Goal: Task Accomplishment & Management: Use online tool/utility

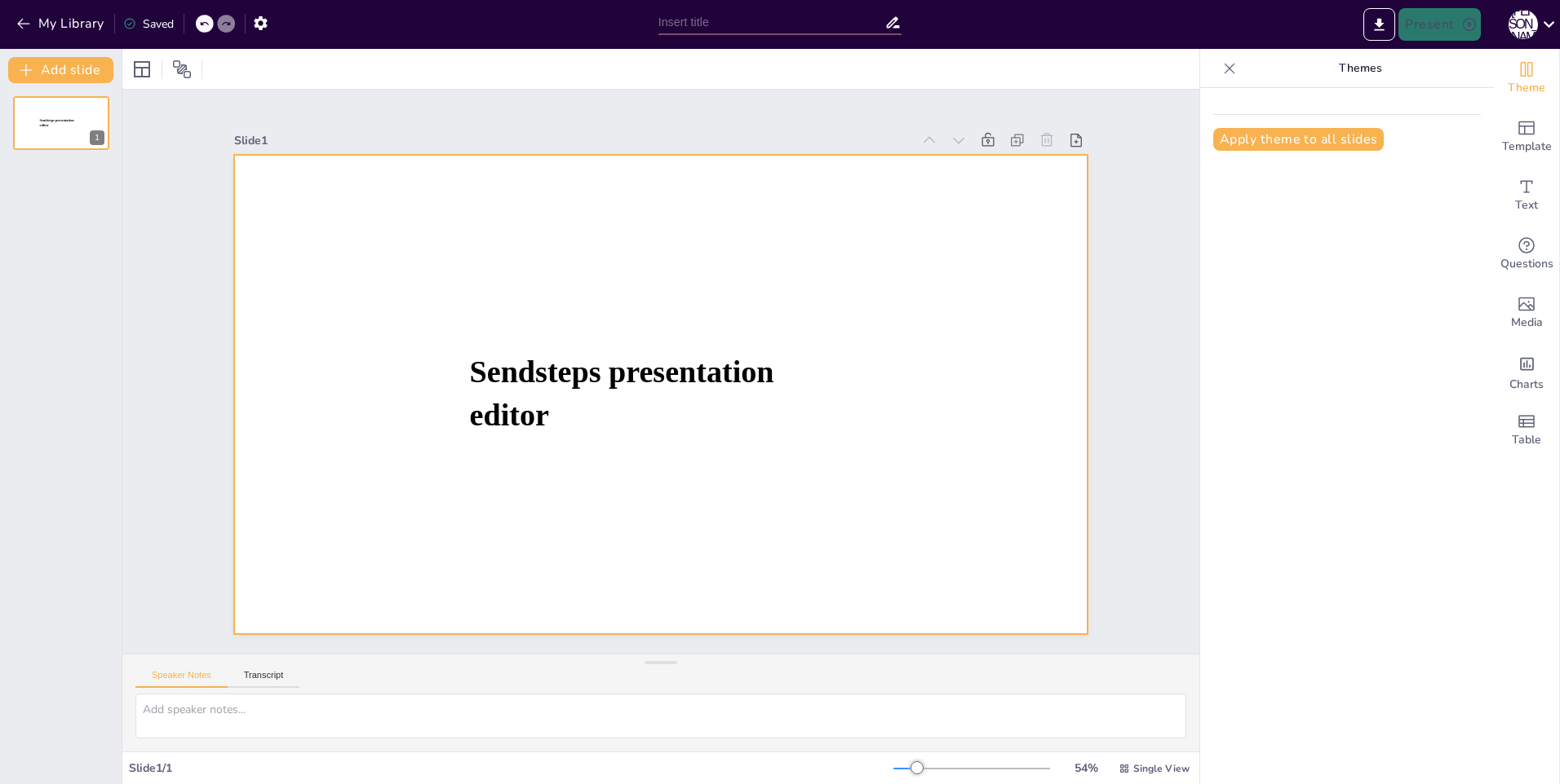
type input "New Sendsteps"
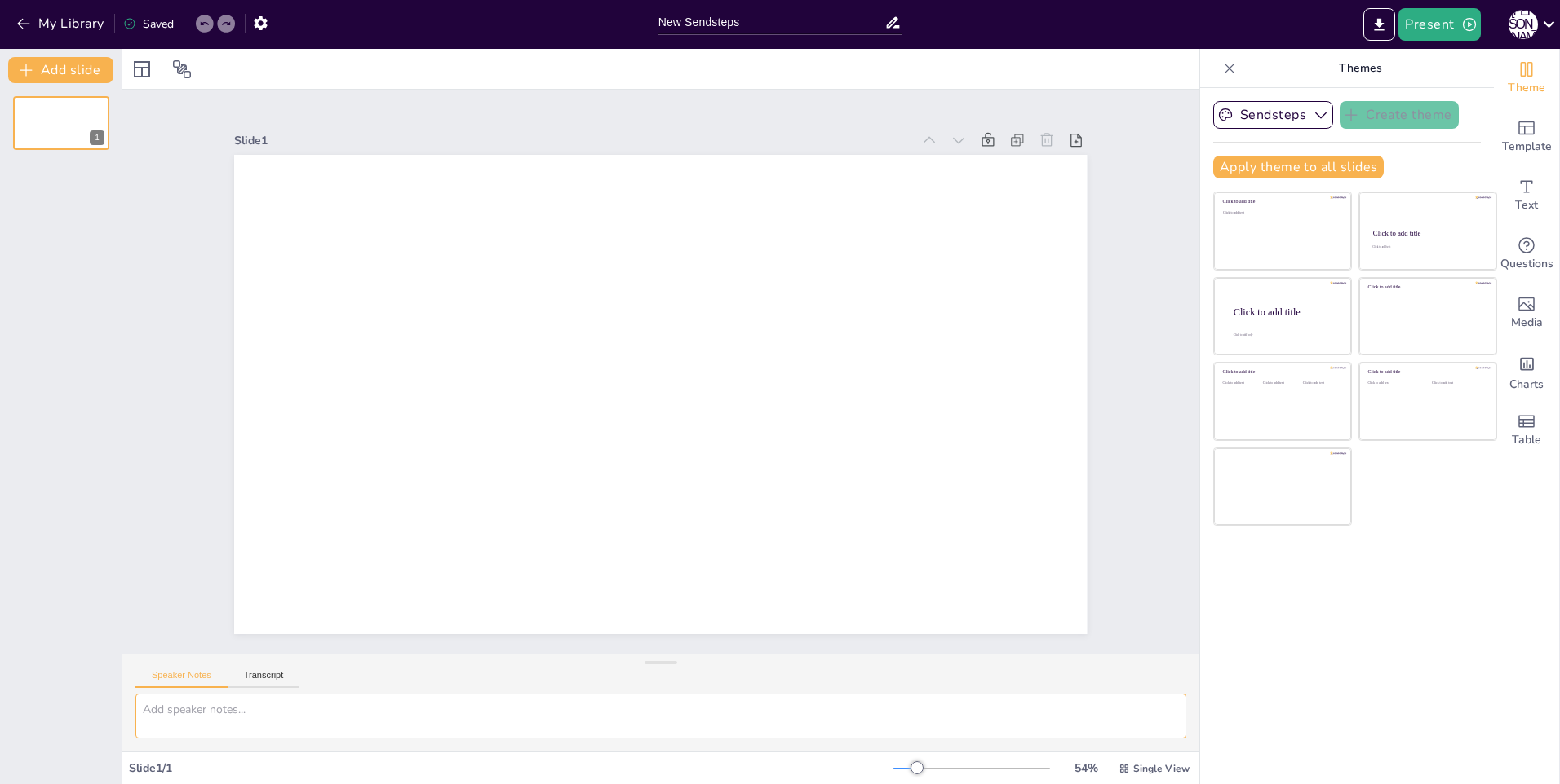
click at [523, 704] on textarea at bounding box center [660, 716] width 1051 height 45
click at [1116, 206] on div "Slide 1" at bounding box center [660, 371] width 944 height 525
click at [1539, 21] on icon at bounding box center [1548, 24] width 22 height 22
click at [1539, 21] on div at bounding box center [780, 392] width 1560 height 784
click at [290, 716] on textarea at bounding box center [660, 716] width 1051 height 45
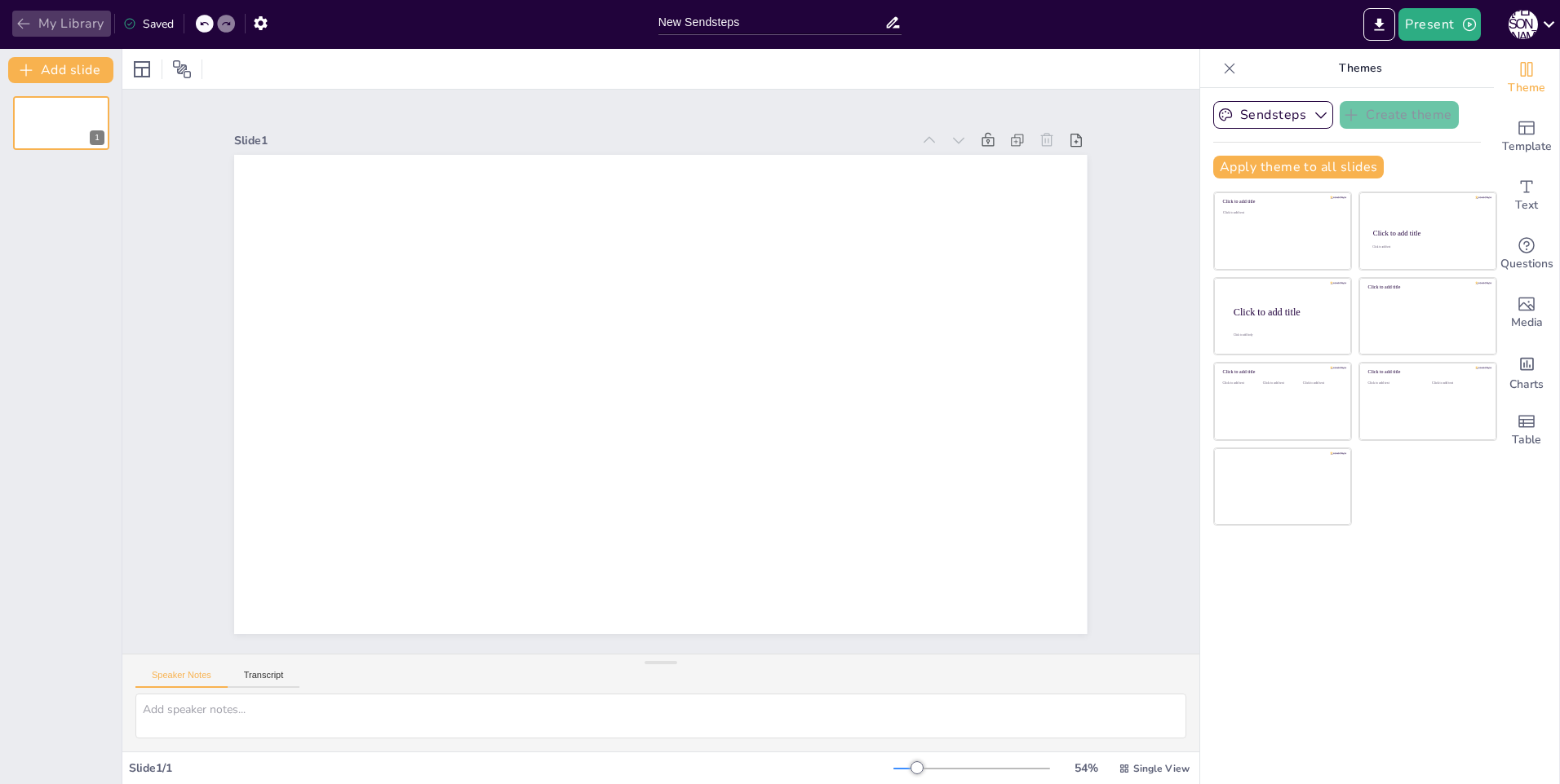
click at [14, 25] on button "My Library" at bounding box center [61, 23] width 98 height 26
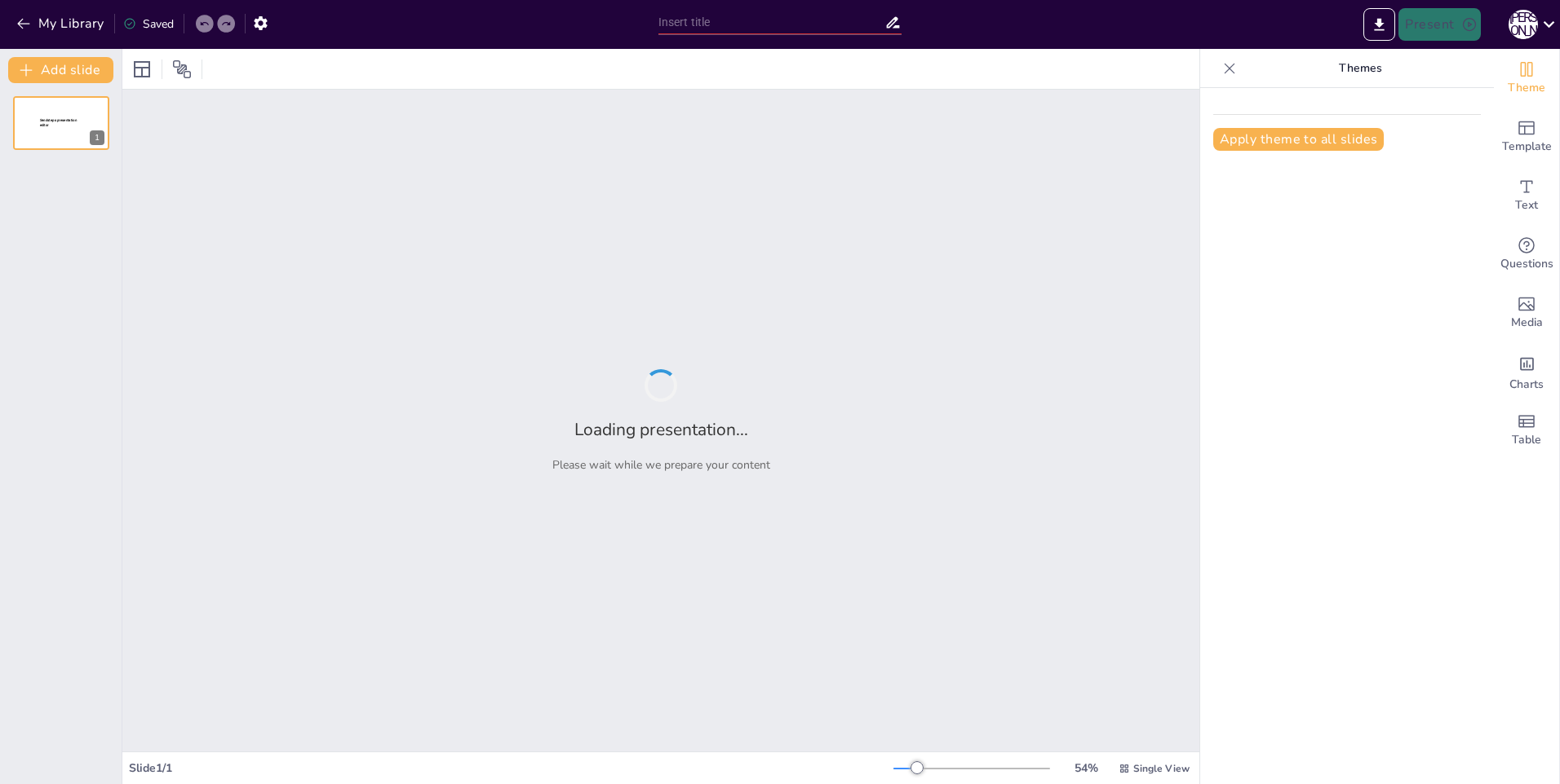
type input "Промышленное значение амарантовых: сельское хозяйство и переработка"
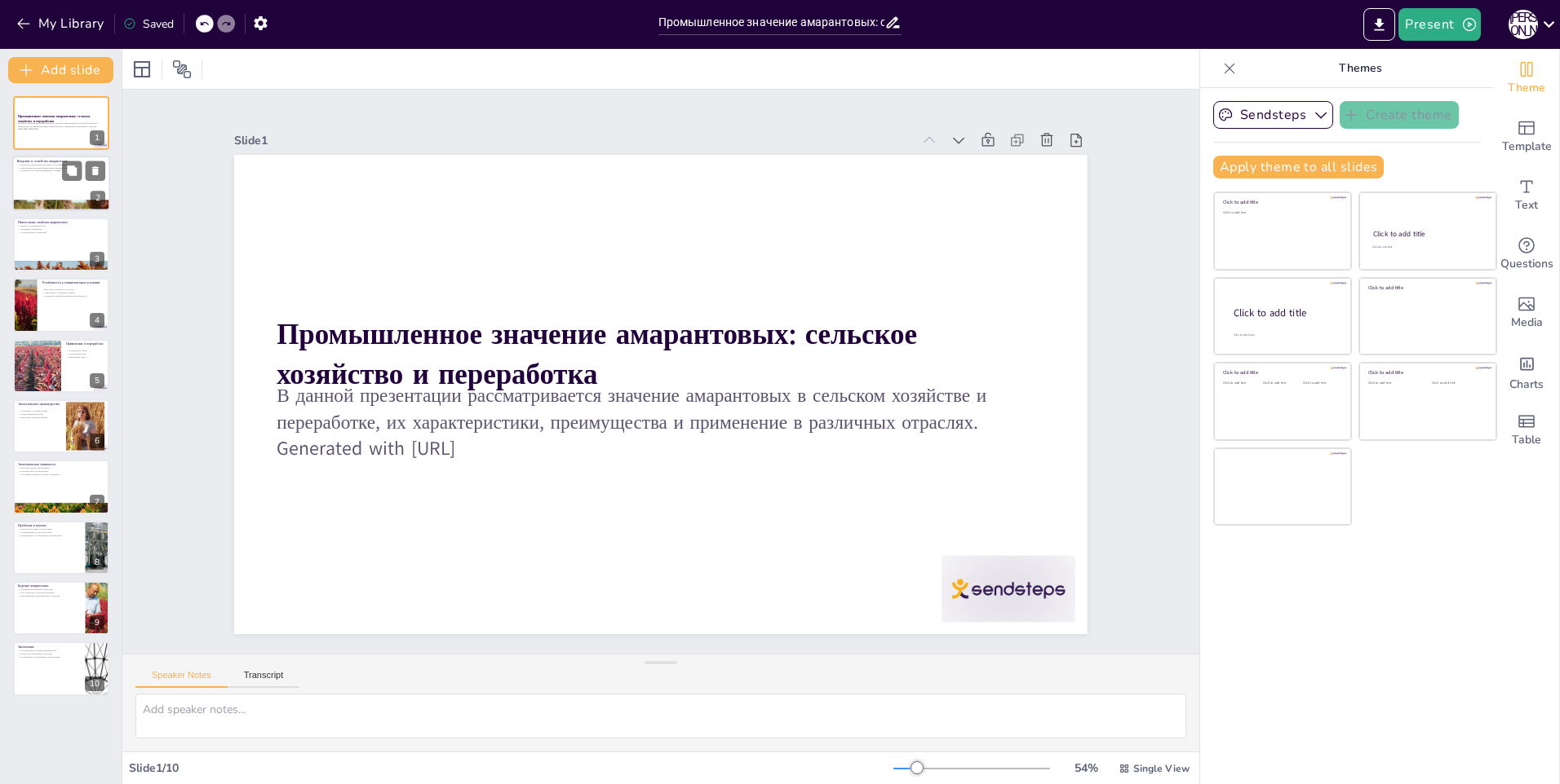
click at [82, 180] on div at bounding box center [83, 171] width 43 height 19
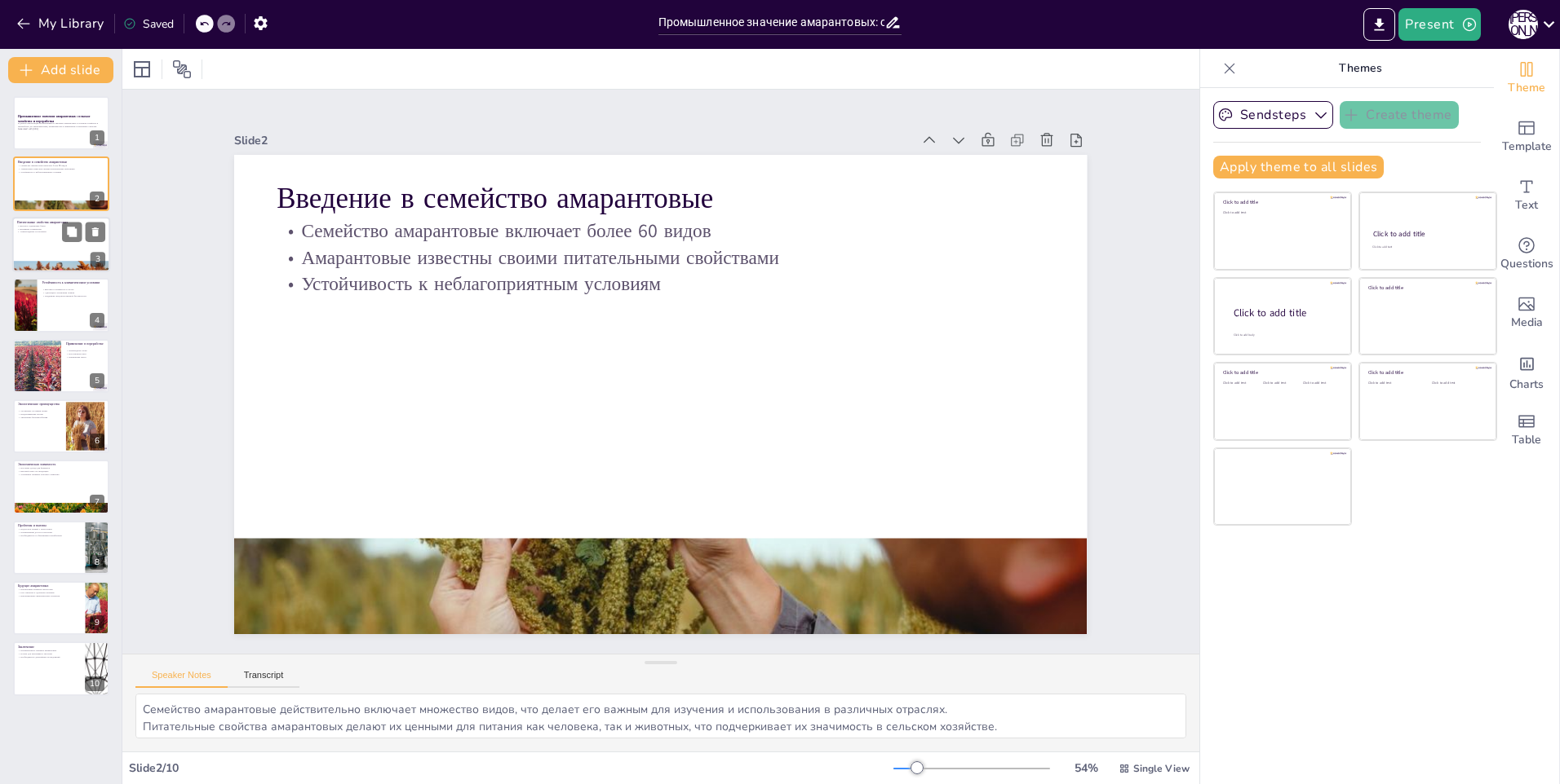
click at [48, 226] on p "Высокое содержание белка" at bounding box center [61, 226] width 89 height 4
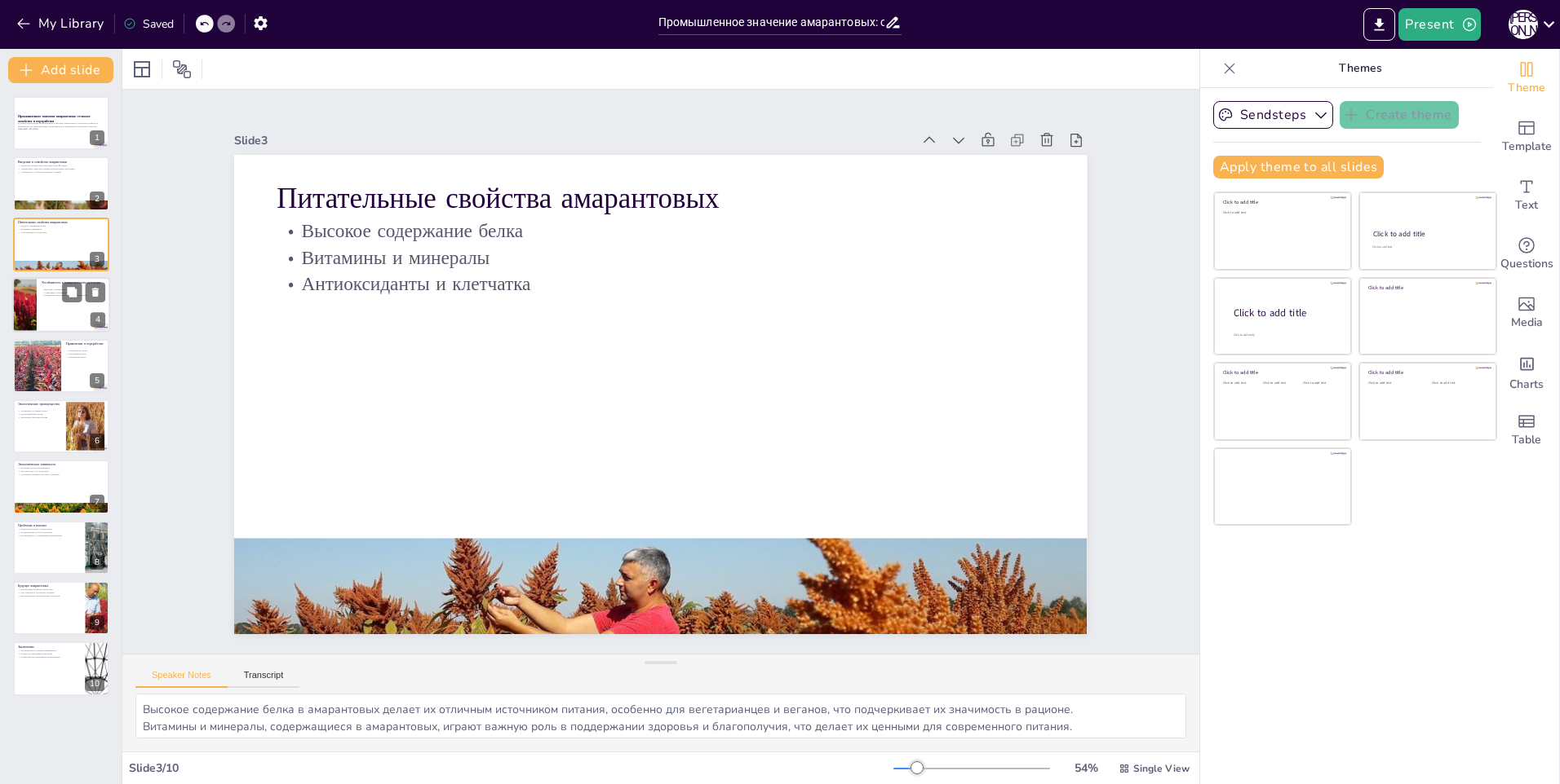
click at [55, 286] on div "Устойчивость к климатическим условиям" at bounding box center [73, 284] width 64 height 7
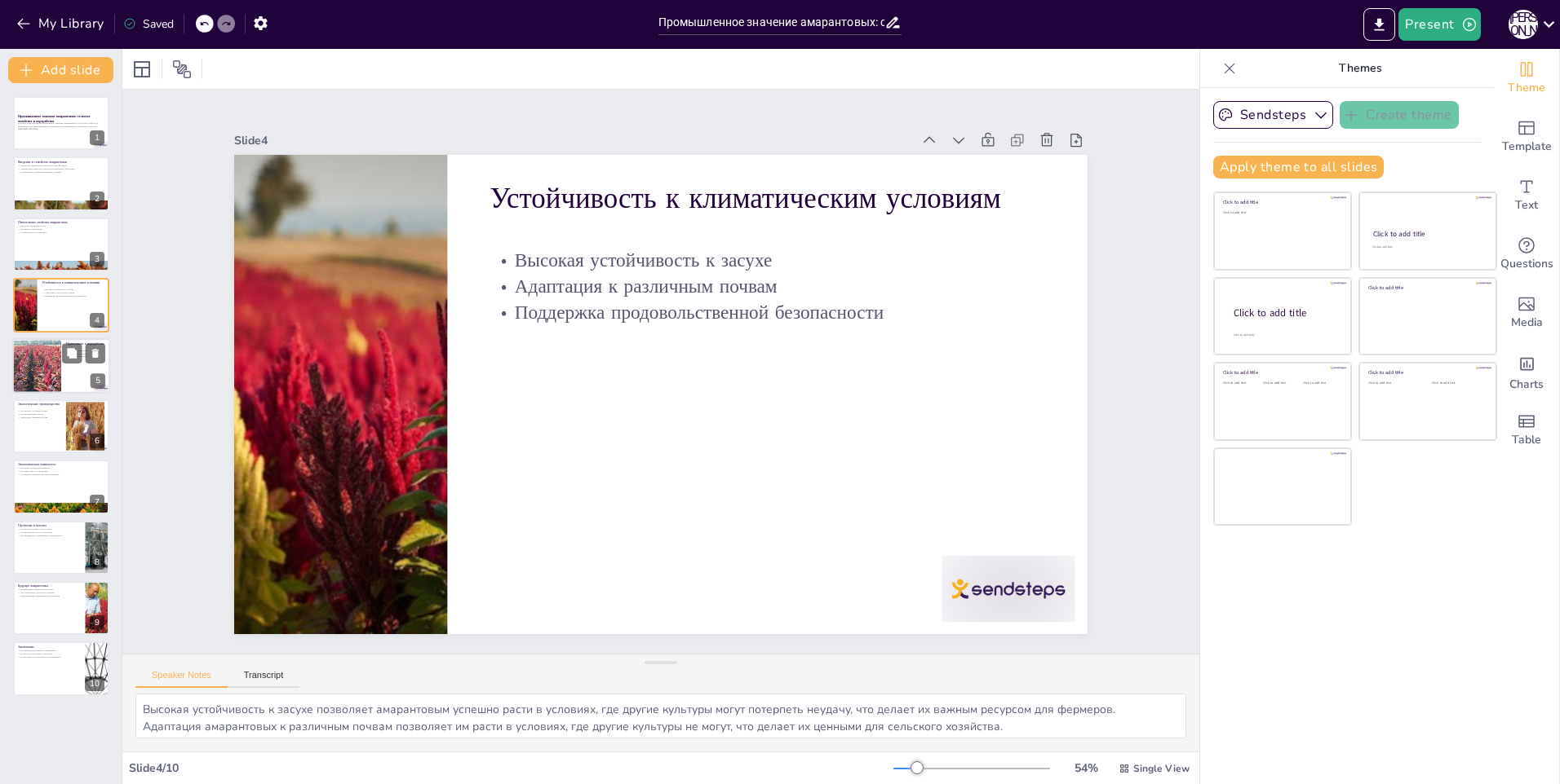
click at [66, 364] on div at bounding box center [61, 365] width 98 height 56
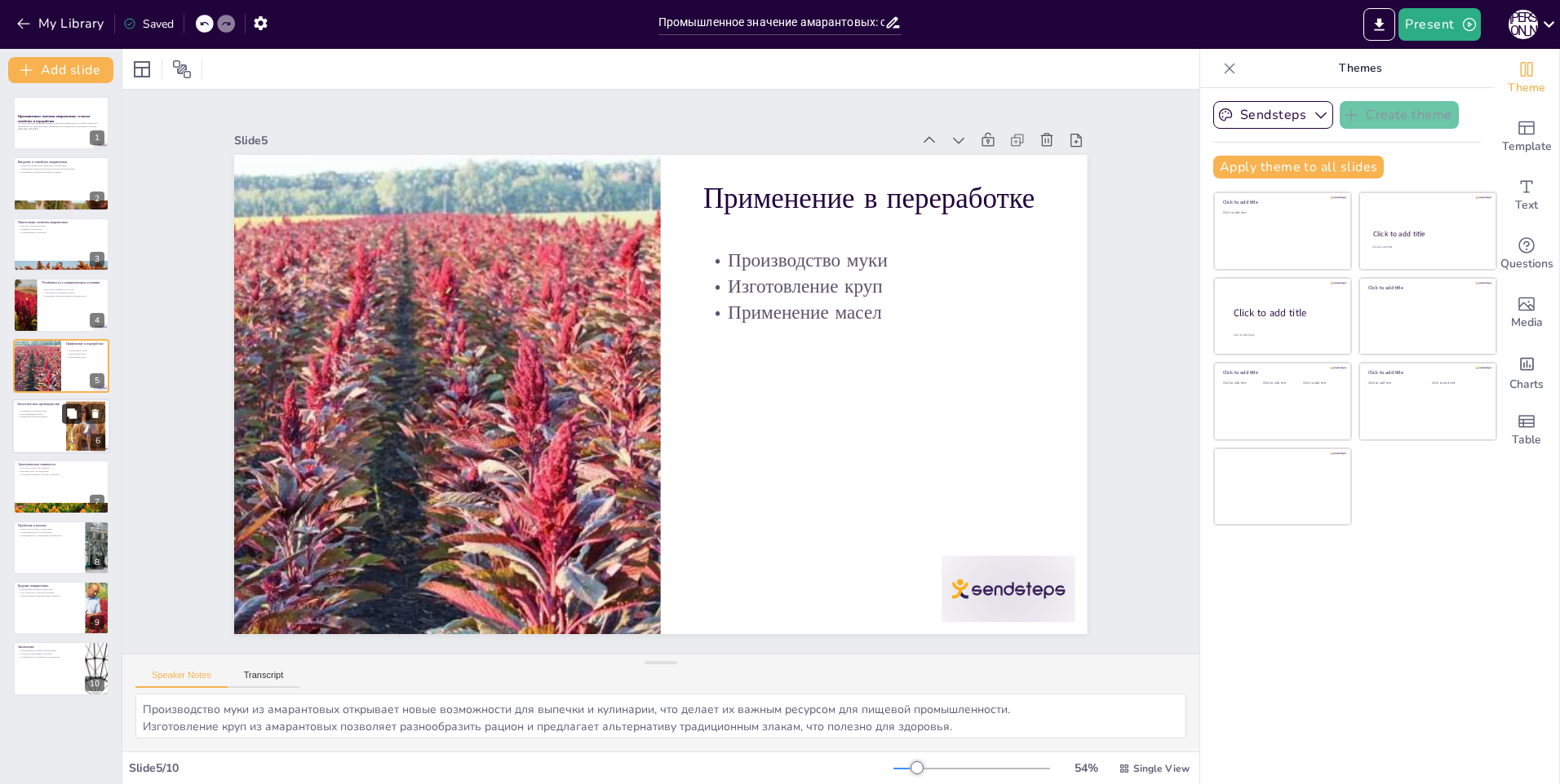
click at [67, 412] on icon at bounding box center [72, 413] width 10 height 10
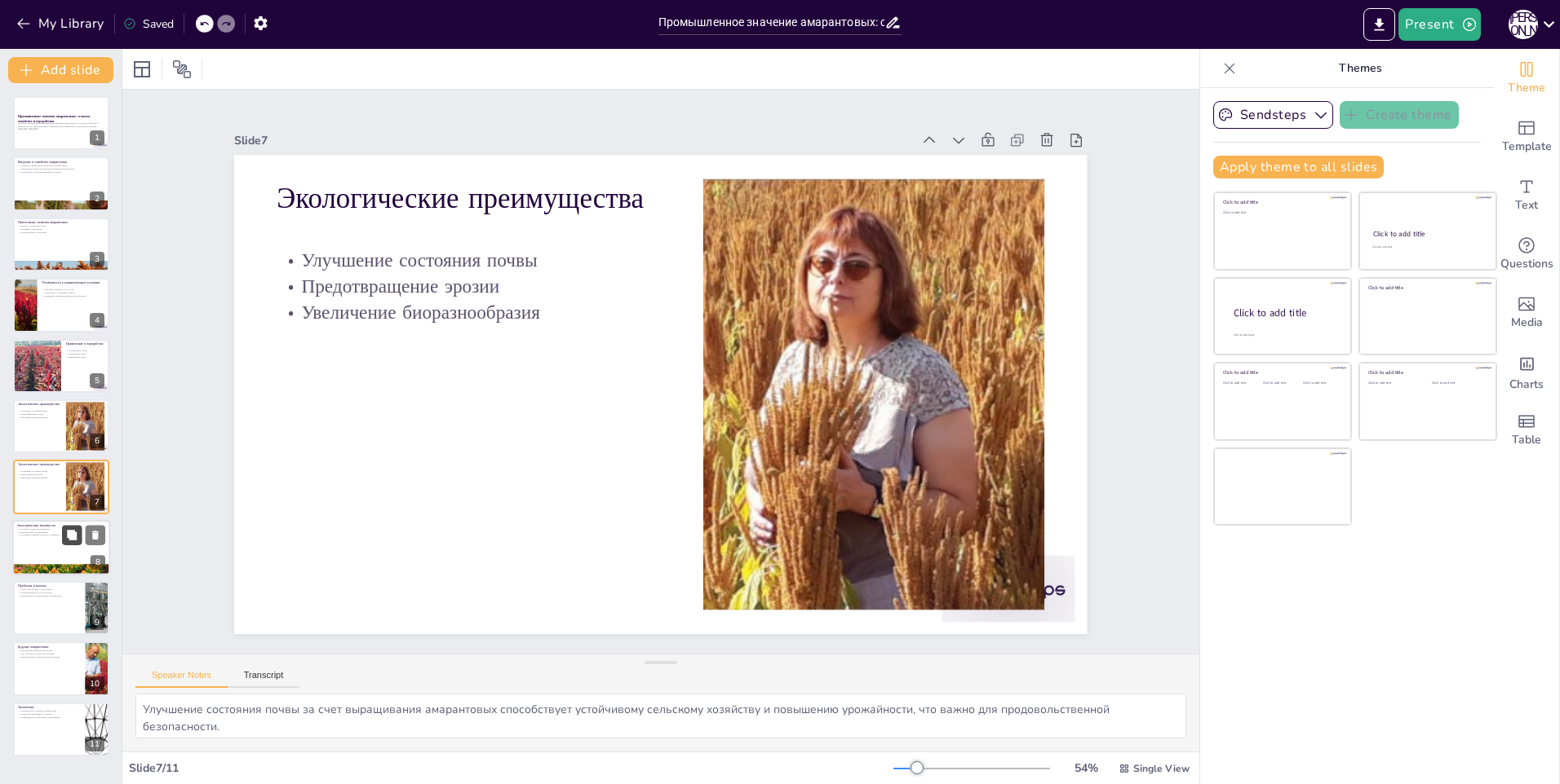
click at [71, 533] on icon at bounding box center [72, 534] width 10 height 10
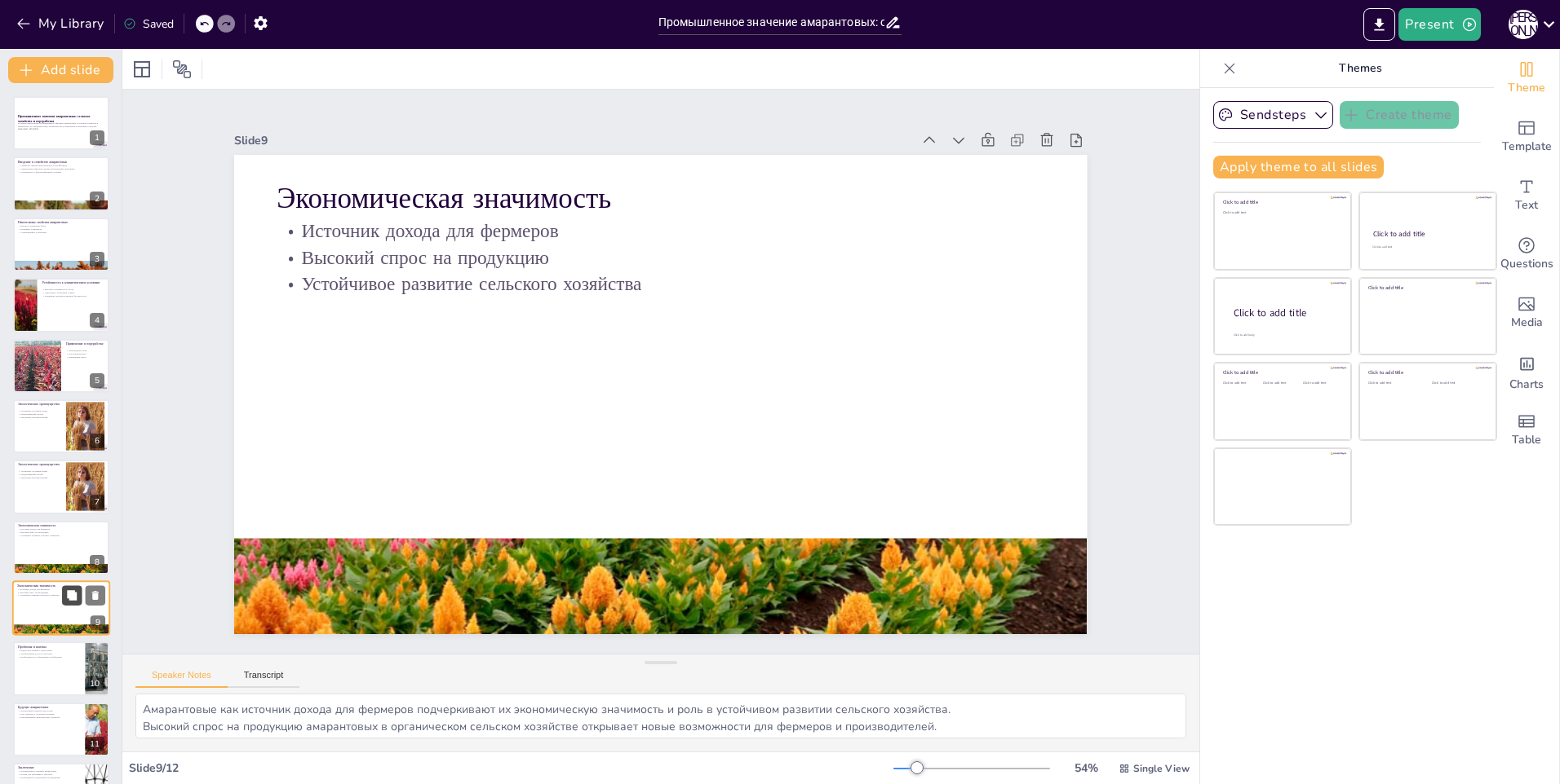
scroll to position [47, 0]
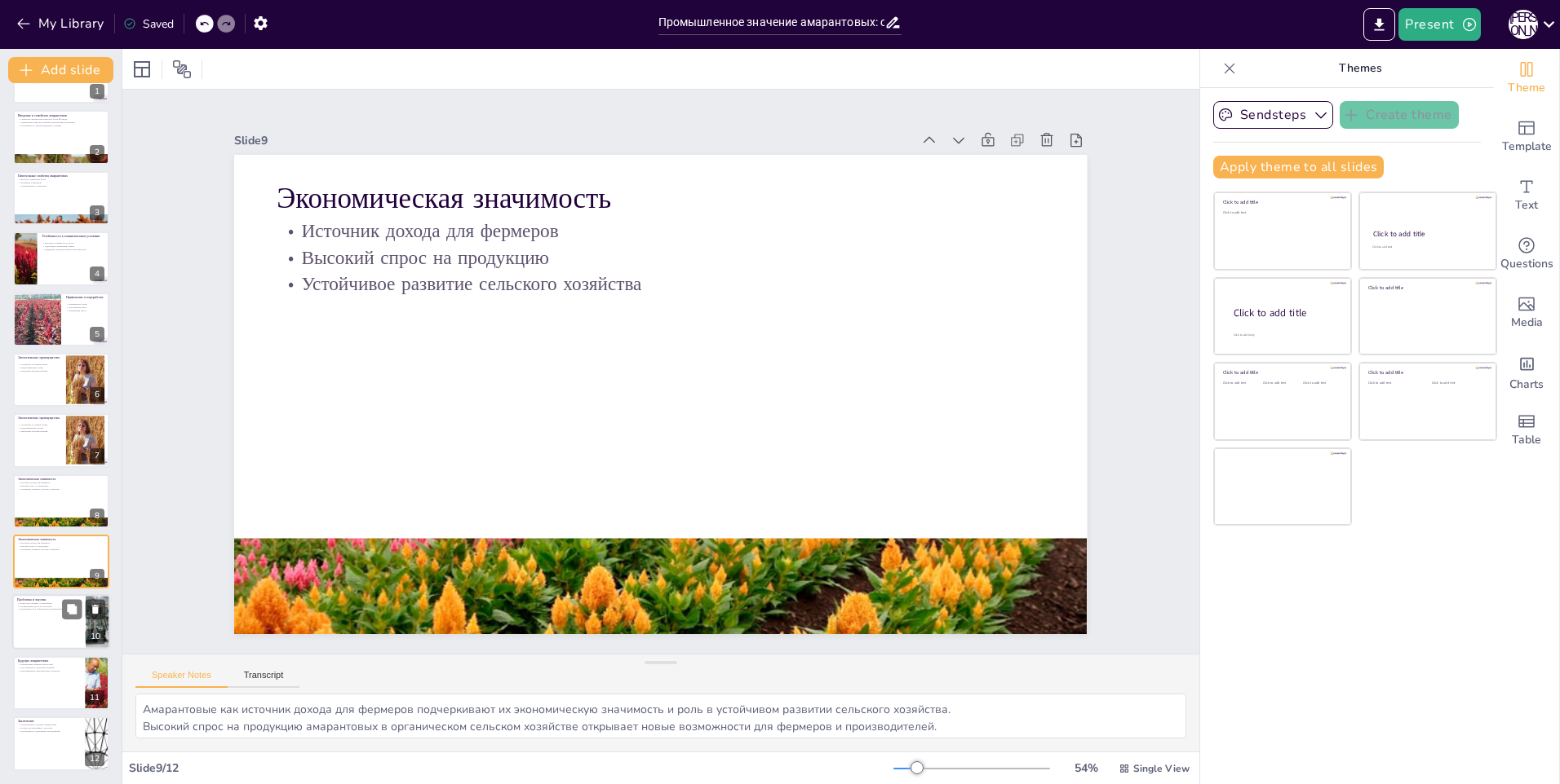
click at [58, 608] on p "Необходимость в образовании потребителей" at bounding box center [49, 610] width 64 height 4
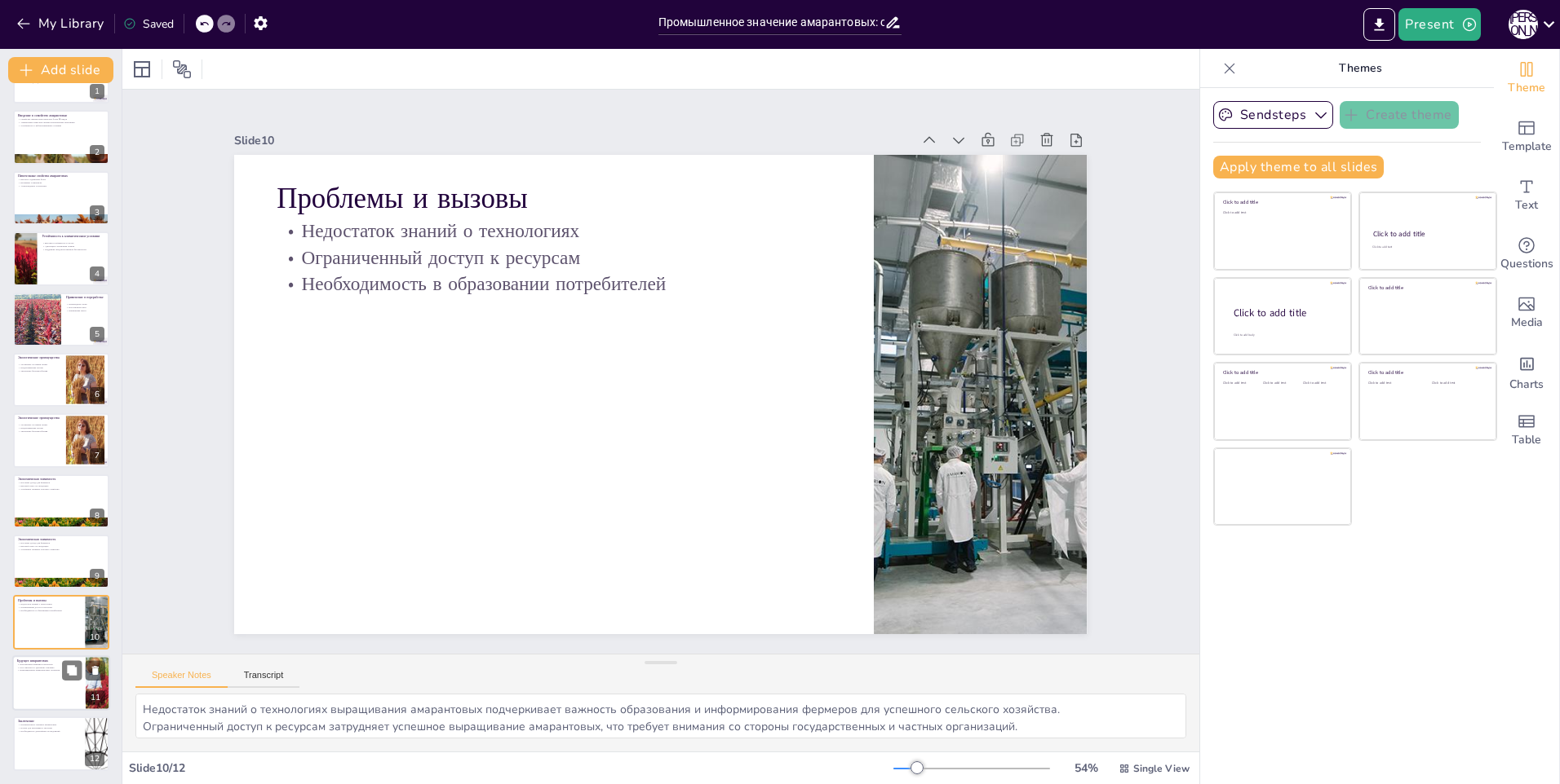
click at [47, 668] on p "Рост интереса к здоровому питанию" at bounding box center [49, 668] width 64 height 4
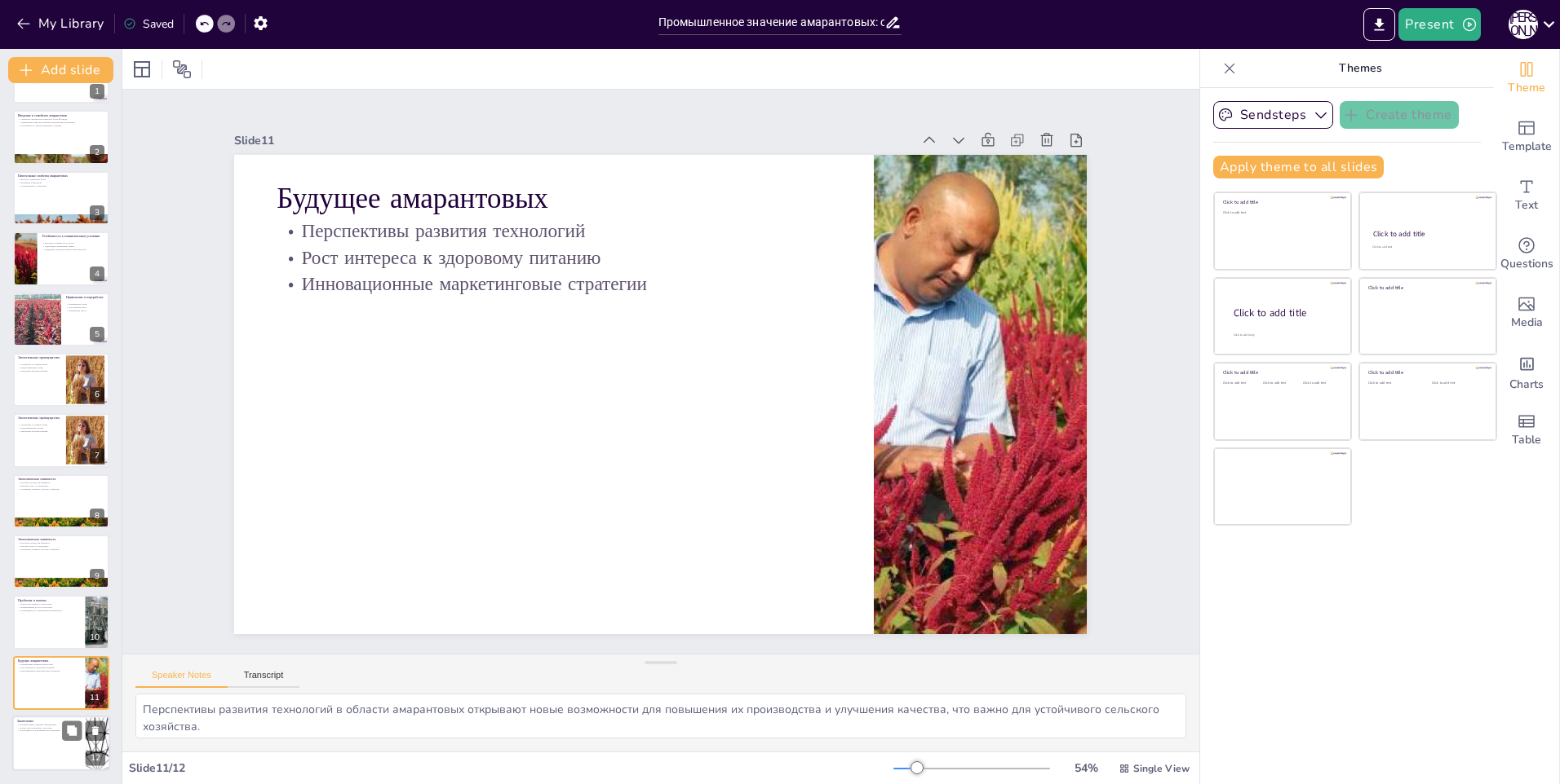
click at [47, 721] on p "Заключение" at bounding box center [49, 722] width 64 height 5
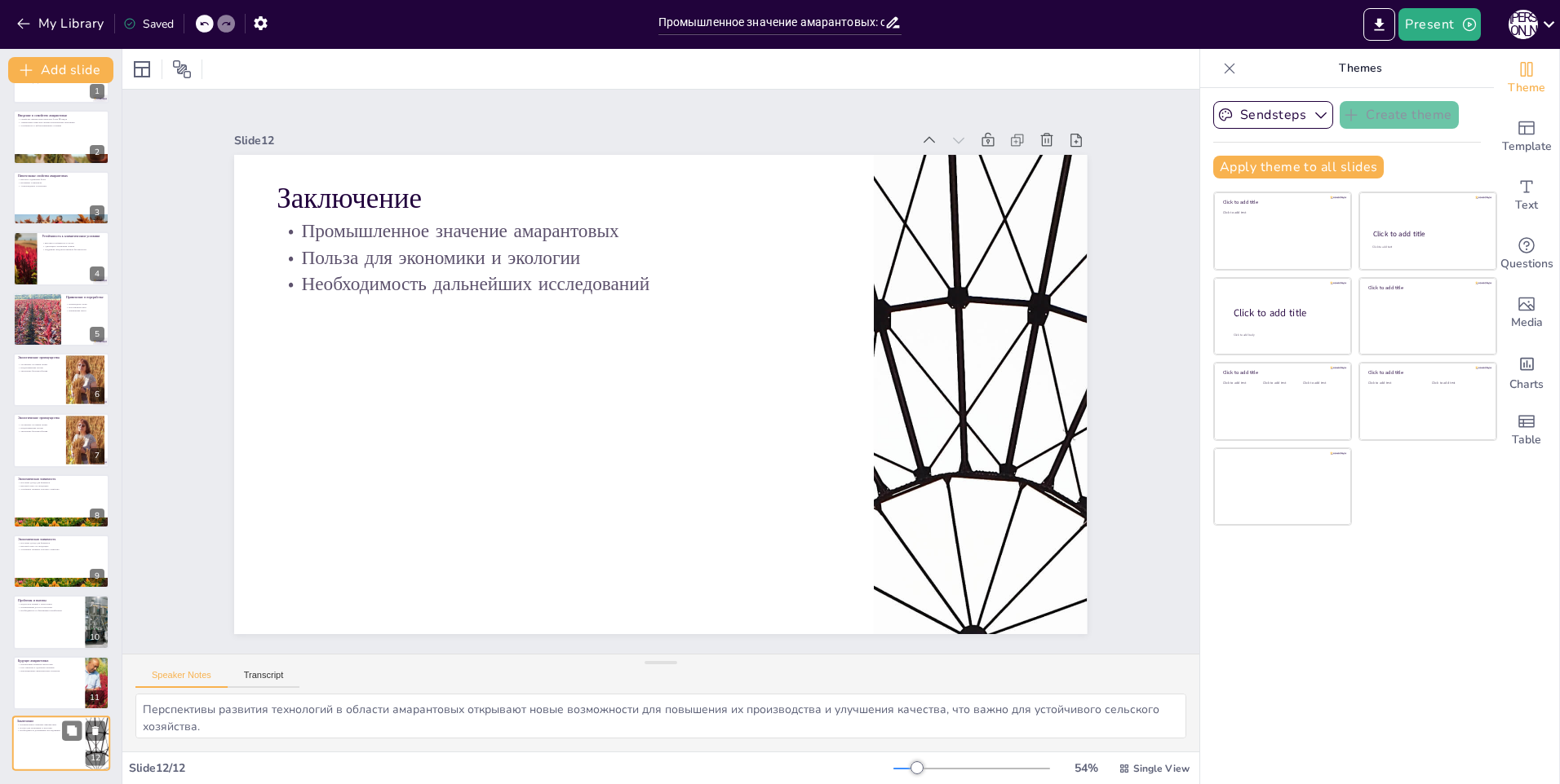
type textarea "Промышленное значение амарантовых подчеркивает их роль в устойчивом развитии и …"
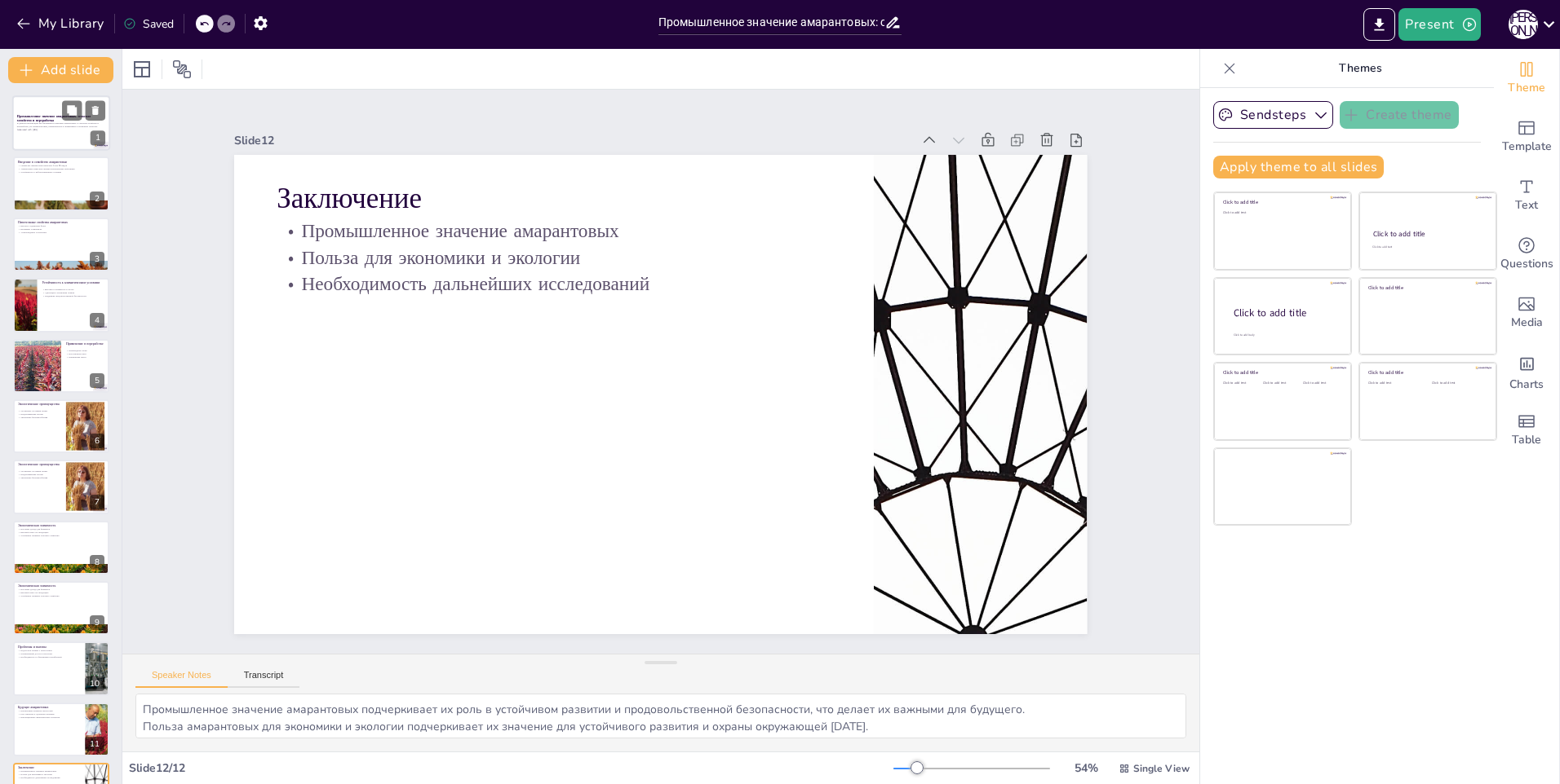
click at [47, 134] on div at bounding box center [61, 123] width 98 height 56
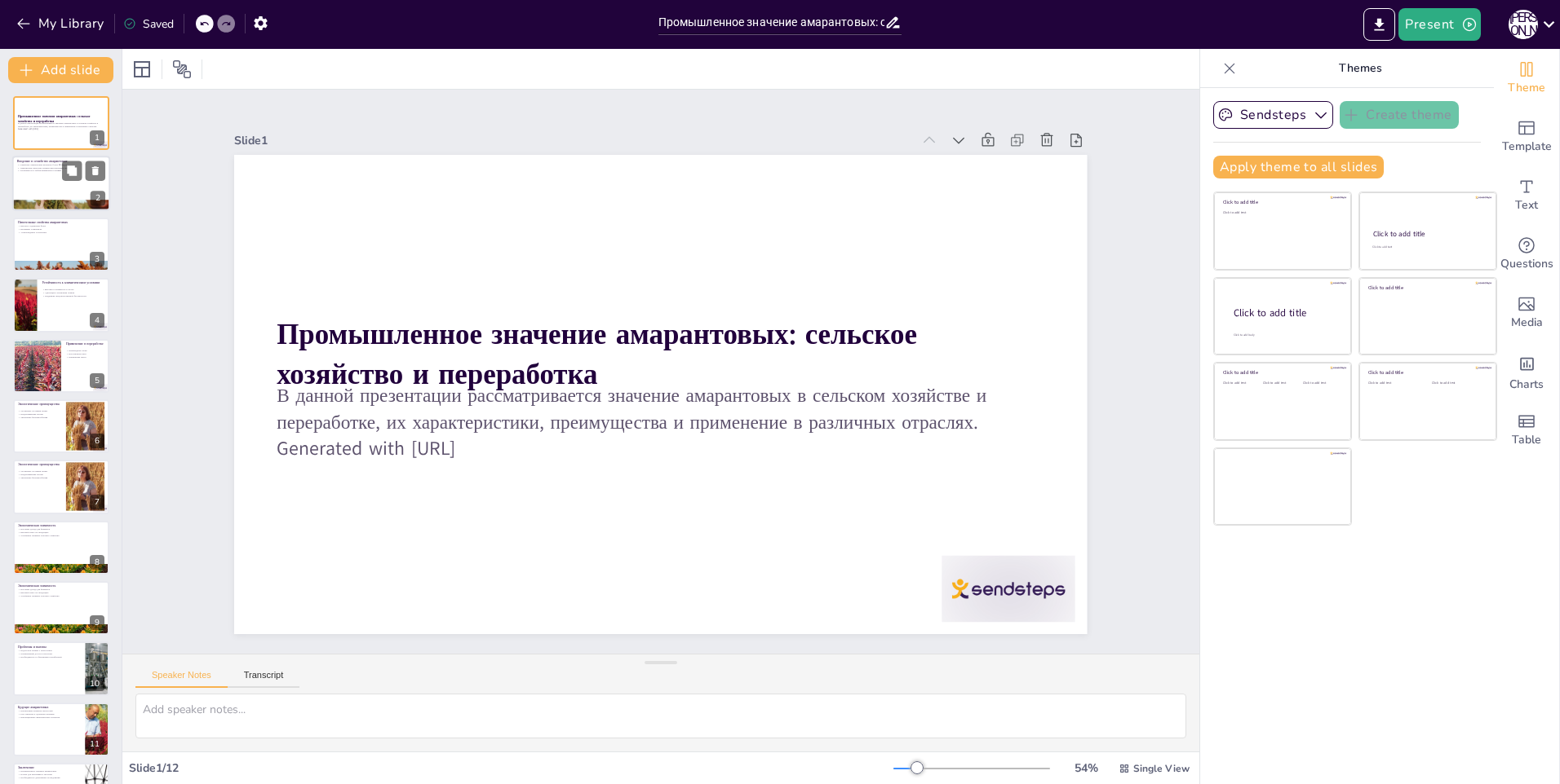
click at [45, 175] on div at bounding box center [61, 184] width 98 height 56
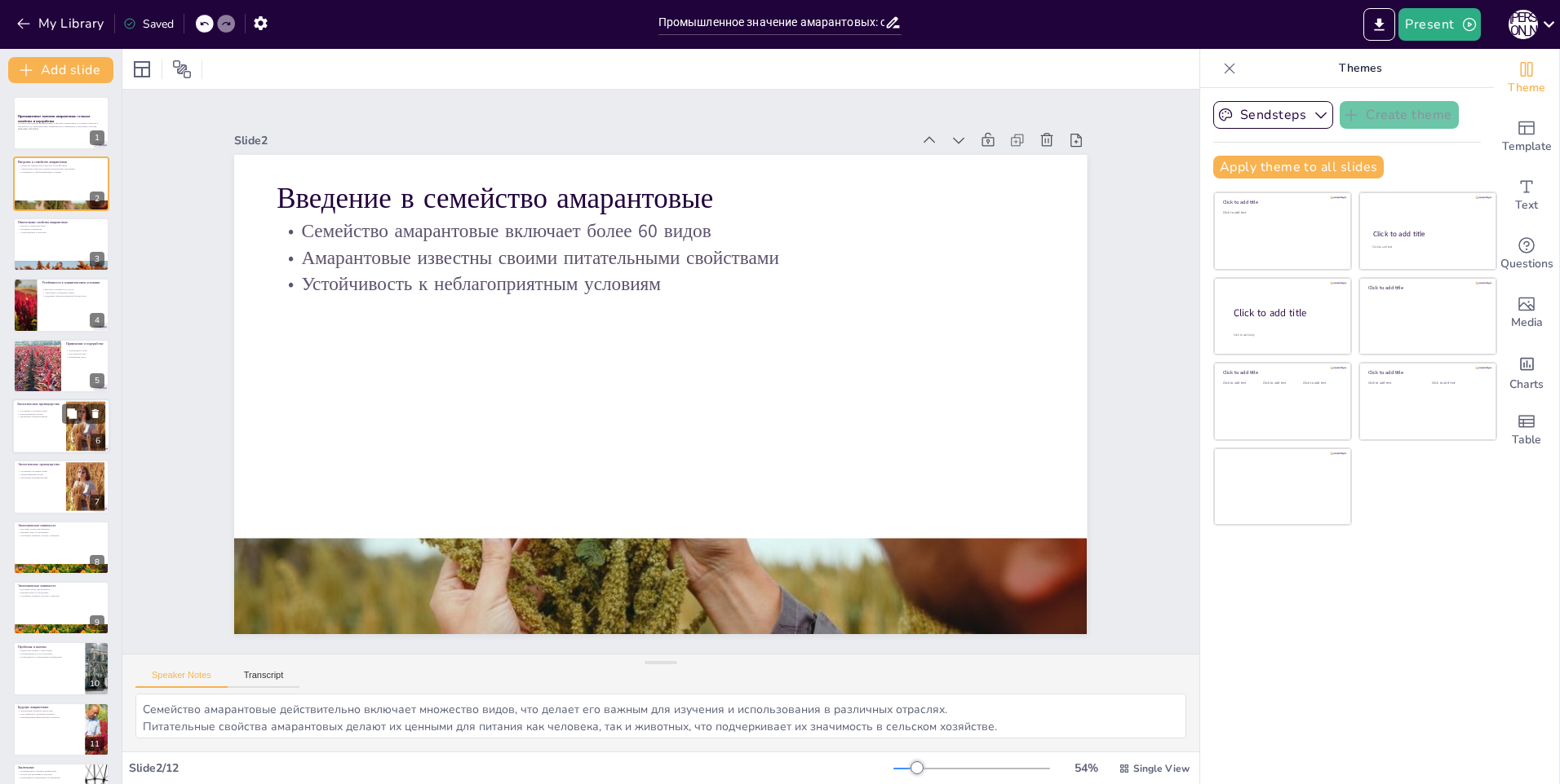
scroll to position [47, 0]
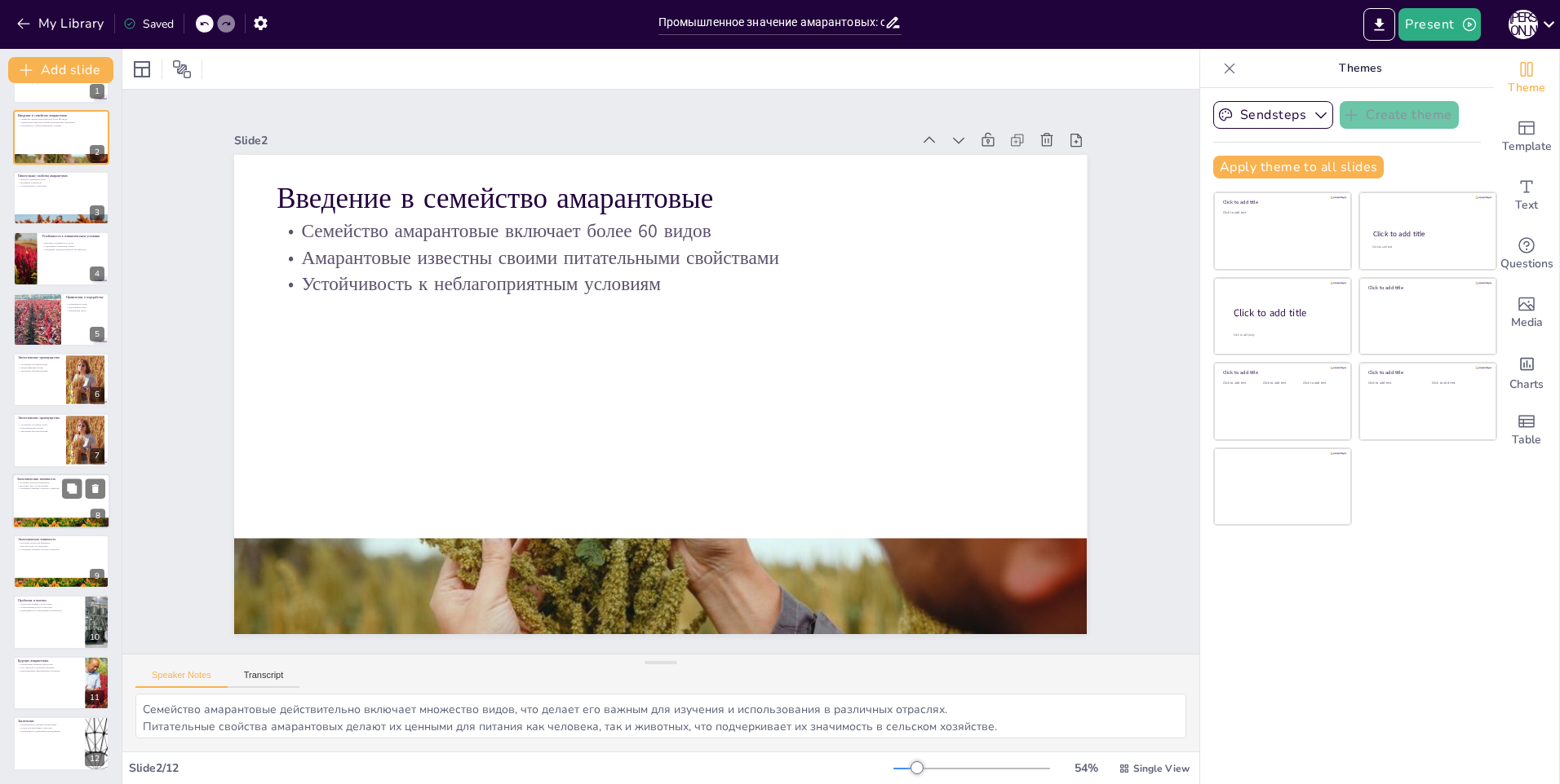
click at [58, 496] on div at bounding box center [61, 501] width 98 height 56
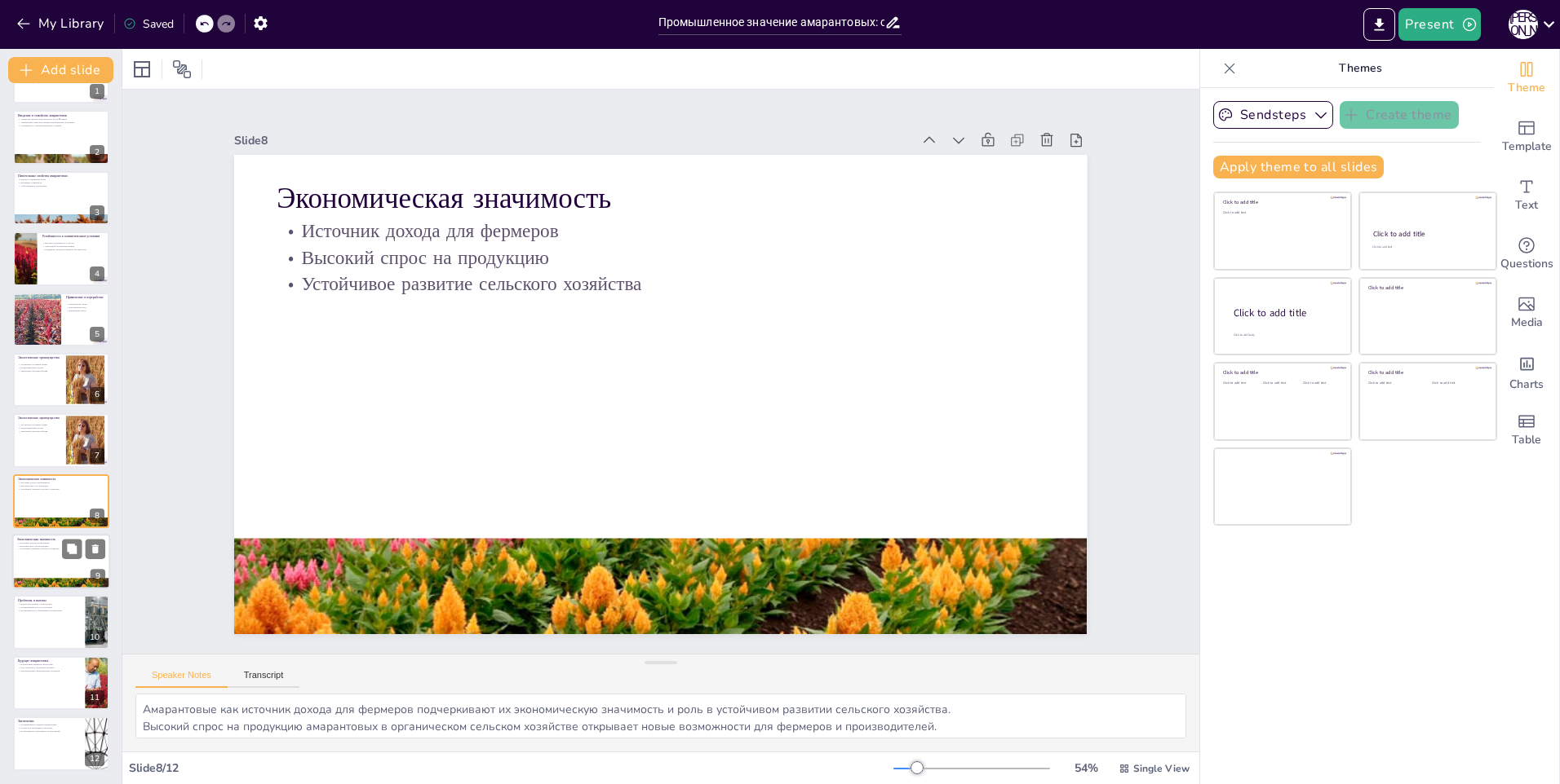
click at [41, 556] on div at bounding box center [61, 562] width 98 height 56
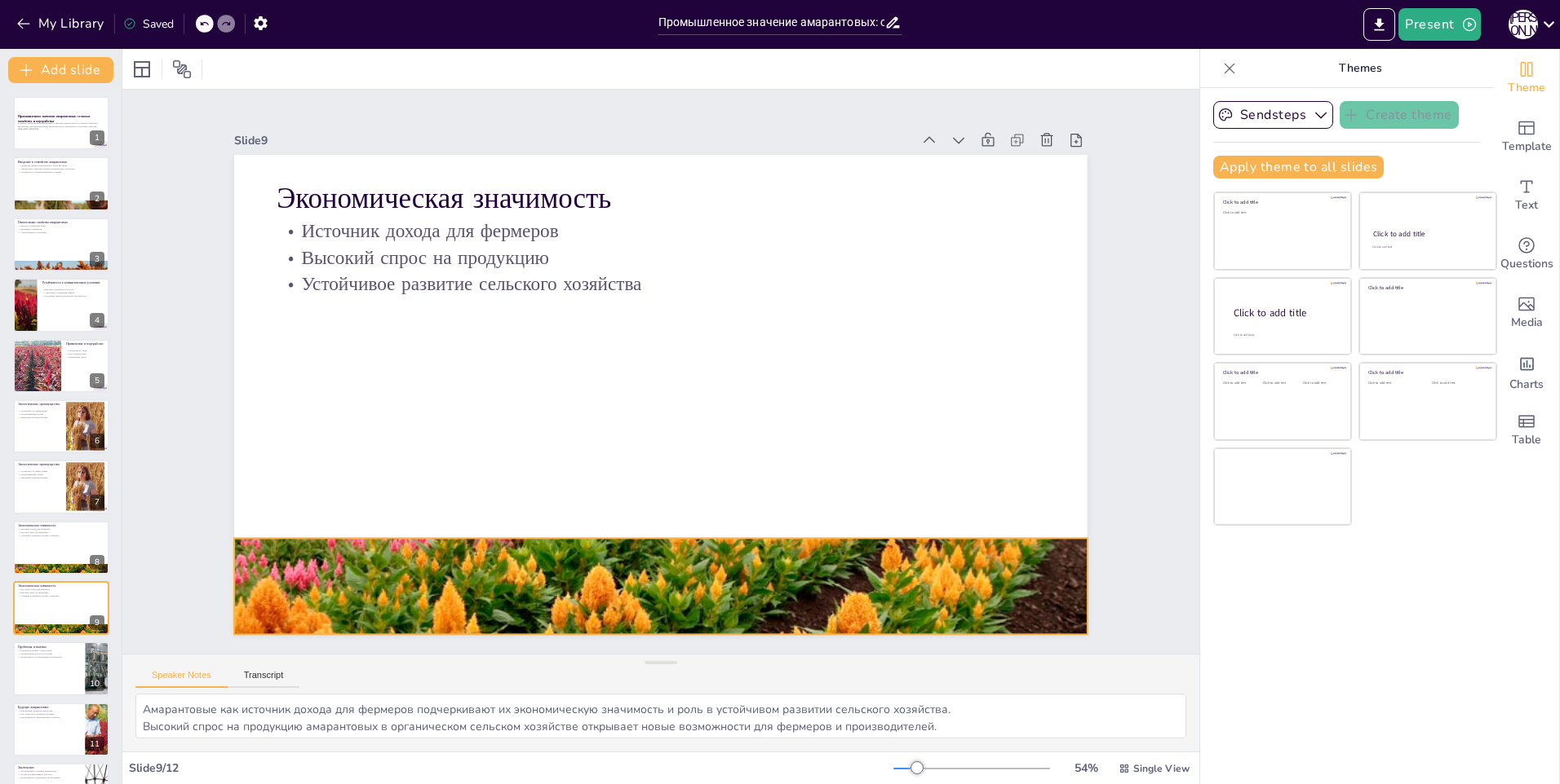
click at [696, 545] on div at bounding box center [573, 568] width 1006 height 857
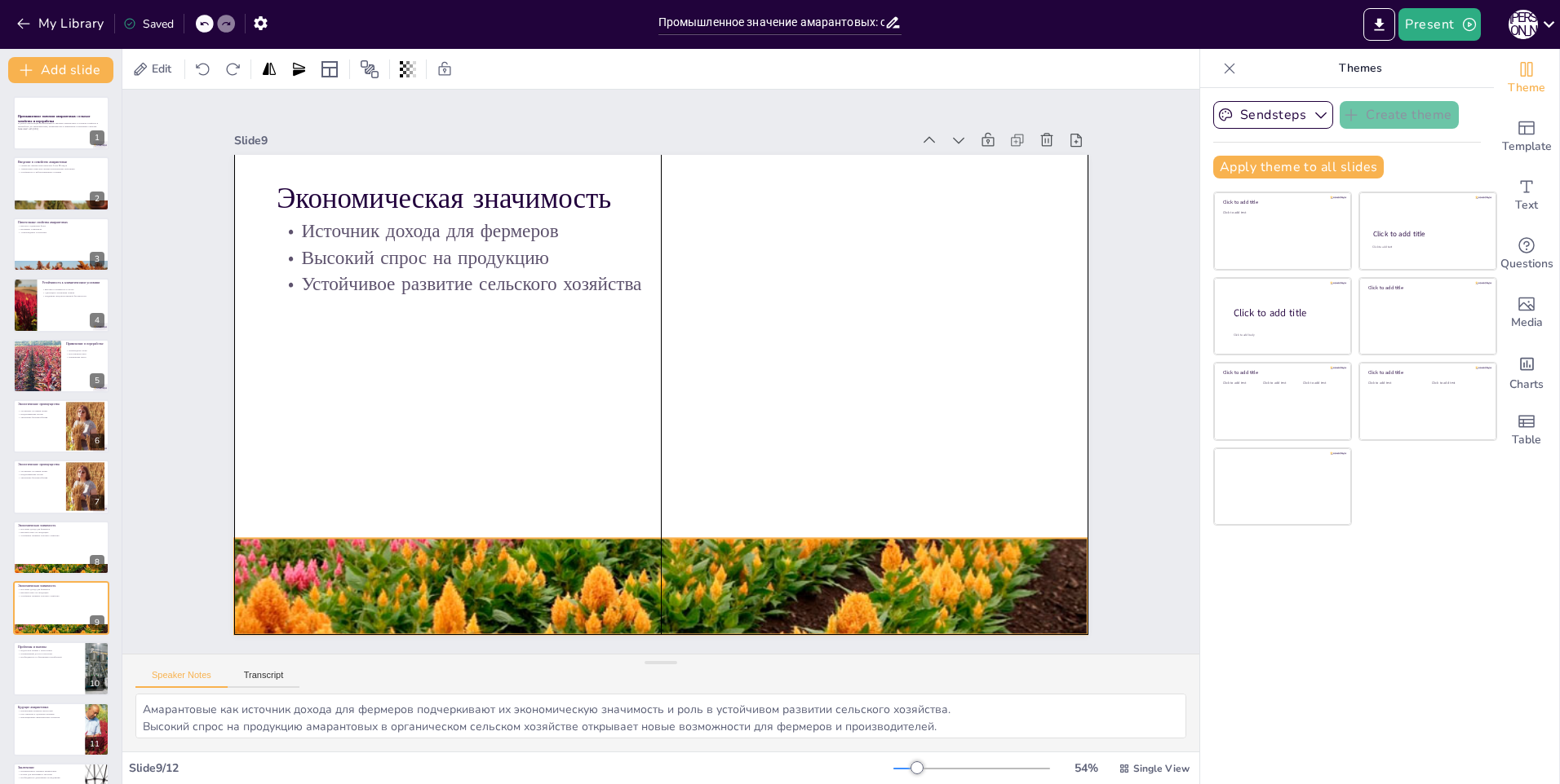
click at [653, 447] on div "Экономическая значимость Источник дохода для фермеров Высокий спрос на продукци…" at bounding box center [788, 196] width 691 height 501
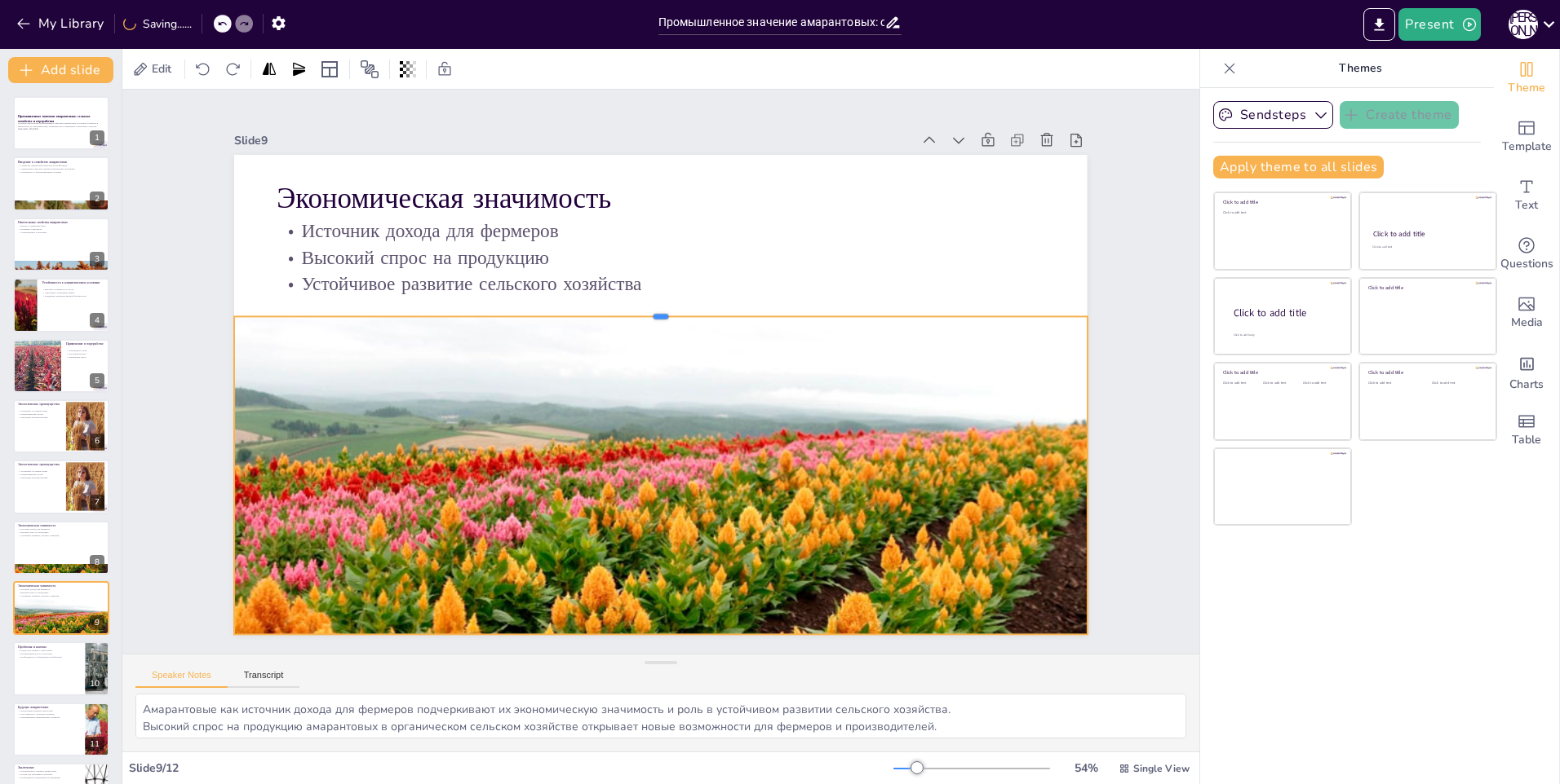
drag, startPoint x: 645, startPoint y: 532, endPoint x: 670, endPoint y: 310, distance: 223.4
click at [670, 310] on div at bounding box center [711, 335] width 512 height 697
click at [89, 324] on div at bounding box center [61, 304] width 98 height 56
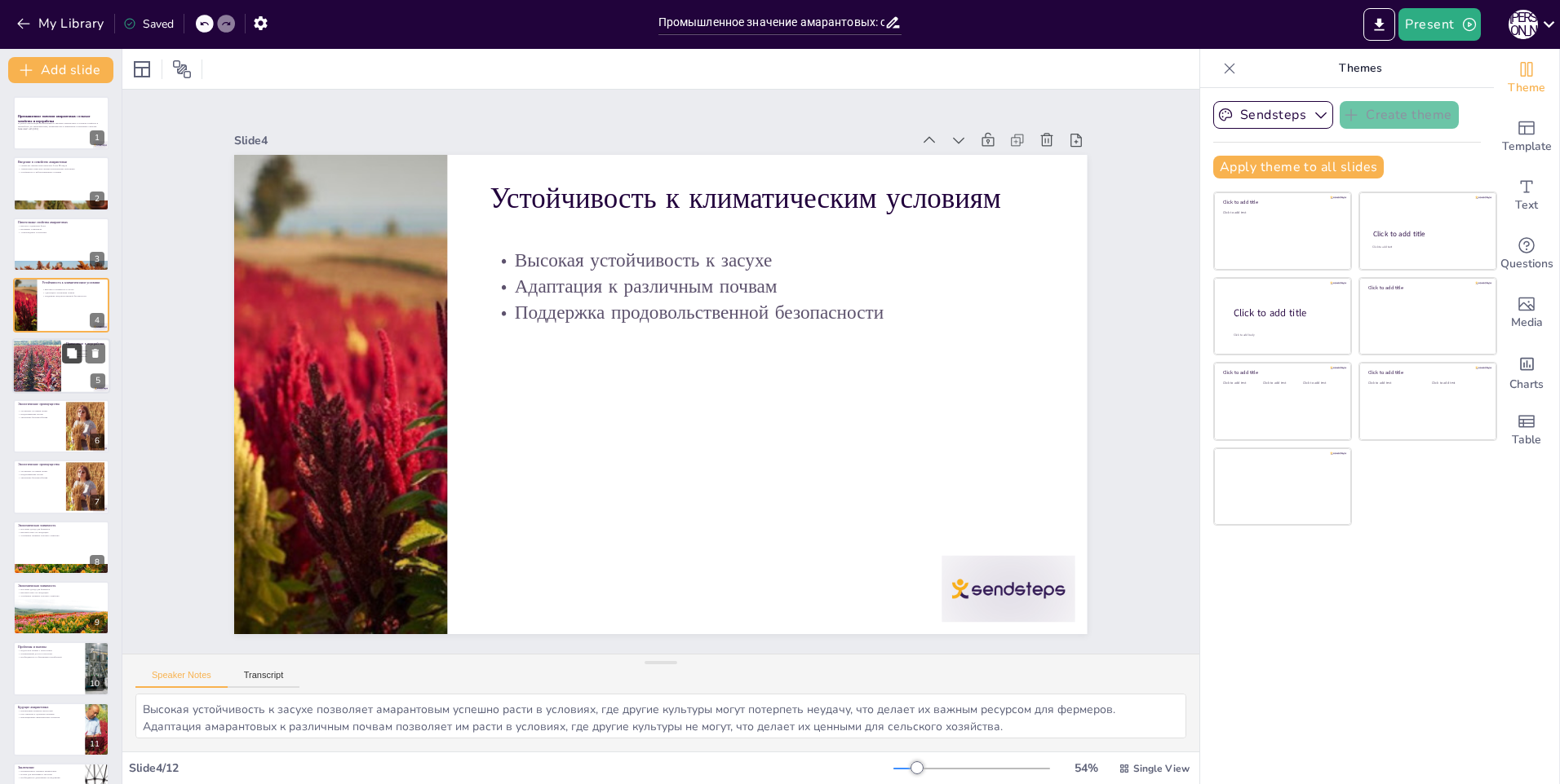
click at [64, 361] on button at bounding box center [72, 353] width 19 height 19
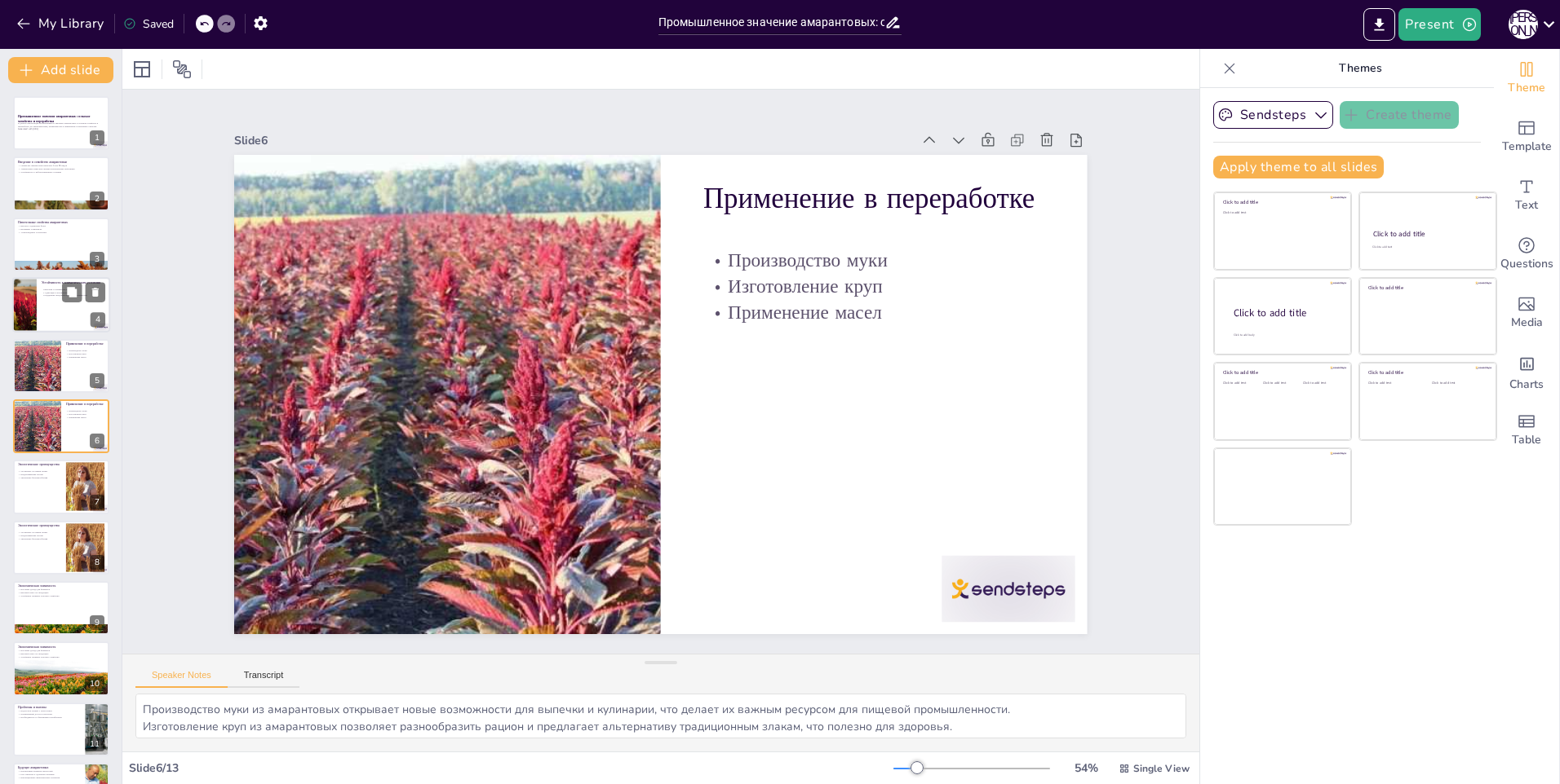
click at [52, 279] on div at bounding box center [61, 304] width 98 height 56
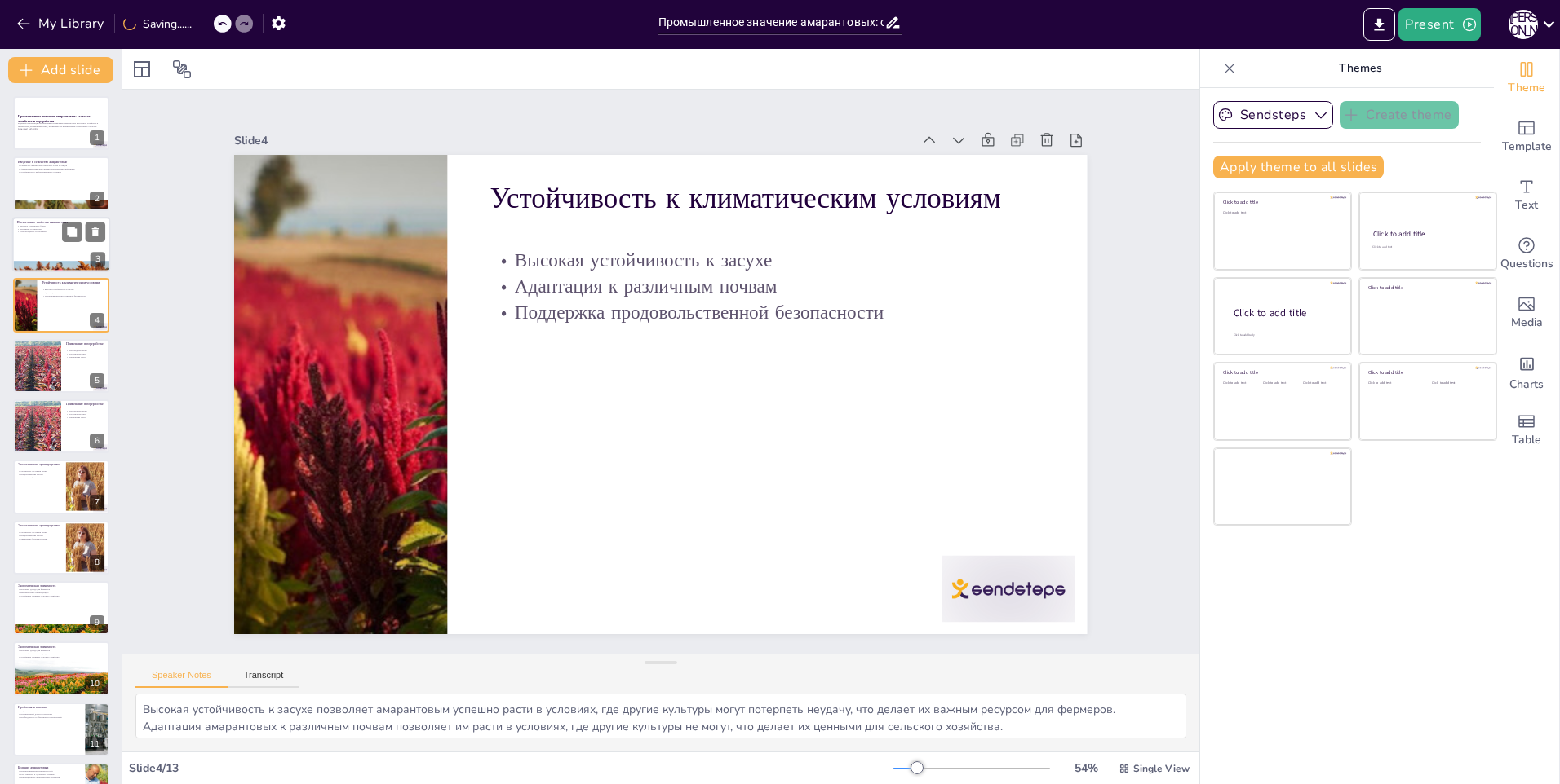
click at [51, 227] on p "Витамины и минералы" at bounding box center [61, 229] width 89 height 4
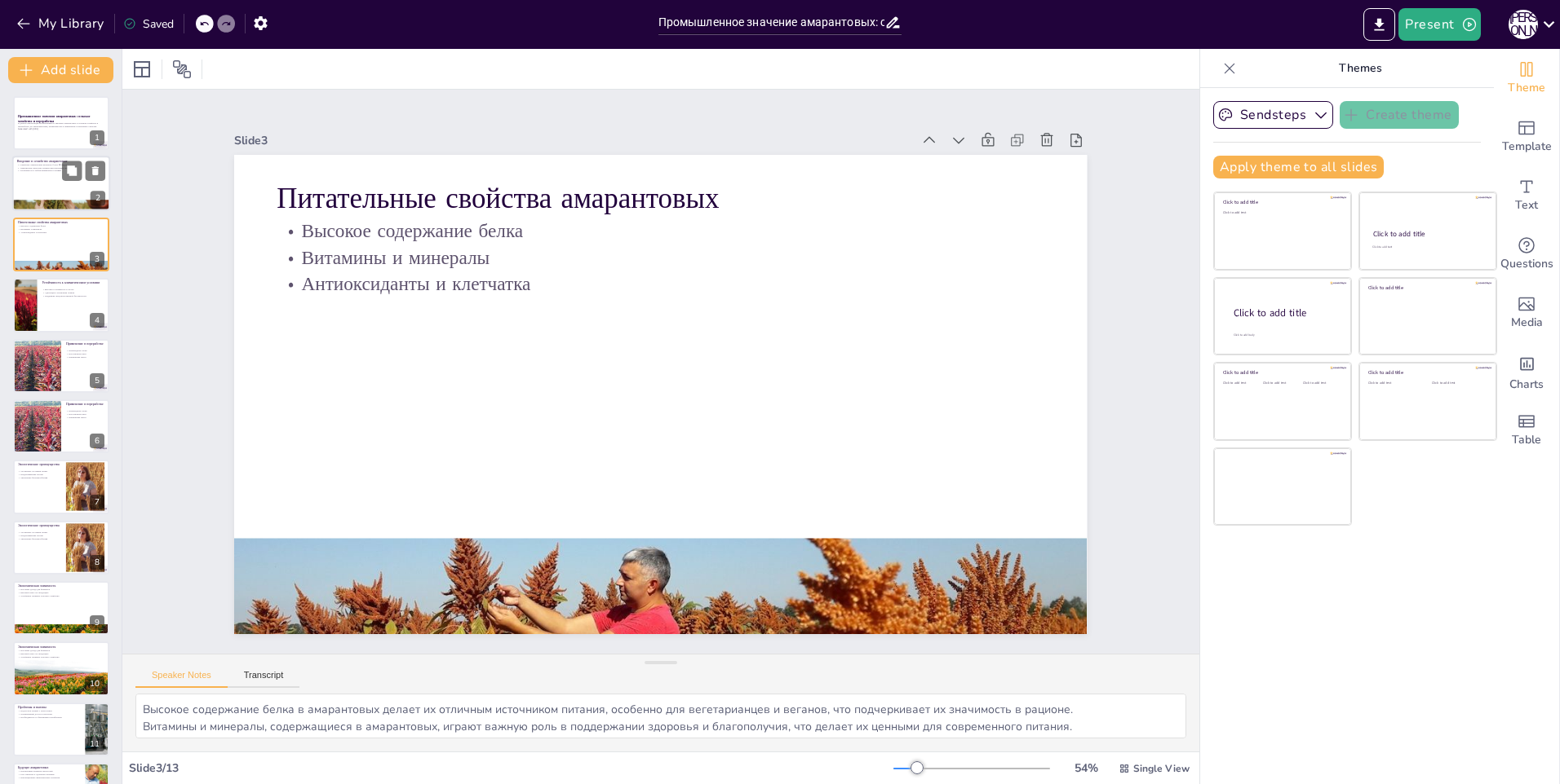
click at [35, 180] on div at bounding box center [61, 184] width 98 height 56
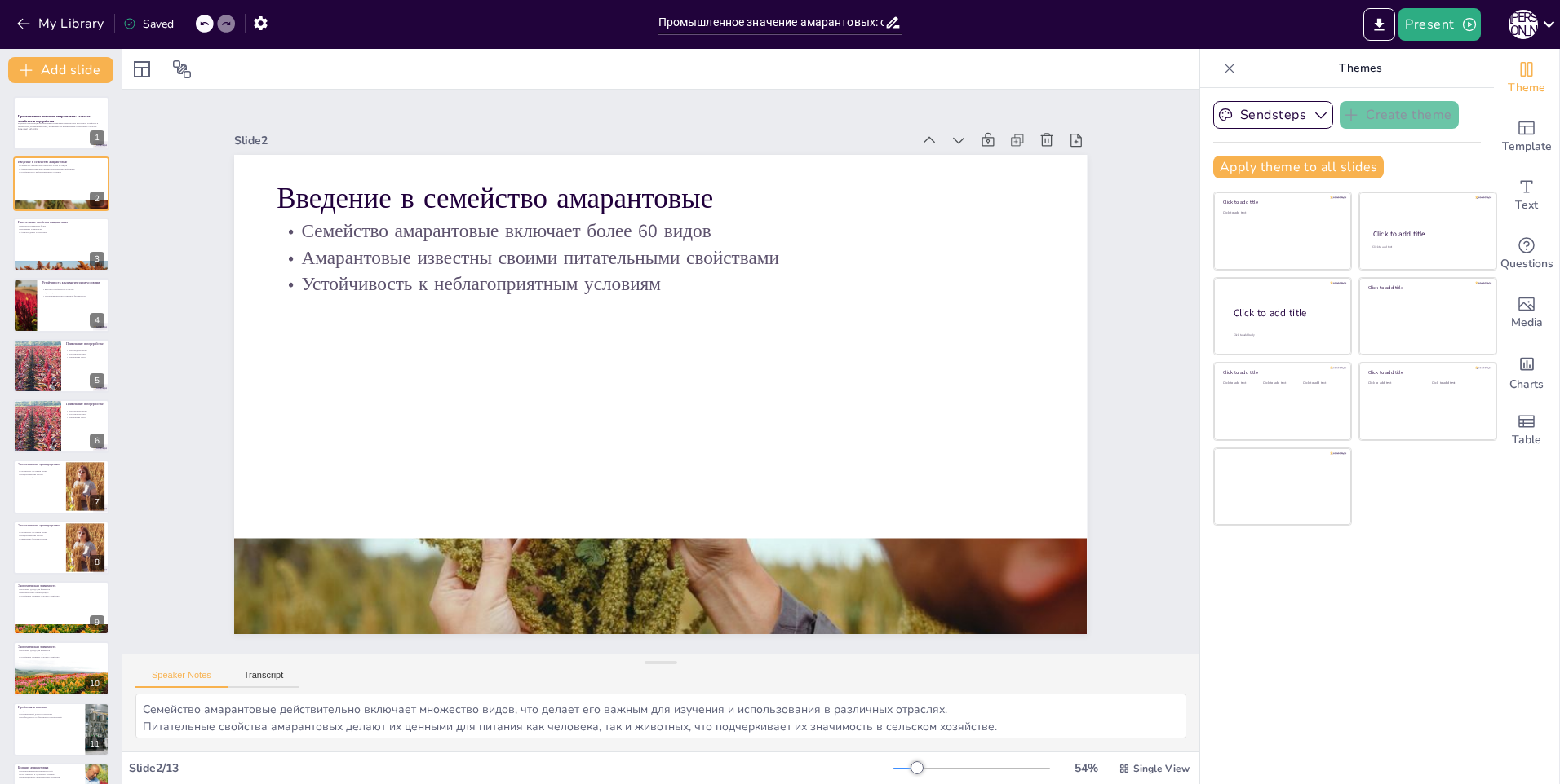
scroll to position [21, 0]
click at [1308, 405] on div "Click to add text" at bounding box center [1359, 411] width 104 height 101
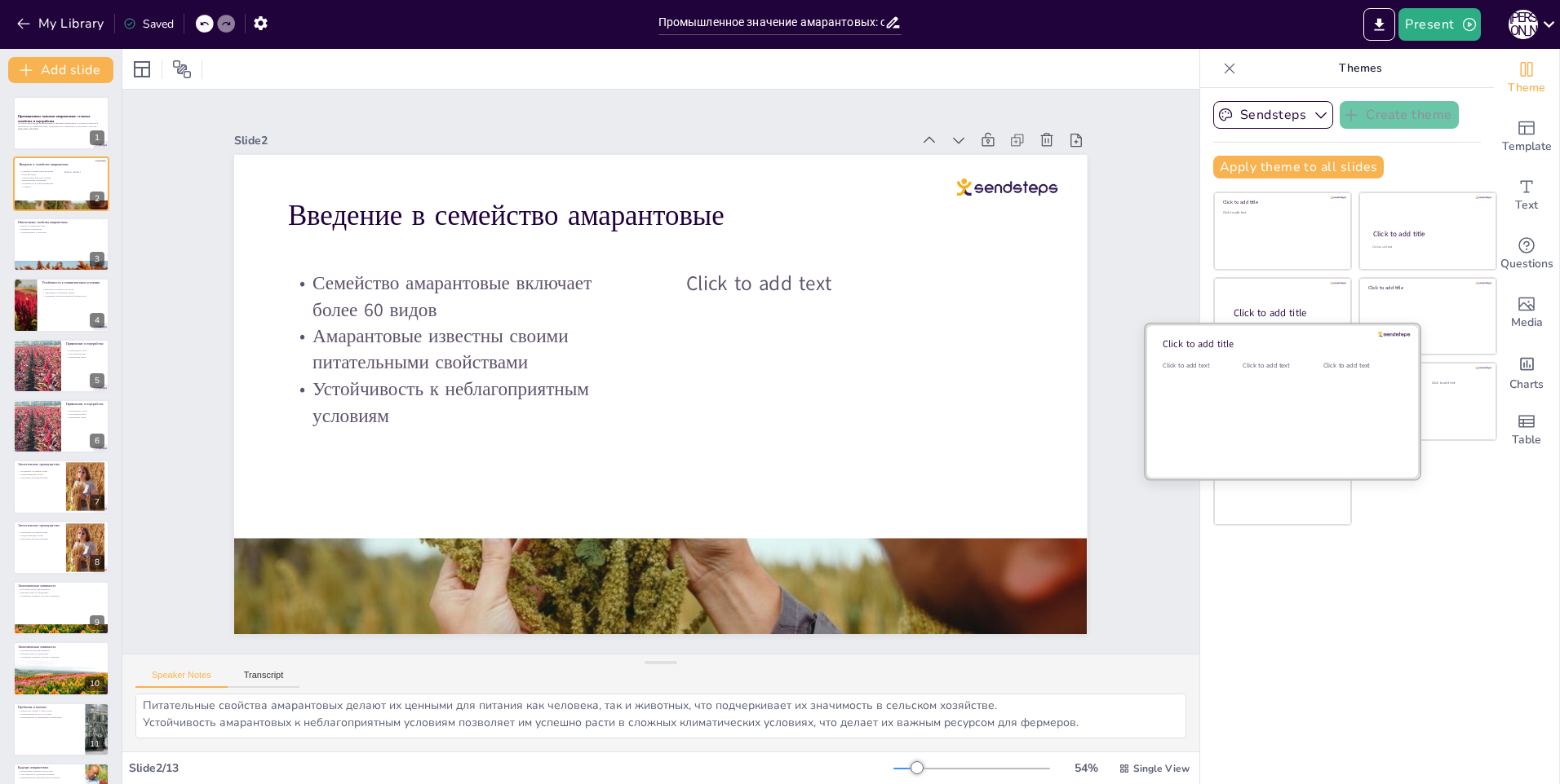
click at [1242, 401] on div "Click to add text" at bounding box center [1278, 411] width 73 height 101
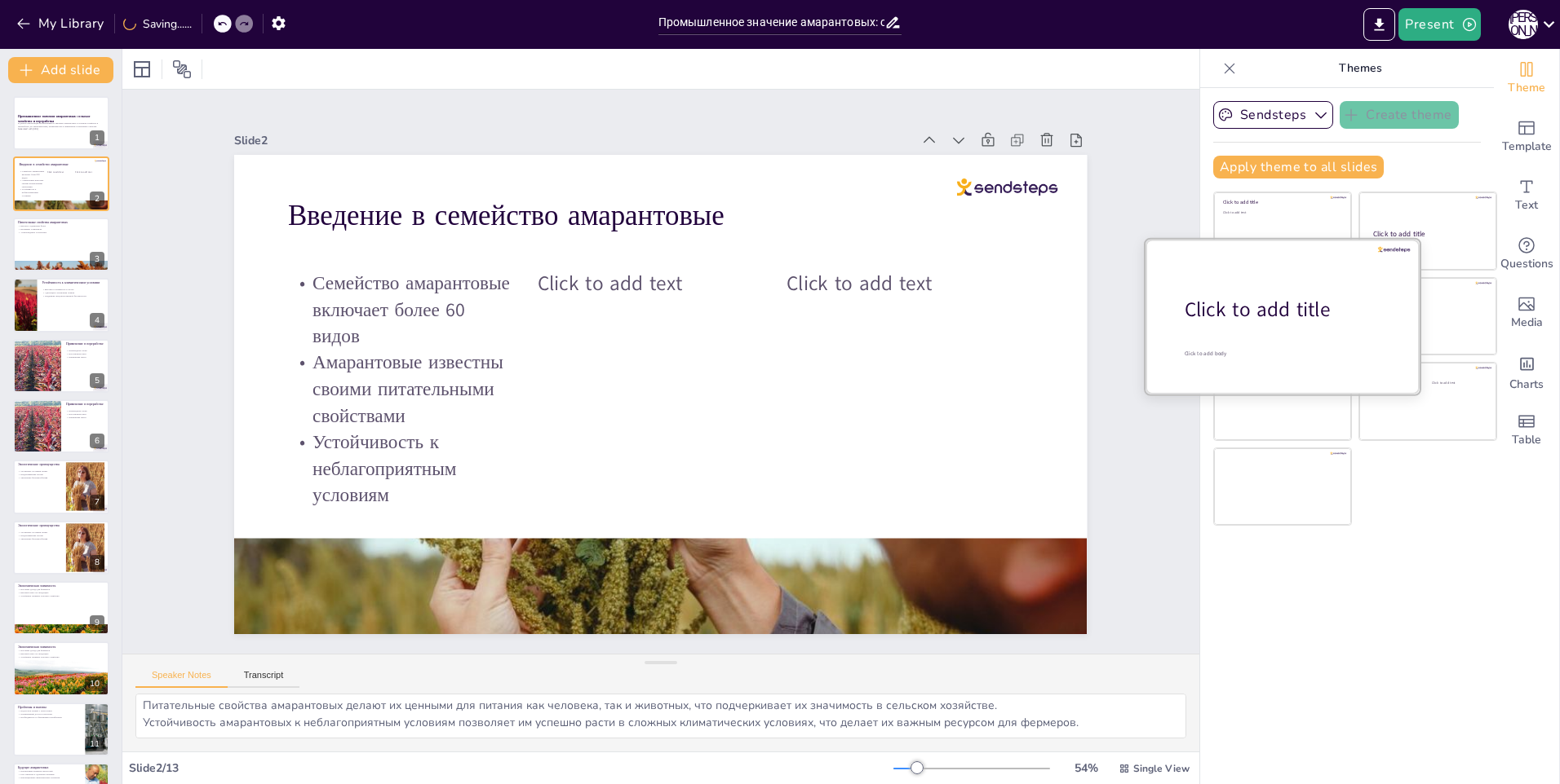
click at [1252, 304] on div "Click to add title" at bounding box center [1288, 309] width 208 height 27
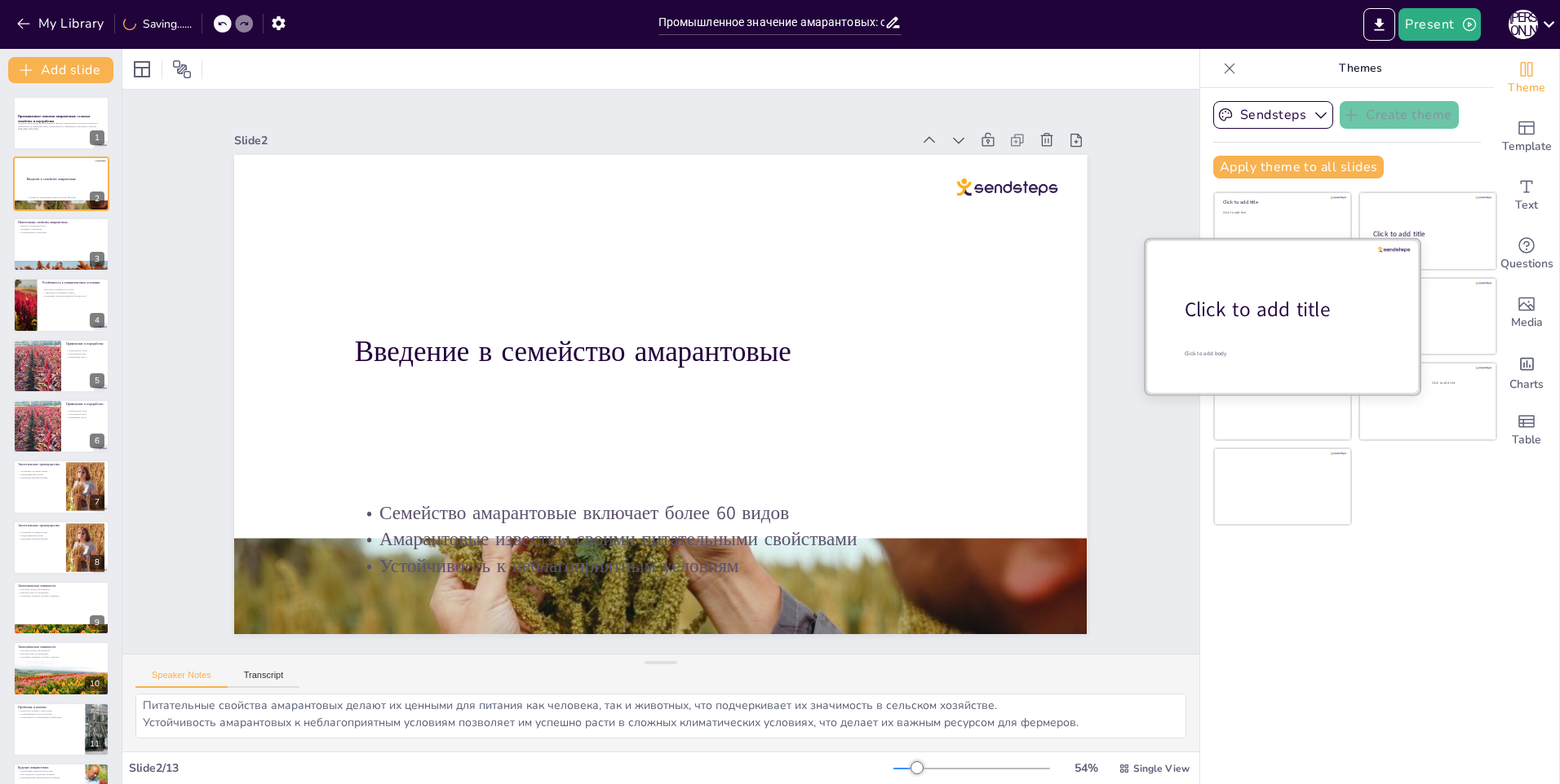
click at [1269, 257] on div at bounding box center [1283, 316] width 274 height 154
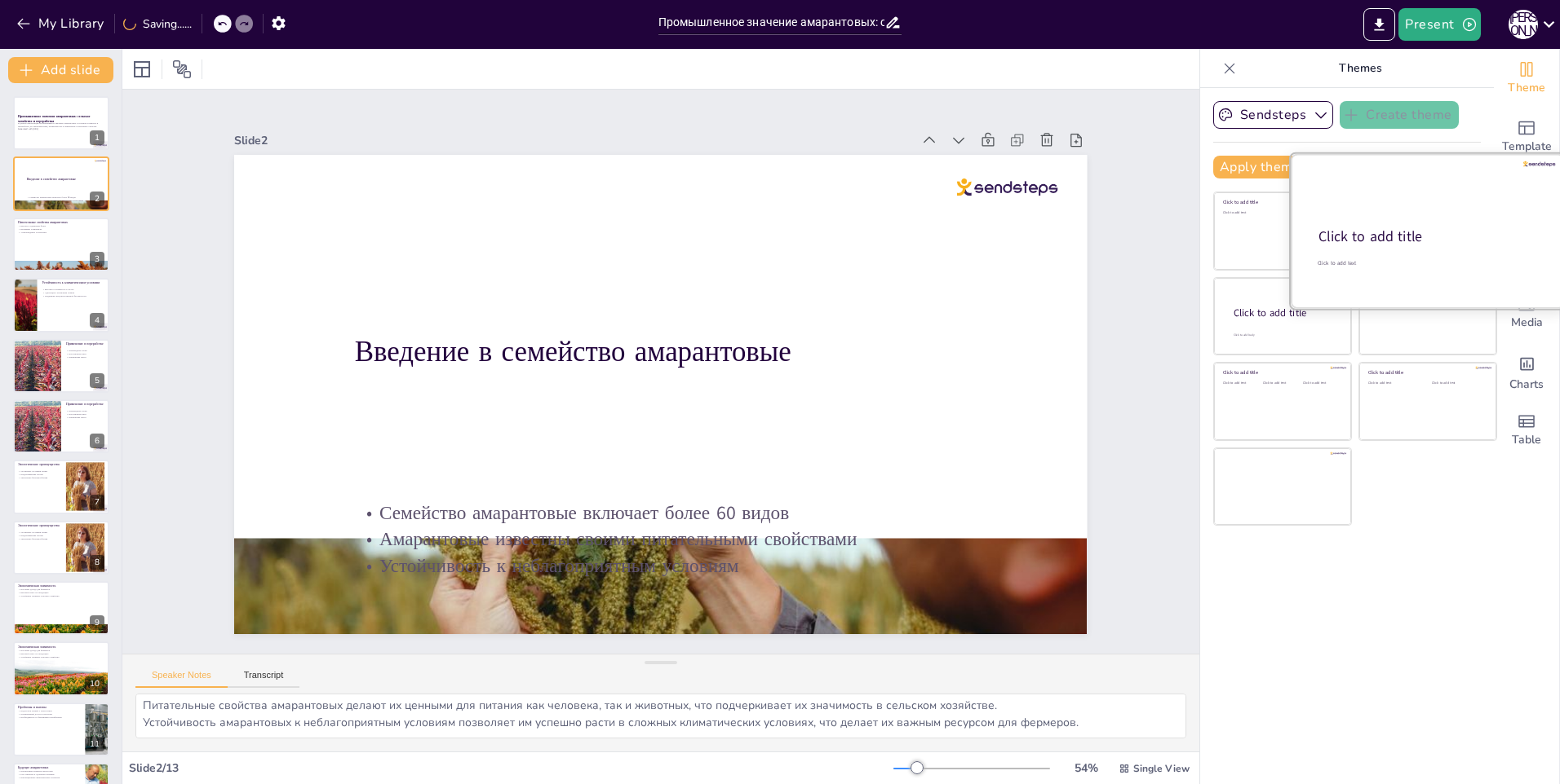
click at [1353, 229] on div "Click to add title" at bounding box center [1426, 237] width 216 height 19
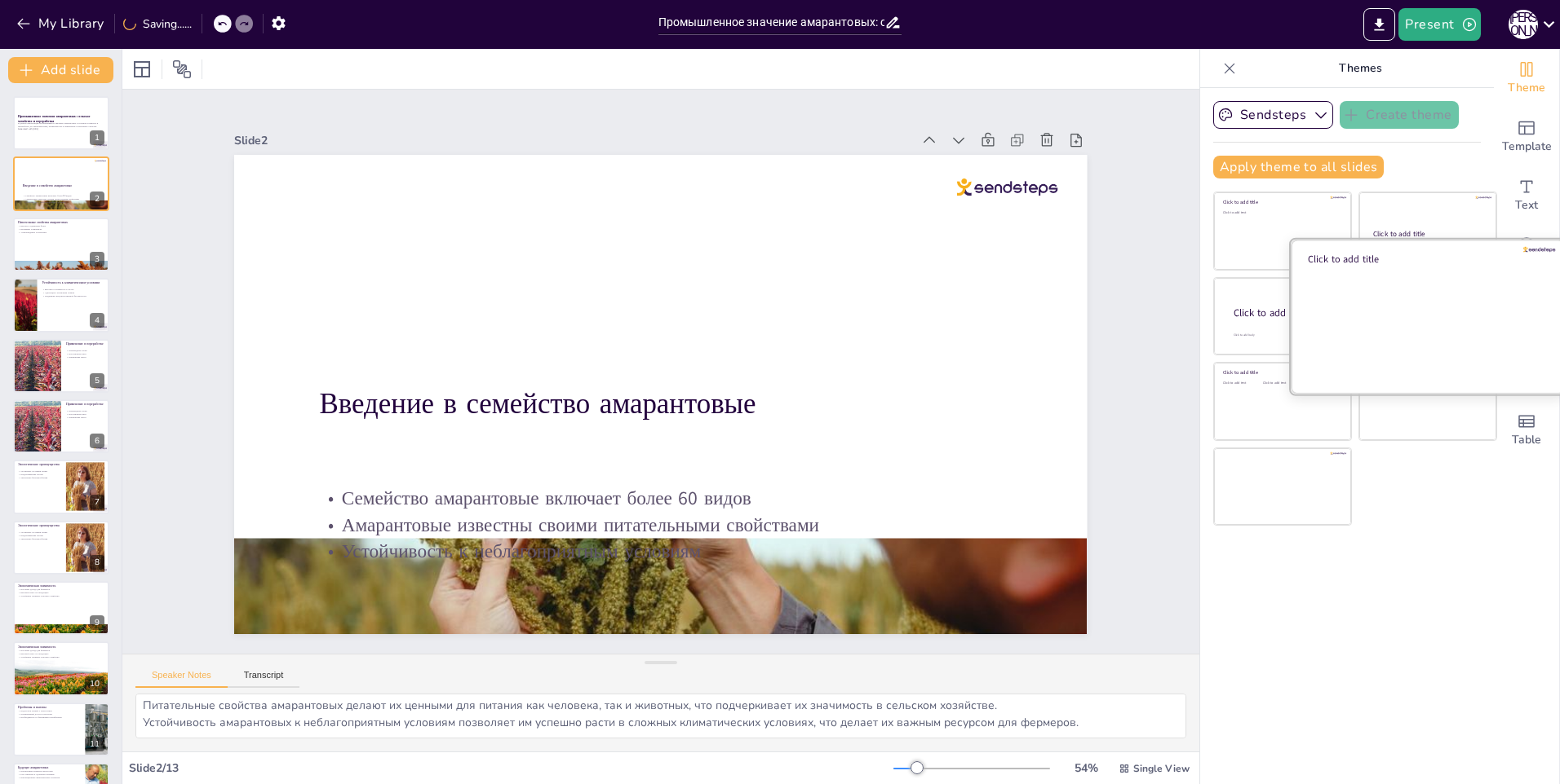
click at [1401, 327] on div at bounding box center [1428, 316] width 274 height 154
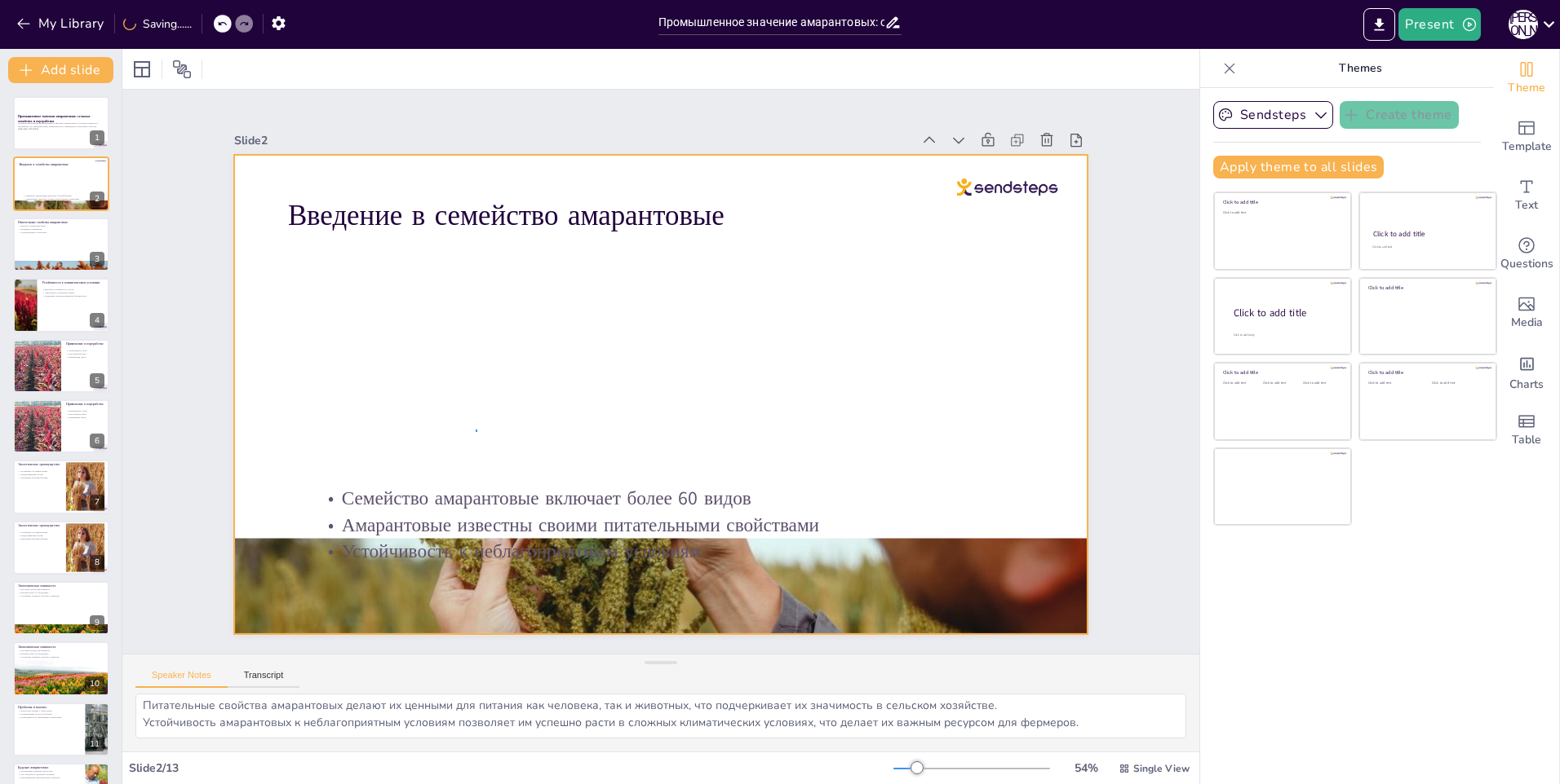
drag, startPoint x: 475, startPoint y: 432, endPoint x: 485, endPoint y: 487, distance: 55.9
click at [475, 437] on div at bounding box center [652, 393] width 974 height 784
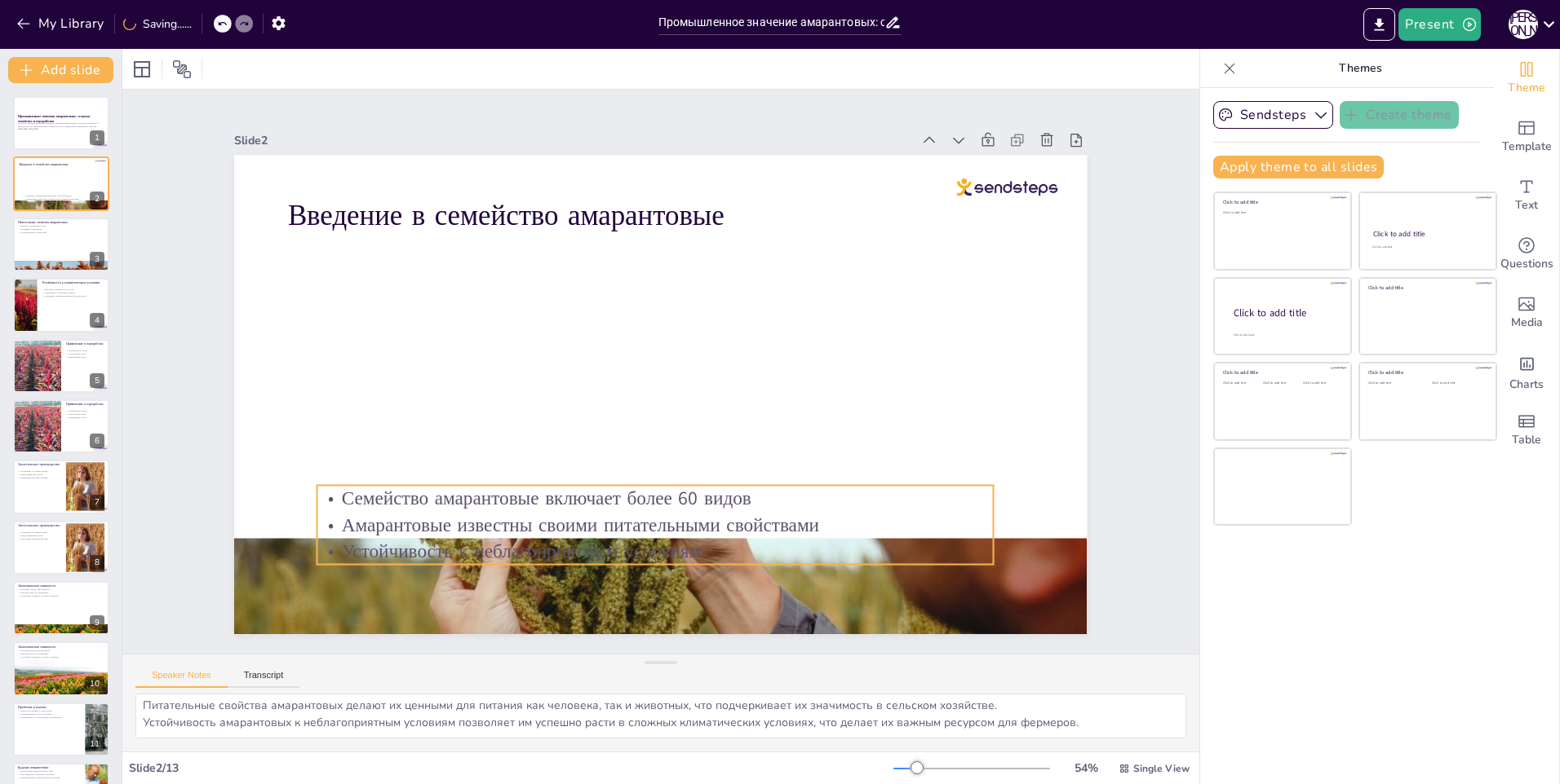
click at [483, 496] on p "Семейство амарантовые включает более 60 видов" at bounding box center [629, 495] width 668 height 166
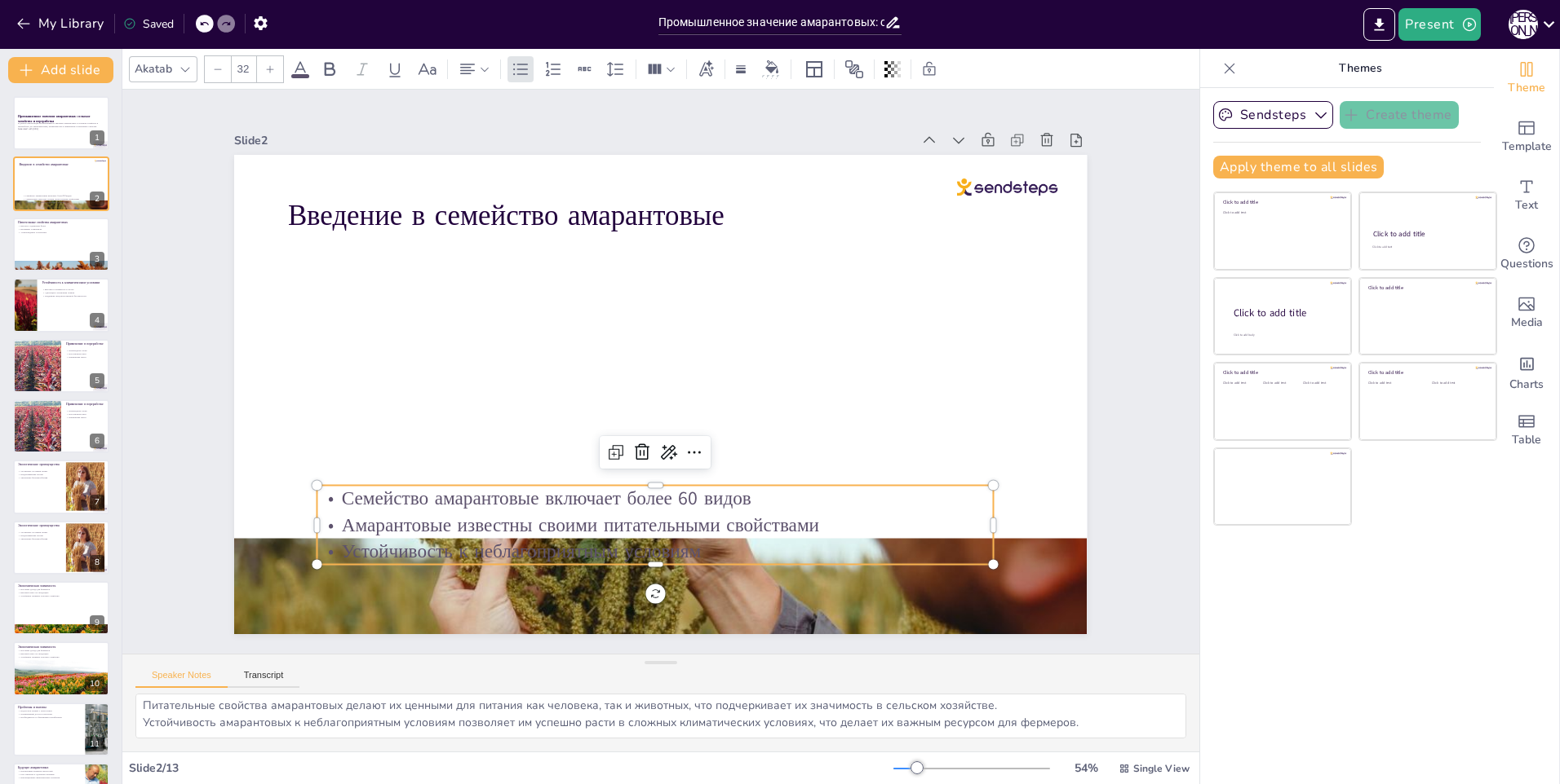
drag, startPoint x: 492, startPoint y: 503, endPoint x: 508, endPoint y: 483, distance: 25.6
click at [500, 489] on p "Семейство амарантовые включает более 60 видов" at bounding box center [592, 479] width 599 height 361
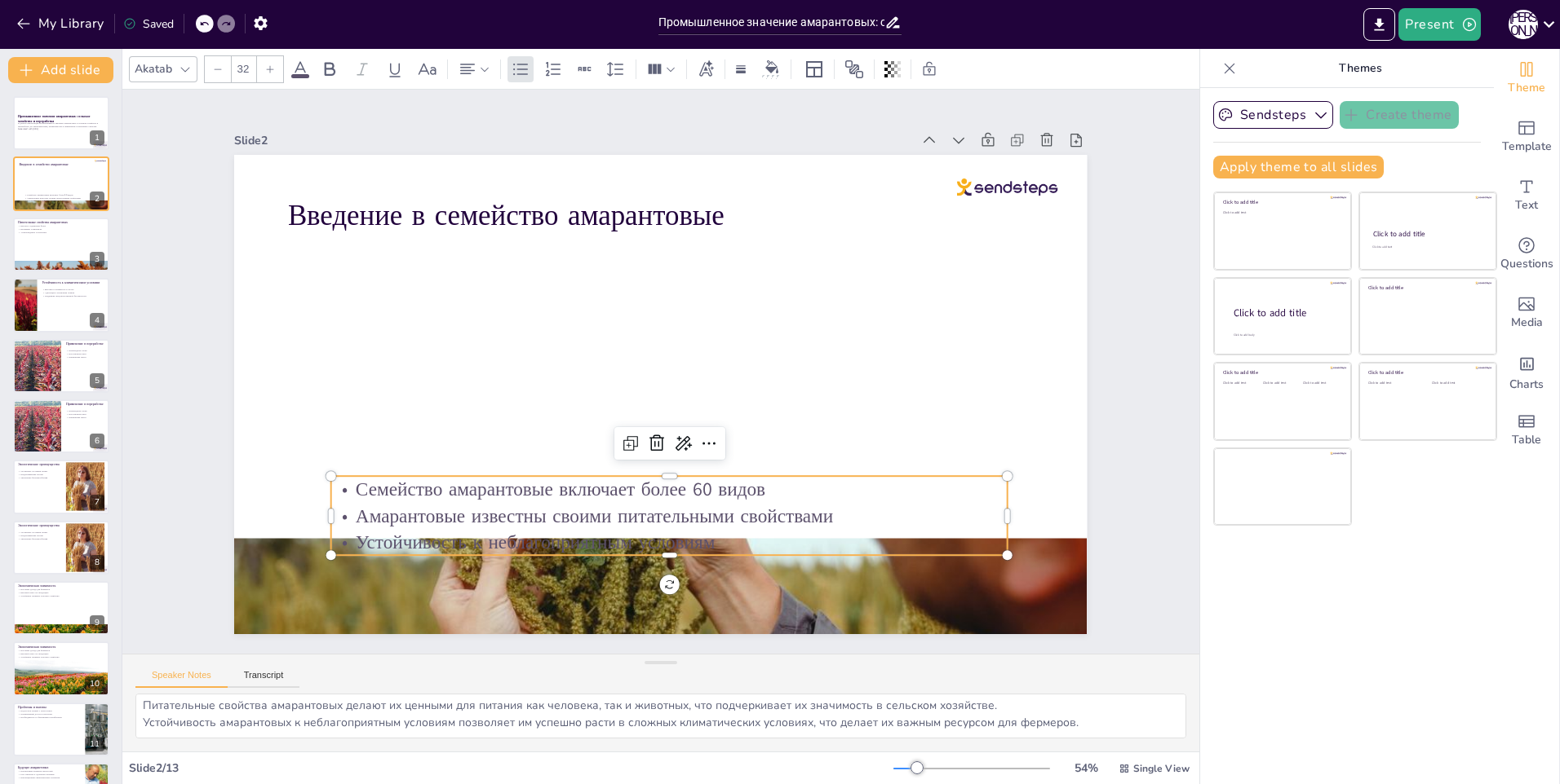
click at [509, 483] on p "Семейство амарантовые включает более 60 видов" at bounding box center [632, 486] width 652 height 234
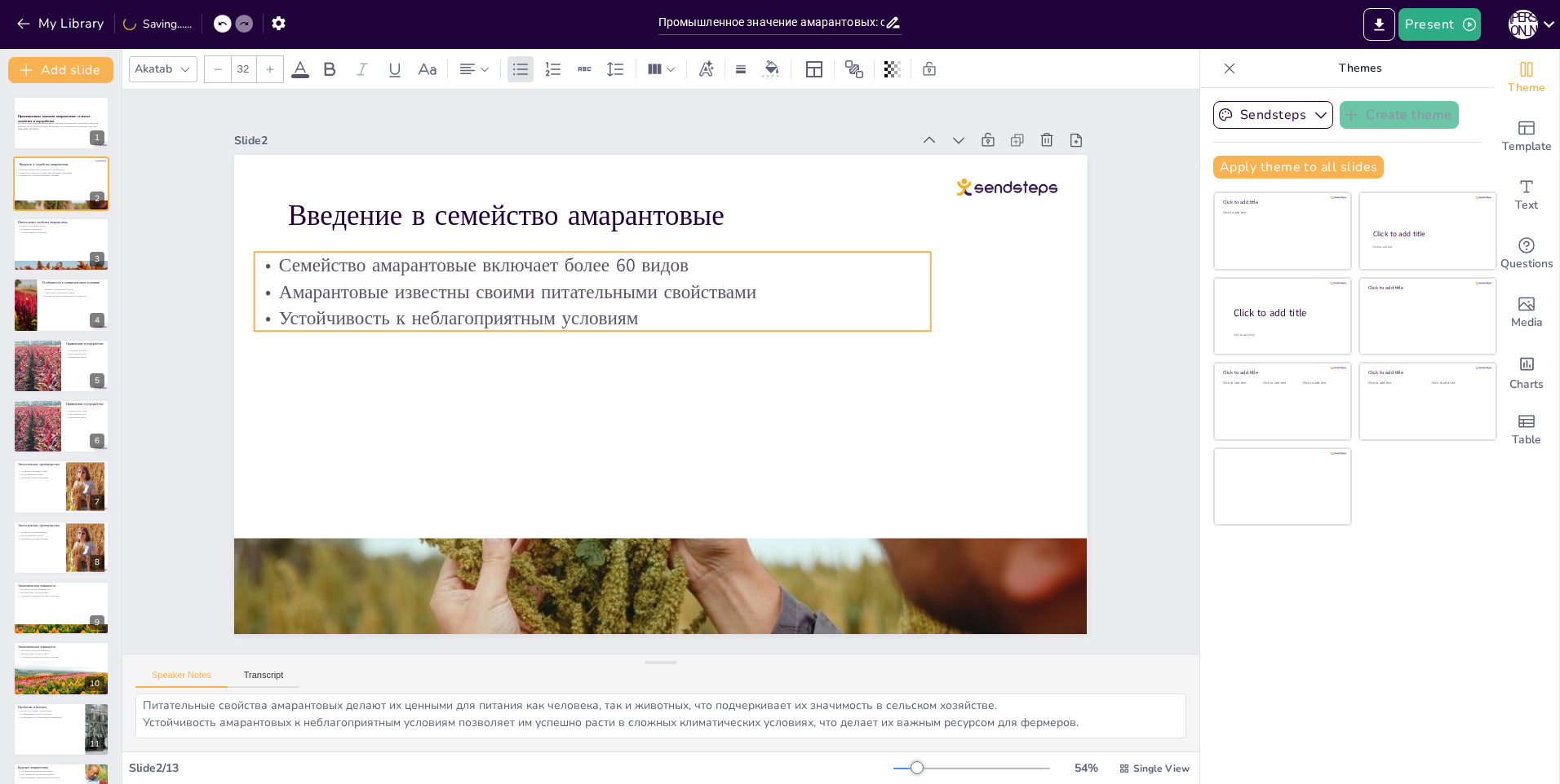
drag, startPoint x: 514, startPoint y: 486, endPoint x: 437, endPoint y: 262, distance: 236.9
click at [437, 262] on p "Семейство амарантовые включает более 60 видов" at bounding box center [655, 245] width 599 height 360
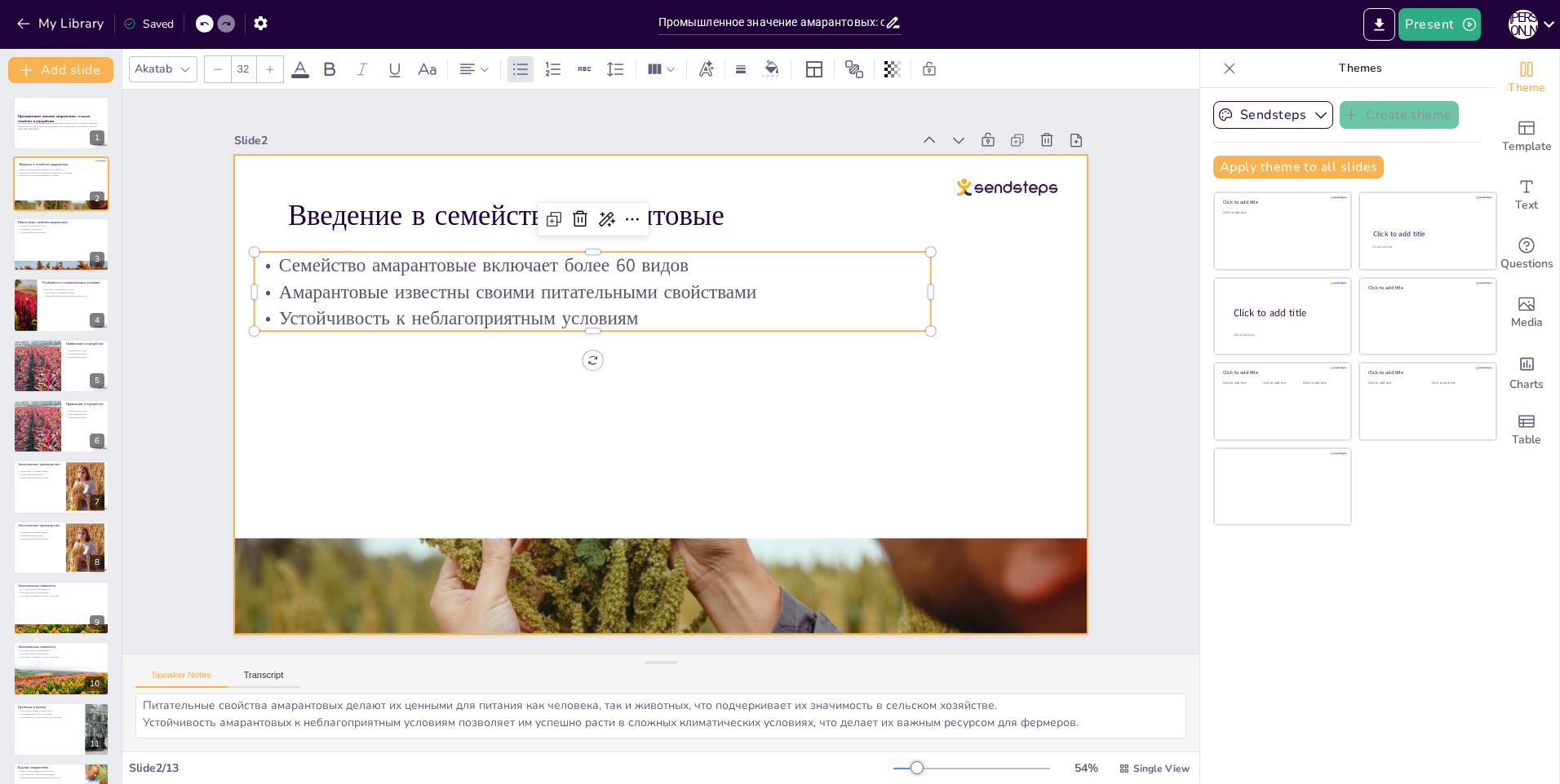
click at [437, 511] on div at bounding box center [641, 382] width 842 height 978
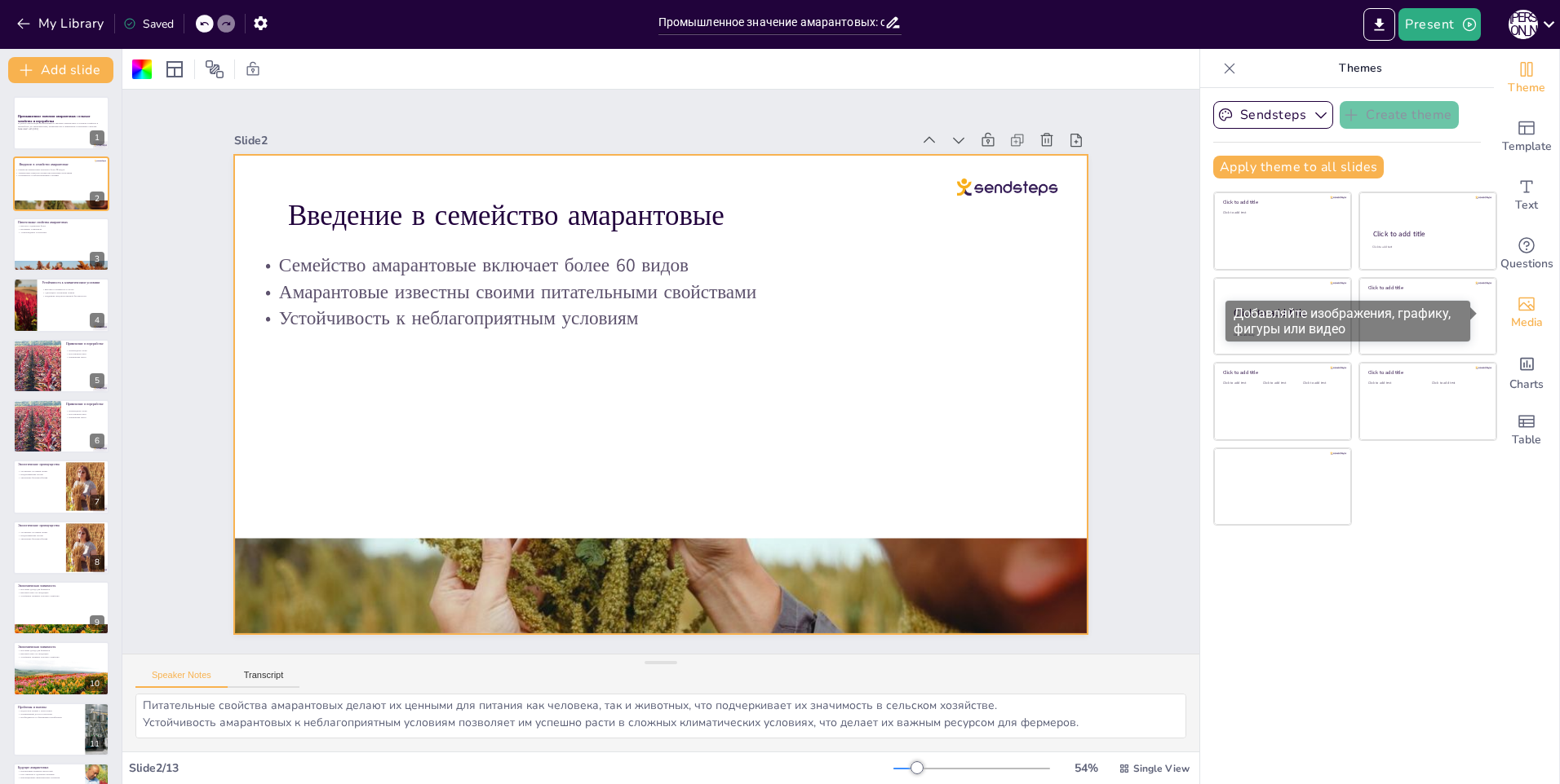
click at [1511, 319] on span "Media" at bounding box center [1527, 323] width 32 height 18
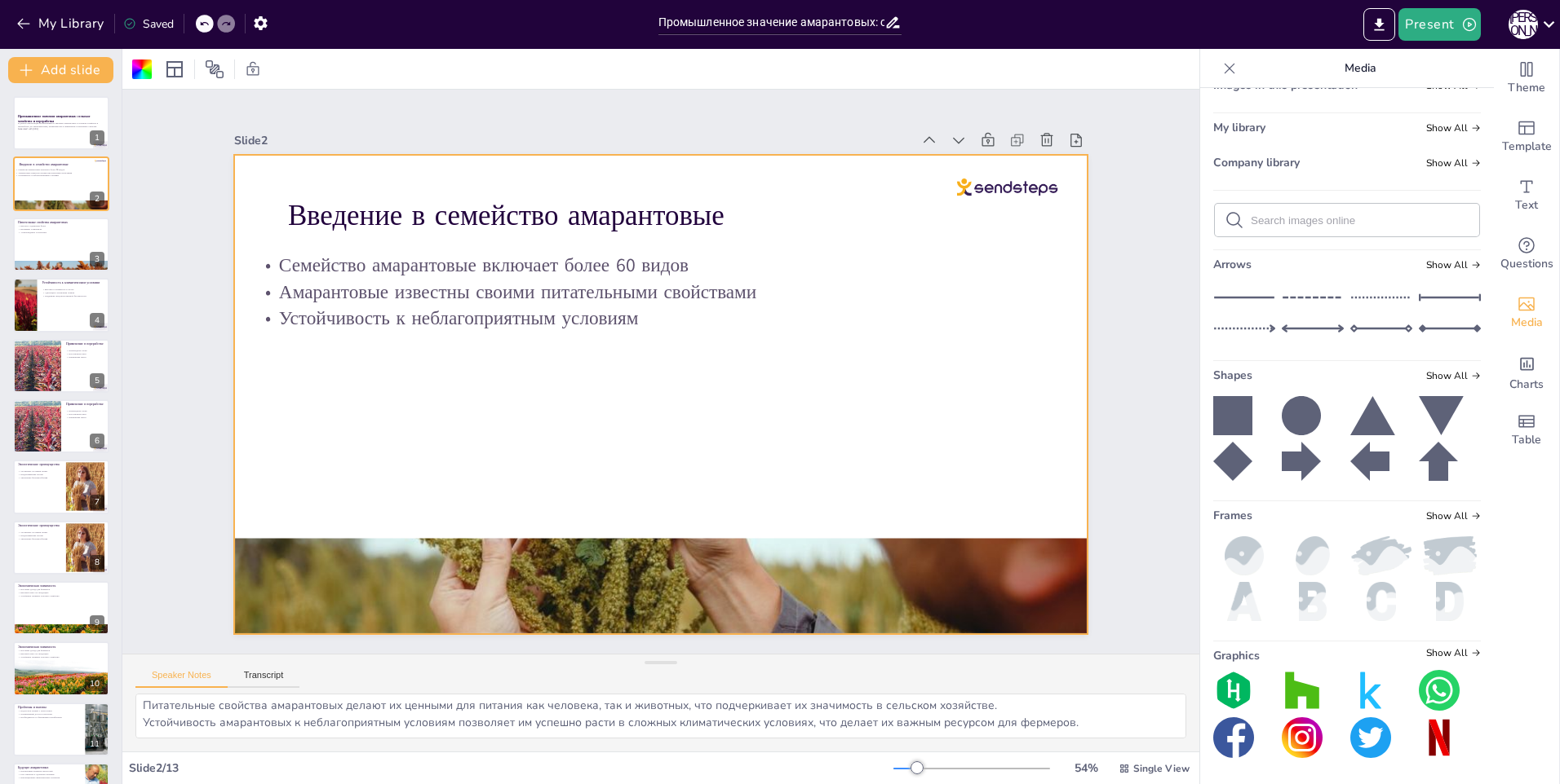
scroll to position [0, 0]
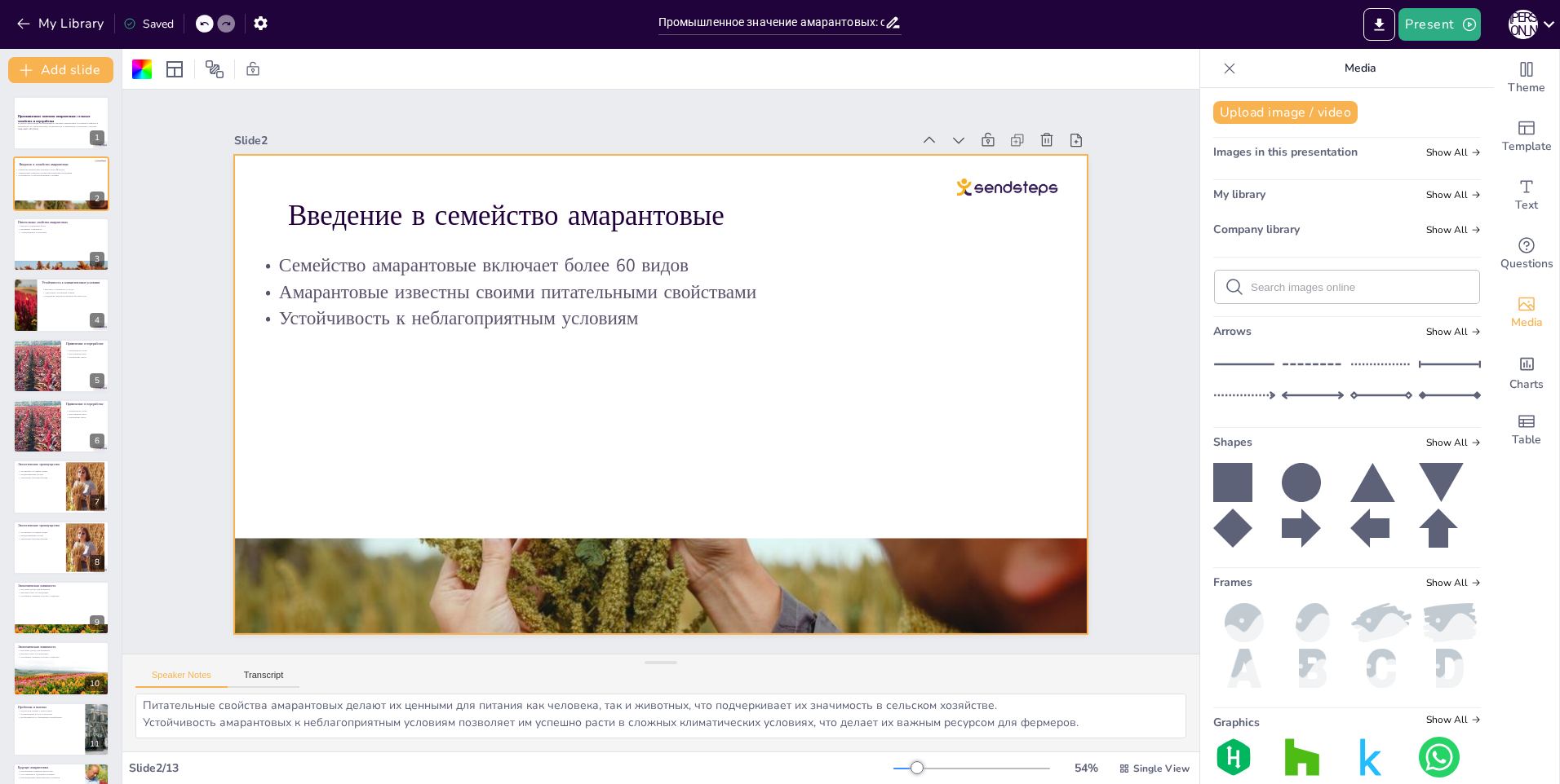
click at [1140, 363] on div "Slide 1 Промышленное значение амарантовых: сельское хозяйство и переработка В д…" at bounding box center [660, 371] width 1213 height 953
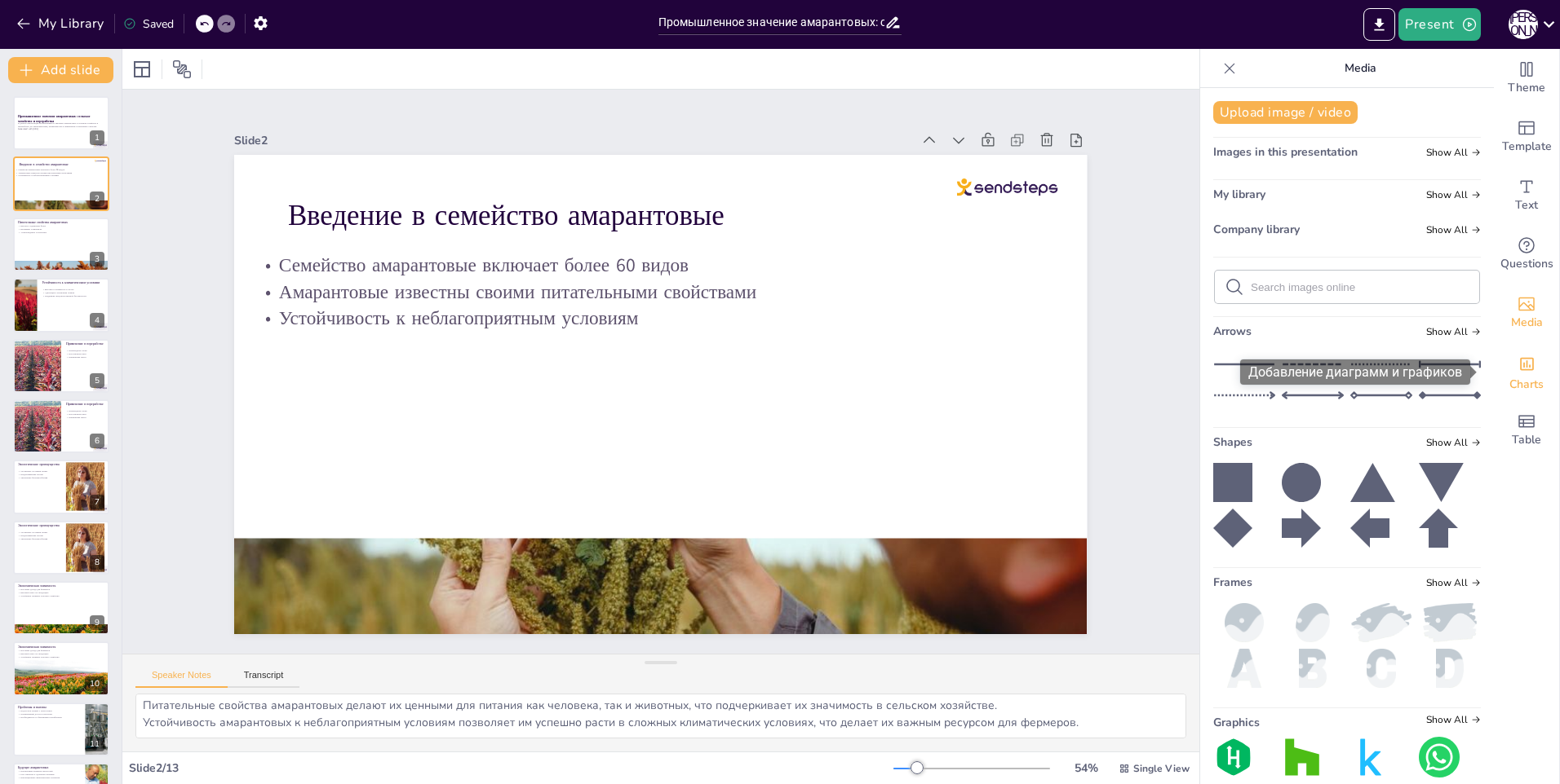
click at [1525, 364] on div "Charts" at bounding box center [1526, 372] width 66 height 58
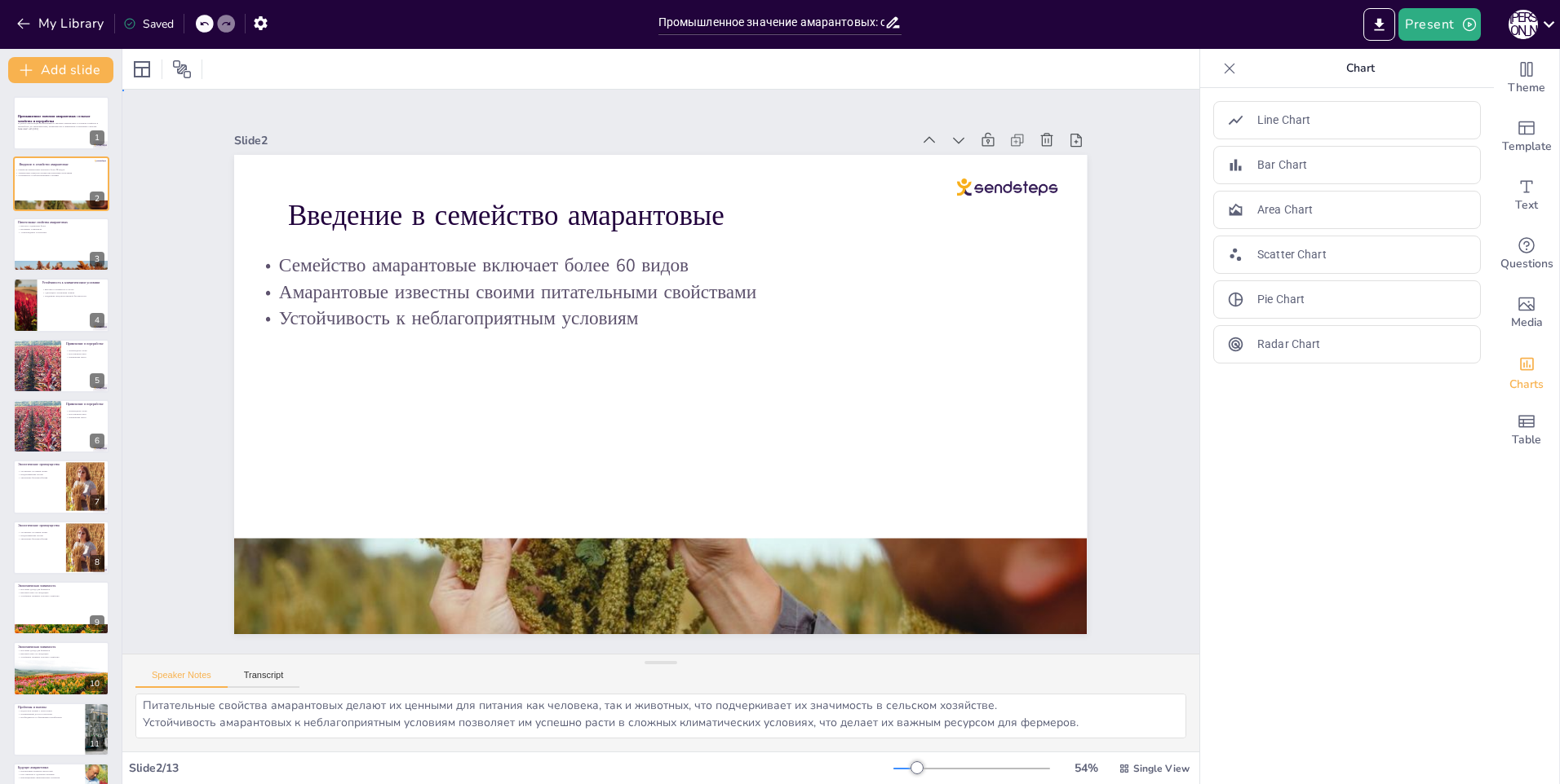
click at [1156, 348] on div "Slide 1 Промышленное значение амарантовых: сельское хозяйство и переработка В д…" at bounding box center [660, 371] width 1213 height 953
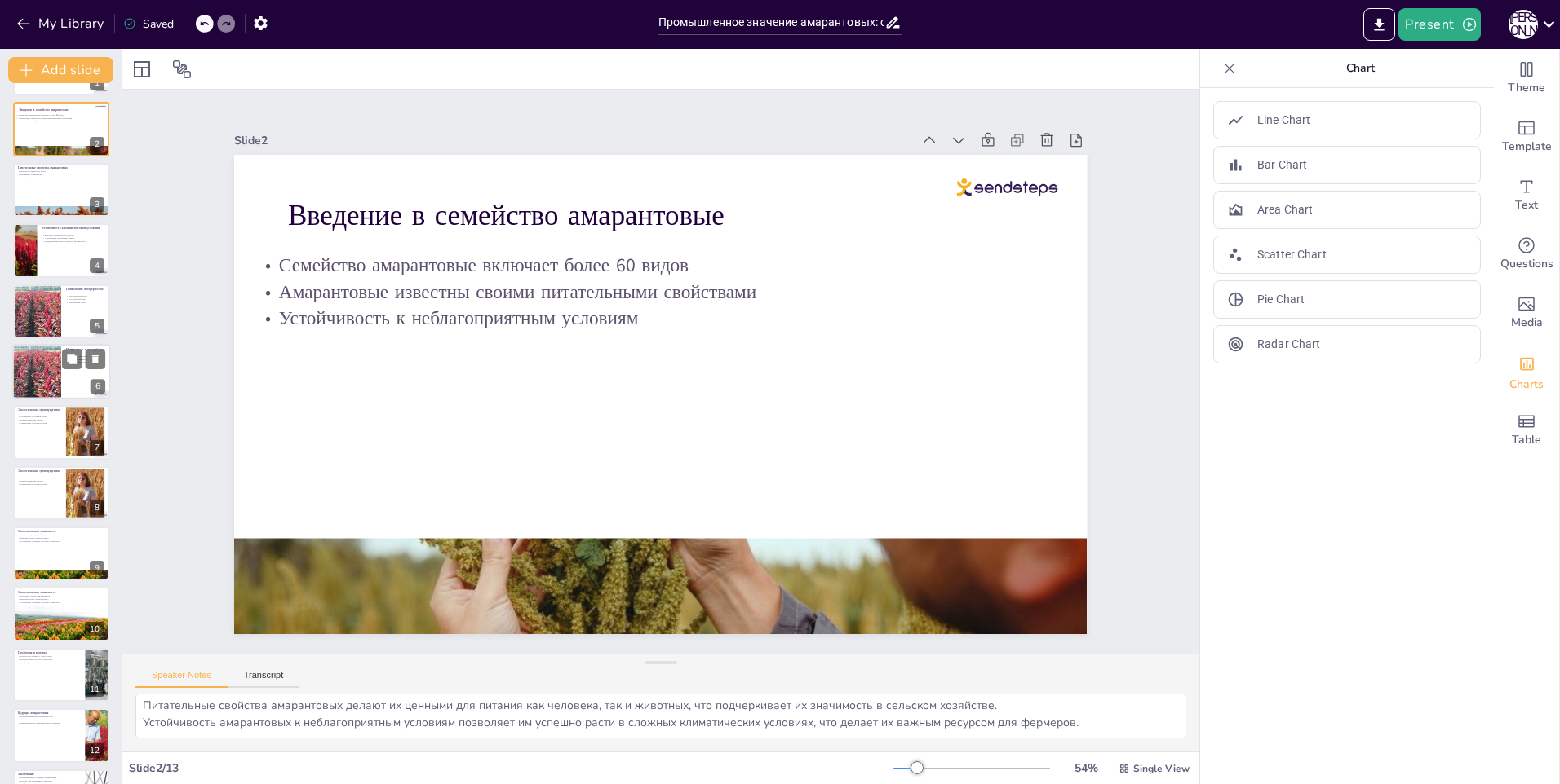
scroll to position [107, 0]
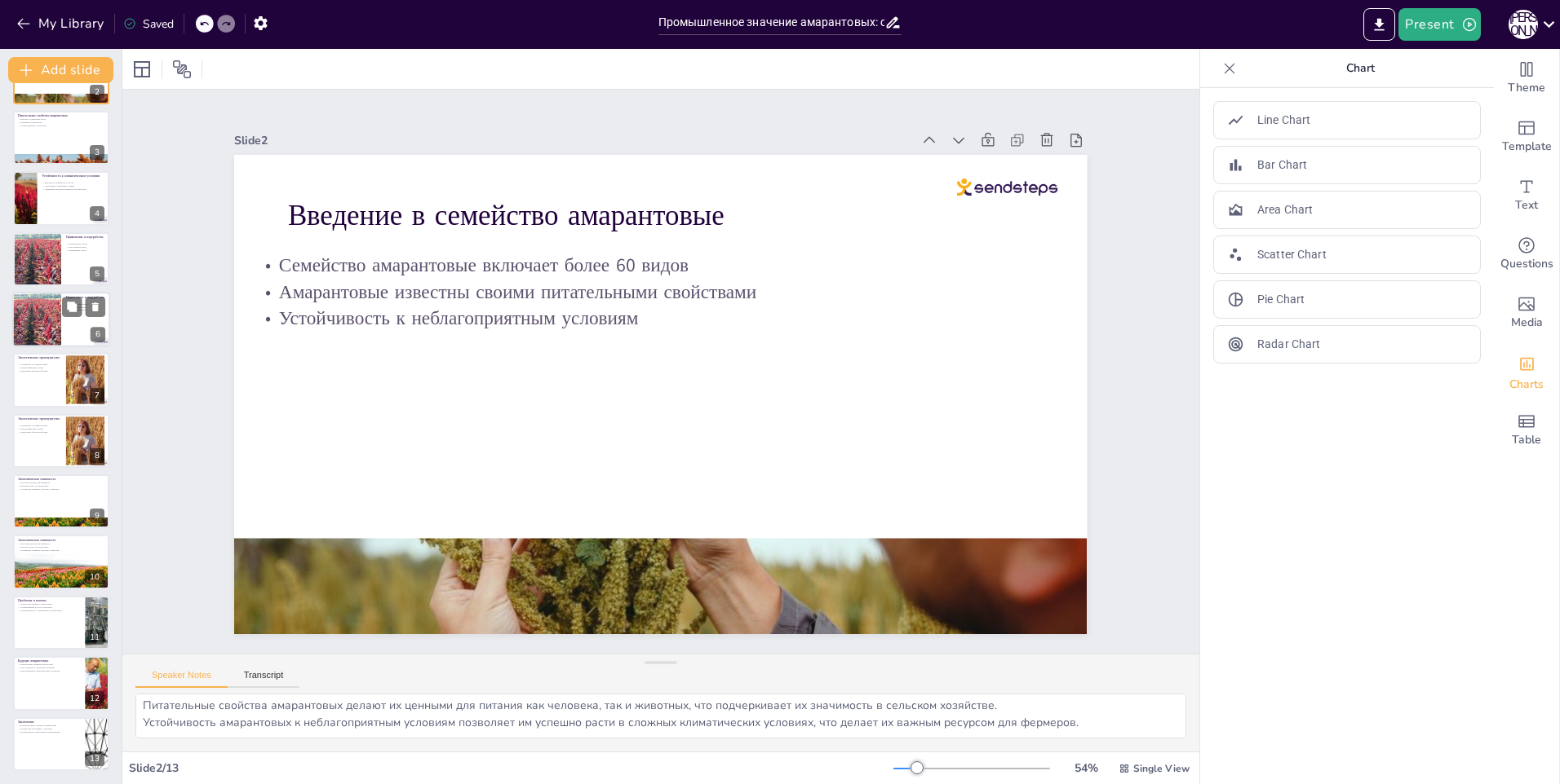
click at [40, 334] on div at bounding box center [36, 319] width 98 height 56
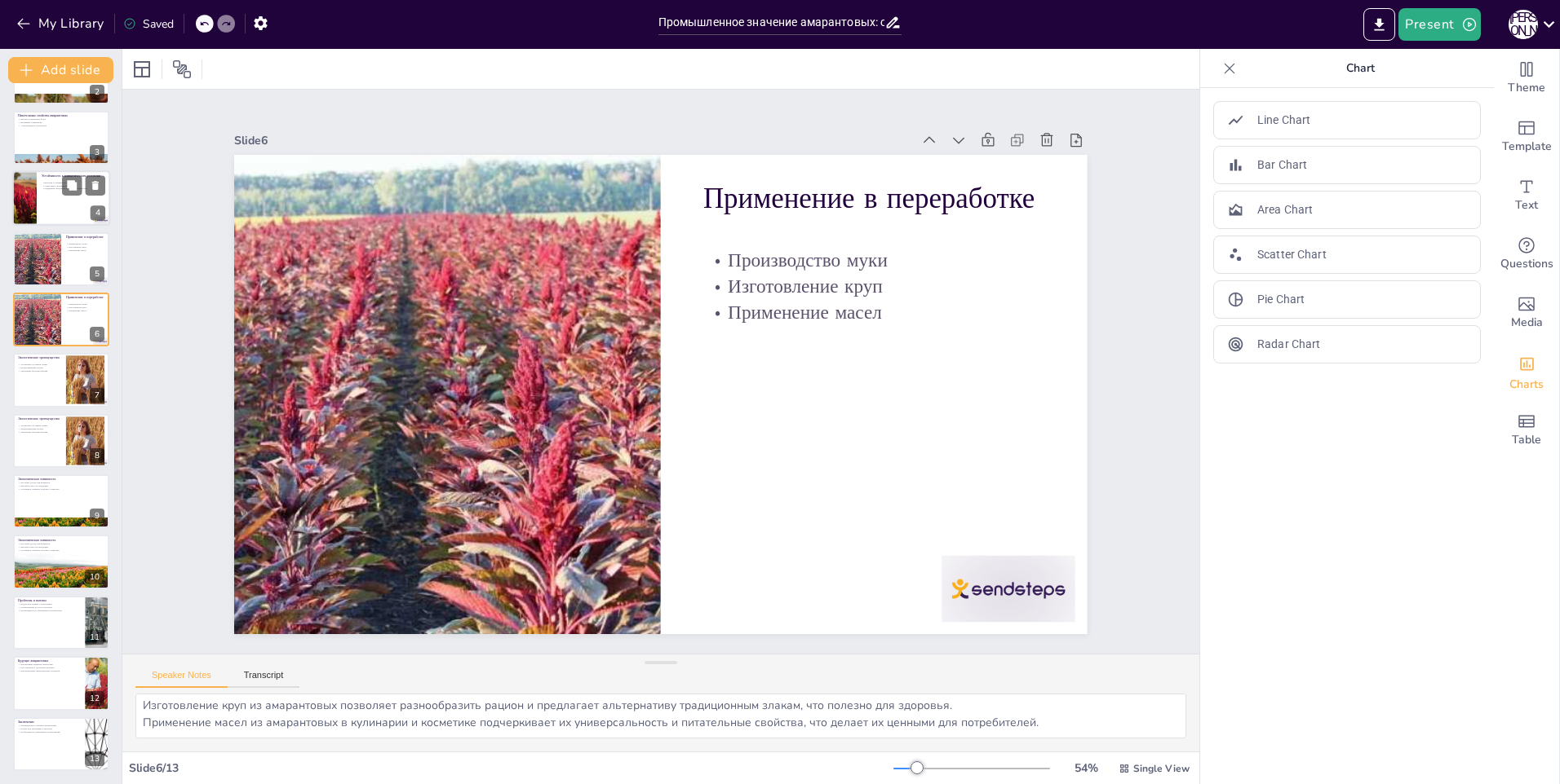
scroll to position [0, 0]
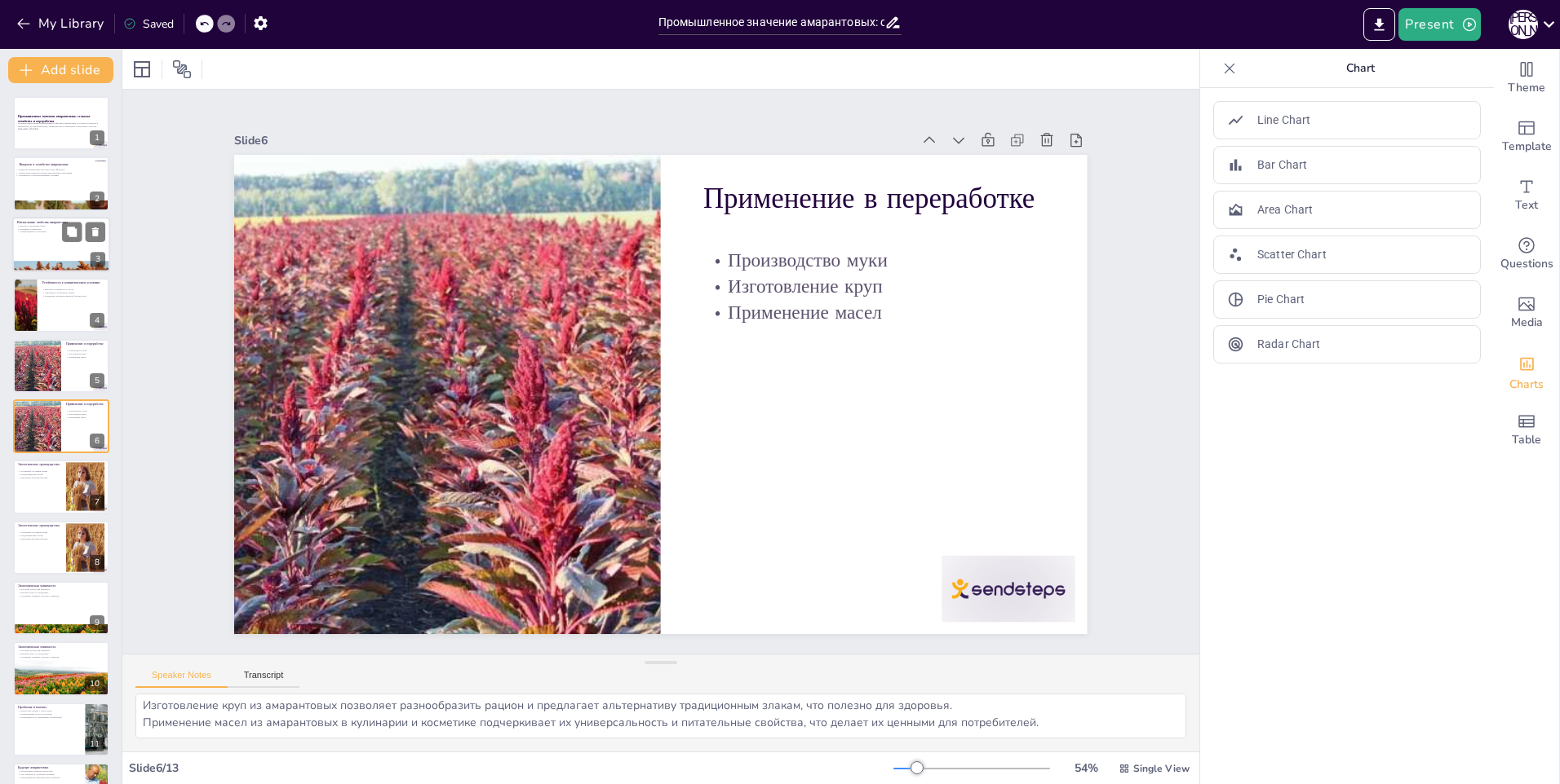
click at [28, 235] on div at bounding box center [61, 244] width 98 height 56
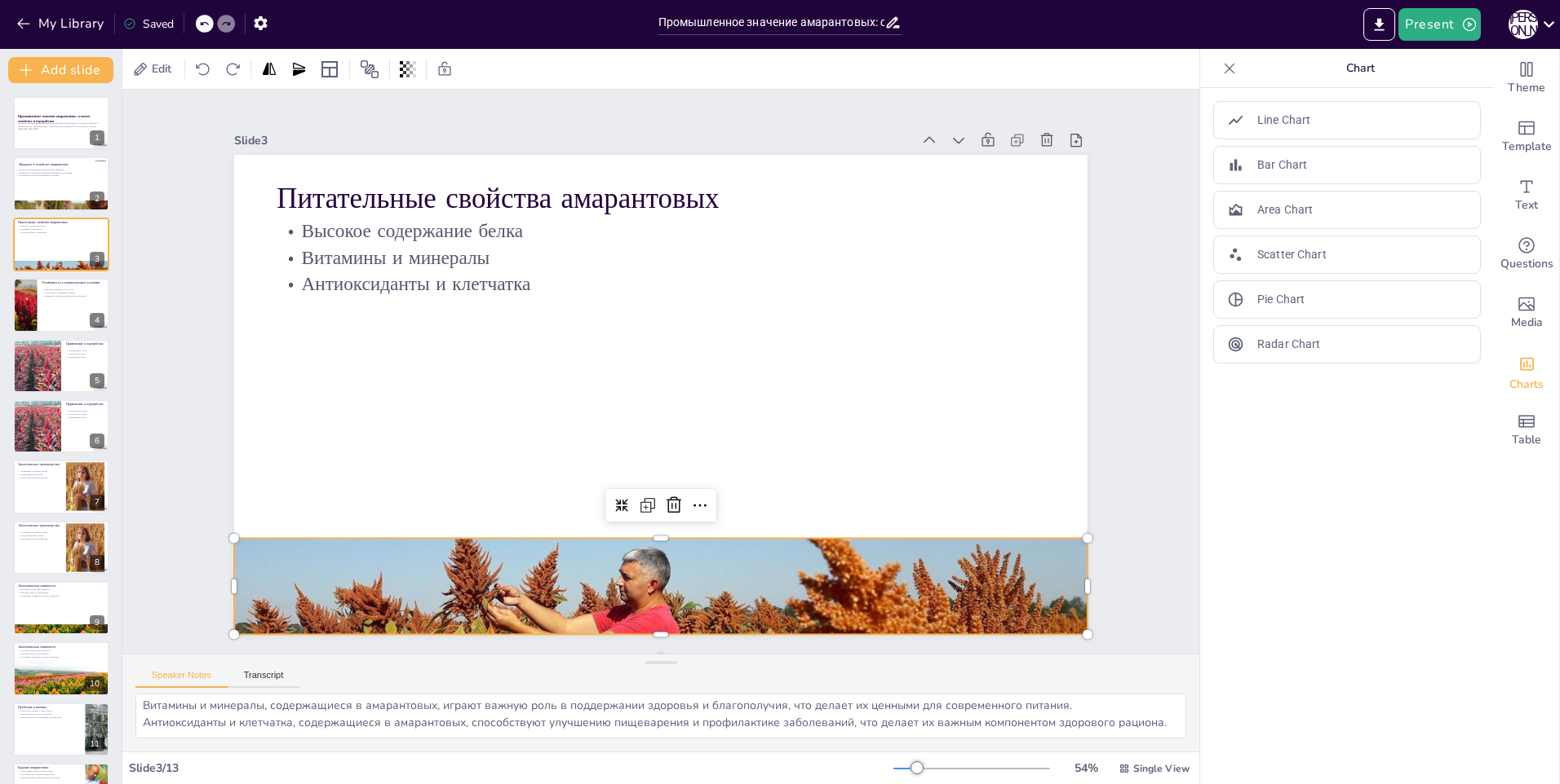
click at [668, 553] on div at bounding box center [595, 575] width 1002 height 849
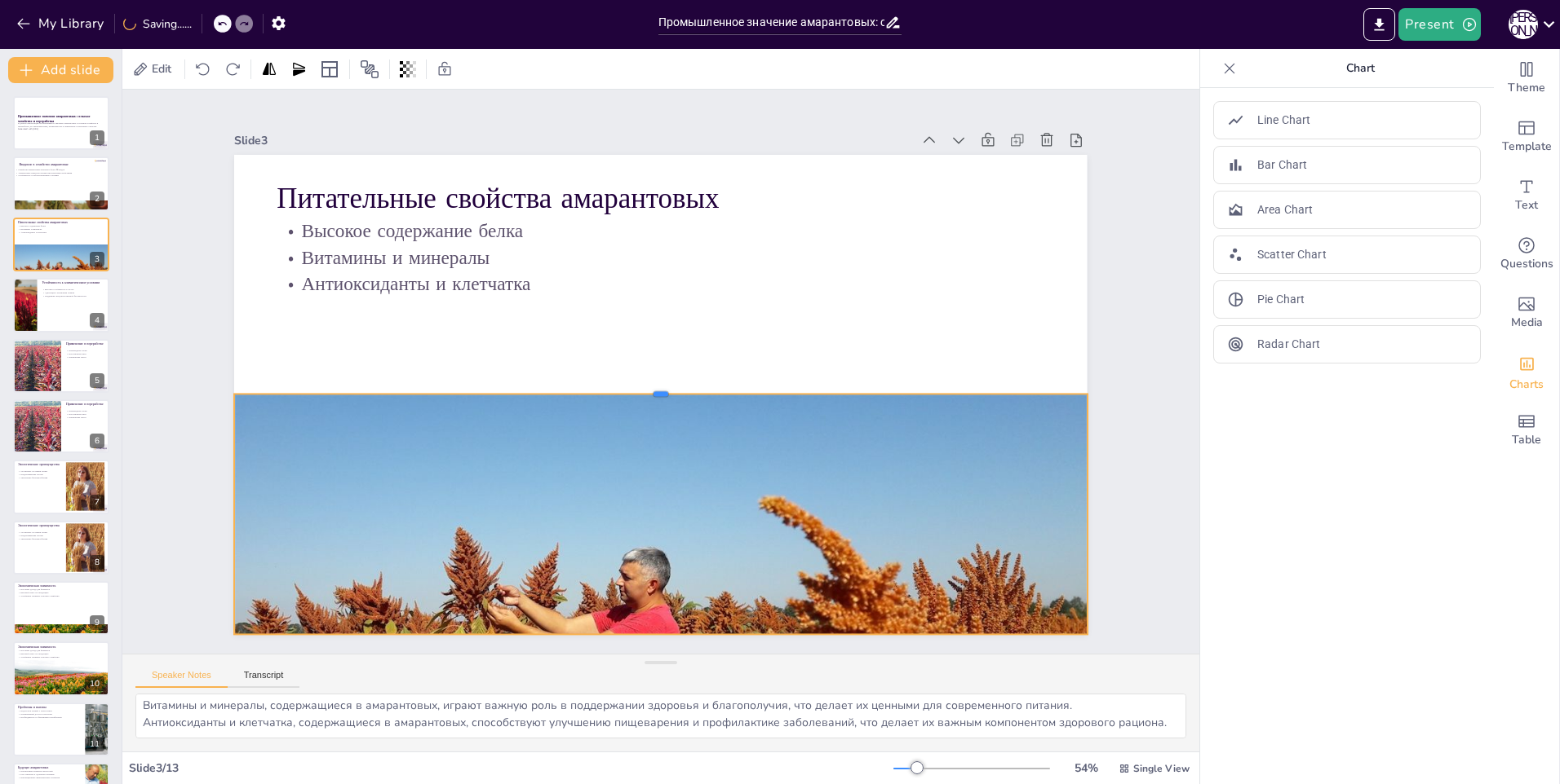
drag, startPoint x: 654, startPoint y: 531, endPoint x: 648, endPoint y: 389, distance: 142.1
click at [648, 389] on div at bounding box center [658, 388] width 849 height 102
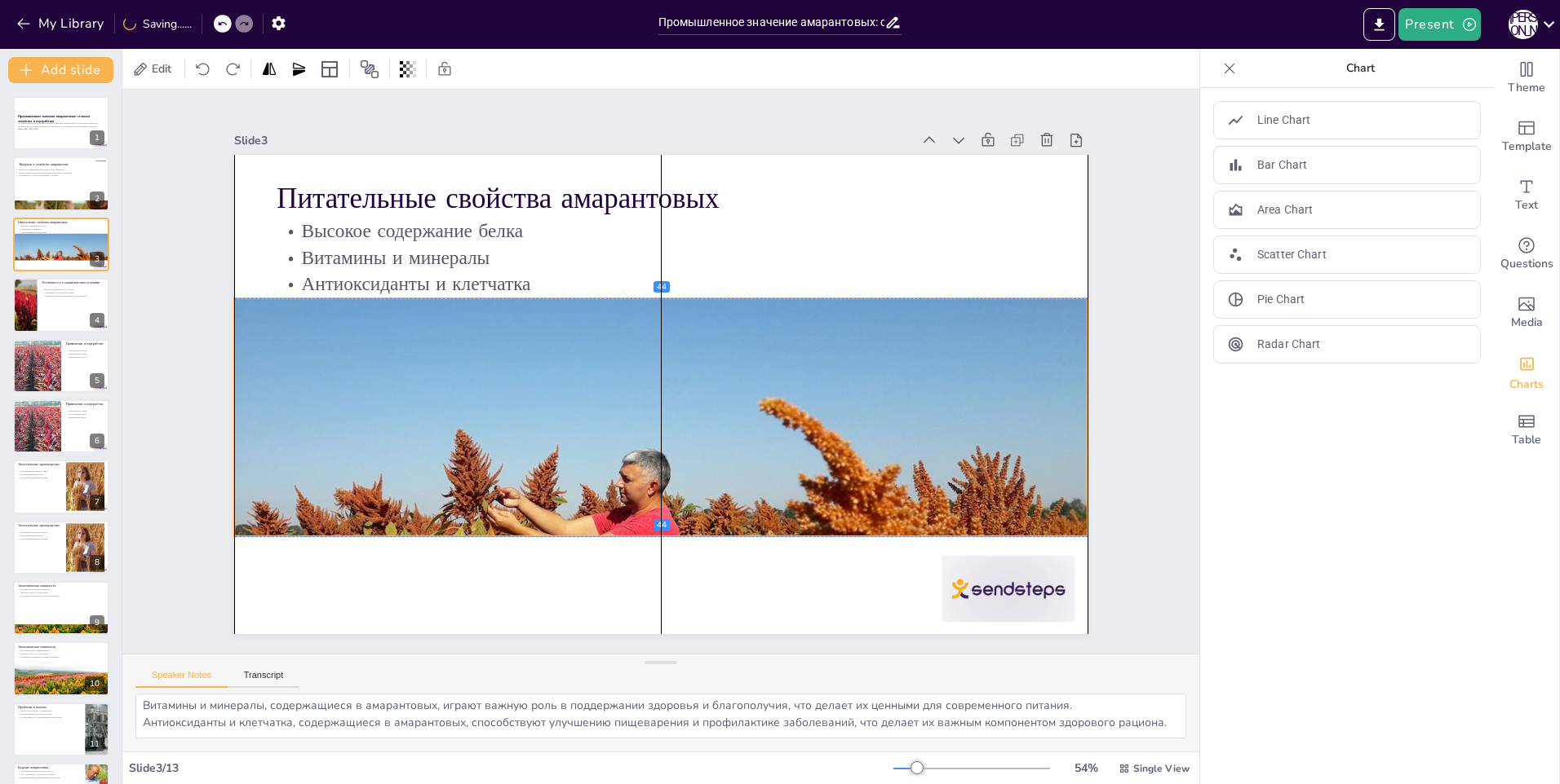
drag, startPoint x: 663, startPoint y: 499, endPoint x: 663, endPoint y: 406, distance: 93.0
click at [663, 406] on div at bounding box center [648, 488] width 913 height 701
click at [647, 527] on div at bounding box center [648, 488] width 912 height 701
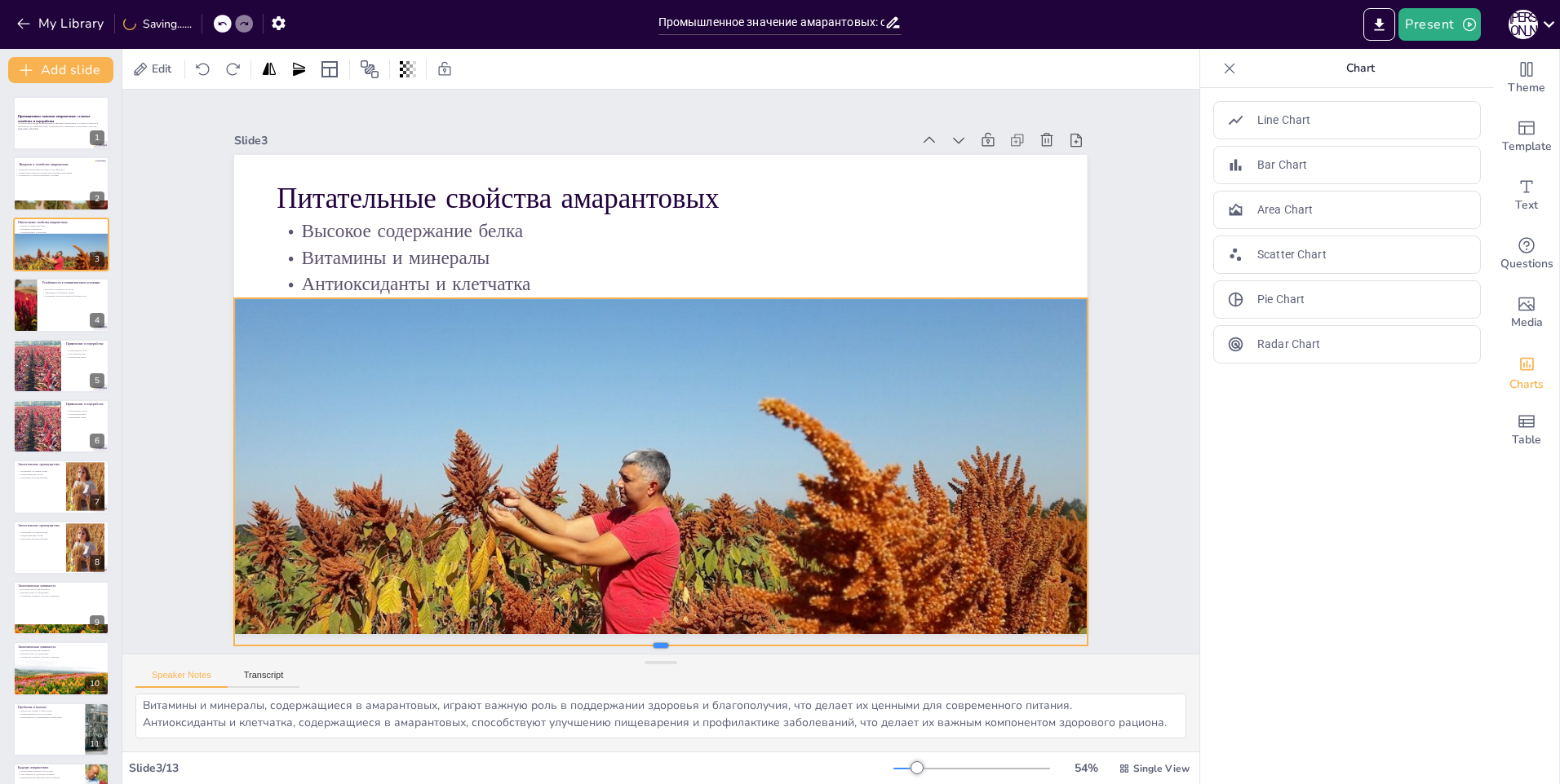
drag, startPoint x: 645, startPoint y: 531, endPoint x: 661, endPoint y: 640, distance: 110.2
click at [661, 640] on div at bounding box center [574, 638] width 815 height 275
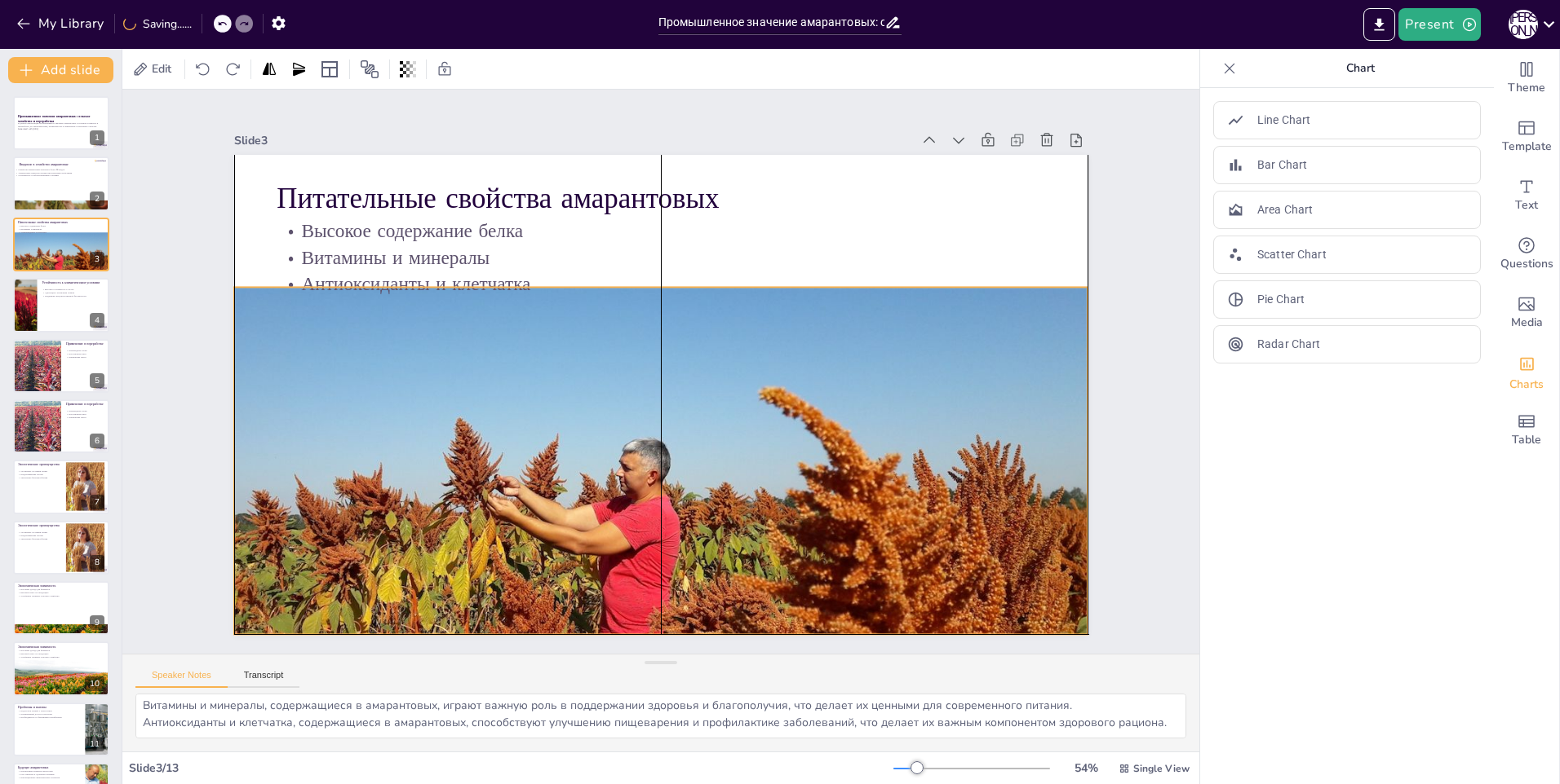
drag, startPoint x: 675, startPoint y: 534, endPoint x: 676, endPoint y: 524, distance: 10.0
click at [676, 524] on div at bounding box center [617, 467] width 1030 height 909
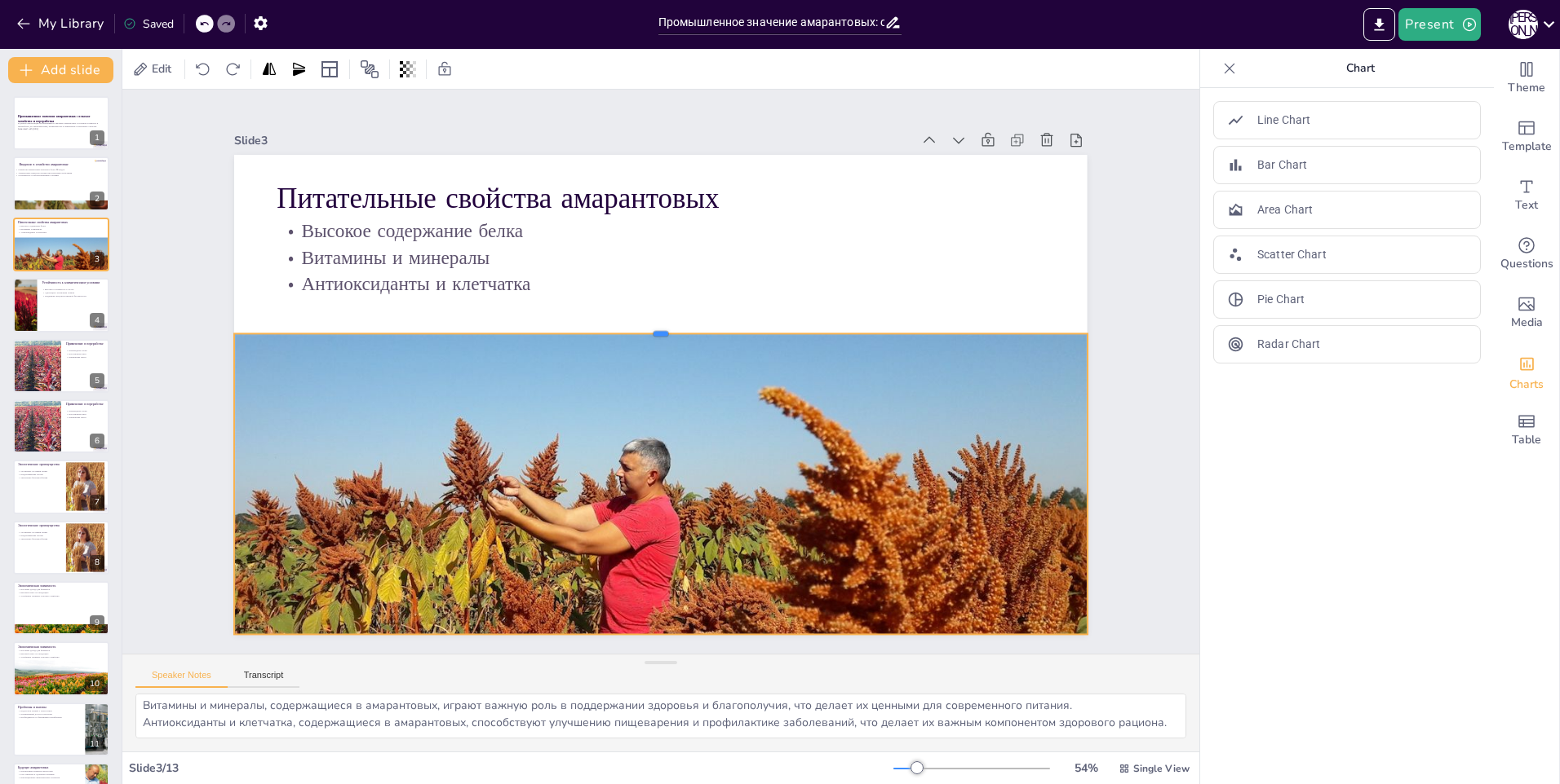
drag, startPoint x: 646, startPoint y: 279, endPoint x: 649, endPoint y: 326, distance: 47.1
click at [649, 326] on div at bounding box center [694, 342] width 581 height 642
click at [184, 327] on div "Slide 1 Промышленное значение амарантовых: сельское хозяйство и переработка В д…" at bounding box center [660, 372] width 1076 height 864
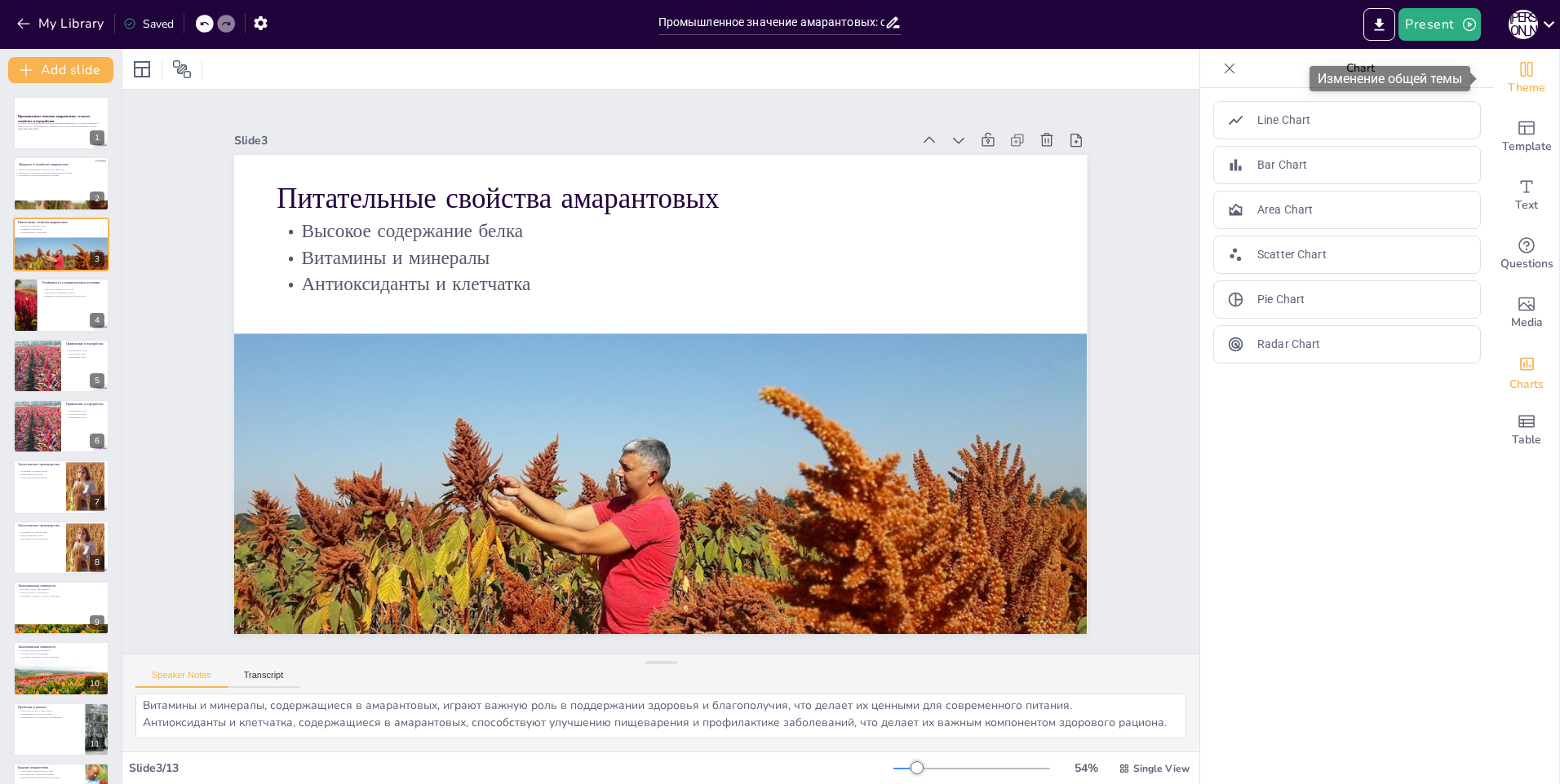
click at [1533, 84] on div "Theme" at bounding box center [1526, 78] width 66 height 58
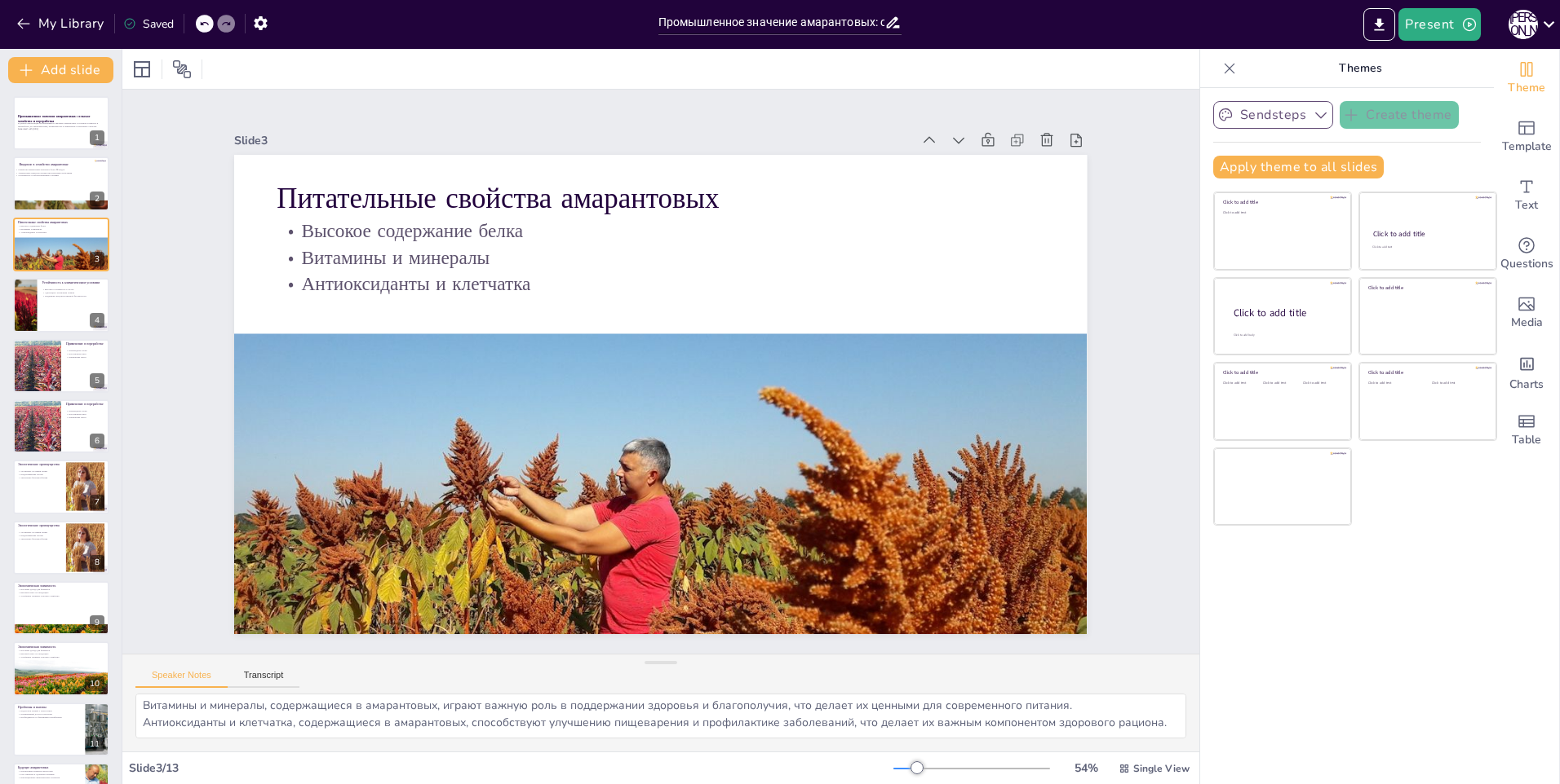
click at [1305, 106] on button "Sendsteps" at bounding box center [1272, 114] width 120 height 27
click at [1313, 107] on icon "button" at bounding box center [1321, 115] width 16 height 16
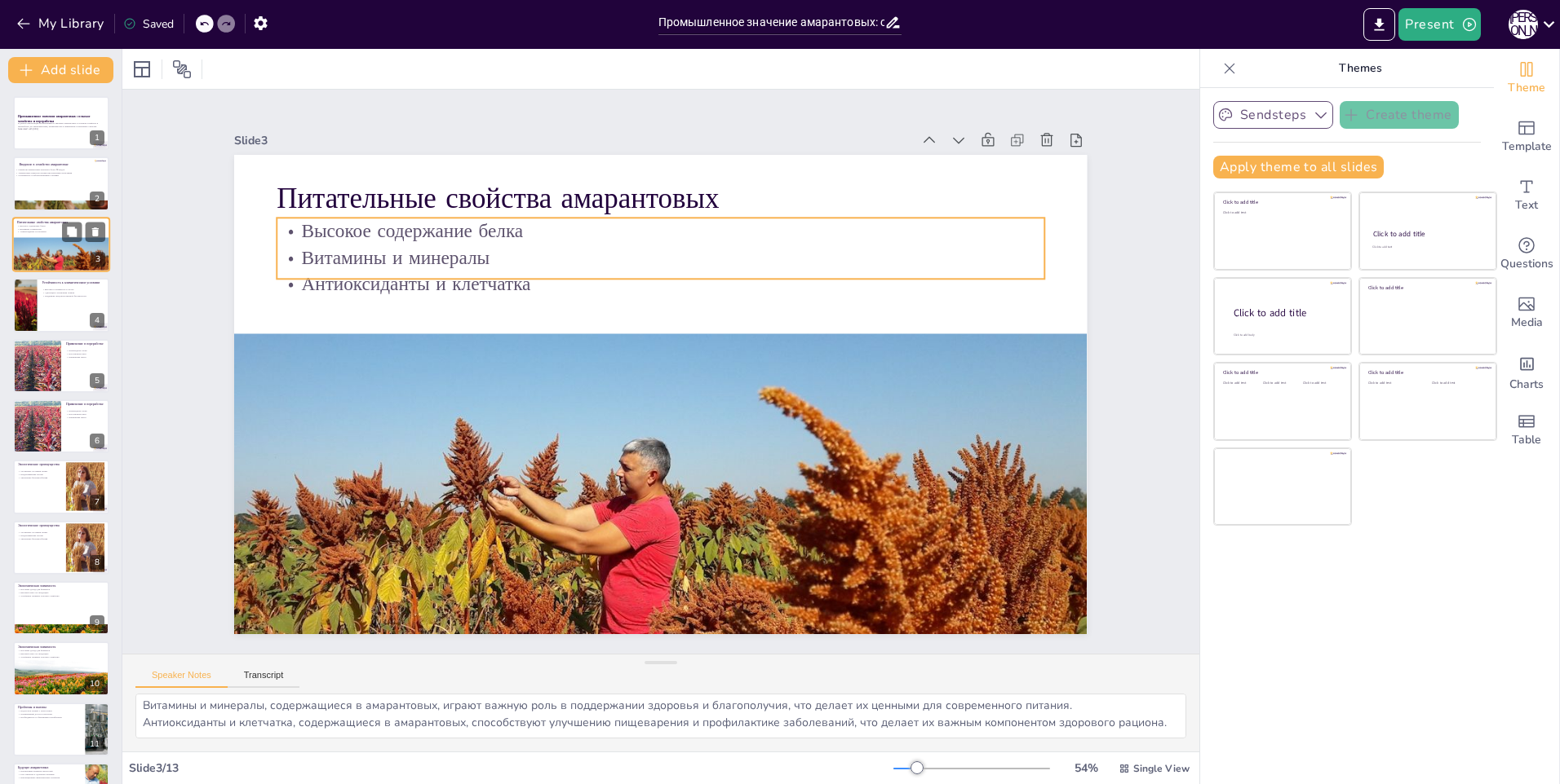
click at [41, 222] on p "Питательные свойства амарантовых" at bounding box center [61, 222] width 89 height 5
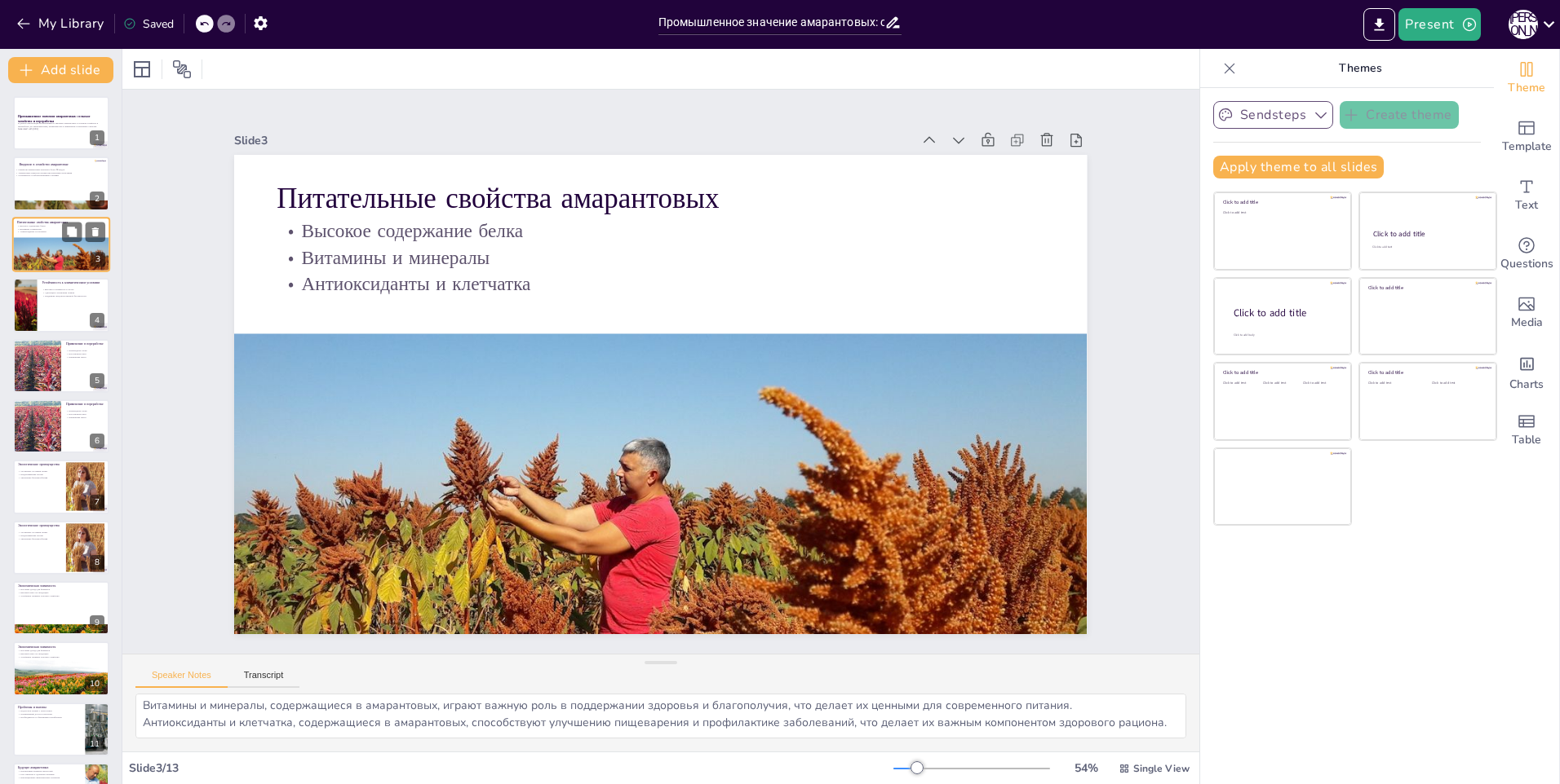
click at [41, 223] on p "Питательные свойства амарантовых" at bounding box center [61, 222] width 89 height 5
click at [35, 300] on div at bounding box center [25, 304] width 86 height 56
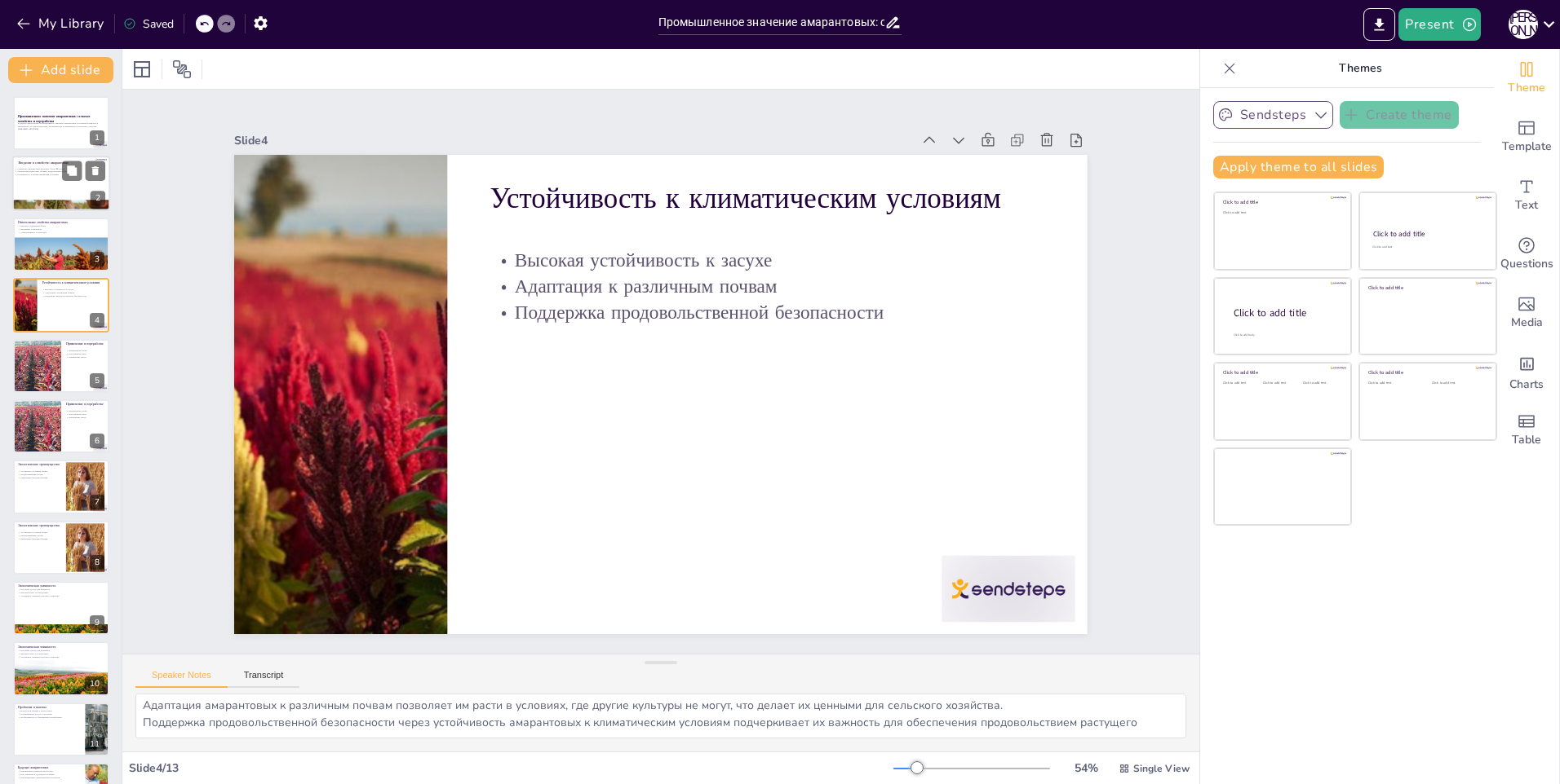
click at [57, 190] on div at bounding box center [61, 184] width 98 height 56
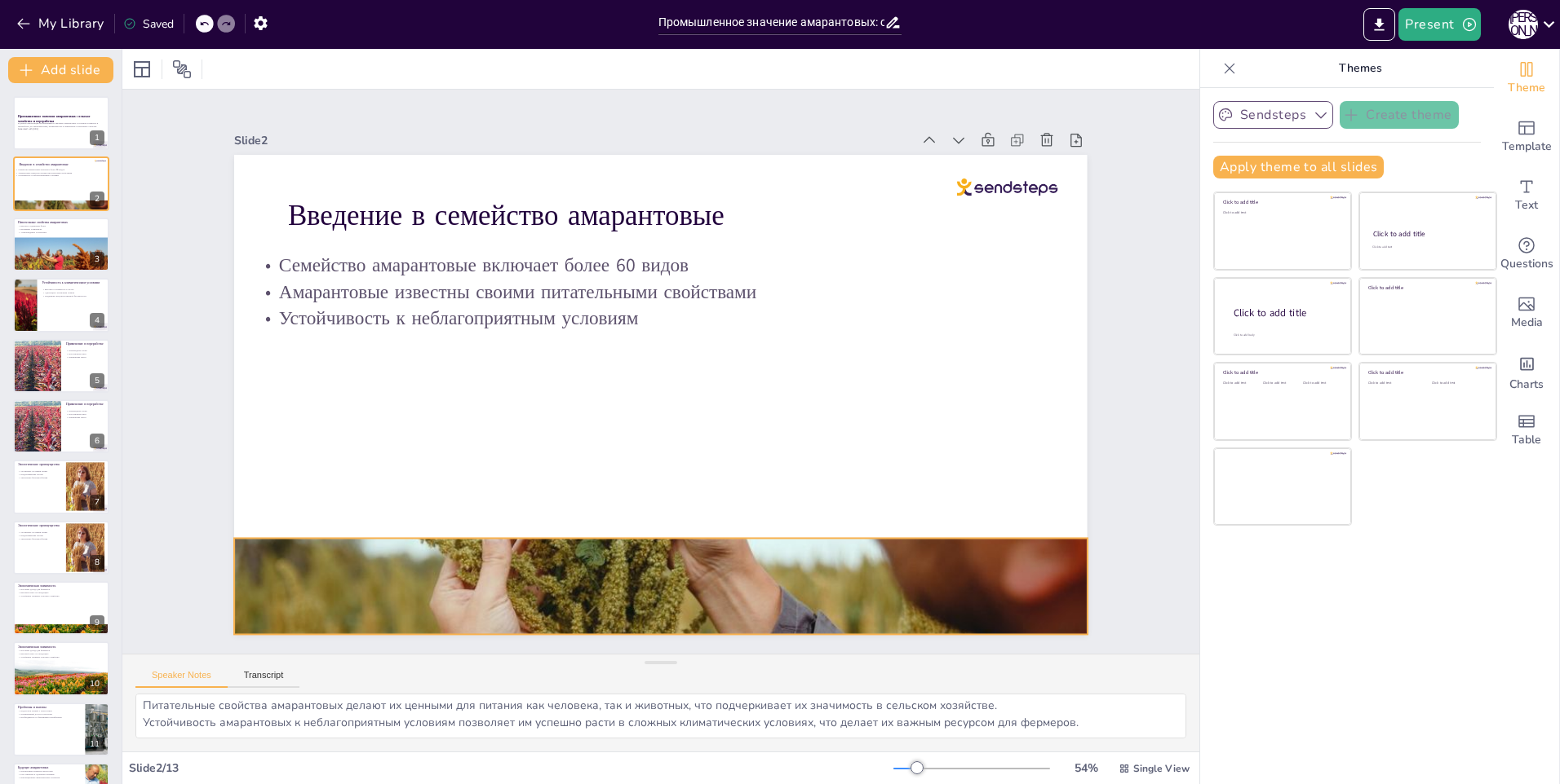
click at [651, 542] on div at bounding box center [615, 581] width 952 height 732
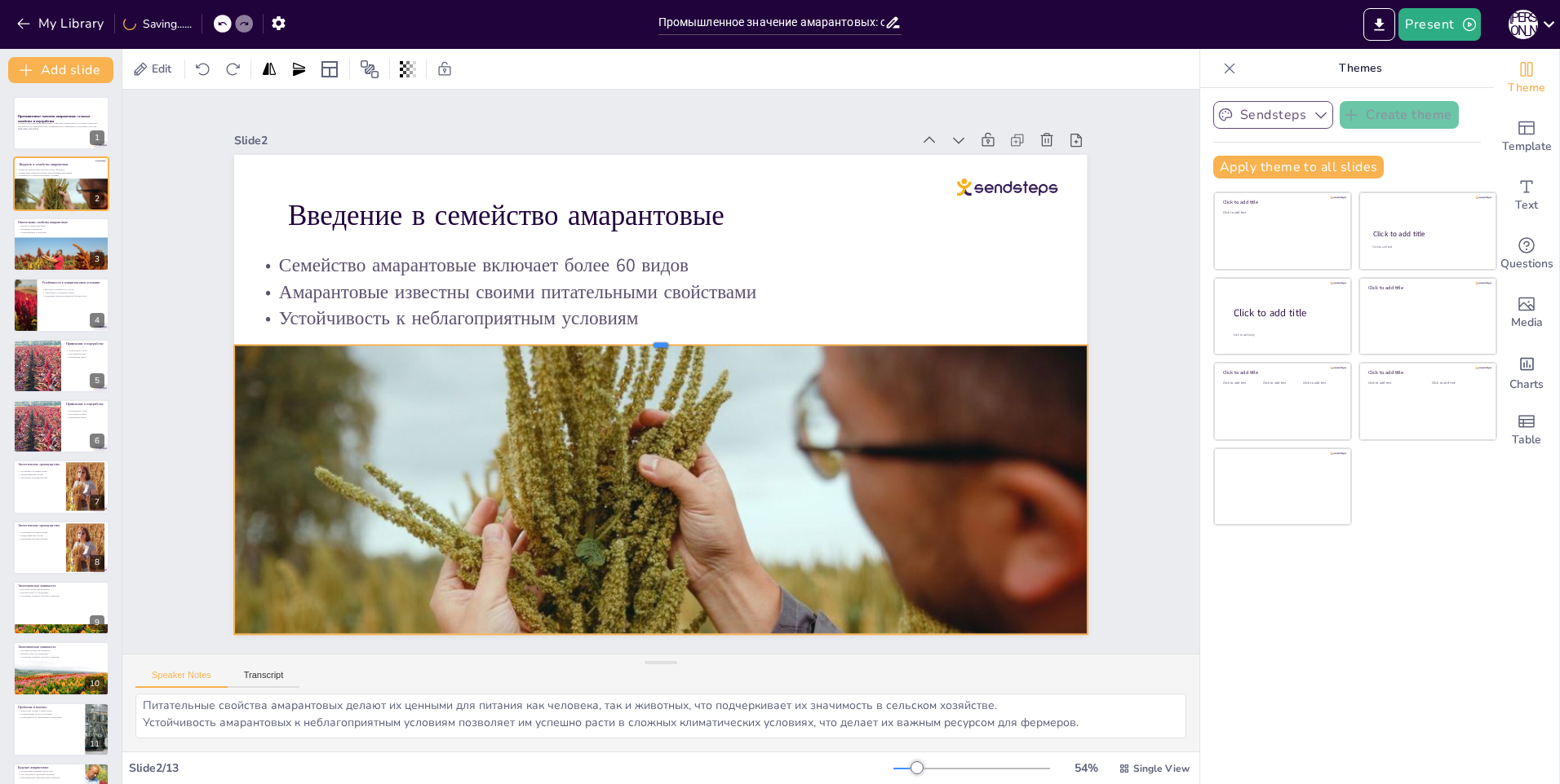
drag, startPoint x: 652, startPoint y: 528, endPoint x: 671, endPoint y: 337, distance: 191.9
click at [671, 337] on div at bounding box center [668, 339] width 837 height 190
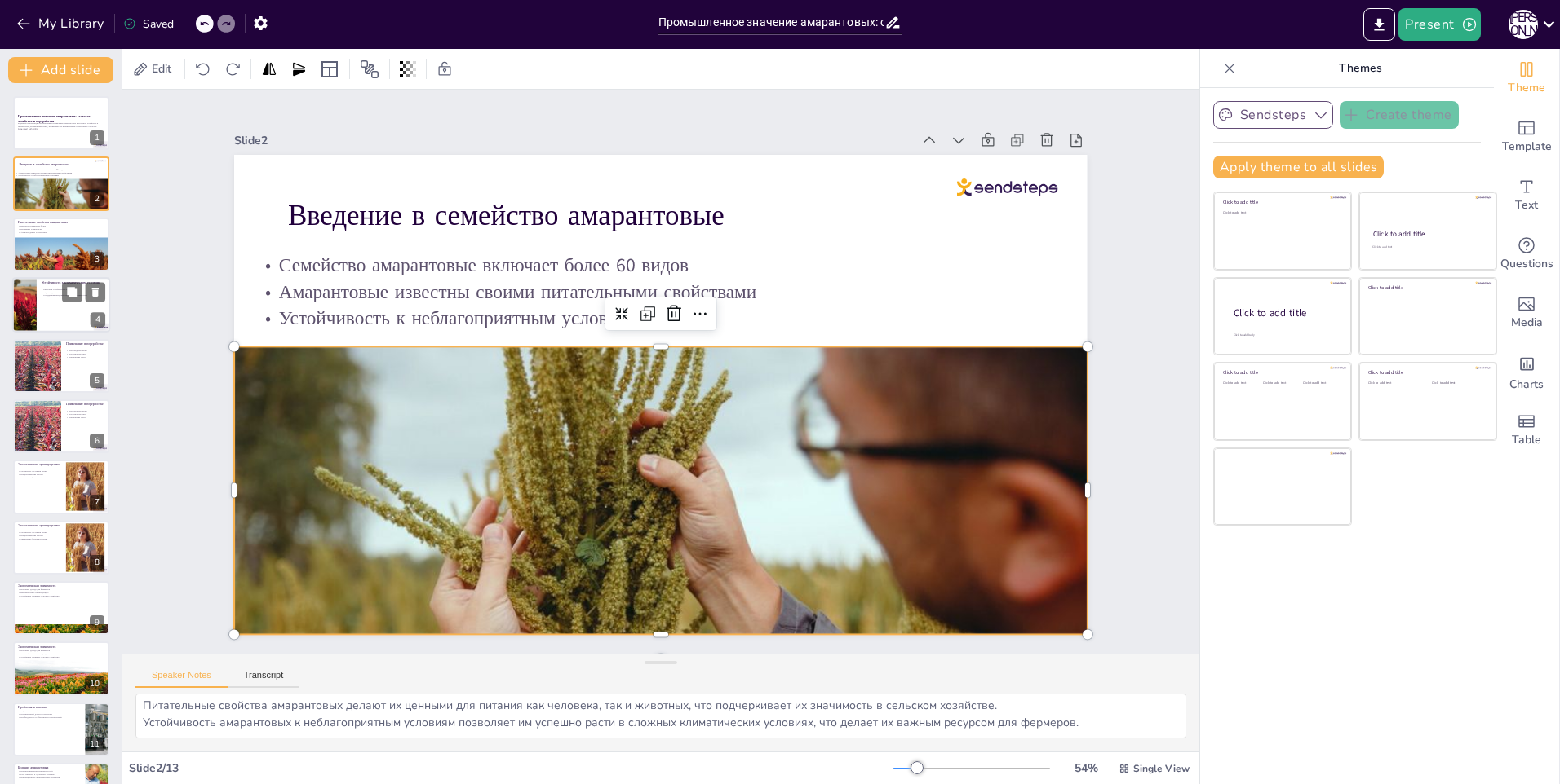
click at [42, 304] on div at bounding box center [61, 304] width 98 height 56
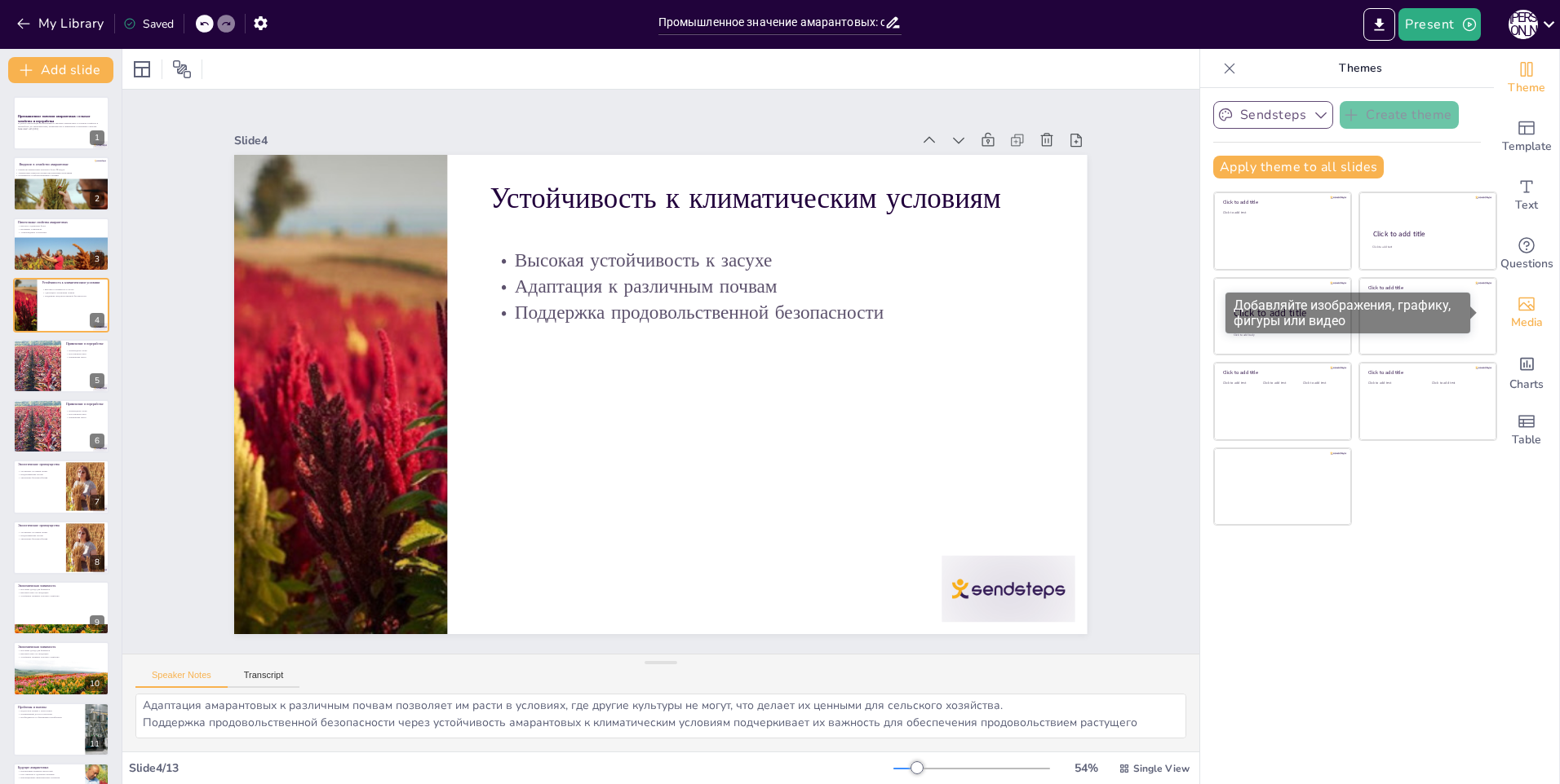
click at [1528, 317] on span "Media" at bounding box center [1527, 323] width 32 height 18
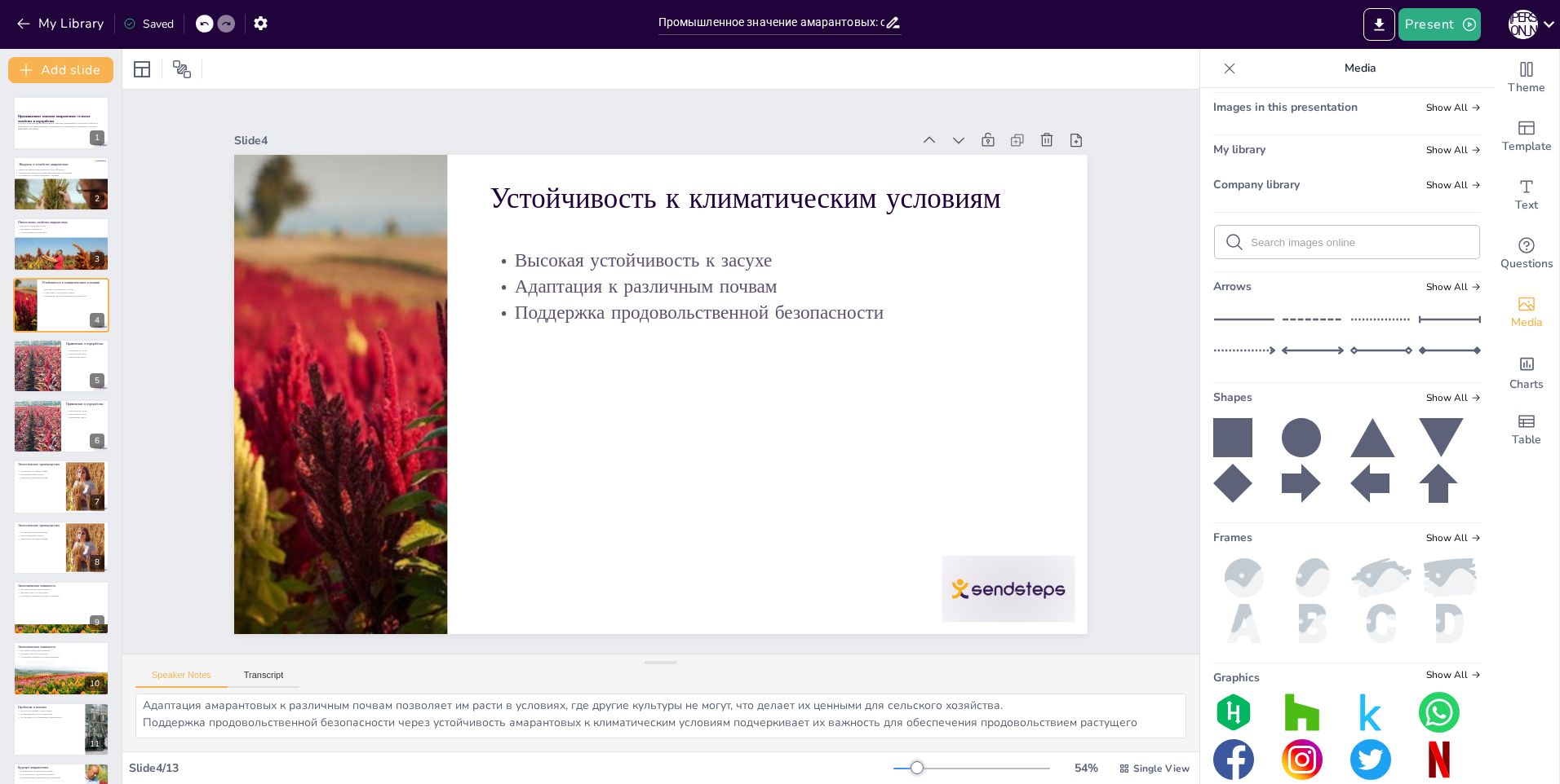
scroll to position [67, 0]
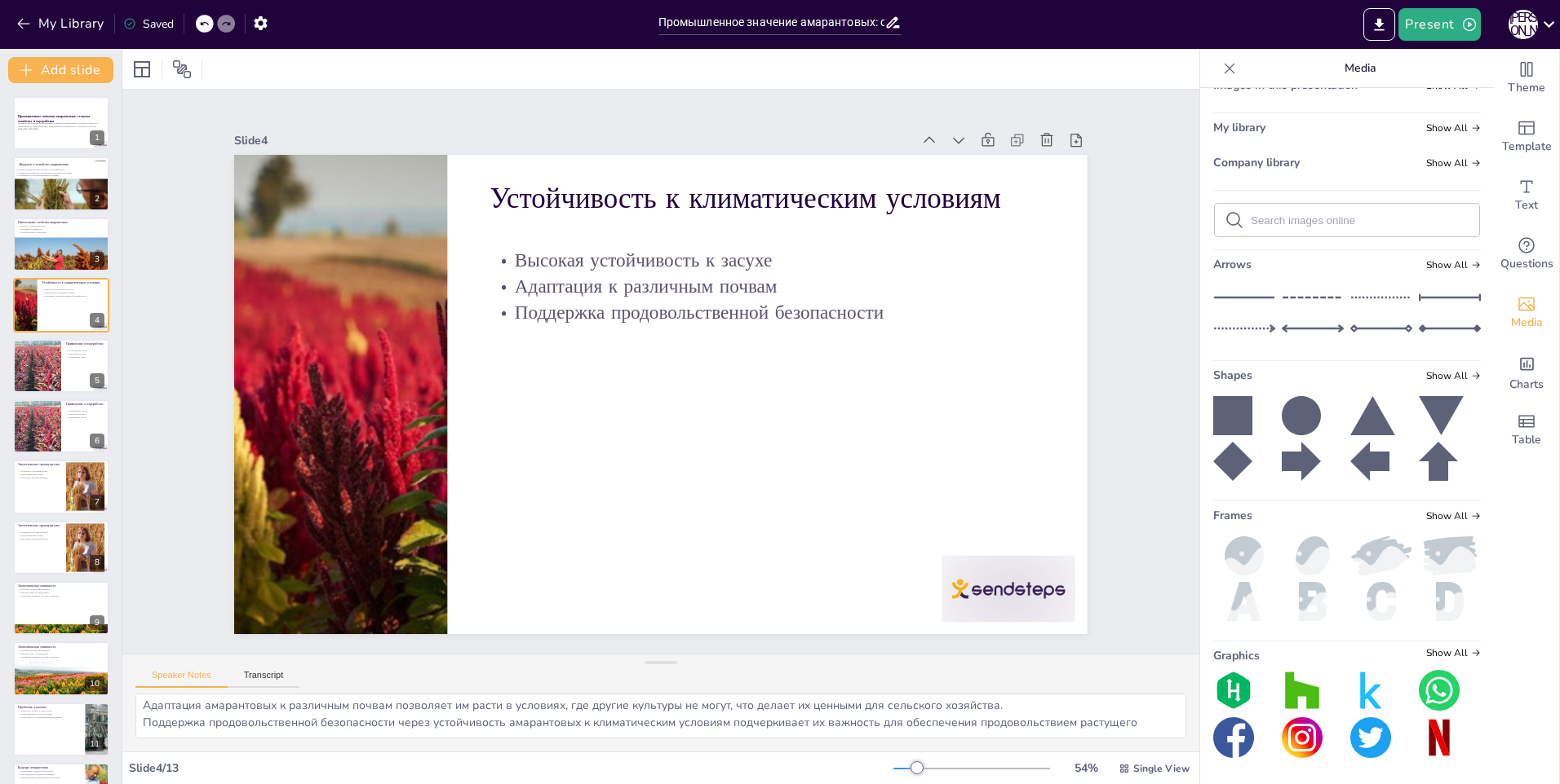
click at [1240, 554] on img at bounding box center [1244, 556] width 62 height 39
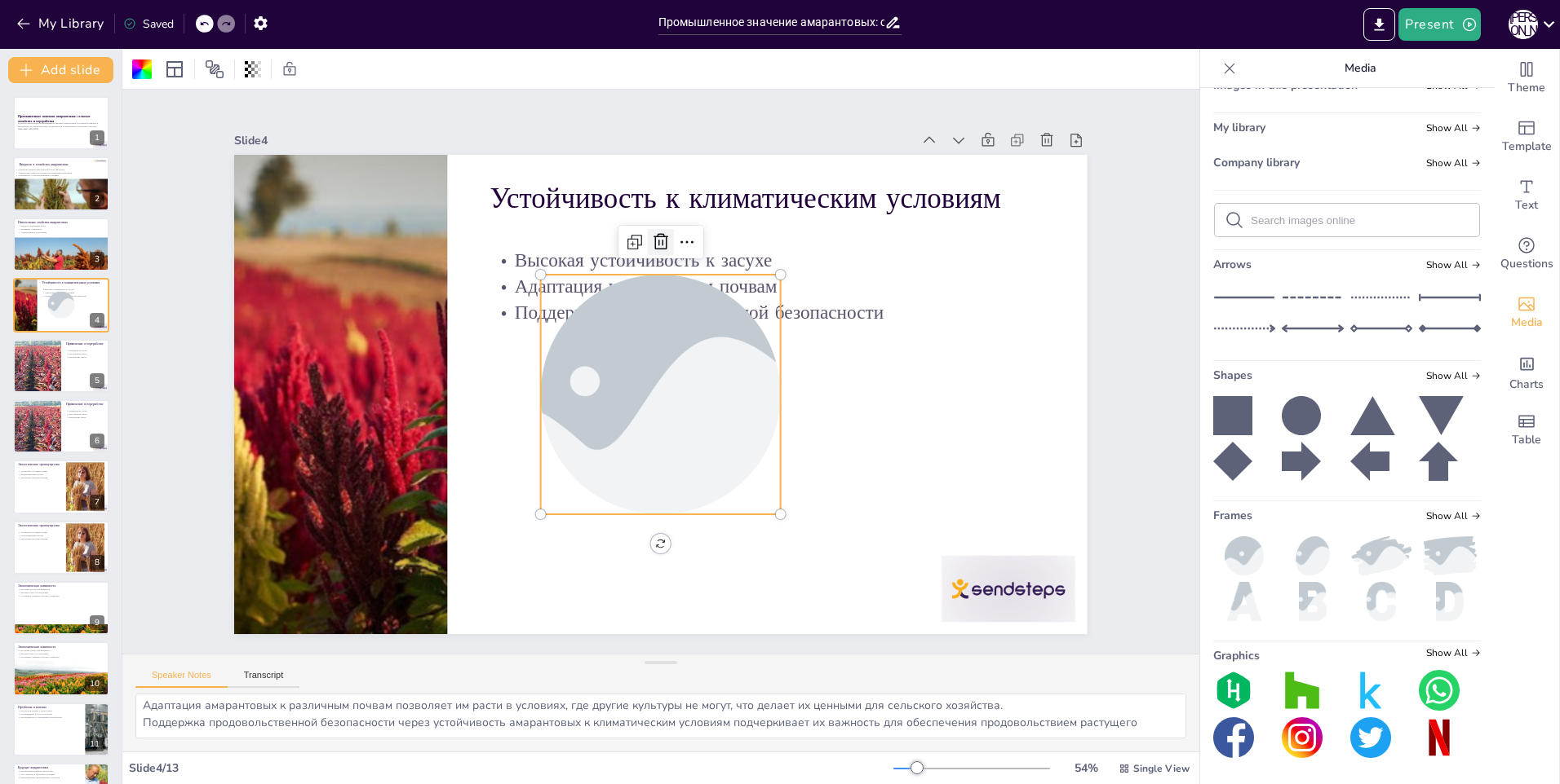
click at [704, 243] on icon at bounding box center [714, 253] width 19 height 20
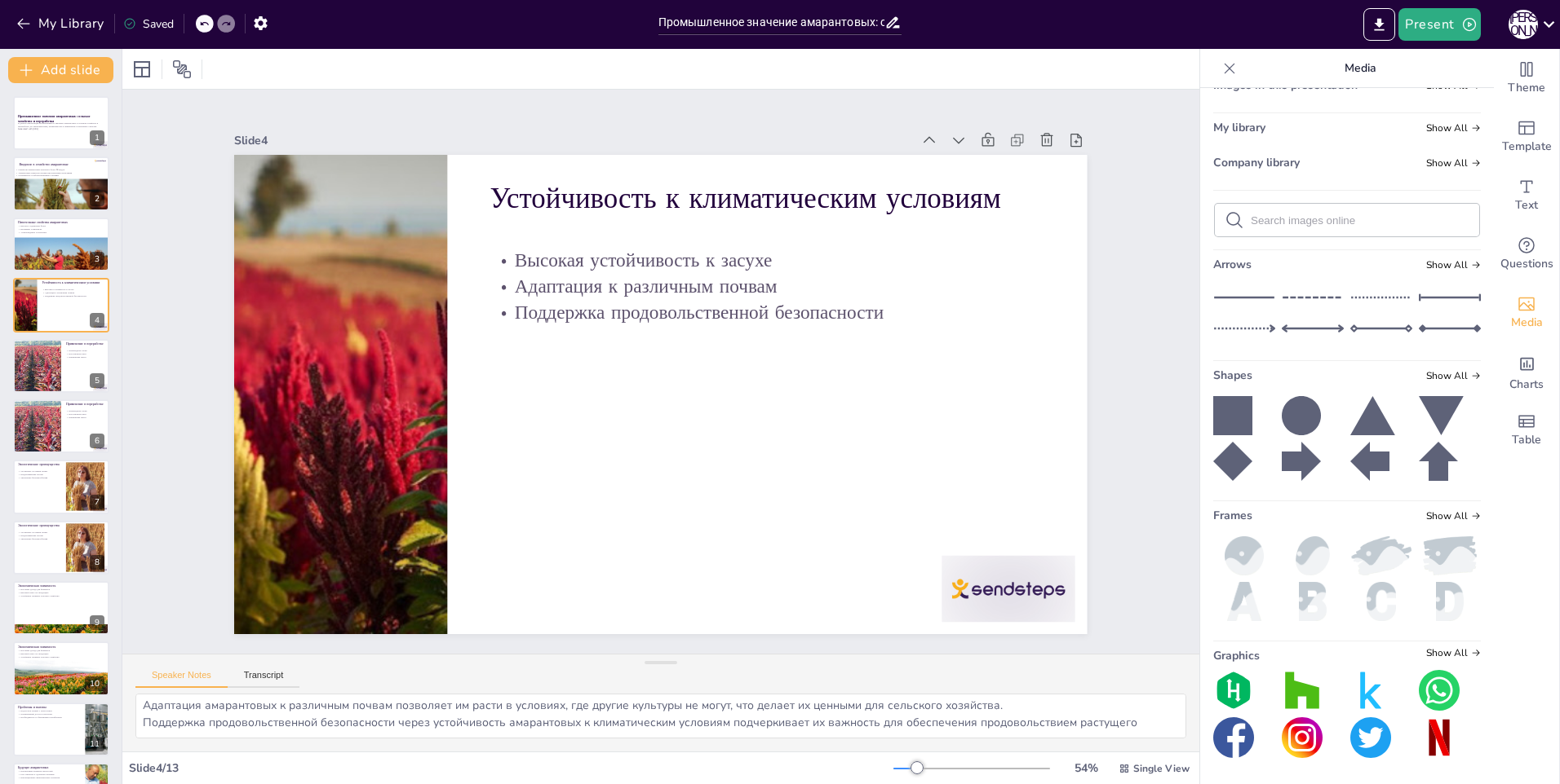
scroll to position [0, 0]
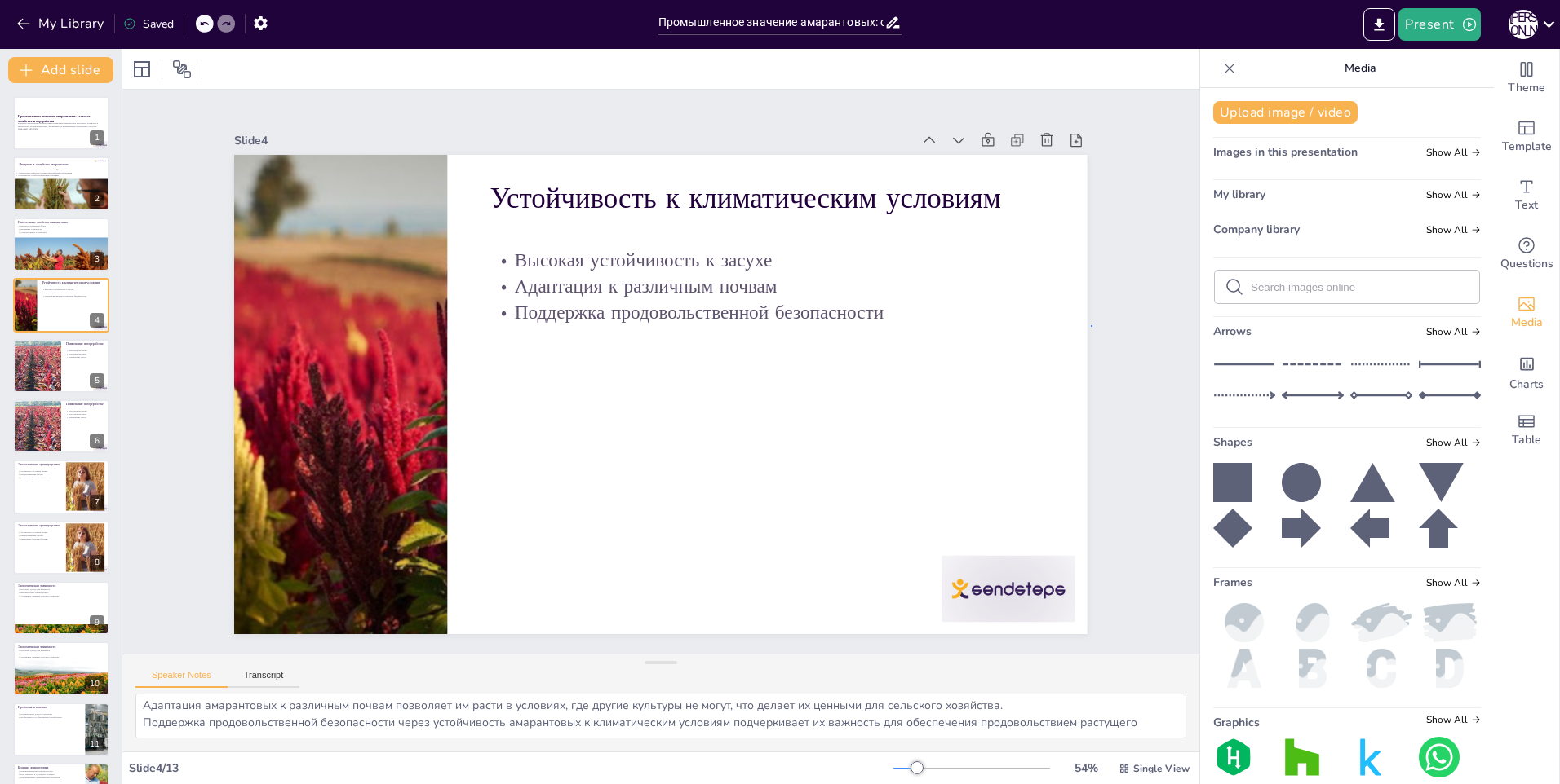
drag, startPoint x: 1141, startPoint y: 237, endPoint x: 1091, endPoint y: 326, distance: 102.1
click at [1510, 378] on span "Charts" at bounding box center [1526, 385] width 35 height 18
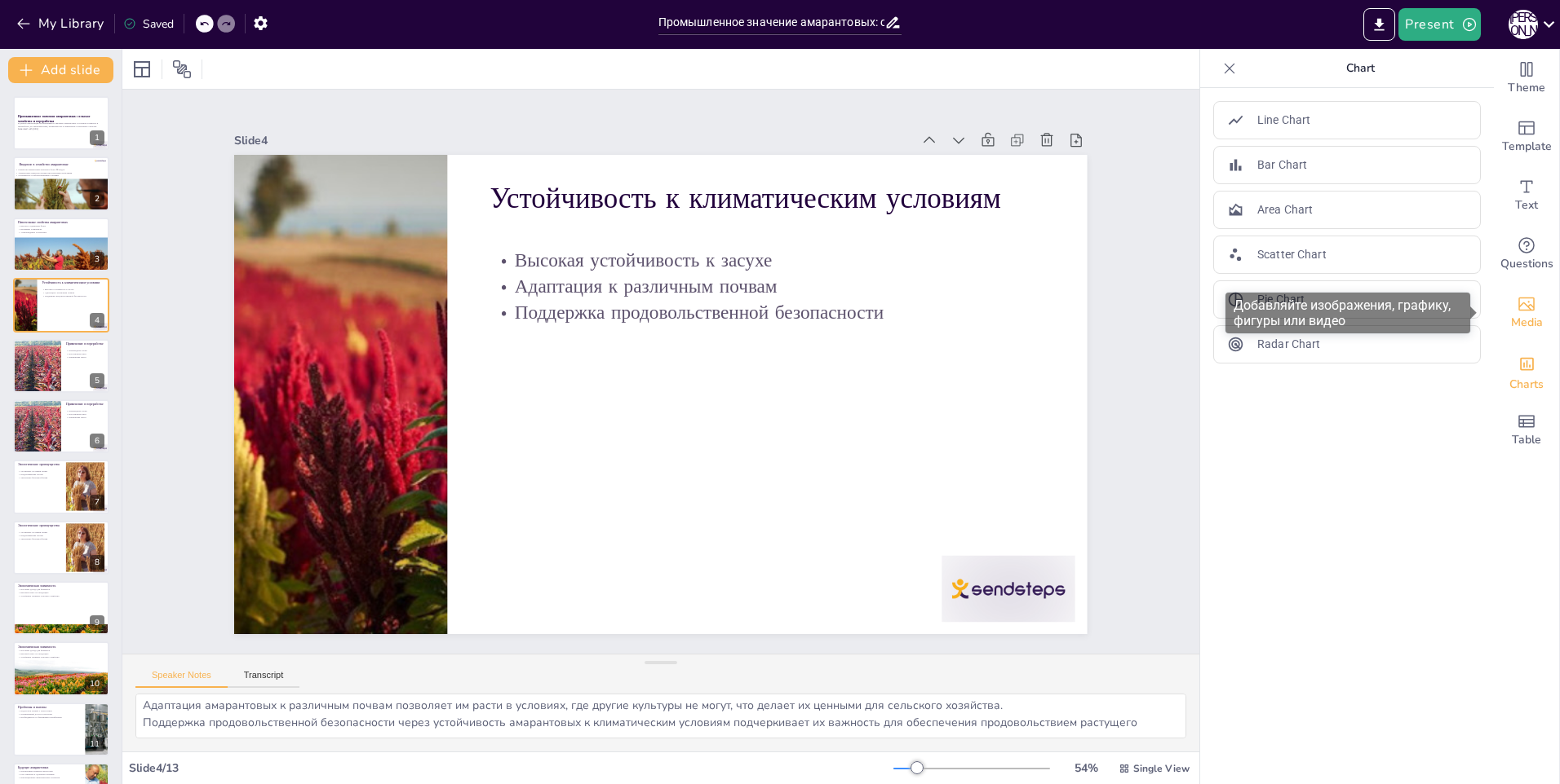
click at [1521, 314] on span "Media" at bounding box center [1527, 323] width 32 height 18
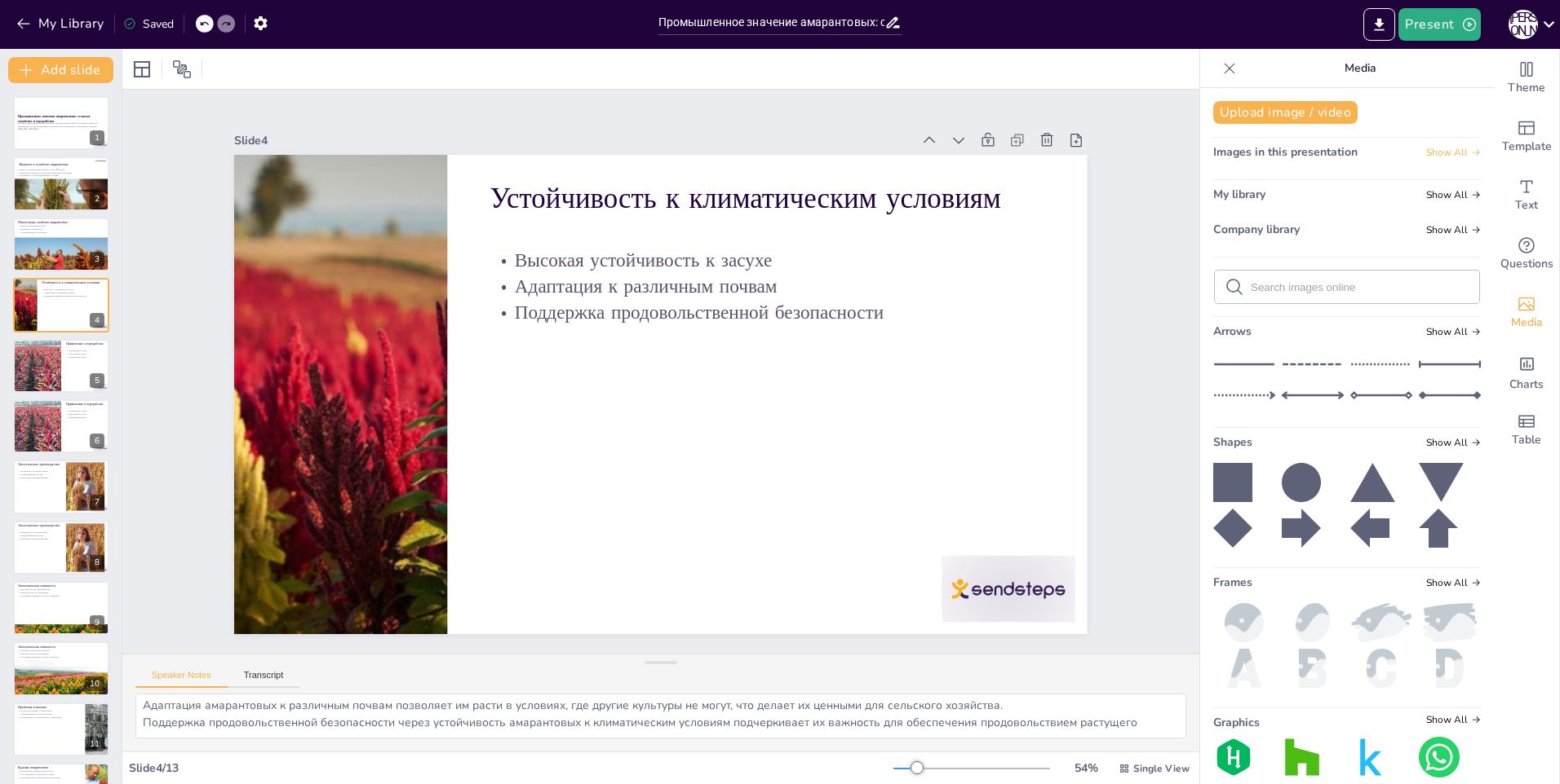
click at [1441, 153] on span "Show All" at bounding box center [1454, 152] width 55 height 12
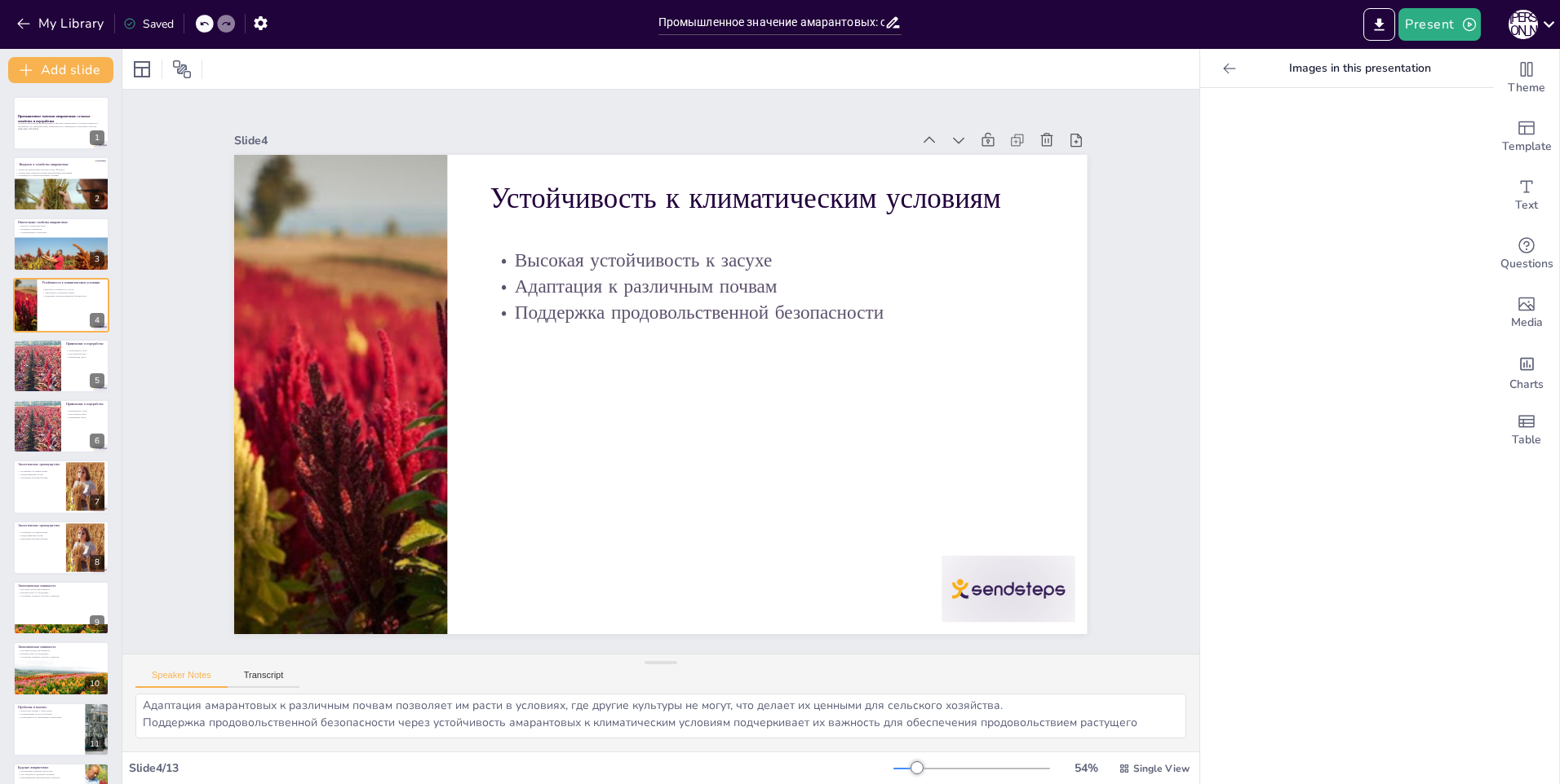
click at [1221, 70] on icon at bounding box center [1229, 68] width 16 height 16
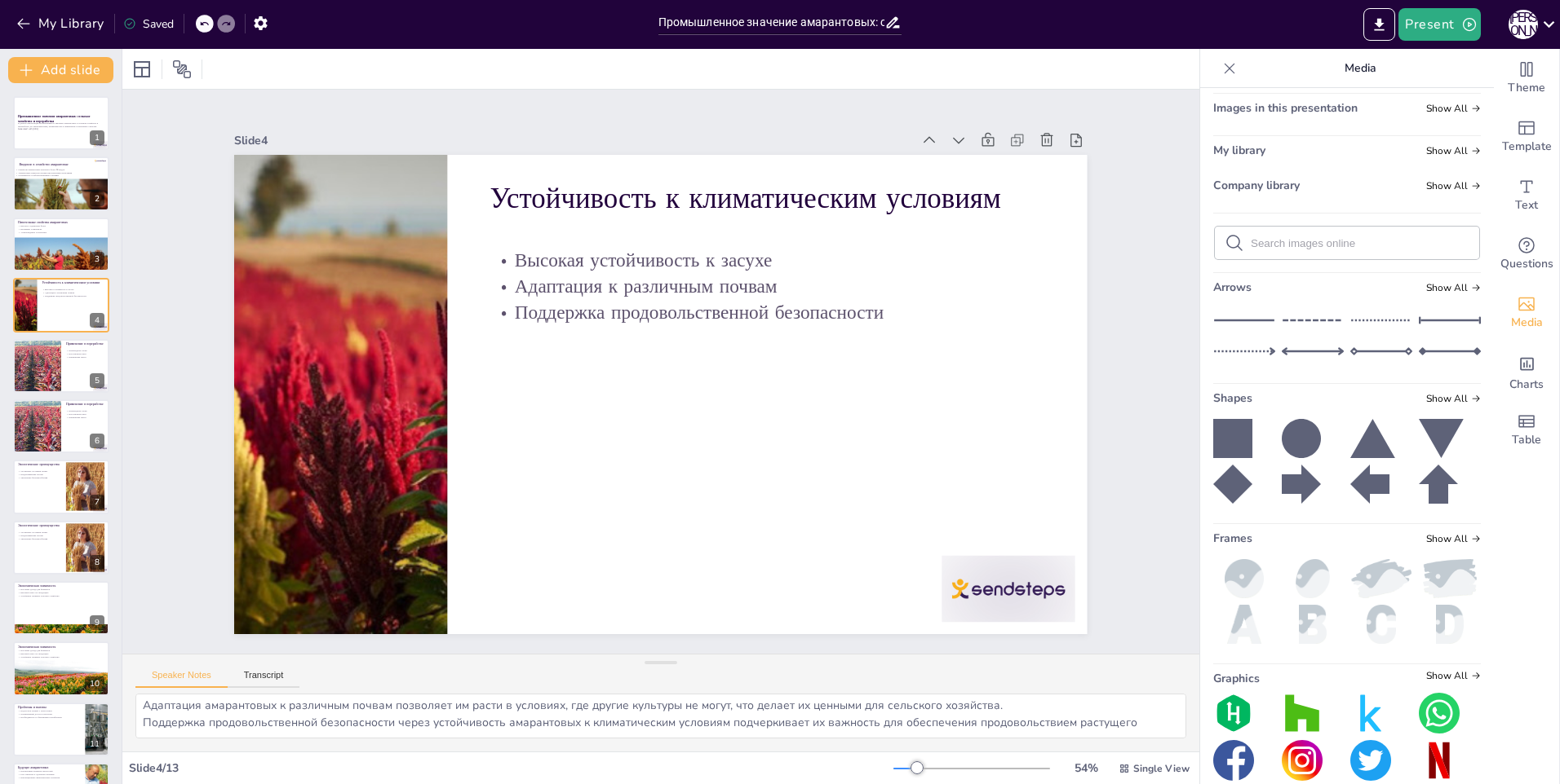
scroll to position [67, 0]
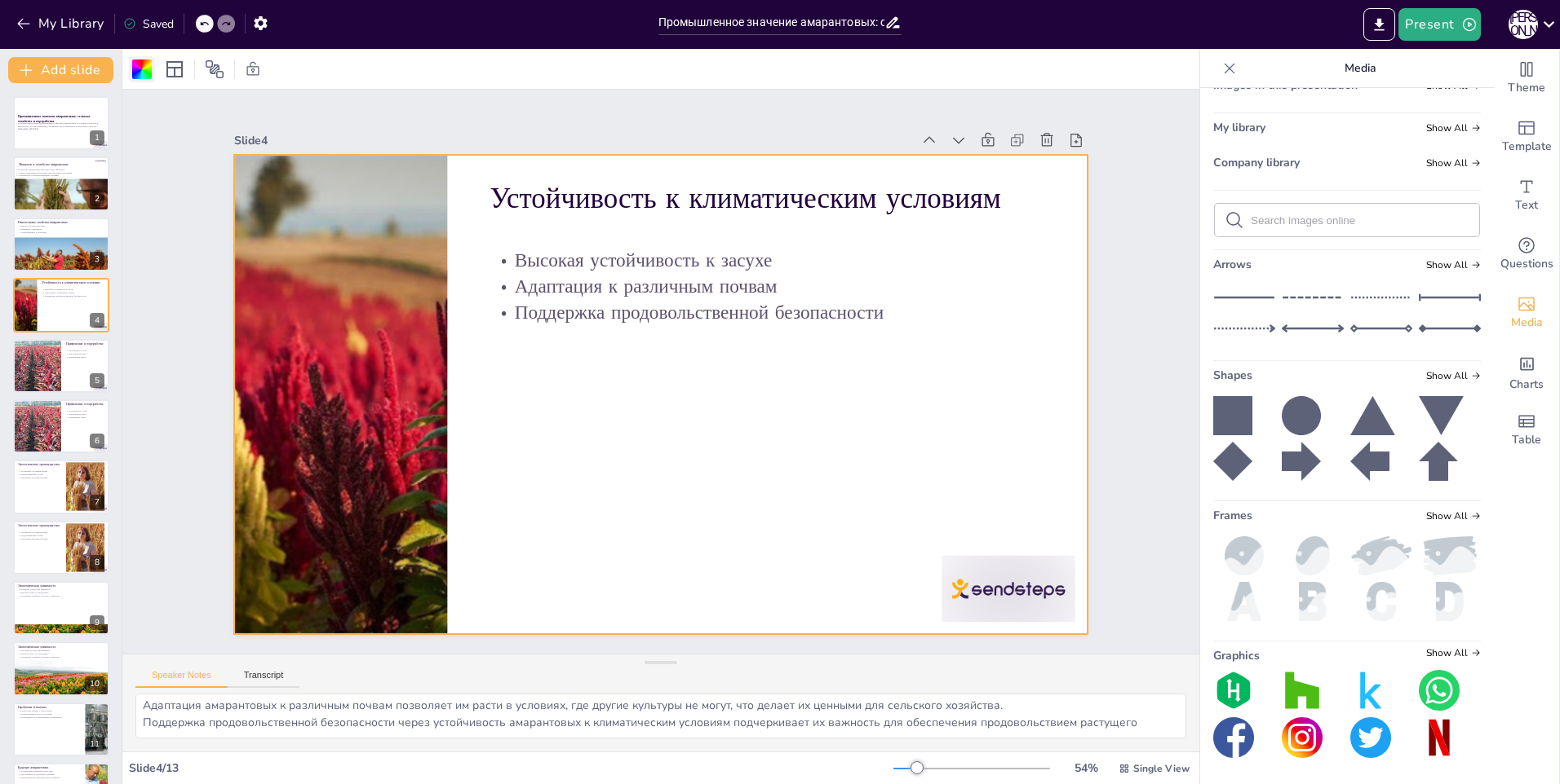
click at [143, 76] on div at bounding box center [142, 69] width 19 height 19
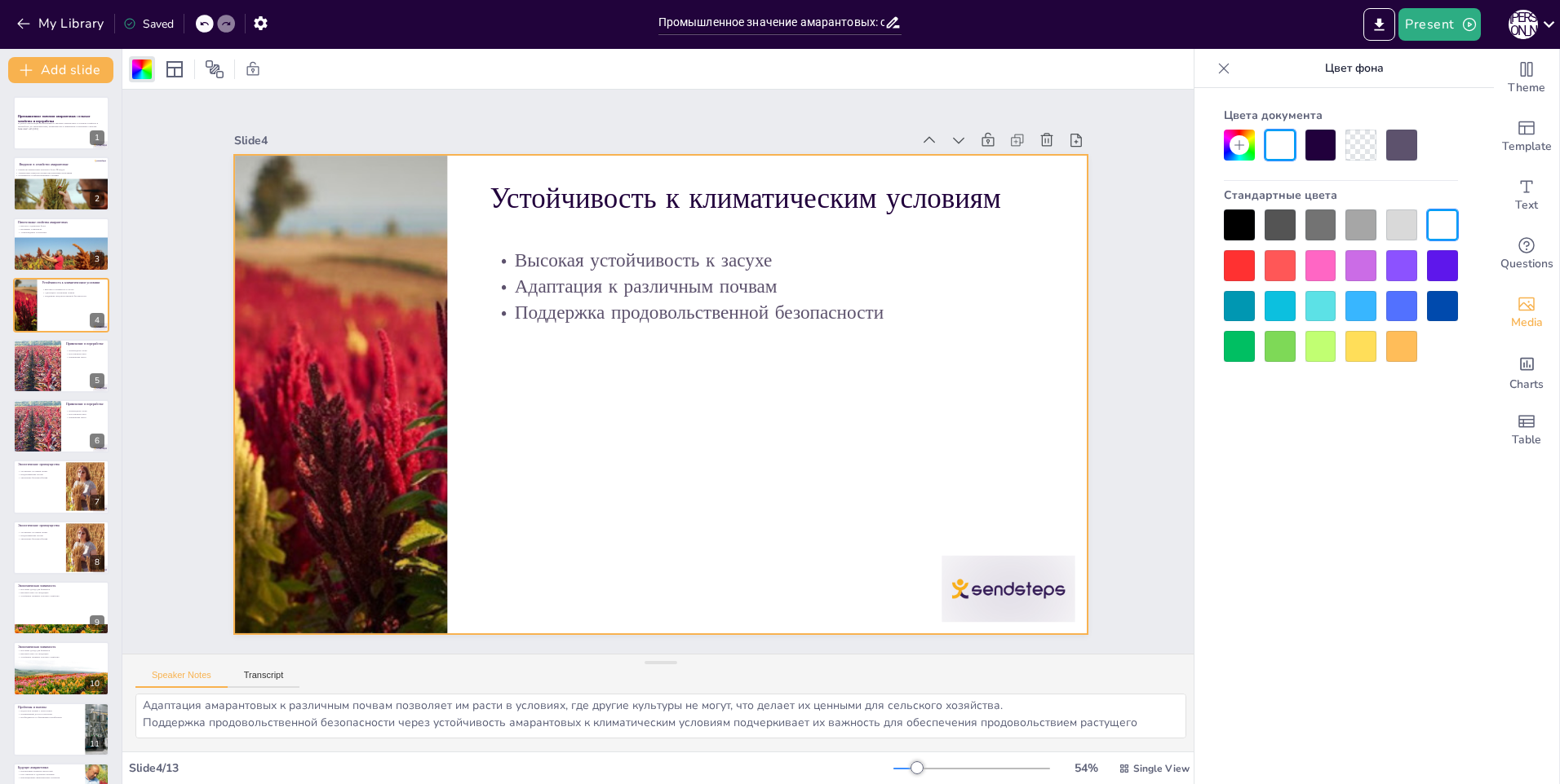
click at [1280, 216] on div at bounding box center [1279, 225] width 31 height 31
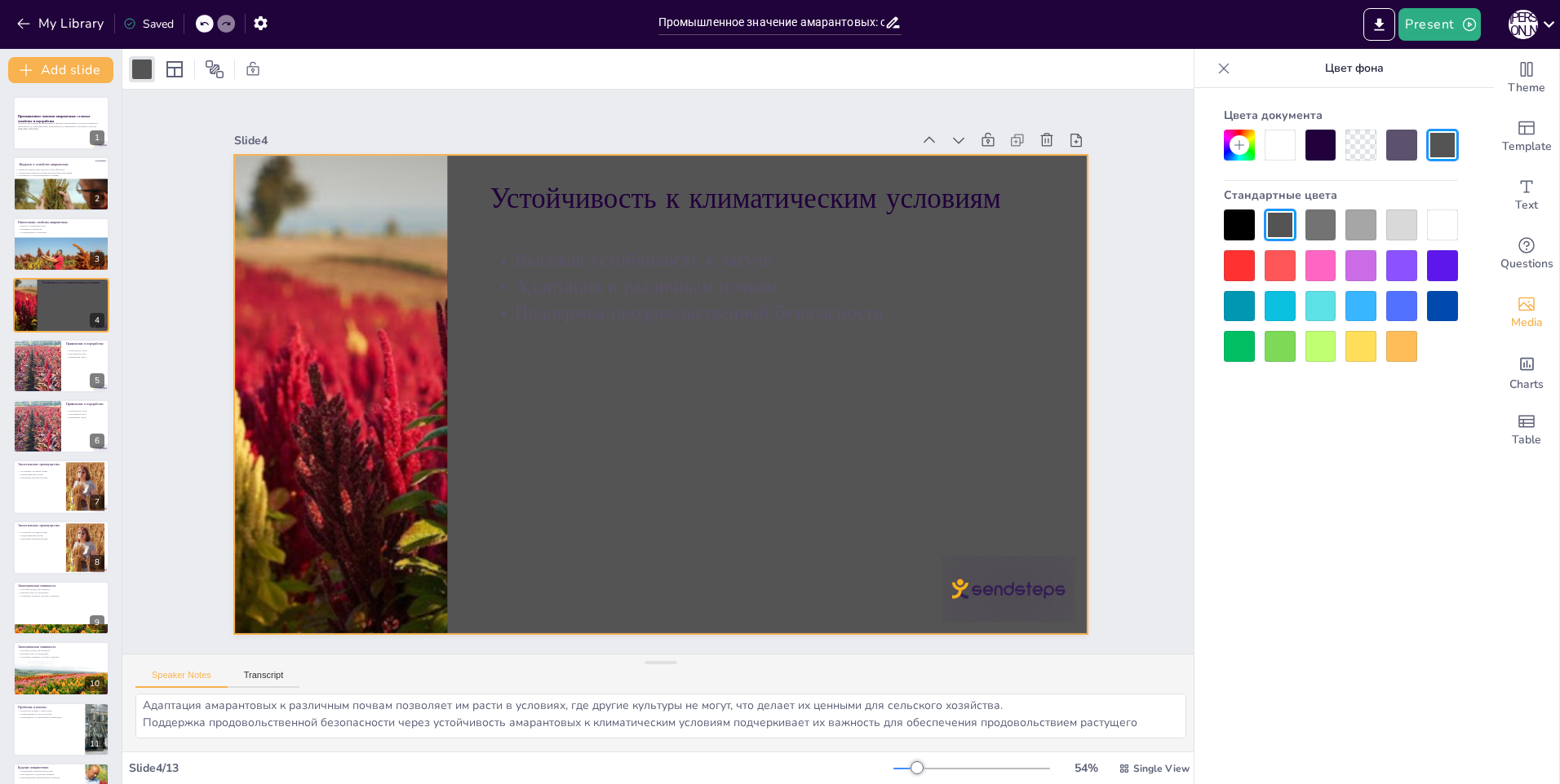
click at [1337, 230] on div at bounding box center [1340, 286] width 234 height 152
click at [1441, 242] on div at bounding box center [1340, 286] width 234 height 152
click at [1439, 234] on div at bounding box center [1442, 225] width 31 height 31
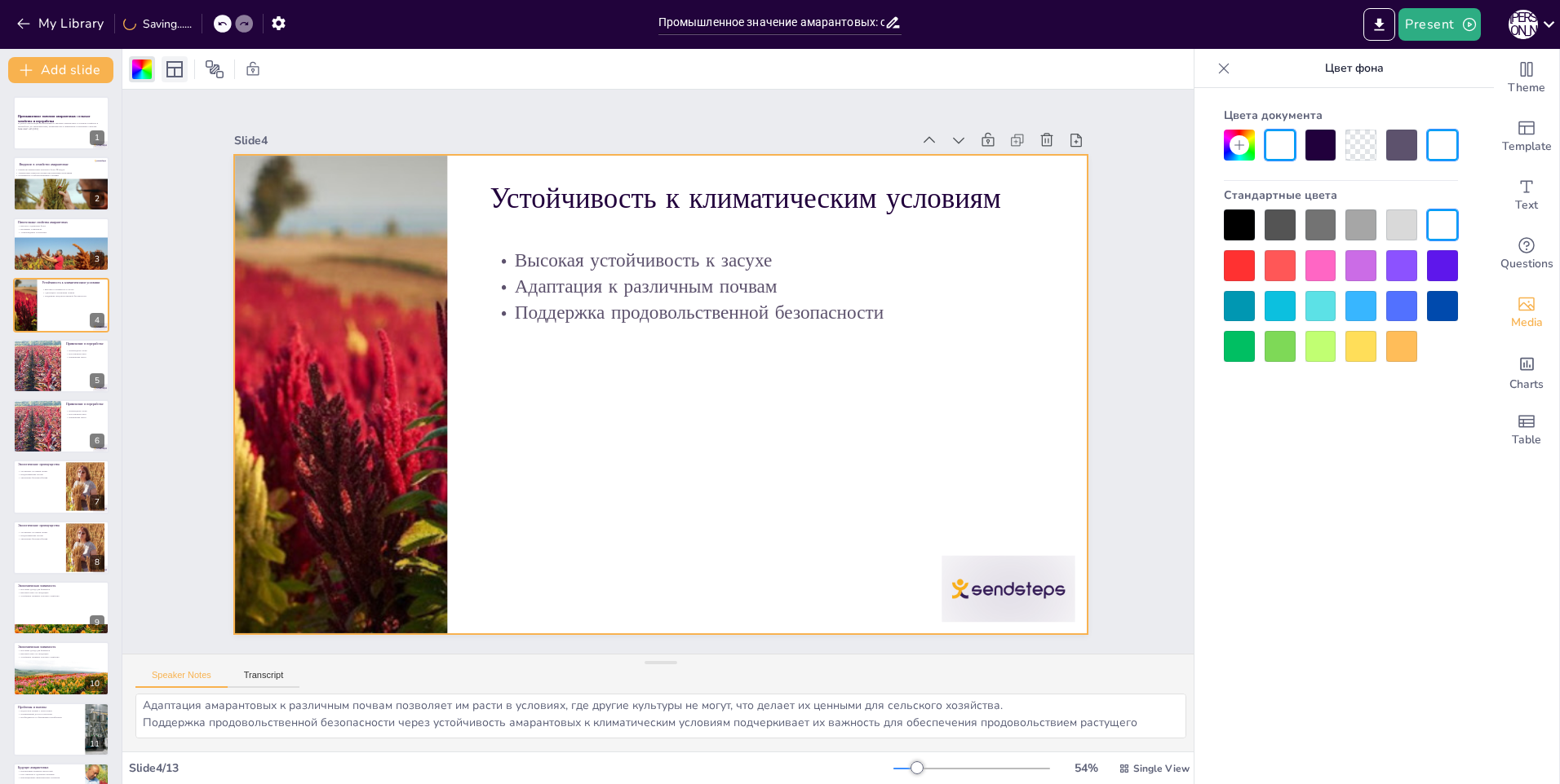
click at [171, 67] on icon at bounding box center [174, 69] width 16 height 16
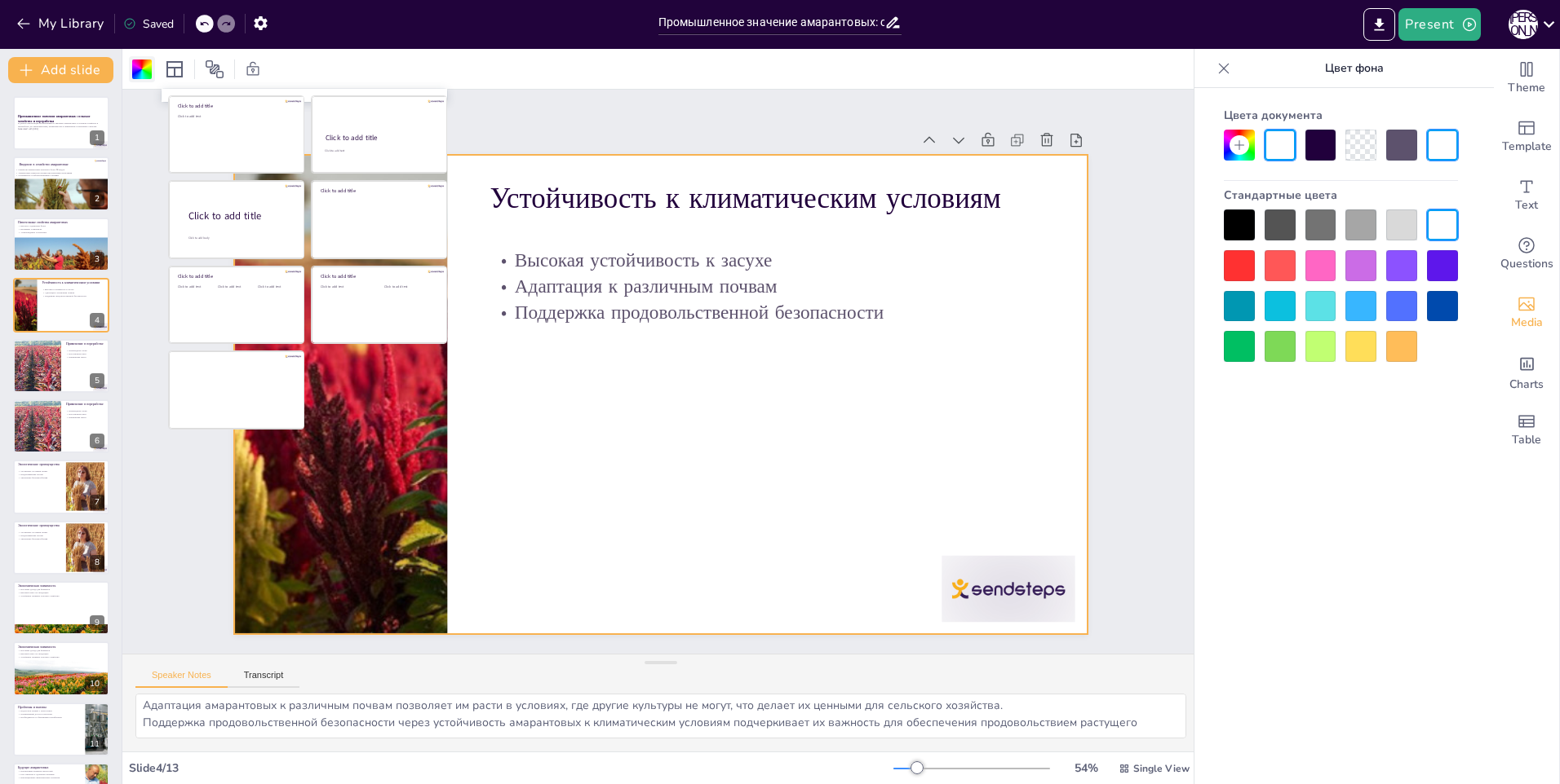
click at [132, 72] on div at bounding box center [142, 69] width 19 height 19
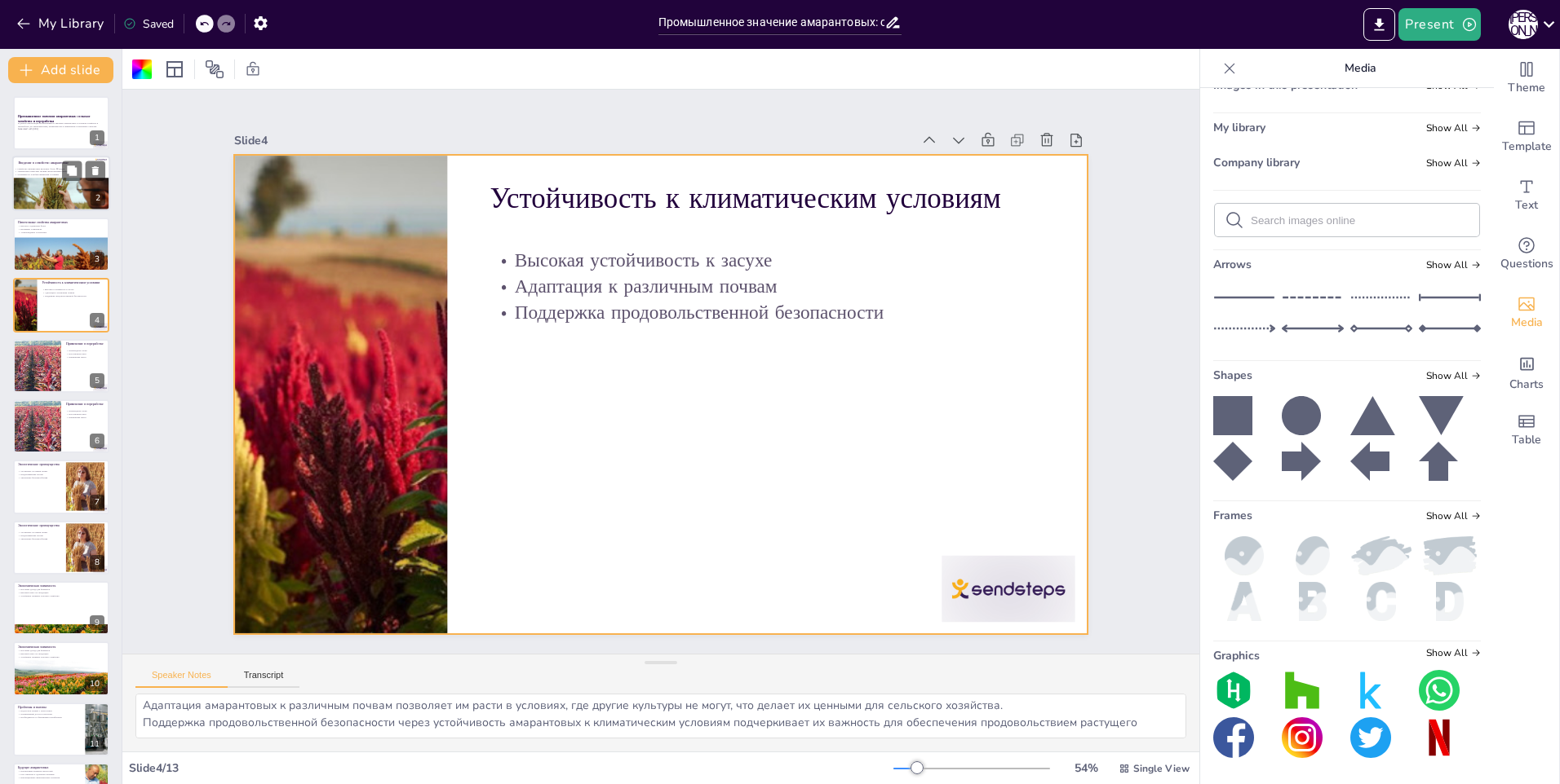
click at [47, 204] on div at bounding box center [61, 206] width 98 height 65
type textarea "Семейство амарантовые действительно включает множество видов, что делает его ва…"
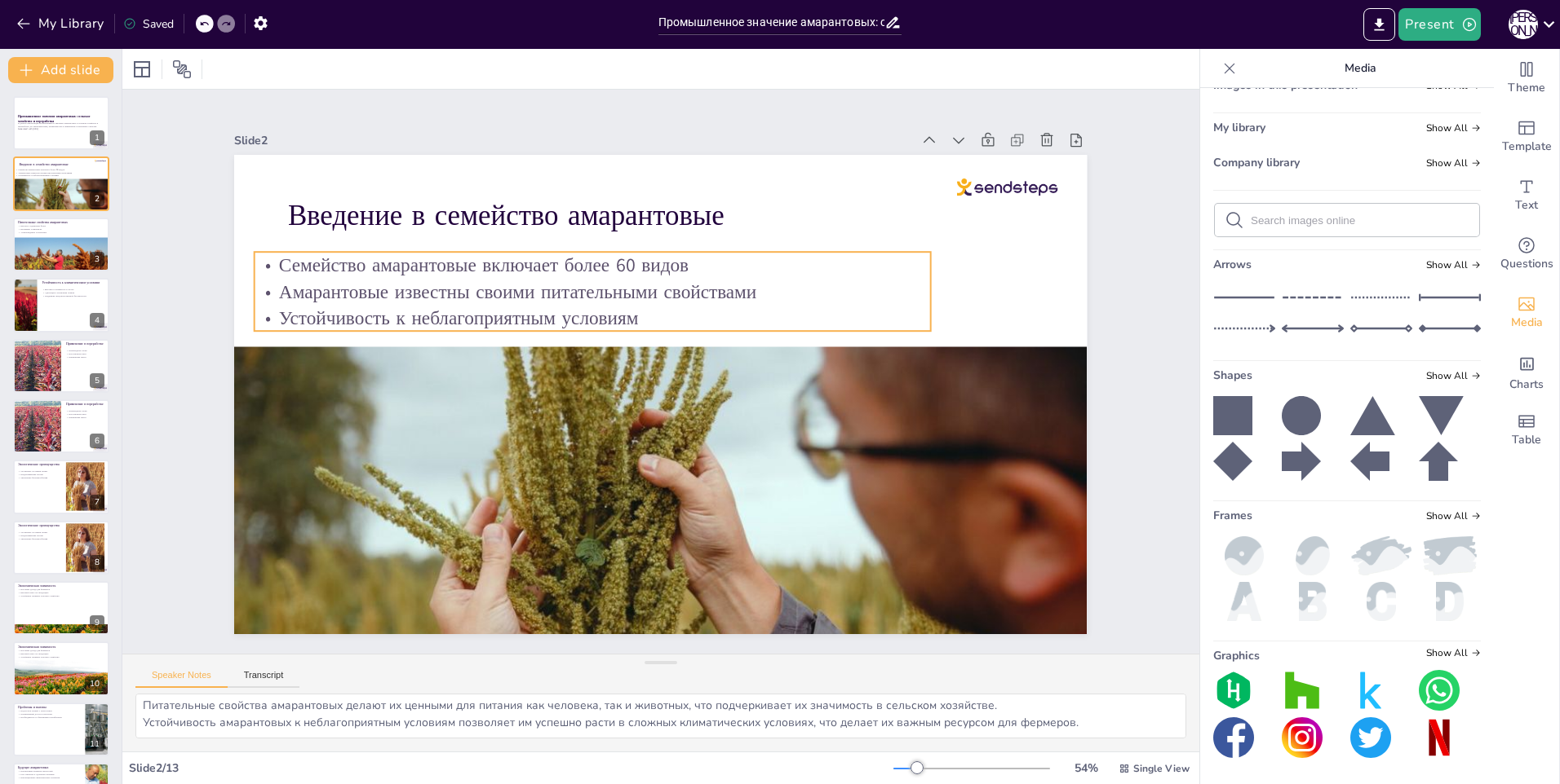
click at [879, 277] on p "Амарантовые известны своими питательными свойствами" at bounding box center [611, 280] width 668 height 166
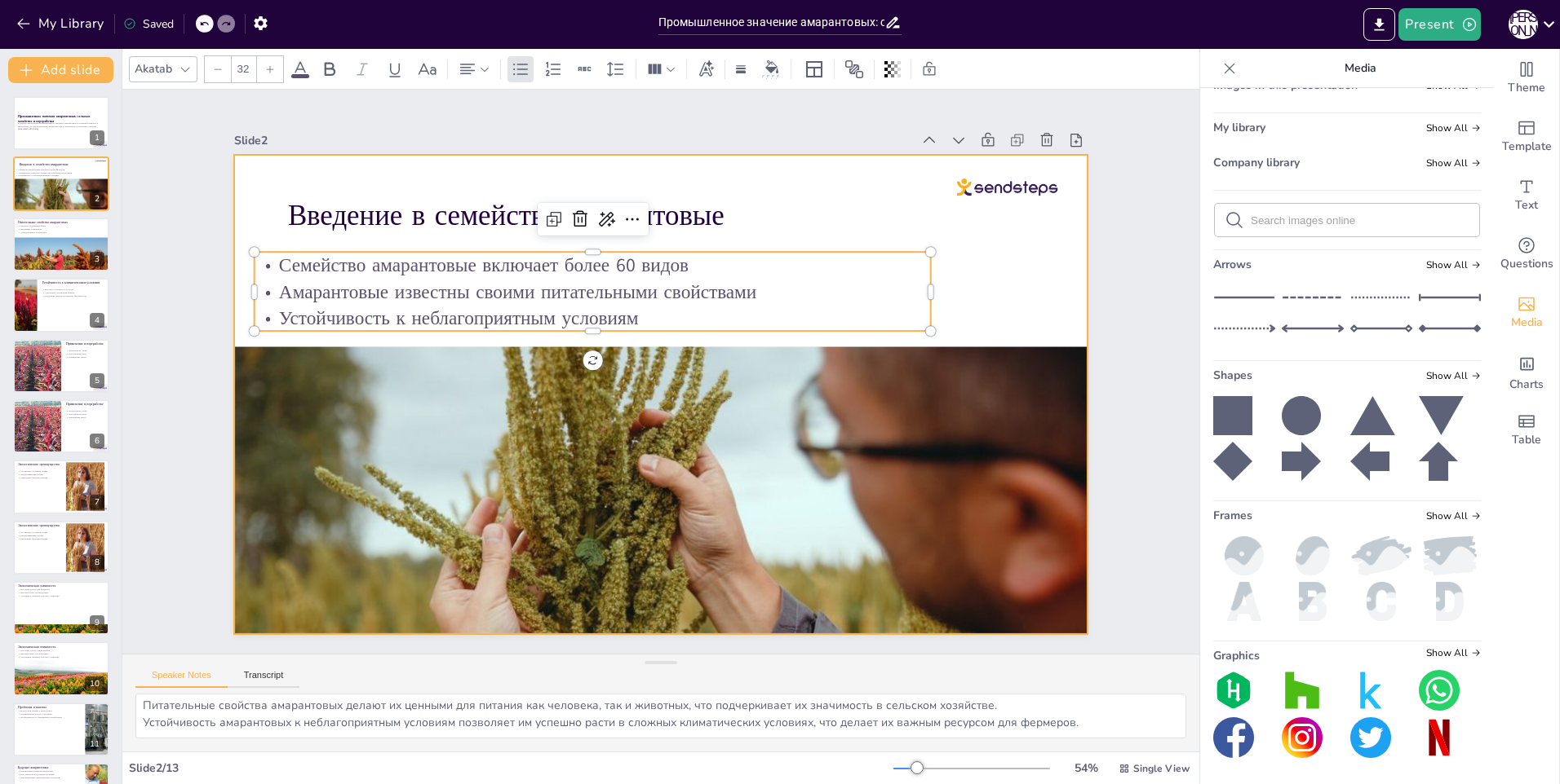
click at [952, 260] on div at bounding box center [638, 380] width 720 height 959
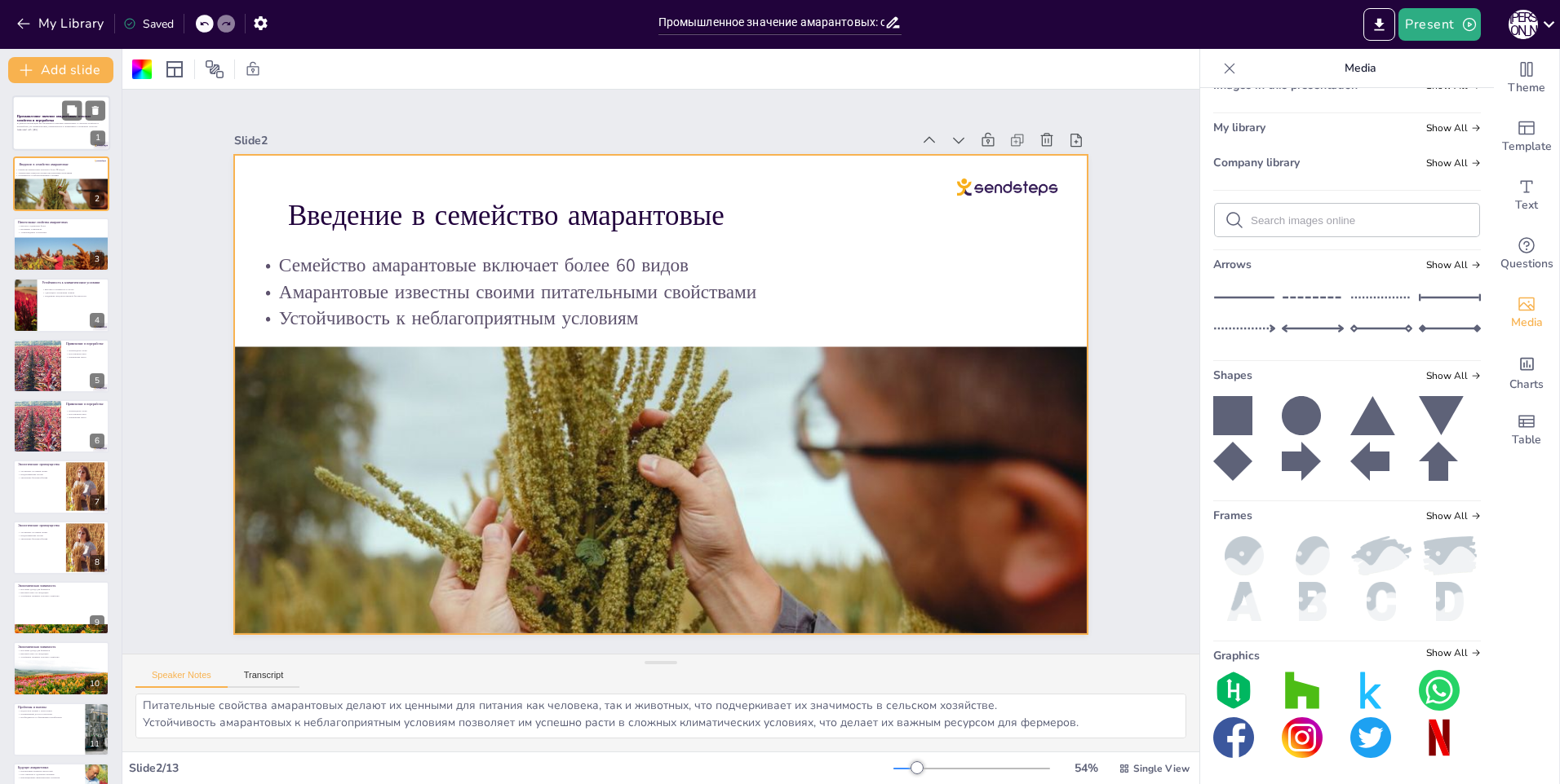
click at [58, 110] on div at bounding box center [61, 123] width 98 height 56
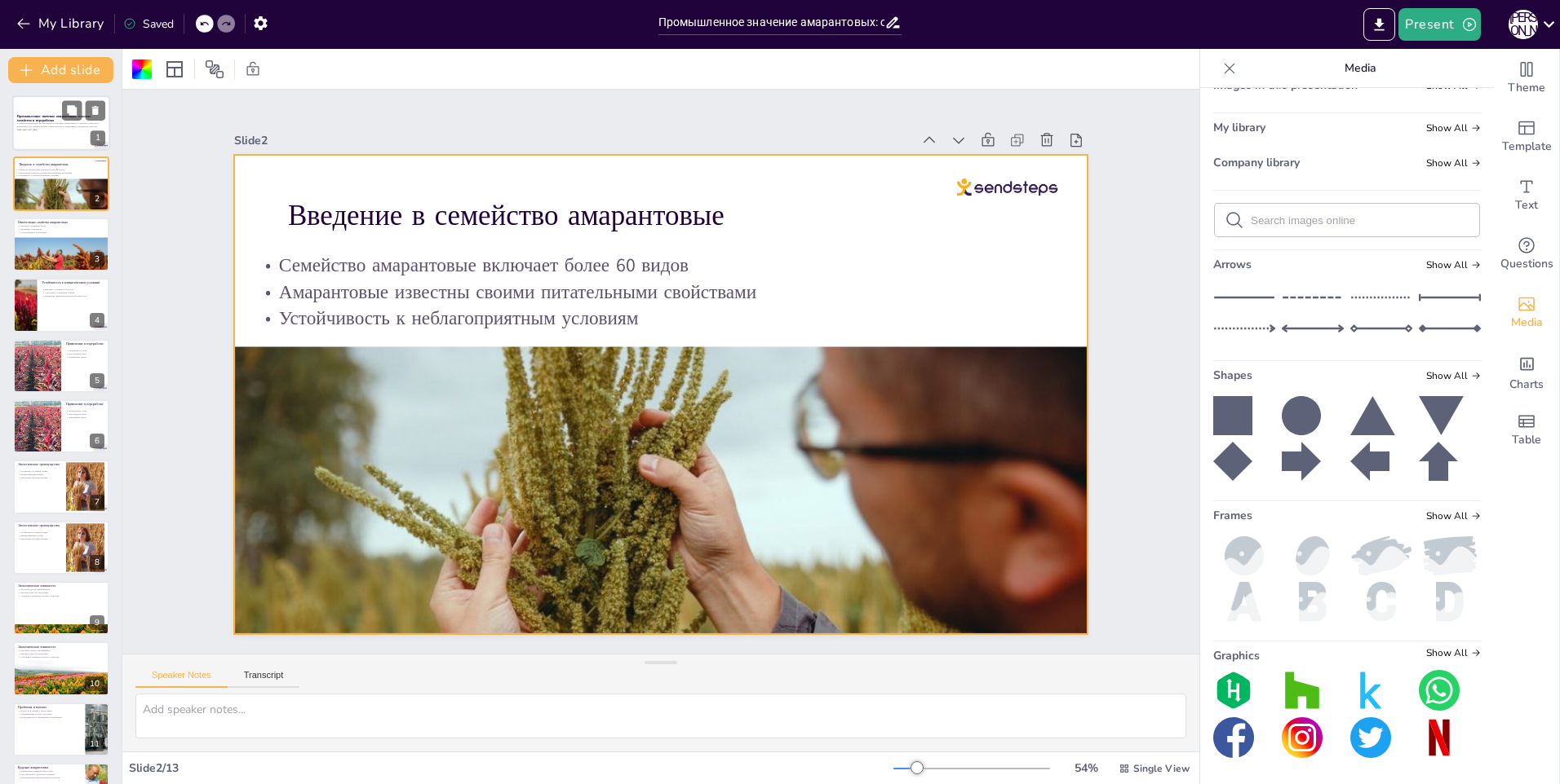
scroll to position [0, 0]
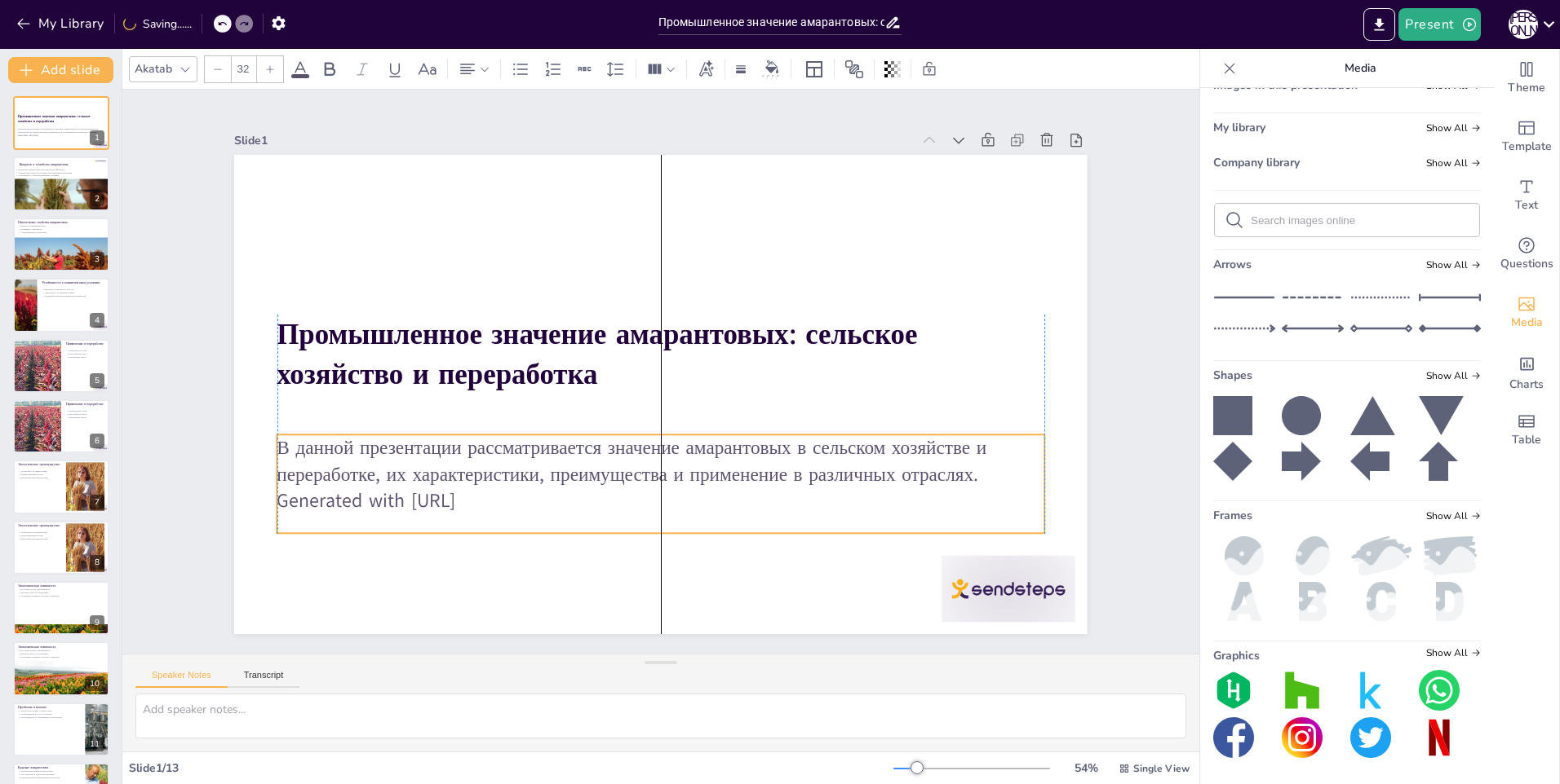
drag, startPoint x: 536, startPoint y: 446, endPoint x: 538, endPoint y: 498, distance: 52.0
click at [538, 498] on p "Generated with [URL]" at bounding box center [660, 501] width 768 height 27
click at [508, 488] on p "Generated with [URL]" at bounding box center [608, 490] width 712 height 336
click at [507, 488] on p "Generated with [URL]" at bounding box center [647, 500] width 766 height 107
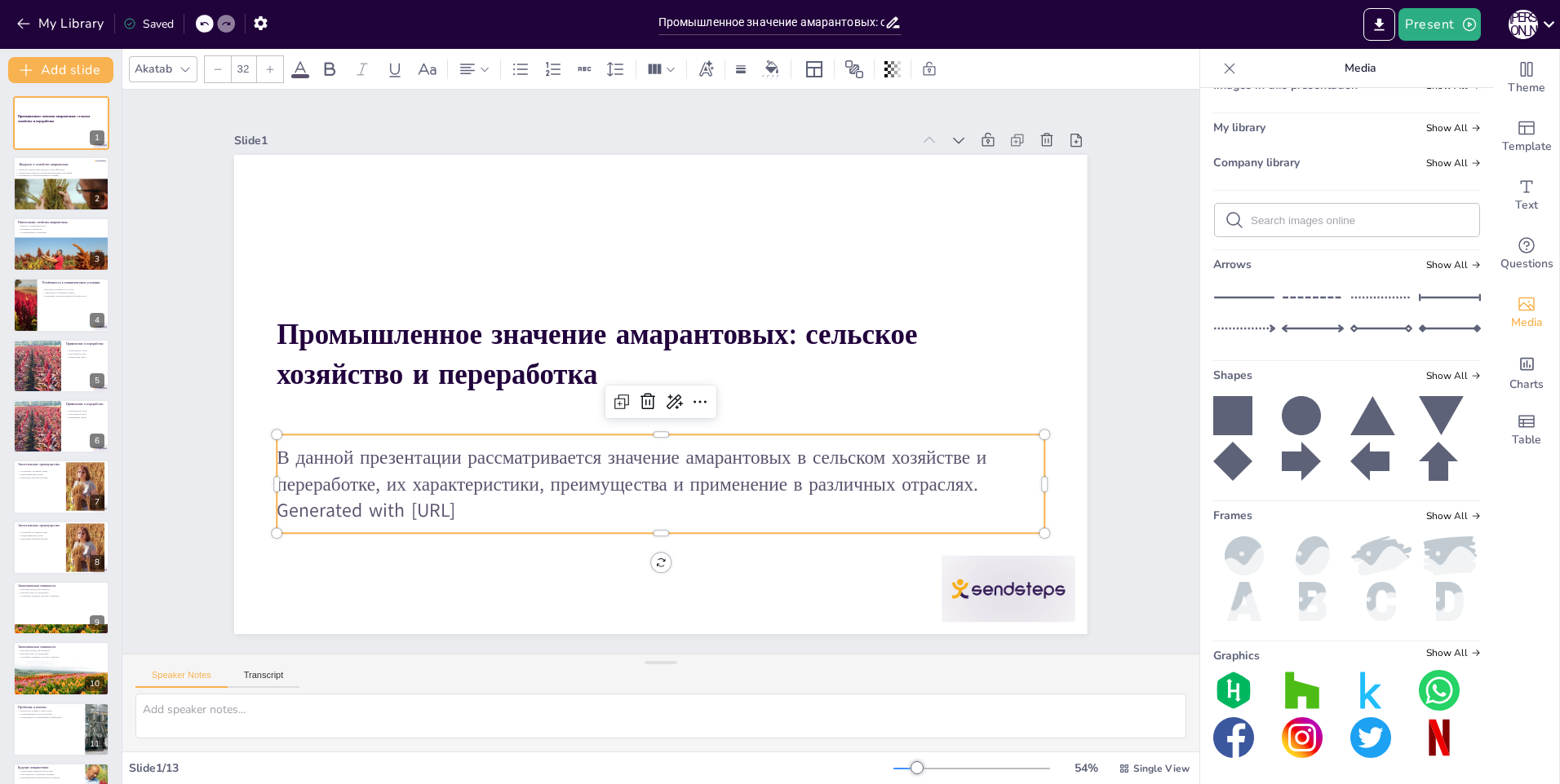
click at [506, 497] on p "Generated with [URL]" at bounding box center [618, 503] width 738 height 263
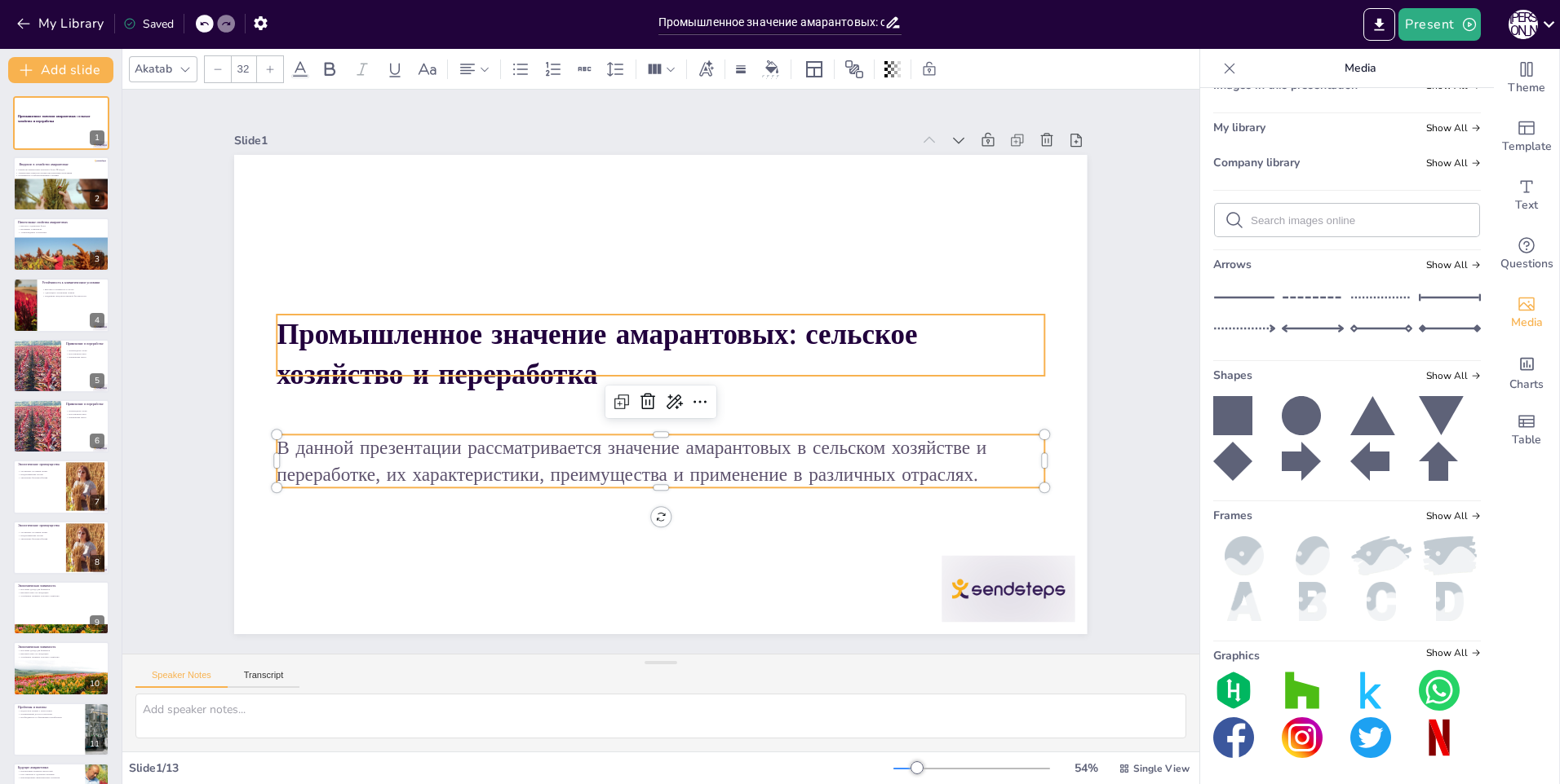
click at [301, 337] on strong "Промышленное значение амарантовых: сельское хозяйство и переработка" at bounding box center [609, 311] width 617 height 296
type input "48"
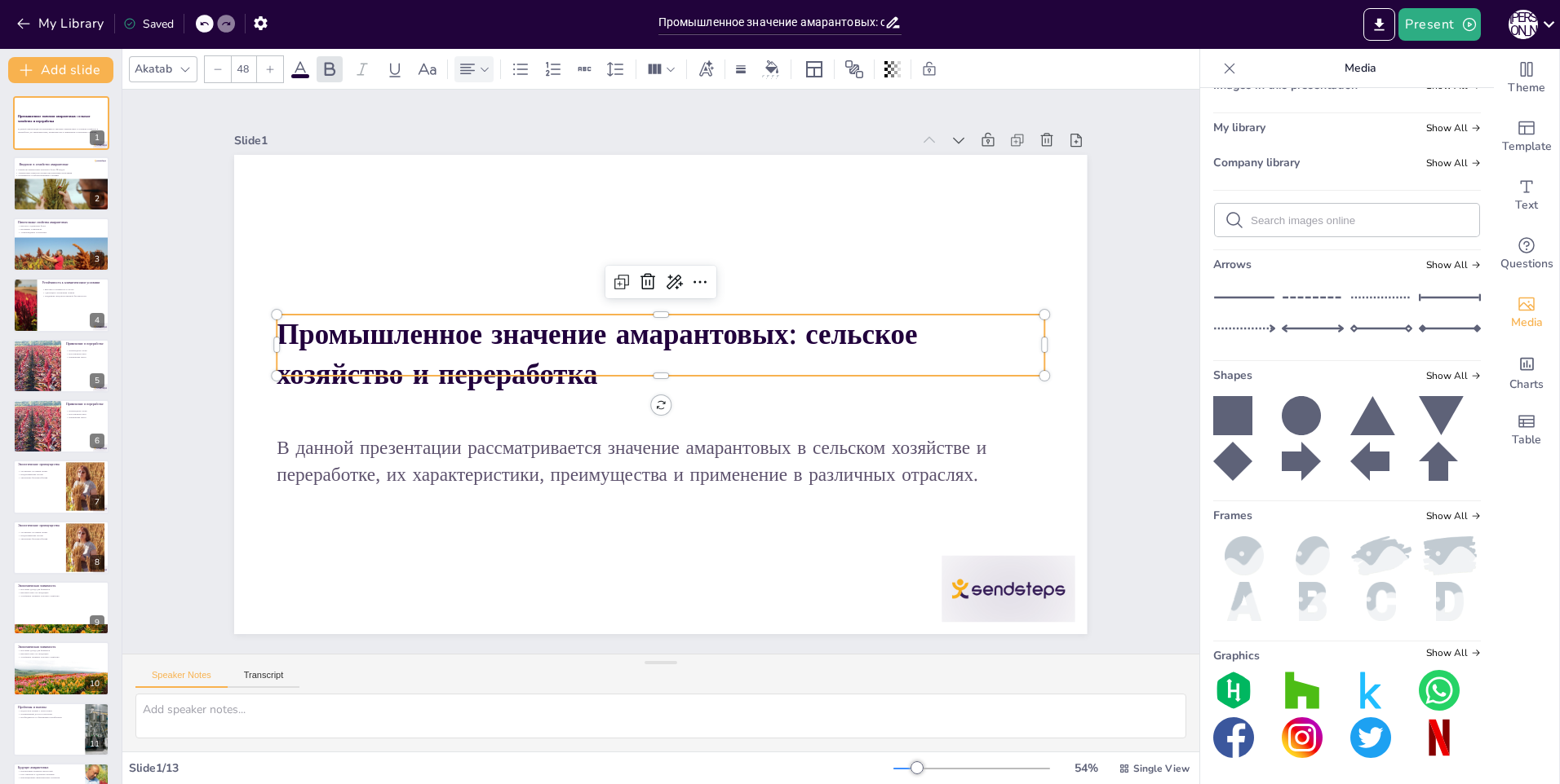
click at [483, 71] on icon at bounding box center [484, 69] width 12 height 12
click at [504, 114] on icon at bounding box center [506, 124] width 19 height 19
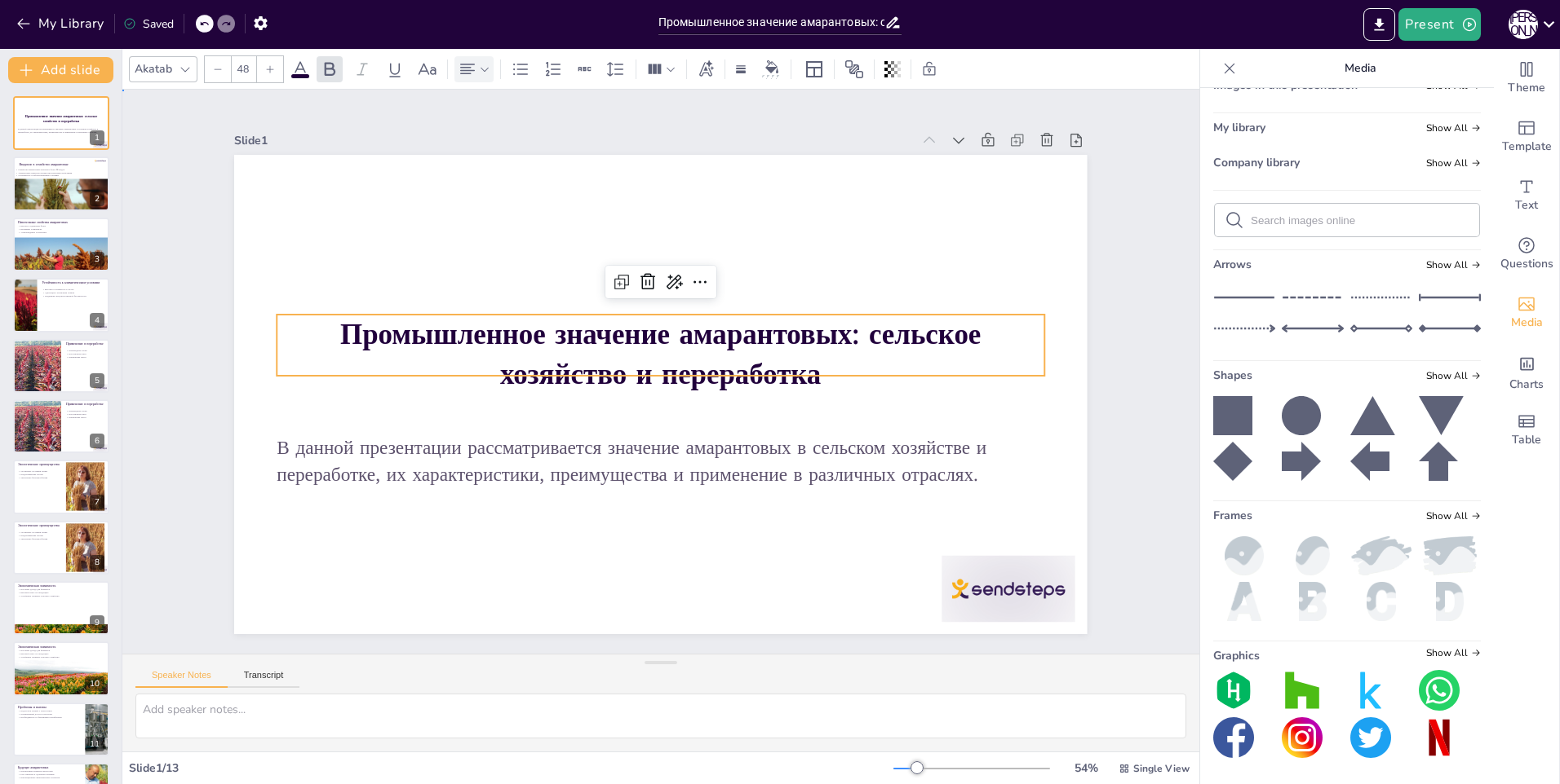
click at [1111, 220] on div "Slide 1 Промышленное значение амарантовых: сельское хозяйство и переработка В д…" at bounding box center [660, 372] width 1033 height 710
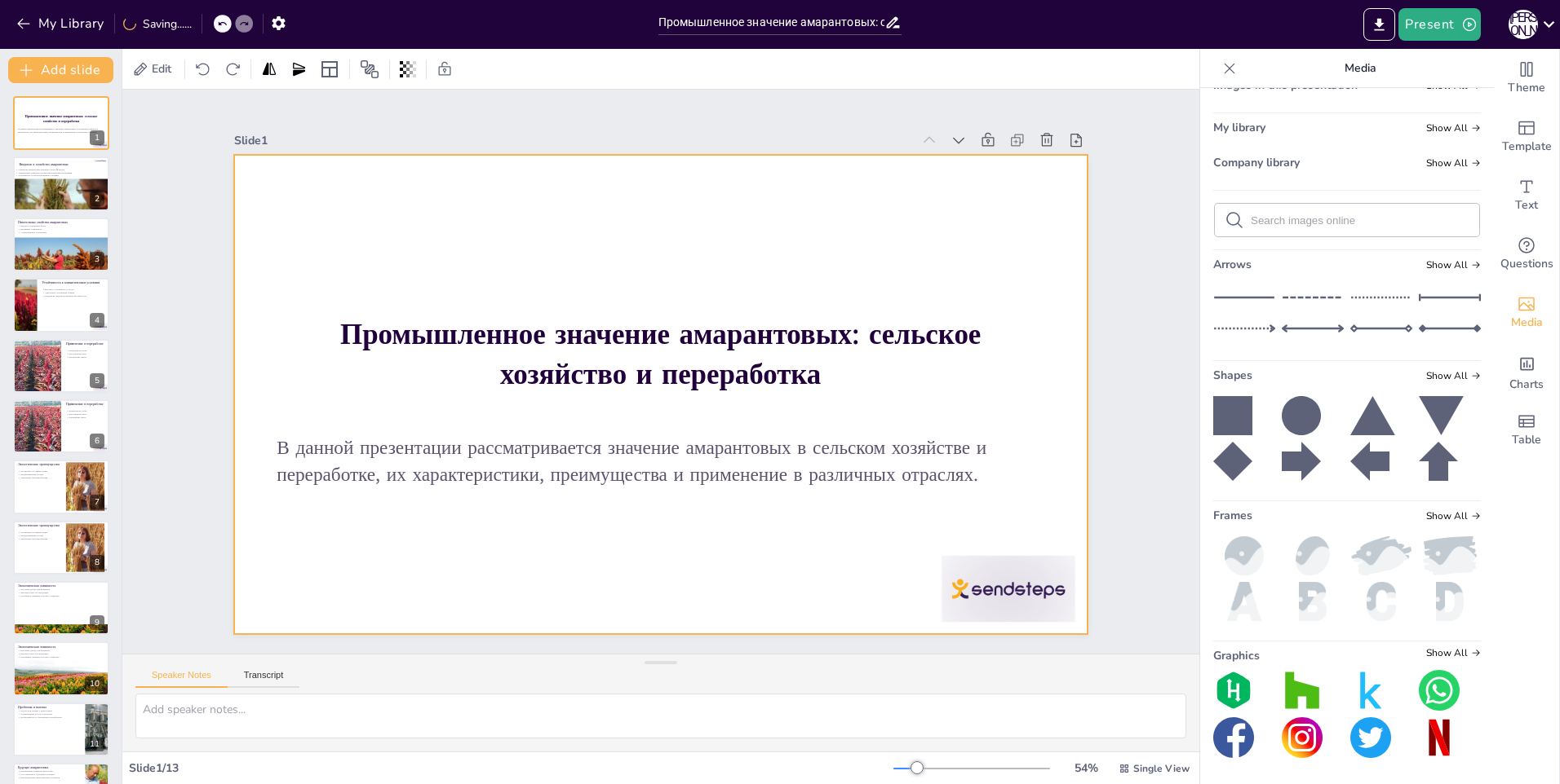
click at [952, 225] on div at bounding box center [653, 394] width 960 height 720
click at [526, 587] on div at bounding box center [656, 394] width 934 height 646
click at [257, 235] on div at bounding box center [659, 394] width 899 height 565
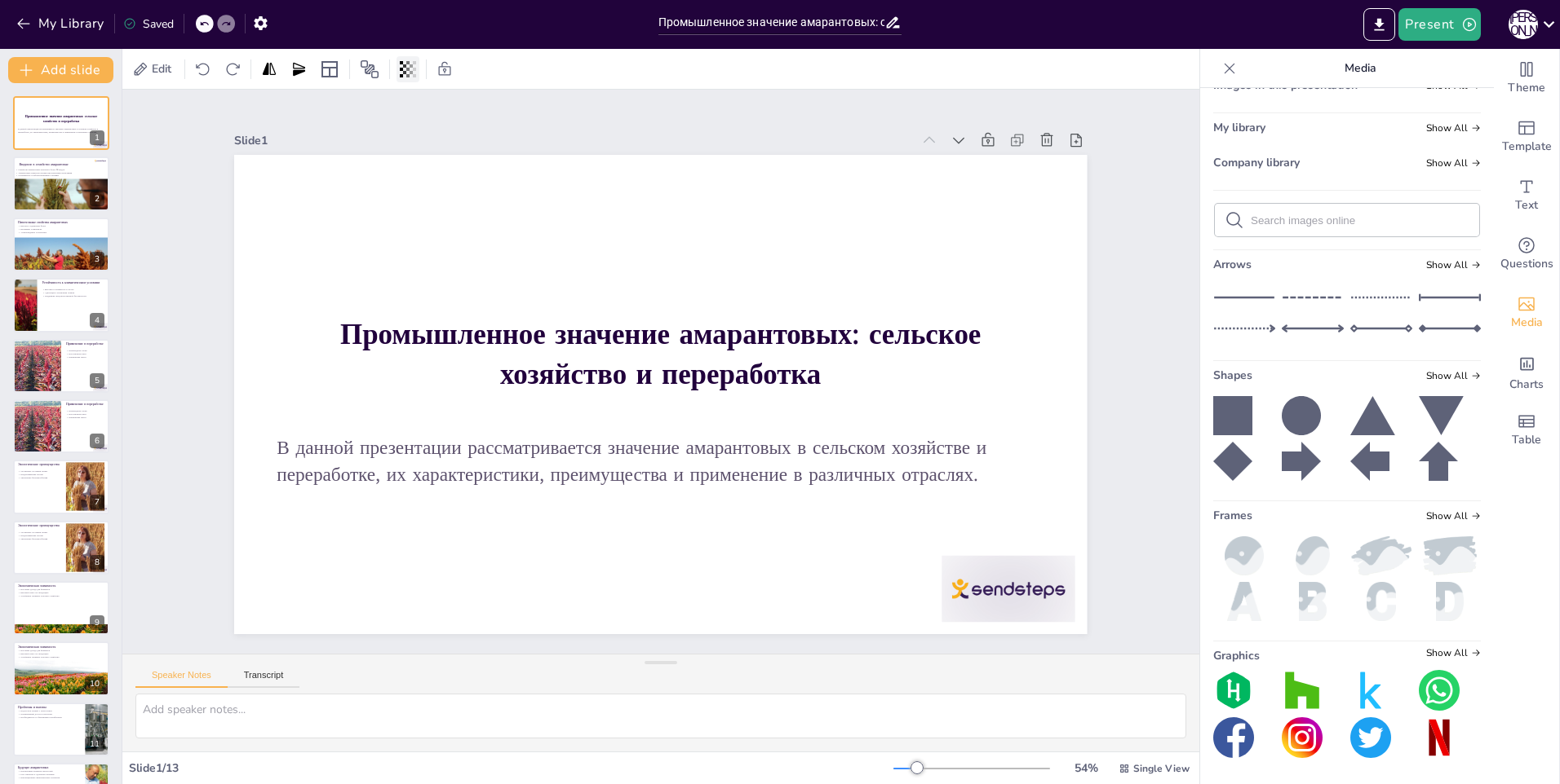
click at [407, 71] on icon at bounding box center [408, 69] width 16 height 16
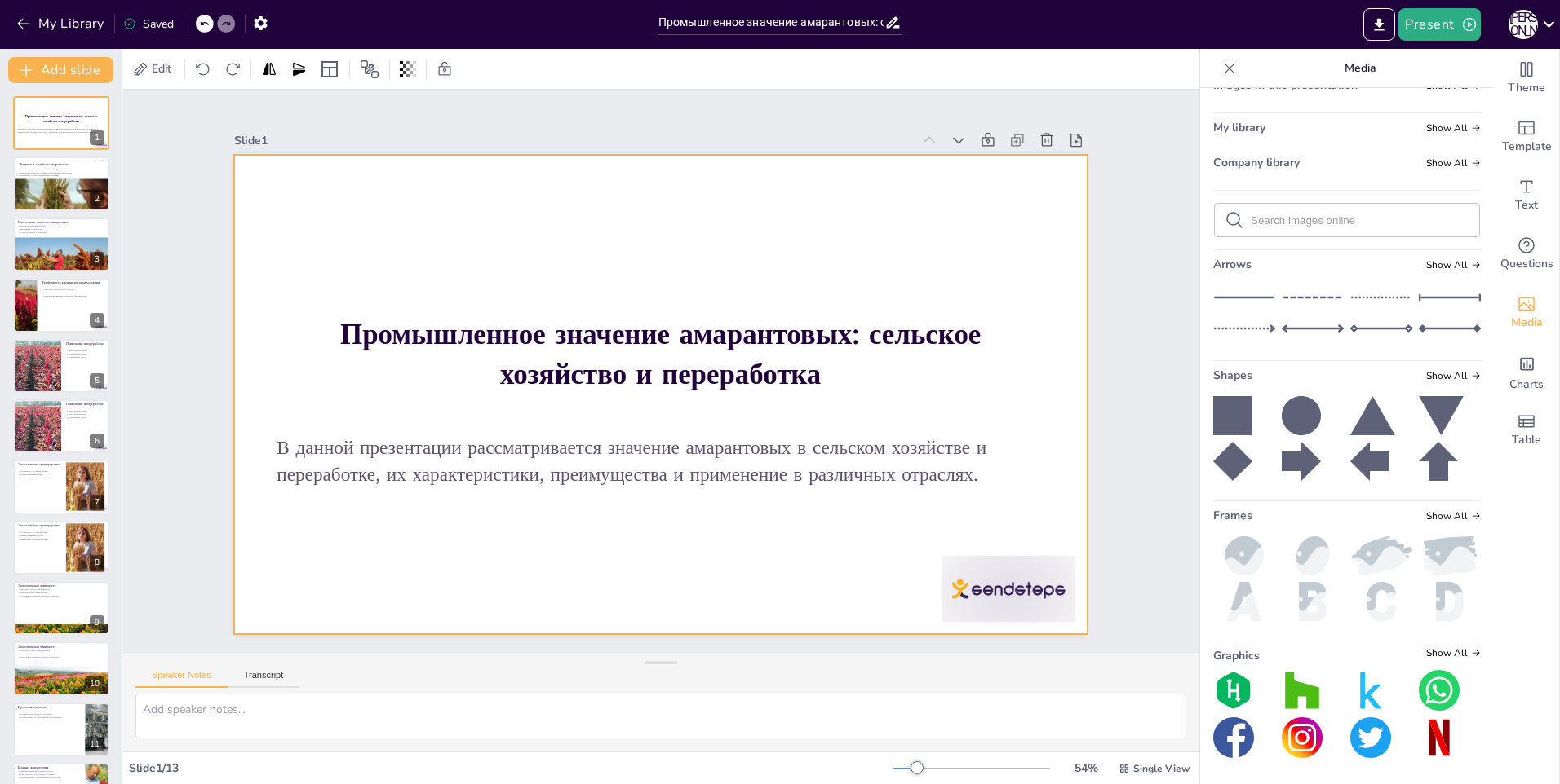
click at [903, 234] on div at bounding box center [658, 394] width 899 height 565
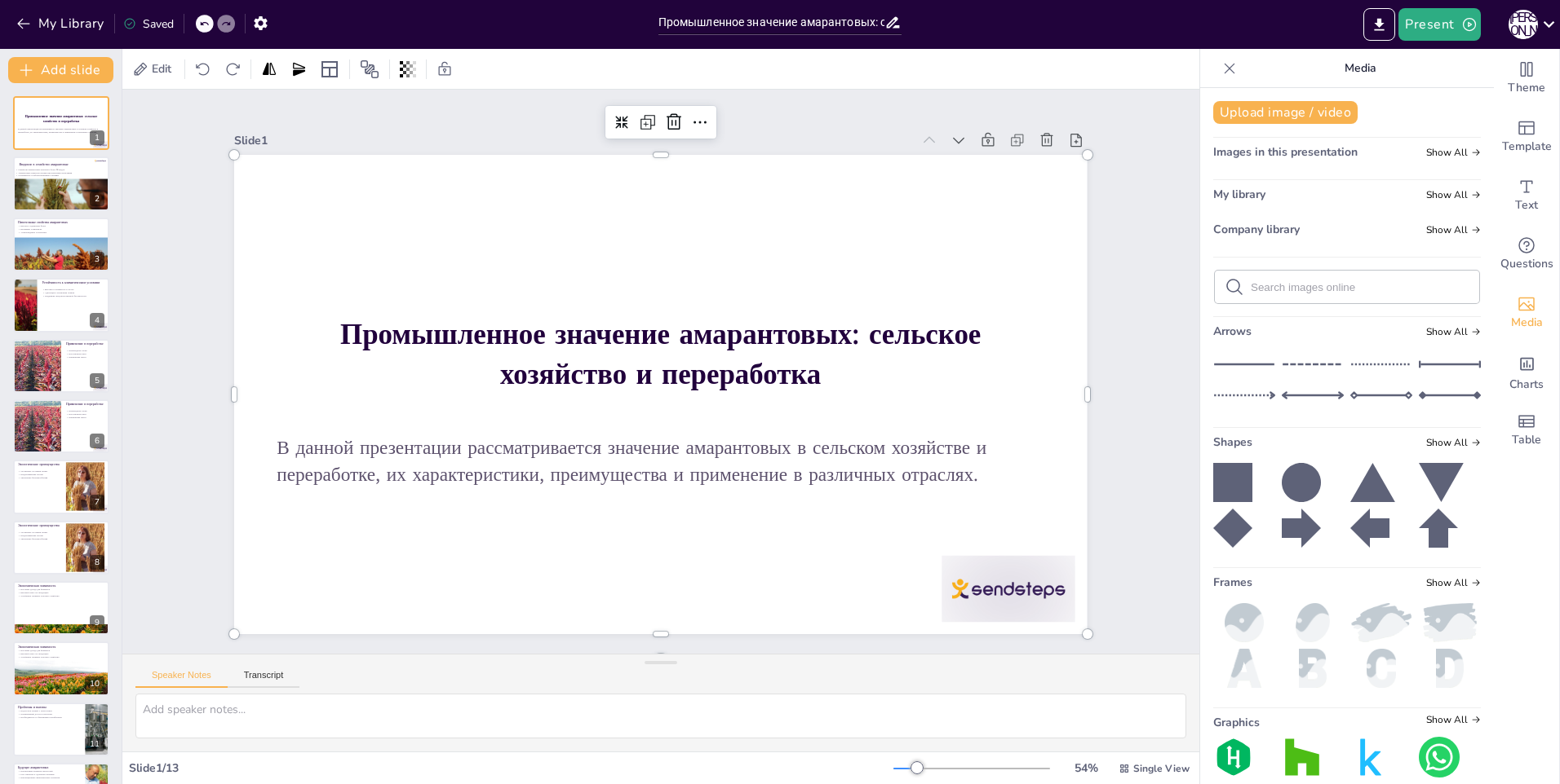
click at [1357, 66] on p "Media" at bounding box center [1359, 68] width 235 height 39
click at [1526, 88] on span "Theme" at bounding box center [1526, 88] width 37 height 18
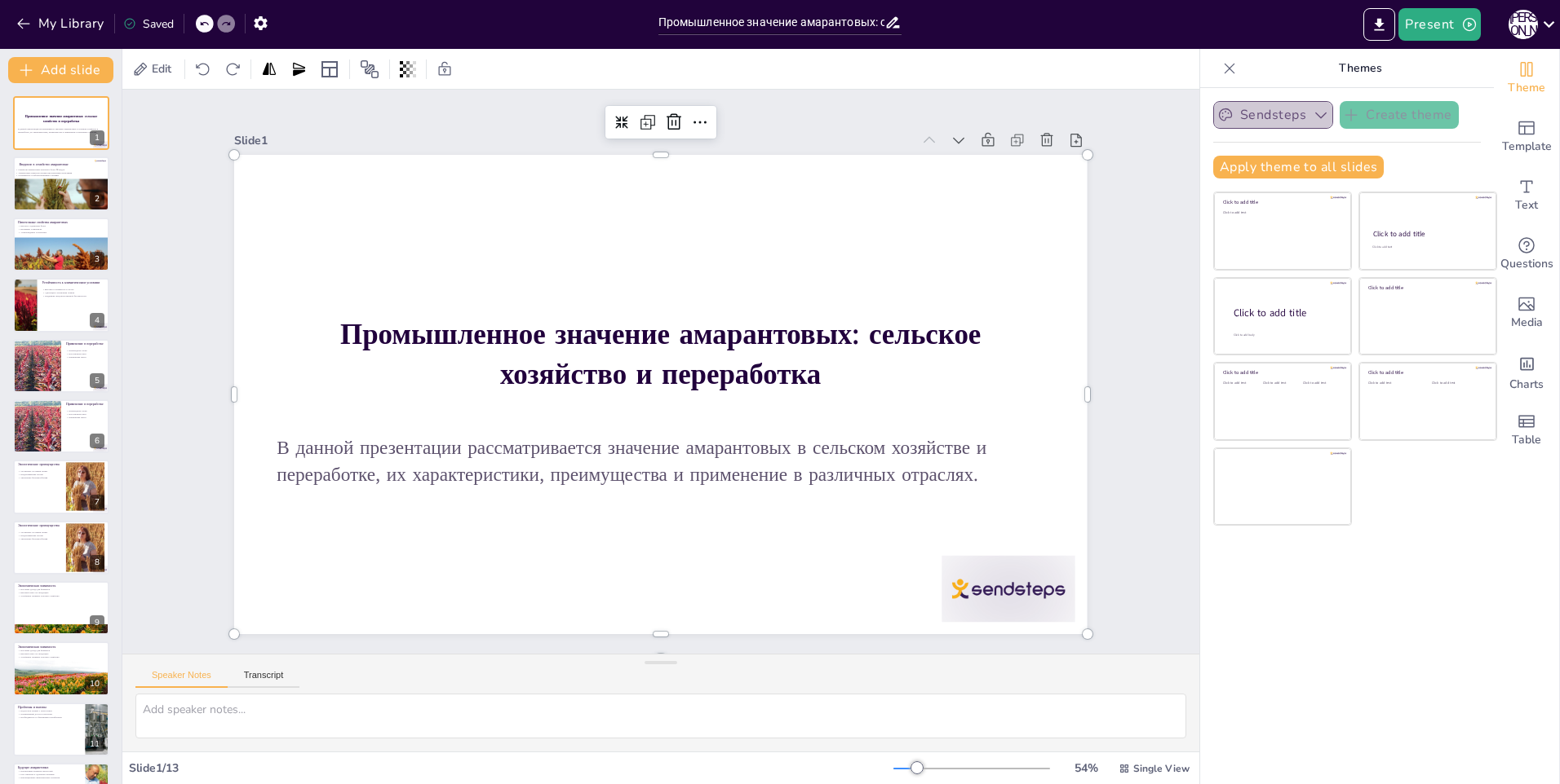
click at [1313, 120] on icon "button" at bounding box center [1321, 115] width 16 height 16
click at [1285, 166] on span "Sendsteps" at bounding box center [1286, 171] width 73 height 16
click at [1286, 121] on button "Sendsteps" at bounding box center [1272, 114] width 120 height 27
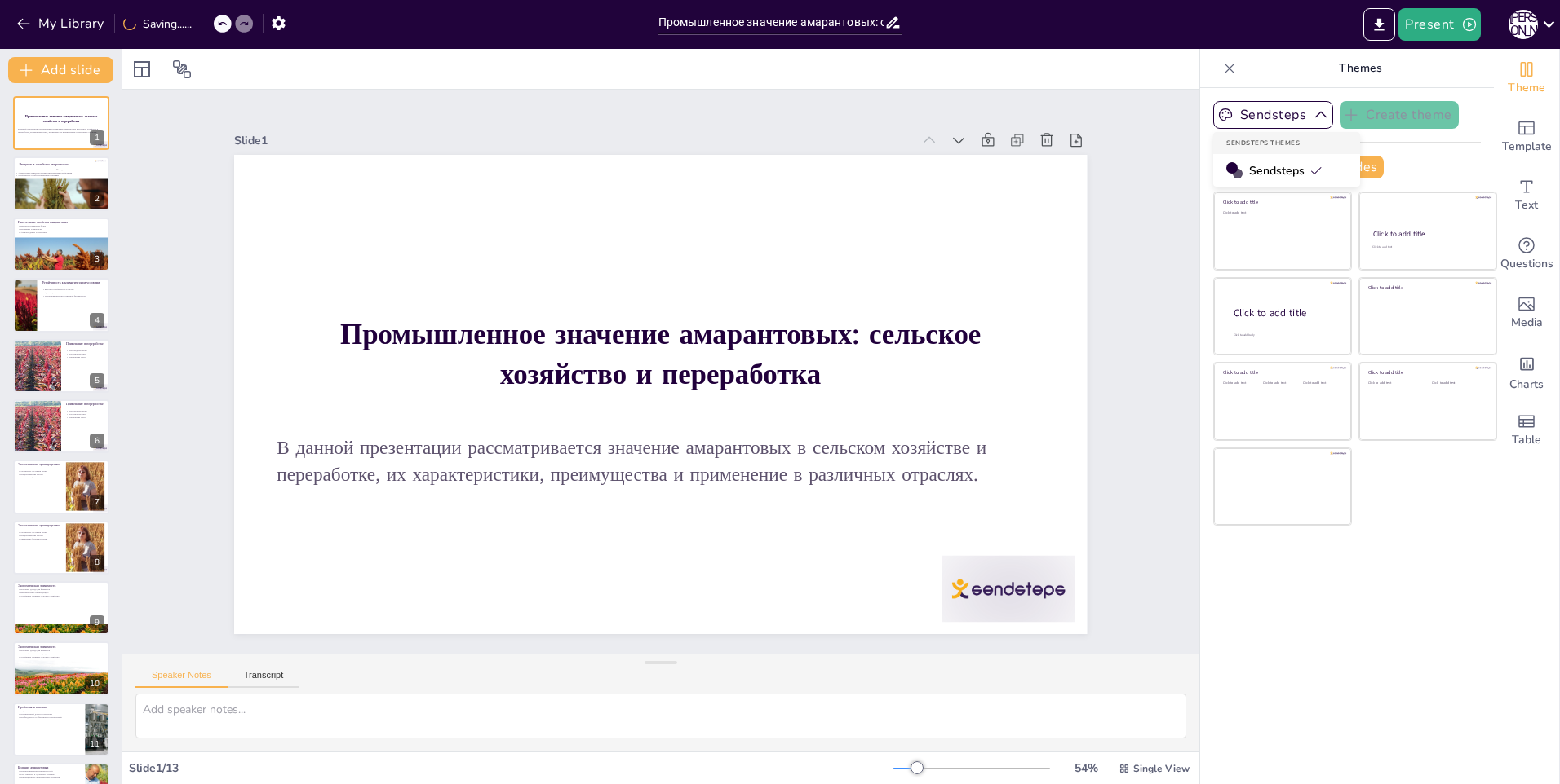
click at [1249, 173] on span "Sendsteps" at bounding box center [1286, 171] width 73 height 16
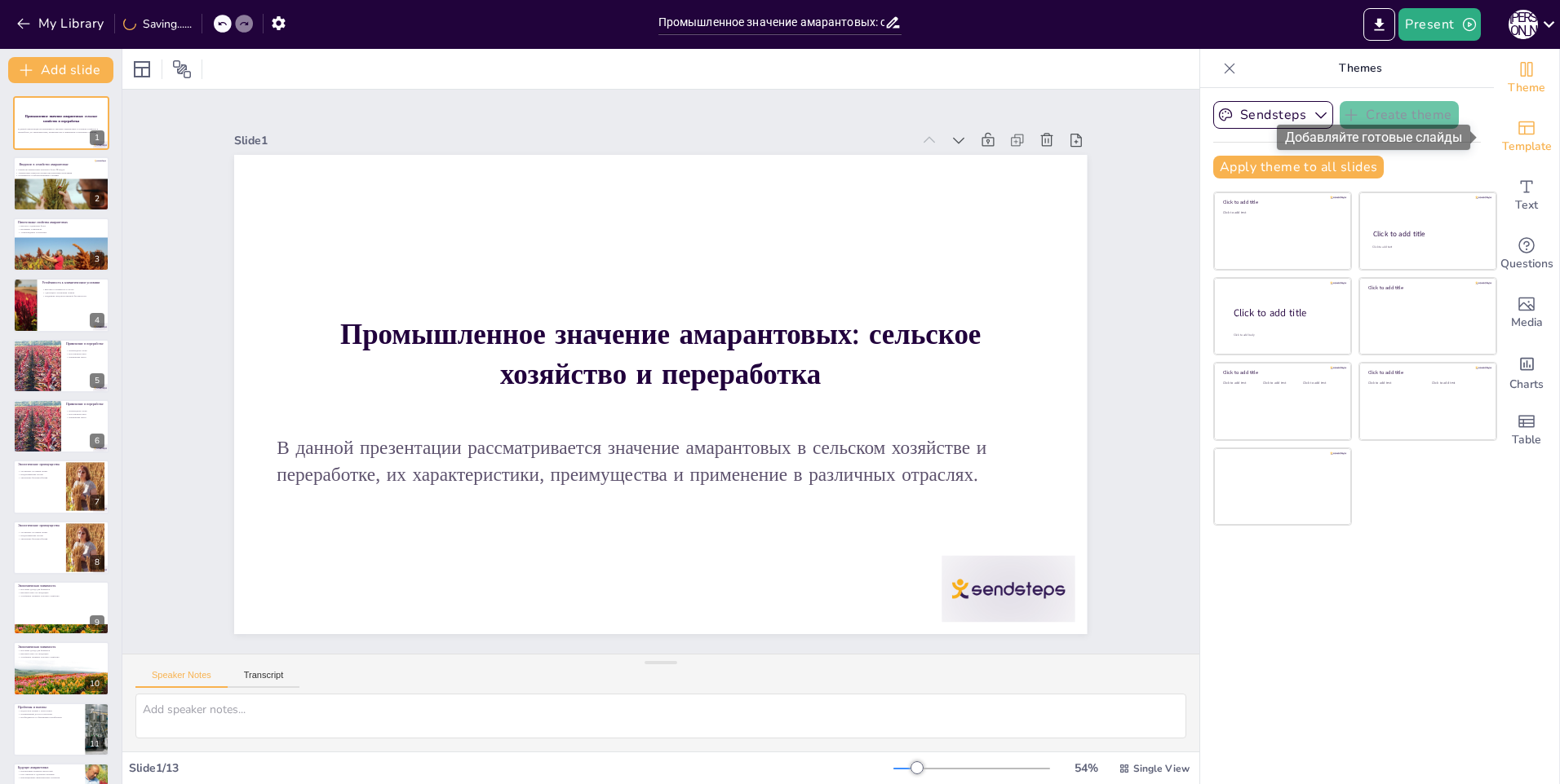
click at [1518, 134] on icon "Add ready made slides" at bounding box center [1526, 128] width 16 height 14
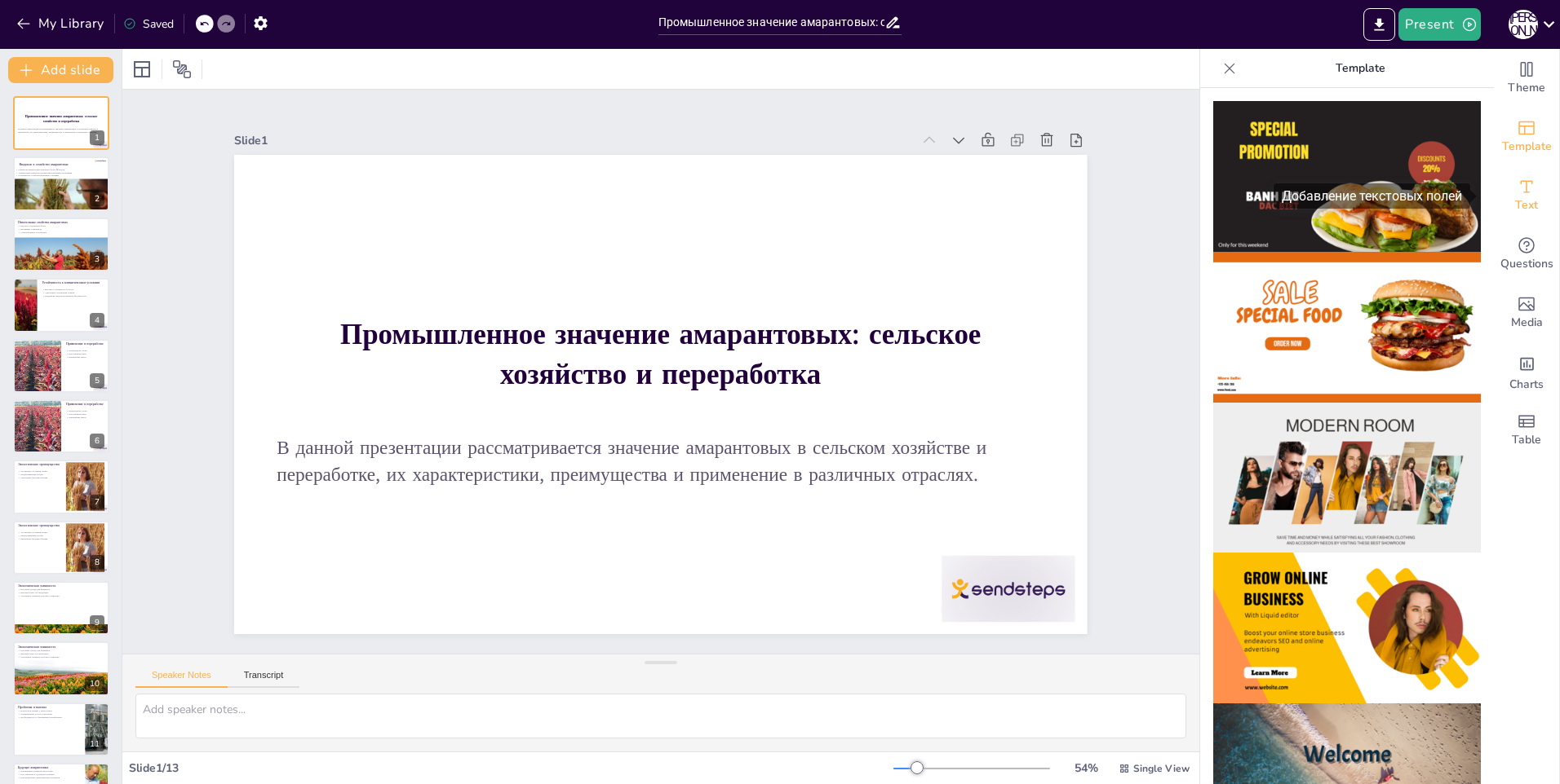
click at [1532, 196] on div "Text" at bounding box center [1526, 196] width 66 height 58
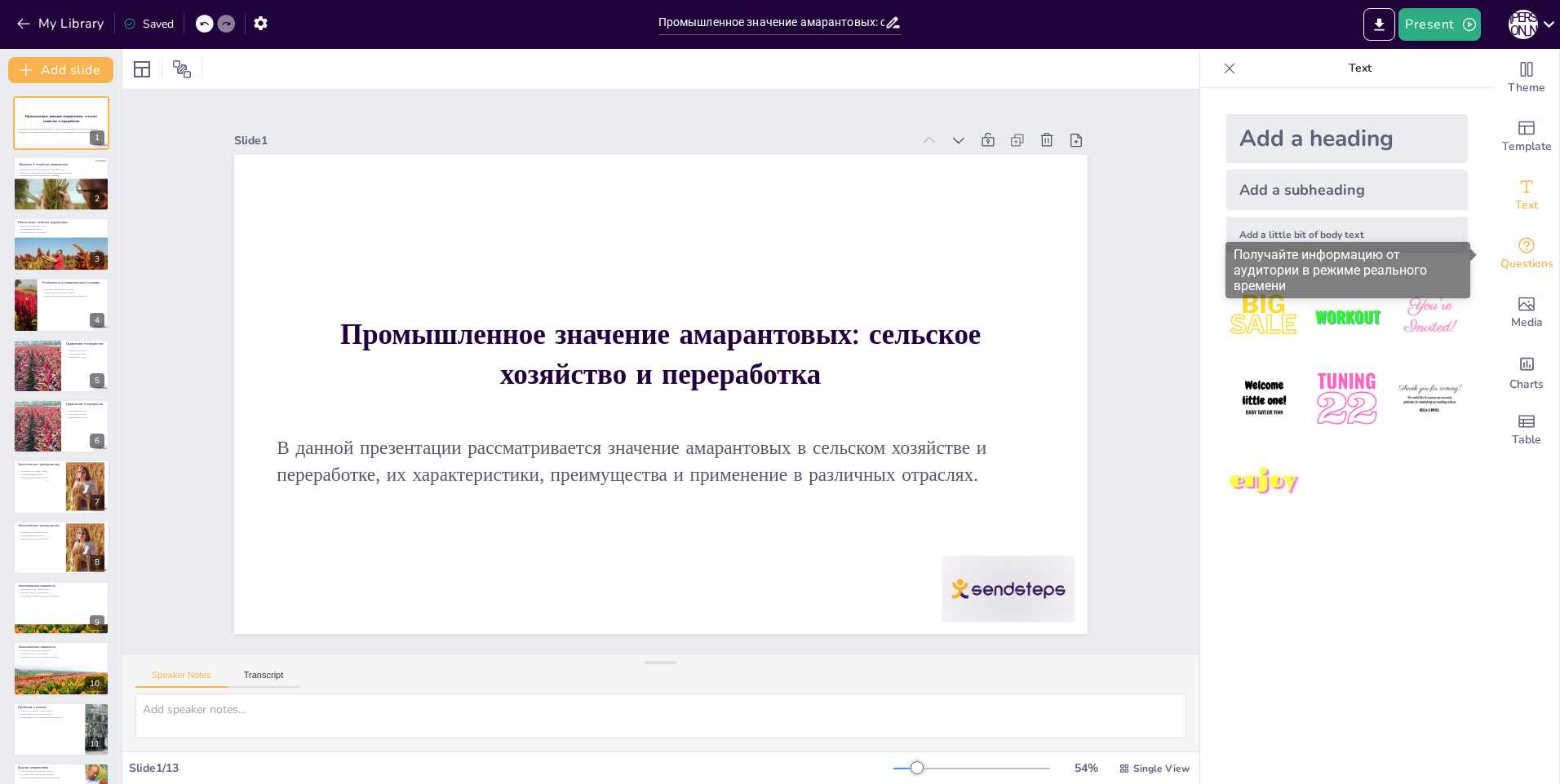
click at [1517, 249] on icon "Get real-time input from your audience" at bounding box center [1526, 245] width 19 height 19
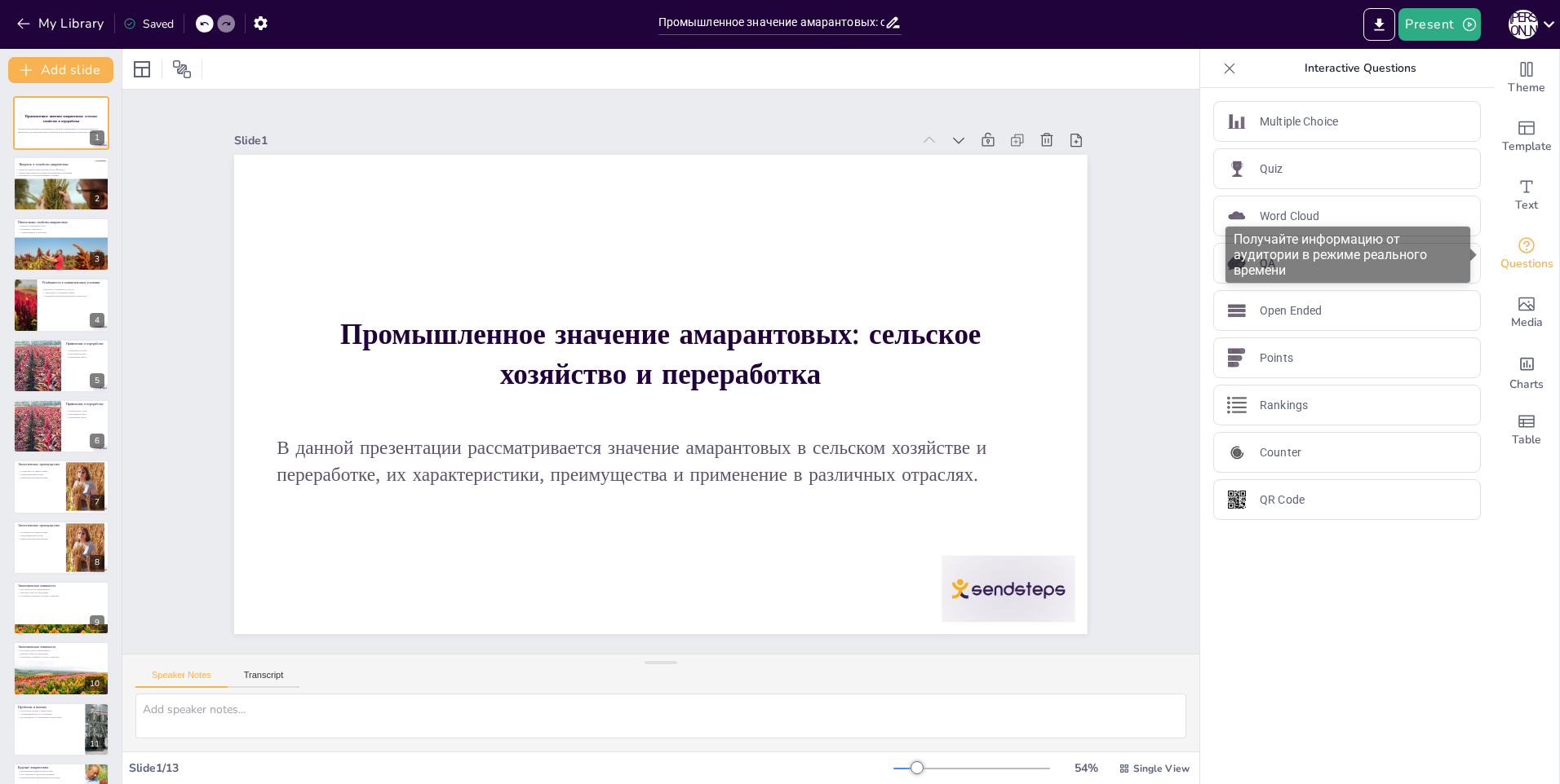
click at [1513, 227] on div "Questions" at bounding box center [1526, 254] width 66 height 58
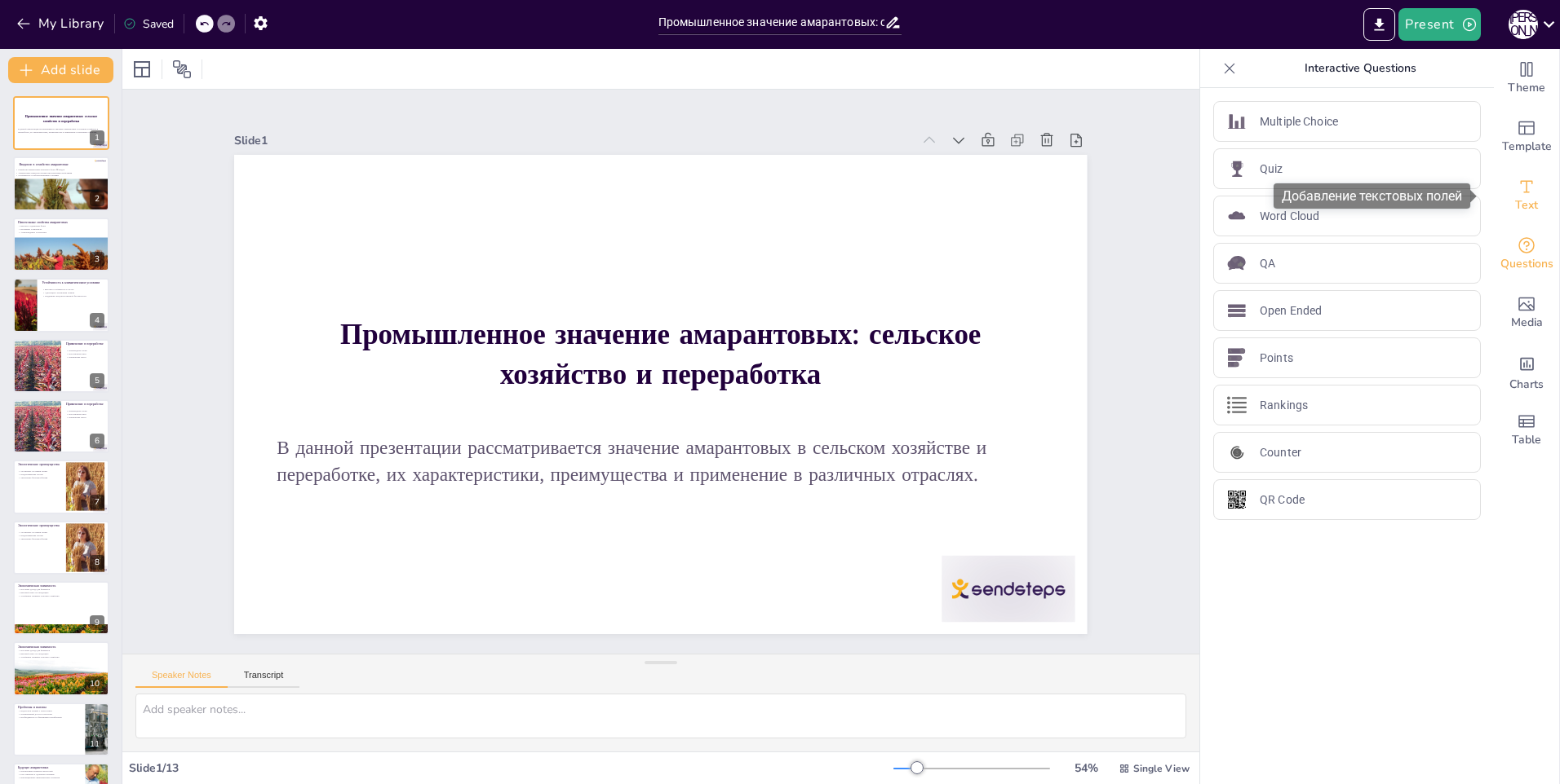
click at [1515, 205] on span "Text" at bounding box center [1526, 205] width 23 height 18
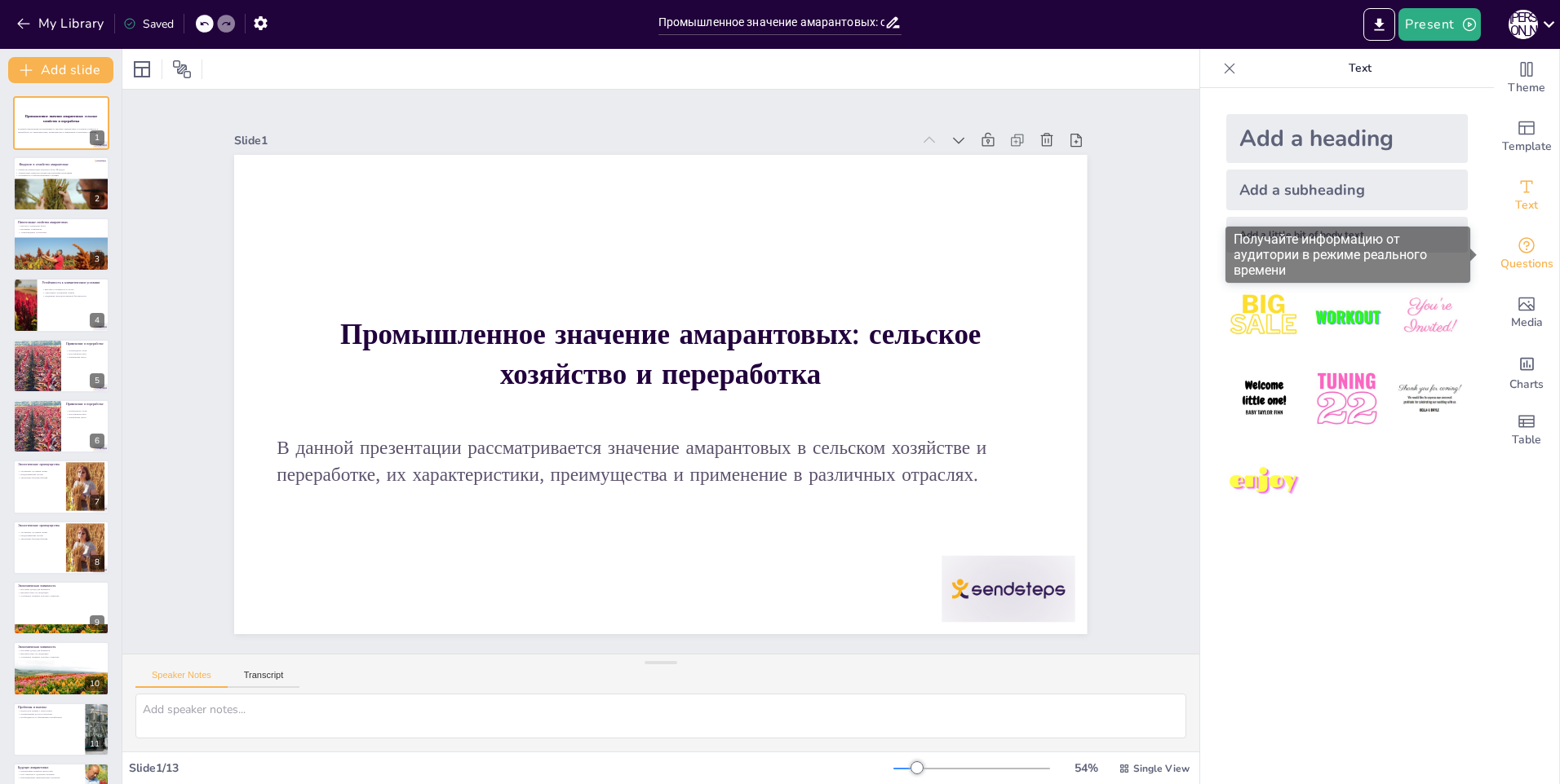
click at [1532, 253] on div "Questions" at bounding box center [1526, 254] width 66 height 58
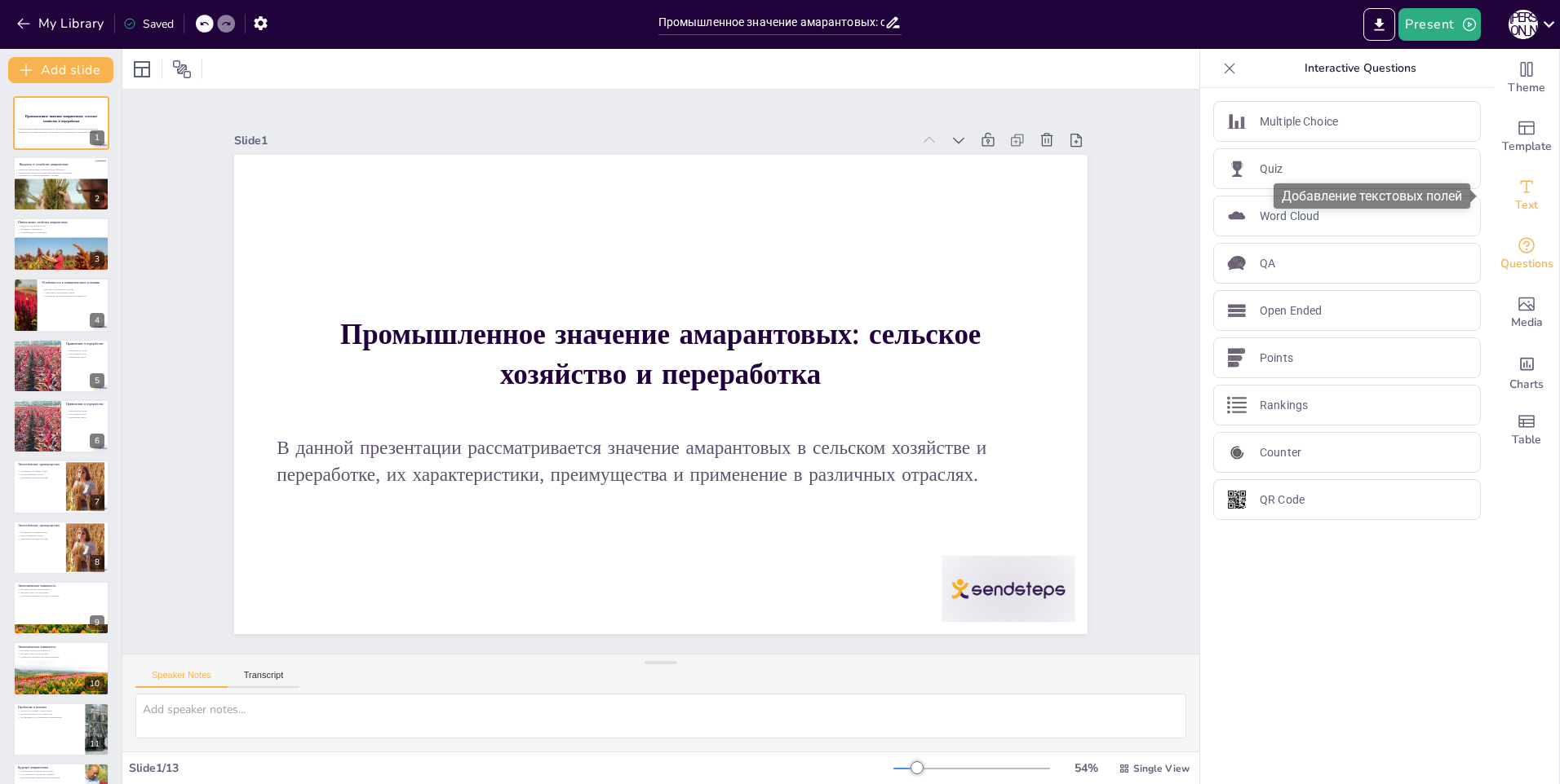
click at [1535, 208] on div "Text" at bounding box center [1526, 196] width 66 height 58
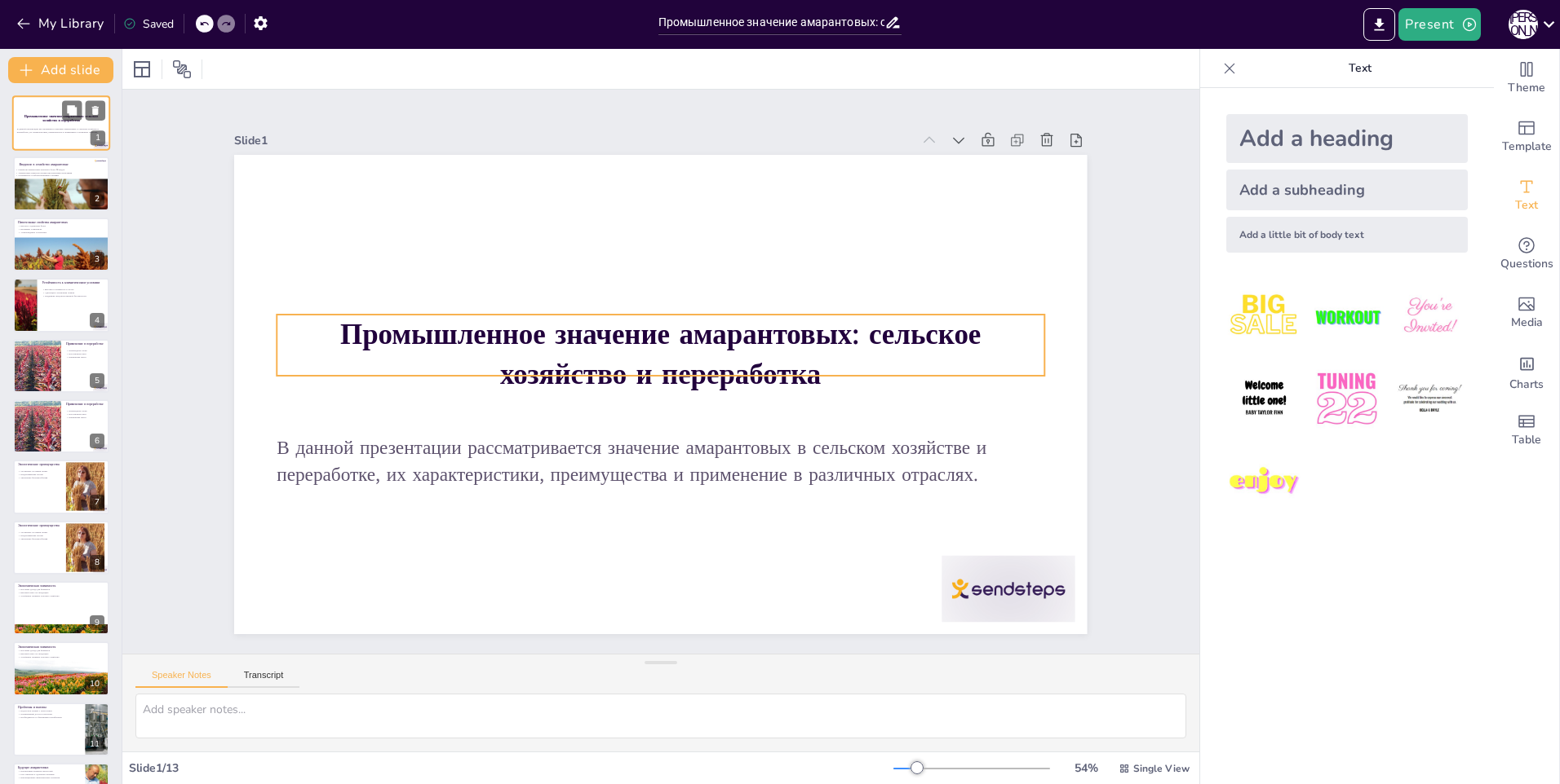
click at [38, 114] on strong "Промышленное значение амарантовых: сельское хозяйство и переработка" at bounding box center [61, 119] width 73 height 9
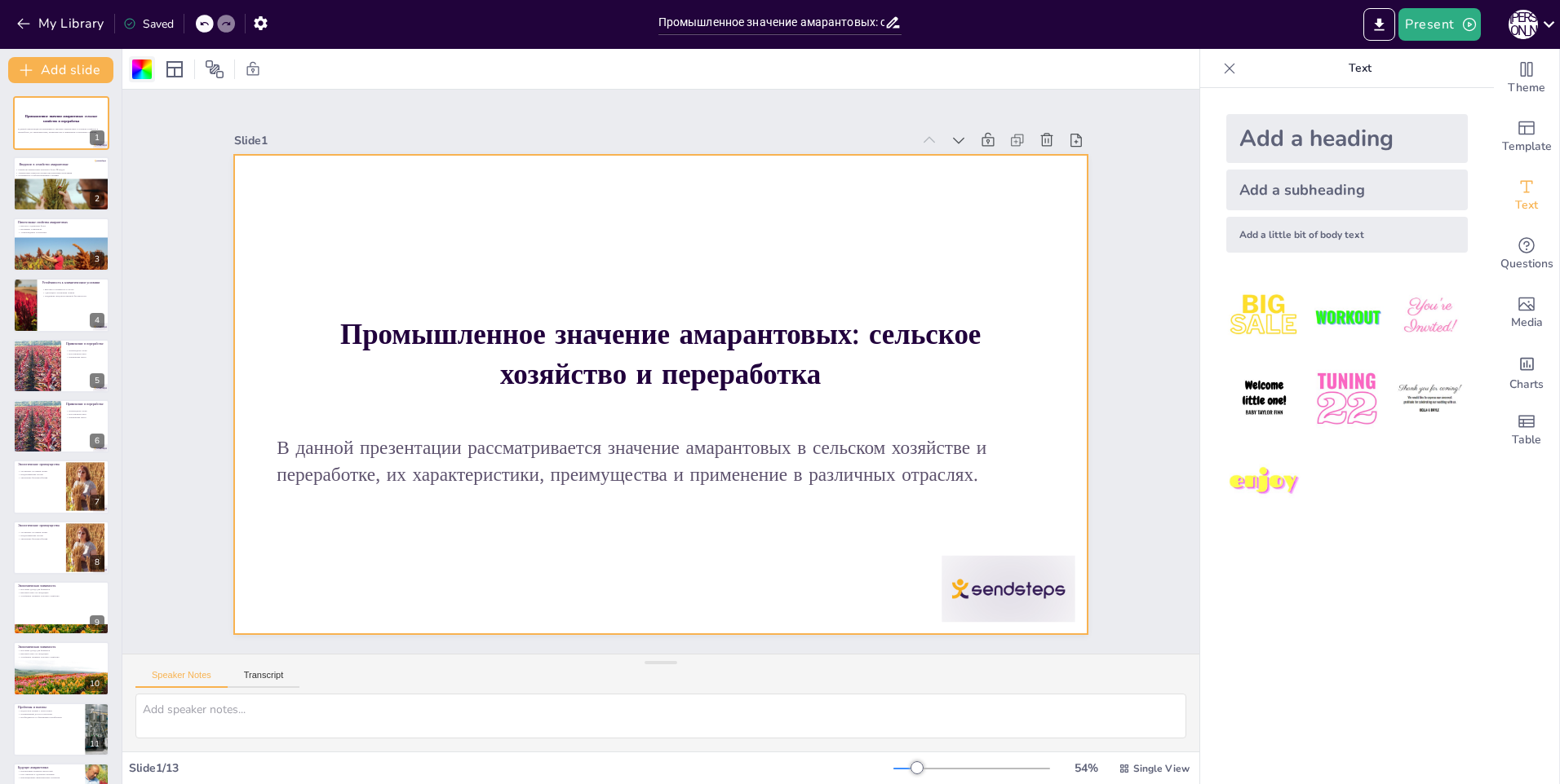
click at [131, 73] on div at bounding box center [142, 69] width 26 height 26
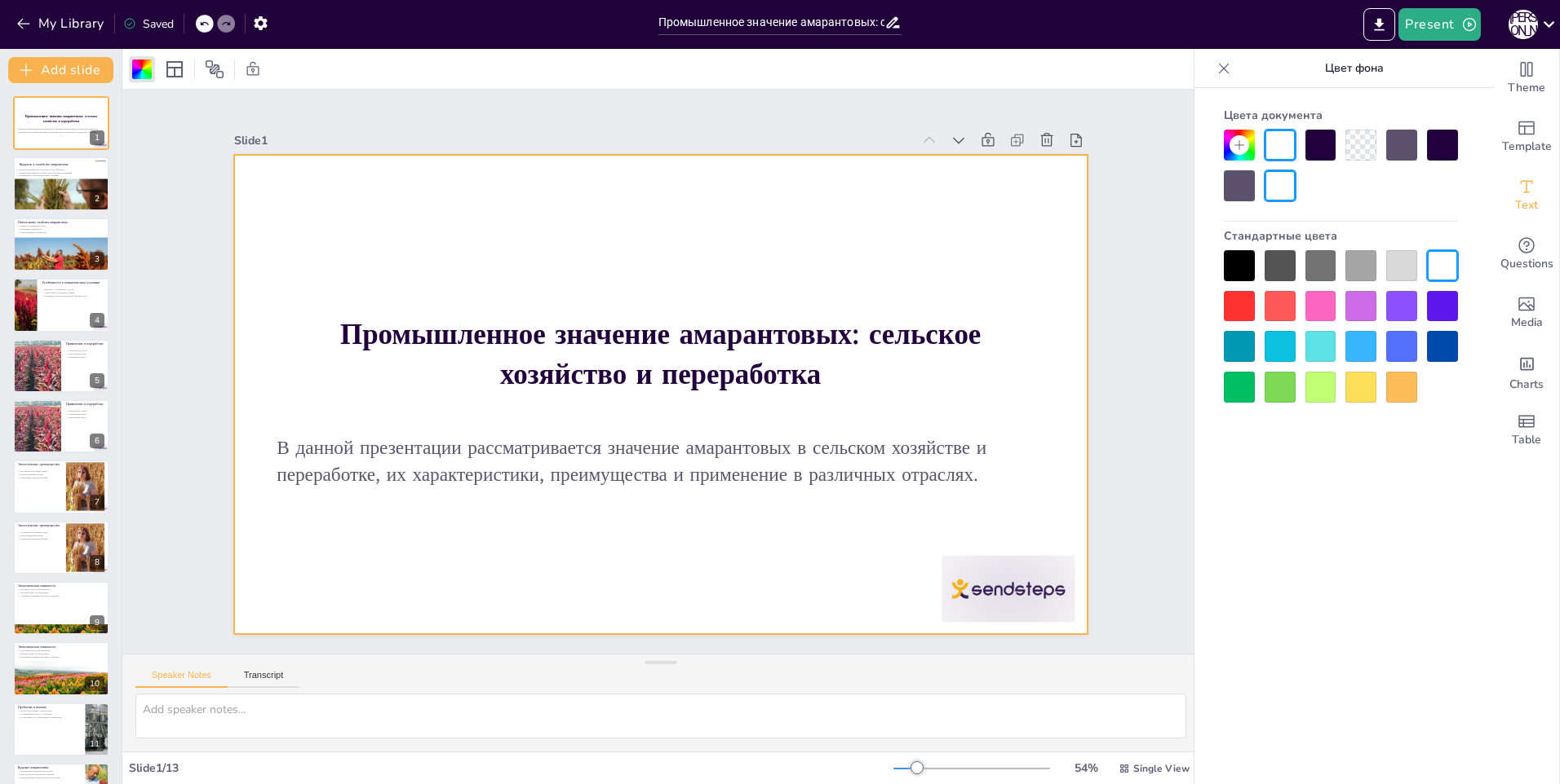
click at [1243, 311] on div at bounding box center [1239, 306] width 31 height 31
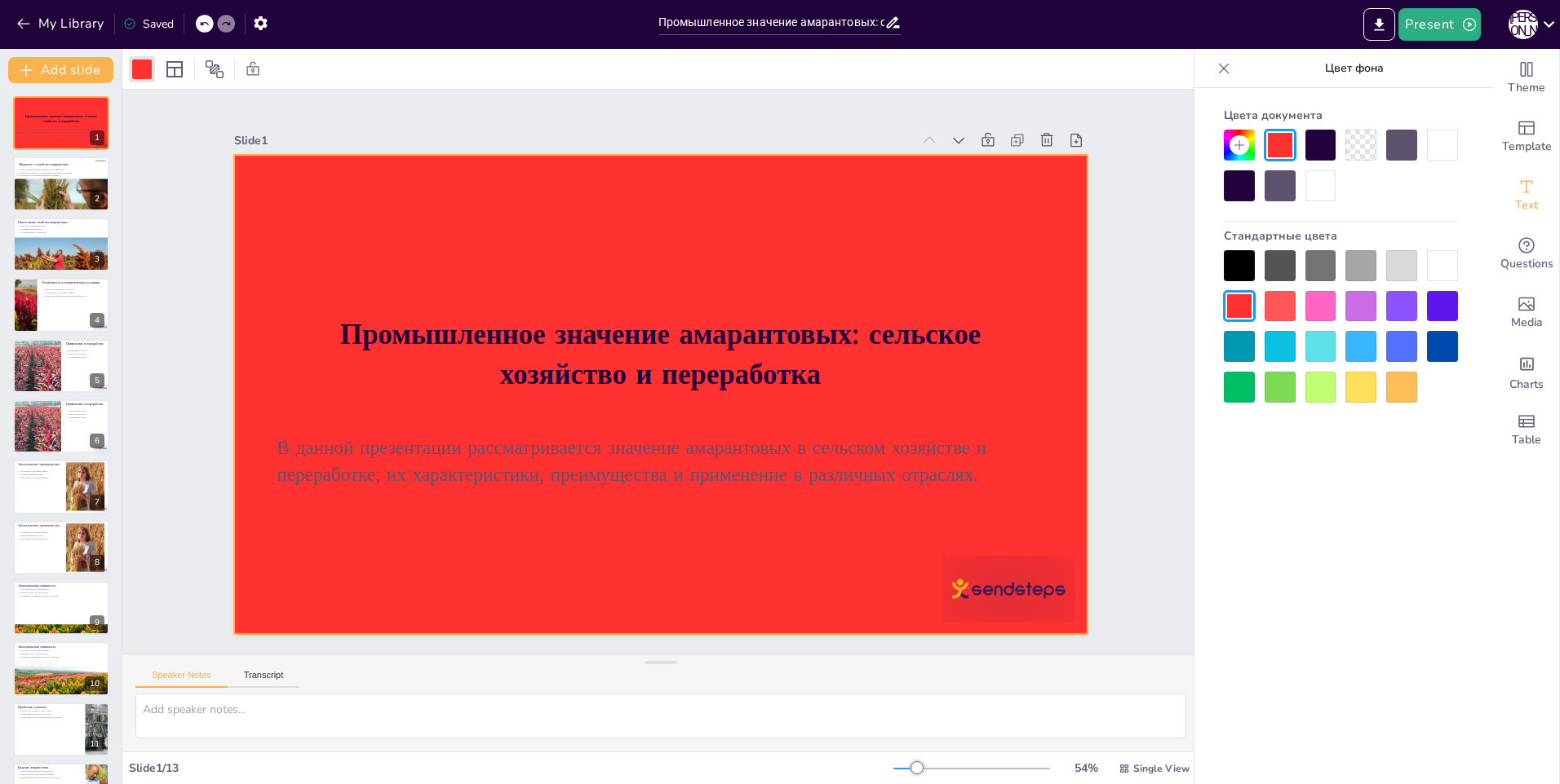
click at [1333, 317] on div at bounding box center [1320, 306] width 31 height 31
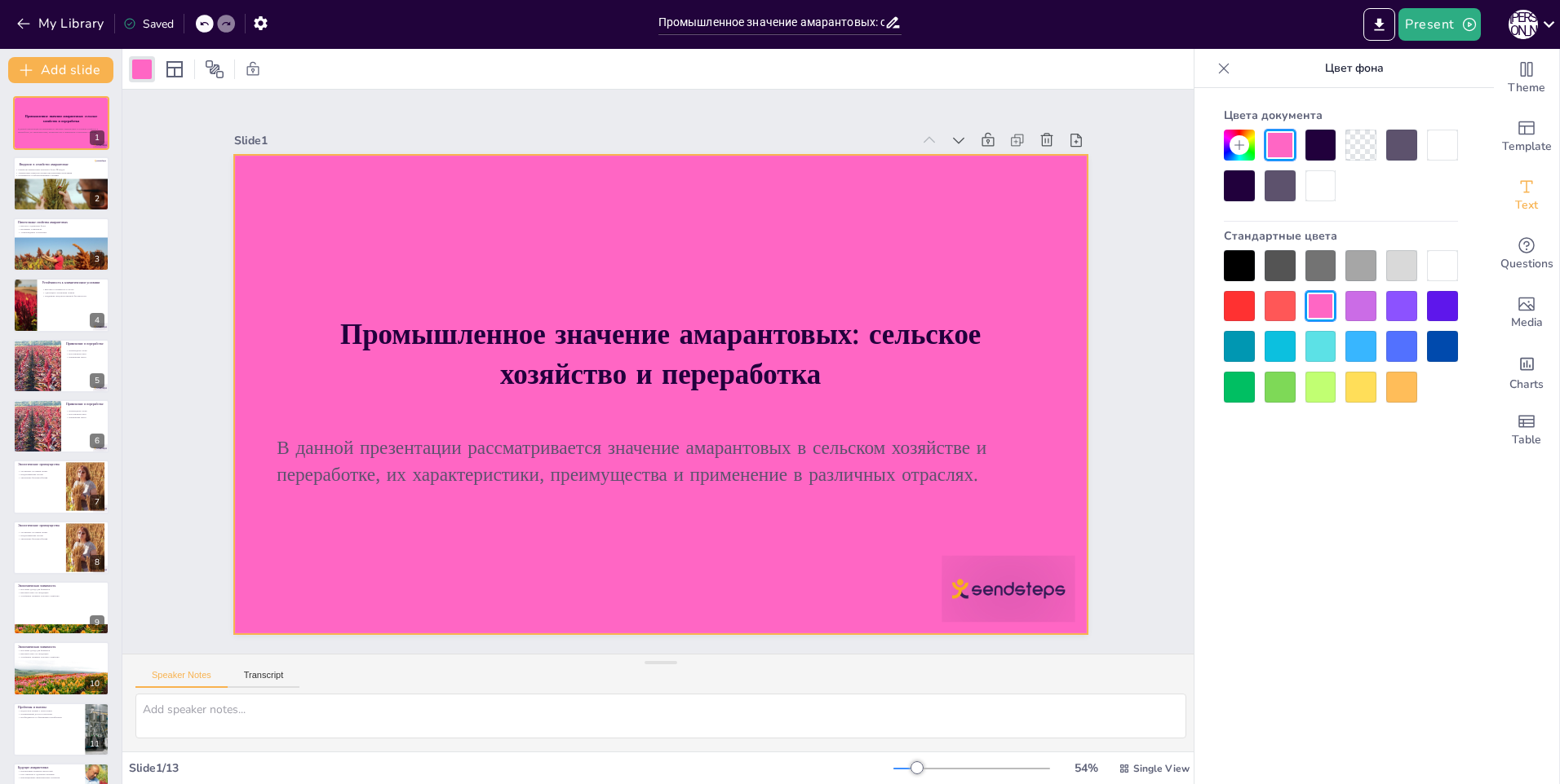
click at [1330, 396] on div at bounding box center [1320, 387] width 31 height 31
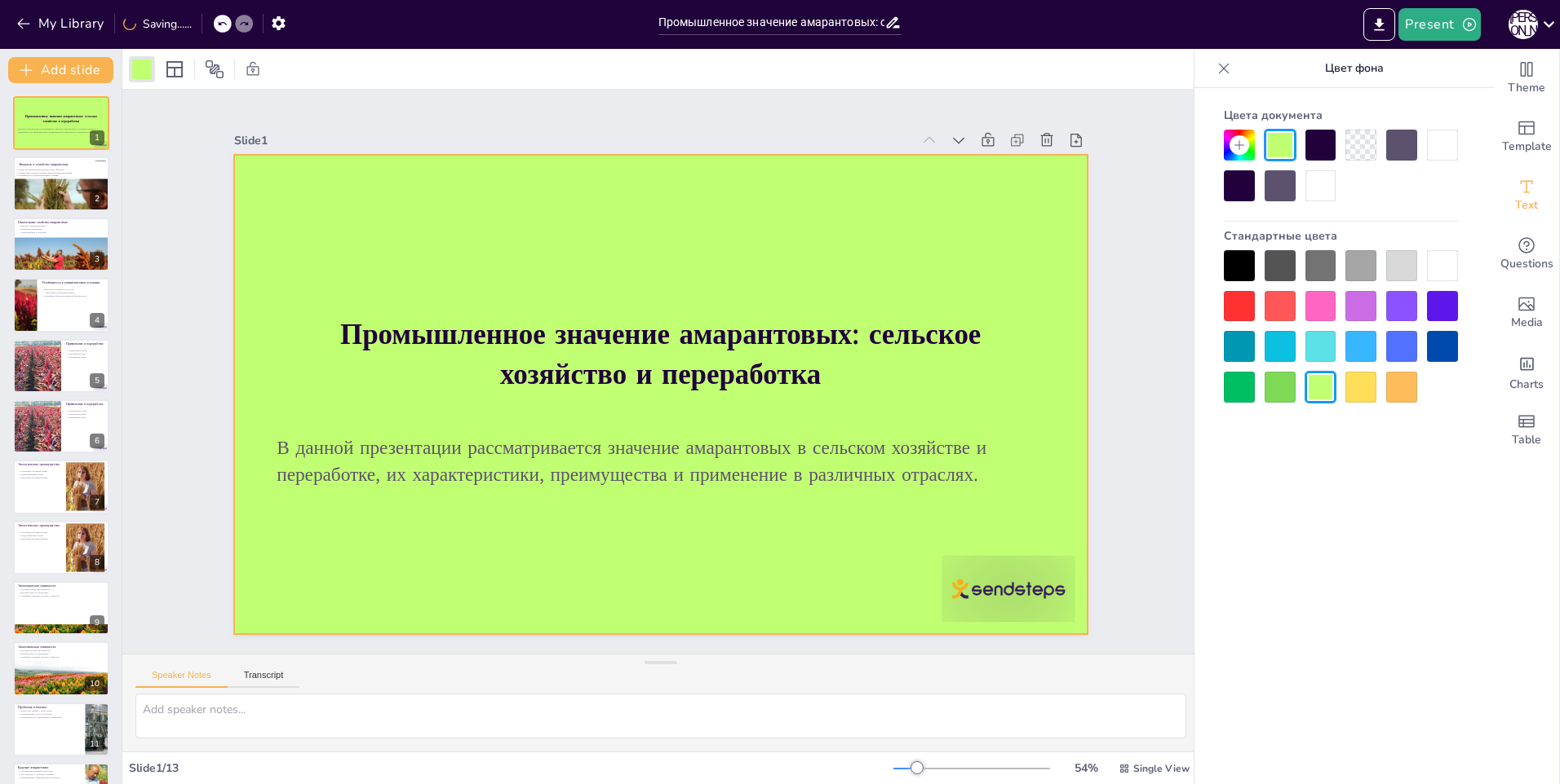
click at [1432, 282] on div at bounding box center [1340, 327] width 234 height 152
click at [1437, 267] on div at bounding box center [1442, 265] width 31 height 31
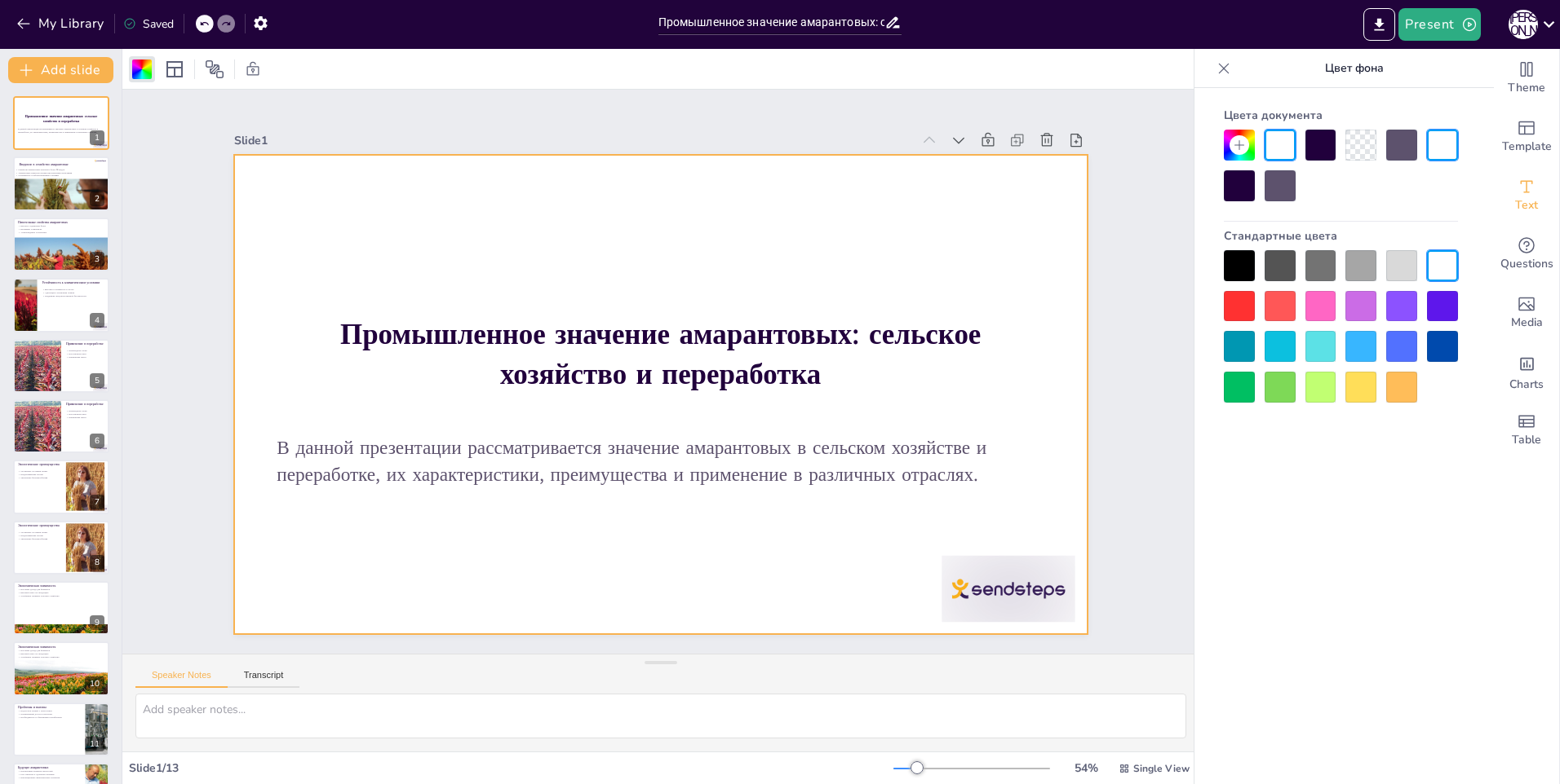
click at [1237, 145] on icon at bounding box center [1239, 144] width 10 height 10
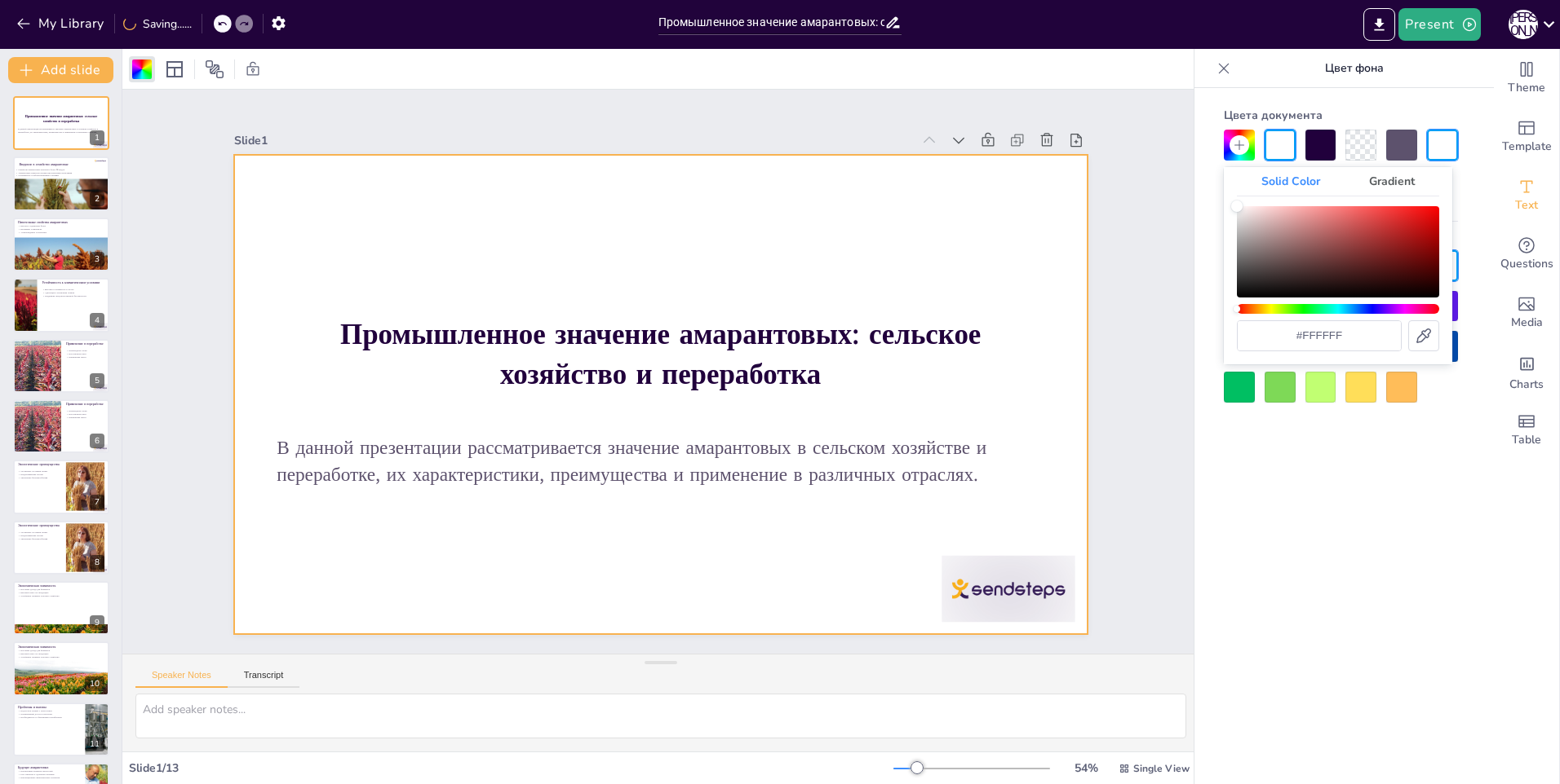
click at [1237, 145] on icon at bounding box center [1239, 144] width 10 height 10
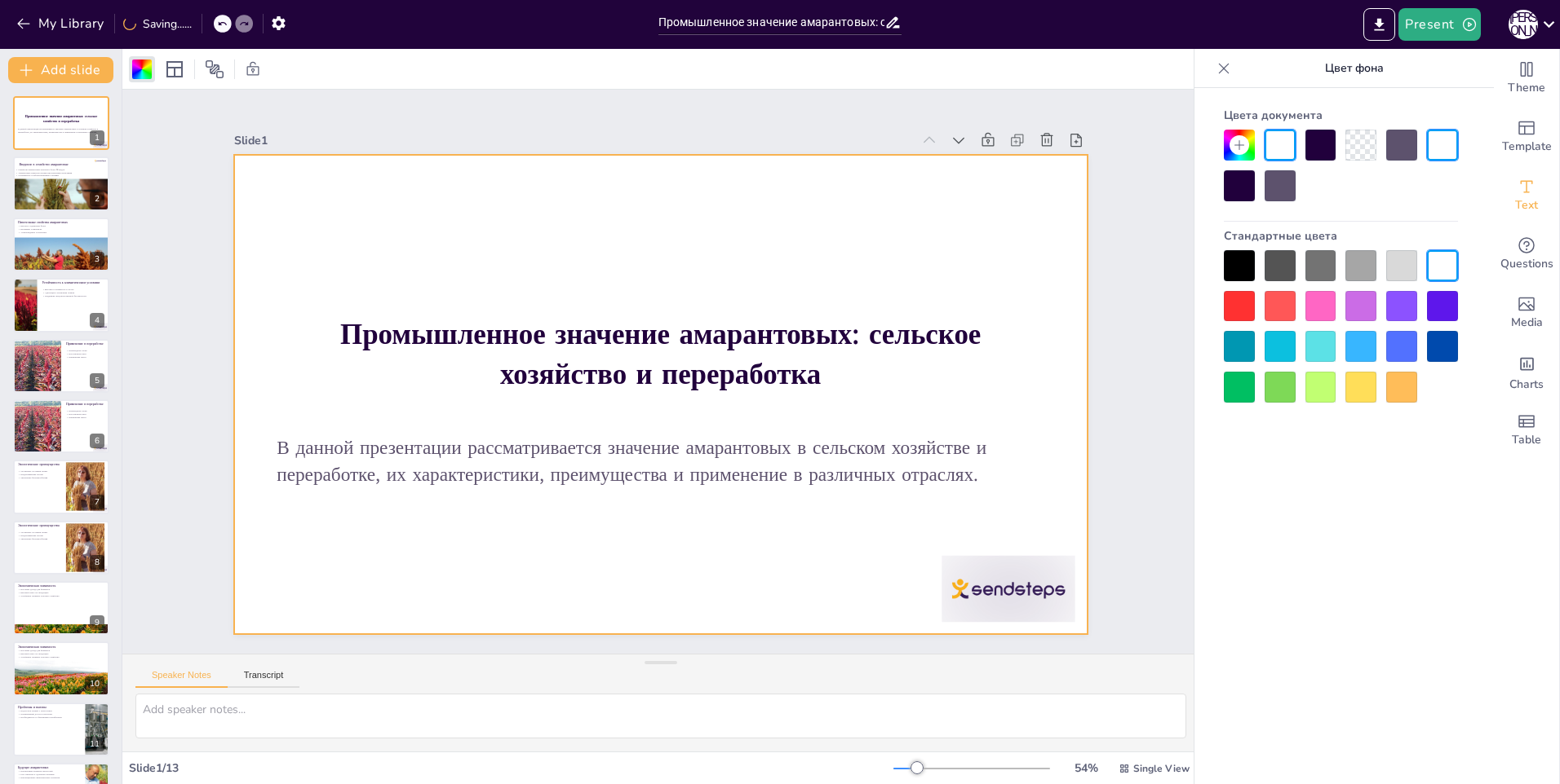
click at [1349, 495] on div "Цвета документа Стандартные цвета" at bounding box center [1340, 461] width 293 height 745
click at [215, 67] on icon at bounding box center [214, 69] width 18 height 18
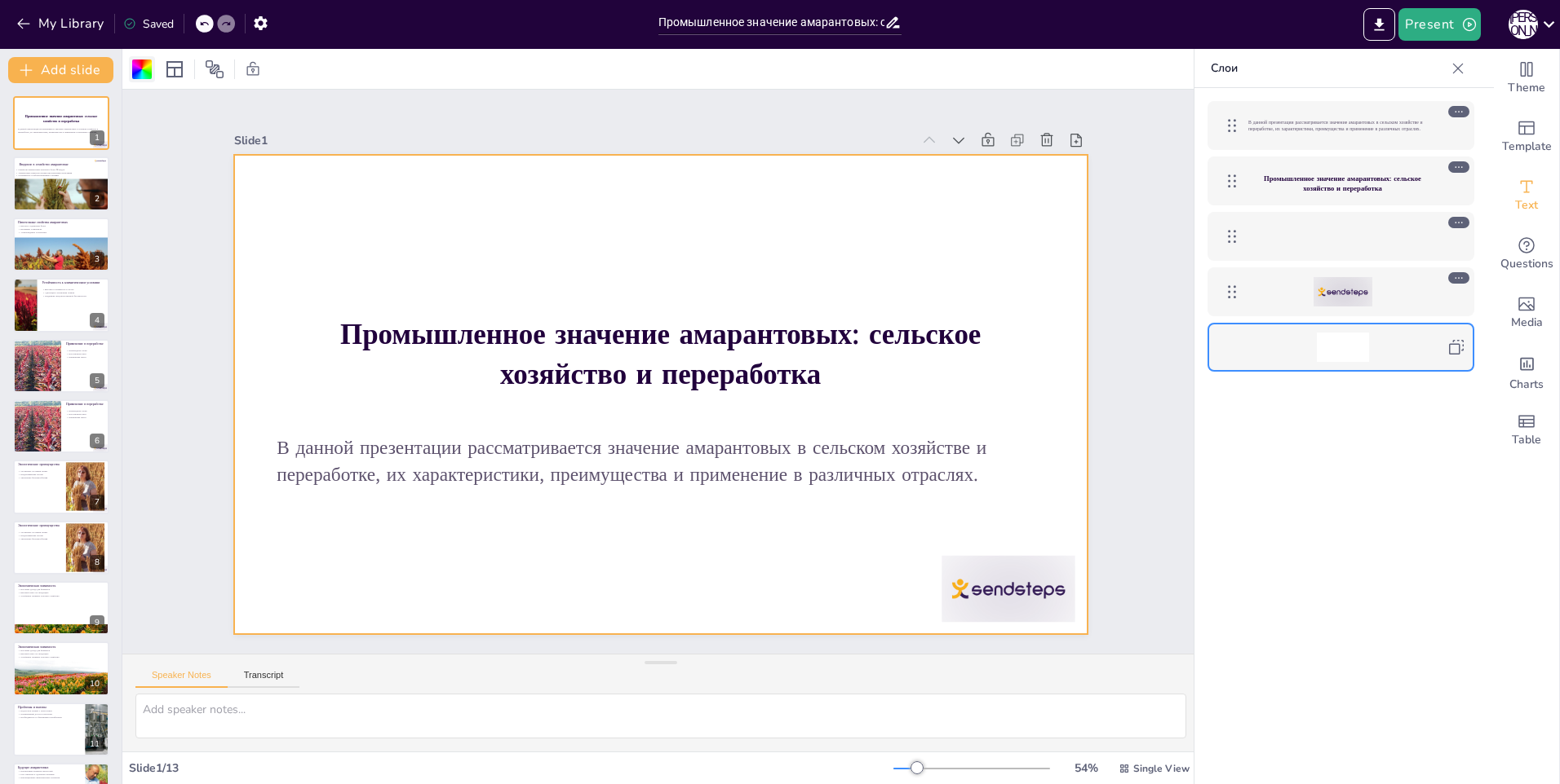
click at [147, 73] on div at bounding box center [142, 69] width 19 height 19
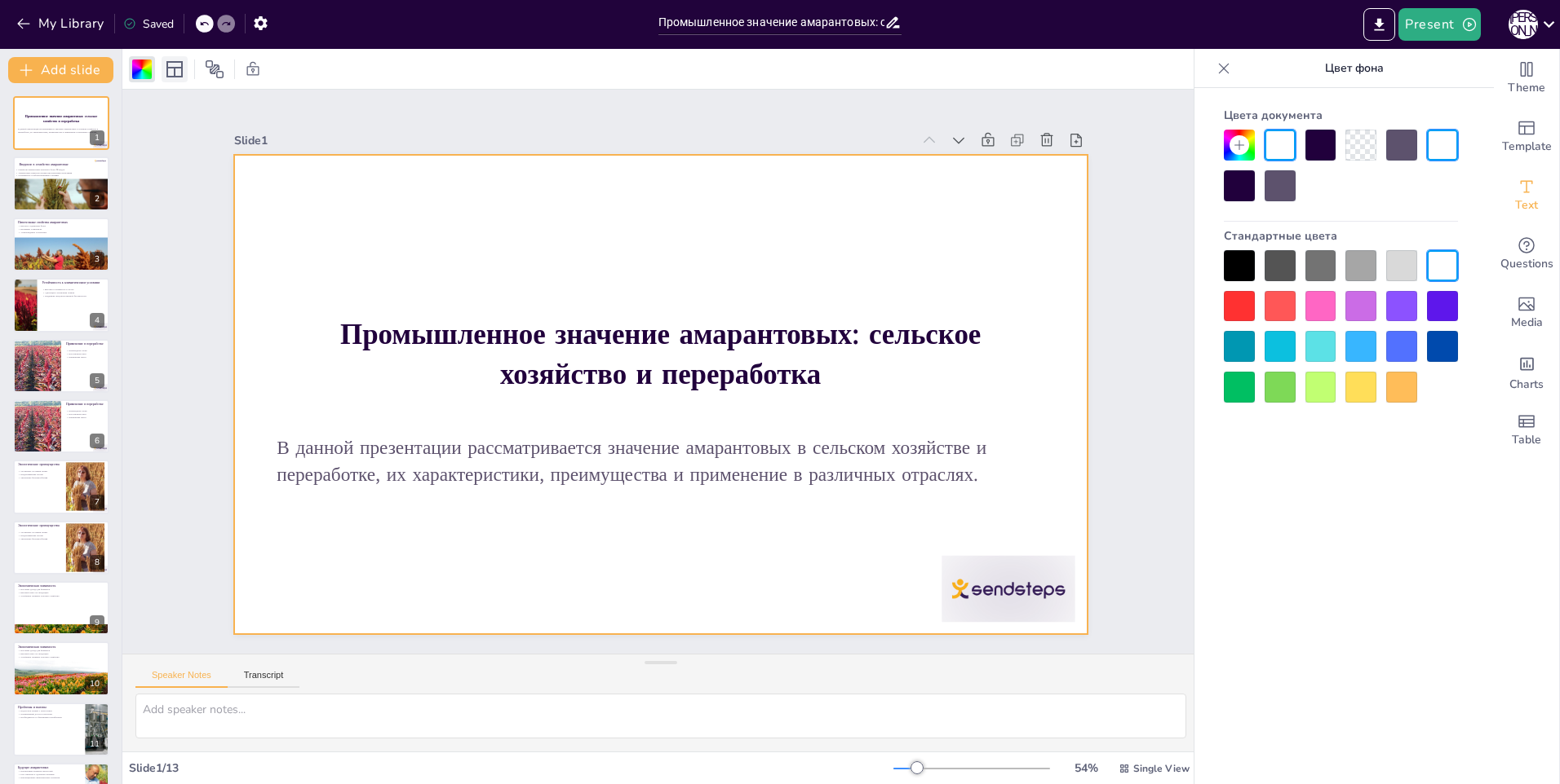
click at [175, 73] on icon at bounding box center [174, 69] width 16 height 16
click at [708, 129] on div "Slide 1" at bounding box center [622, 127] width 665 height 156
click at [708, 129] on div "Slide 1" at bounding box center [598, 132] width 675 height 86
click at [831, 220] on div at bounding box center [646, 390] width 971 height 888
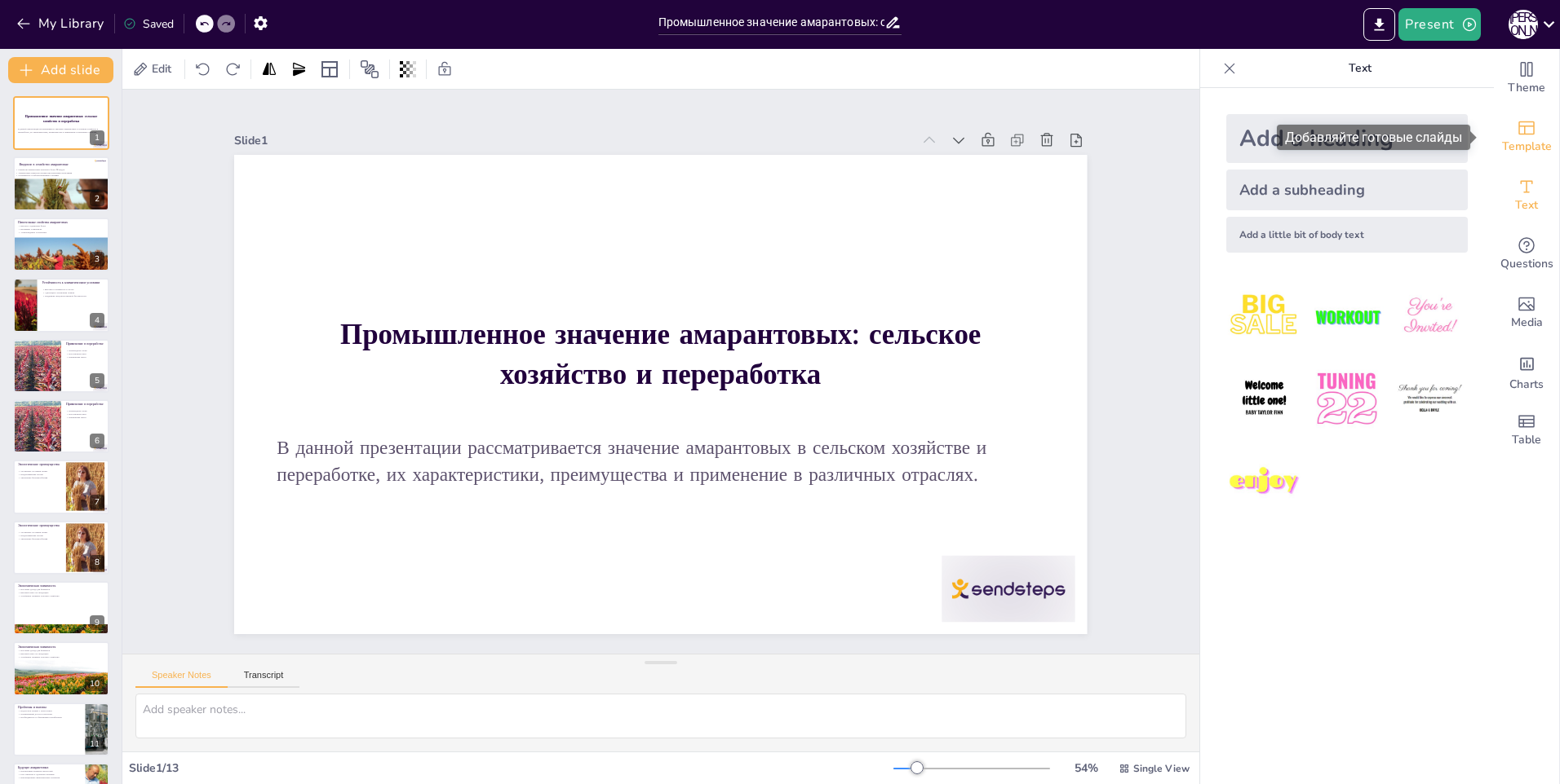
click at [1525, 131] on div "Template" at bounding box center [1526, 137] width 66 height 58
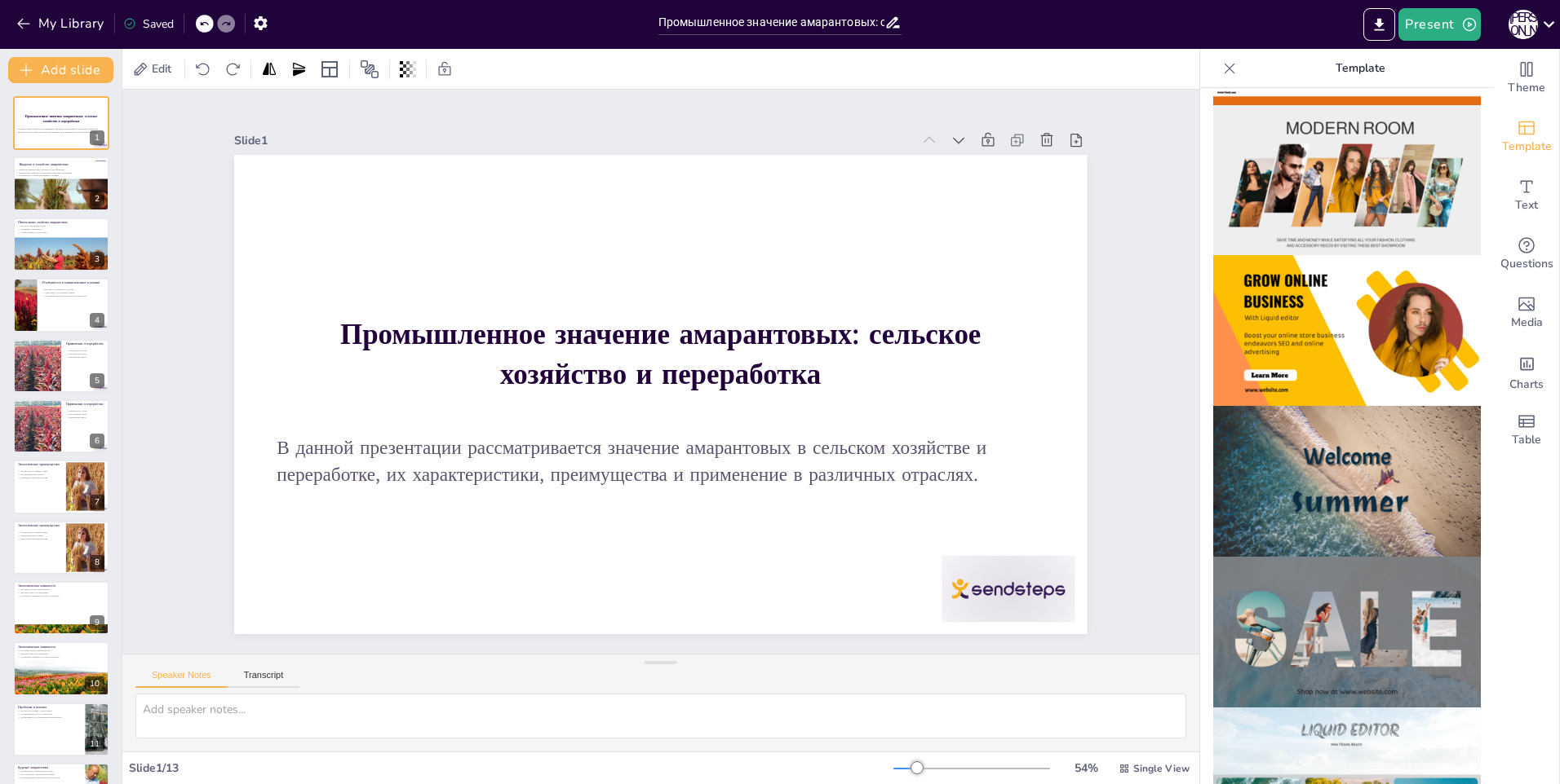
scroll to position [652, 0]
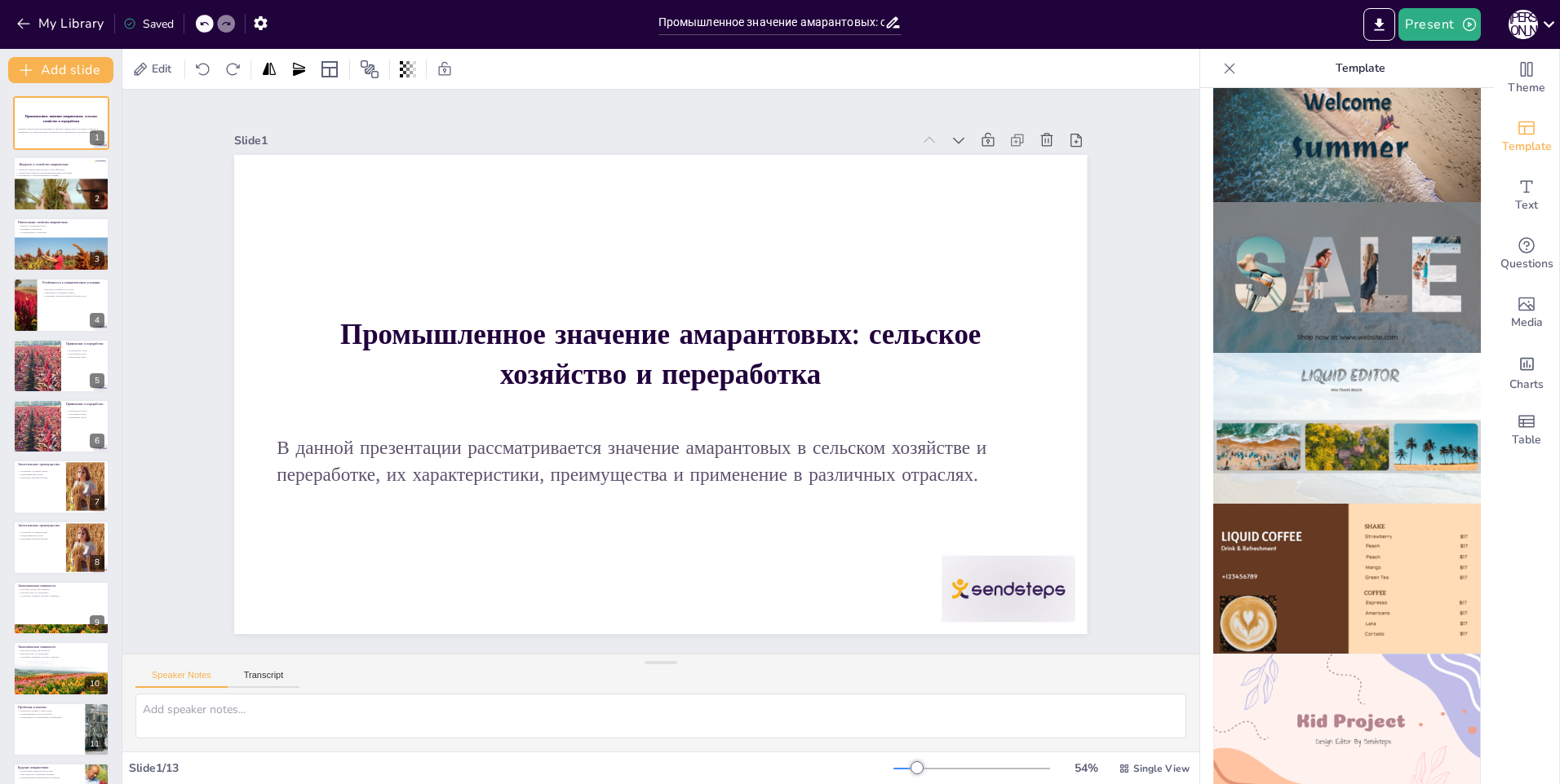
click at [1361, 292] on img at bounding box center [1347, 278] width 267 height 150
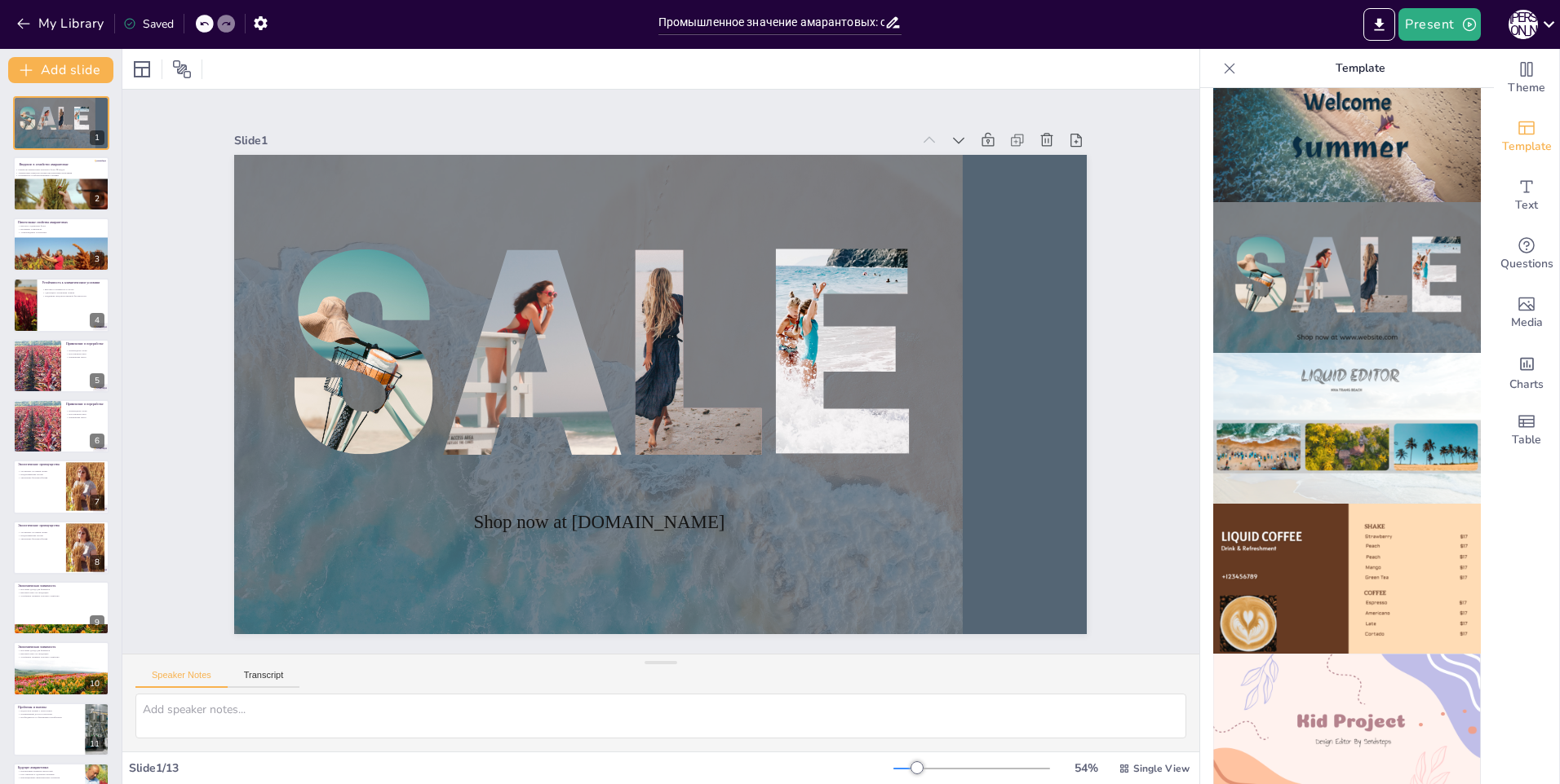
click at [190, 29] on div "My Library Saved" at bounding box center [137, 22] width 275 height 29
click at [204, 26] on icon at bounding box center [204, 24] width 8 height 4
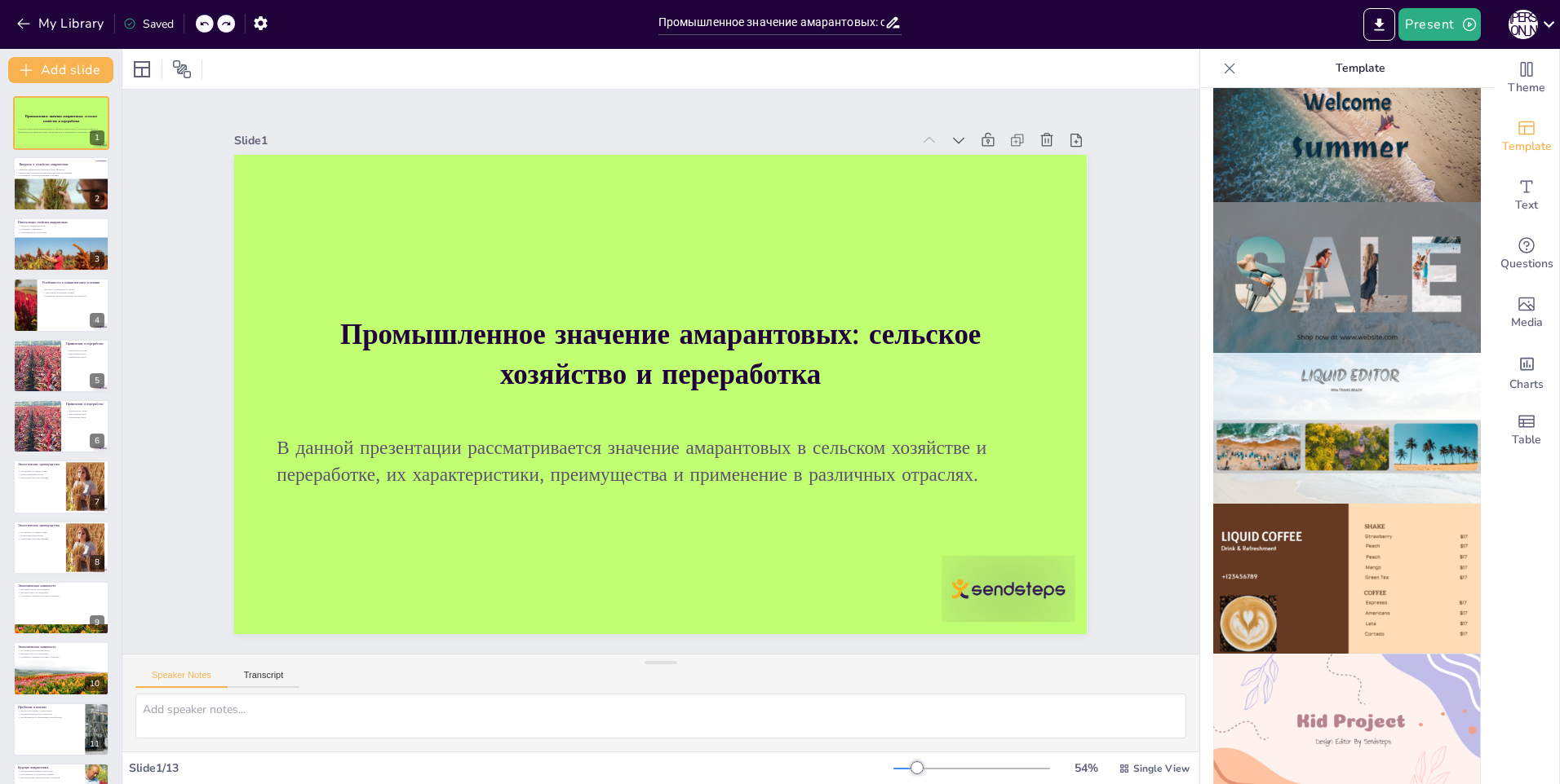
click at [204, 26] on icon at bounding box center [204, 24] width 8 height 4
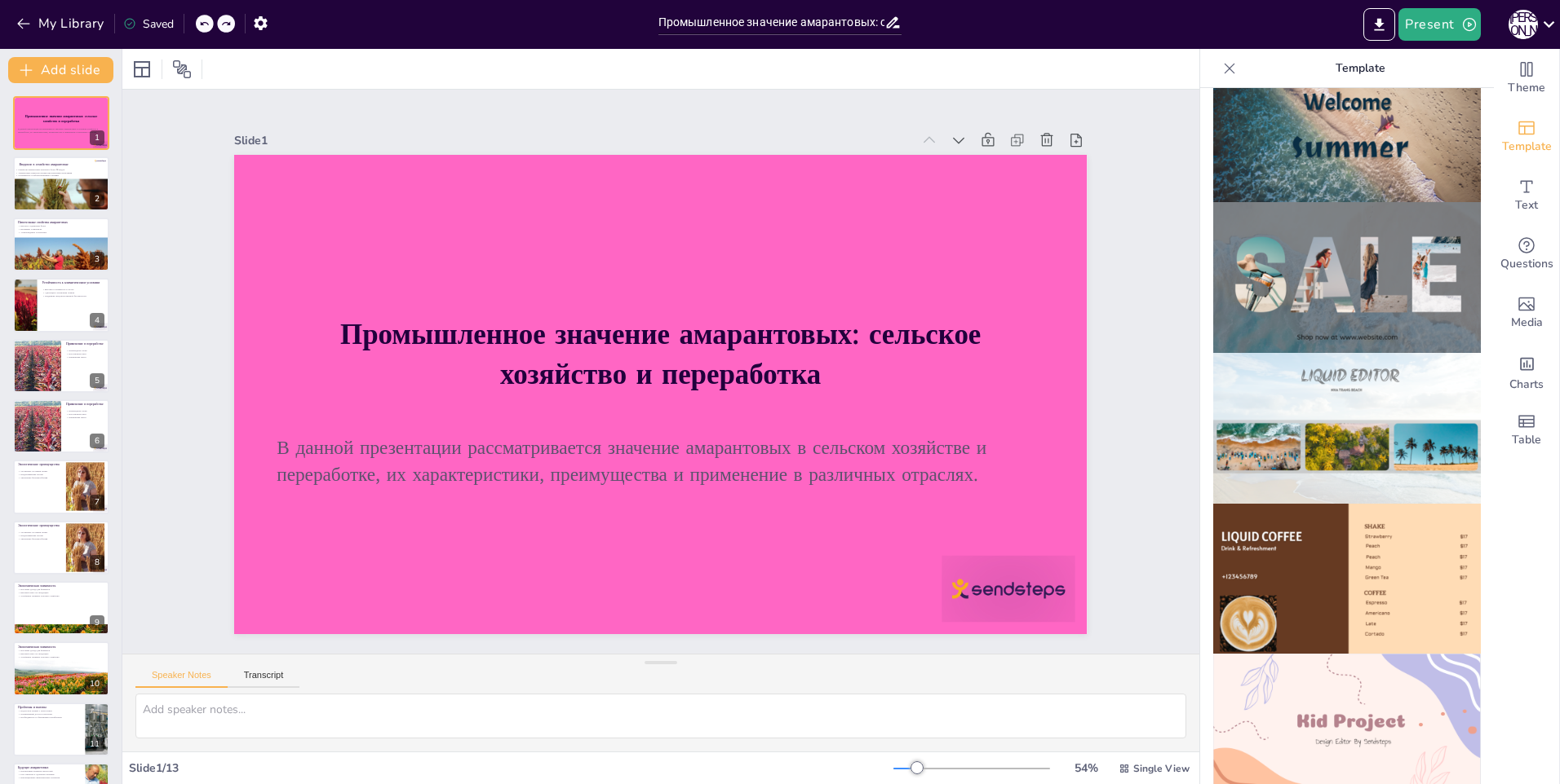
click at [204, 26] on div "My Library Saved" at bounding box center [137, 22] width 275 height 29
click at [204, 26] on div "My Library Saving......" at bounding box center [147, 22] width 294 height 29
click at [222, 26] on icon at bounding box center [221, 24] width 8 height 4
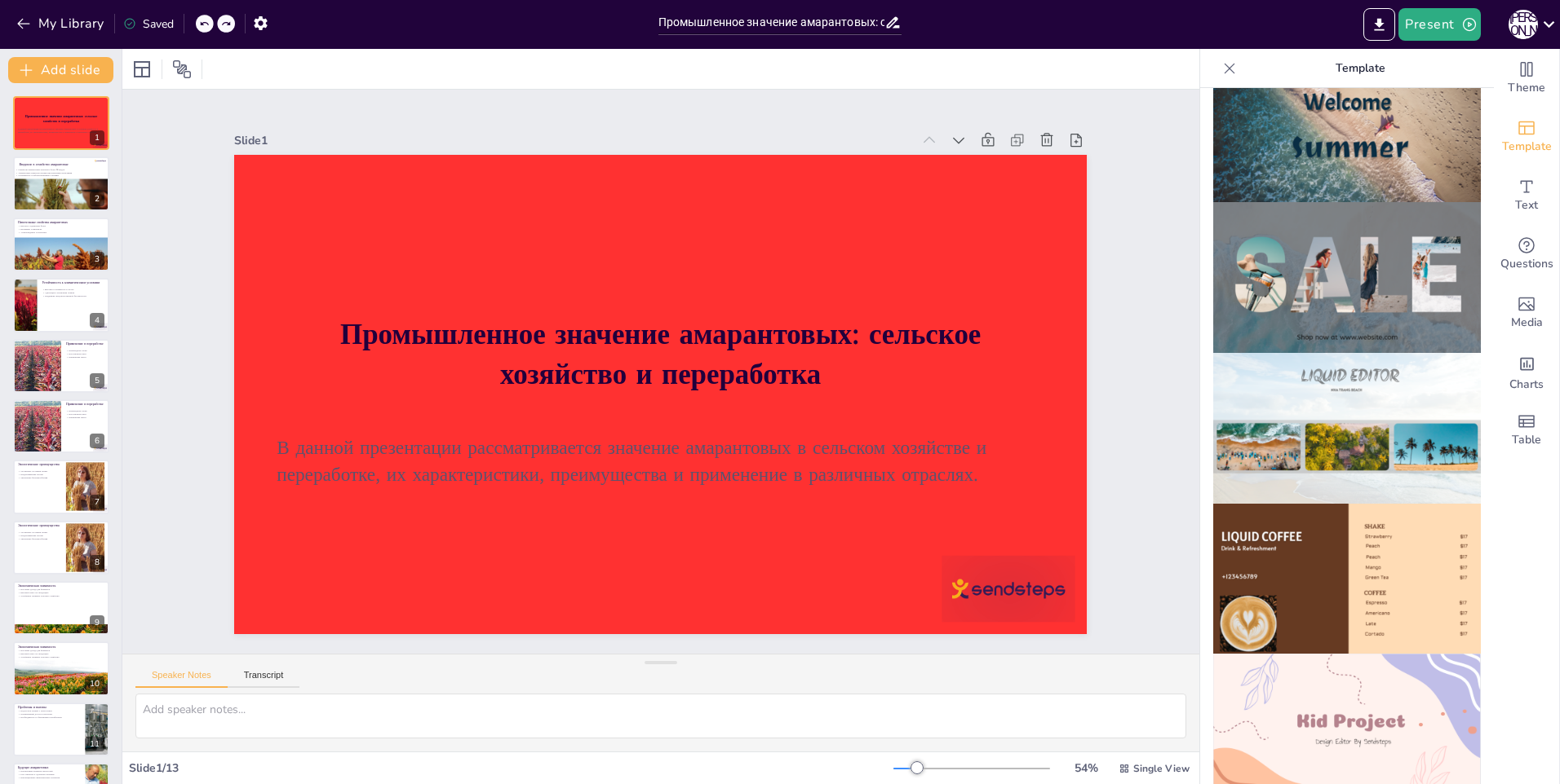
click at [222, 26] on icon at bounding box center [226, 23] width 10 height 10
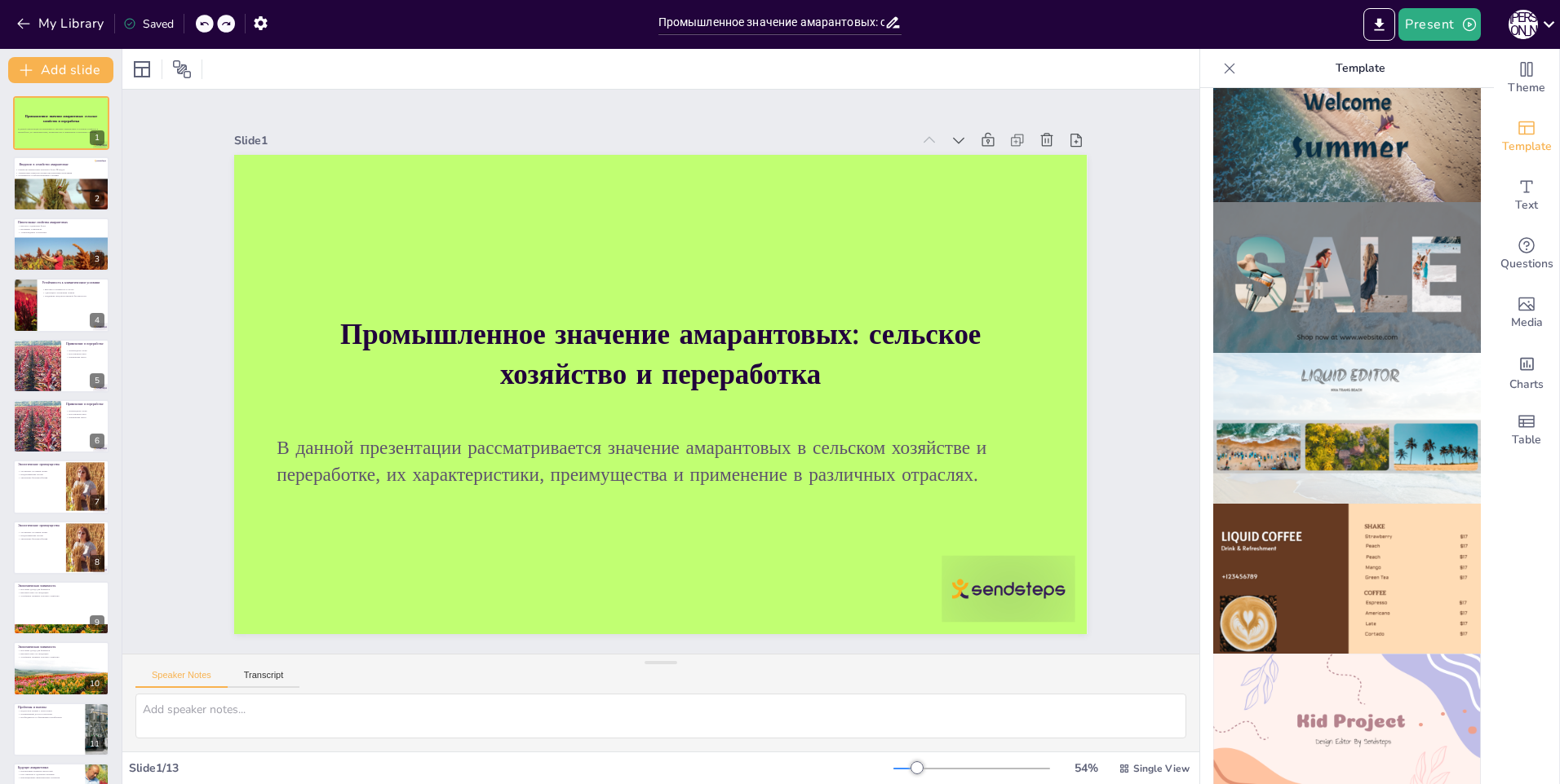
click at [222, 26] on icon at bounding box center [226, 23] width 10 height 10
click at [222, 26] on div at bounding box center [215, 24] width 39 height 18
click at [367, 227] on div at bounding box center [656, 394] width 934 height 646
click at [345, 189] on div at bounding box center [659, 394] width 899 height 565
click at [151, 74] on div at bounding box center [142, 69] width 26 height 26
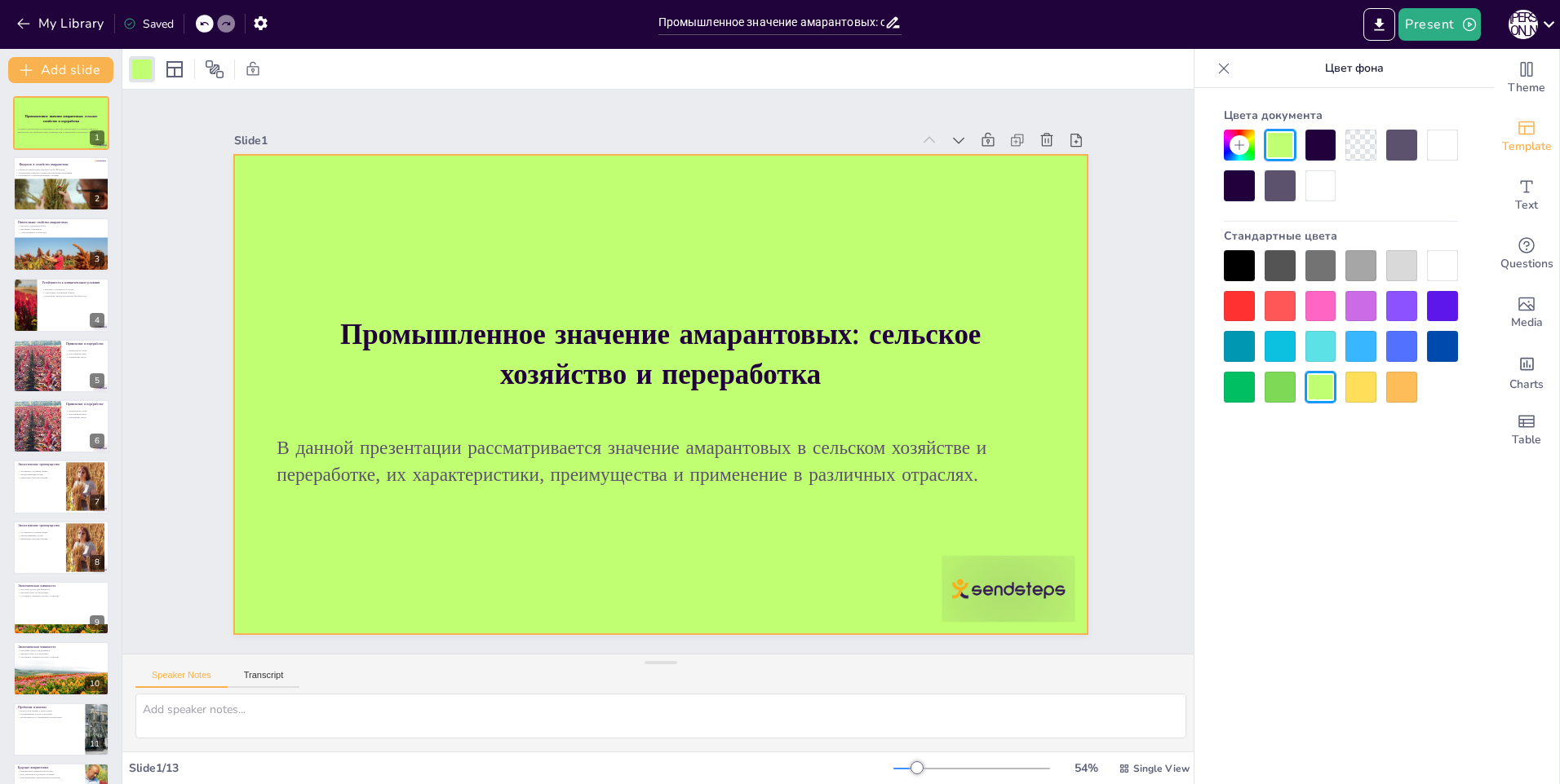
click at [1315, 191] on div at bounding box center [1320, 186] width 31 height 31
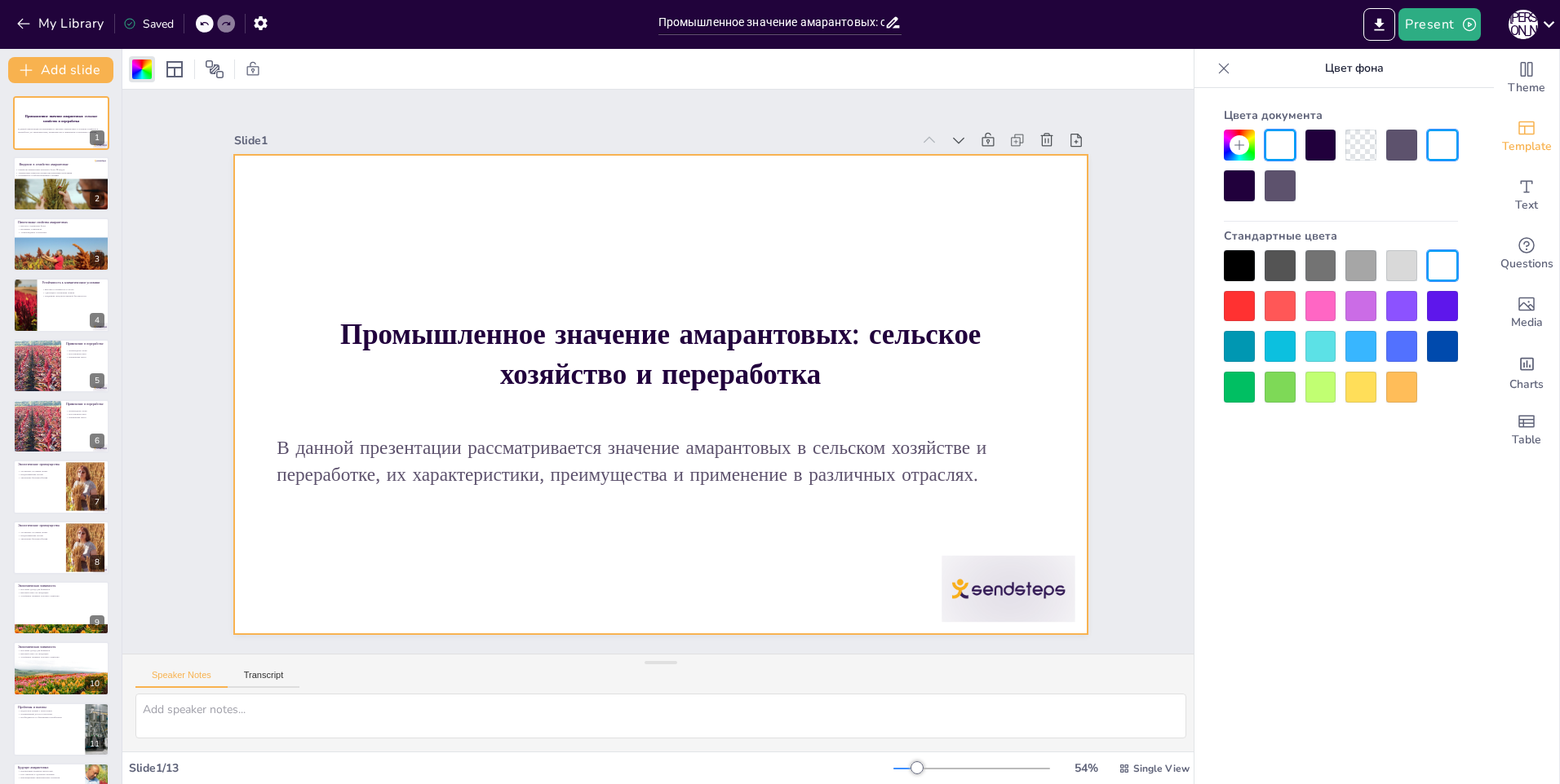
click at [568, 136] on div "Slide 1" at bounding box center [674, 124] width 624 height 289
click at [54, 169] on p "Семейство амарантовые включает более 60 видов" at bounding box center [54, 169] width 78 height 4
type textarea "Семейство амарантовые действительно включает множество видов, что делает его ва…"
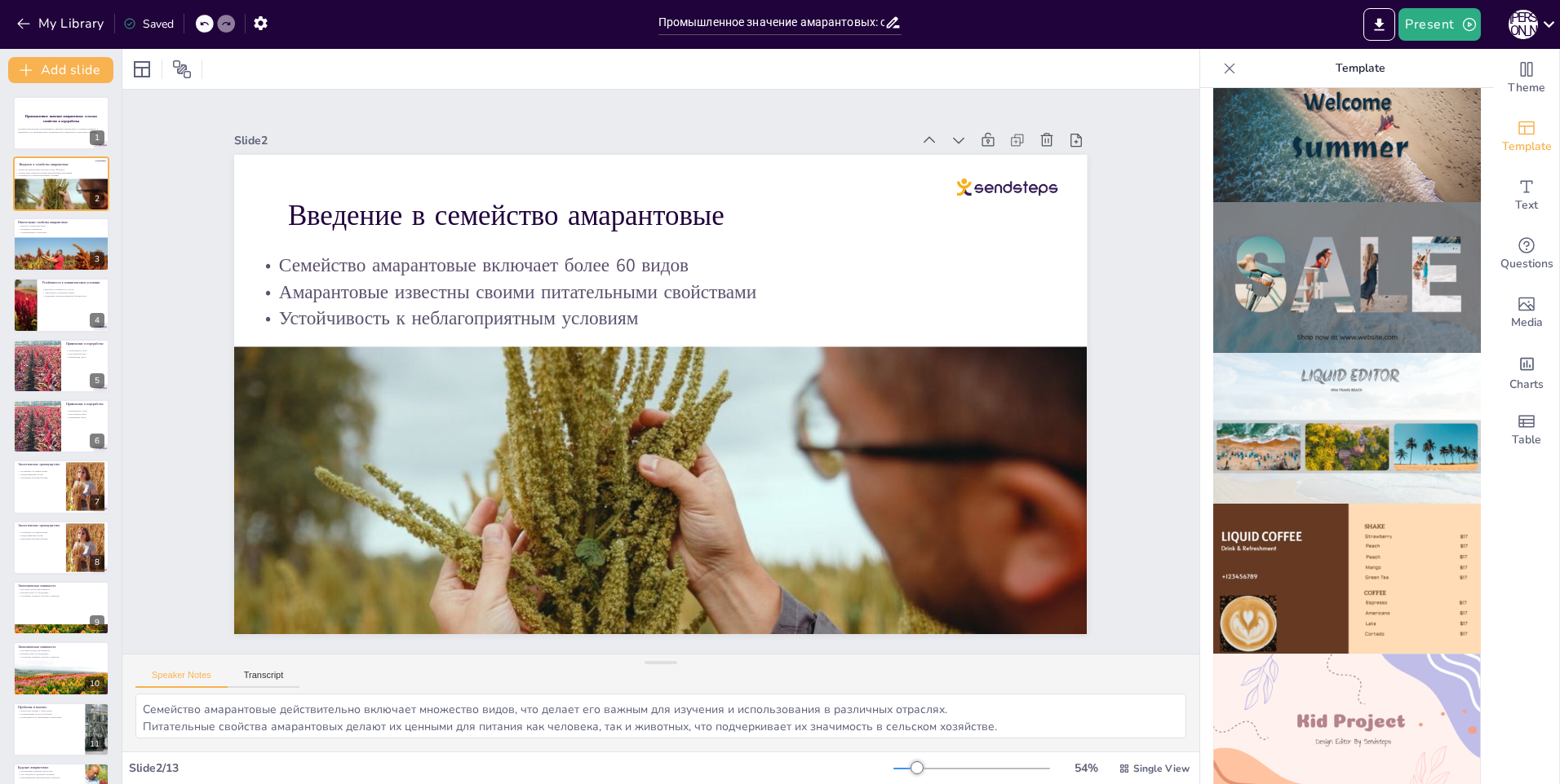
click at [8, 132] on div "Промышленное значение амарантовых: сельское хозяйство и переработка В данной пр…" at bounding box center [60, 488] width 121 height 782
click at [71, 134] on p "В данной презентации рассматривается значение амарантовых в сельском хозяйстве …" at bounding box center [61, 131] width 89 height 5
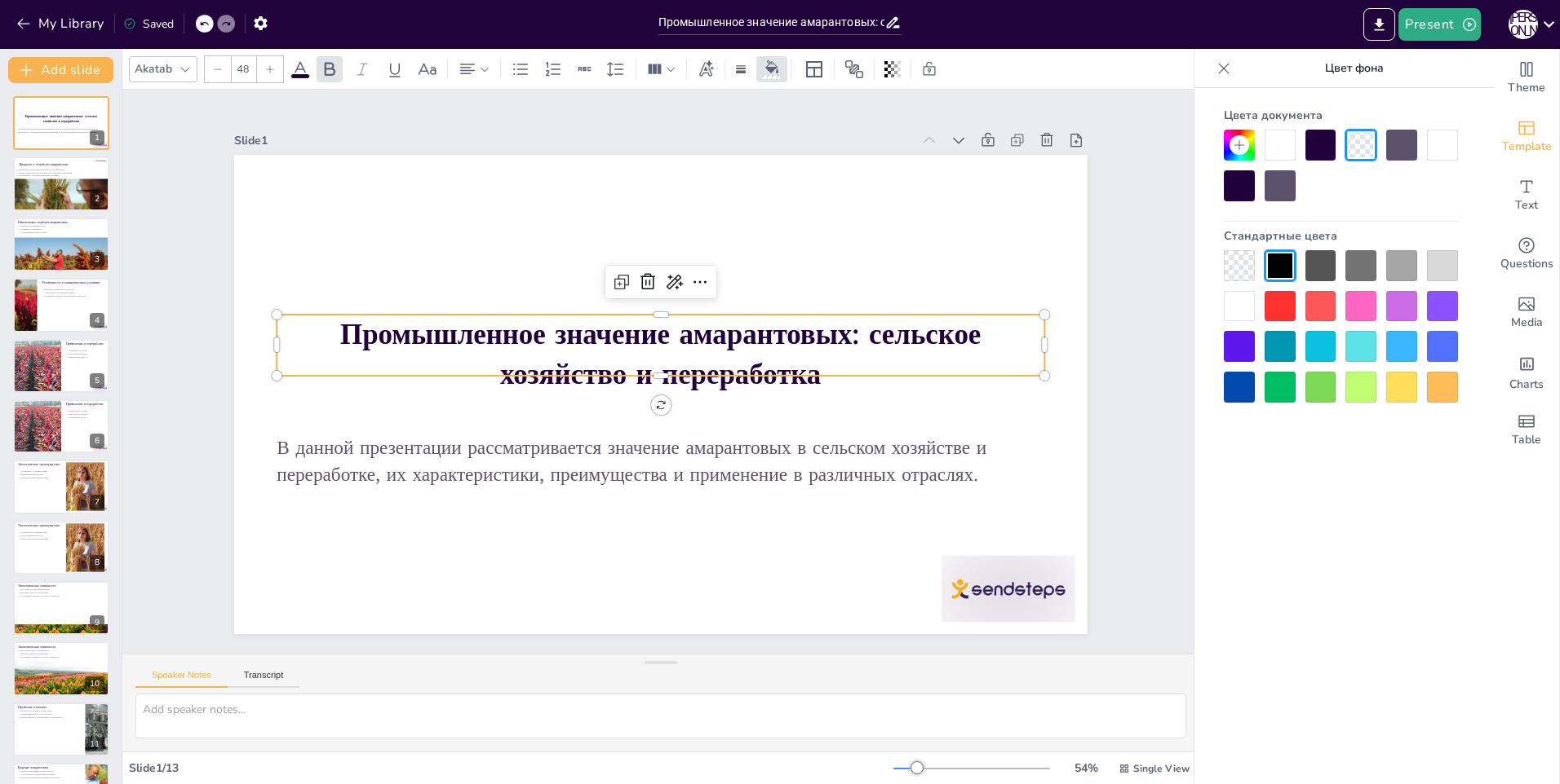
click at [400, 310] on strong "Промышленное значение амарантовых: сельское хозяйство и переработка" at bounding box center [665, 346] width 641 height 128
click at [390, 322] on strong "Промышленное значение амарантовых: сельское хозяйство и переработка" at bounding box center [671, 335] width 621 height 234
click at [344, 320] on strong "Промышленное значение амарантовых: сельское хозяйство и переработка" at bounding box center [665, 346] width 641 height 128
click at [361, 320] on strong "Промышленное значение амарантовых: сельское хозяйство и переработка" at bounding box center [672, 336] width 622 height 234
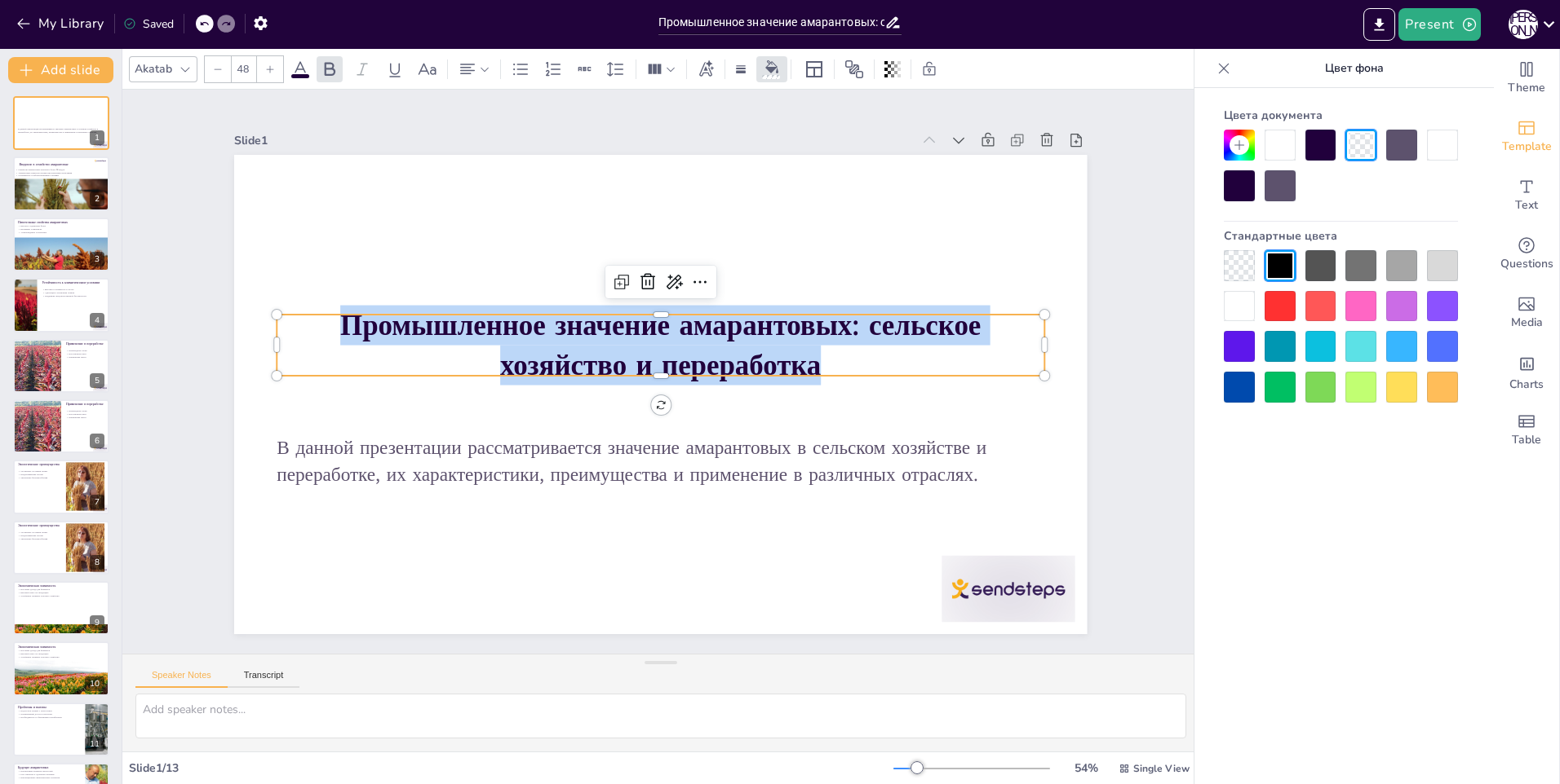
drag, startPoint x: 329, startPoint y: 320, endPoint x: 461, endPoint y: 353, distance: 136.1
click at [459, 355] on p "Промышленное значение амарантовых: сельское хозяйство и переработка" at bounding box center [663, 345] width 772 height 160
click at [186, 67] on icon at bounding box center [185, 69] width 13 height 13
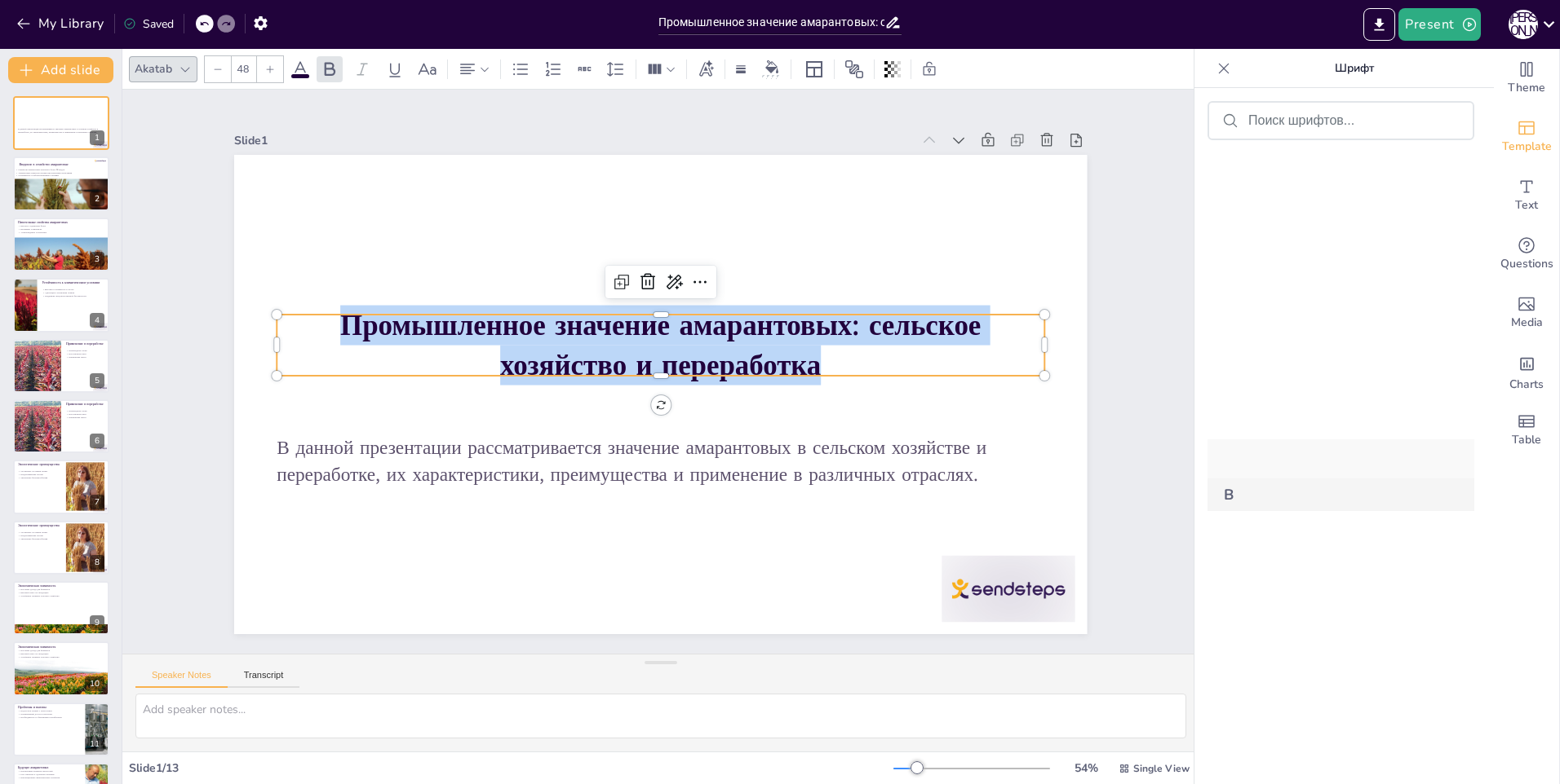
scroll to position [5403, 0]
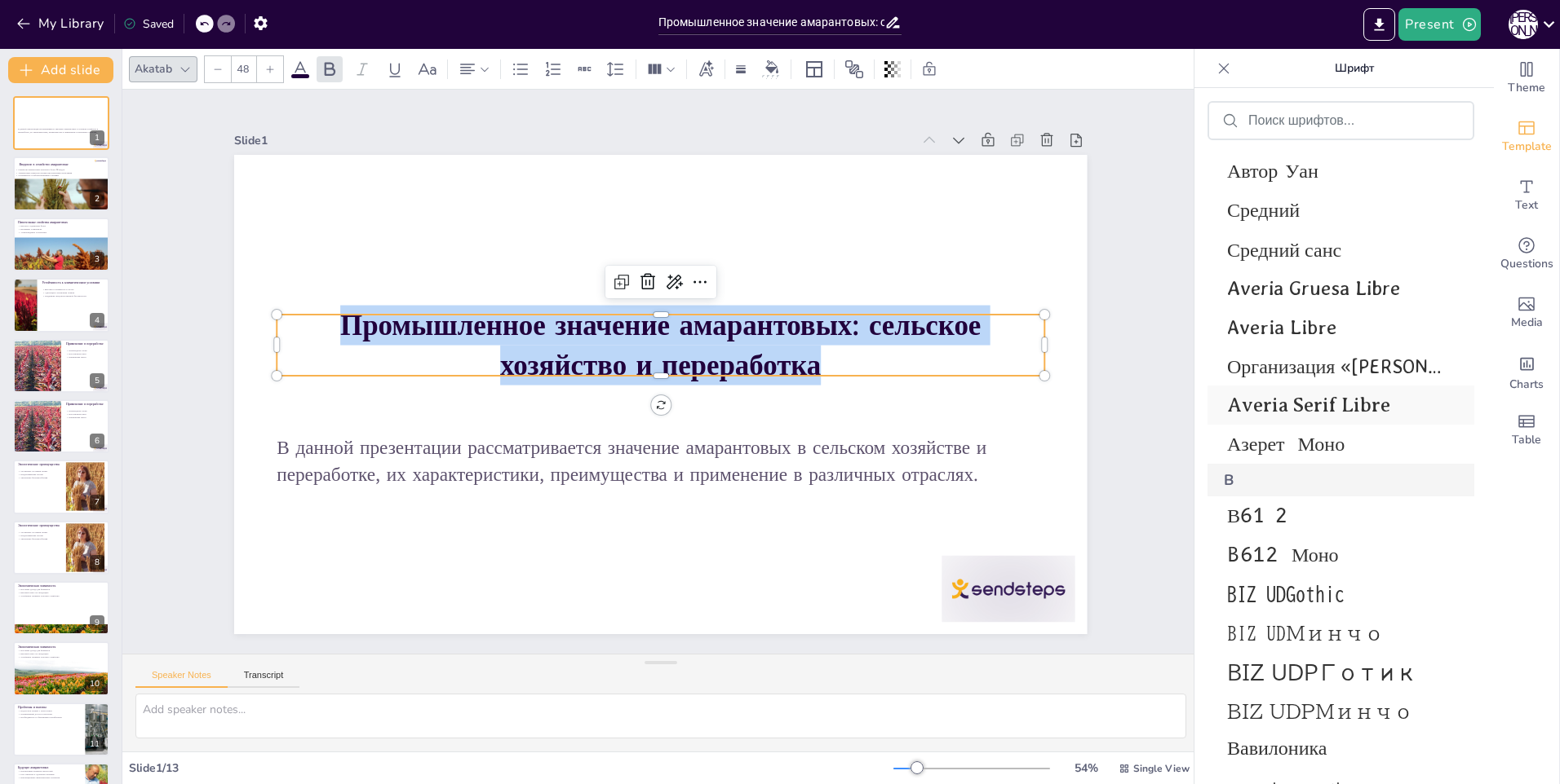
click at [1327, 410] on span "Averia Serif Libre" at bounding box center [1338, 405] width 221 height 23
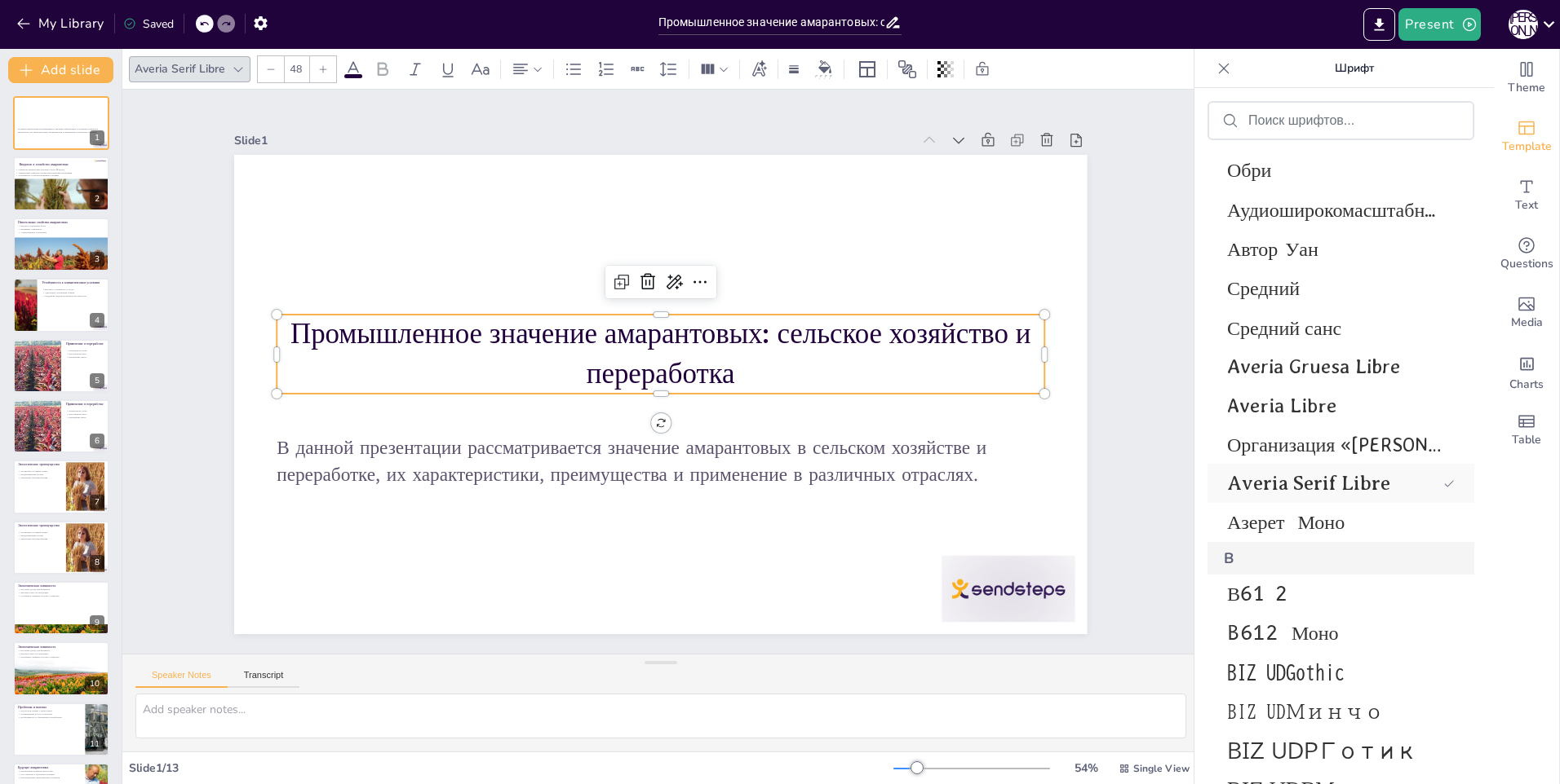
scroll to position [5481, 0]
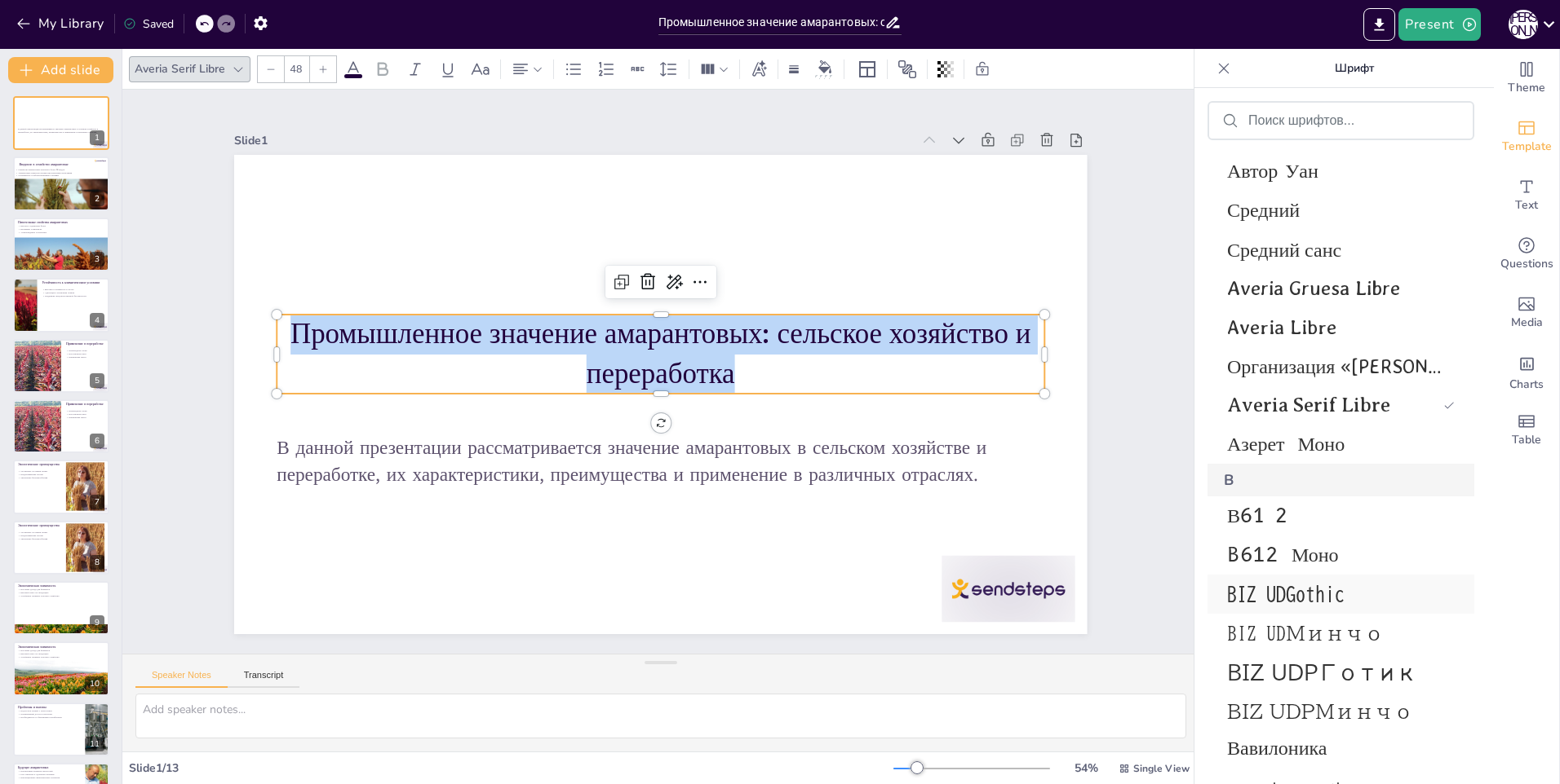
click at [1299, 605] on div "BIZ UDGothic" at bounding box center [1340, 595] width 266 height 39
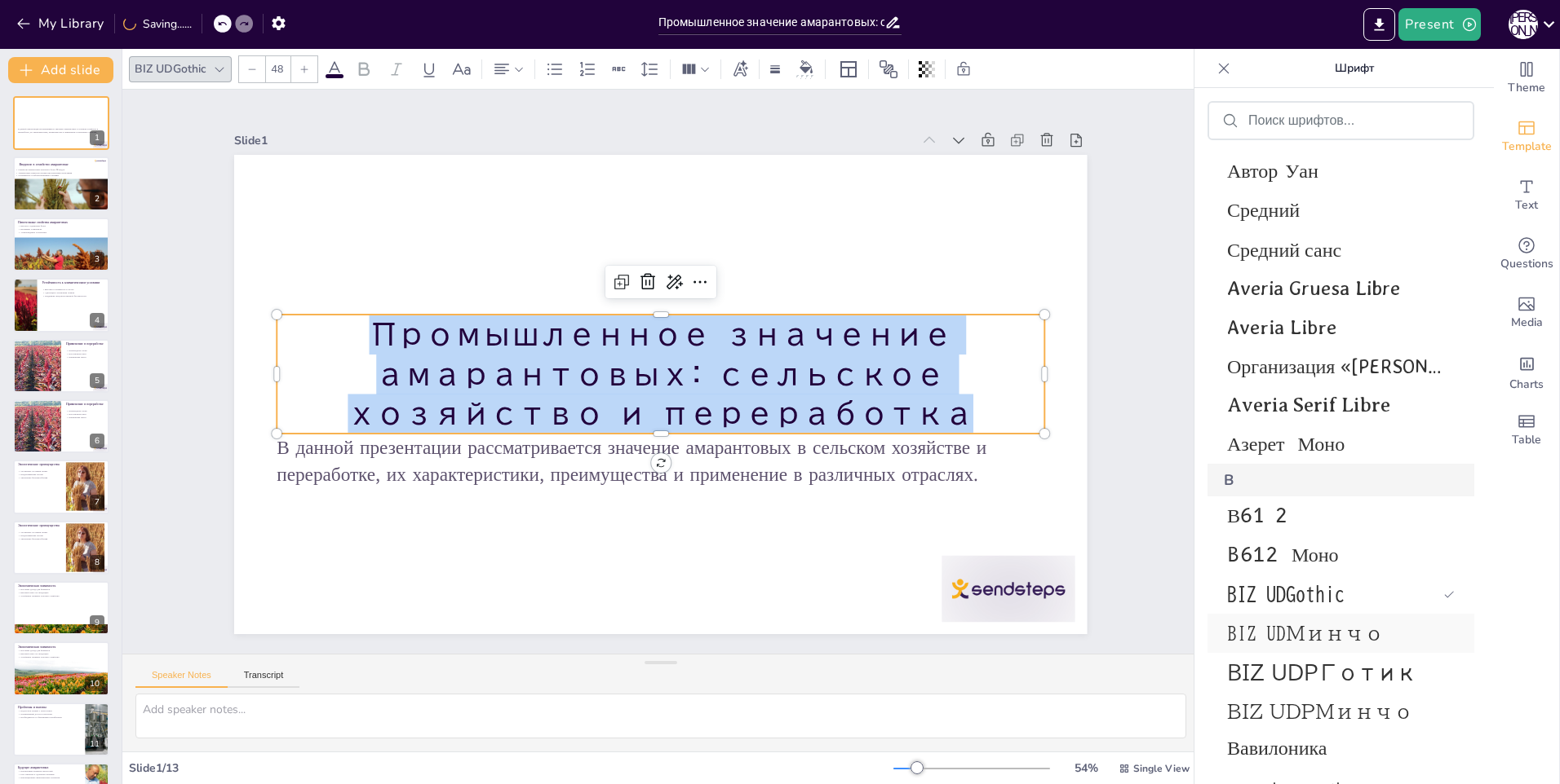
click at [1307, 631] on span "BIZ UDМинчо" at bounding box center [1338, 634] width 221 height 19
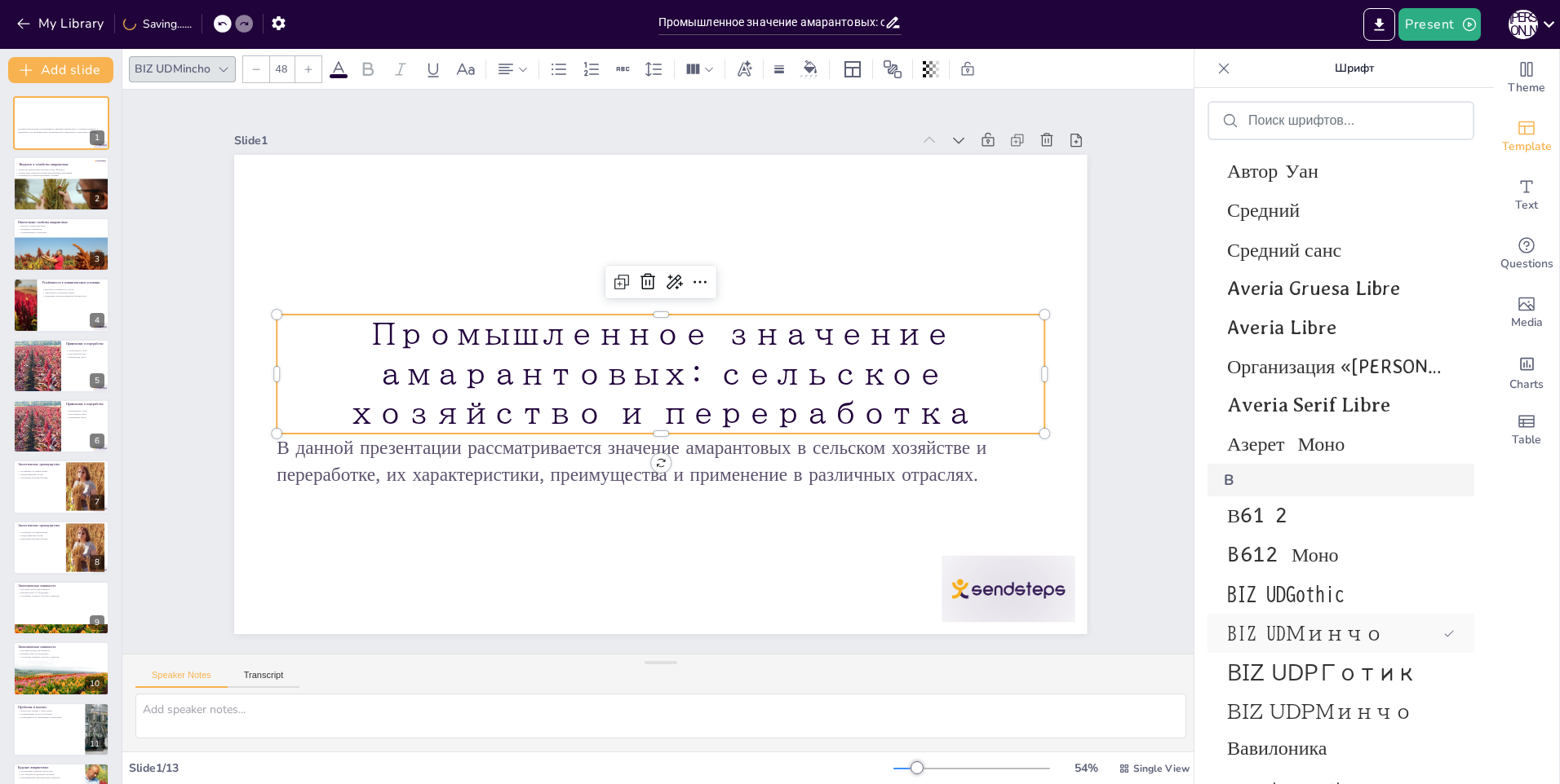
click at [1309, 639] on span "BIZ UDМинчо" at bounding box center [1332, 634] width 210 height 19
click at [1308, 655] on div "BIZ UDPГотик" at bounding box center [1340, 673] width 266 height 39
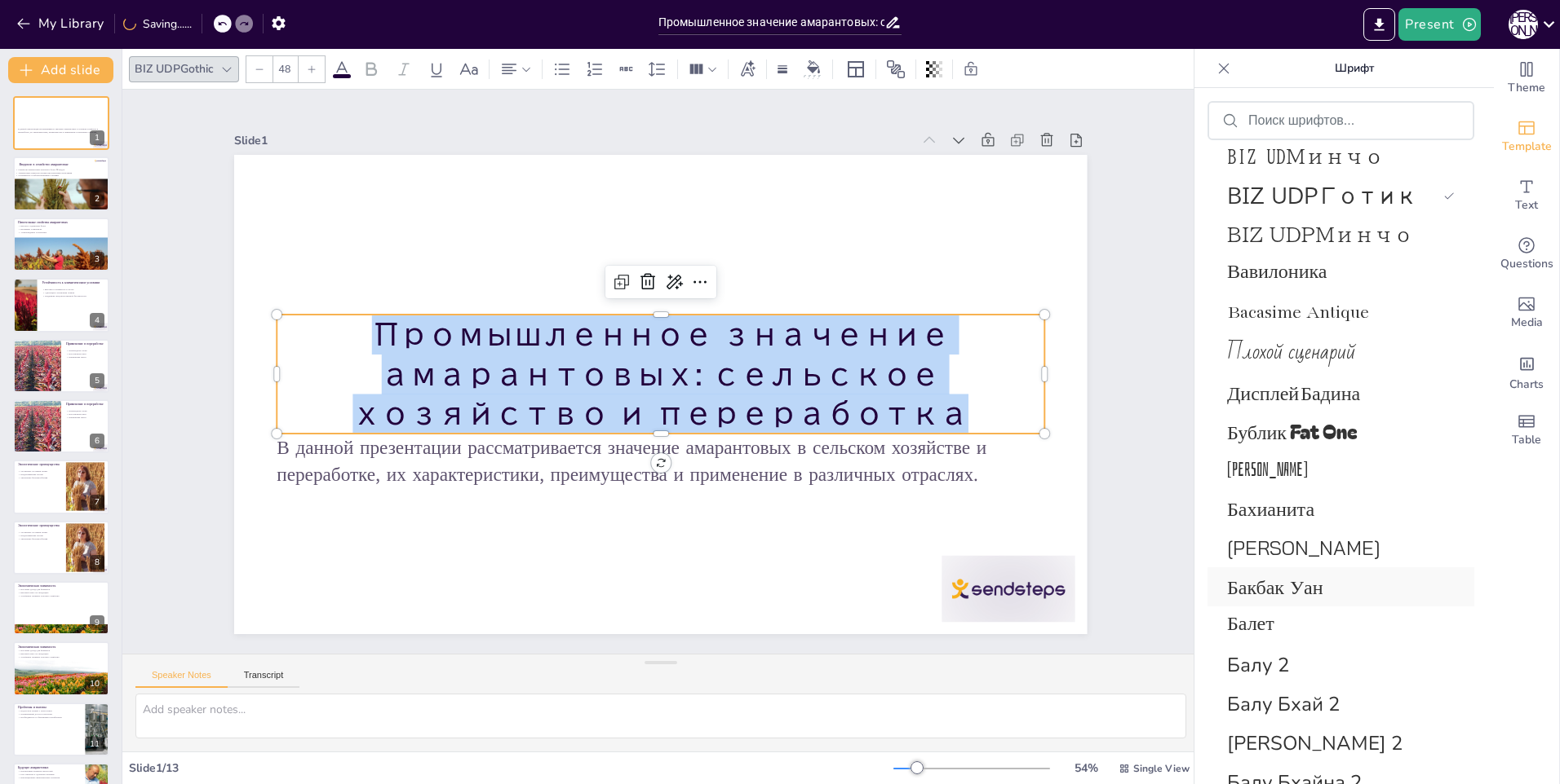
scroll to position [6048, 0]
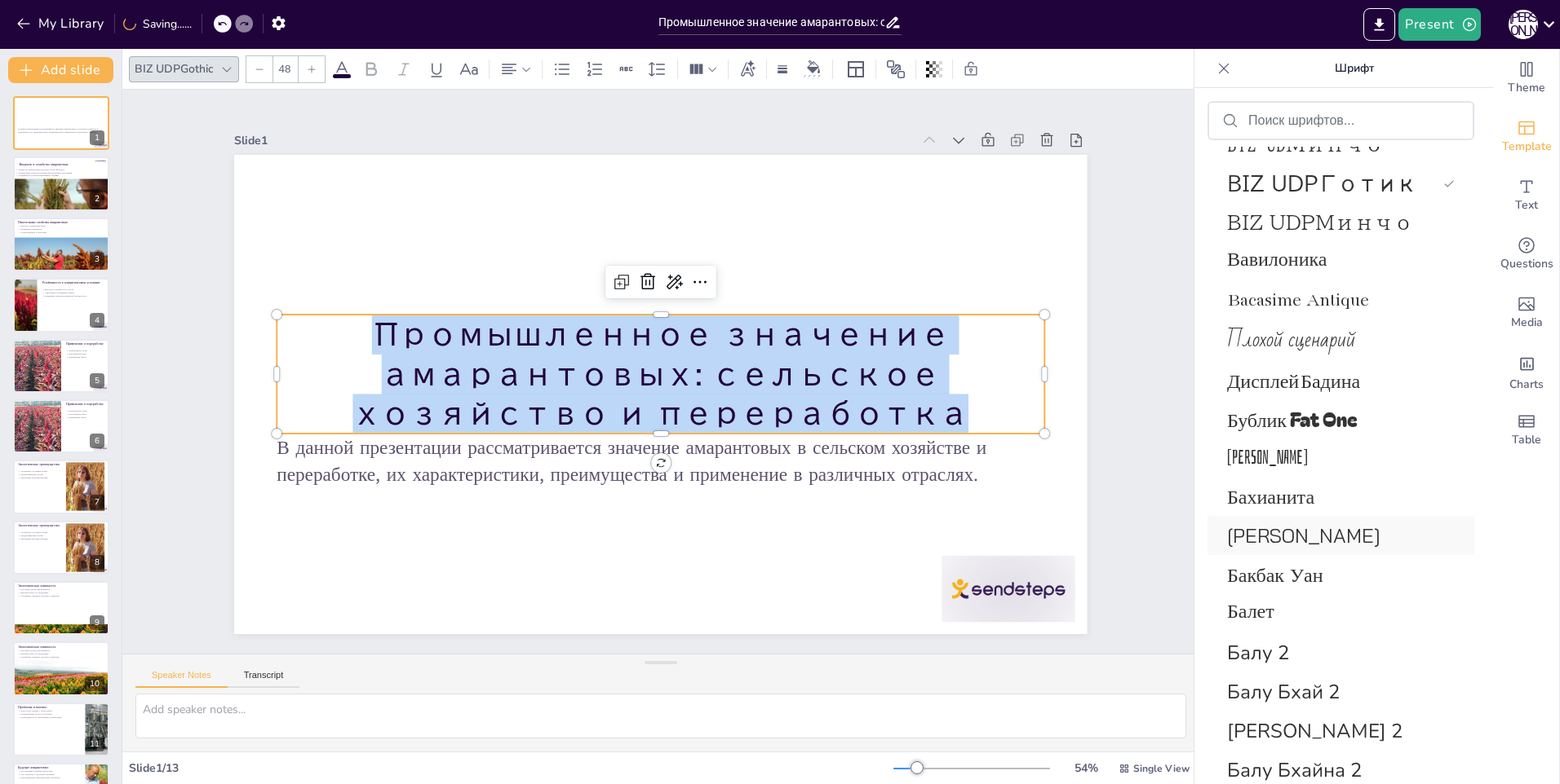
click at [1309, 542] on span "Бай Джамджури" at bounding box center [1338, 536] width 221 height 25
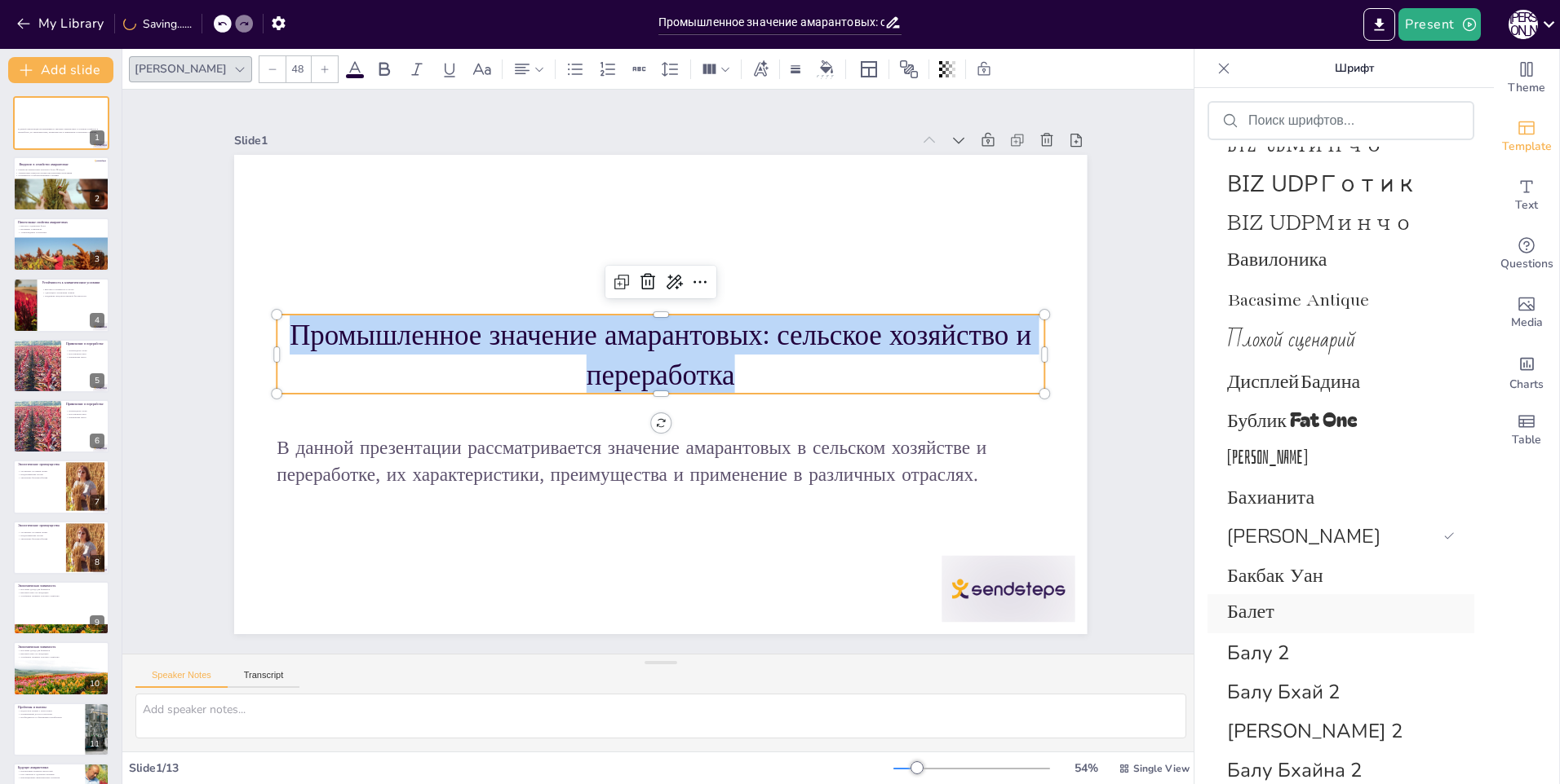
click at [1314, 610] on span "Балет" at bounding box center [1338, 614] width 221 height 36
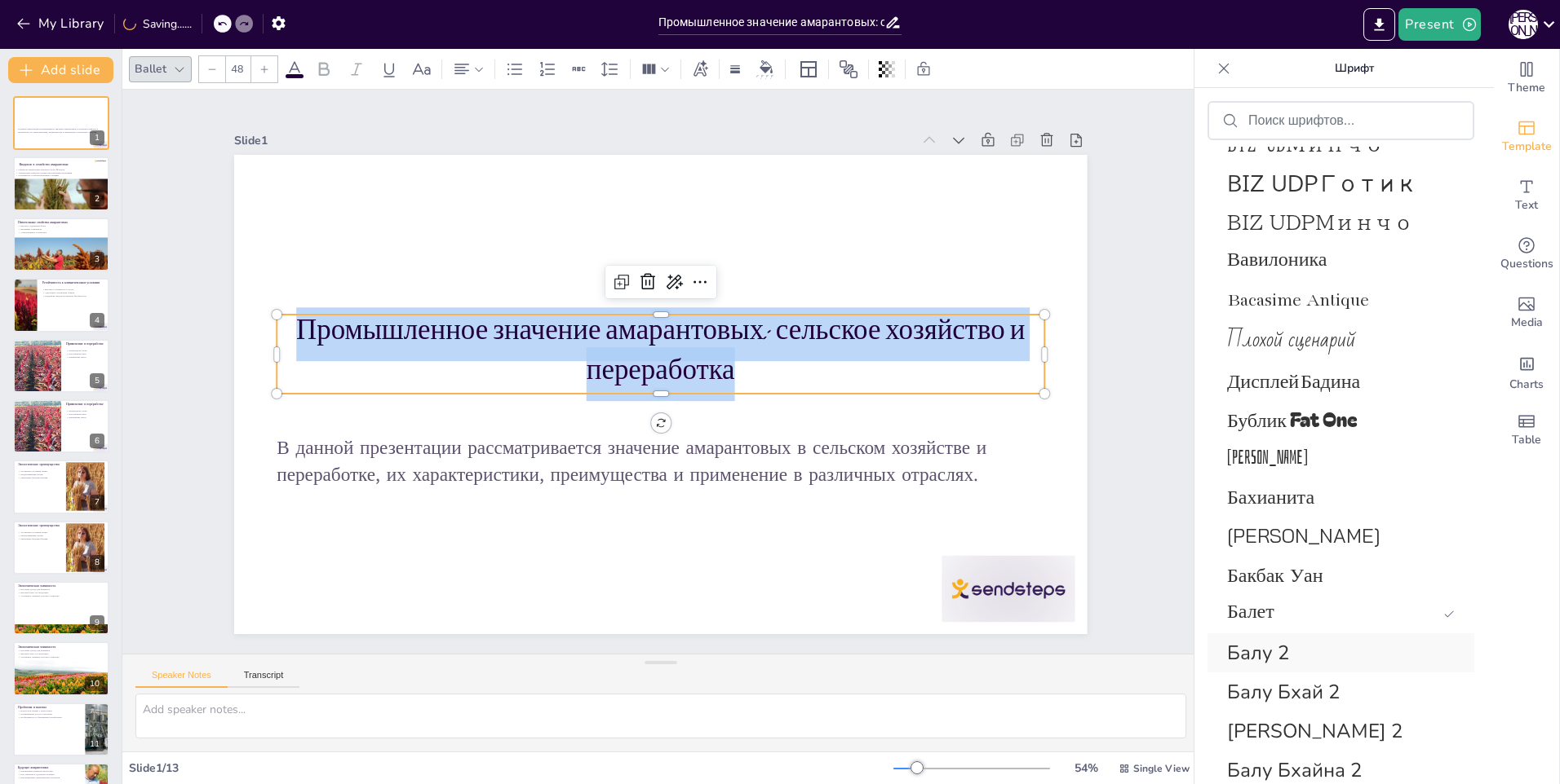
click at [1318, 642] on span "Балу 2" at bounding box center [1338, 652] width 221 height 26
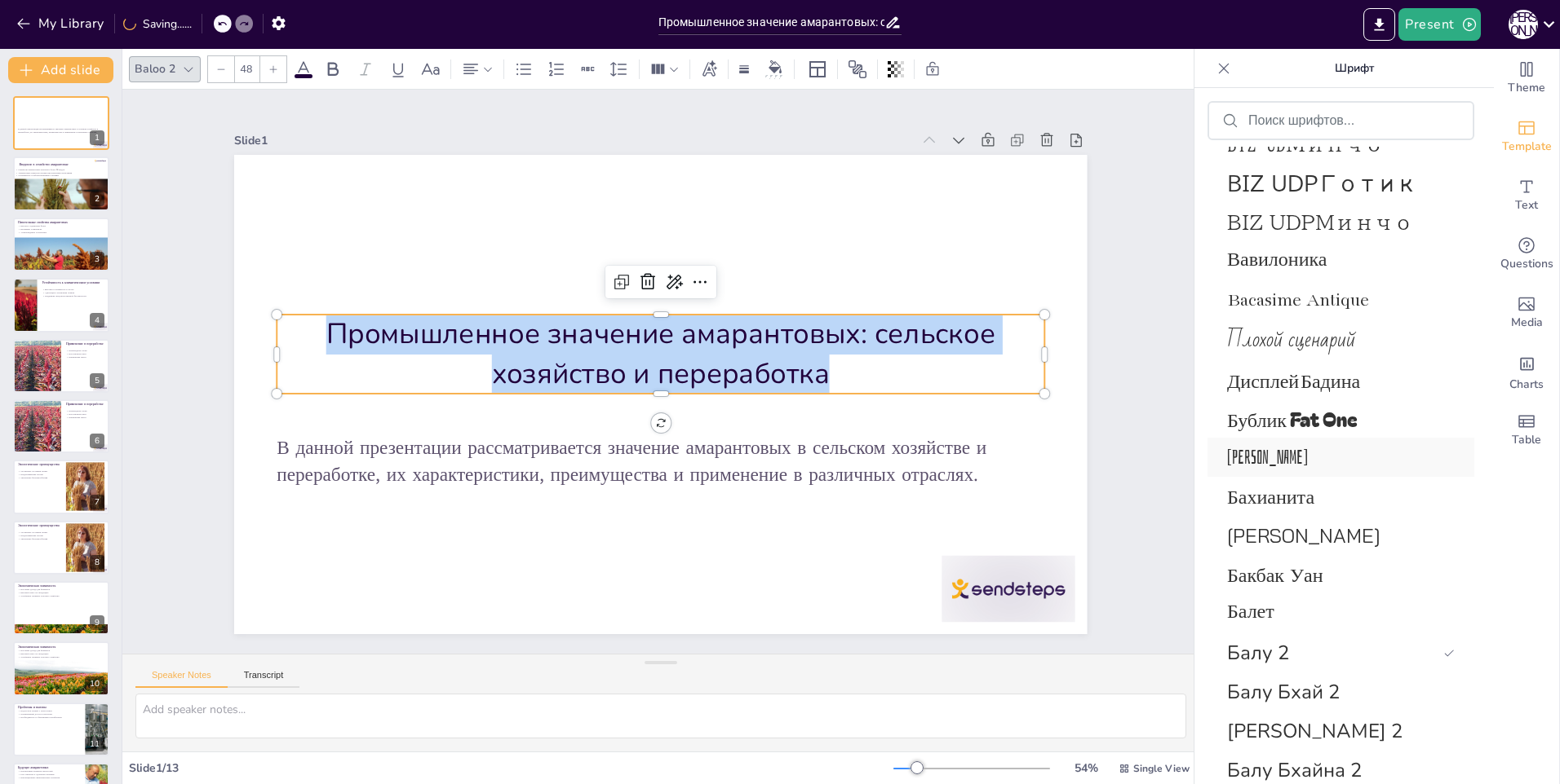
click at [1321, 446] on span "Баиана" at bounding box center [1338, 457] width 221 height 23
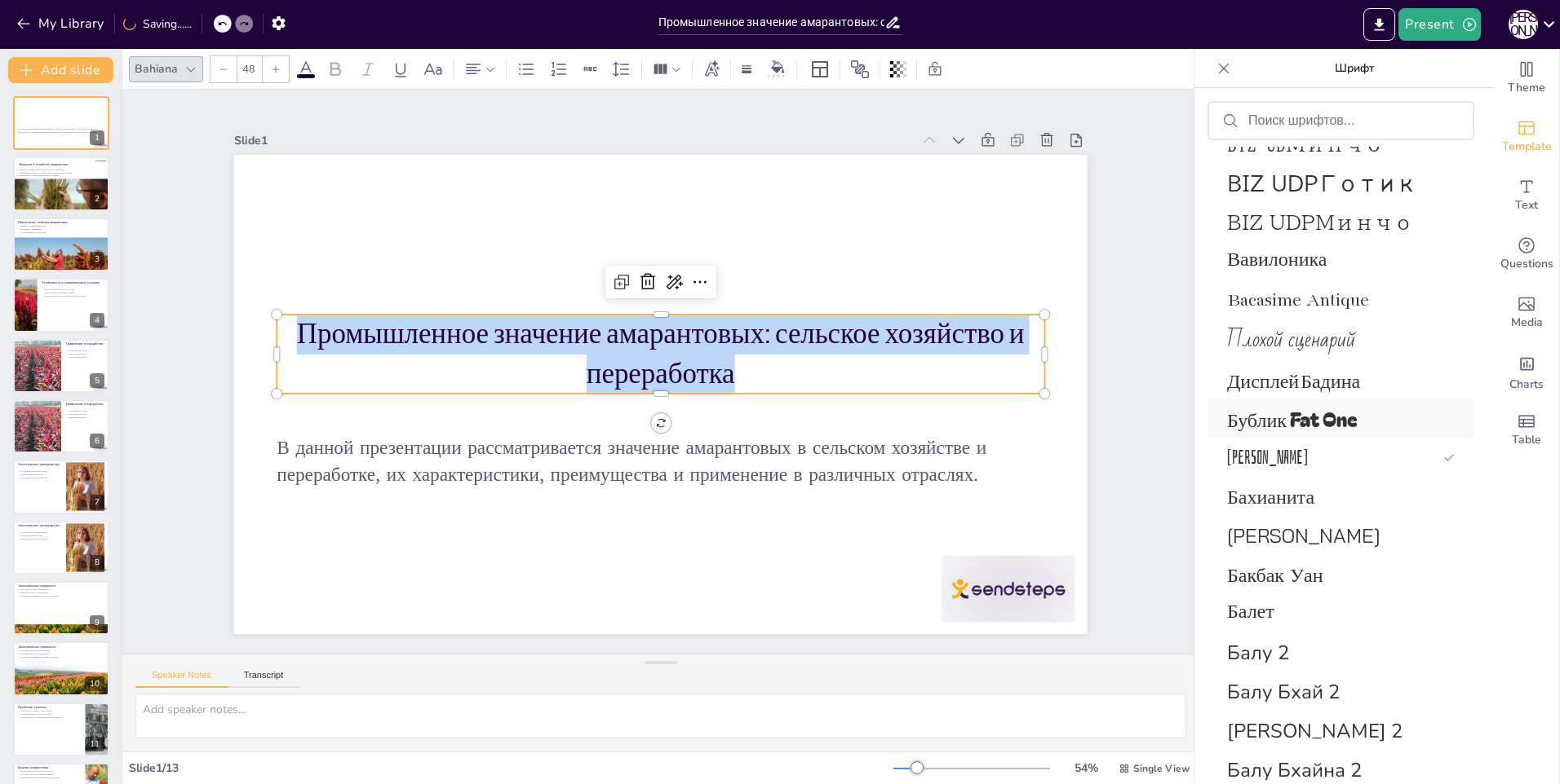
click at [1314, 416] on span "Бублик Fat One" at bounding box center [1338, 419] width 221 height 28
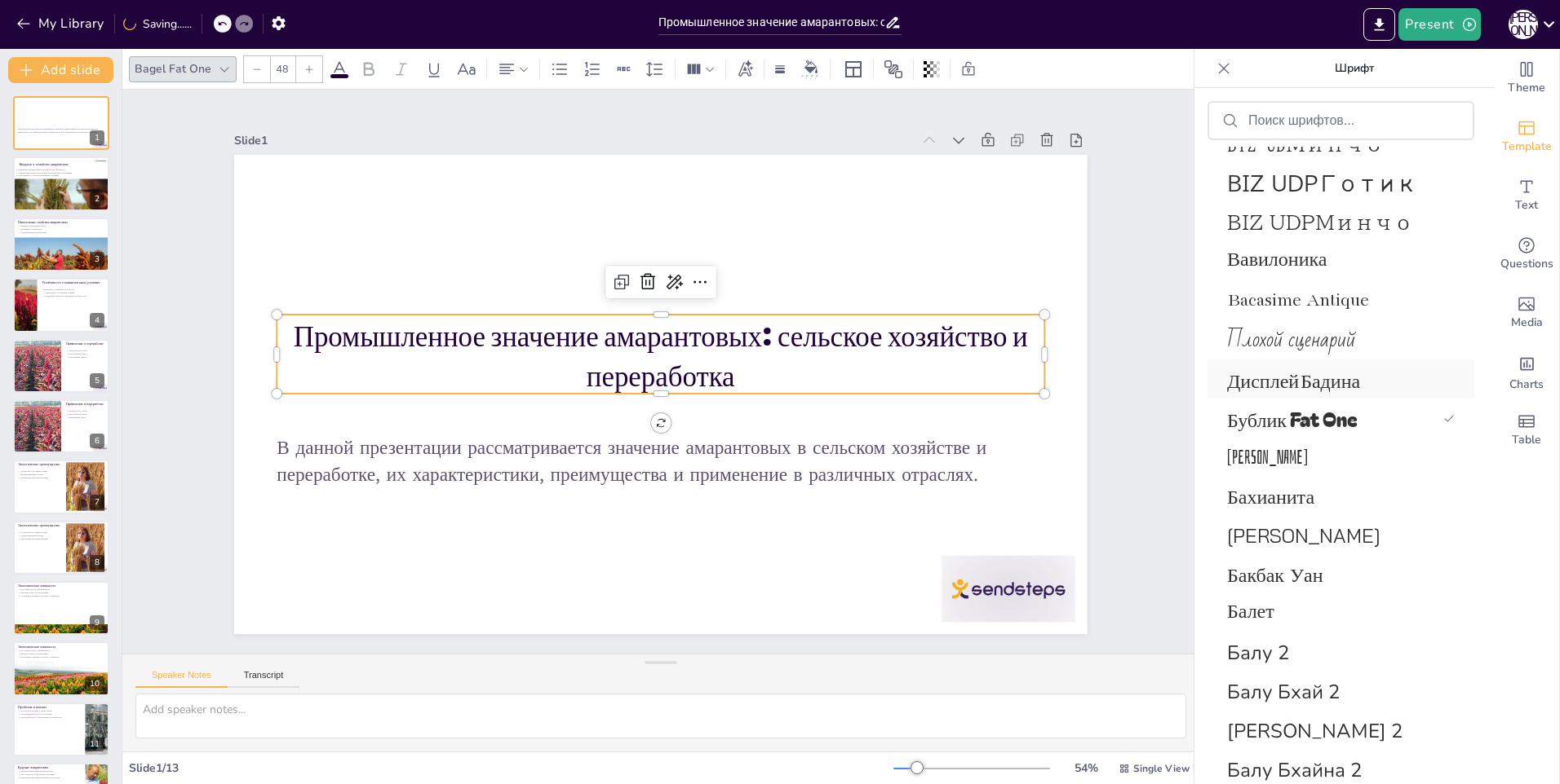
click at [1311, 375] on span "Дисплей Бадина" at bounding box center [1338, 379] width 221 height 27
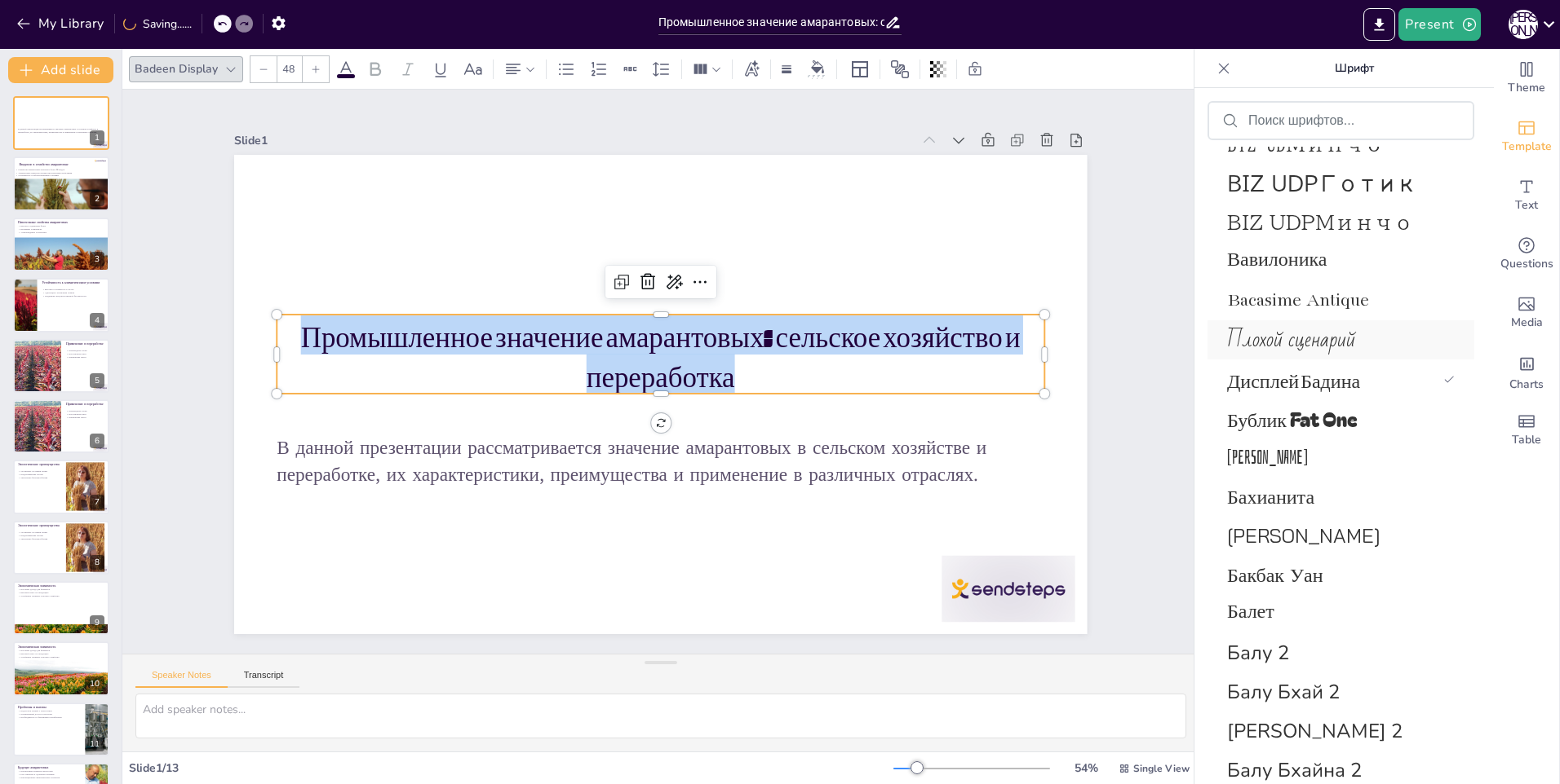
click at [1306, 327] on span "Плохой сценарий" at bounding box center [1338, 340] width 221 height 39
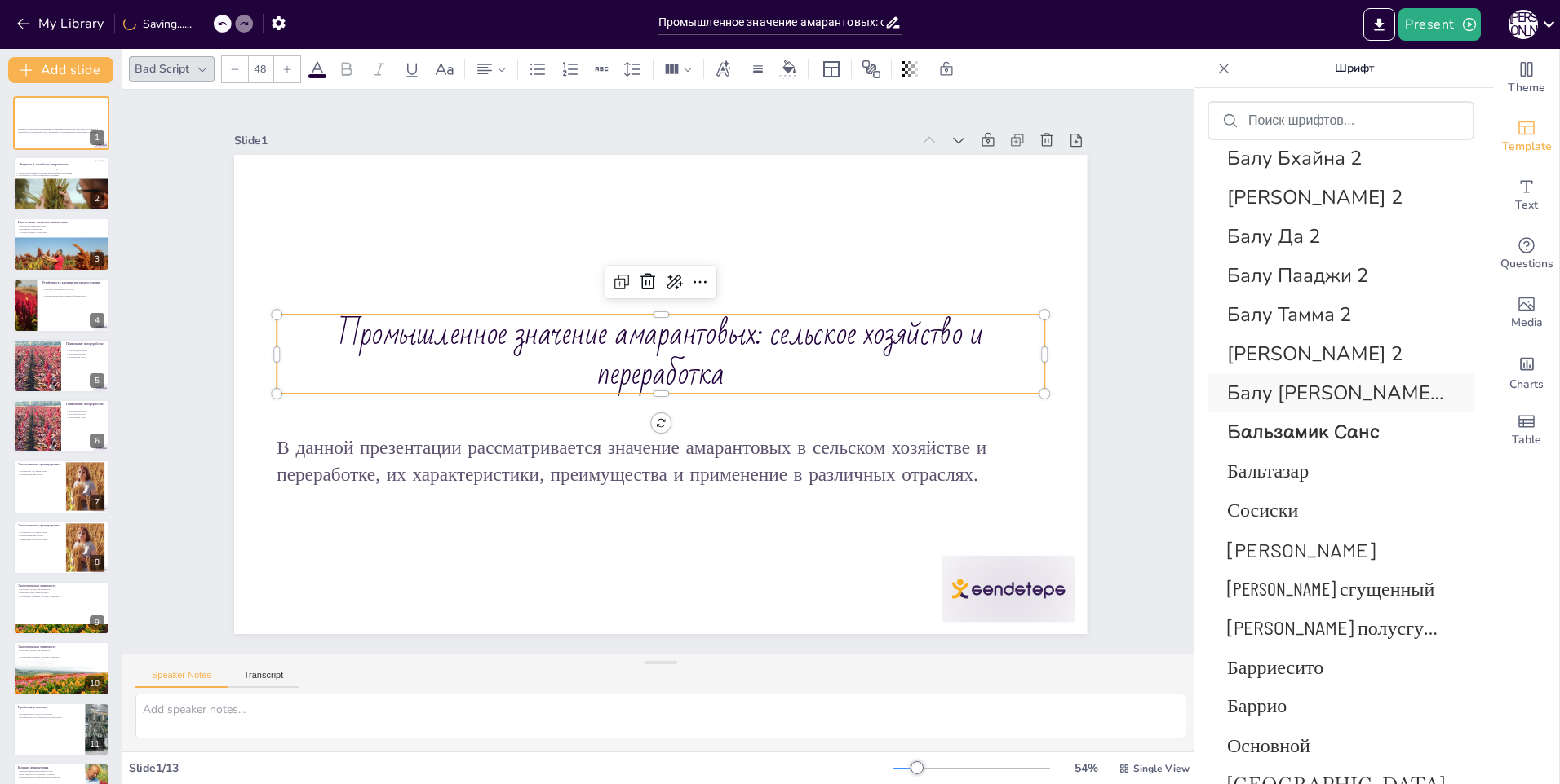
scroll to position [6864, 0]
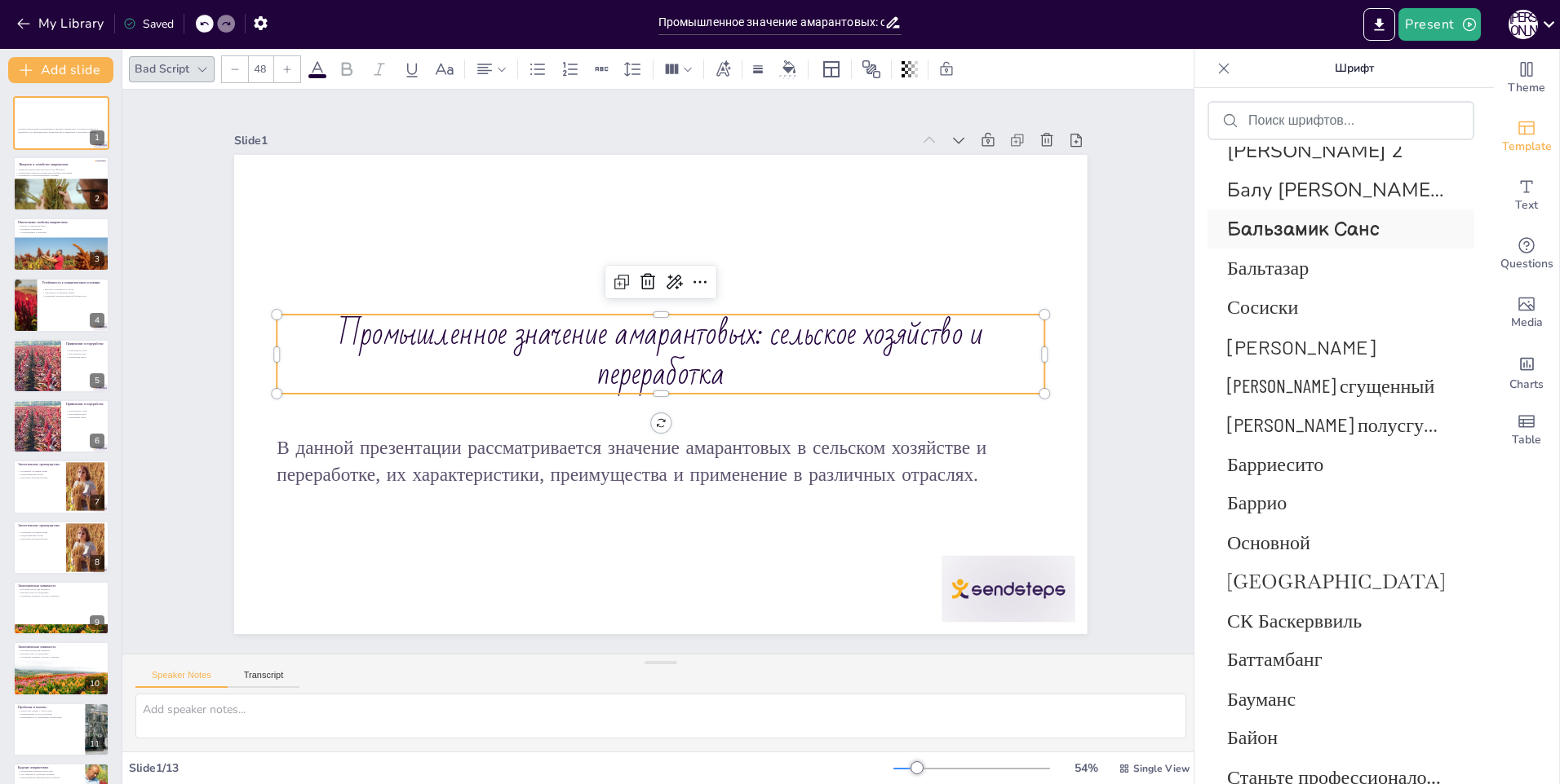
click at [1301, 228] on span "Бальзамик Санс" at bounding box center [1338, 229] width 221 height 24
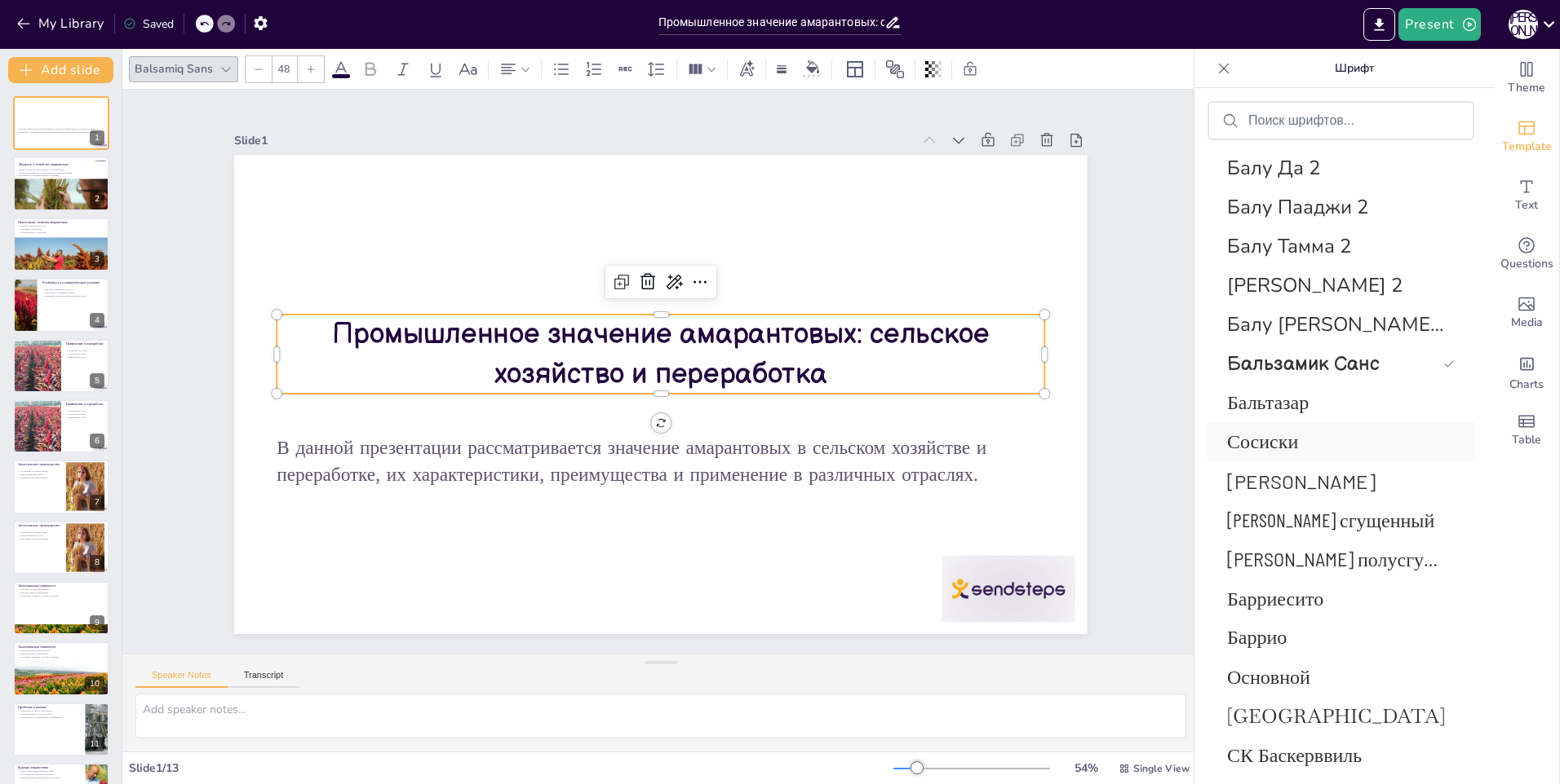
scroll to position [6701, 0]
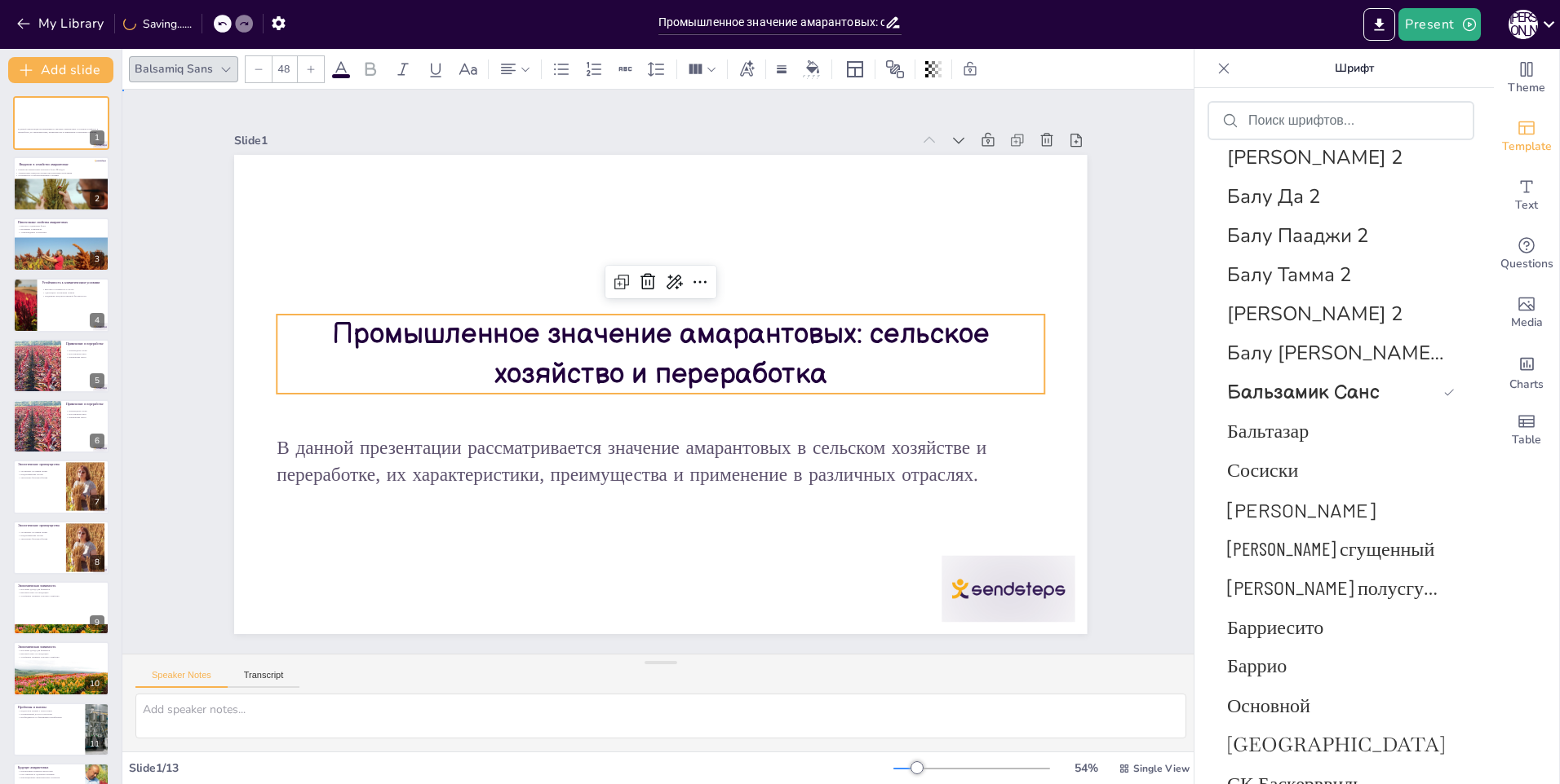
click at [1163, 451] on div "Slide 1 В данной презентации рассматривается значение амарантовых в сельском хо…" at bounding box center [661, 372] width 1130 height 673
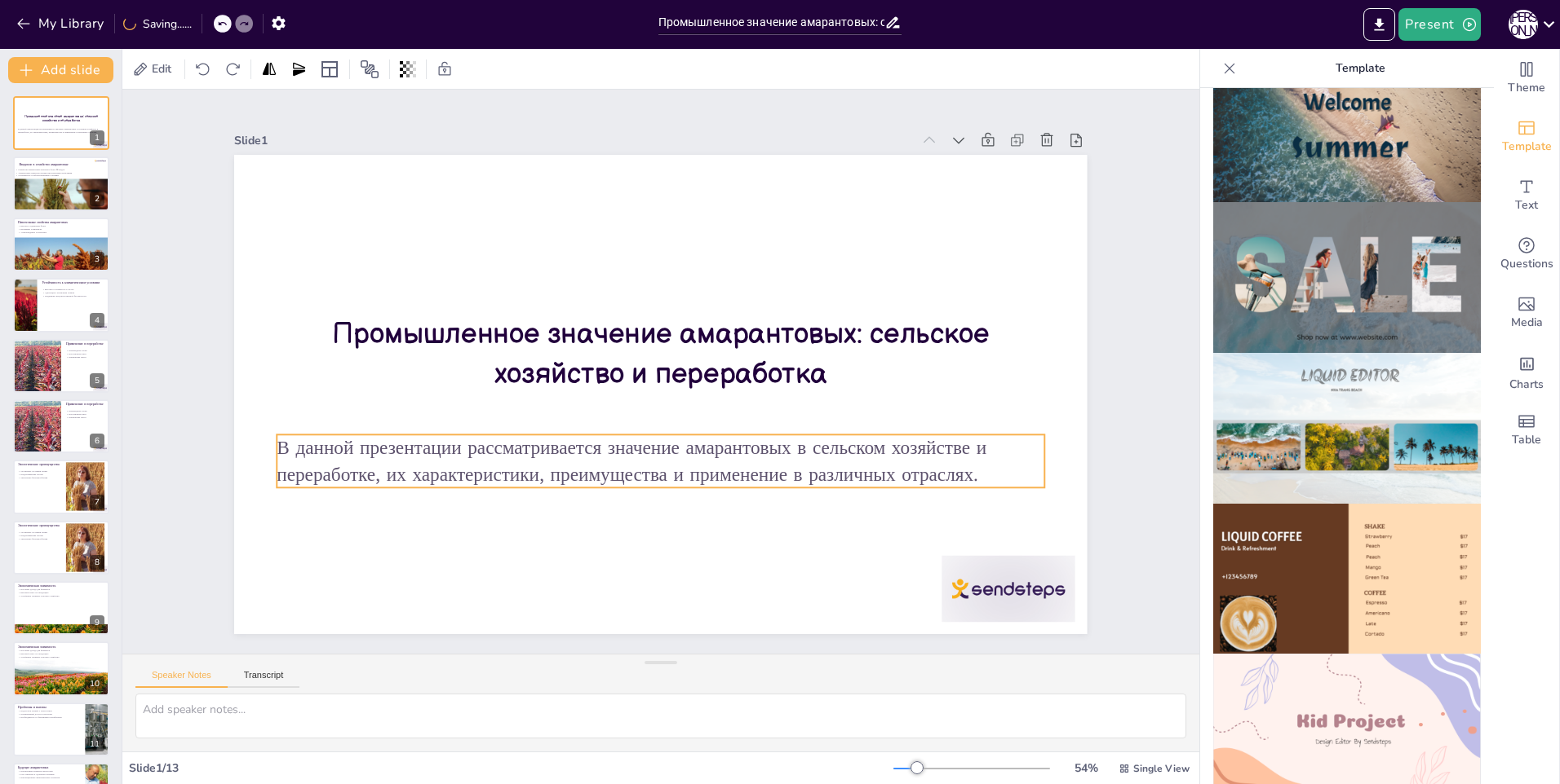
click at [326, 448] on p "В данной презентации рассматривается значение амарантовых в сельском хозяйстве …" at bounding box center [660, 461] width 768 height 53
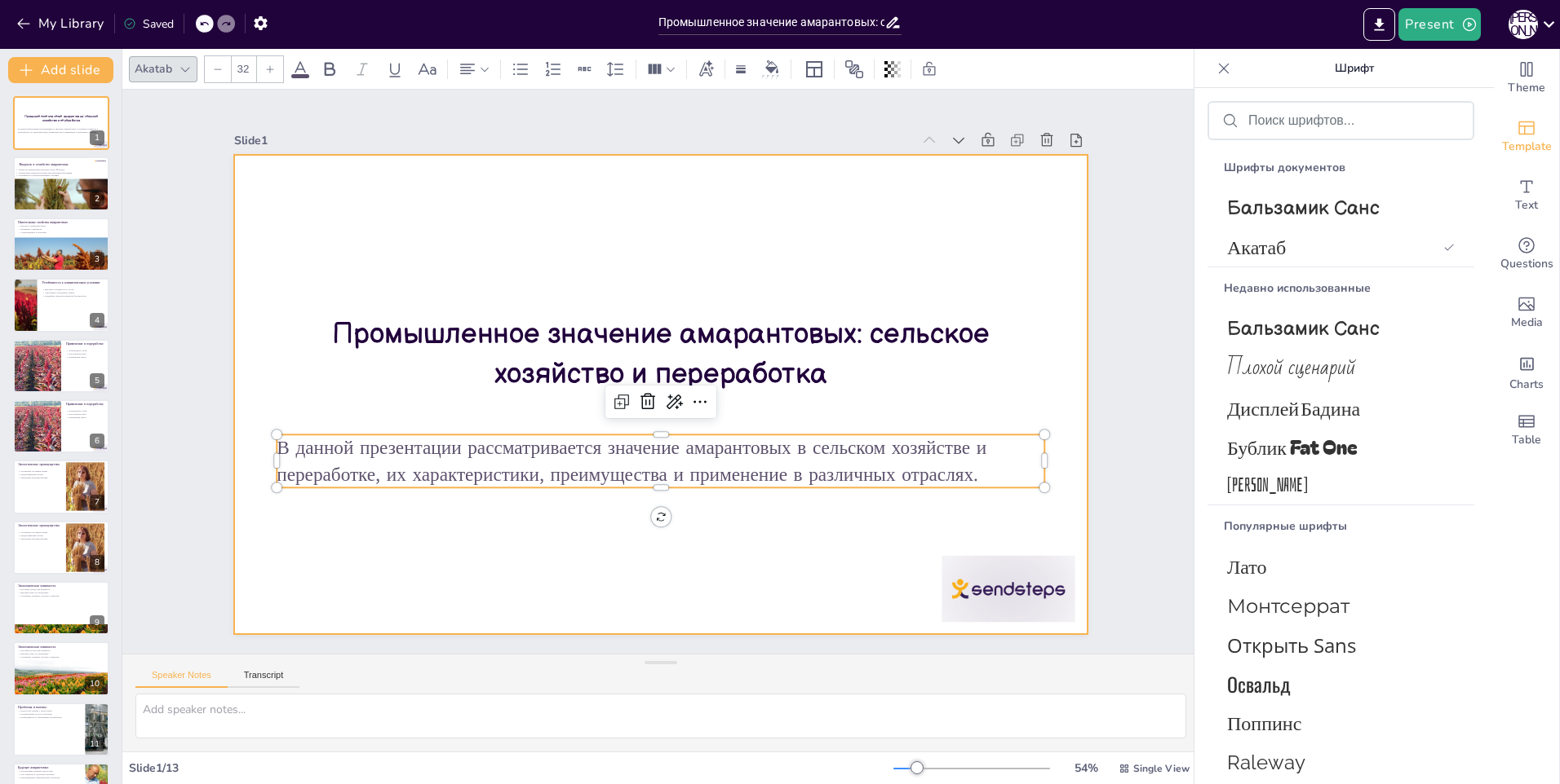
click at [648, 566] on div at bounding box center [646, 390] width 971 height 888
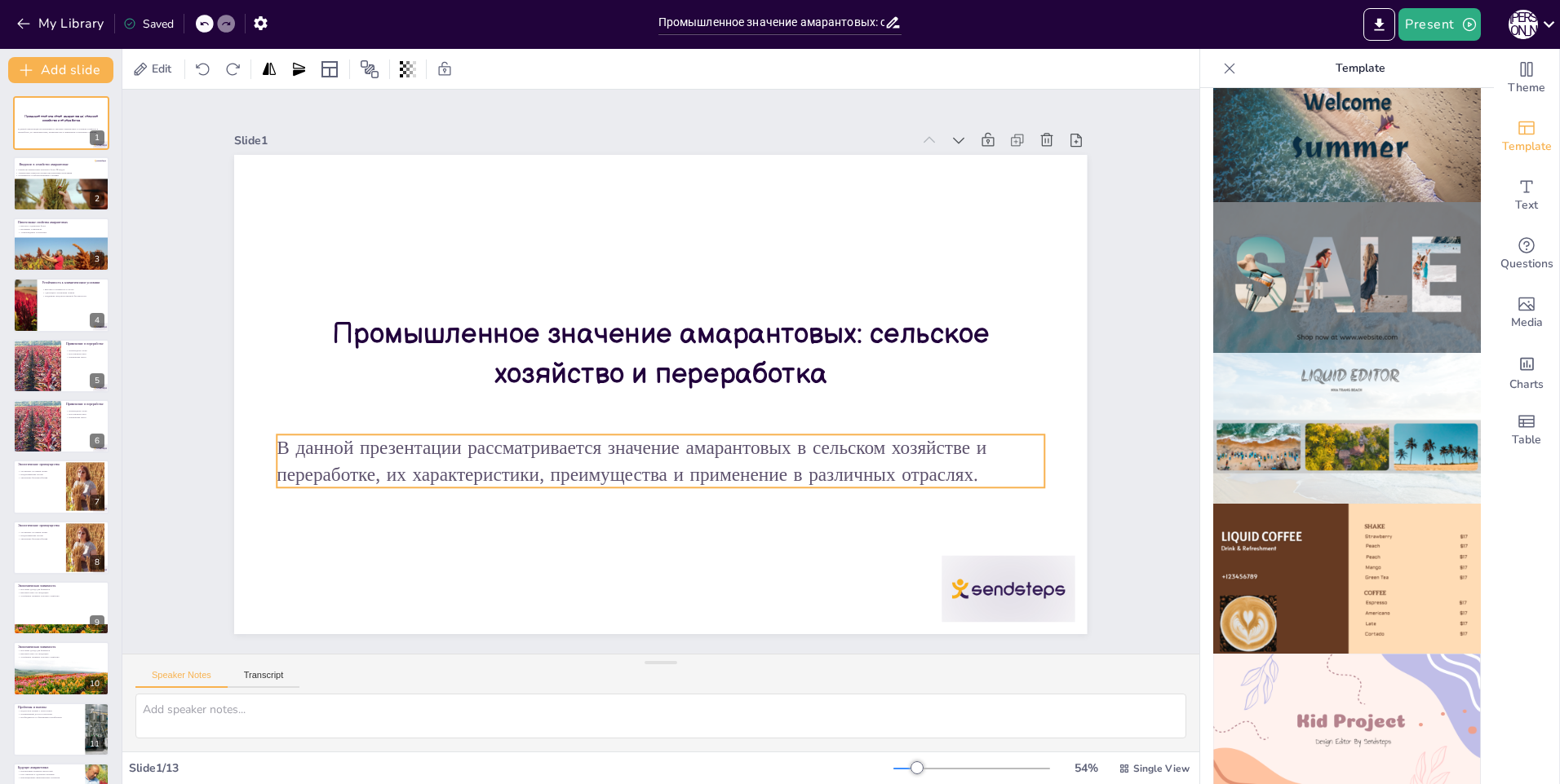
click at [617, 460] on p "В данной презентации рассматривается значение амарантовых в сельском хозяйстве …" at bounding box center [642, 459] width 762 height 211
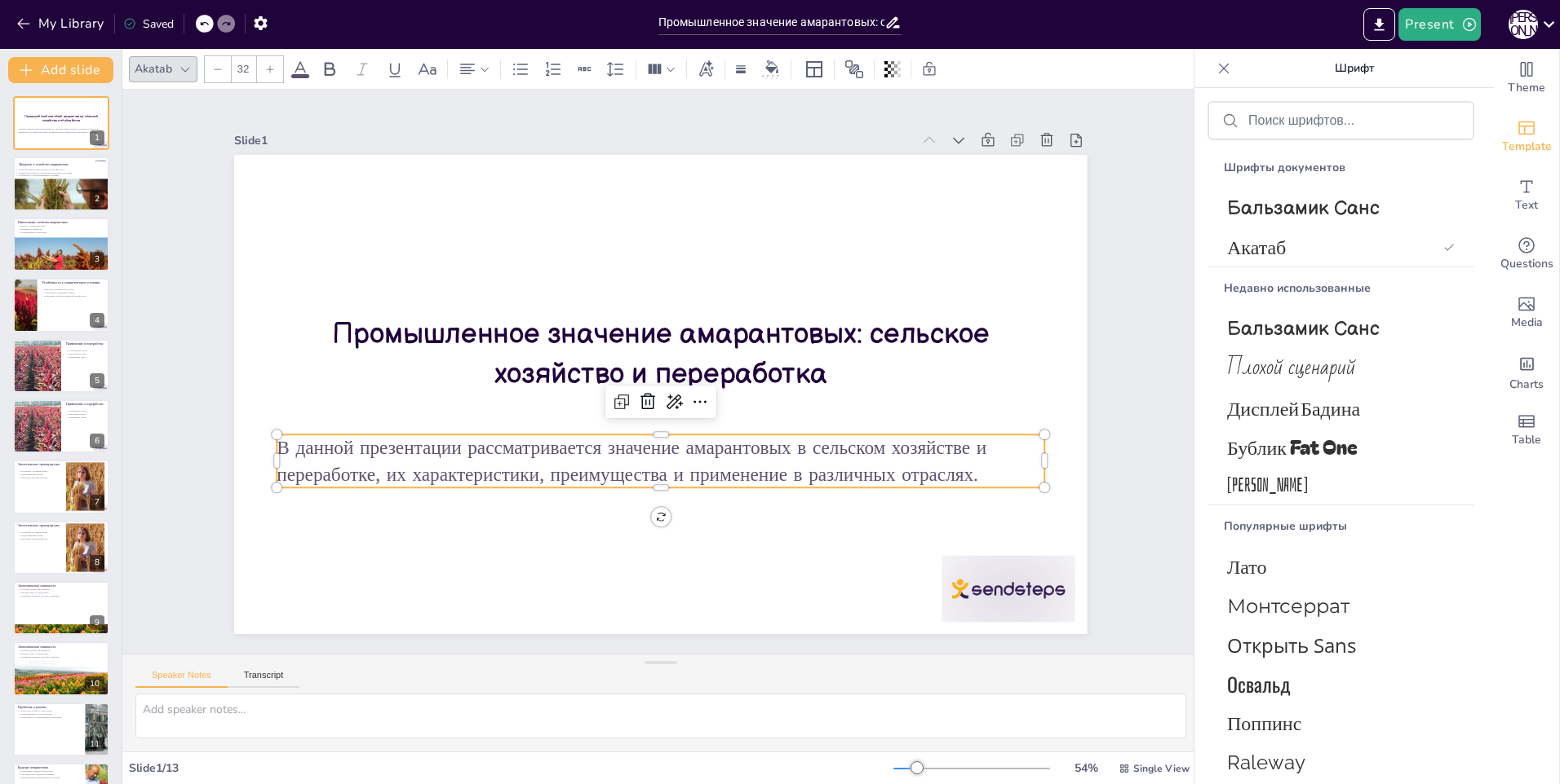
click at [167, 58] on div "Akatab" at bounding box center [153, 68] width 44 height 22
click at [191, 76] on div at bounding box center [185, 69] width 19 height 19
click at [441, 455] on p "В данной презентации рассматривается значение амарантовых в сельском хозяйстве …" at bounding box center [651, 461] width 768 height 133
click at [192, 70] on div at bounding box center [185, 69] width 19 height 19
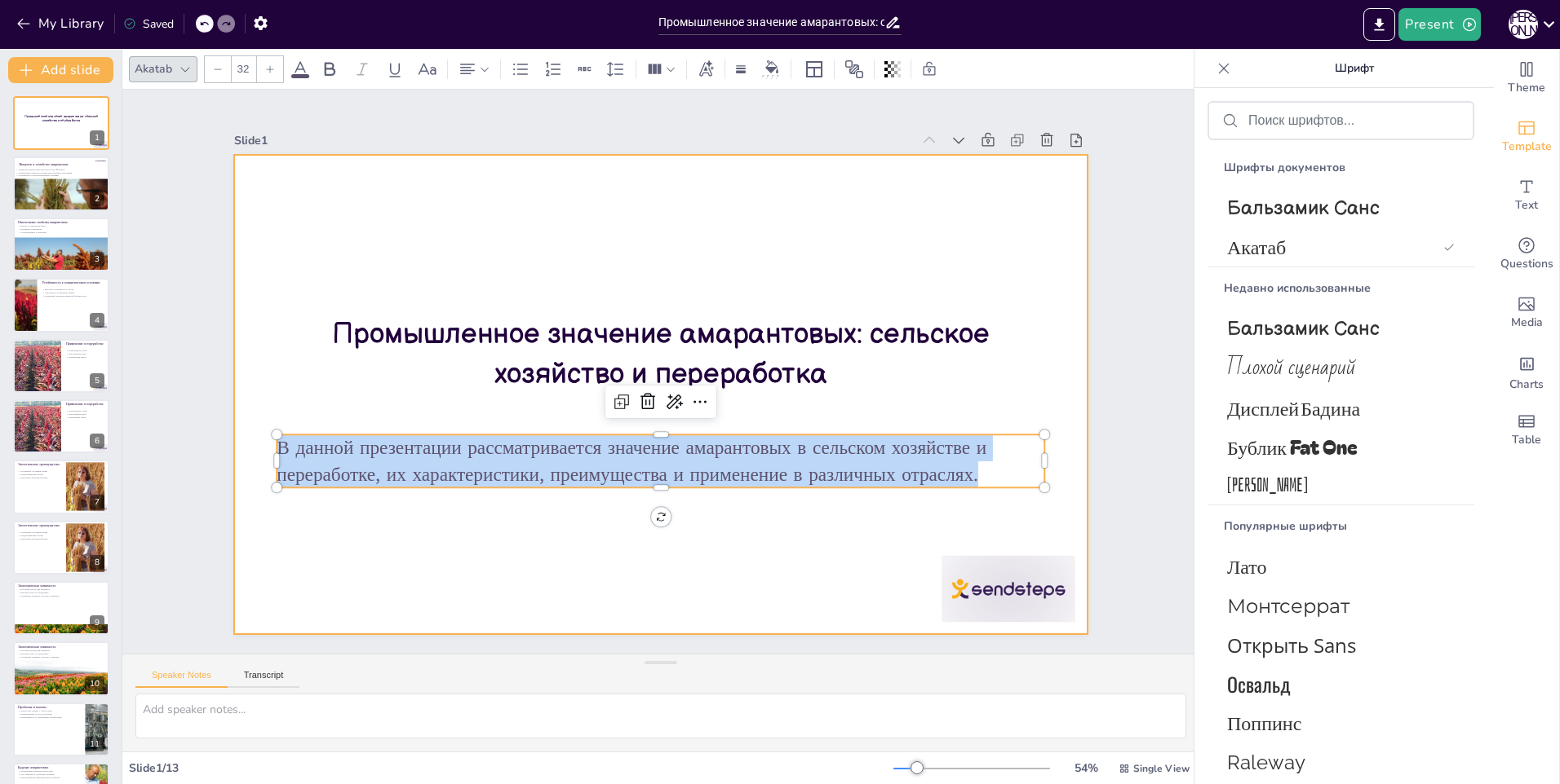
drag, startPoint x: 269, startPoint y: 448, endPoint x: 1003, endPoint y: 514, distance: 737.0
click at [1003, 514] on div "Промышленное значение амарантовых: сельское хозяйство и переработка В данной пр…" at bounding box center [645, 388] width 954 height 926
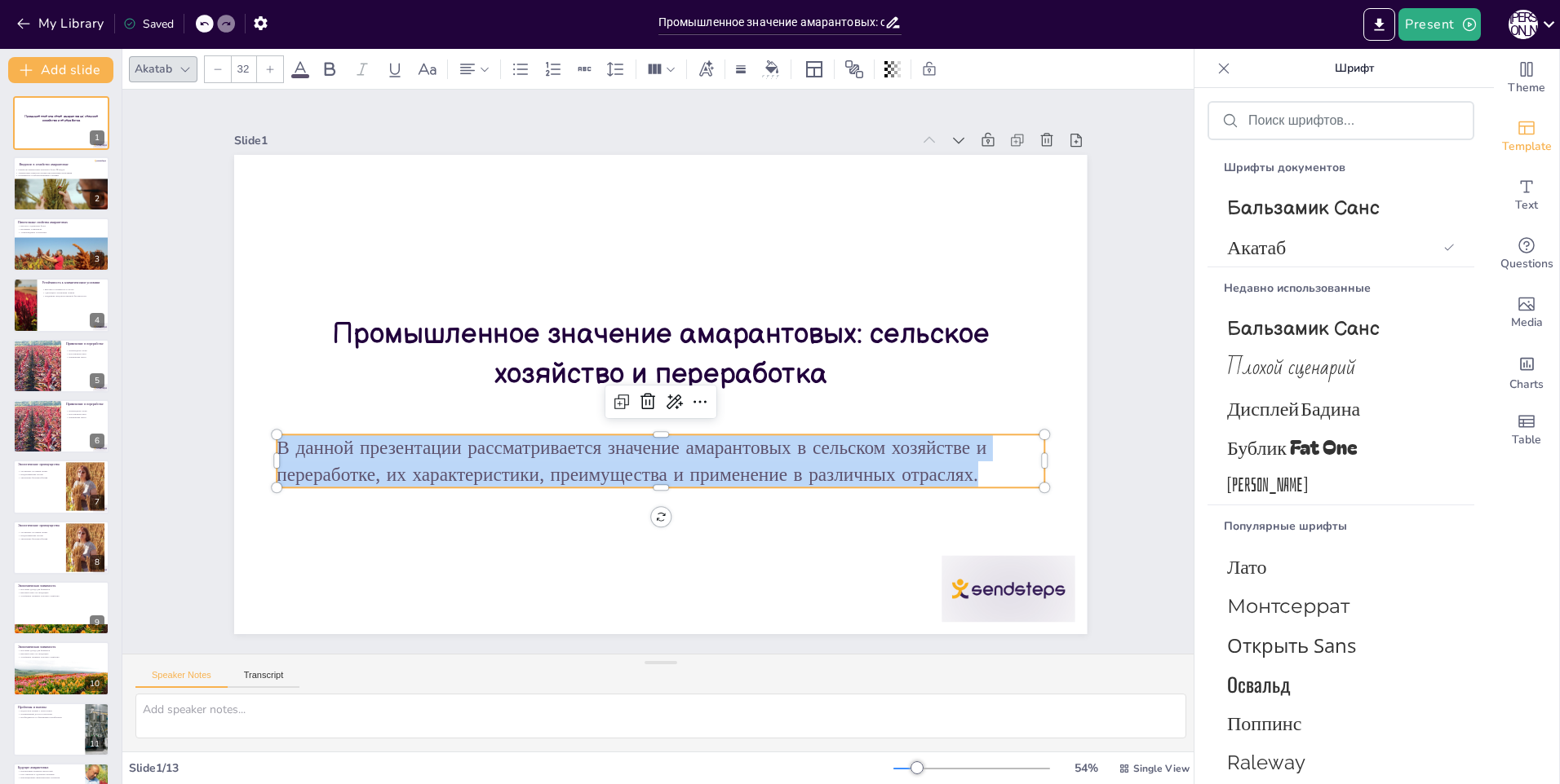
click at [181, 70] on icon at bounding box center [185, 69] width 13 height 13
click at [208, 129] on div "Slide 1 Промышленное значение амарантовых: сельское хозяйство и переработка В д…" at bounding box center [660, 372] width 1033 height 711
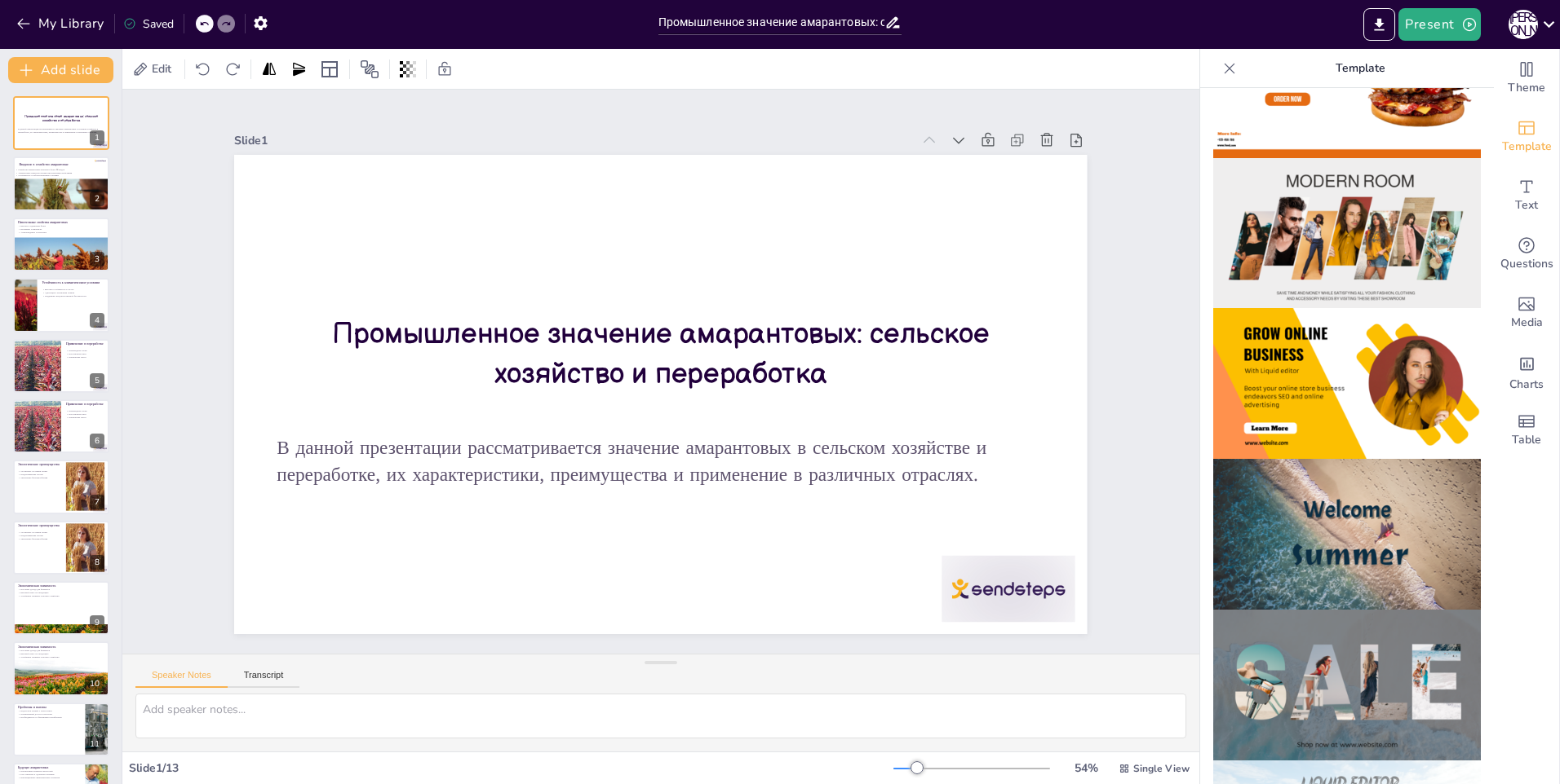
scroll to position [0, 0]
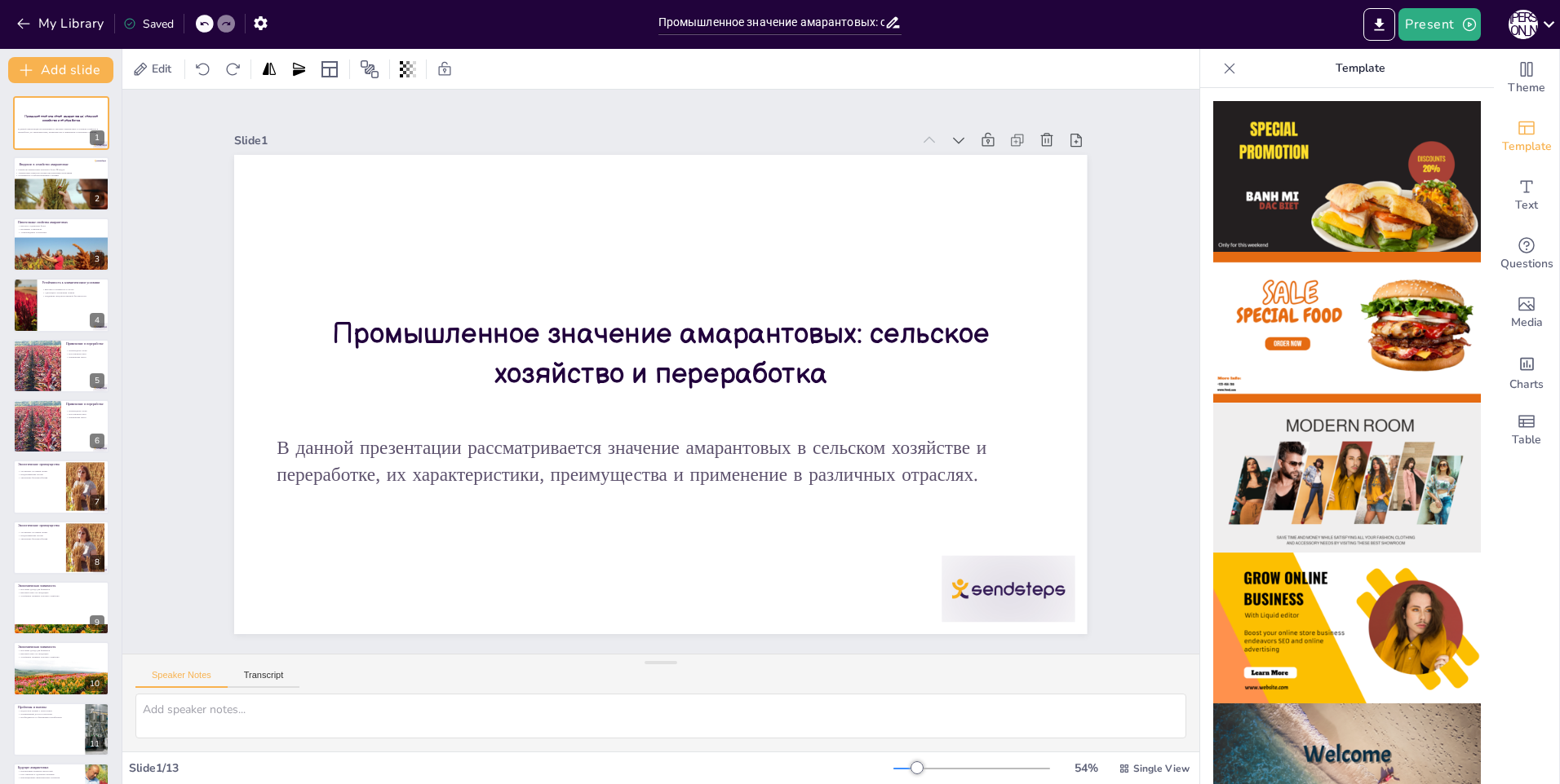
click at [1221, 71] on icon at bounding box center [1229, 68] width 16 height 16
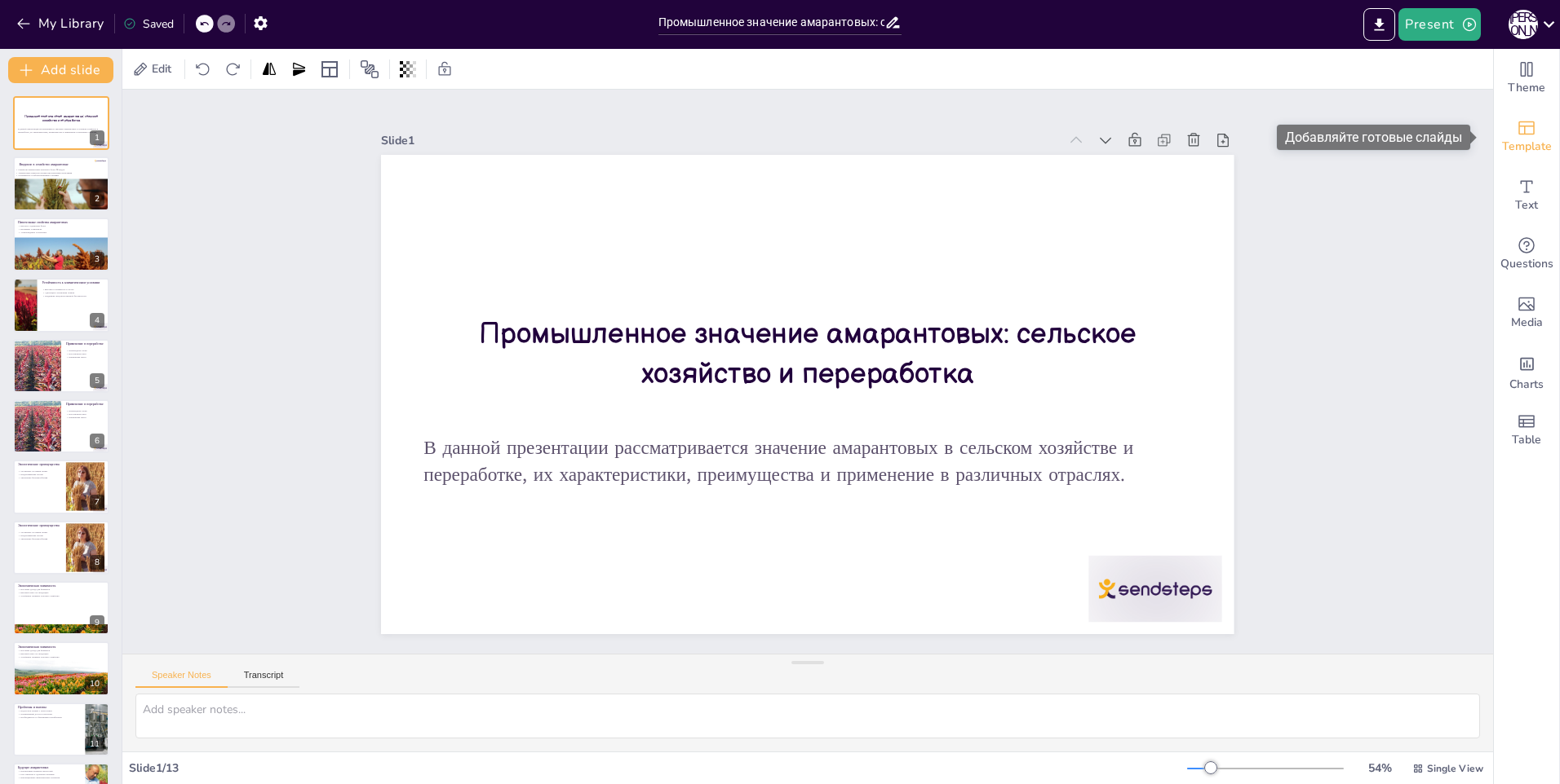
click at [1510, 140] on span "Template" at bounding box center [1526, 147] width 50 height 18
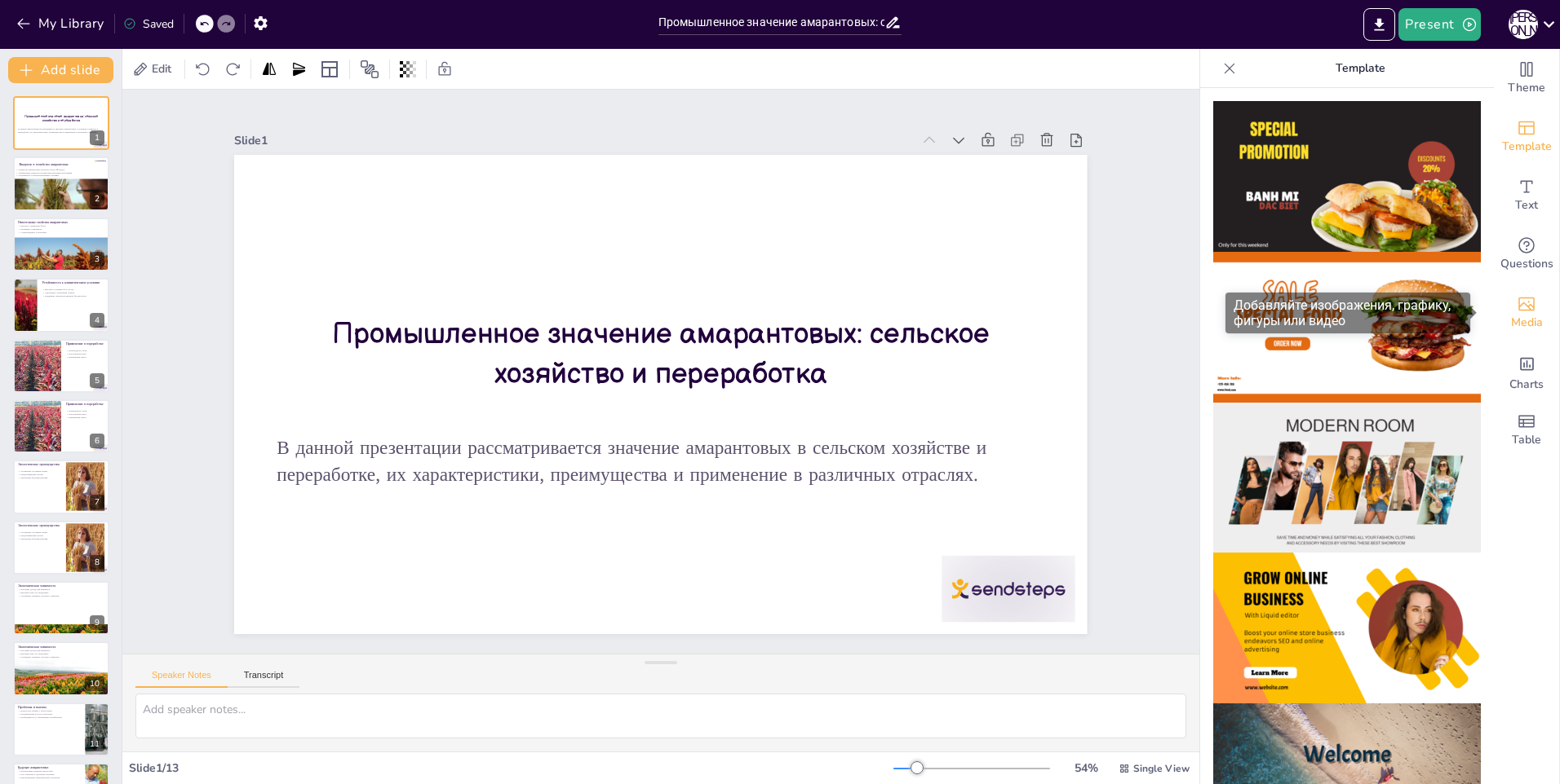
drag, startPoint x: 1515, startPoint y: 289, endPoint x: 1513, endPoint y: 301, distance: 12.2
click at [1513, 298] on div "Media" at bounding box center [1526, 313] width 66 height 58
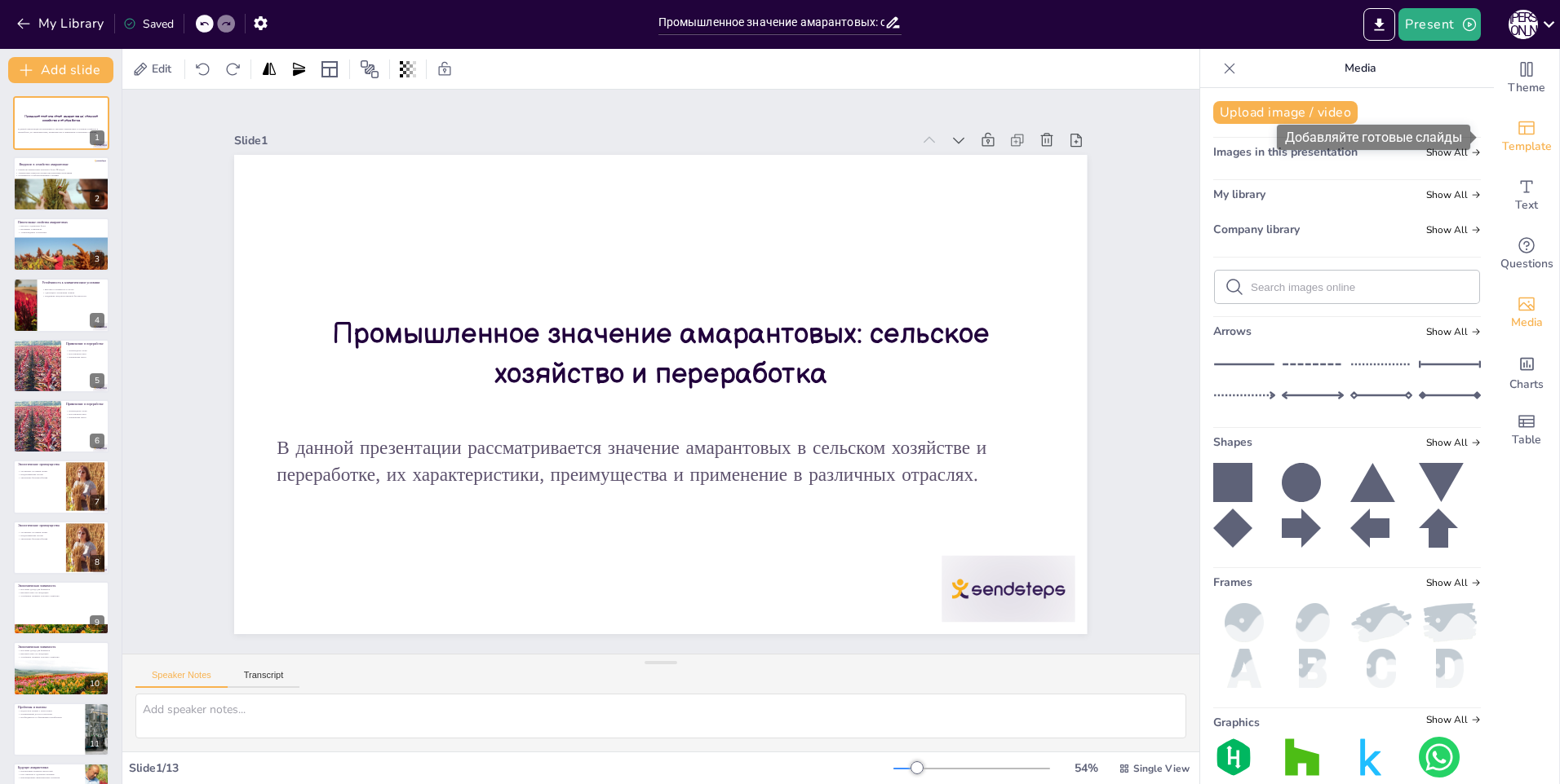
click at [1515, 154] on span "Template" at bounding box center [1526, 147] width 50 height 18
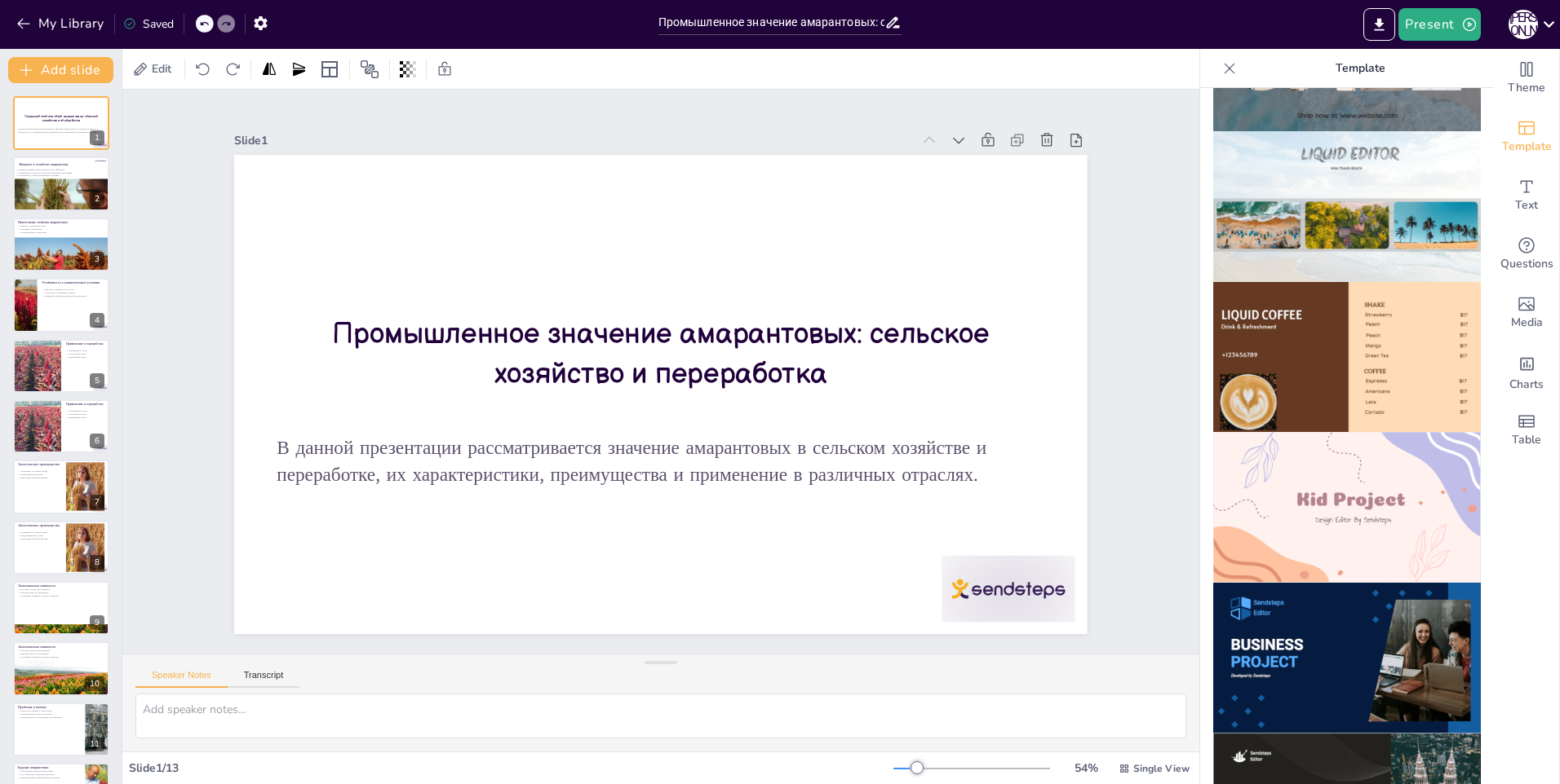
scroll to position [897, 0]
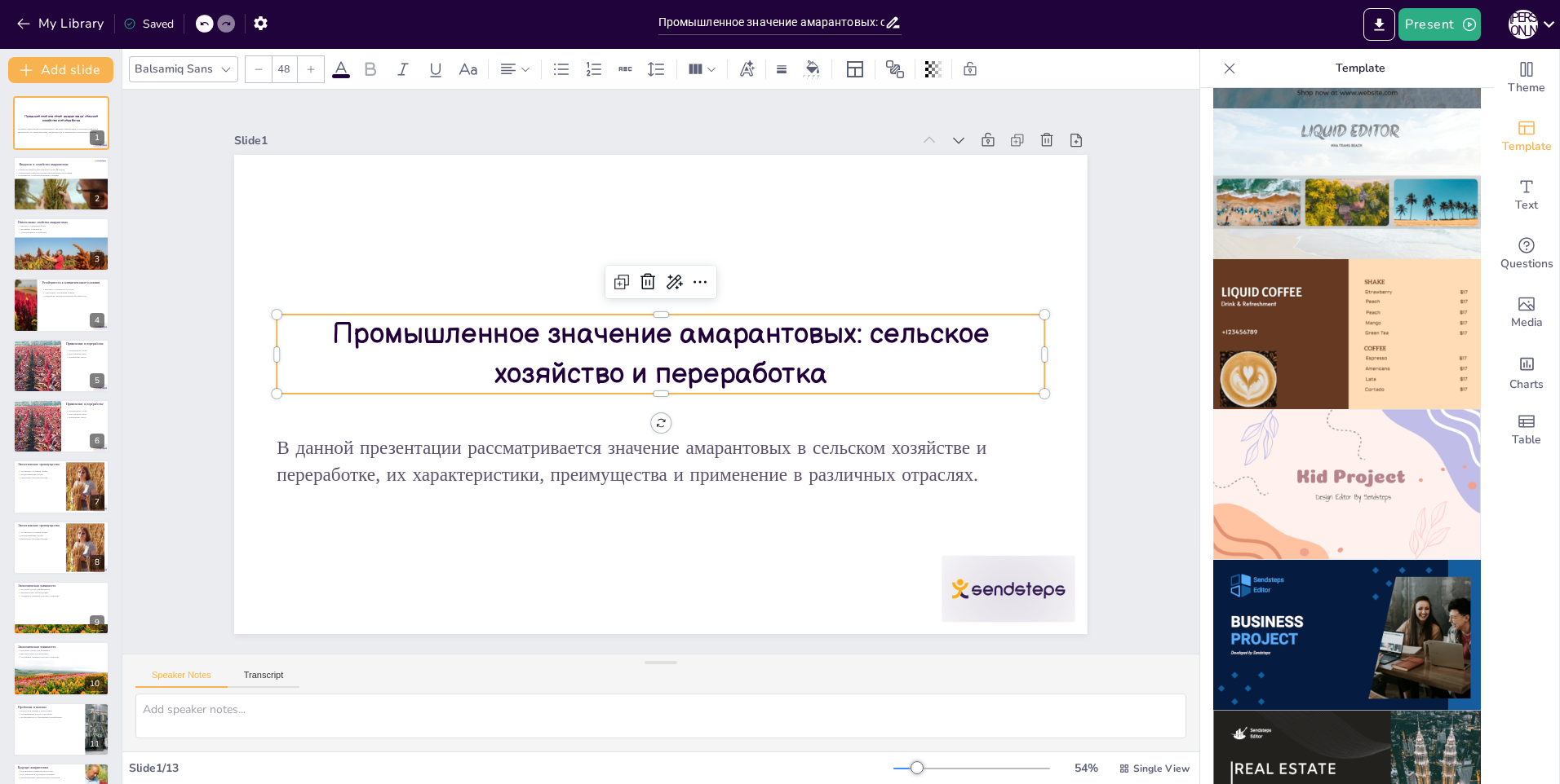
click at [483, 327] on span "Промышленное значение амарантовых: сельское хозяйство и переработка" at bounding box center [690, 350] width 413 height 551
click at [336, 327] on span "Промышленное значение амарантовых: сельское хозяйство и переработка" at bounding box center [665, 346] width 657 height 125
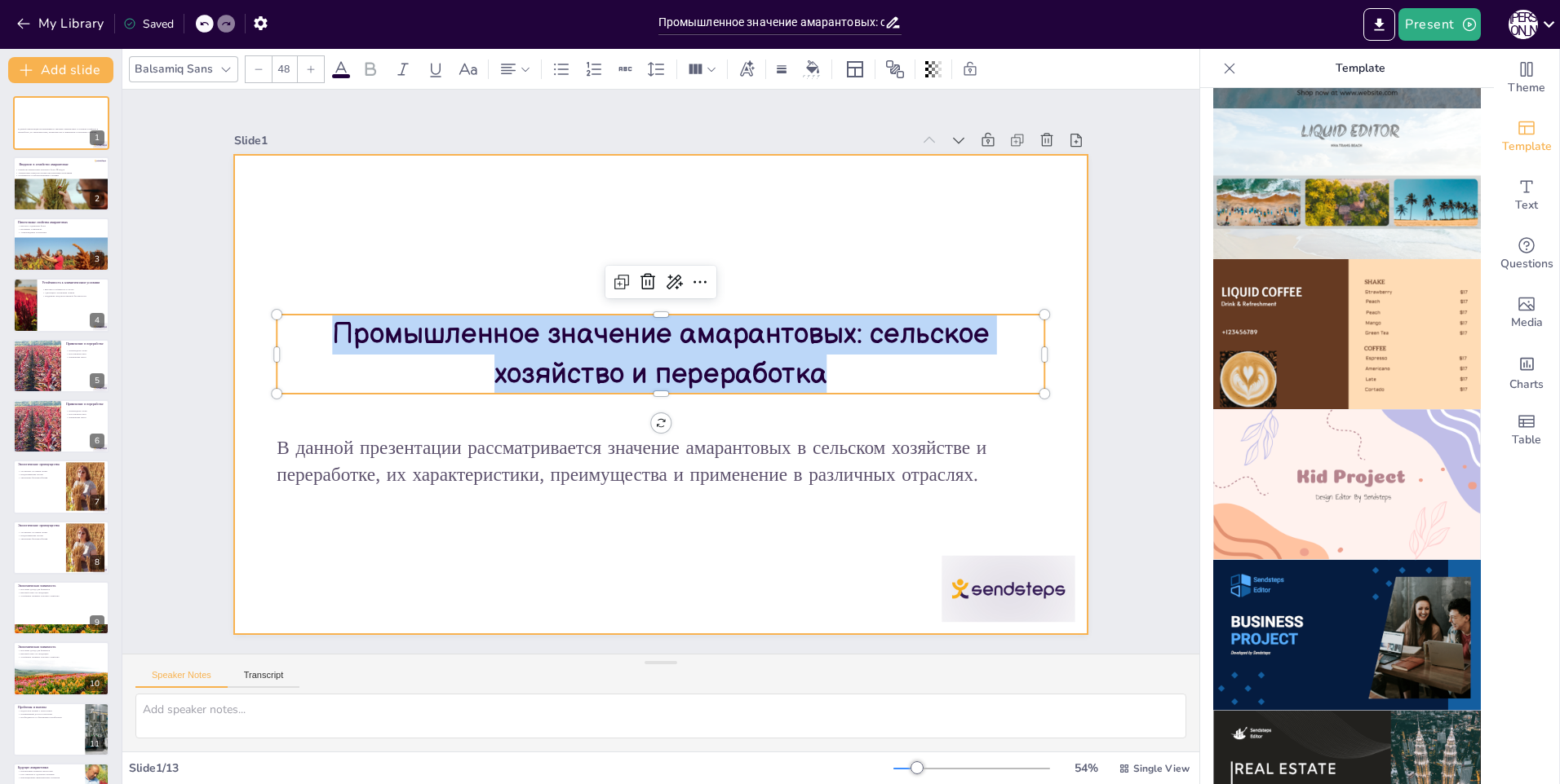
drag, startPoint x: 324, startPoint y: 327, endPoint x: 870, endPoint y: 396, distance: 550.3
click at [870, 396] on div "В данной презентации рассматривается значение амарантовых в сельском хозяйстве …" at bounding box center [656, 394] width 934 height 647
copy span "Промышленное значение амарантовых: сельское хозяйство и переработка"
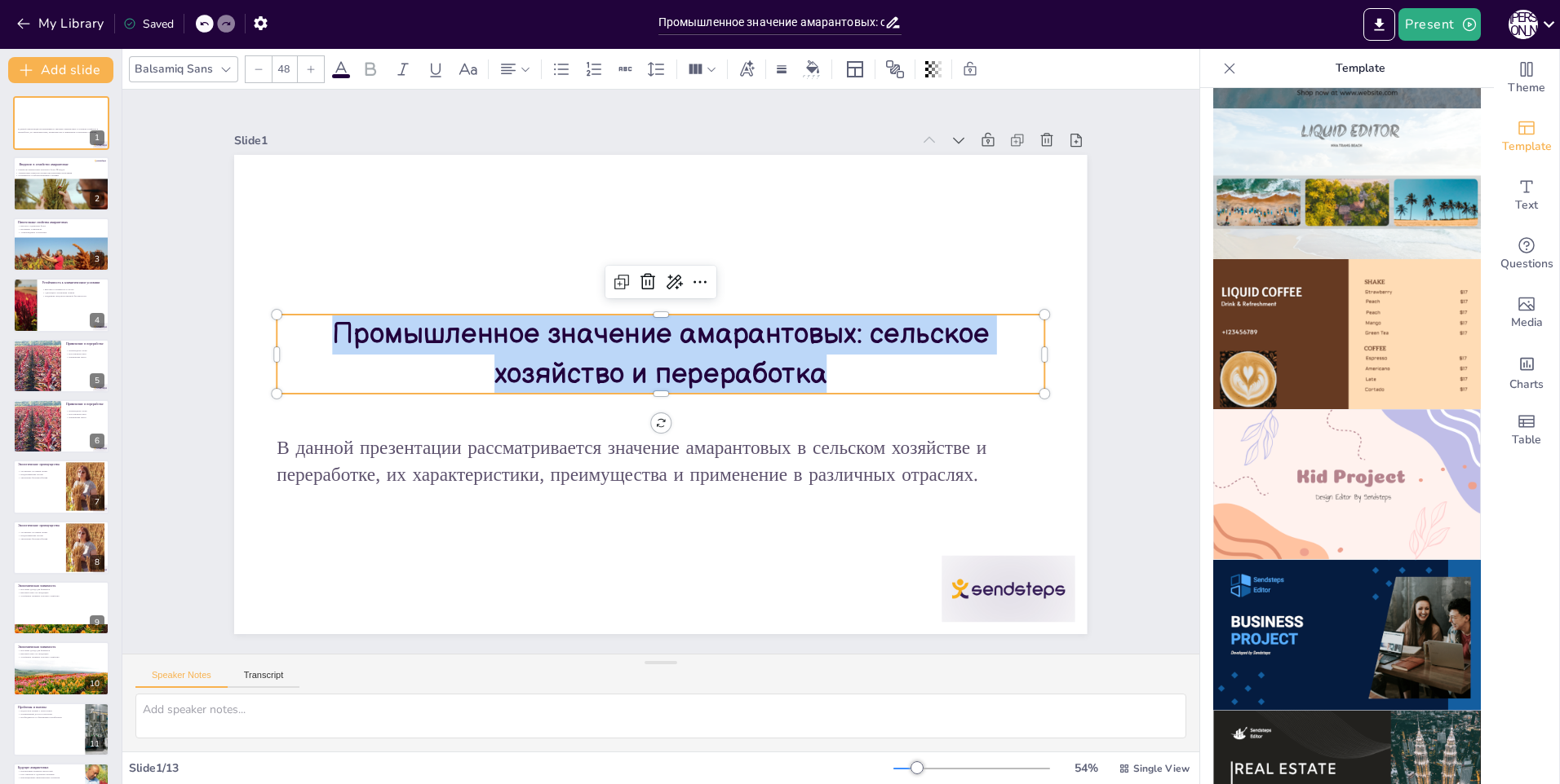
click at [1261, 452] on img at bounding box center [1347, 485] width 267 height 150
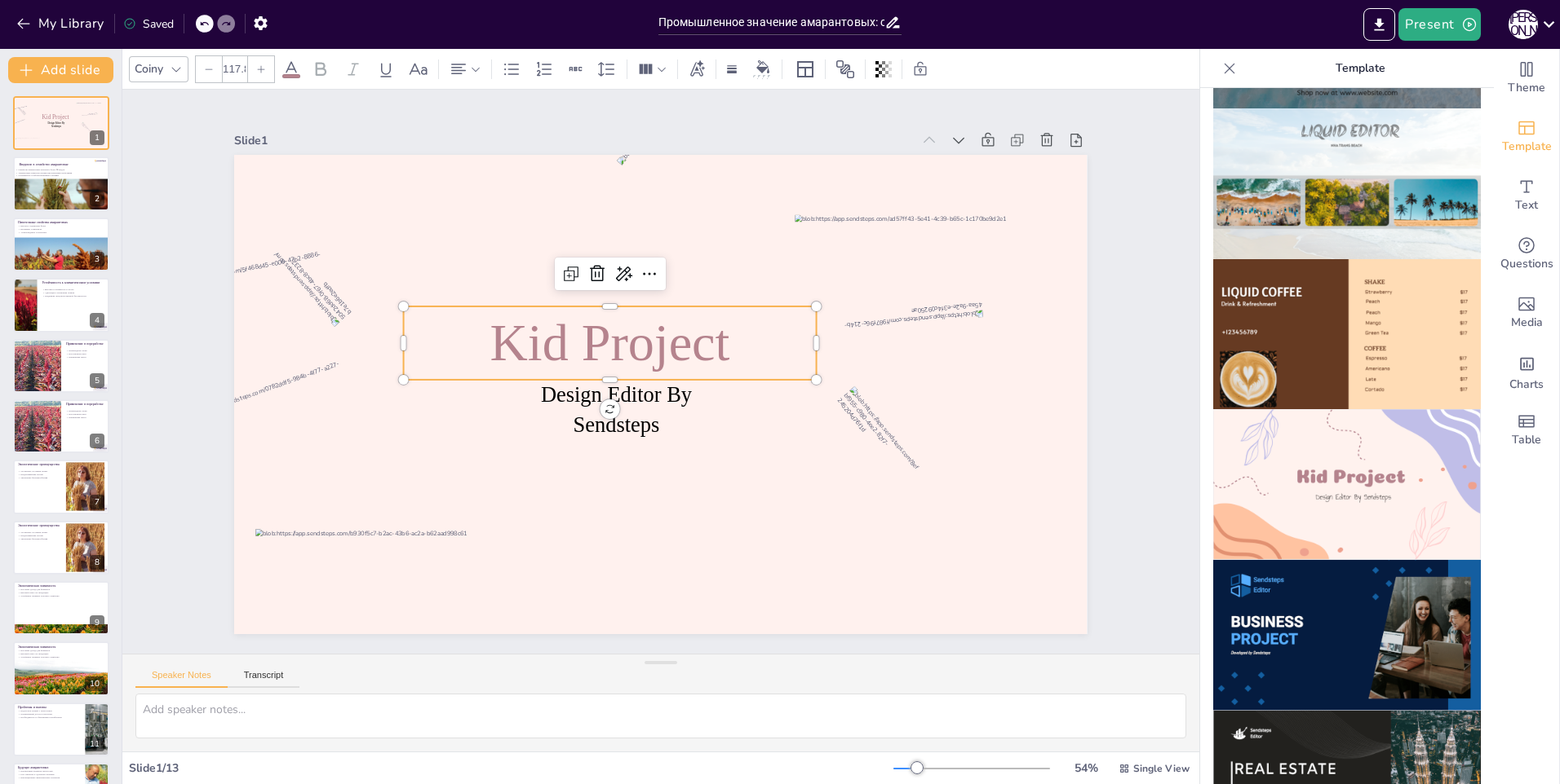
click at [604, 342] on span "Kid Project" at bounding box center [614, 337] width 244 height 83
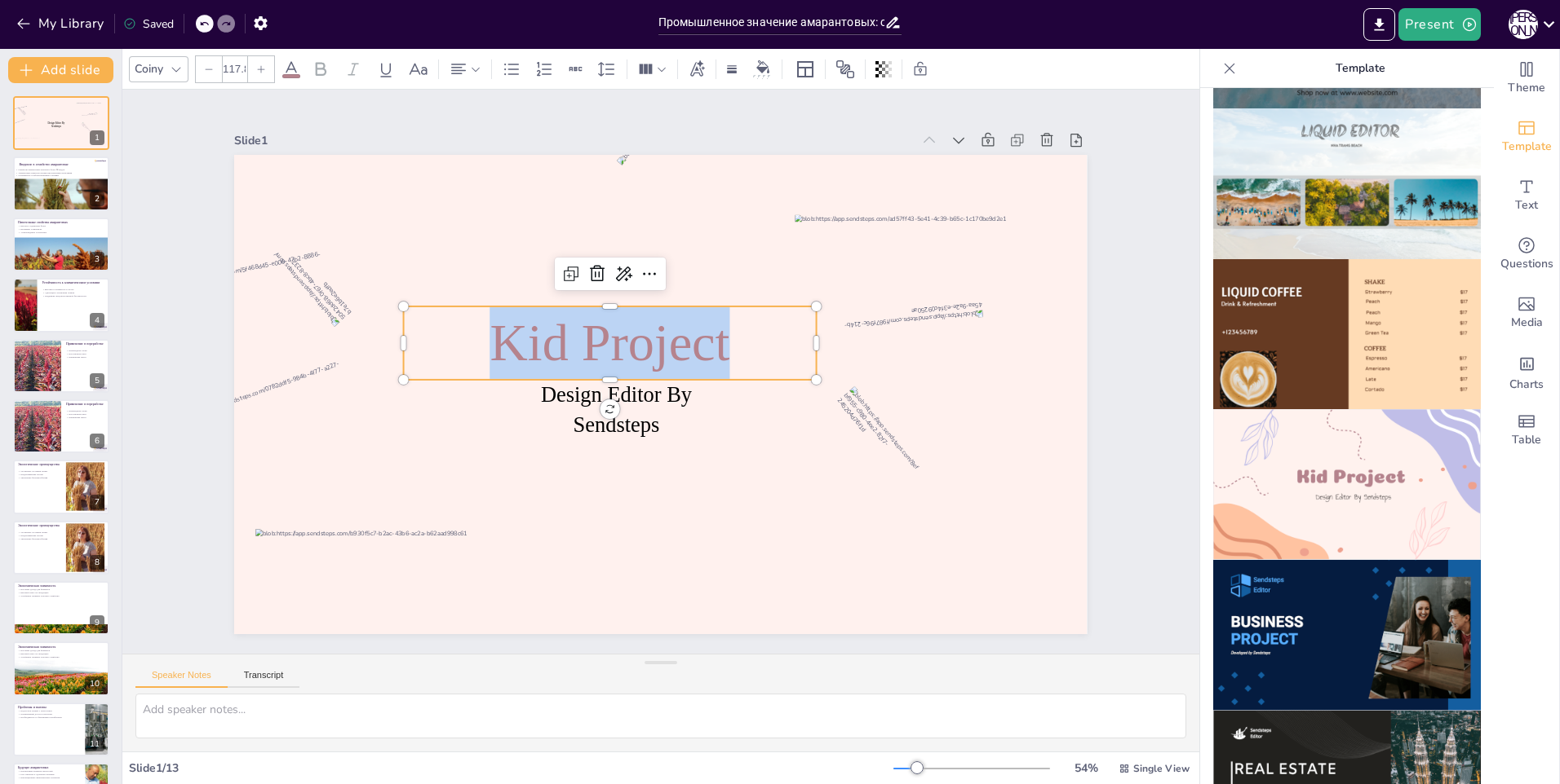
drag, startPoint x: 744, startPoint y: 346, endPoint x: 456, endPoint y: 342, distance: 288.0
click at [456, 342] on p "Kid Project" at bounding box center [617, 333] width 419 height 158
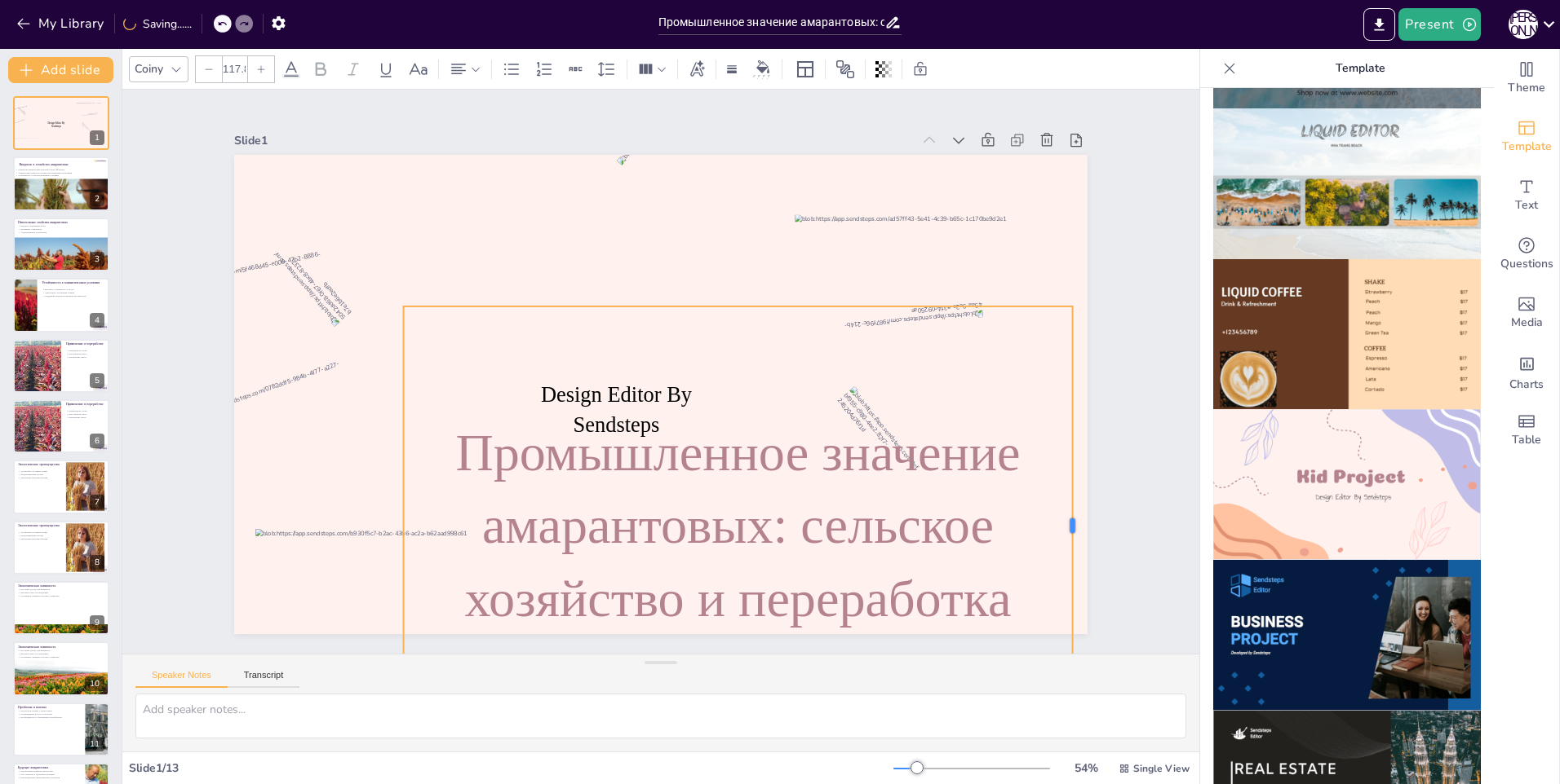
drag, startPoint x: 805, startPoint y: 519, endPoint x: 1063, endPoint y: 461, distance: 264.4
click at [1063, 461] on div at bounding box center [1061, 568] width 58 height 438
drag, startPoint x: 792, startPoint y: 315, endPoint x: 784, endPoint y: 296, distance: 20.6
click at [784, 296] on div "Design Editor By Sendsteps Промышленное значение амарантовых: сельское хозяйств…" at bounding box center [658, 394] width 899 height 565
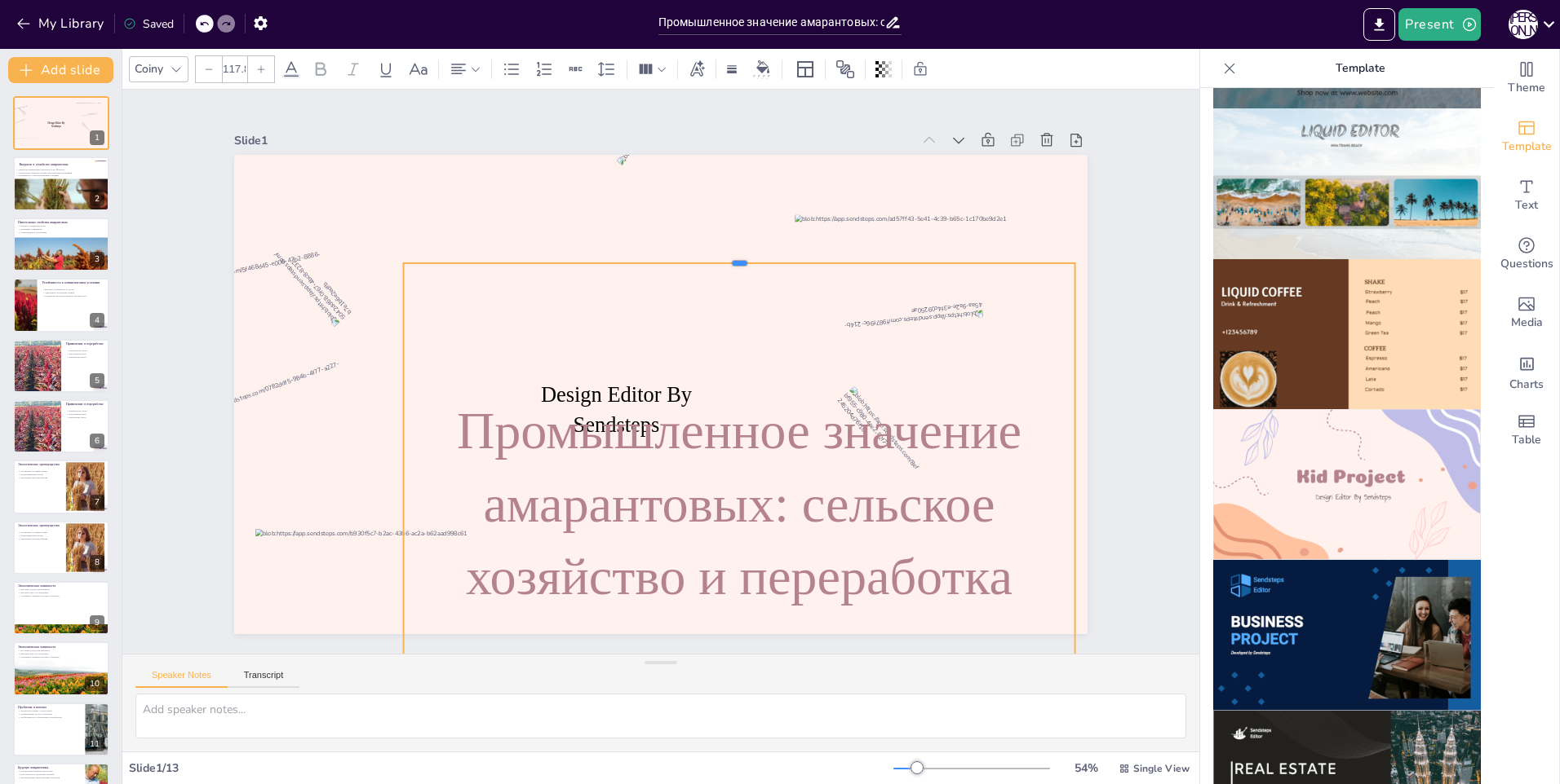
drag, startPoint x: 784, startPoint y: 296, endPoint x: 768, endPoint y: 253, distance: 45.9
click at [768, 253] on div at bounding box center [770, 287] width 642 height 220
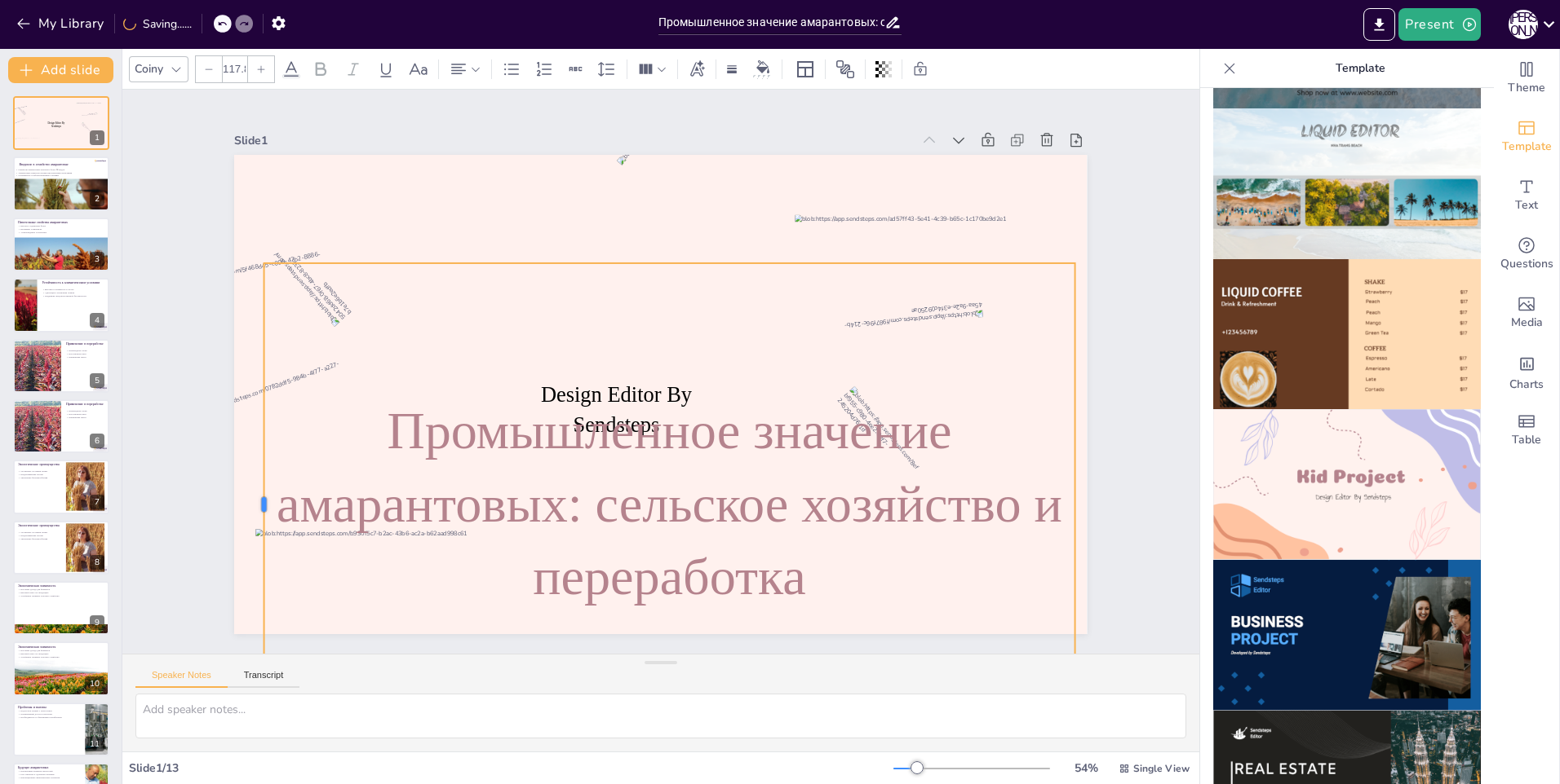
drag, startPoint x: 390, startPoint y: 500, endPoint x: 245, endPoint y: 492, distance: 145.2
click at [248, 492] on div at bounding box center [246, 462] width 64 height 481
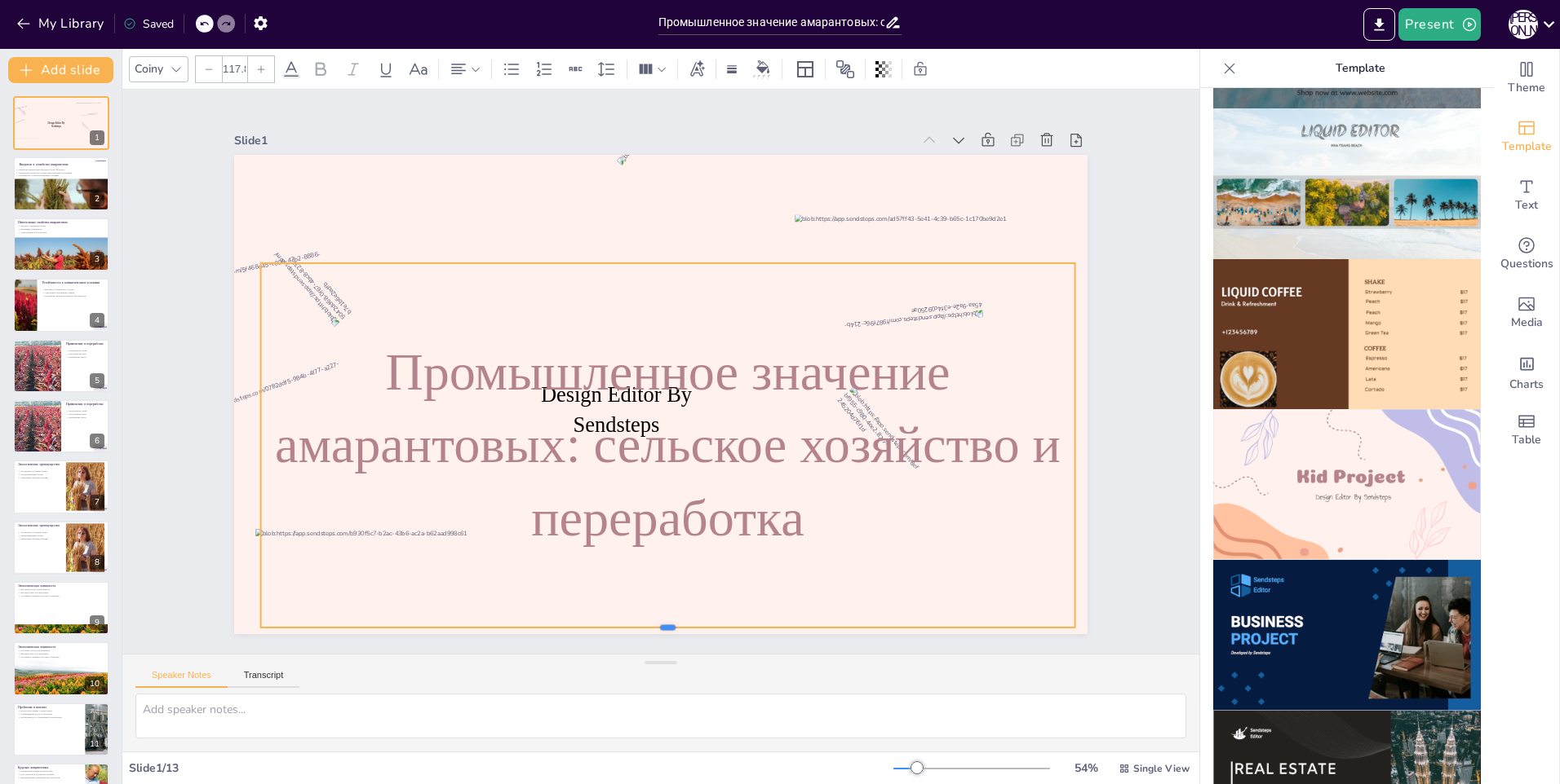
scroll to position [0, 0]
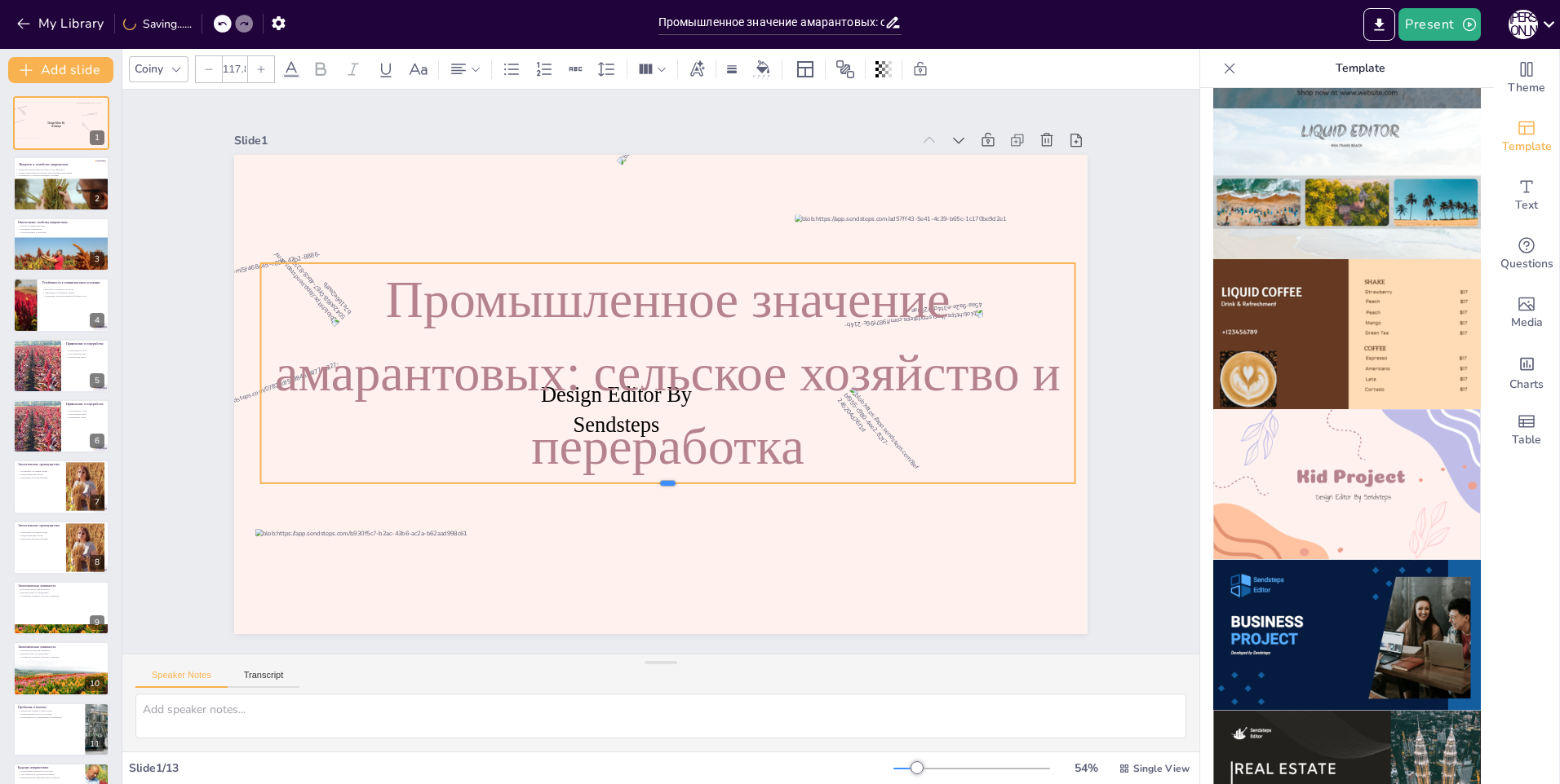
drag, startPoint x: 653, startPoint y: 603, endPoint x: 670, endPoint y: 304, distance: 299.5
click at [670, 304] on div "Design Editor By Sendsteps Промышленное значение амарантовых: сельское хозяйств…" at bounding box center [658, 394] width 899 height 565
click at [619, 409] on p "Промышленное значение амарантовых: сельское хозяйство и переработка" at bounding box center [667, 373] width 842 height 383
click at [640, 420] on p "Промышленное значение амарантовых: сельское хозяйство и переработка" at bounding box center [668, 374] width 832 height 304
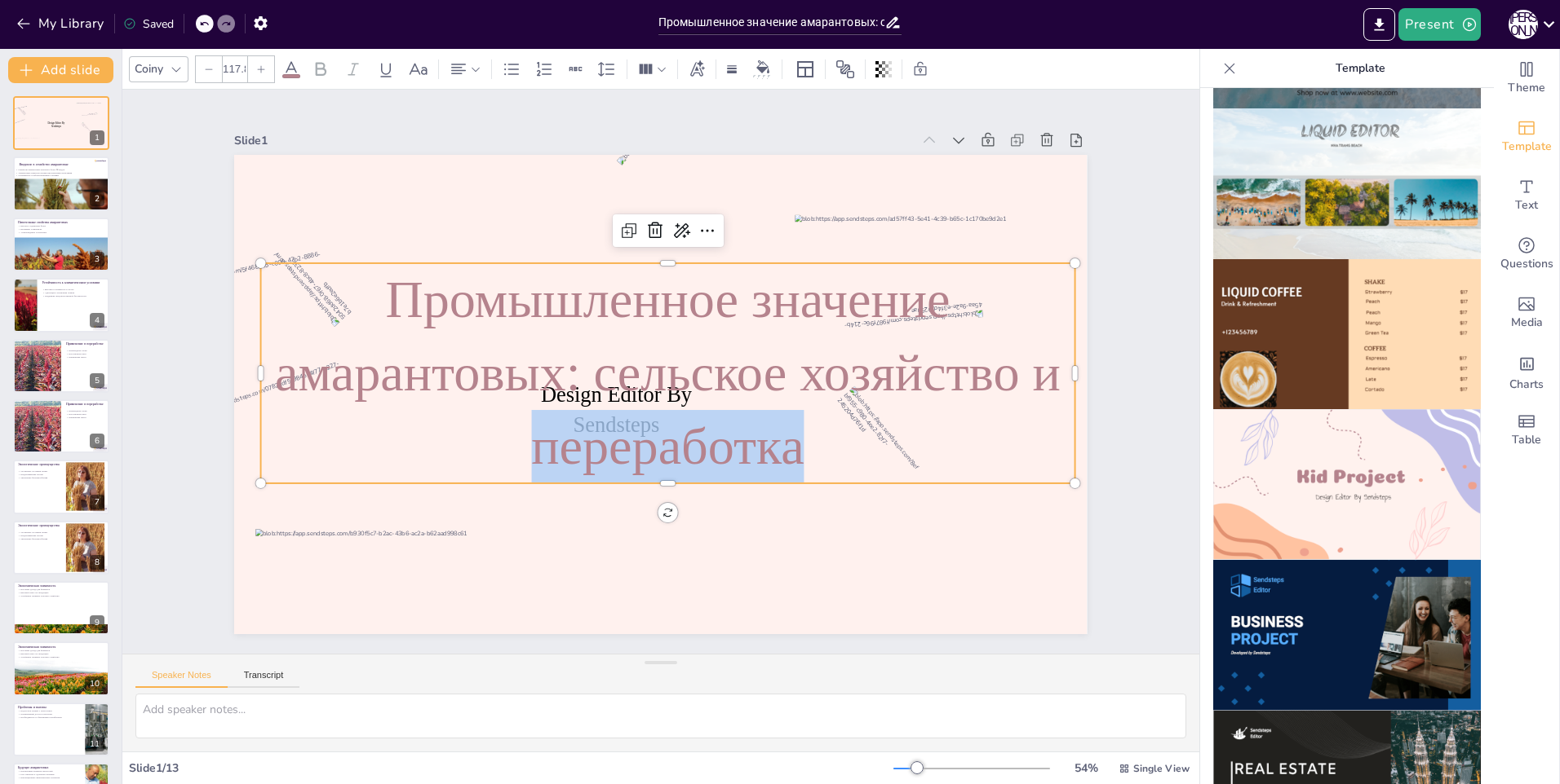
click at [640, 420] on p "Промышленное значение амарантовых: сельское хозяйство и переработка" at bounding box center [667, 374] width 842 height 384
click at [1508, 80] on span "Theme" at bounding box center [1526, 88] width 37 height 18
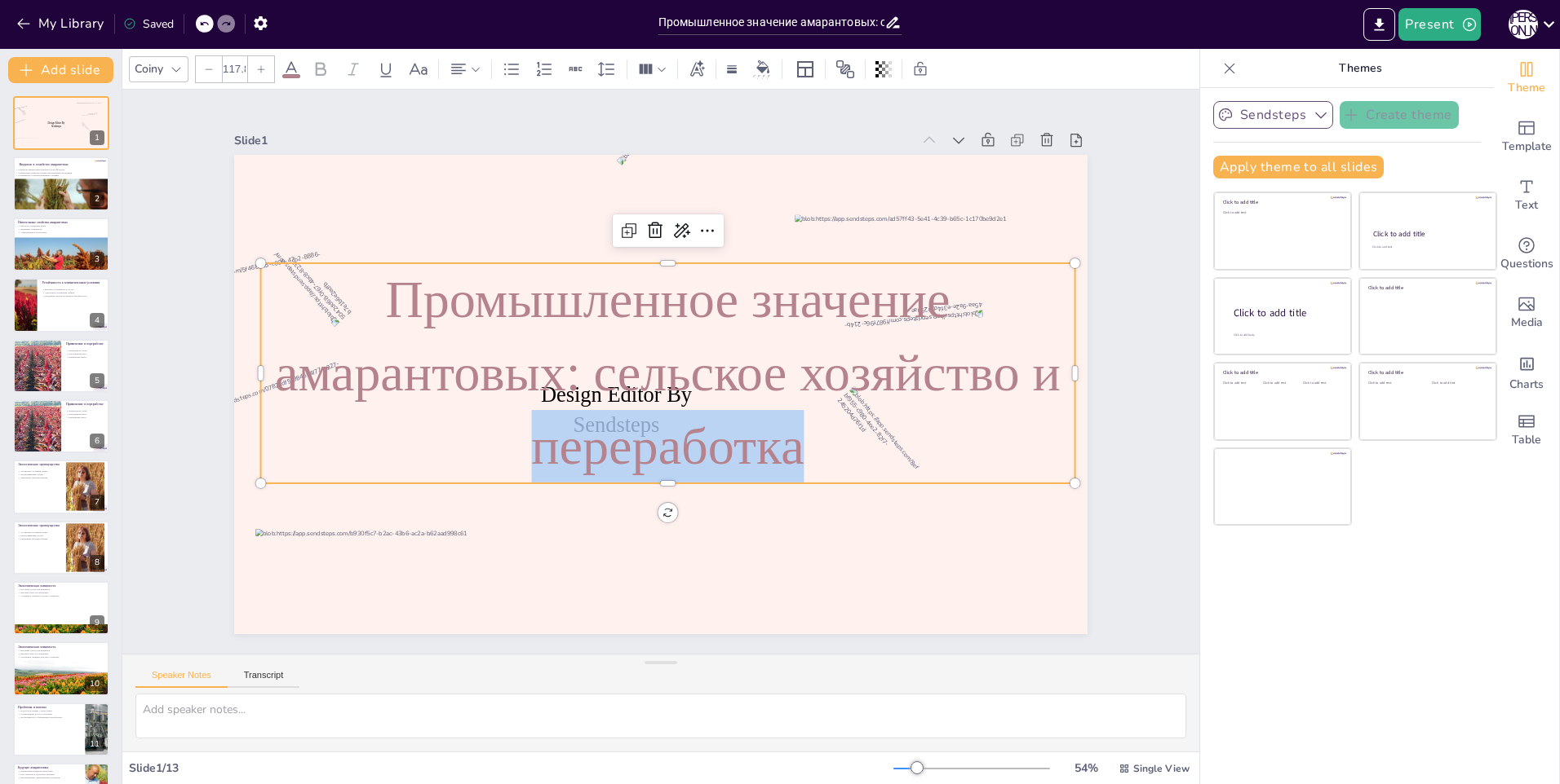
click at [1313, 119] on icon "button" at bounding box center [1321, 115] width 16 height 16
click at [772, 519] on div at bounding box center [761, 538] width 202 height 149
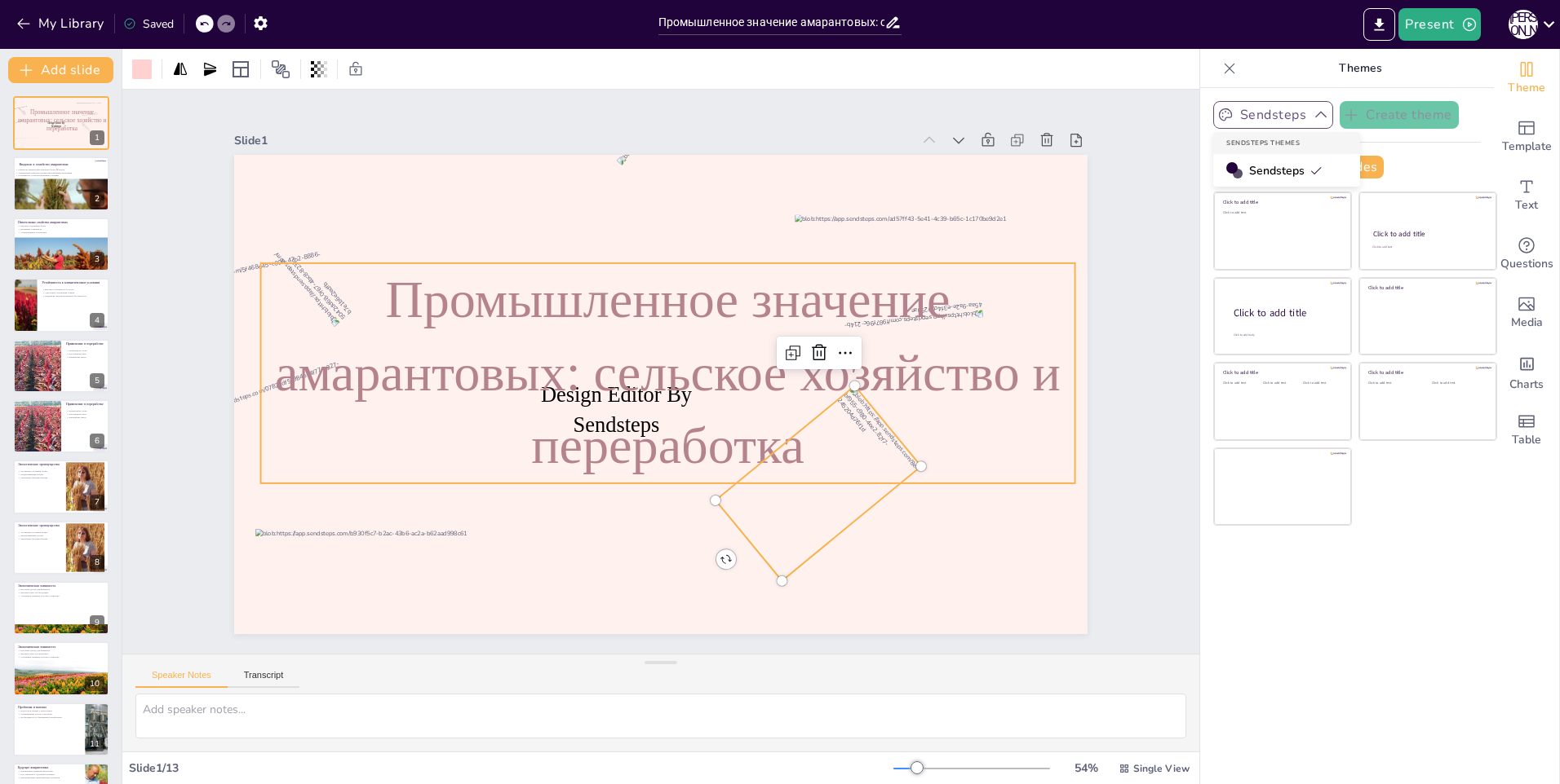
click at [670, 430] on p "Промышленное значение амарантовых: сельское хозяйство и переработка" at bounding box center [668, 373] width 832 height 304
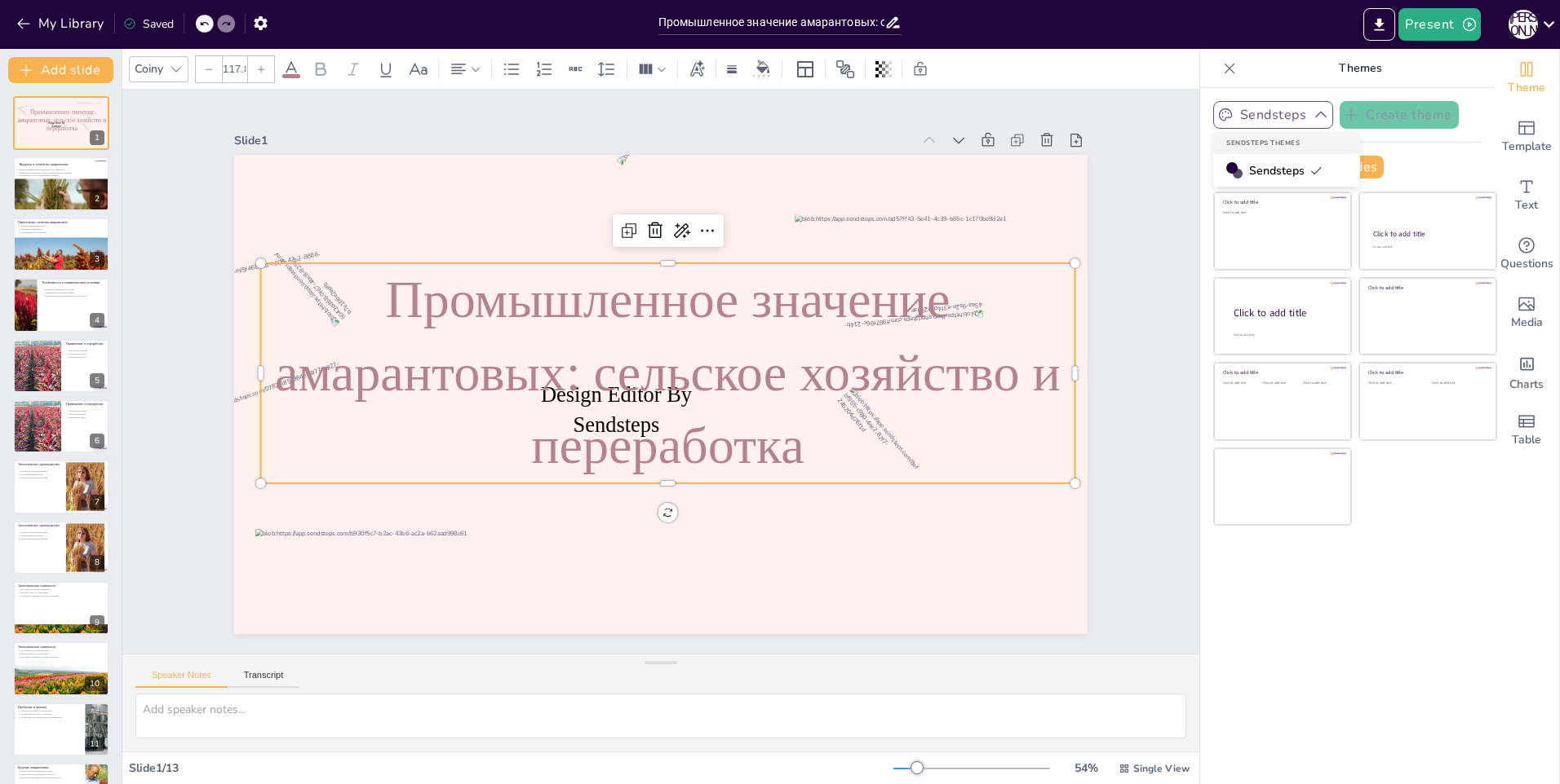
click at [662, 438] on p "Промышленное значение амарантовых: сельское хозяйство и переработка" at bounding box center [667, 375] width 842 height 461
drag, startPoint x: 657, startPoint y: 465, endPoint x: 653, endPoint y: 473, distance: 8.9
click at [654, 470] on p "Промышленное значение амарантовых: сельское хозяйство и переработка" at bounding box center [667, 374] width 842 height 384
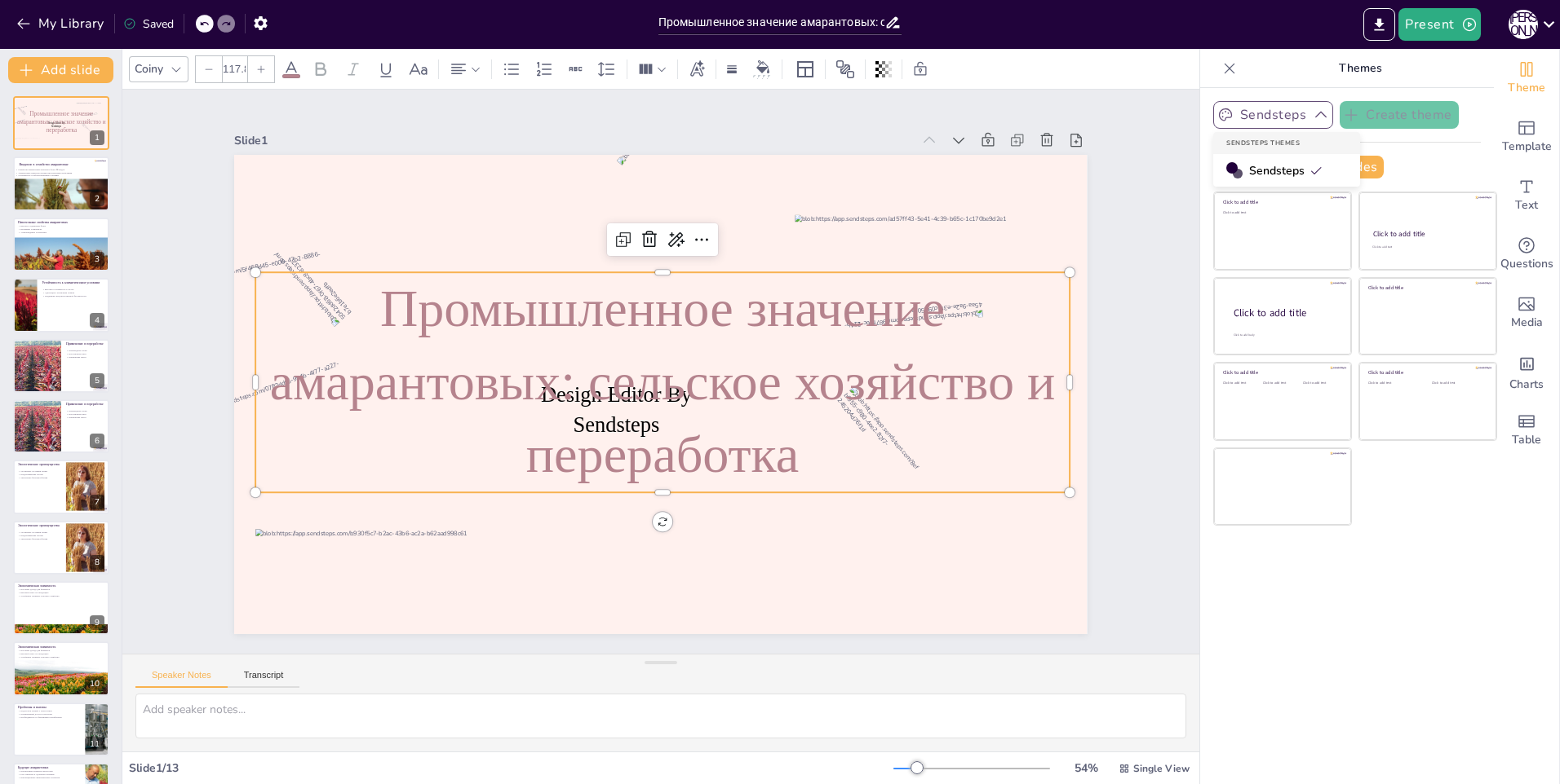
click at [653, 474] on p "Промышленное значение амарантовых: сельское хозяйство и переработка" at bounding box center [661, 382] width 832 height 304
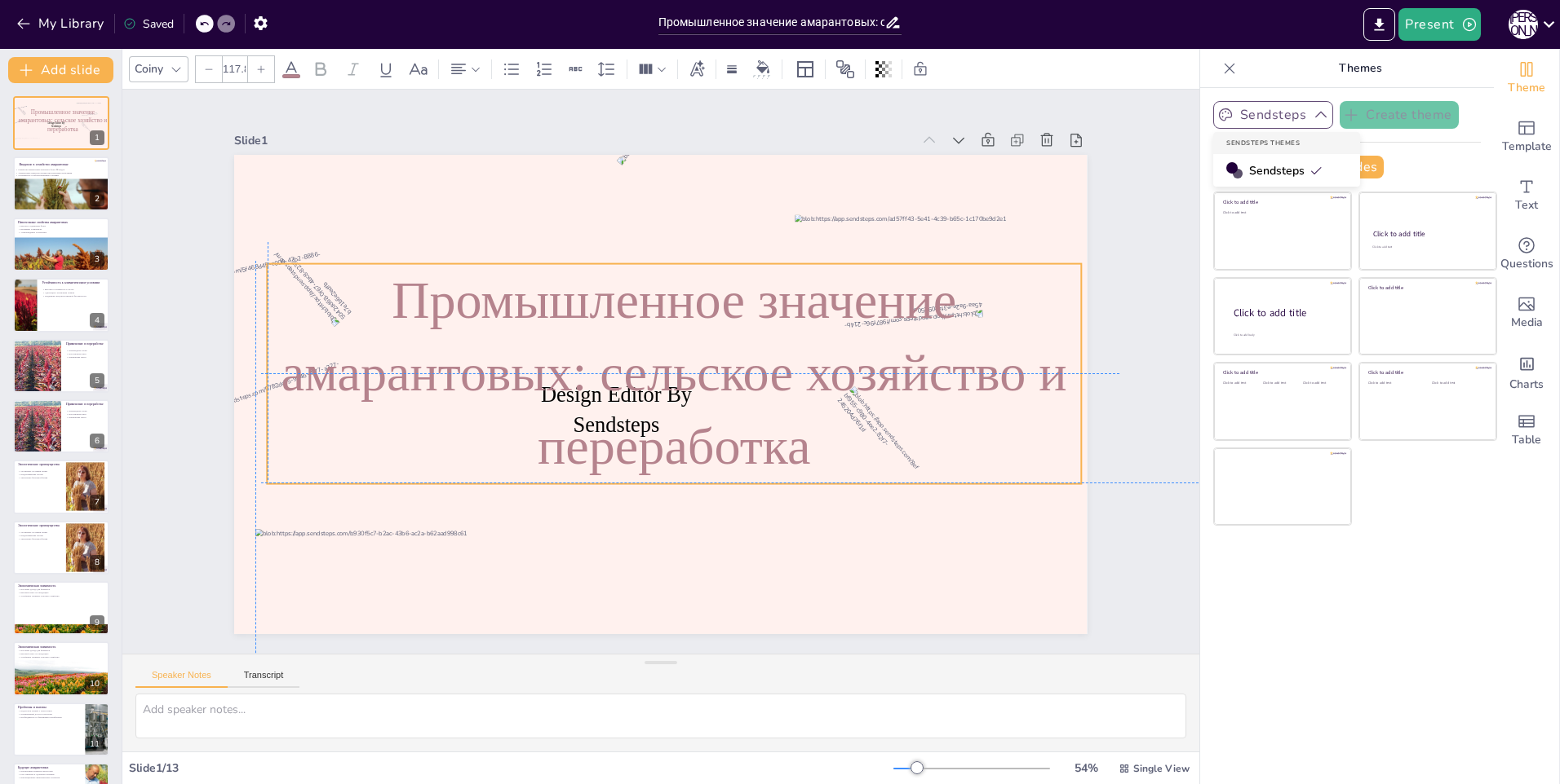
drag, startPoint x: 652, startPoint y: 476, endPoint x: 660, endPoint y: 456, distance: 21.5
click at [660, 456] on p "Промышленное значение амарантовых: сельское хозяйство и переработка" at bounding box center [674, 374] width 832 height 304
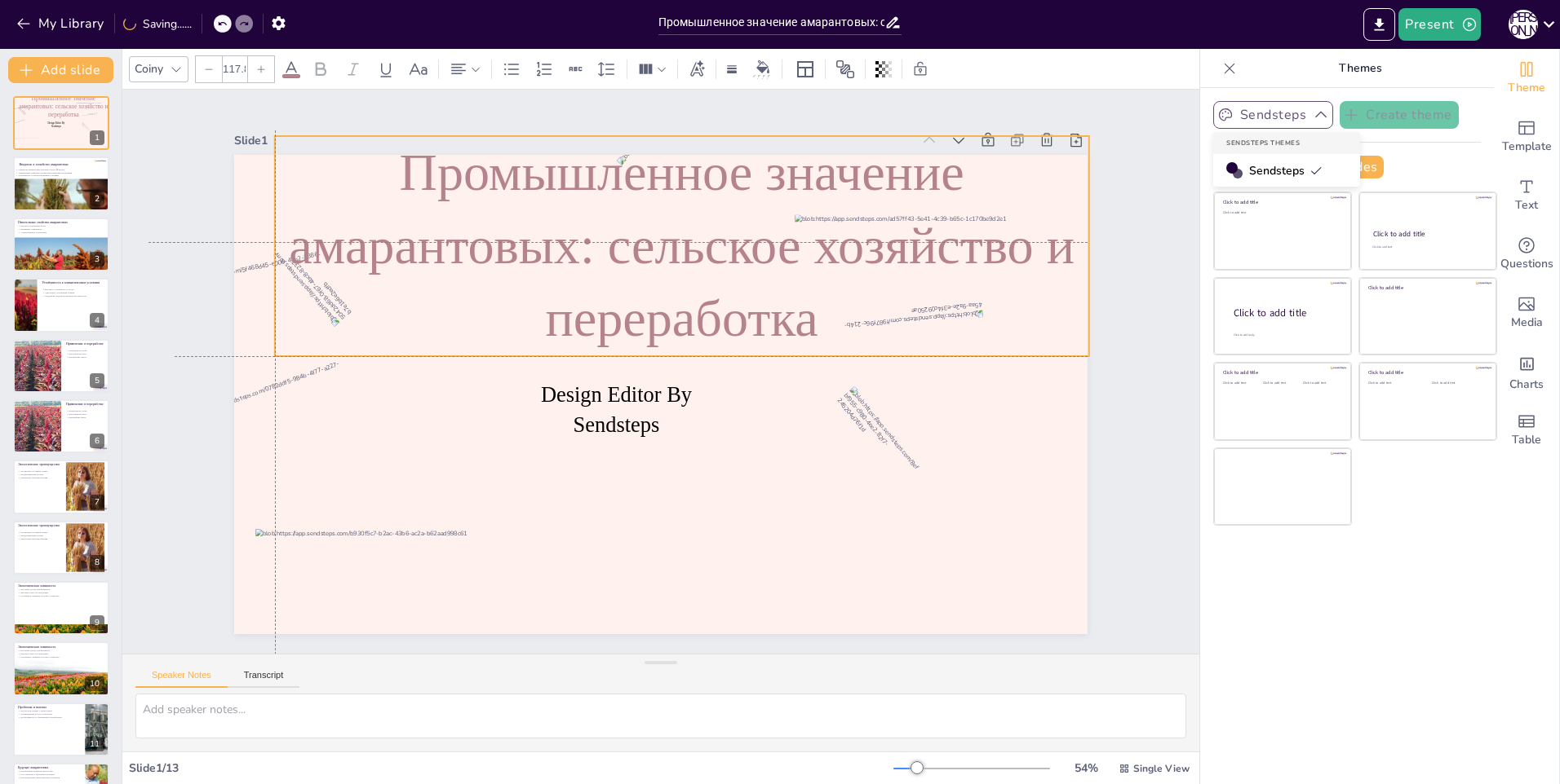
drag, startPoint x: 673, startPoint y: 465, endPoint x: 622, endPoint y: 361, distance: 115.8
click at [674, 339] on p "Промышленное значение амарантовых: сельское хозяйство и переработка" at bounding box center [719, 258] width 842 height 460
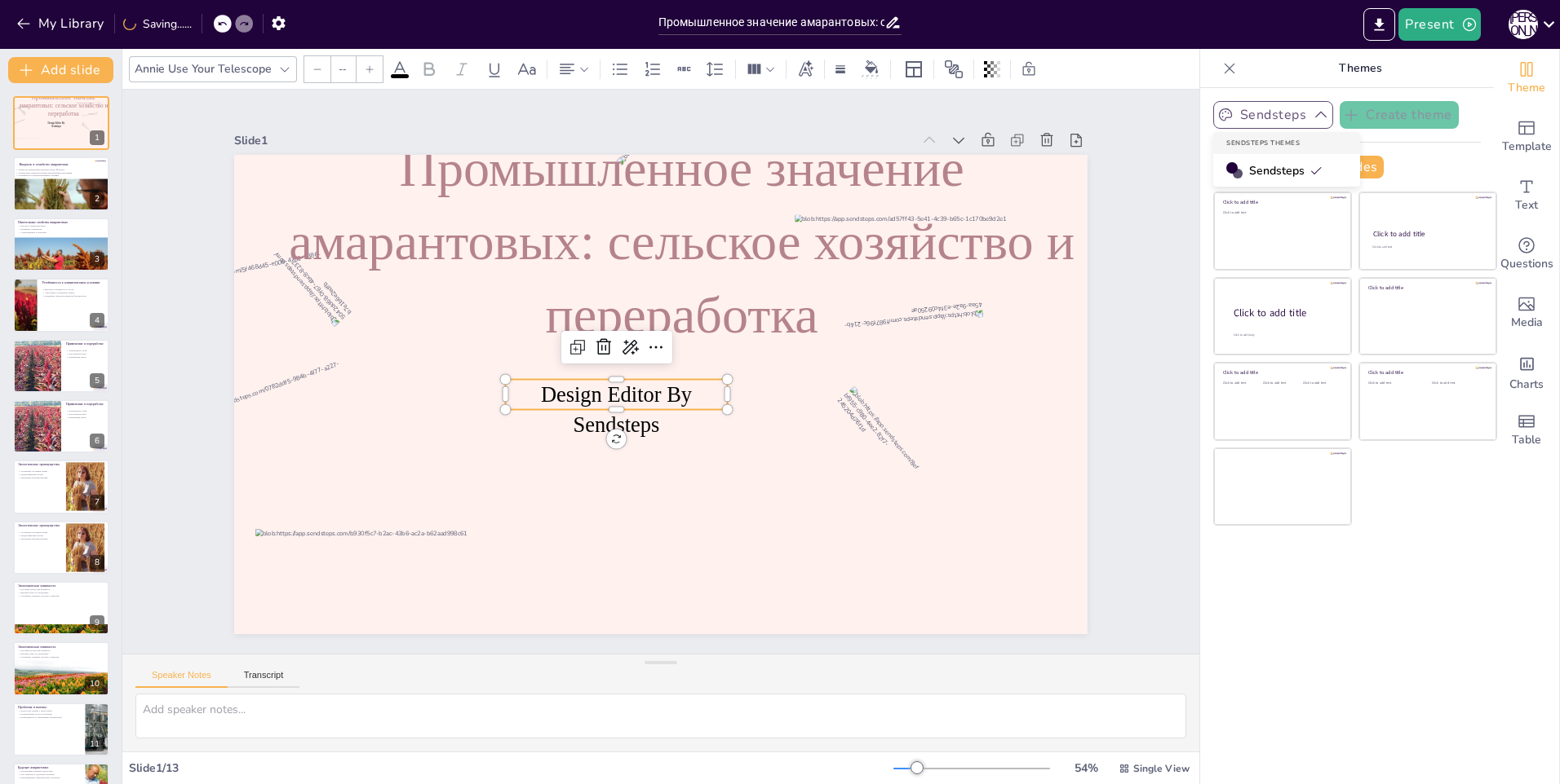
type input "48.6"
click at [601, 374] on p "Design Editor By Sendsteps" at bounding box center [606, 394] width 229 height 127
click at [675, 429] on p "Design Editor By Sendsteps" at bounding box center [609, 400] width 229 height 105
click at [654, 426] on p "Design Editor By Sendsteps" at bounding box center [613, 405] width 227 height 83
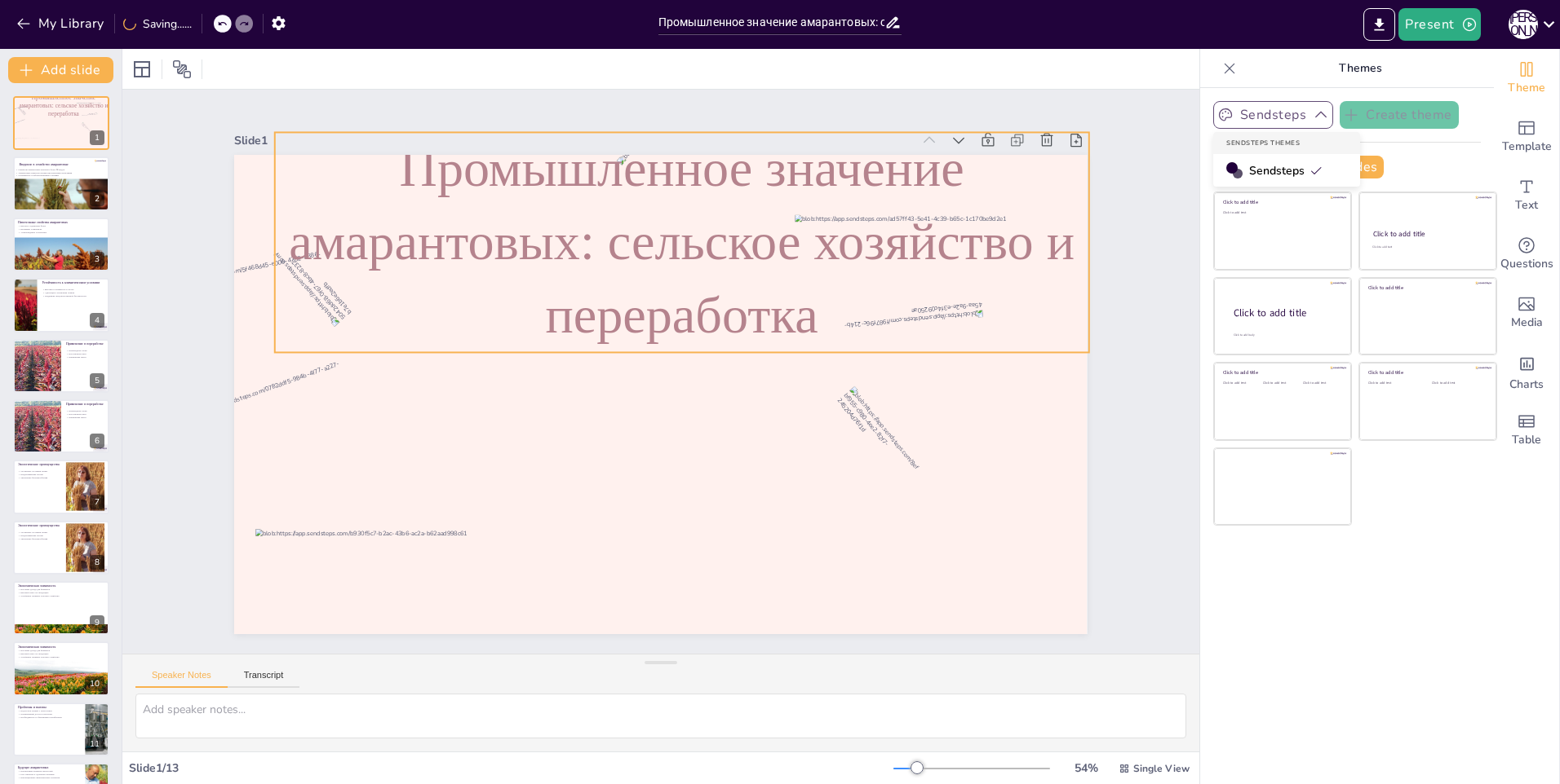
click at [662, 268] on p "Промышленное значение амарантовых: сельское хозяйство и переработка" at bounding box center [614, 249] width 815 height 597
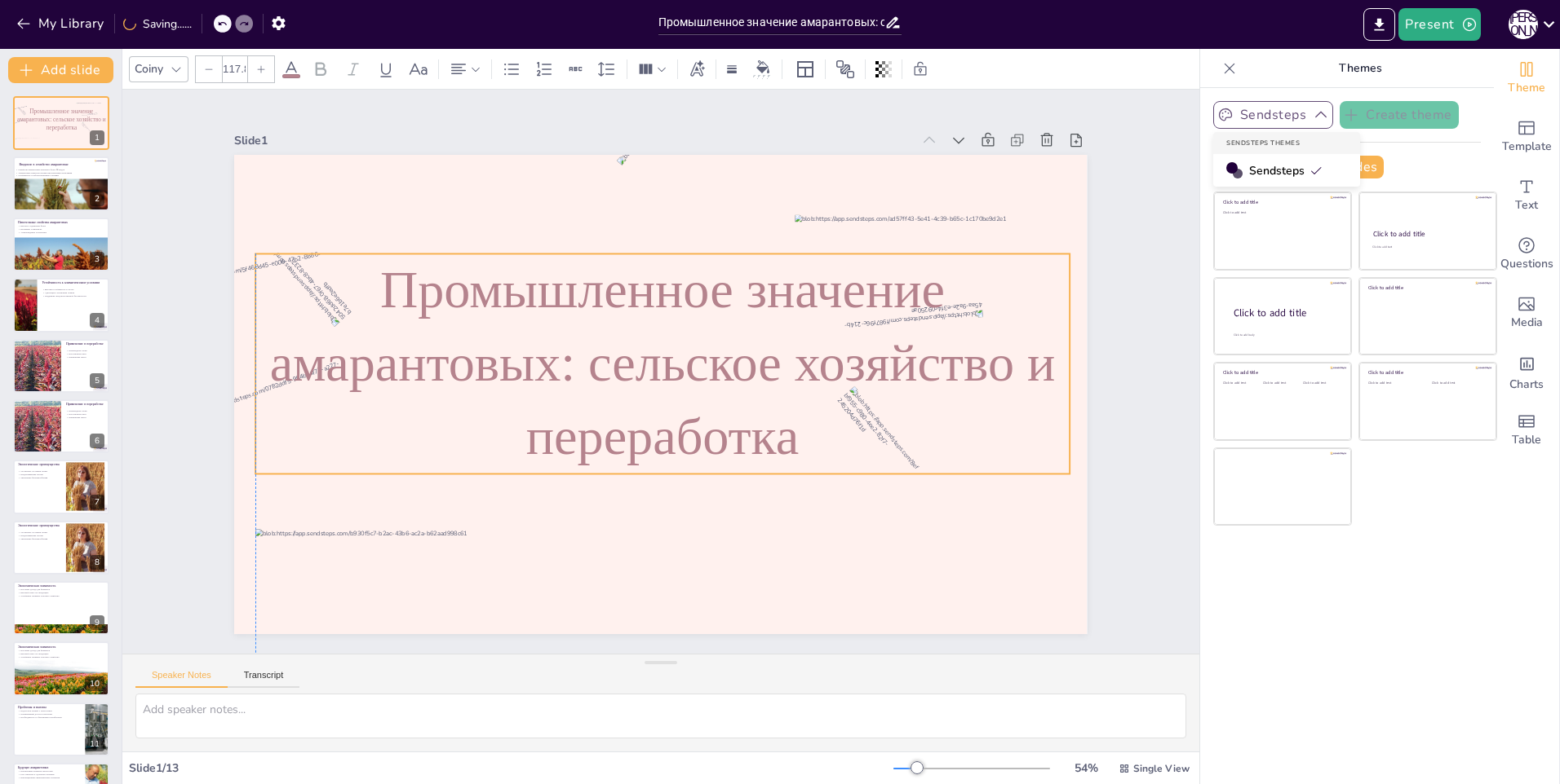
drag, startPoint x: 669, startPoint y: 265, endPoint x: 645, endPoint y: 386, distance: 123.4
click at [645, 386] on p "Промышленное значение амарантовых: сельское хозяйство и переработка" at bounding box center [665, 365] width 842 height 461
click at [286, 71] on icon at bounding box center [291, 69] width 19 height 19
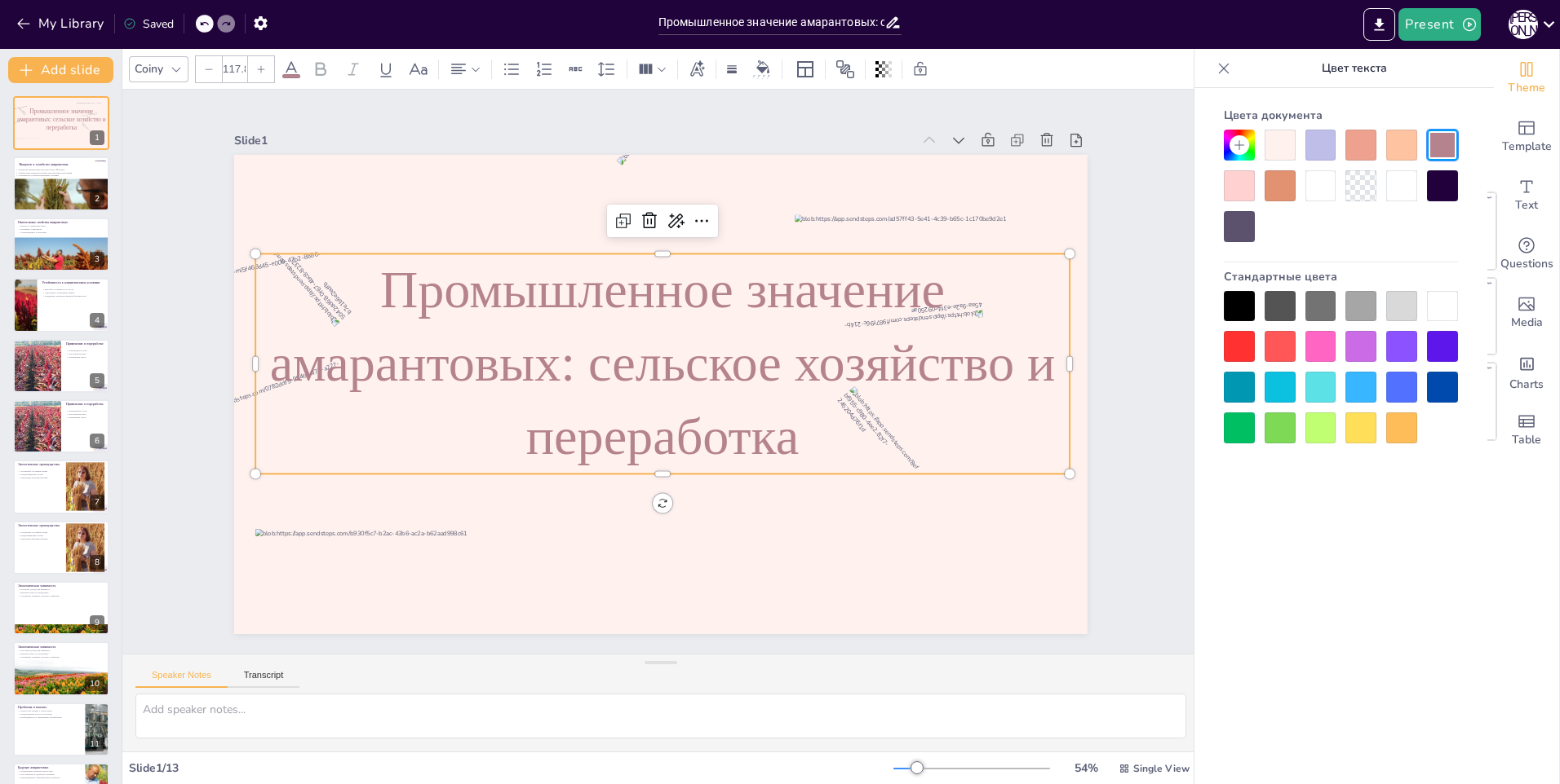
click at [1392, 154] on div at bounding box center [1402, 145] width 31 height 31
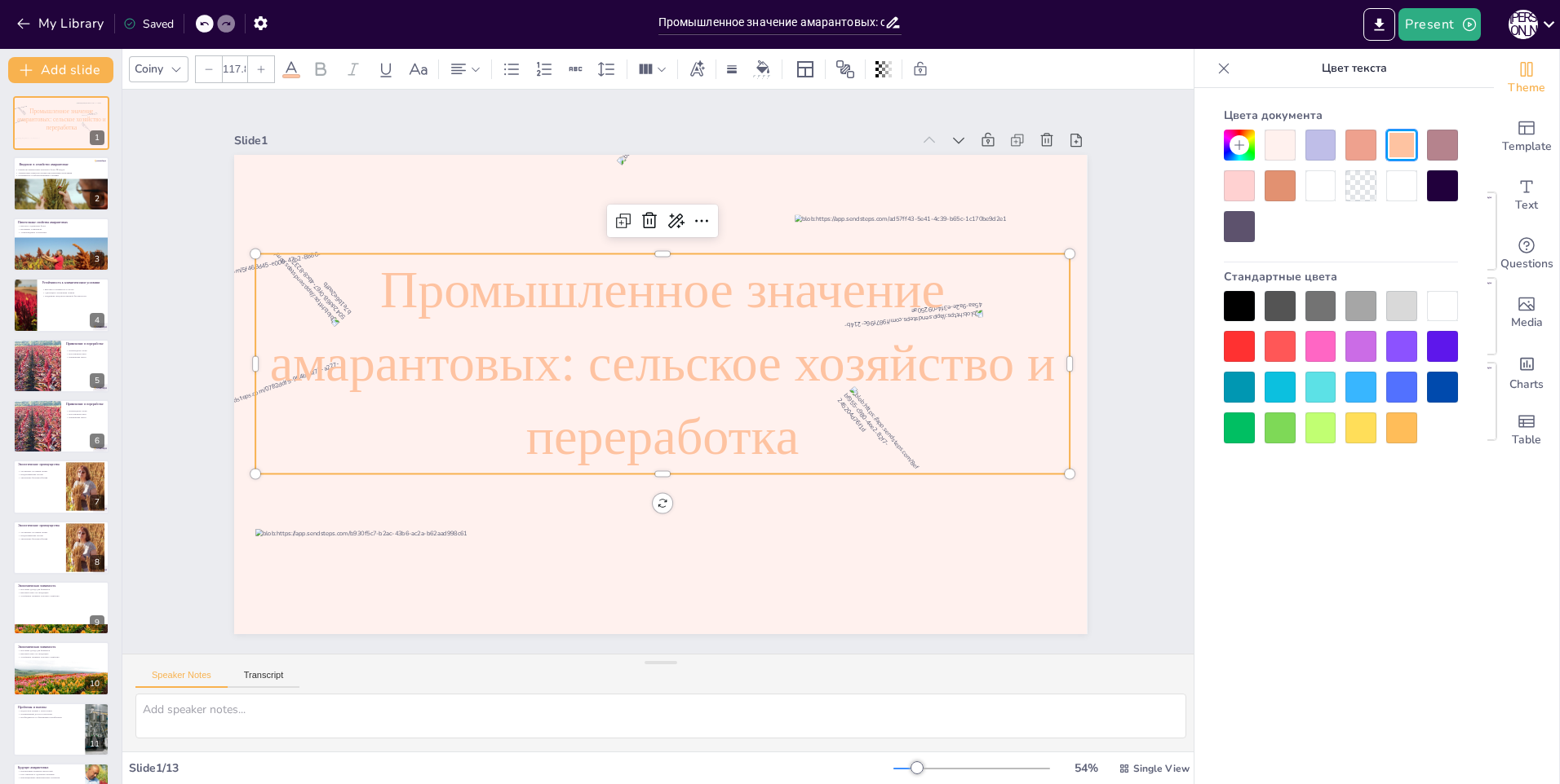
click at [1385, 150] on div at bounding box center [1340, 186] width 234 height 112
click at [1312, 150] on div at bounding box center [1320, 145] width 31 height 31
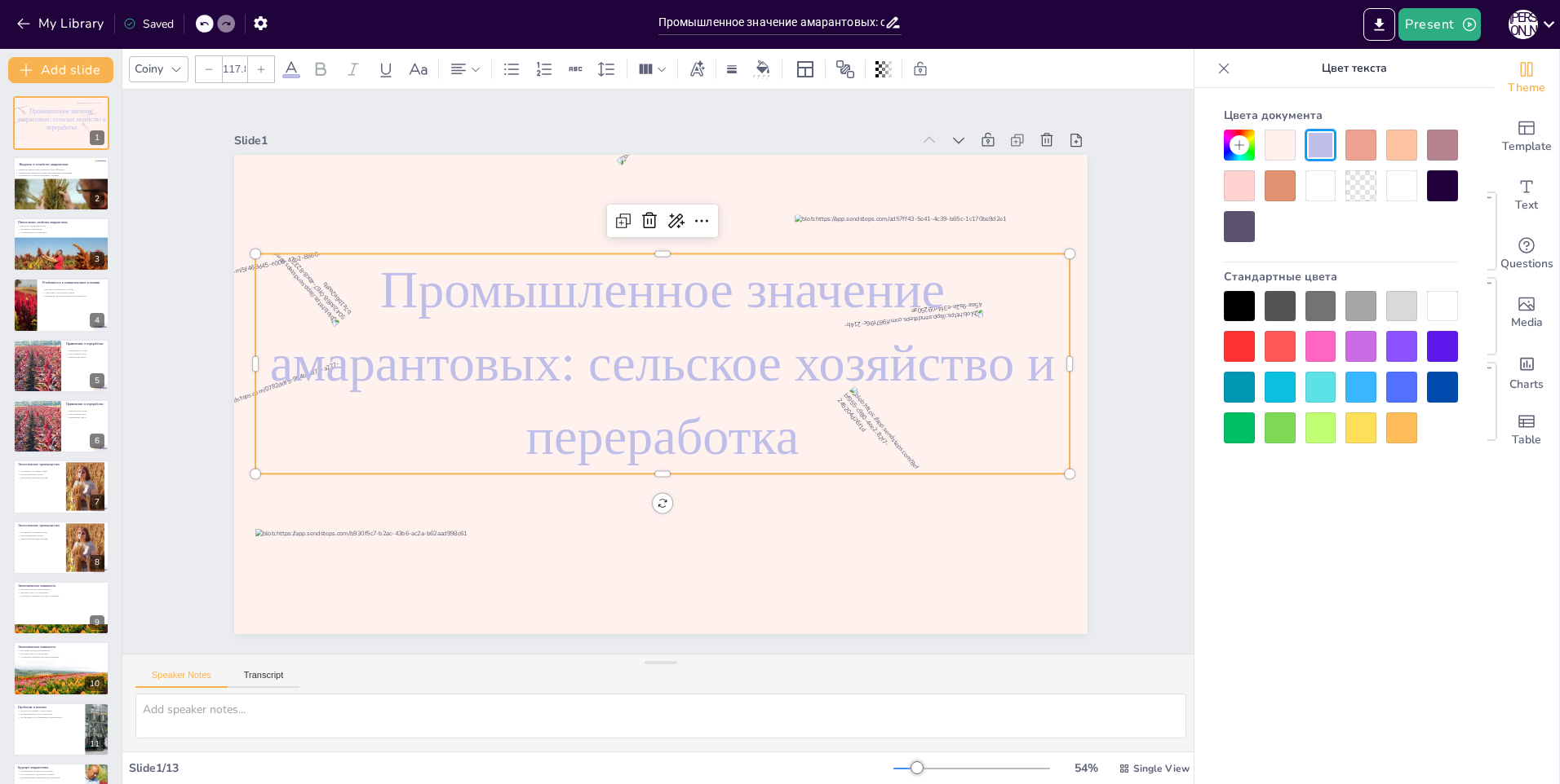
click at [1439, 192] on div at bounding box center [1442, 186] width 31 height 31
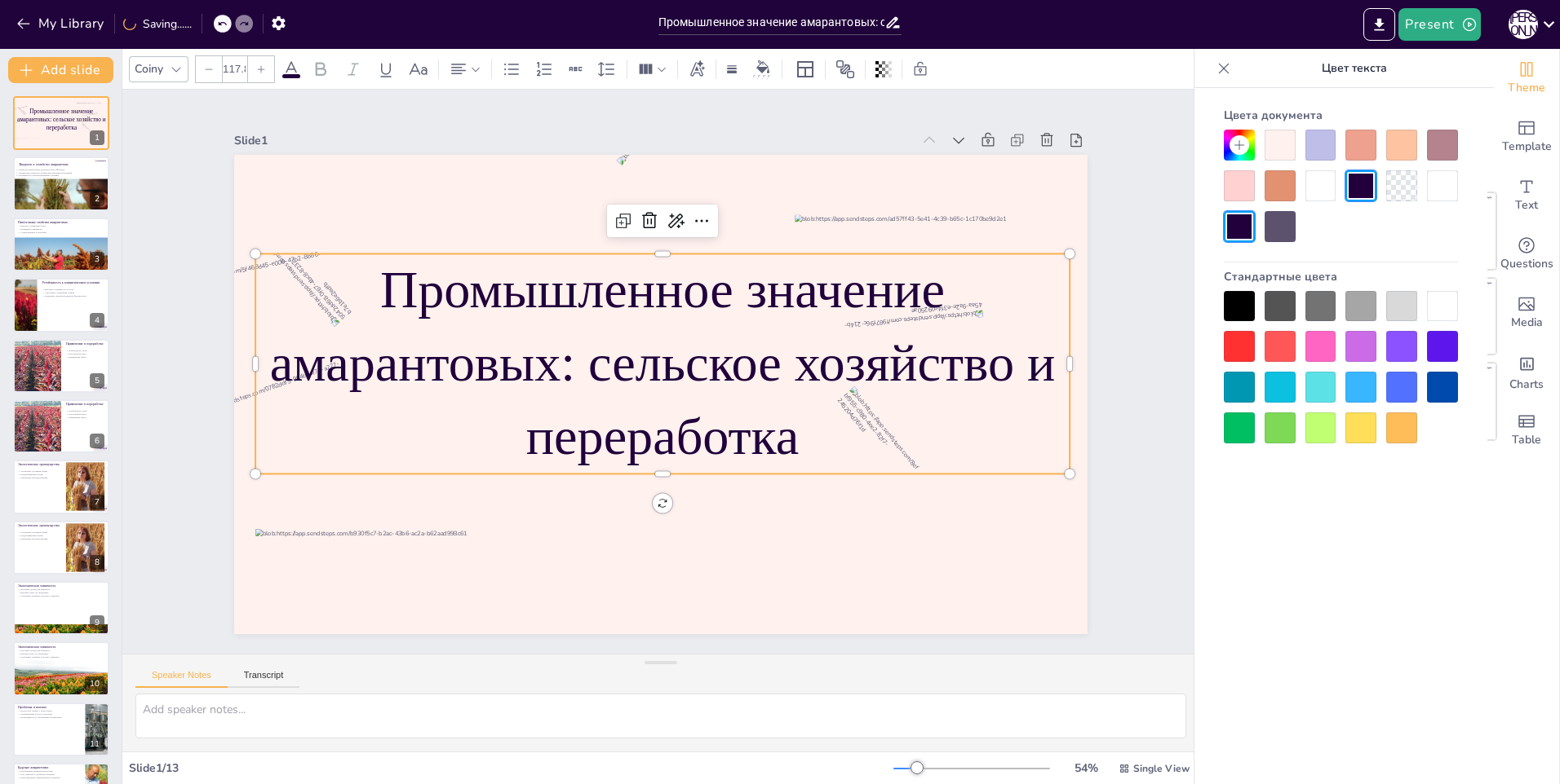
click at [1289, 231] on div at bounding box center [1279, 227] width 31 height 31
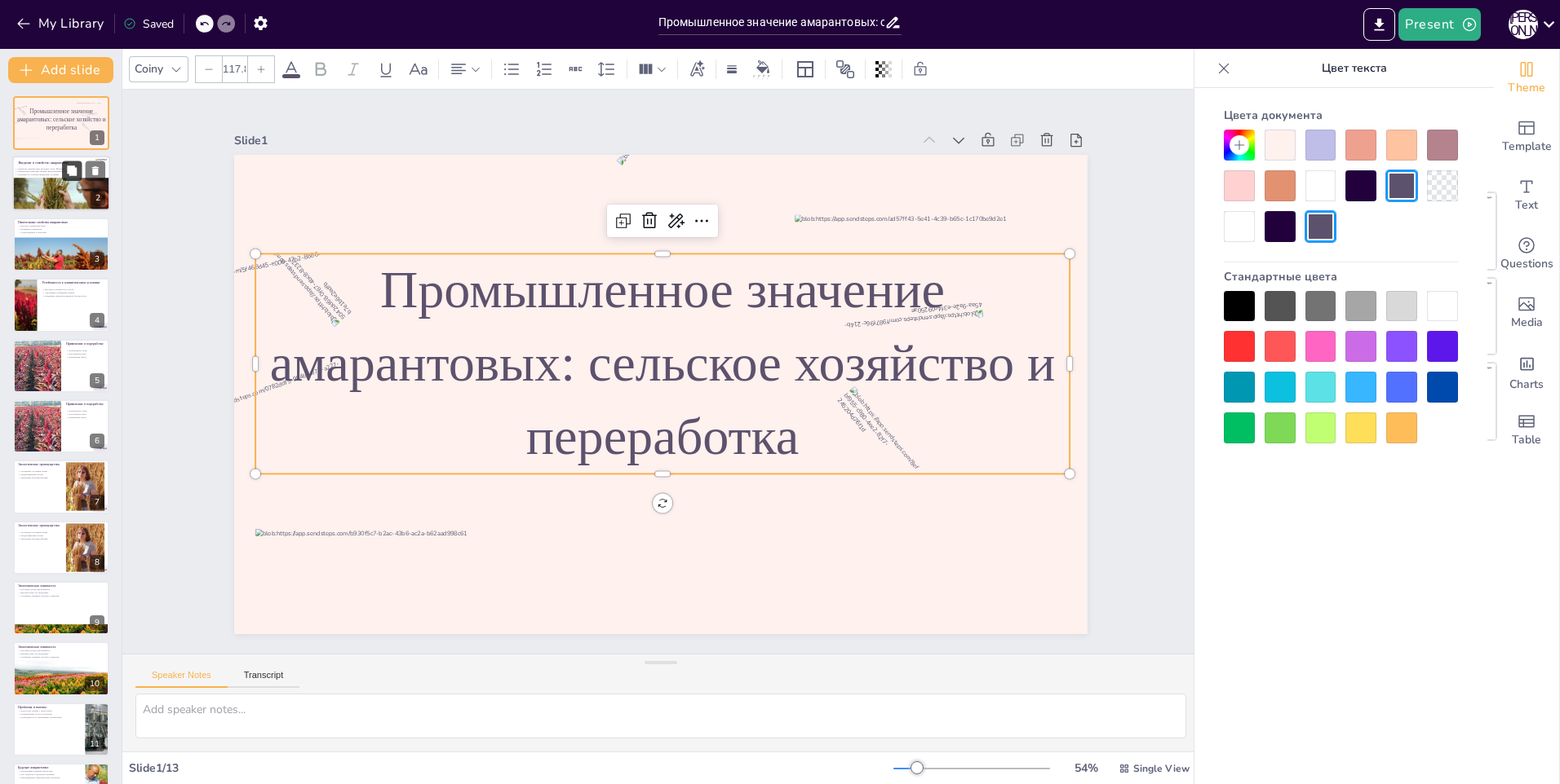
click at [63, 167] on button at bounding box center [72, 171] width 19 height 19
type textarea "Семейство амарантовые действительно включает множество видов, что делает его ва…"
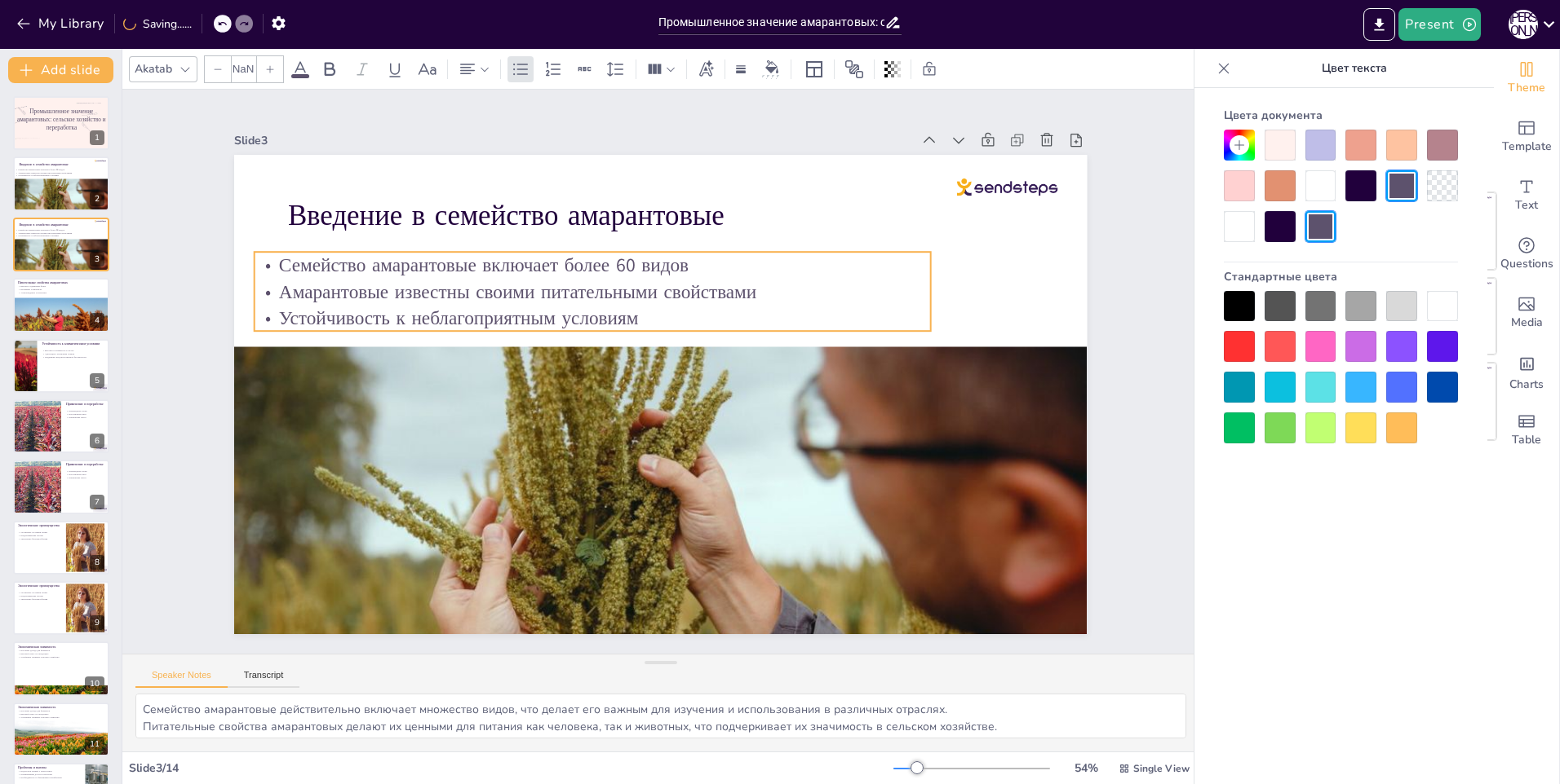
click at [853, 254] on p "Семейство амарантовые включает более 60 видов" at bounding box center [668, 245] width 563 height 419
type input "32"
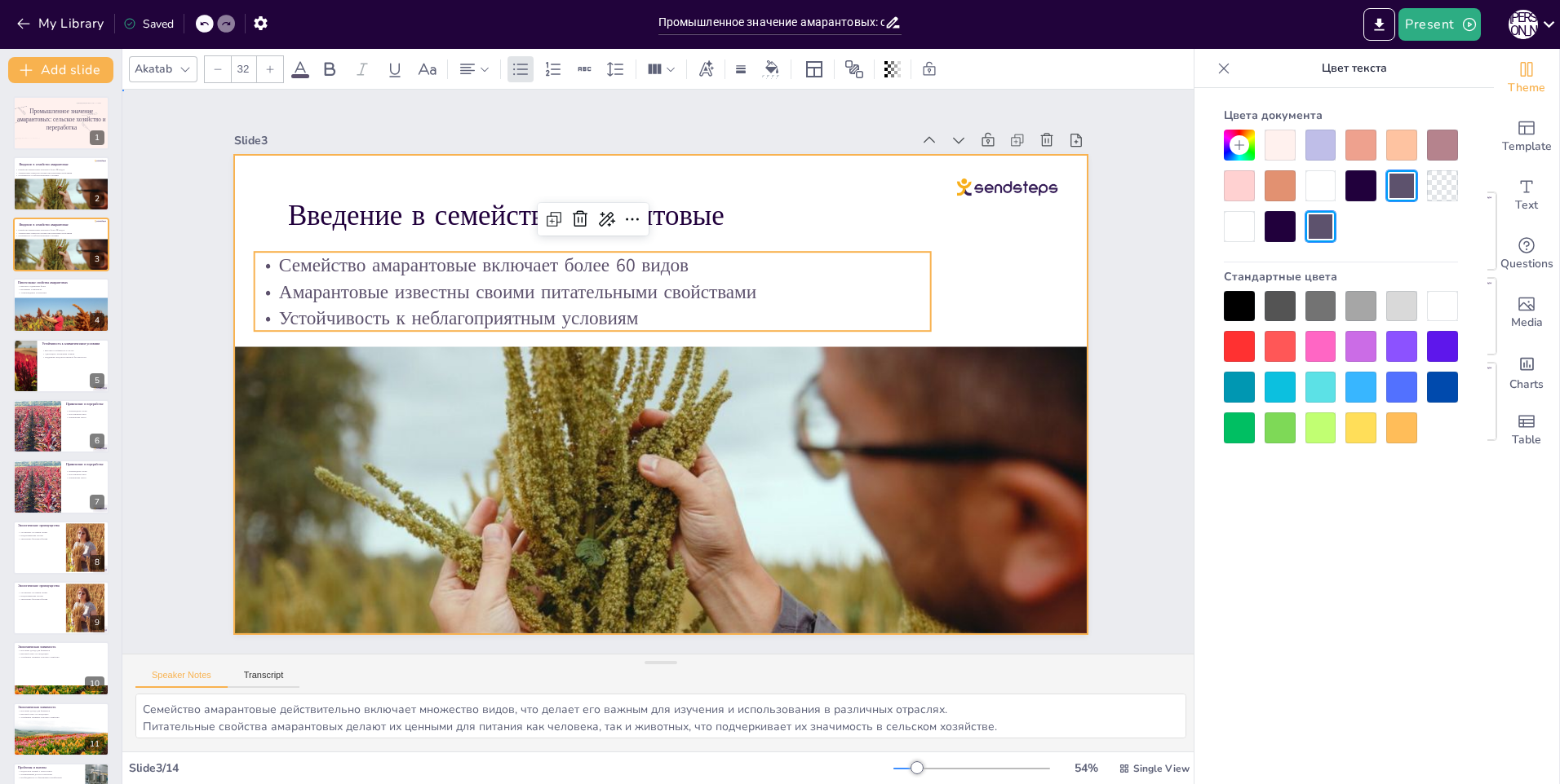
click at [995, 287] on div at bounding box center [680, 359] width 842 height 978
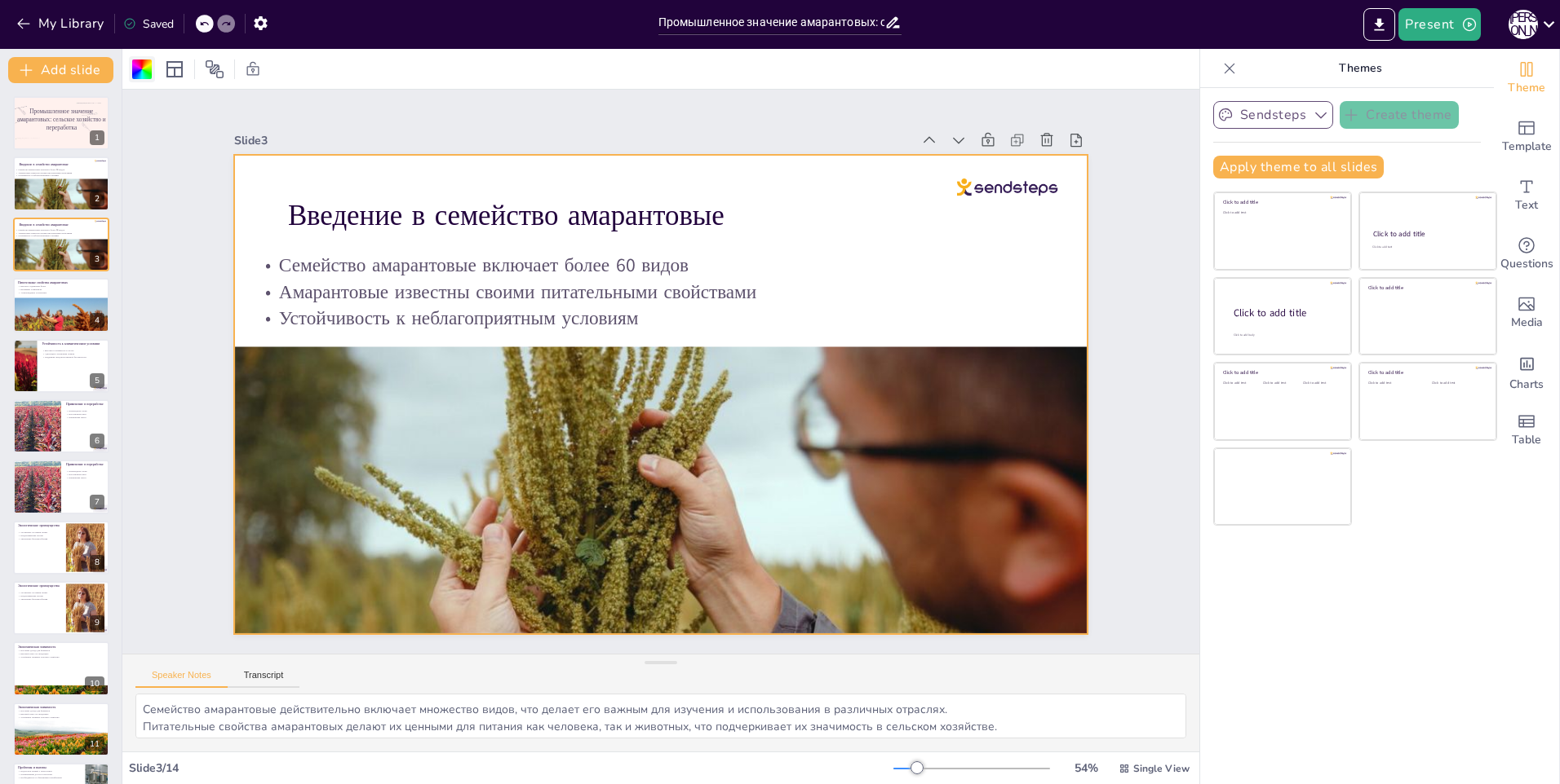
click at [139, 71] on div at bounding box center [142, 69] width 19 height 19
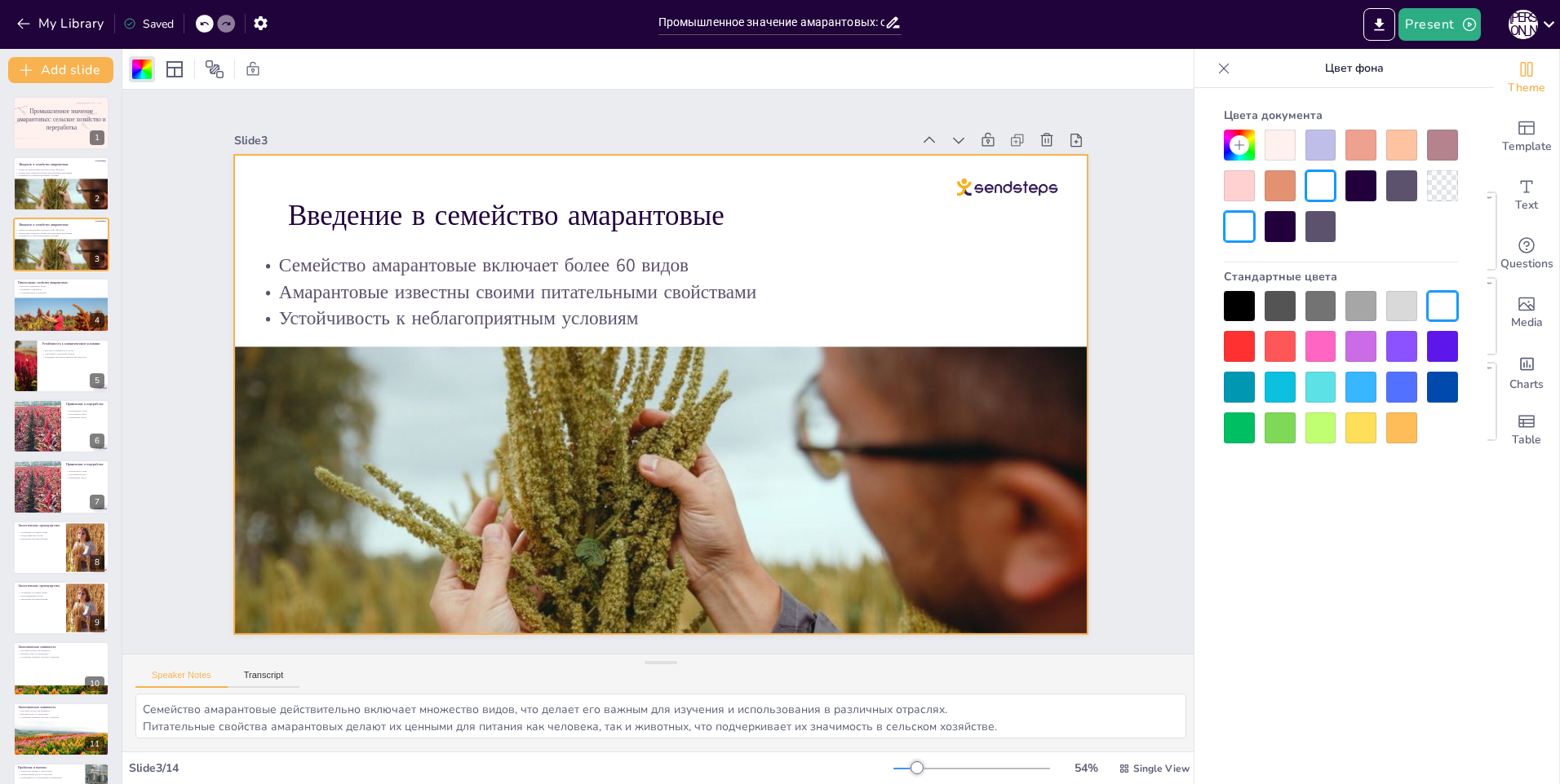
click at [1410, 433] on div at bounding box center [1402, 427] width 31 height 31
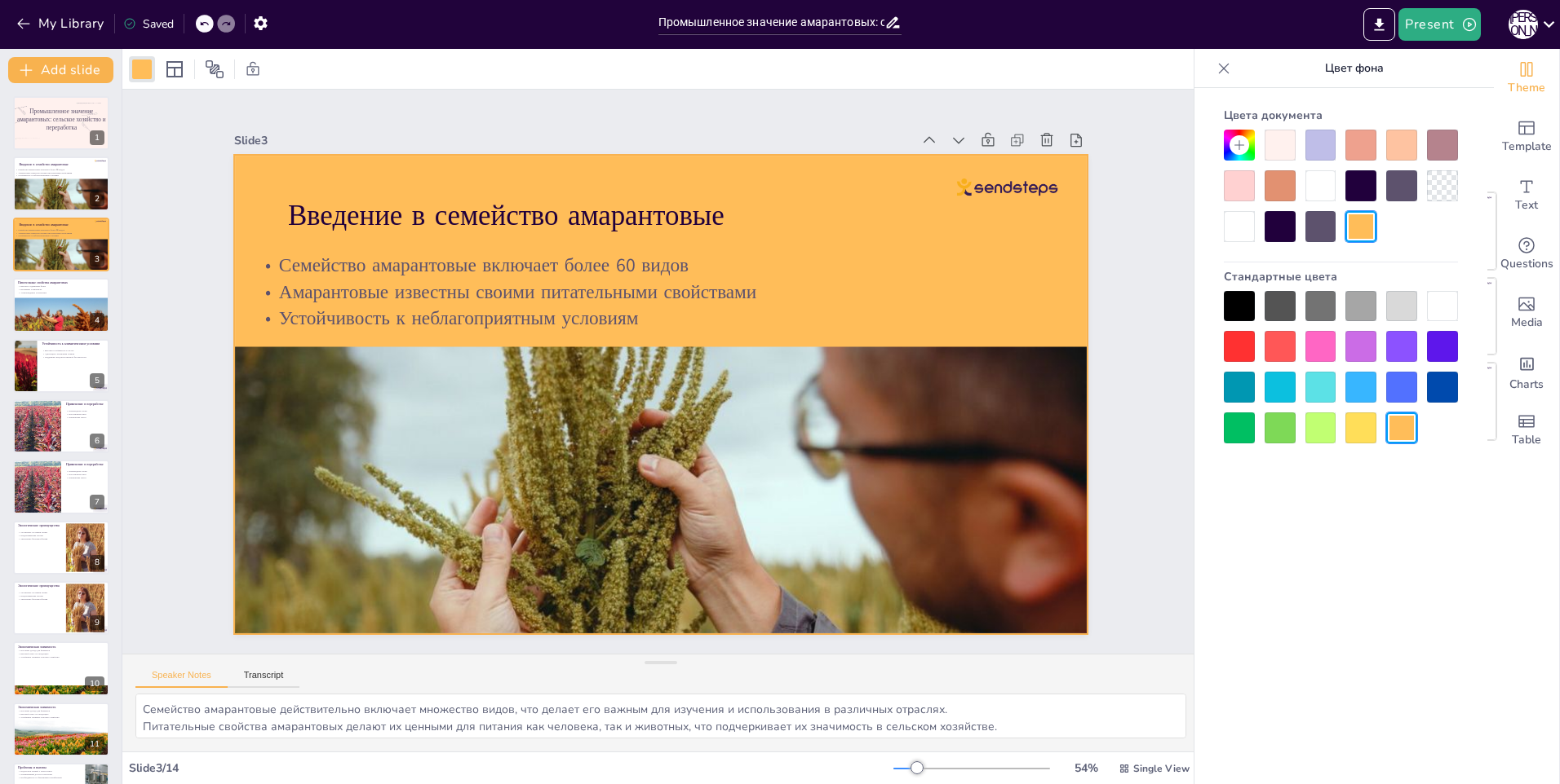
click at [1375, 431] on div at bounding box center [1360, 427] width 31 height 31
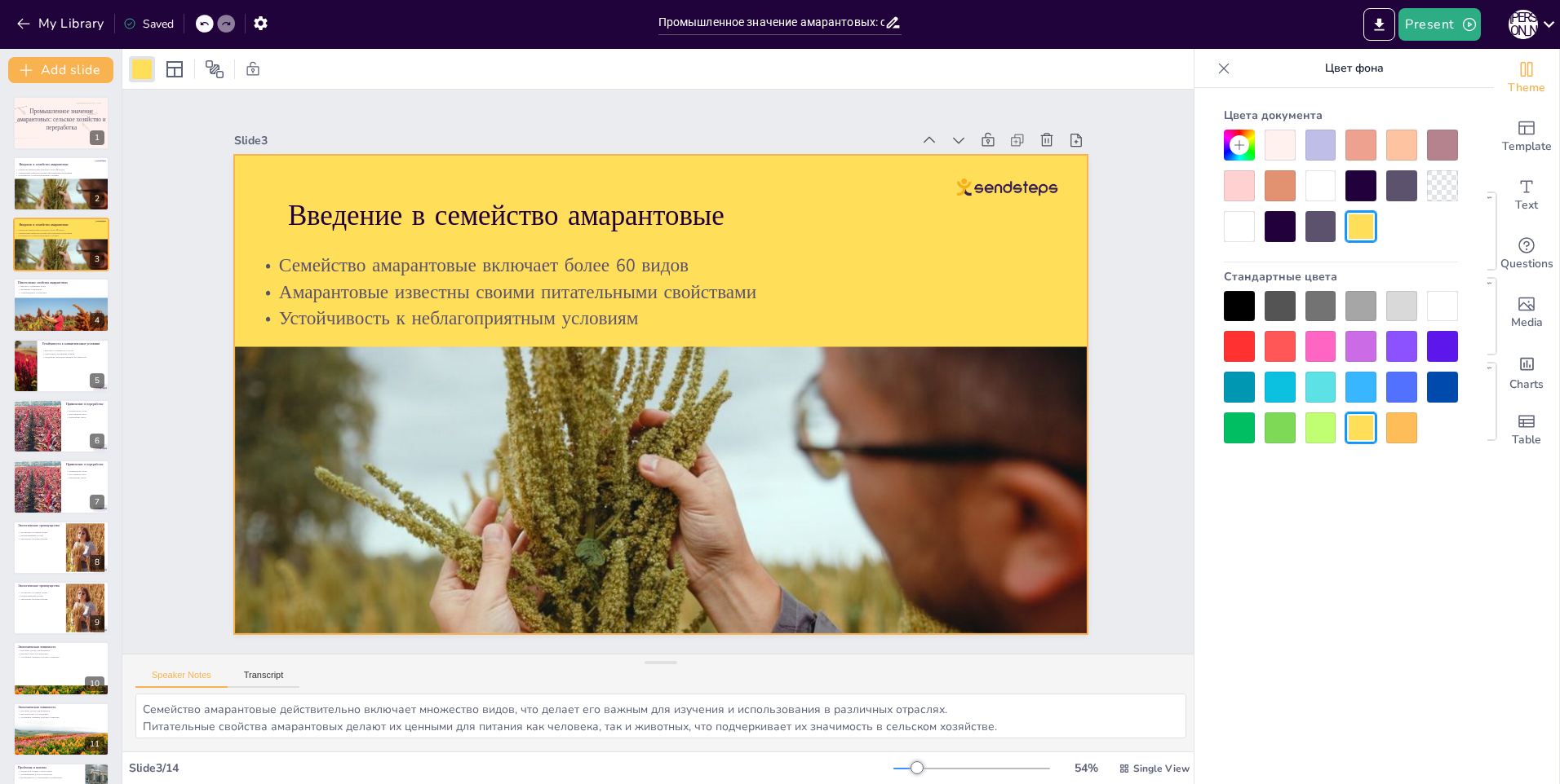
click at [1376, 430] on div at bounding box center [1360, 427] width 31 height 31
click at [1394, 430] on div at bounding box center [1402, 427] width 31 height 31
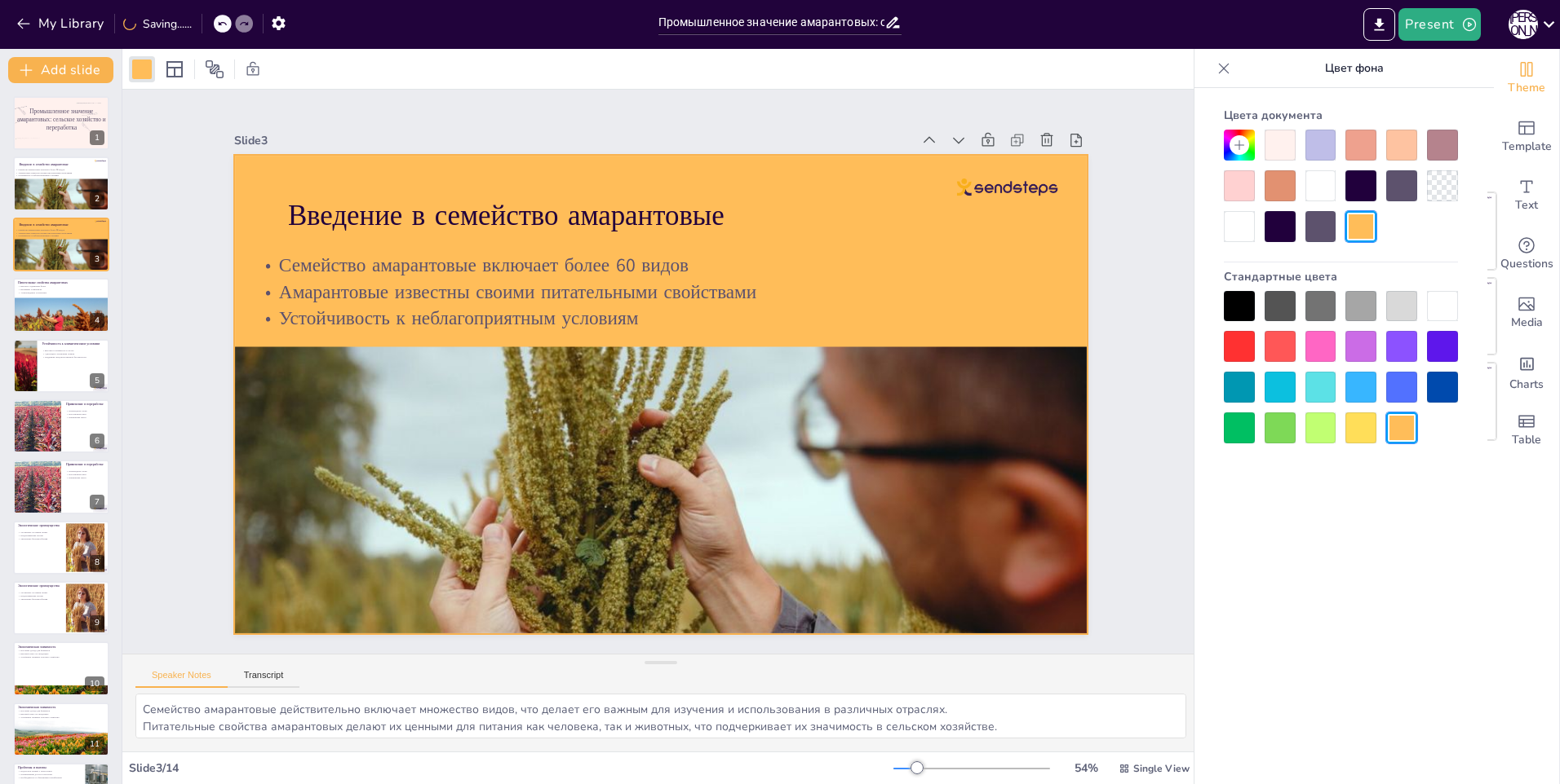
click at [1252, 146] on div at bounding box center [1239, 145] width 31 height 31
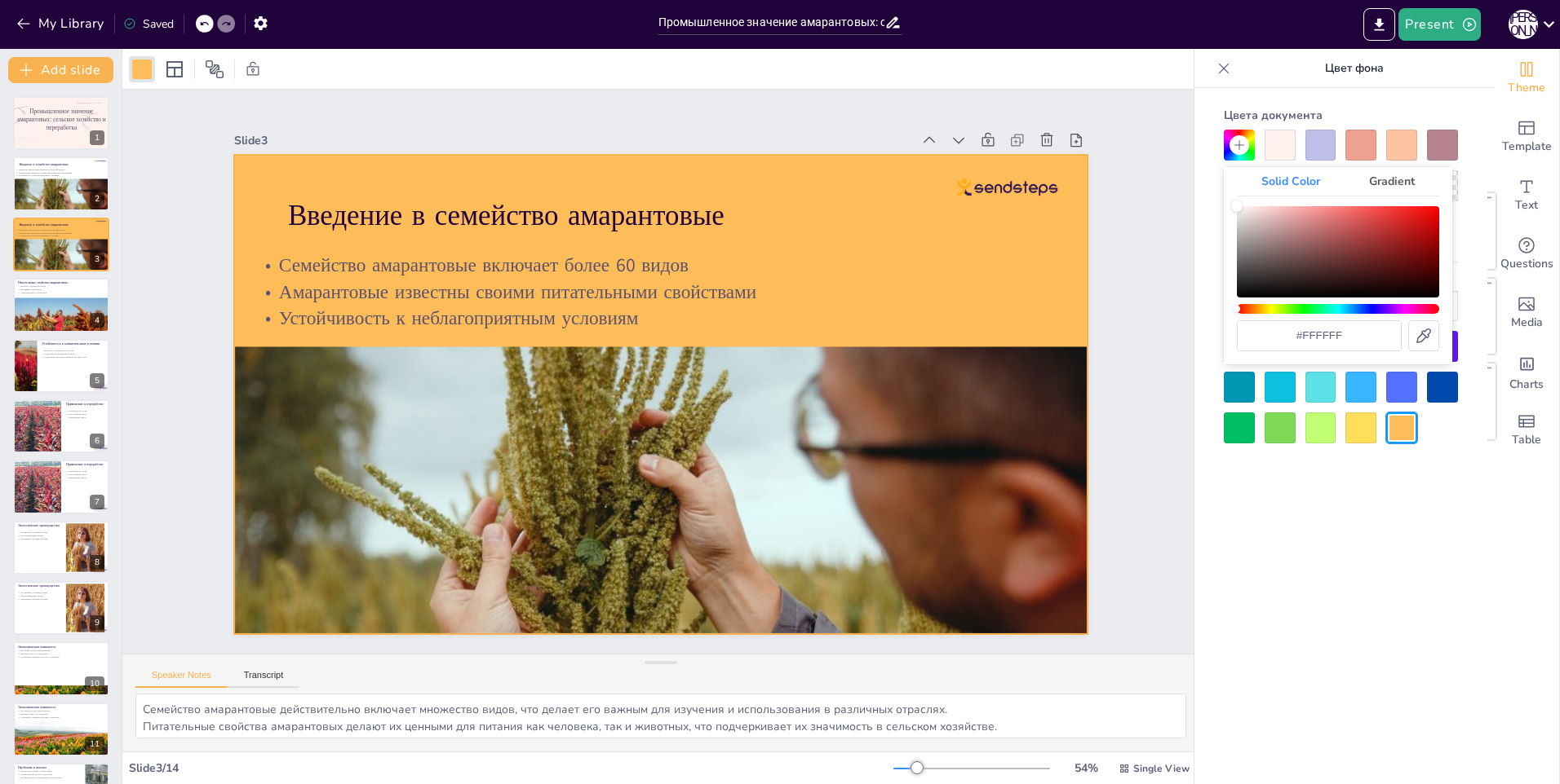
click at [1273, 309] on div "Hue" at bounding box center [1338, 309] width 203 height 10
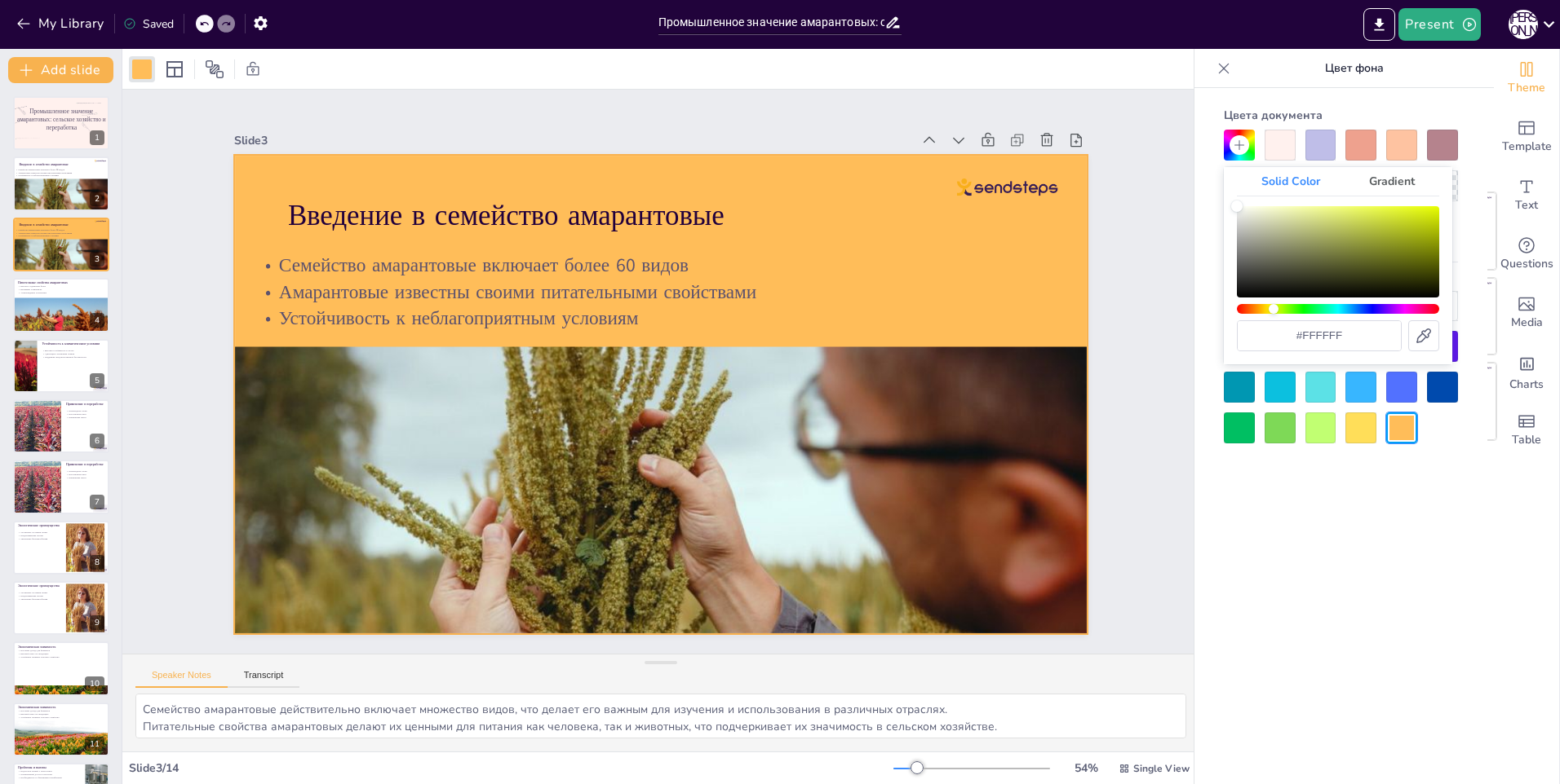
click at [1273, 309] on div "Hue" at bounding box center [1273, 309] width 10 height 10
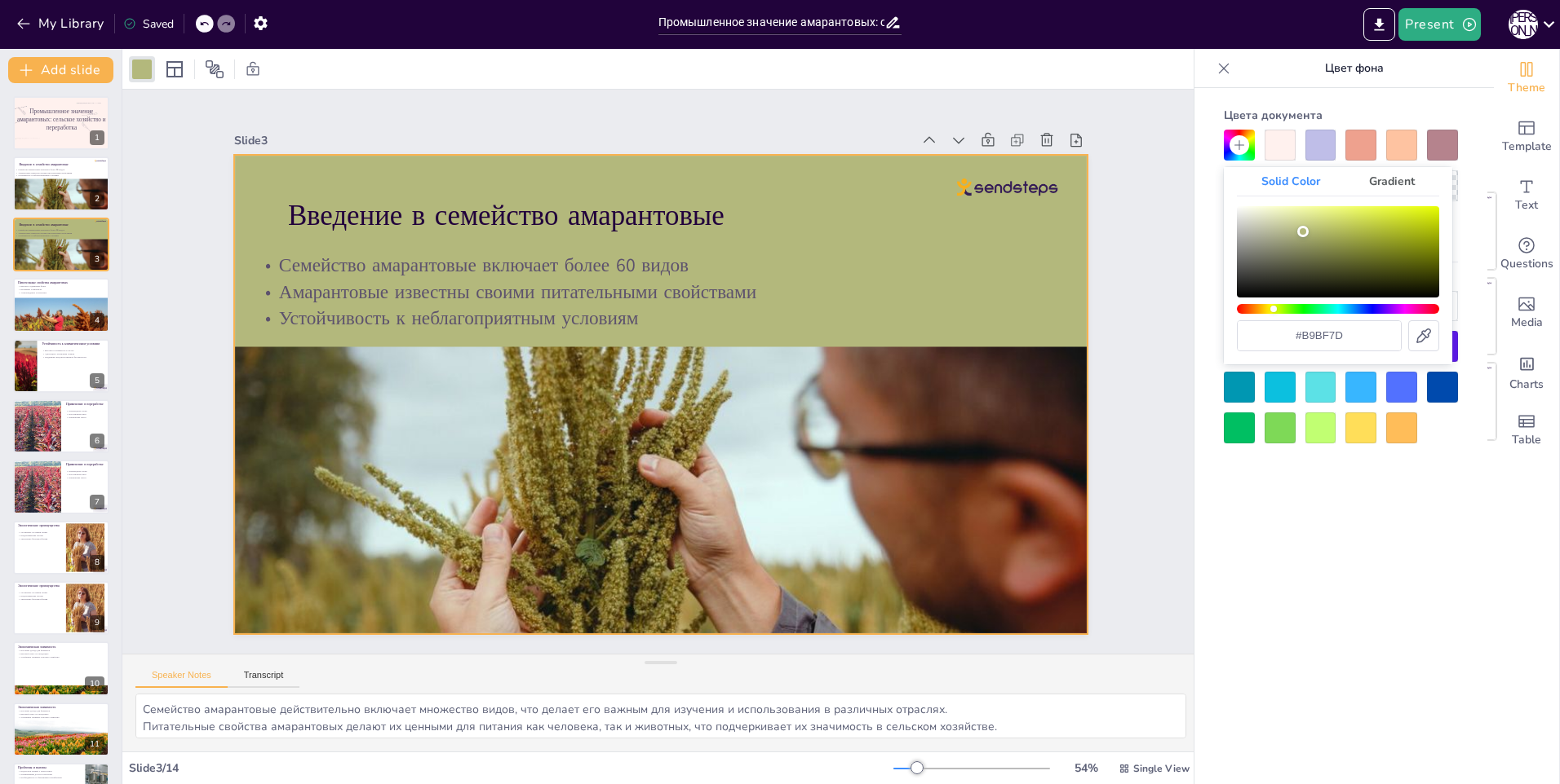
type input "#c3ca7e"
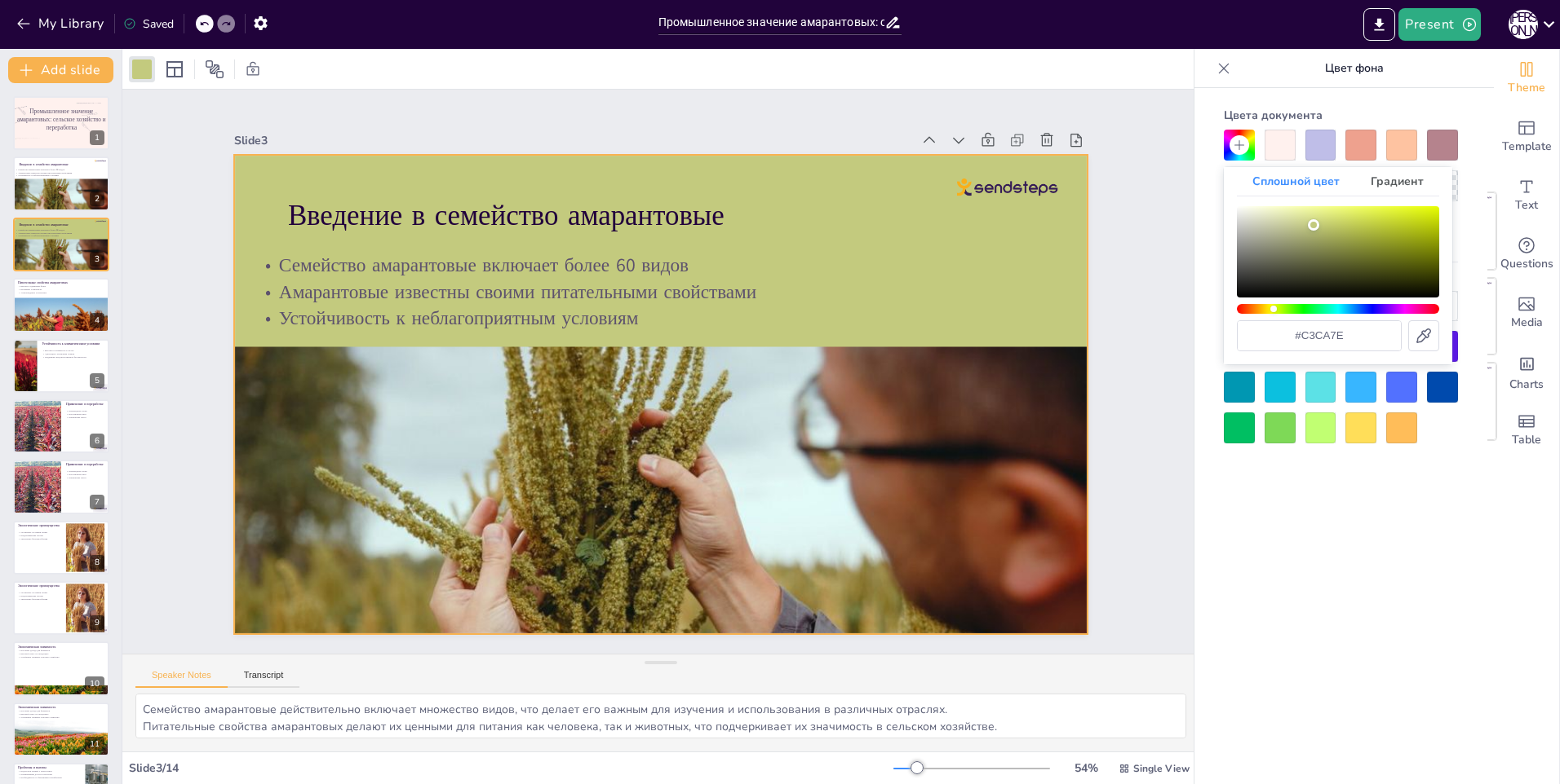
drag, startPoint x: 1300, startPoint y: 237, endPoint x: 1314, endPoint y: 225, distance: 18.4
click at [1314, 225] on div "Цвет" at bounding box center [1338, 251] width 203 height 91
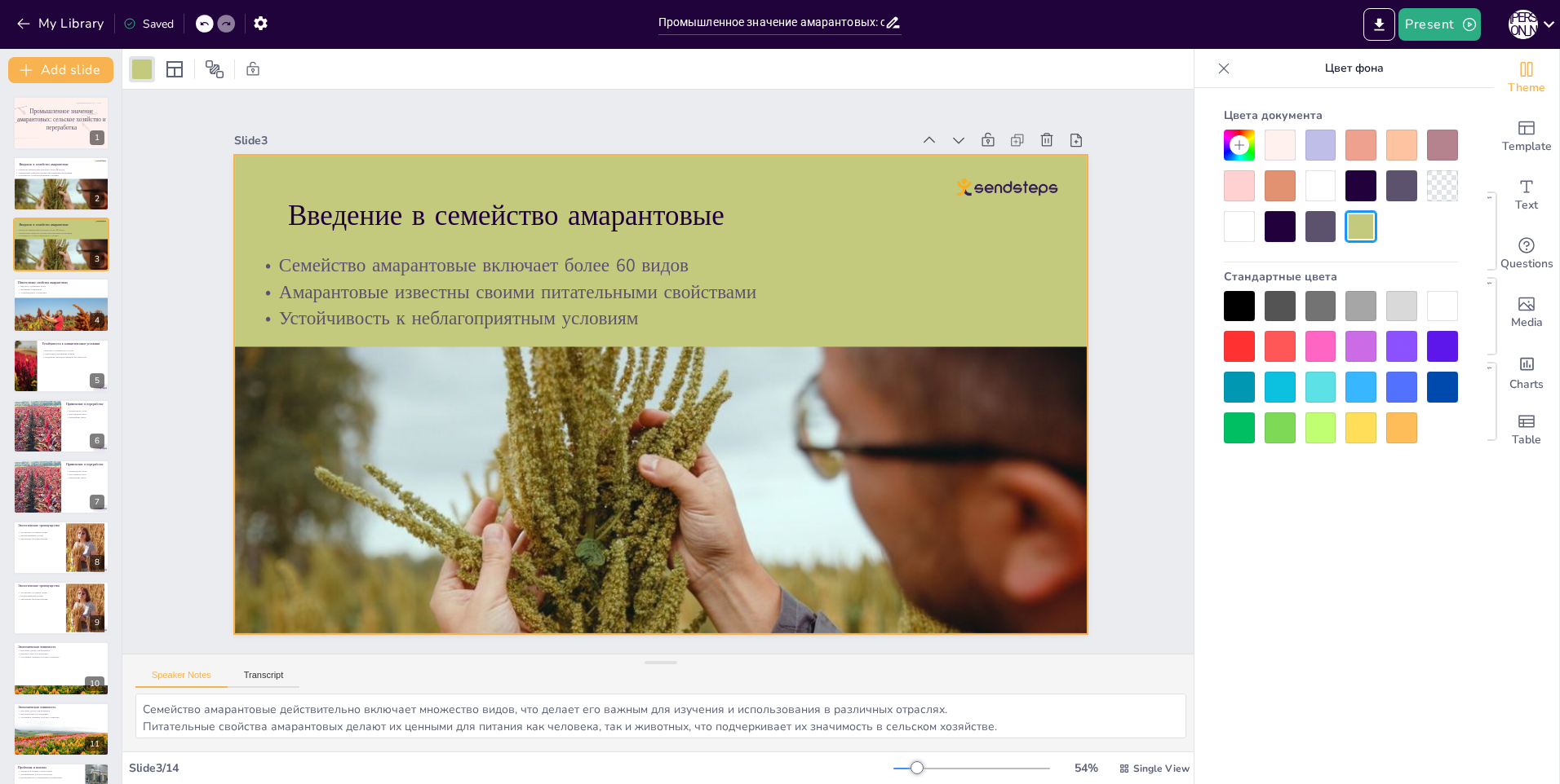
click at [1289, 153] on div at bounding box center [1279, 145] width 31 height 31
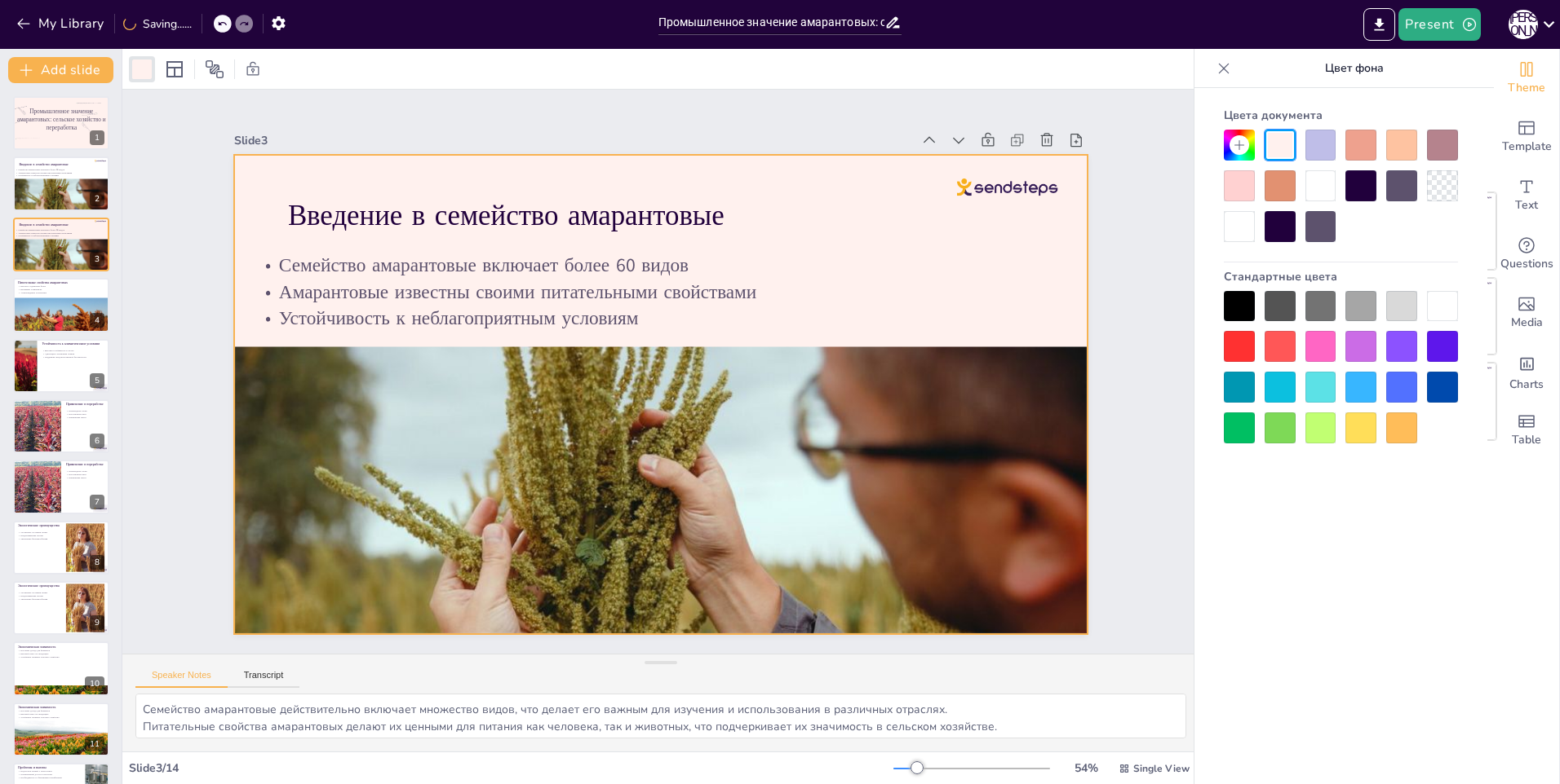
click at [1413, 144] on div at bounding box center [1402, 145] width 31 height 31
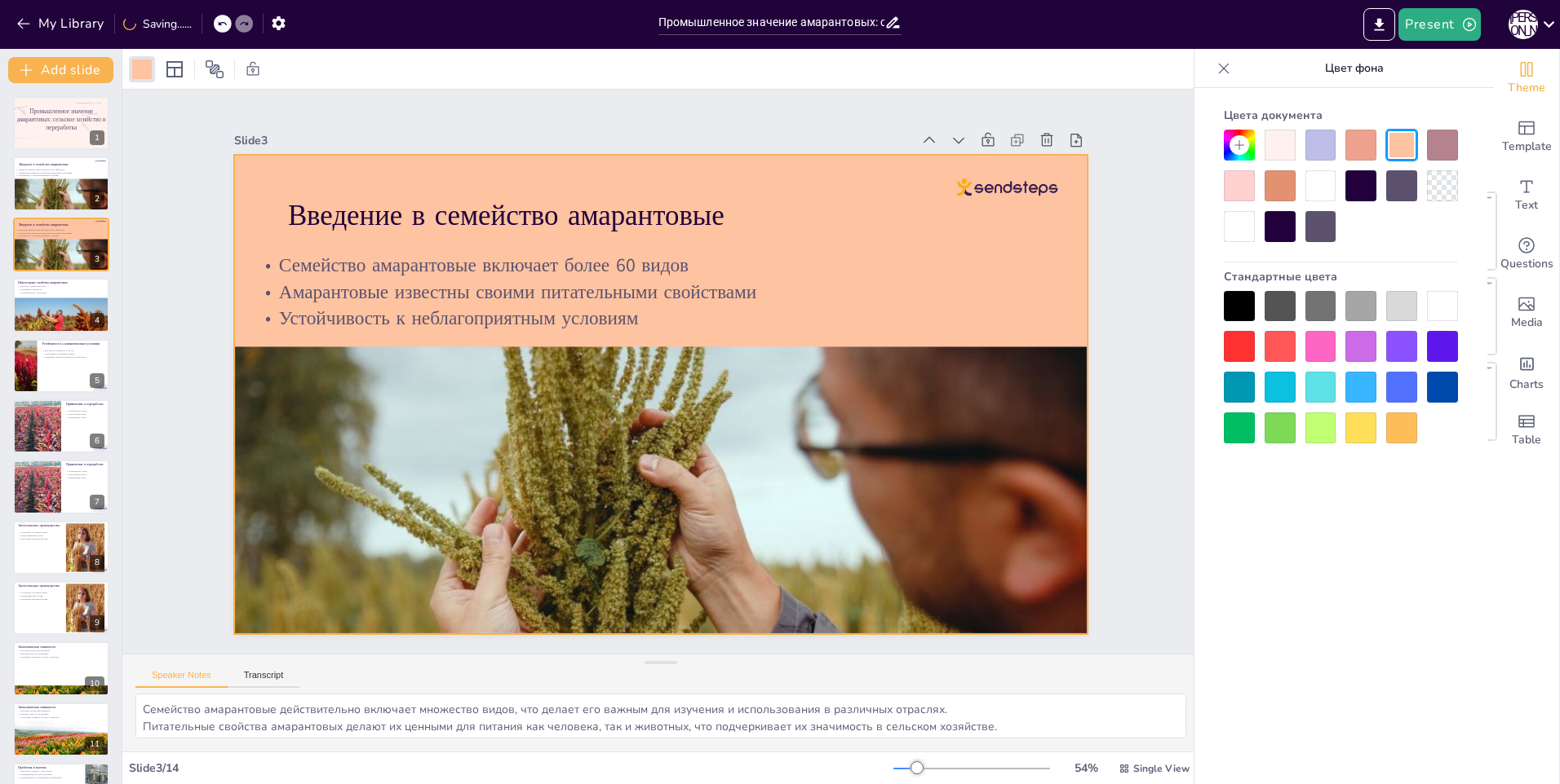
click at [1291, 147] on div at bounding box center [1279, 145] width 31 height 31
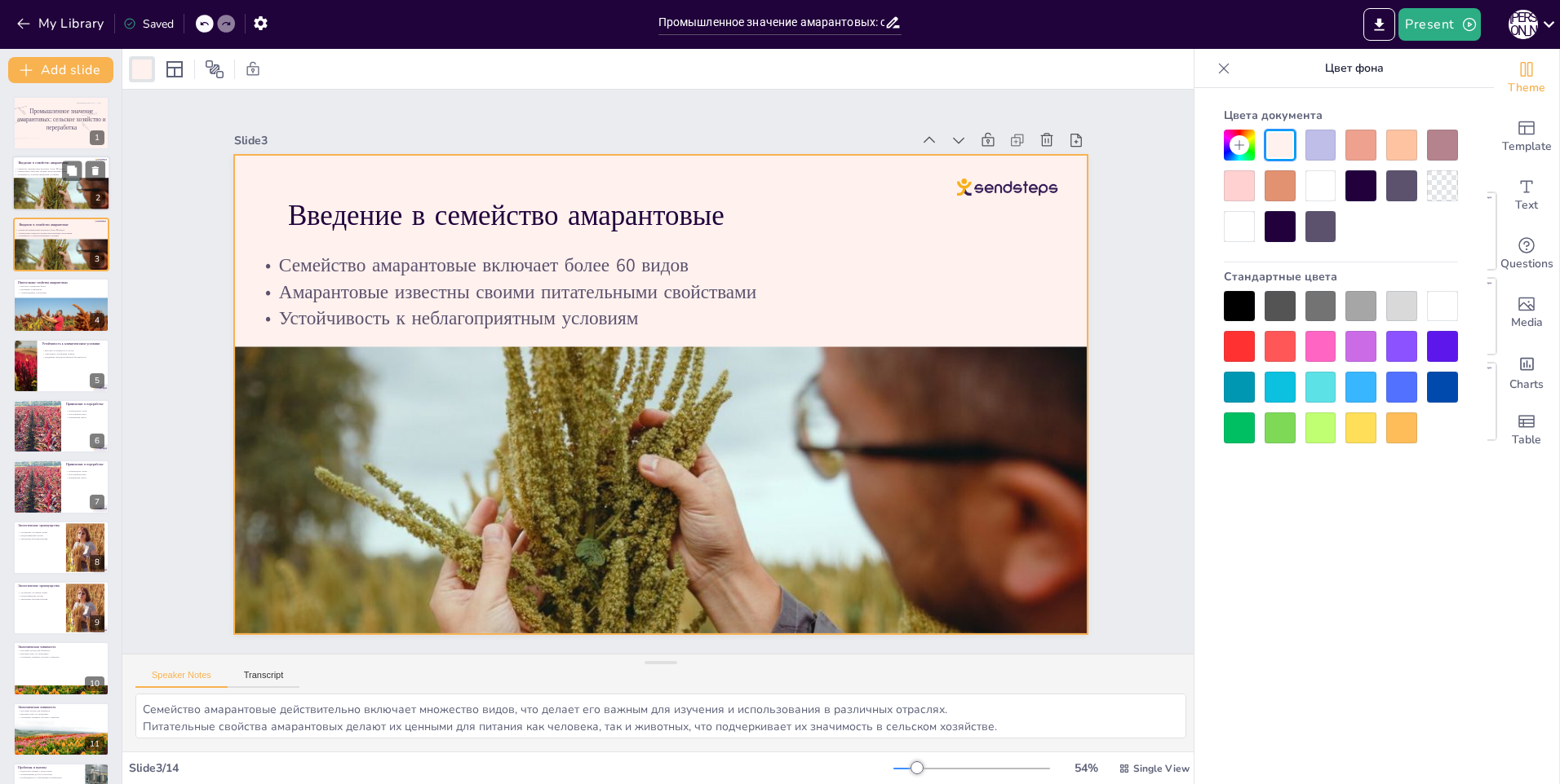
click at [64, 200] on div at bounding box center [61, 206] width 98 height 65
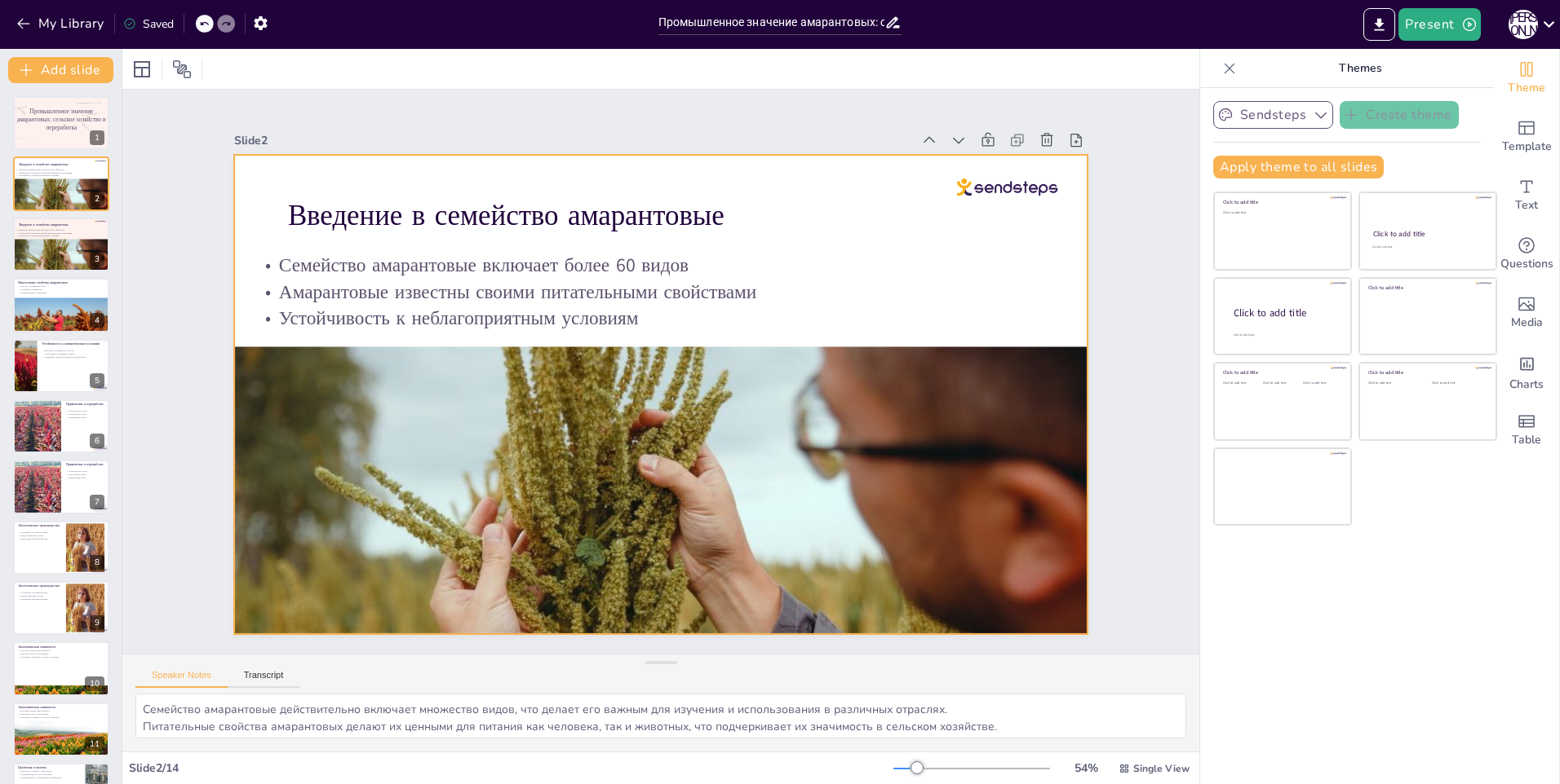
click at [238, 210] on div at bounding box center [656, 394] width 934 height 647
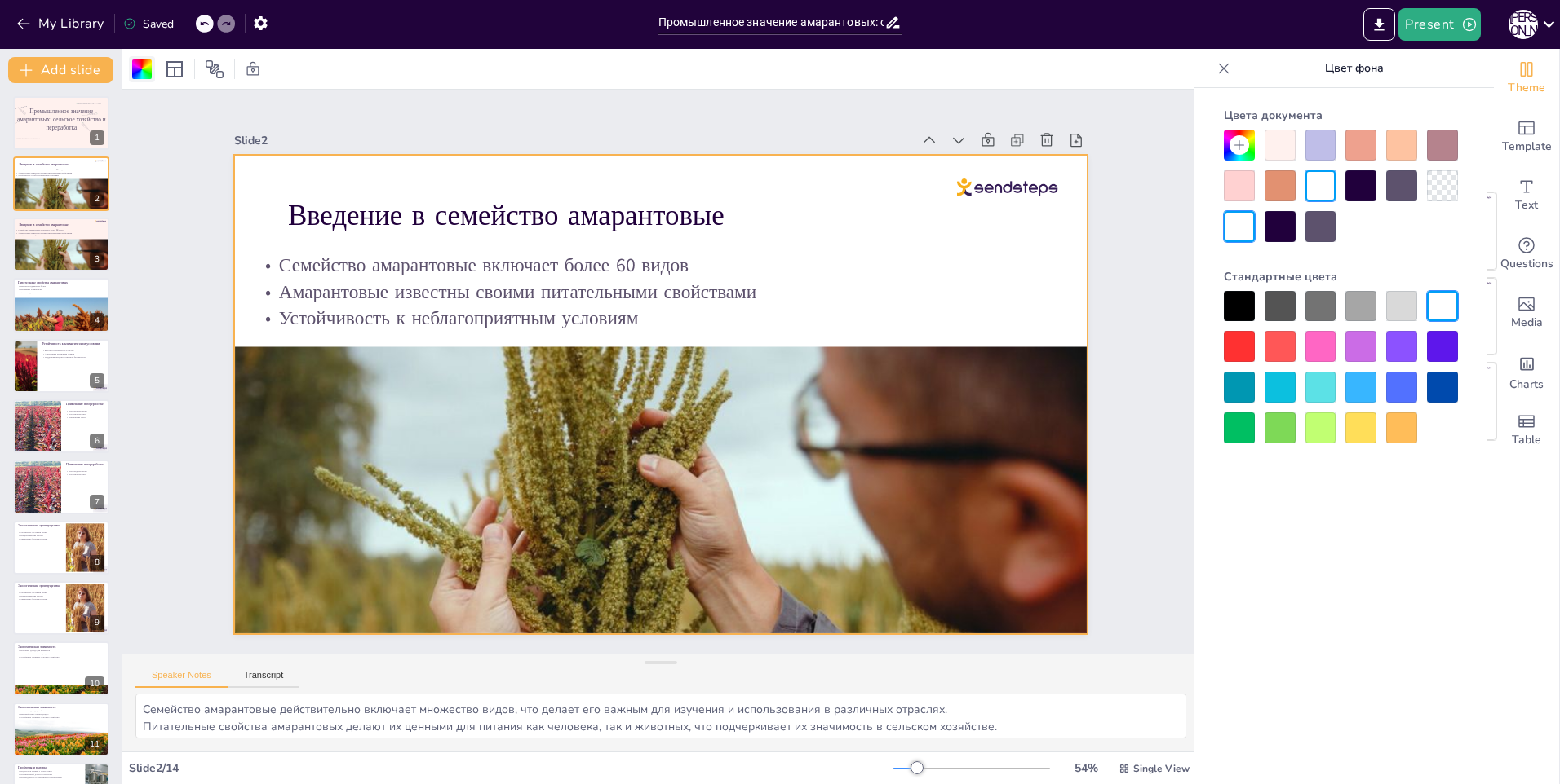
click at [148, 74] on div at bounding box center [142, 69] width 19 height 19
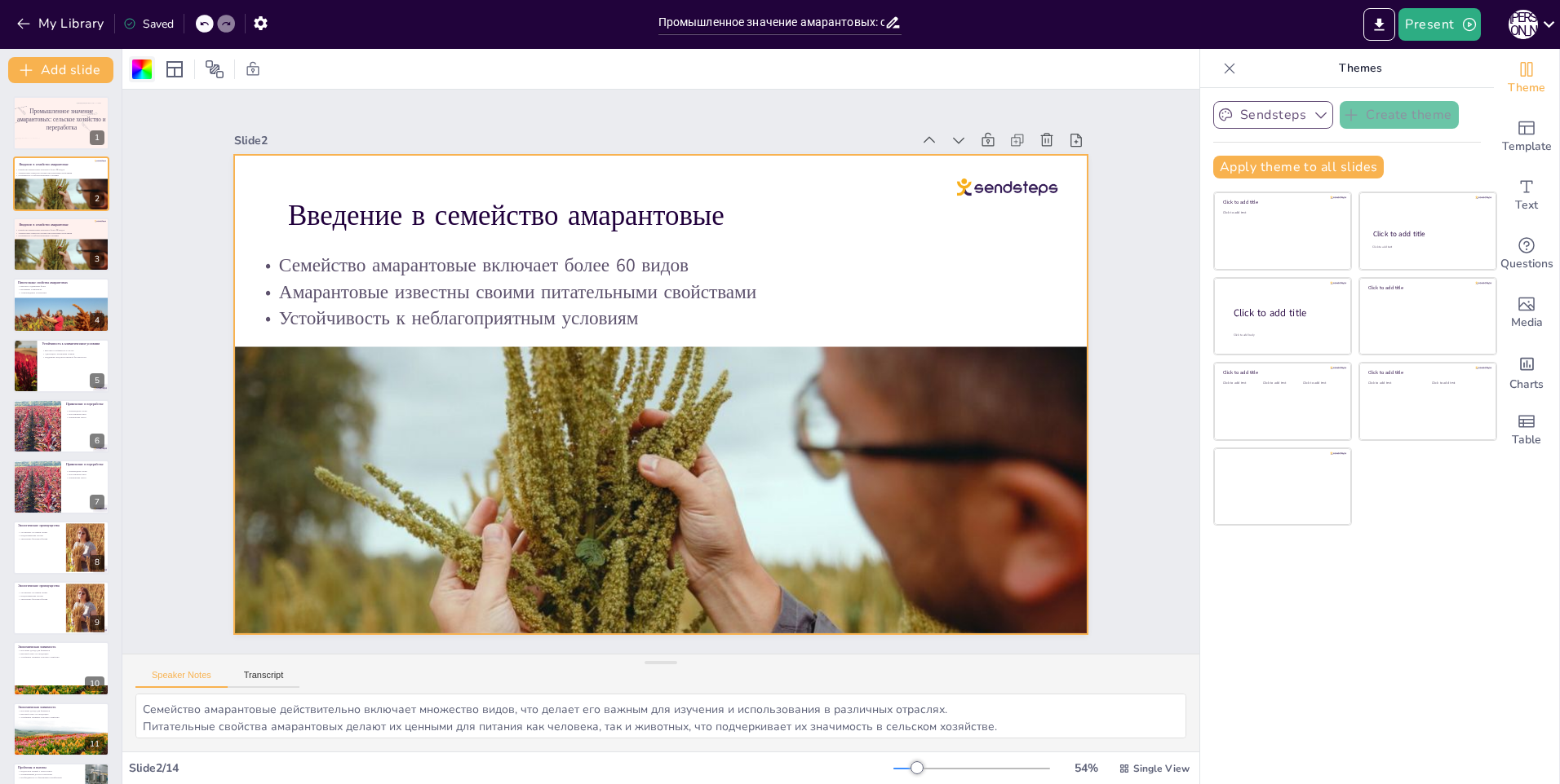
click at [130, 63] on div at bounding box center [142, 69] width 26 height 26
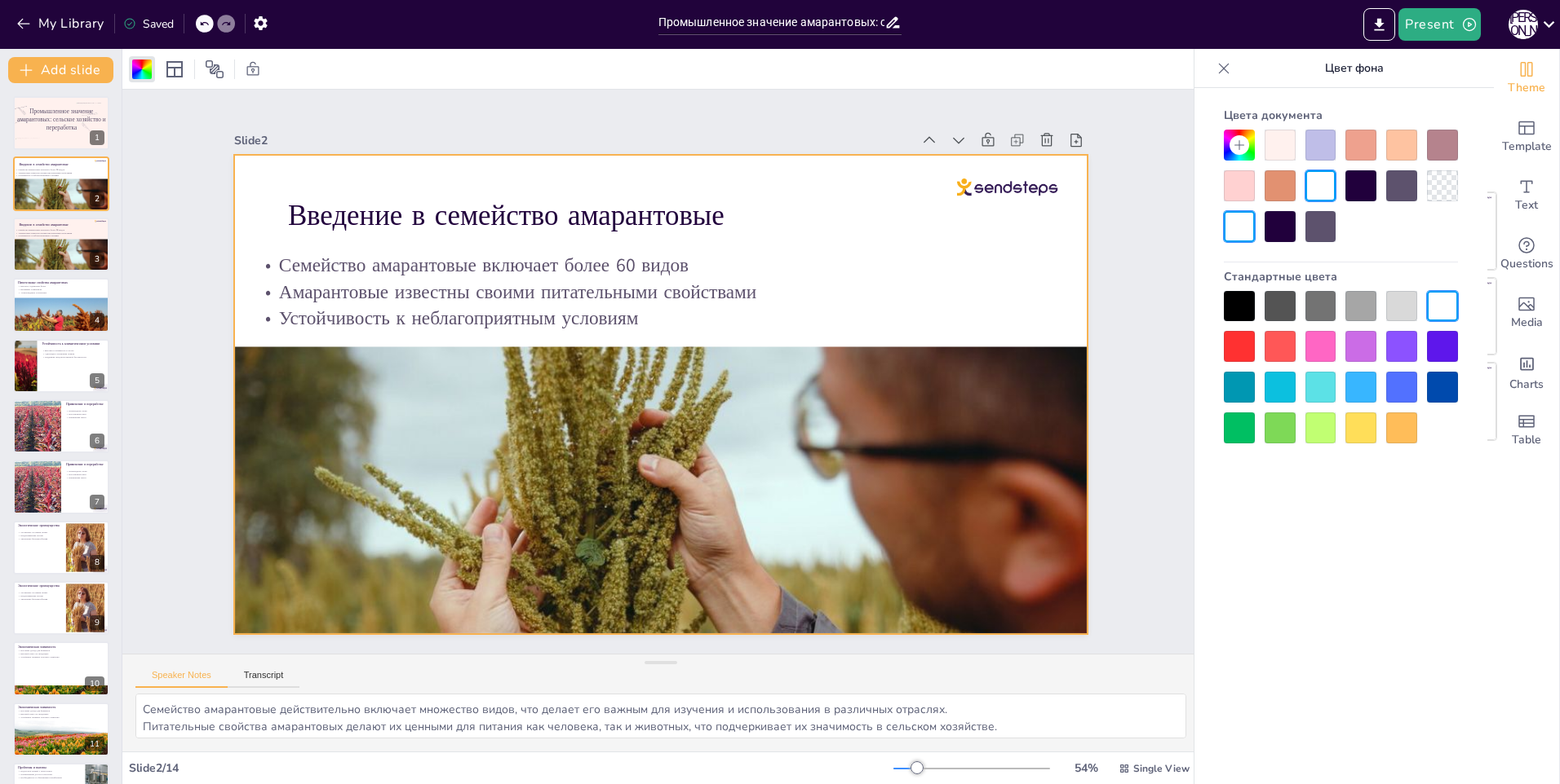
click at [1271, 153] on div at bounding box center [1279, 145] width 31 height 31
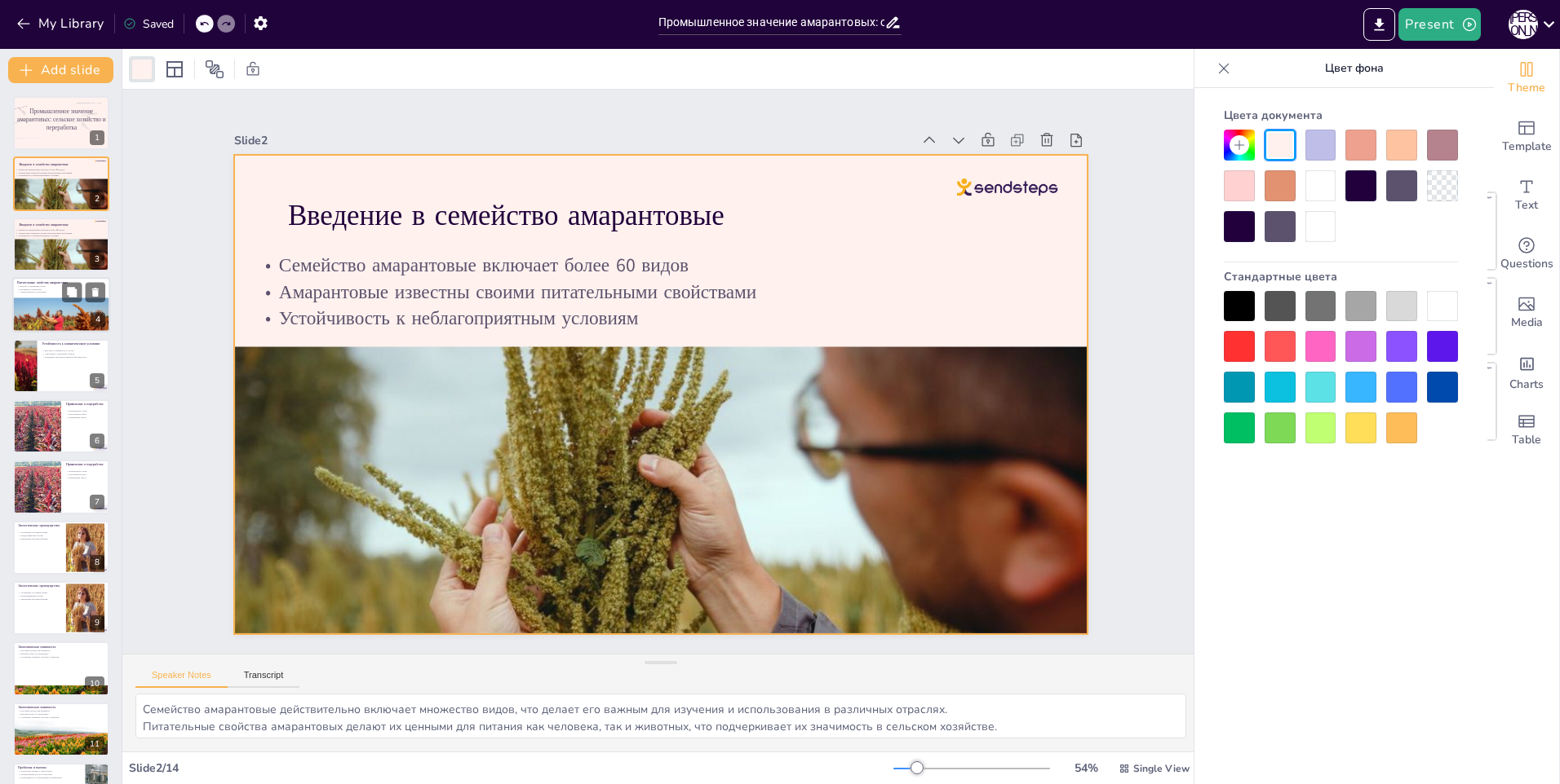
click at [70, 311] on div at bounding box center [61, 314] width 98 height 71
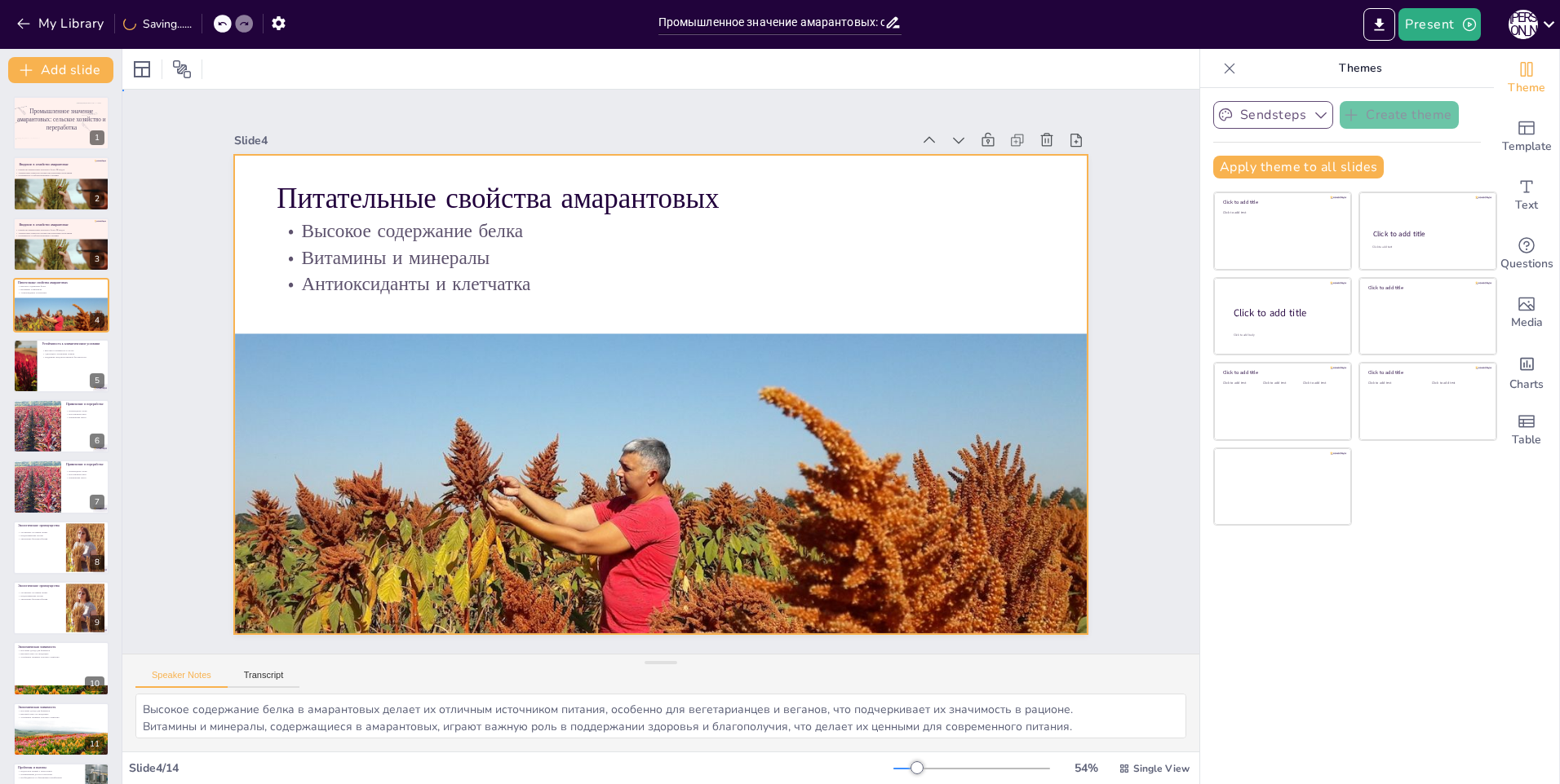
click at [676, 295] on div at bounding box center [638, 380] width 720 height 959
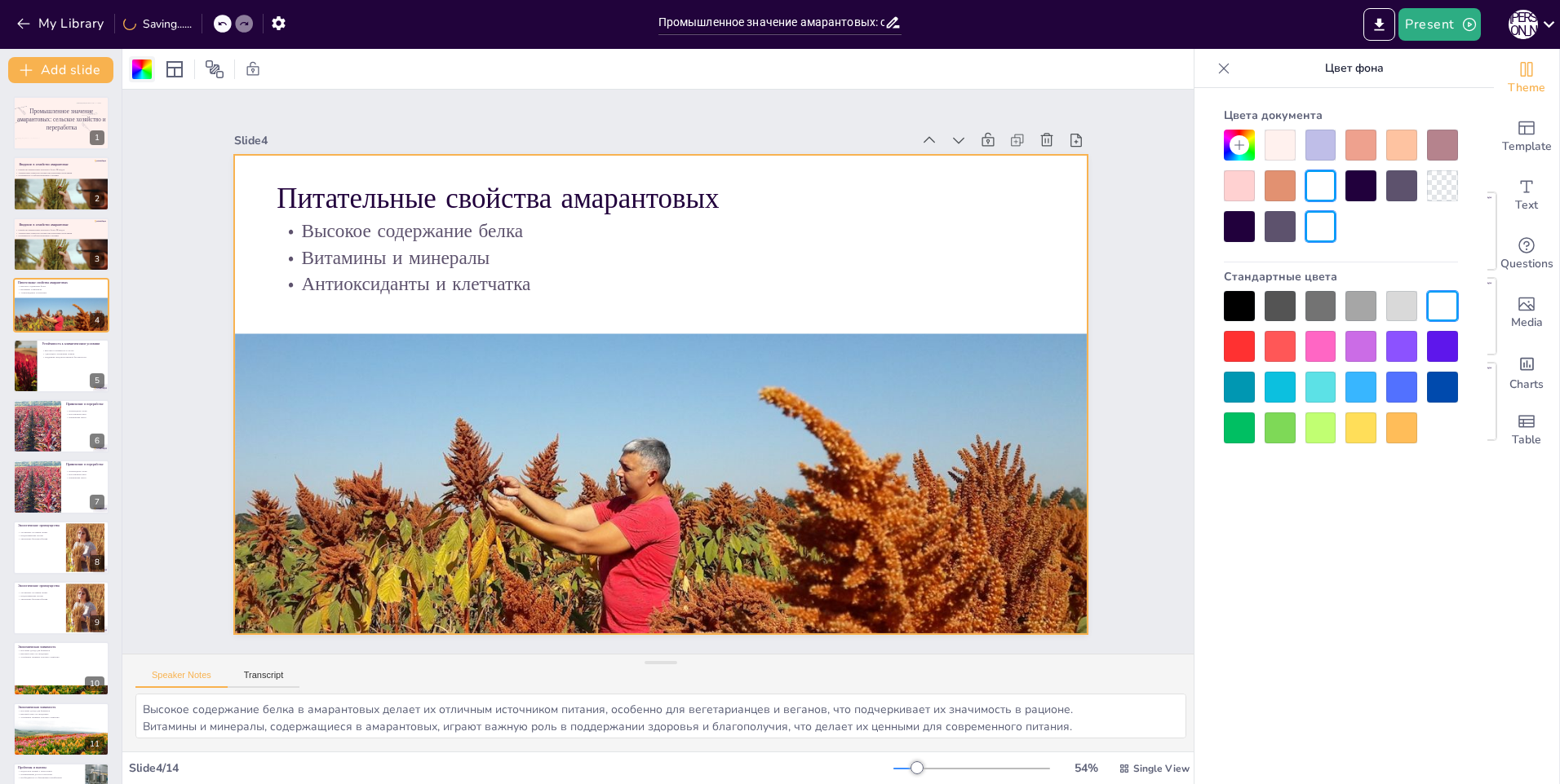
click at [135, 71] on div at bounding box center [142, 69] width 19 height 19
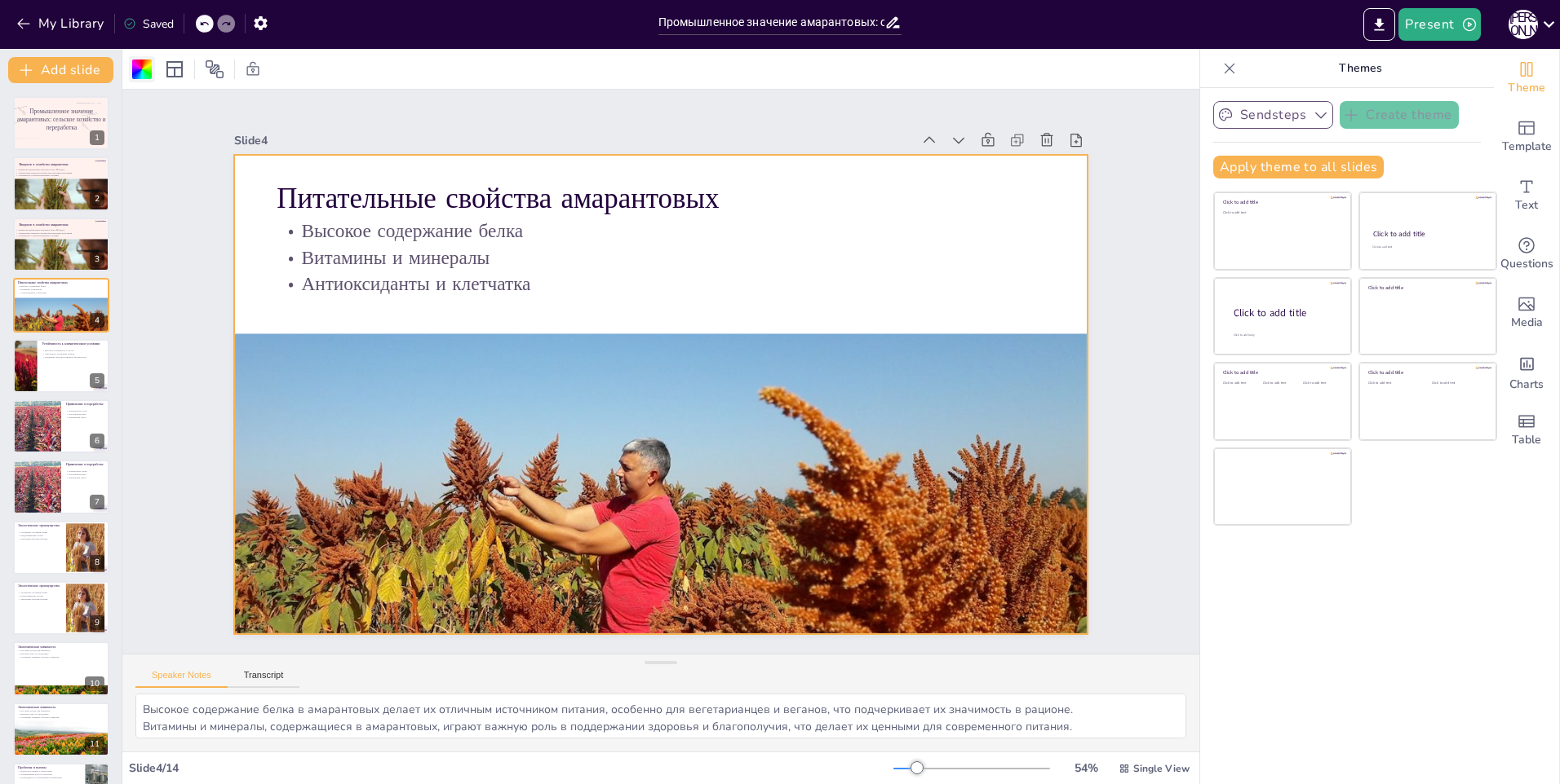
click at [139, 72] on div at bounding box center [142, 69] width 19 height 19
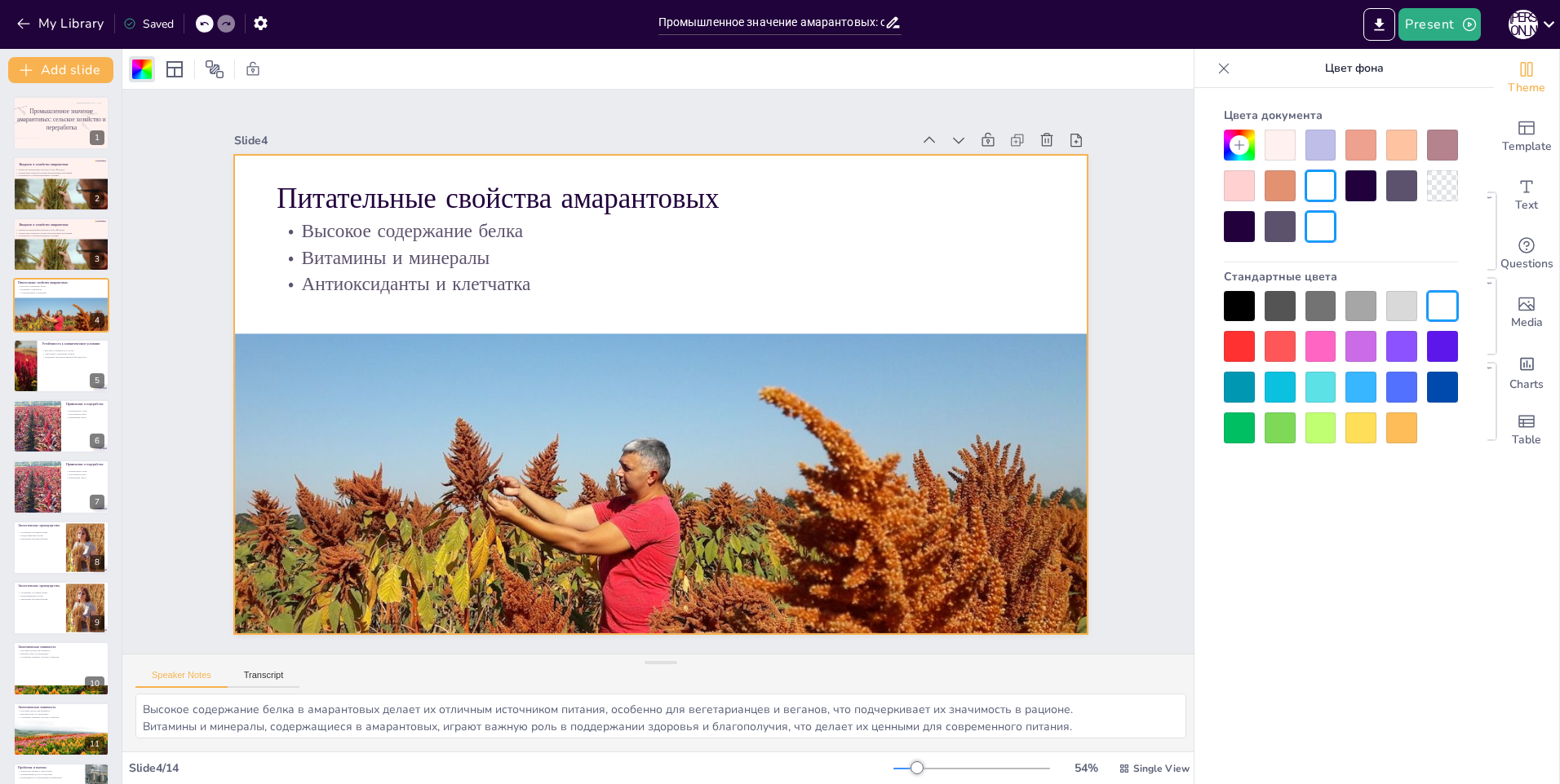
click at [1283, 150] on div at bounding box center [1279, 145] width 31 height 31
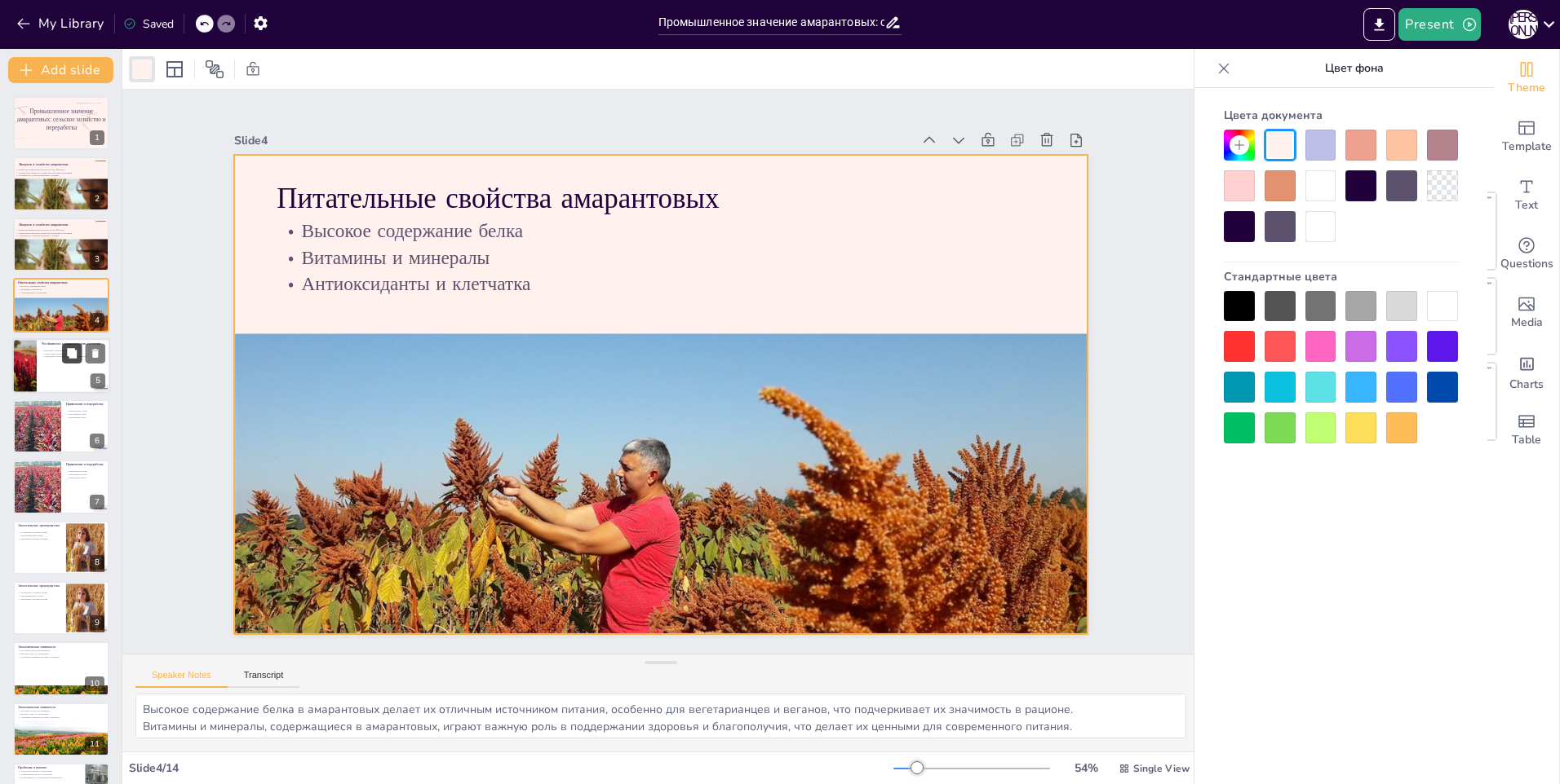
click at [70, 361] on button at bounding box center [72, 353] width 19 height 19
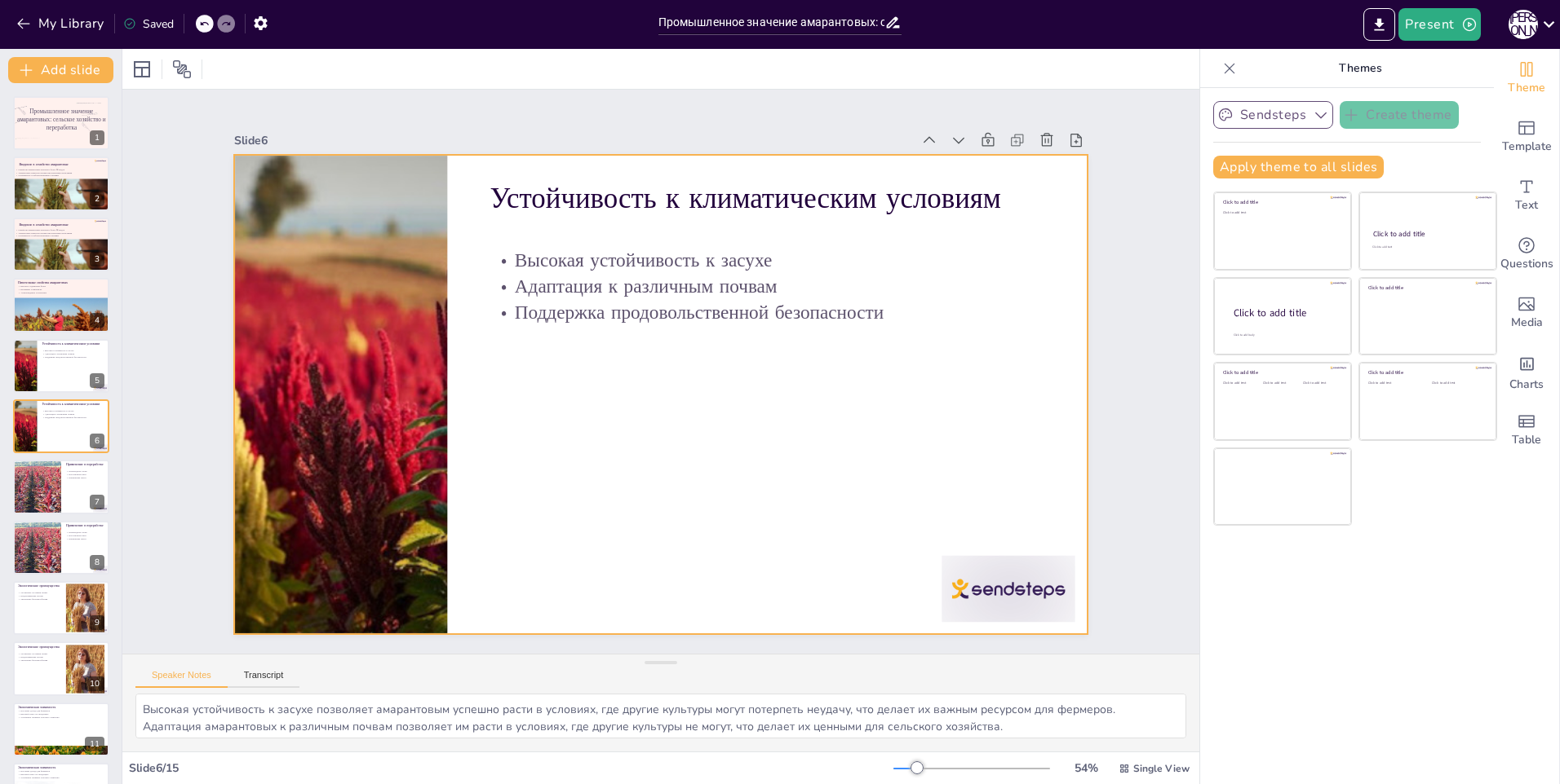
click at [611, 454] on div at bounding box center [653, 394] width 960 height 719
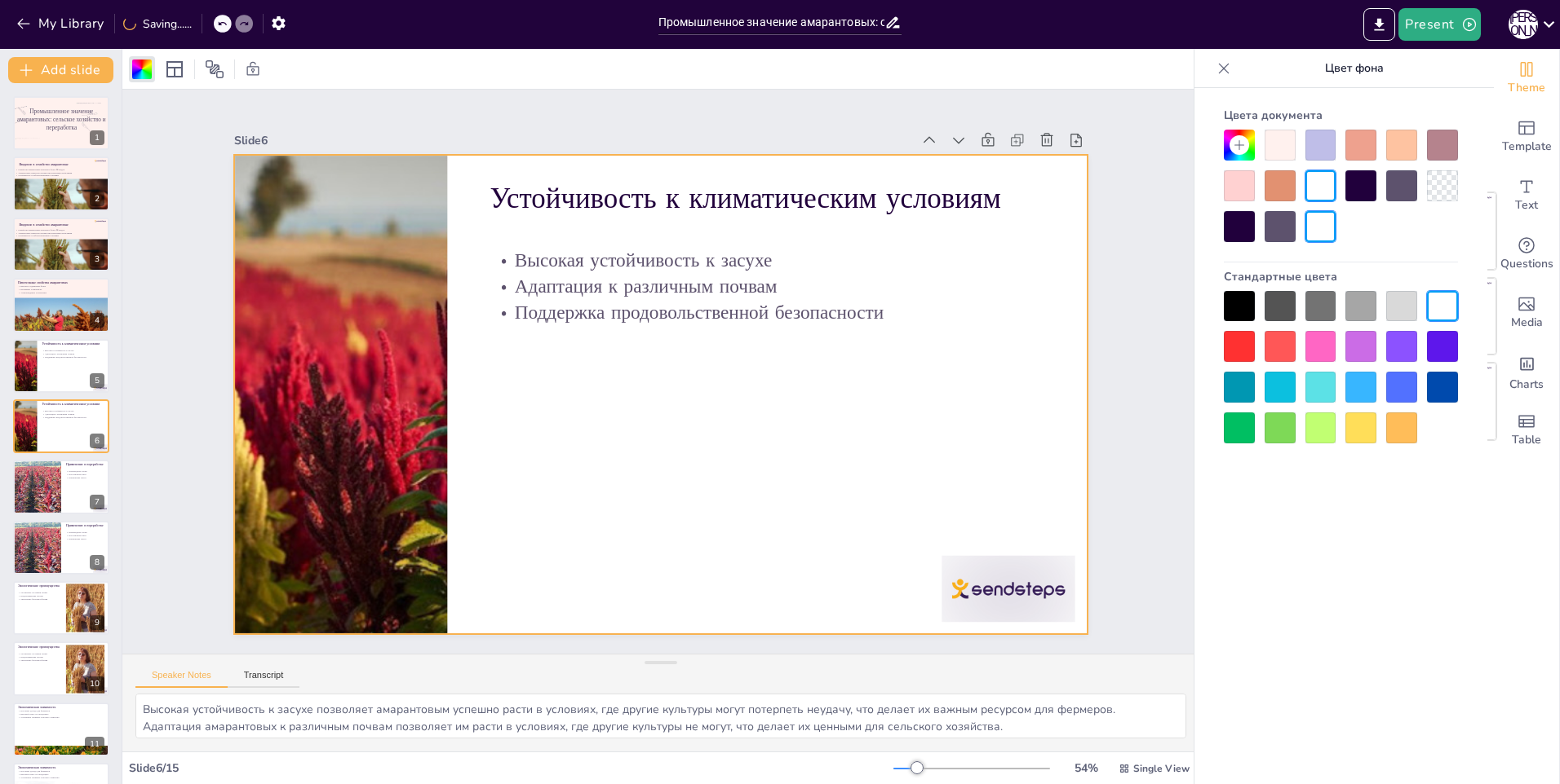
click at [1283, 130] on div at bounding box center [1279, 145] width 31 height 31
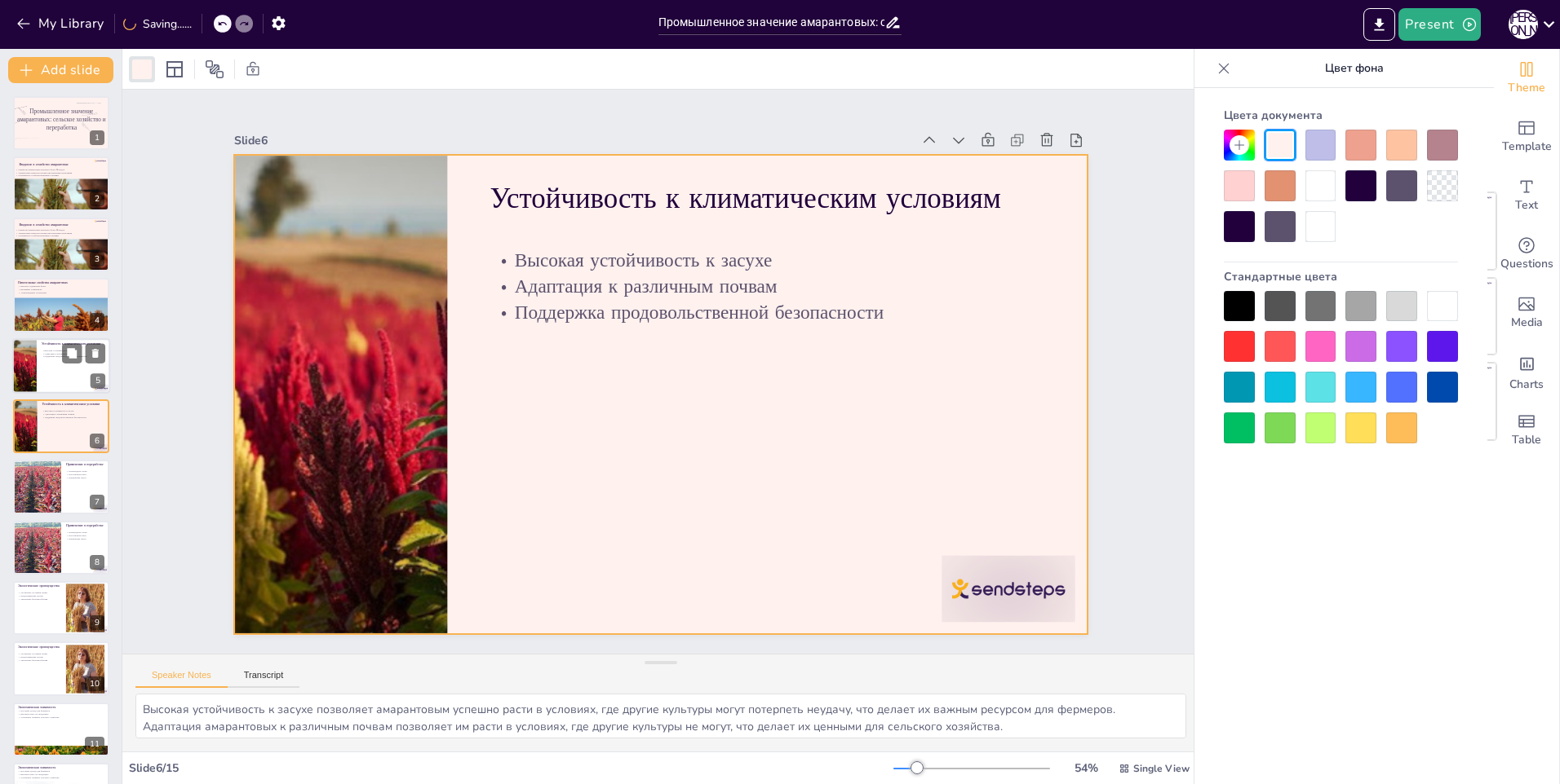
click at [53, 368] on div at bounding box center [61, 365] width 98 height 56
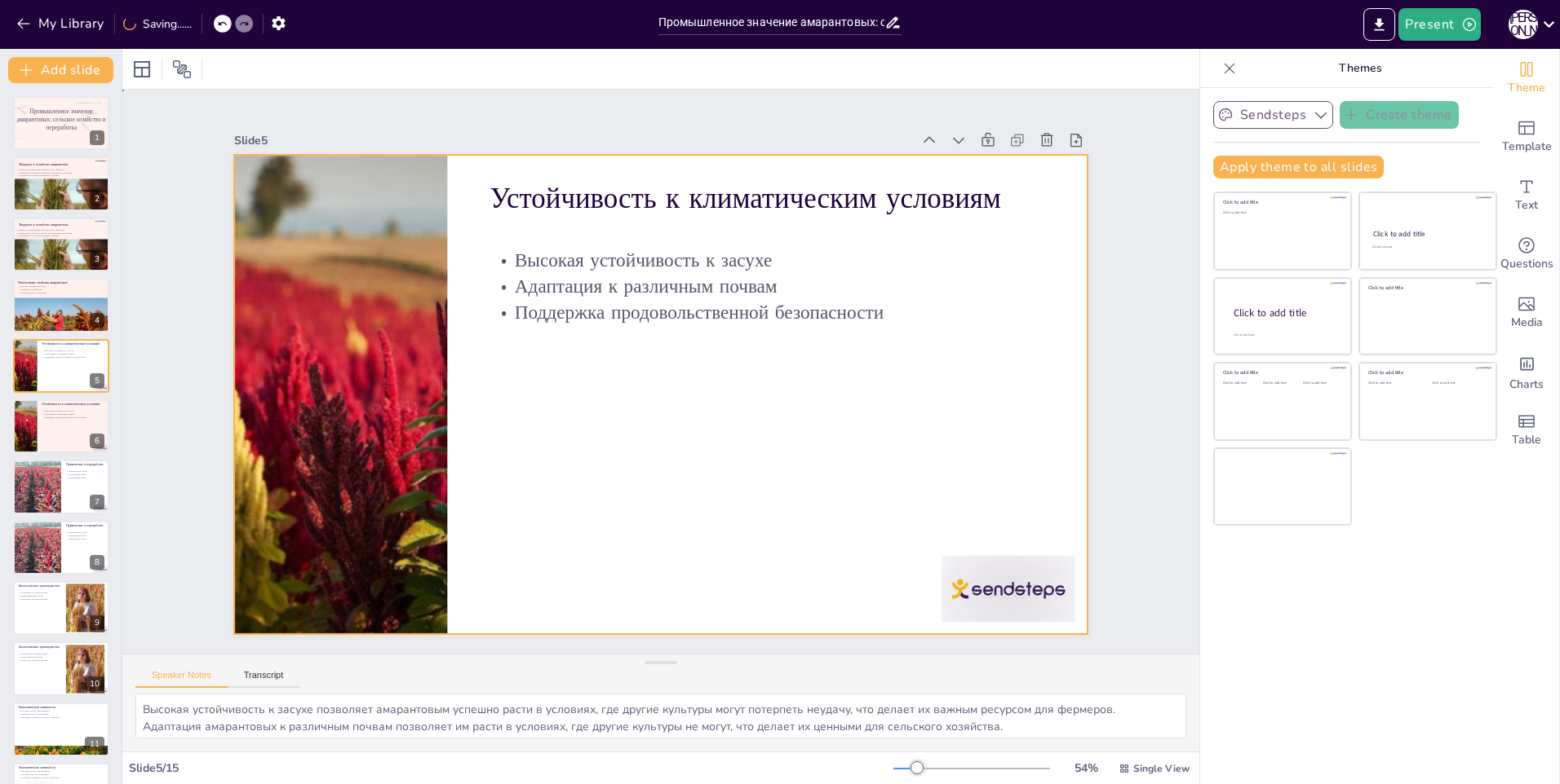
click at [877, 542] on div at bounding box center [652, 392] width 974 height 785
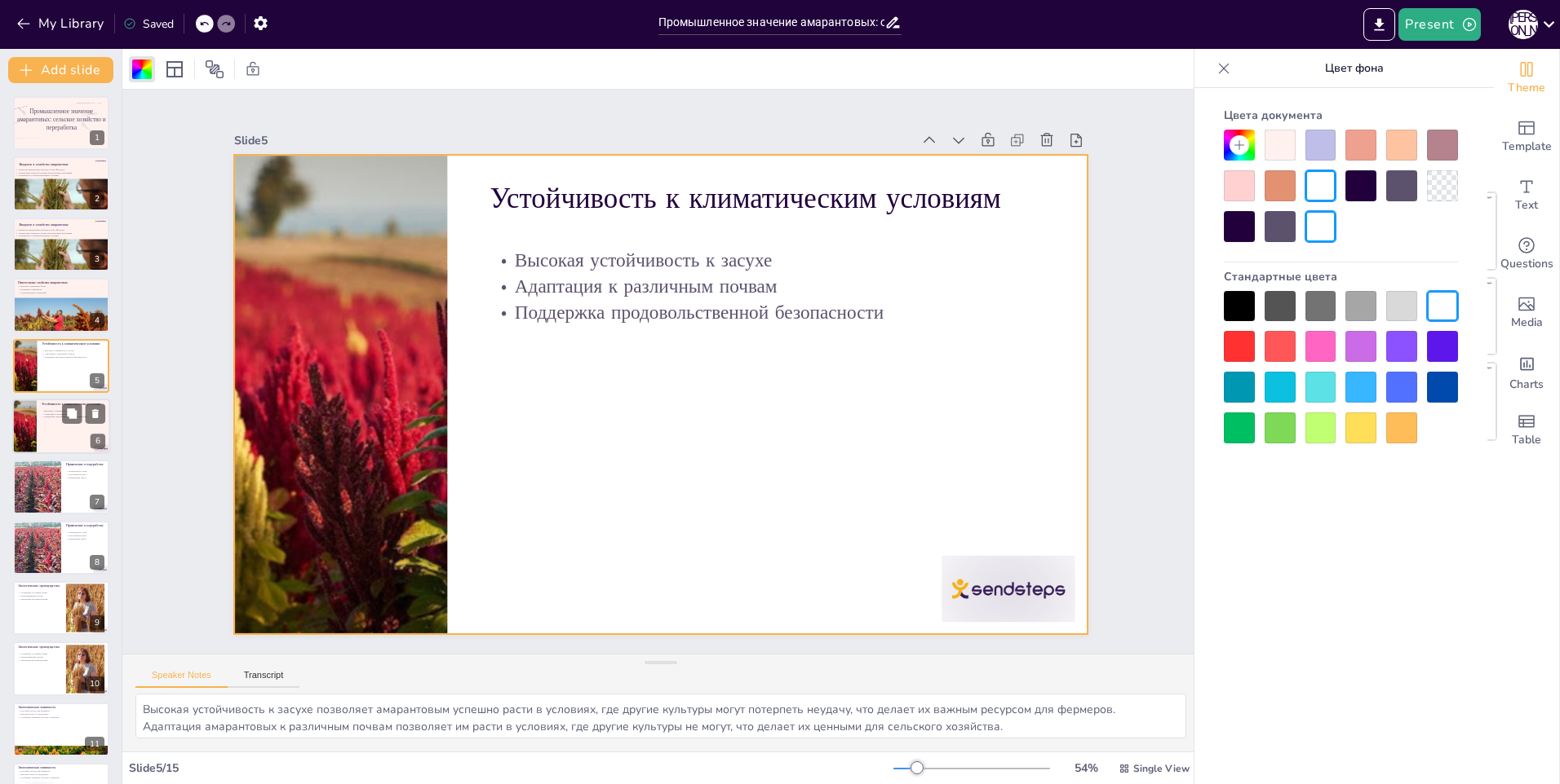
click at [43, 433] on div at bounding box center [61, 427] width 98 height 56
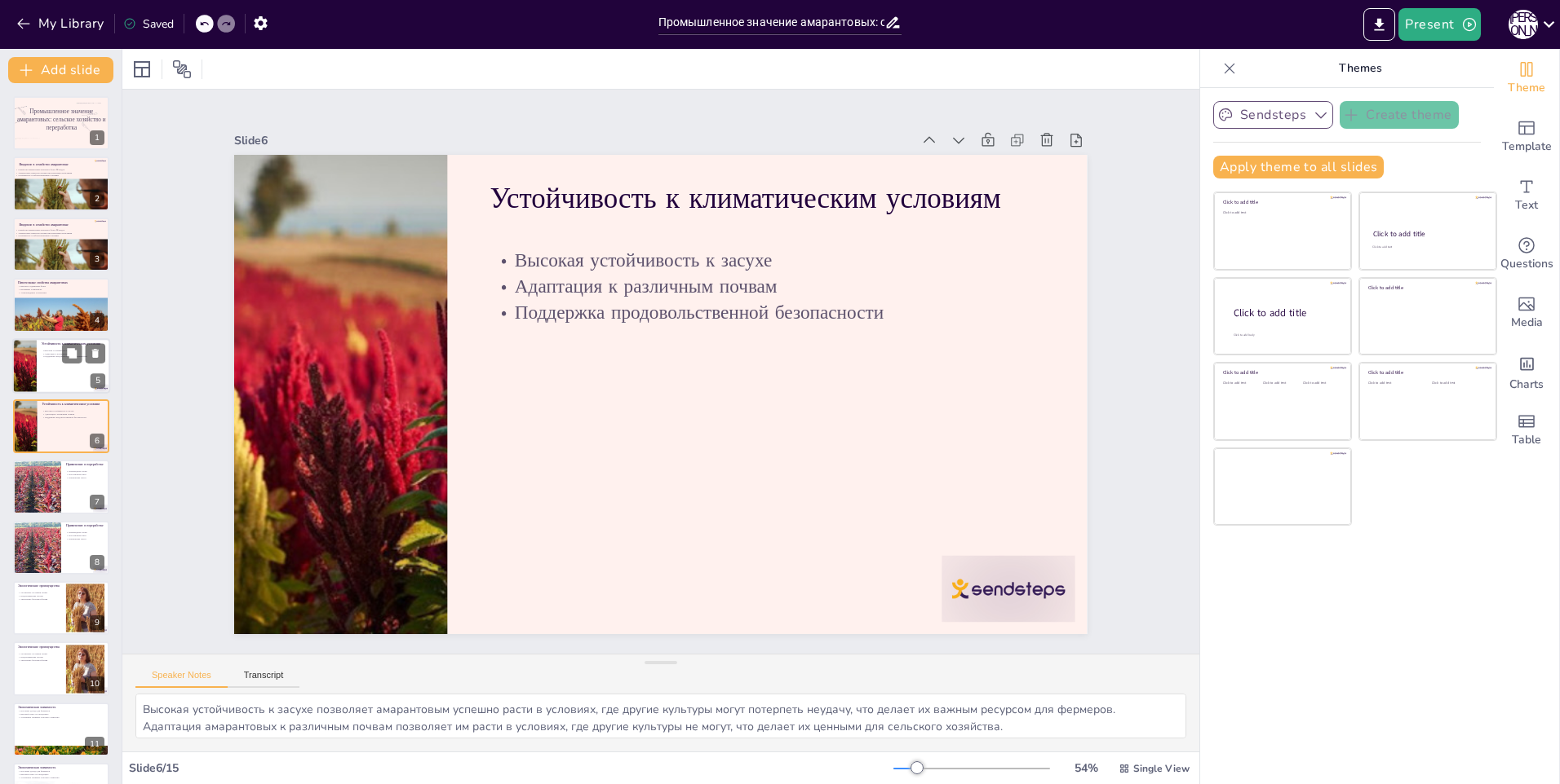
click at [58, 359] on div at bounding box center [61, 365] width 98 height 56
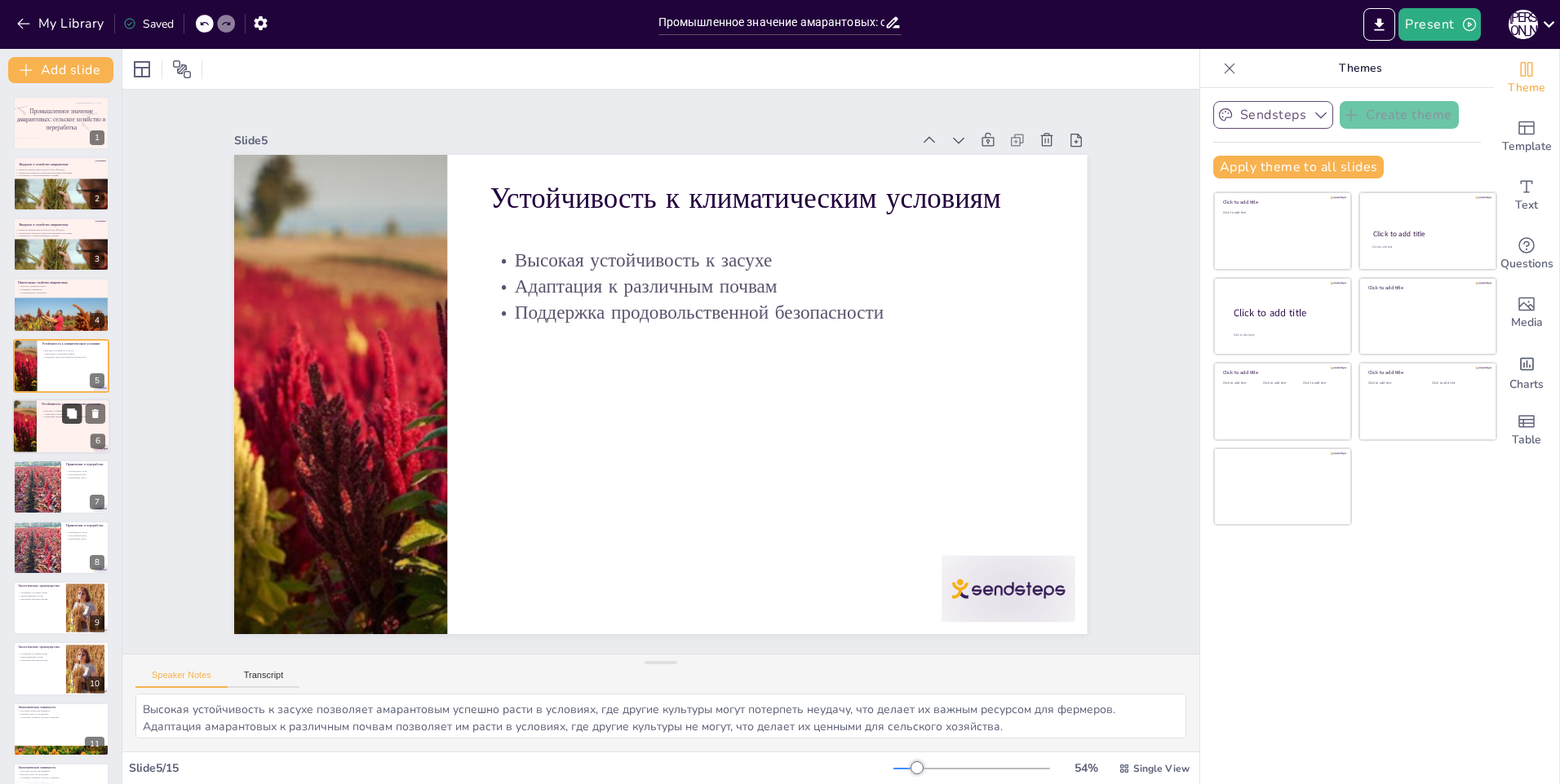
click at [64, 415] on button at bounding box center [72, 413] width 19 height 19
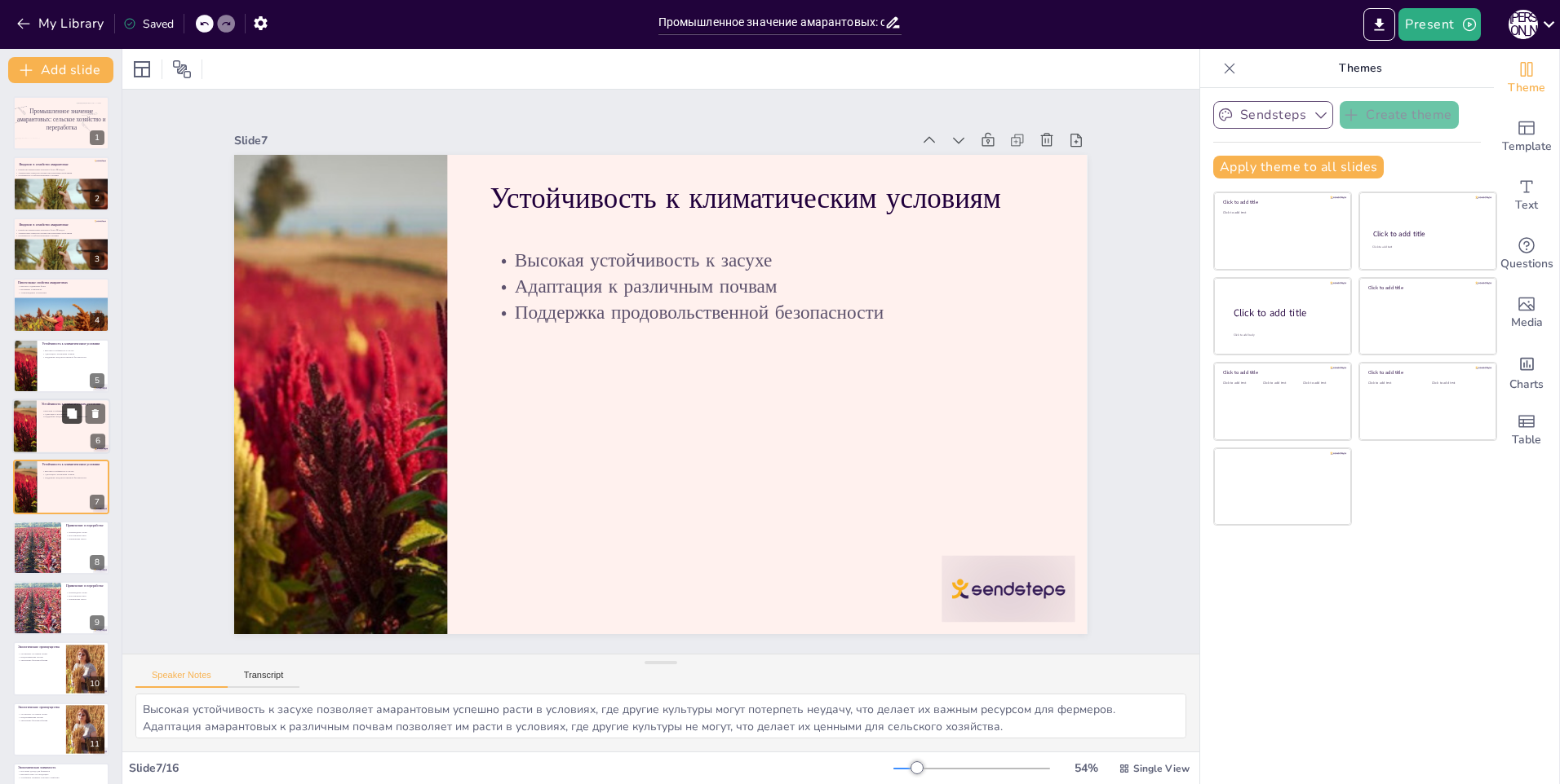
scroll to position [53, 0]
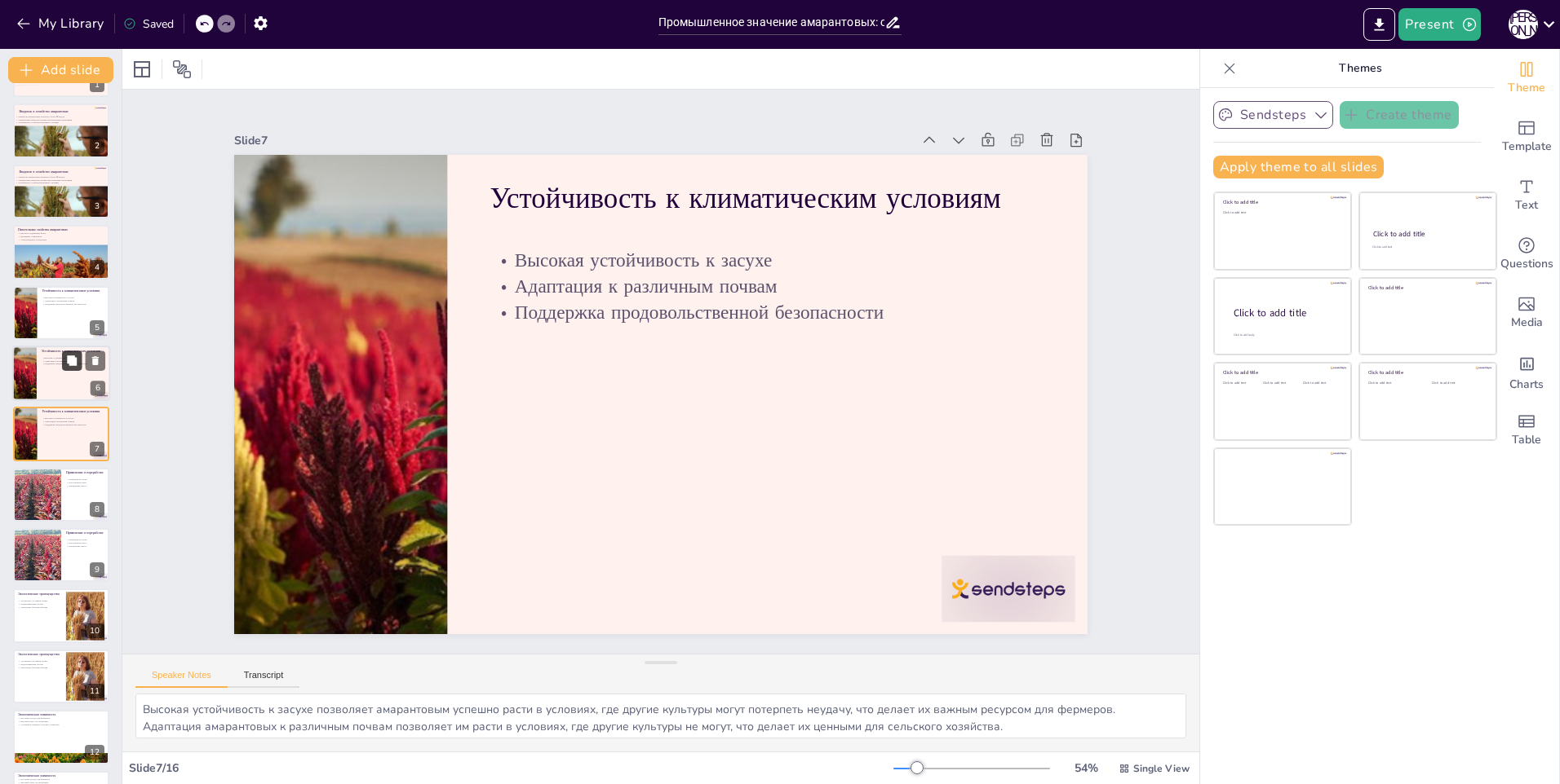
click at [66, 365] on icon at bounding box center [72, 360] width 12 height 12
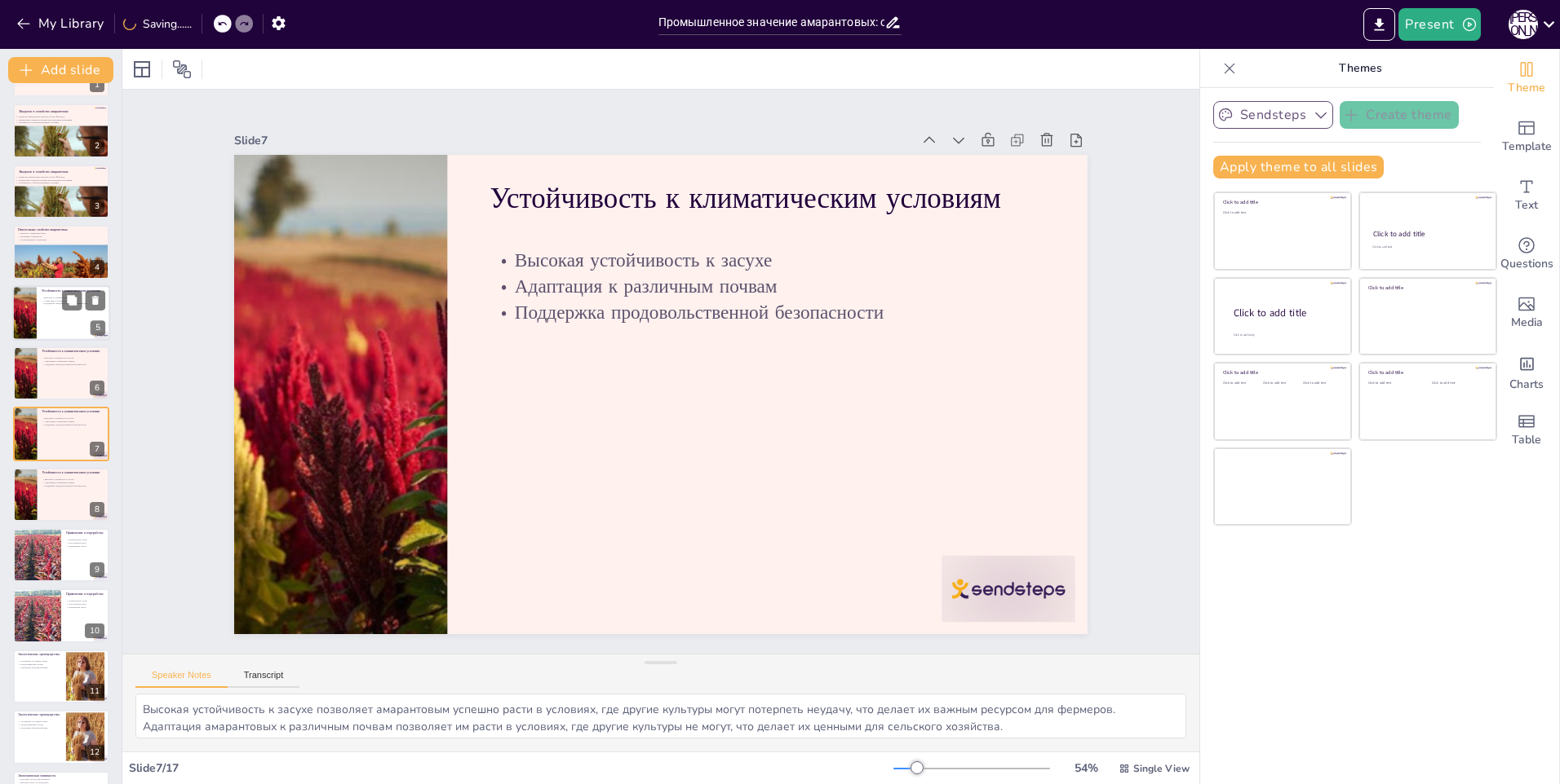
click at [26, 325] on div at bounding box center [25, 313] width 86 height 56
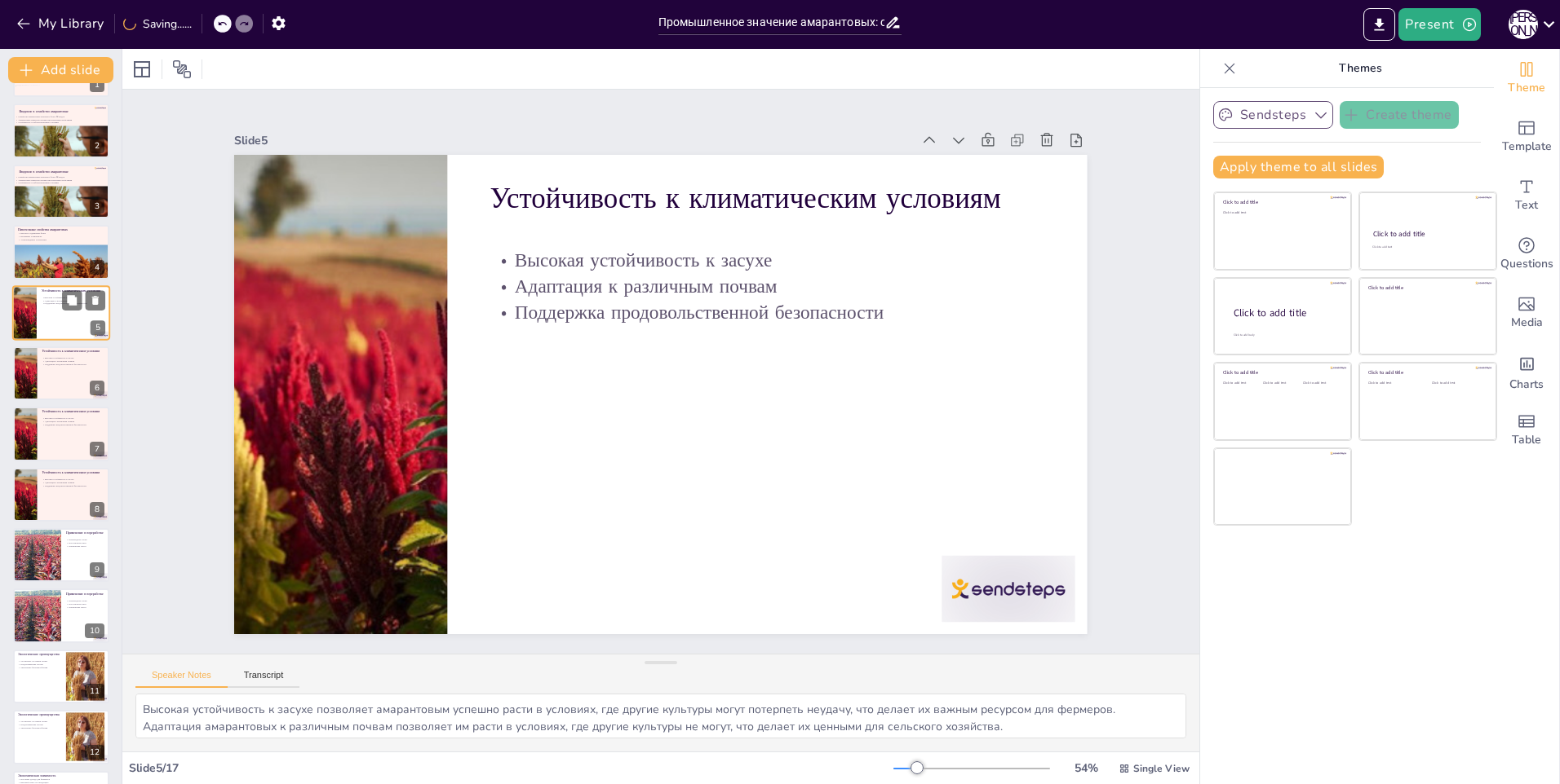
scroll to position [0, 0]
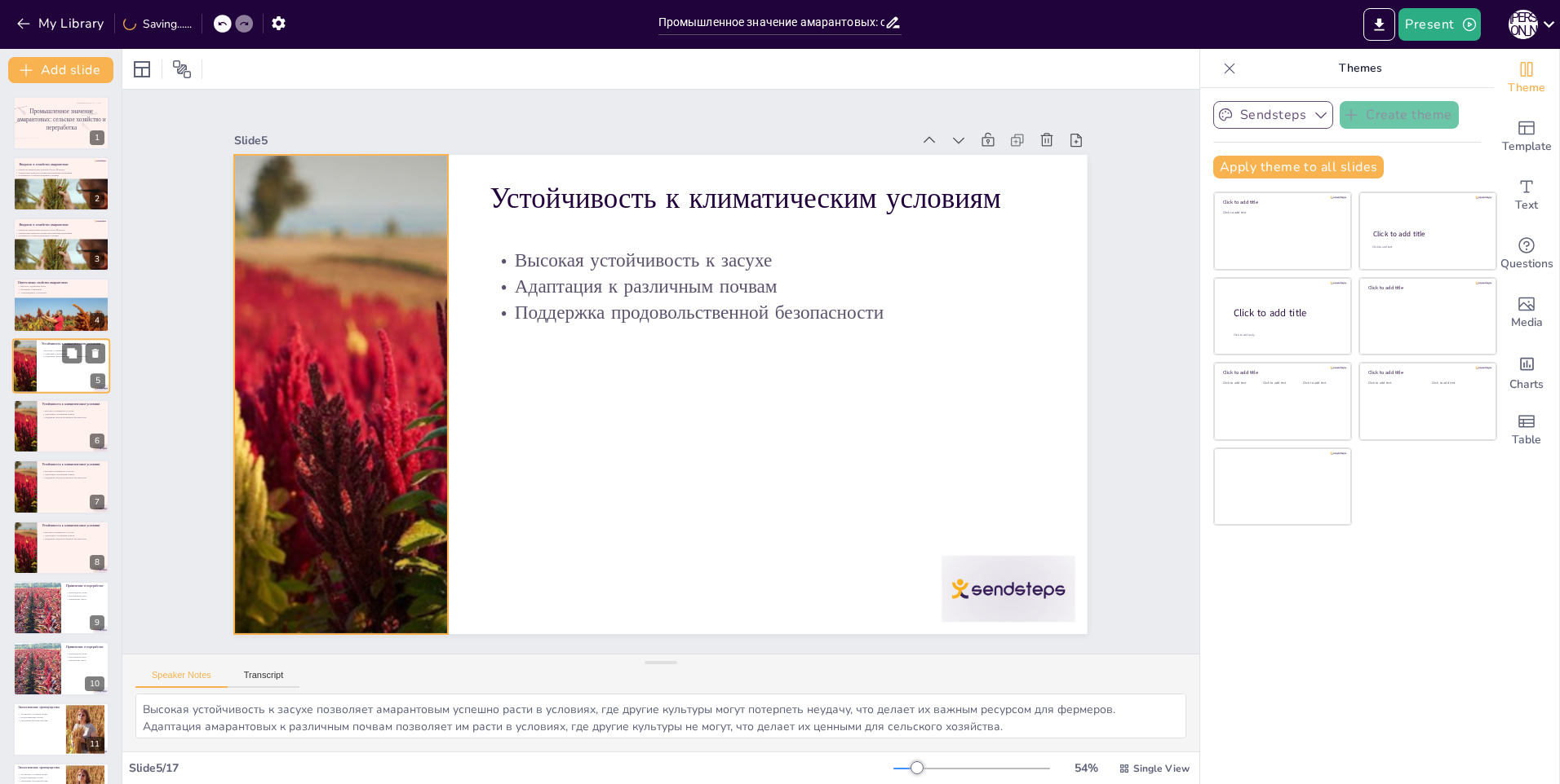
click at [35, 359] on div at bounding box center [25, 365] width 86 height 56
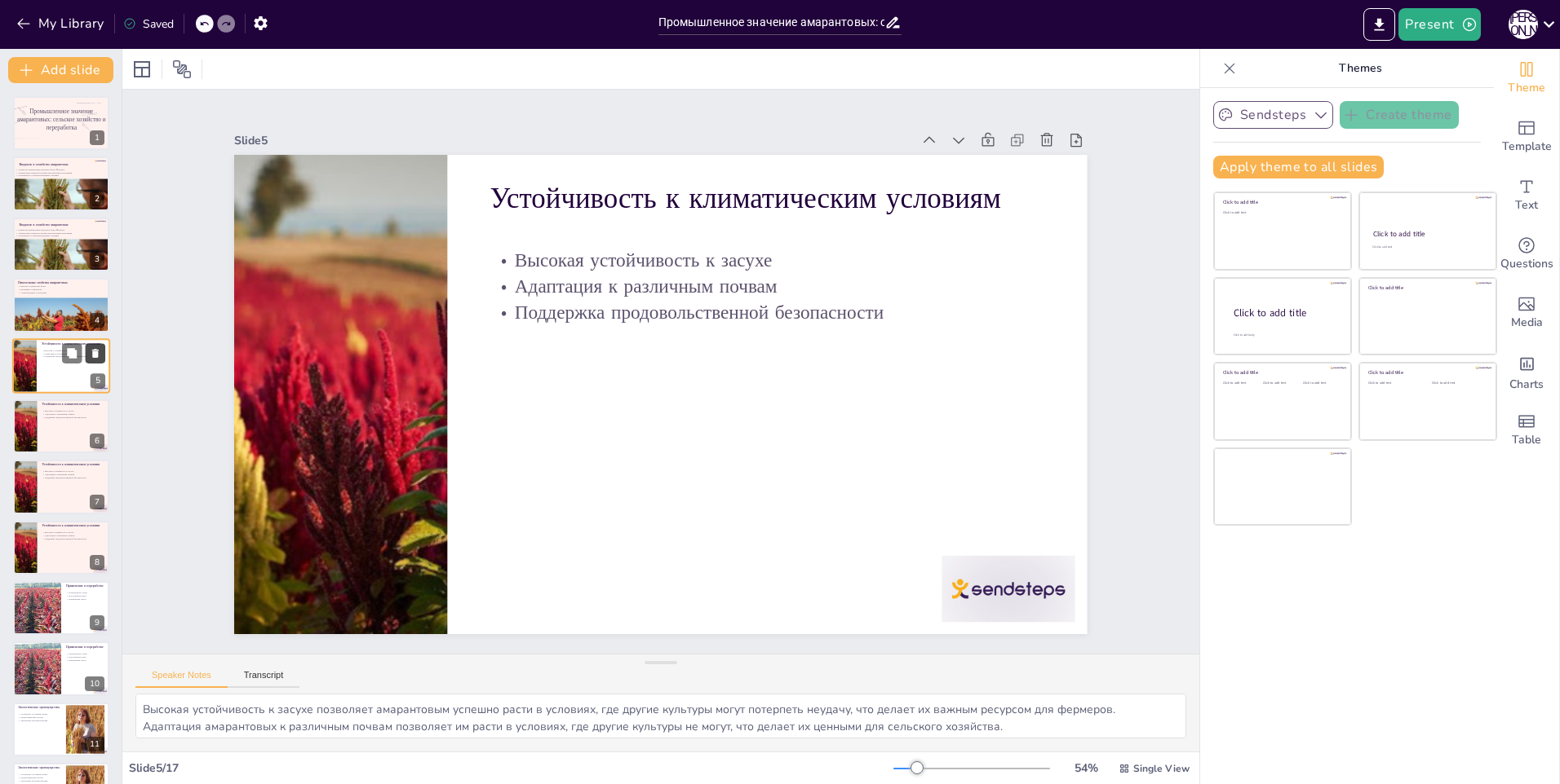
click at [95, 354] on icon at bounding box center [95, 353] width 6 height 9
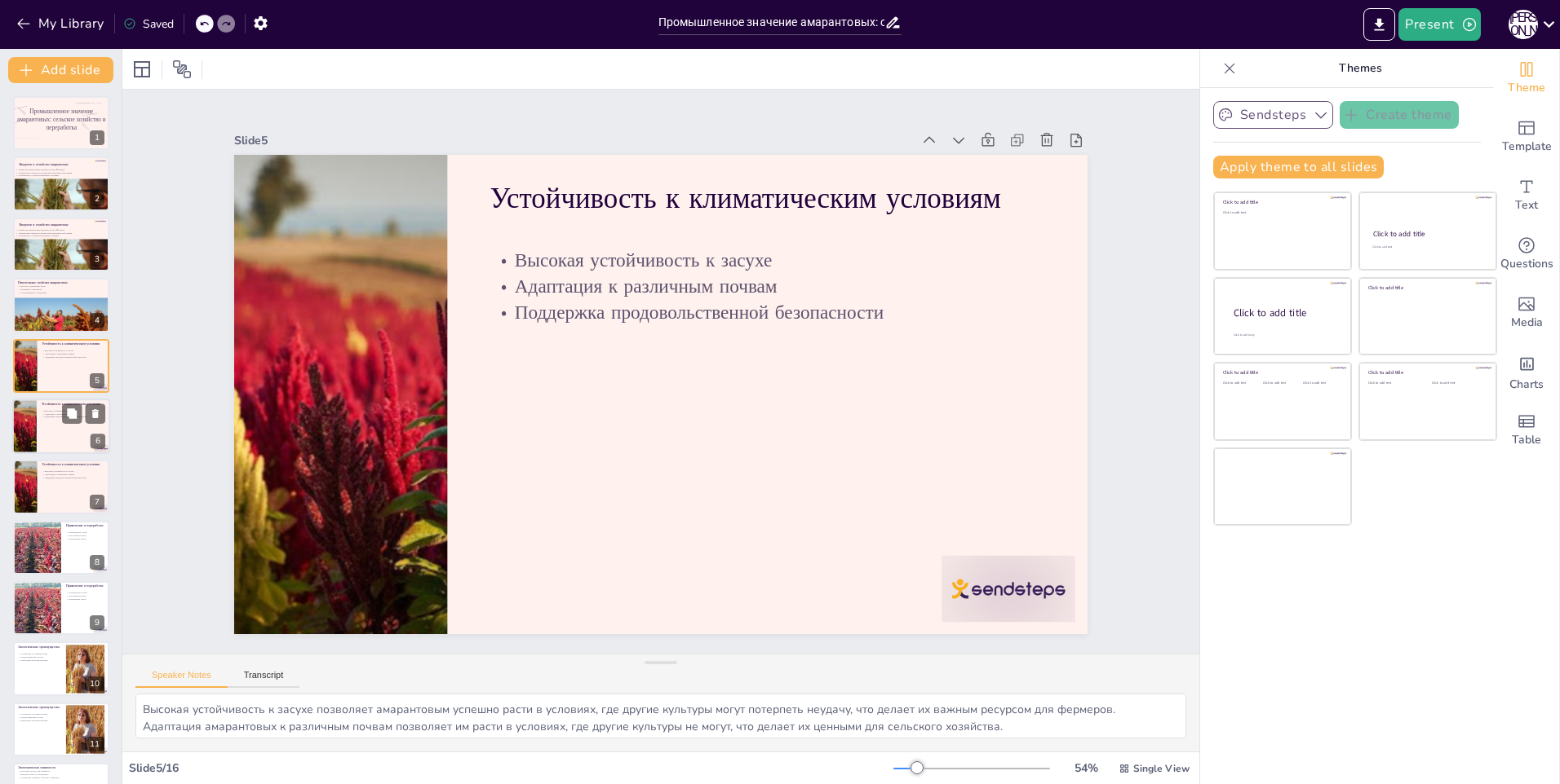
click at [48, 420] on div at bounding box center [61, 427] width 98 height 56
click at [48, 368] on div at bounding box center [61, 365] width 98 height 56
click at [42, 417] on p "Поддержка продовольственной безопасности" at bounding box center [73, 418] width 64 height 4
click at [55, 459] on div "Промышленное значение амарантовых: сельское хозяйство и переработка 1 Введение …" at bounding box center [60, 578] width 121 height 964
click at [56, 473] on p "Адаптация к различным почвам" at bounding box center [73, 474] width 64 height 4
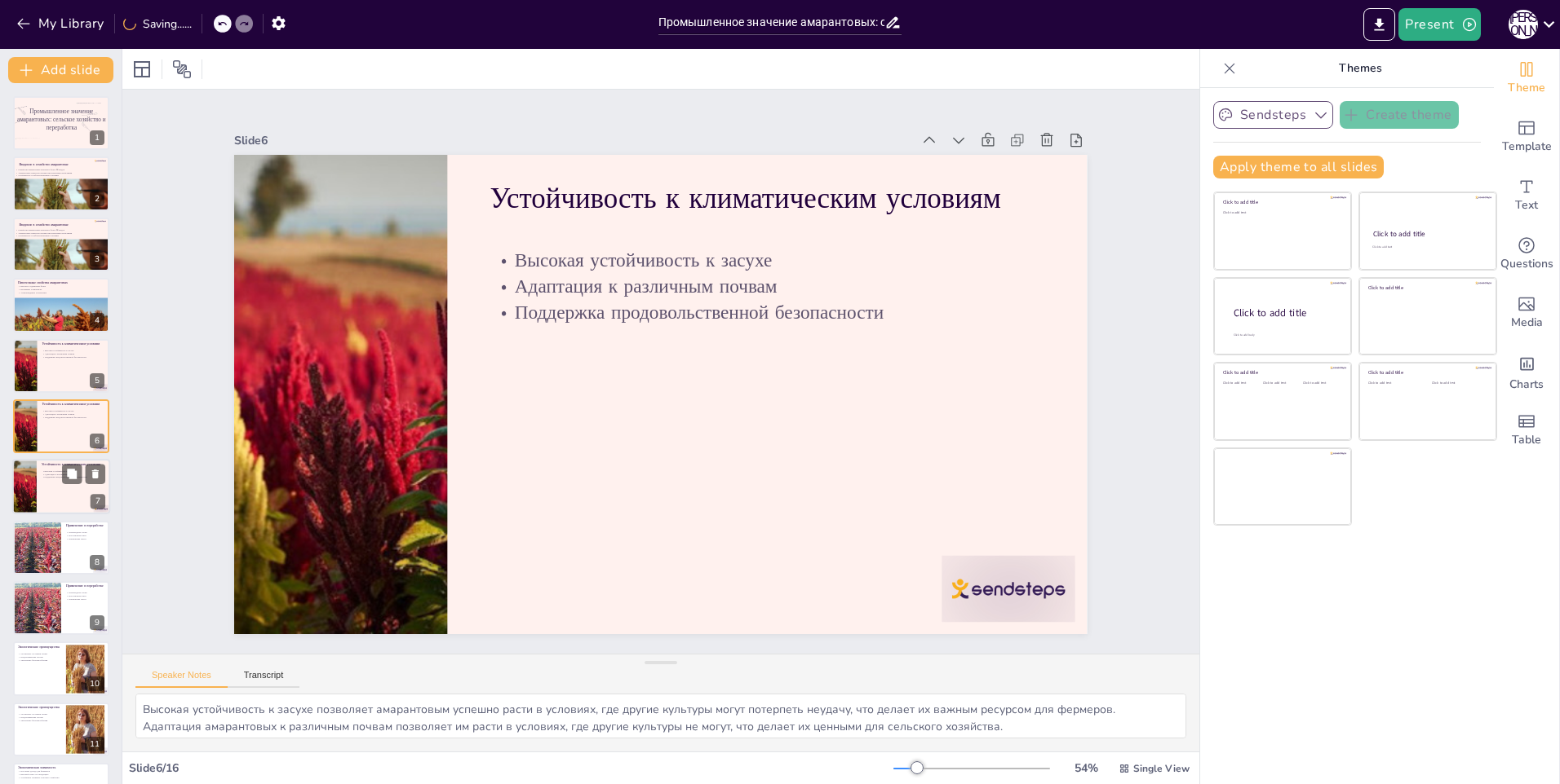
scroll to position [53, 0]
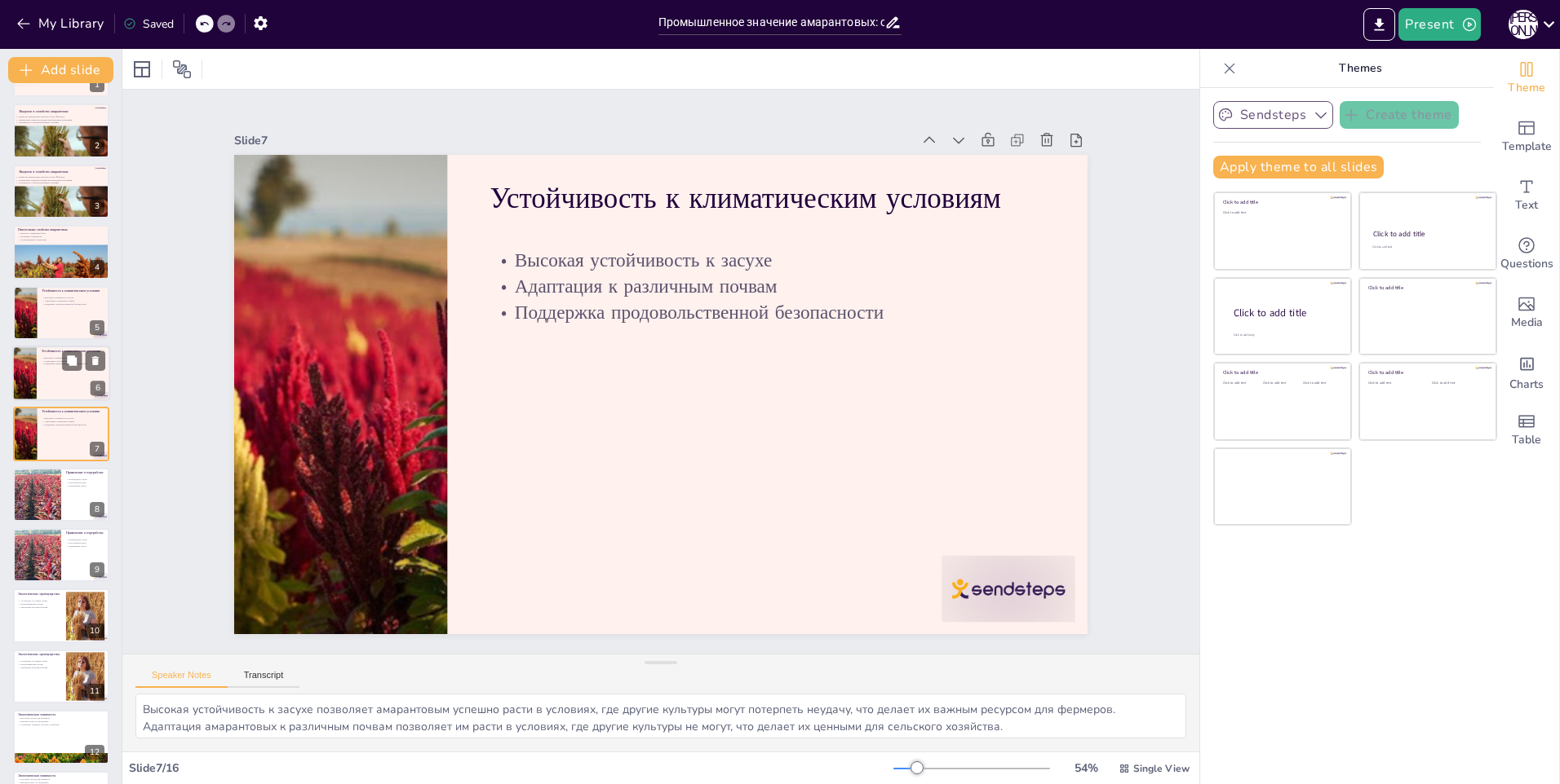
click at [49, 380] on div at bounding box center [61, 373] width 98 height 56
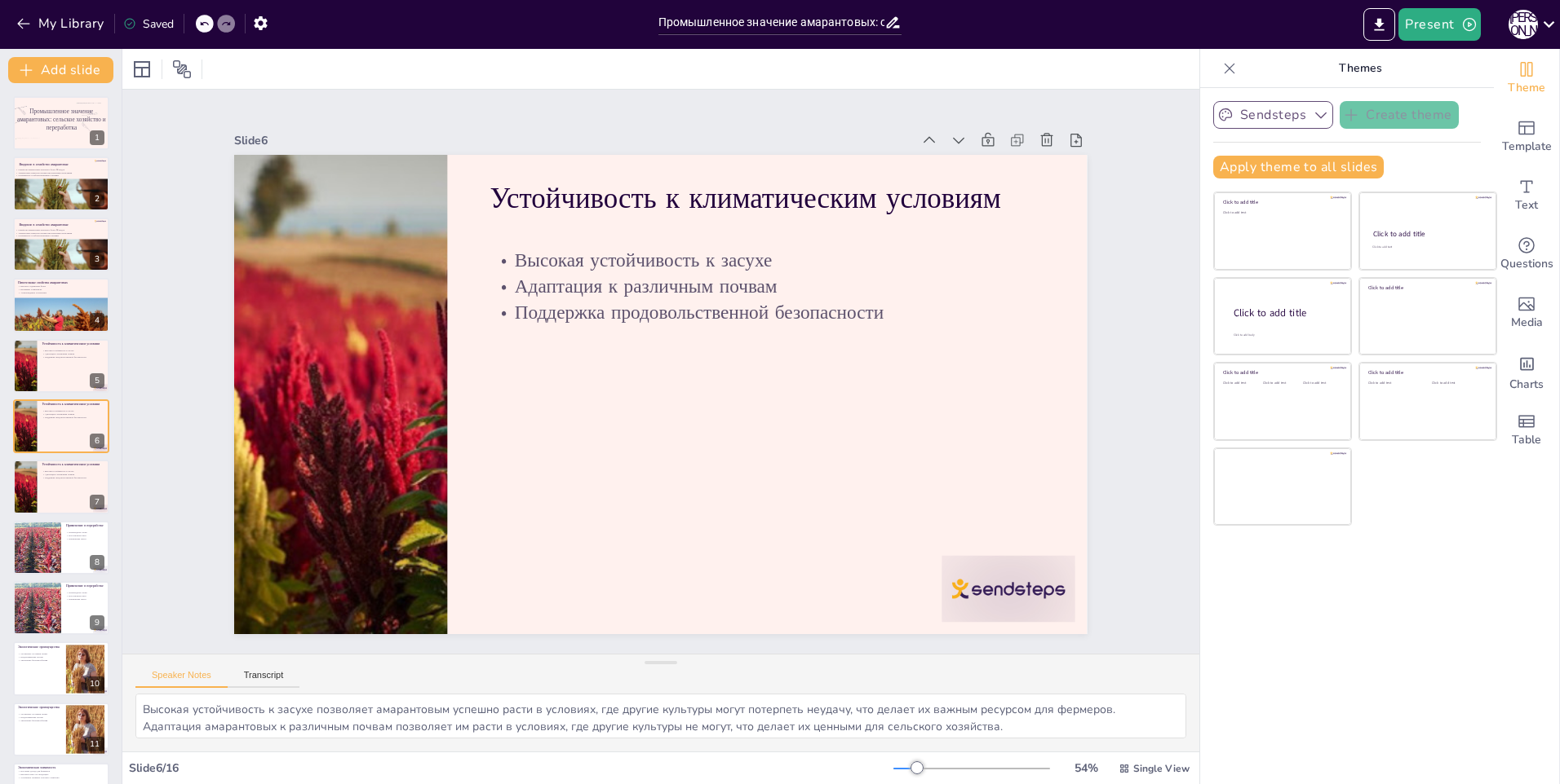
click at [205, 26] on icon at bounding box center [204, 23] width 10 height 10
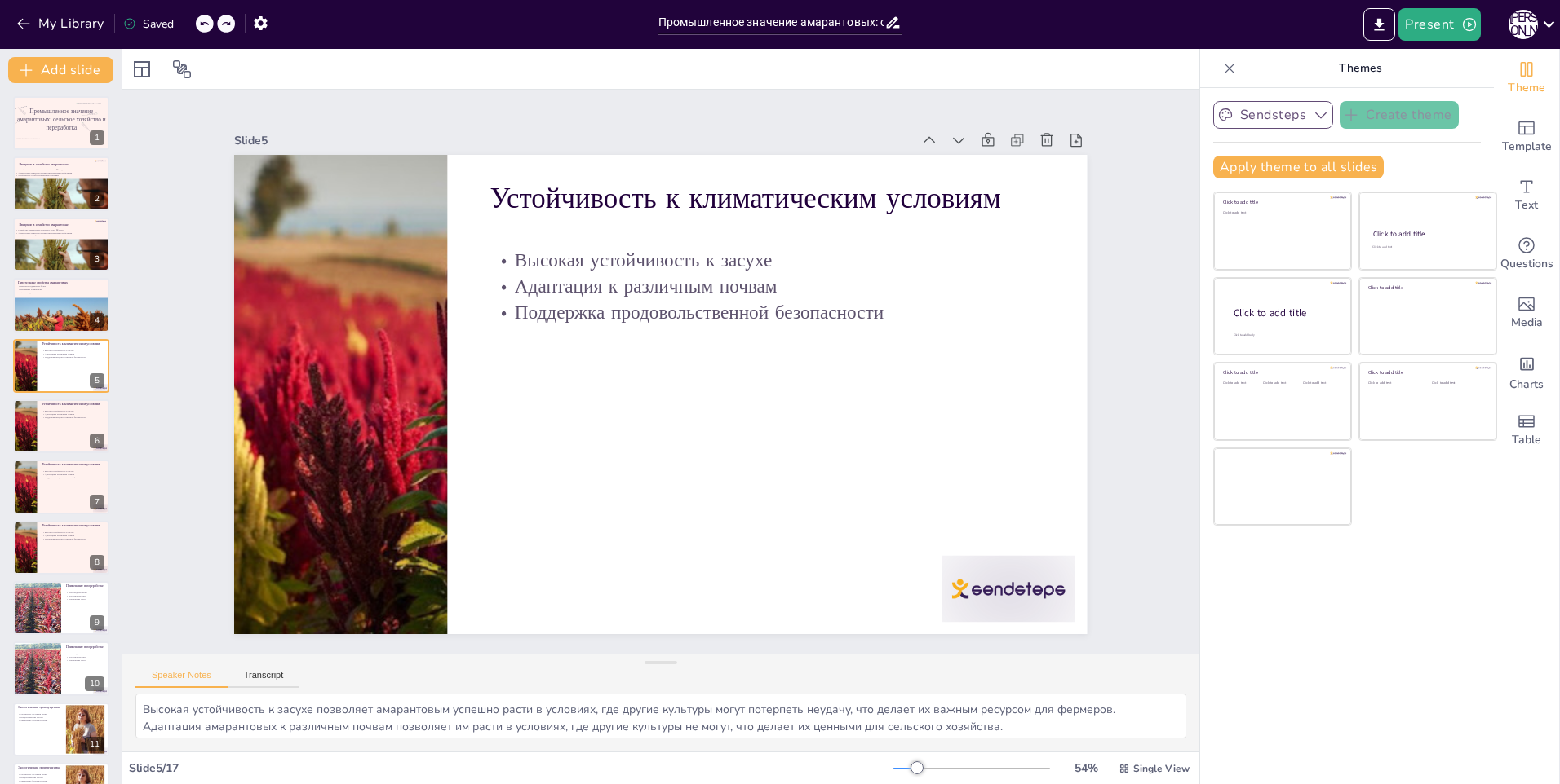
click at [205, 26] on icon at bounding box center [204, 23] width 10 height 10
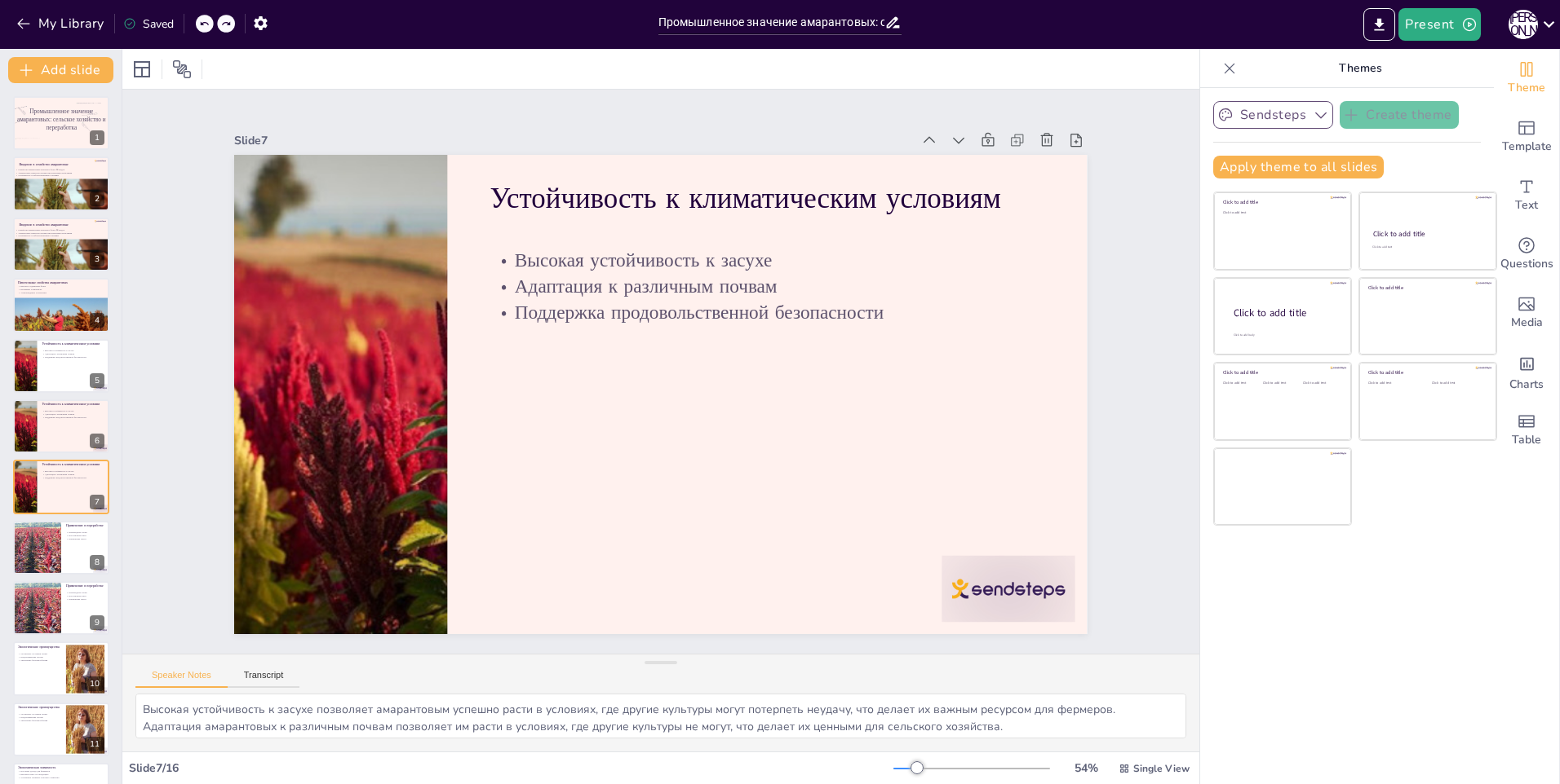
click at [205, 26] on icon at bounding box center [204, 23] width 10 height 10
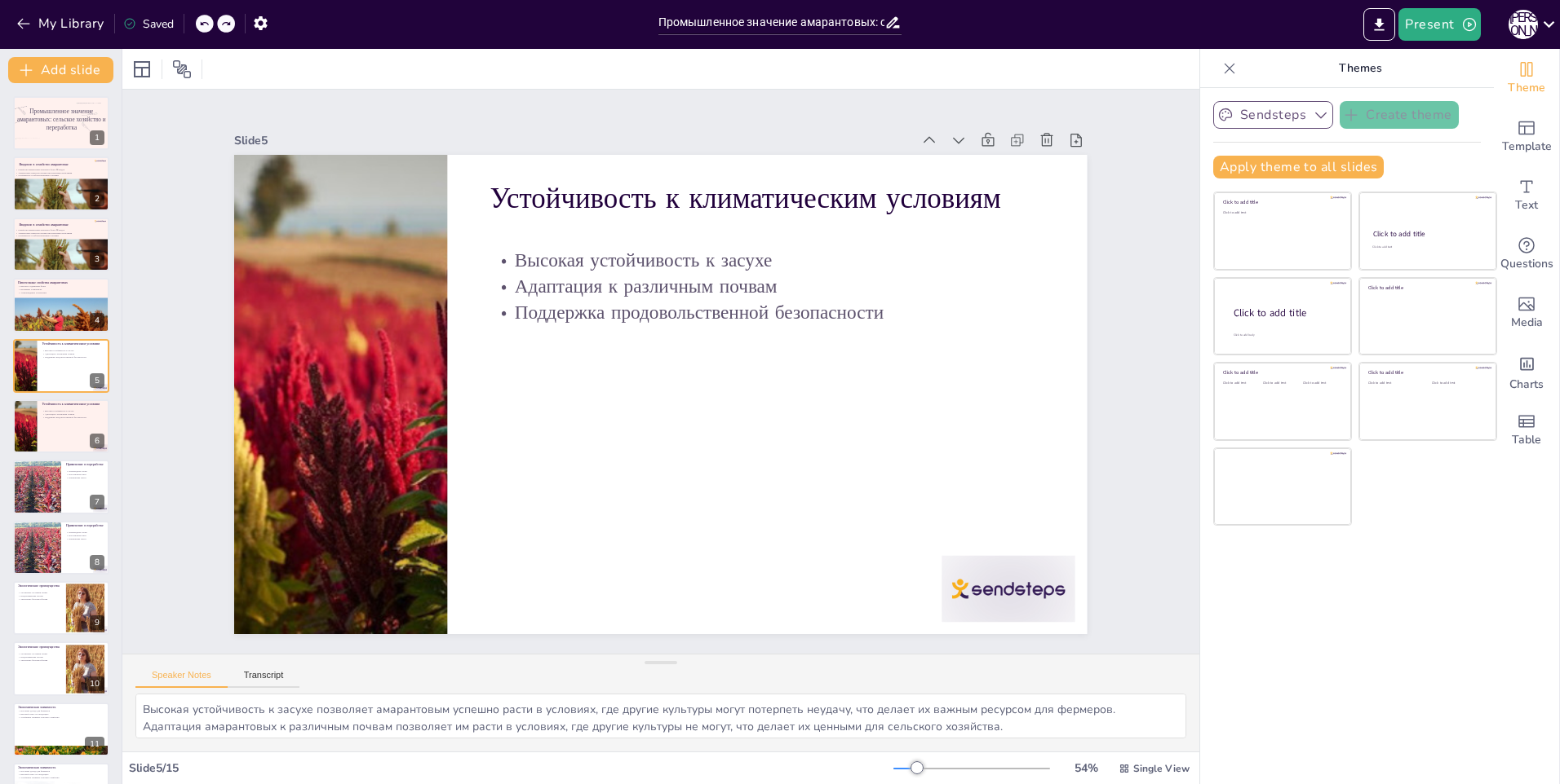
click at [205, 26] on icon at bounding box center [204, 23] width 10 height 10
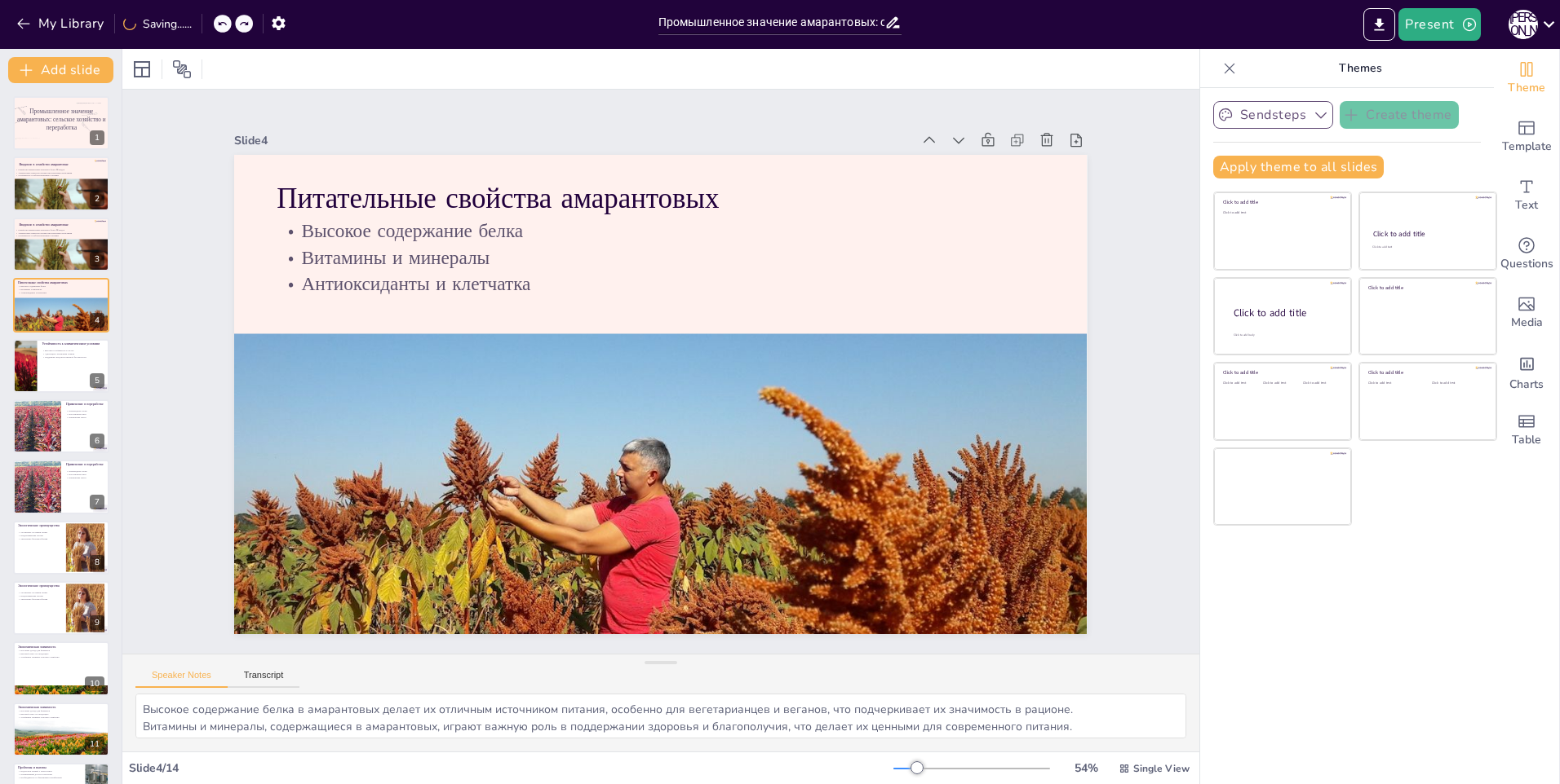
click at [205, 26] on div "My Library Saving......" at bounding box center [147, 22] width 294 height 29
click at [205, 26] on icon at bounding box center [204, 23] width 10 height 10
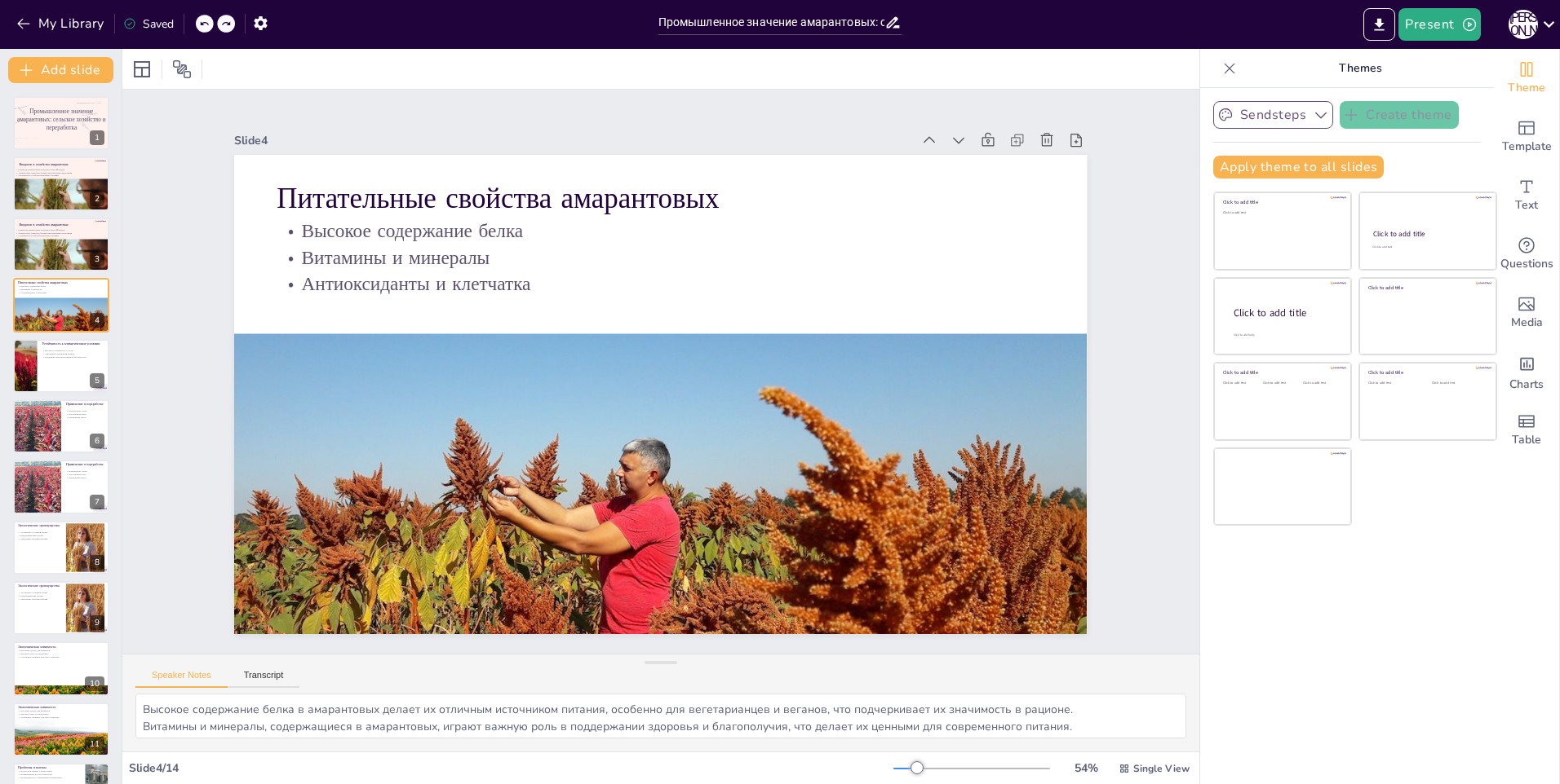
click at [230, 26] on icon at bounding box center [226, 23] width 10 height 10
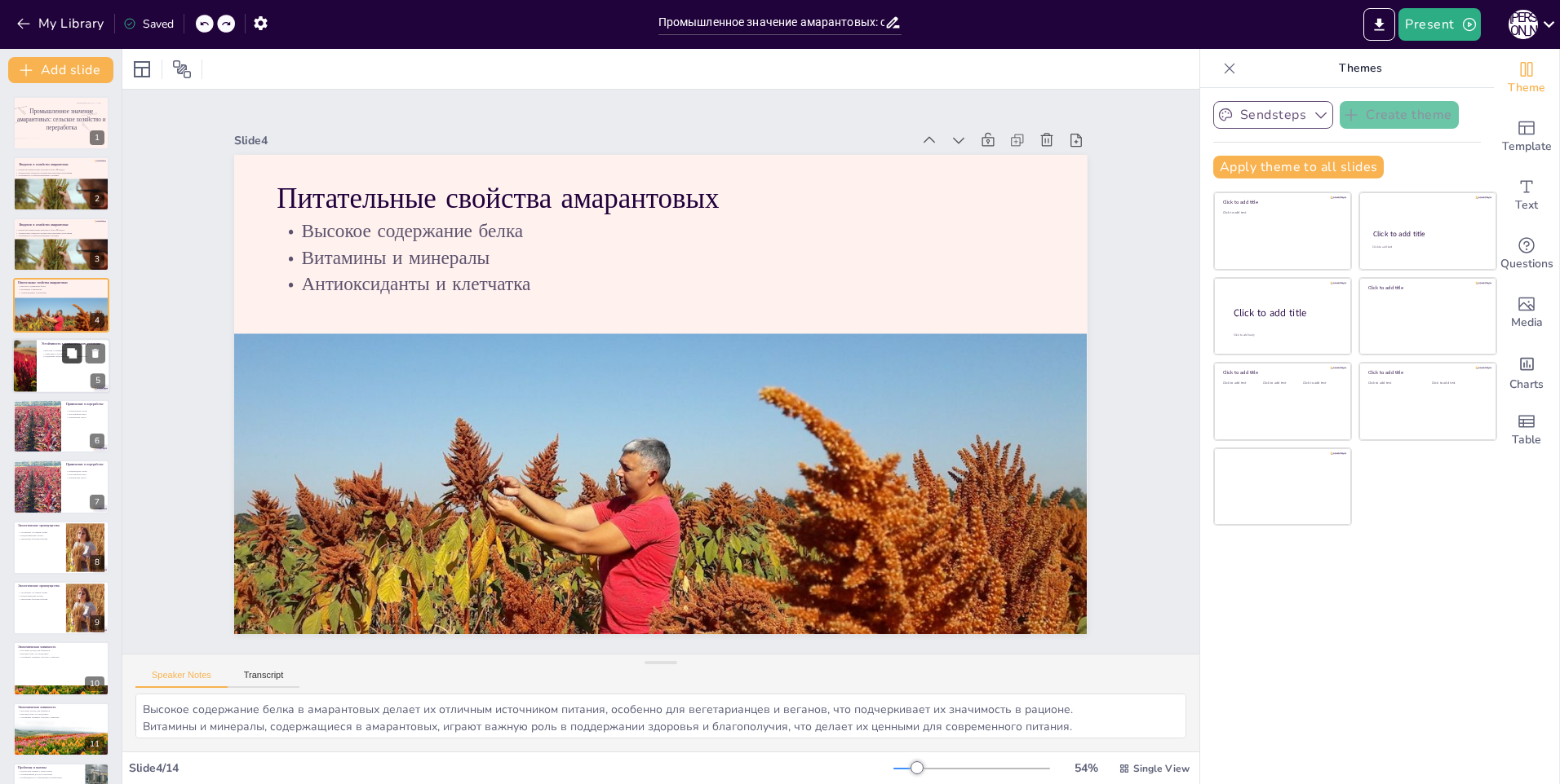
click at [67, 352] on icon at bounding box center [72, 353] width 12 height 12
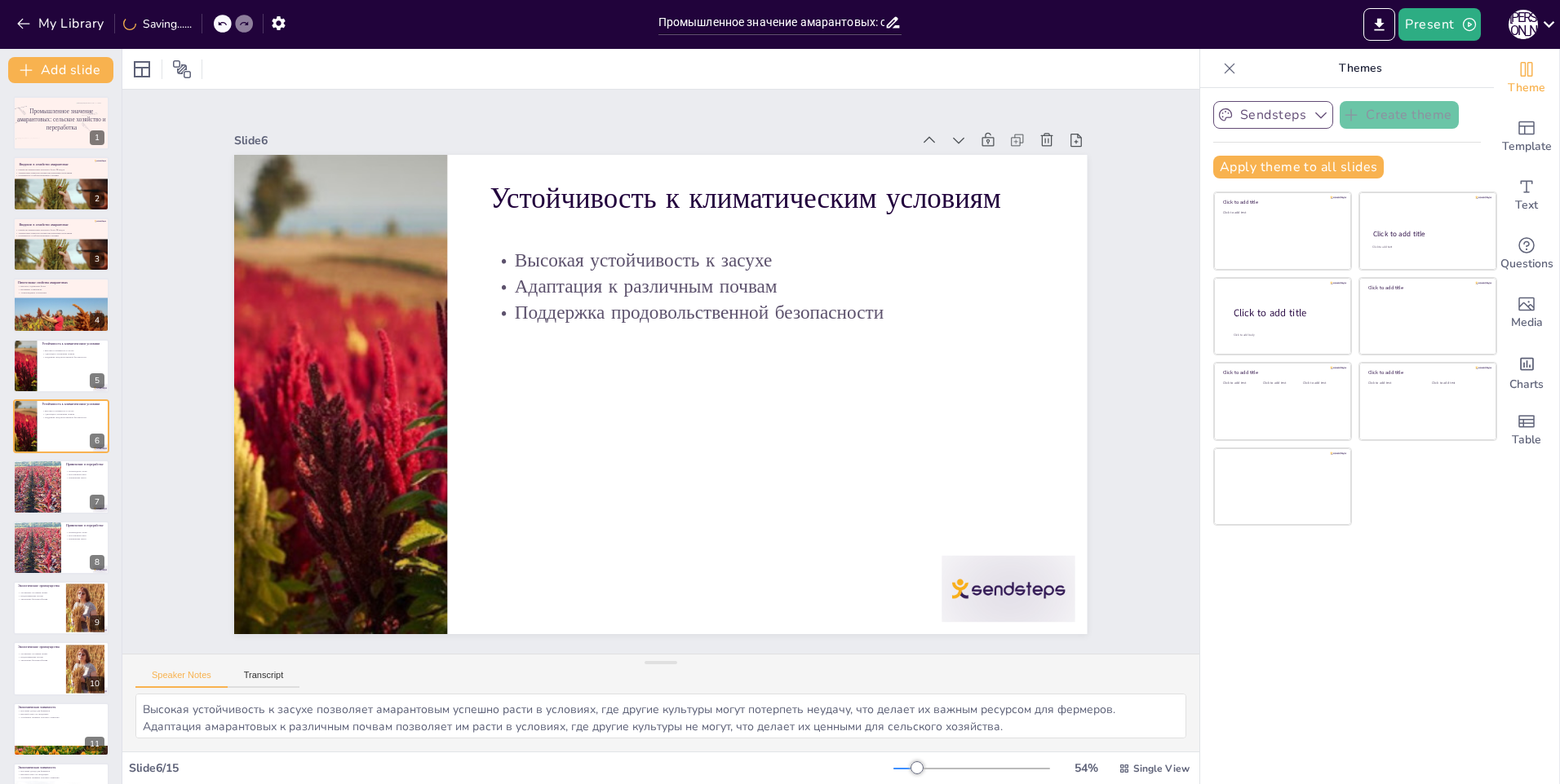
click at [217, 19] on div at bounding box center [222, 24] width 18 height 18
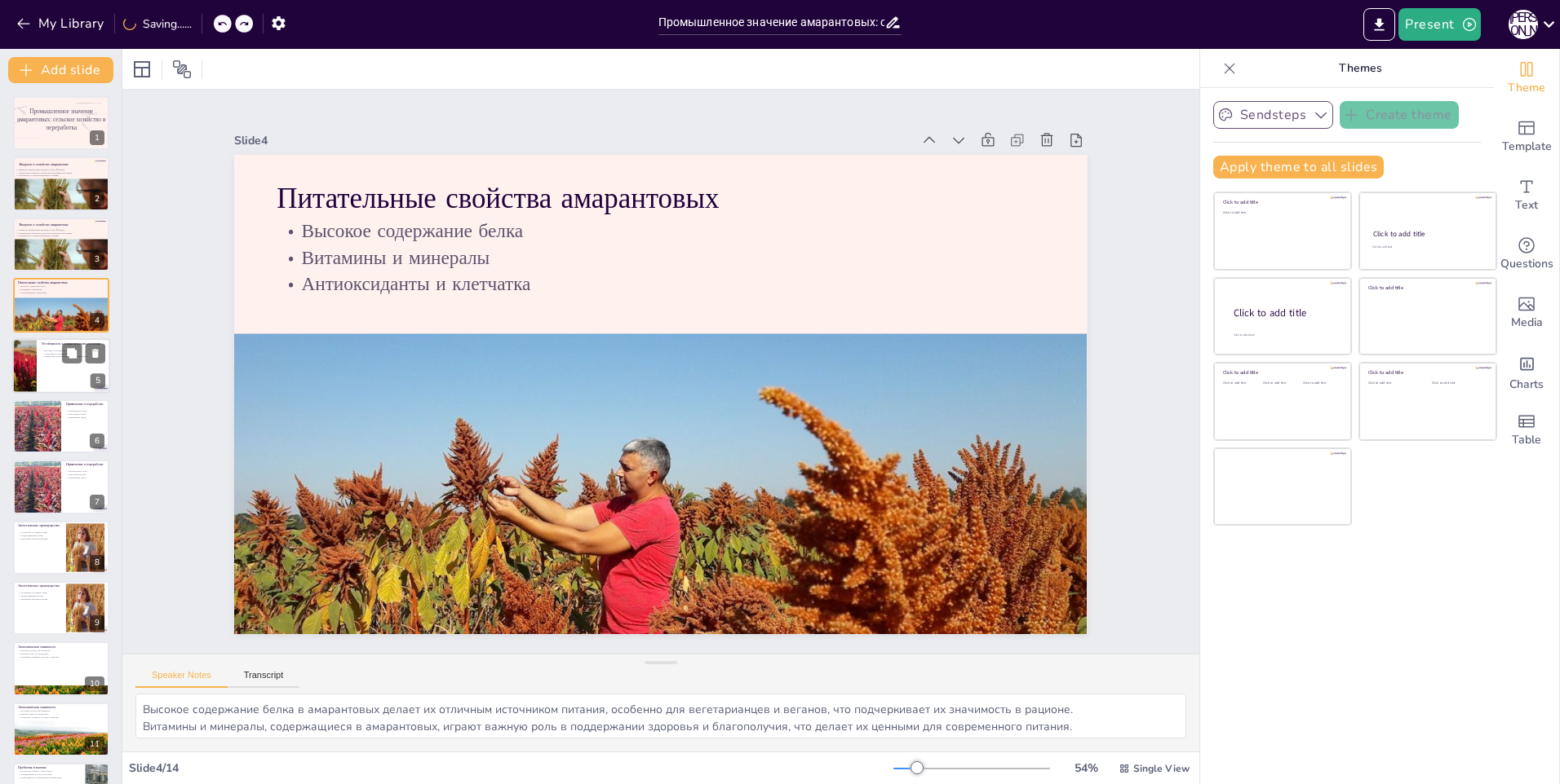
click at [44, 375] on div at bounding box center [61, 365] width 98 height 56
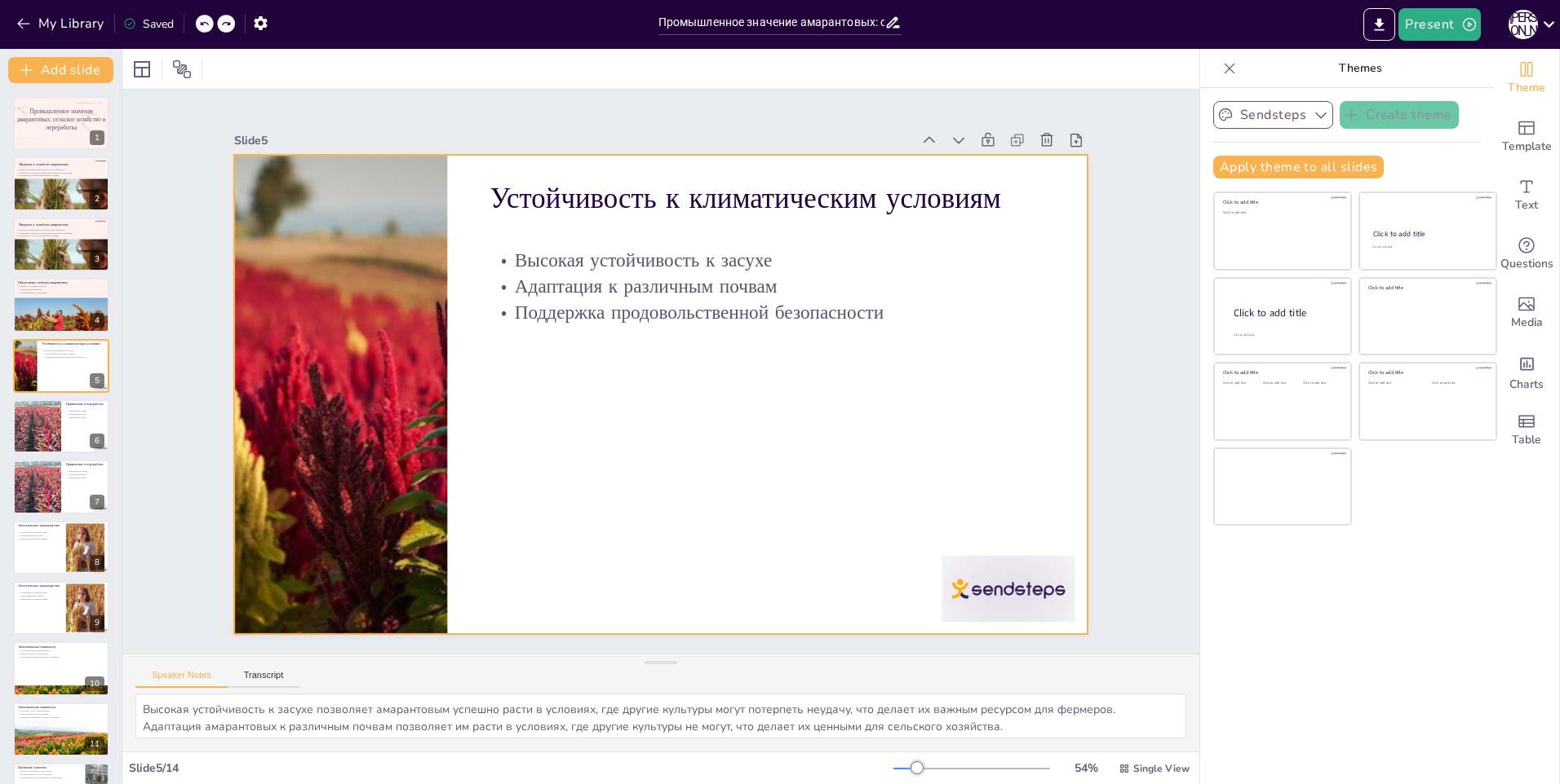
click at [600, 462] on div at bounding box center [659, 394] width 899 height 565
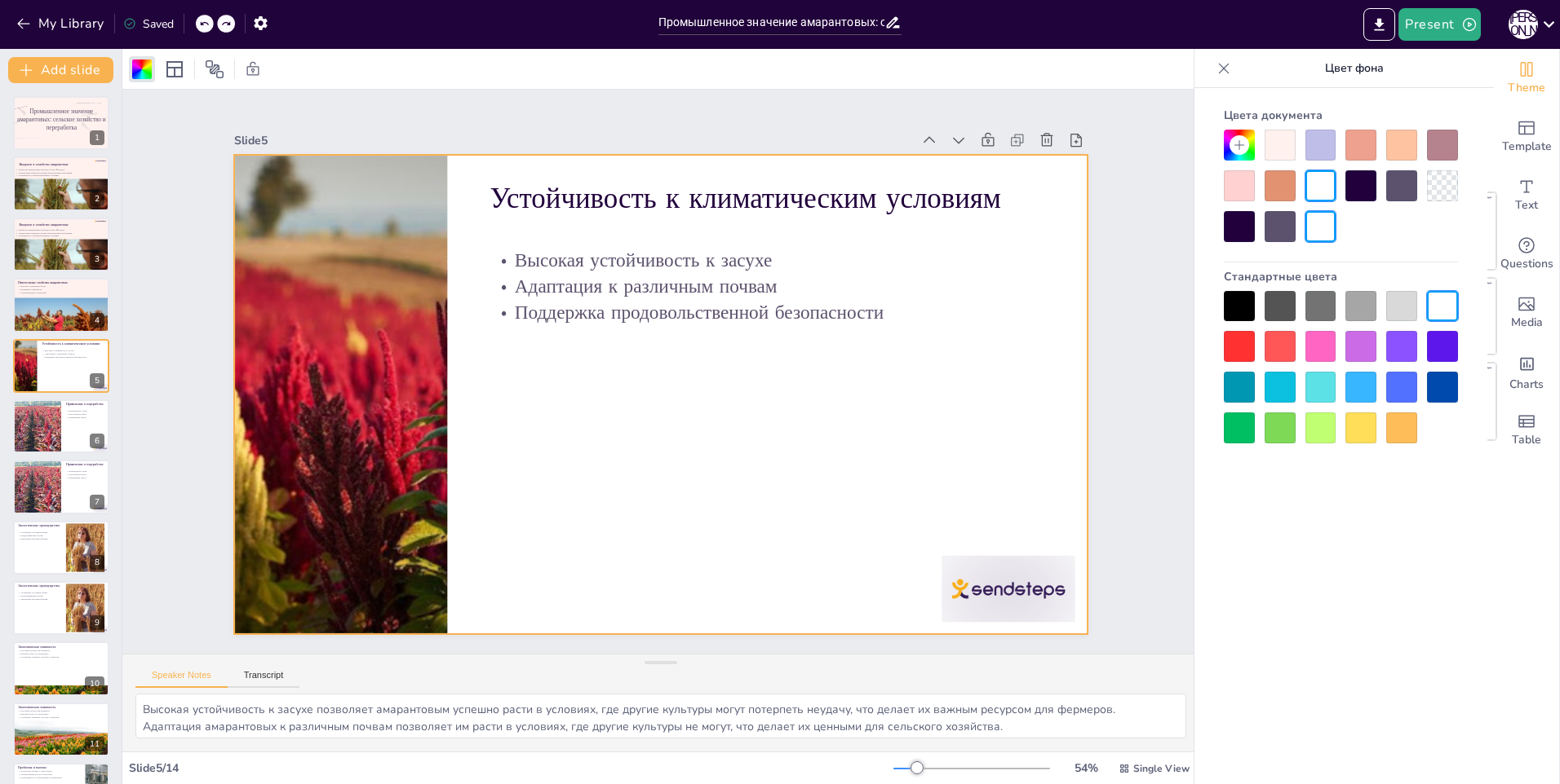
click at [1266, 140] on div at bounding box center [1279, 145] width 31 height 31
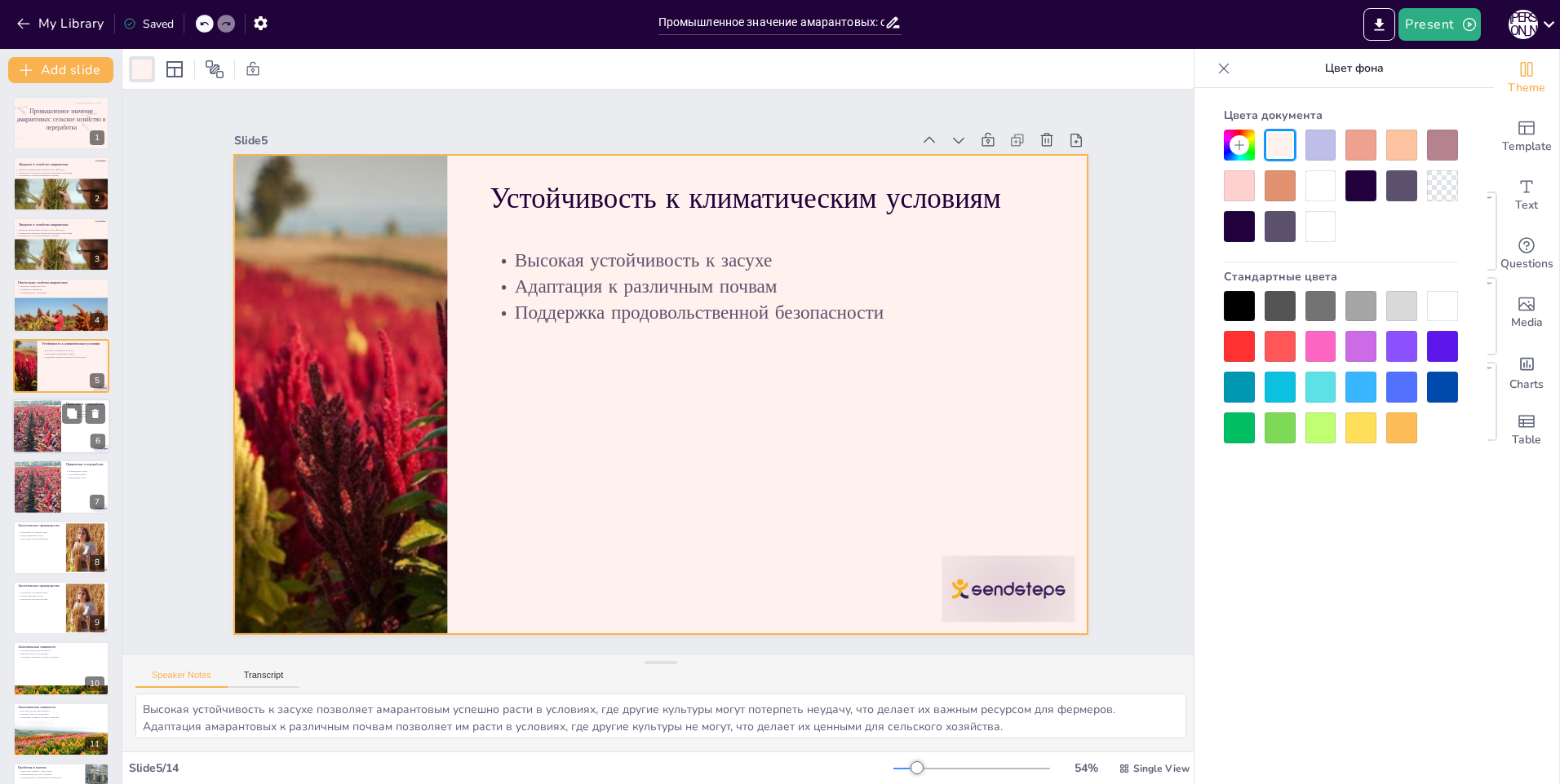
click at [43, 434] on div at bounding box center [36, 427] width 98 height 56
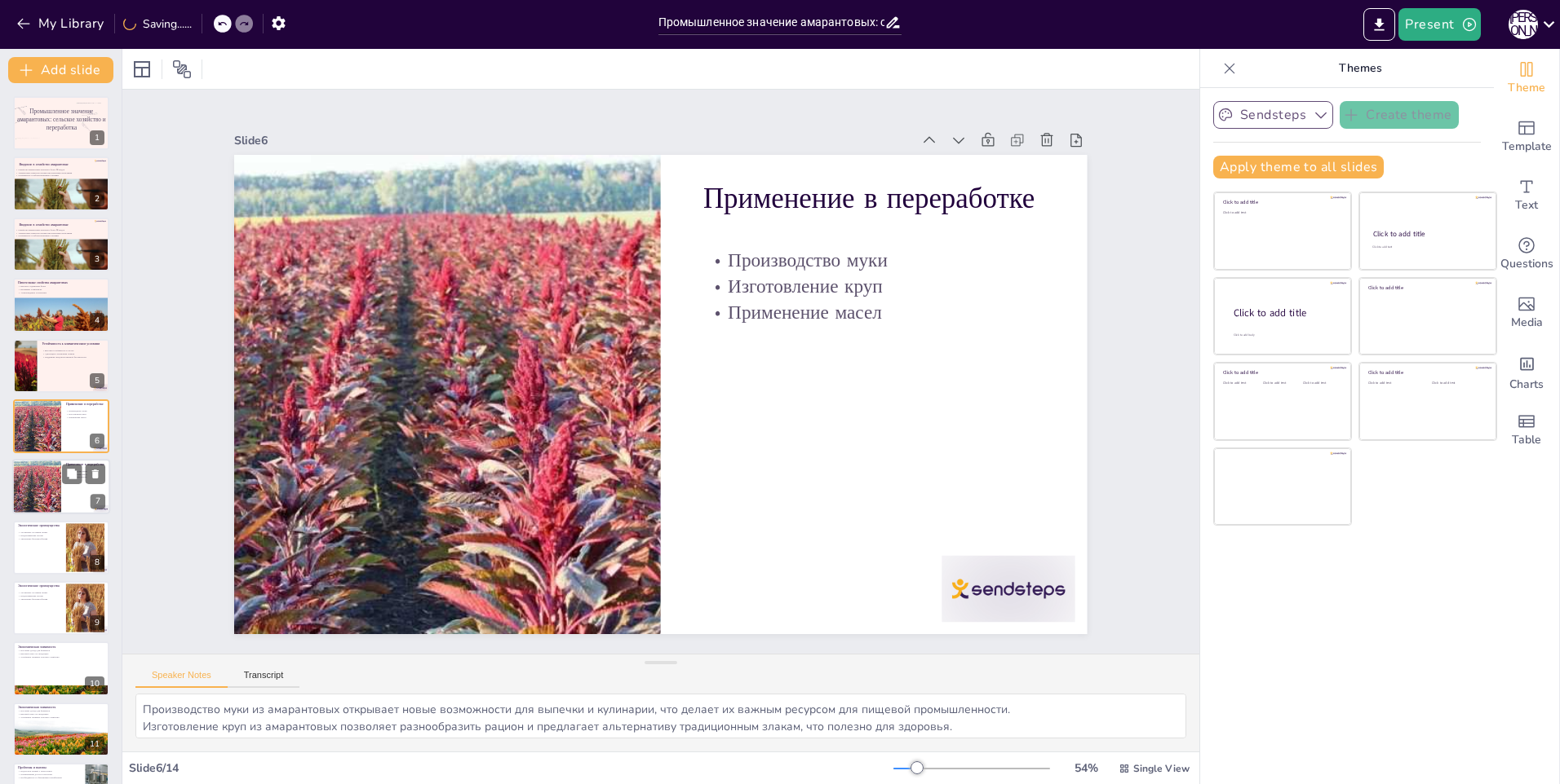
click at [46, 487] on div at bounding box center [36, 488] width 98 height 56
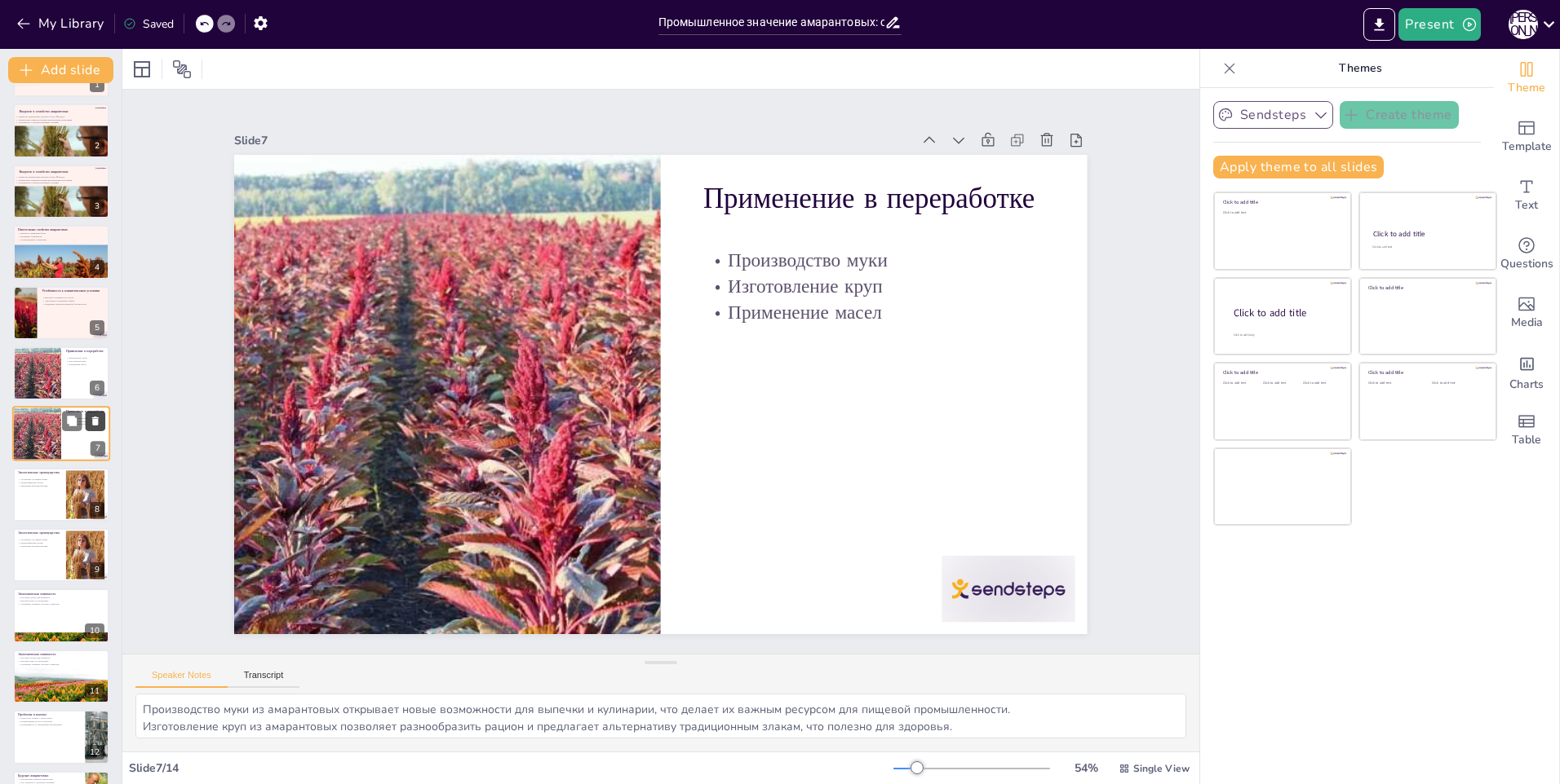
click at [99, 423] on icon at bounding box center [95, 421] width 12 height 12
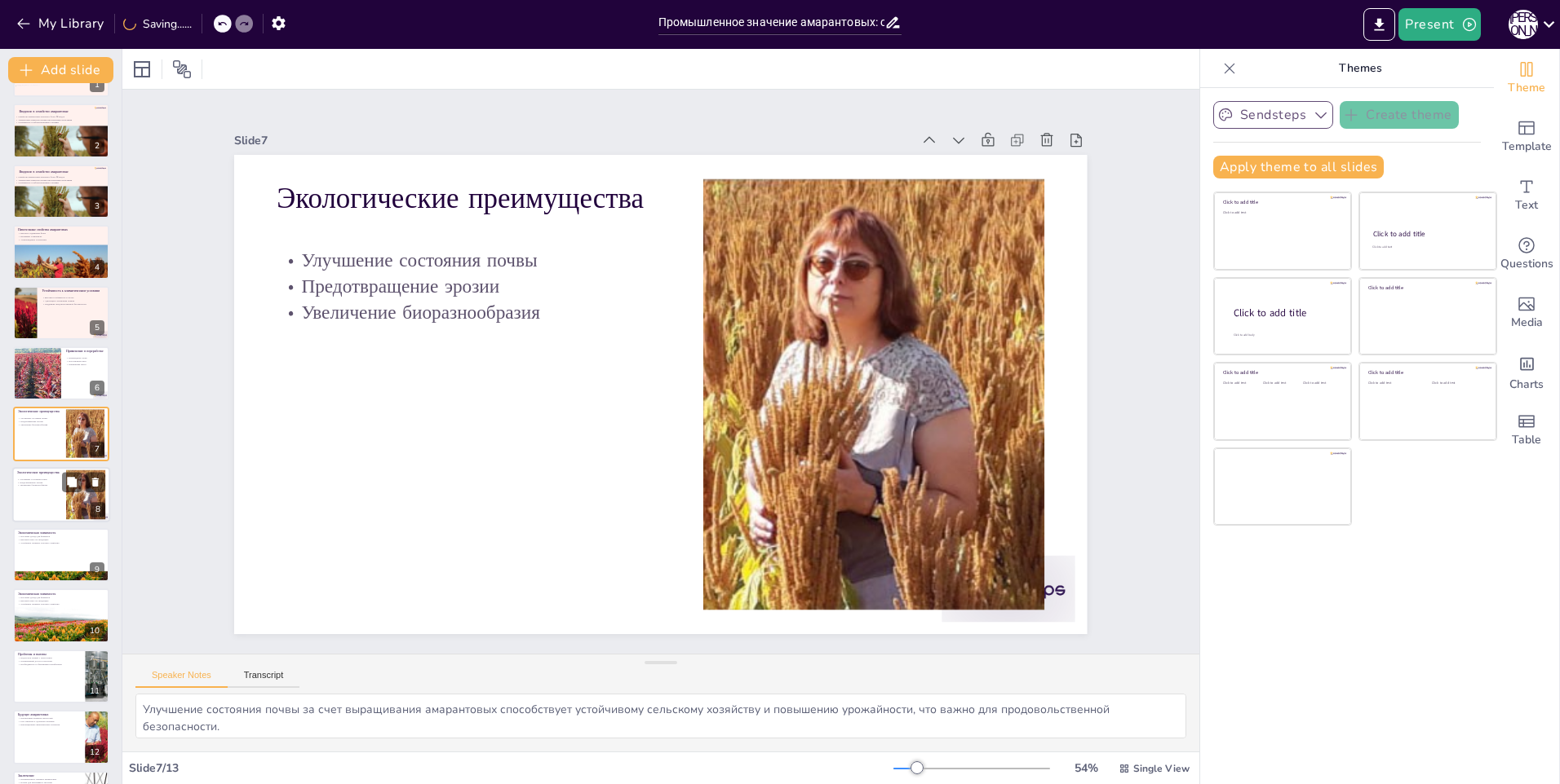
click at [38, 500] on div at bounding box center [61, 495] width 98 height 56
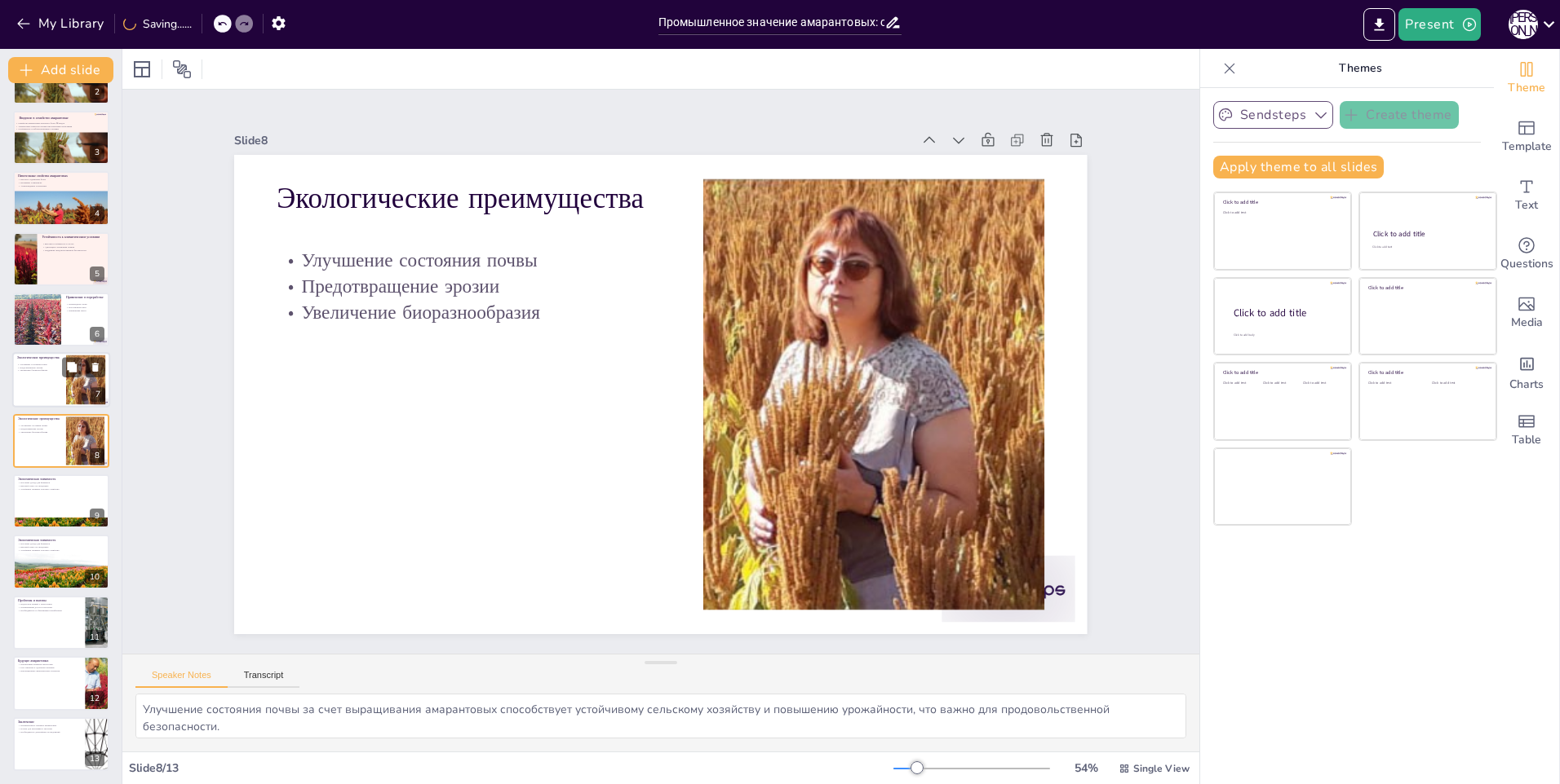
click at [28, 396] on div at bounding box center [61, 380] width 98 height 56
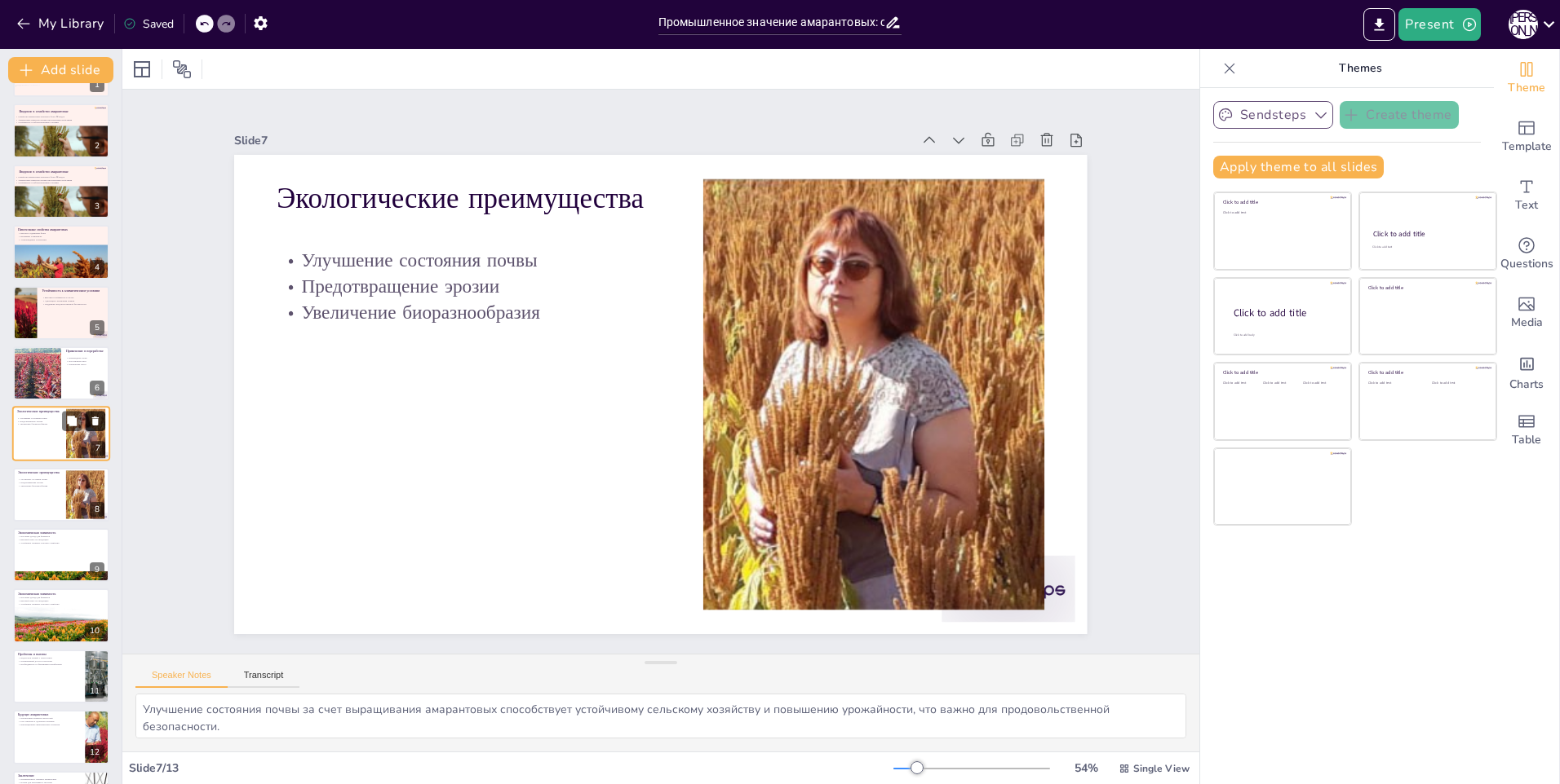
click at [94, 429] on button at bounding box center [96, 421] width 19 height 19
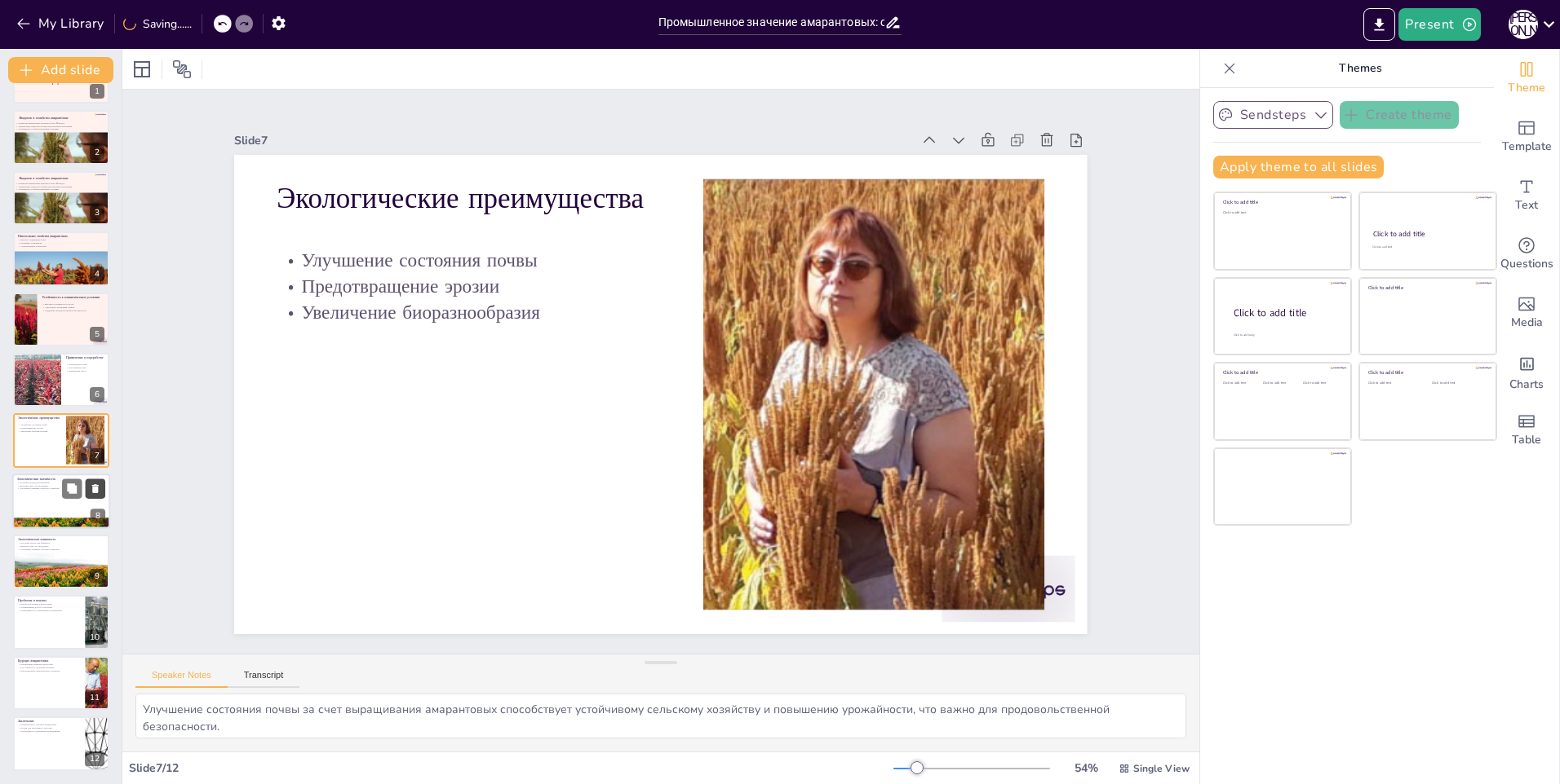
click at [89, 489] on icon at bounding box center [95, 488] width 12 height 12
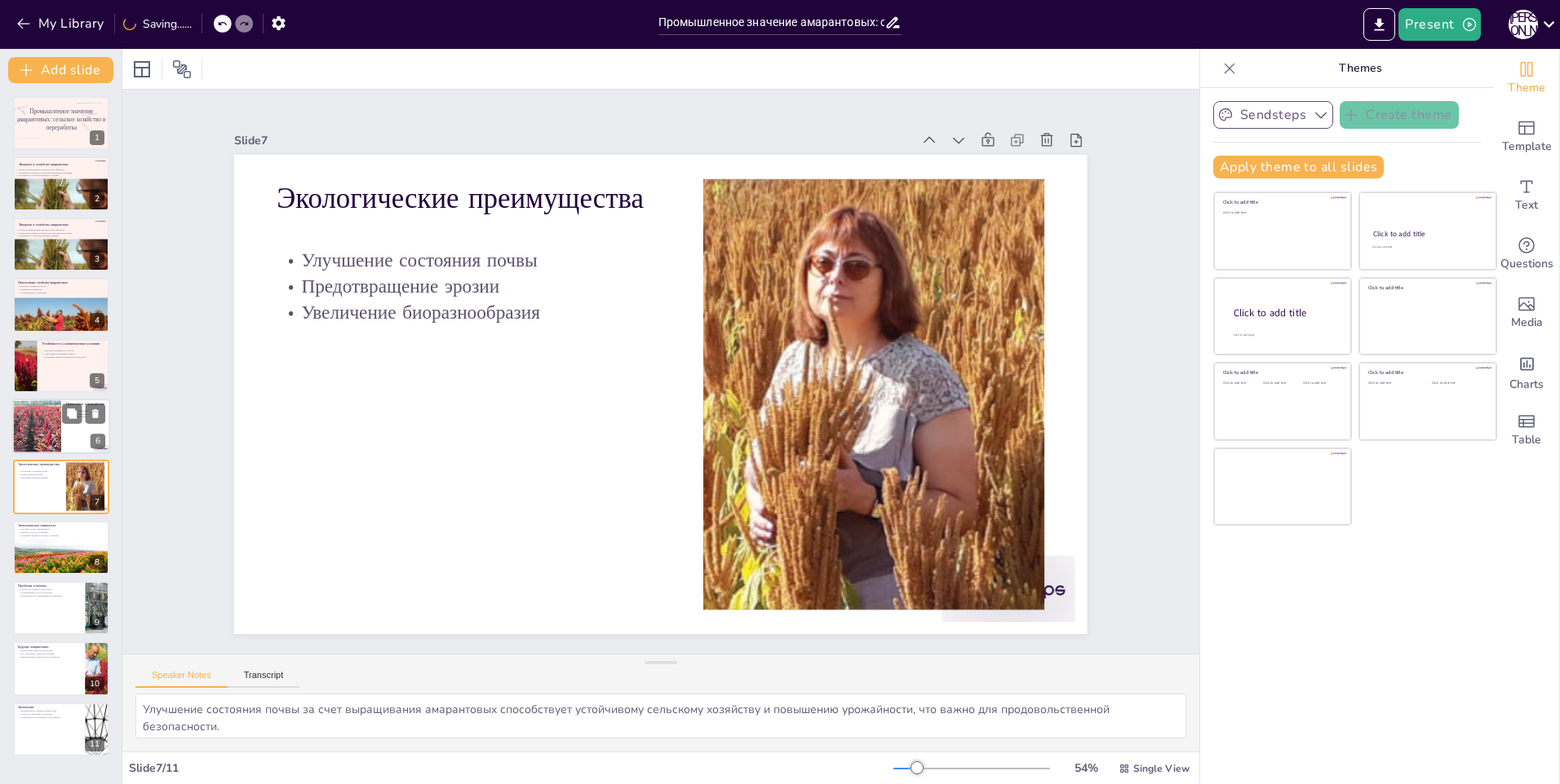
click at [27, 439] on div at bounding box center [36, 427] width 98 height 56
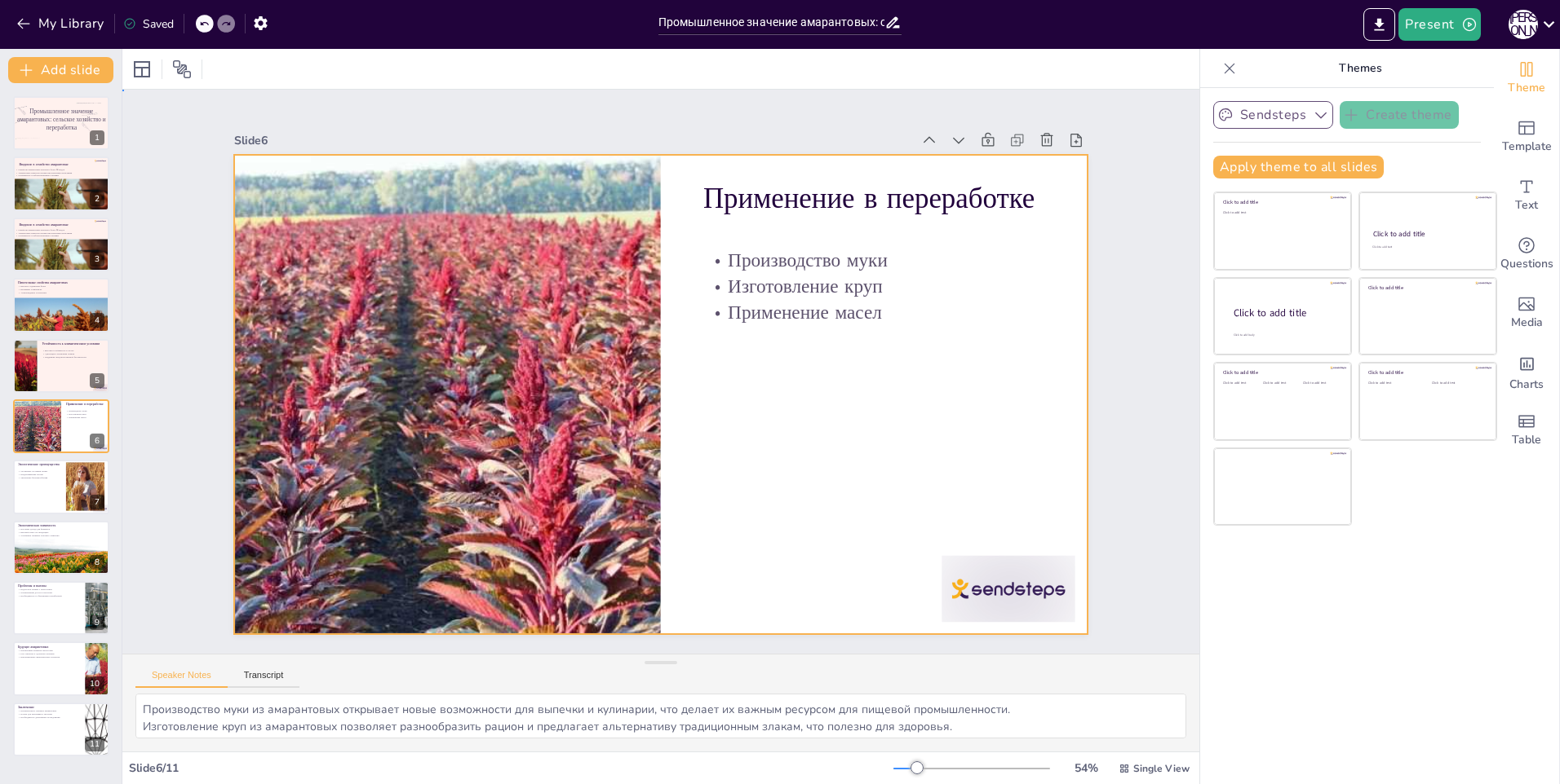
click at [888, 510] on div at bounding box center [656, 394] width 934 height 646
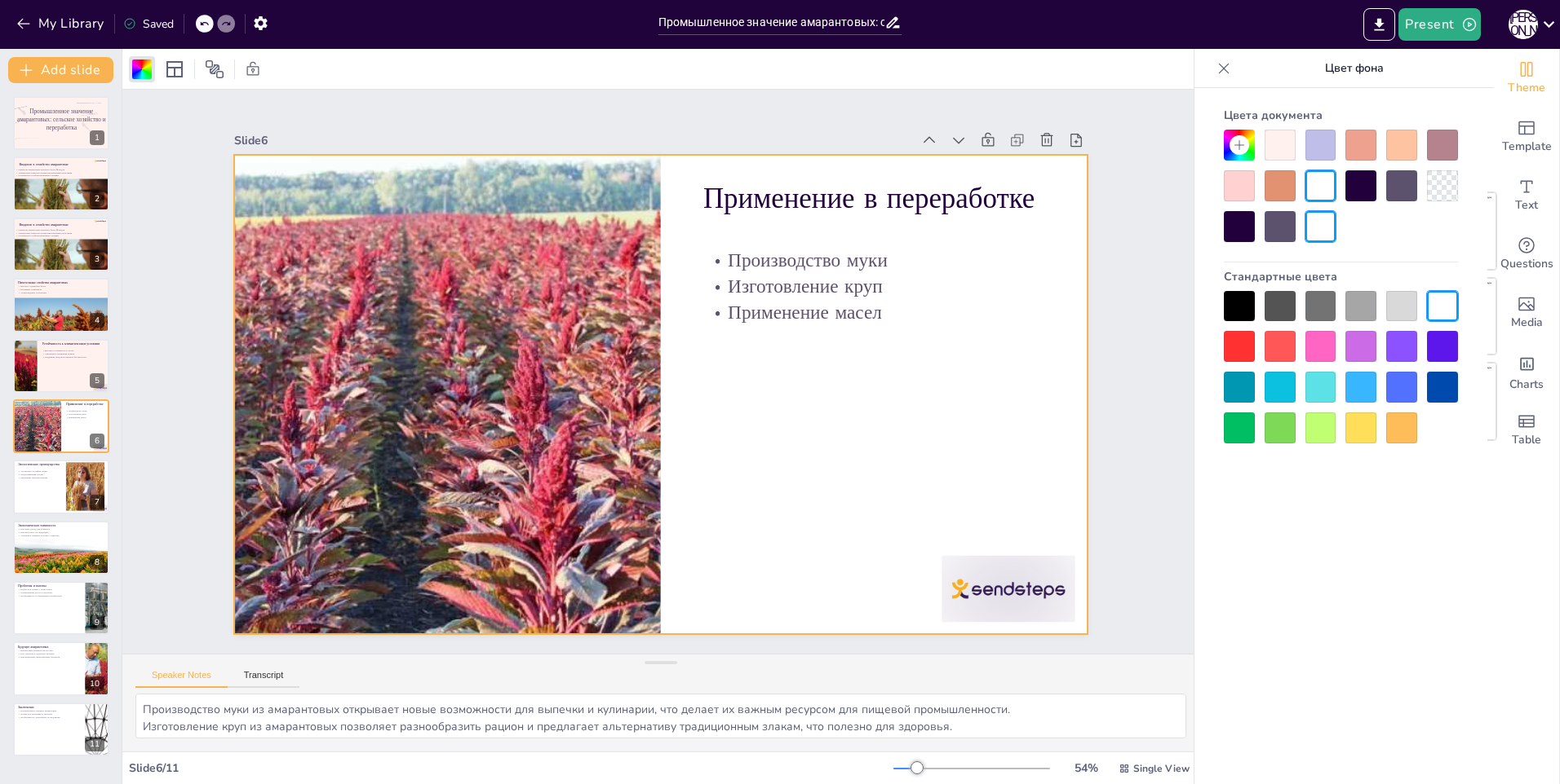
click at [1270, 156] on div at bounding box center [1279, 145] width 31 height 31
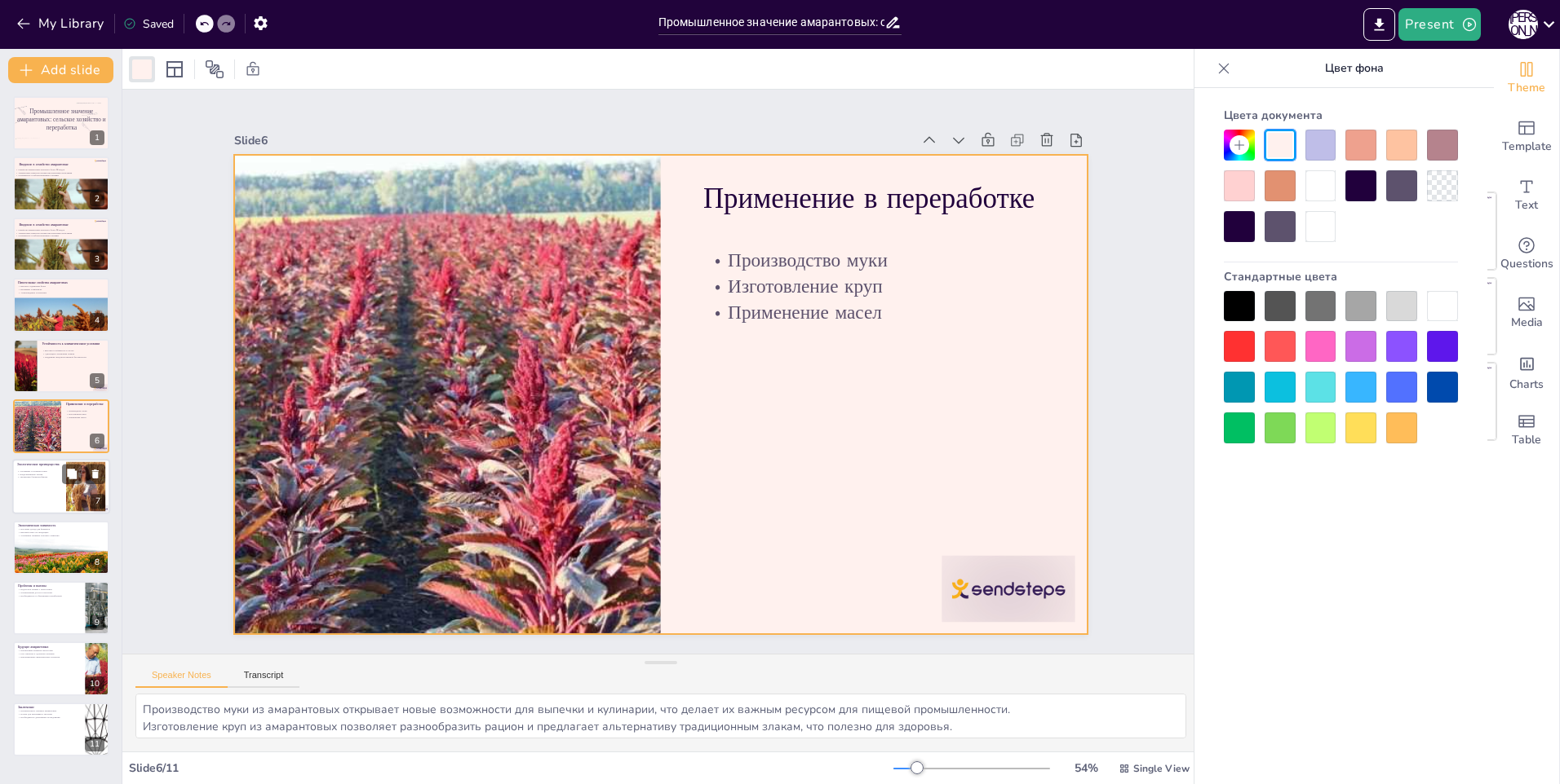
click at [46, 479] on p "Увеличение биоразнообразия" at bounding box center [39, 478] width 44 height 4
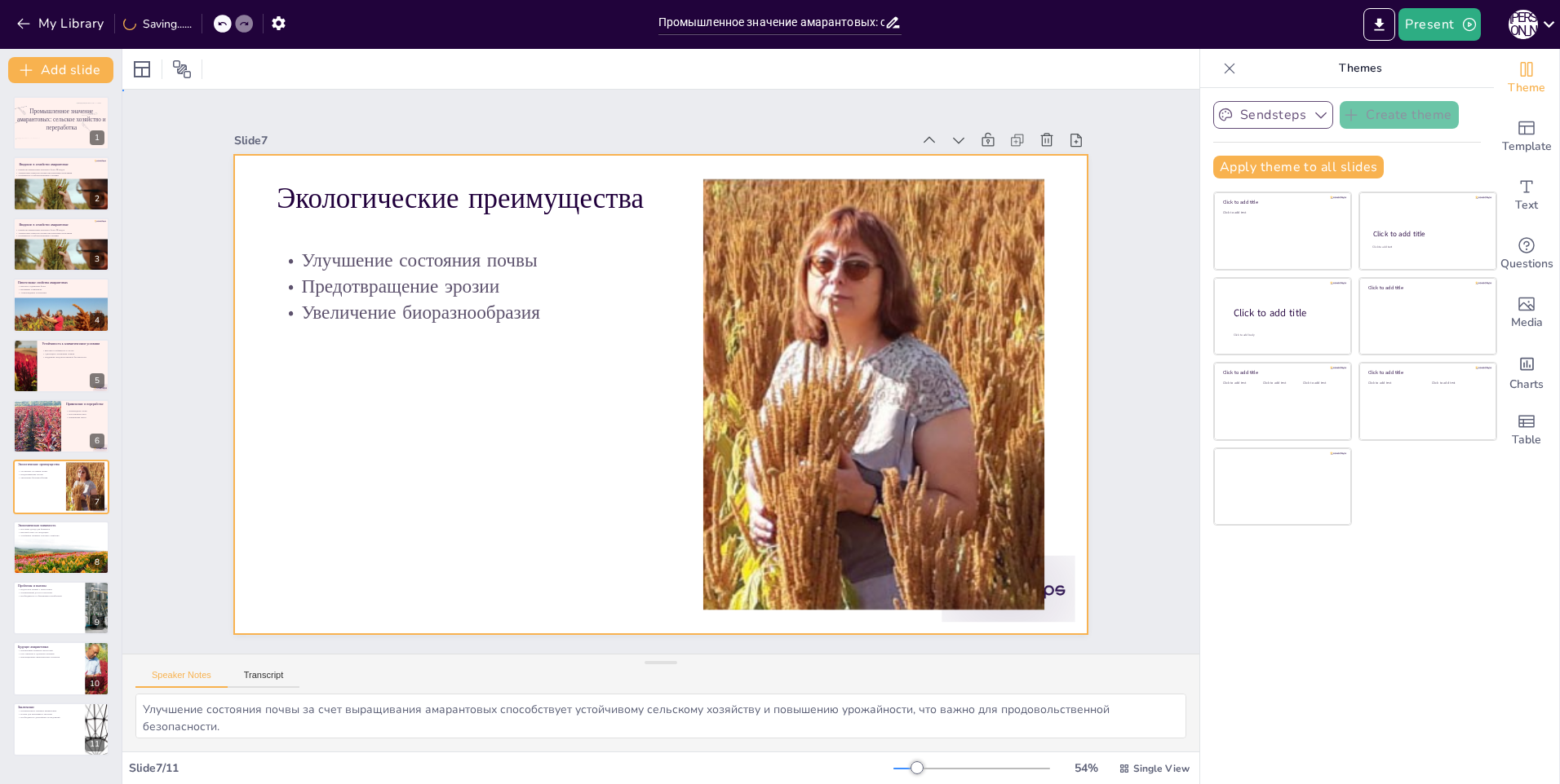
click at [481, 446] on div at bounding box center [646, 353] width 971 height 888
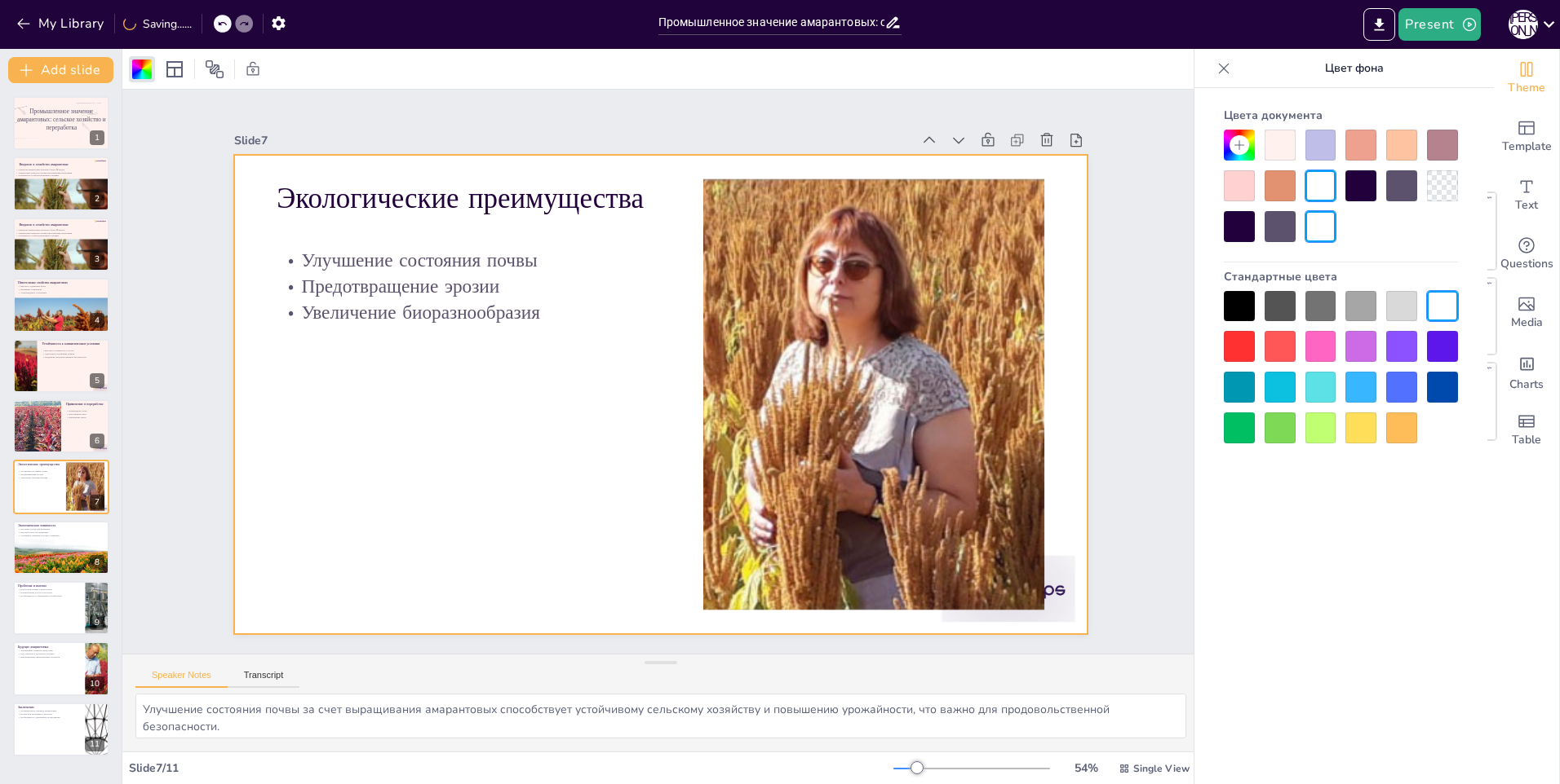
click at [1270, 148] on div at bounding box center [1279, 145] width 31 height 31
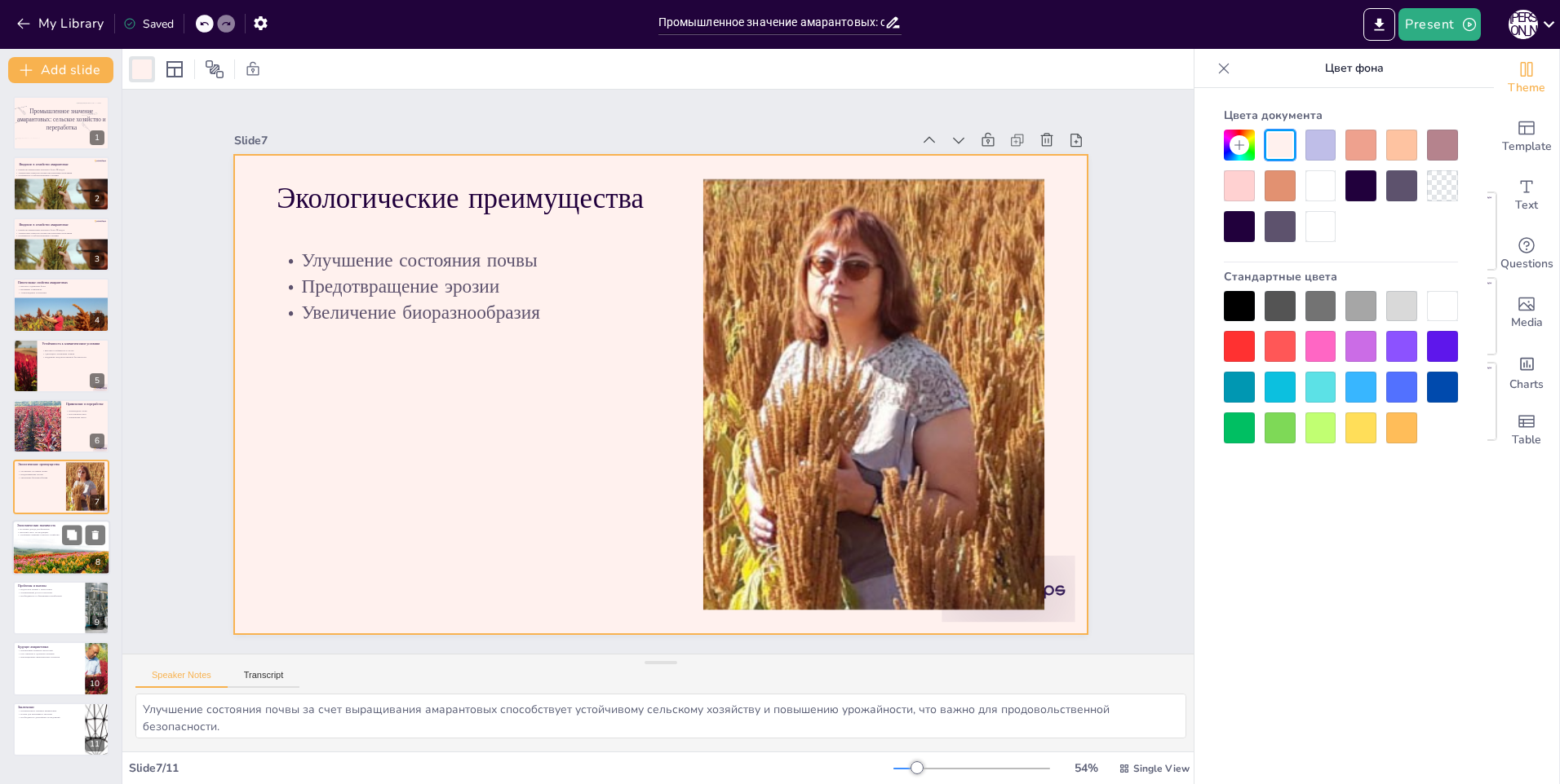
click at [55, 553] on div at bounding box center [61, 569] width 98 height 65
type textarea "Амарантовые как источник дохода для фермеров подчеркивают их экономическую знач…"
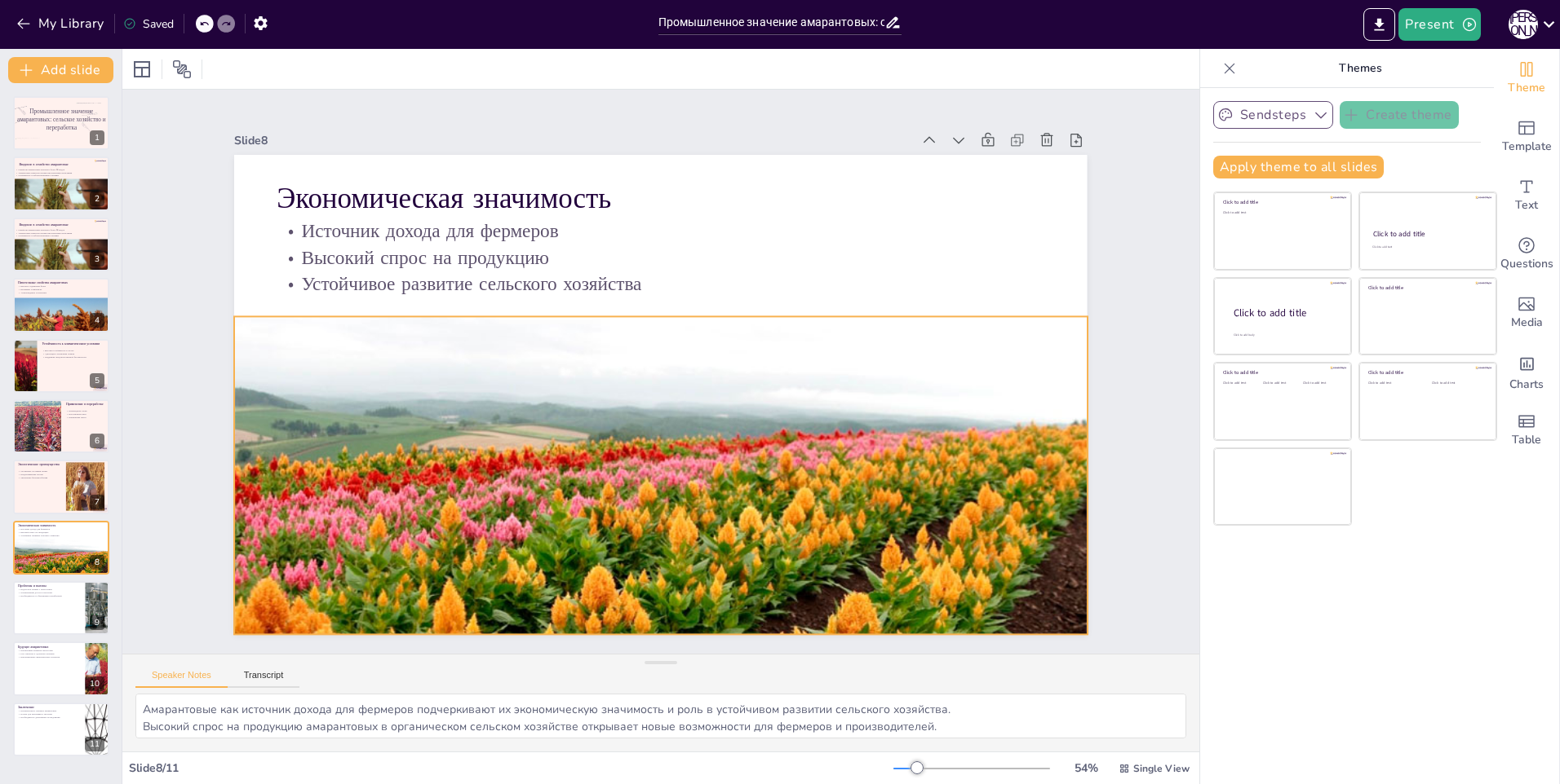
click at [936, 213] on p "Источник дохода для фермеров" at bounding box center [790, 315] width 336 height 711
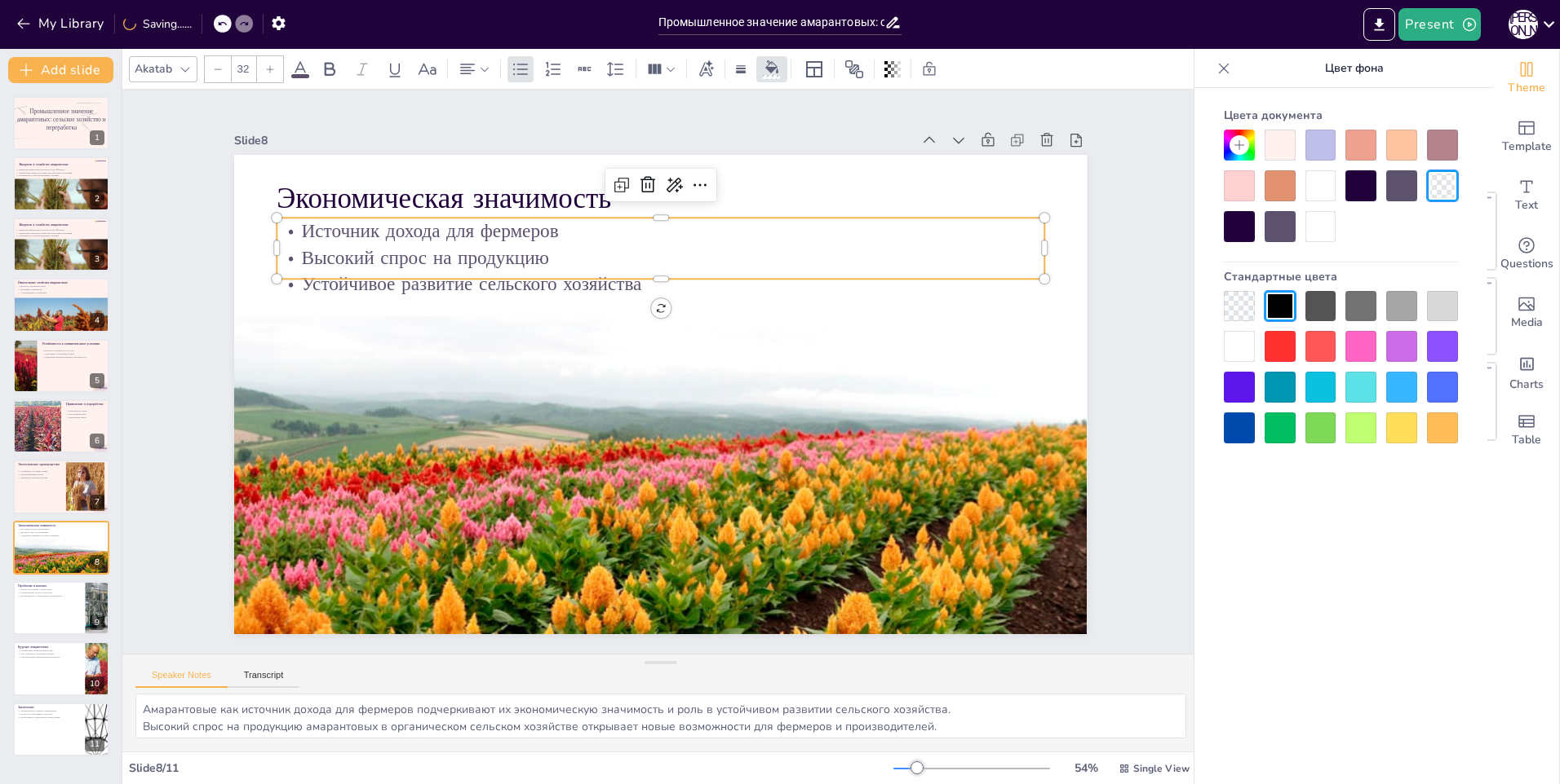
click at [1278, 154] on div at bounding box center [1279, 145] width 31 height 31
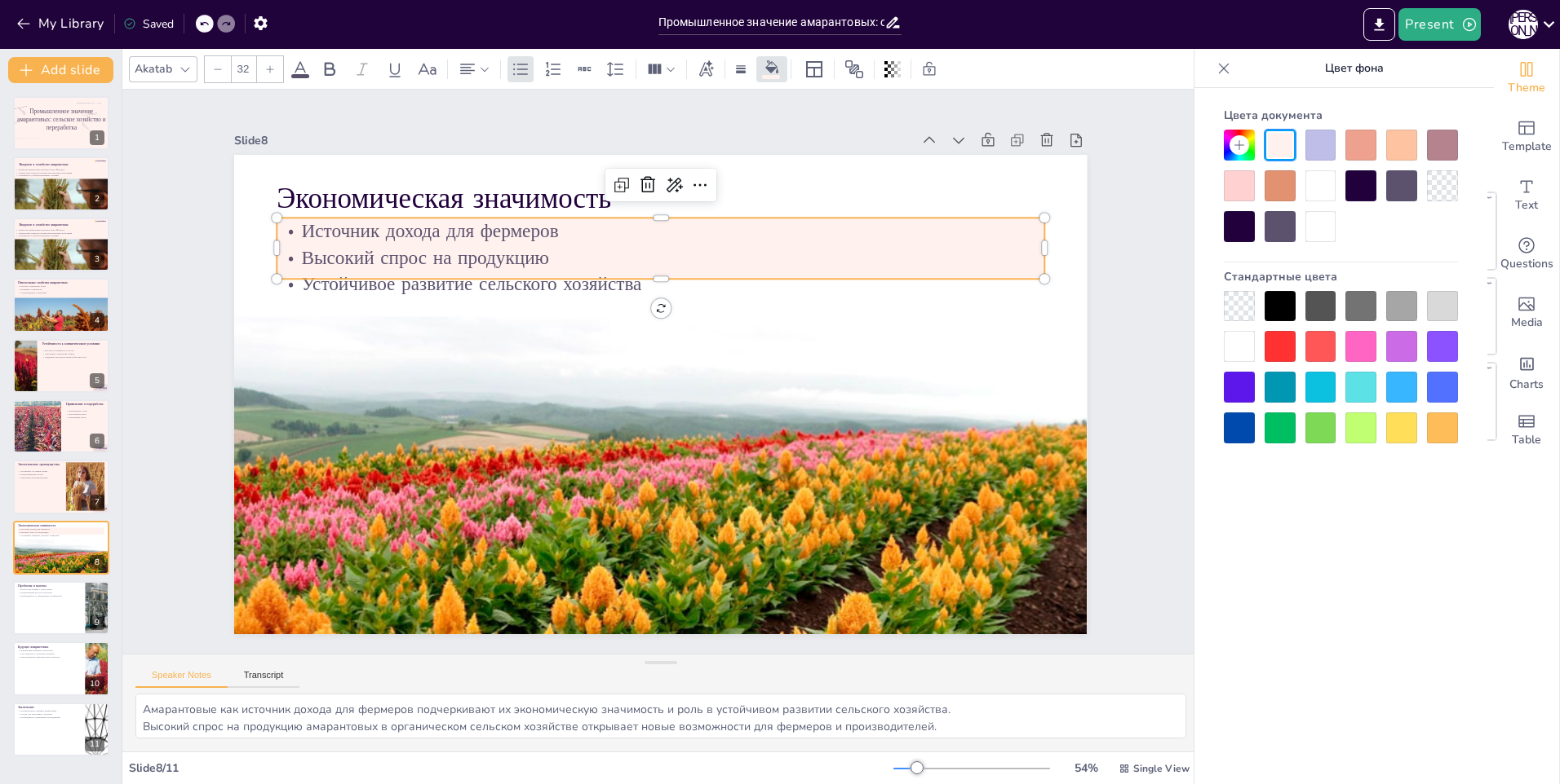
click at [209, 19] on icon at bounding box center [204, 23] width 10 height 10
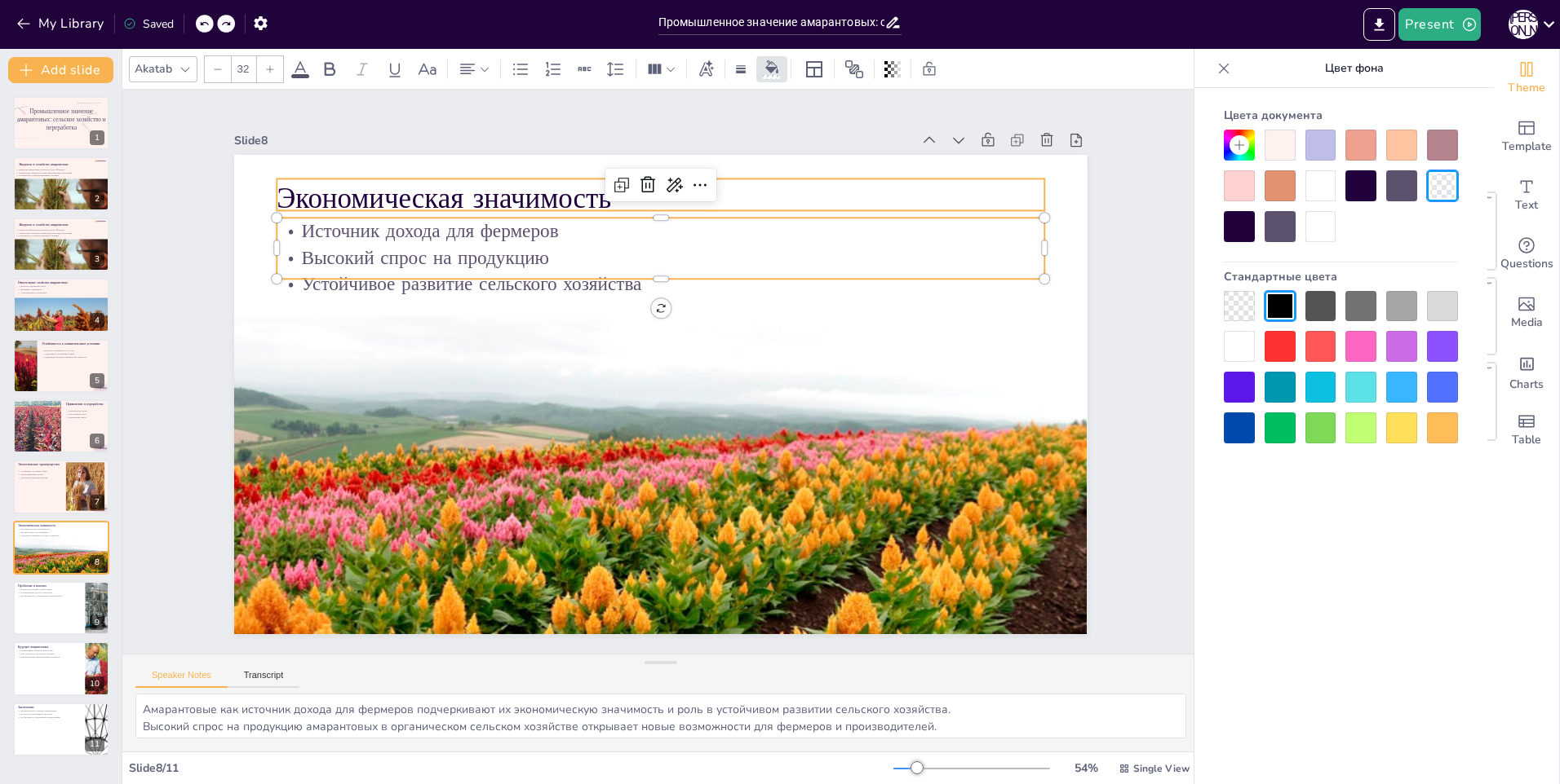
click at [915, 182] on p "Экономическая значимость" at bounding box center [763, 232] width 645 height 483
type input "32"
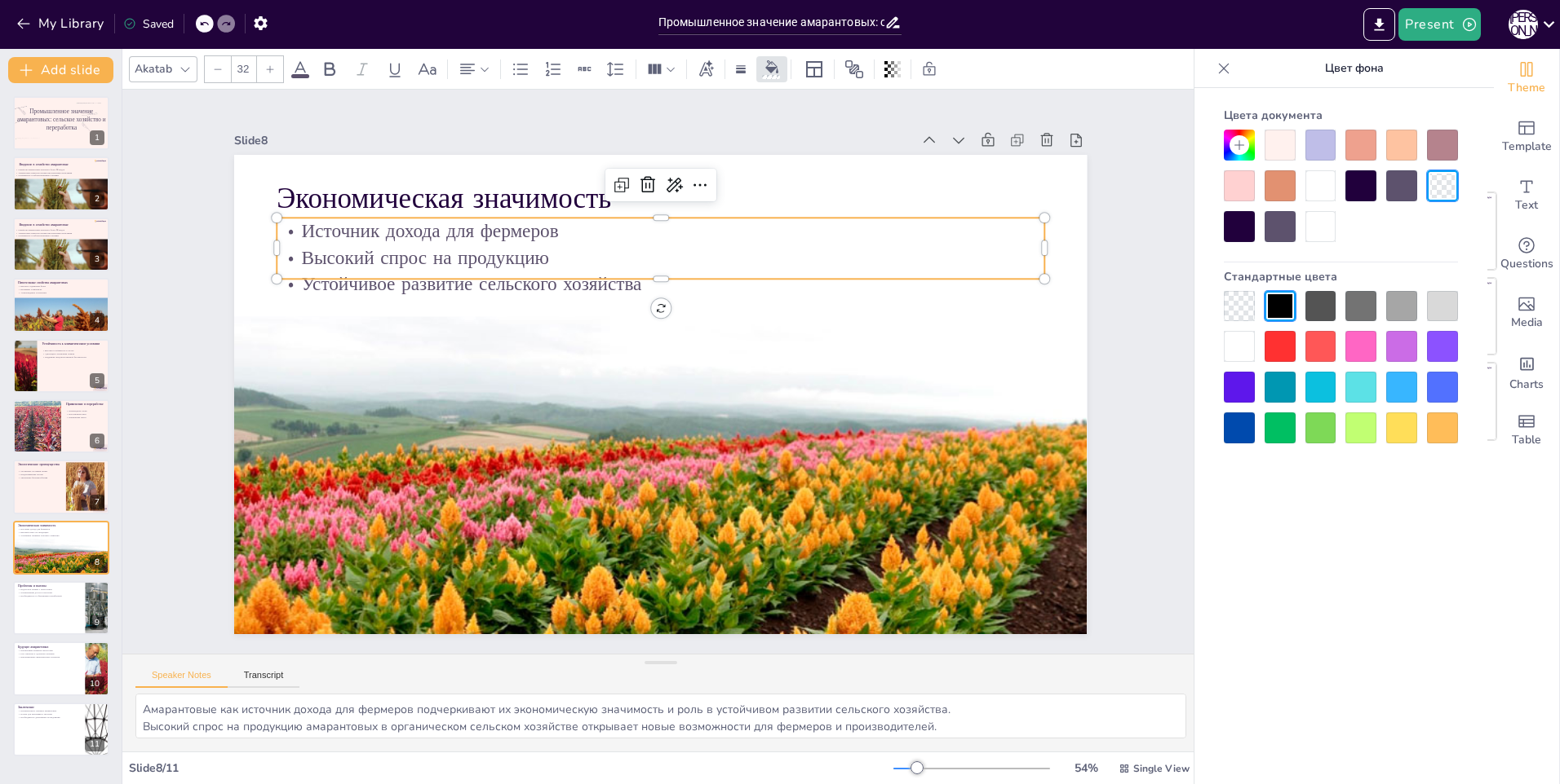
drag, startPoint x: 1008, startPoint y: 285, endPoint x: 1046, endPoint y: 286, distance: 38.0
click at [1014, 285] on p "Устойчивое развитие сельского хозяйства" at bounding box center [696, 292] width 712 height 337
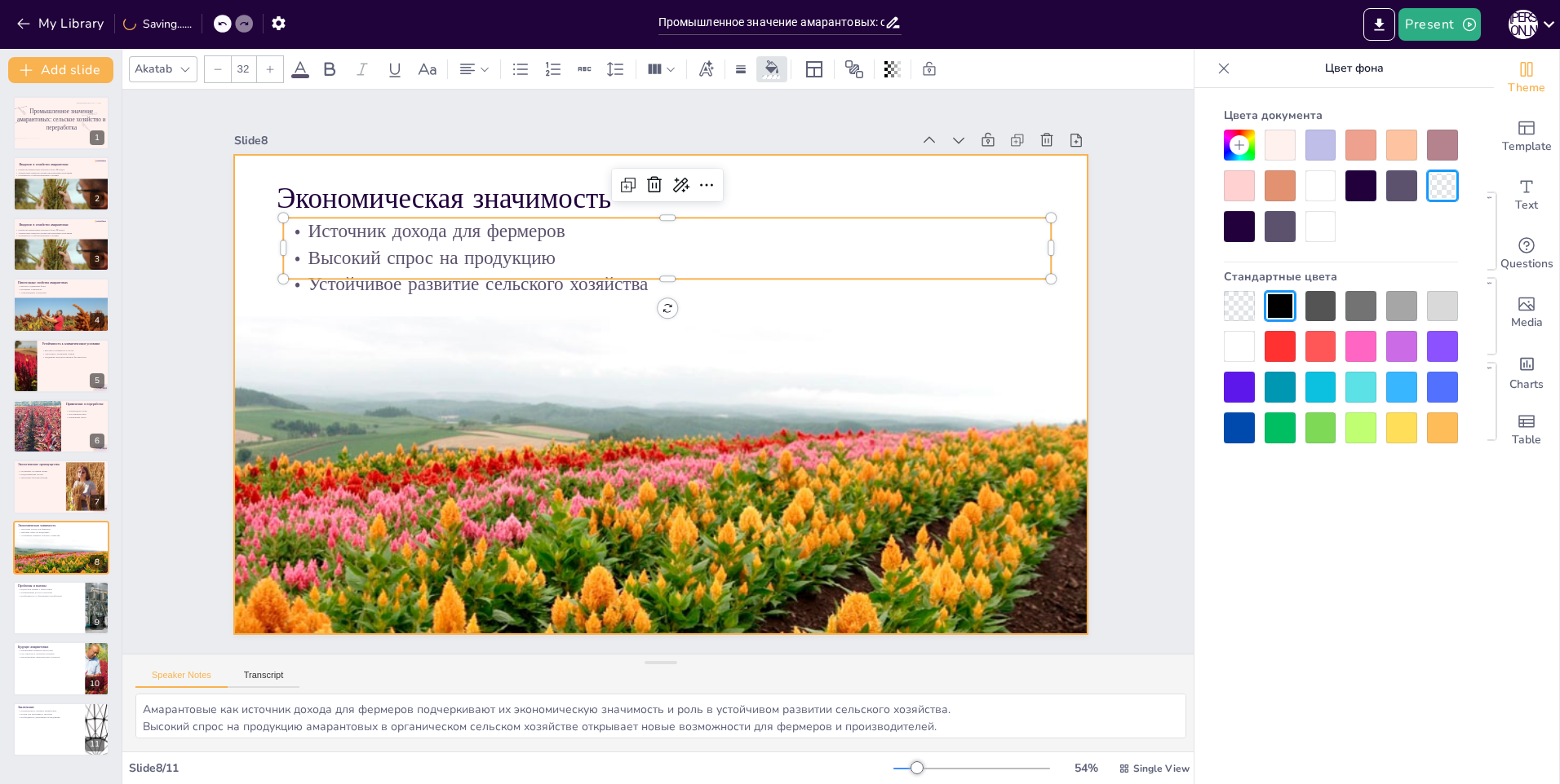
click at [1048, 286] on div at bounding box center [652, 392] width 974 height 784
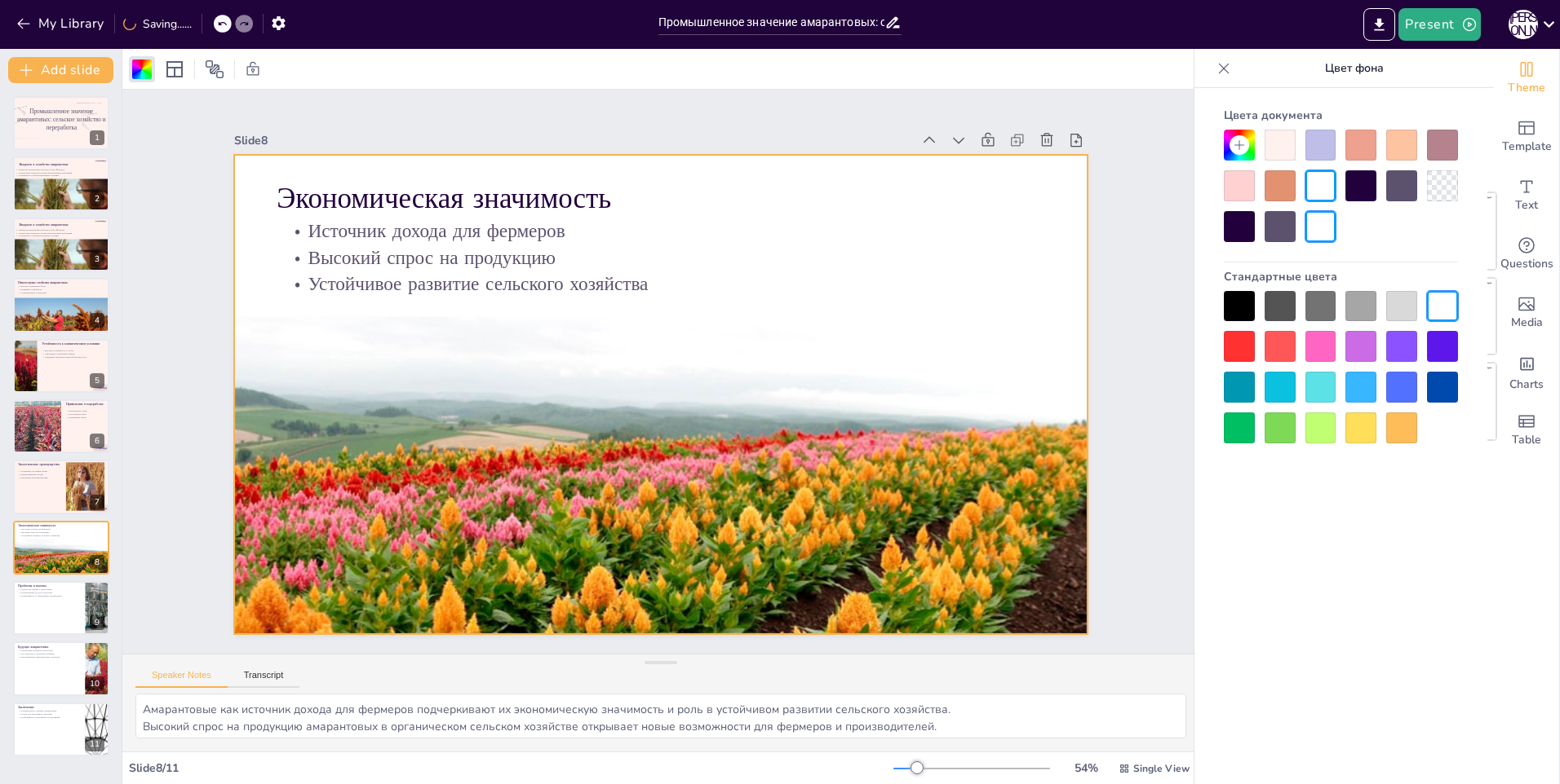
click at [1278, 147] on div at bounding box center [1279, 145] width 31 height 31
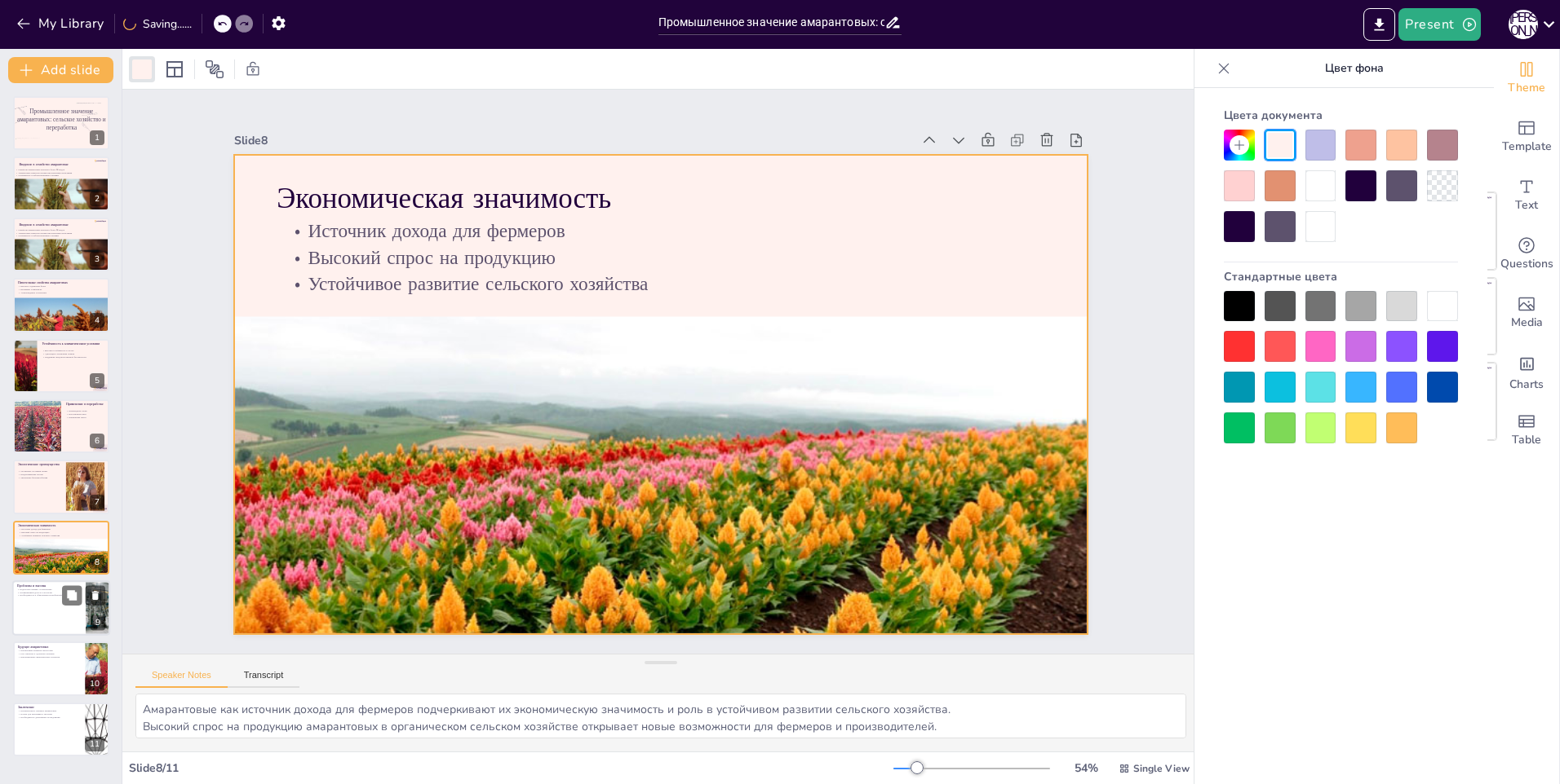
click at [51, 602] on div at bounding box center [61, 608] width 98 height 56
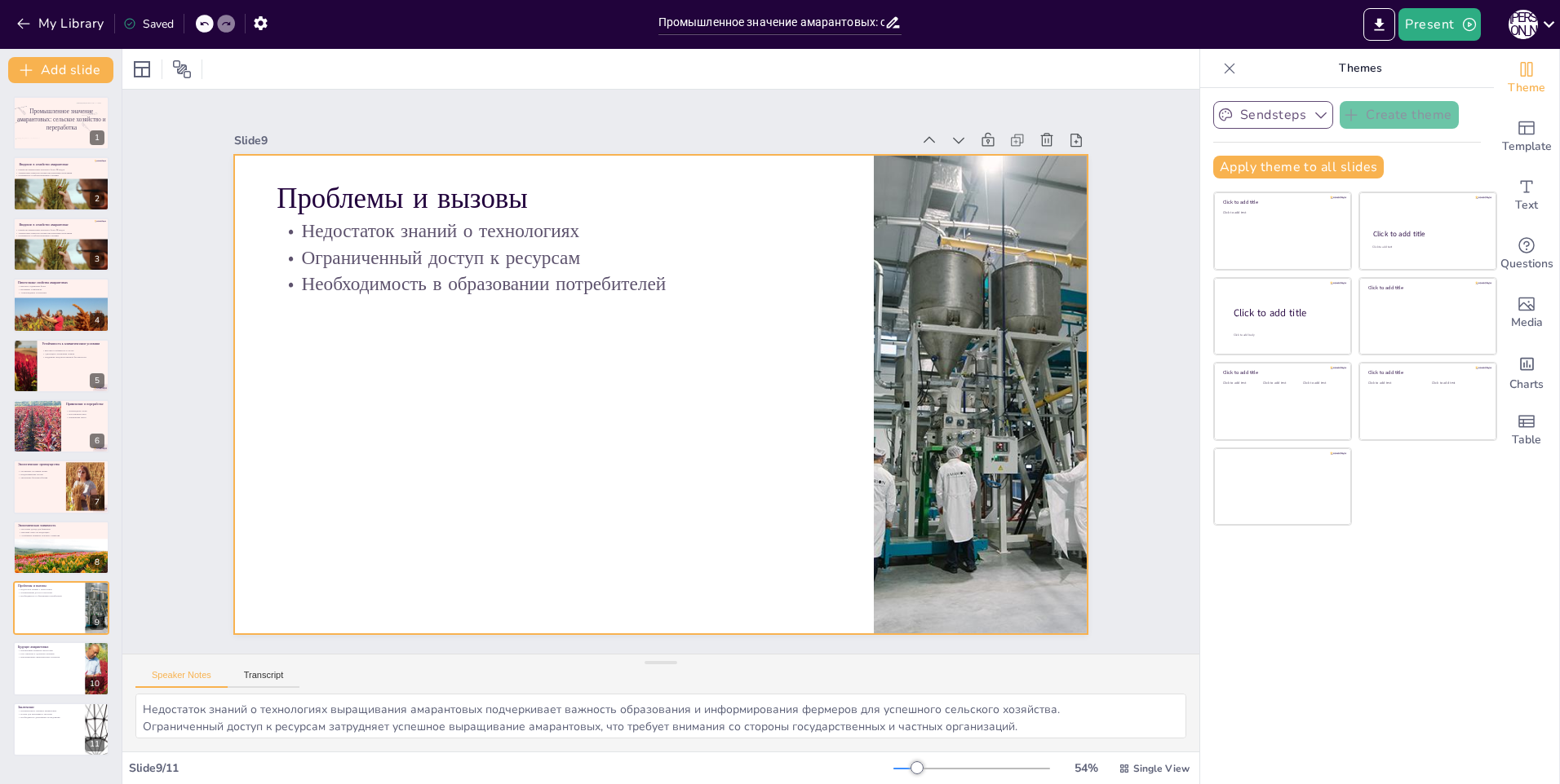
click at [730, 442] on div at bounding box center [638, 380] width 720 height 959
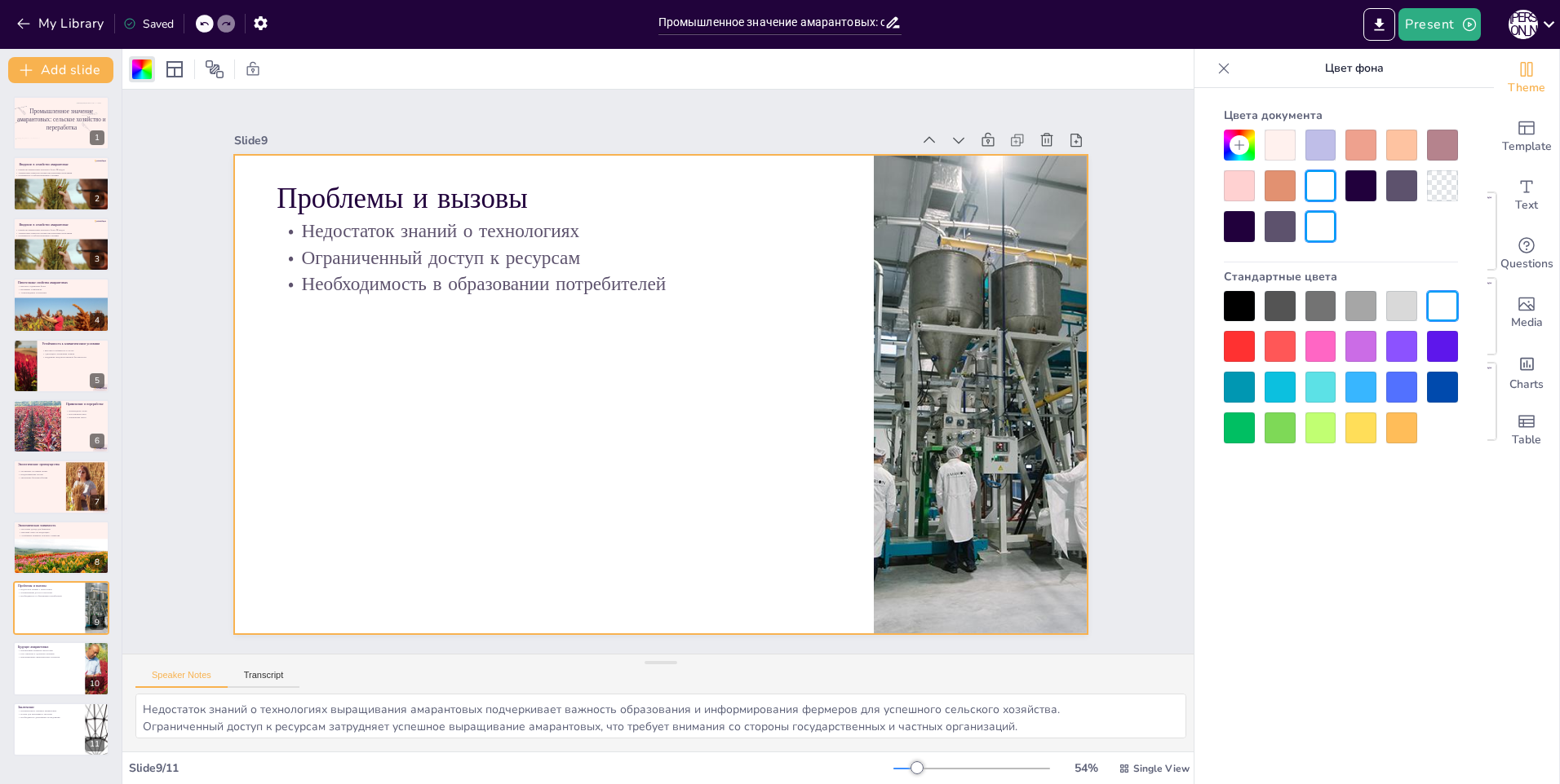
click at [1278, 127] on div "Цвета документа" at bounding box center [1340, 115] width 234 height 28
click at [1282, 140] on div at bounding box center [1279, 145] width 31 height 31
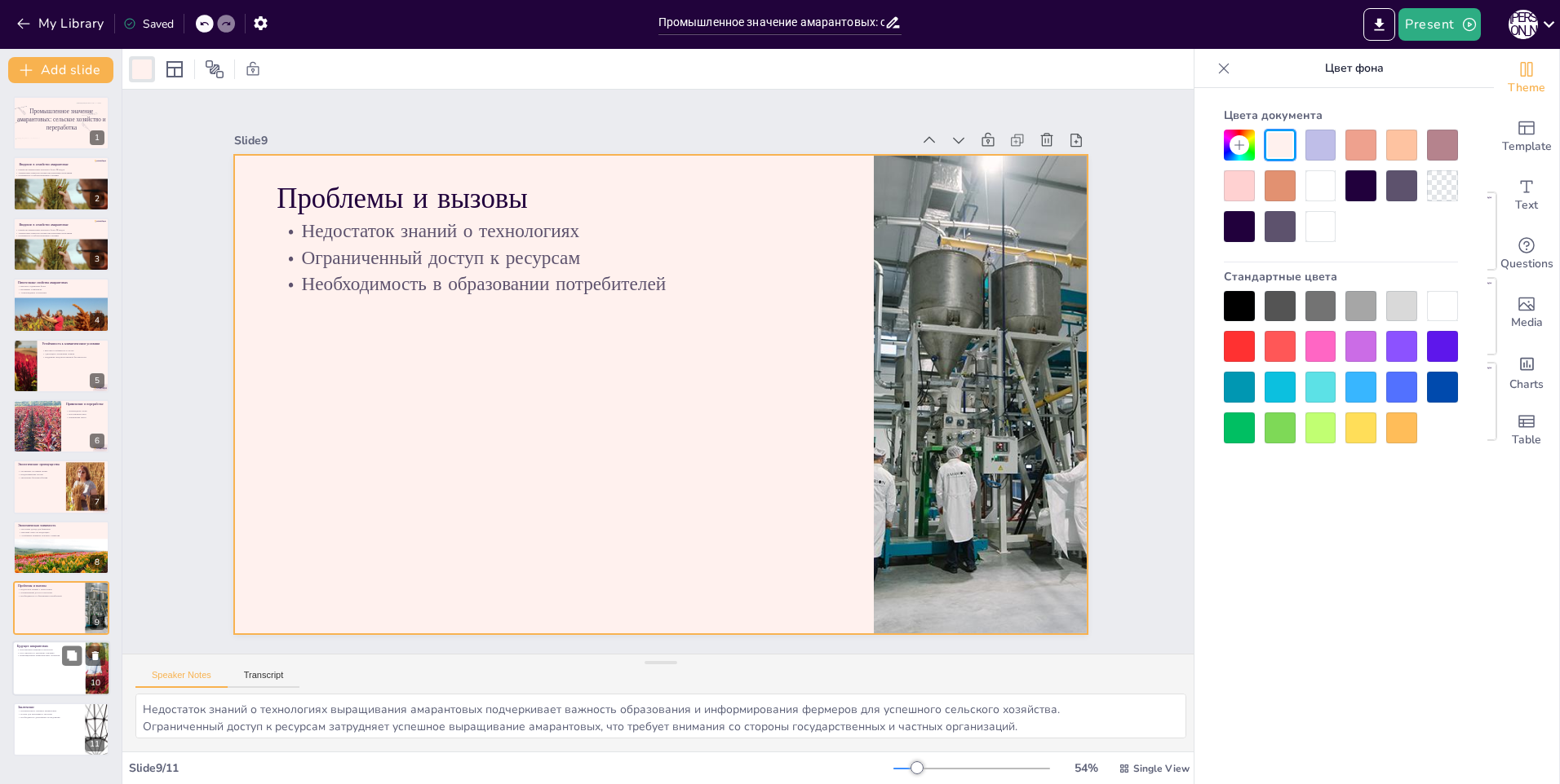
click at [60, 655] on p "Инновационные маркетинговые стратегии" at bounding box center [49, 657] width 64 height 4
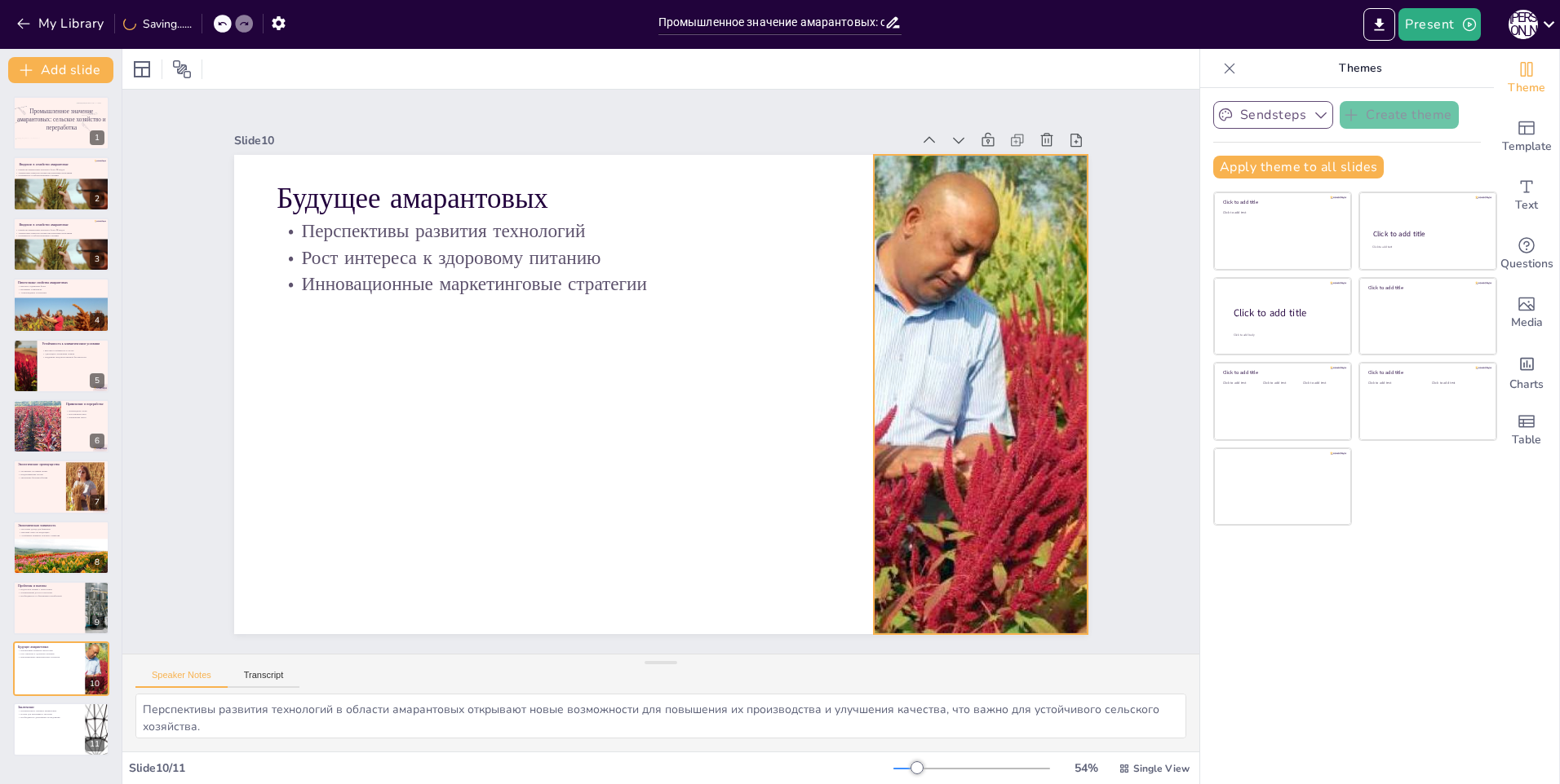
click at [651, 501] on div at bounding box center [639, 380] width 784 height 973
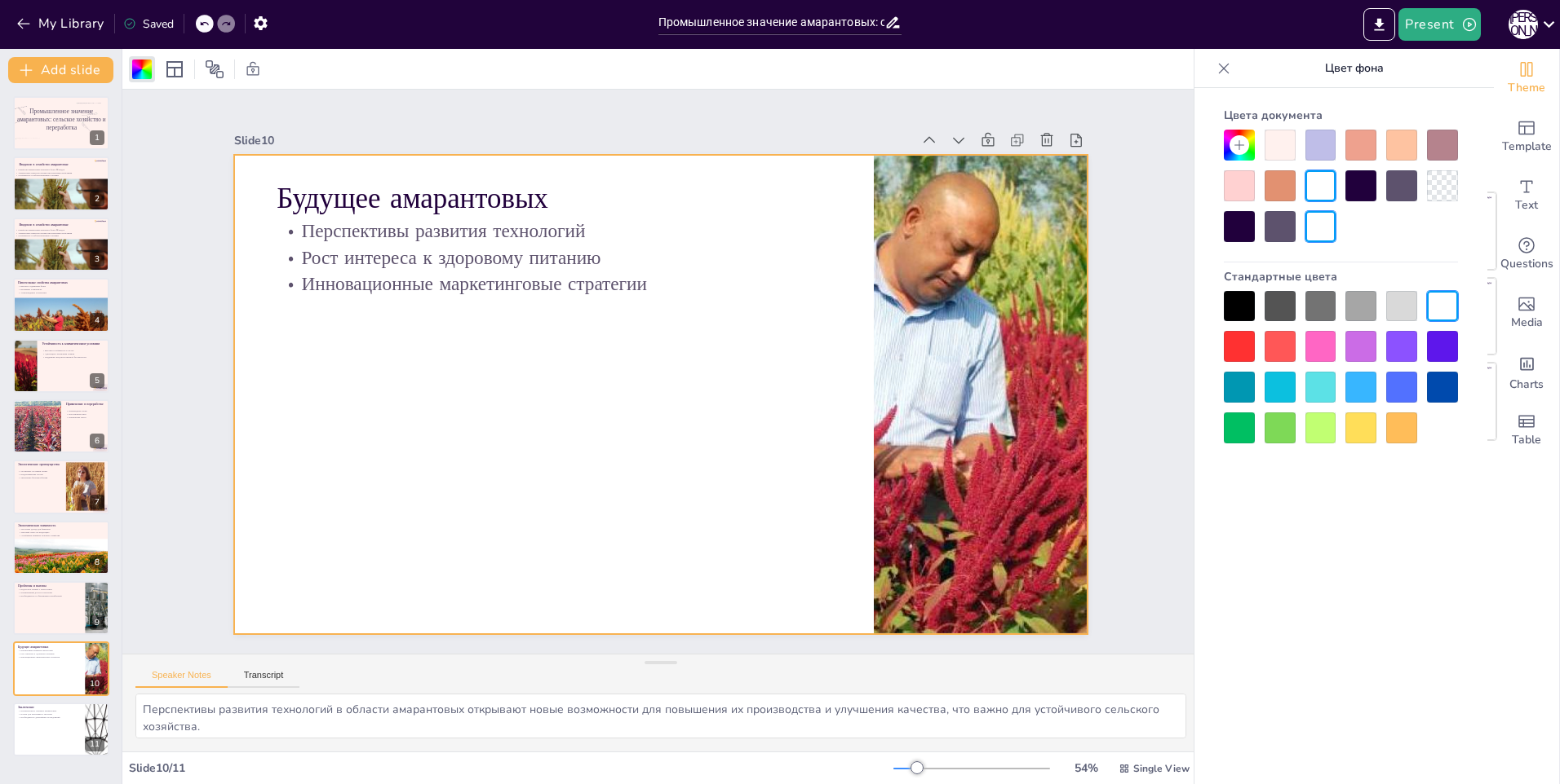
click at [1286, 146] on div at bounding box center [1279, 145] width 31 height 31
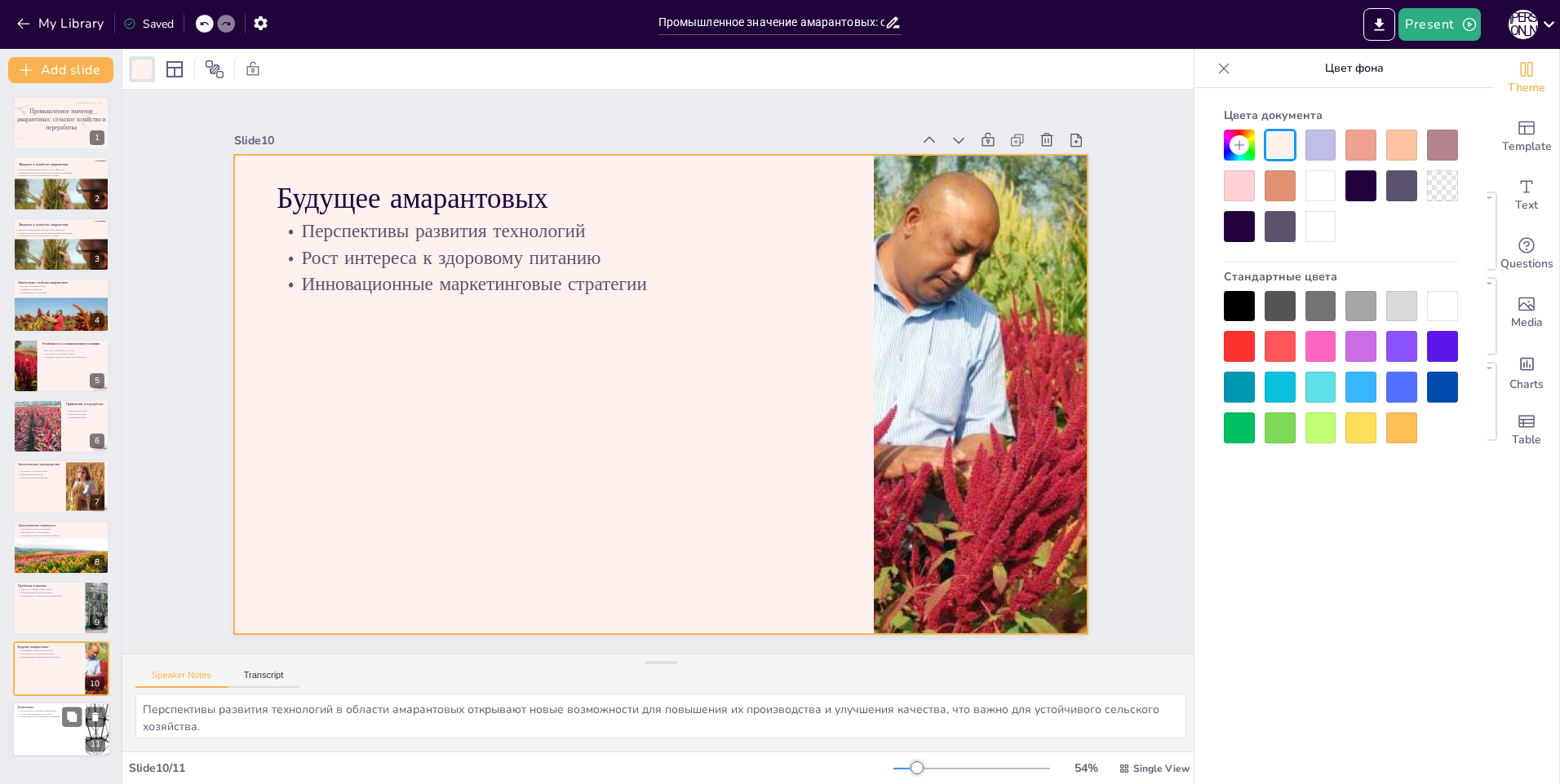
click at [54, 723] on div at bounding box center [61, 729] width 98 height 56
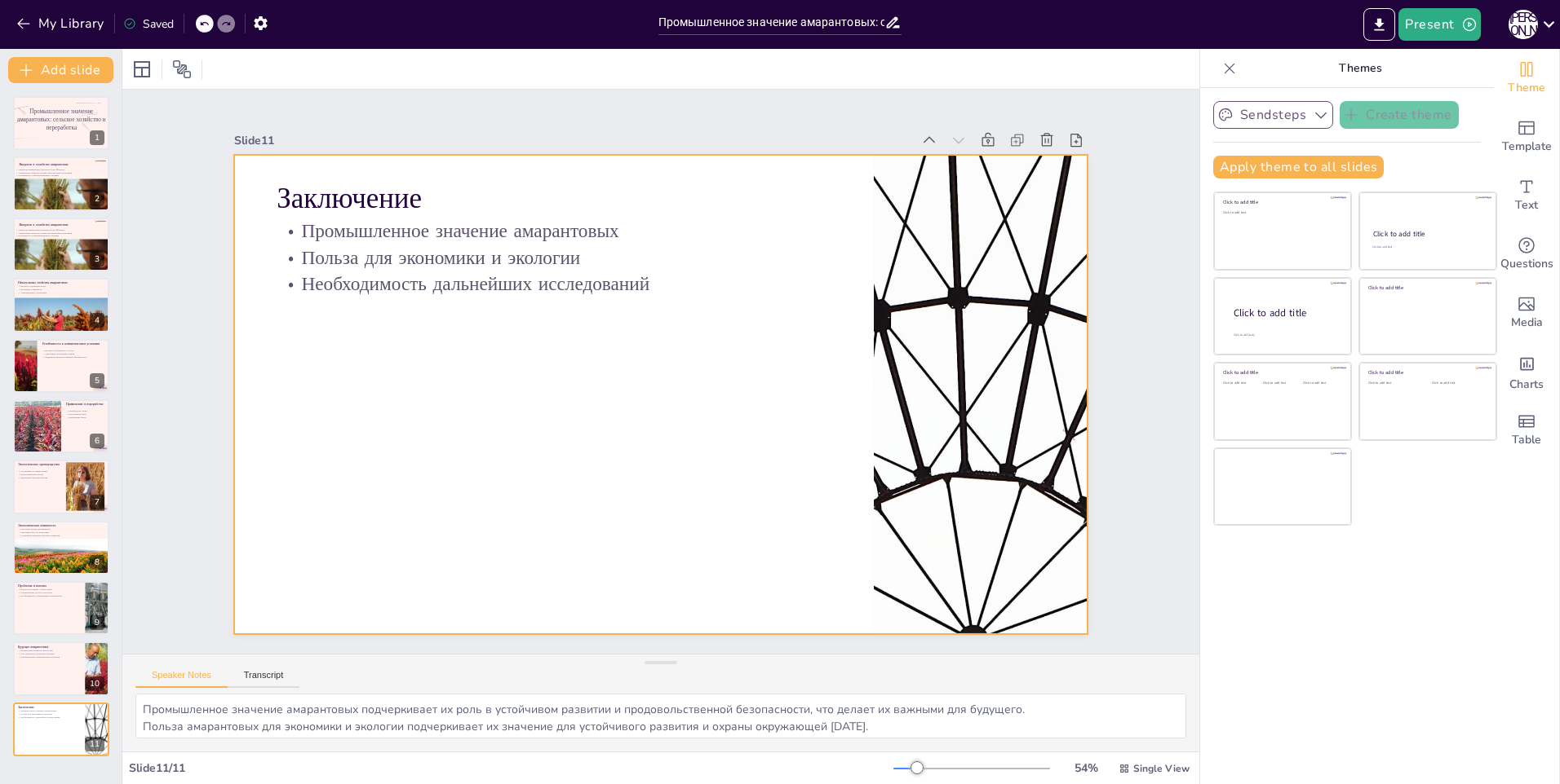
click at [400, 545] on div at bounding box center [646, 390] width 971 height 888
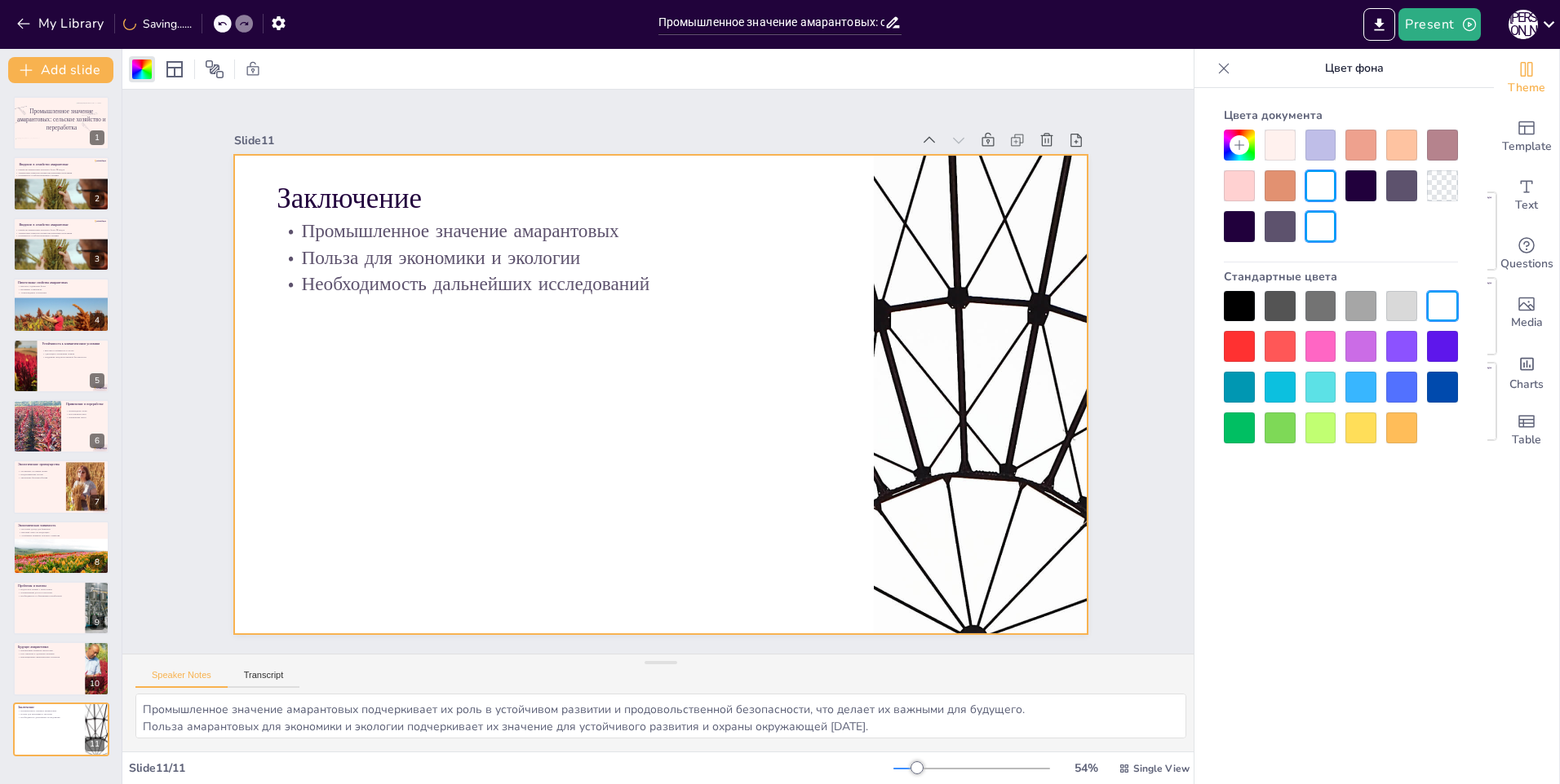
click at [1287, 130] on div "Цвета документа" at bounding box center [1340, 171] width 234 height 141
click at [1283, 135] on div at bounding box center [1279, 145] width 31 height 31
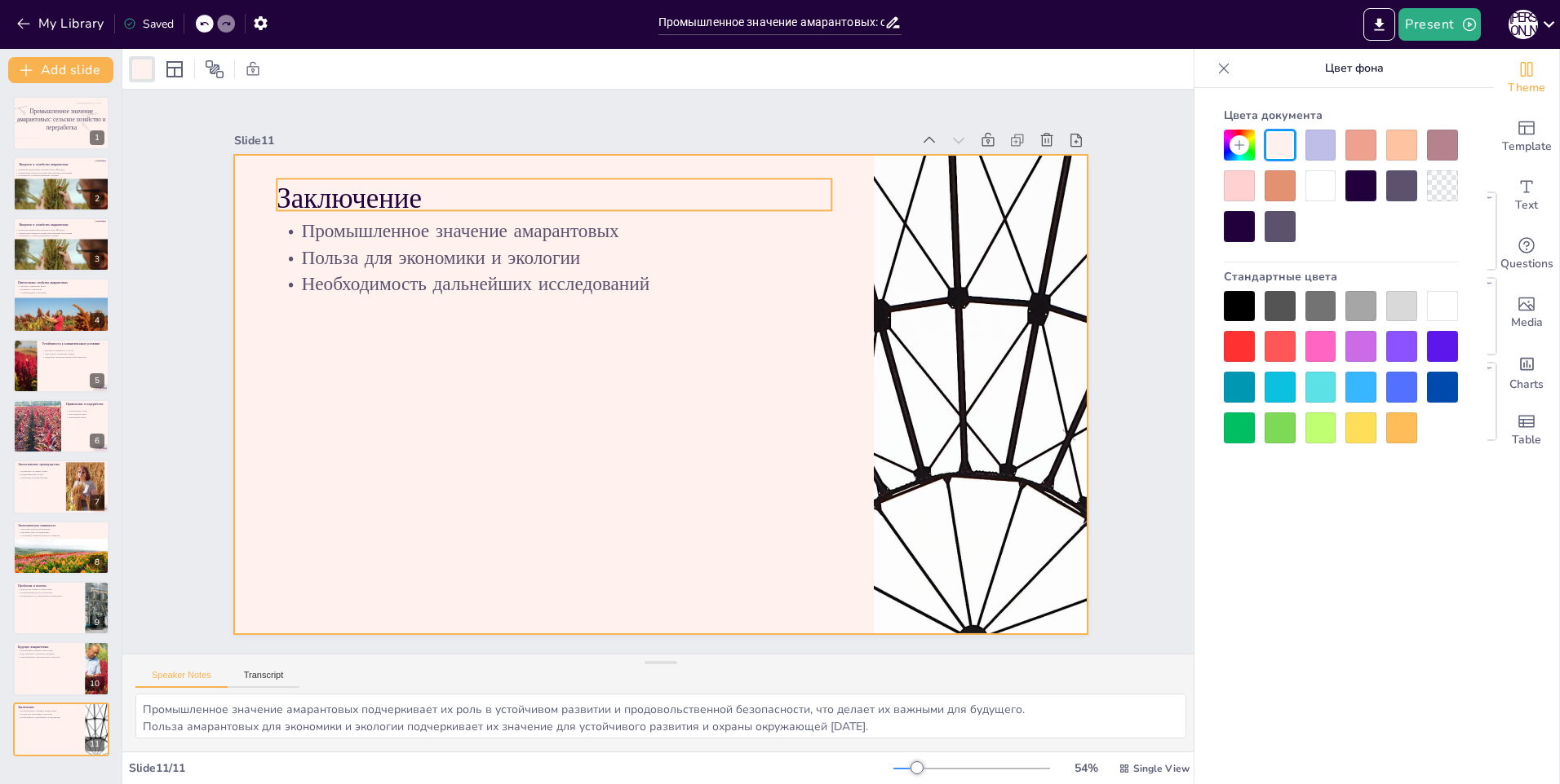
click at [478, 193] on p "Заключение" at bounding box center [698, 173] width 439 height 400
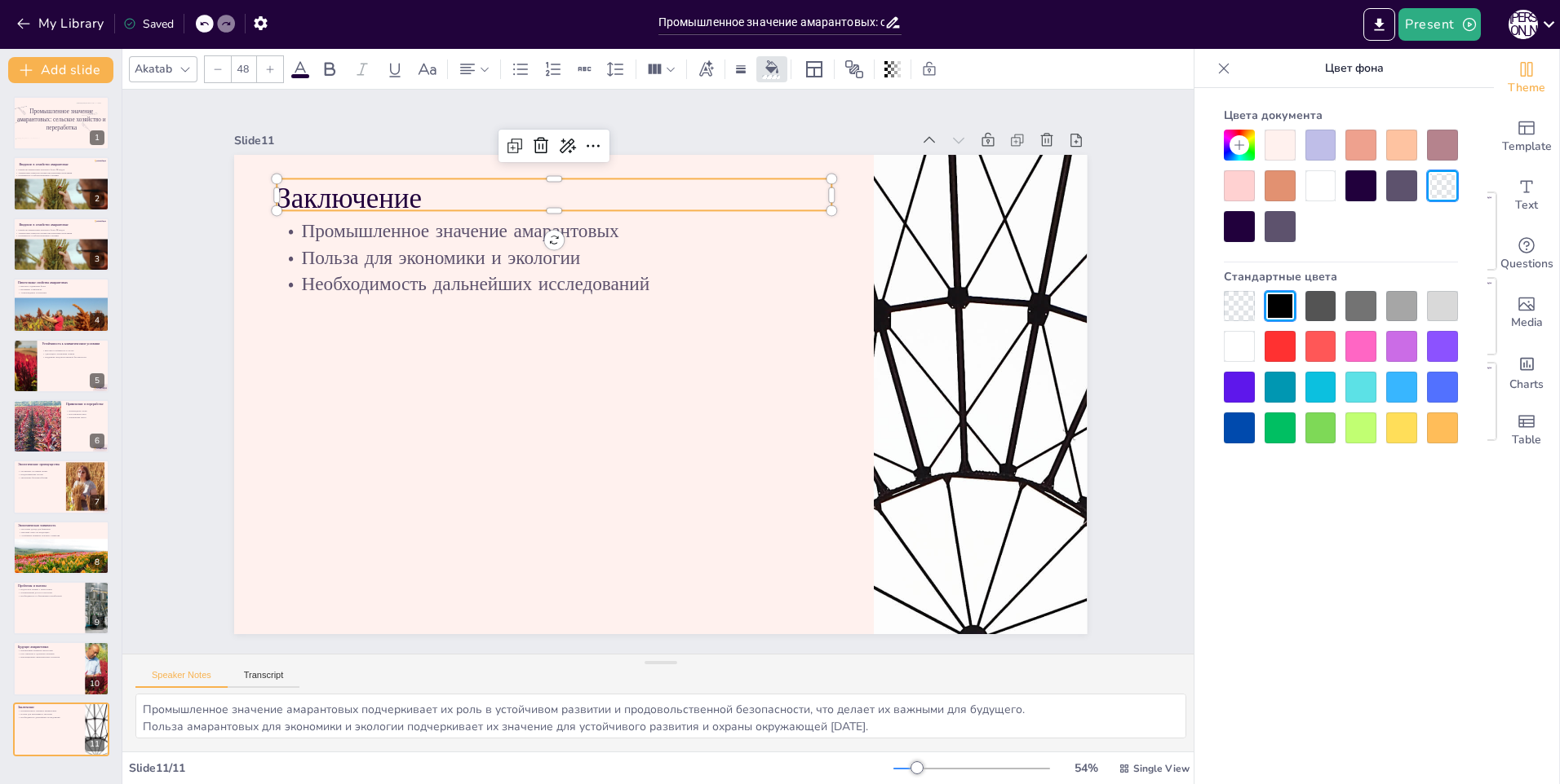
click at [490, 525] on p "Заключение" at bounding box center [768, 544] width 554 height 40
click at [58, 161] on p "Введение в семейство амарантовые" at bounding box center [59, 164] width 84 height 5
type textarea "Семейство амарантовые действительно включает множество видов, что делает его ва…"
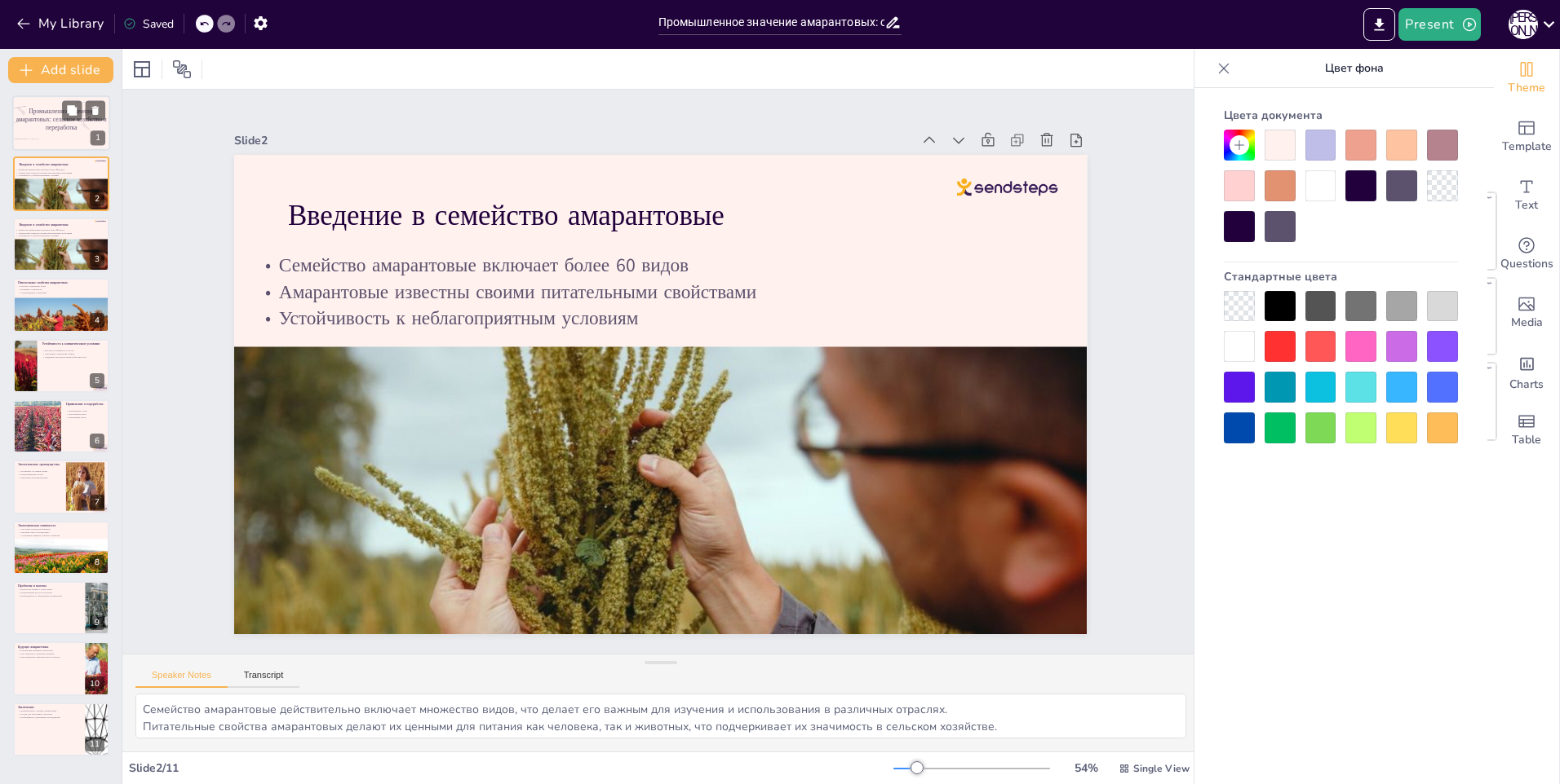
click at [58, 139] on div at bounding box center [61, 123] width 98 height 56
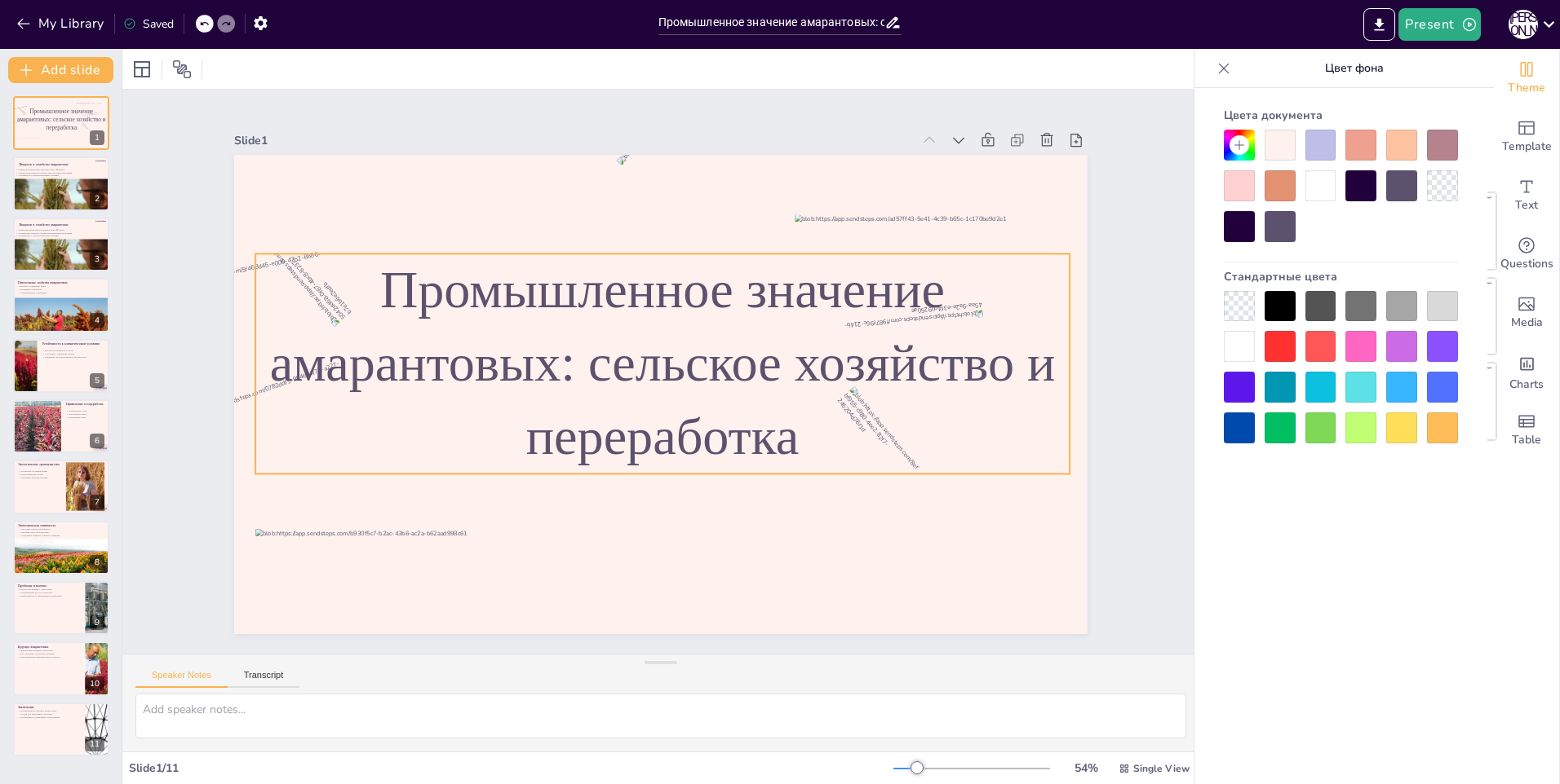
click at [402, 294] on span "Промышленное значение амарантовых: сельское хозяйство и переработка" at bounding box center [666, 346] width 765 height 334
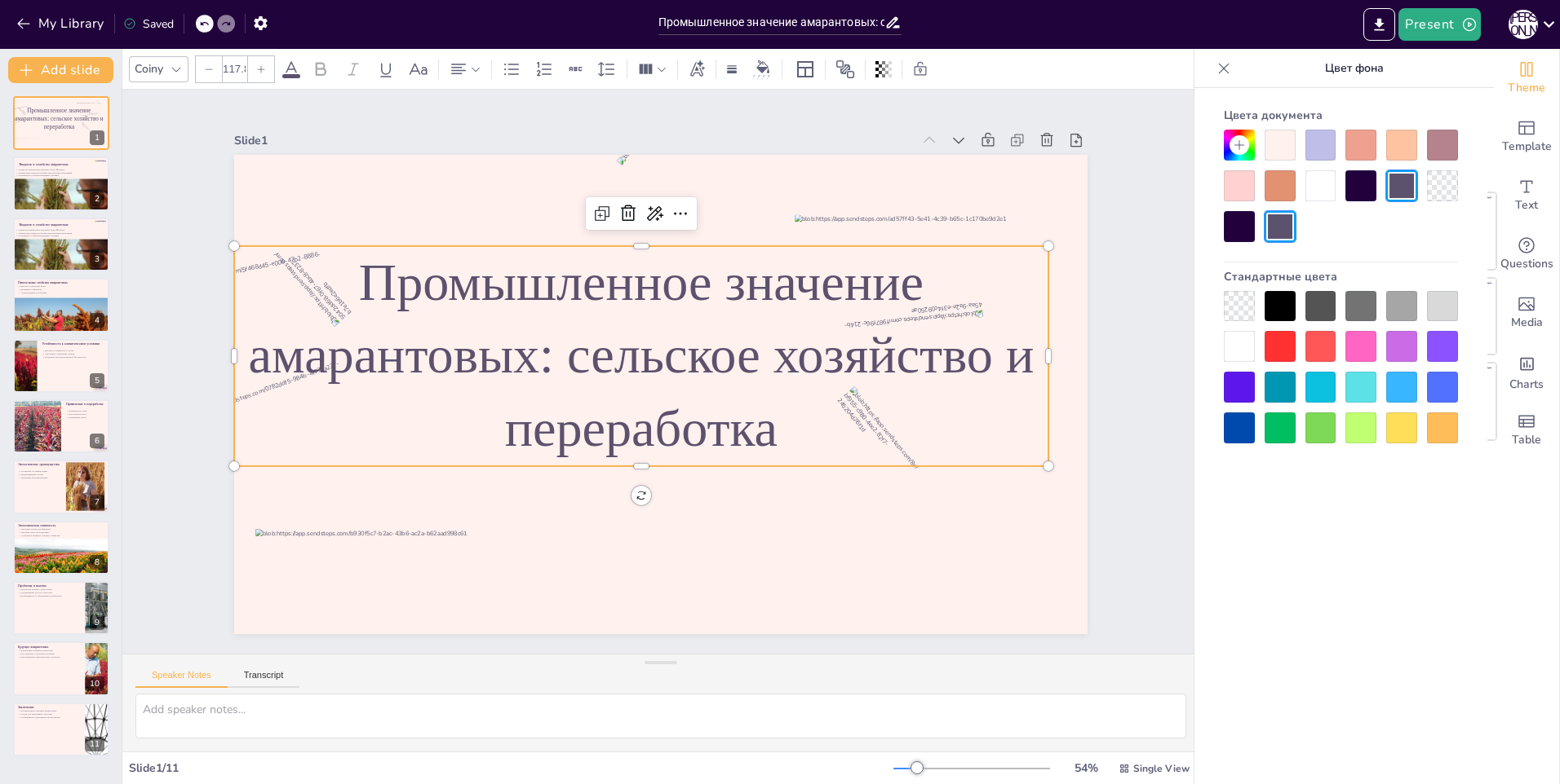
click at [386, 292] on span "Промышленное значение амарантовых: сельское хозяйство и переработка" at bounding box center [660, 346] width 568 height 622
click at [215, 19] on div at bounding box center [233, 24] width 39 height 18
click at [218, 23] on div at bounding box center [222, 24] width 18 height 18
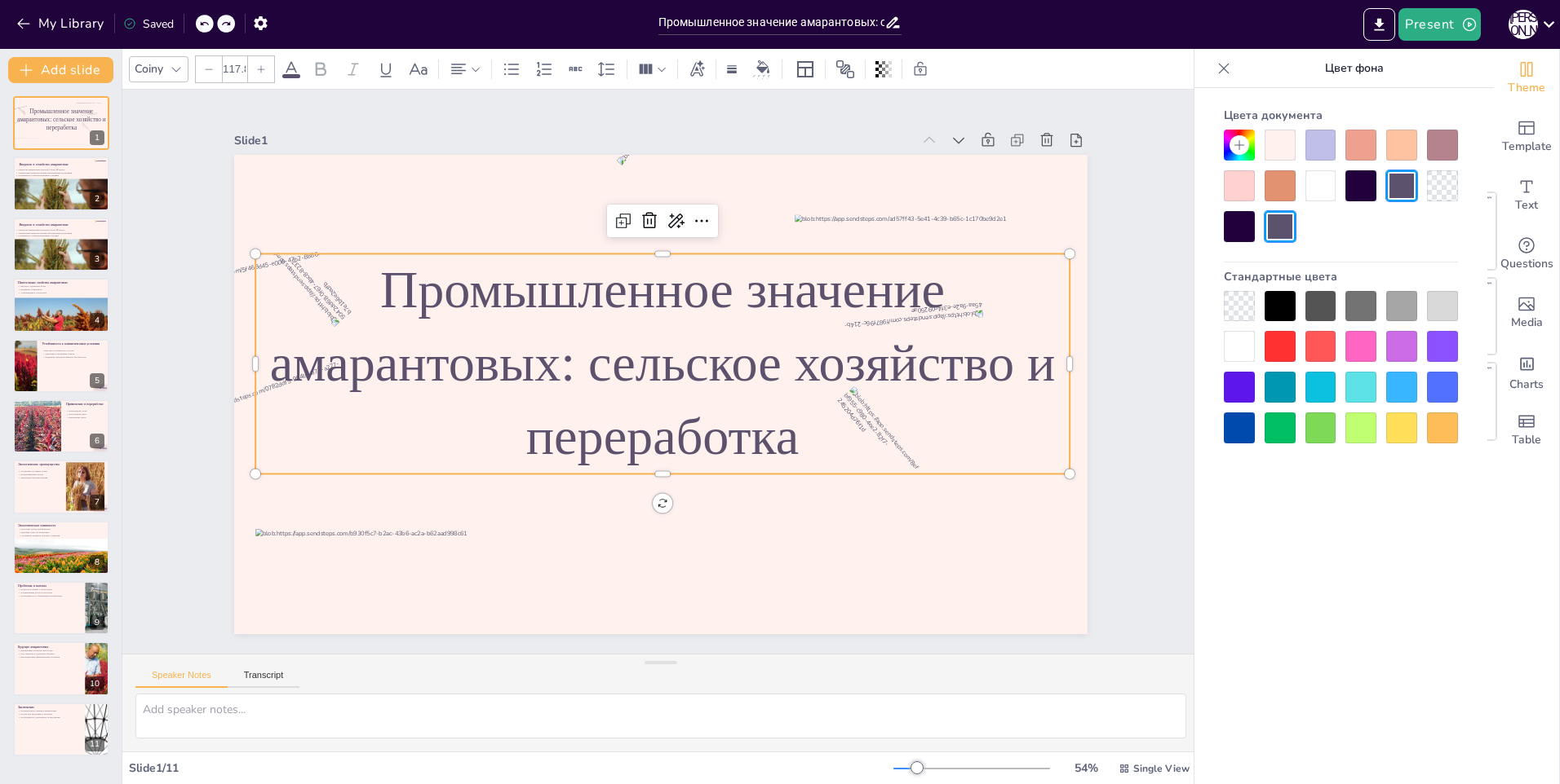
click at [378, 294] on span "Промышленное значение амарантовых: сельское хозяйство и переработка" at bounding box center [666, 346] width 765 height 334
click at [447, 294] on span "Промышленное значение амарантовых: сельское хозяйство и переработка" at bounding box center [673, 369] width 452 height 709
click at [174, 65] on icon at bounding box center [176, 69] width 13 height 13
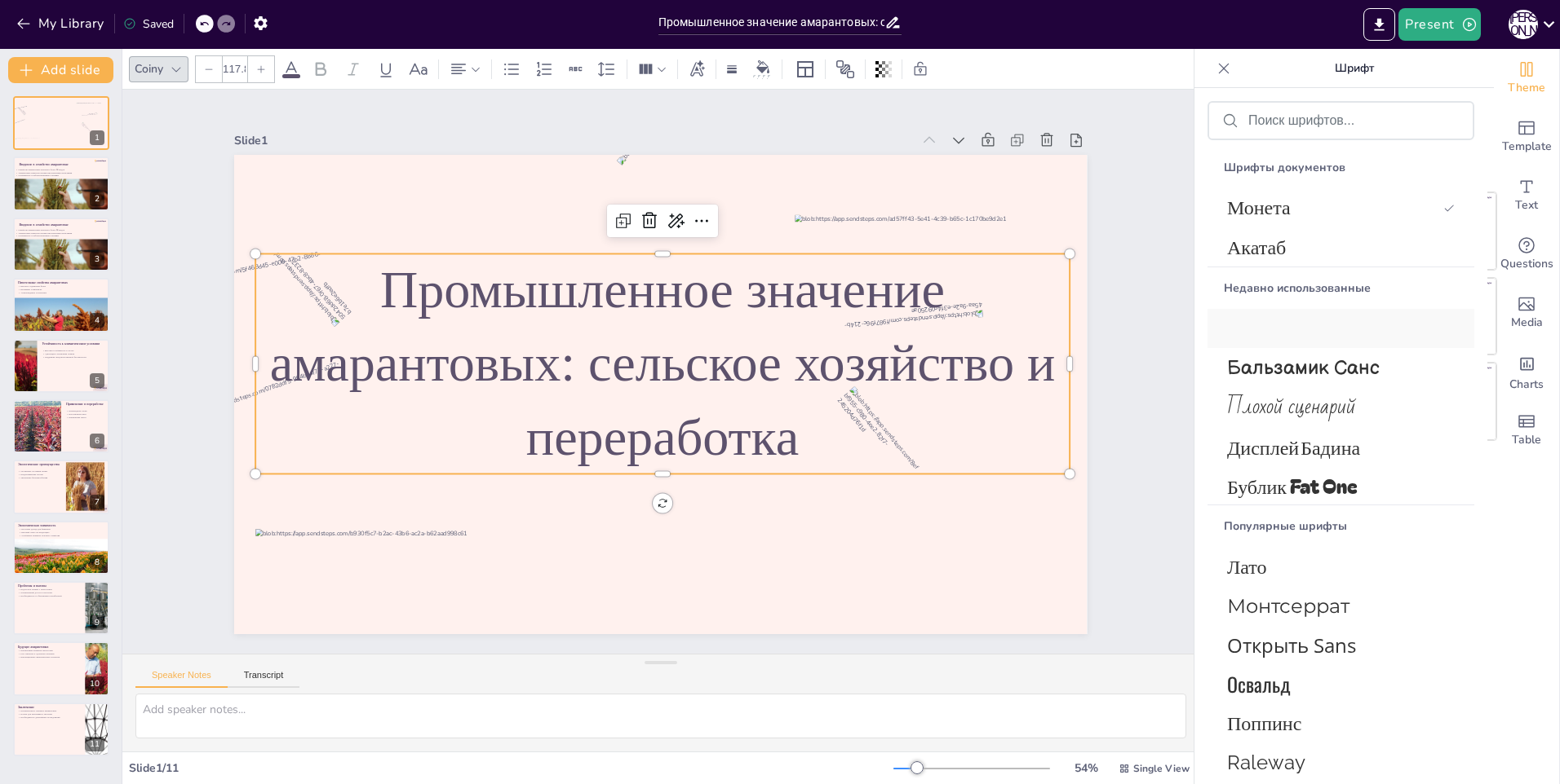
click at [1317, 363] on span "Бальзамик Санс" at bounding box center [1338, 368] width 221 height 24
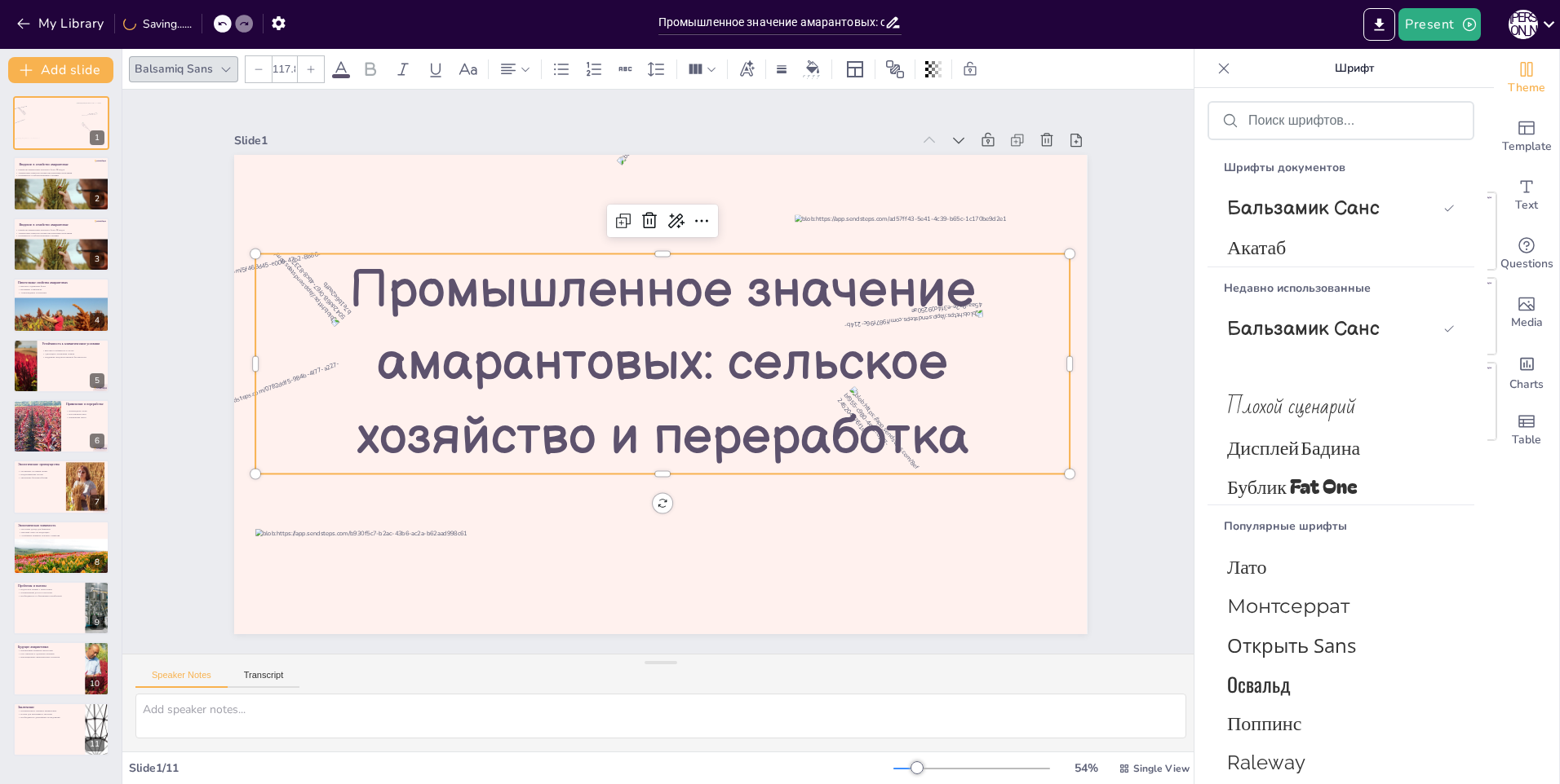
click at [919, 368] on span "Промышленное значение амарантовых: сельское хозяйство и переработка" at bounding box center [668, 364] width 653 height 389
click at [37, 195] on div at bounding box center [61, 206] width 98 height 65
type textarea "Семейство амарантовые действительно включает множество видов, что делает его ва…"
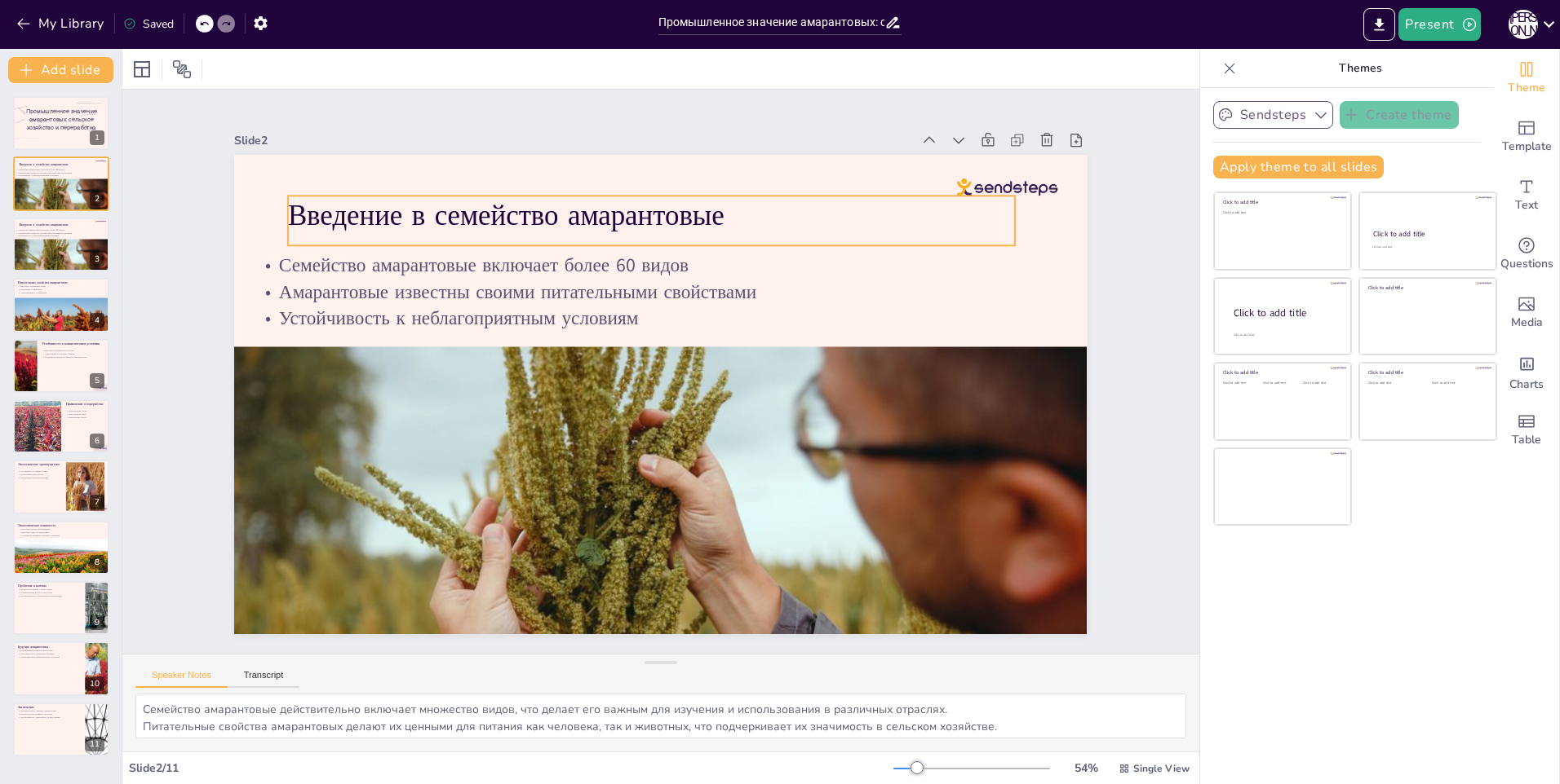
click at [406, 219] on p "Введение в семейство амарантовые" at bounding box center [730, 233] width 649 height 398
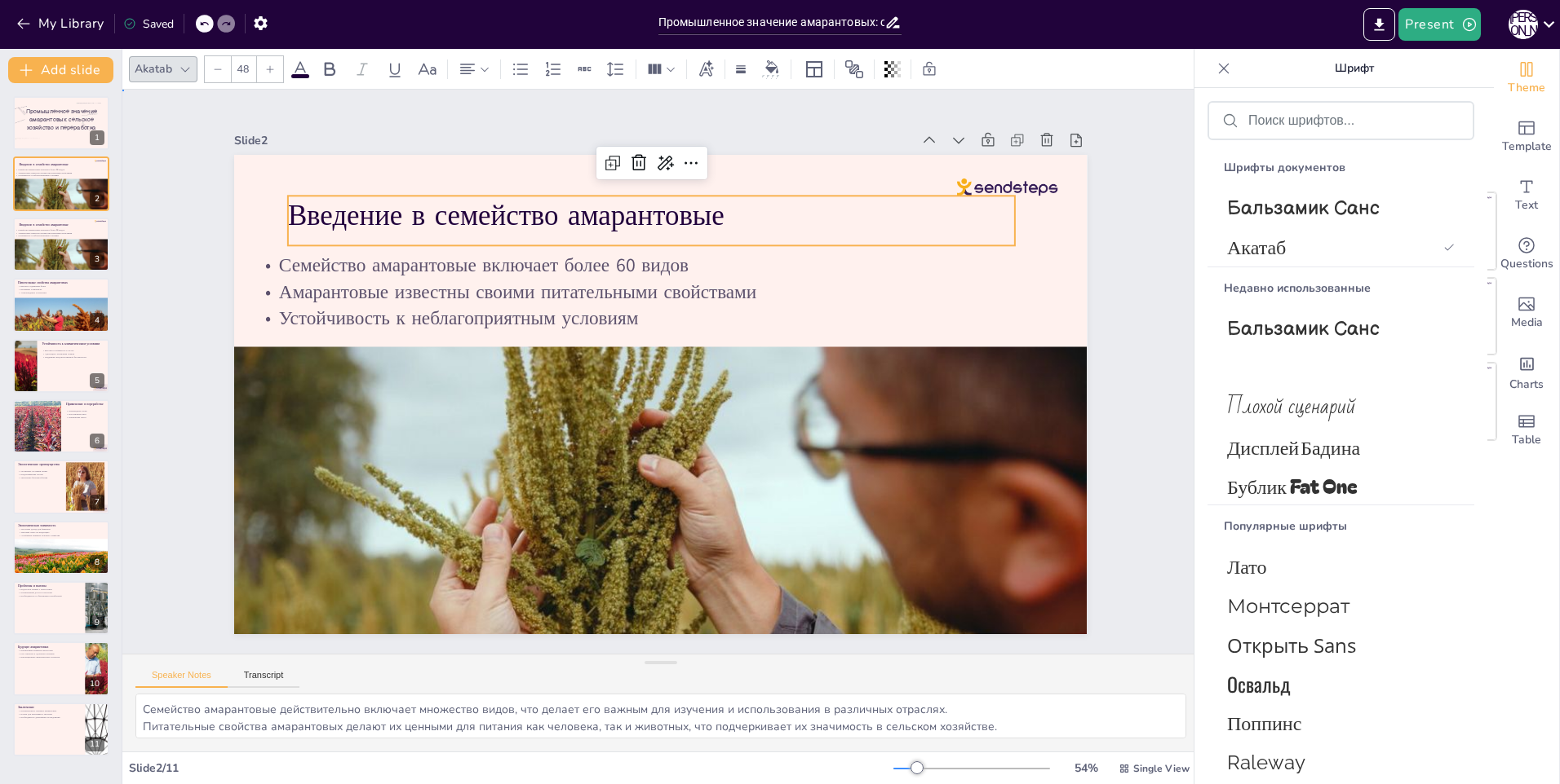
click at [375, 219] on p "Введение в семейство амарантовые" at bounding box center [715, 225] width 680 height 332
click at [191, 75] on div at bounding box center [185, 69] width 19 height 19
click at [1305, 319] on span "Бальзамик Санс" at bounding box center [1338, 328] width 221 height 24
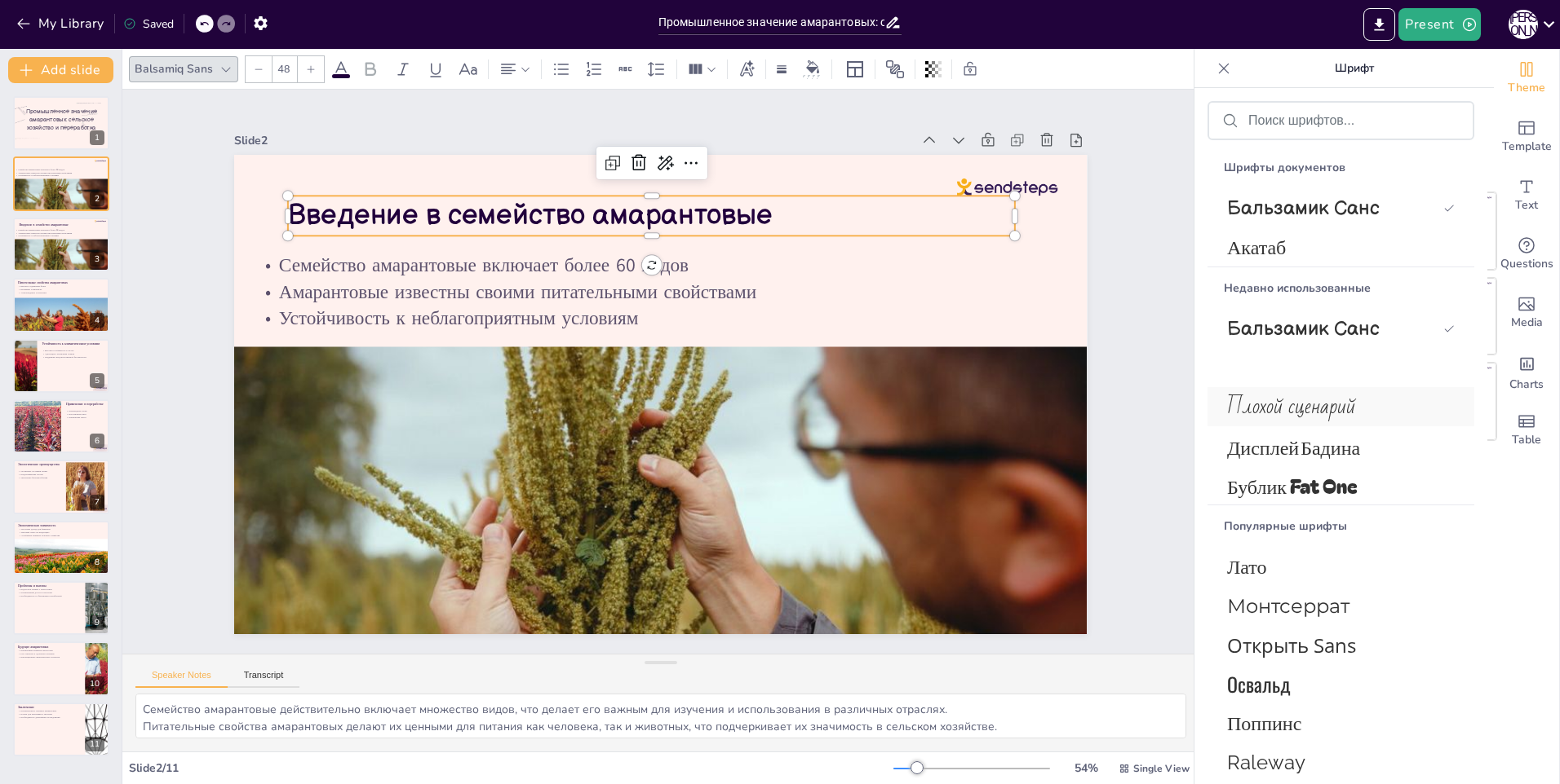
click at [1311, 402] on span "Плохой сценарий" at bounding box center [1338, 407] width 221 height 39
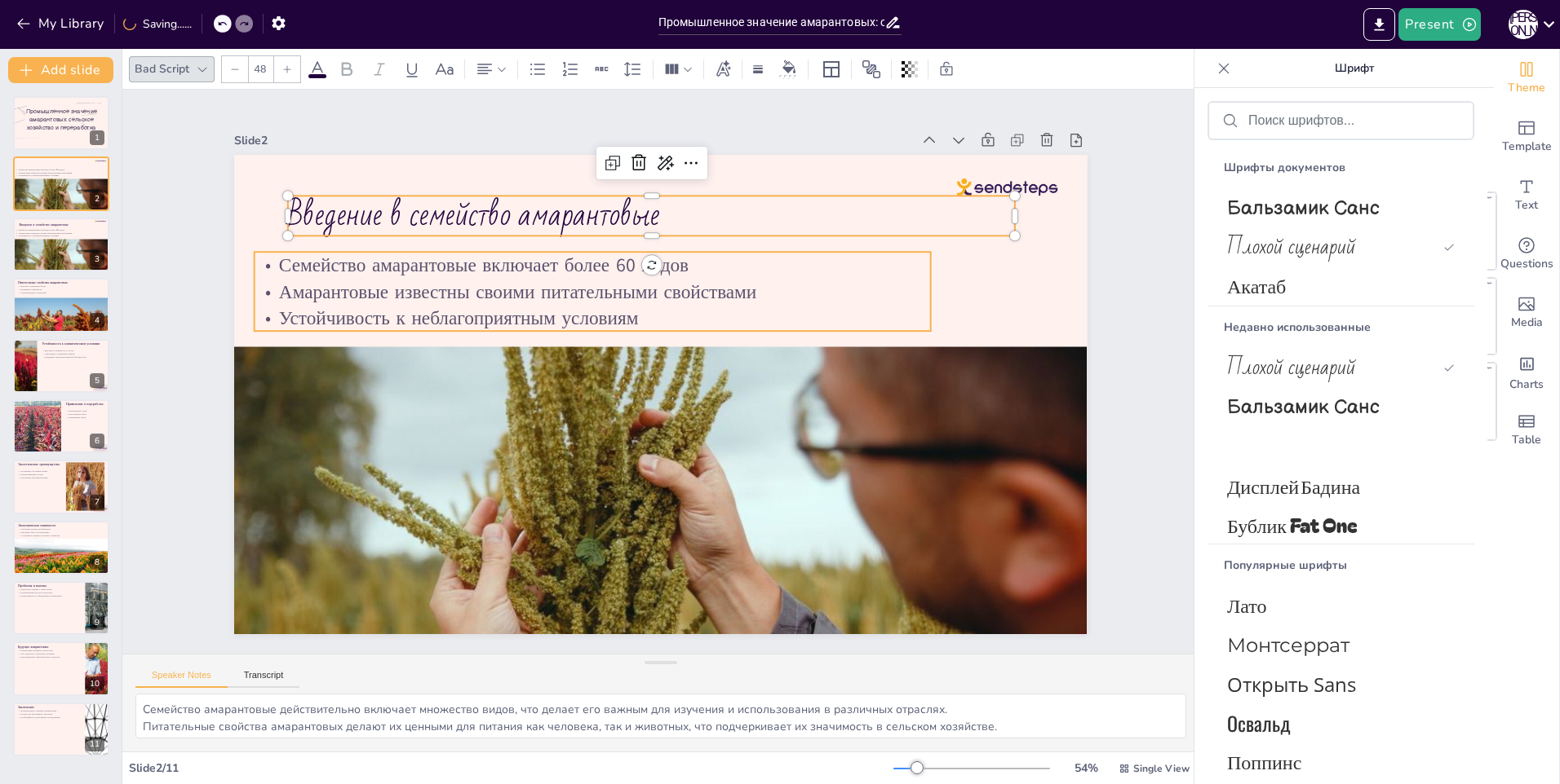
type input "32"
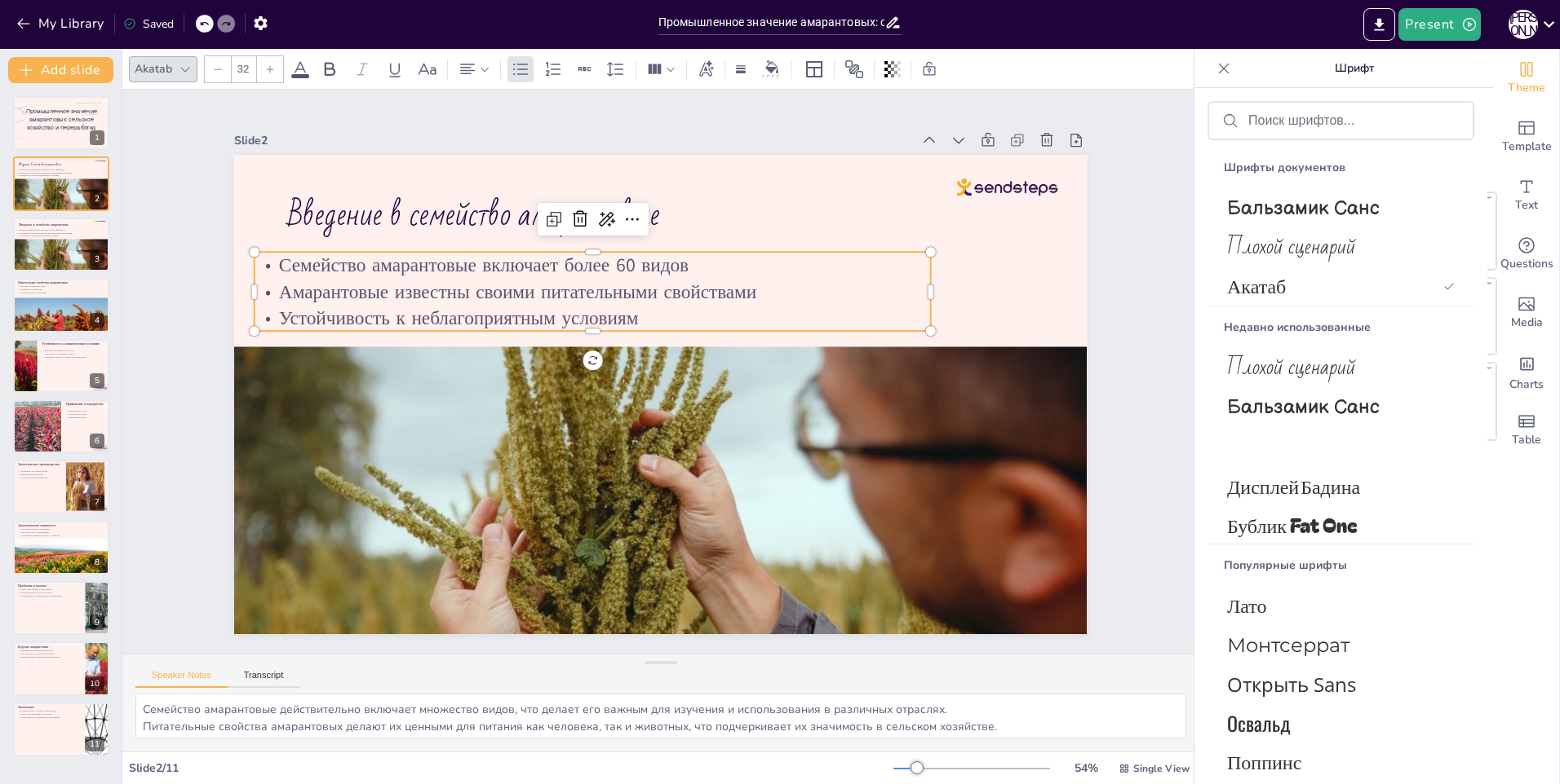
click at [304, 265] on p "Семейство амарантовые включает более 60 видов" at bounding box center [629, 250] width 652 height 234
click at [328, 260] on p "Семейство амарантовые включает более 60 видов" at bounding box center [642, 247] width 629 height 299
click at [387, 260] on p "Семейство амарантовые включает более 60 видов" at bounding box center [668, 246] width 563 height 419
click at [180, 76] on div at bounding box center [185, 69] width 19 height 19
click at [1317, 247] on span "Плохой сценарий" at bounding box center [1338, 247] width 221 height 39
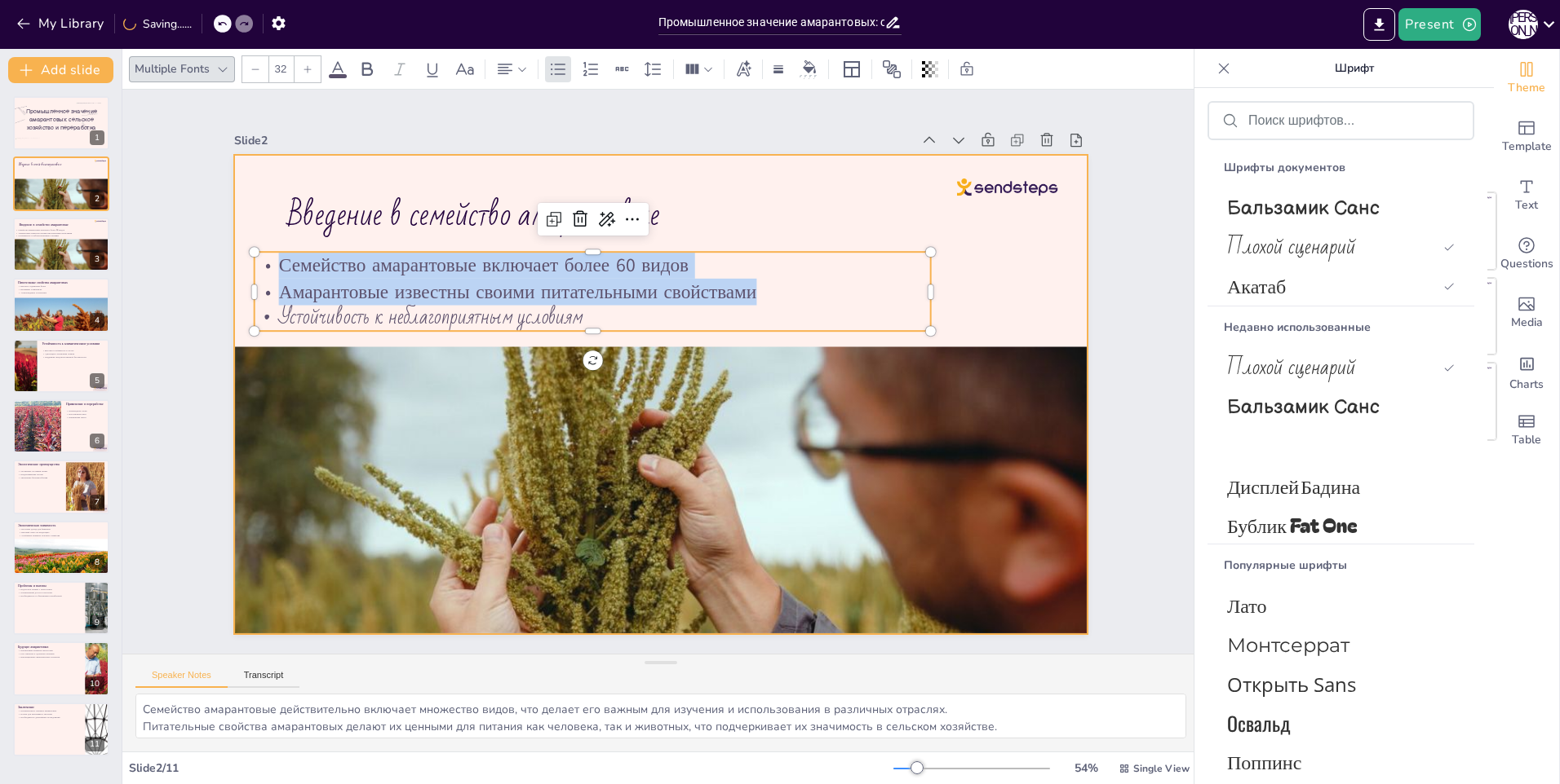
drag, startPoint x: 267, startPoint y: 264, endPoint x: 761, endPoint y: 342, distance: 500.1
click at [756, 342] on div "Введение в семейство амарантовые Семейство амарантовые включает более 60 видов …" at bounding box center [642, 385] width 889 height 971
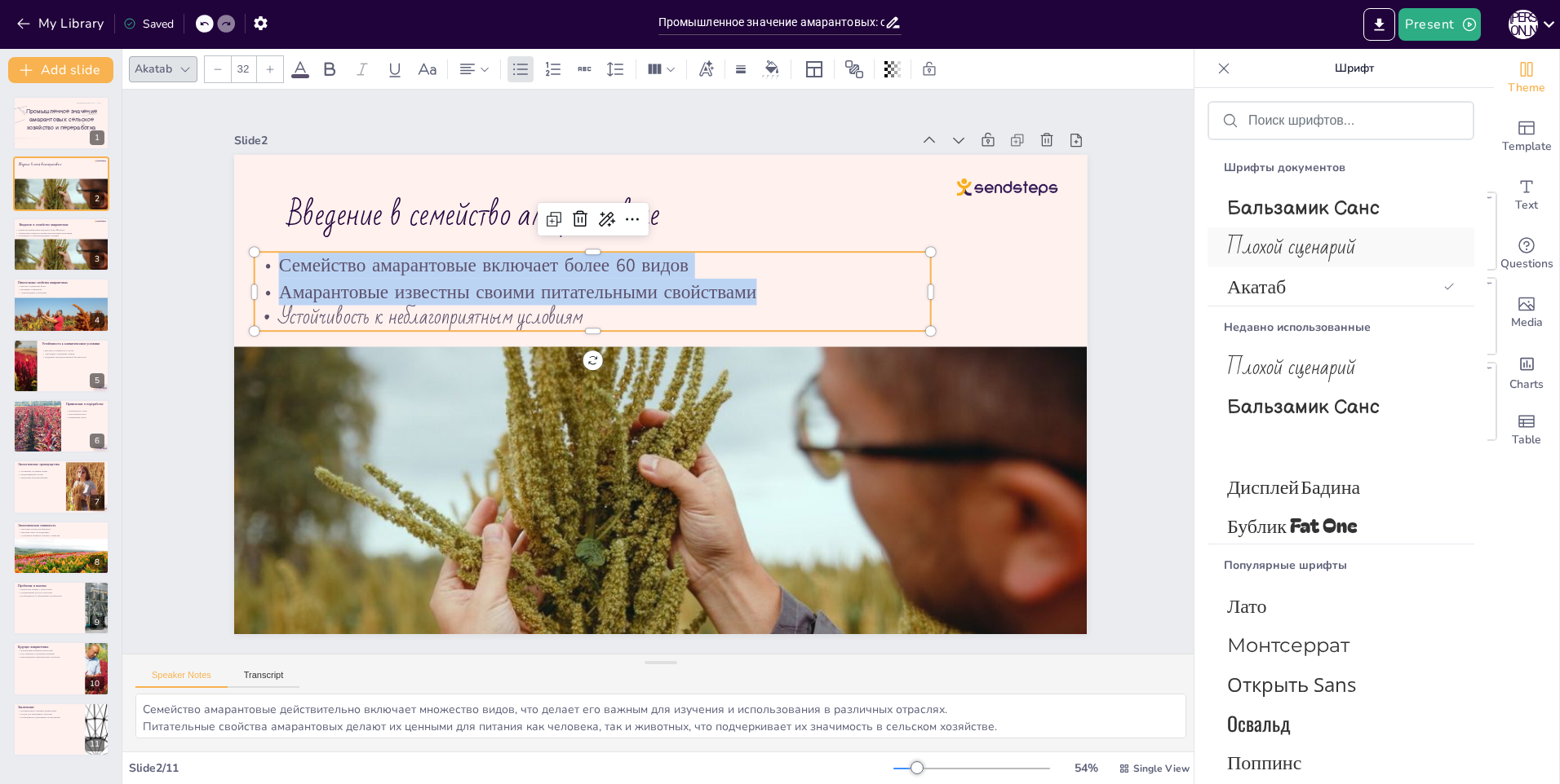
click at [1337, 246] on span "Плохой сценарий" at bounding box center [1338, 247] width 221 height 39
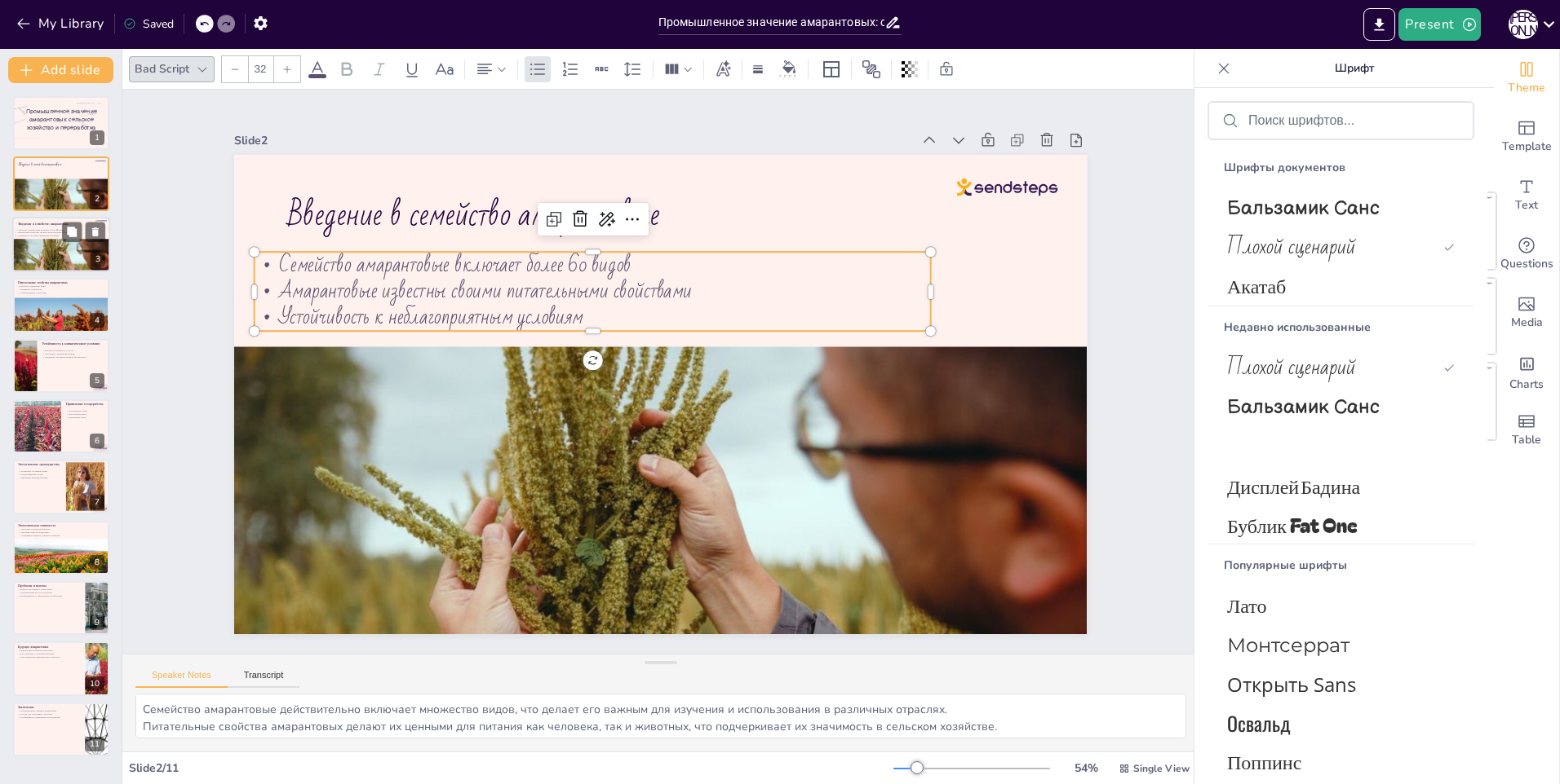
click at [51, 259] on div at bounding box center [61, 266] width 98 height 65
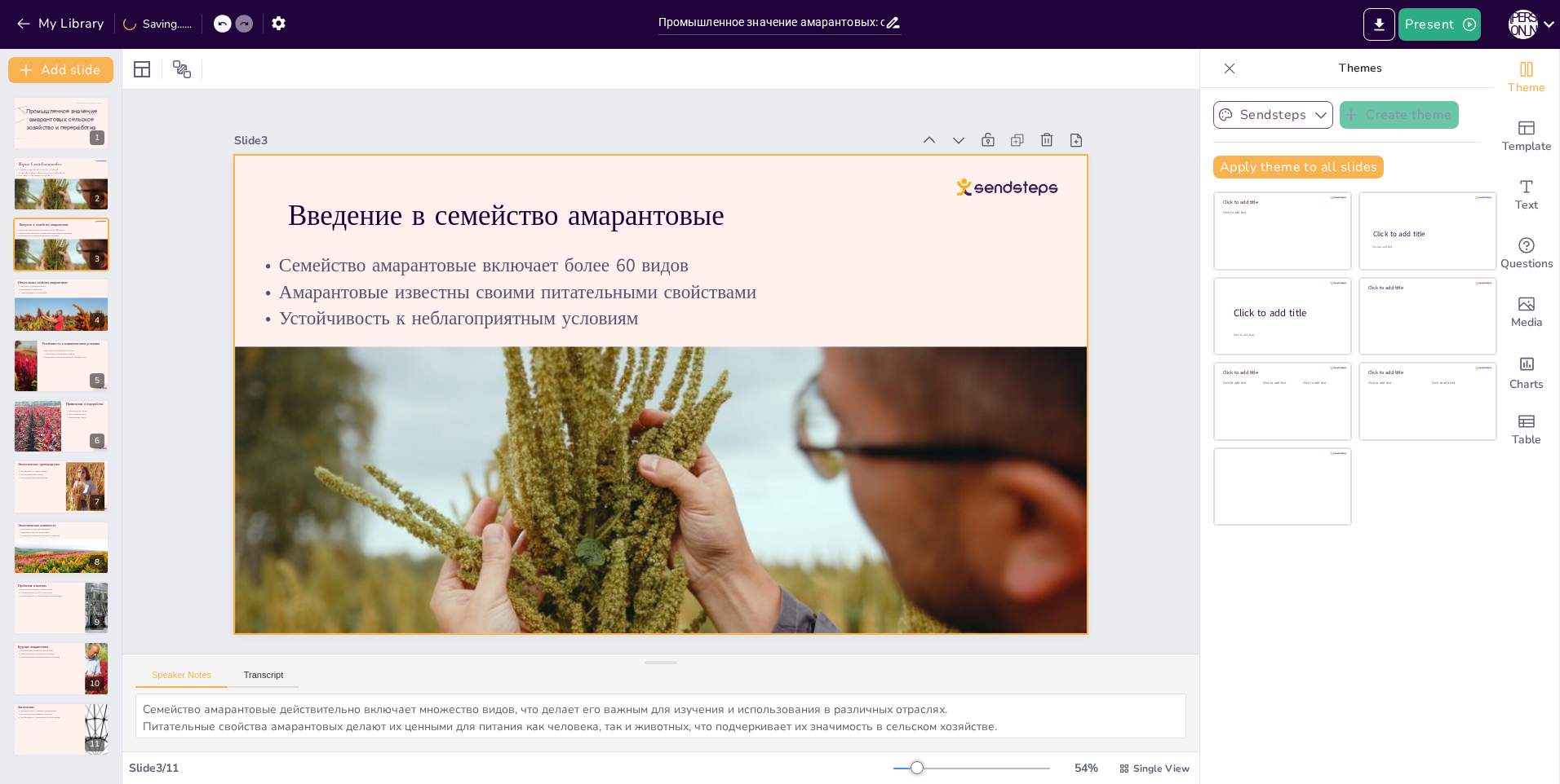
click at [260, 223] on div at bounding box center [644, 388] width 927 height 954
click at [406, 213] on p "Введение в семейство амарантовые" at bounding box center [730, 233] width 649 height 398
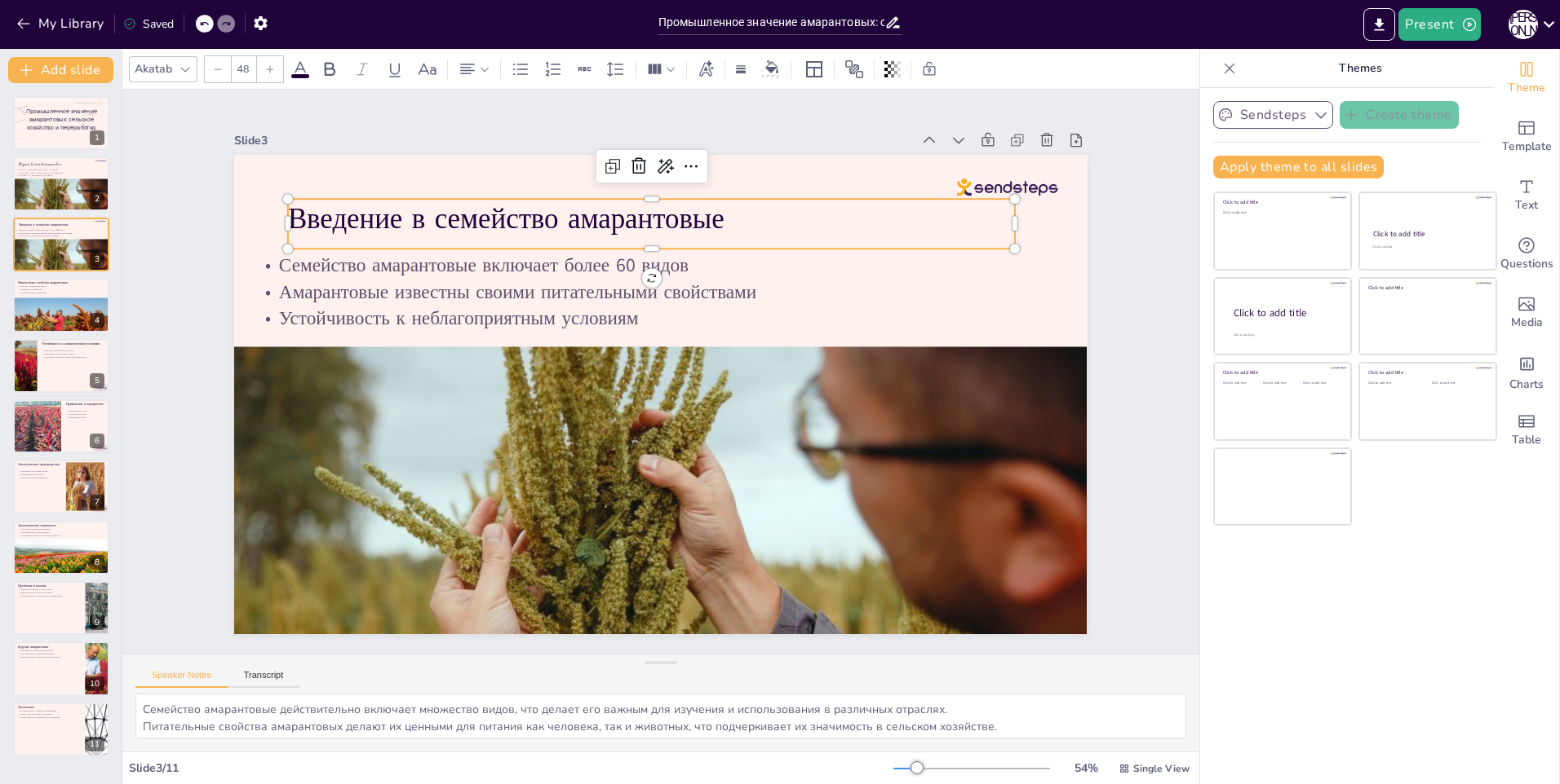
click at [184, 79] on div "Akatab" at bounding box center [163, 69] width 68 height 26
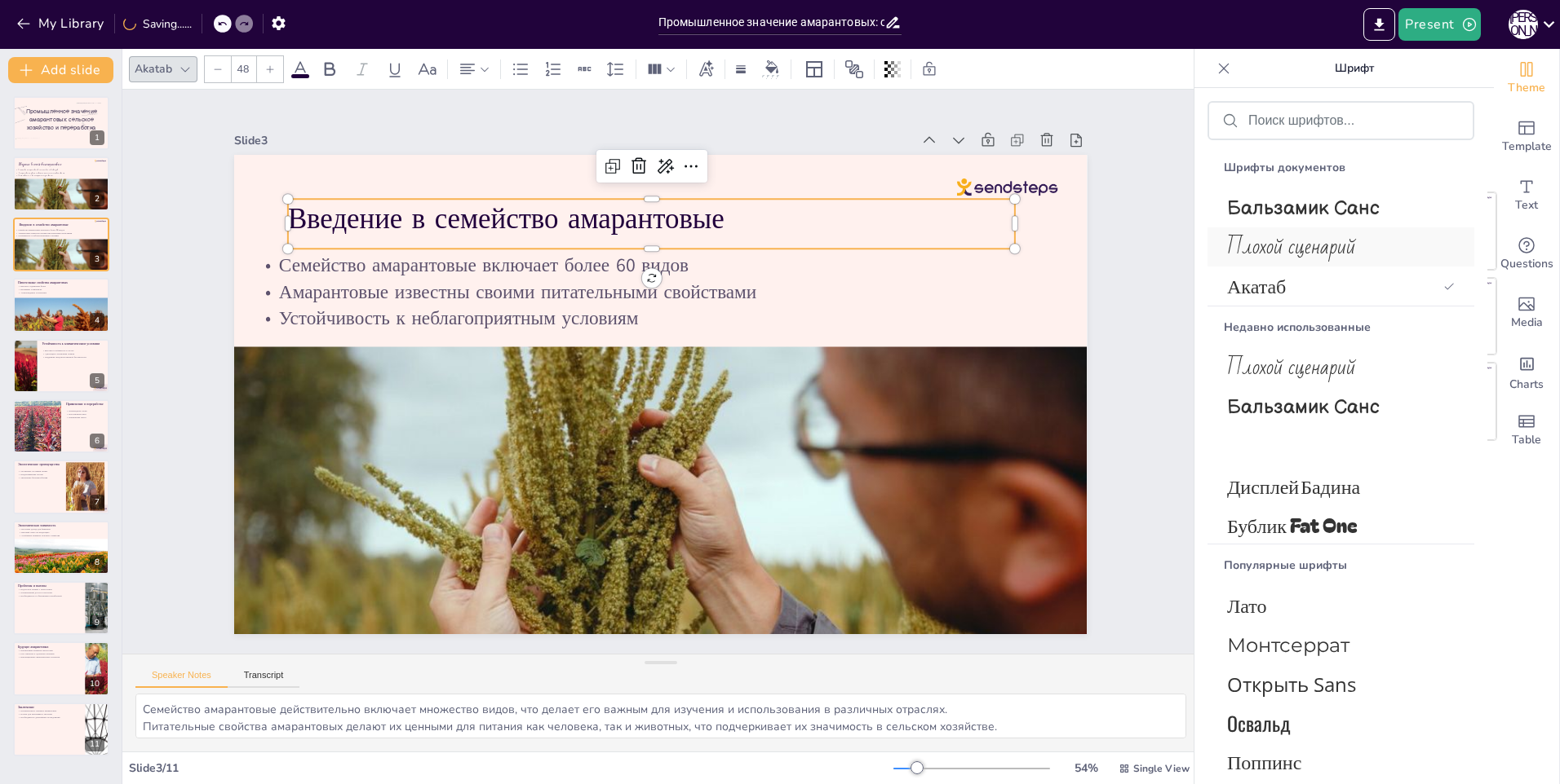
click at [1317, 252] on span "Плохой сценарий" at bounding box center [1338, 247] width 221 height 39
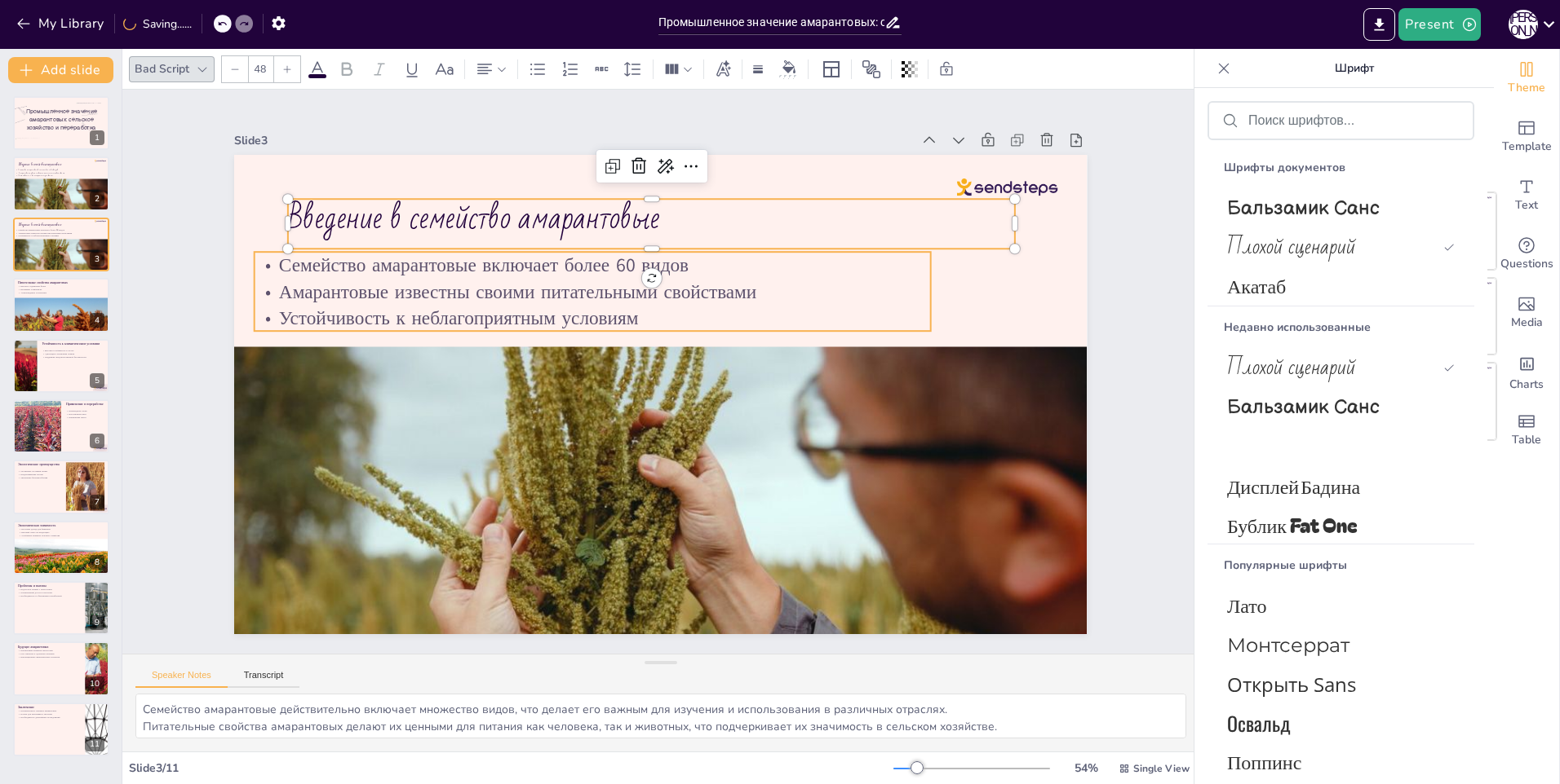
click at [639, 270] on div "Введение в семейство амарантовые Семейство амарантовые включает более 60 видов …" at bounding box center [637, 373] width 566 height 898
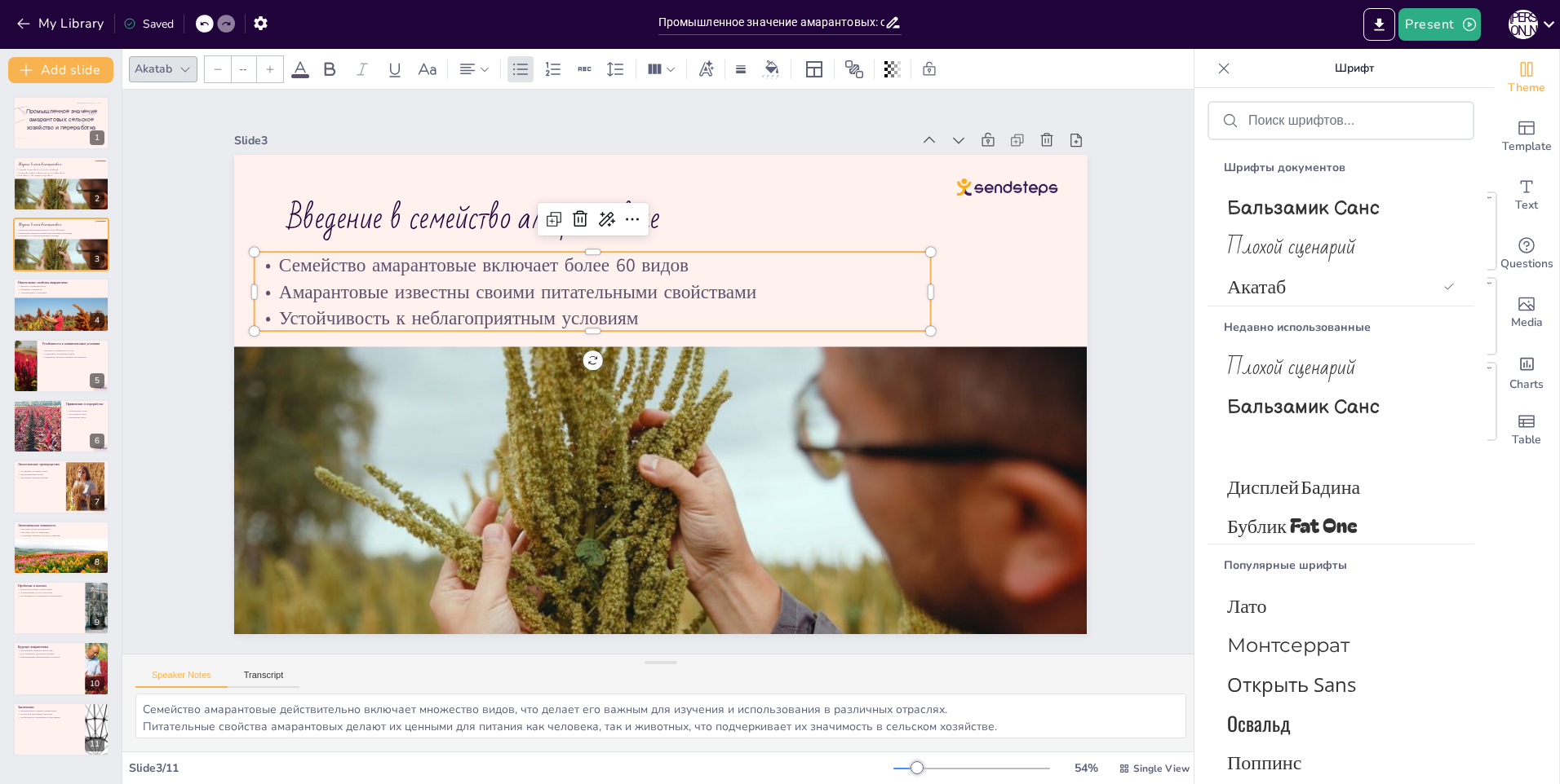
type input "32"
click at [541, 271] on p "Семейство амарантовые включает более 60 видов" at bounding box center [681, 248] width 521 height 473
click at [1243, 248] on span "Плохой сценарий" at bounding box center [1338, 247] width 221 height 39
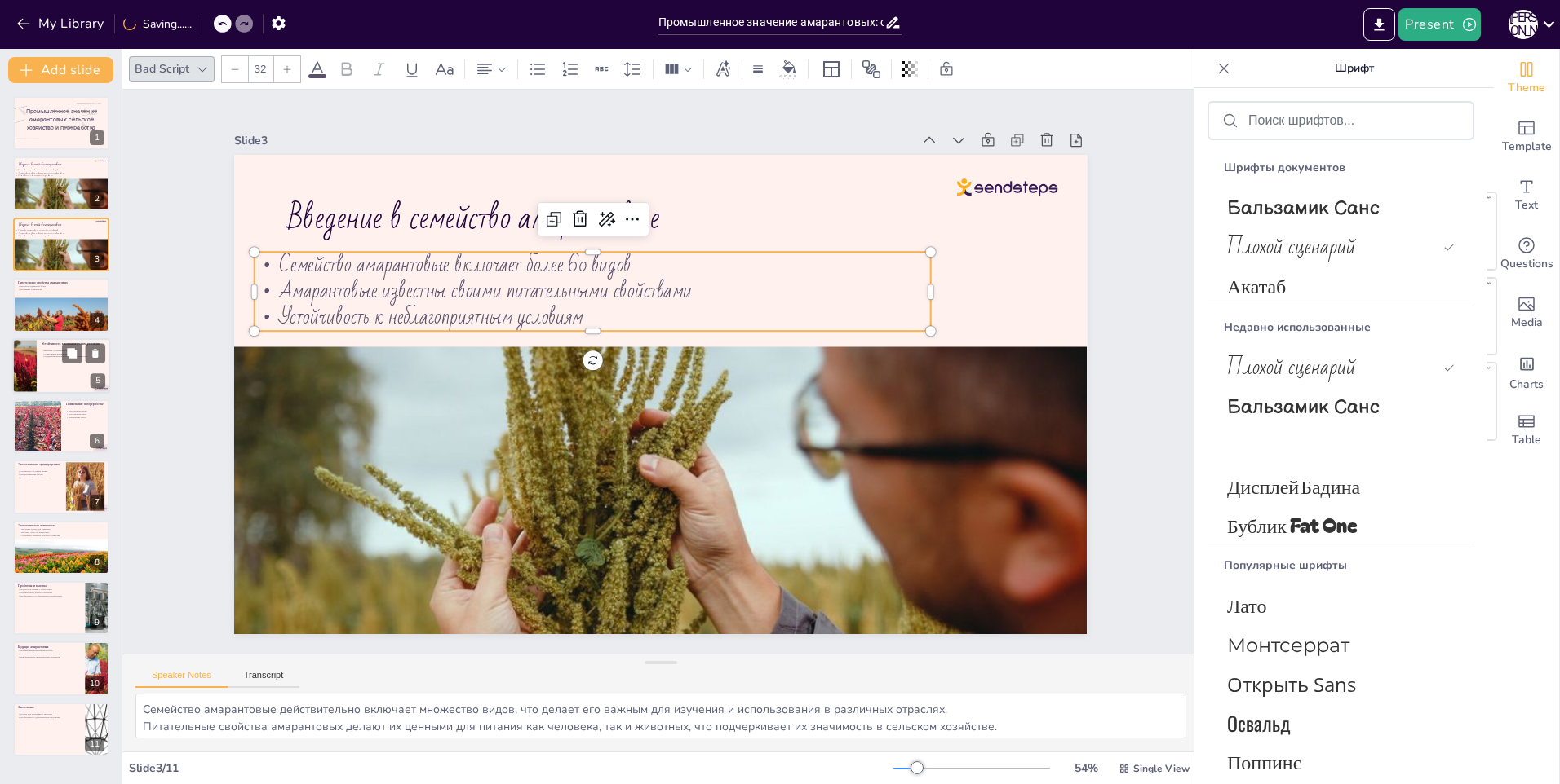
click at [39, 350] on div at bounding box center [61, 365] width 98 height 56
type textarea "Высокая устойчивость к засухе позволяет амарантовым успешно расти в условиях, г…"
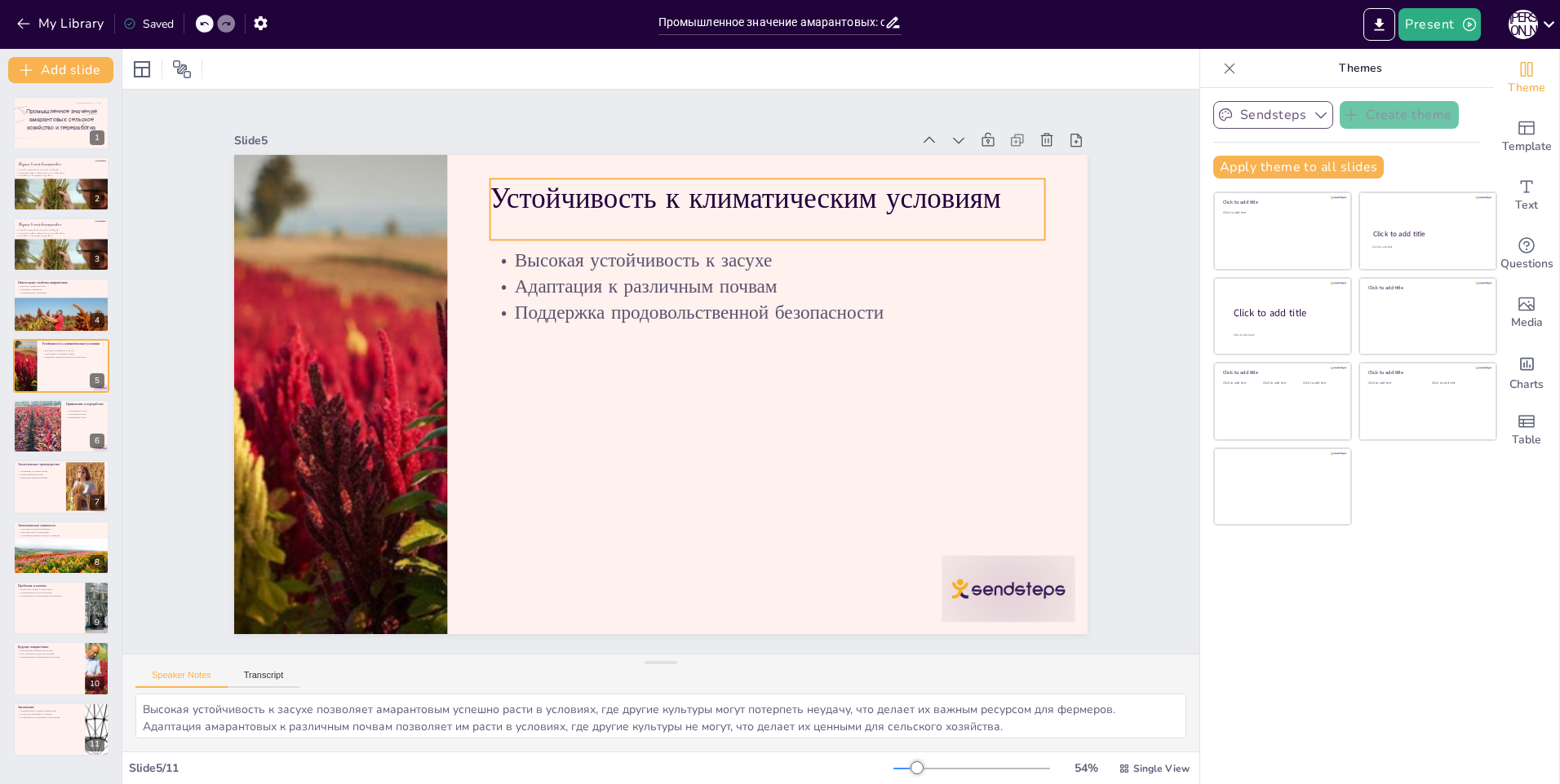
click at [868, 199] on p "Устойчивость к климатическим условиям" at bounding box center [856, 314] width 439 height 400
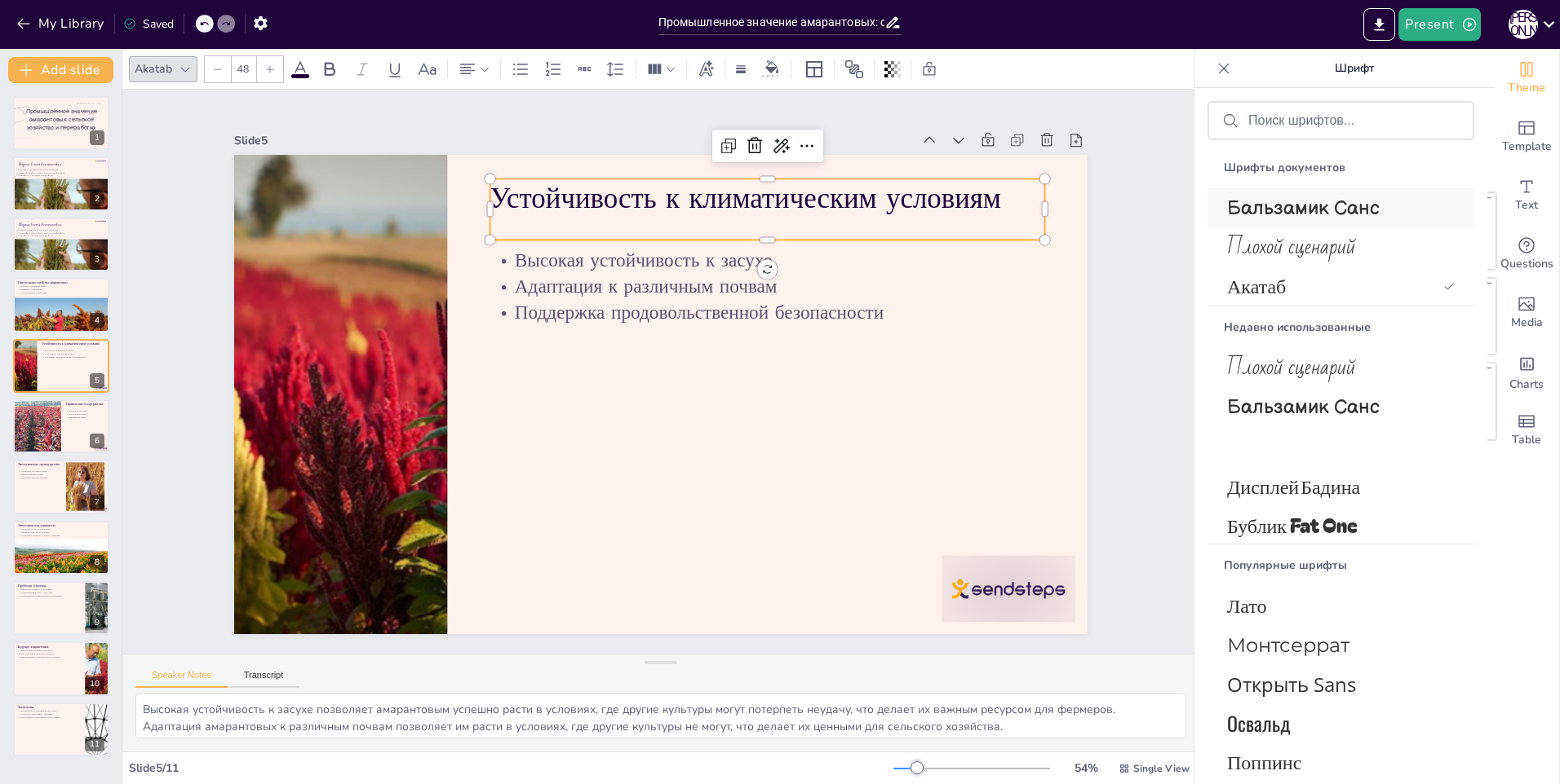
click at [1311, 212] on span "Бальзамик Санс" at bounding box center [1338, 208] width 221 height 24
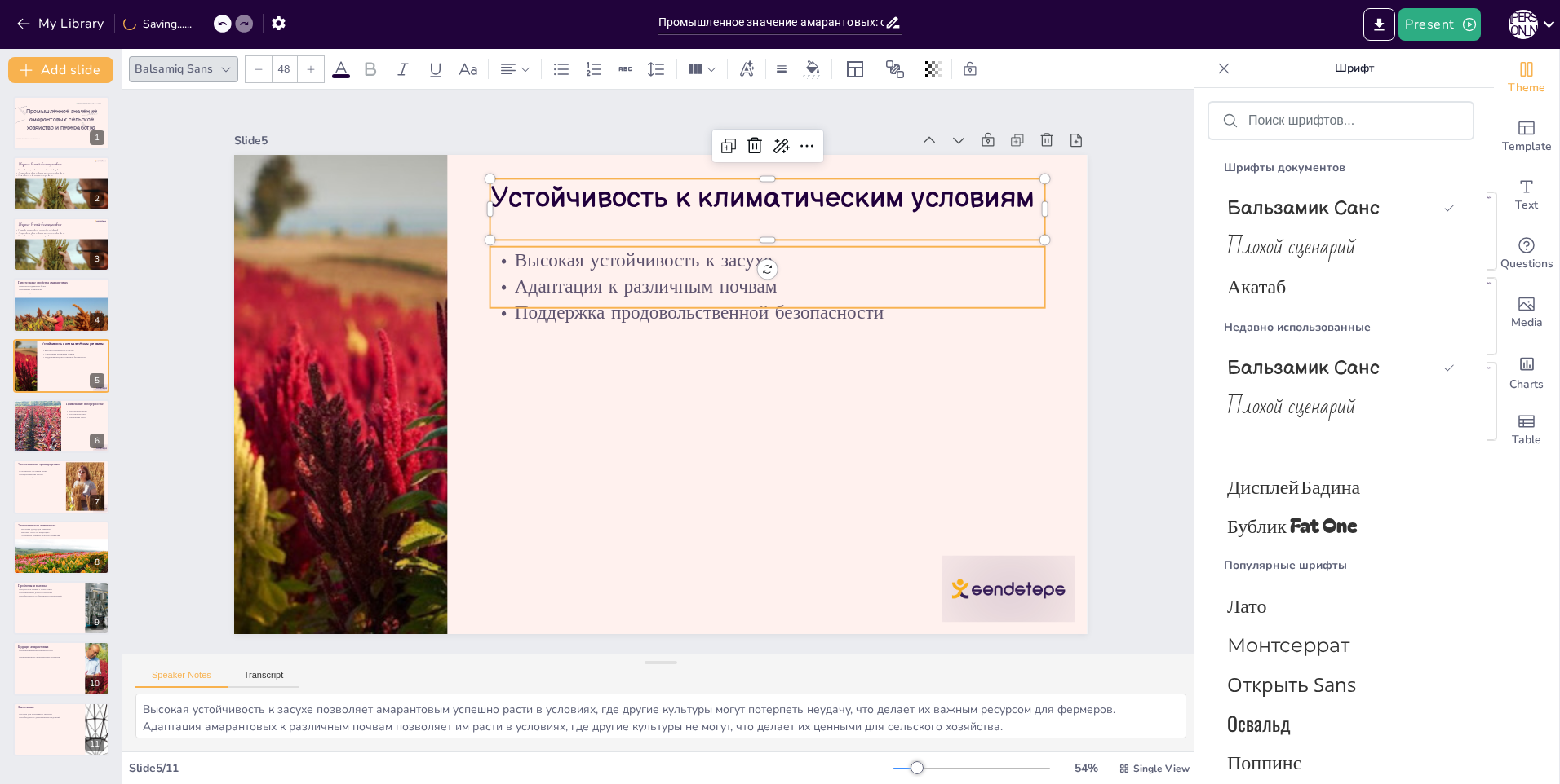
click at [823, 329] on p "Адаптация к различным почвам" at bounding box center [625, 503] width 464 height 348
type input "32"
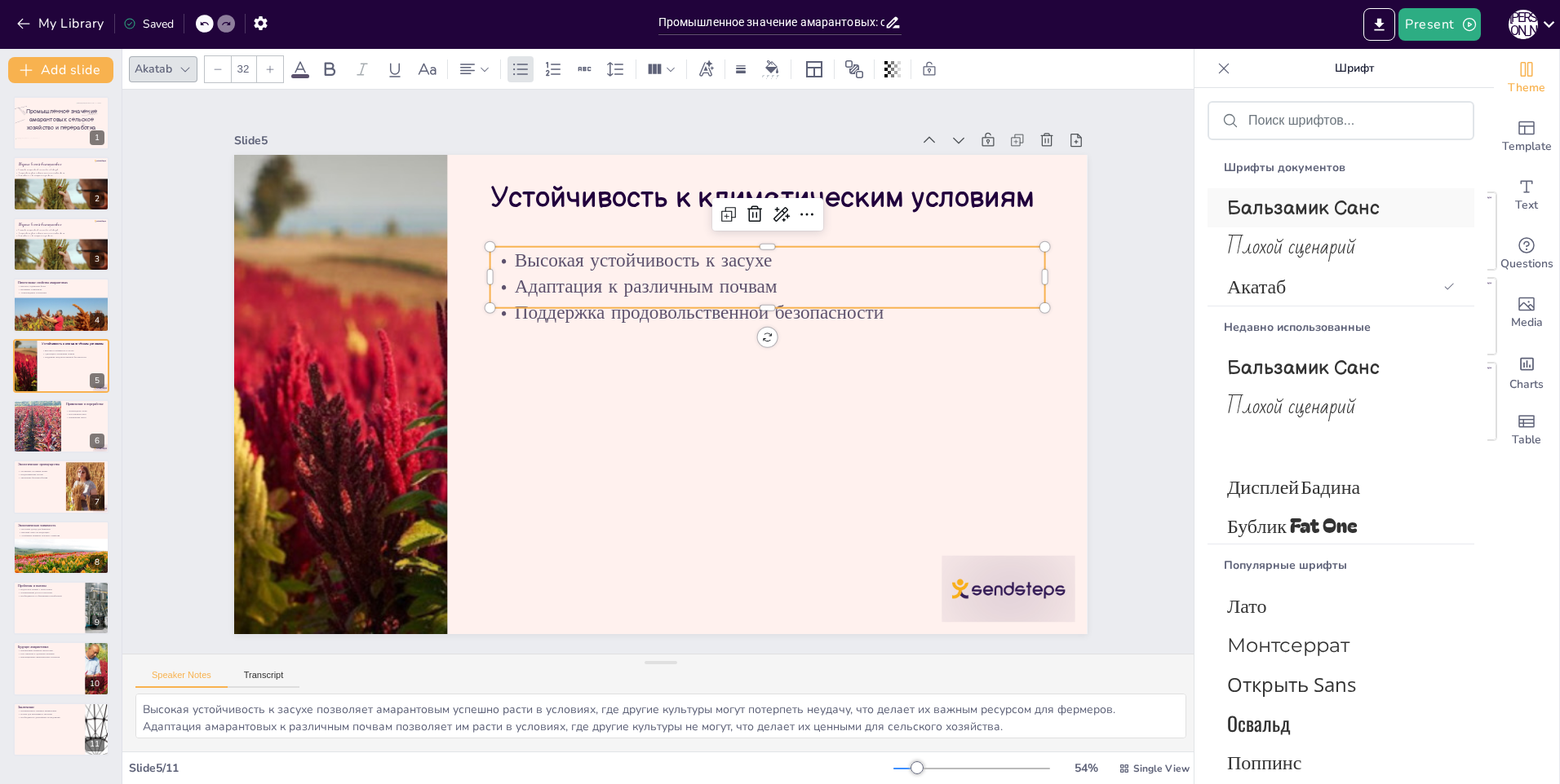
click at [1294, 214] on span "Бальзамик Санс" at bounding box center [1338, 208] width 221 height 24
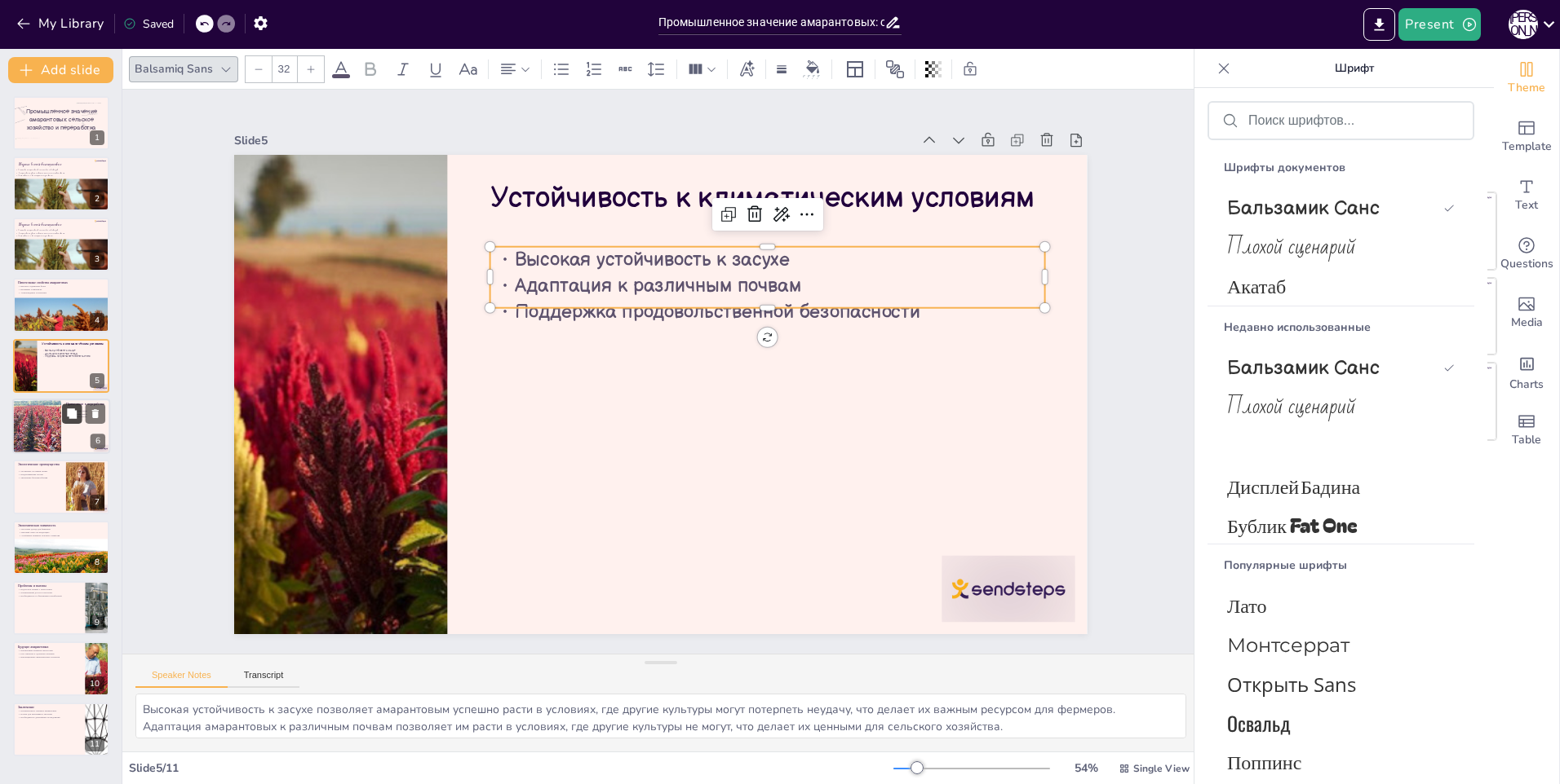
click at [71, 410] on icon at bounding box center [72, 413] width 10 height 10
type textarea "Производство муки из амарантовых открывает новые возможности для выпечки и кули…"
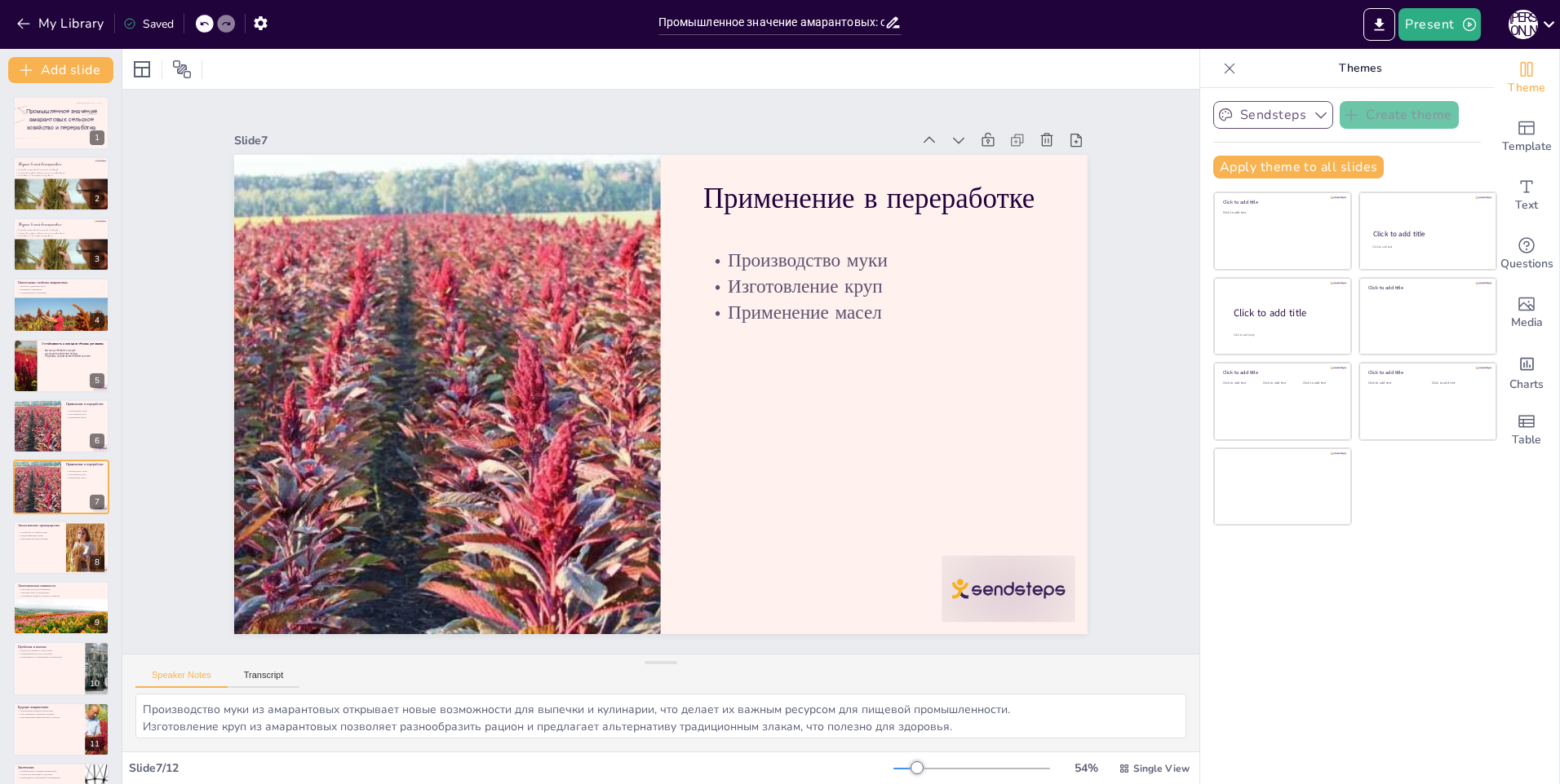
scroll to position [47, 0]
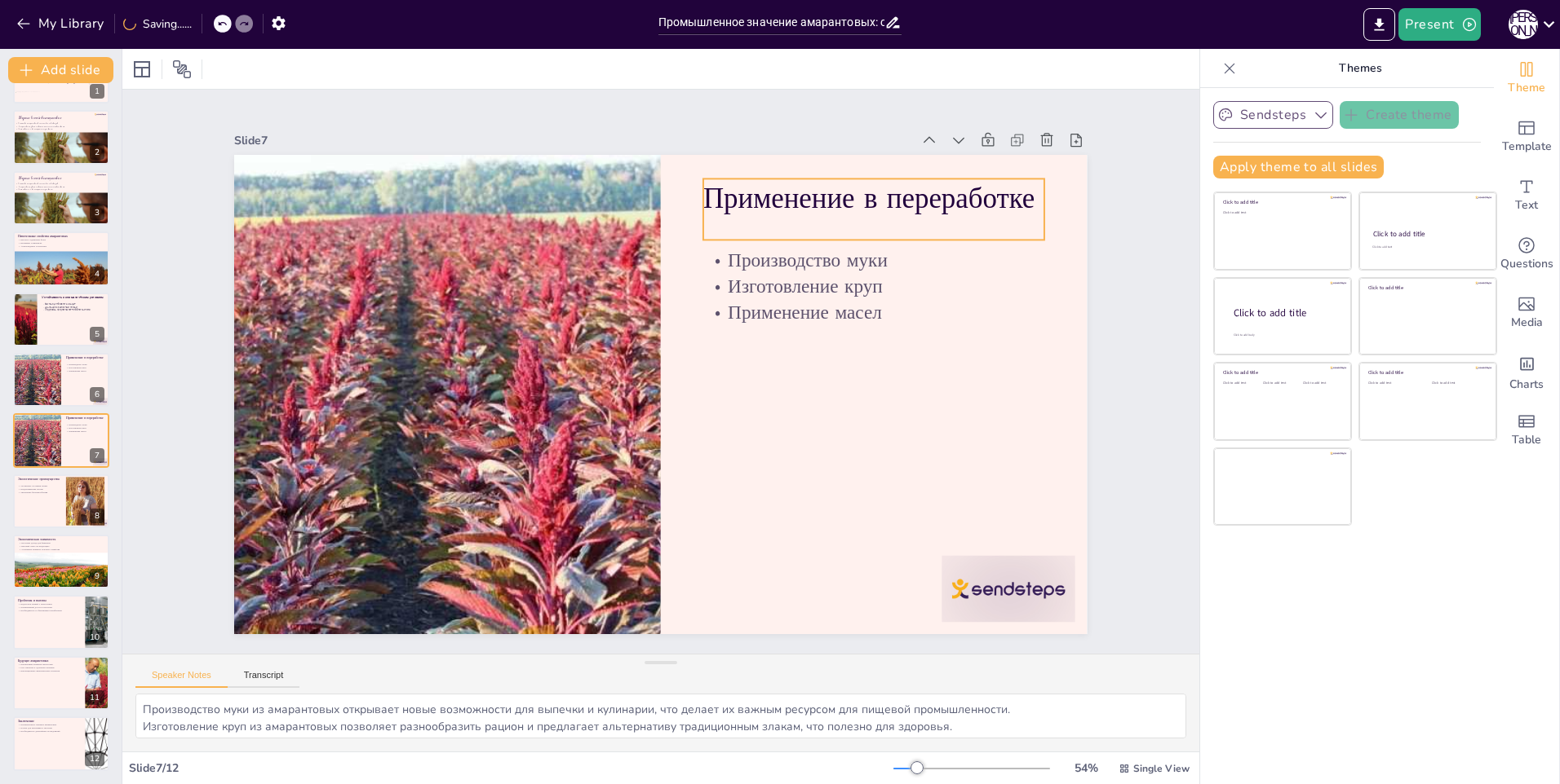
click at [835, 192] on p "Применение в переработке" at bounding box center [905, 247] width 342 height 110
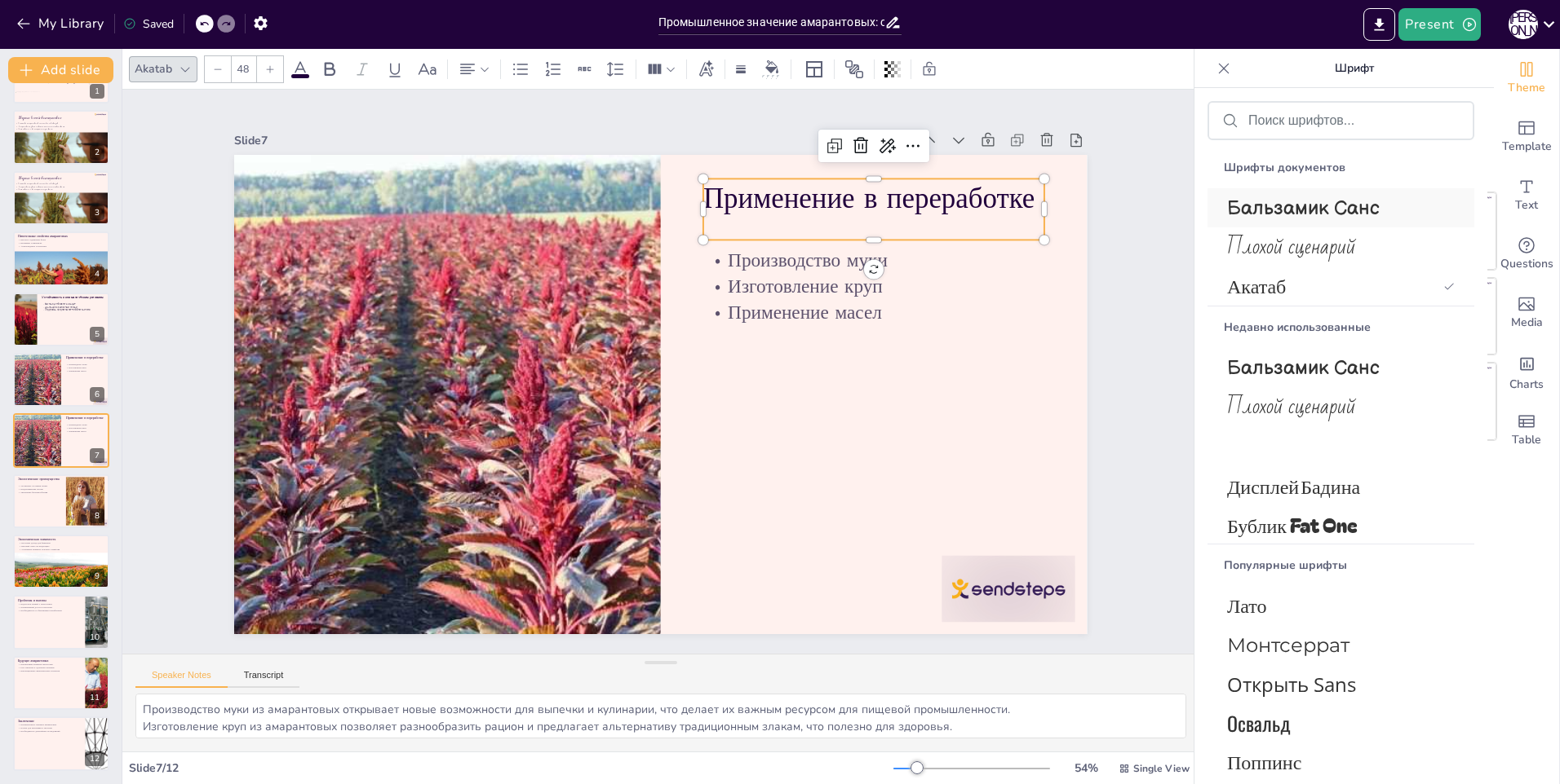
click at [1306, 213] on span "Бальзамик Санс" at bounding box center [1338, 208] width 221 height 24
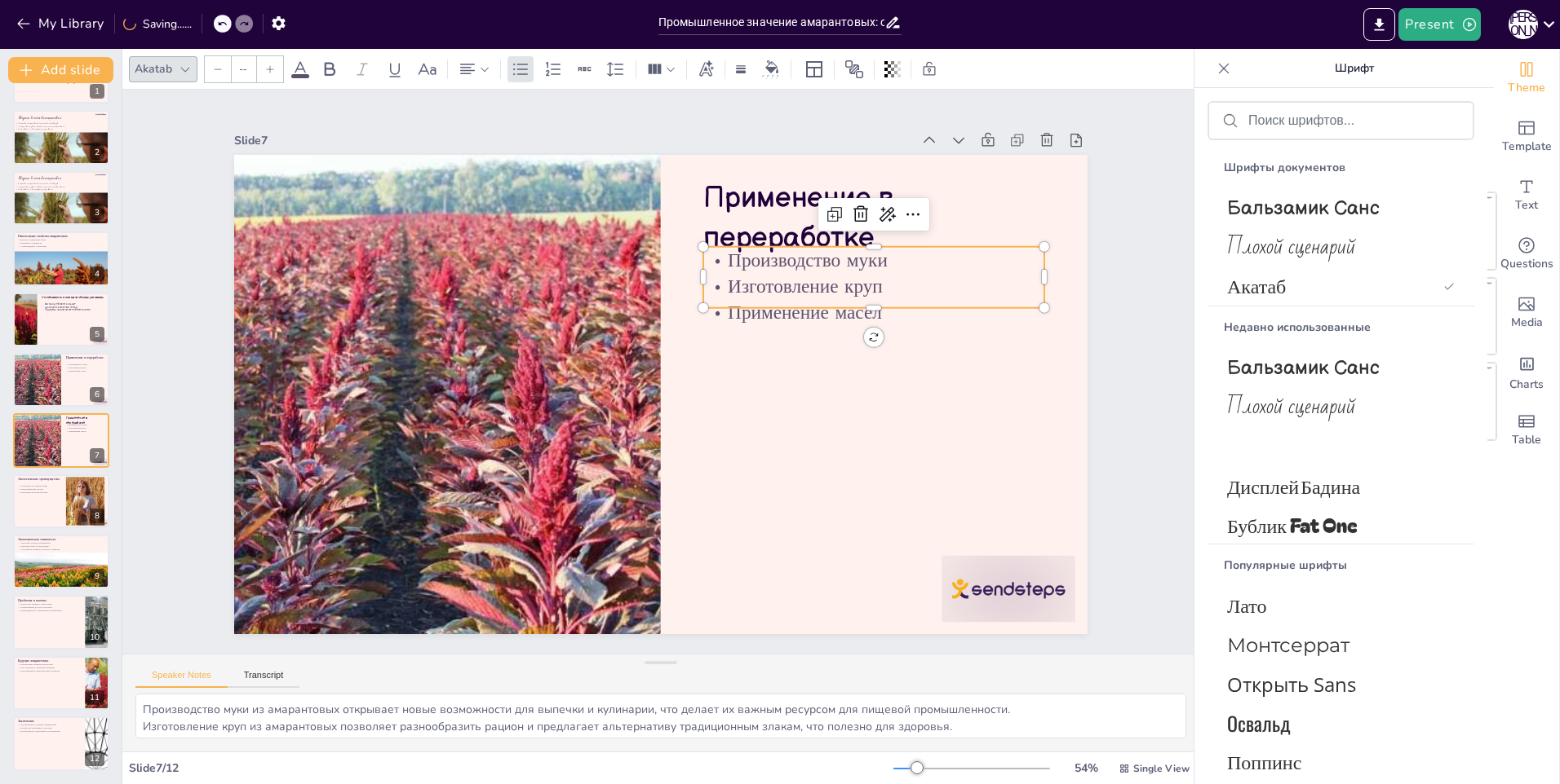
type input "32"
click at [765, 333] on p "Производство муки" at bounding box center [876, 478] width 222 height 291
click at [1337, 219] on span "Бальзамик Санс" at bounding box center [1338, 208] width 221 height 24
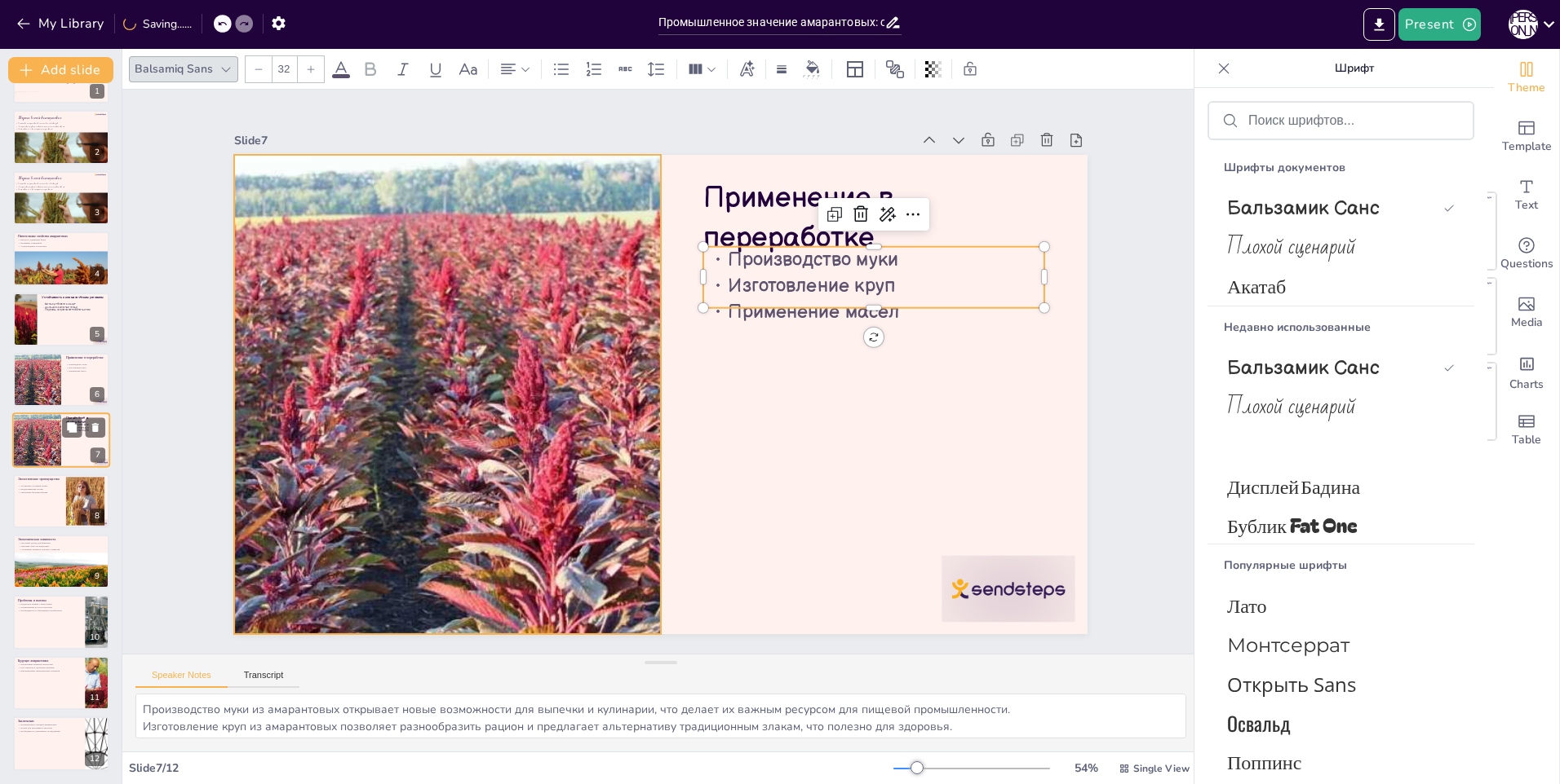
click at [47, 442] on div at bounding box center [36, 441] width 98 height 56
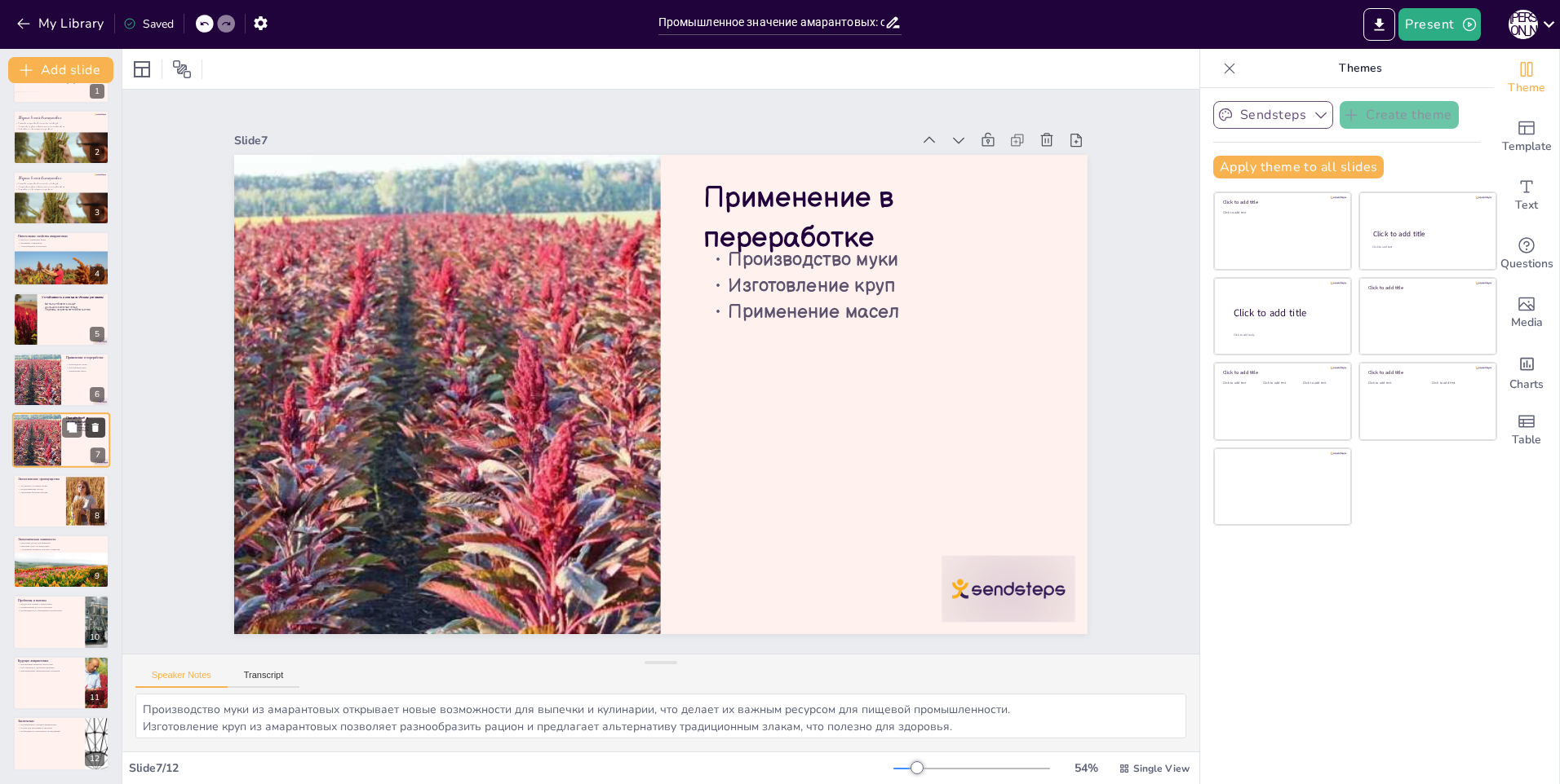
click at [102, 427] on button at bounding box center [96, 428] width 19 height 19
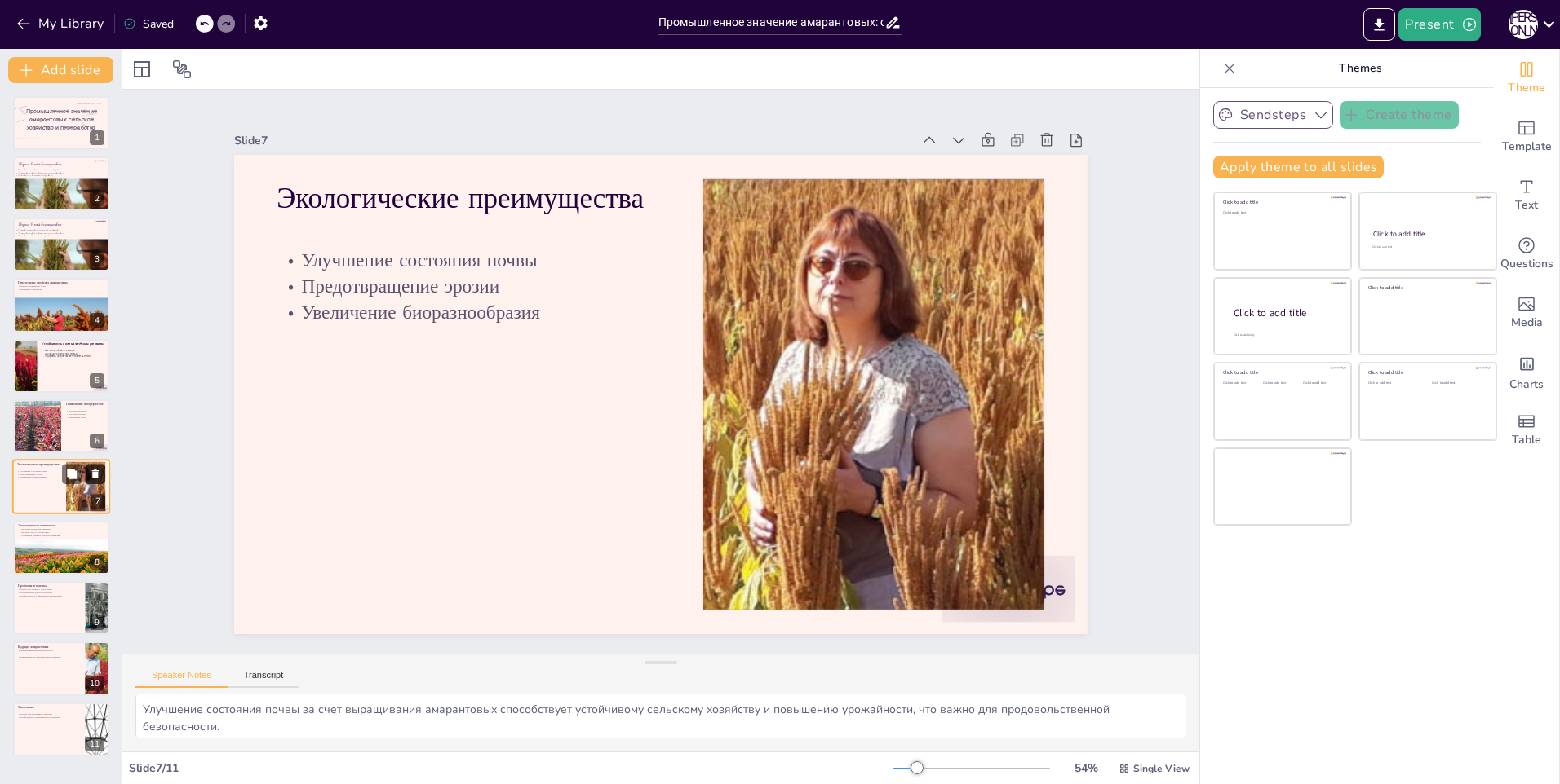
scroll to position [0, 0]
click at [36, 362] on div at bounding box center [61, 365] width 98 height 56
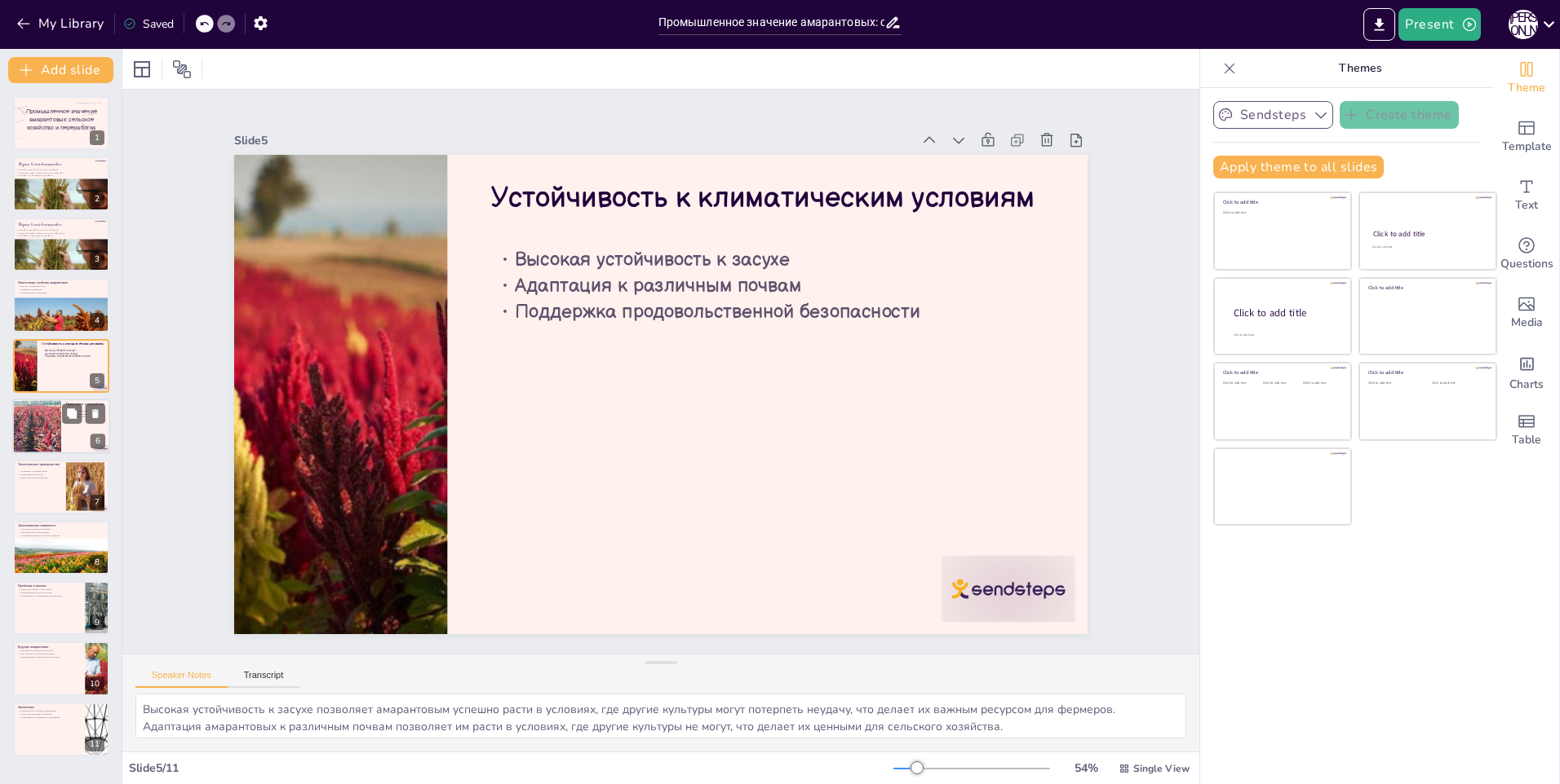
click at [45, 446] on div at bounding box center [36, 427] width 98 height 56
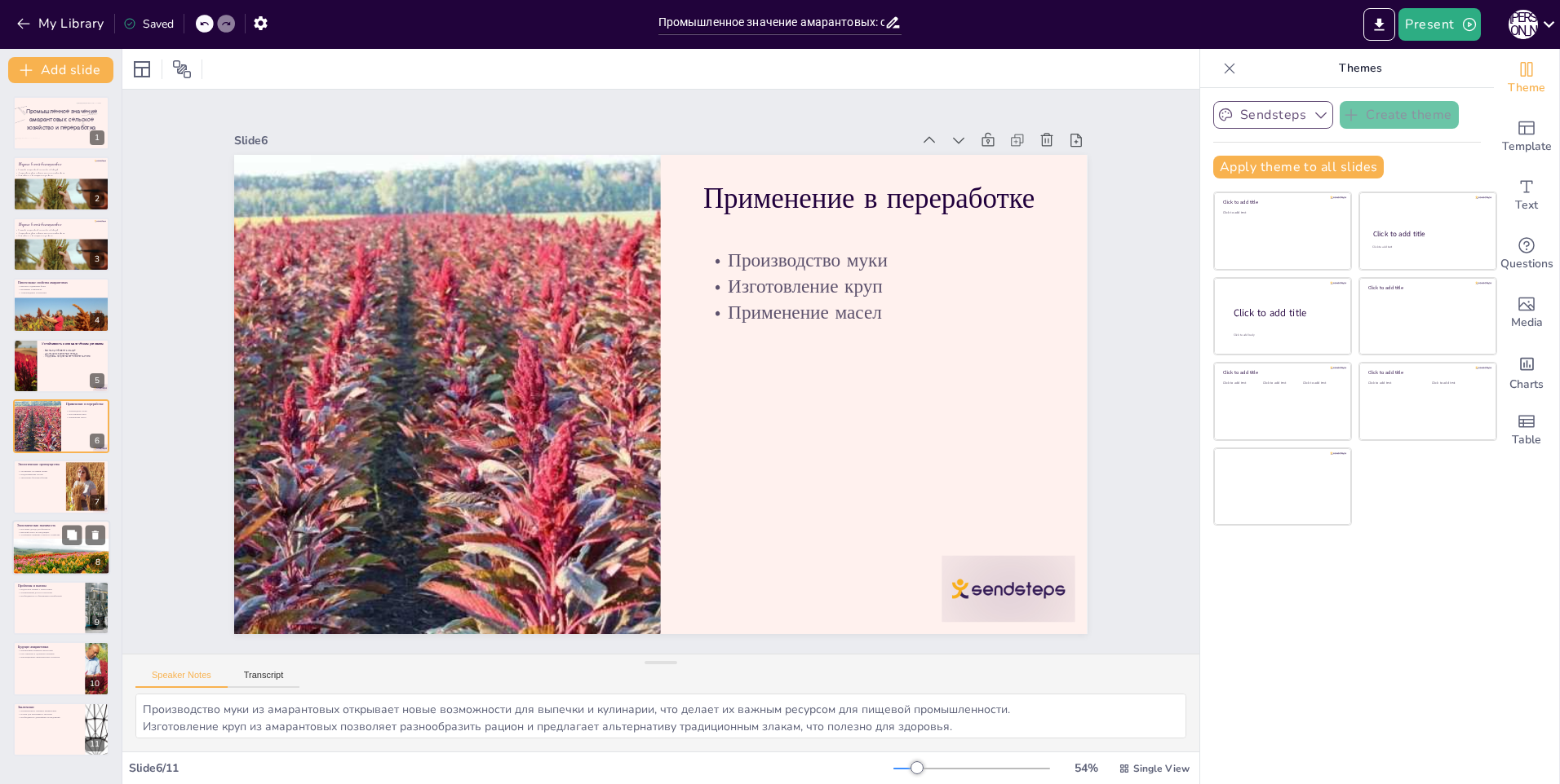
click at [27, 560] on div at bounding box center [61, 569] width 98 height 65
type textarea "Амарантовые как источник дохода для фермеров подчеркивают их экономическую знач…"
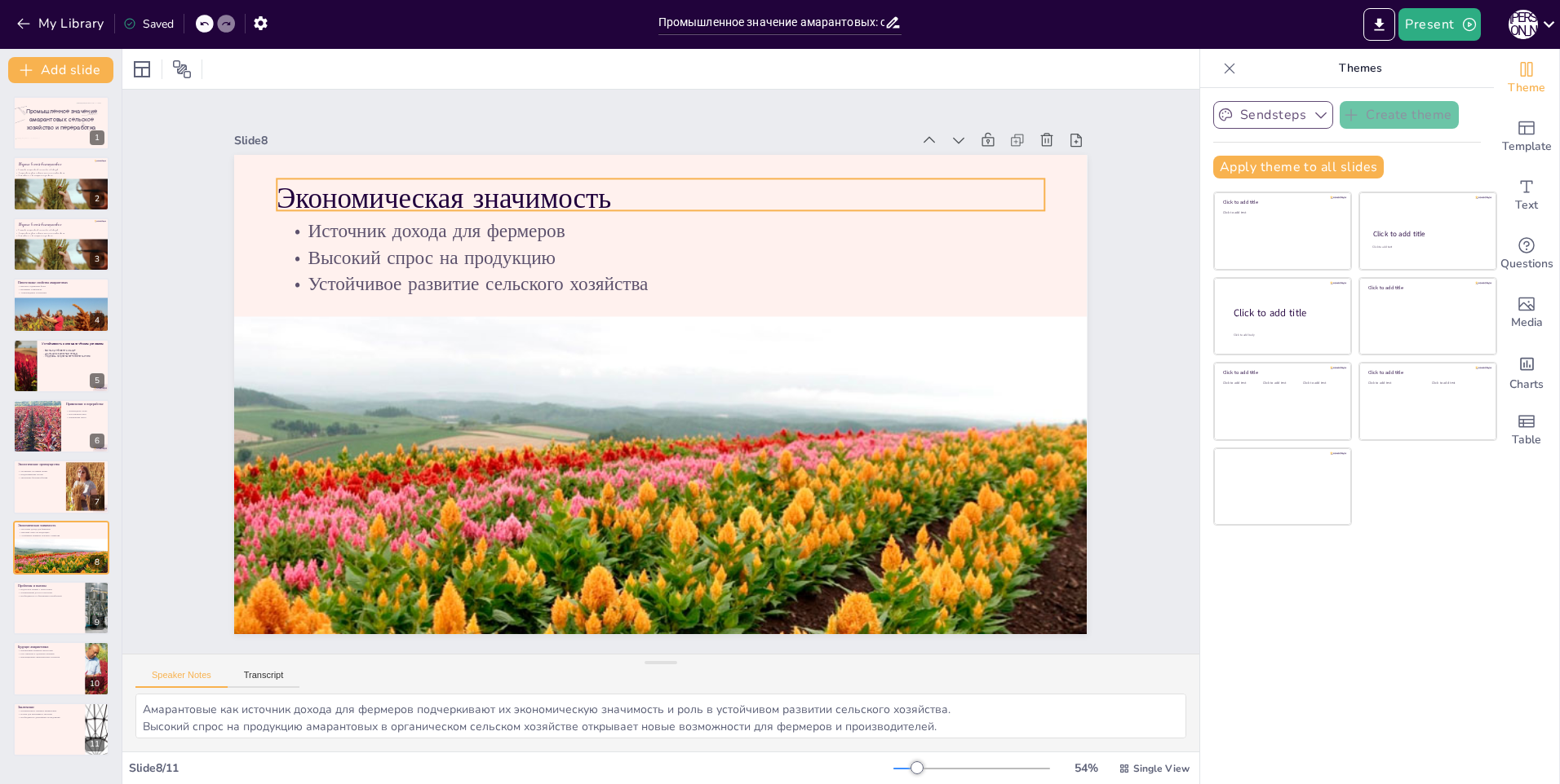
click at [451, 192] on p "Экономическая значимость" at bounding box center [763, 232] width 645 height 483
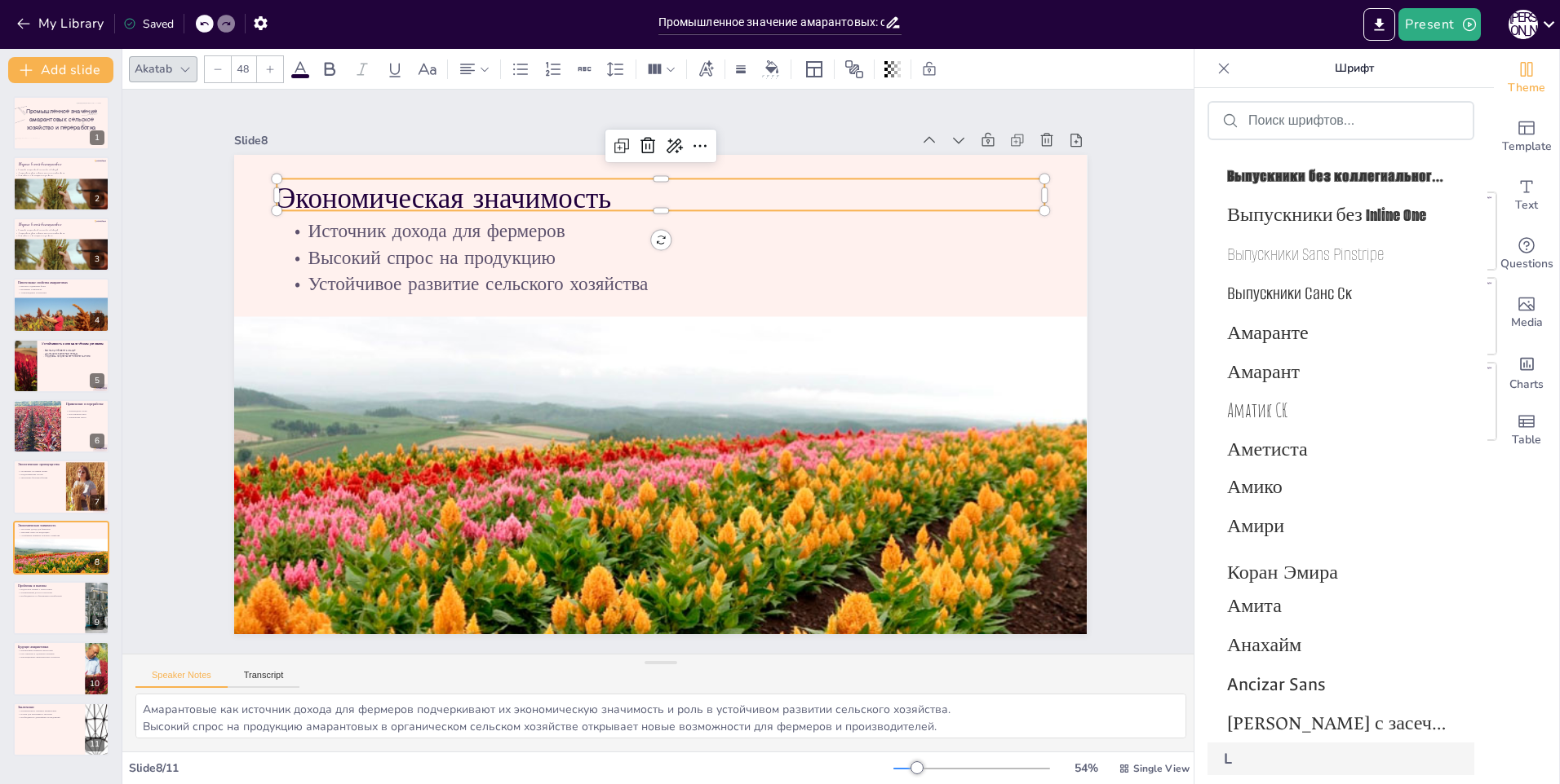
scroll to position [2581, 0]
click at [1296, 167] on span "Выпускники без коллегиального колледжа" at bounding box center [1338, 173] width 221 height 24
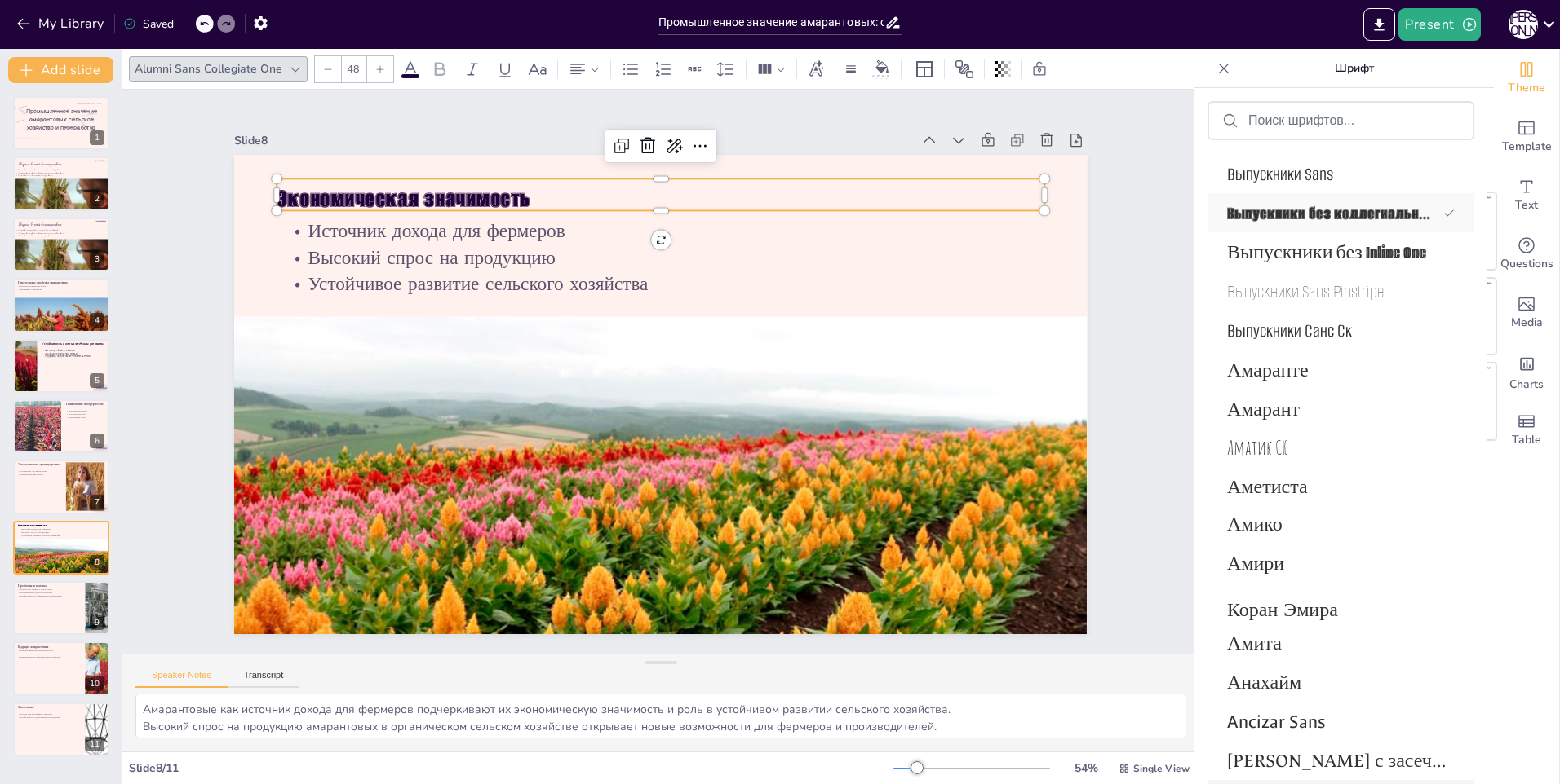
scroll to position [2621, 0]
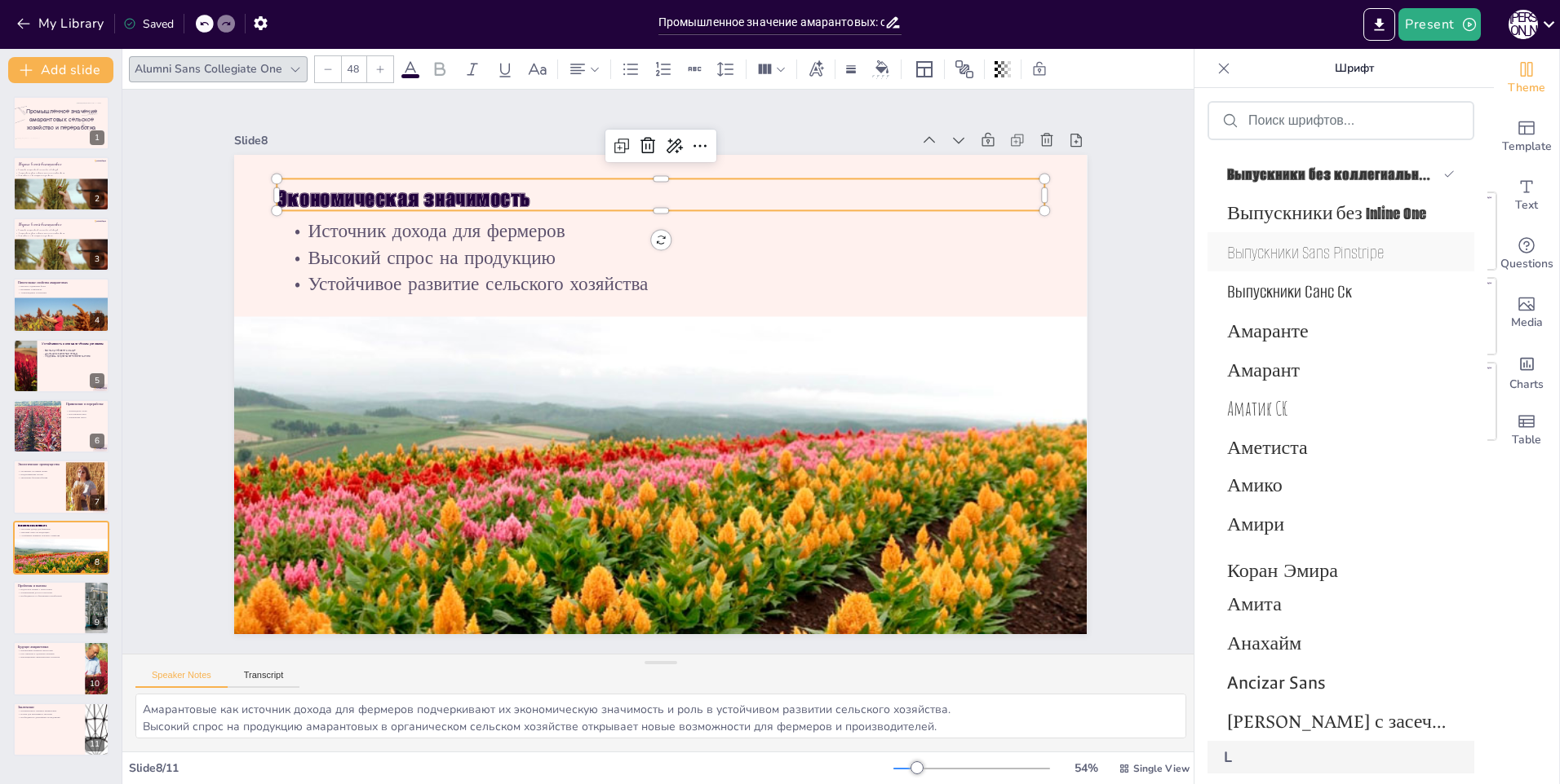
click at [1309, 254] on span "Выпускники Sans Pinstripe" at bounding box center [1338, 252] width 221 height 24
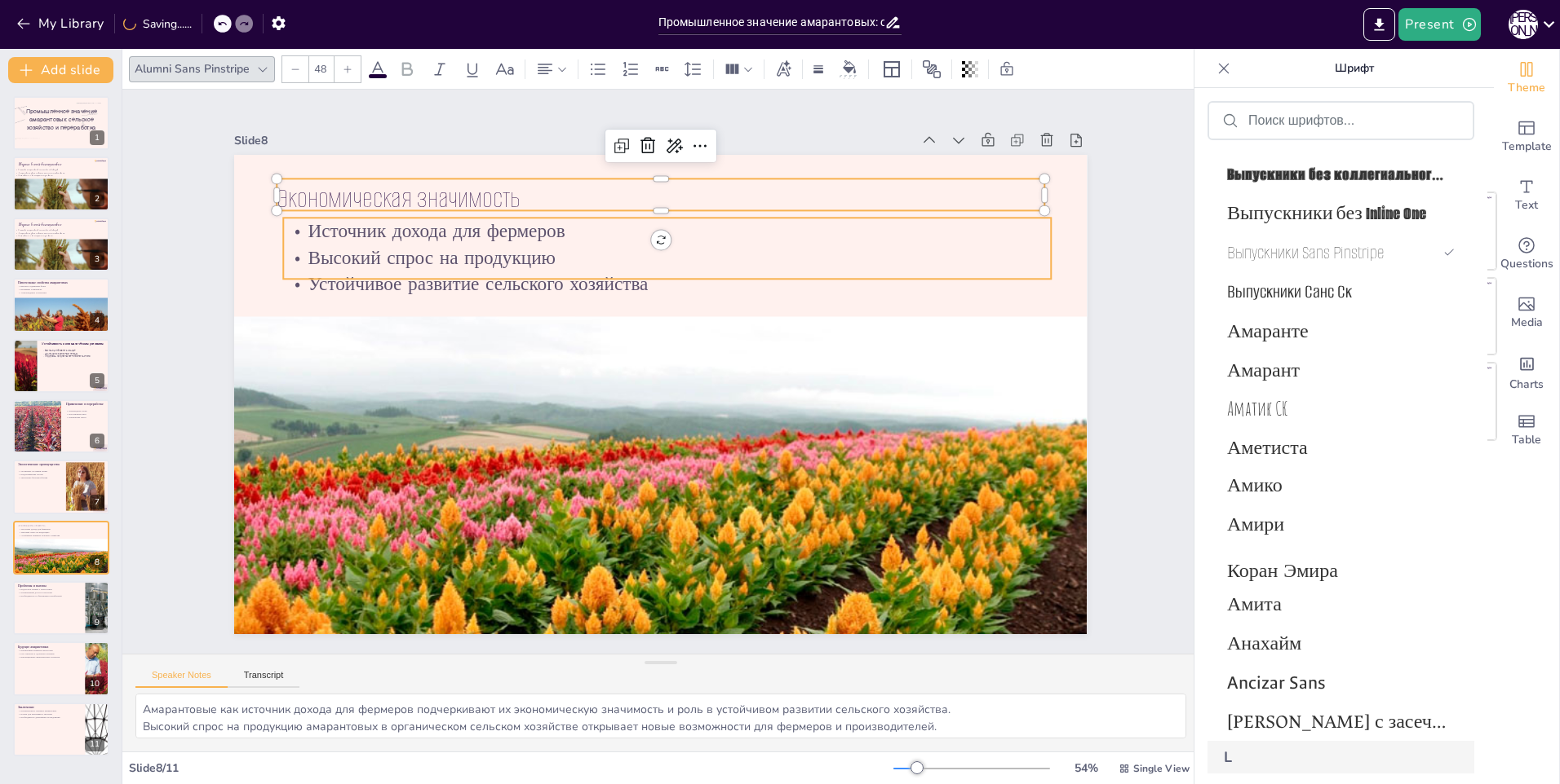
click at [424, 271] on span "Устойчивое развитие сельского хозяйства" at bounding box center [514, 232] width 331 height 130
type input "32"
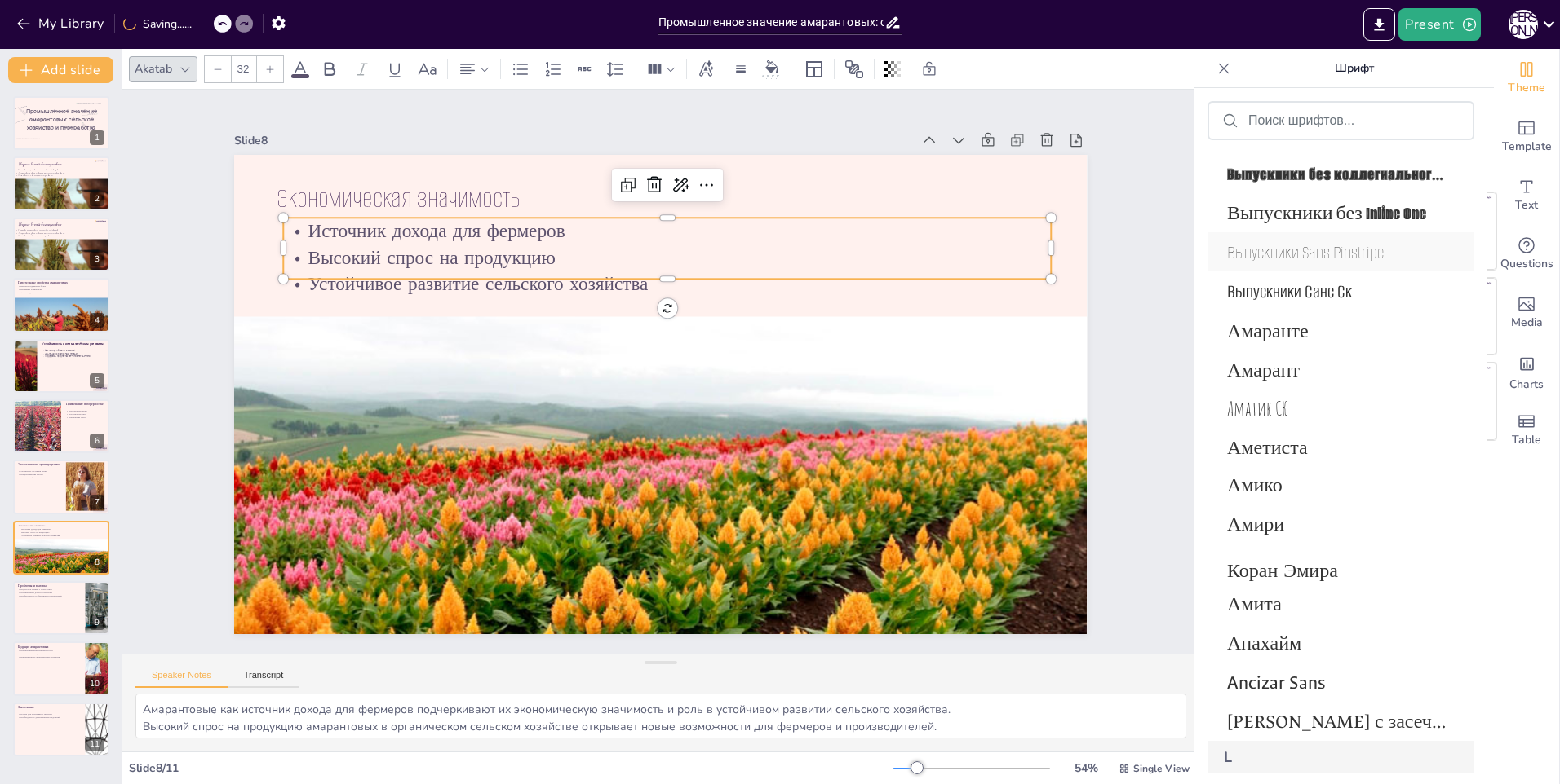
click at [1293, 253] on span "Выпускники Sans Pinstripe" at bounding box center [1338, 252] width 221 height 24
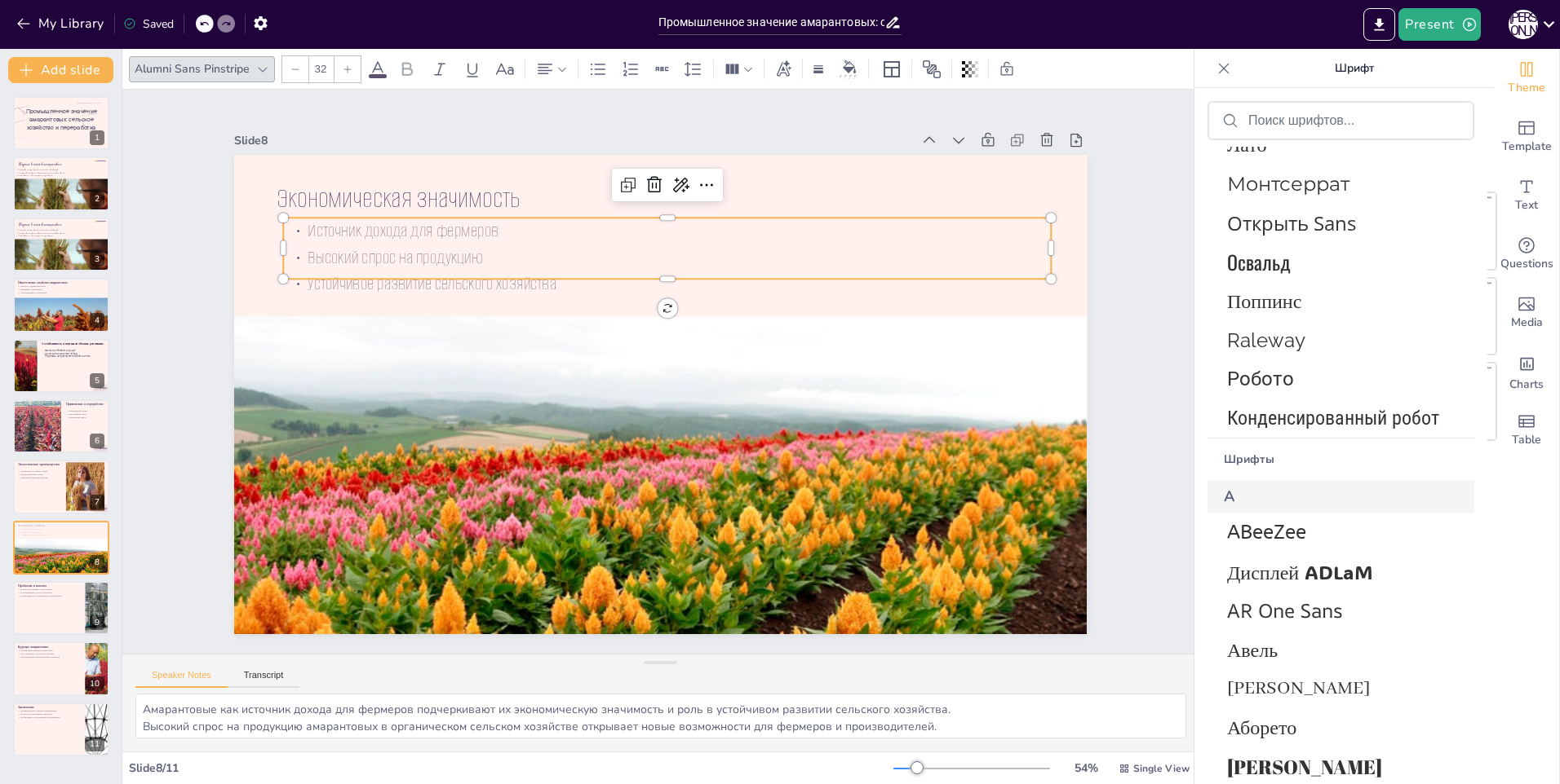
scroll to position [12, 0]
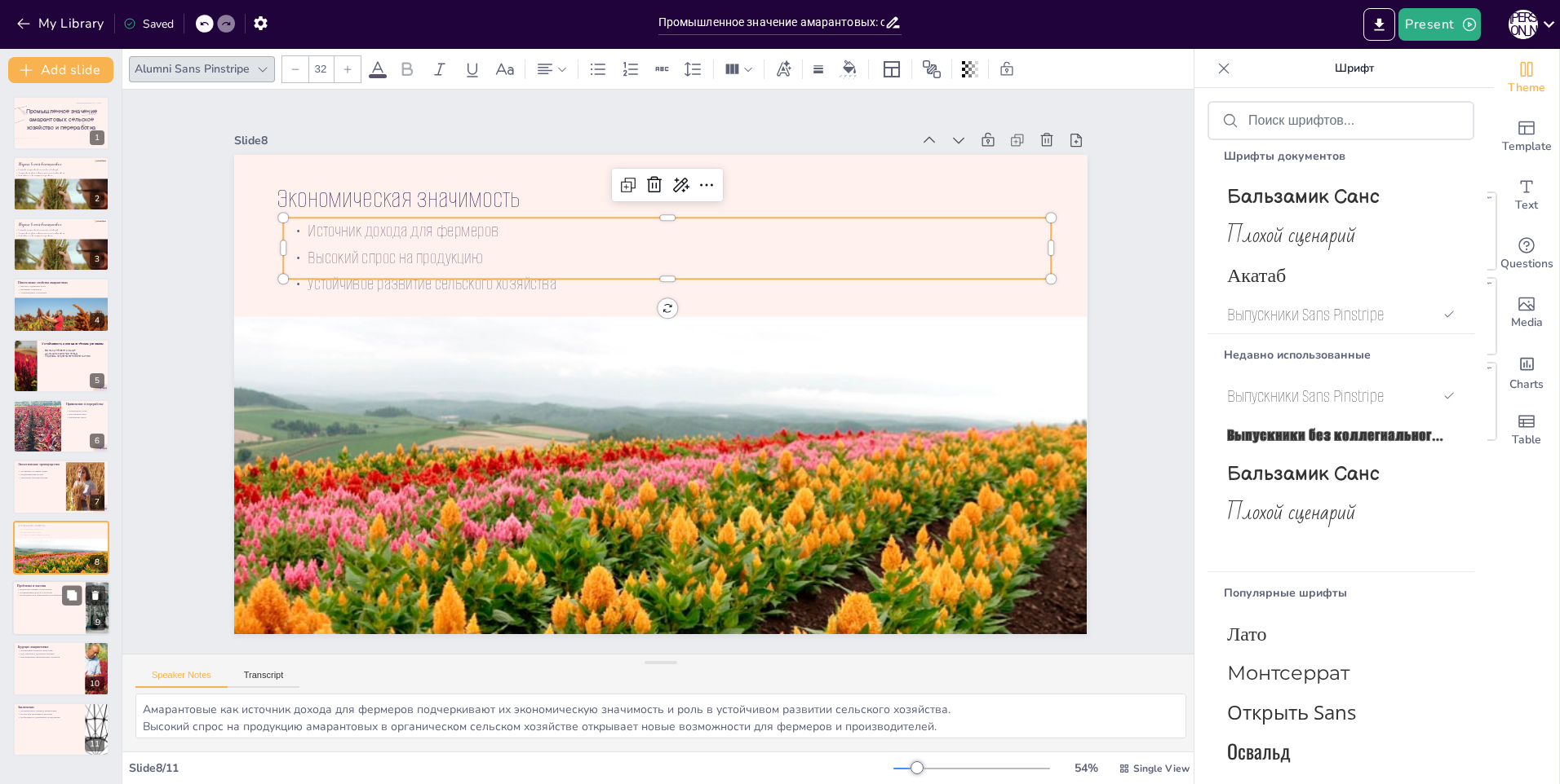
click at [47, 603] on div at bounding box center [61, 608] width 98 height 56
type textarea "Недостаток знаний о технологиях выращивания амарантовых подчеркивает важность о…"
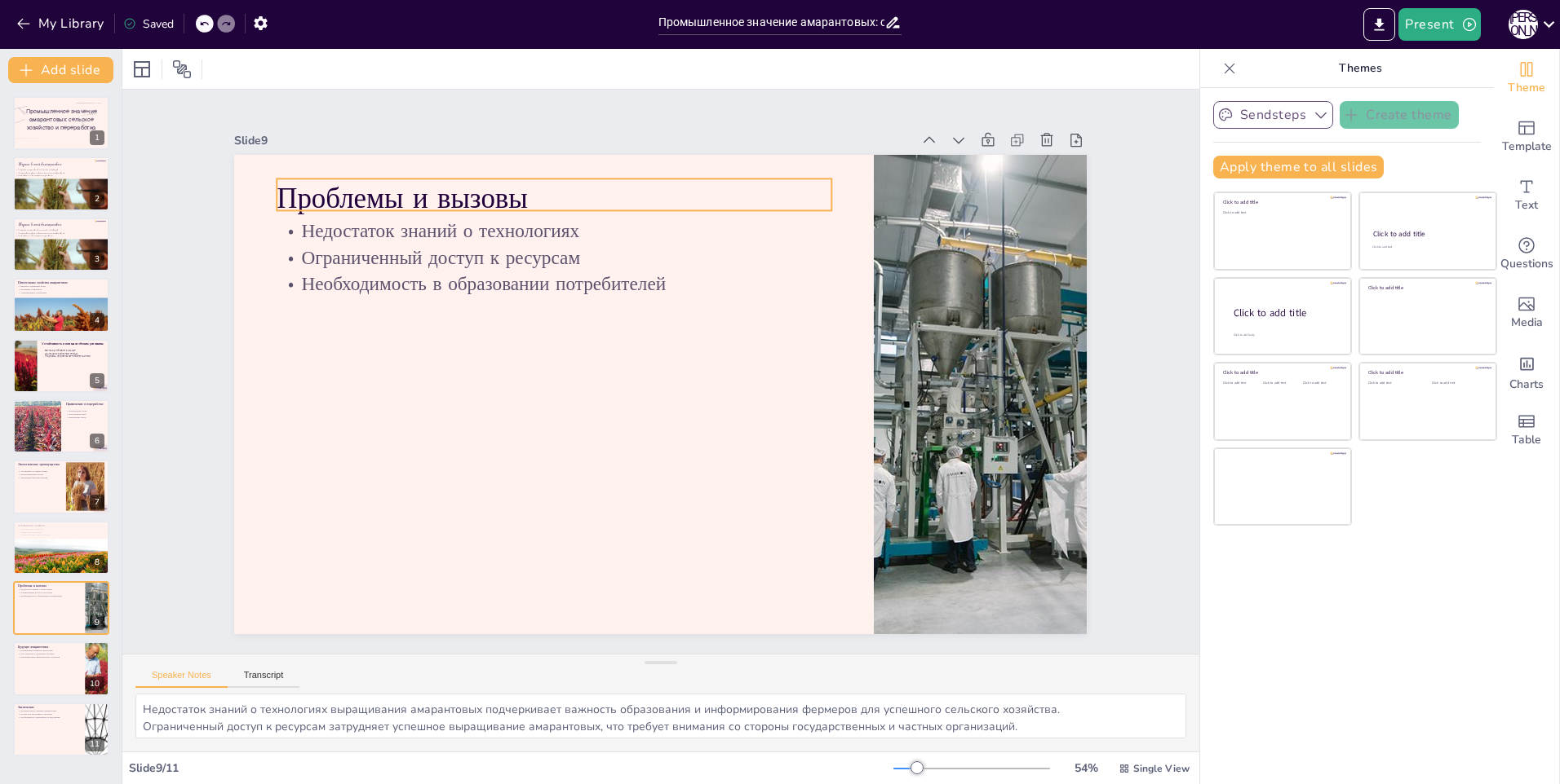
click at [409, 196] on p "Проблемы и вызовы" at bounding box center [655, 169] width 500 height 311
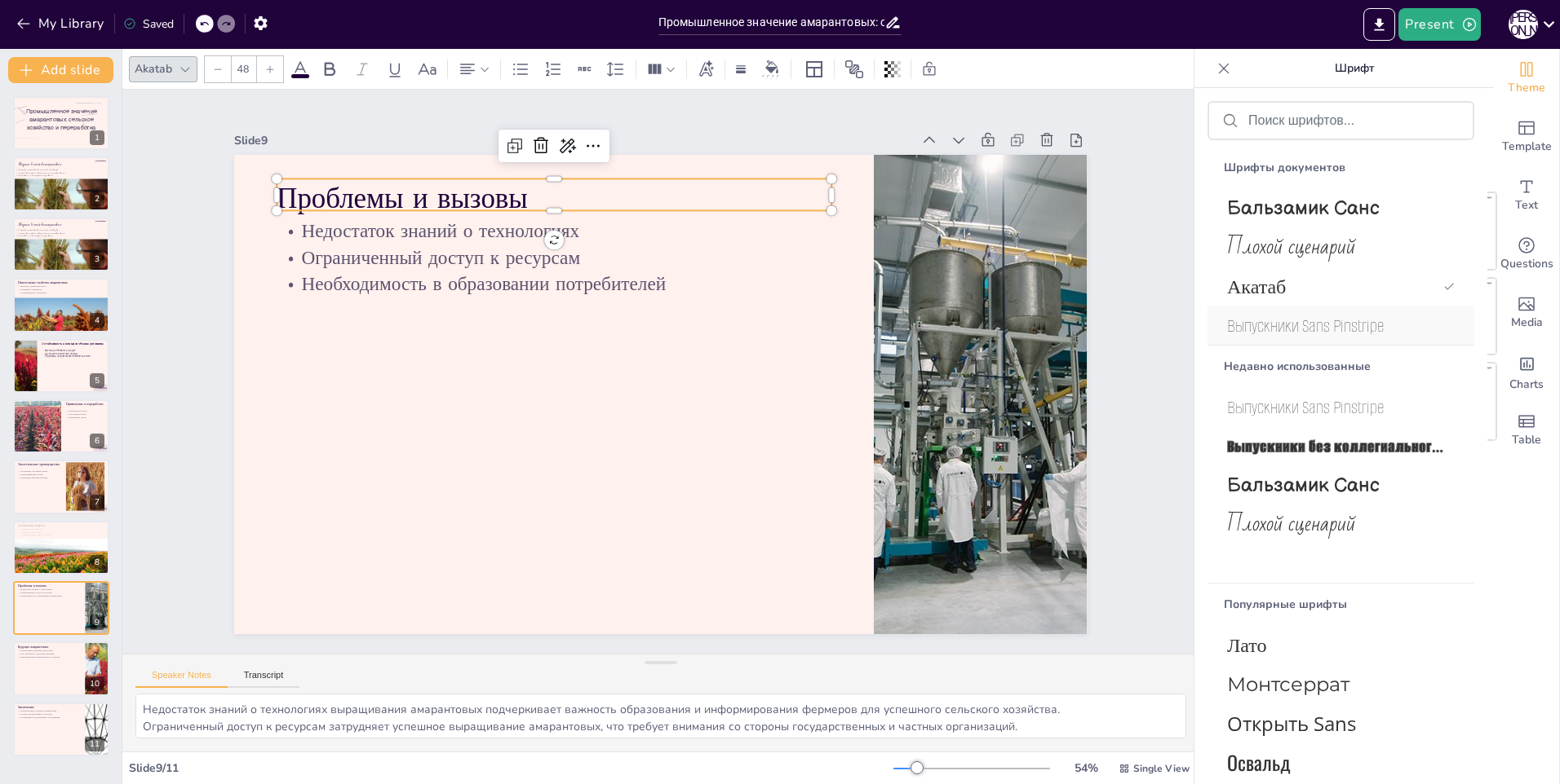
click at [1328, 327] on span "Выпускники Sans Pinstripe" at bounding box center [1338, 326] width 221 height 24
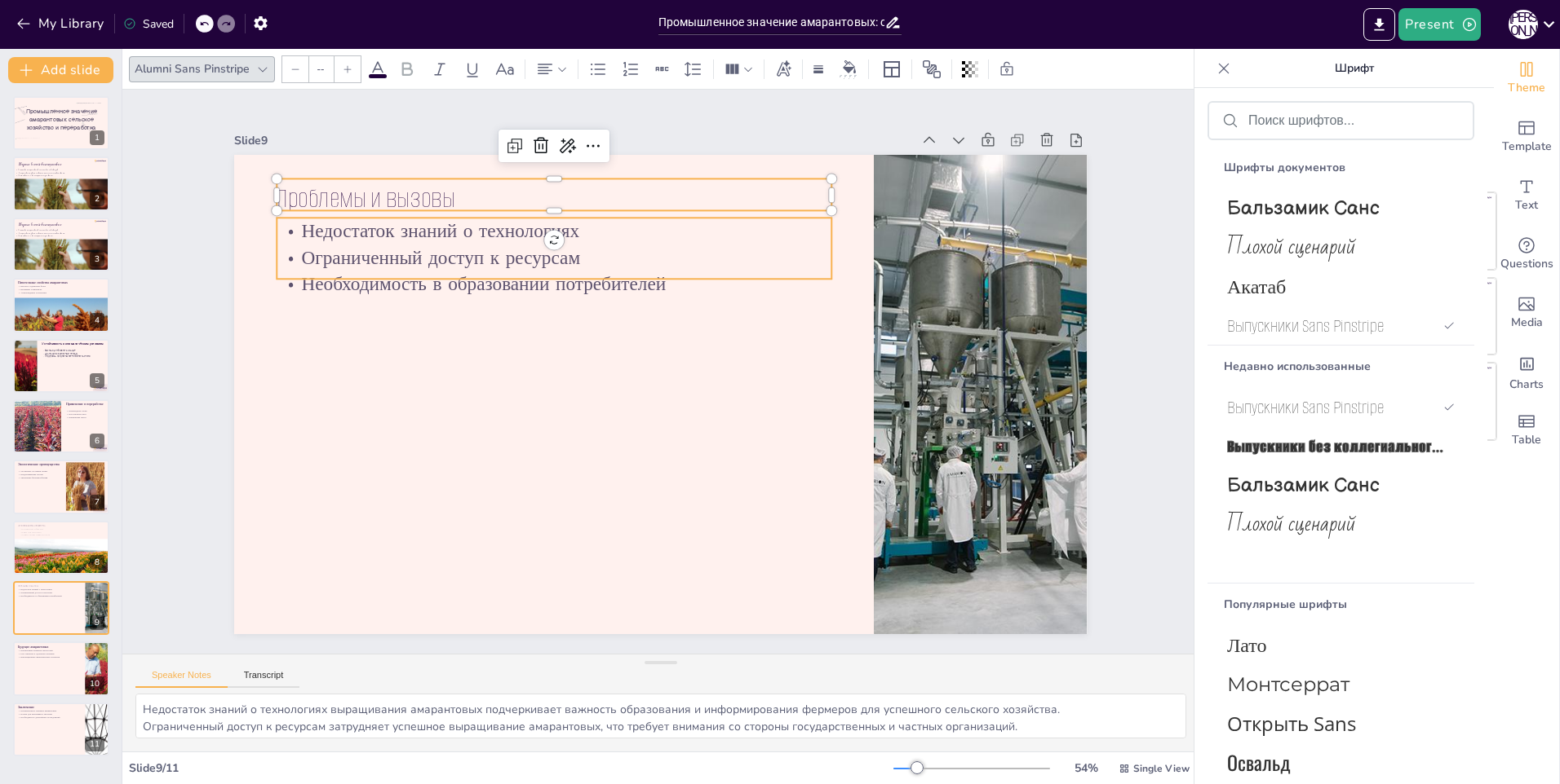
click at [330, 277] on div "Проблемы и вызовы Недостаток знаний о технологиях Ограниченный доступ к ресурса…" at bounding box center [649, 391] width 978 height 842
type input "32"
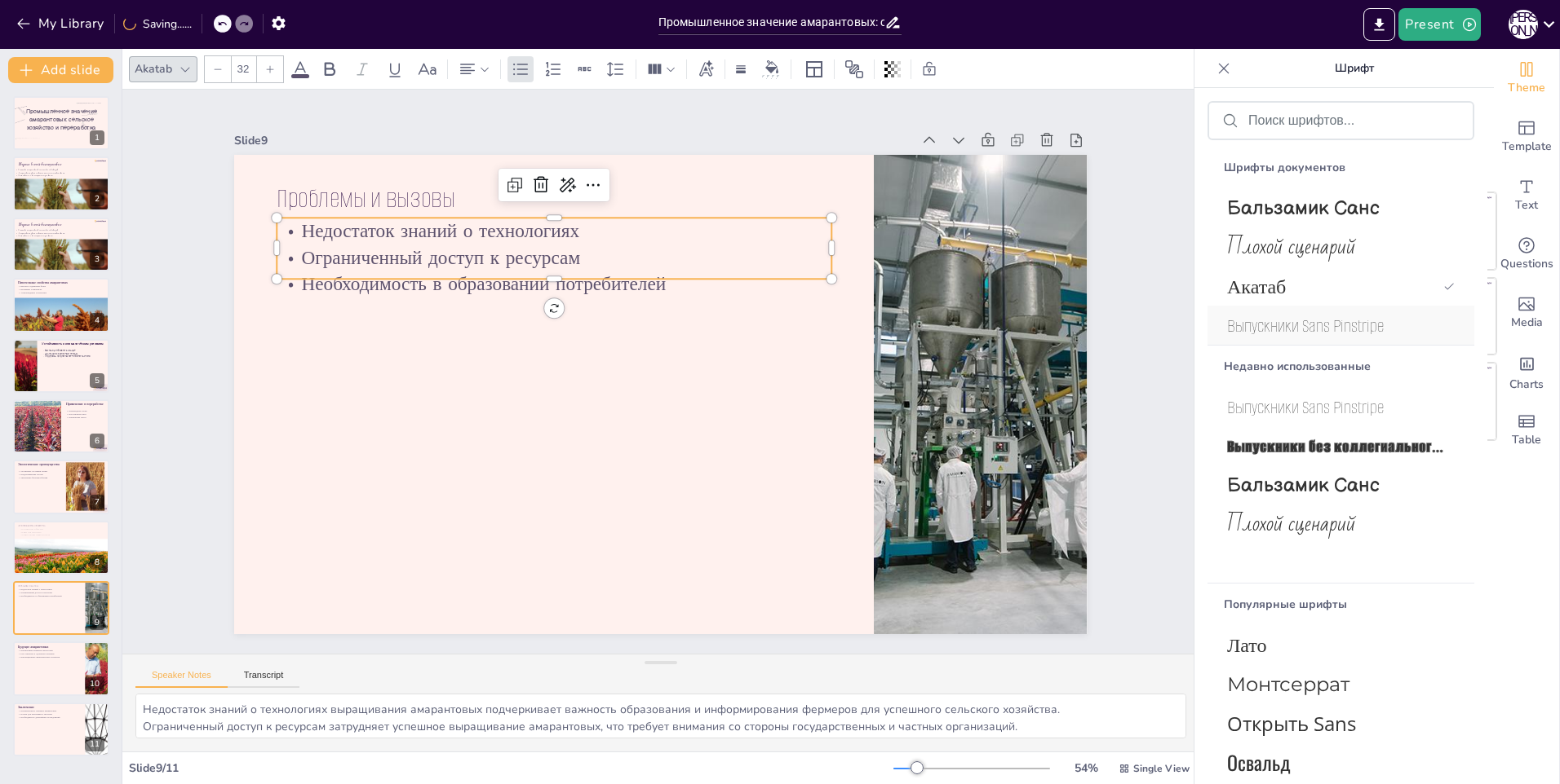
click at [1308, 323] on span "Выпускники Sans Pinstripe" at bounding box center [1338, 326] width 221 height 24
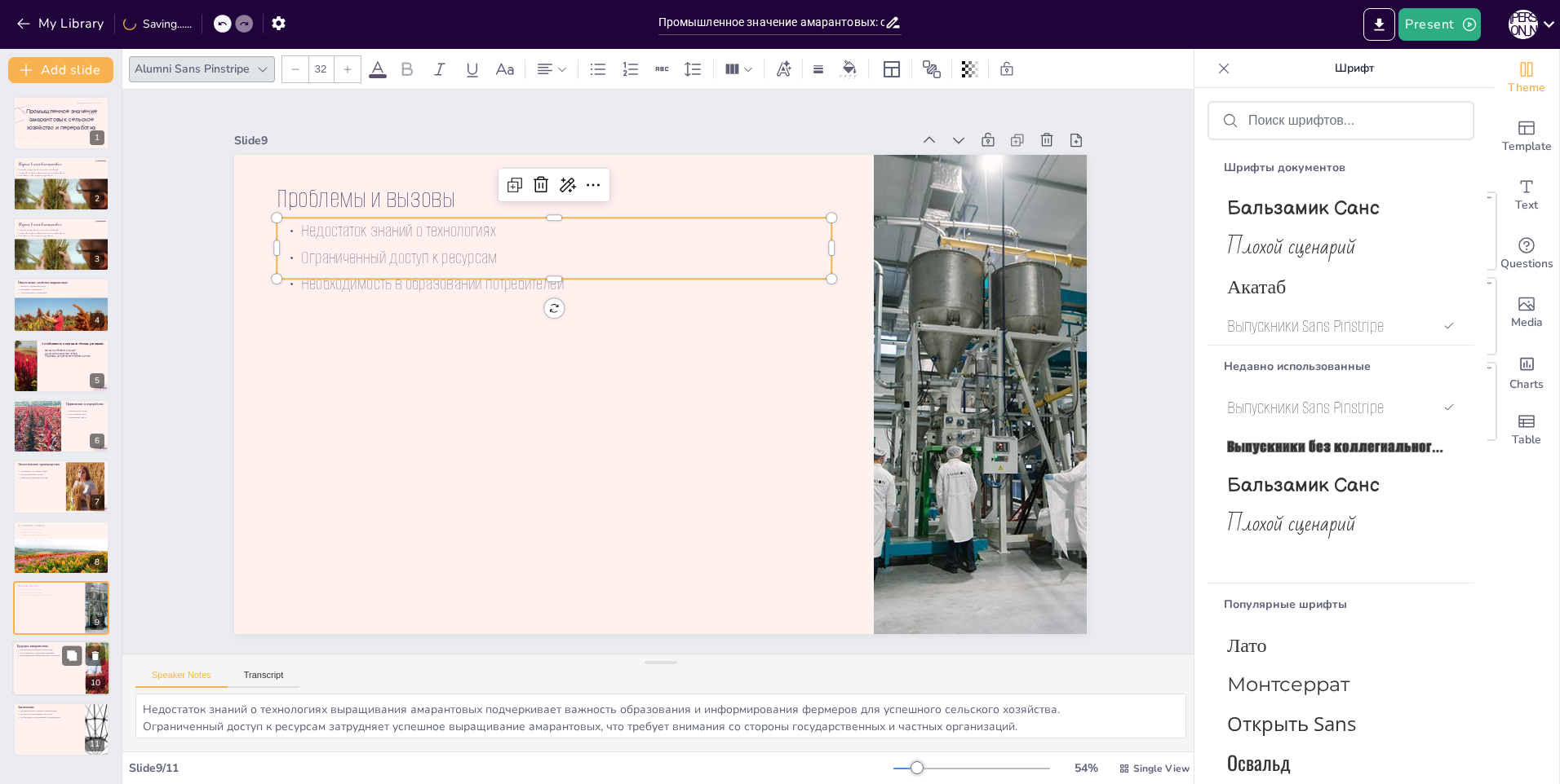
click at [42, 670] on div at bounding box center [61, 669] width 98 height 56
type textarea "Перспективы развития технологий в области амарантовых открывают новые возможнос…"
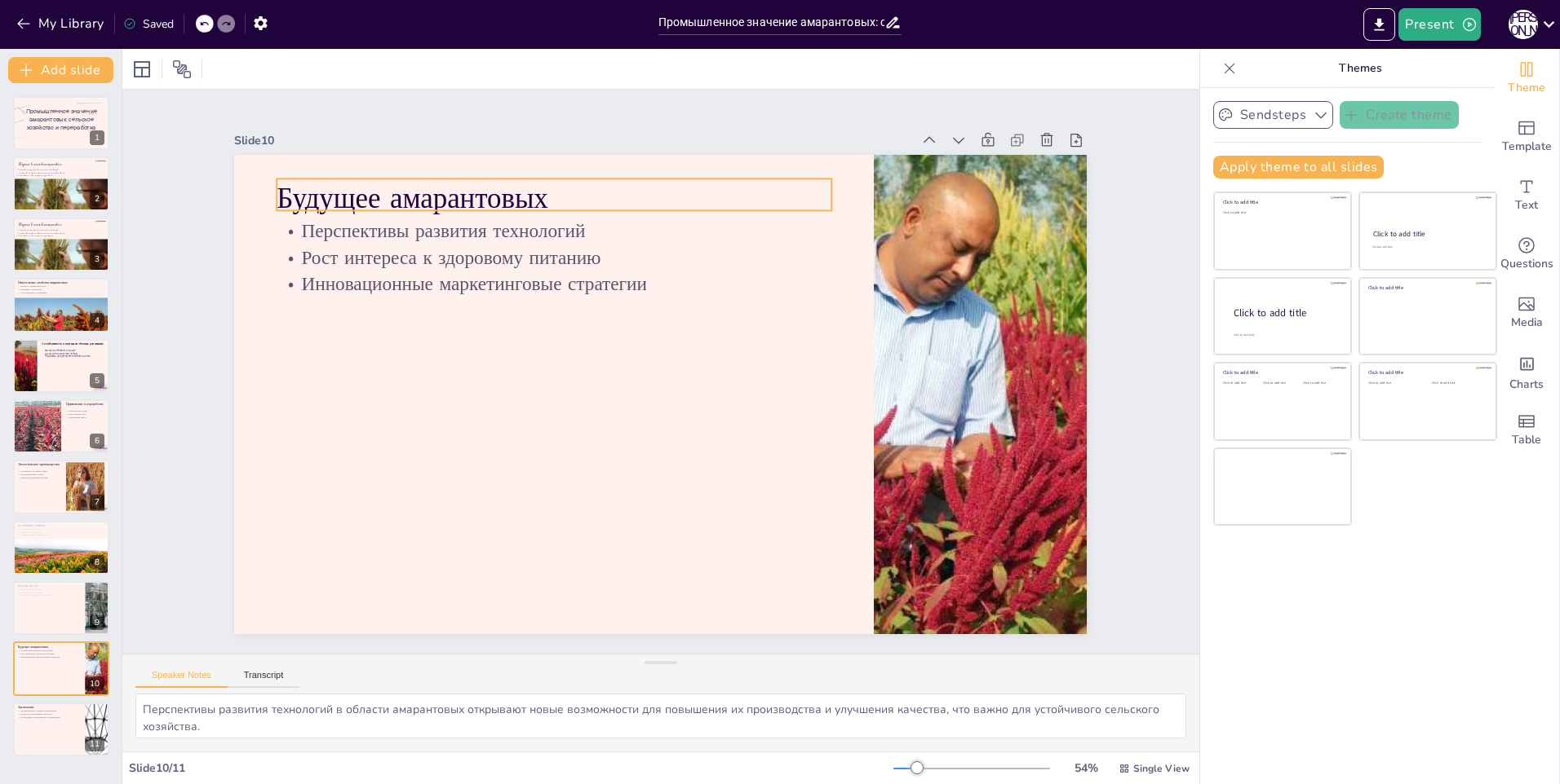
click at [478, 208] on p "Будущее амарантовых" at bounding box center [698, 172] width 439 height 400
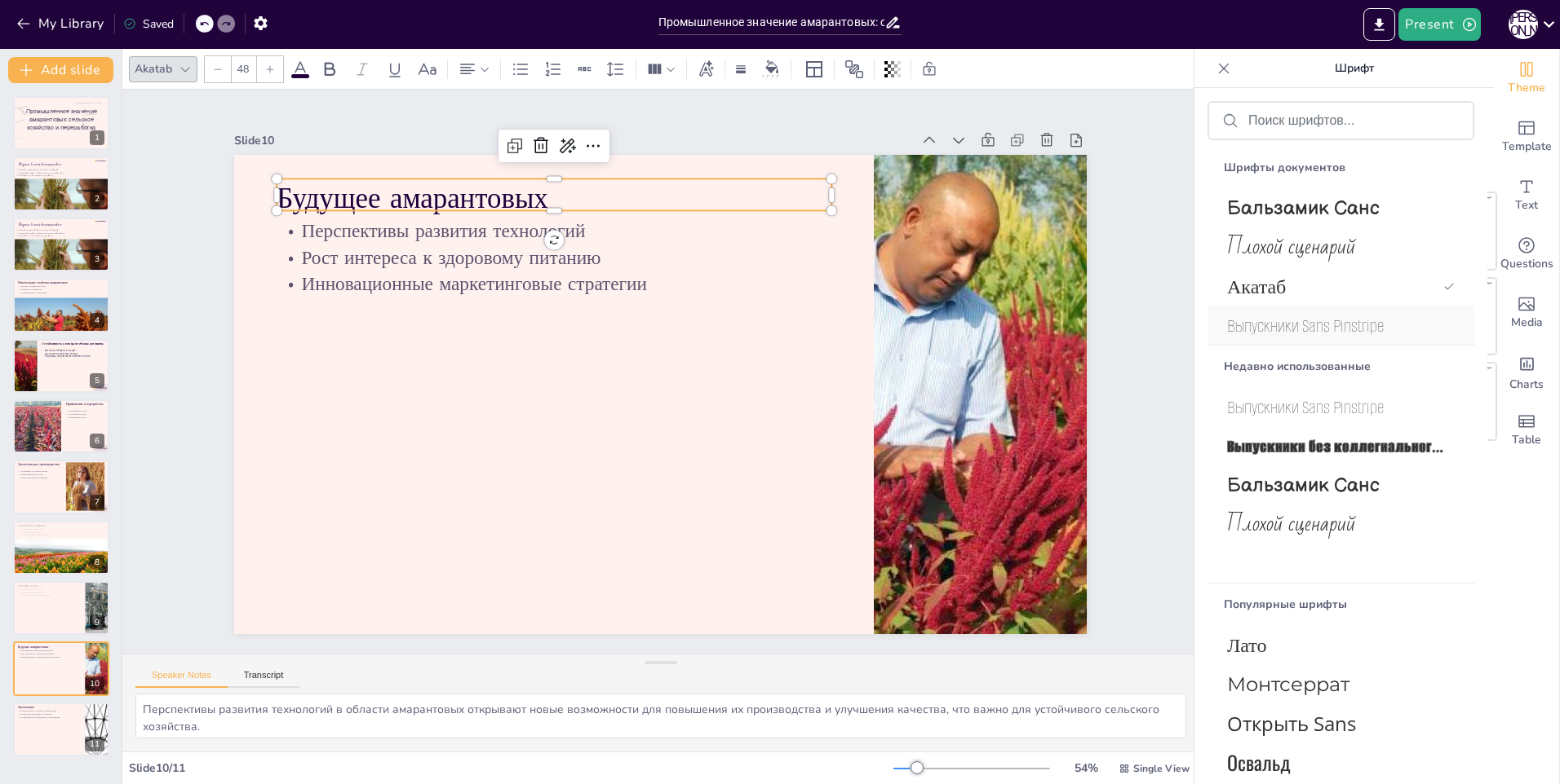
click at [1366, 326] on span "Выпускники Sans Pinstripe" at bounding box center [1338, 326] width 221 height 24
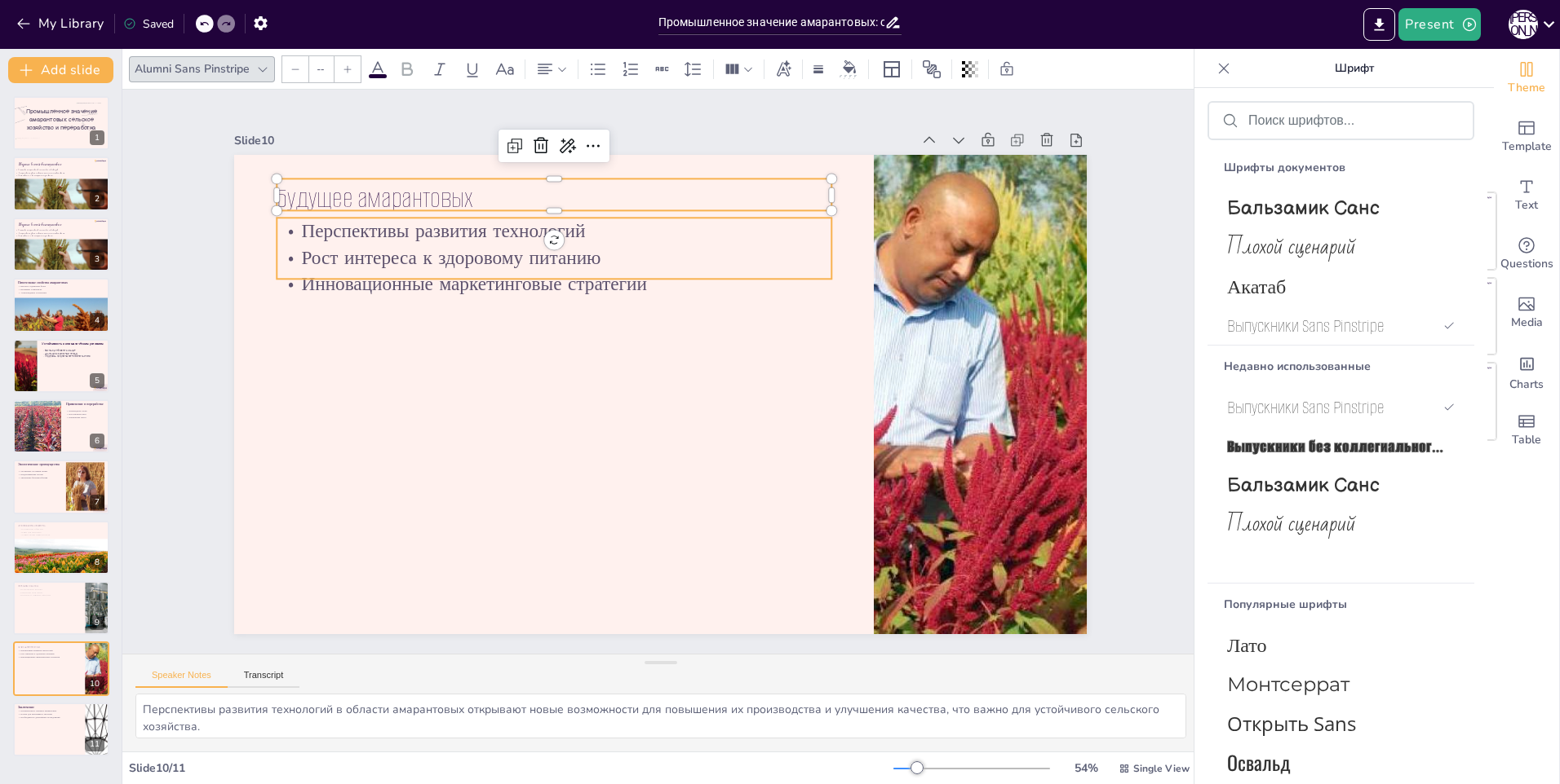
type input "32"
click at [438, 233] on p "Перспективы развития технологий" at bounding box center [569, 220] width 554 height 84
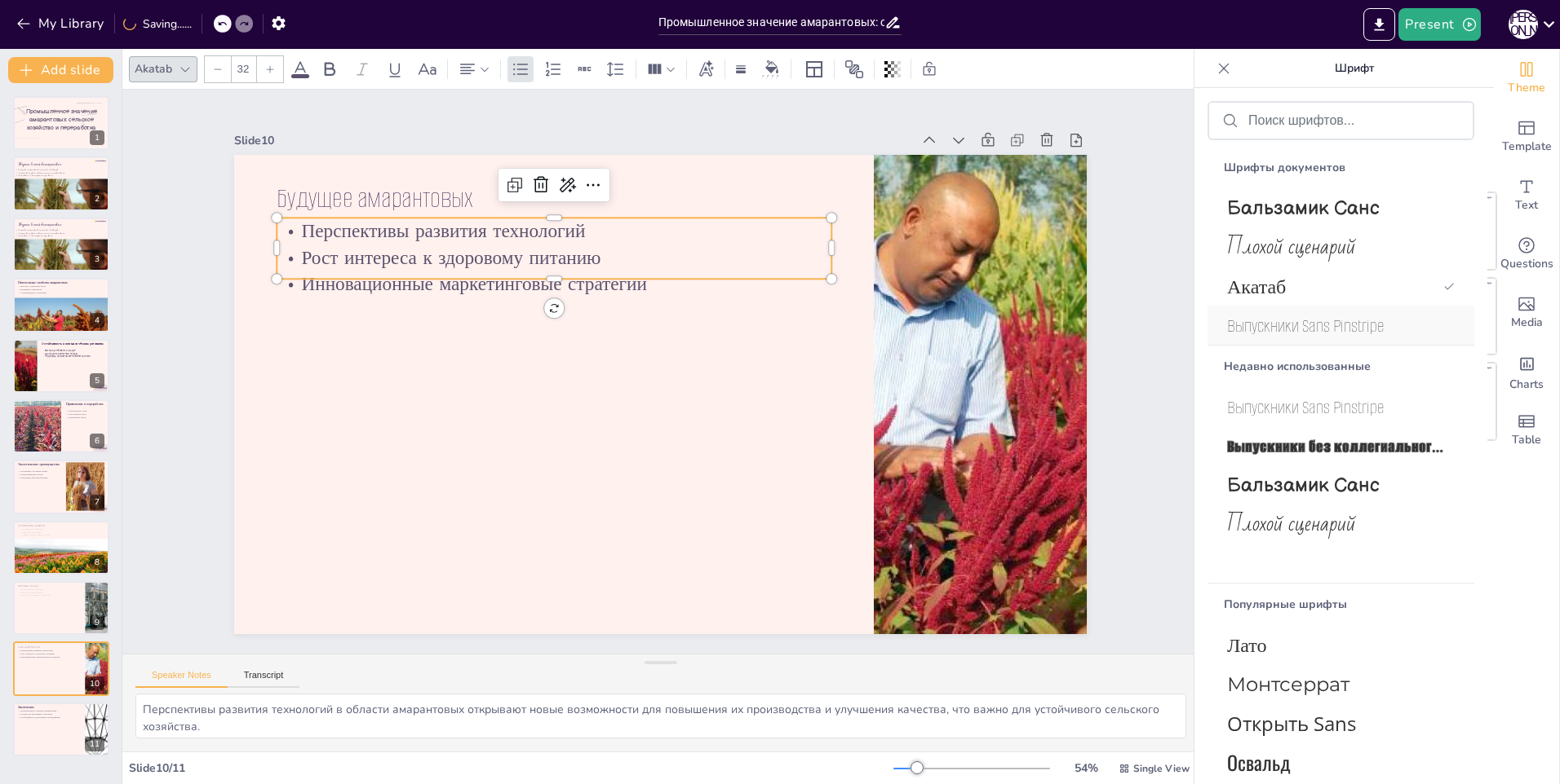
click at [1263, 342] on div "Выпускники Sans Pinstripe" at bounding box center [1340, 326] width 266 height 39
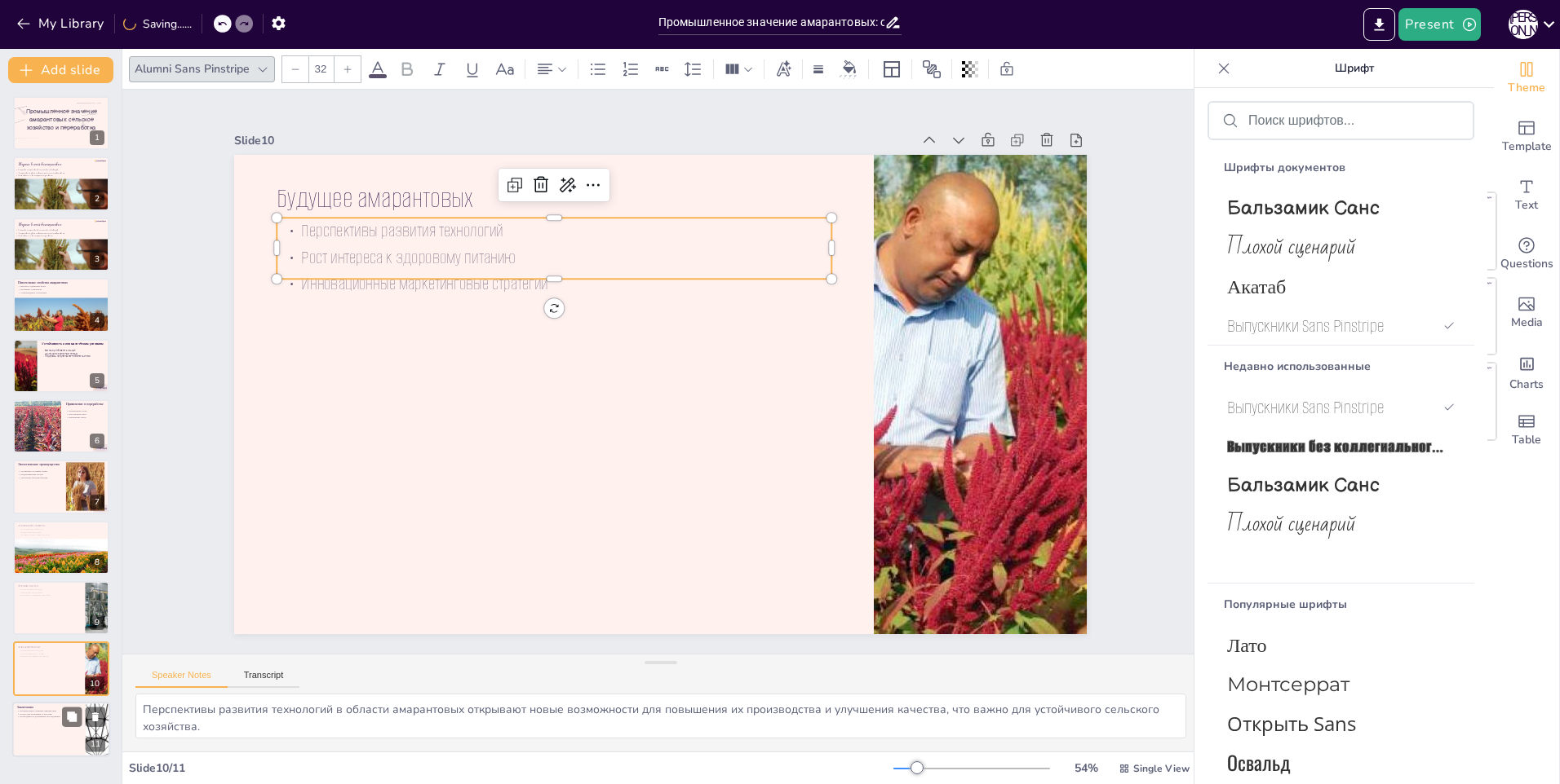
click at [26, 732] on div at bounding box center [61, 729] width 98 height 56
type textarea "Промышленное значение амарантовых подчеркивает их роль в устойчивом развитии и …"
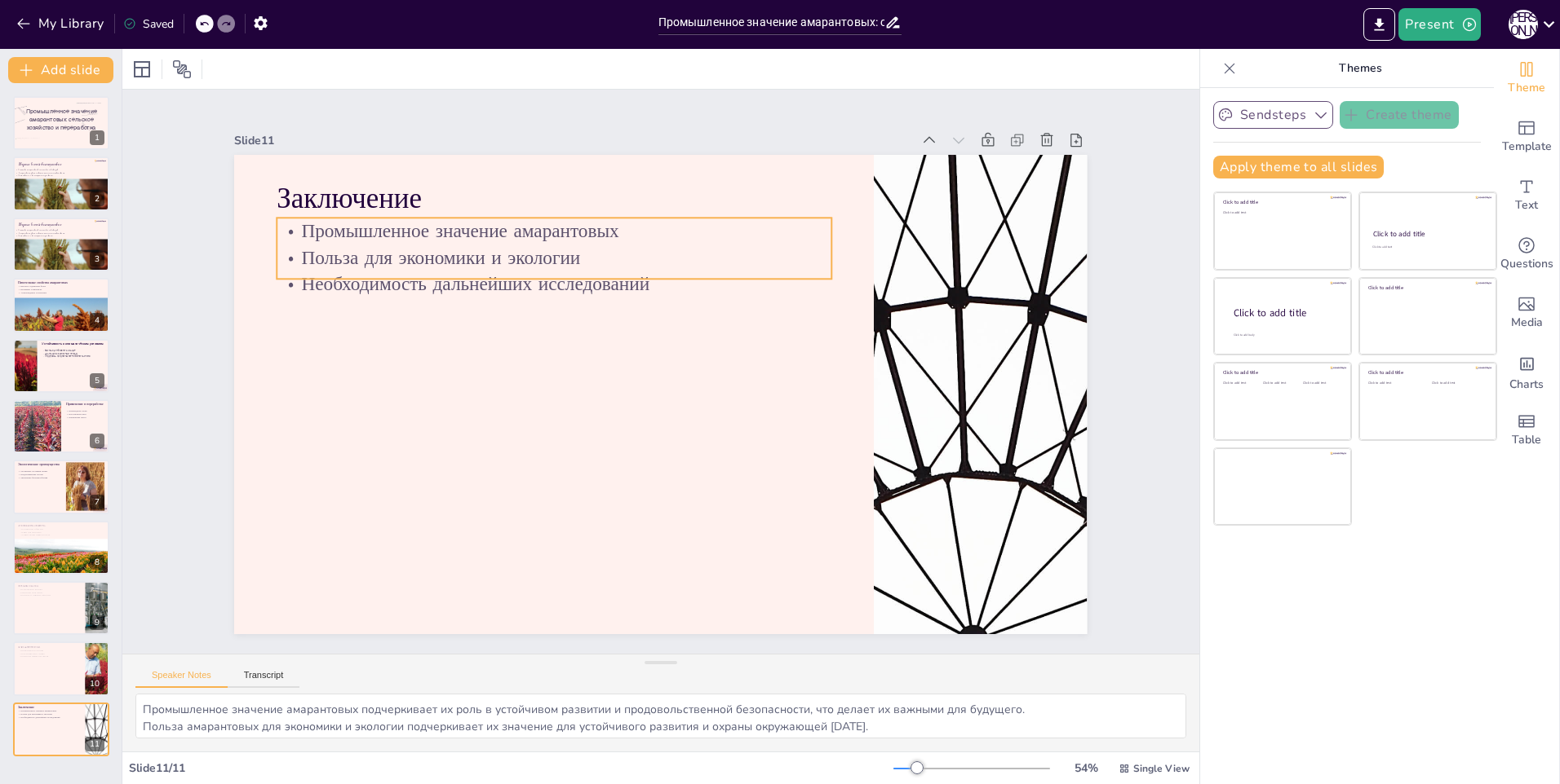
click at [815, 188] on p "Заключение" at bounding box center [834, 265] width 40 height 554
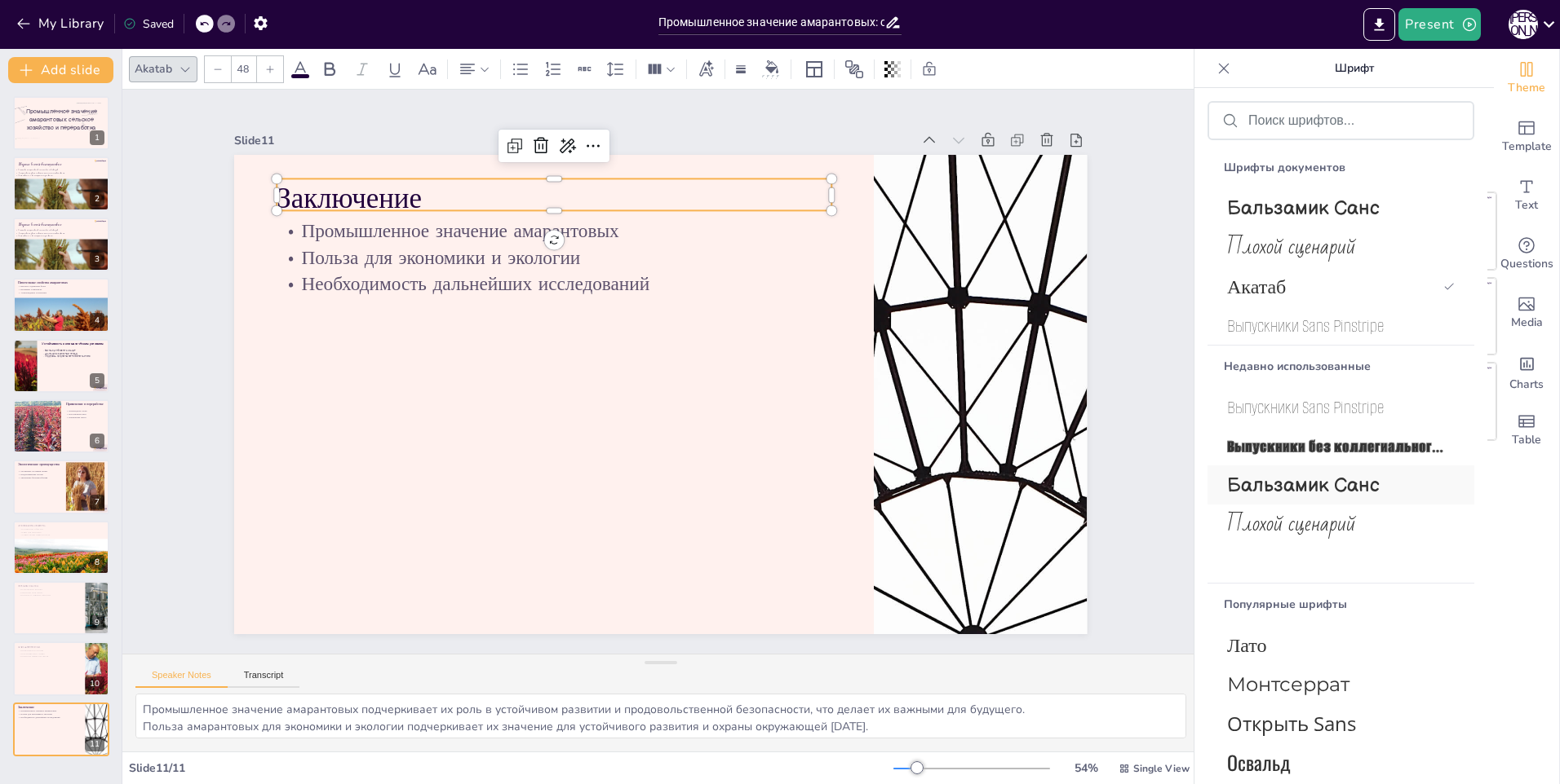
click at [1325, 491] on span "Бальзамик Санс" at bounding box center [1338, 485] width 221 height 24
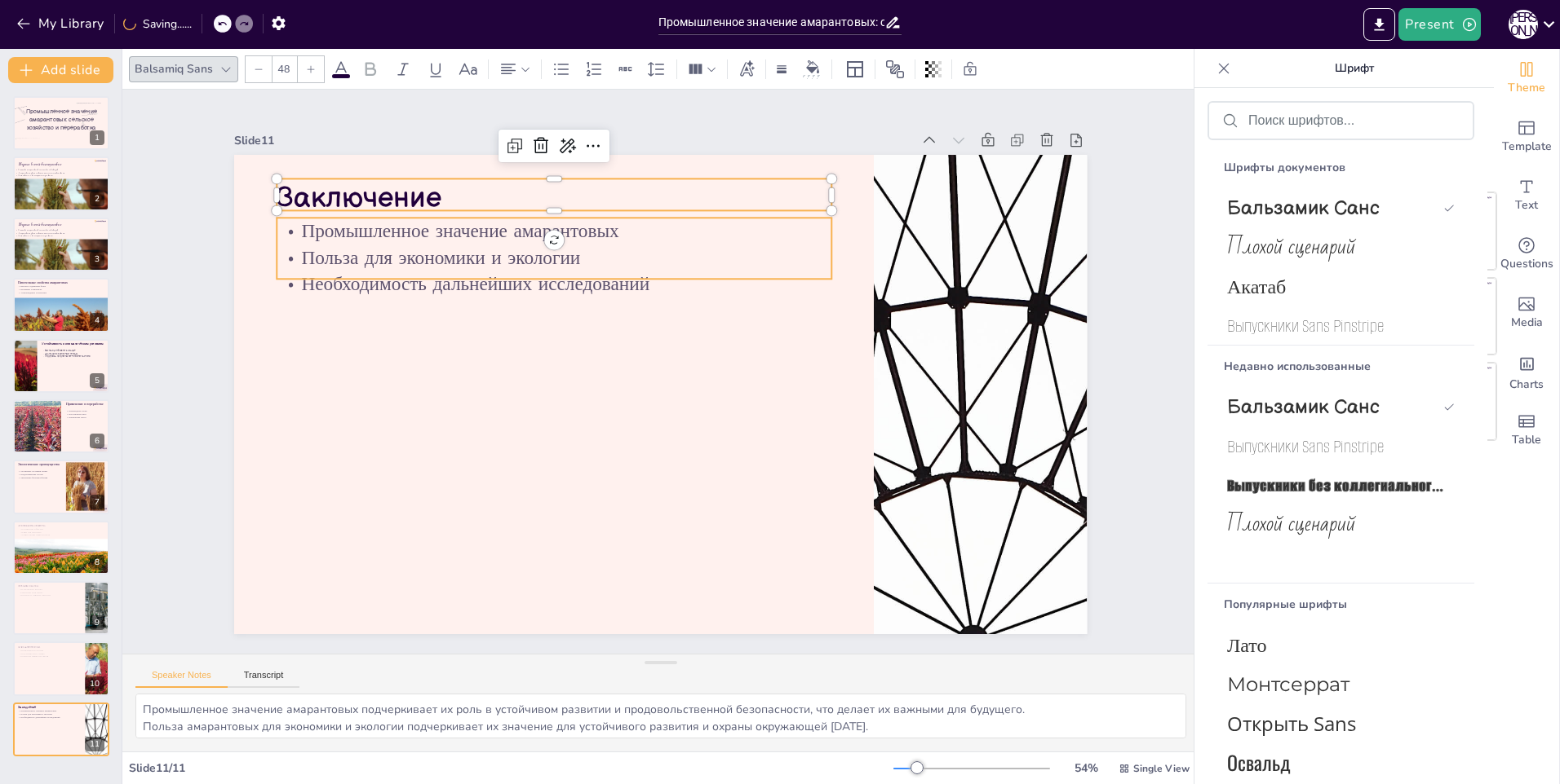
type input "32"
click at [387, 224] on p "Промышленное значение амарантовых" at bounding box center [603, 205] width 535 height 196
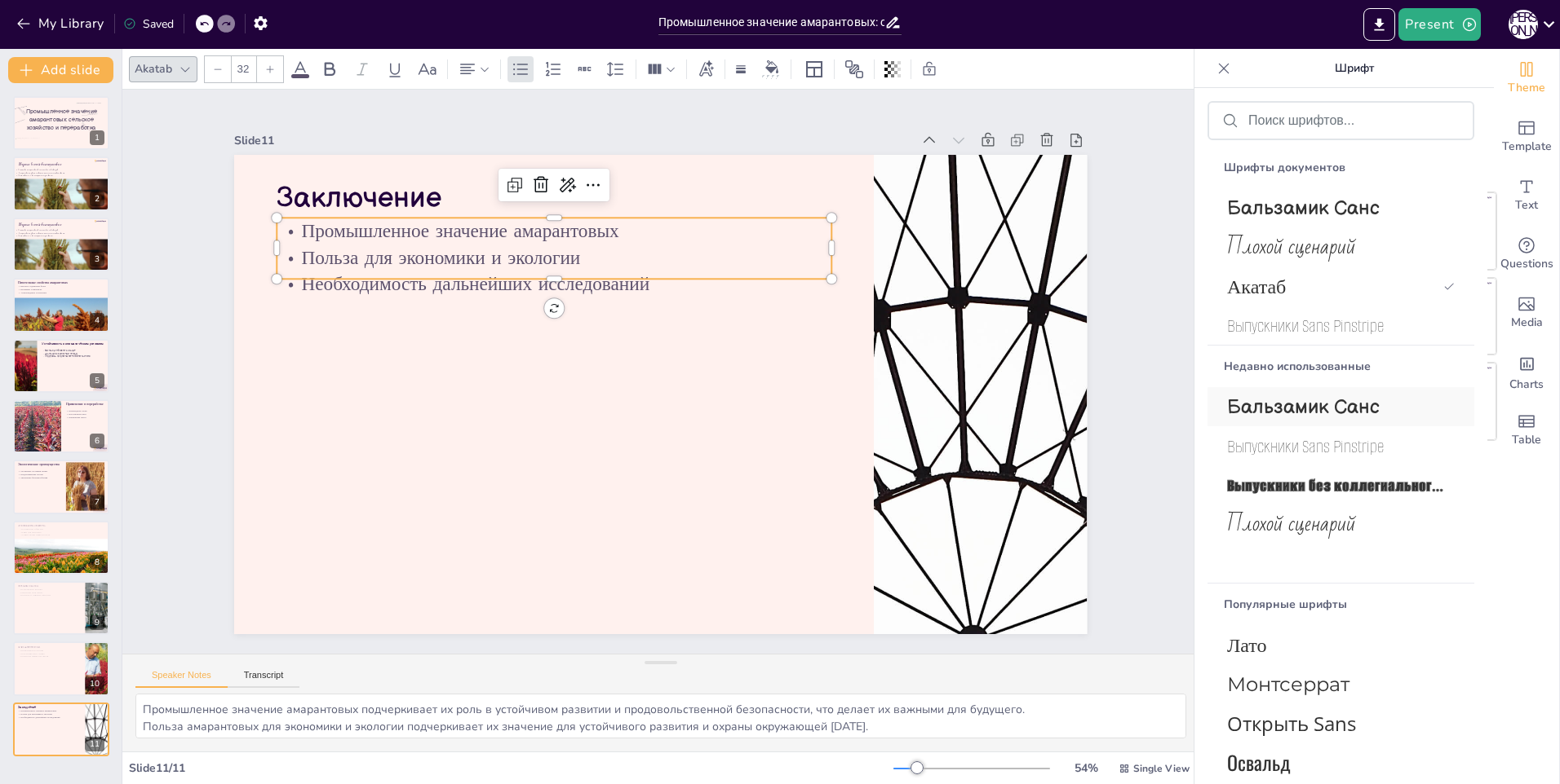
click at [1306, 411] on span "Бальзамик Санс" at bounding box center [1338, 407] width 221 height 24
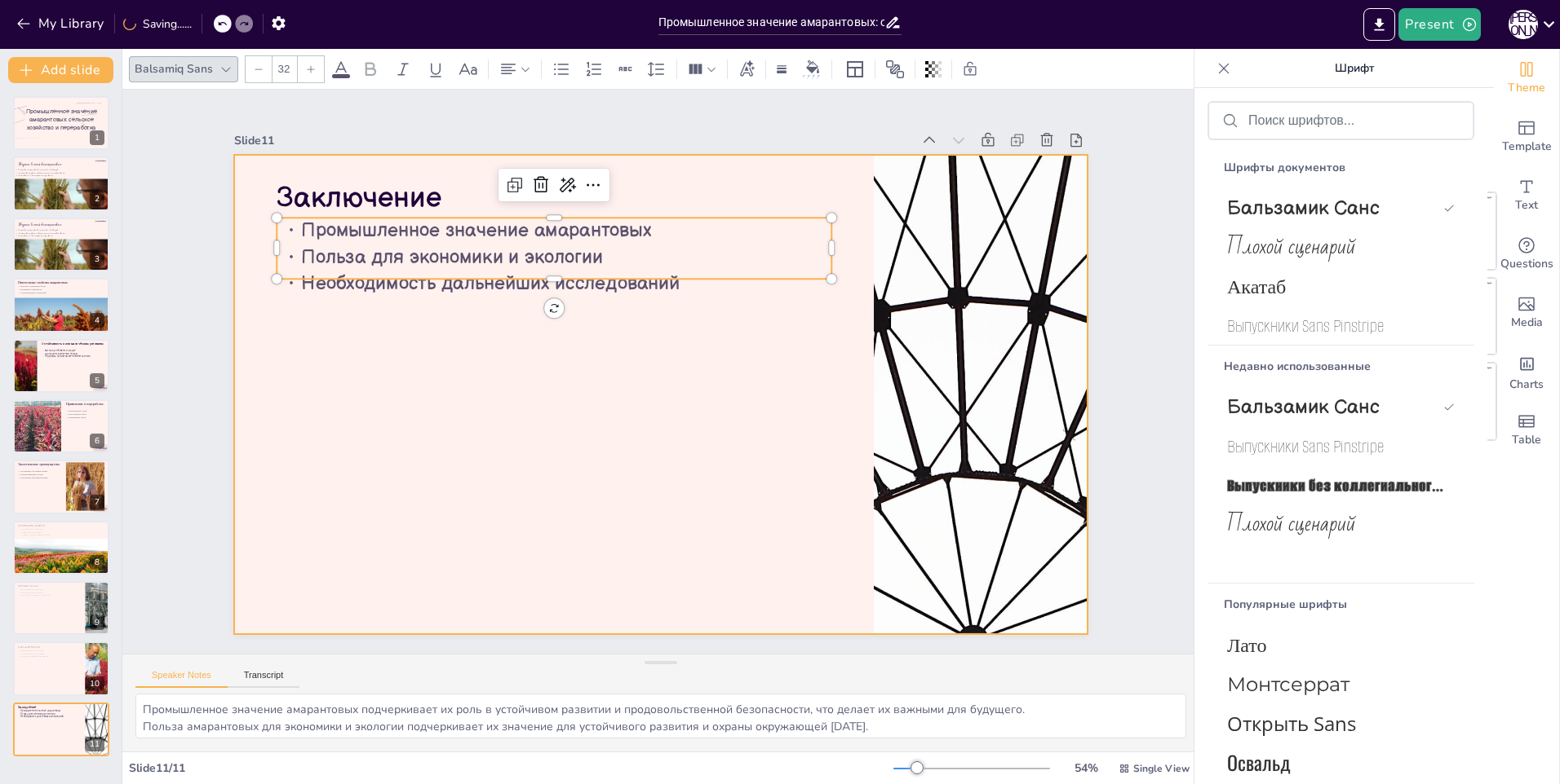
click at [556, 459] on div at bounding box center [658, 394] width 899 height 565
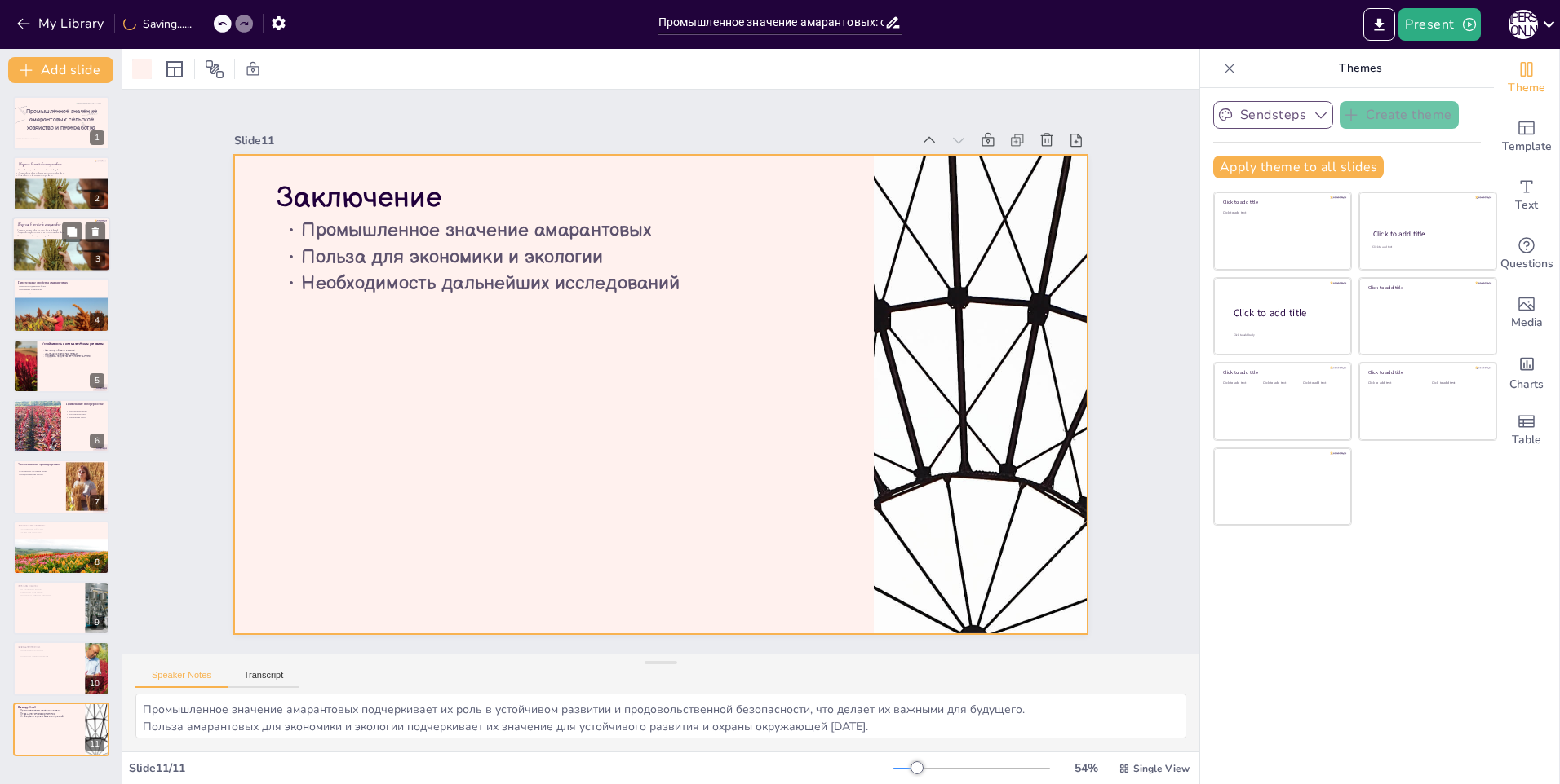
click at [49, 244] on div at bounding box center [61, 266] width 98 height 65
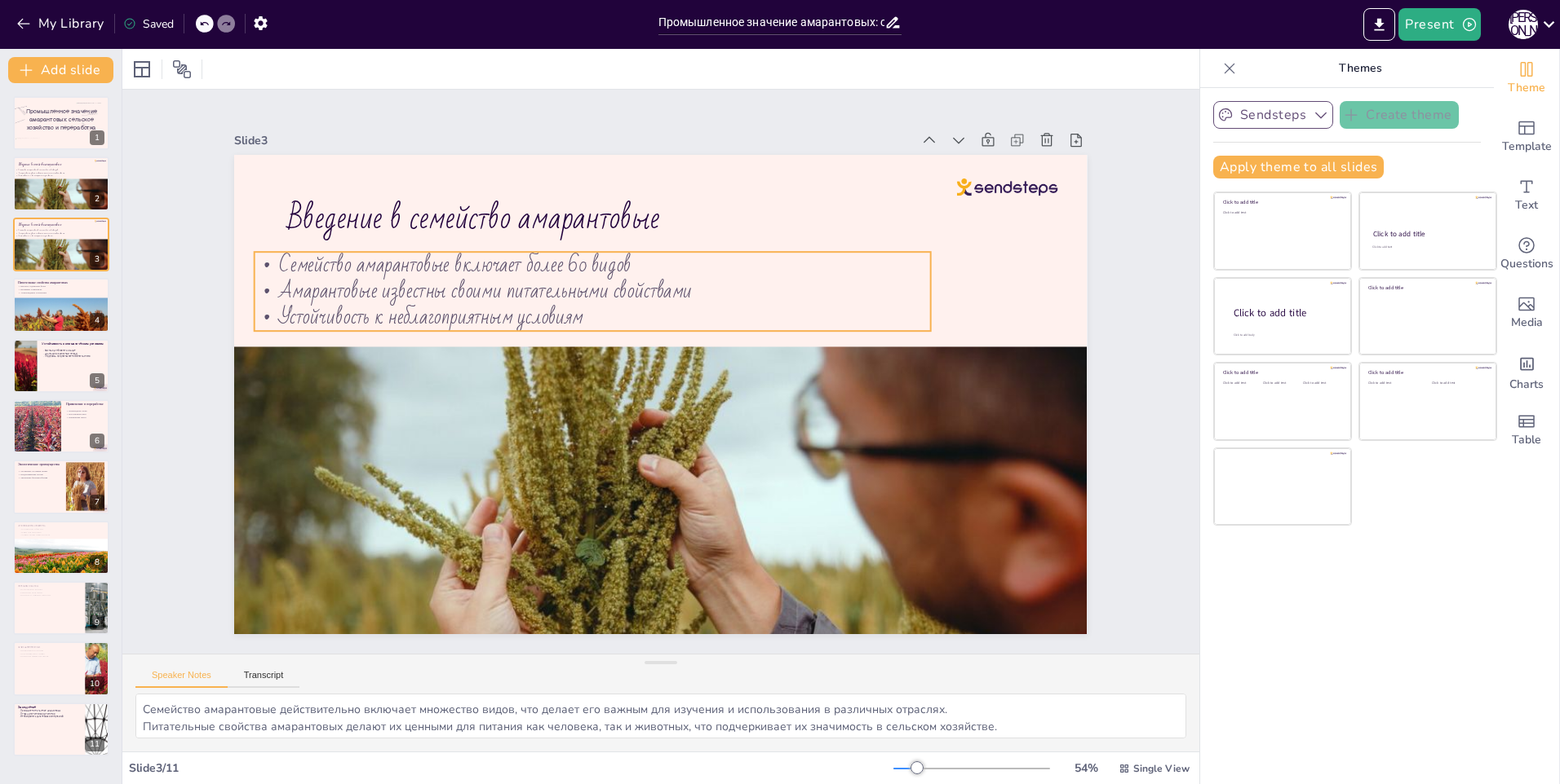
click at [312, 284] on span "Амарантовые известны своими питательными свойствами" at bounding box center [506, 257] width 412 height 122
click at [831, 308] on p "Устойчивость к неблагоприятным условиям" at bounding box center [613, 299] width 652 height 234
click at [1152, 352] on div "Slide 1 Промышленное значение амарантовых: сельское хозяйство и переработка Sli…" at bounding box center [660, 371] width 1213 height 953
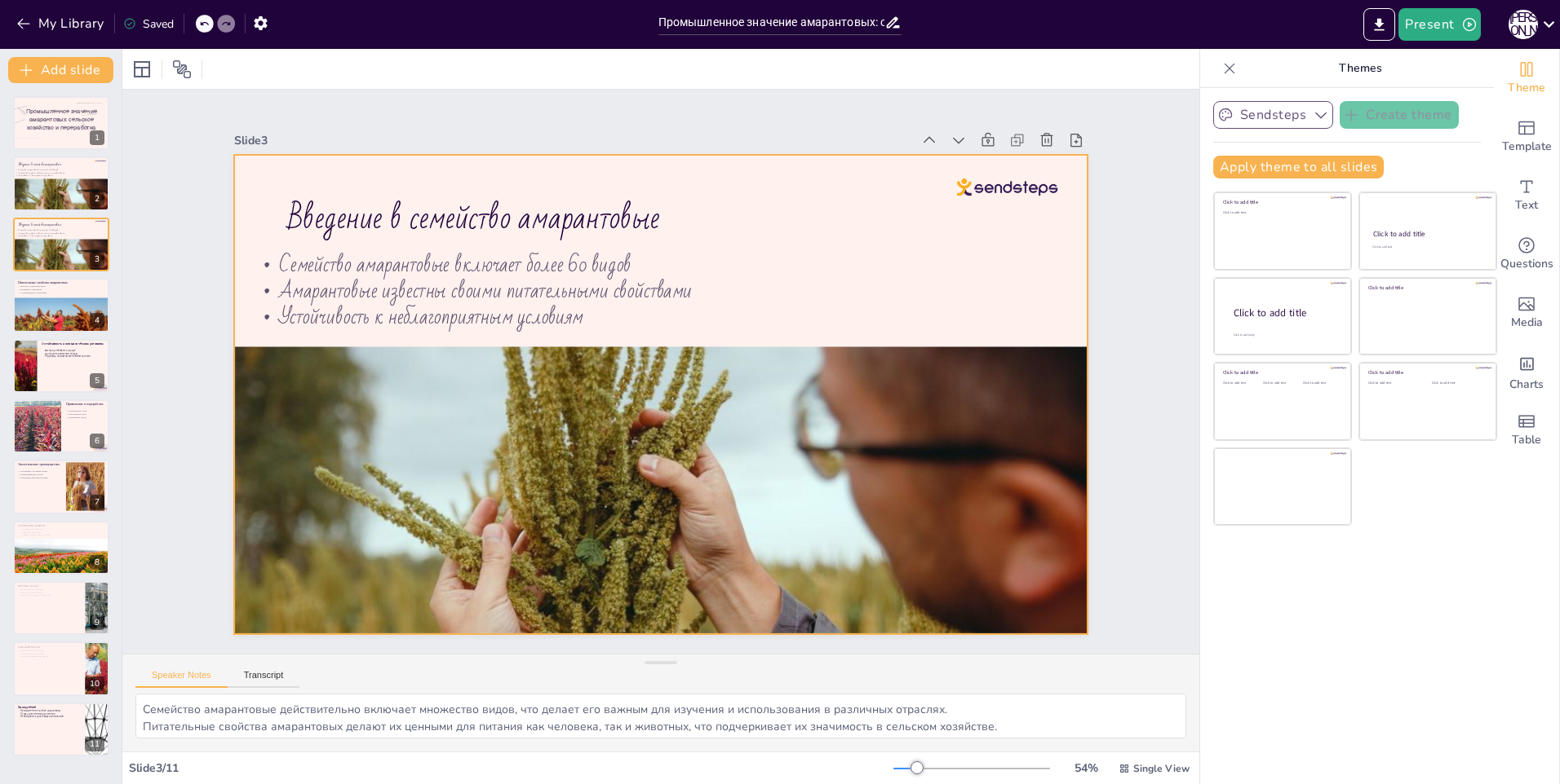
click at [1014, 297] on div at bounding box center [656, 394] width 934 height 646
drag, startPoint x: 133, startPoint y: 63, endPoint x: 211, endPoint y: 84, distance: 80.8
click at [134, 63] on div at bounding box center [142, 69] width 19 height 19
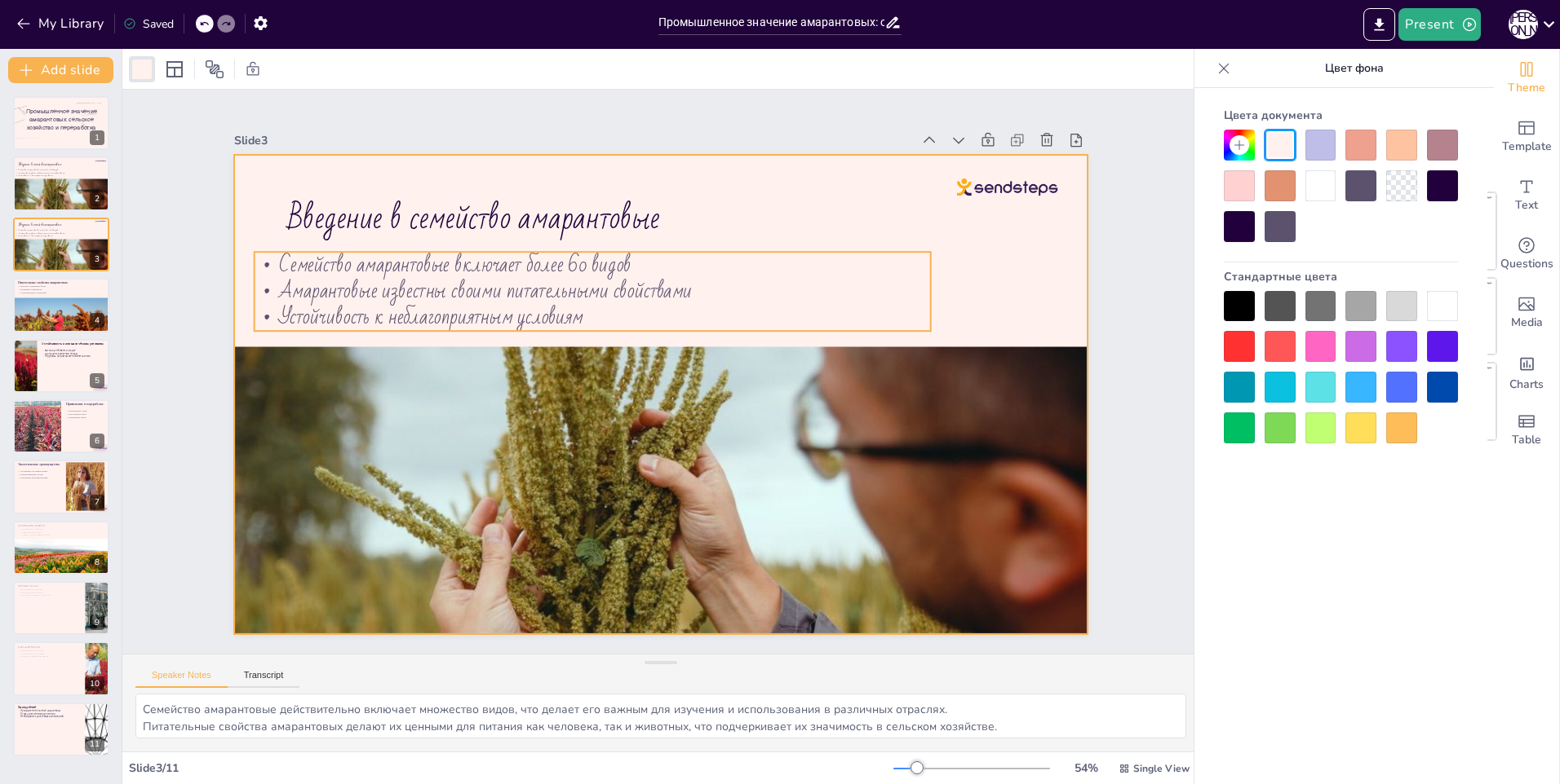
click at [770, 259] on p "Семейство амарантовые включает более 60 видов" at bounding box center [604, 259] width 676 height 97
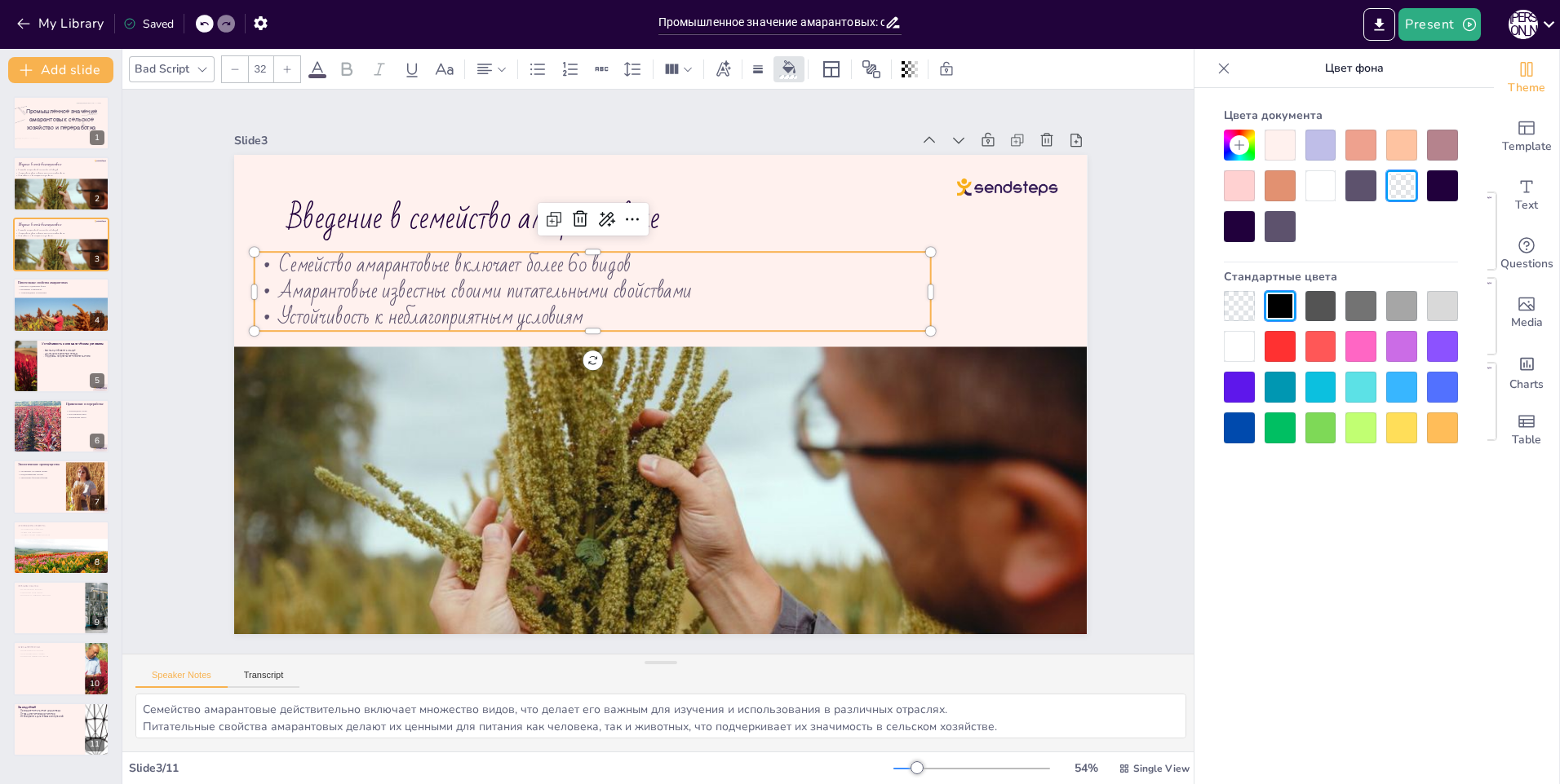
click at [1325, 179] on div at bounding box center [1320, 186] width 31 height 31
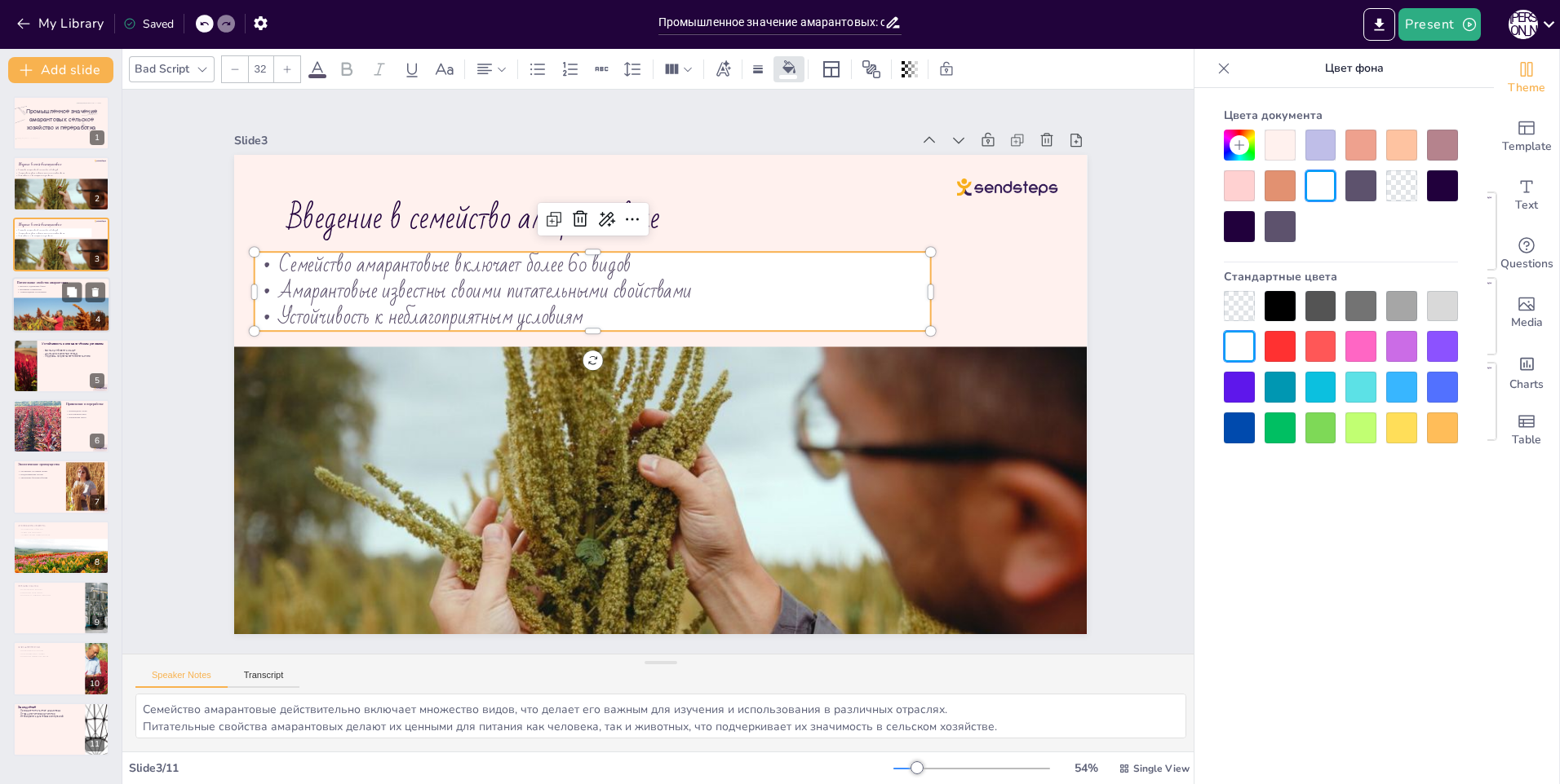
click at [42, 292] on p "Антиоксиданты и клетчатка" at bounding box center [61, 293] width 89 height 4
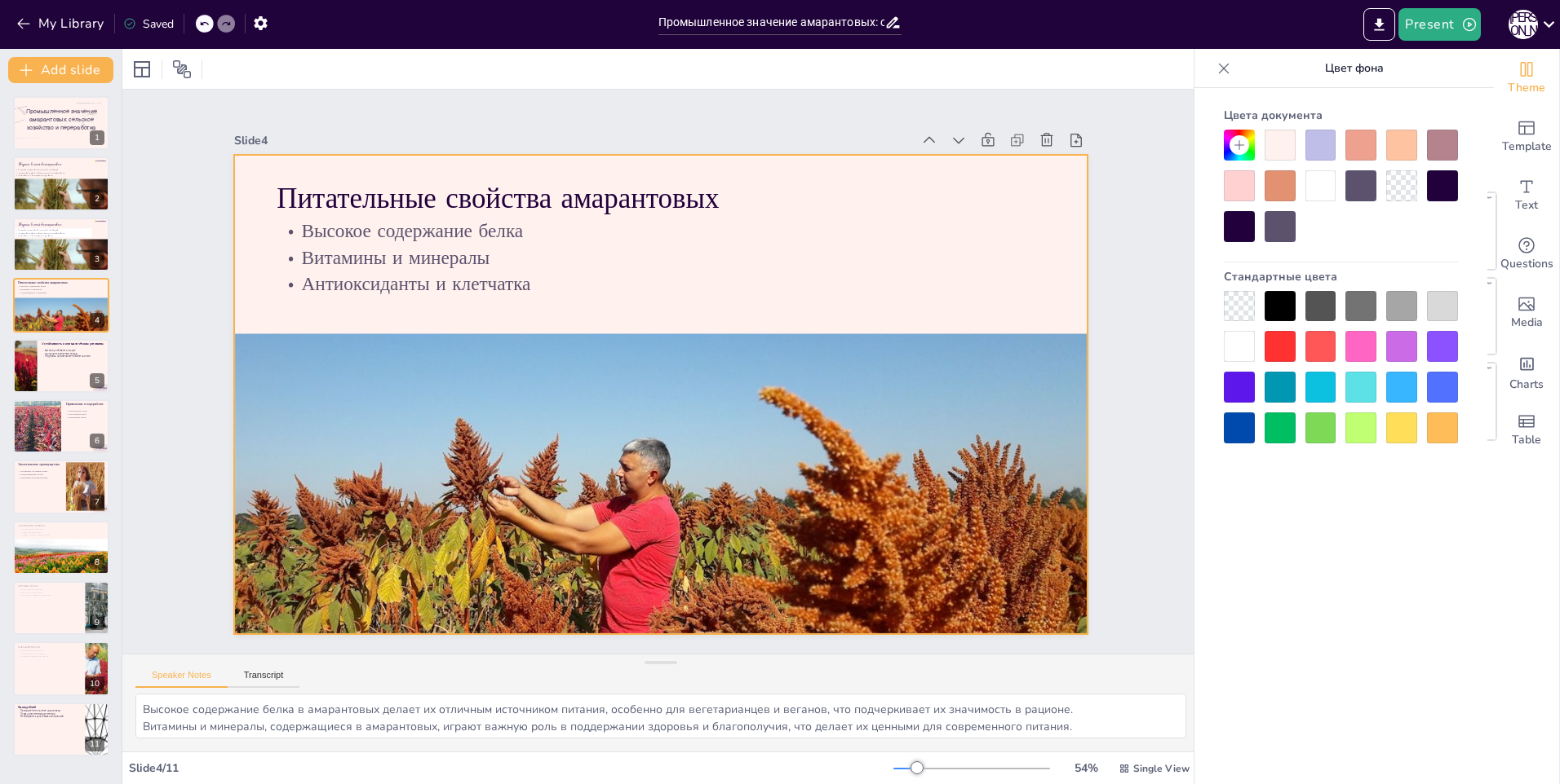
click at [556, 249] on p "Витамины и минералы" at bounding box center [684, 260] width 756 height 185
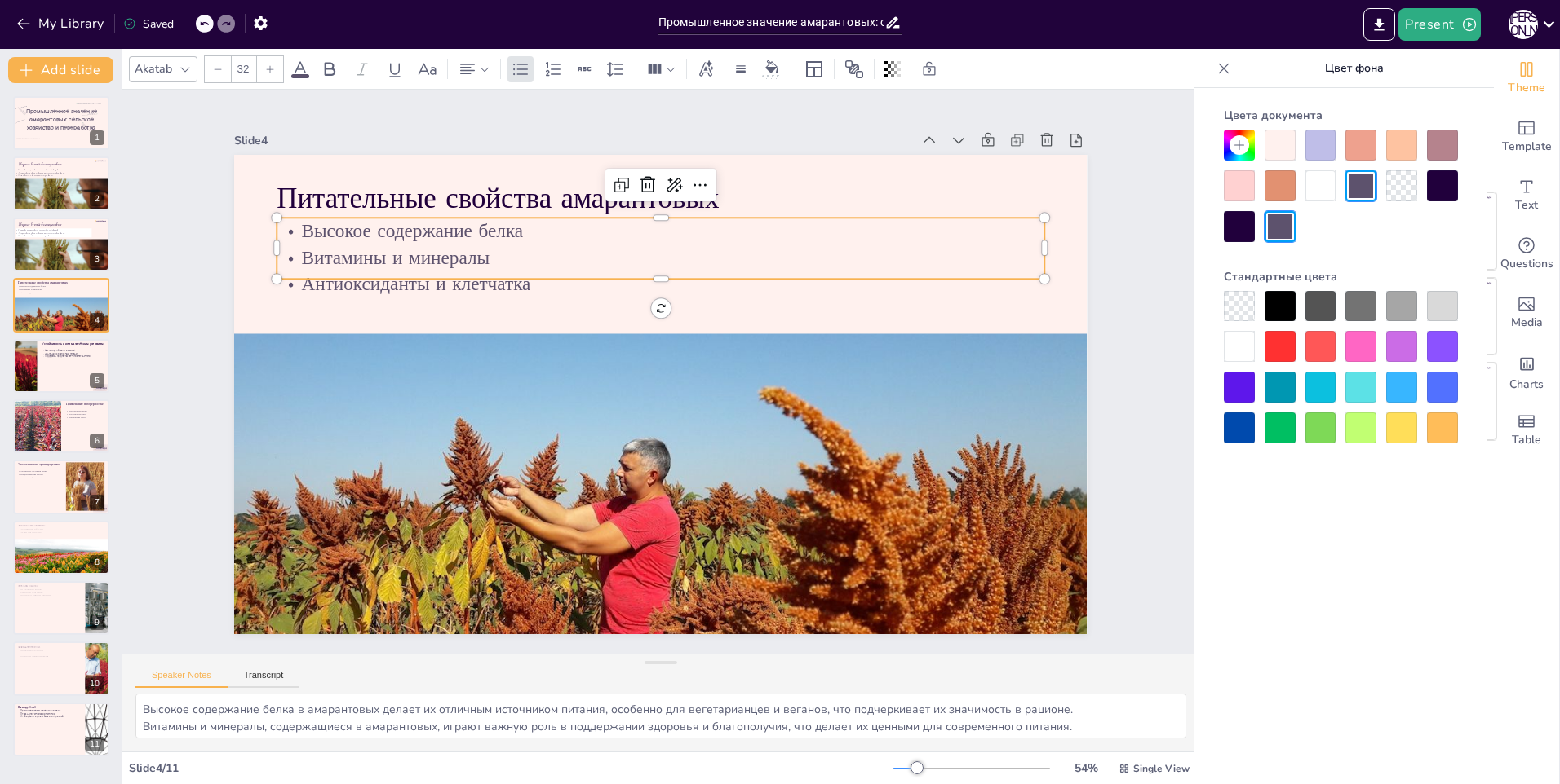
click at [1314, 181] on div at bounding box center [1320, 186] width 31 height 31
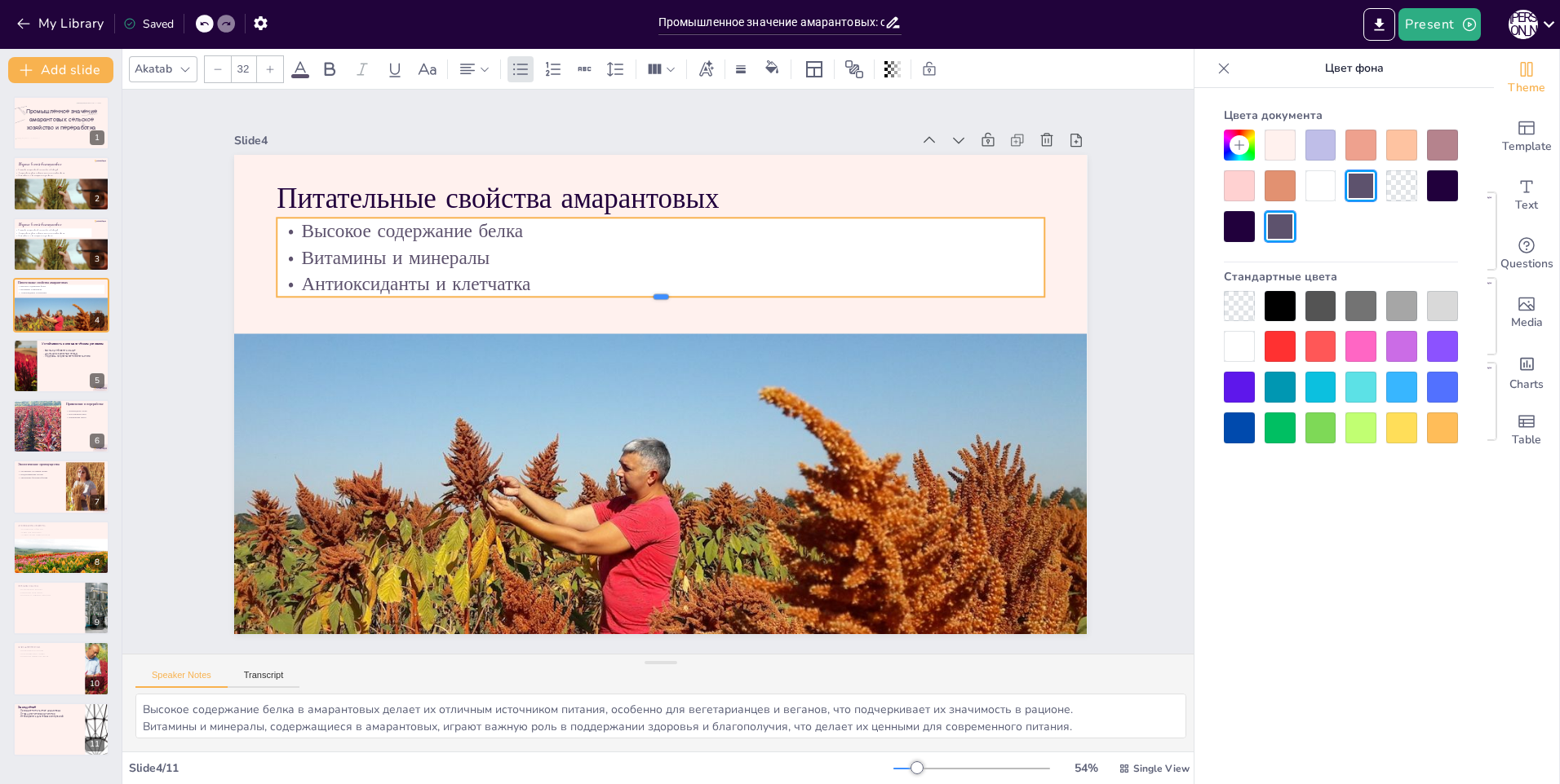
drag, startPoint x: 648, startPoint y: 278, endPoint x: 649, endPoint y: 293, distance: 15.0
click at [649, 293] on div at bounding box center [675, 305] width 753 height 172
click at [49, 375] on div at bounding box center [61, 365] width 98 height 56
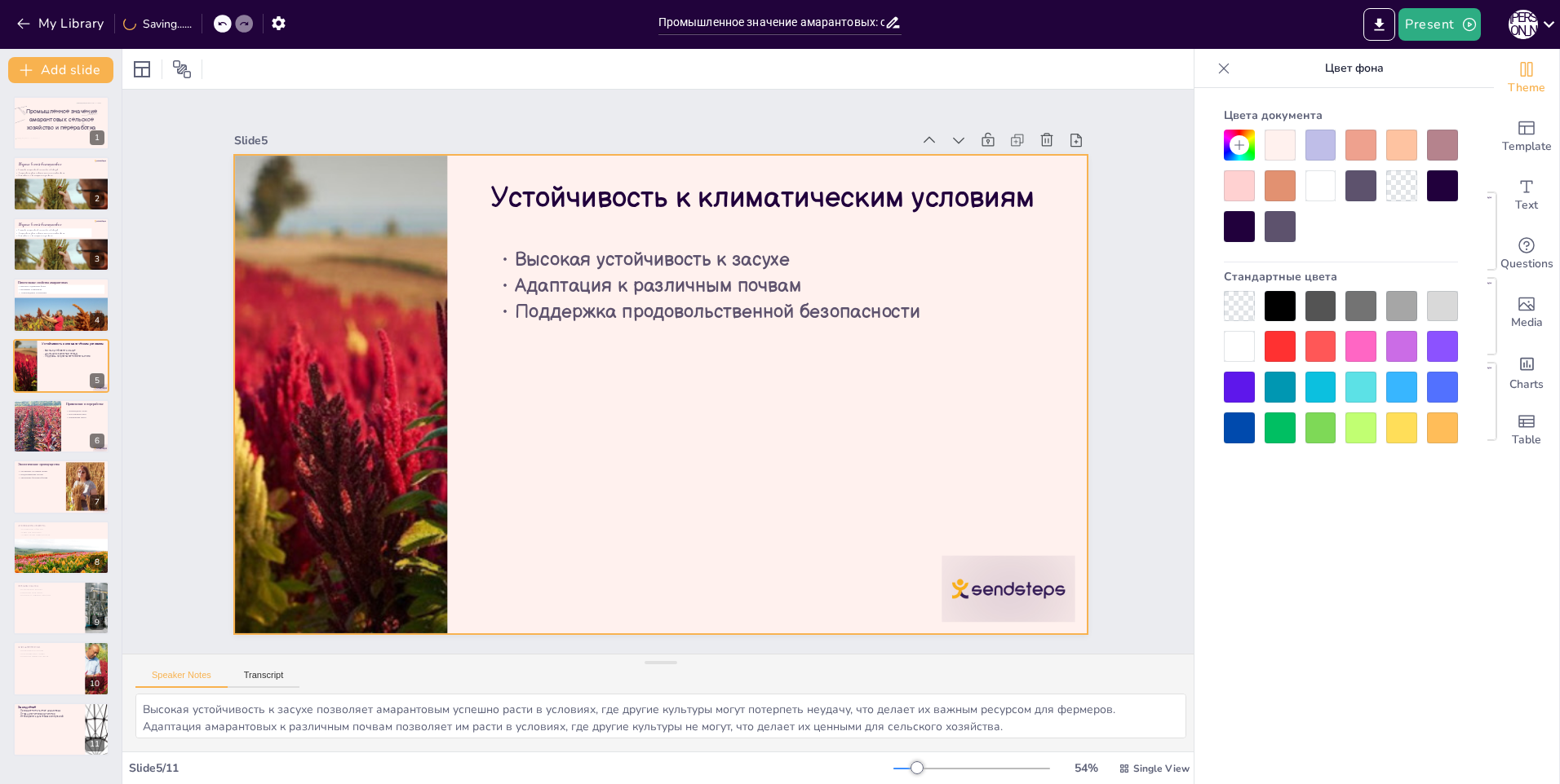
click at [691, 274] on span "Адаптация к различным почвам" at bounding box center [709, 301] width 244 height 187
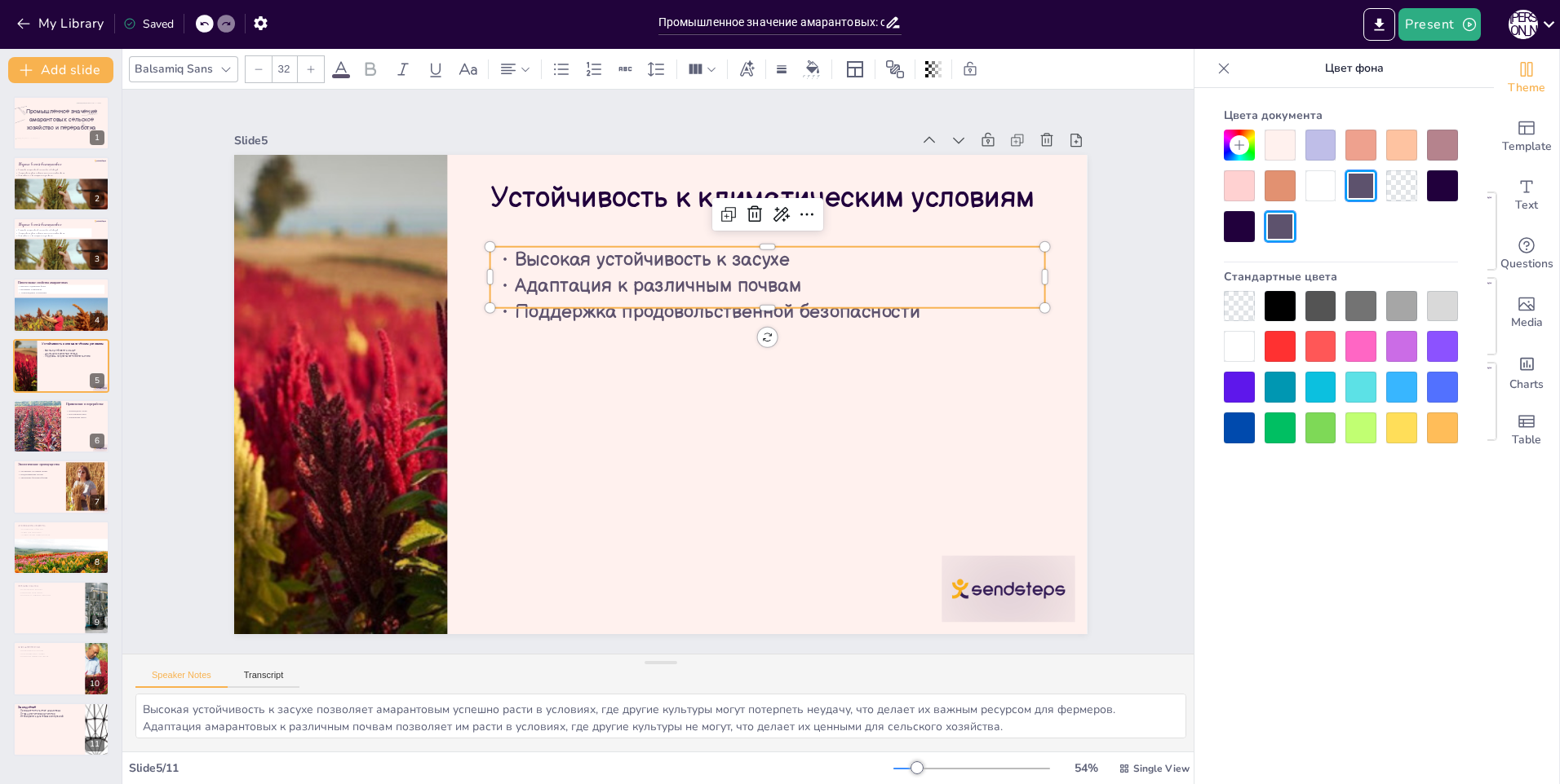
click at [753, 302] on span "Поддержка продовольственной безопасности" at bounding box center [723, 319] width 405 height 65
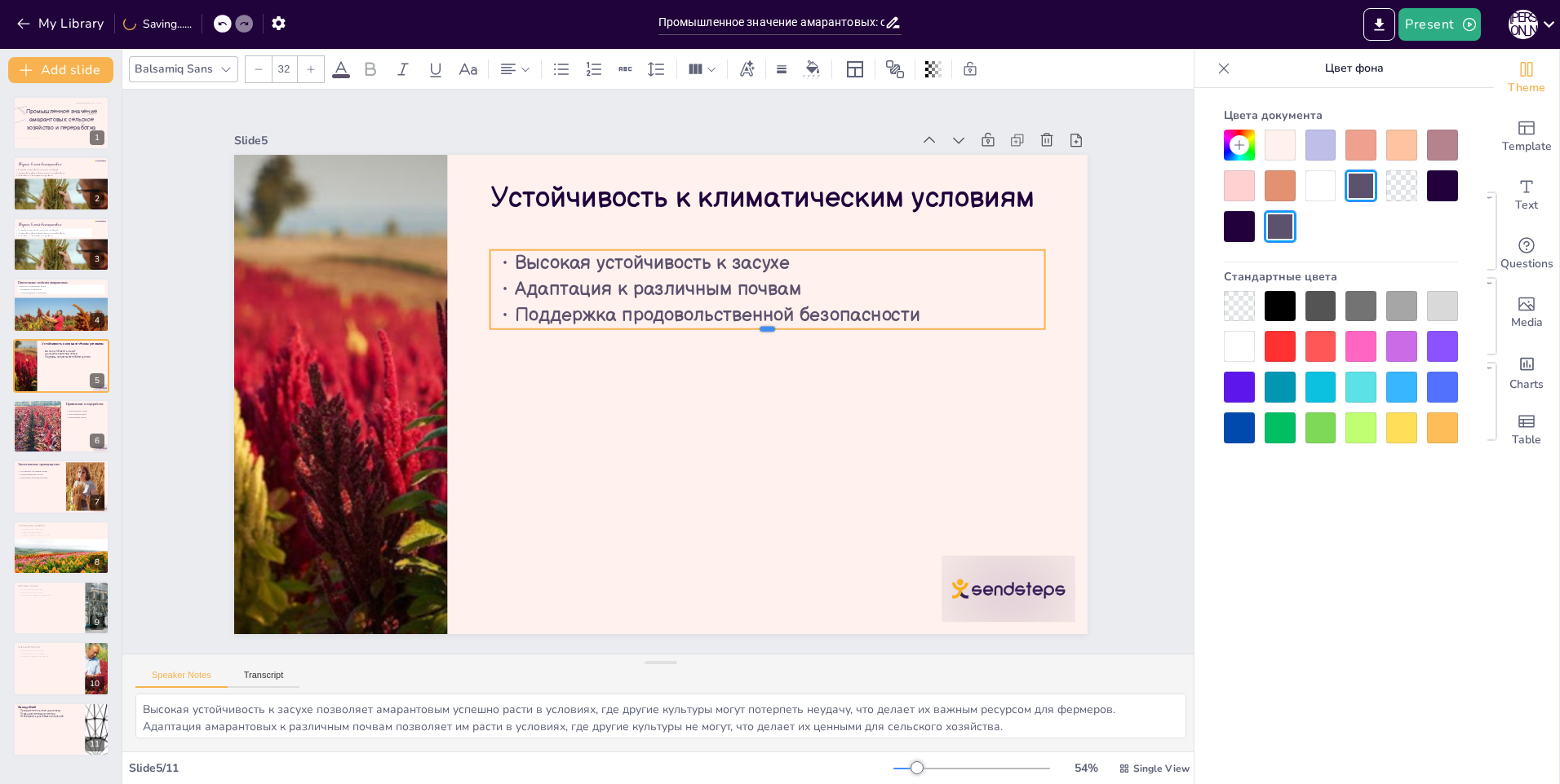
drag, startPoint x: 753, startPoint y: 306, endPoint x: 756, endPoint y: 317, distance: 11.4
click at [756, 317] on div "Устойчивость к климатическим условиям Высокая устойчивость к засухе Адаптация к…" at bounding box center [652, 392] width 974 height 785
click at [1329, 183] on div at bounding box center [1320, 186] width 31 height 31
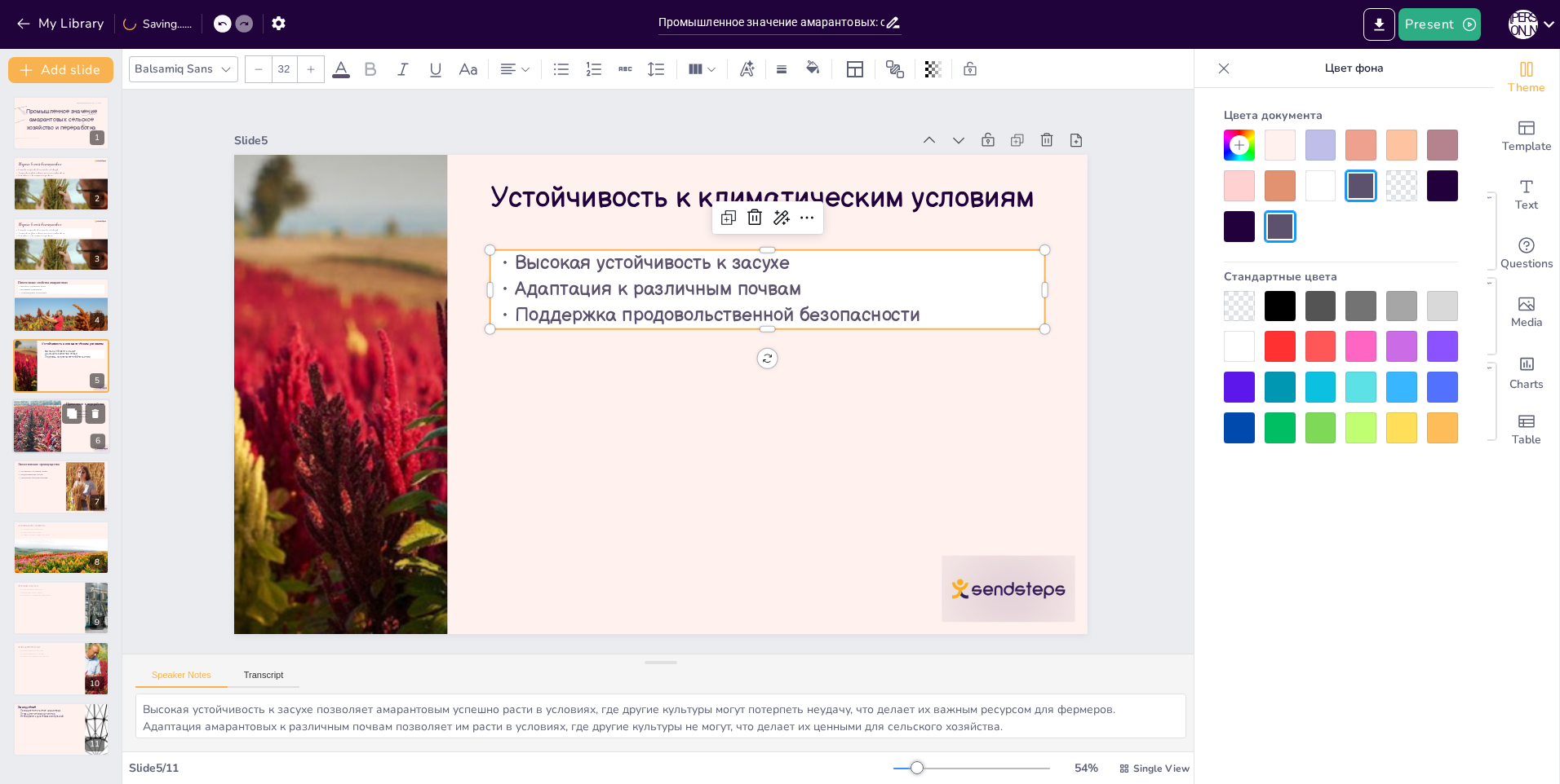
click at [66, 442] on div at bounding box center [61, 427] width 98 height 56
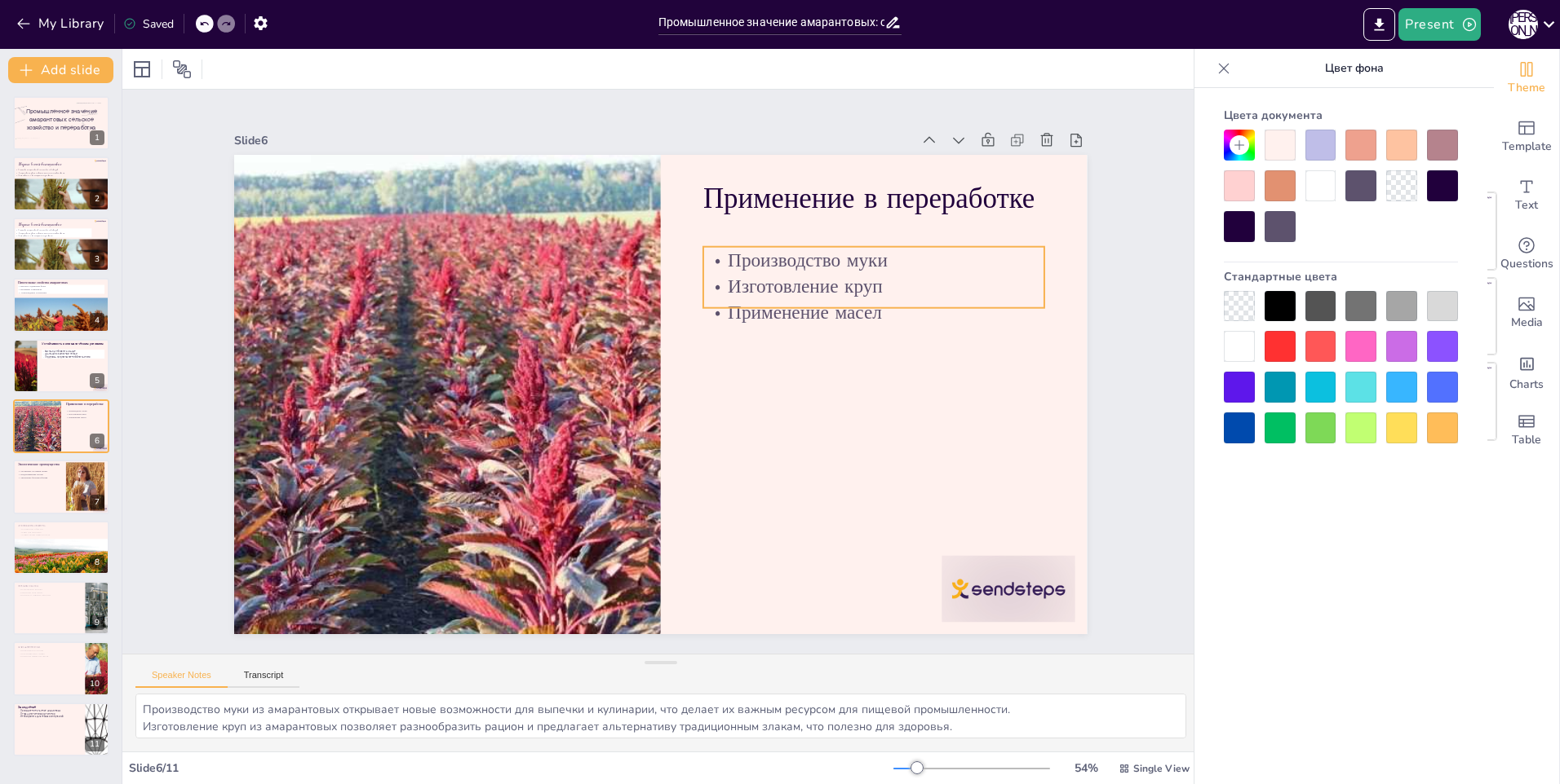
click at [765, 275] on p "Производство муки" at bounding box center [901, 357] width 322 height 163
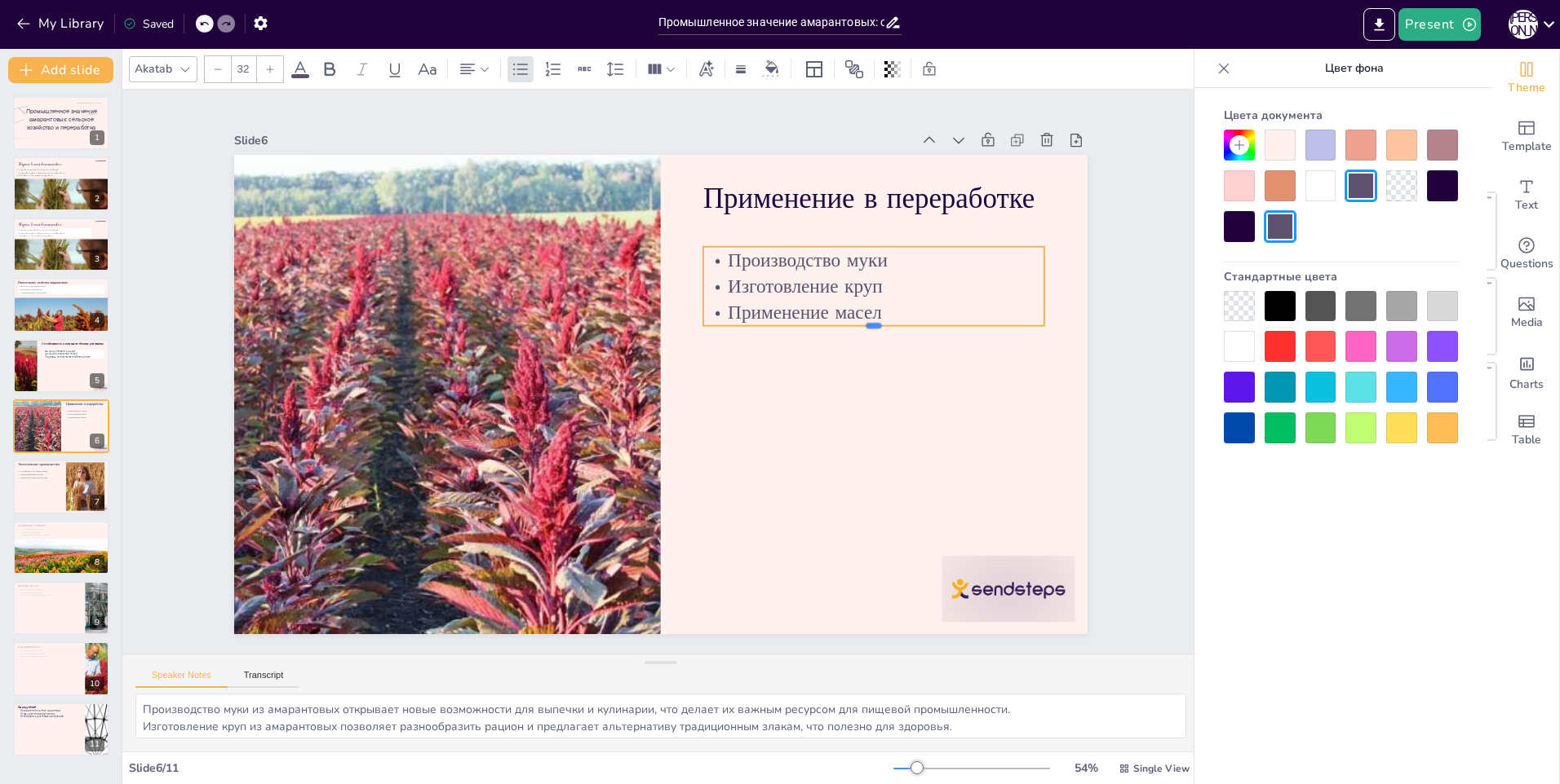
drag, startPoint x: 862, startPoint y: 304, endPoint x: 869, endPoint y: 317, distance: 14.8
click at [869, 317] on div "Применение в переработке Производство муки Изготовление круп Применение масел" at bounding box center [656, 394] width 934 height 646
click at [1328, 188] on div at bounding box center [1320, 186] width 31 height 31
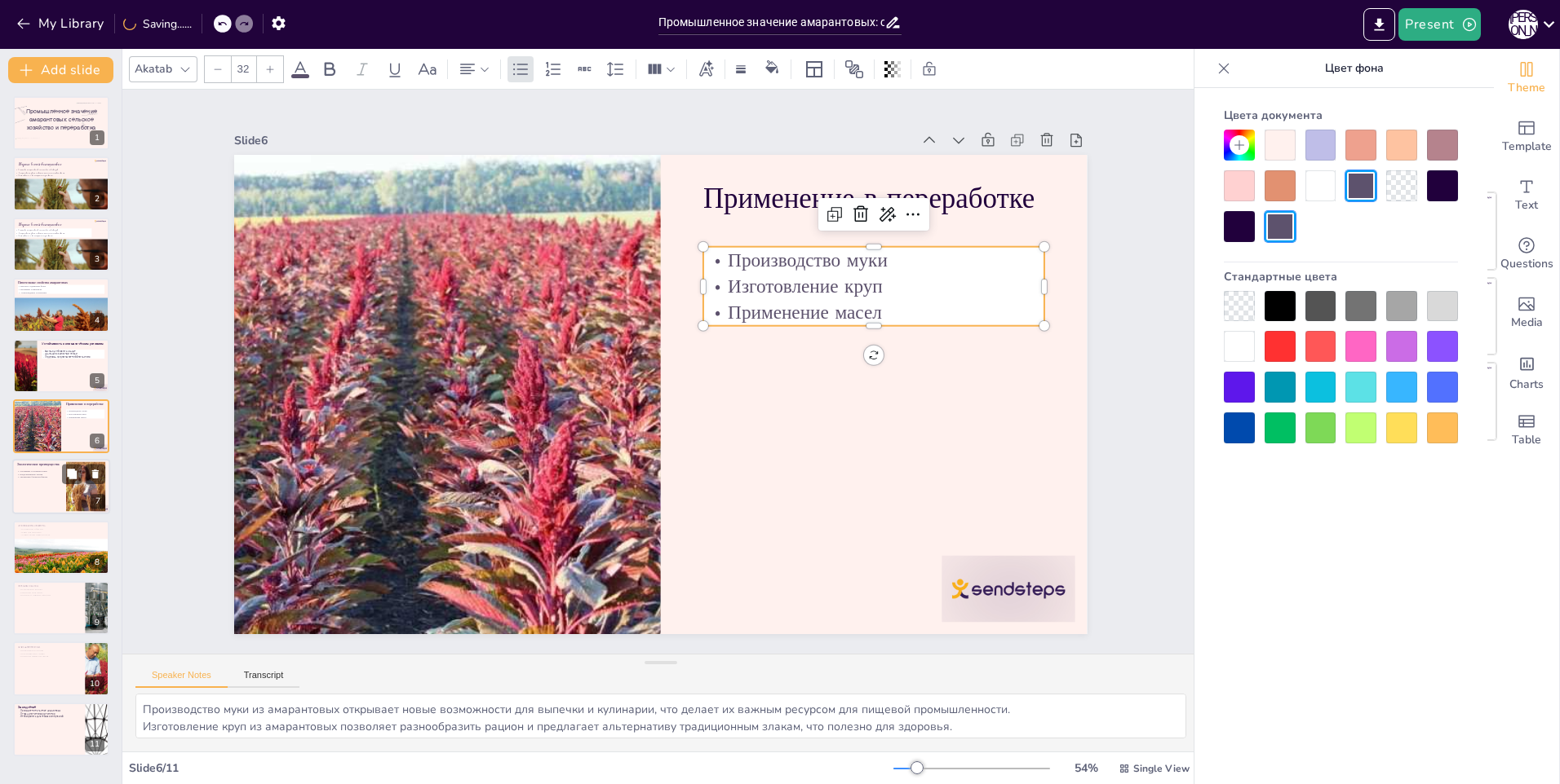
click at [43, 490] on div at bounding box center [61, 488] width 98 height 56
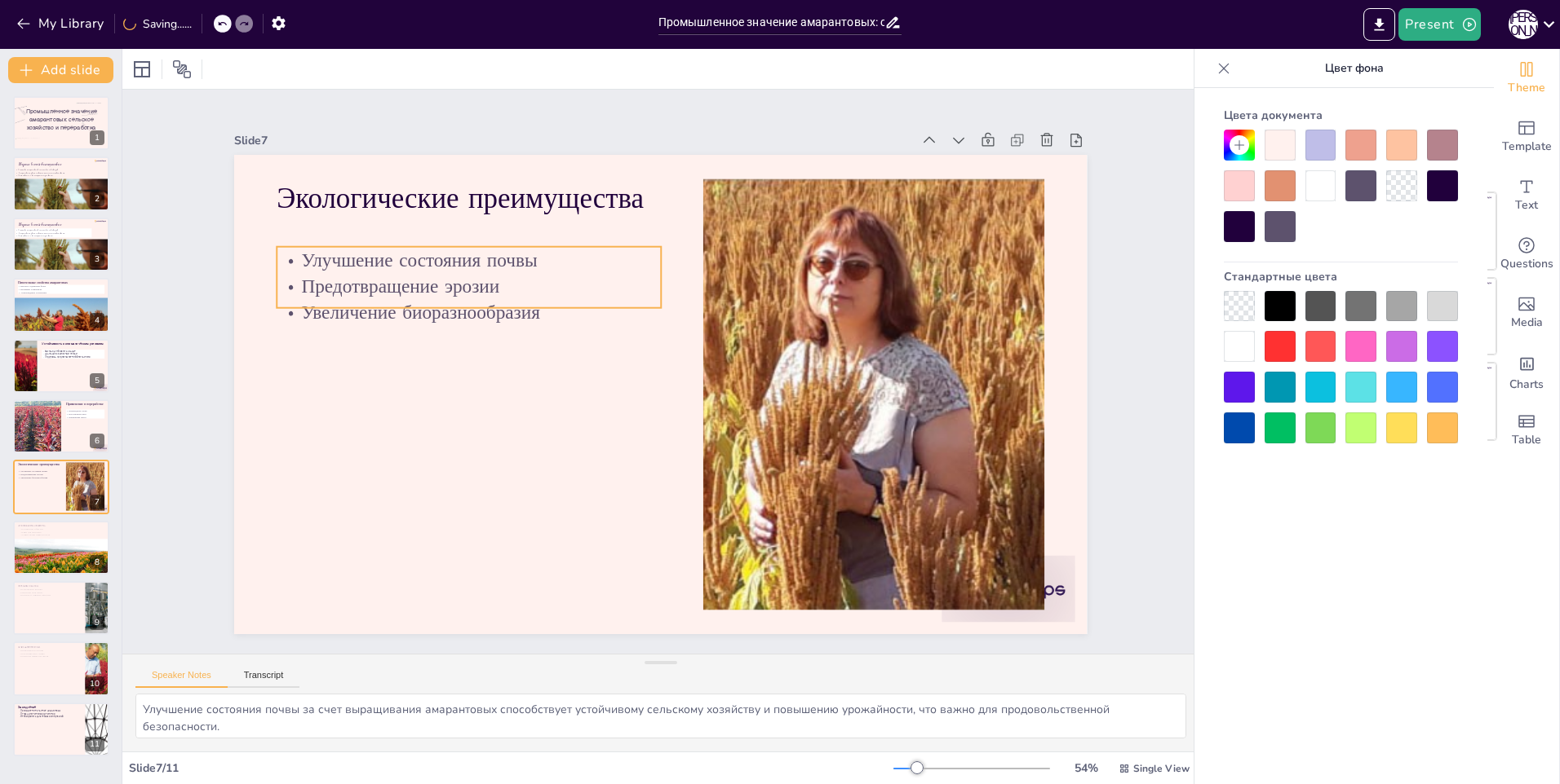
click at [429, 274] on p "Предотвращение эрозии" at bounding box center [520, 216] width 361 height 181
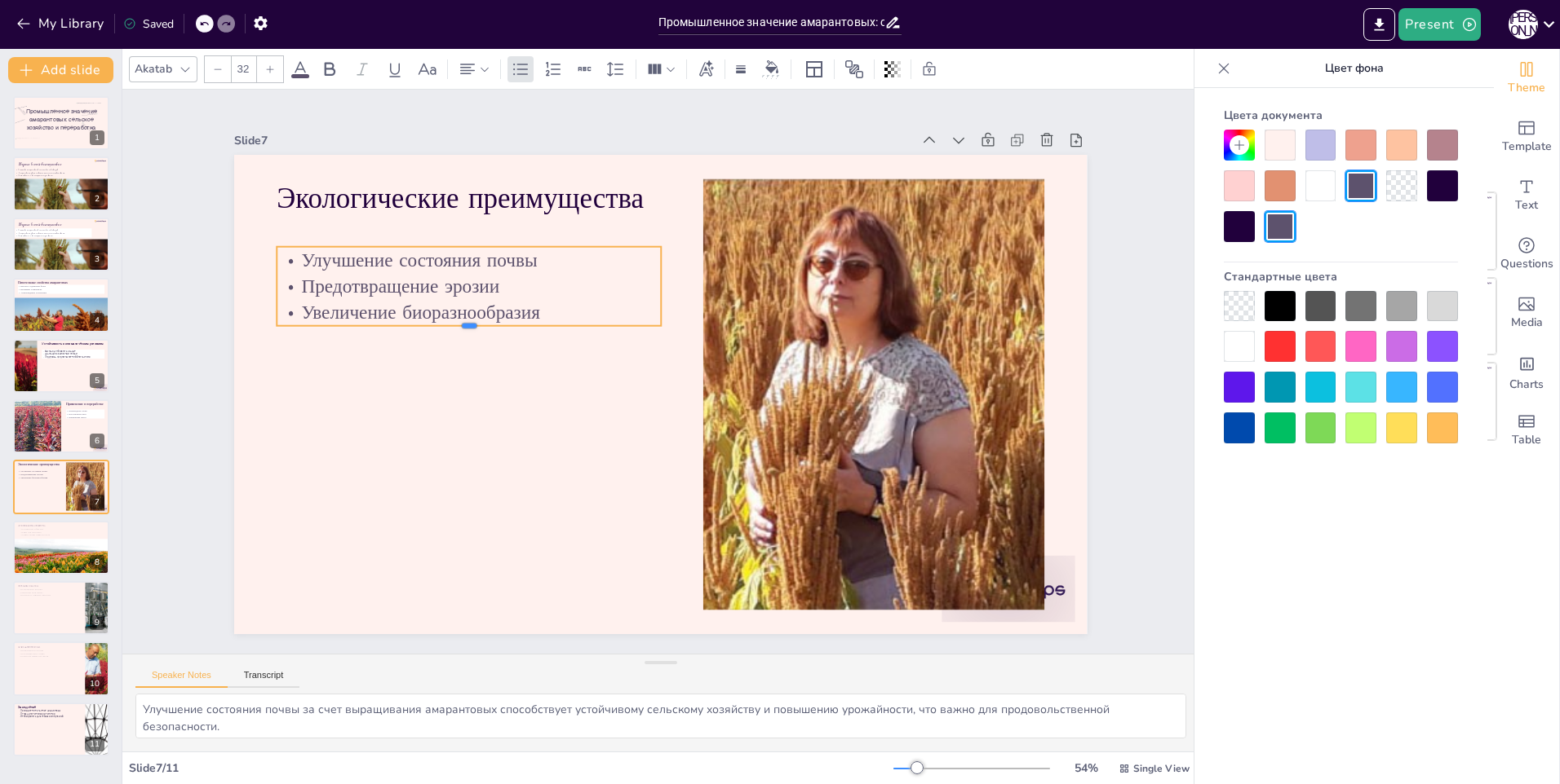
drag, startPoint x: 459, startPoint y: 304, endPoint x: 562, endPoint y: 319, distance: 104.1
click at [460, 317] on div "Экологические преимущества Улучшение состояния почвы Предотвращение эрозии Увел…" at bounding box center [652, 392] width 974 height 785
click at [1326, 192] on div at bounding box center [1320, 186] width 31 height 31
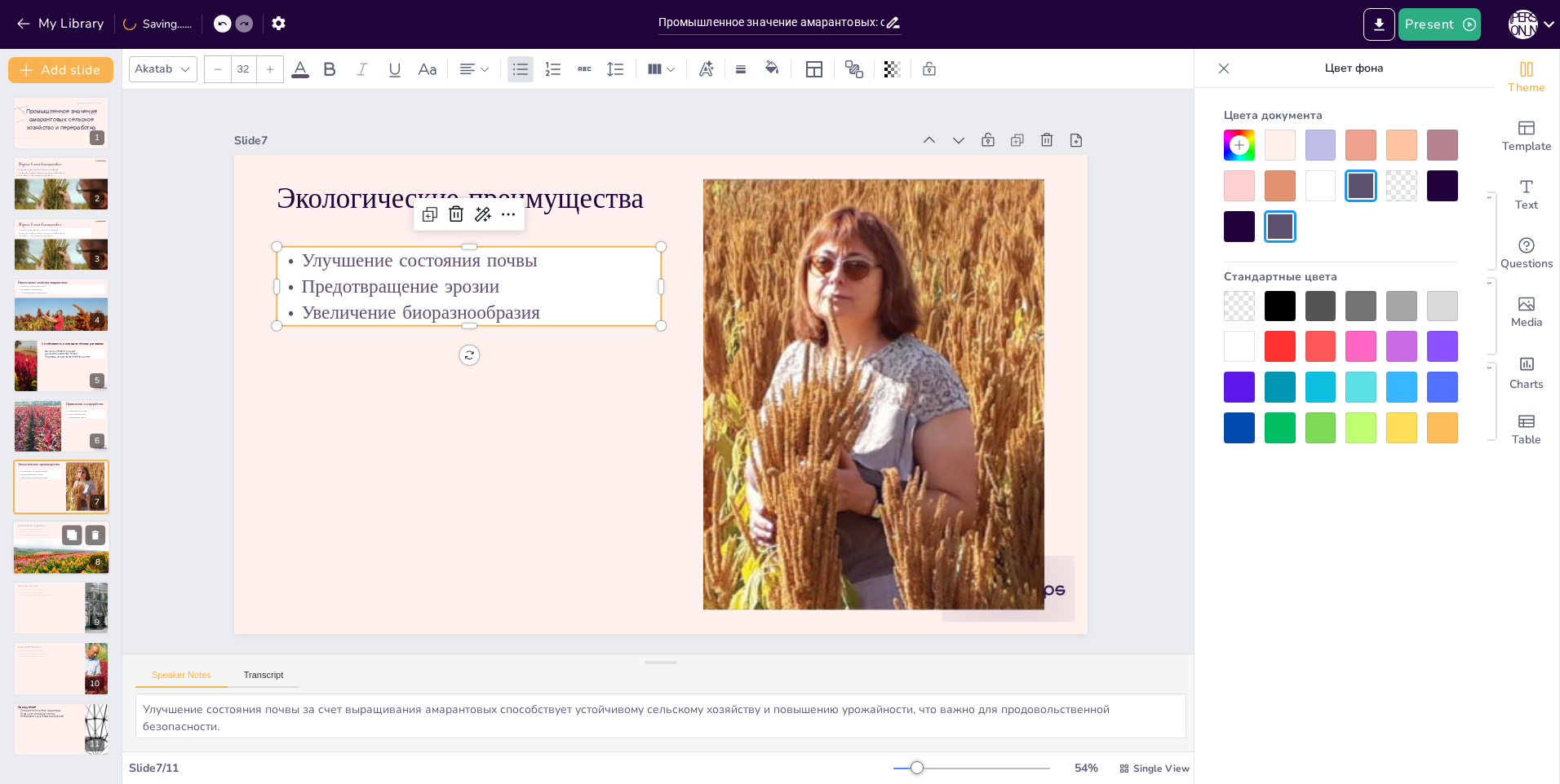
click at [62, 555] on div at bounding box center [61, 569] width 98 height 65
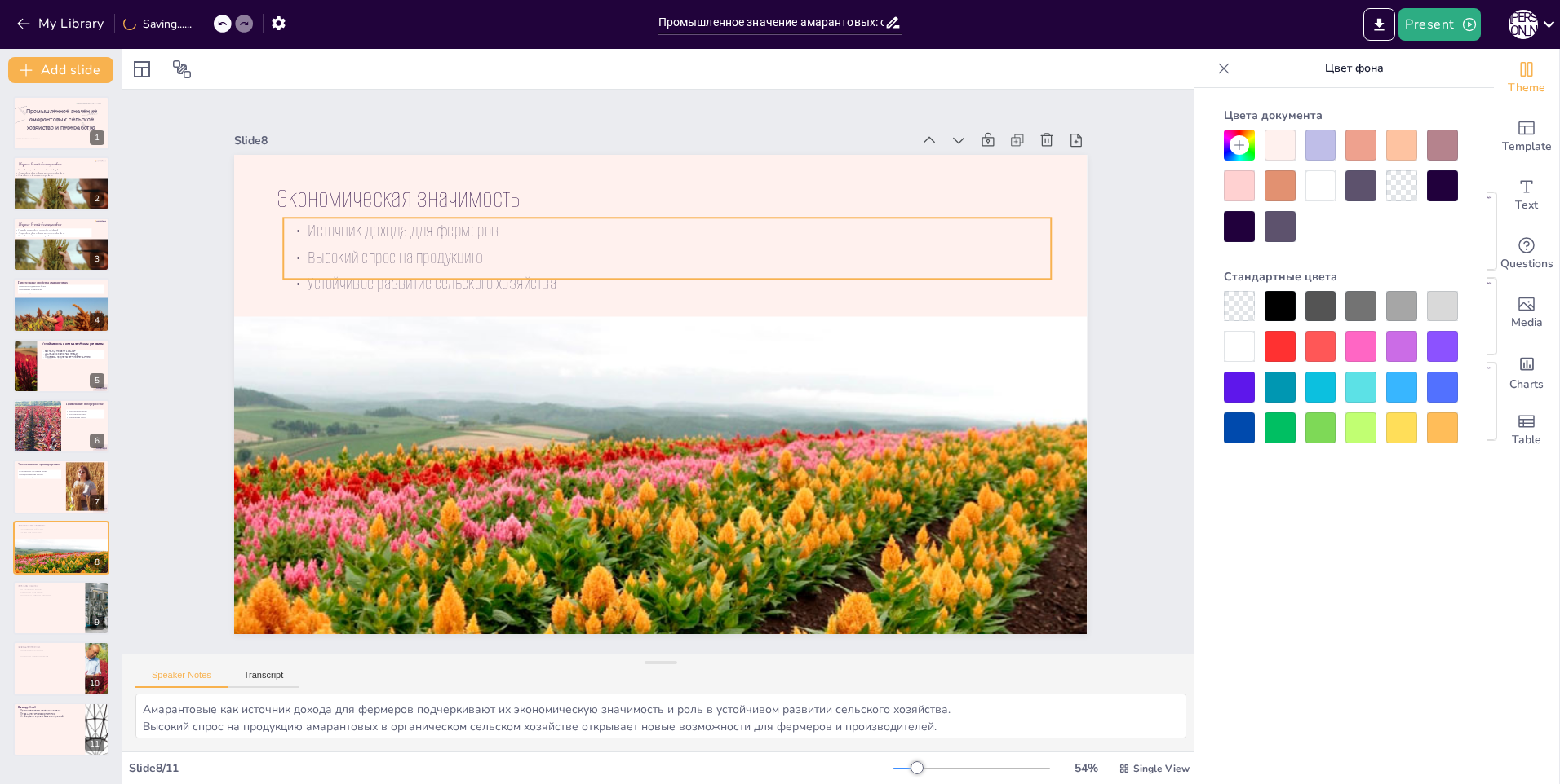
click at [731, 559] on span "Высокий спрос на продукцию" at bounding box center [808, 619] width 155 height 121
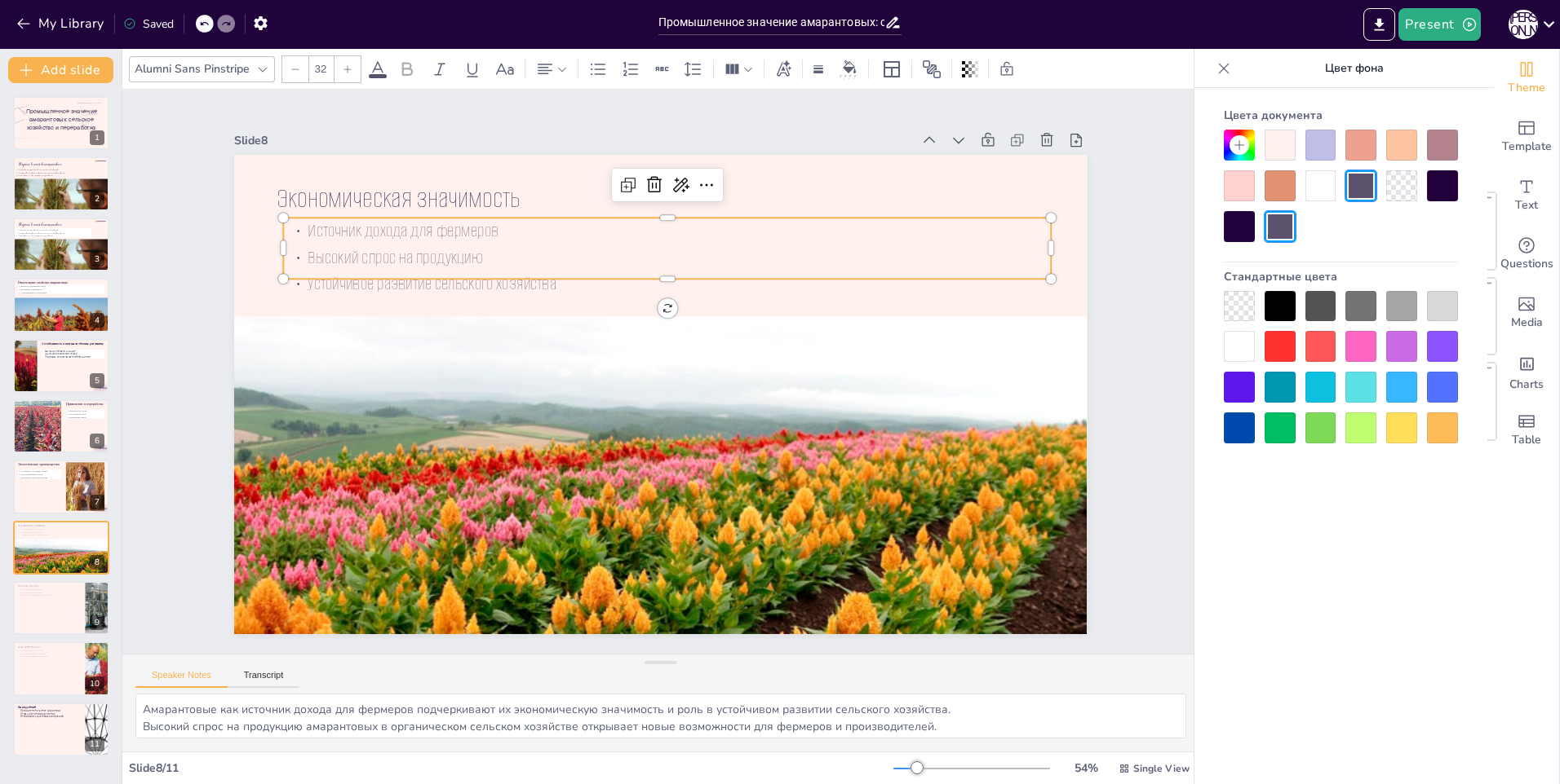
click at [652, 267] on p "Устойчивое развитие сельского хозяйства" at bounding box center [730, 319] width 534 height 588
click at [657, 281] on div "Экономическая значимость Источник дохода для фермеров Высокий спрос на продукци…" at bounding box center [656, 394] width 934 height 646
click at [1329, 200] on div at bounding box center [1320, 186] width 31 height 31
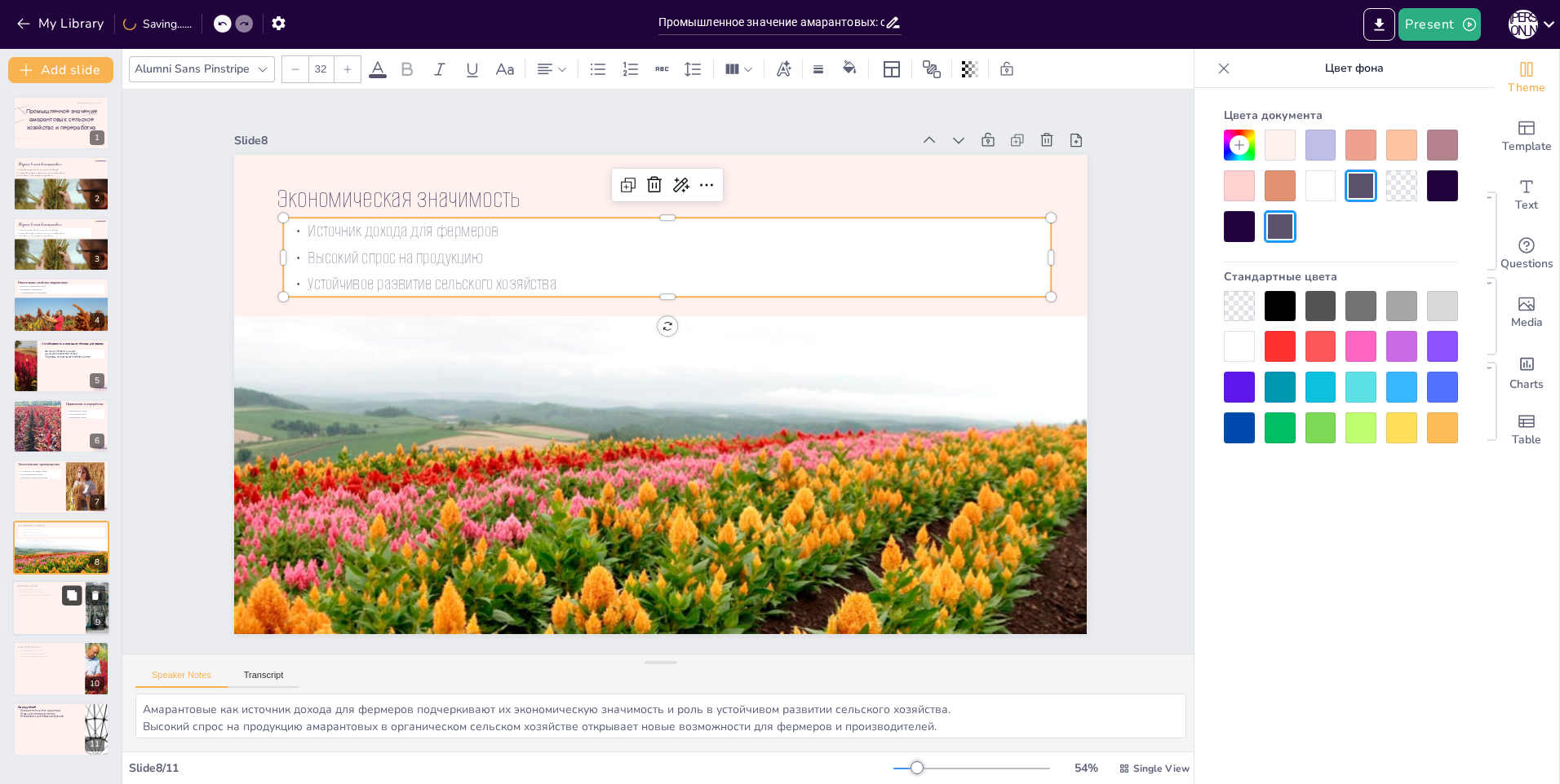
click at [66, 604] on button at bounding box center [72, 596] width 19 height 19
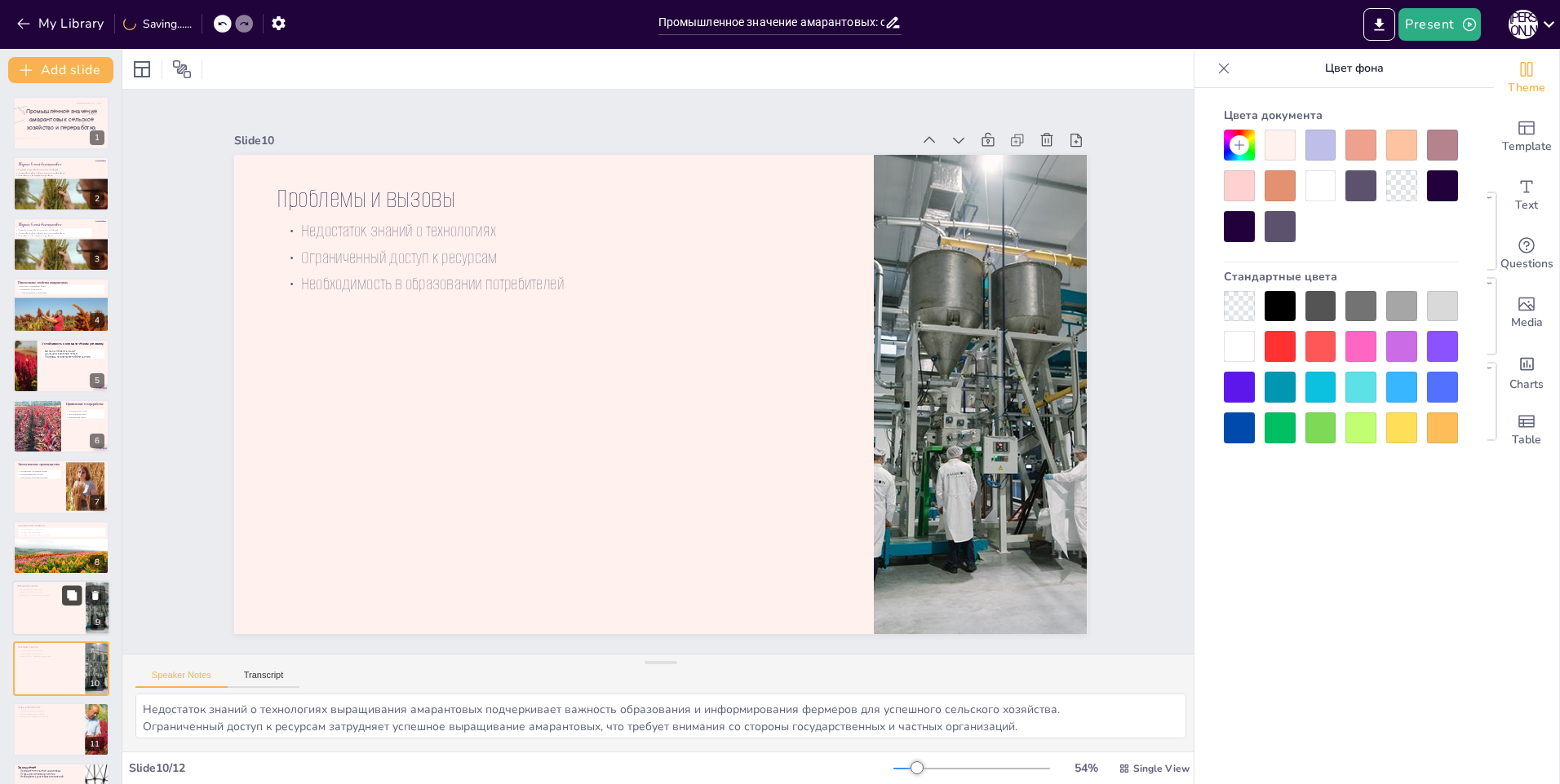
scroll to position [47, 0]
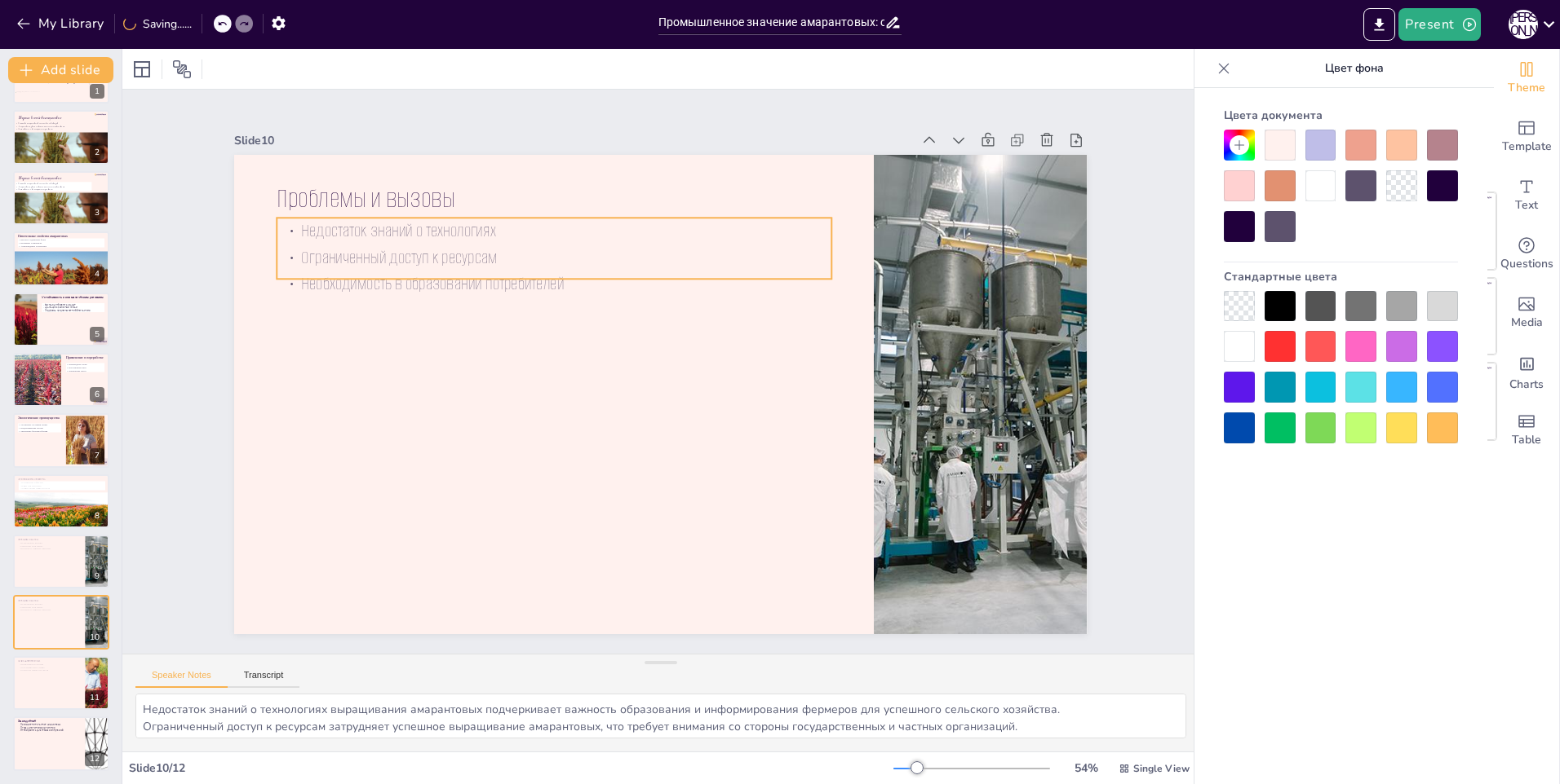
click at [356, 234] on p "Недостаток знаний о технологиях" at bounding box center [603, 205] width 535 height 196
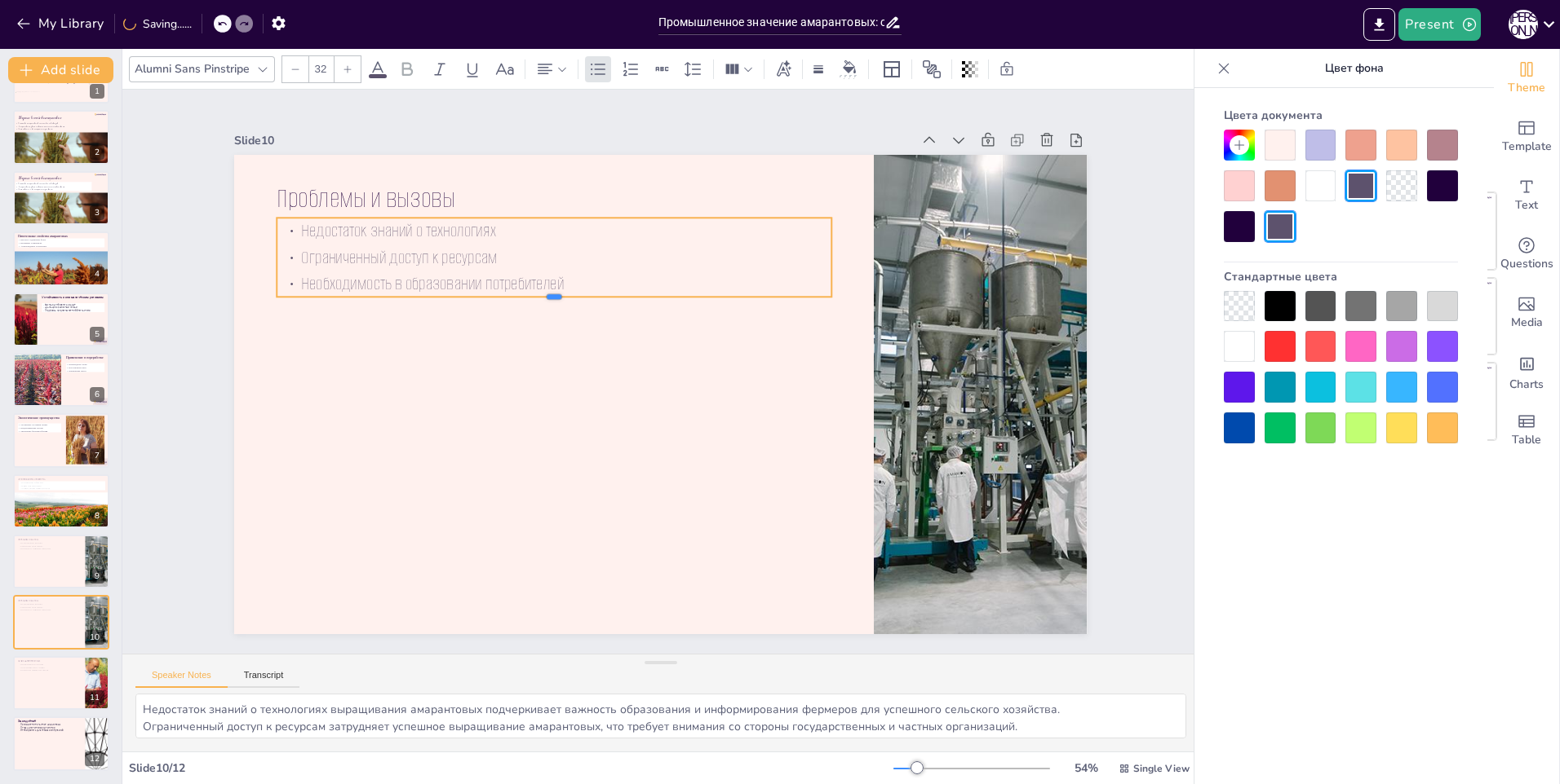
drag, startPoint x: 538, startPoint y: 273, endPoint x: 549, endPoint y: 279, distance: 12.5
click at [549, 279] on div "Проблемы и вызовы Недостаток знаний о технологиях Ограниченный доступ к ресурса…" at bounding box center [656, 394] width 934 height 646
click at [1317, 186] on div at bounding box center [1320, 186] width 31 height 31
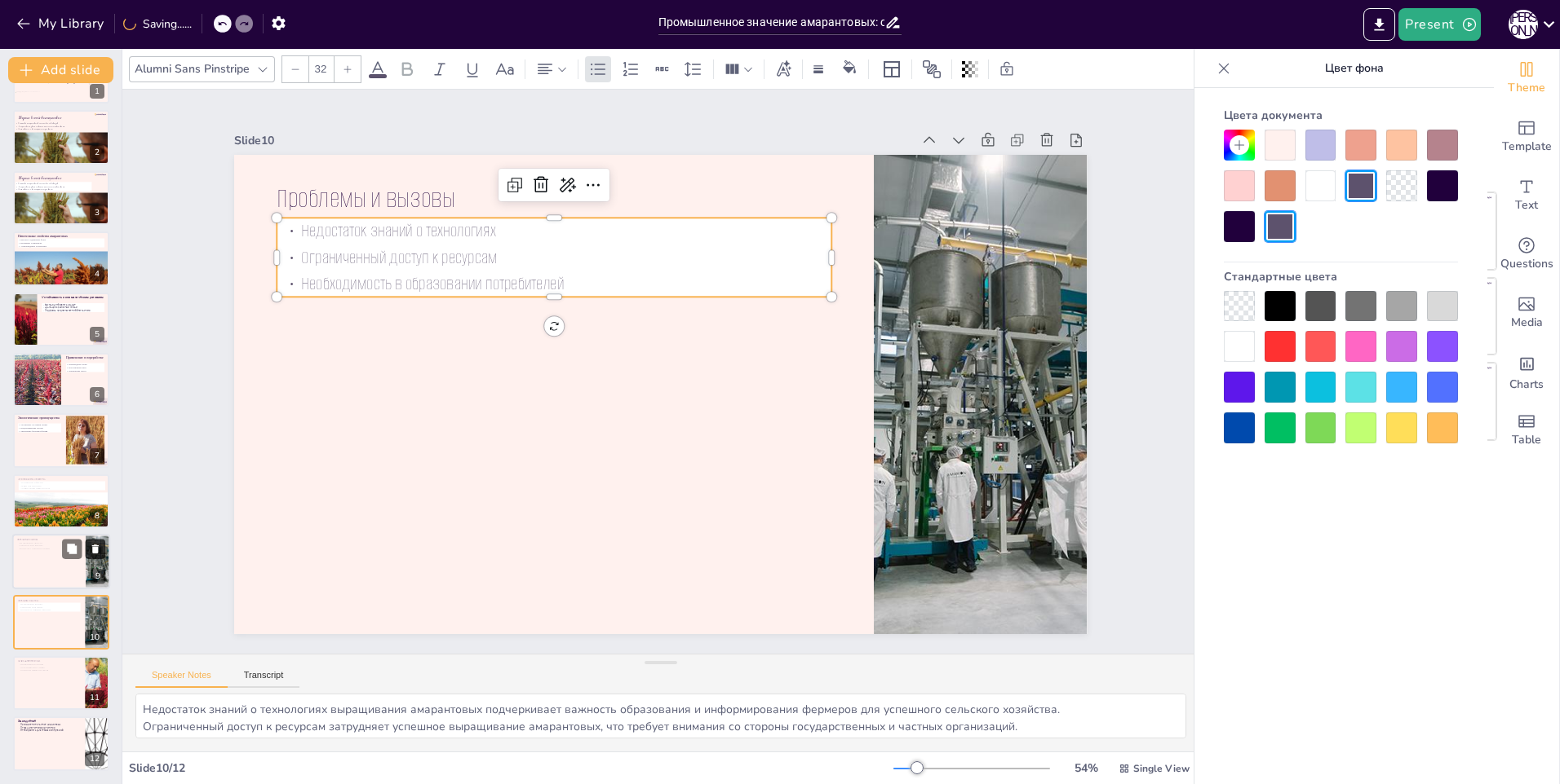
click at [95, 549] on icon at bounding box center [95, 550] width 6 height 9
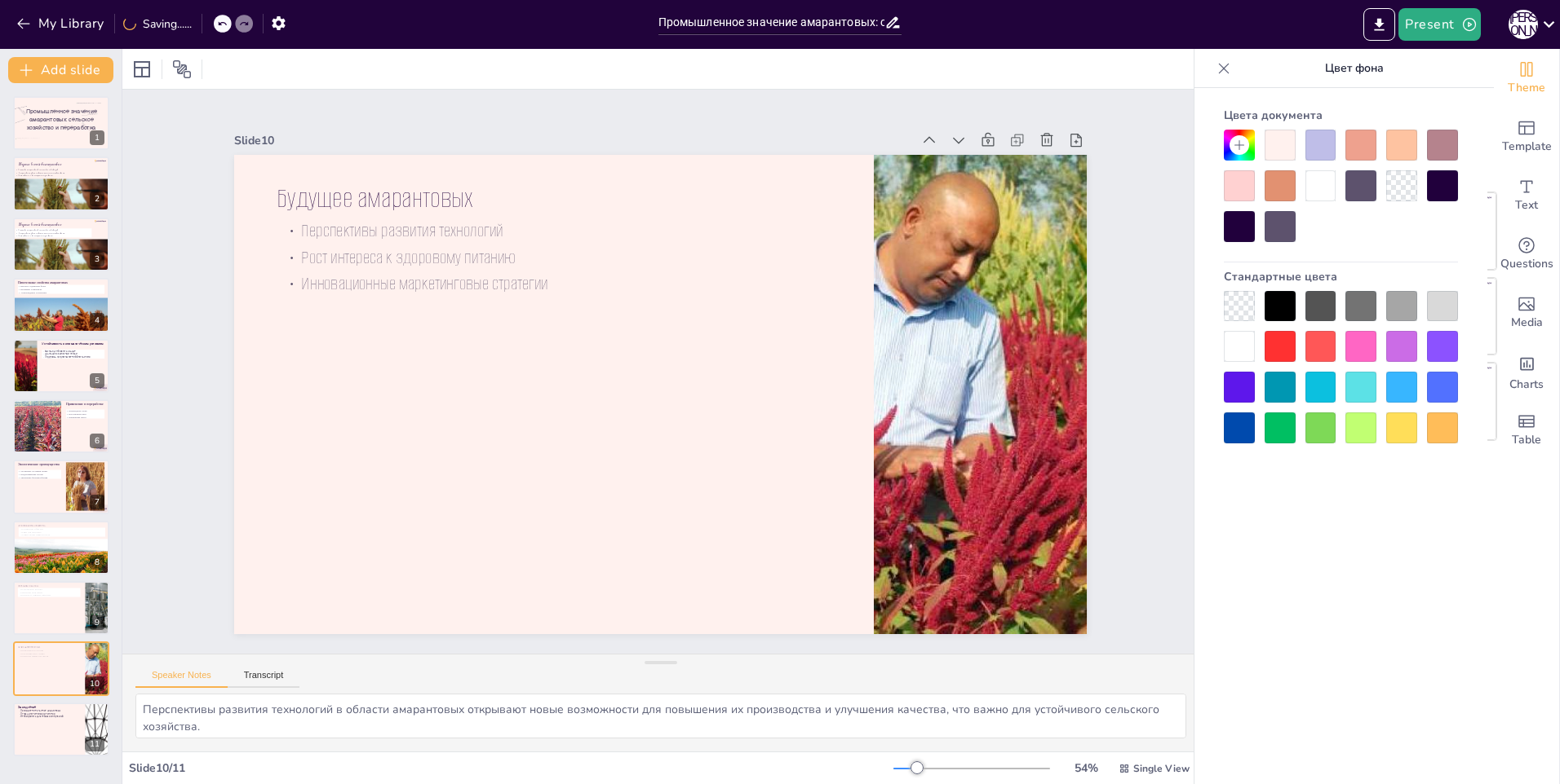
scroll to position [0, 0]
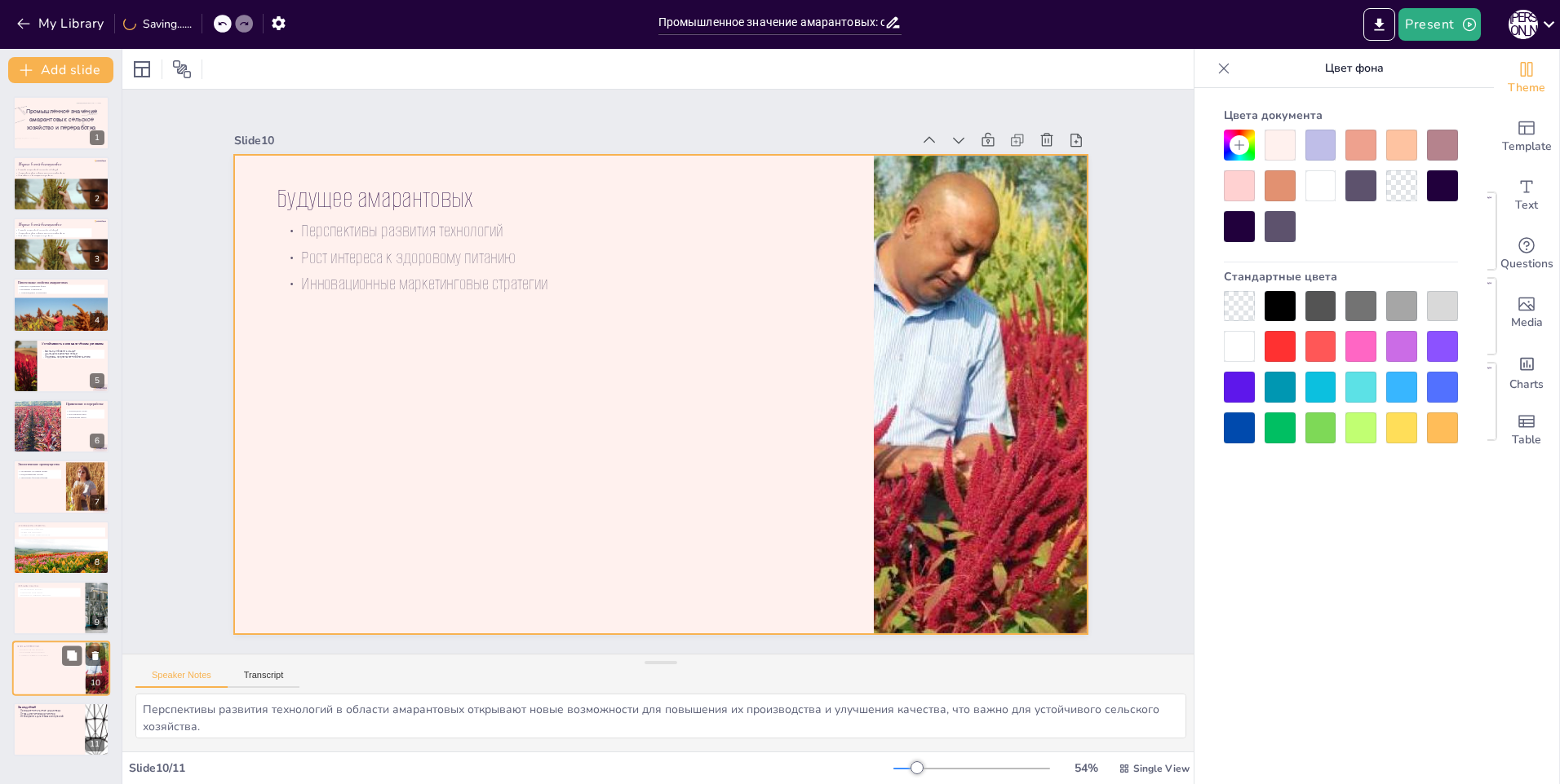
click at [44, 669] on div at bounding box center [61, 669] width 98 height 56
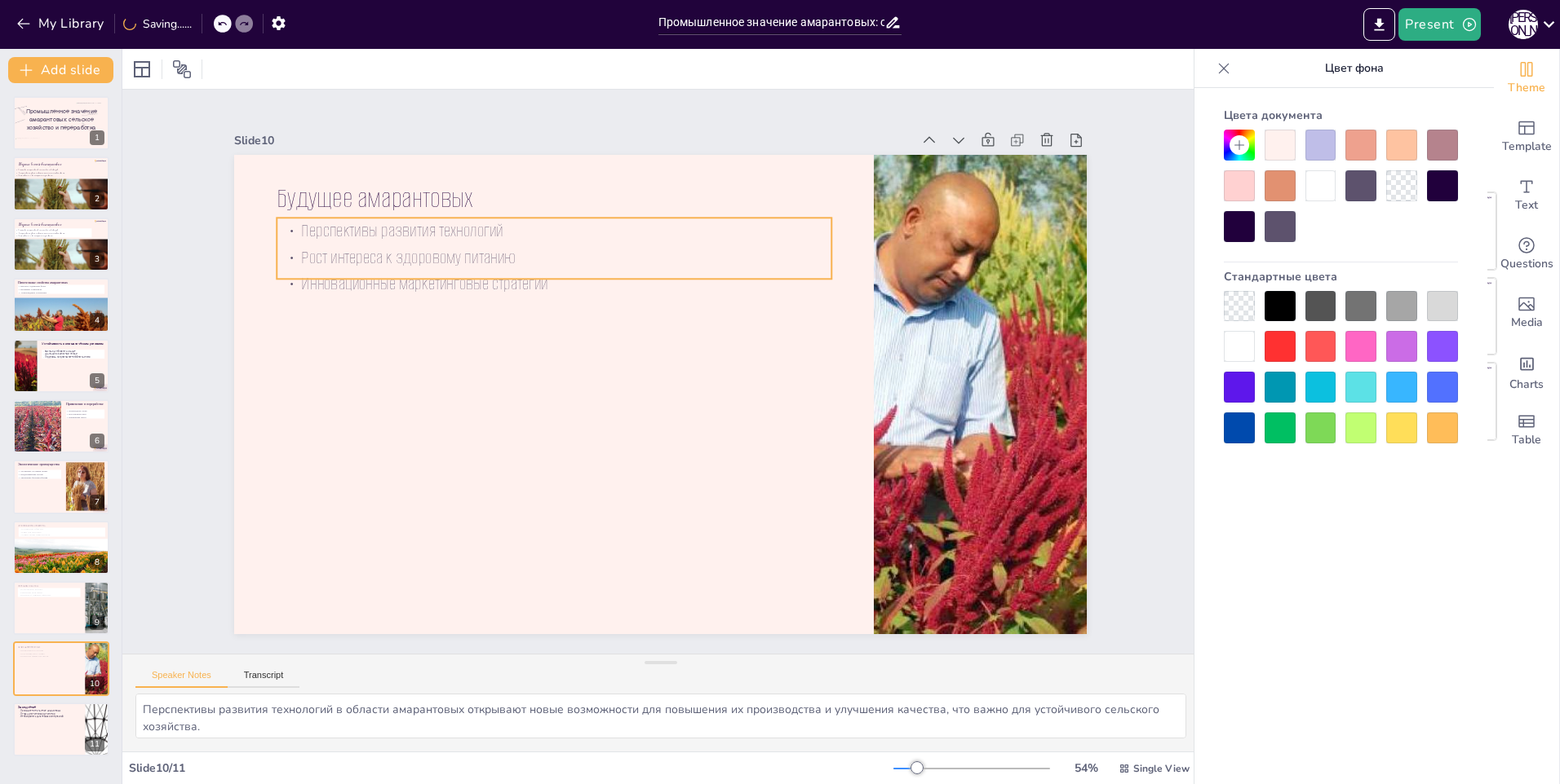
click at [360, 259] on p "Рост интереса к здоровому питанию" at bounding box center [580, 237] width 547 height 141
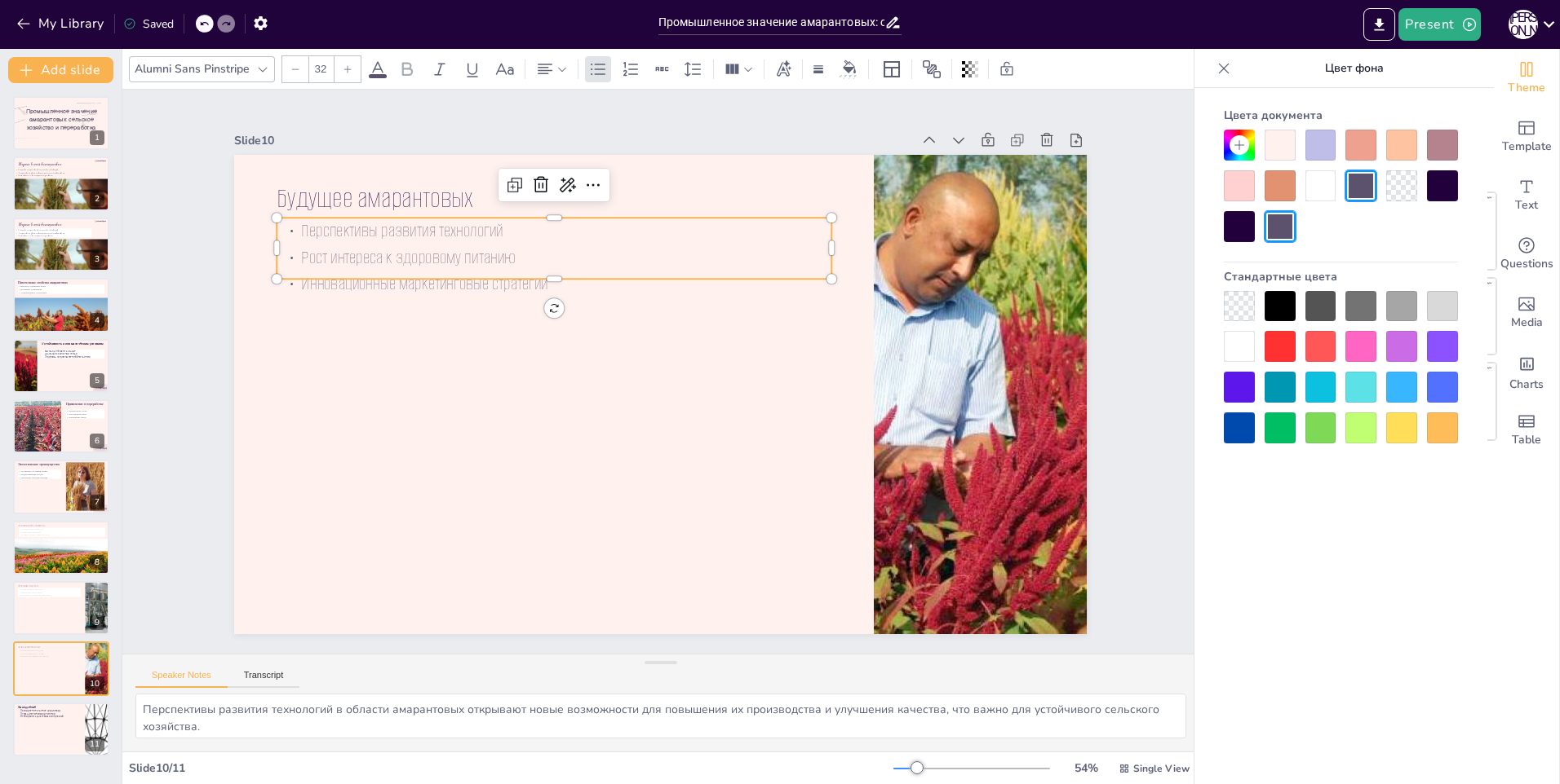
click at [542, 270] on p "Инновационные маркетинговые стратегии" at bounding box center [637, 508] width 300 height 493
drag, startPoint x: 542, startPoint y: 273, endPoint x: 545, endPoint y: 281, distance: 8.5
click at [545, 281] on div "Будущее амарантовых Перспективы развития технологий Рост интереса к здоровому п…" at bounding box center [653, 394] width 960 height 719
click at [1305, 194] on div at bounding box center [1320, 186] width 31 height 31
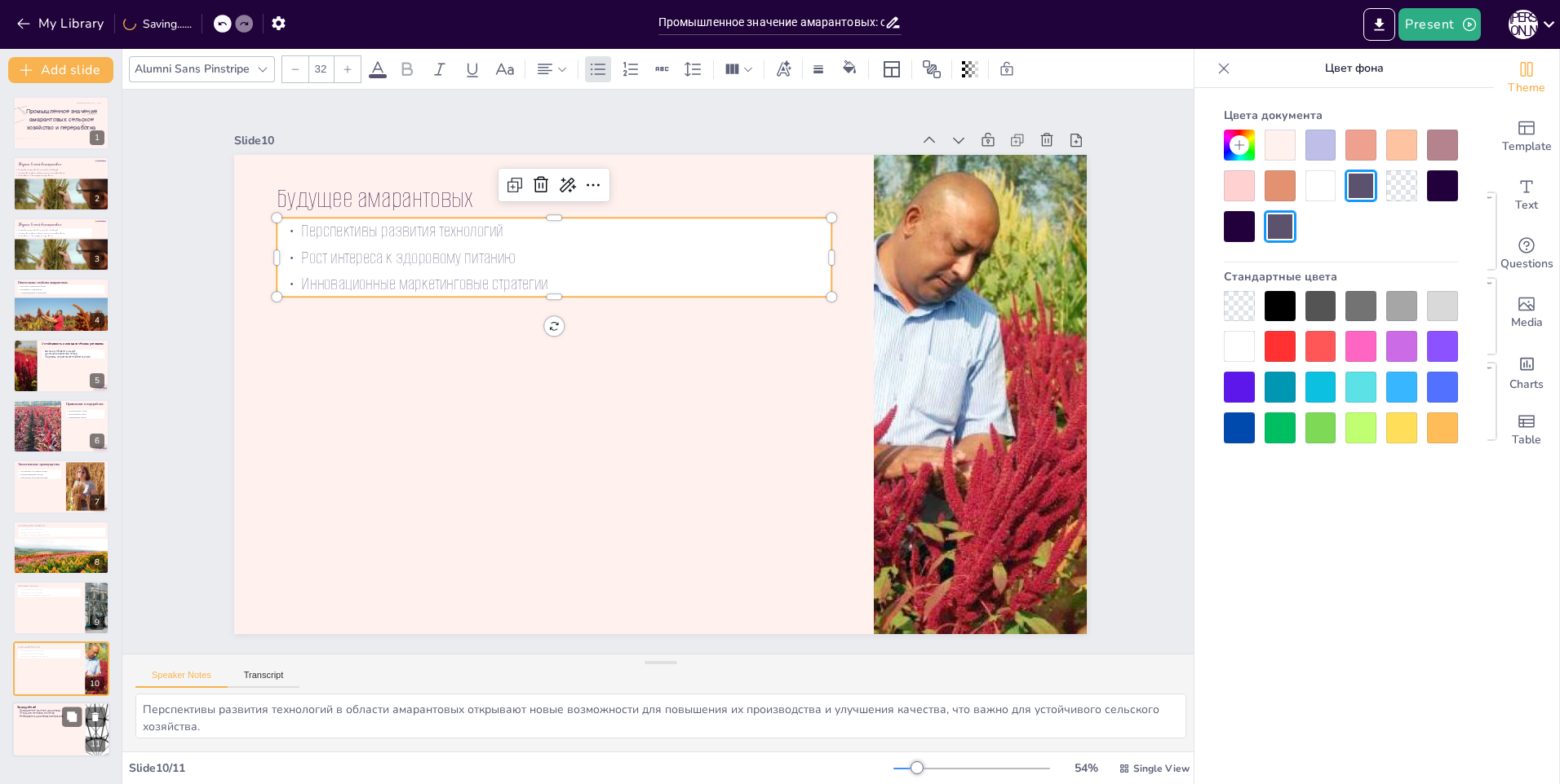
click at [48, 733] on div at bounding box center [61, 729] width 98 height 56
type textarea "Промышленное значение амарантовых подчеркивает их роль в устойчивом развитии и …"
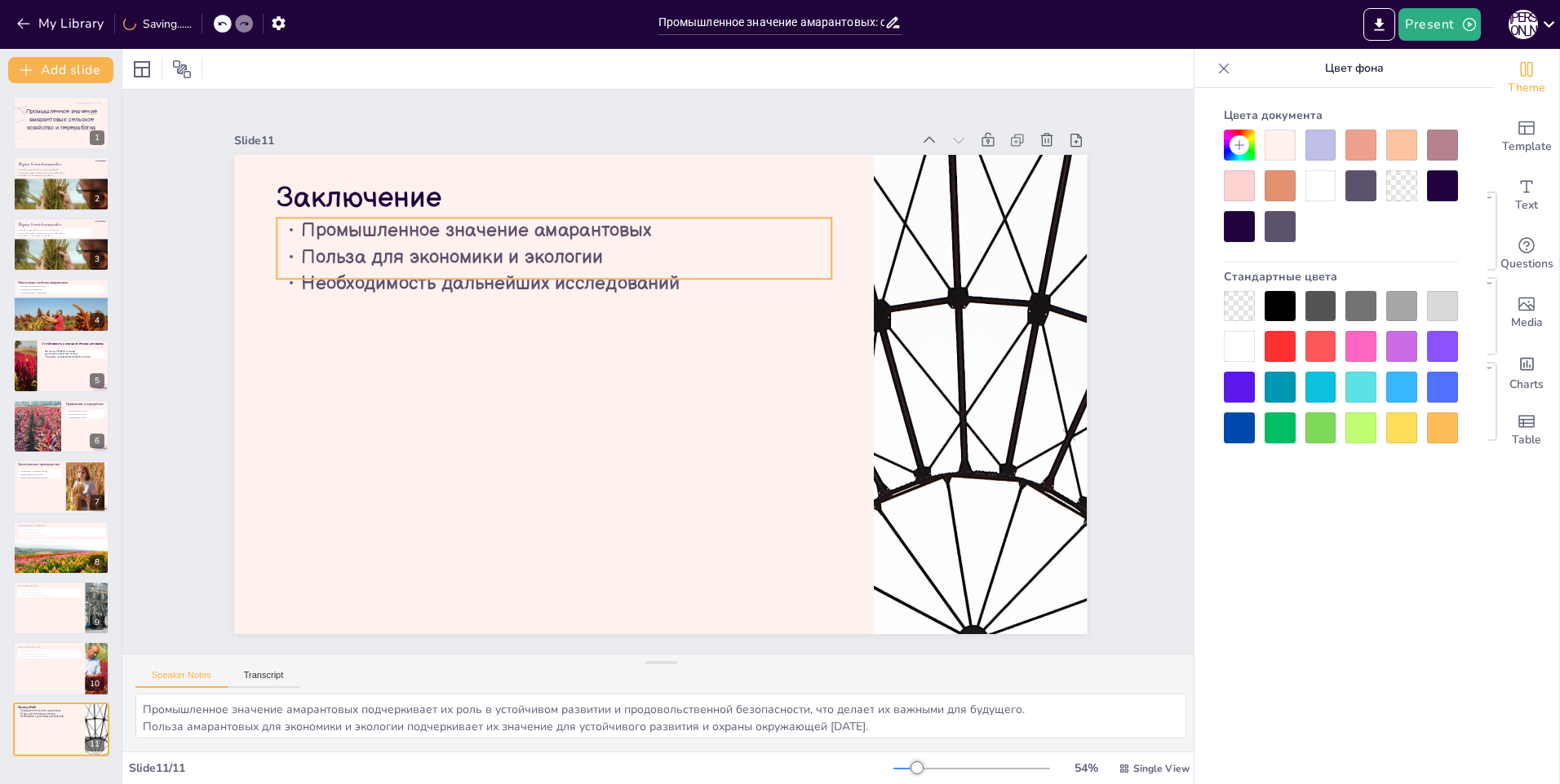
click at [530, 248] on p "Польза для экономики и экологии" at bounding box center [567, 247] width 554 height 84
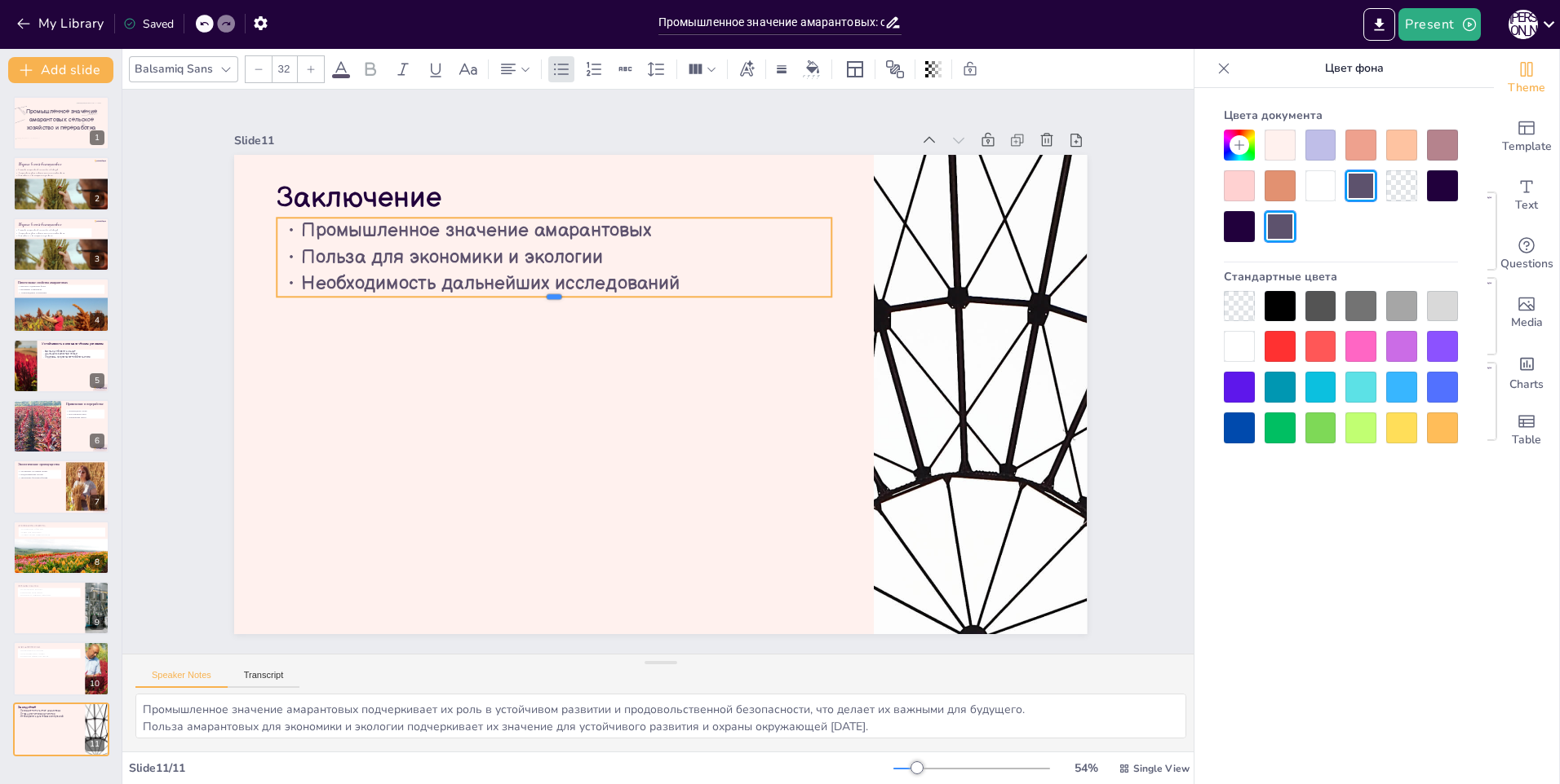
drag, startPoint x: 541, startPoint y: 273, endPoint x: 545, endPoint y: 281, distance: 8.9
click at [545, 281] on div "Заключение Промышленное значение амарантовых Польза для экономики и экологии Не…" at bounding box center [656, 394] width 934 height 646
click at [1324, 181] on div at bounding box center [1320, 186] width 31 height 31
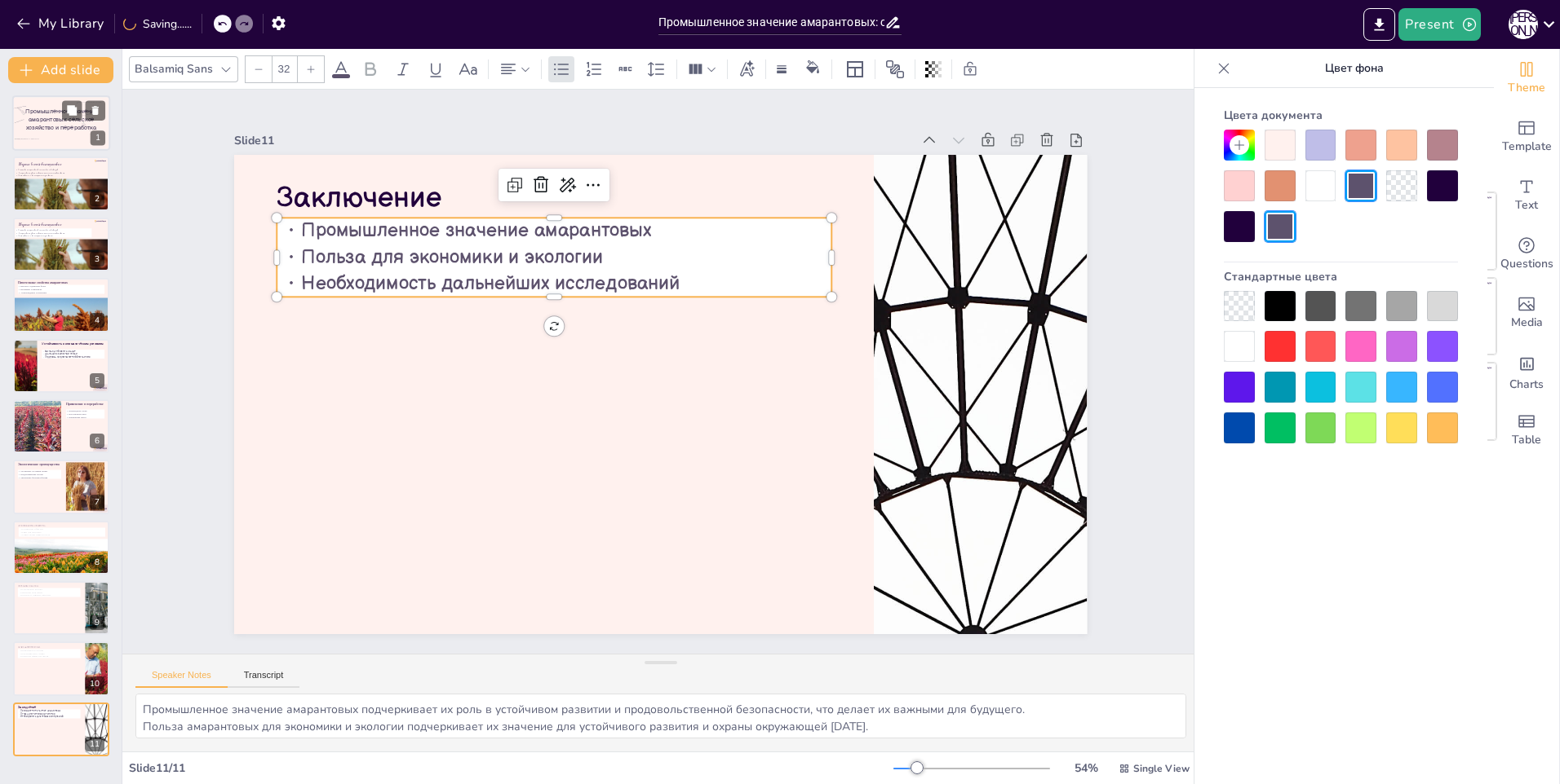
click at [40, 128] on span "Промышленное значение амарантовых: сельское хозяйство и переработка" at bounding box center [61, 119] width 72 height 24
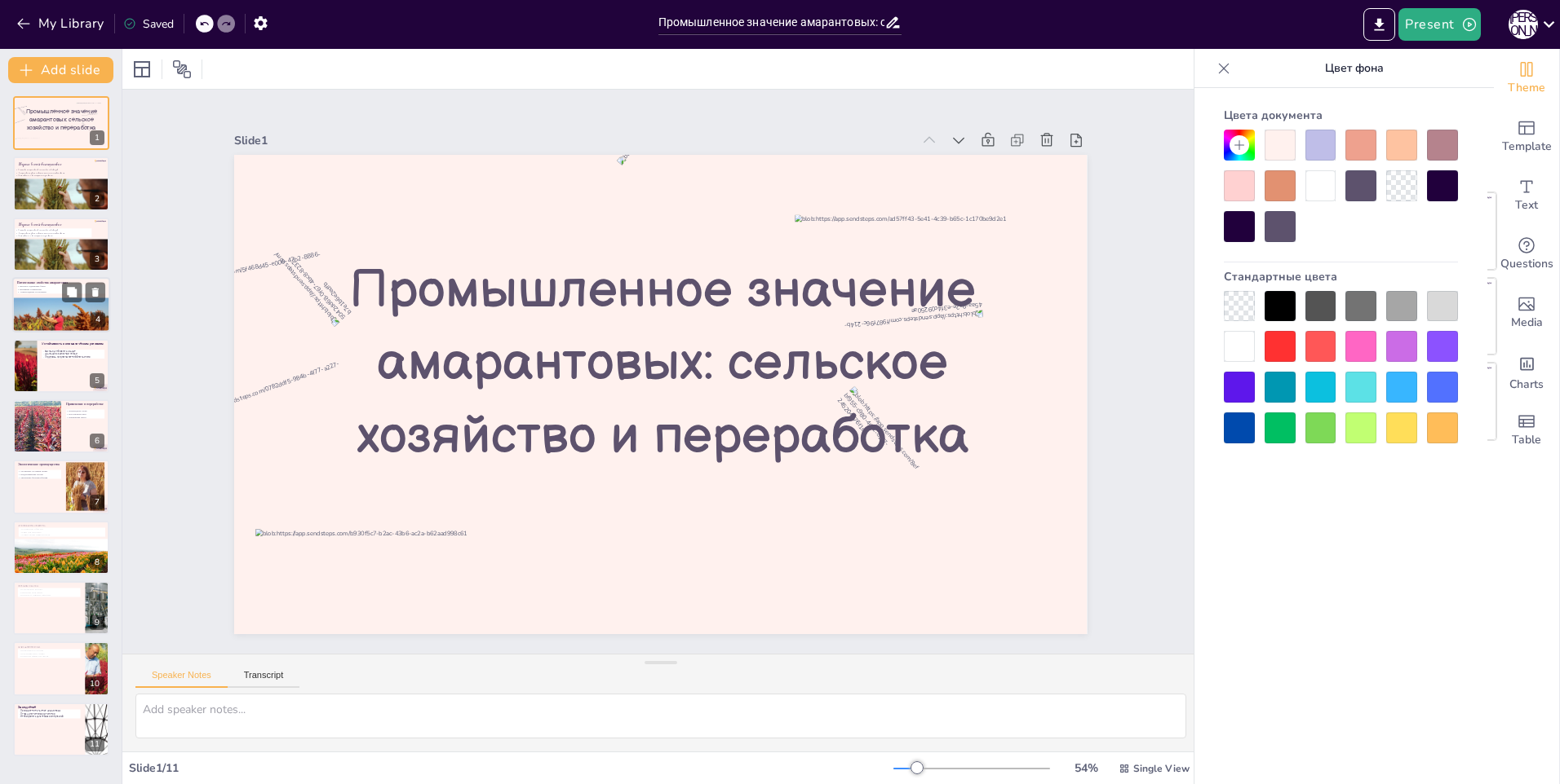
click at [32, 326] on div at bounding box center [61, 314] width 98 height 71
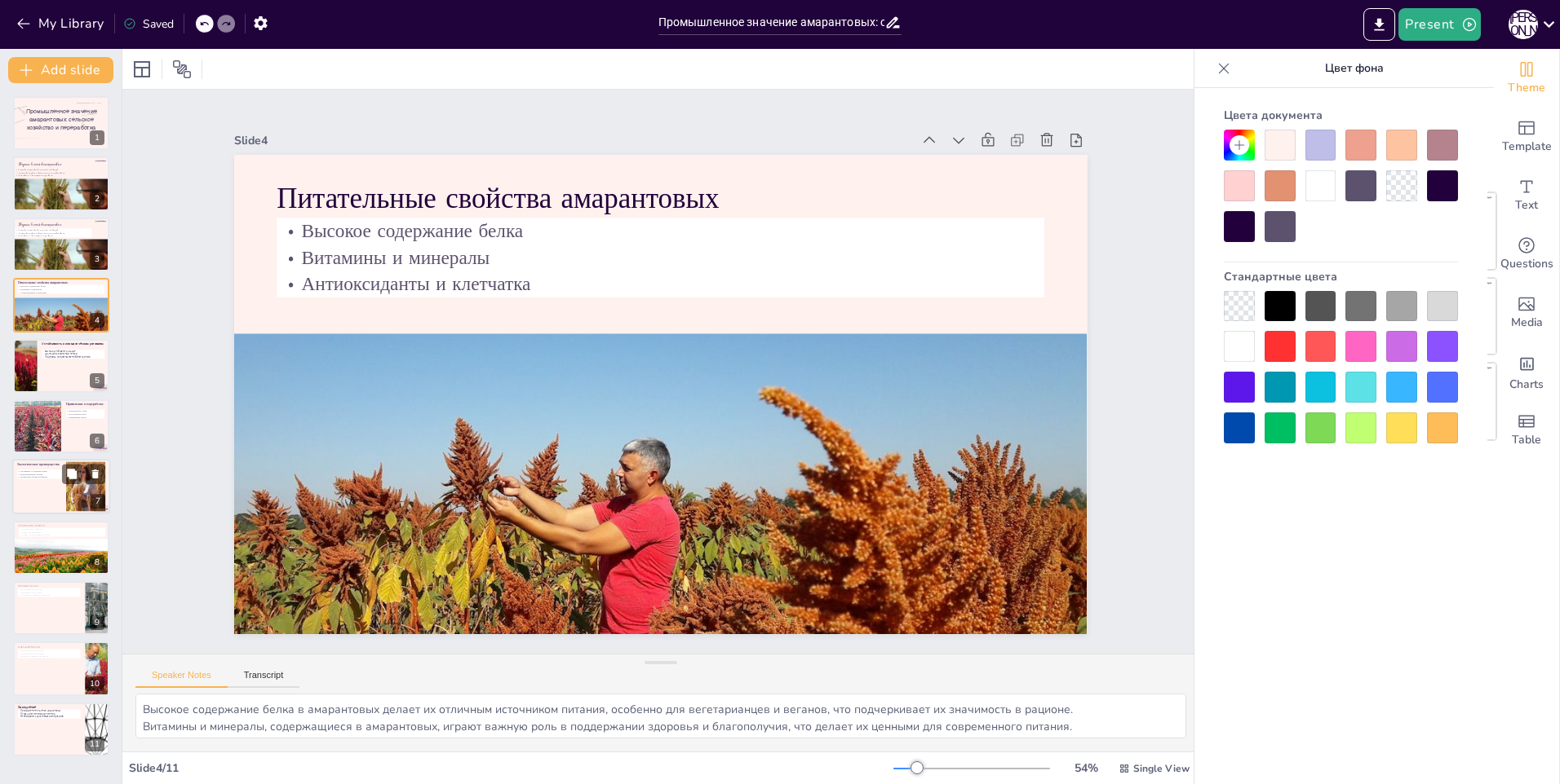
click at [34, 488] on div at bounding box center [61, 488] width 98 height 56
type textarea "Улучшение состояния почвы за счет выращивания амарантовых способствует устойчив…"
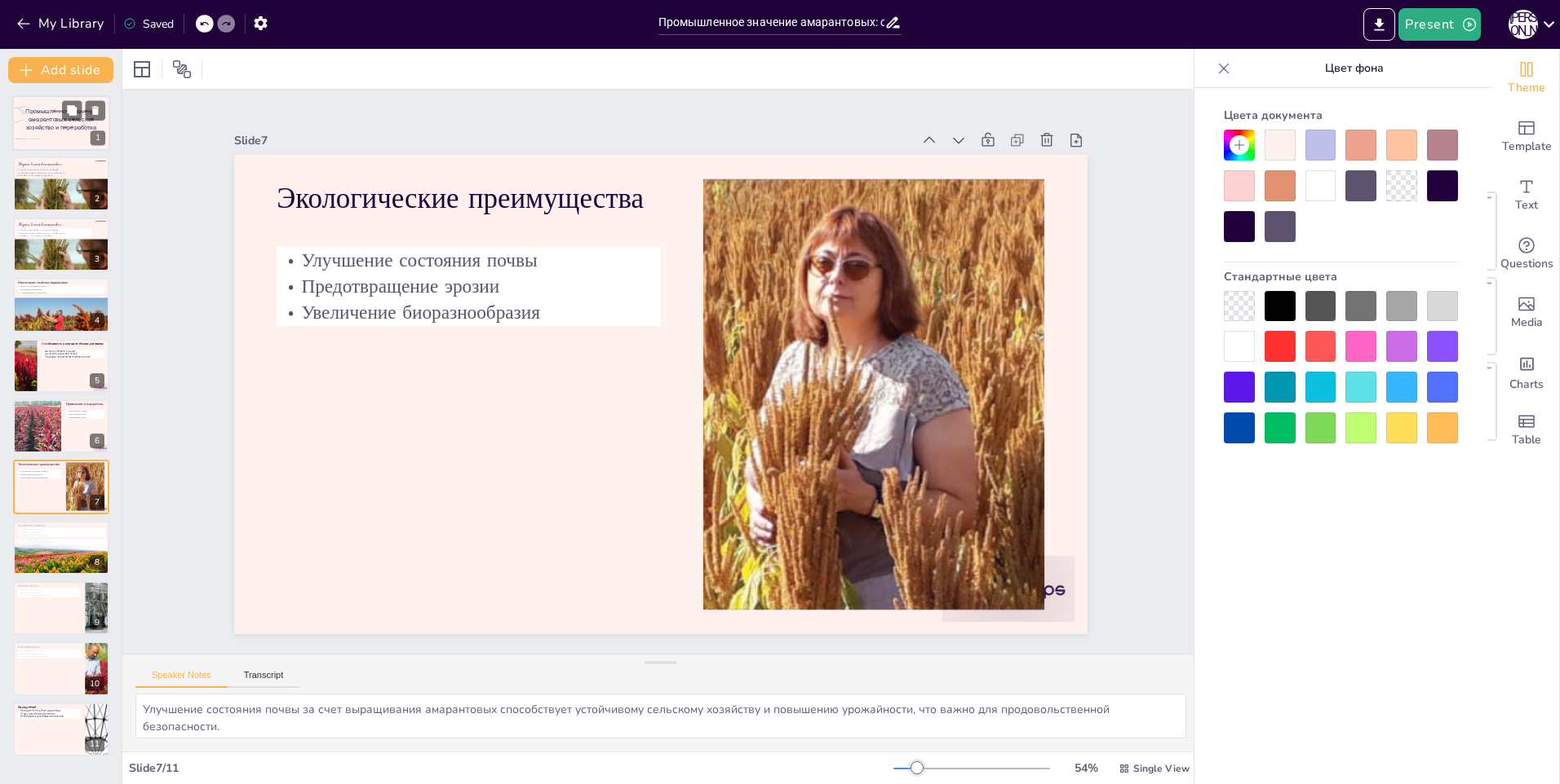
click at [29, 127] on span "Промышленное значение амарантовых: сельское хозяйство и переработка" at bounding box center [61, 119] width 72 height 24
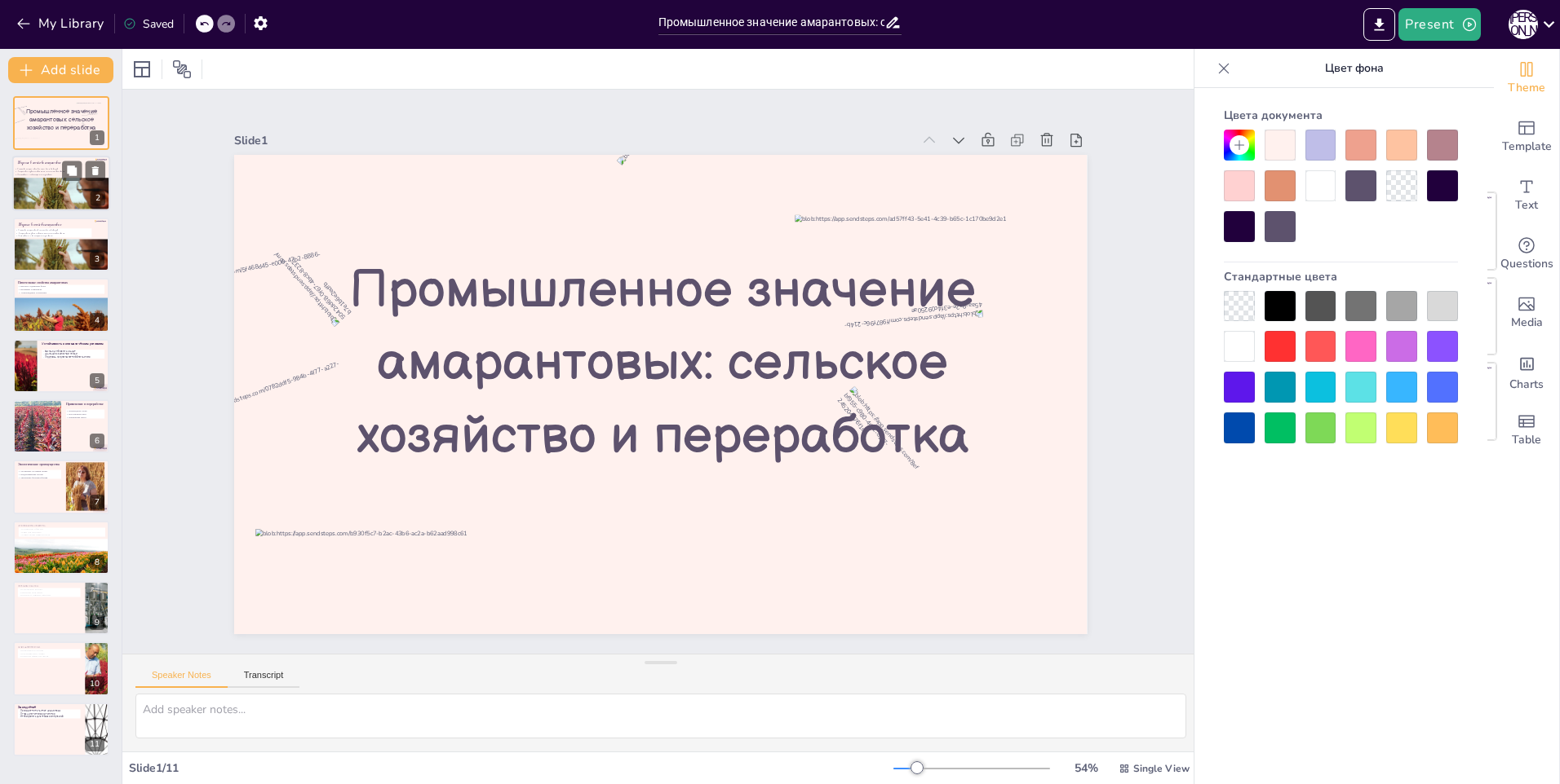
click at [48, 189] on div at bounding box center [61, 206] width 98 height 65
type textarea "Семейство амарантовые действительно включает множество видов, что делает его ва…"
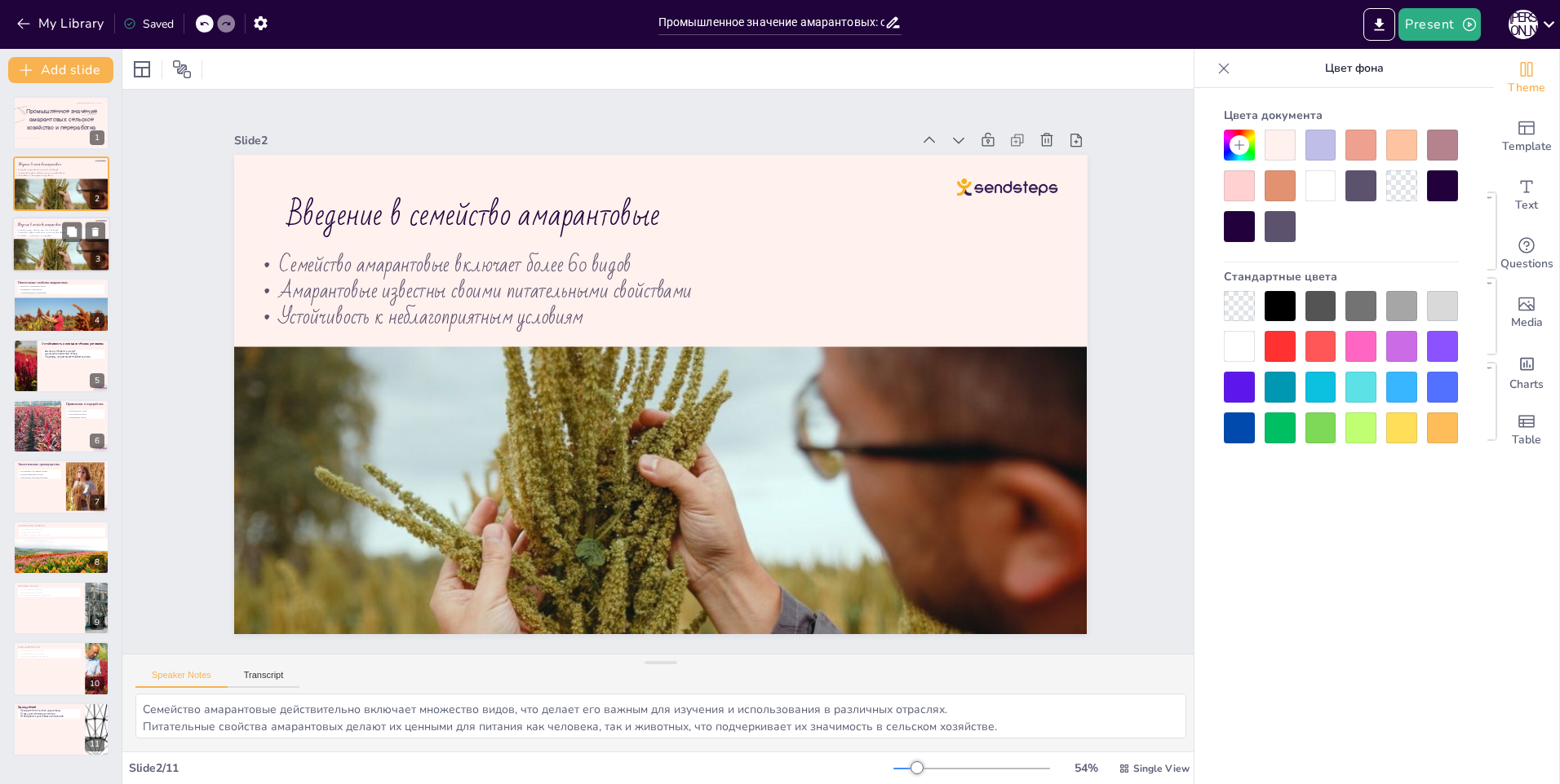
click at [41, 246] on div at bounding box center [61, 266] width 98 height 65
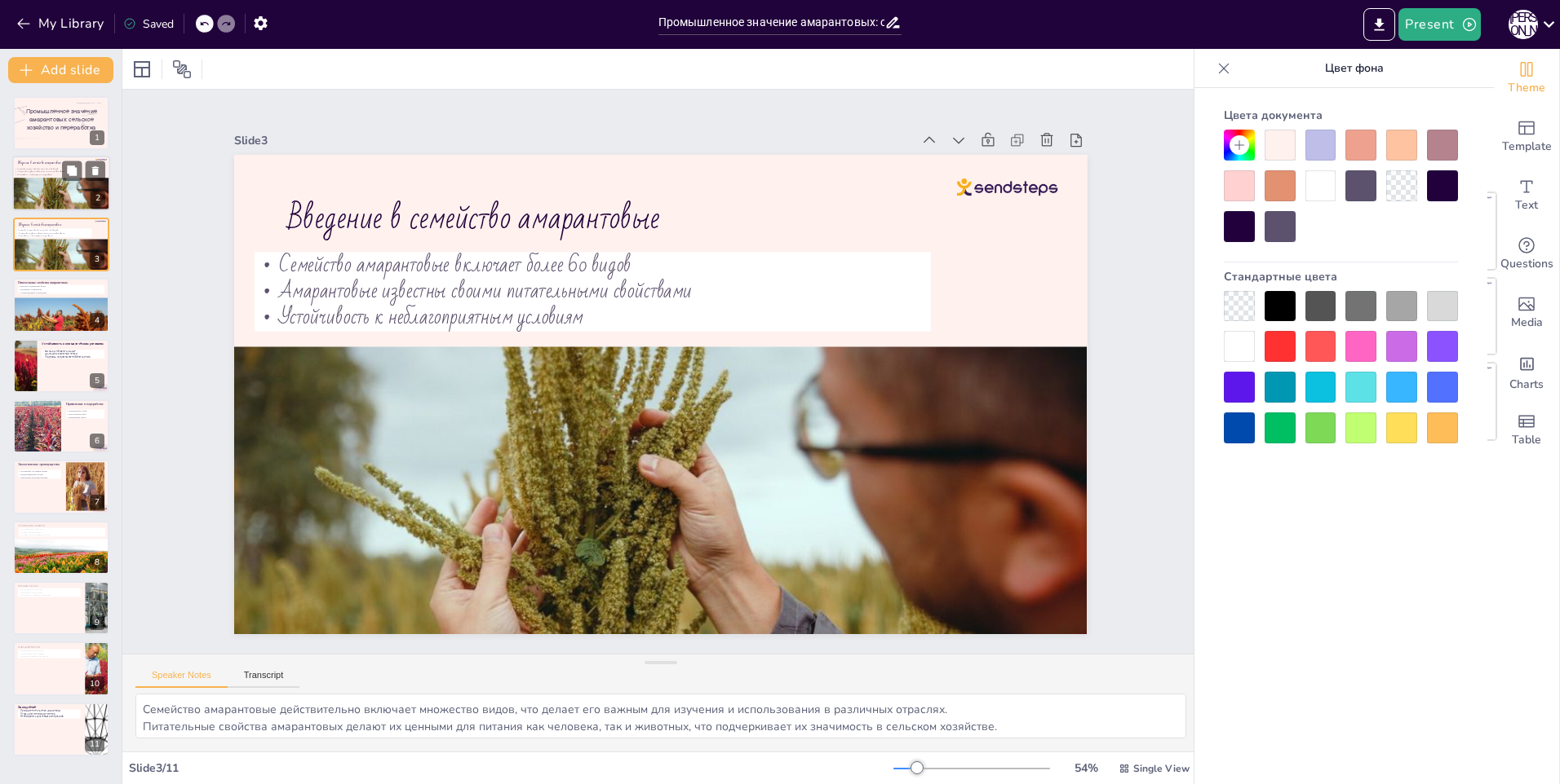
click at [23, 200] on div at bounding box center [61, 206] width 98 height 65
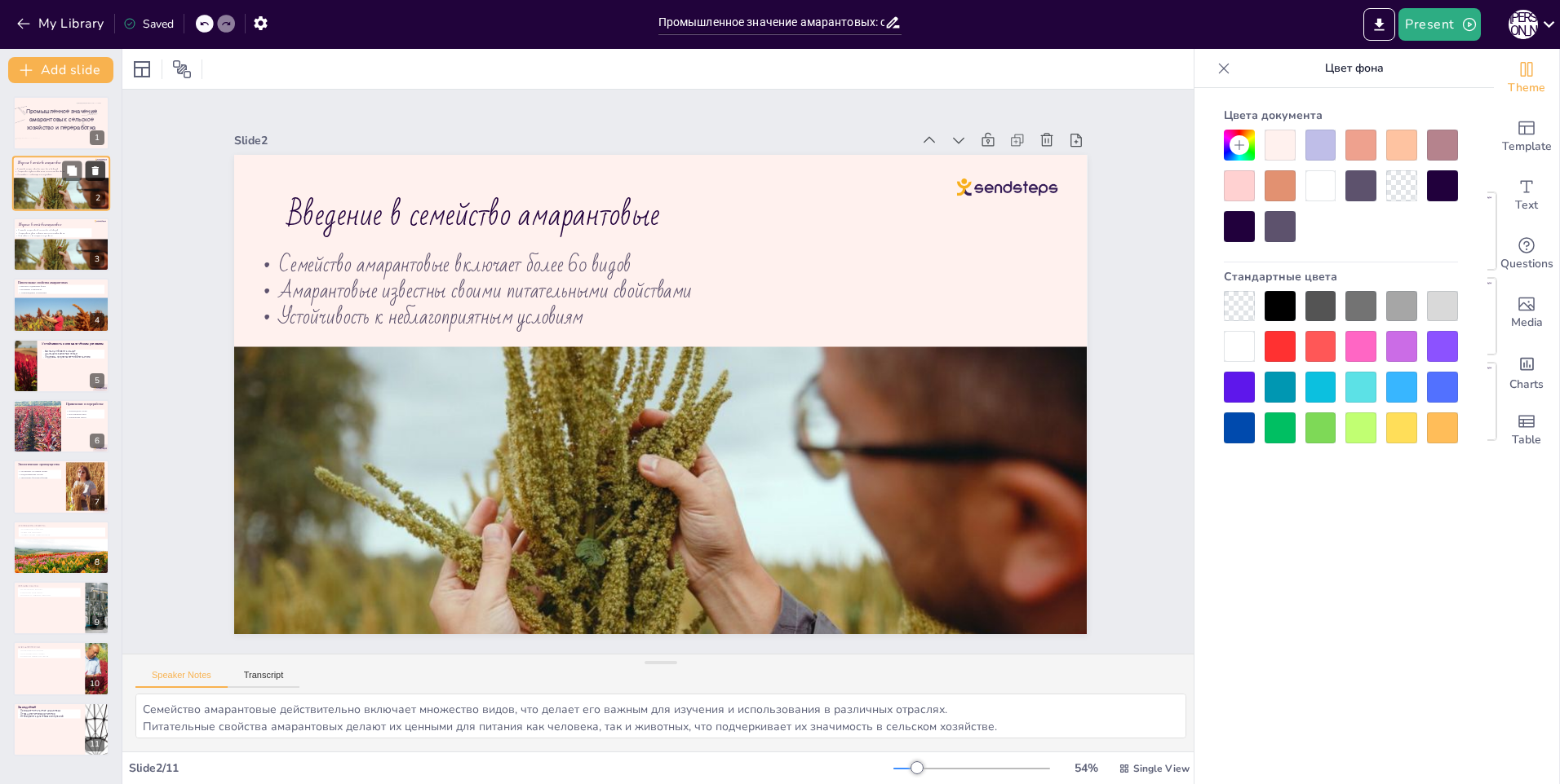
click at [99, 173] on icon at bounding box center [95, 171] width 12 height 12
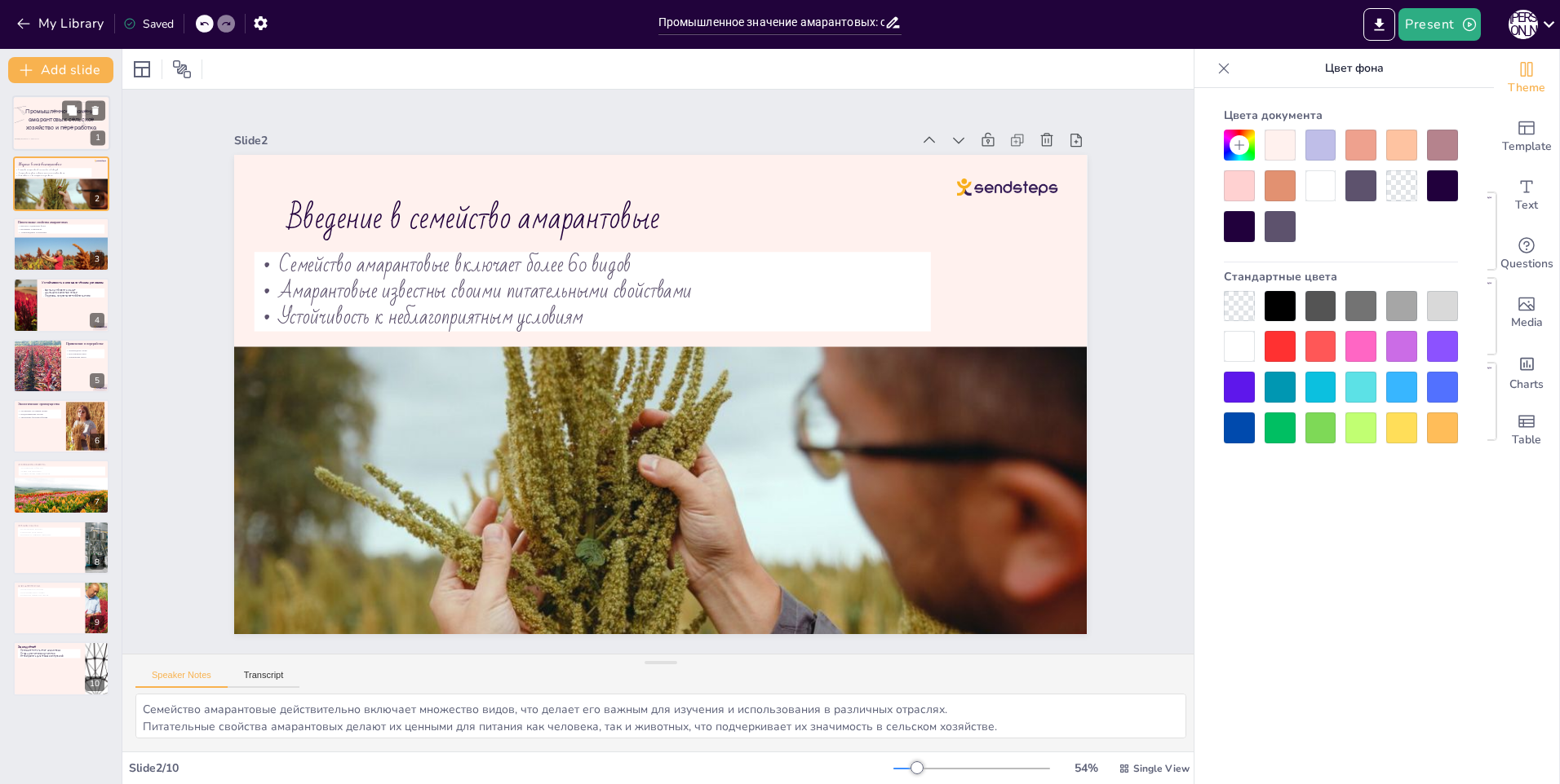
click at [27, 129] on span "Промышленное значение амарантовых: сельское хозяйство и переработка" at bounding box center [61, 119] width 72 height 24
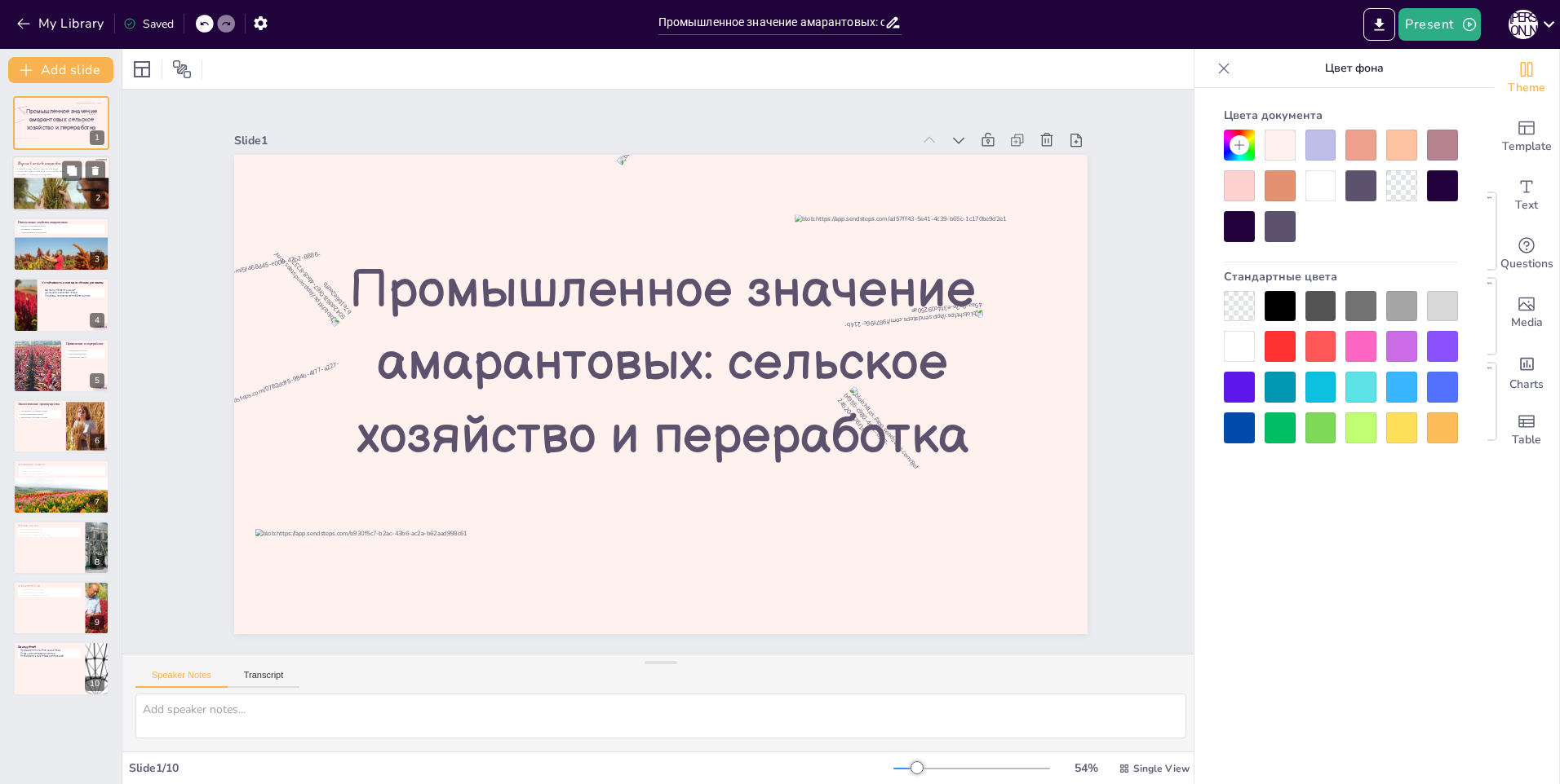
click at [42, 181] on div at bounding box center [61, 206] width 98 height 65
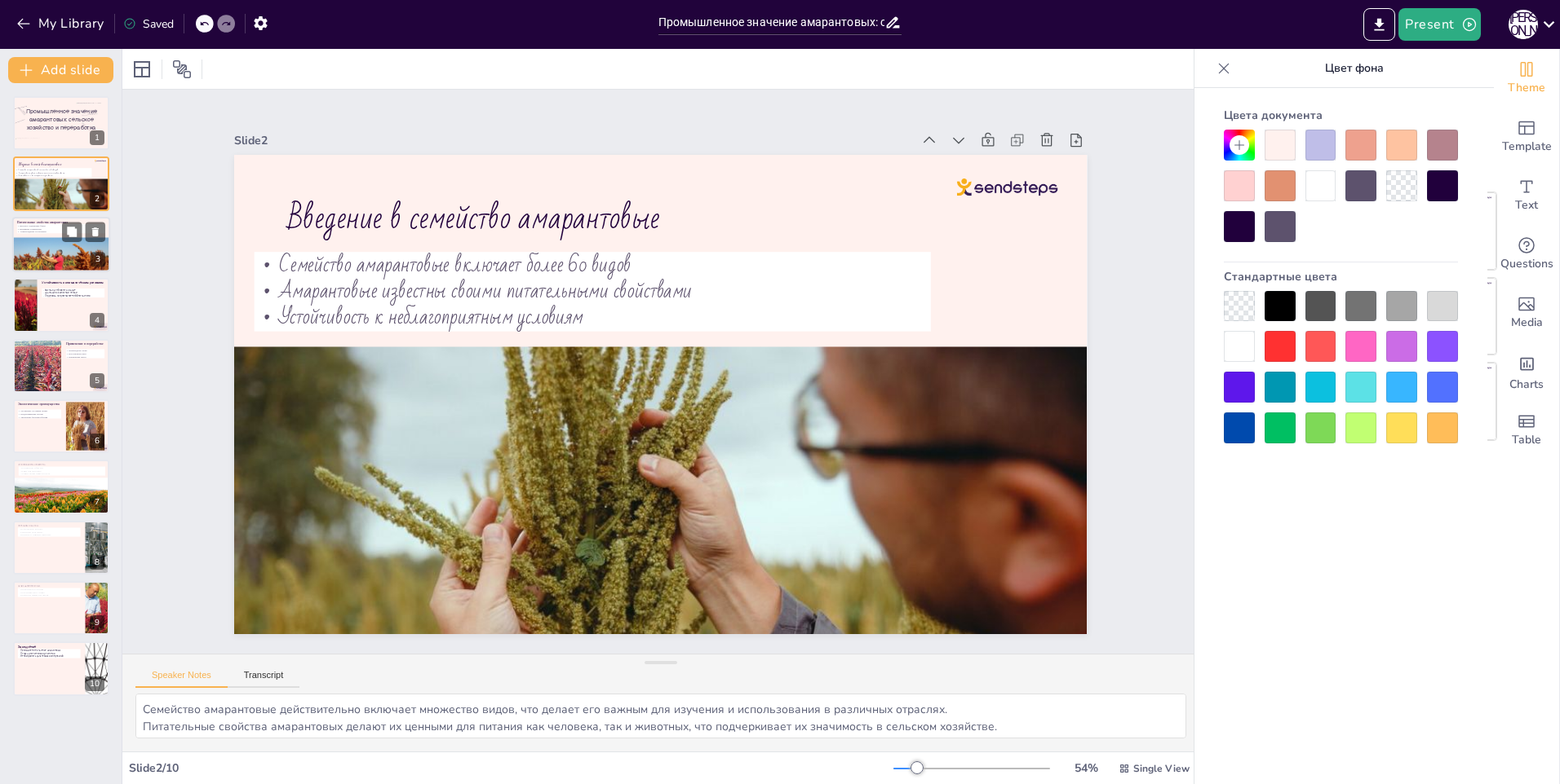
click at [31, 253] on div at bounding box center [61, 254] width 98 height 71
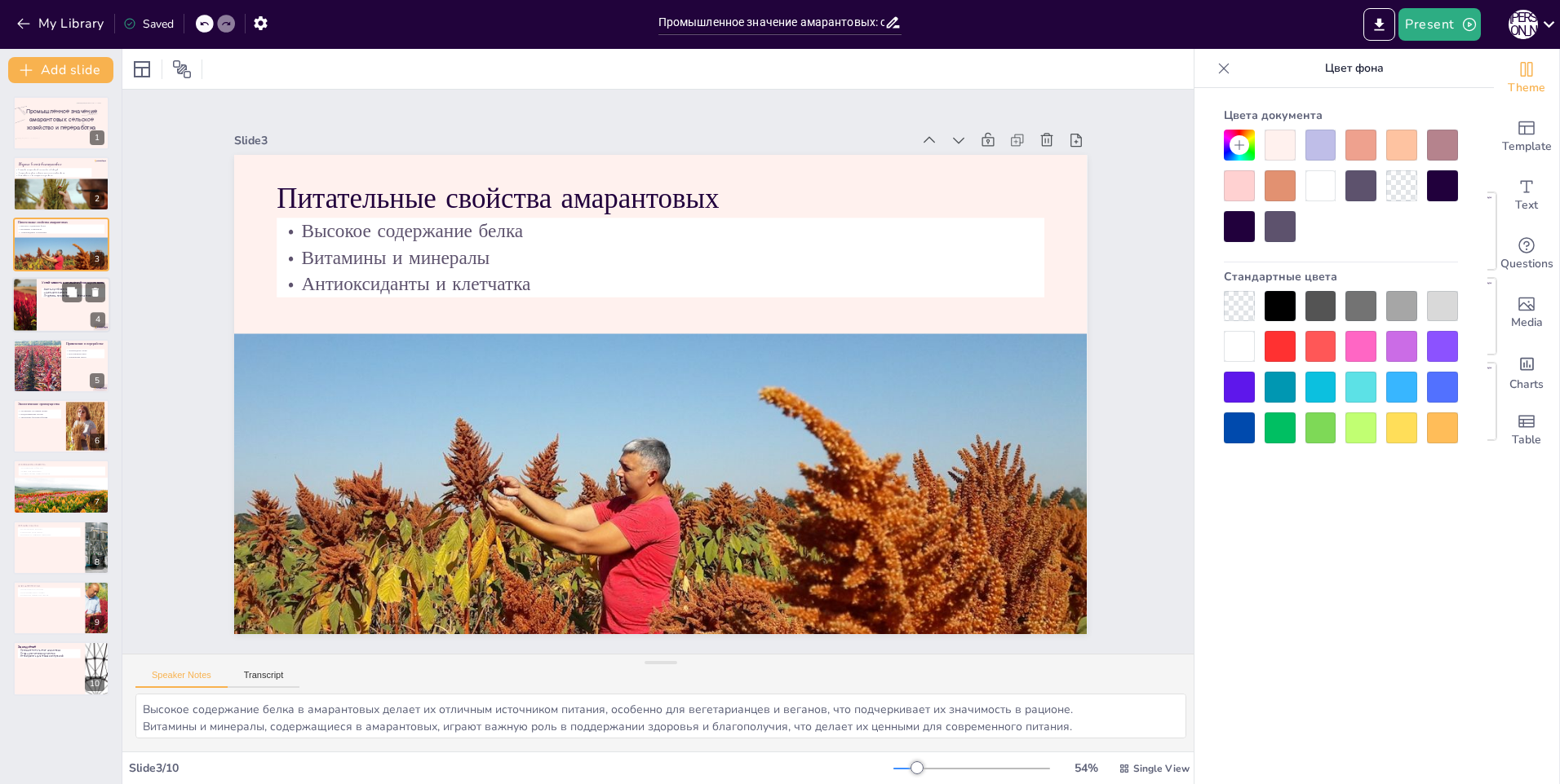
click at [40, 311] on div at bounding box center [61, 304] width 98 height 56
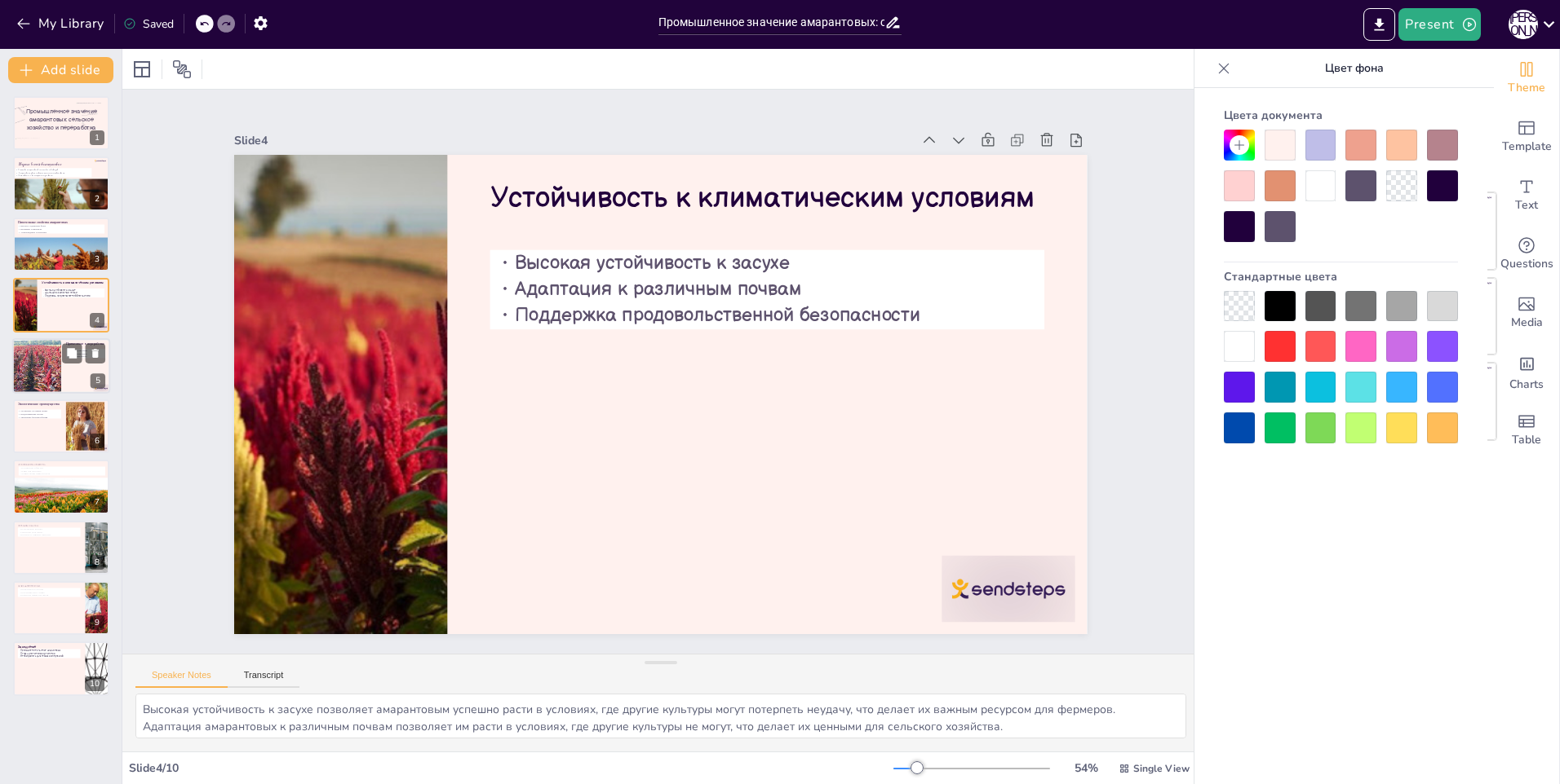
click at [43, 379] on div at bounding box center [36, 365] width 98 height 56
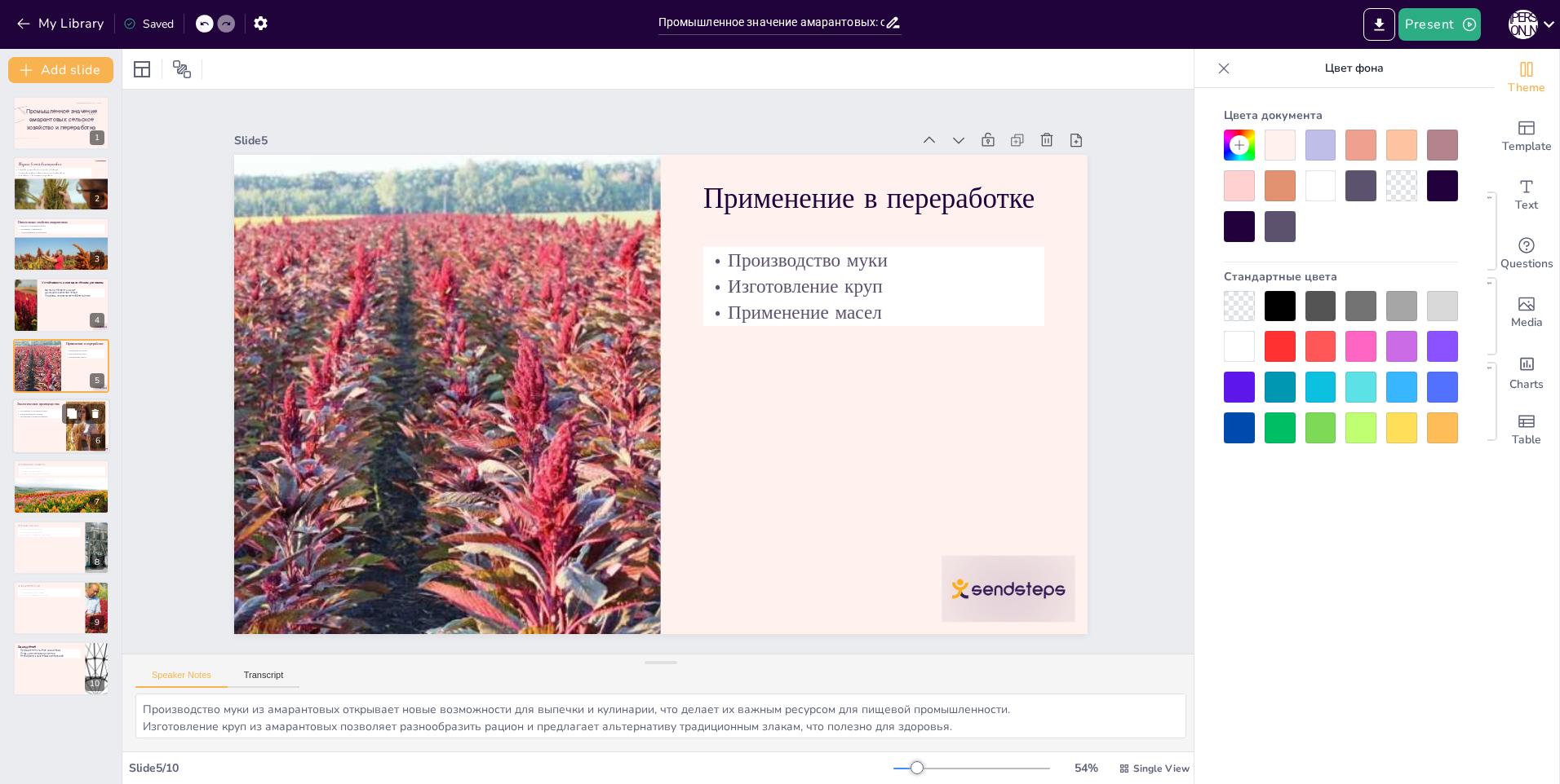
click at [41, 441] on div at bounding box center [61, 427] width 98 height 56
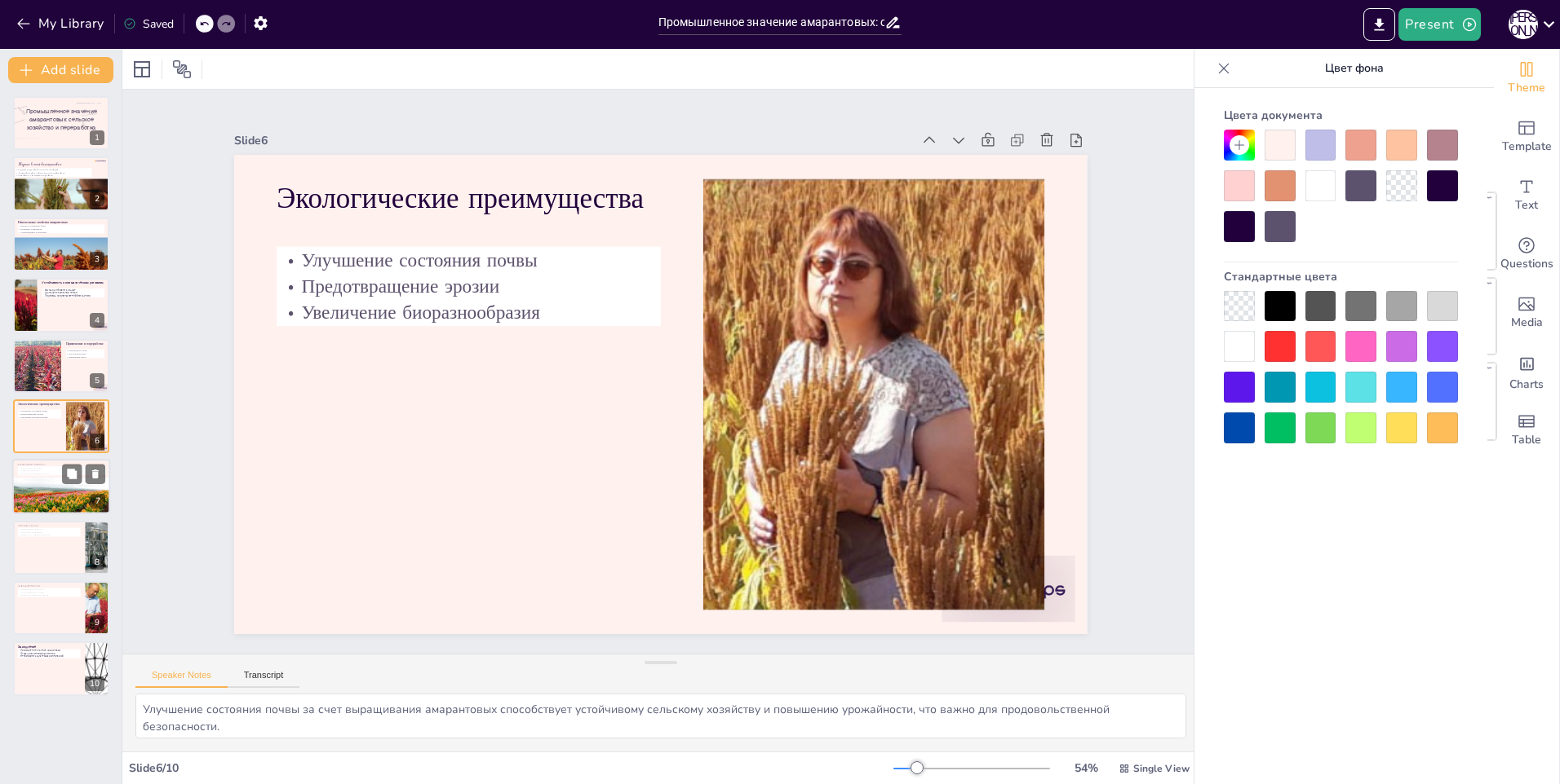
click at [47, 491] on div at bounding box center [61, 509] width 98 height 65
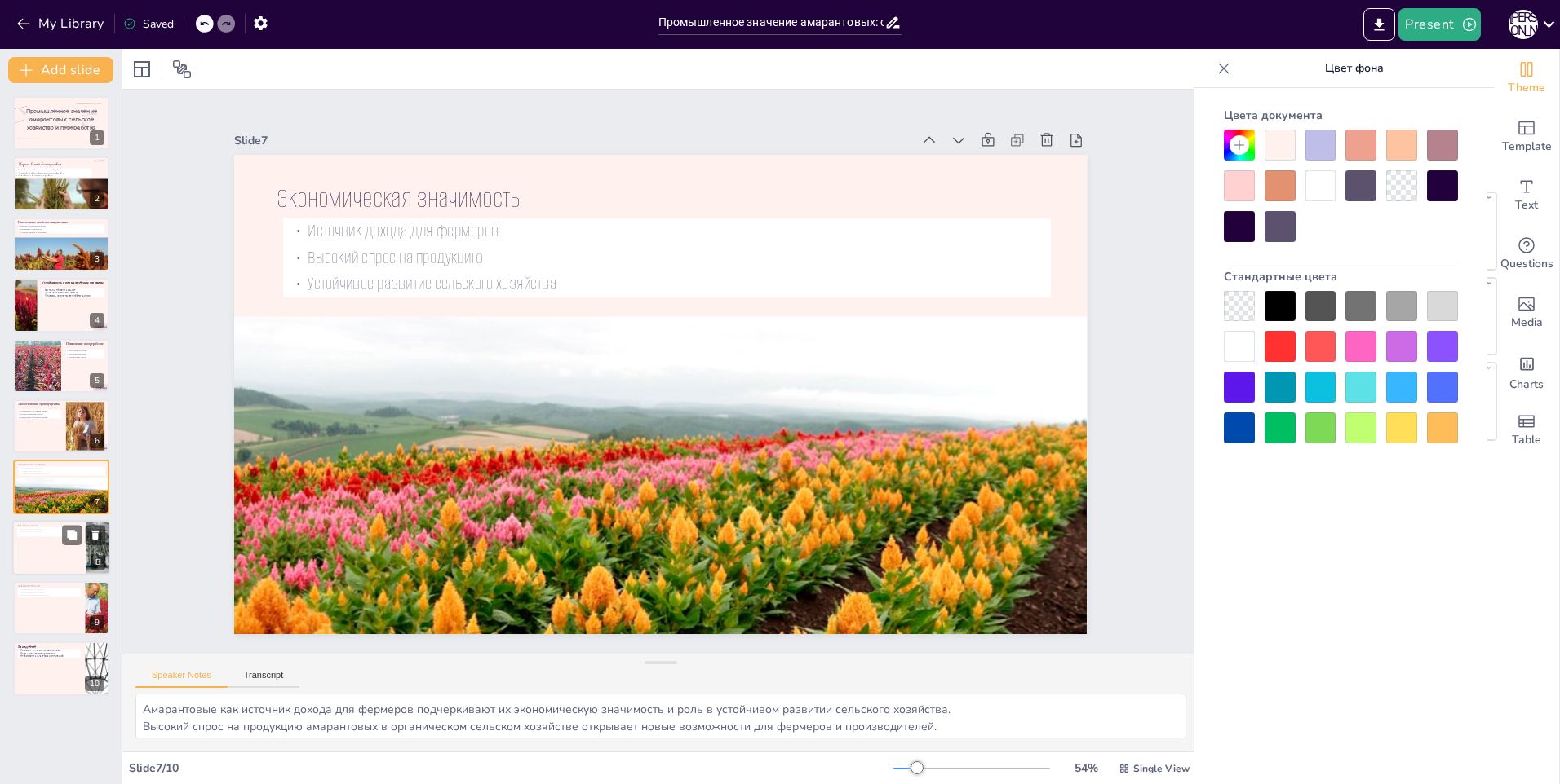
click at [27, 557] on div at bounding box center [61, 548] width 98 height 56
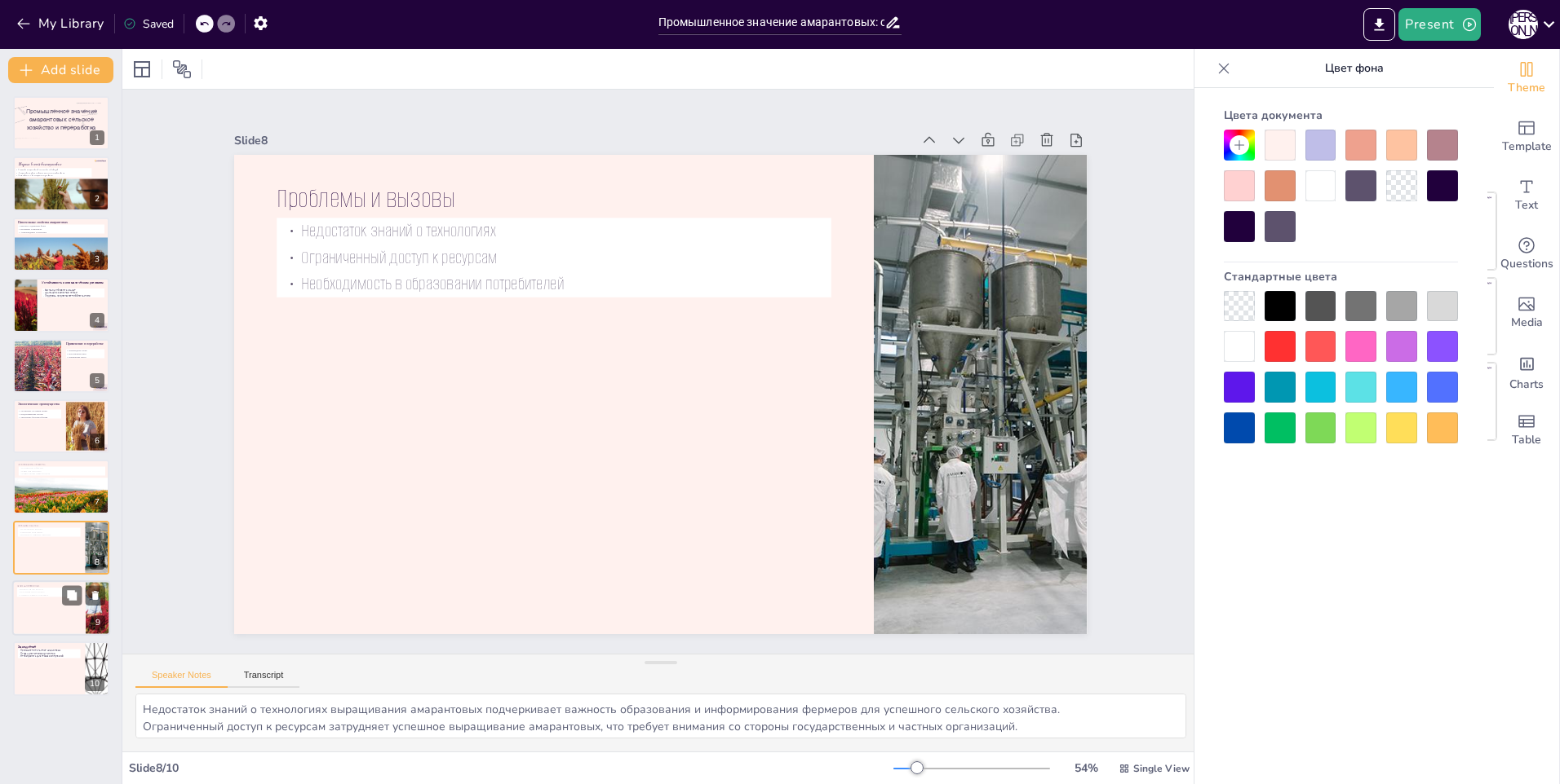
click at [41, 607] on div at bounding box center [61, 608] width 98 height 56
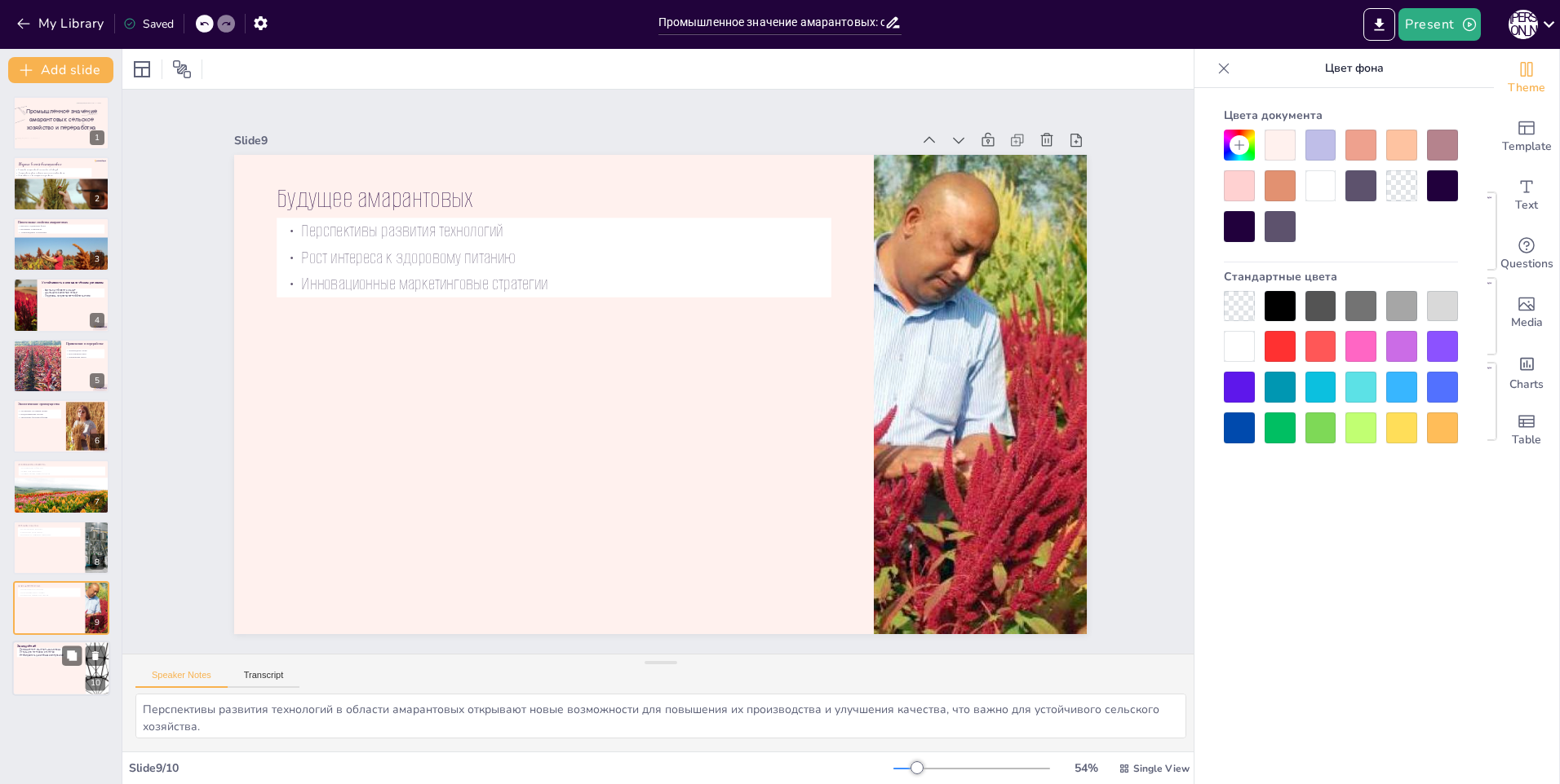
click at [50, 656] on p "Необходимость дальнейших исследований" at bounding box center [49, 657] width 64 height 4
type textarea "Промышленное значение амарантовых подчеркивает их роль в устойчивом развитии и …"
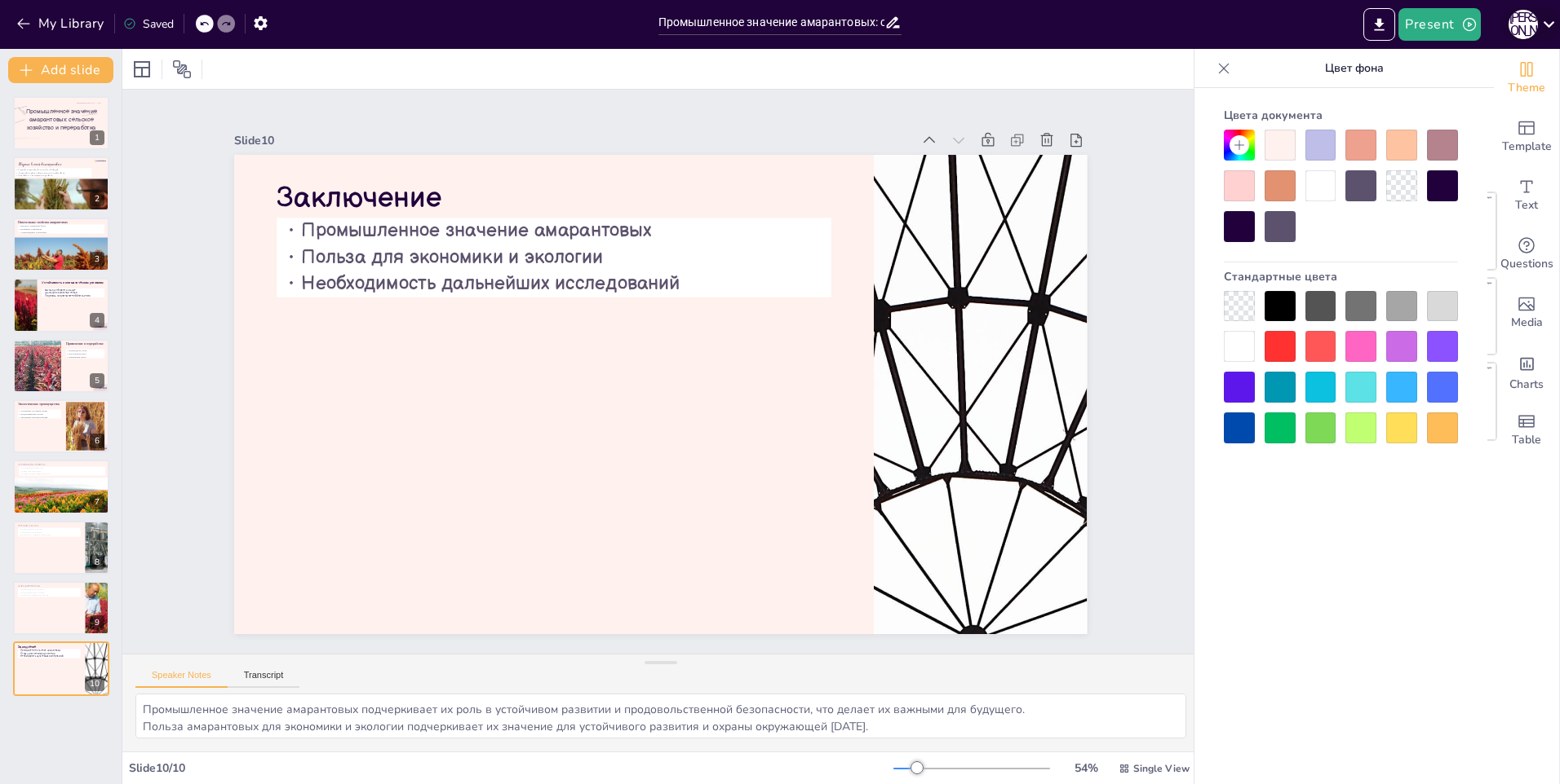
click at [1556, 22] on icon at bounding box center [1548, 24] width 22 height 22
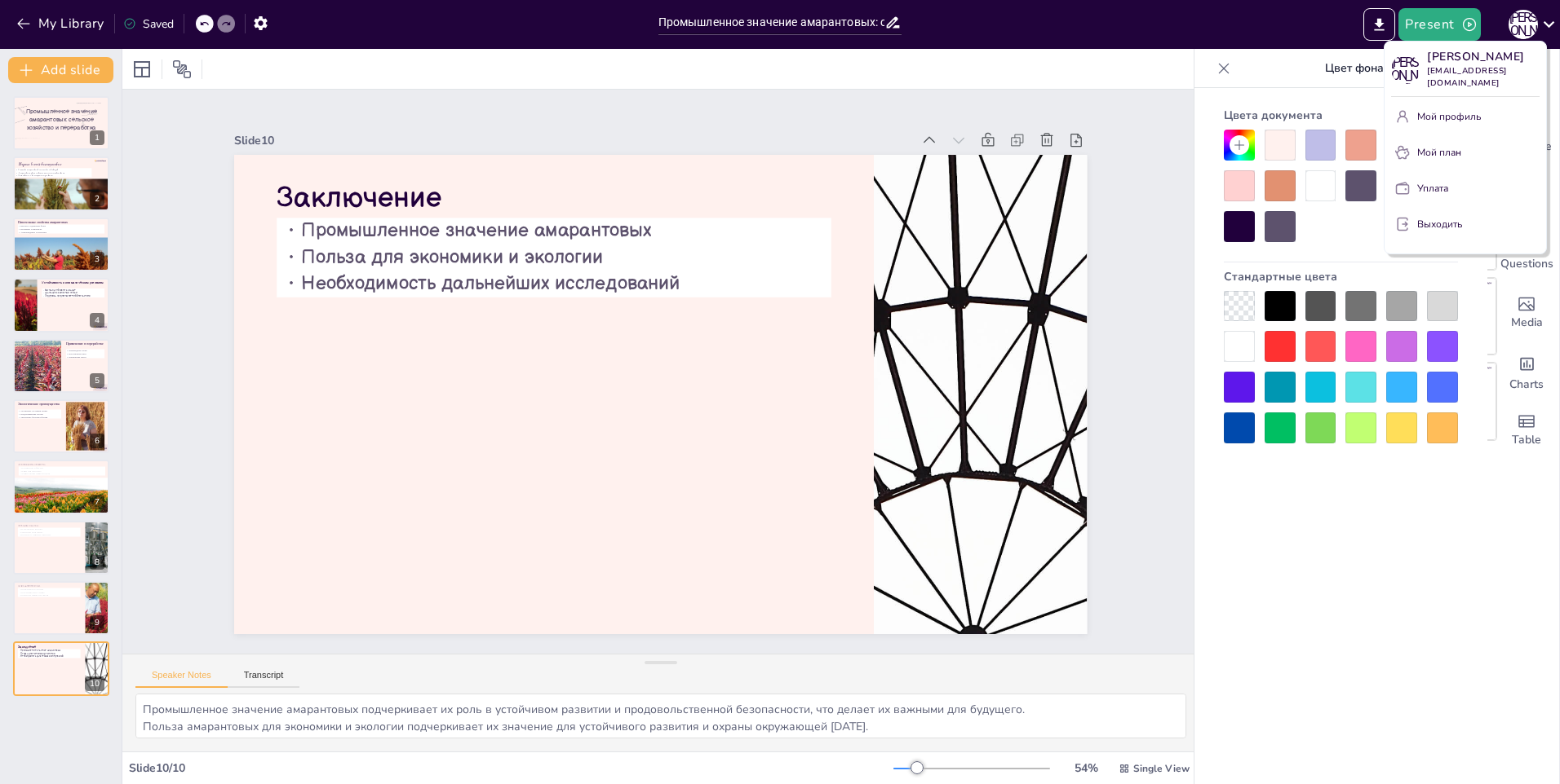
click at [1435, 225] on p "Выходить" at bounding box center [1440, 224] width 45 height 15
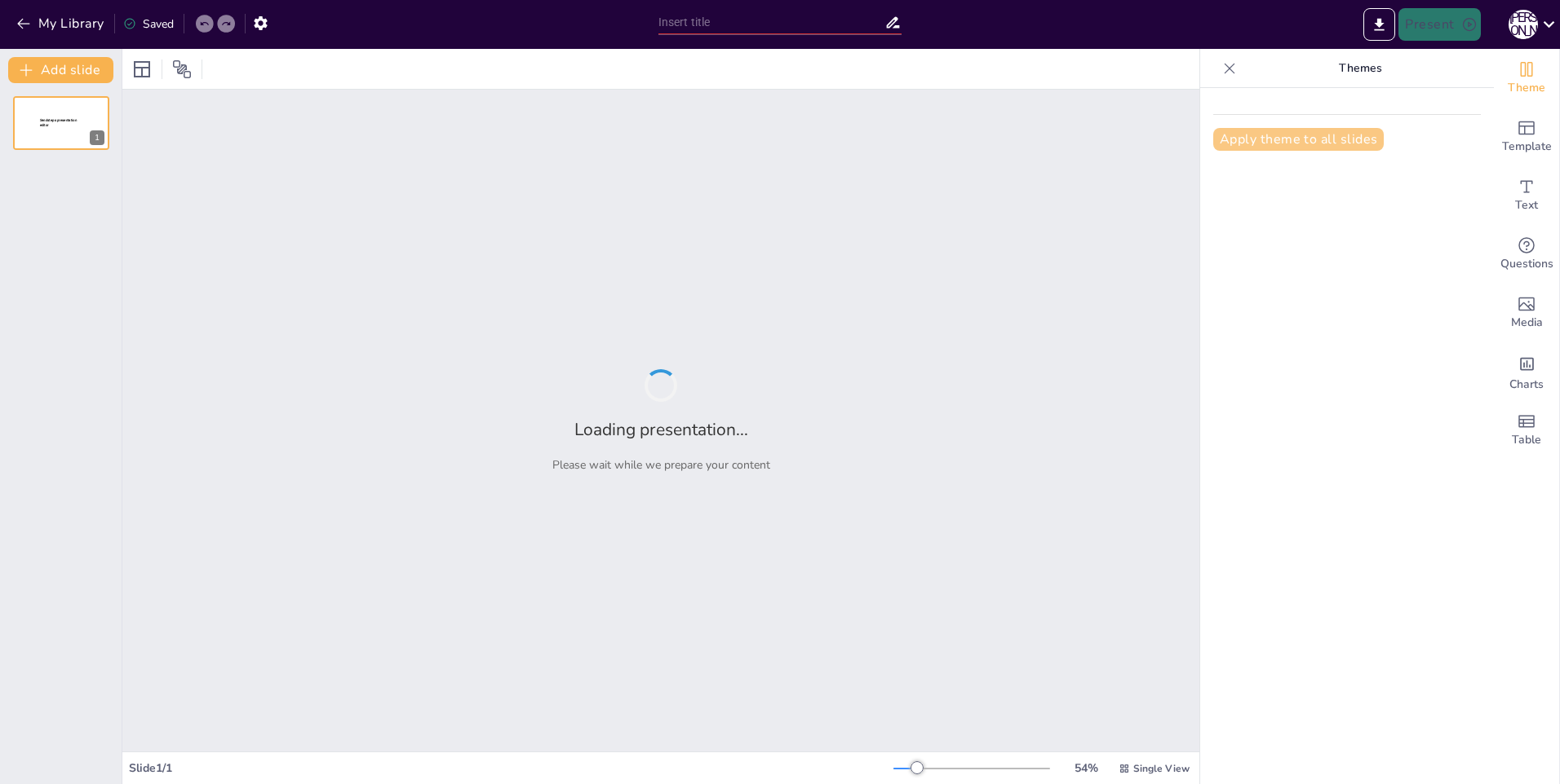
type input "Полезные свойства кунжутного масла для здоровья"
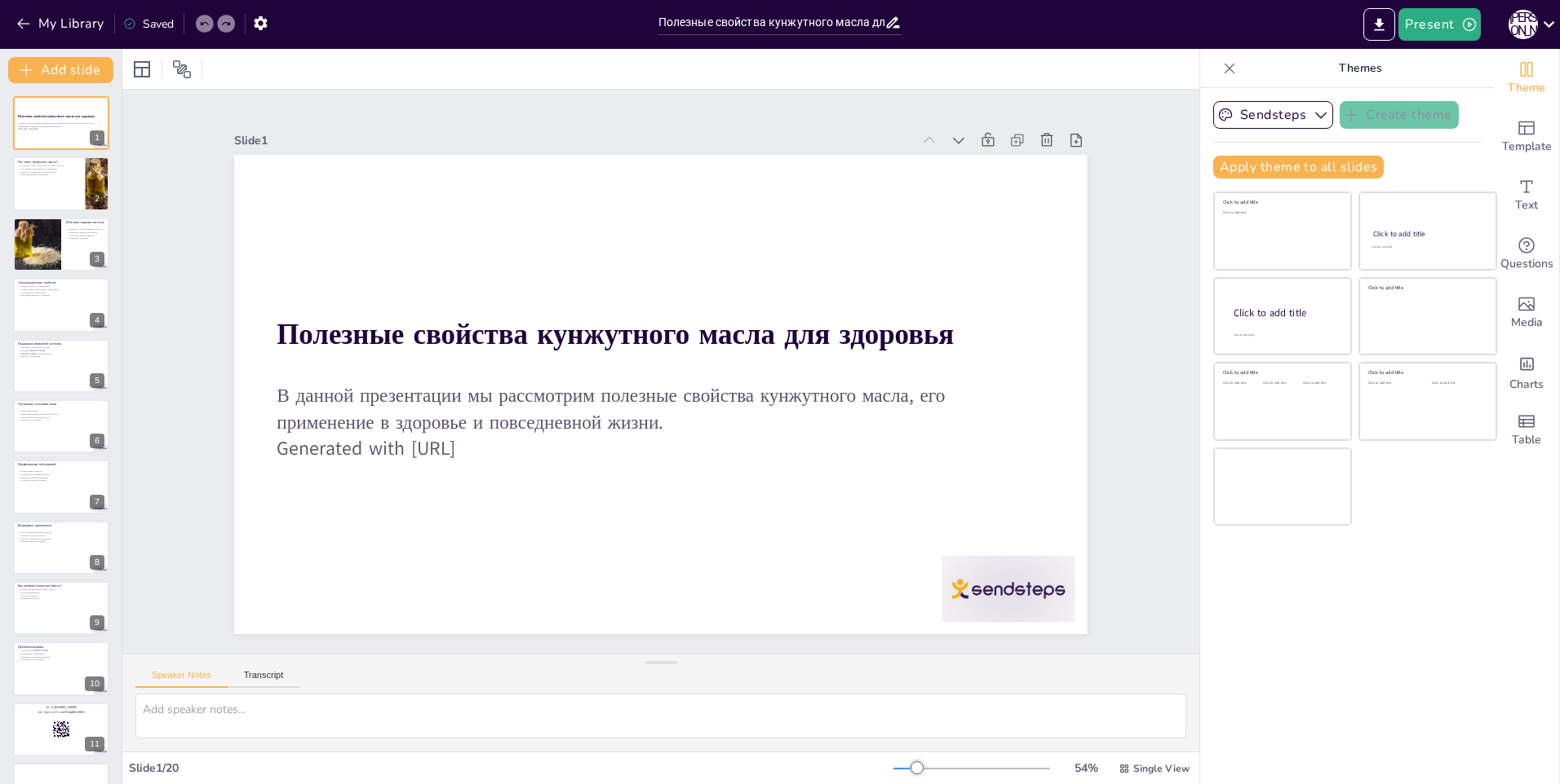
checkbox input "true"
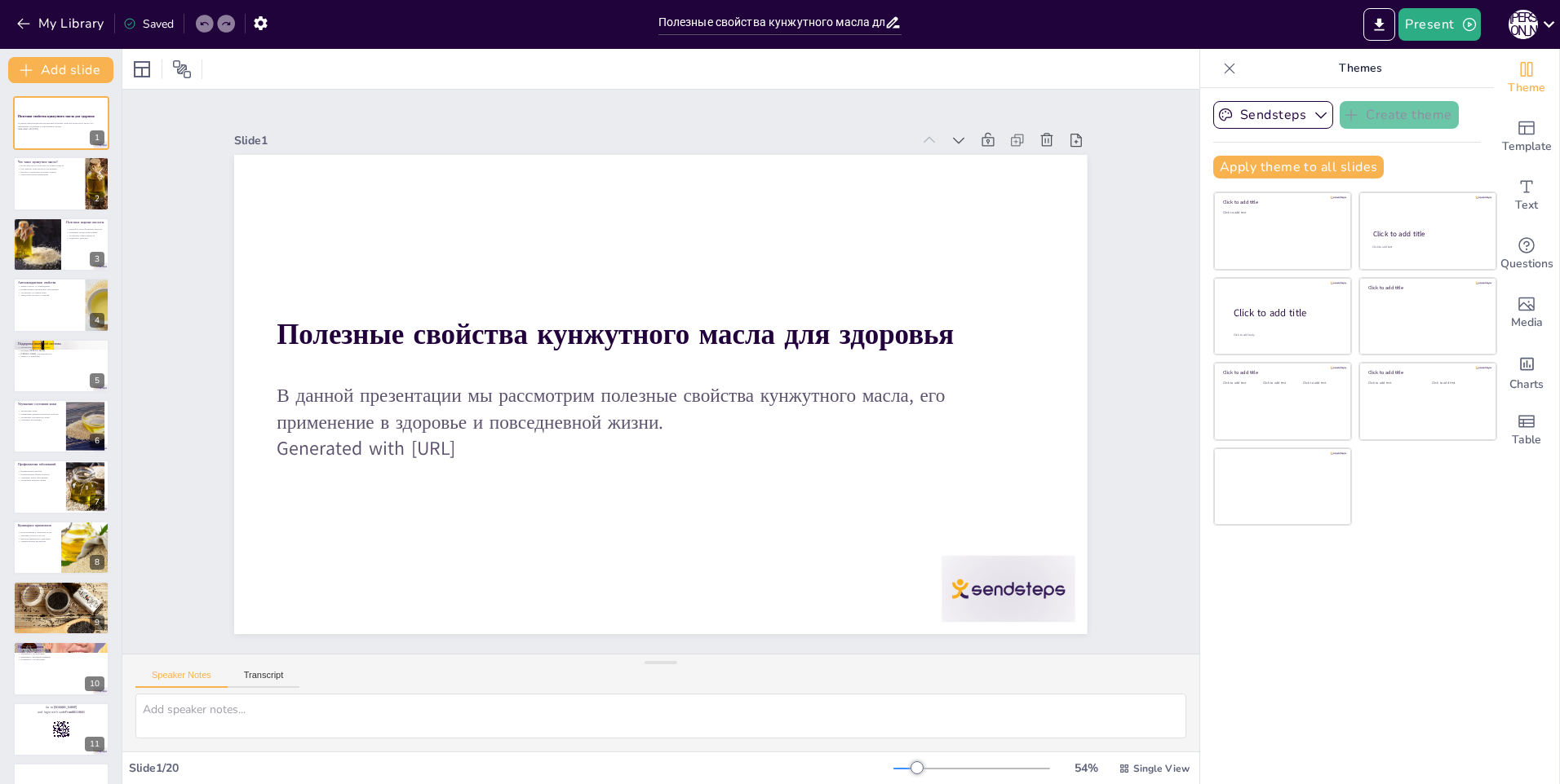
checkbox input "true"
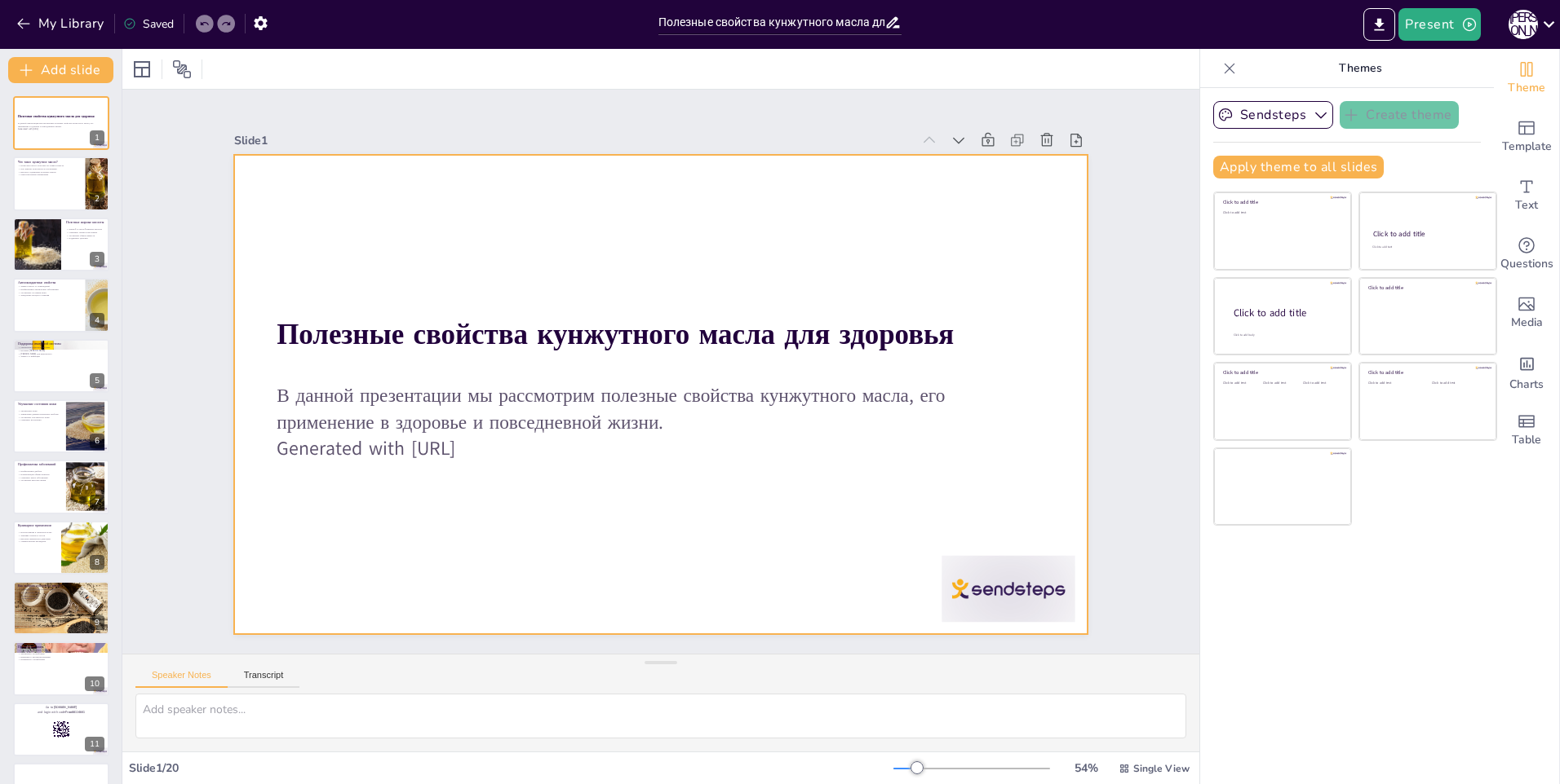
checkbox input "true"
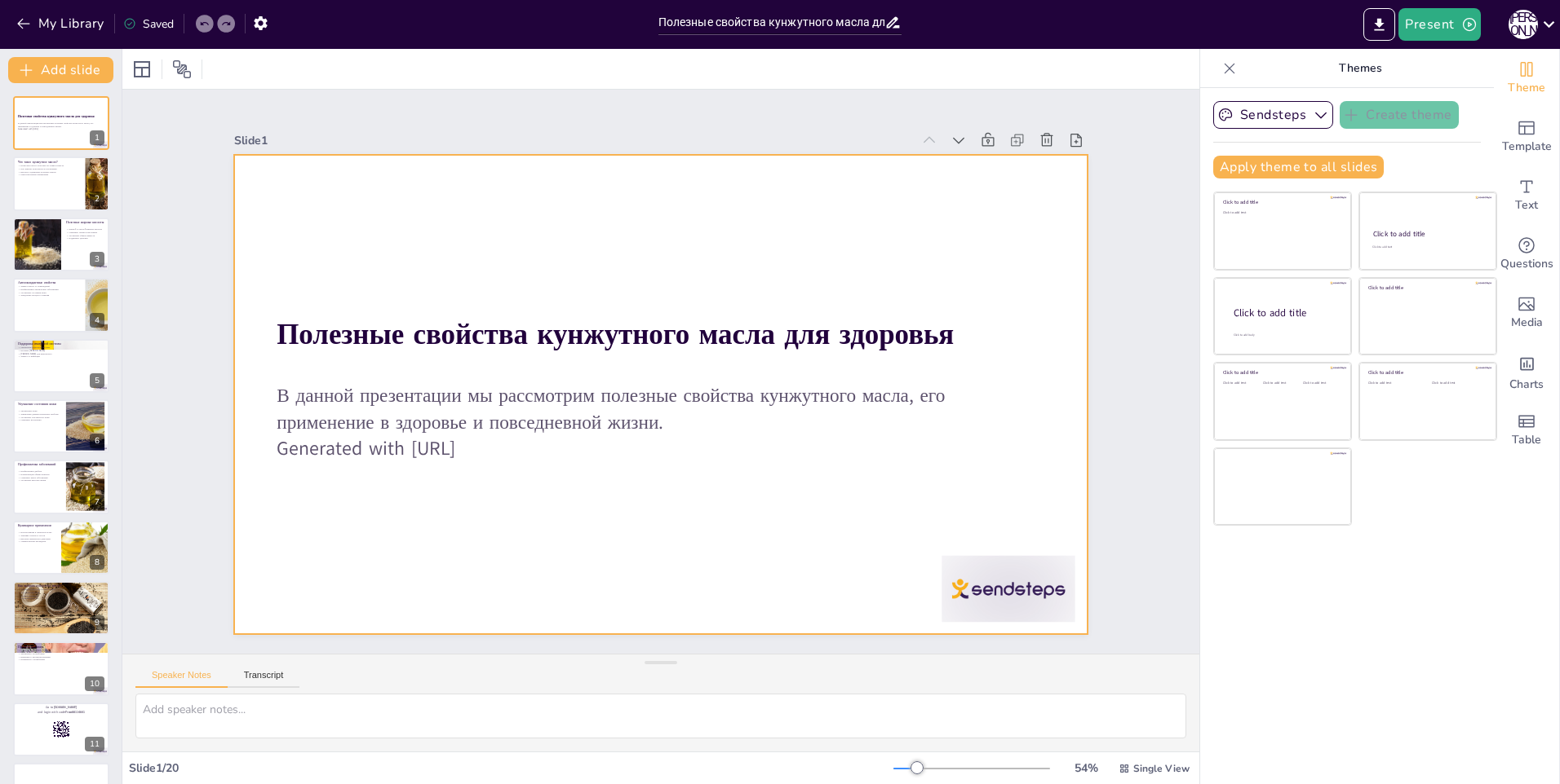
checkbox input "true"
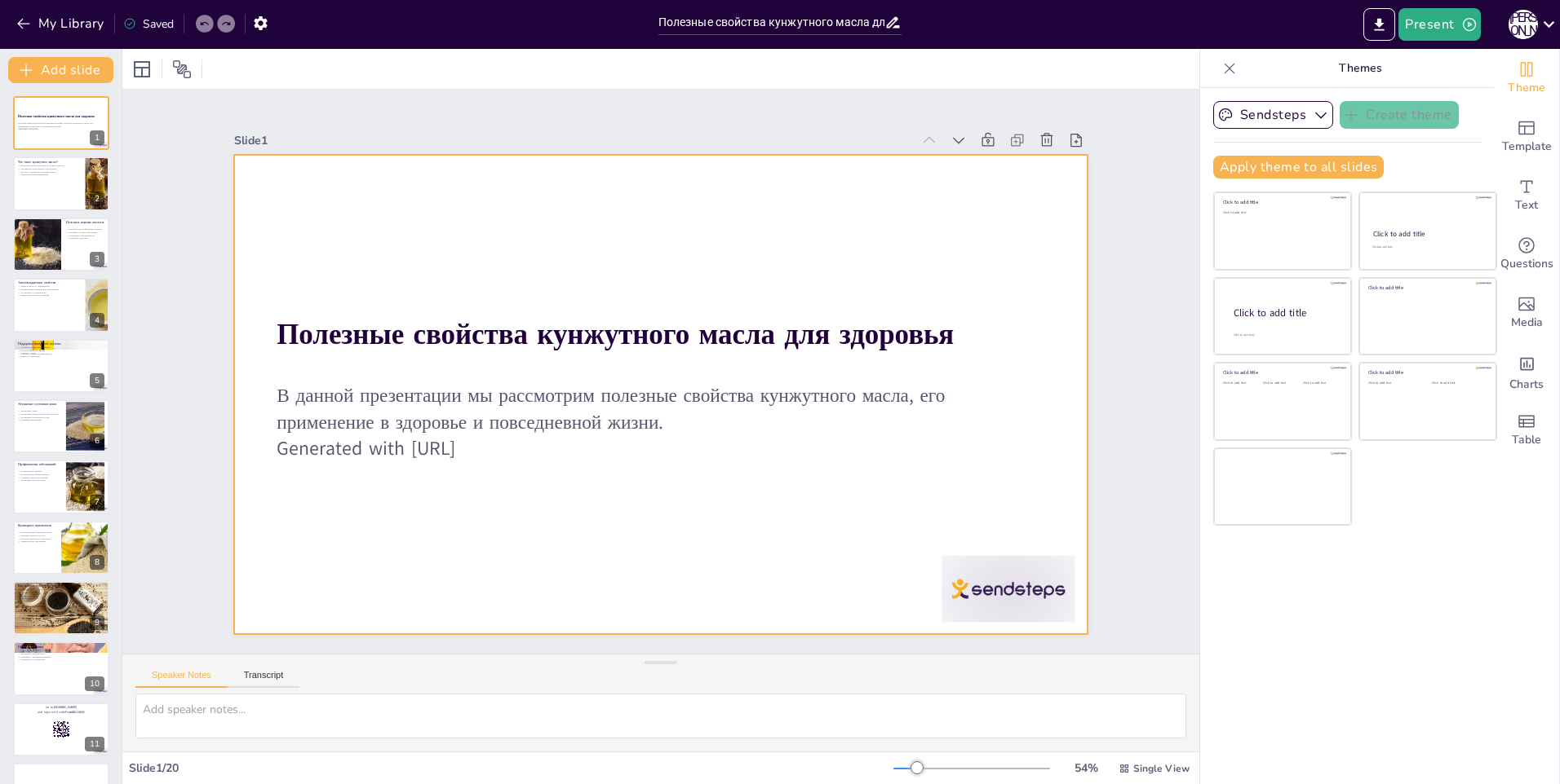
checkbox input "true"
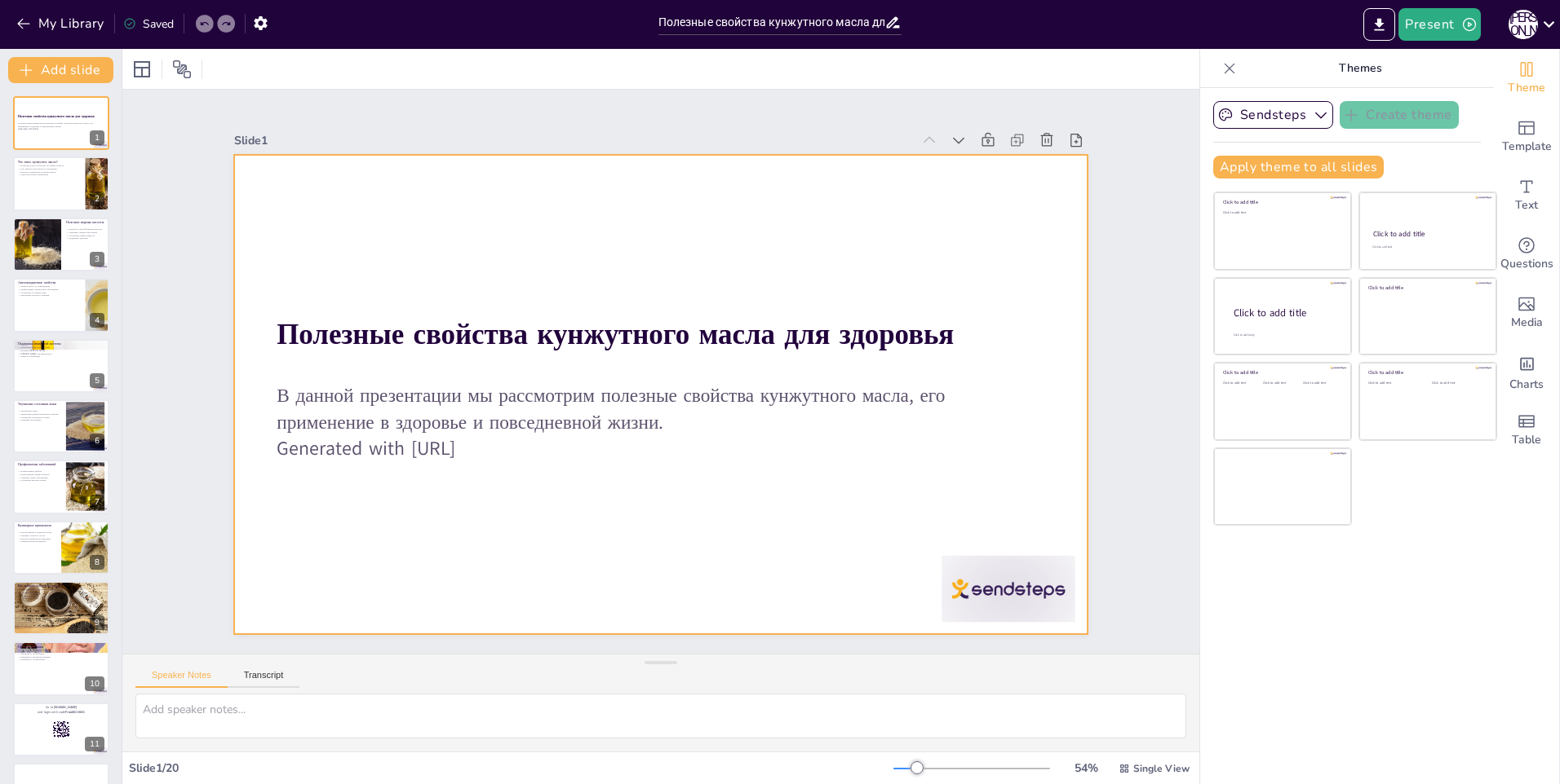
checkbox input "true"
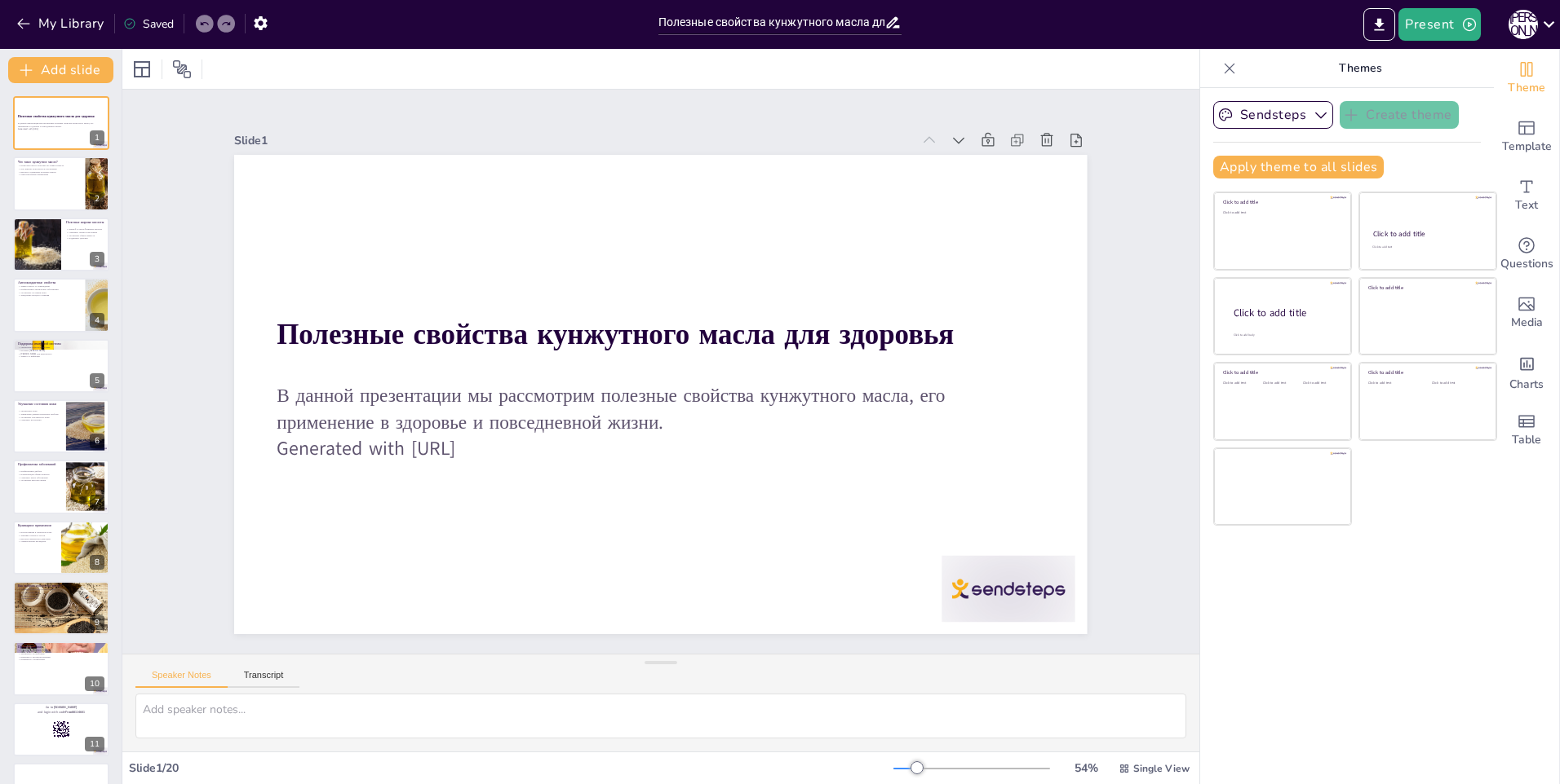
checkbox input "true"
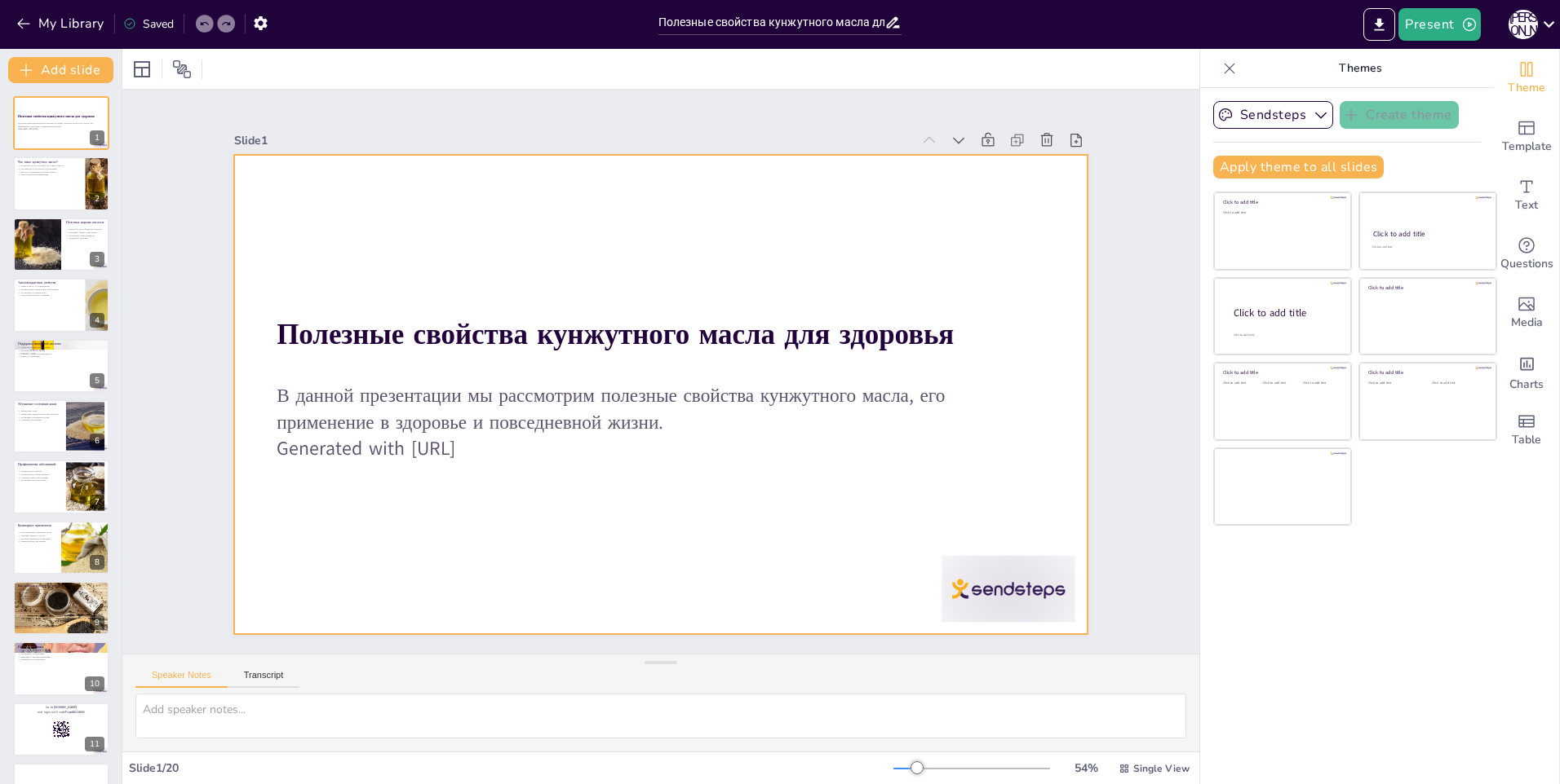
checkbox input "true"
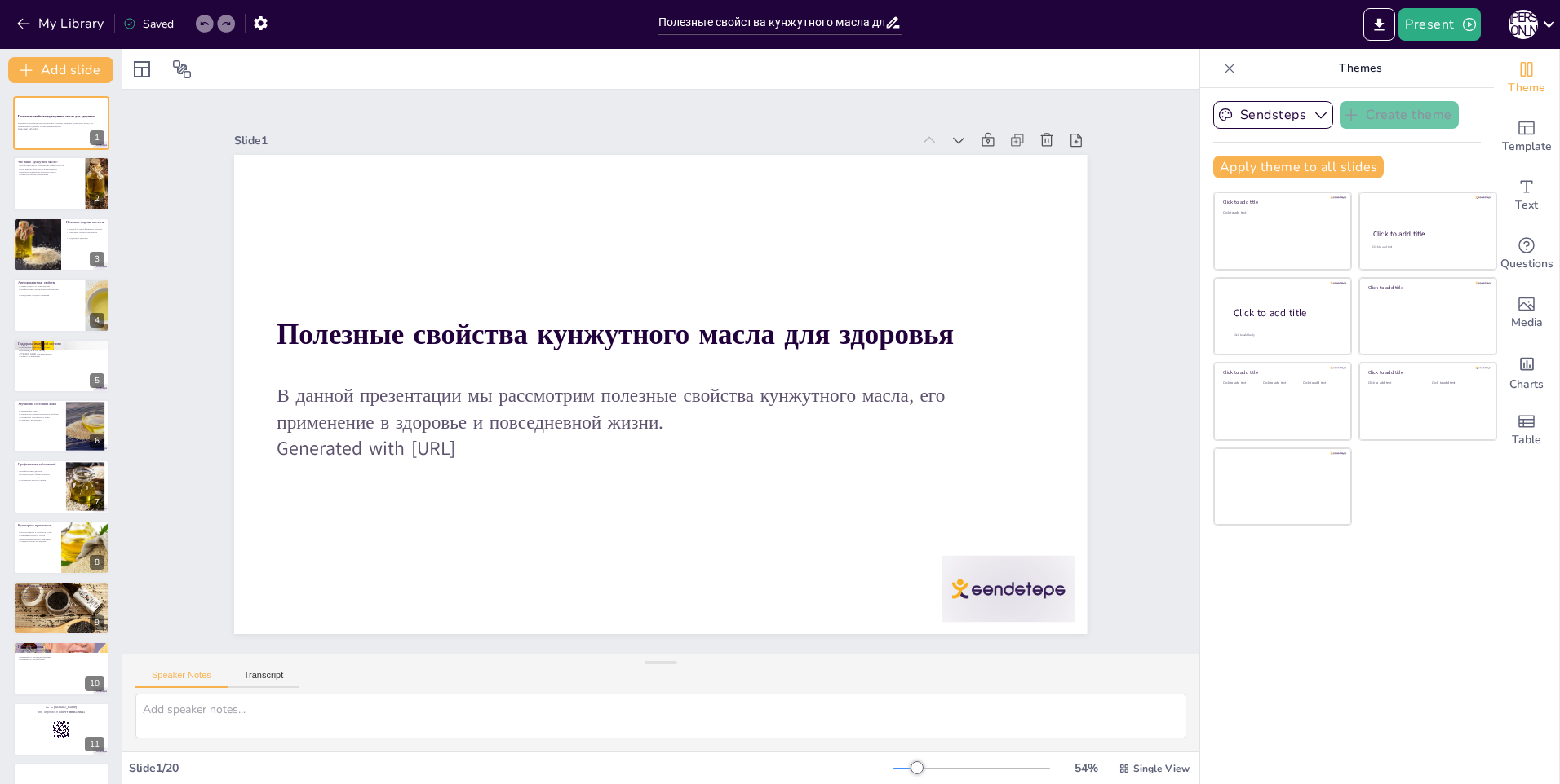
checkbox input "true"
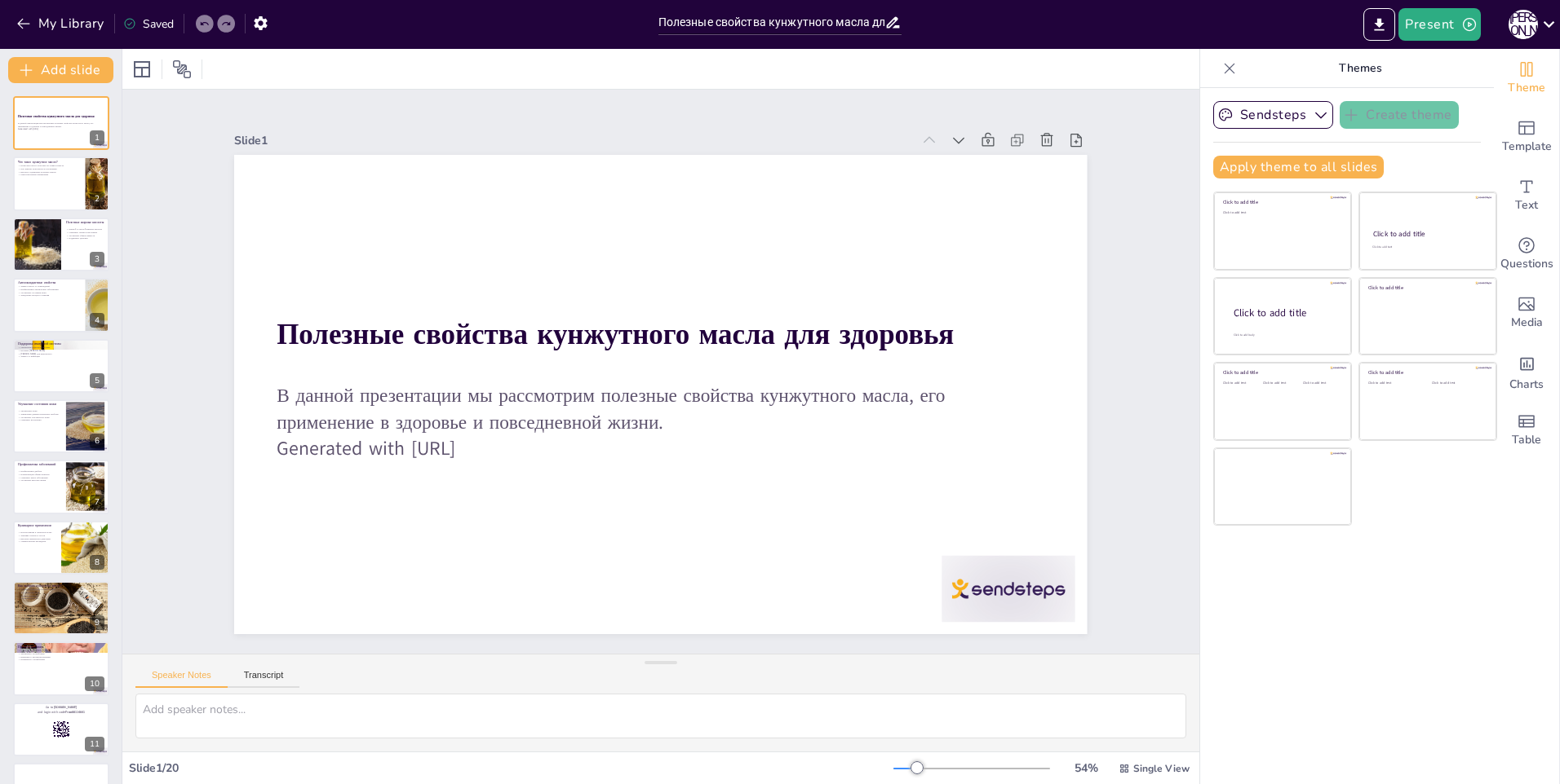
checkbox input "true"
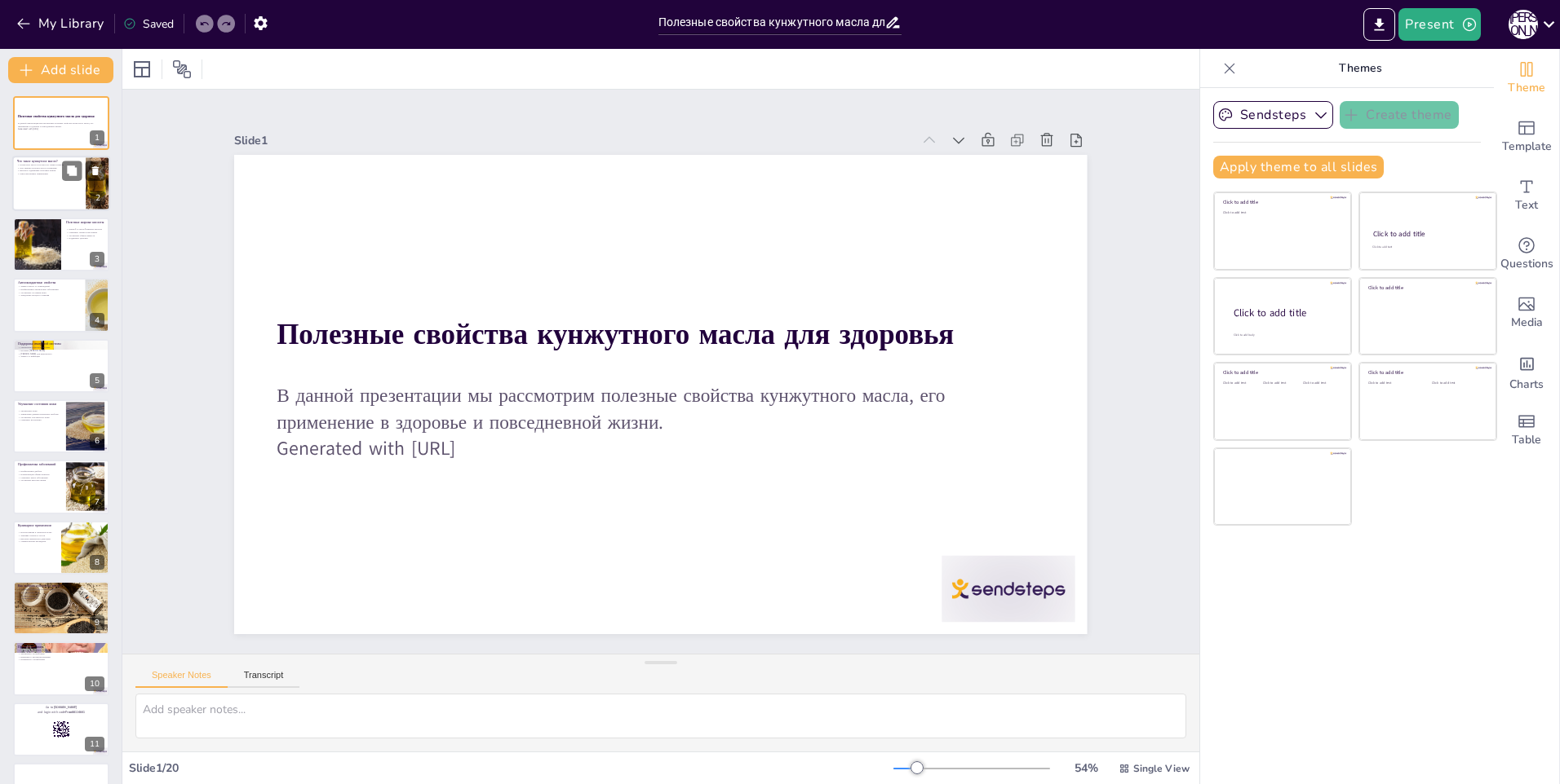
checkbox input "true"
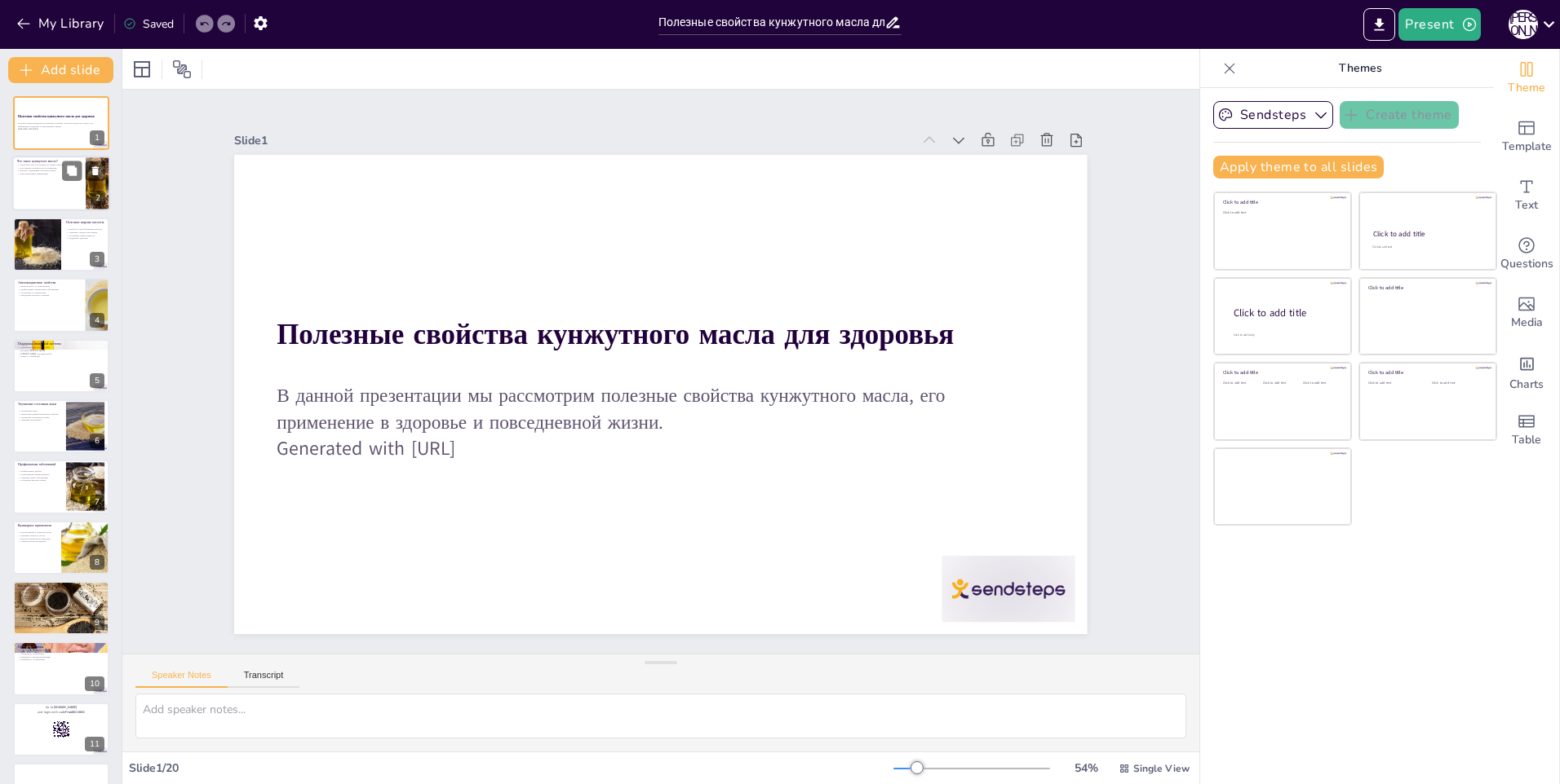
click at [86, 204] on div at bounding box center [97, 184] width 80 height 56
type textarea "Loremipsu dolor, sitametcon ad elits doeiusm, temporin utlabore etdoloremagn a …"
checkbox input "true"
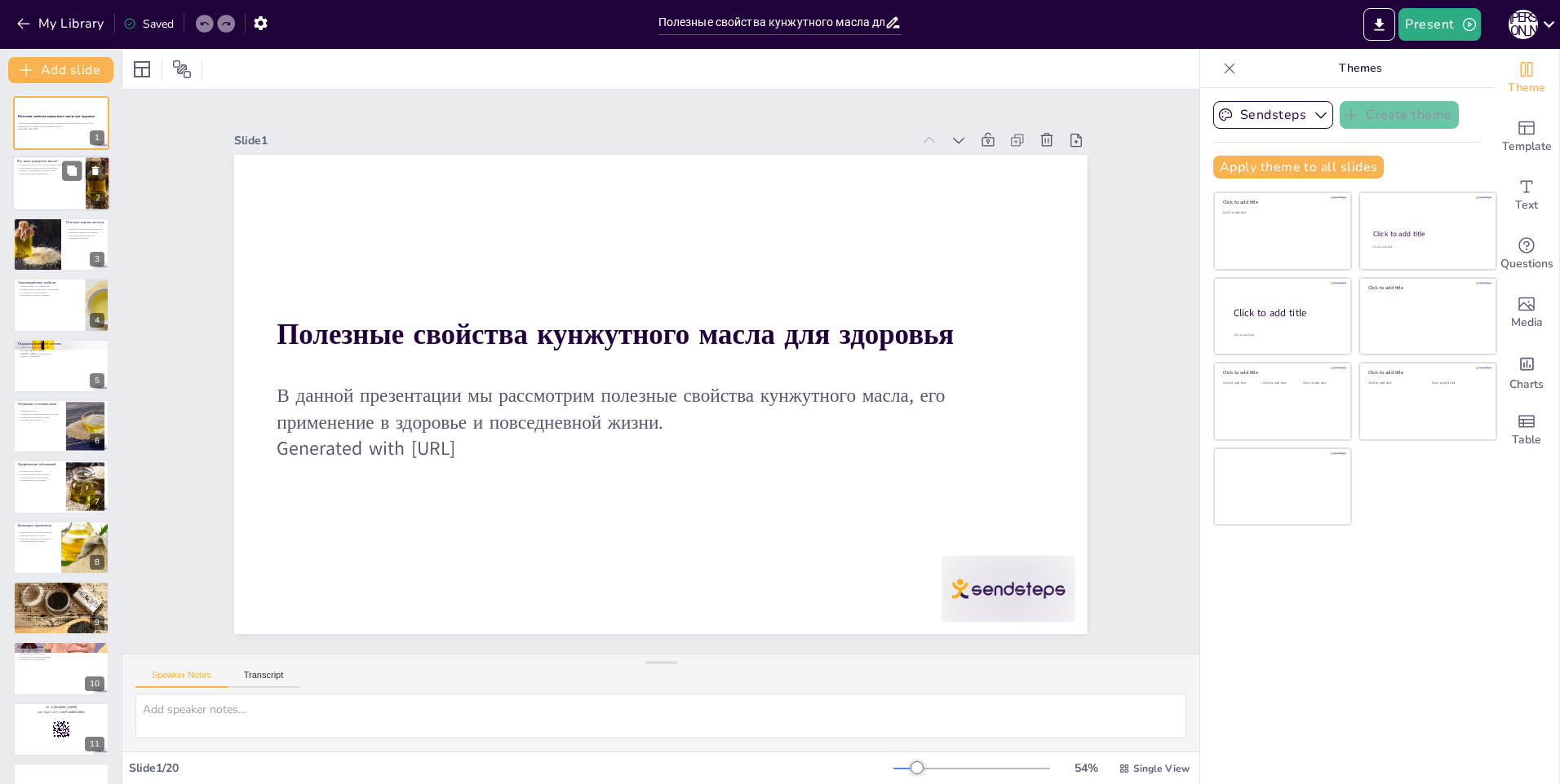
checkbox input "true"
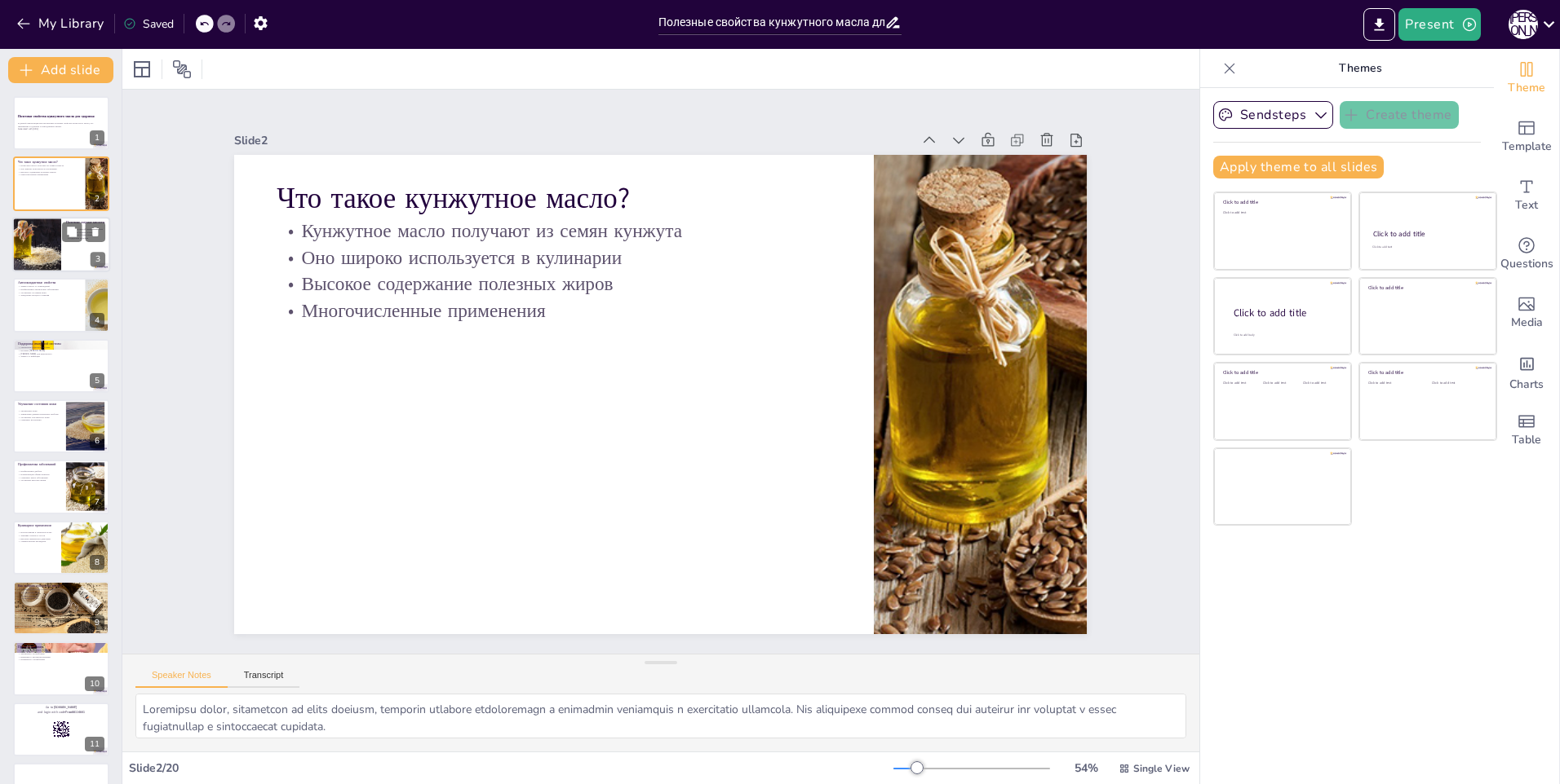
checkbox input "true"
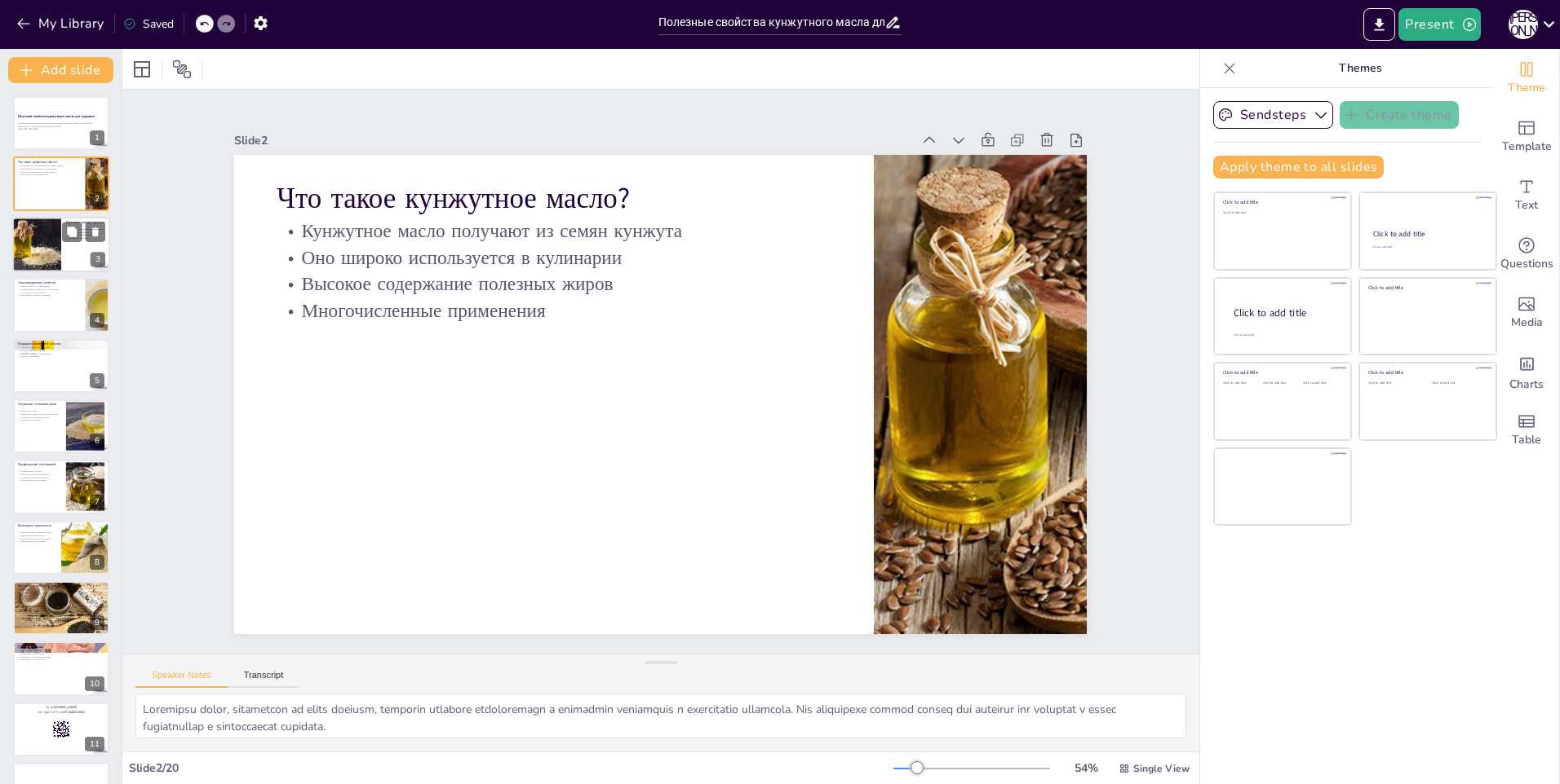
checkbox input "true"
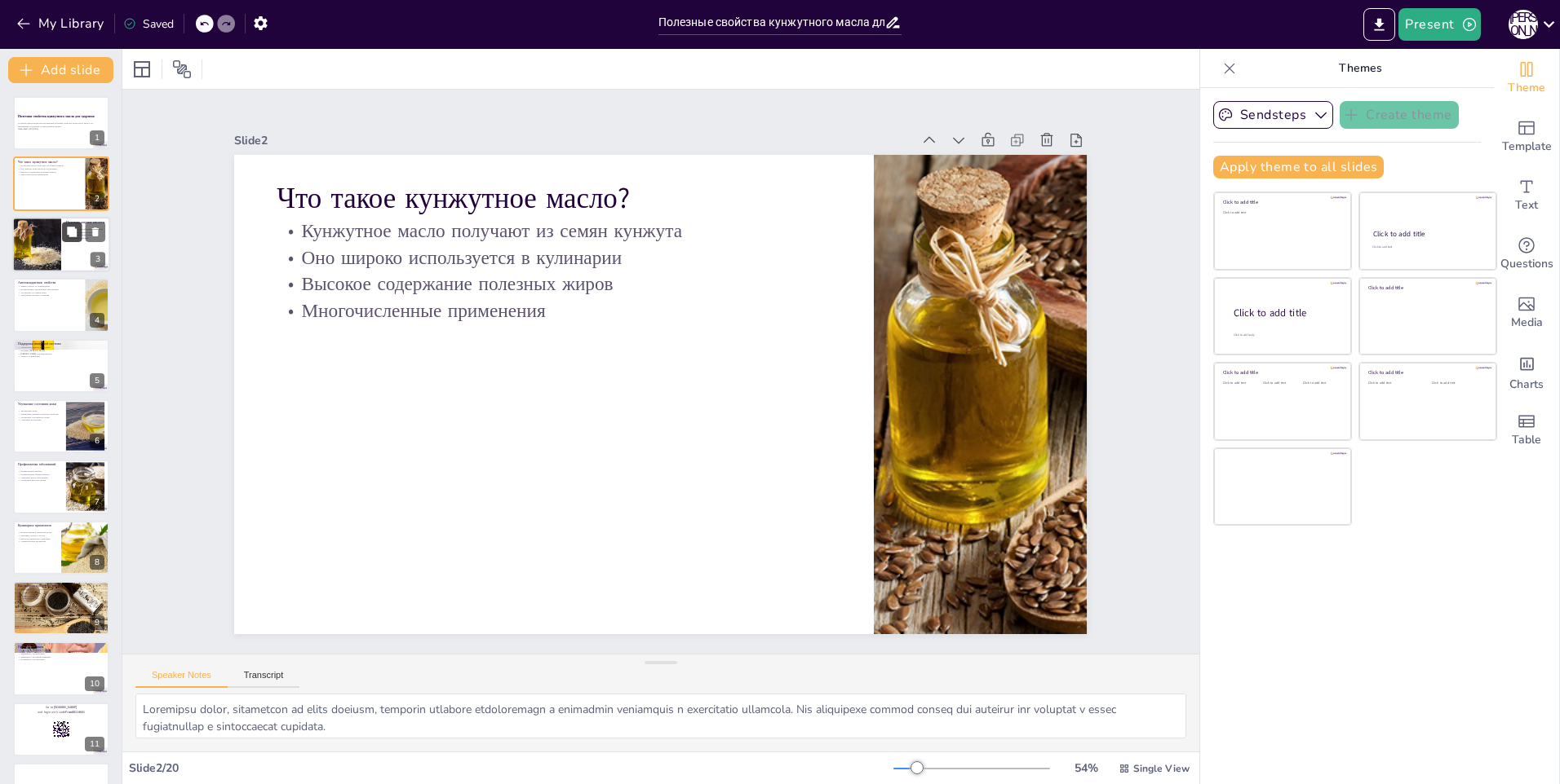
checkbox input "true"
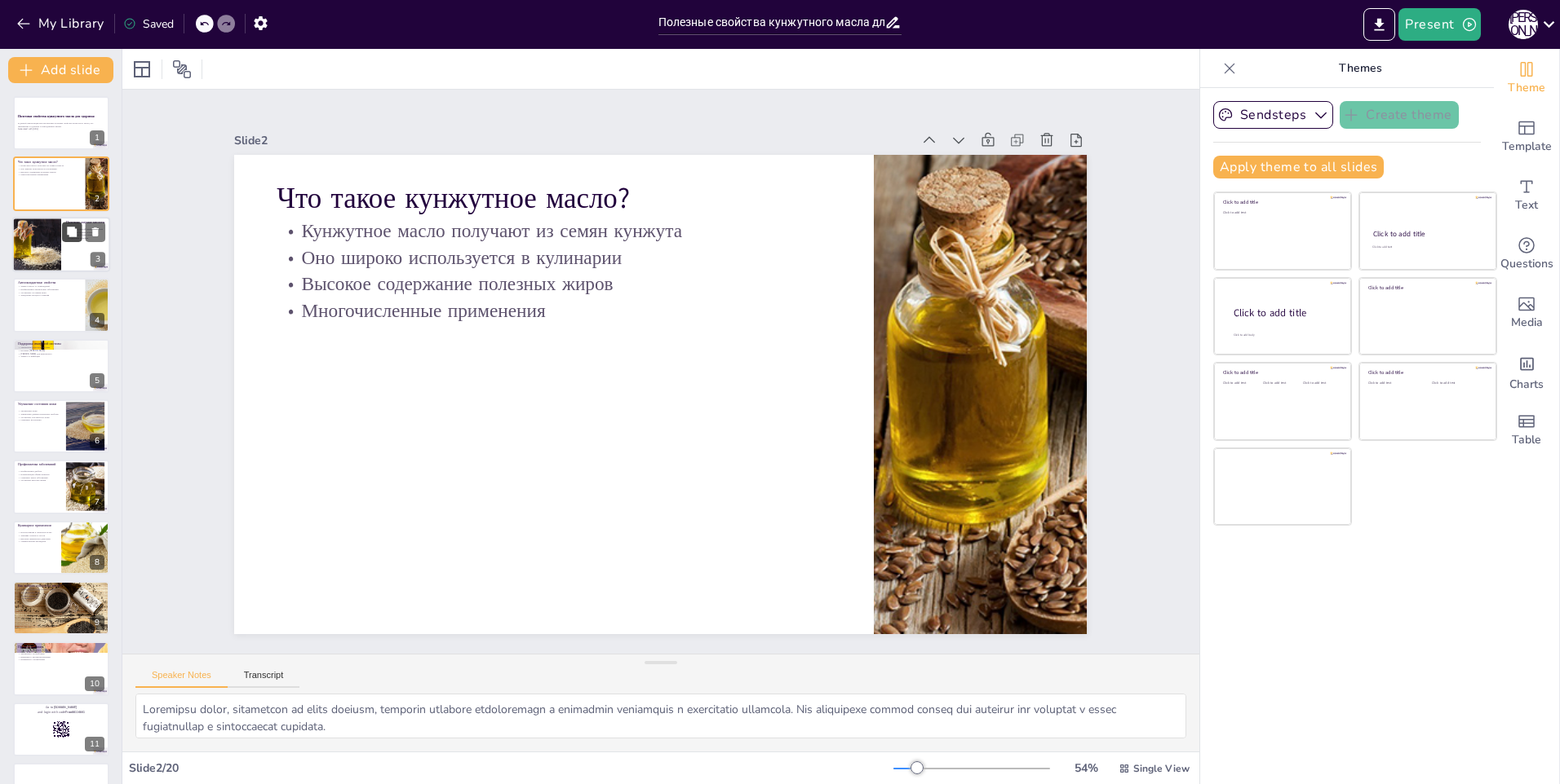
checkbox input "true"
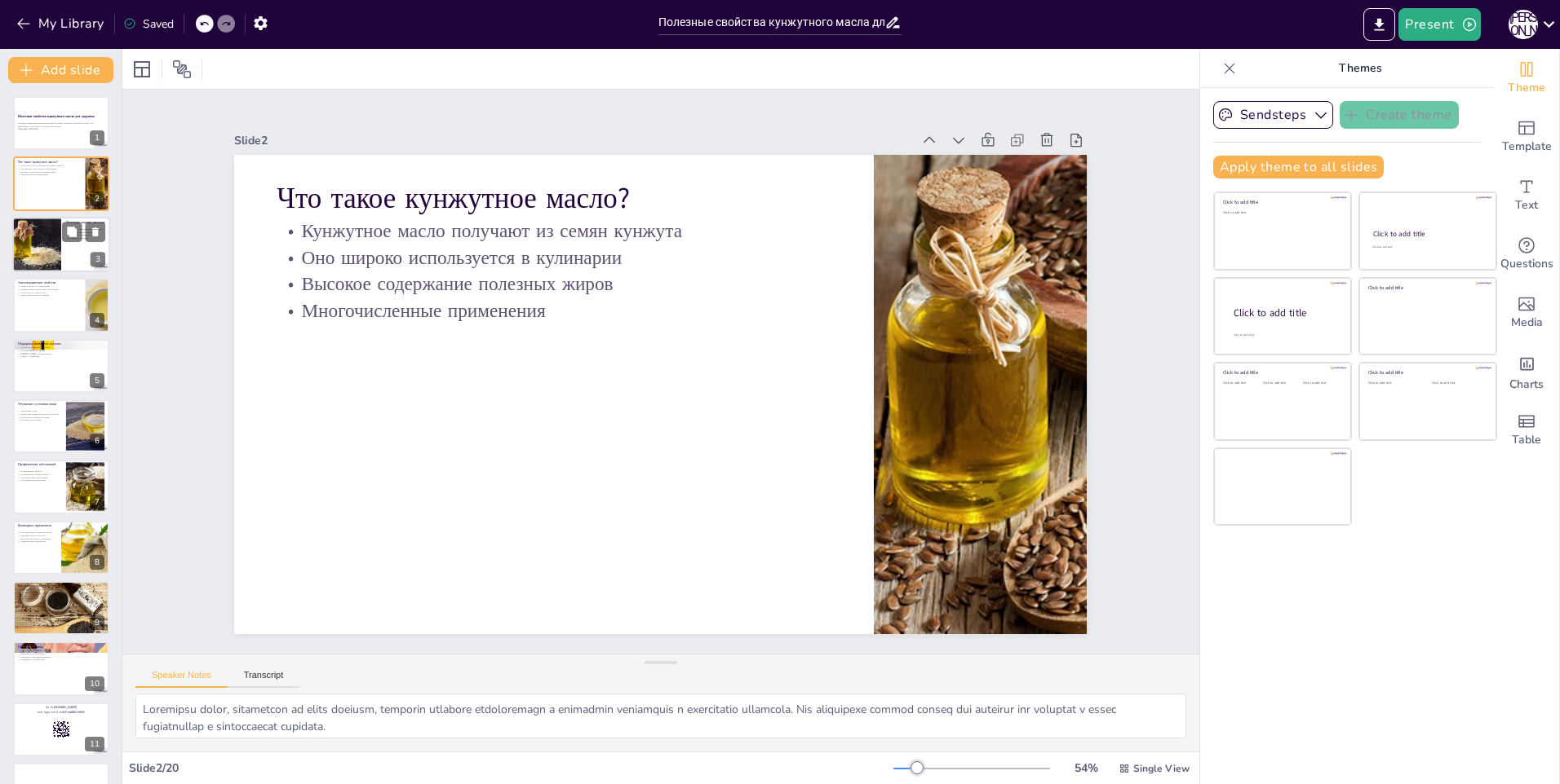
checkbox input "true"
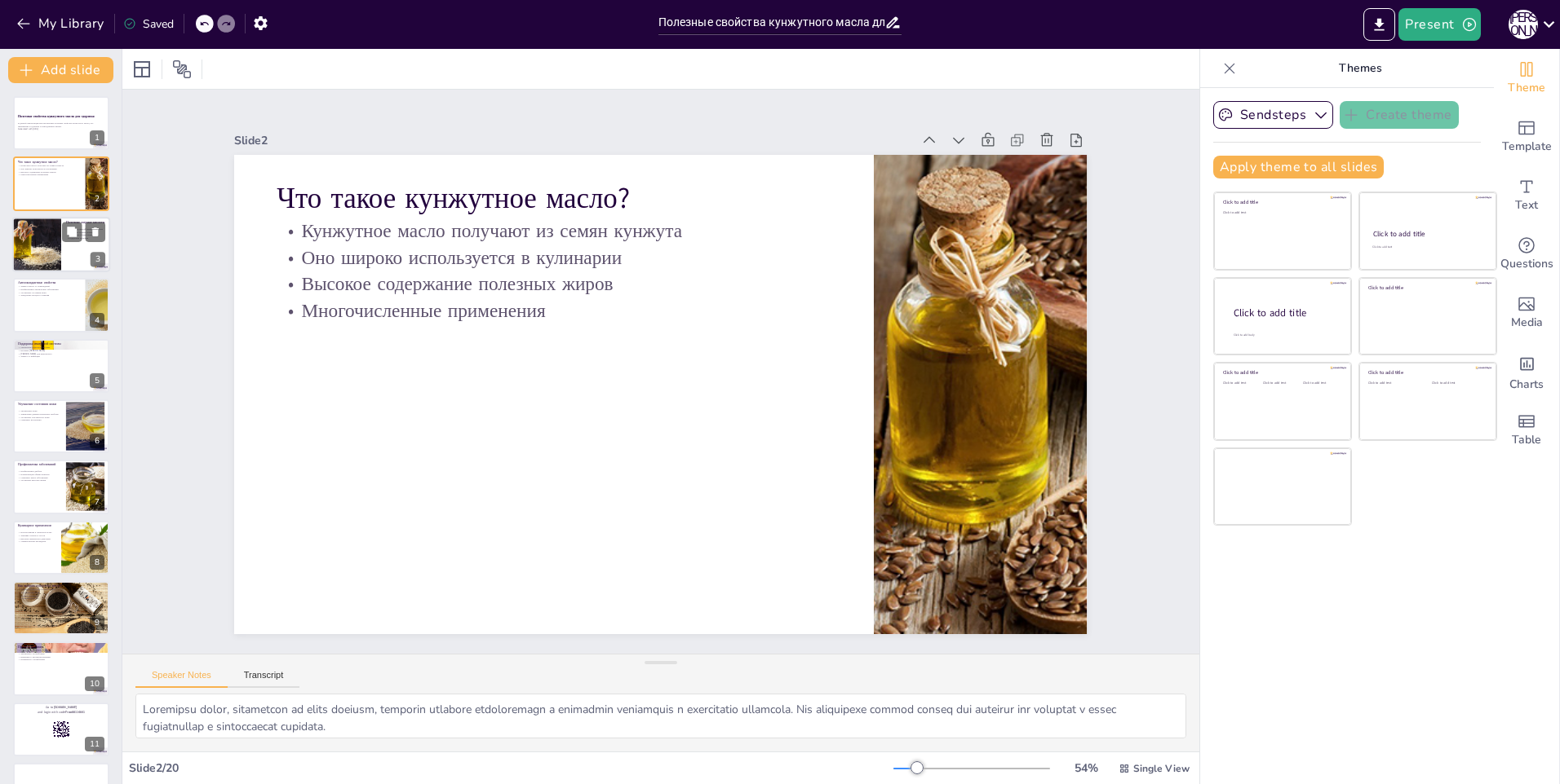
checkbox input "true"
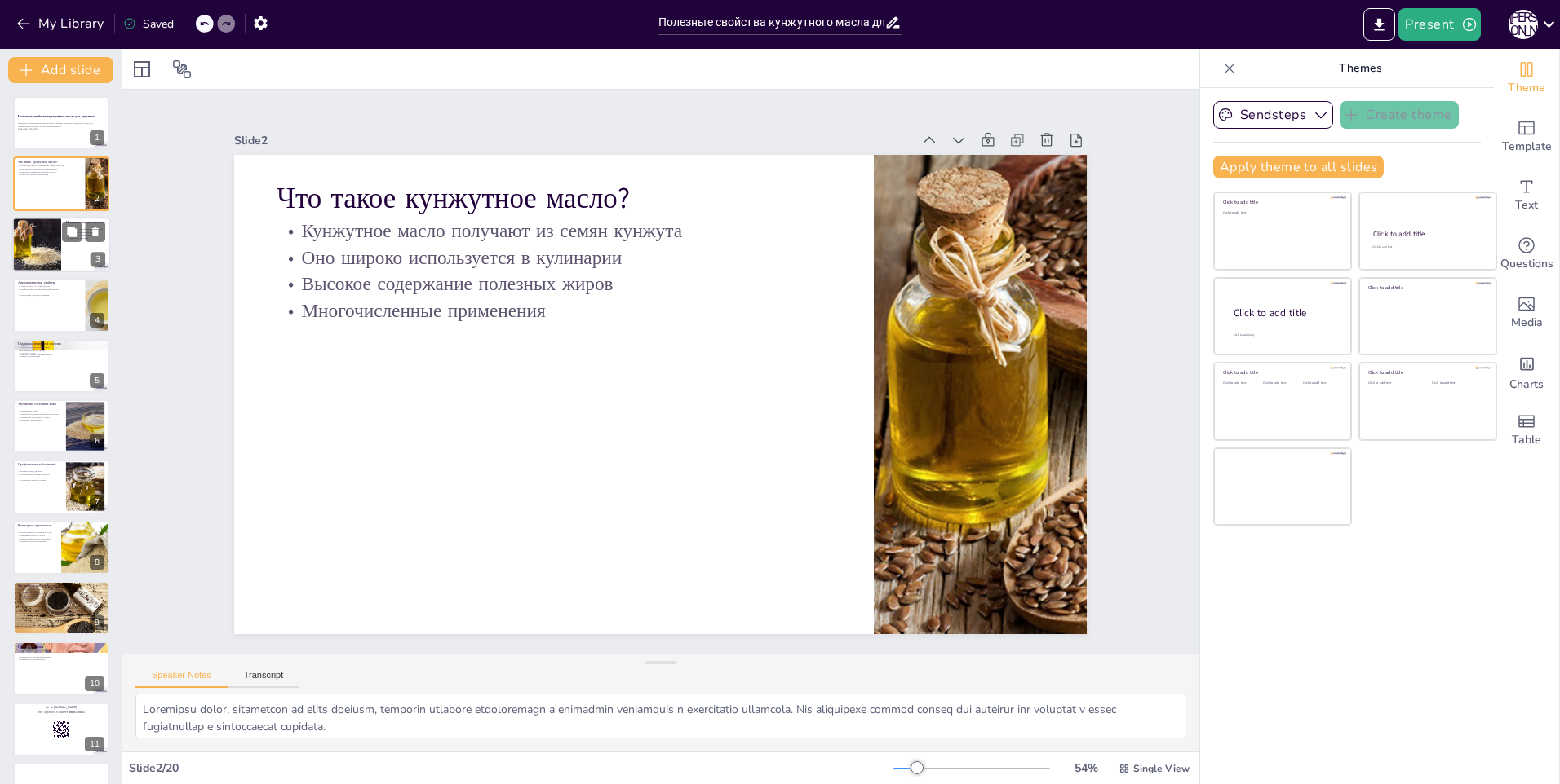
click at [58, 234] on div at bounding box center [36, 244] width 83 height 56
type textarea "Lorem-5 i dolor-8 sitame consect adipisci elitseddoeiu tem incididun, u laboree…"
checkbox input "true"
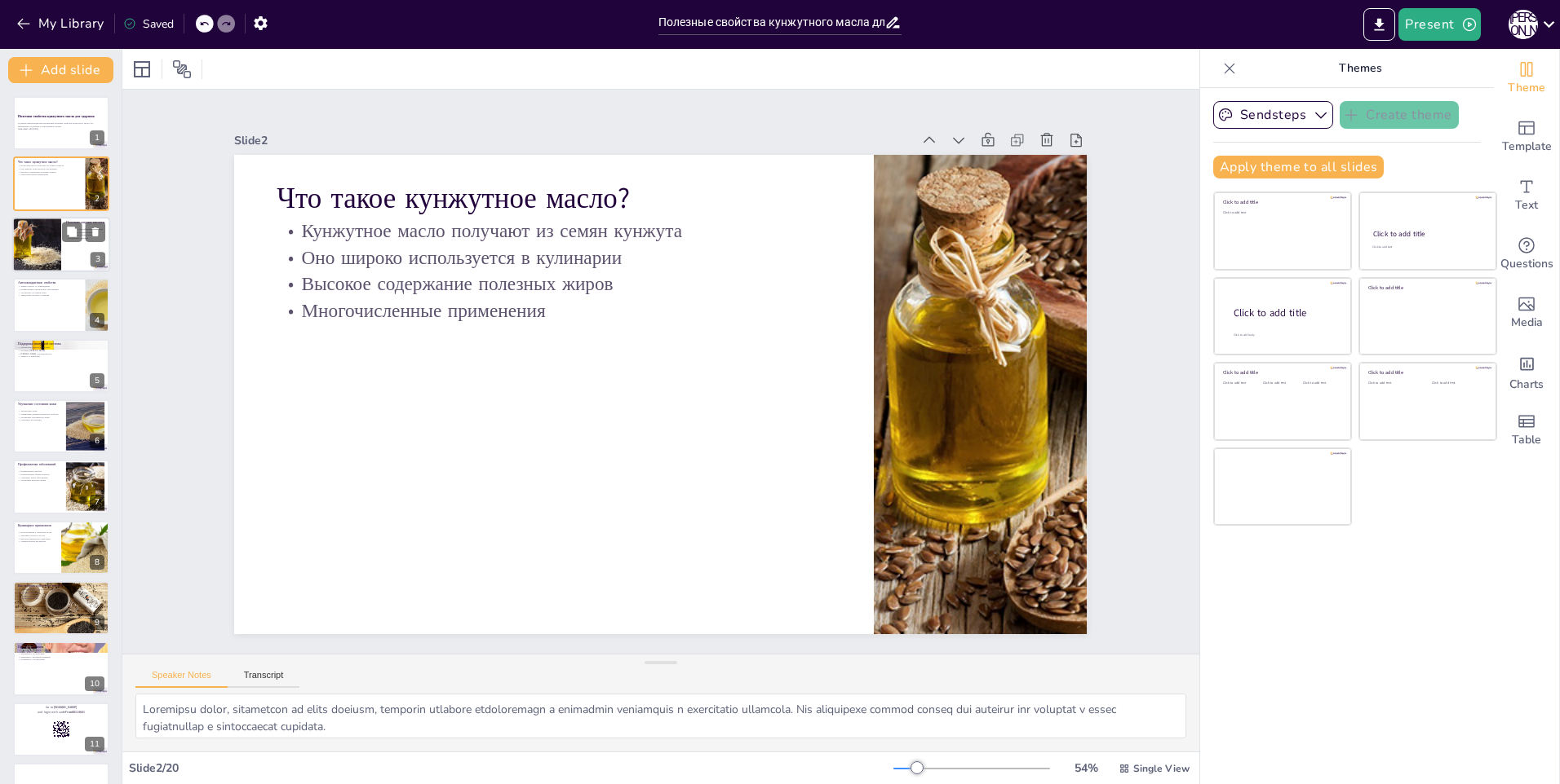
checkbox input "true"
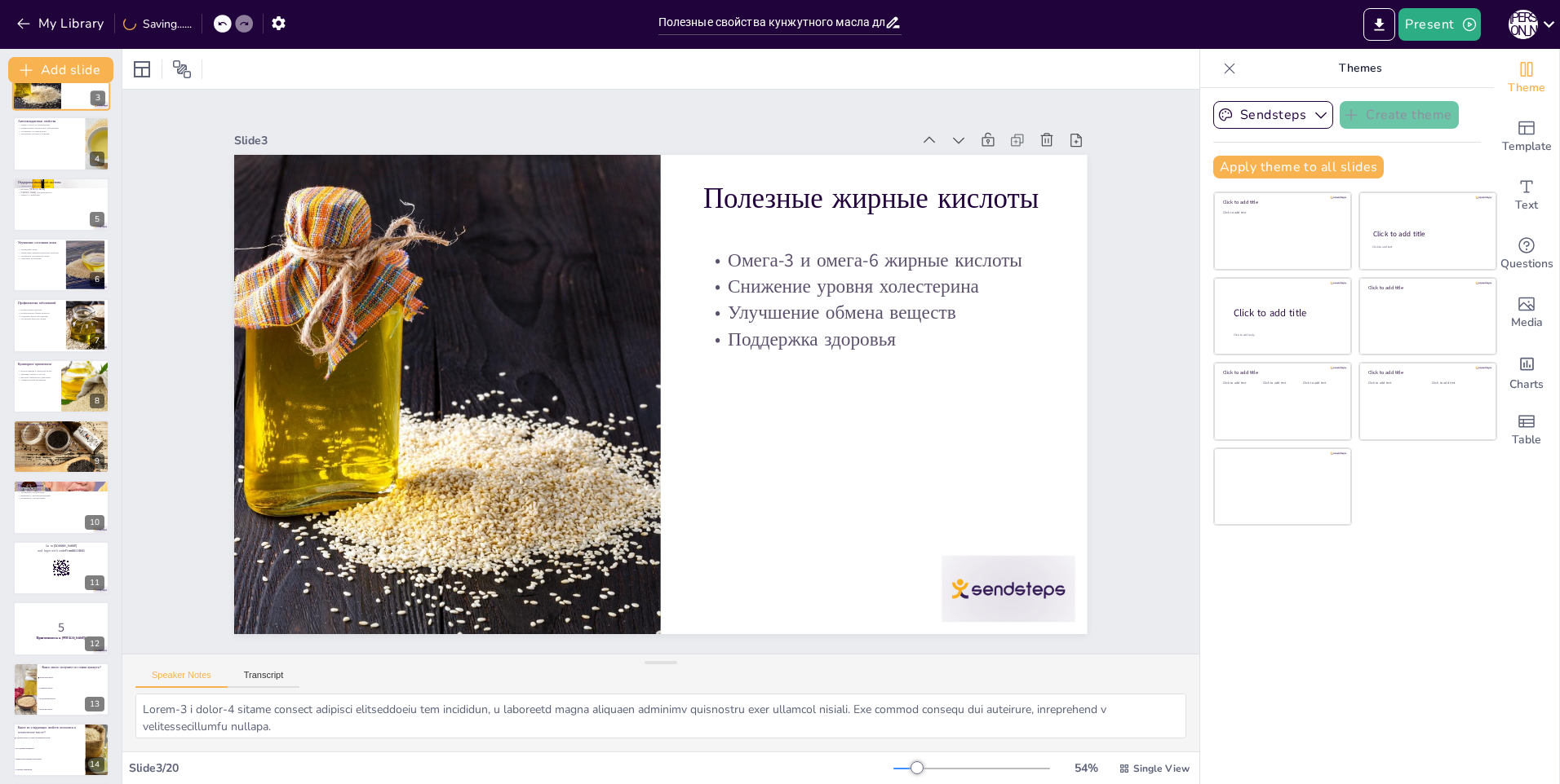
checkbox input "true"
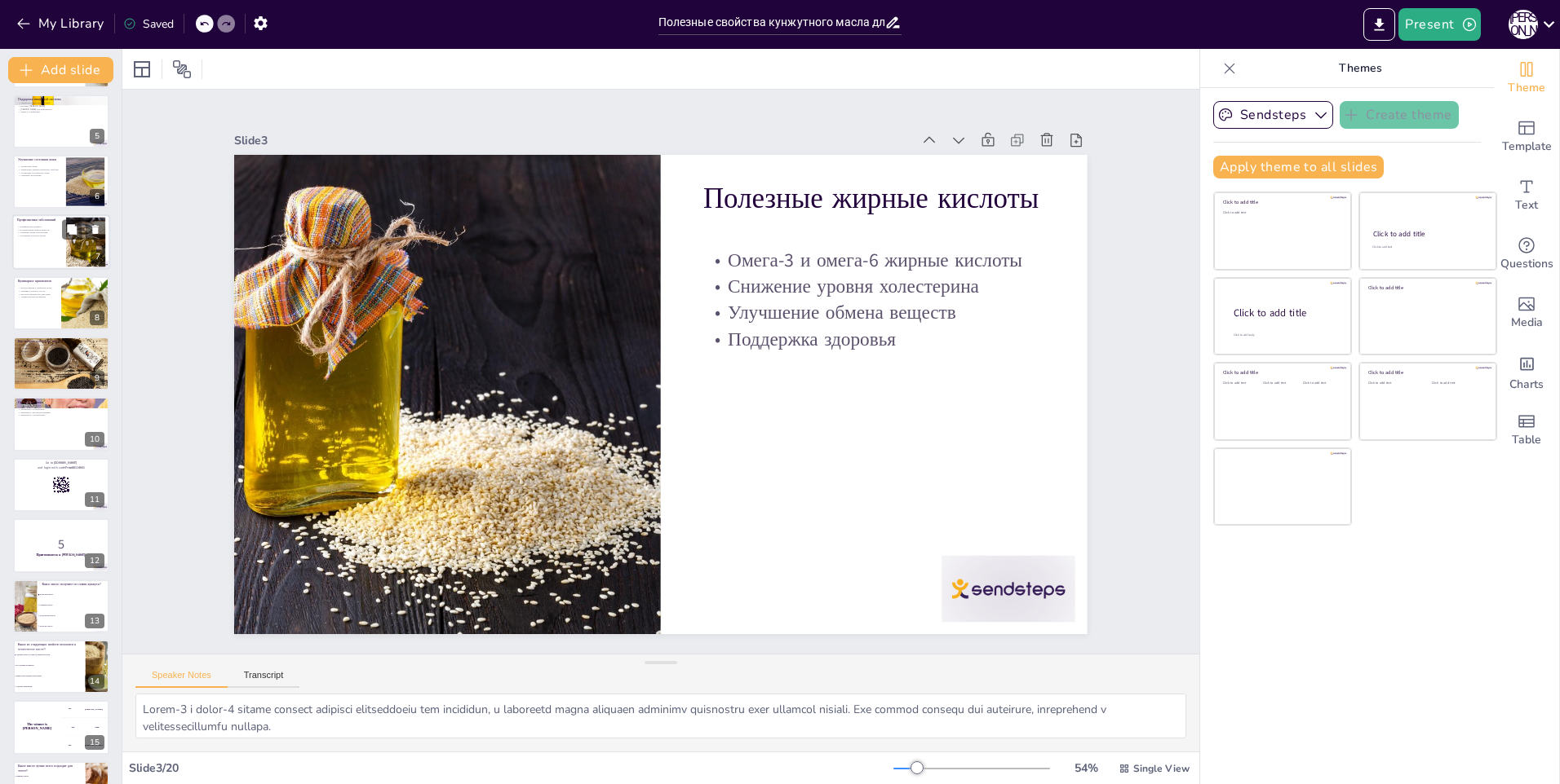
checkbox input "true"
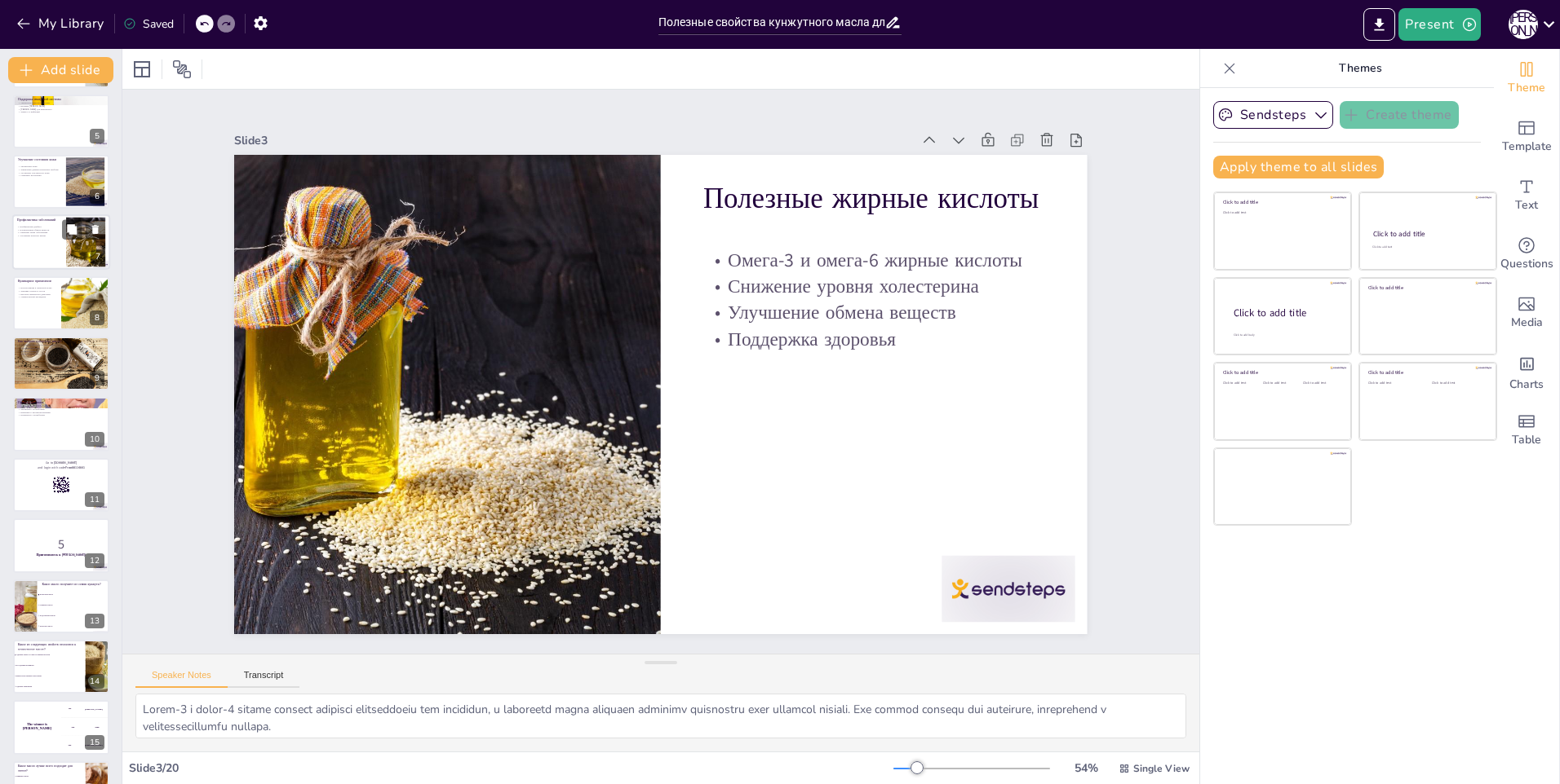
click at [47, 256] on div at bounding box center [61, 242] width 98 height 56
type textarea "Loremipsu dolor sitam consec a elitseddoeiu tempori, utl etdolo mag aliqua enim…"
checkbox input "true"
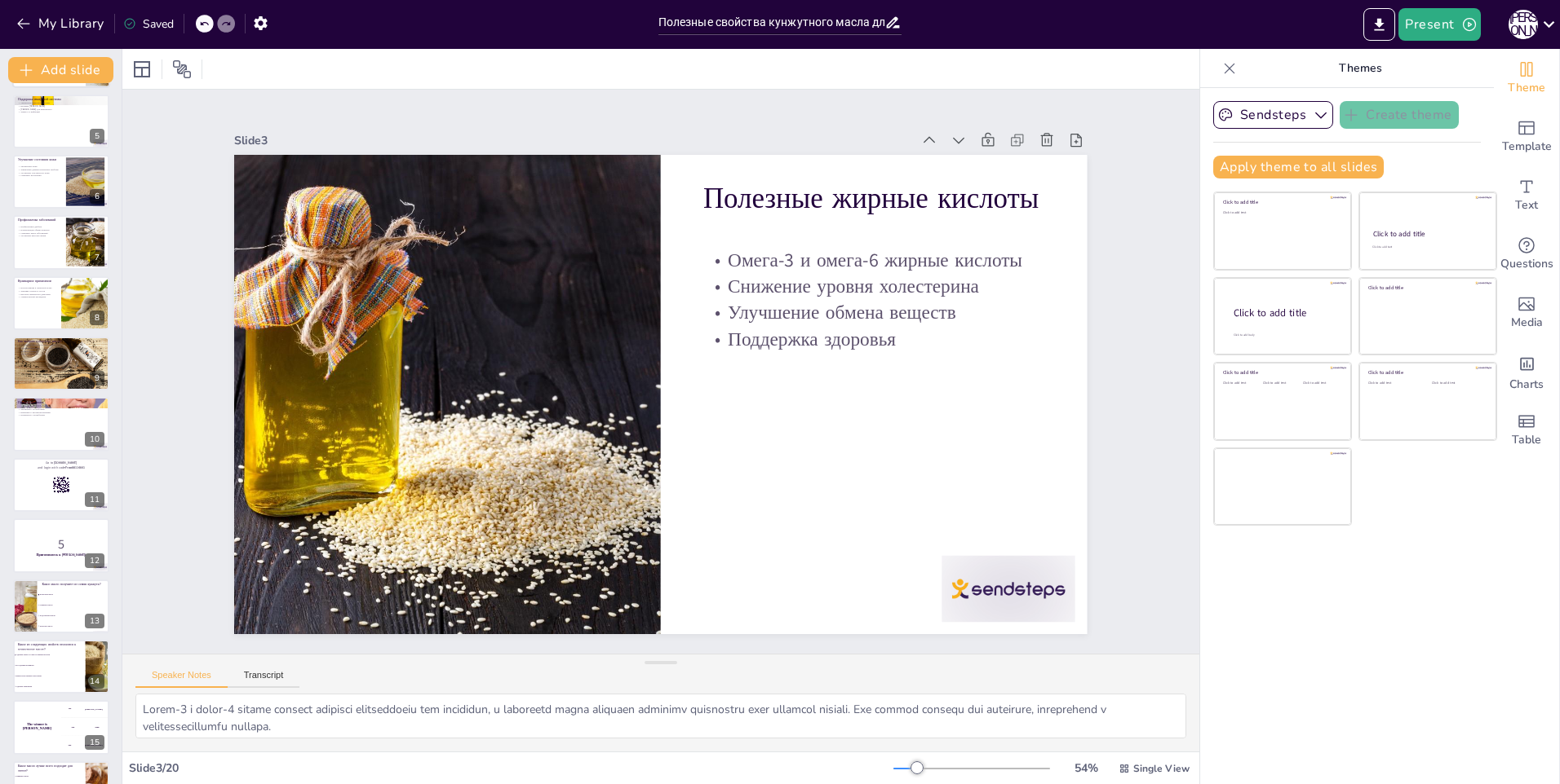
checkbox input "true"
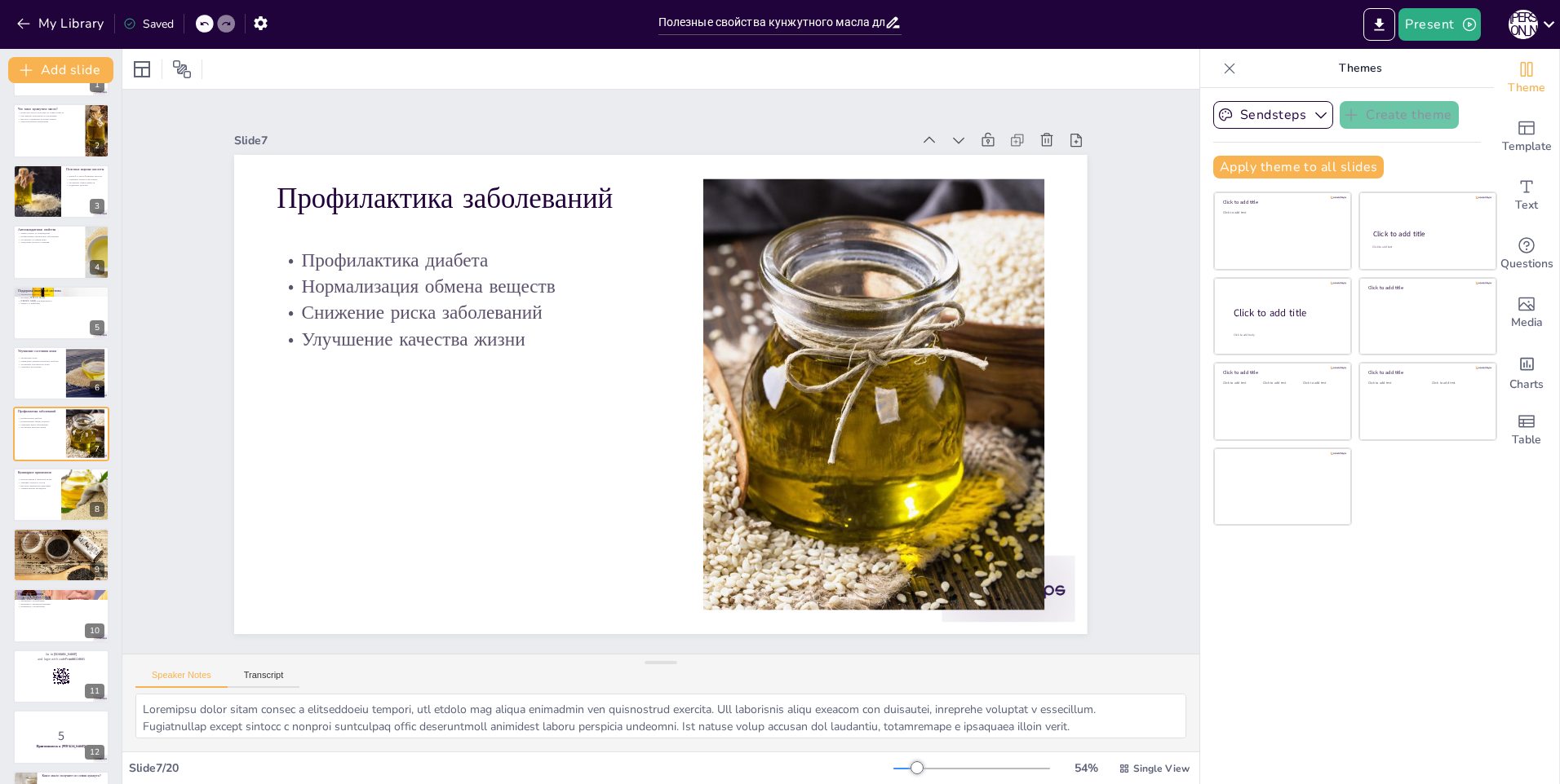
checkbox input "true"
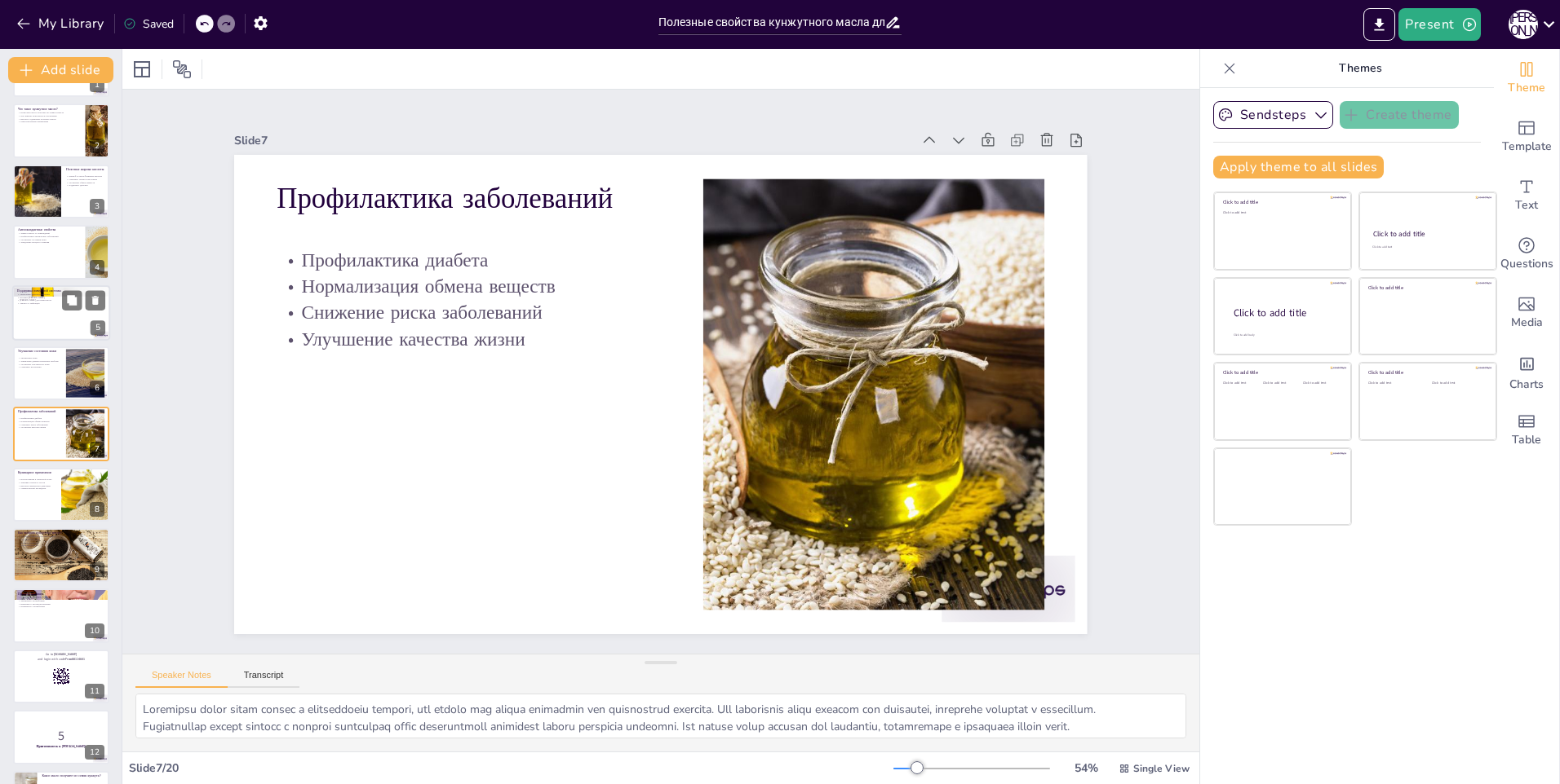
checkbox input "true"
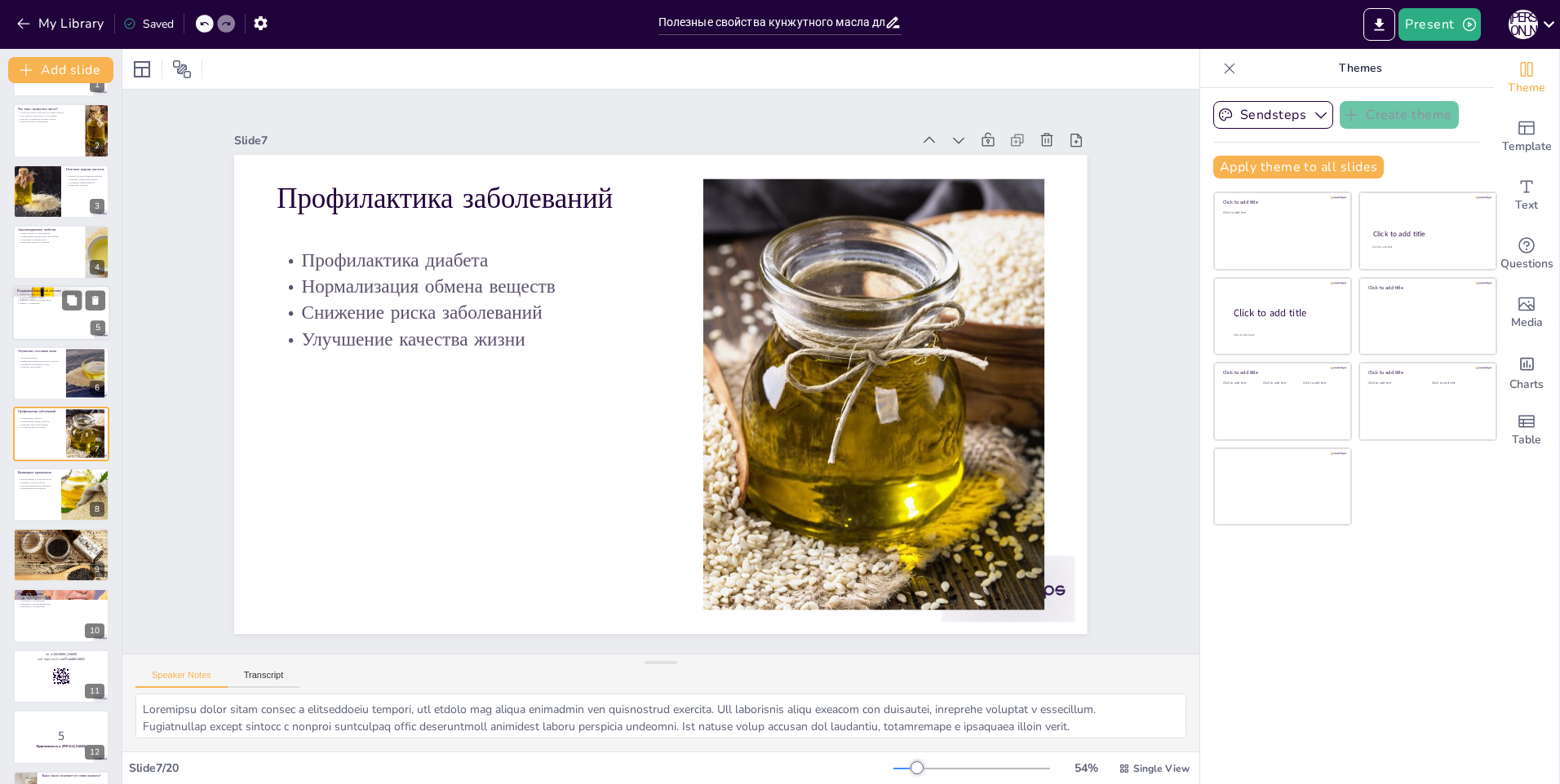
checkbox input "true"
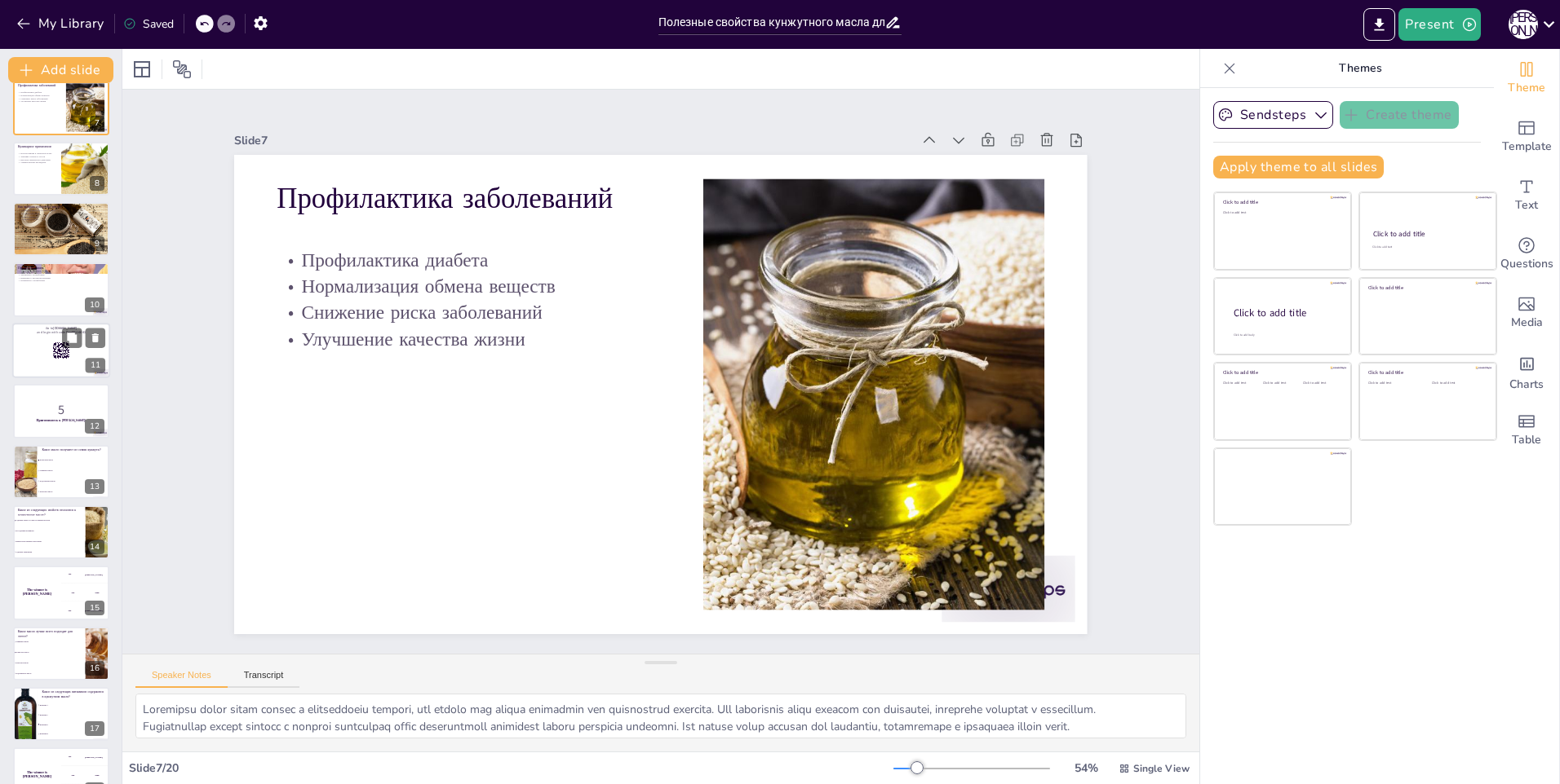
checkbox input "true"
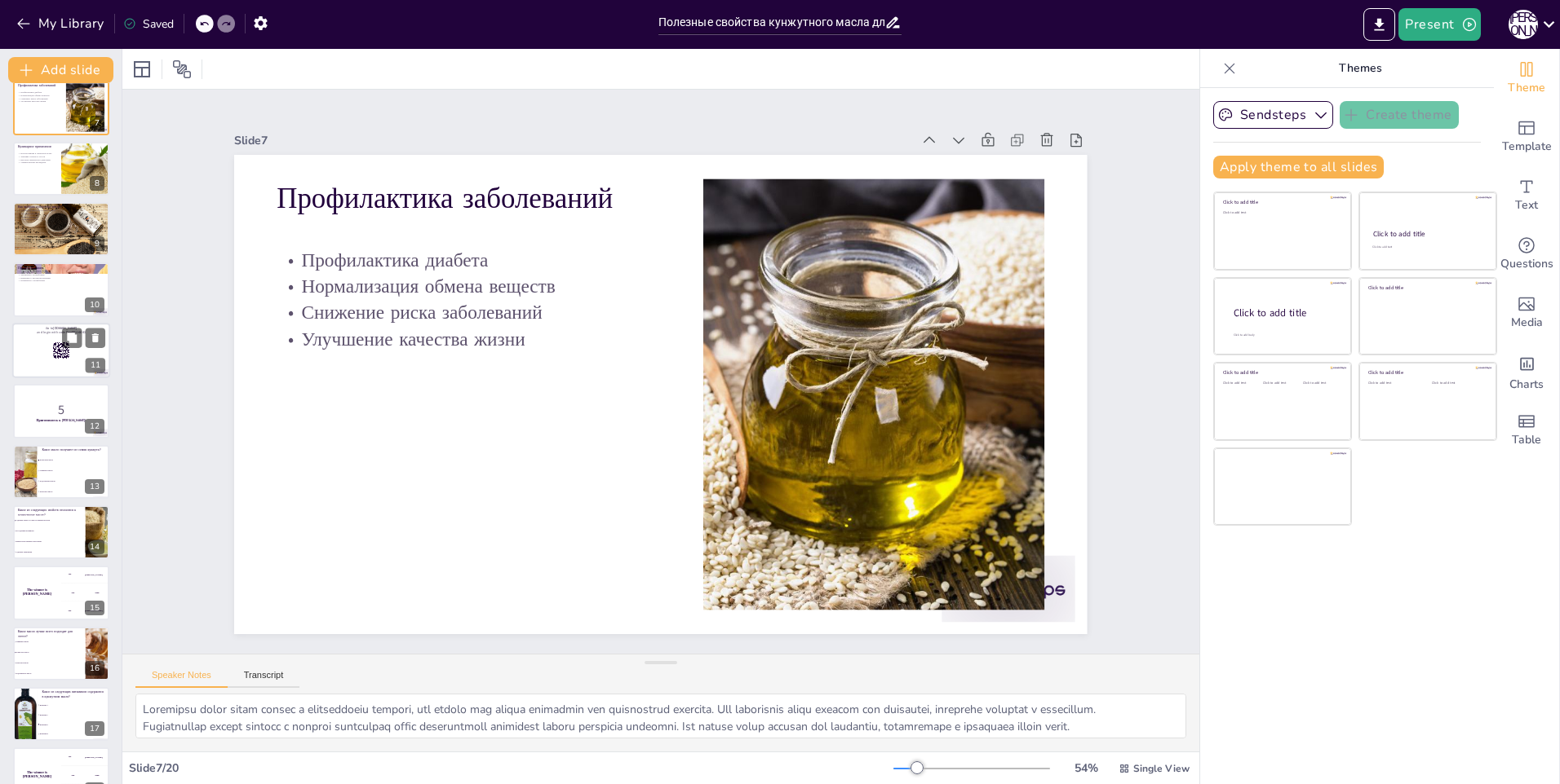
checkbox input "true"
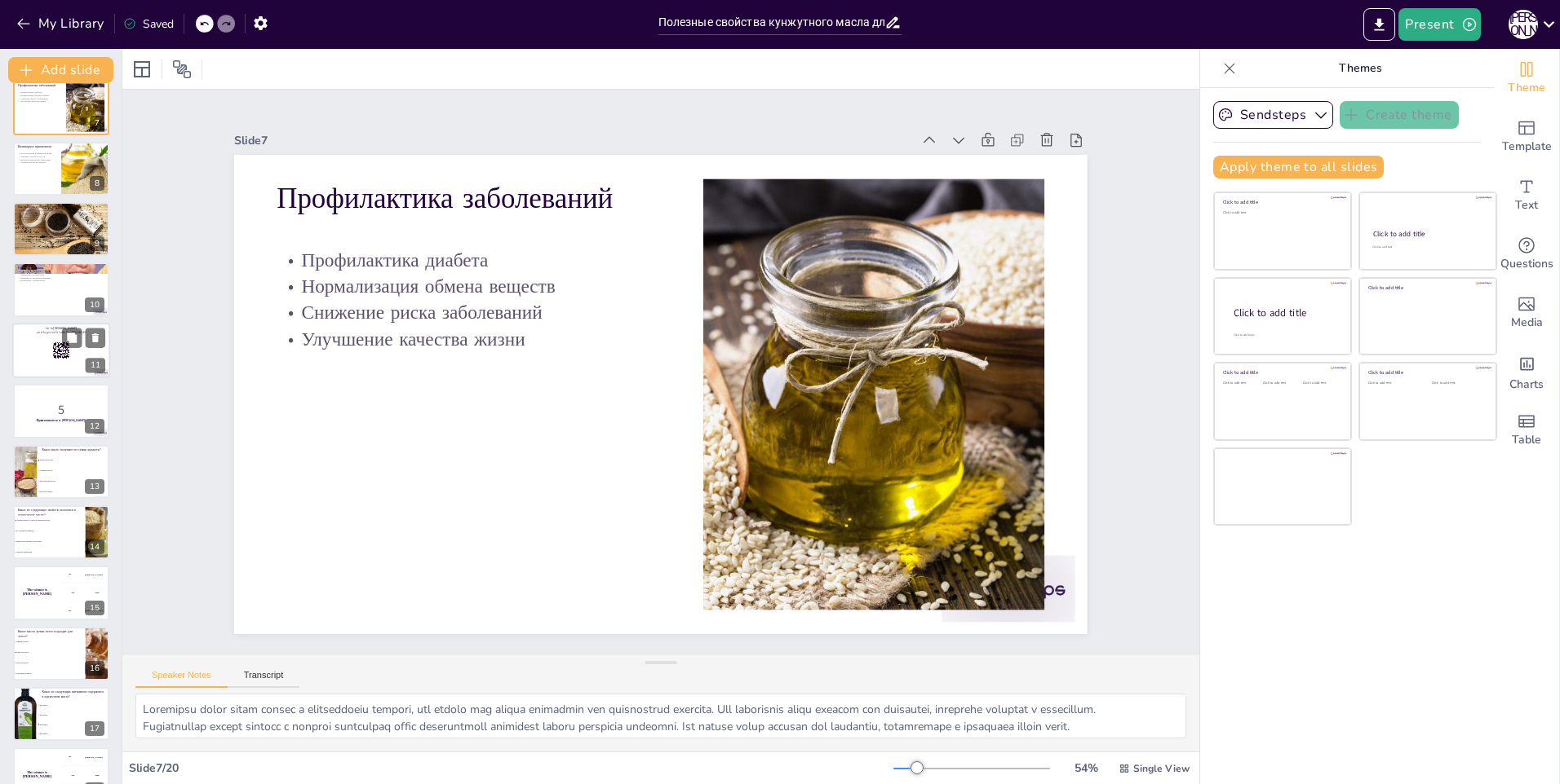
checkbox input "true"
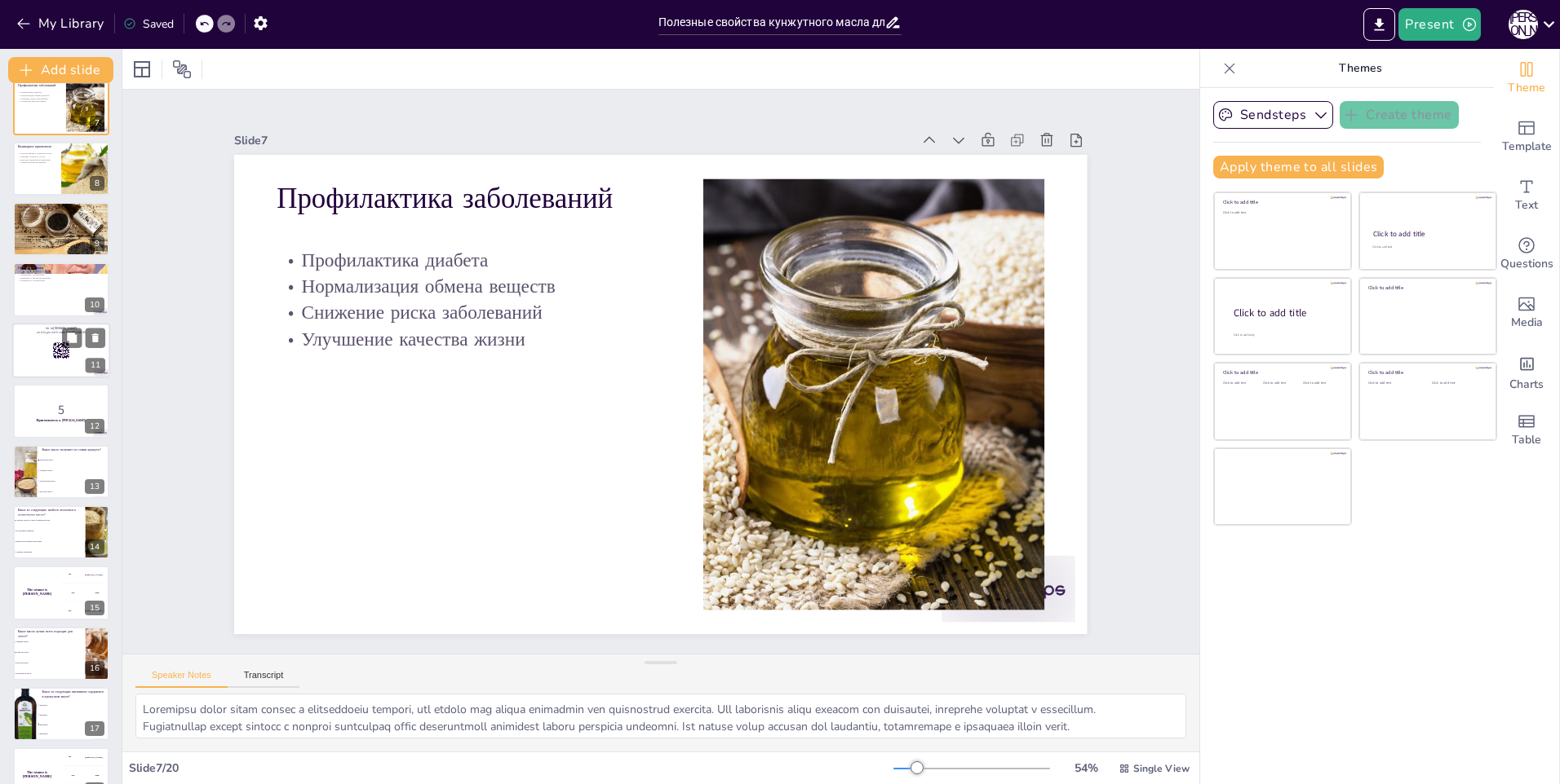
checkbox input "true"
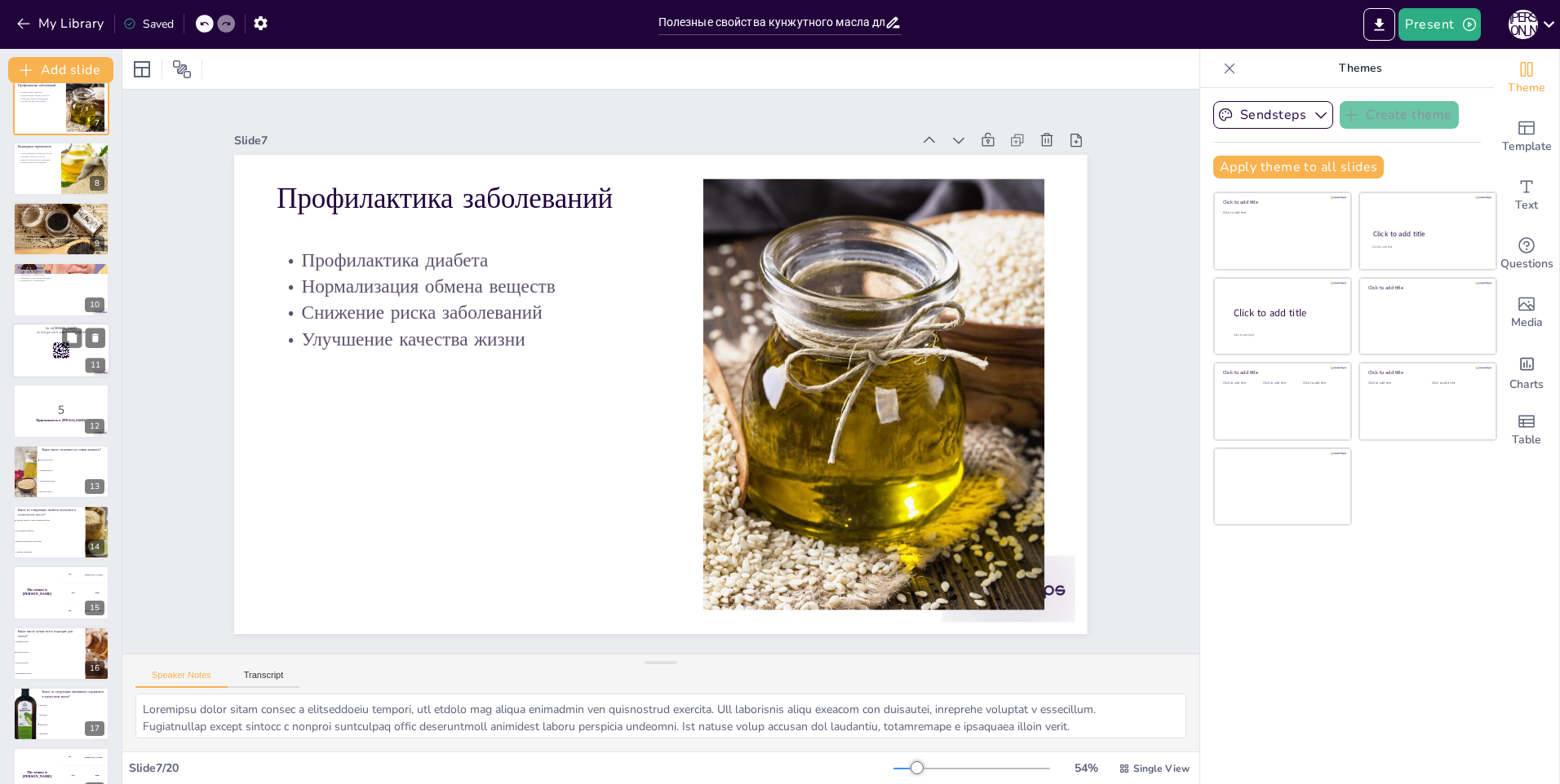
checkbox input "true"
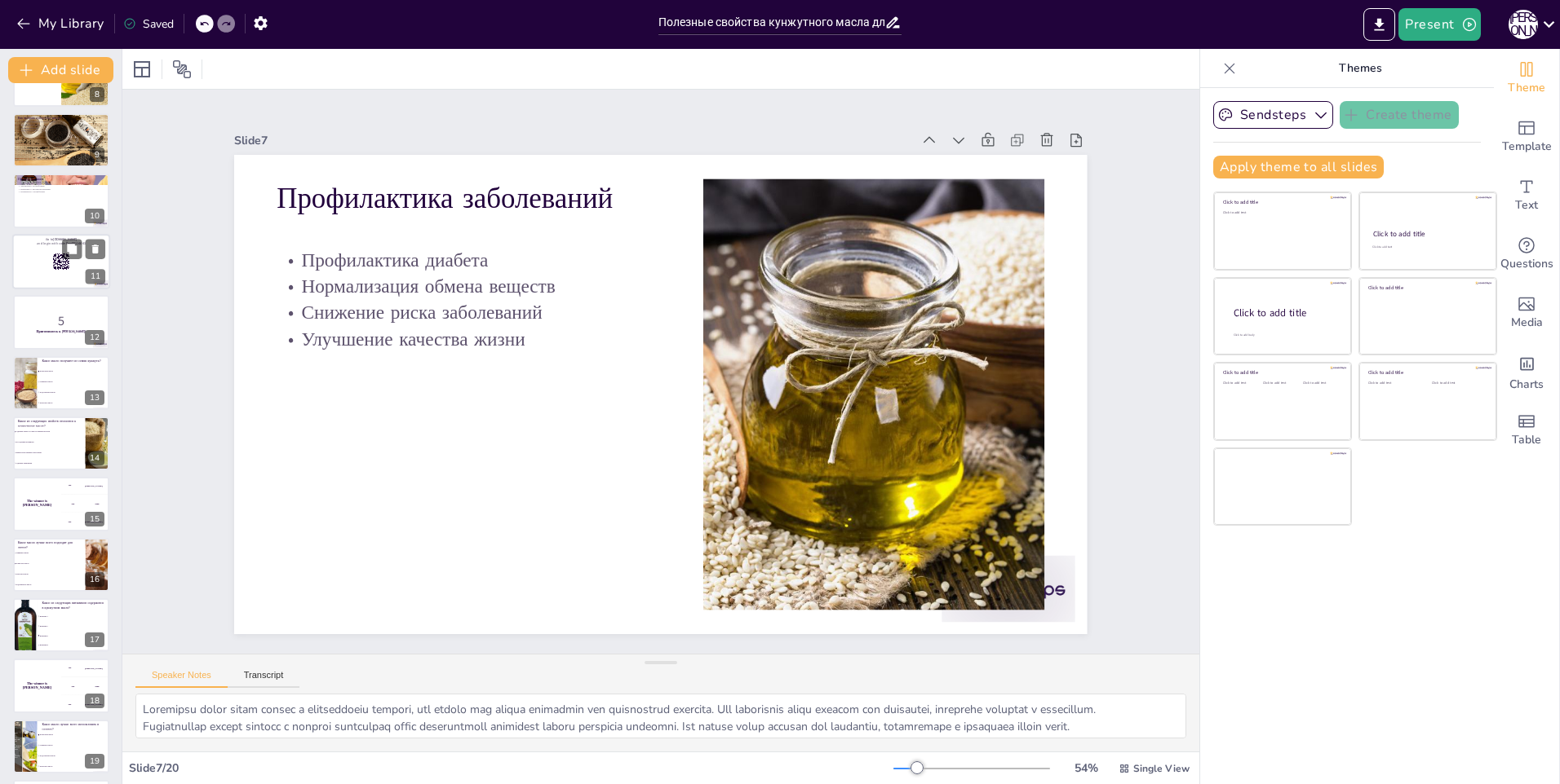
checkbox input "true"
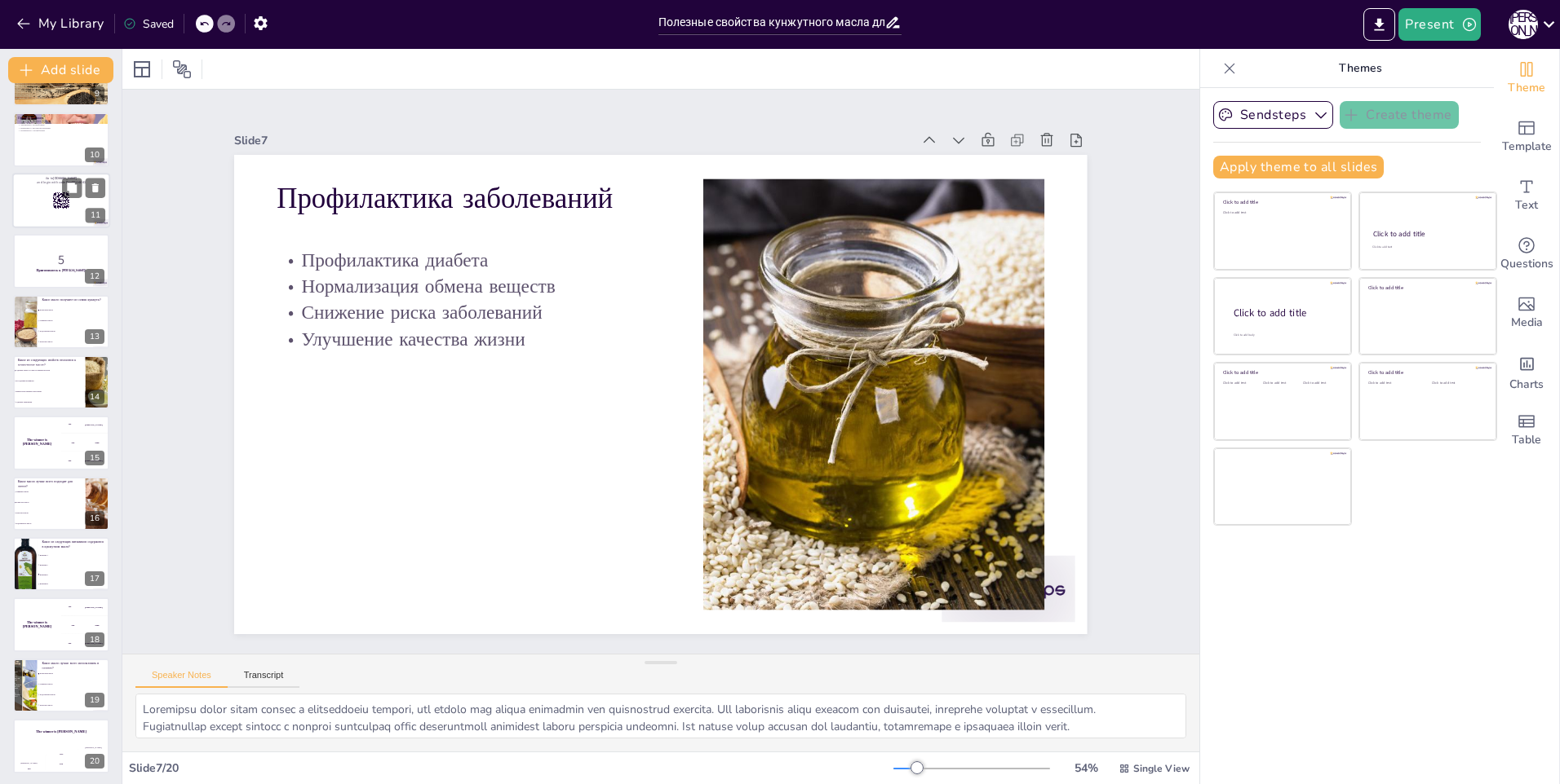
checkbox input "true"
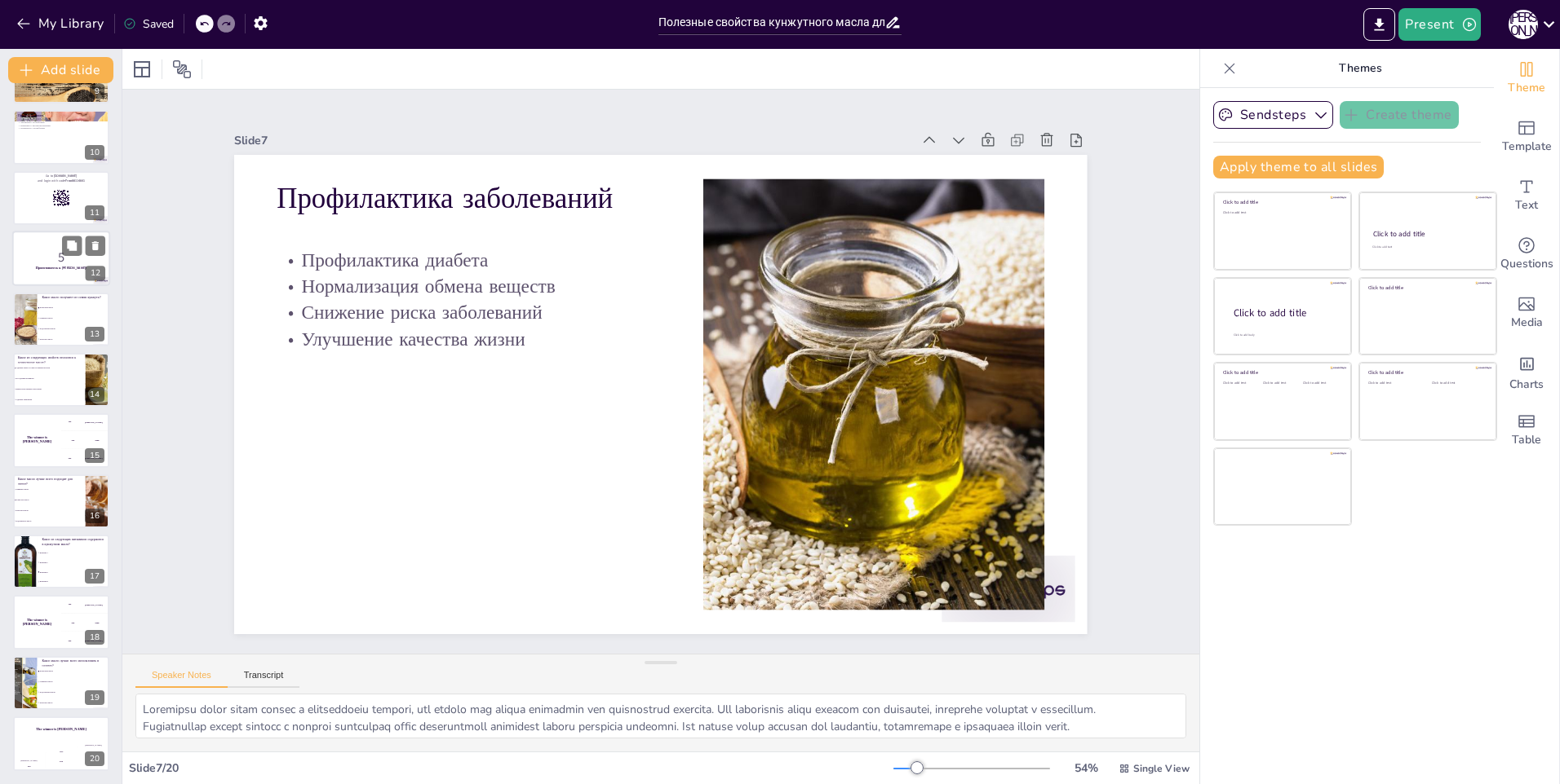
checkbox input "true"
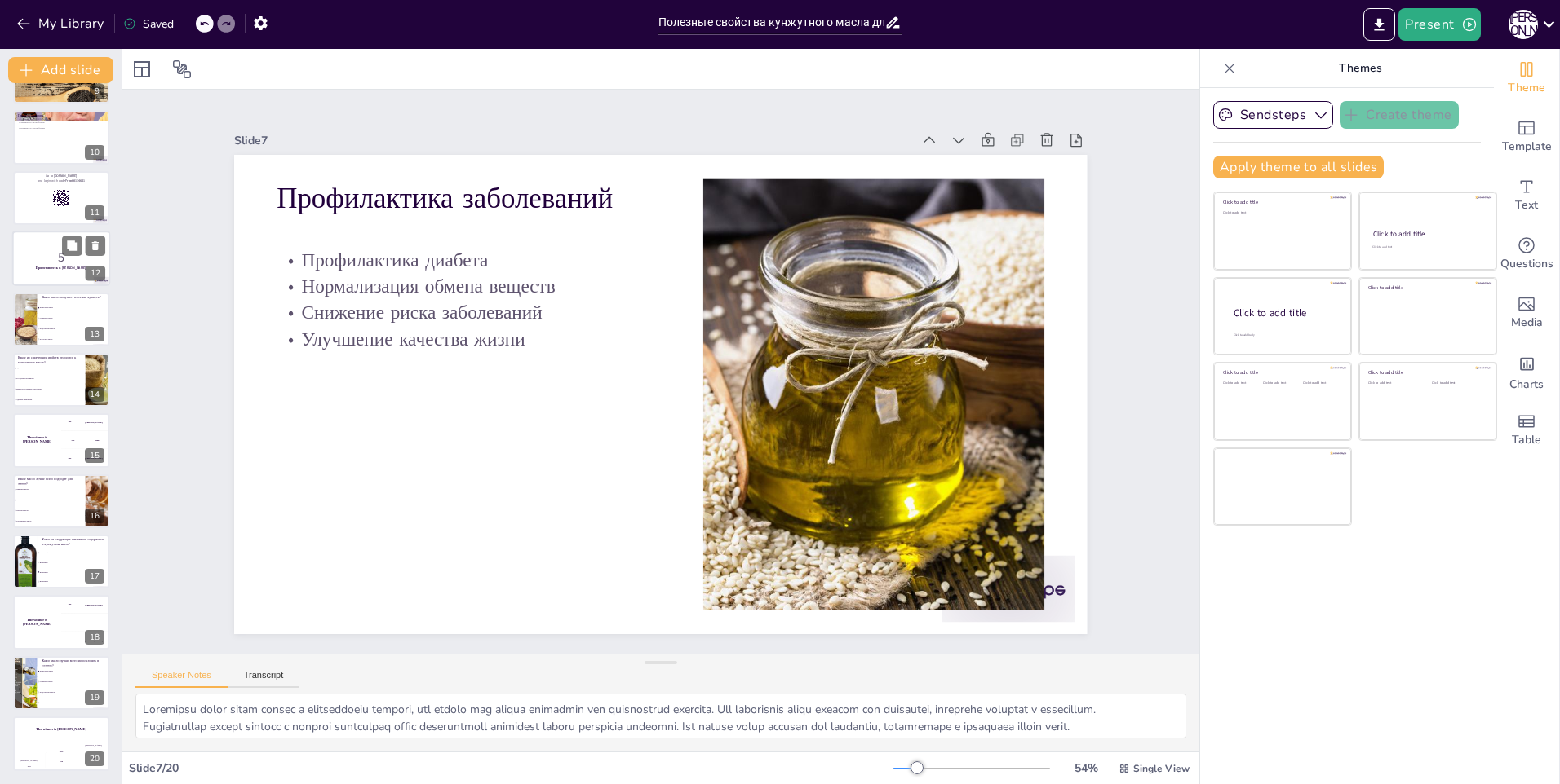
checkbox input "true"
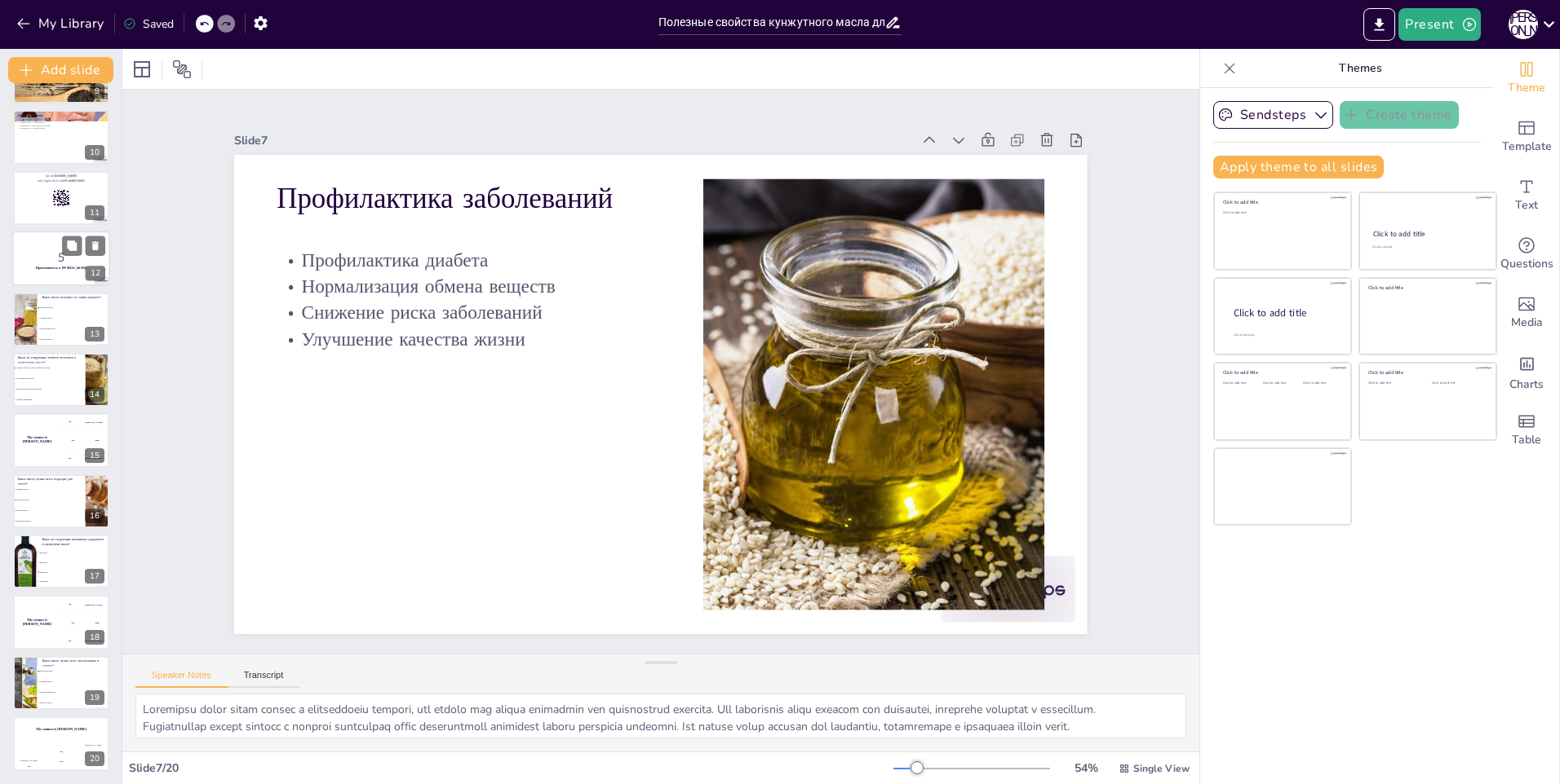
checkbox input "true"
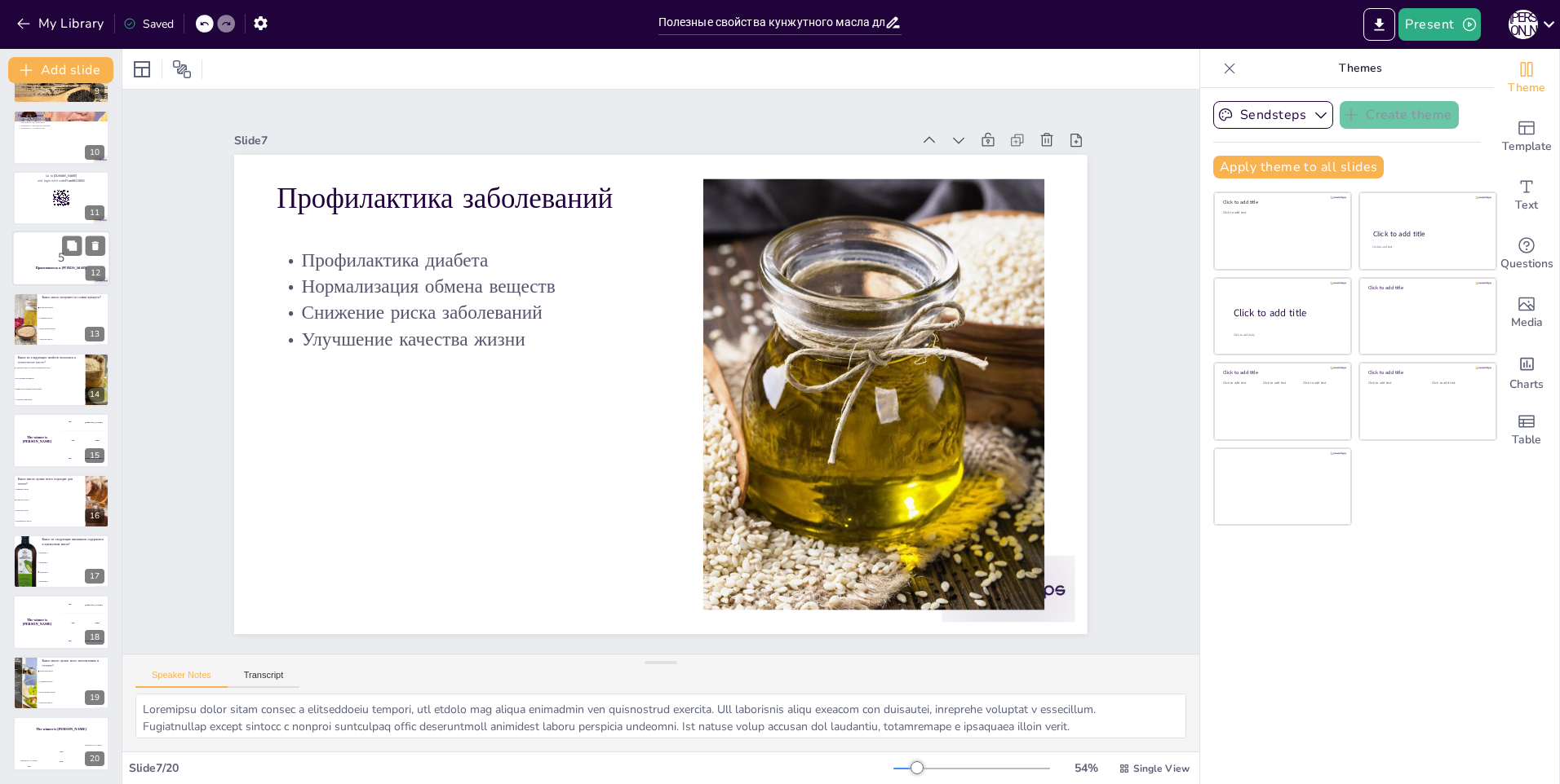
checkbox input "true"
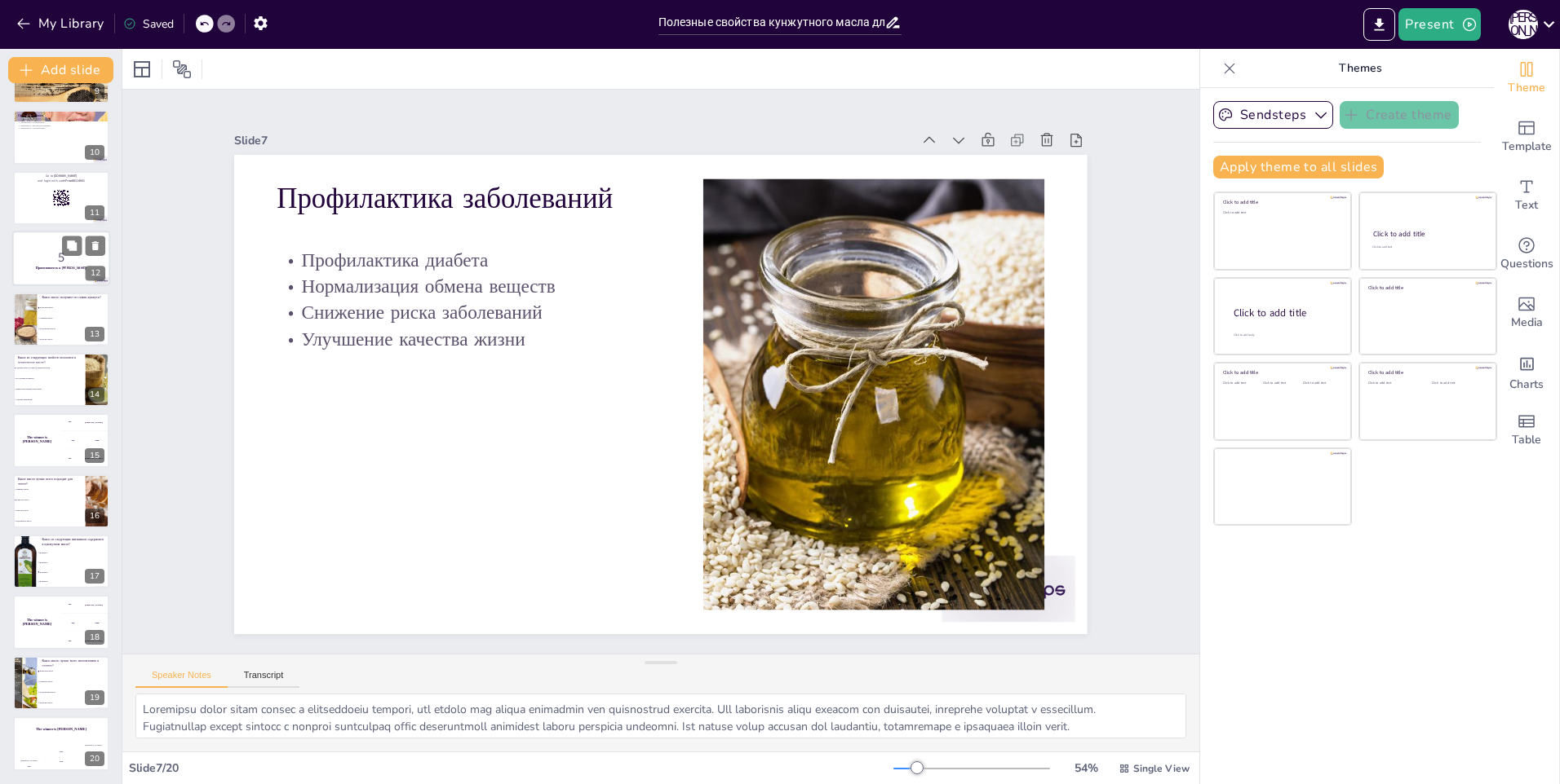
checkbox input "true"
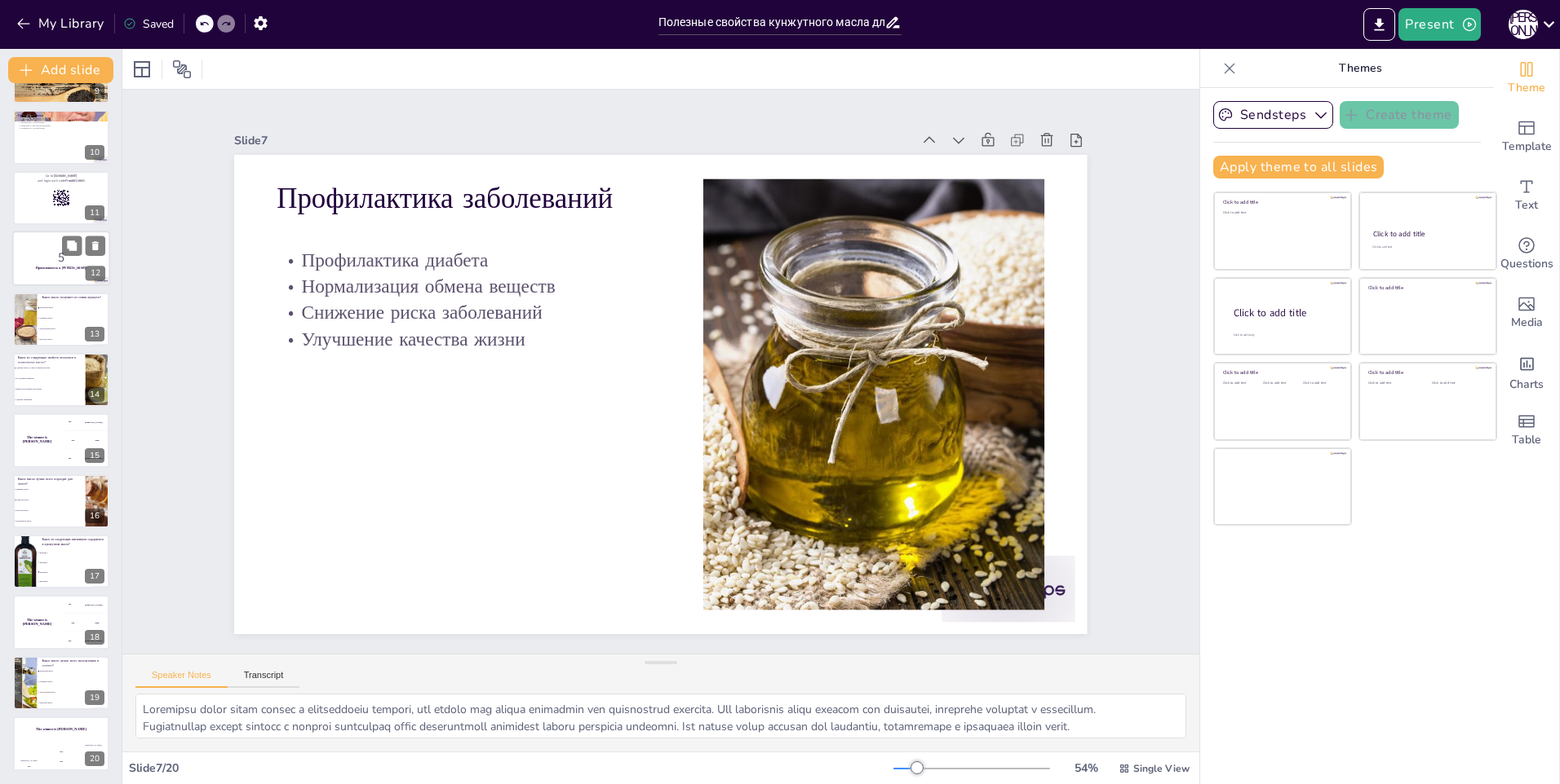
click at [71, 268] on strong "Приготовьтесь к [PERSON_NAME]!" at bounding box center [61, 267] width 50 height 4
checkbox input "true"
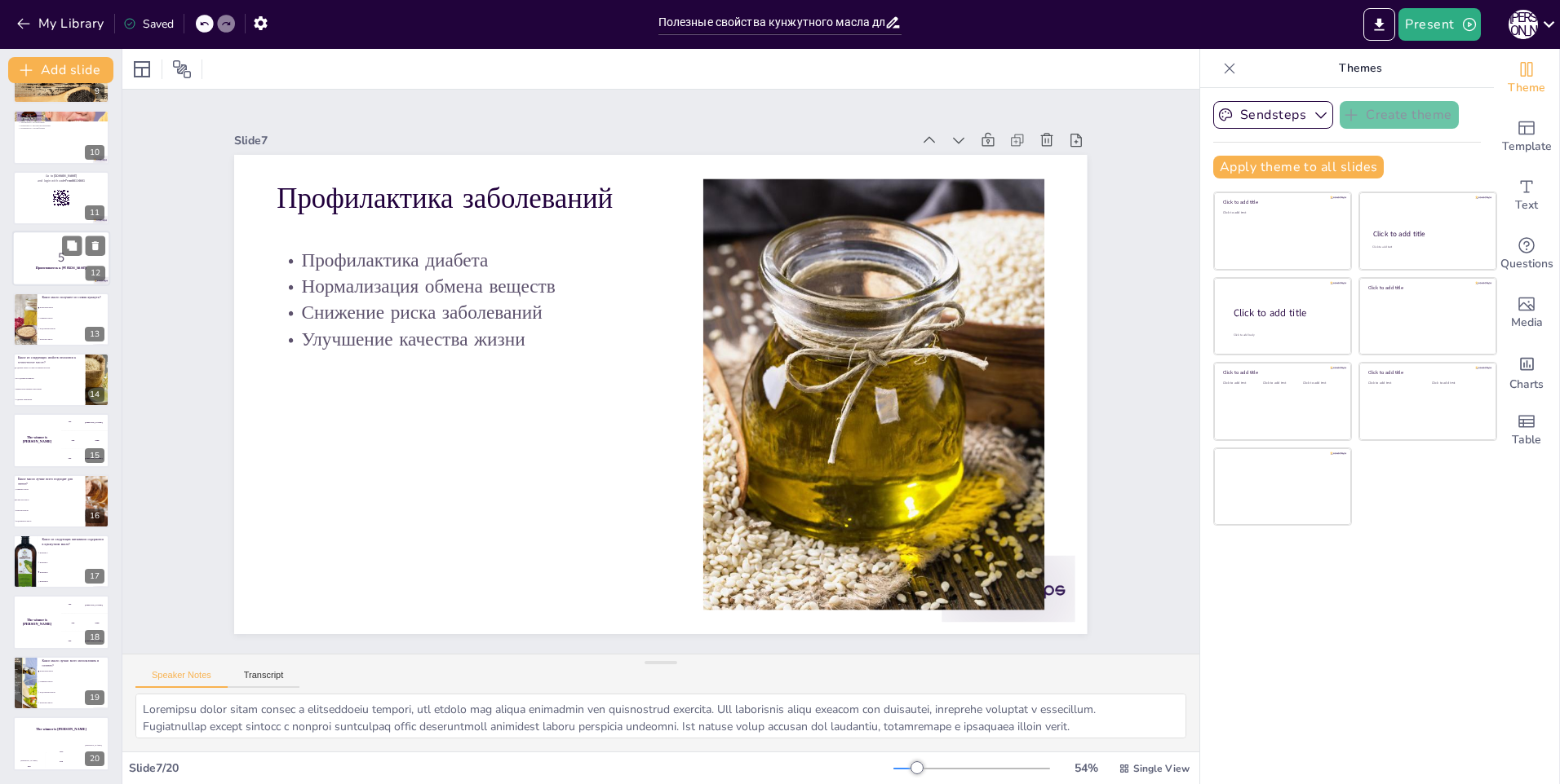
checkbox input "true"
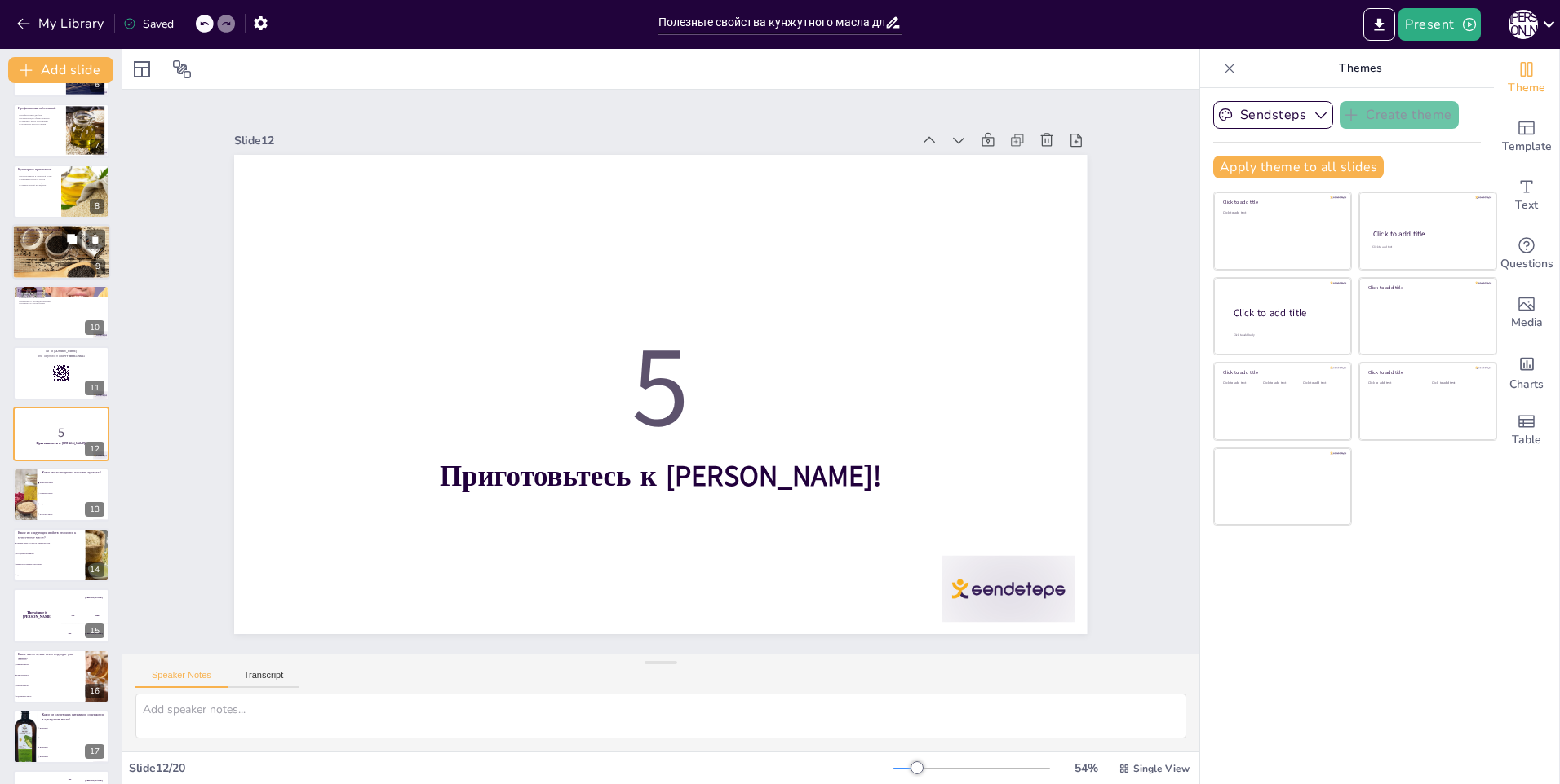
checkbox input "true"
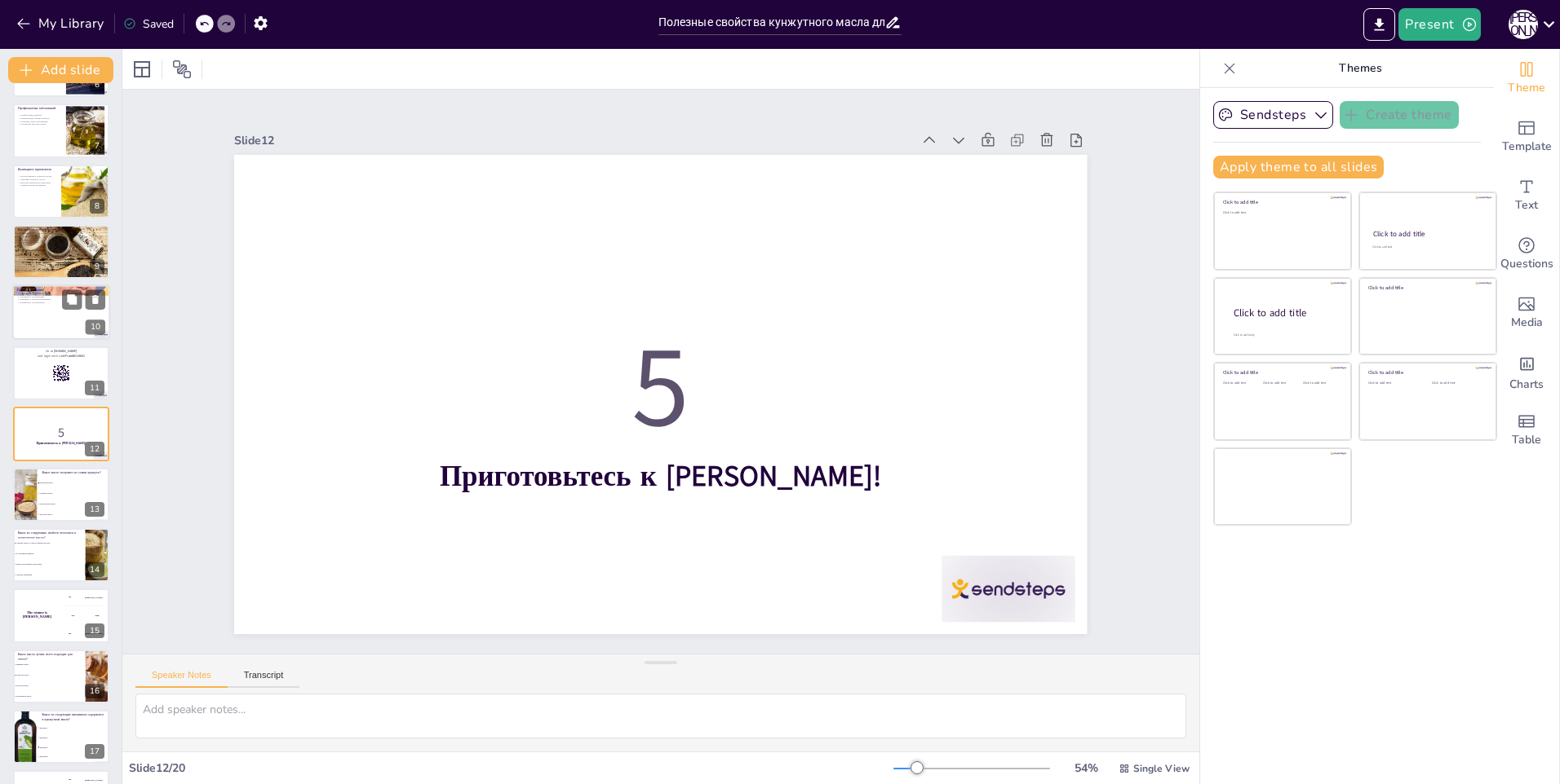
checkbox input "true"
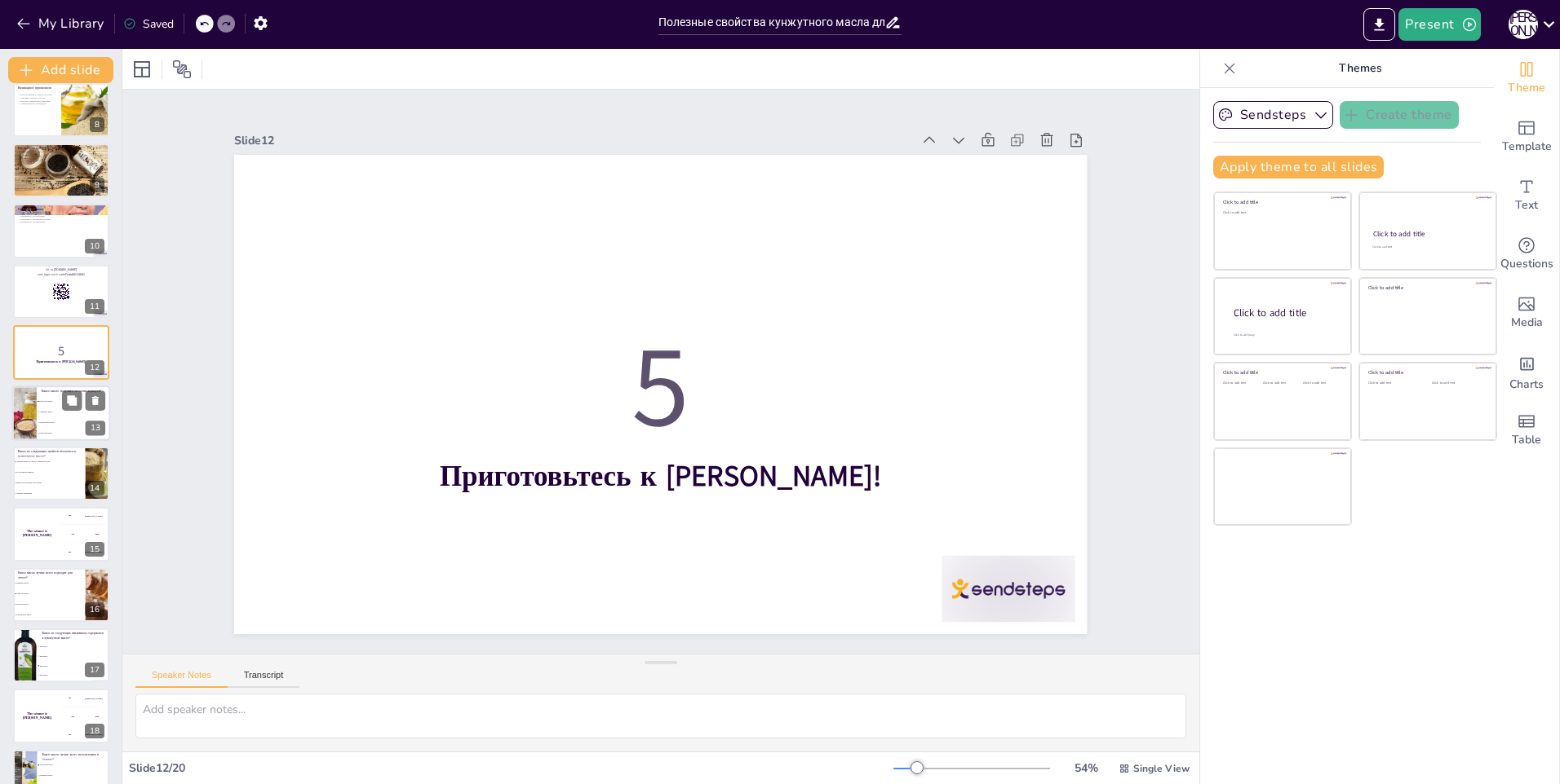
click at [35, 388] on div at bounding box center [25, 413] width 85 height 56
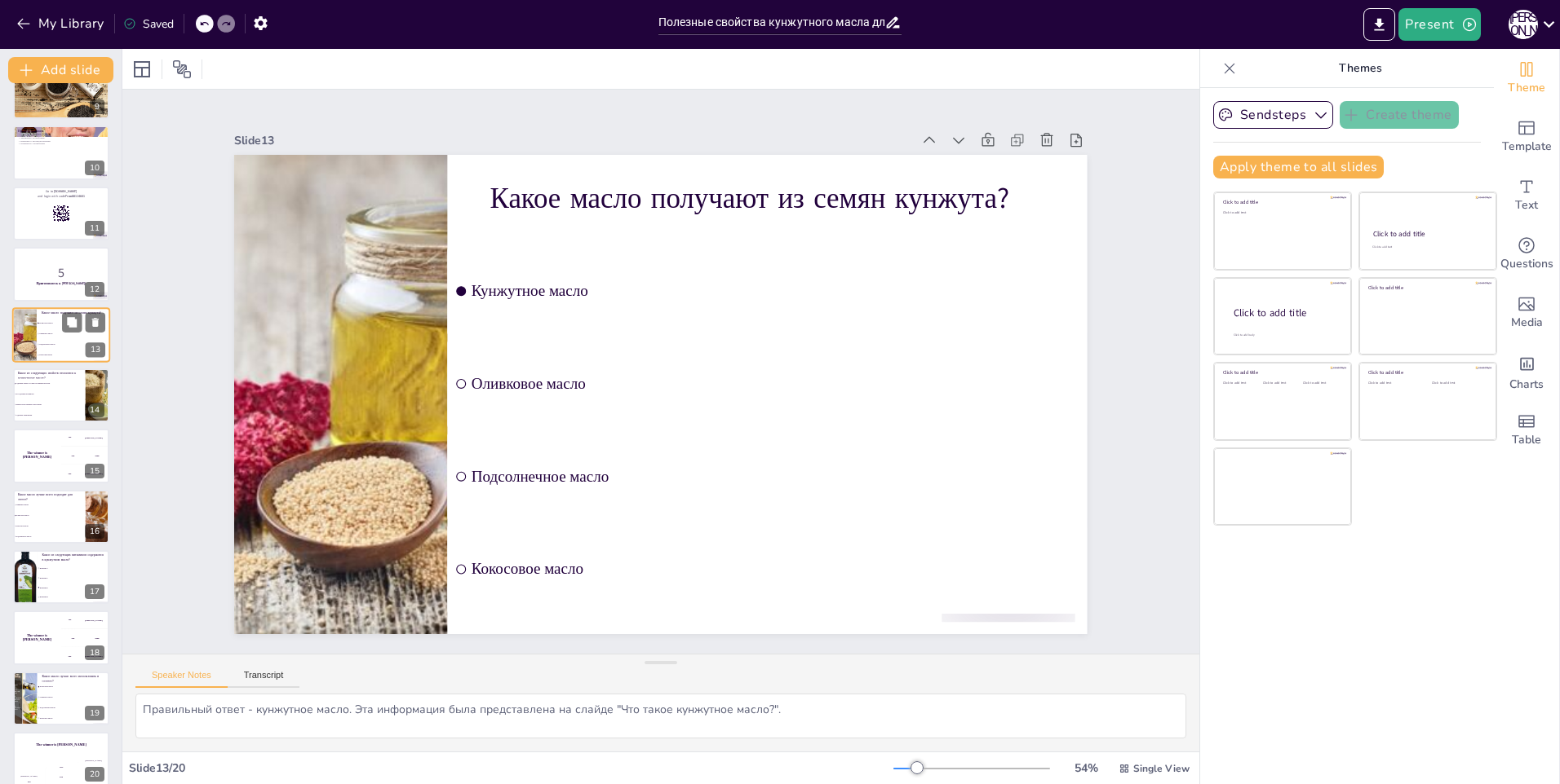
scroll to position [532, 0]
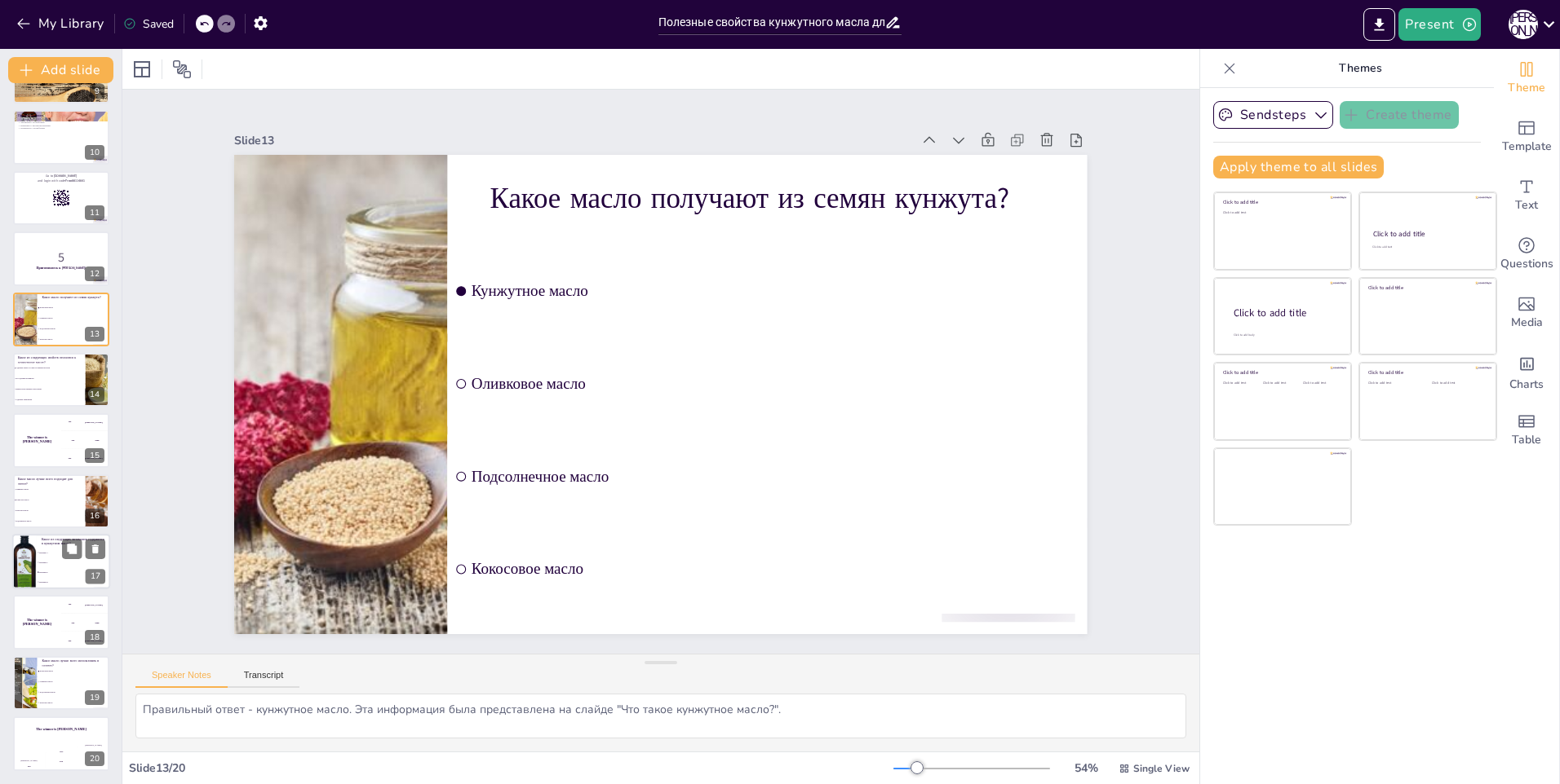
click at [19, 580] on div at bounding box center [25, 561] width 25 height 63
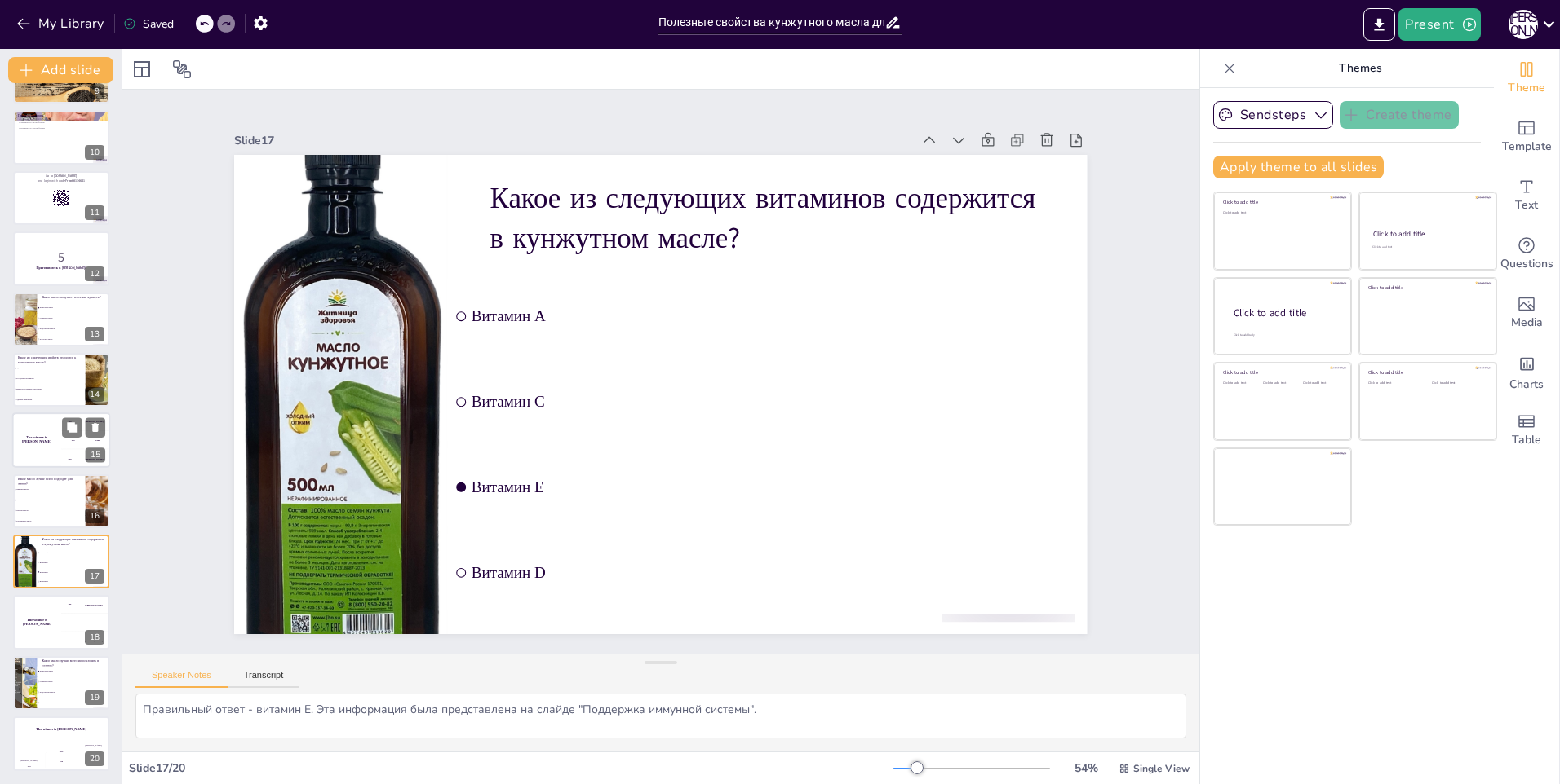
click at [47, 427] on div "The winner is [PERSON_NAME]" at bounding box center [36, 441] width 49 height 56
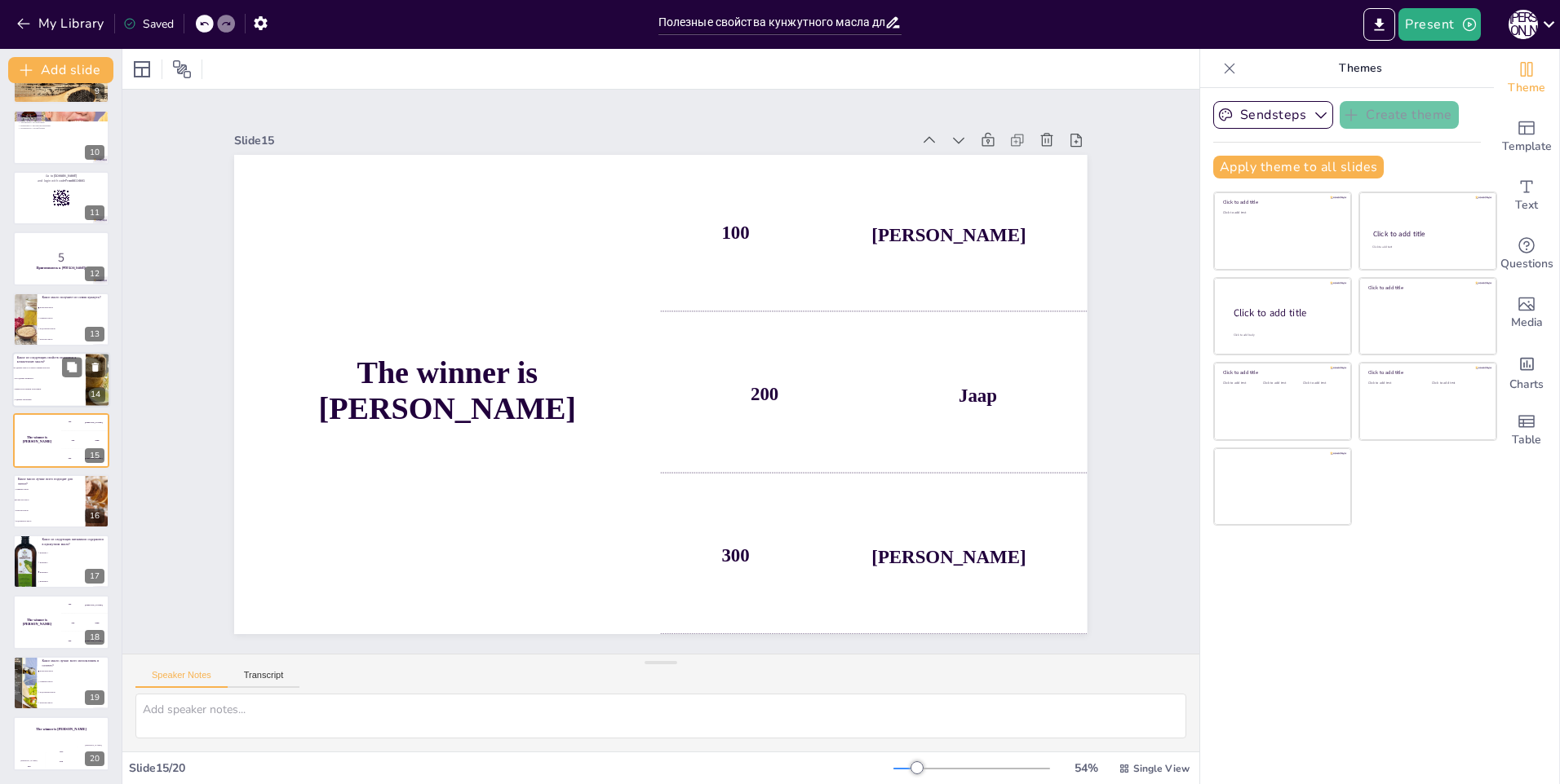
click at [47, 376] on li "Не содержит витаминов" at bounding box center [49, 379] width 73 height 11
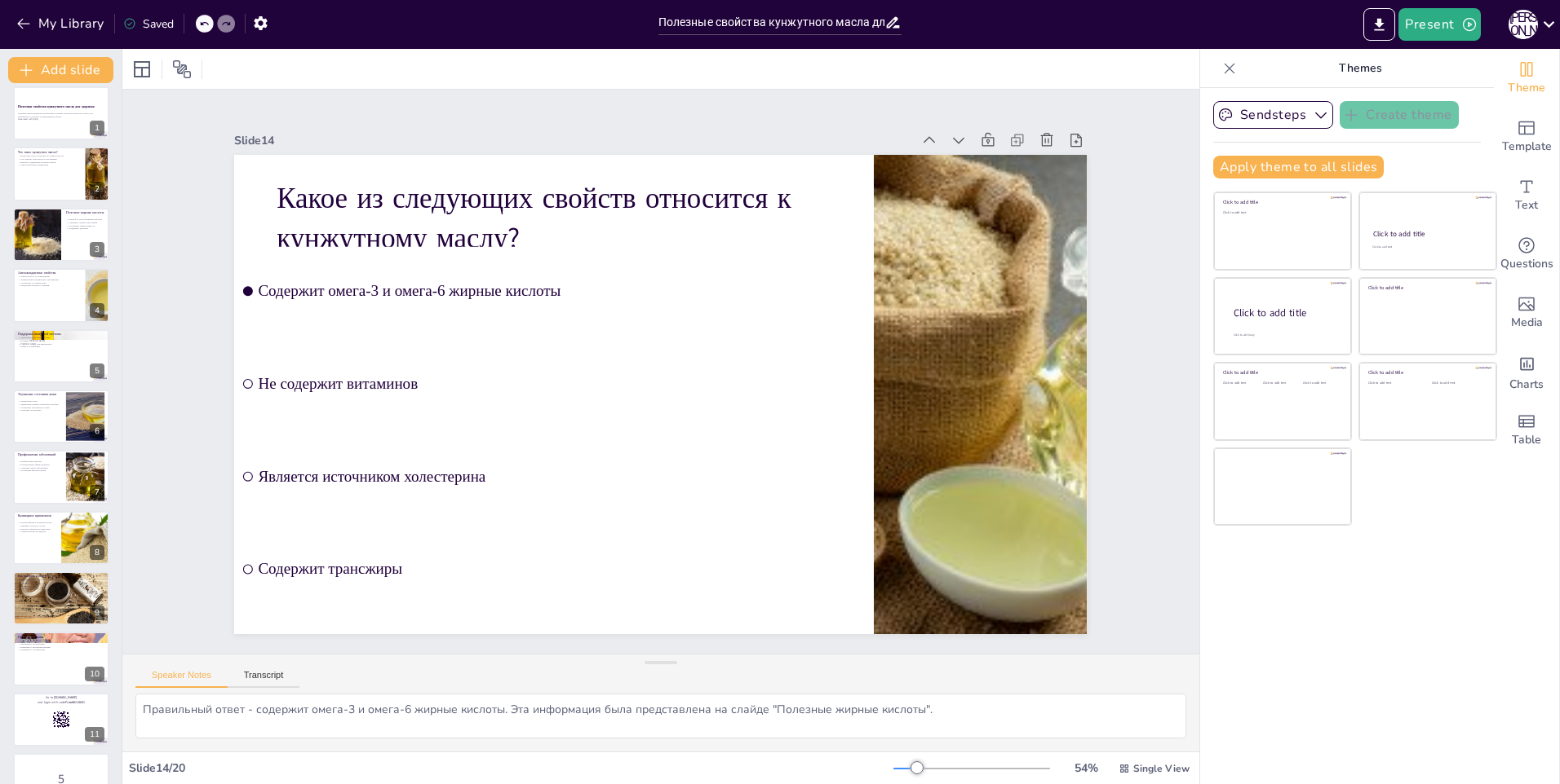
scroll to position [0, 0]
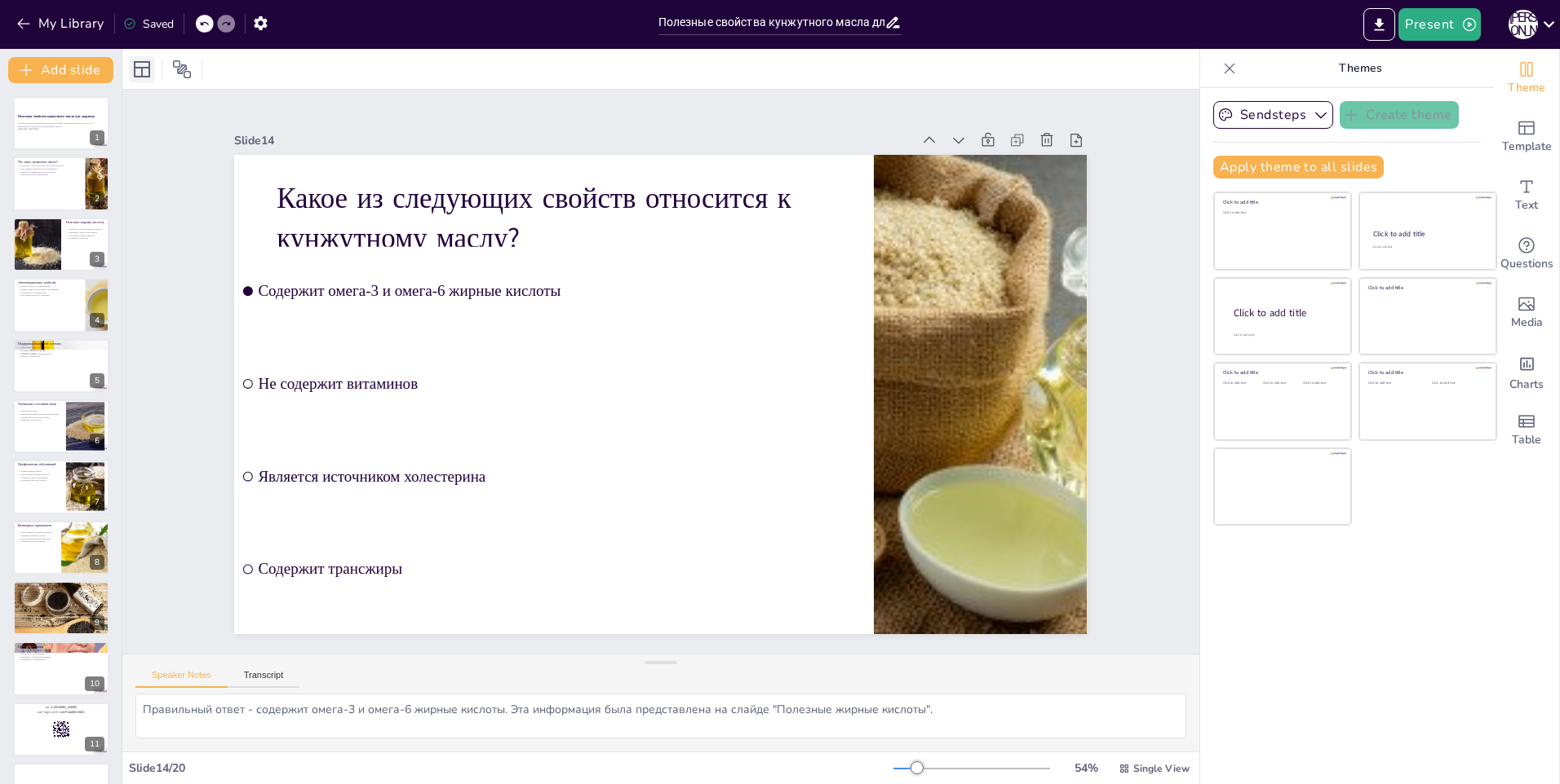
click at [143, 79] on div at bounding box center [142, 69] width 26 height 26
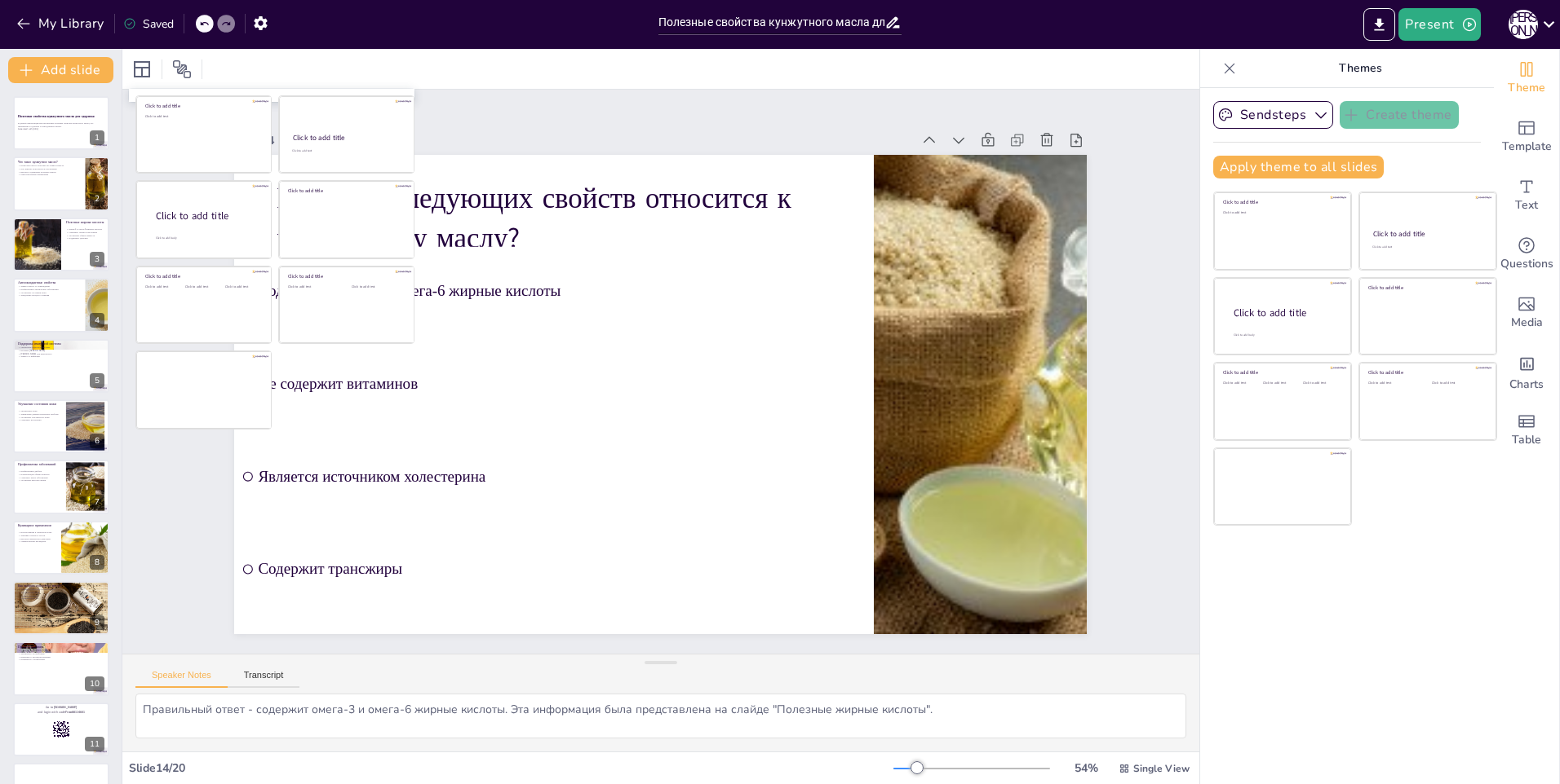
click at [166, 70] on div at bounding box center [166, 69] width 73 height 26
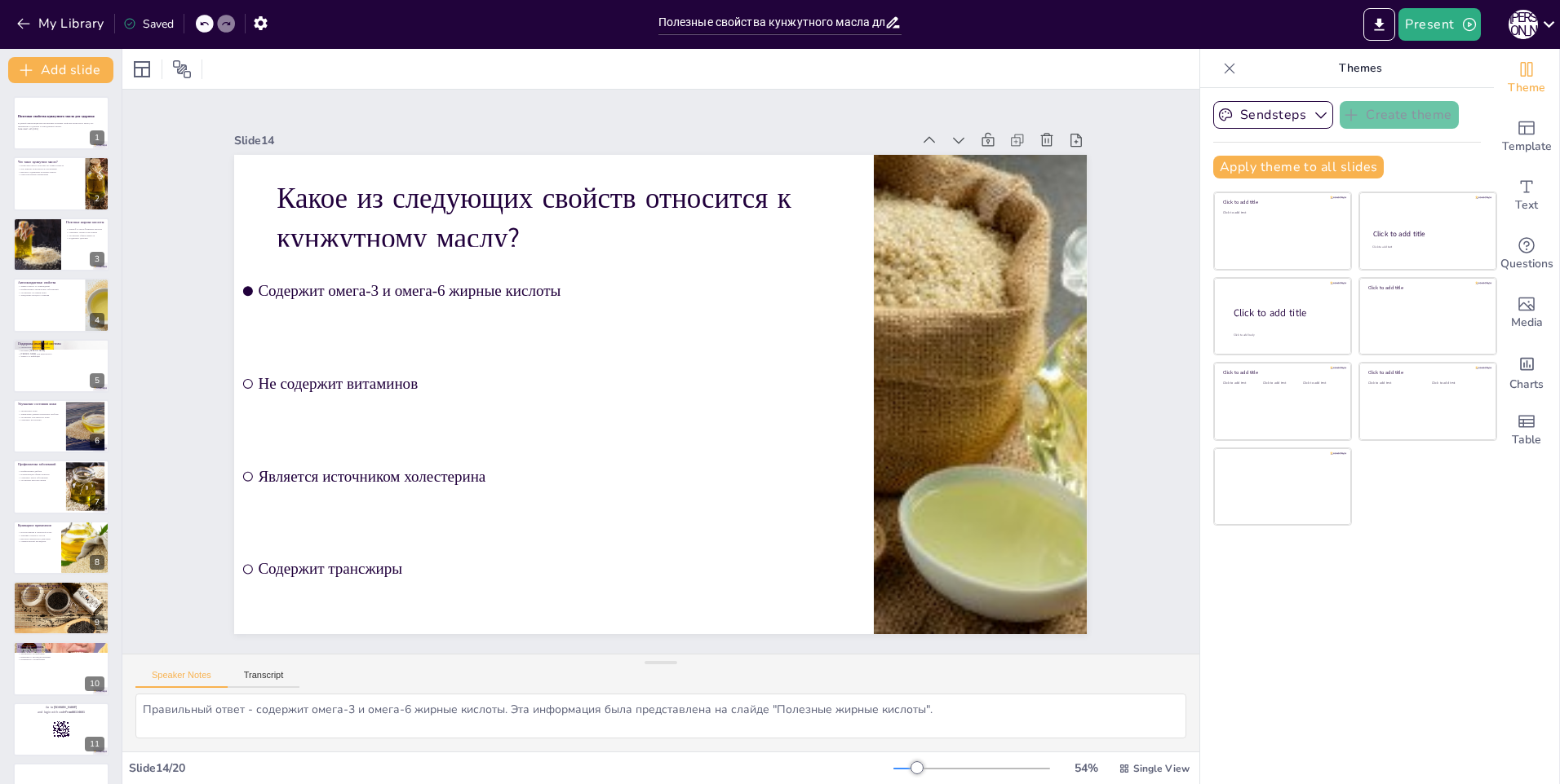
click at [167, 70] on div at bounding box center [166, 69] width 73 height 26
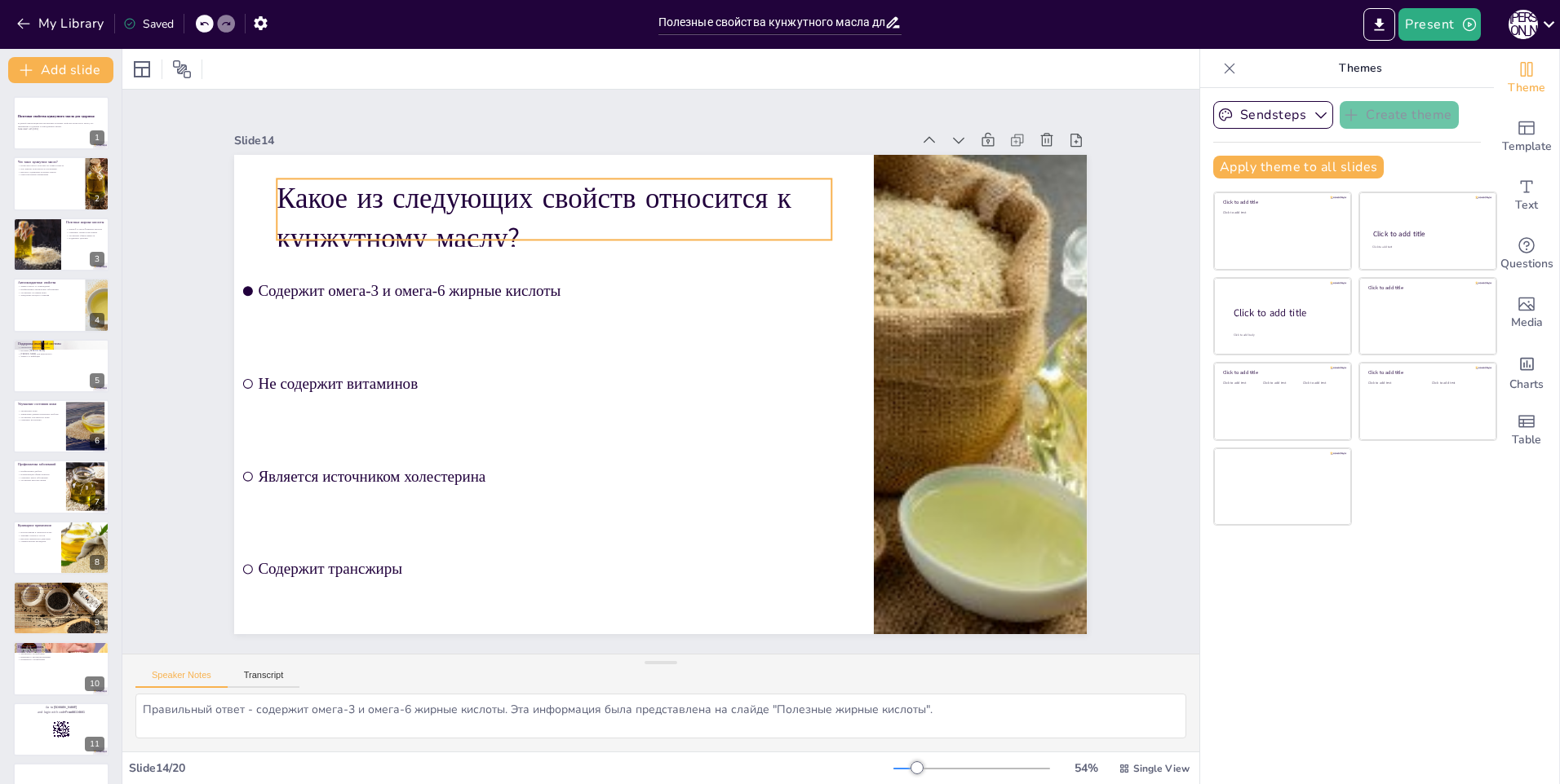
click at [737, 215] on p "Какое из следующих свойств относится к кунжутному маслу?" at bounding box center [833, 299] width 193 height 558
click at [560, 139] on icon at bounding box center [568, 146] width 16 height 15
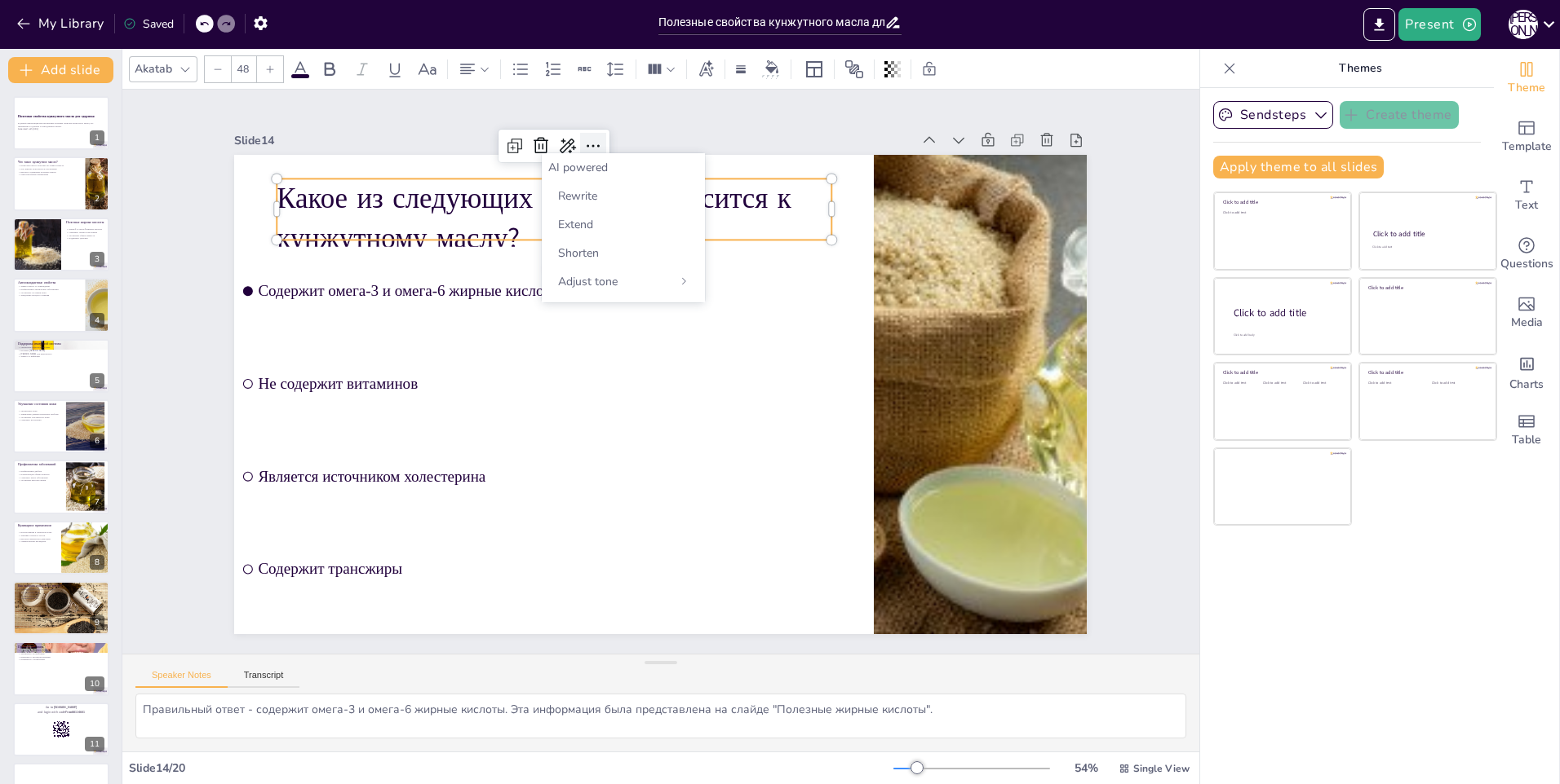
click at [701, 149] on icon at bounding box center [714, 143] width 27 height 27
click at [367, 105] on div "Slide 1 Полезные свойства кунжутного масла для здоровья В данной презентации мы…" at bounding box center [660, 371] width 943 height 690
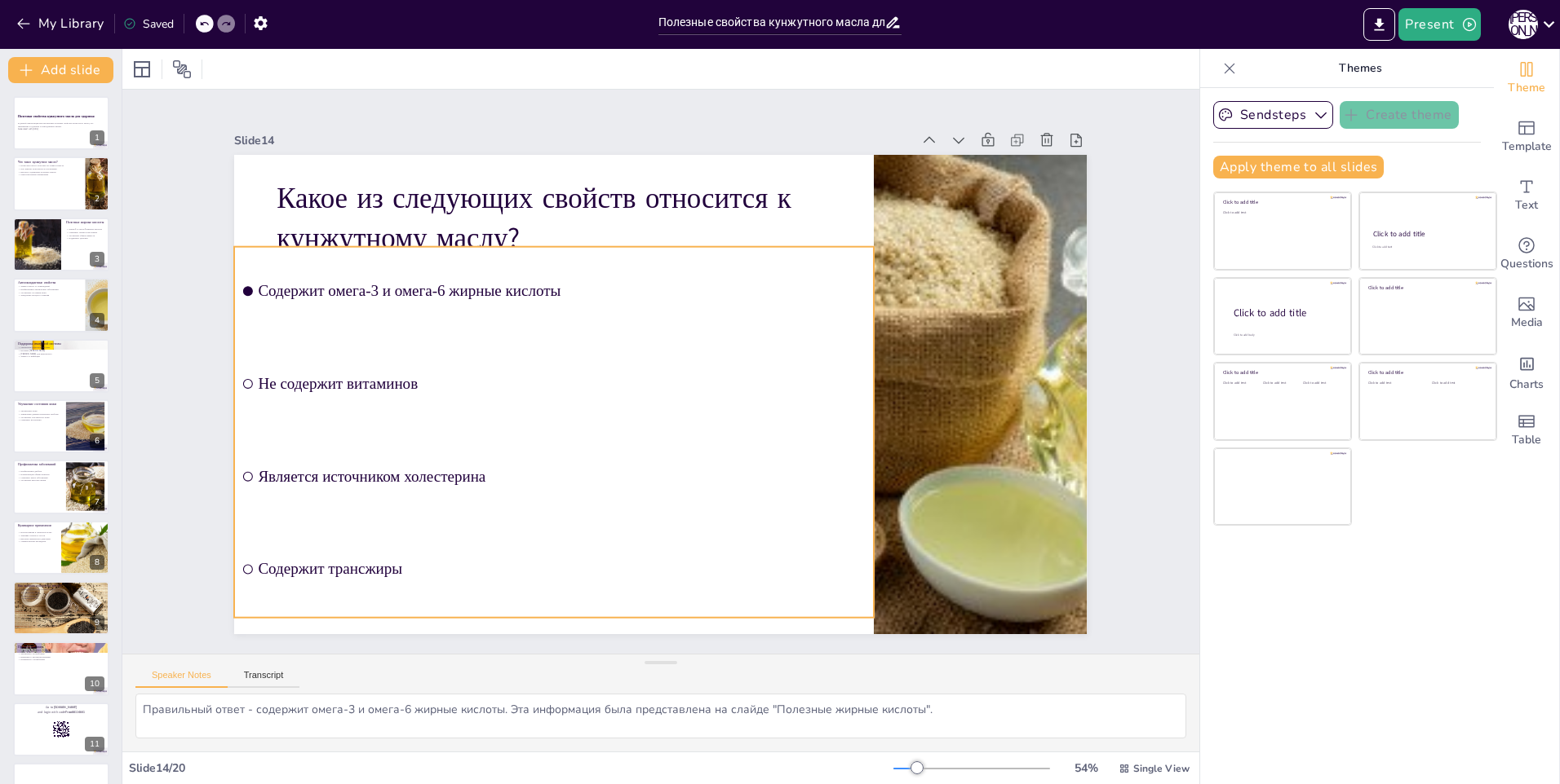
click at [560, 308] on li "Содержит омега-3 и омега-6 жирные кислоты" at bounding box center [664, 238] width 448 height 570
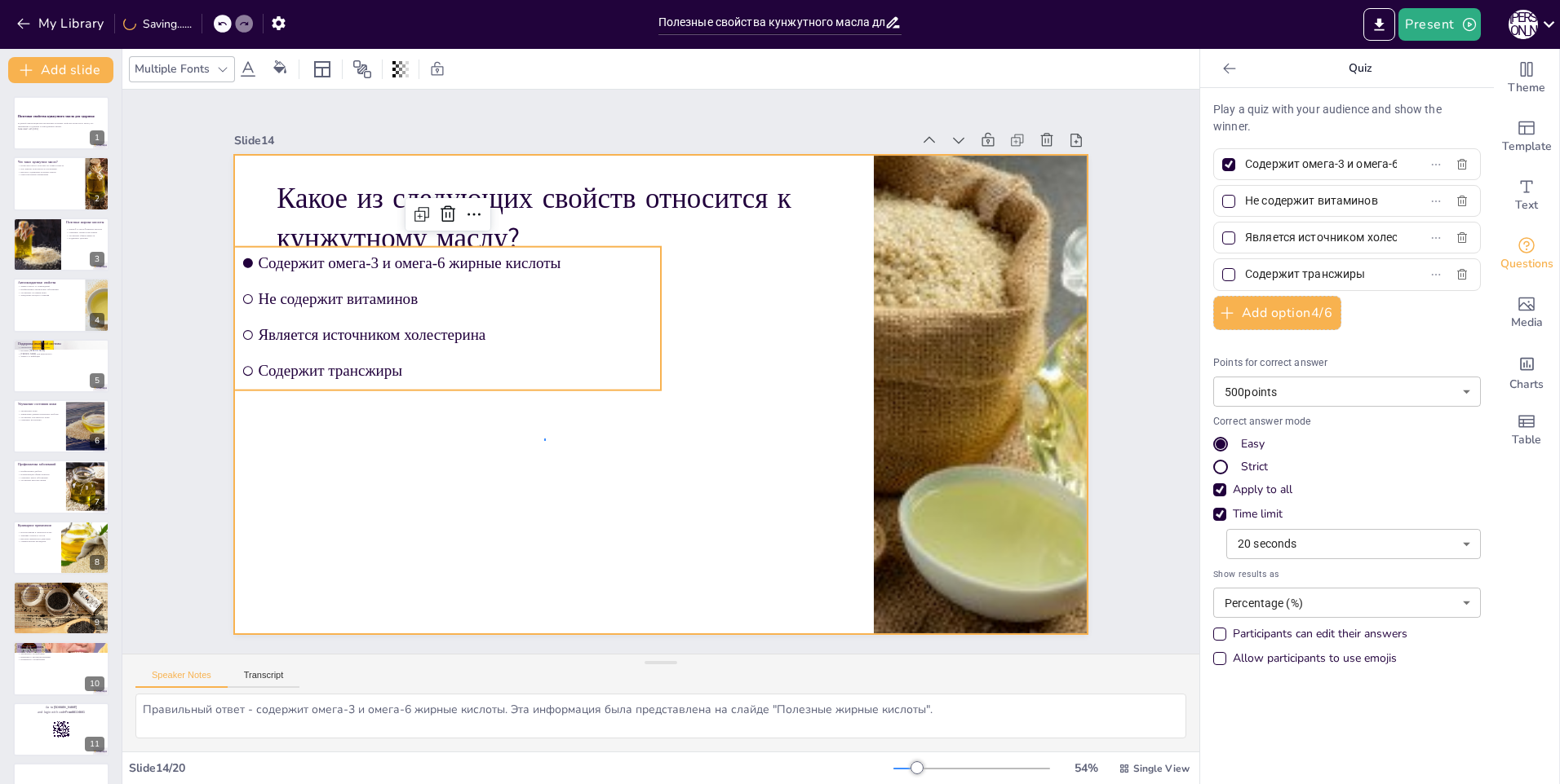
click at [544, 442] on div at bounding box center [644, 388] width 927 height 954
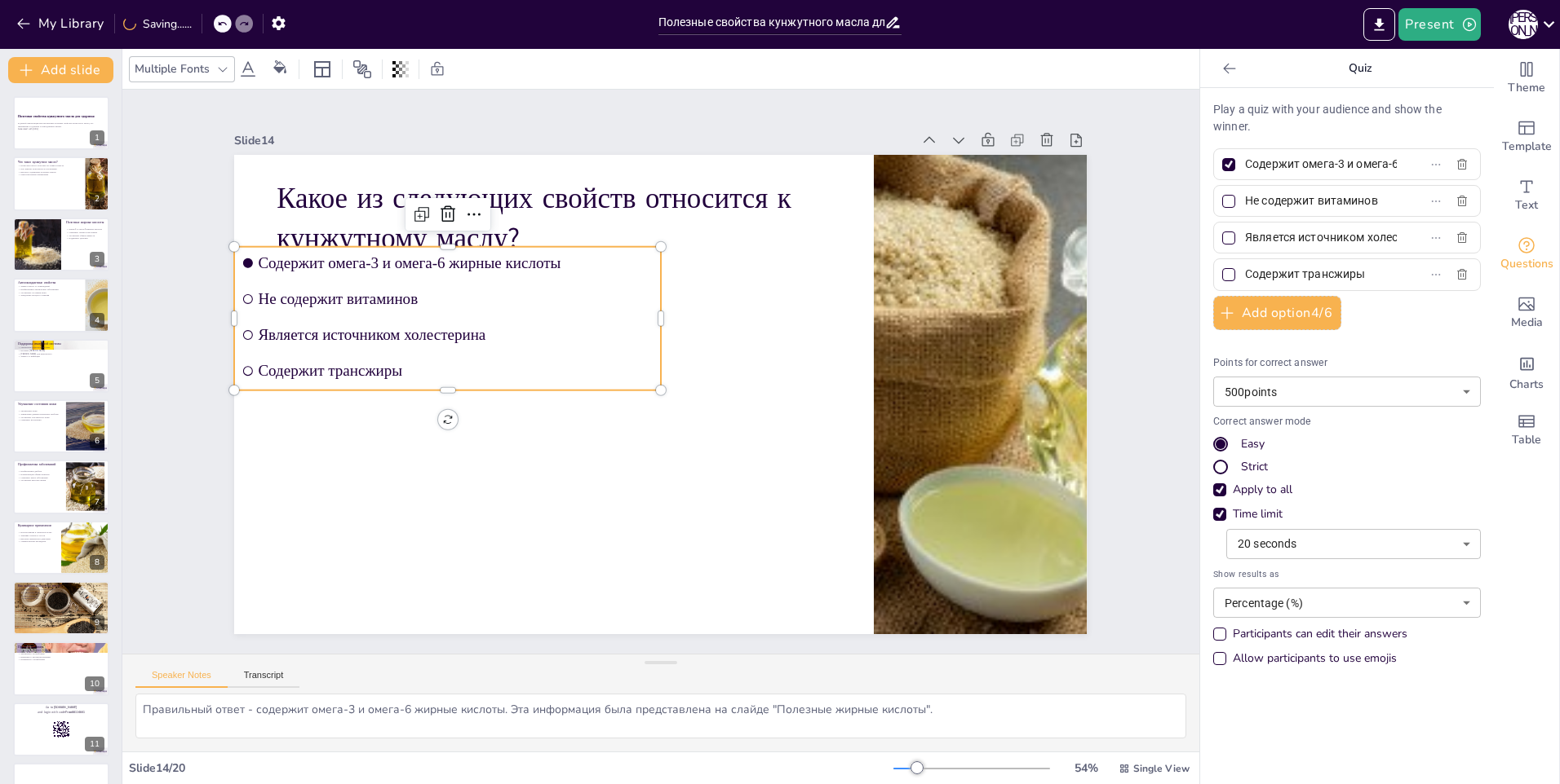
click at [562, 317] on li "Является источником холестерина" at bounding box center [481, 251] width 403 height 203
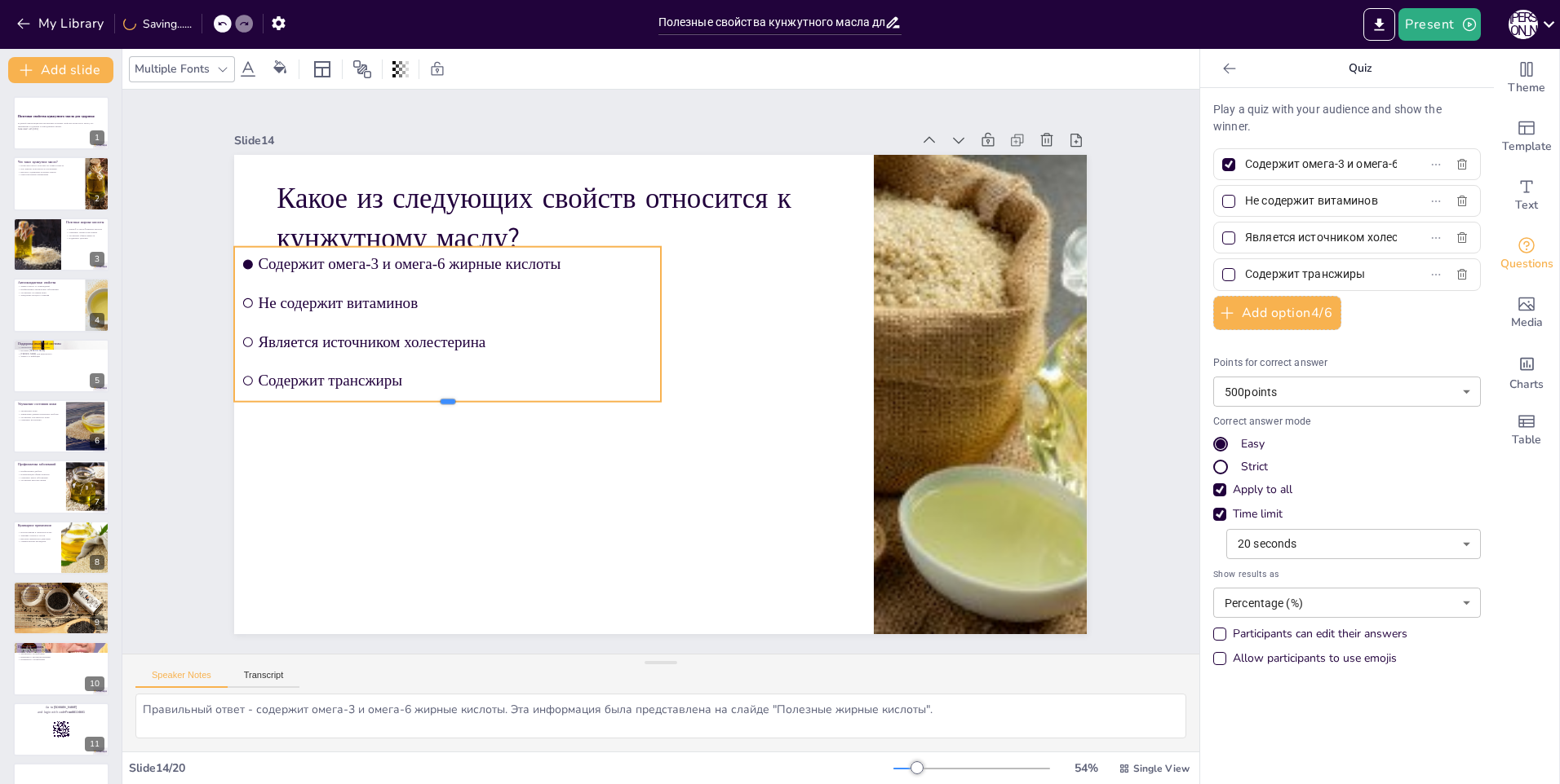
drag, startPoint x: 484, startPoint y: 389, endPoint x: 483, endPoint y: 397, distance: 8.1
click at [691, 397] on div at bounding box center [697, 585] width 13 height 427
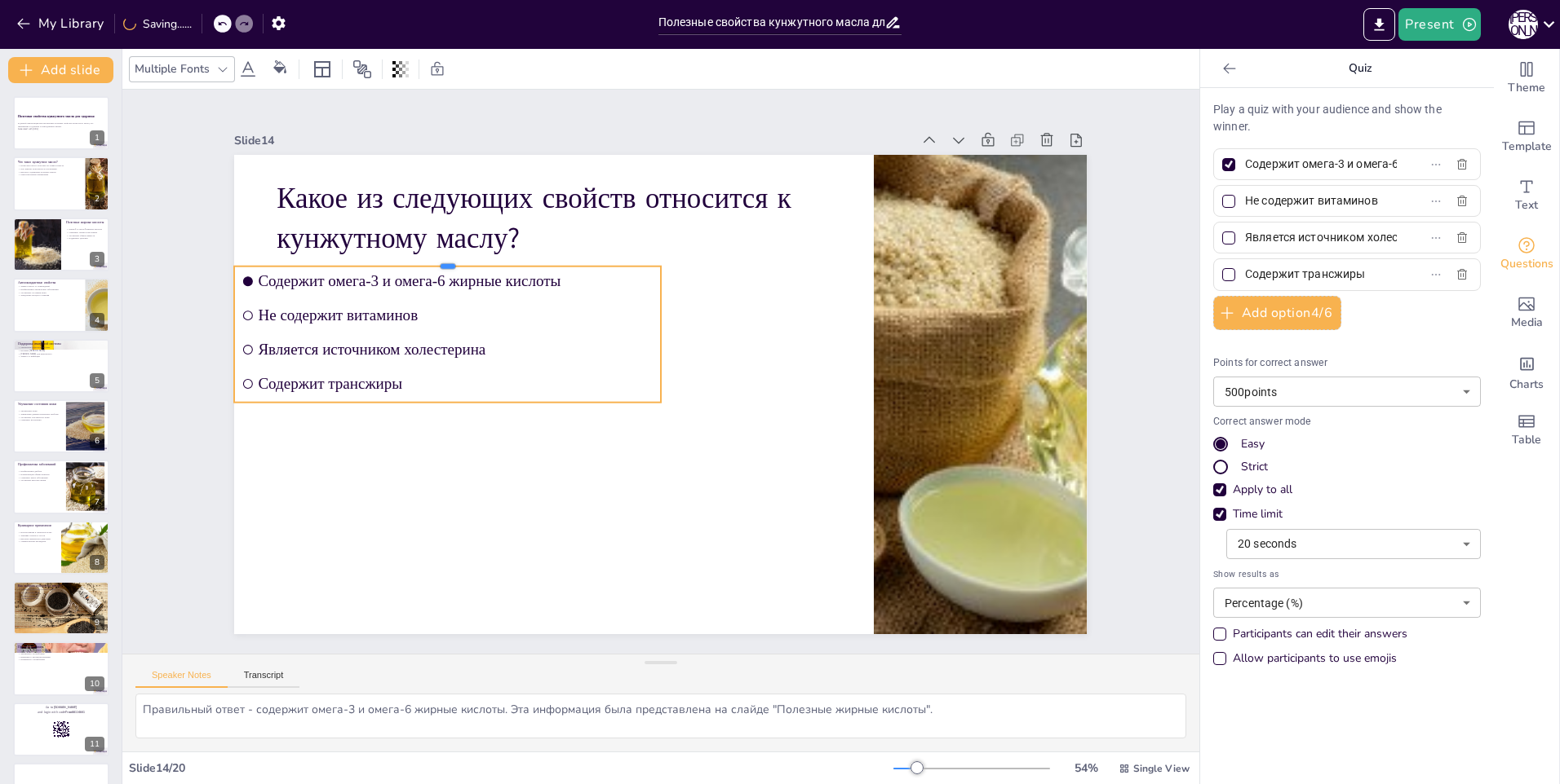
click at [562, 257] on div at bounding box center [651, 131] width 224 height 376
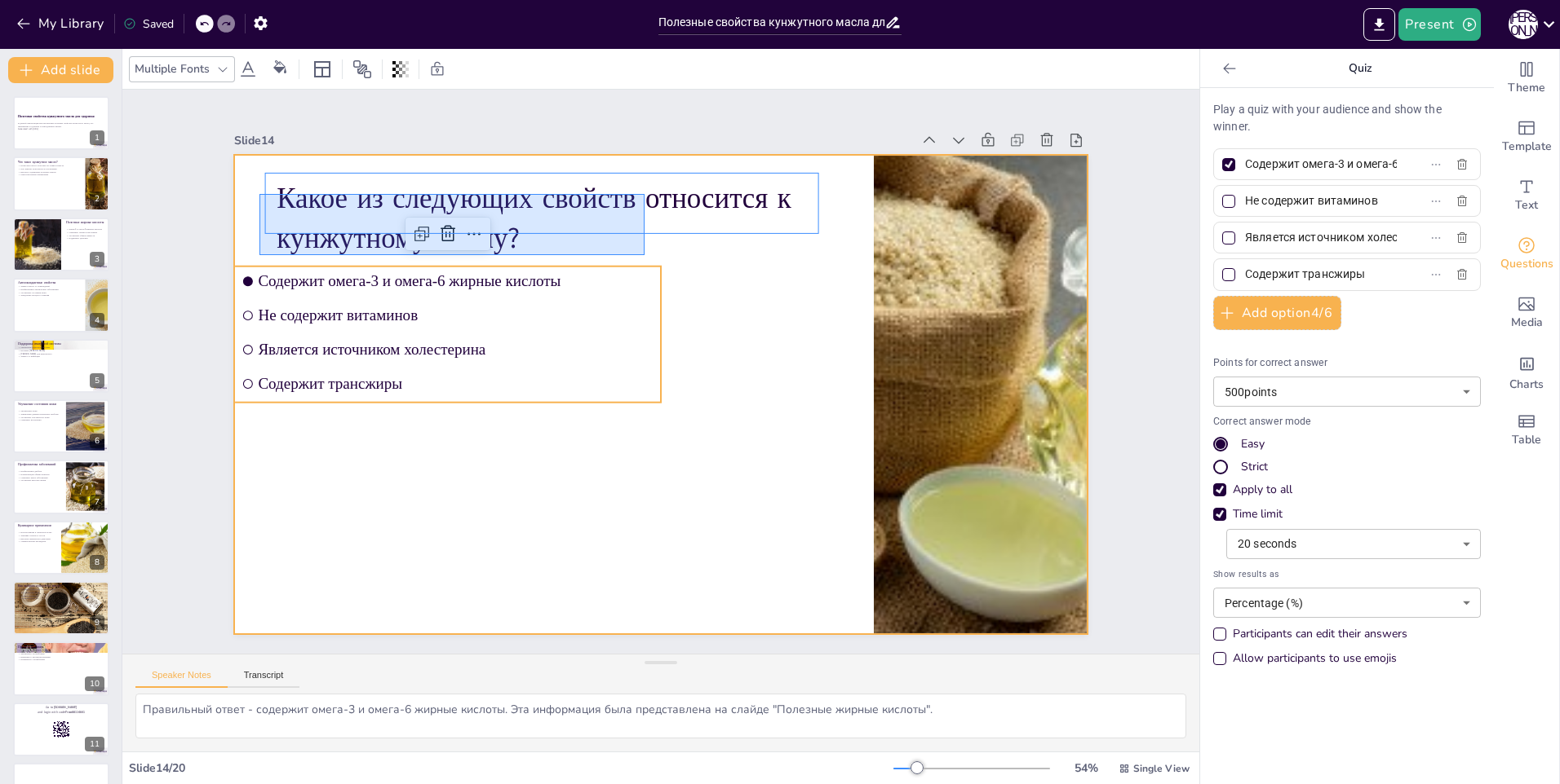
drag, startPoint x: 274, startPoint y: 199, endPoint x: 653, endPoint y: 252, distance: 382.7
click at [685, 252] on div "Какое из следующих свойств относится к кунжутному маслу? Содержит омега-3 и оме…" at bounding box center [859, 283] width 348 height 779
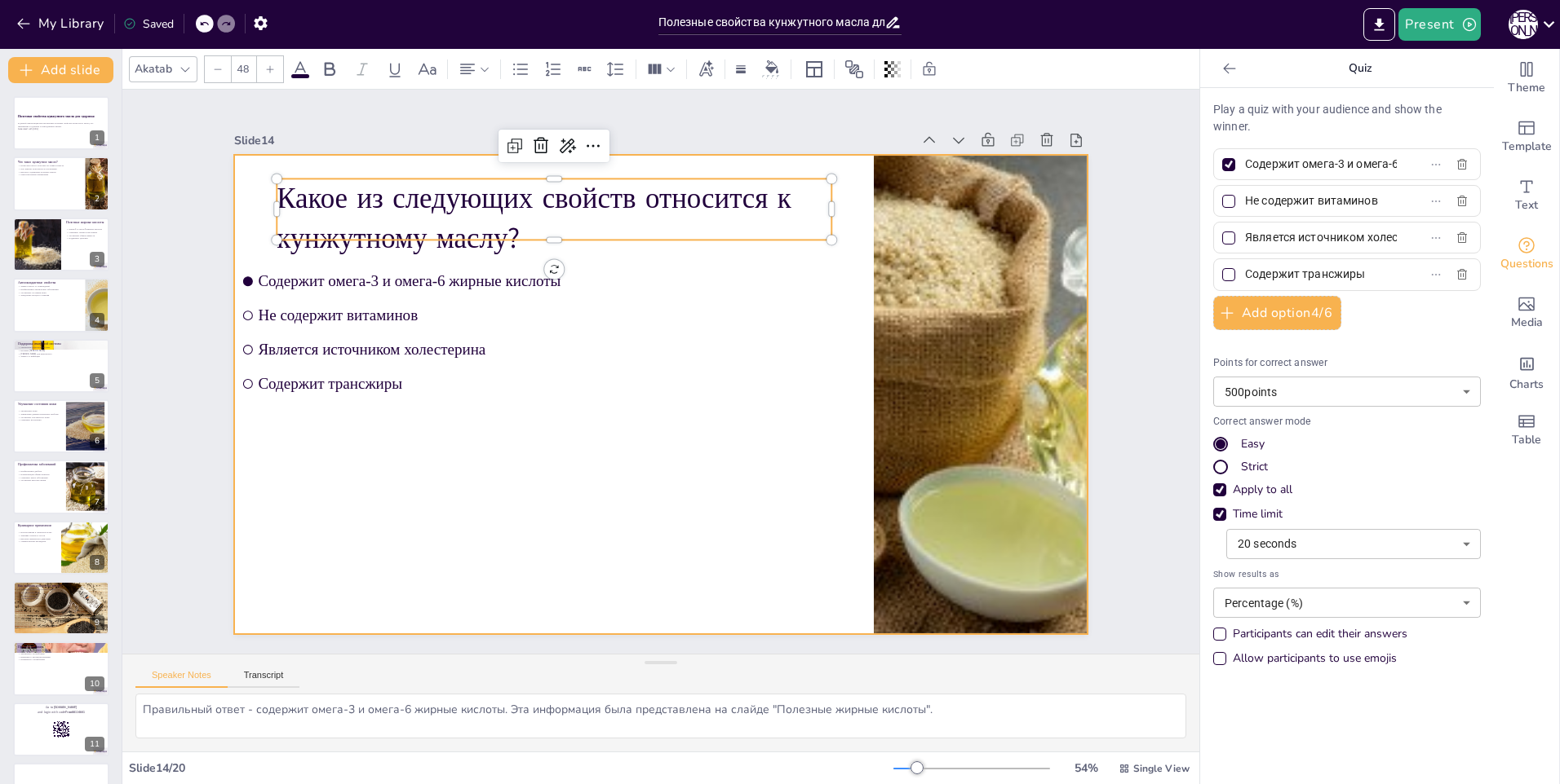
click at [568, 254] on div at bounding box center [652, 392] width 974 height 785
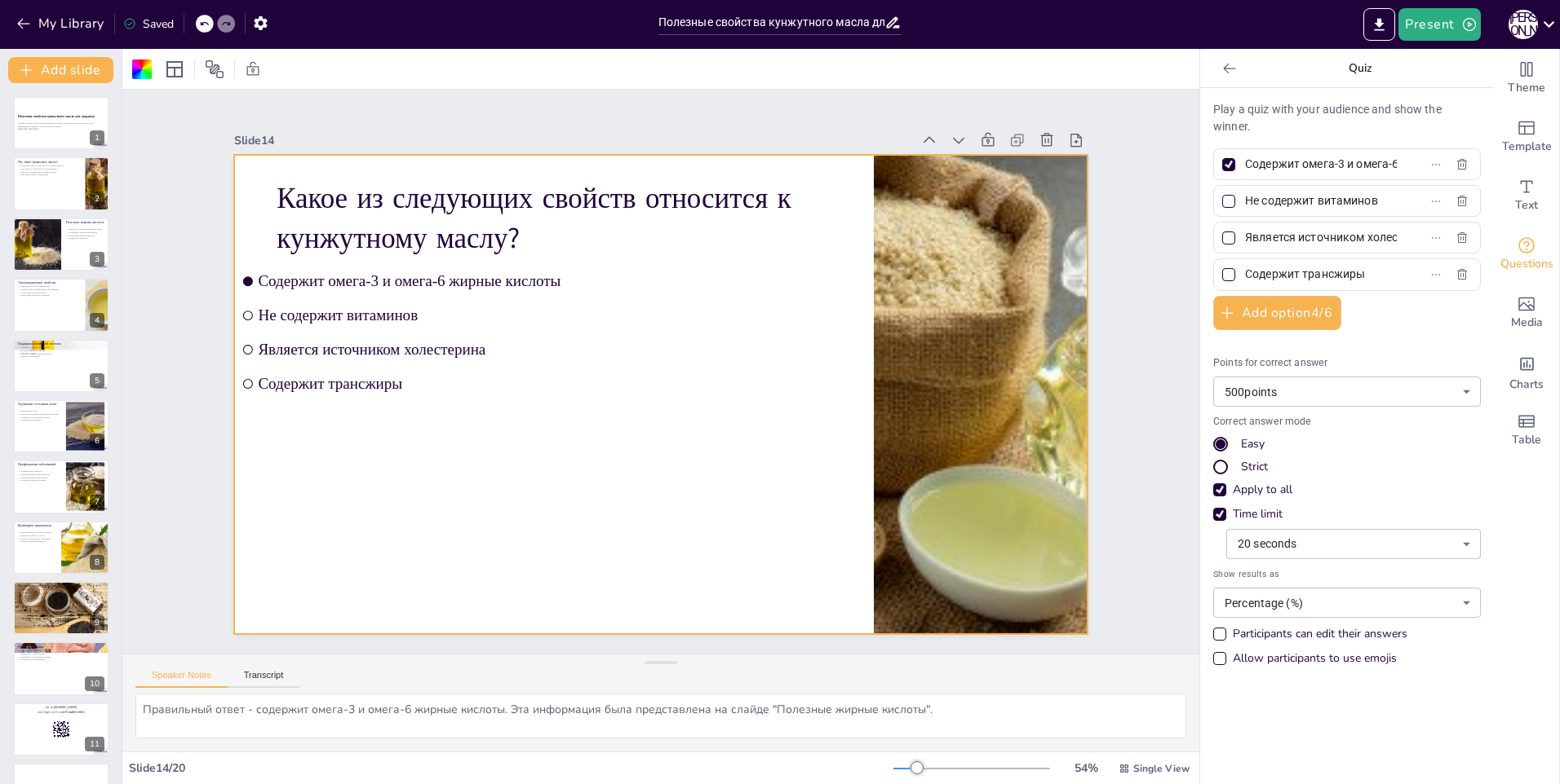
click at [653, 188] on p "Какое из следующих свойств относится к кунжутному маслу?" at bounding box center [847, 375] width 390 height 495
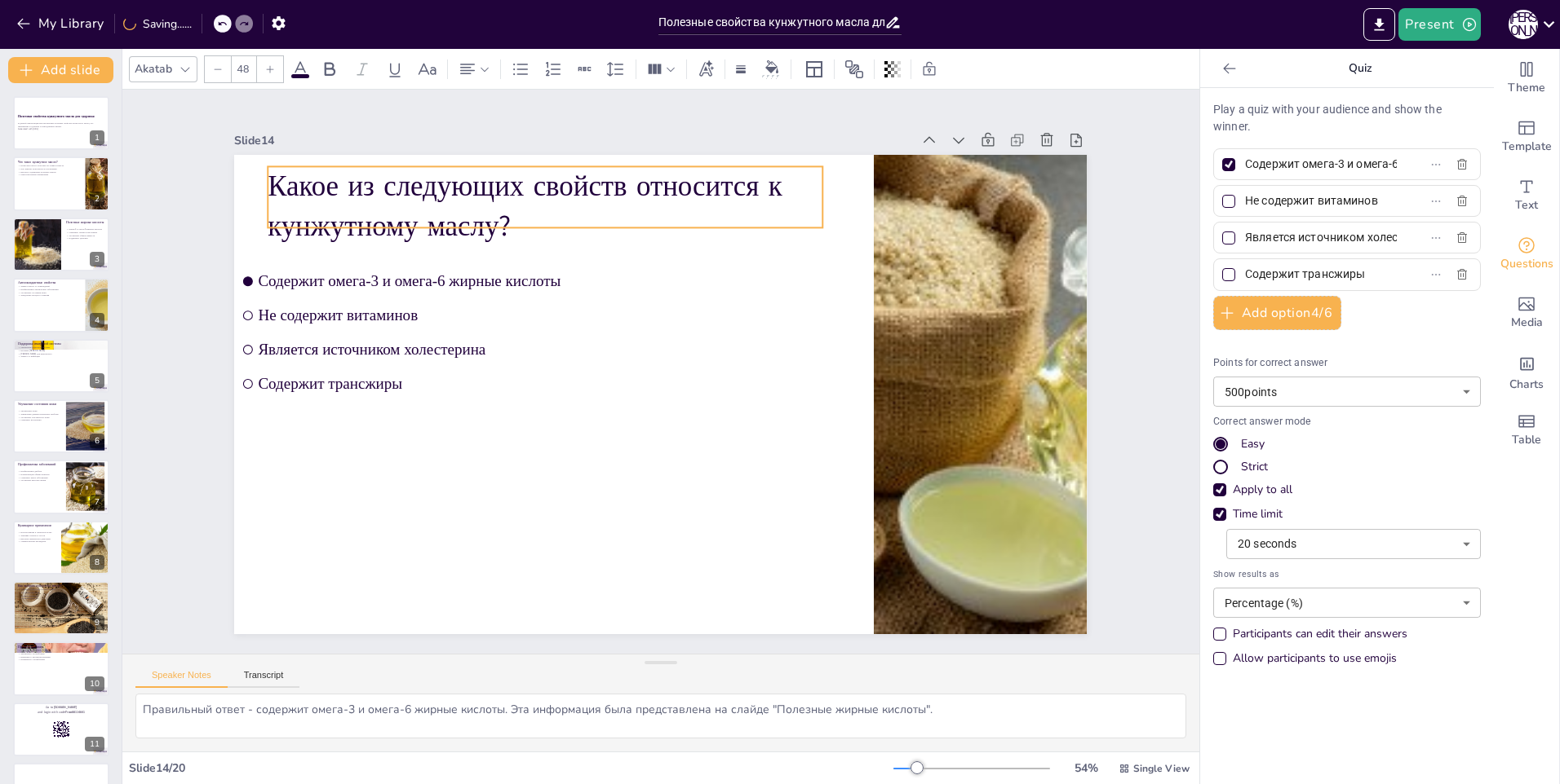
drag, startPoint x: 274, startPoint y: 188, endPoint x: 254, endPoint y: 181, distance: 21.2
click at [303, 181] on p "Какое из следующих свойств относится к кунжутному маслу?" at bounding box center [582, 186] width 559 height 193
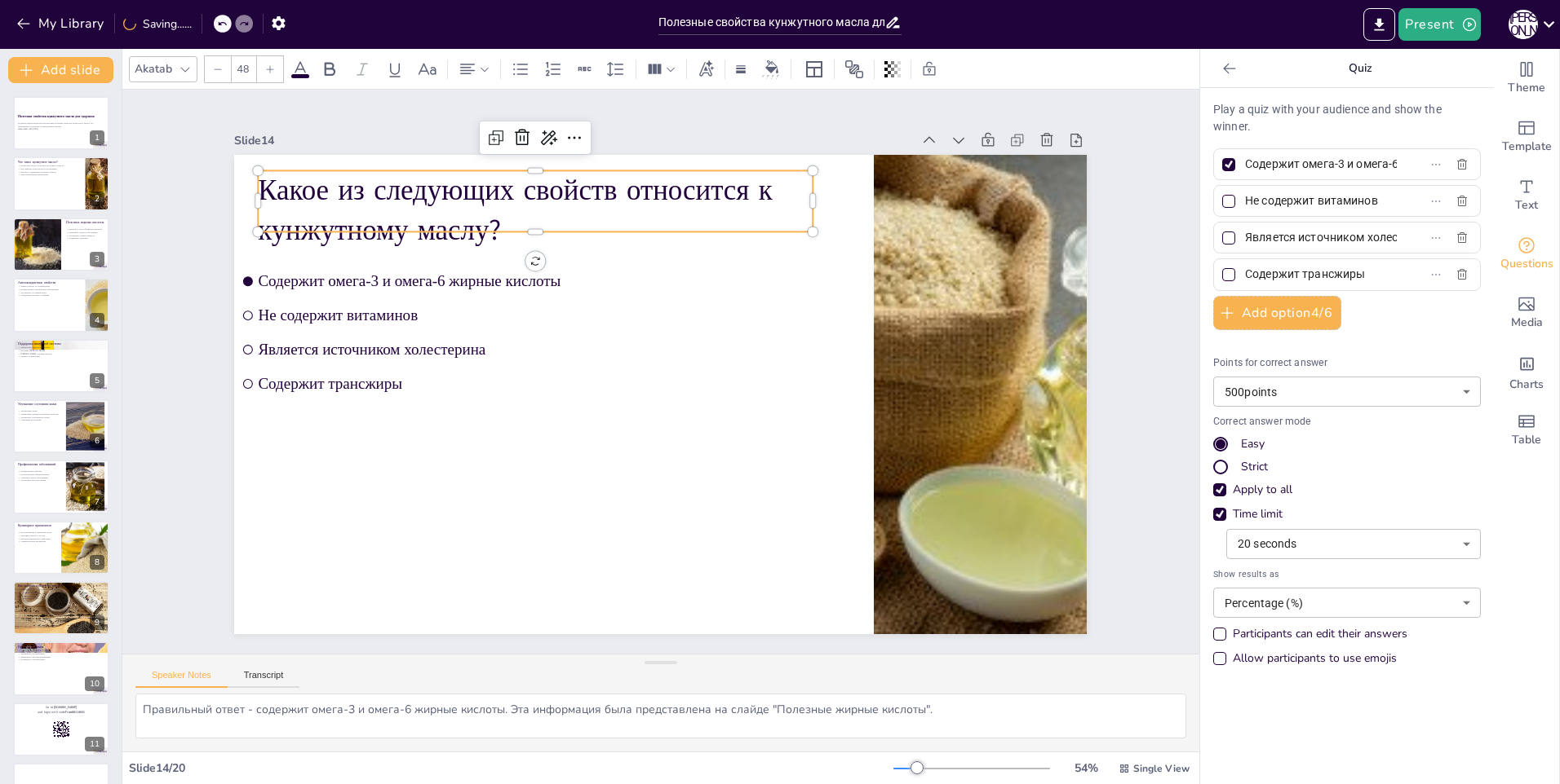
click at [554, 363] on p "Какое из следующих свойств относится к кунжутному маслу?" at bounding box center [830, 486] width 552 height 247
click at [783, 181] on p "Какое из следующих свойств относится к кунжутному маслу?" at bounding box center [822, 247] width 80 height 554
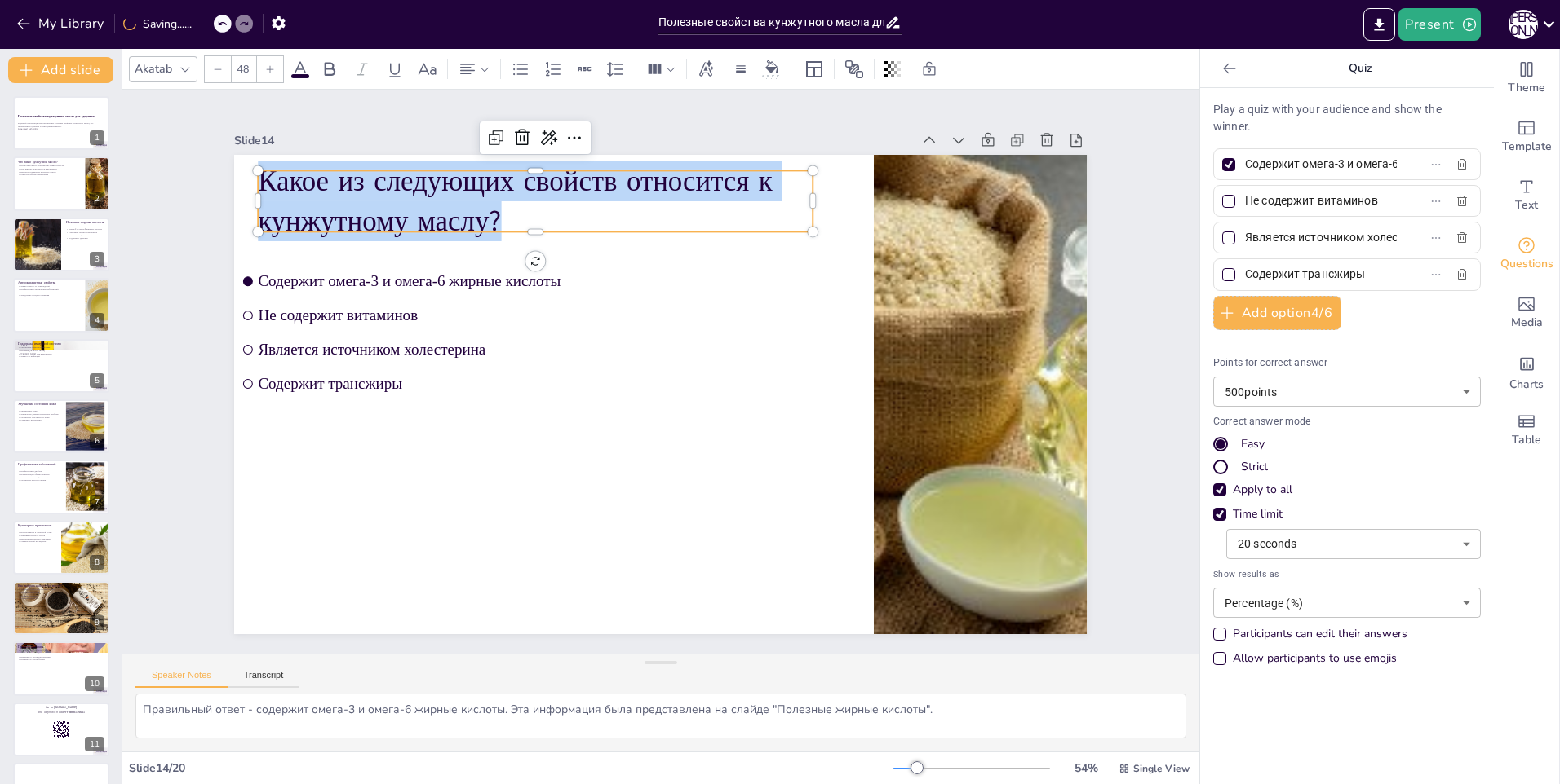
click at [452, 450] on p "Какое из следующих свойств относится к кунжутному маслу?" at bounding box center [727, 573] width 552 height 247
click at [186, 75] on icon at bounding box center [185, 69] width 13 height 13
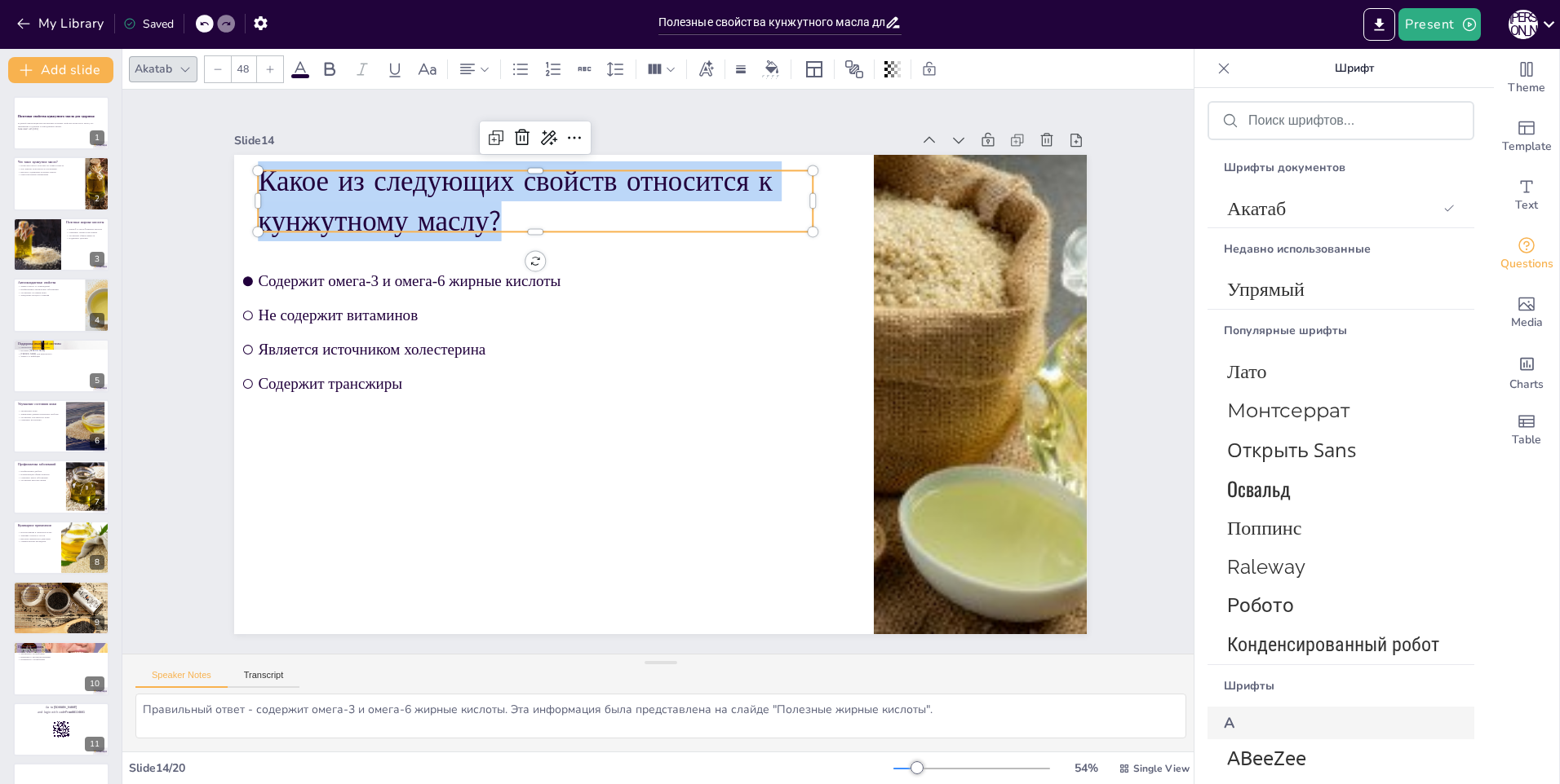
click at [213, 69] on icon at bounding box center [218, 69] width 10 height 10
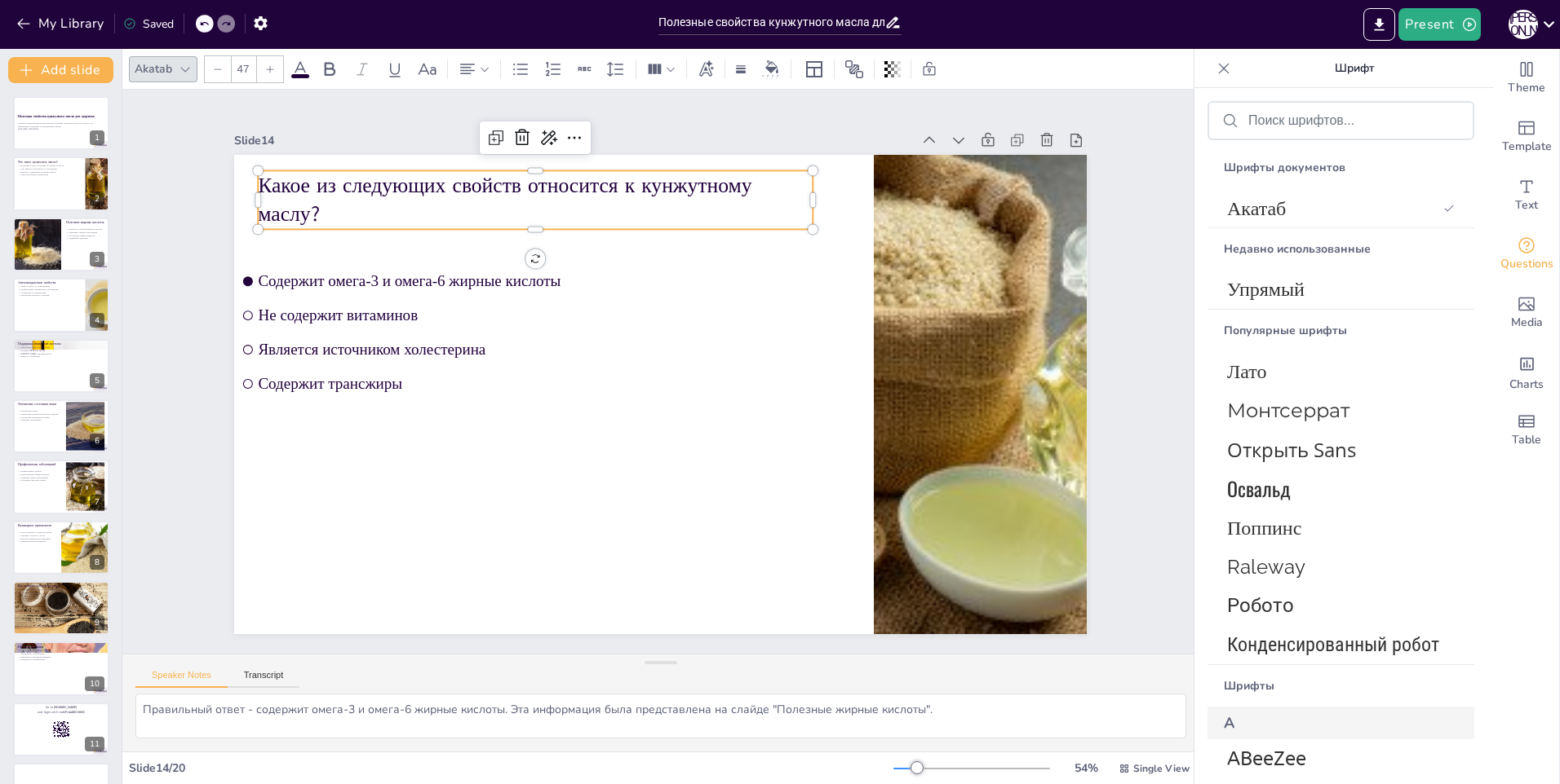
click at [213, 69] on icon at bounding box center [218, 69] width 10 height 10
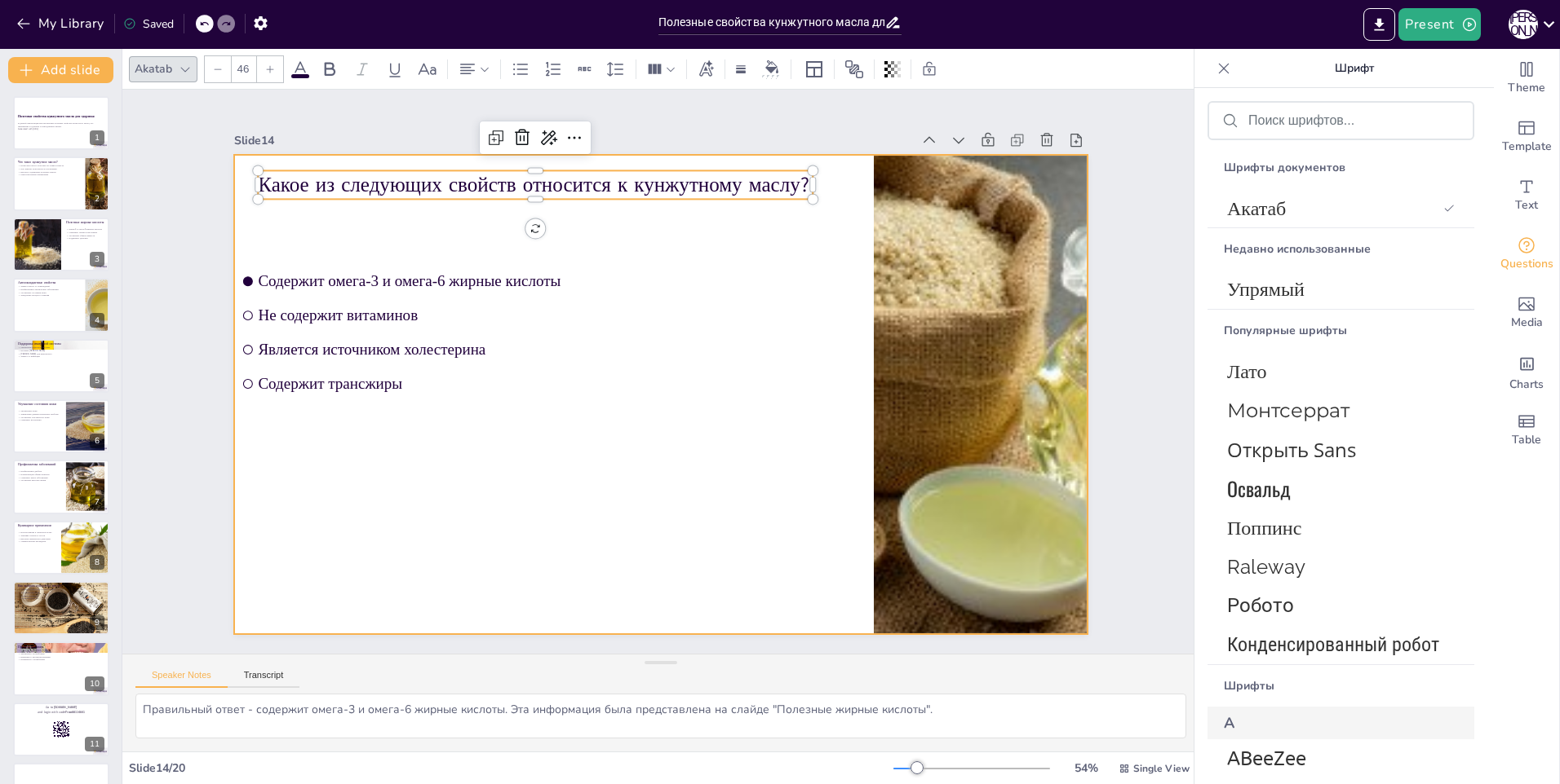
click at [451, 449] on div at bounding box center [645, 388] width 954 height 926
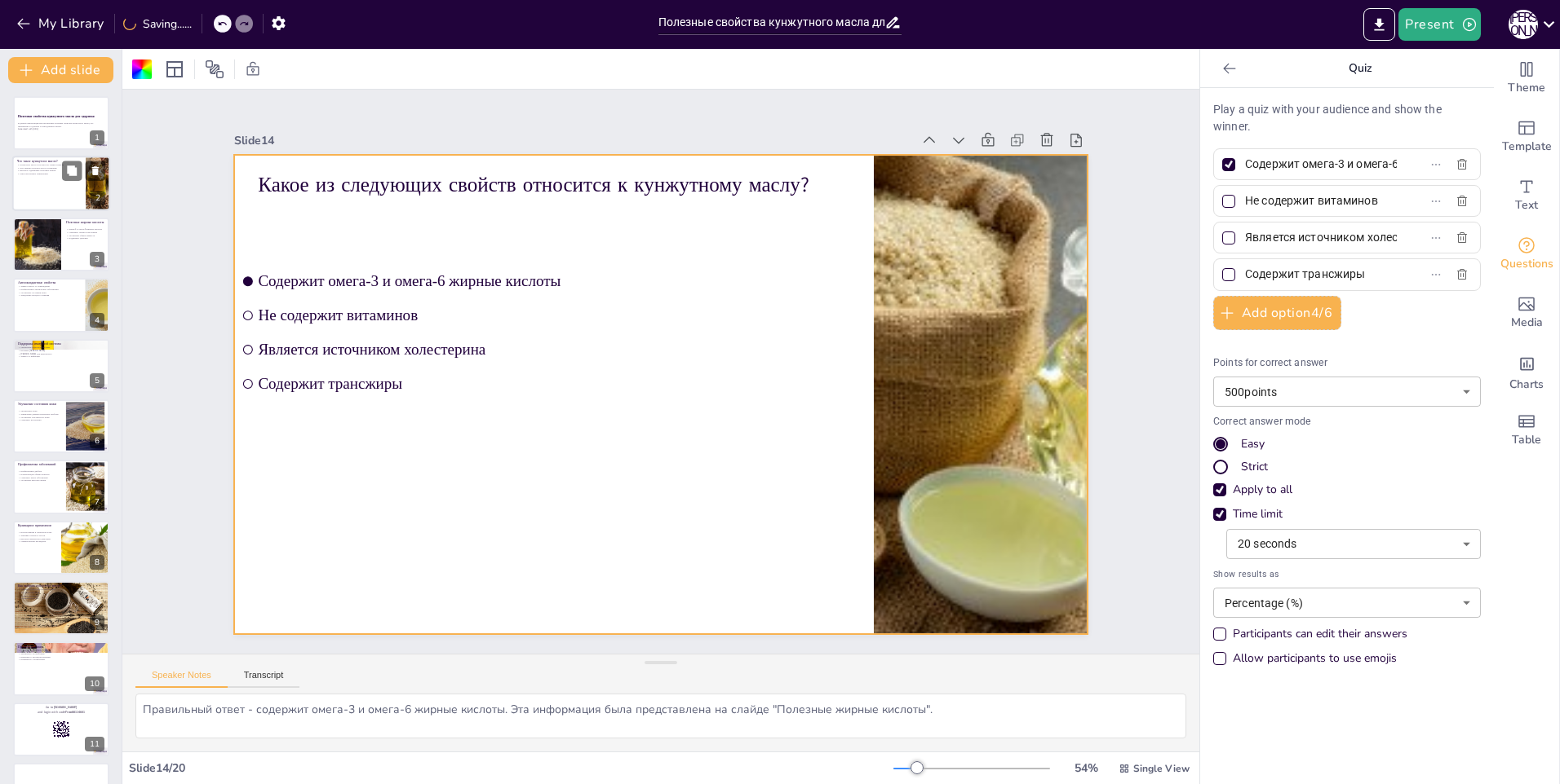
click at [58, 187] on div at bounding box center [61, 184] width 98 height 56
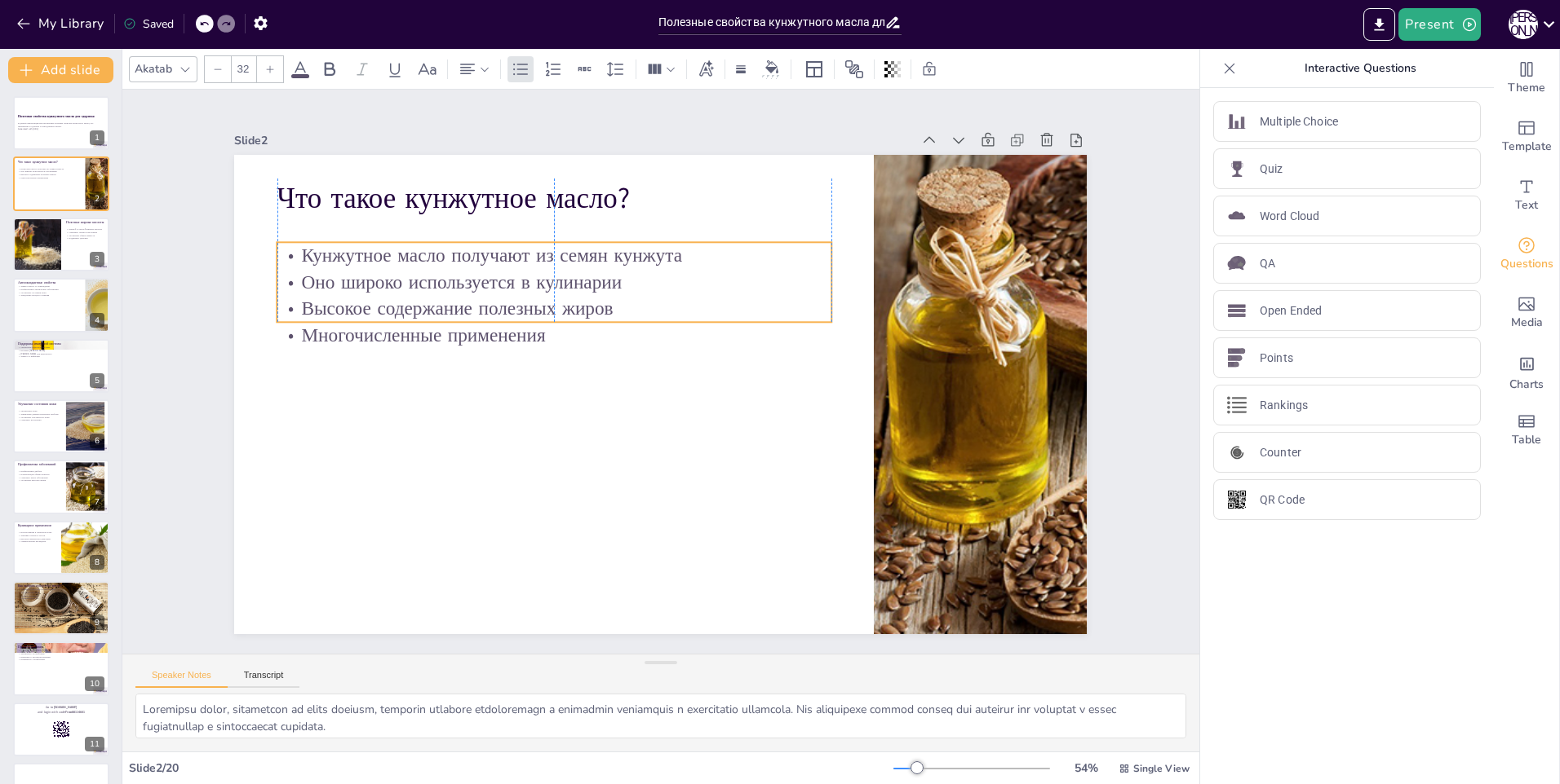
drag, startPoint x: 275, startPoint y: 222, endPoint x: 271, endPoint y: 246, distance: 24.3
click at [530, 350] on p "Кунжутное масло получают из семян кунжута" at bounding box center [798, 449] width 535 height 196
click at [697, 266] on p "Оно широко используется в кулинарии" at bounding box center [738, 257] width 84 height 554
click at [719, 266] on p "Оно широко используется в кулинарии" at bounding box center [761, 275] width 84 height 554
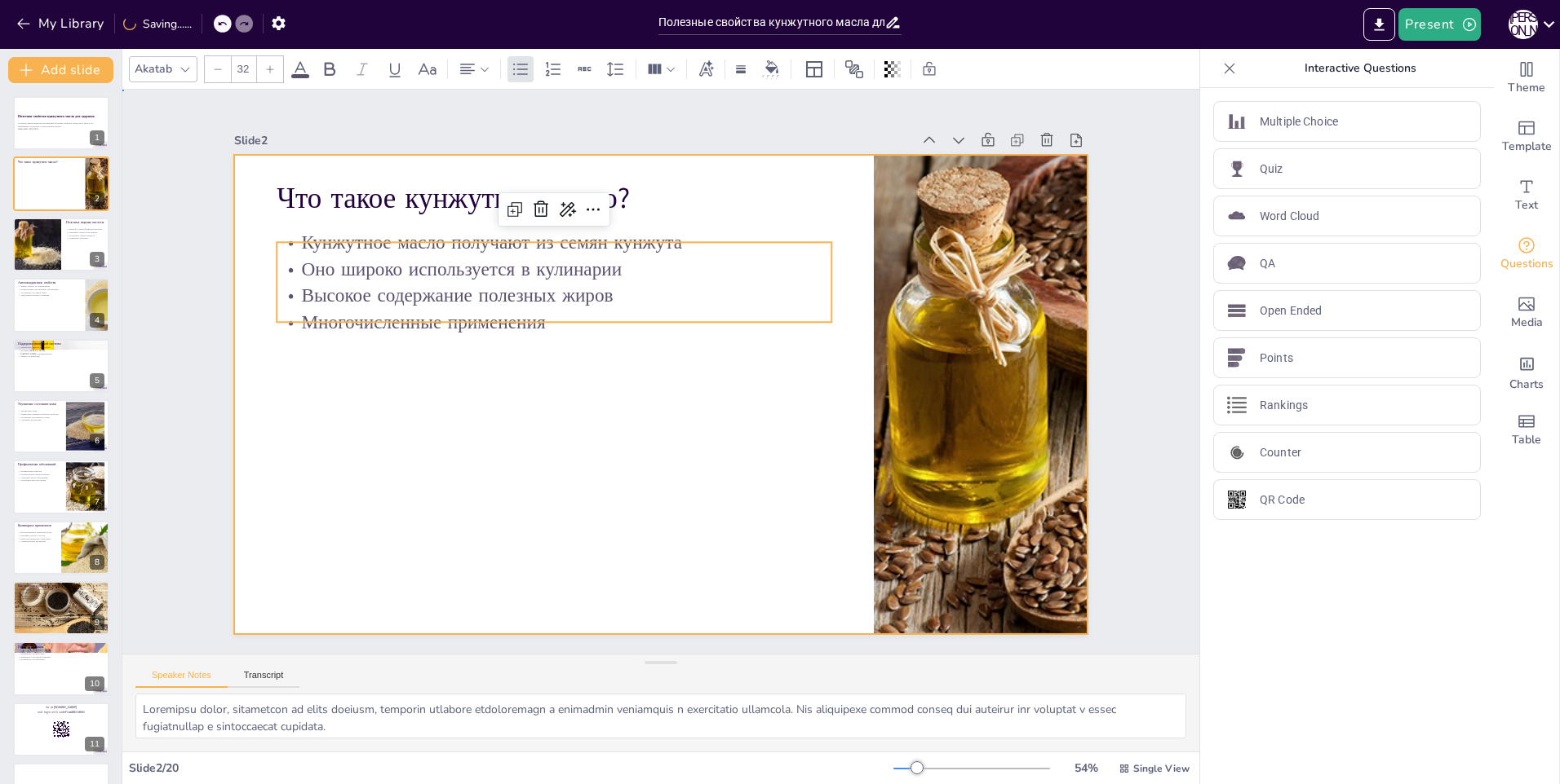
click at [256, 370] on div at bounding box center [658, 394] width 899 height 565
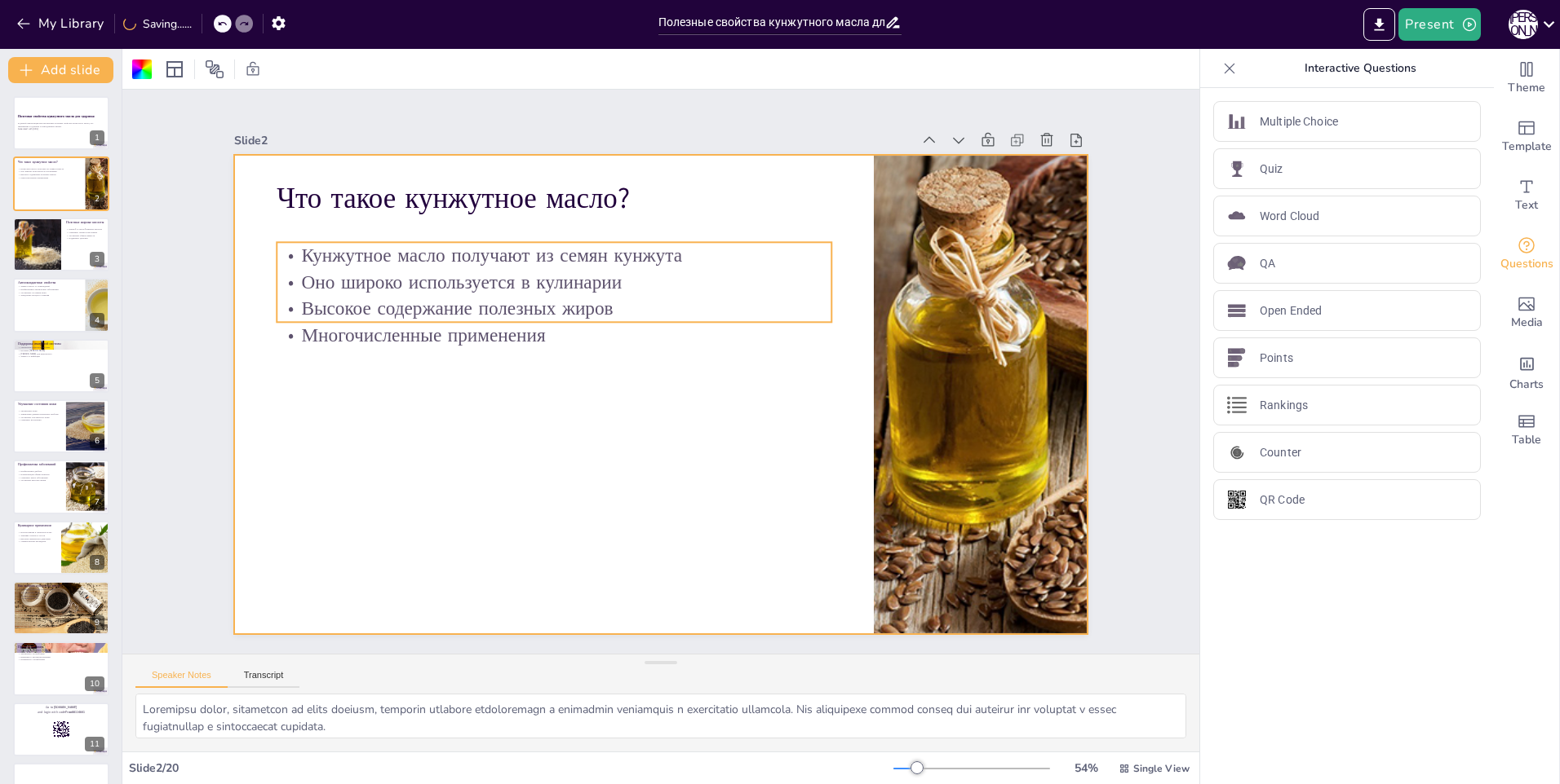
click at [306, 259] on p "Кунжутное масло получают из семян кунжута" at bounding box center [580, 235] width 547 height 141
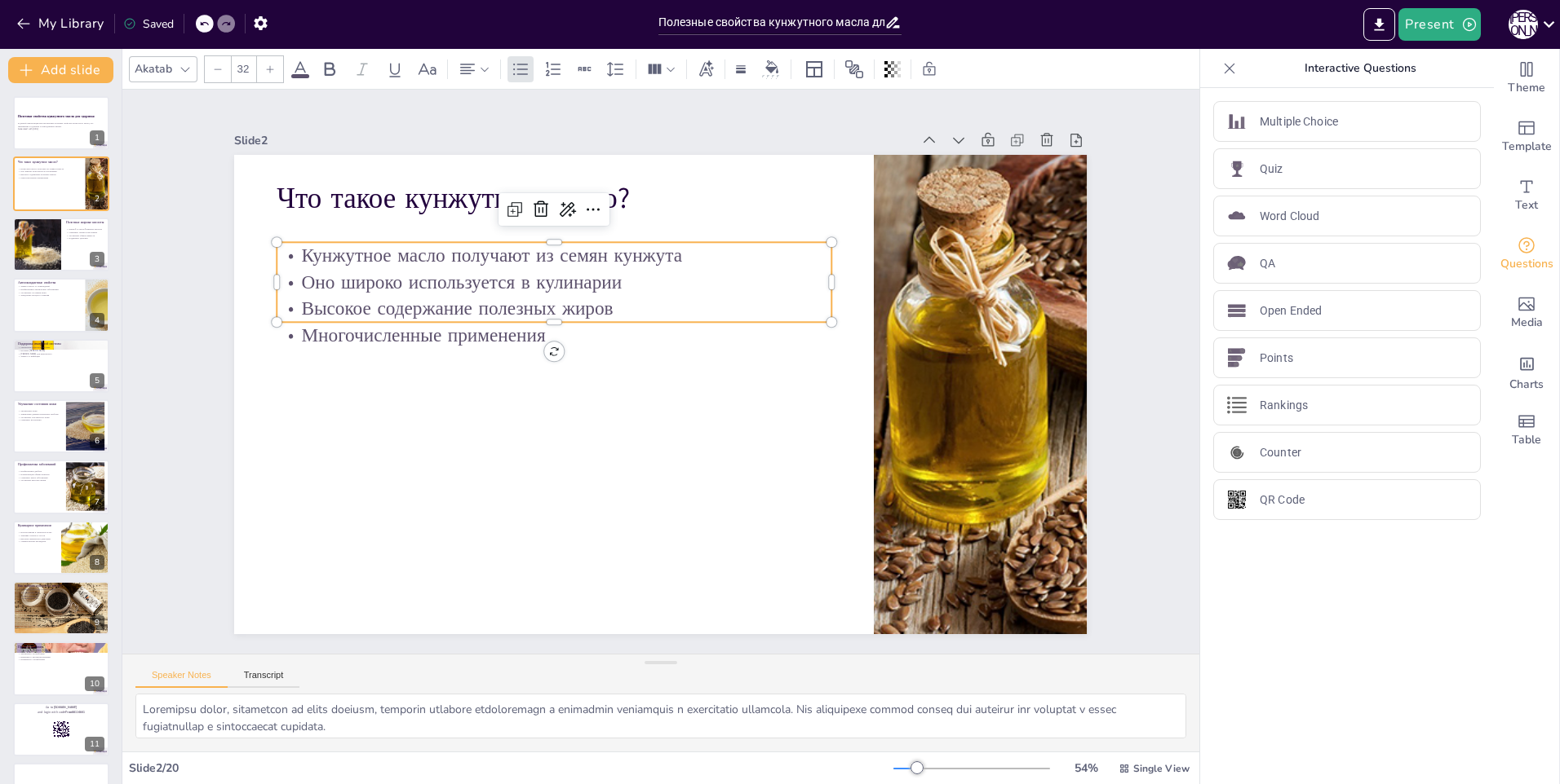
click at [266, 78] on div at bounding box center [269, 69] width 26 height 26
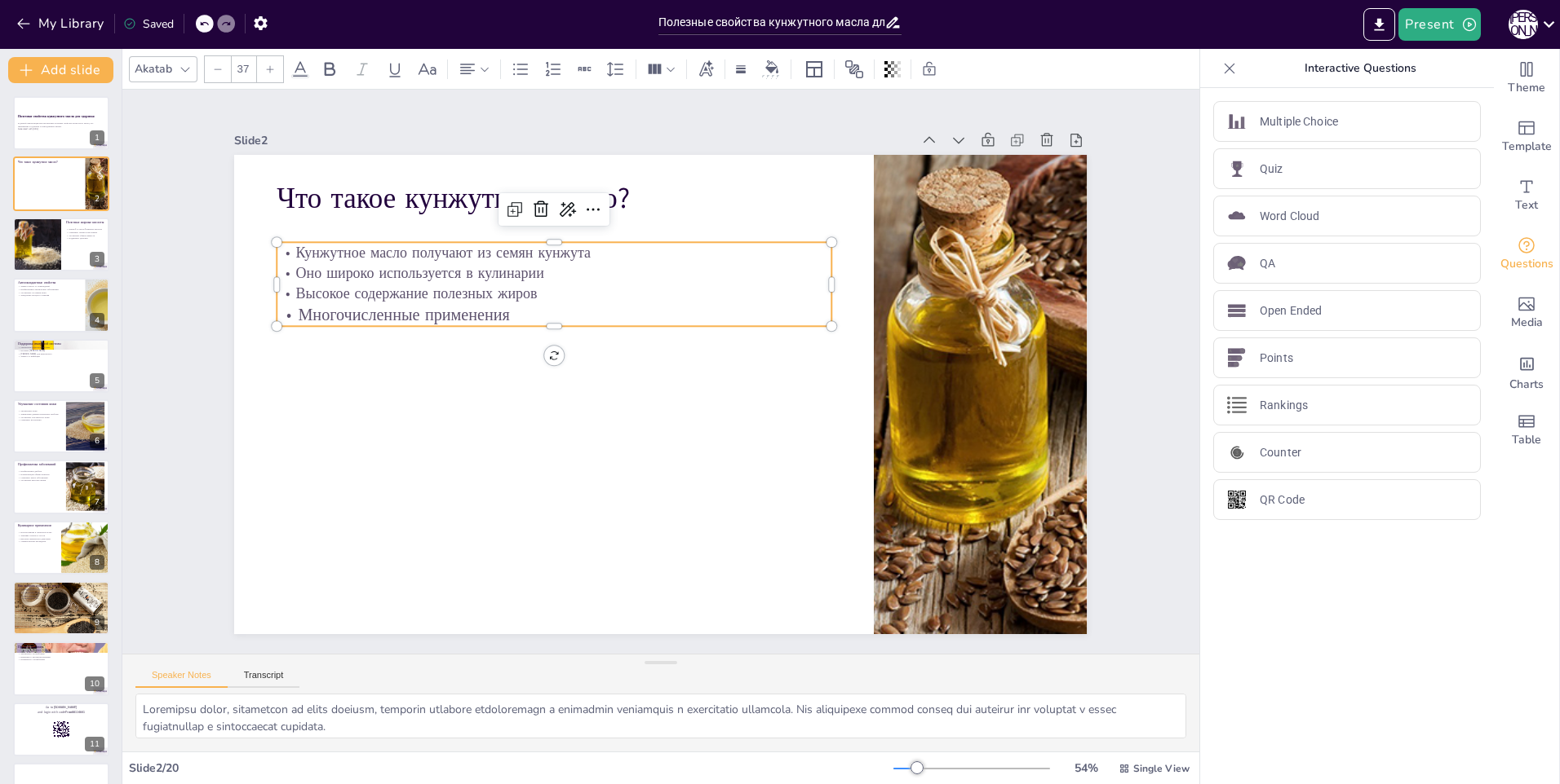
click at [266, 78] on div at bounding box center [269, 69] width 26 height 26
click at [323, 276] on p "Оно широко используется в кулинарии" at bounding box center [590, 246] width 534 height 191
click at [506, 276] on p "Оно широко используется в кулинарии" at bounding box center [677, 227] width 343 height 460
click at [414, 242] on p "Кунжутное масло получают из семян кунжута" at bounding box center [645, 212] width 460 height 342
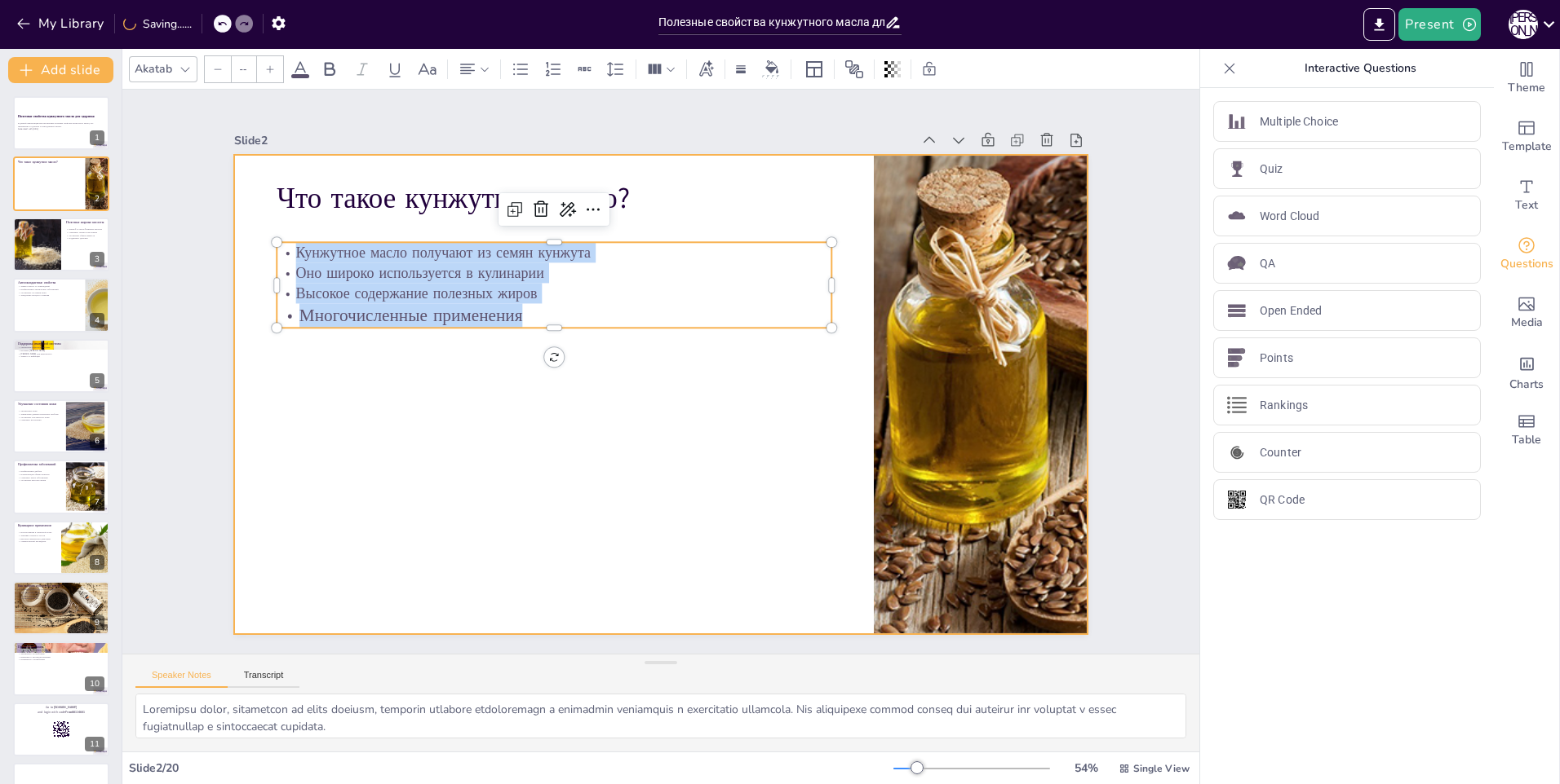
drag, startPoint x: 278, startPoint y: 242, endPoint x: 421, endPoint y: 345, distance: 176.2
click at [421, 354] on div "Что такое кунжутное масло? Кунжутное масло получают из семян кунжута Оно широко…" at bounding box center [639, 380] width 784 height 973
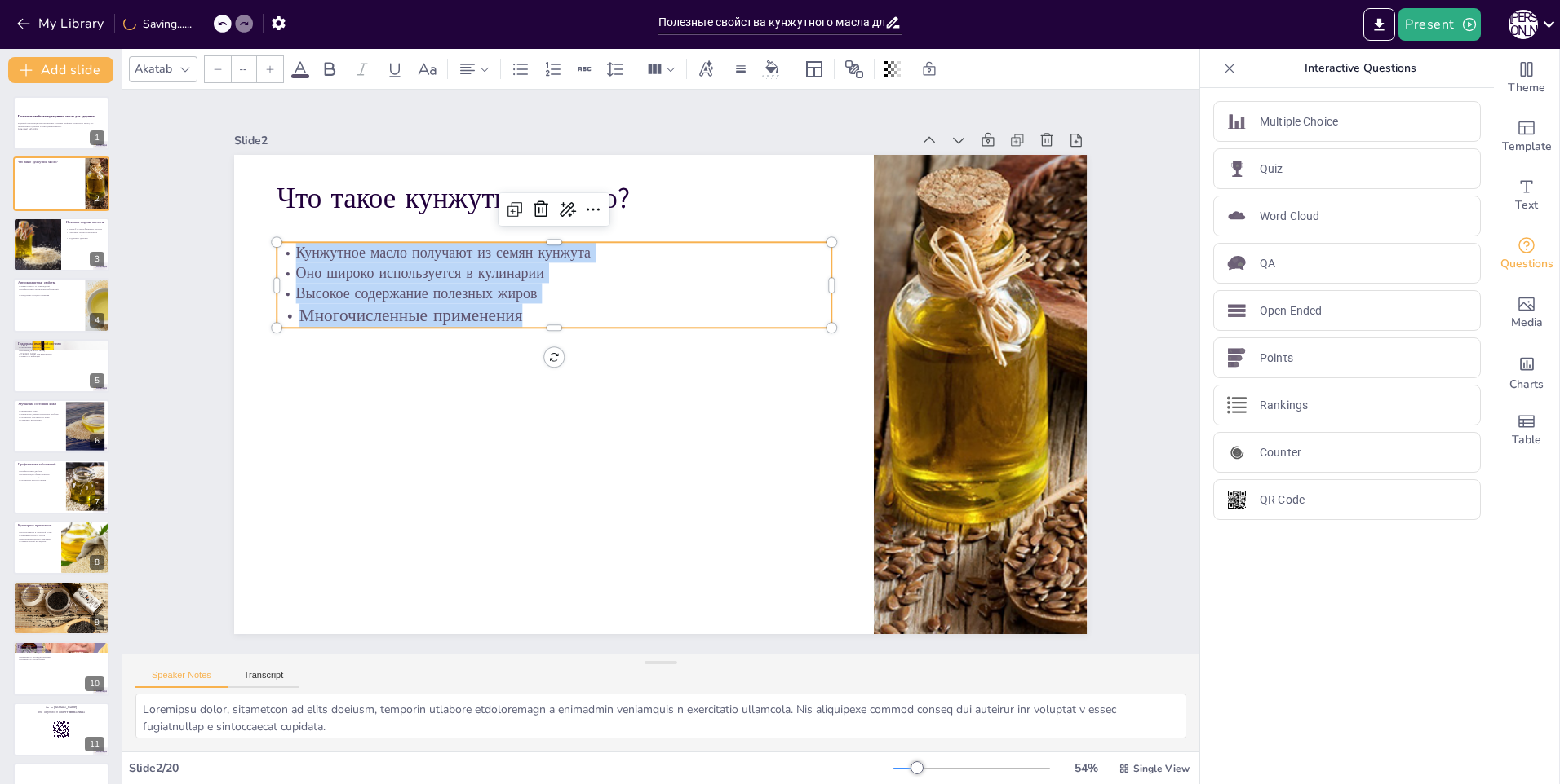
click at [269, 79] on div at bounding box center [269, 69] width 26 height 26
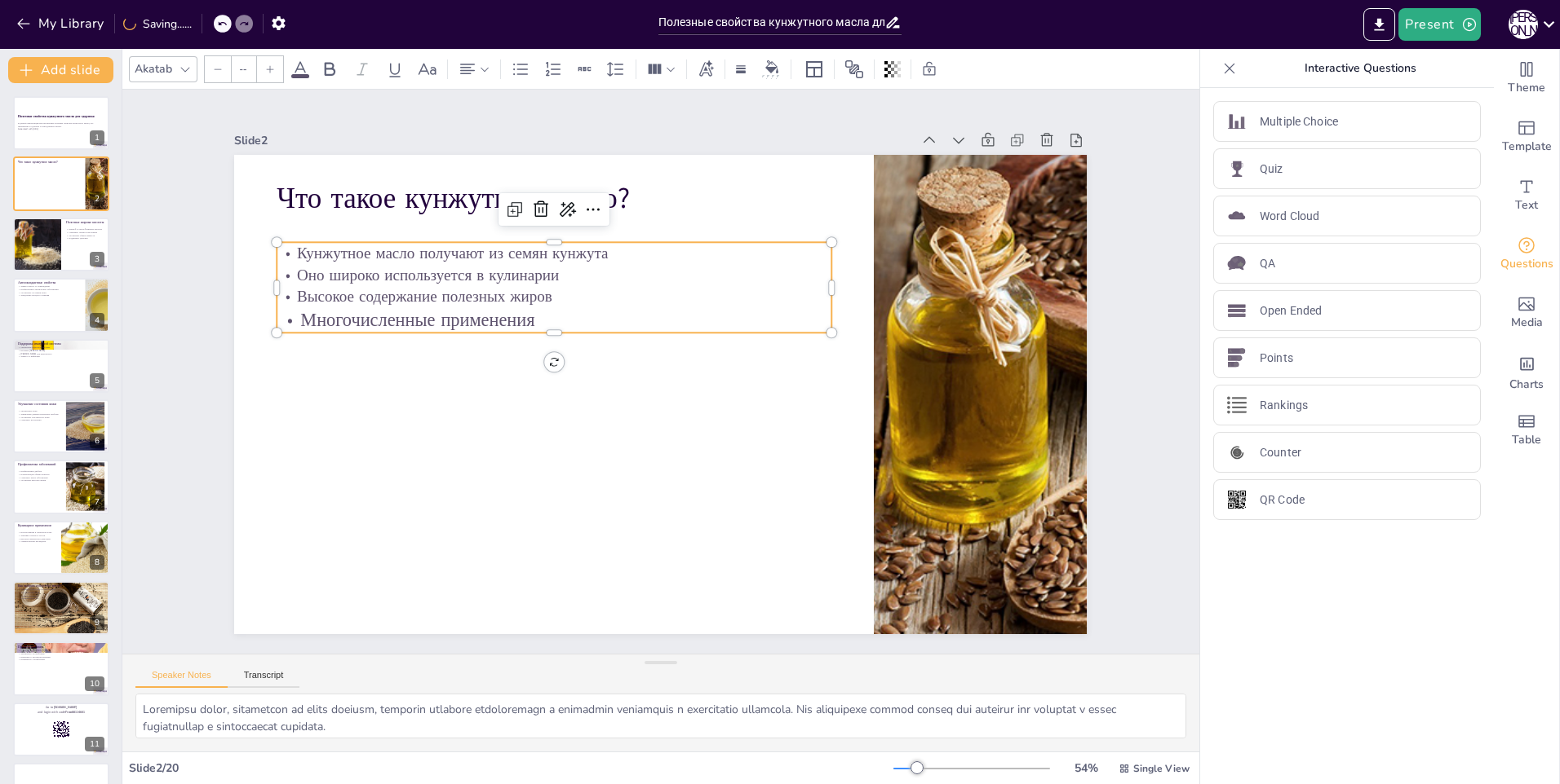
click at [269, 79] on div at bounding box center [269, 69] width 26 height 26
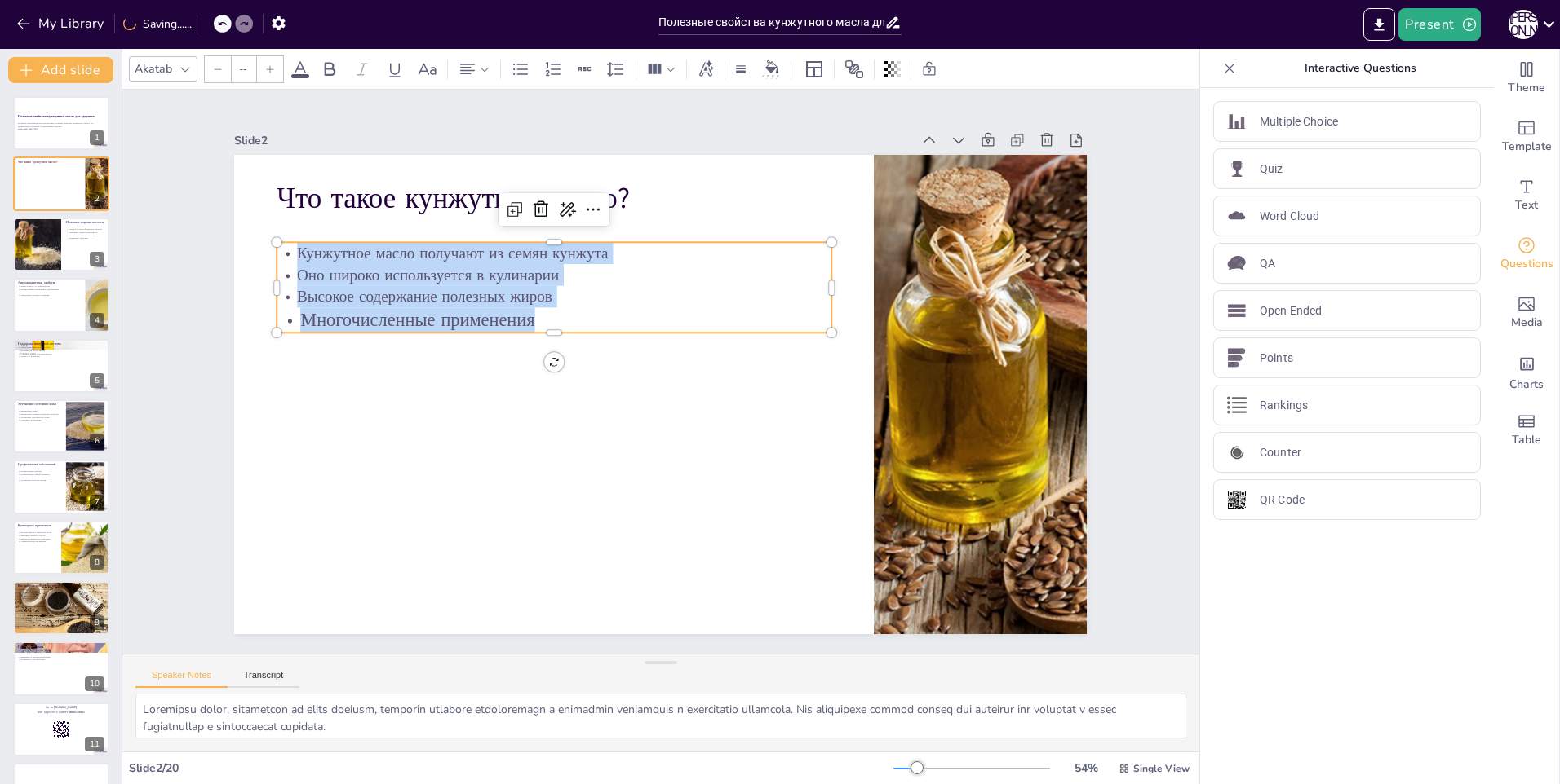
click at [269, 79] on div at bounding box center [269, 69] width 26 height 26
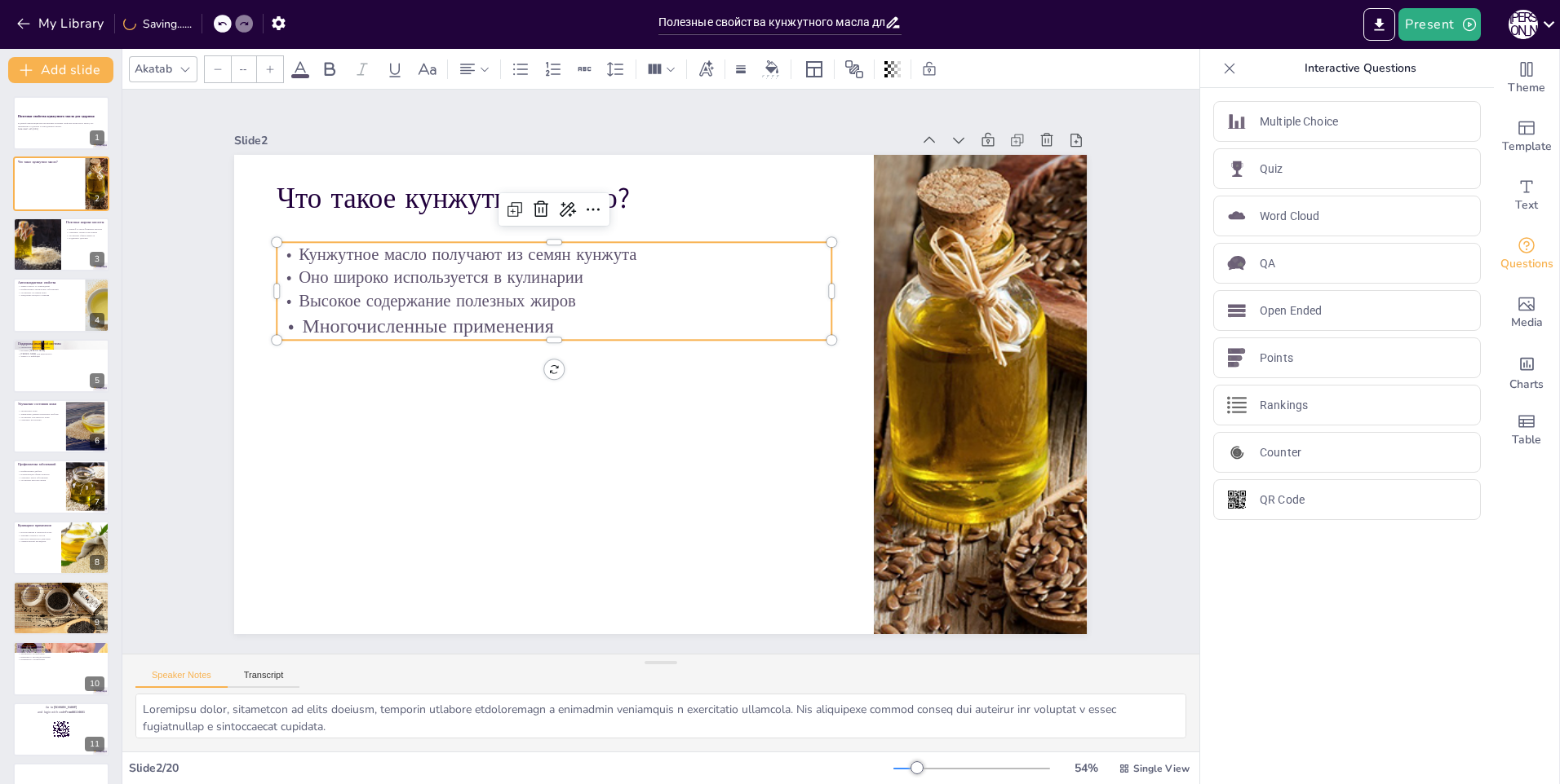
click at [269, 79] on div at bounding box center [269, 69] width 26 height 26
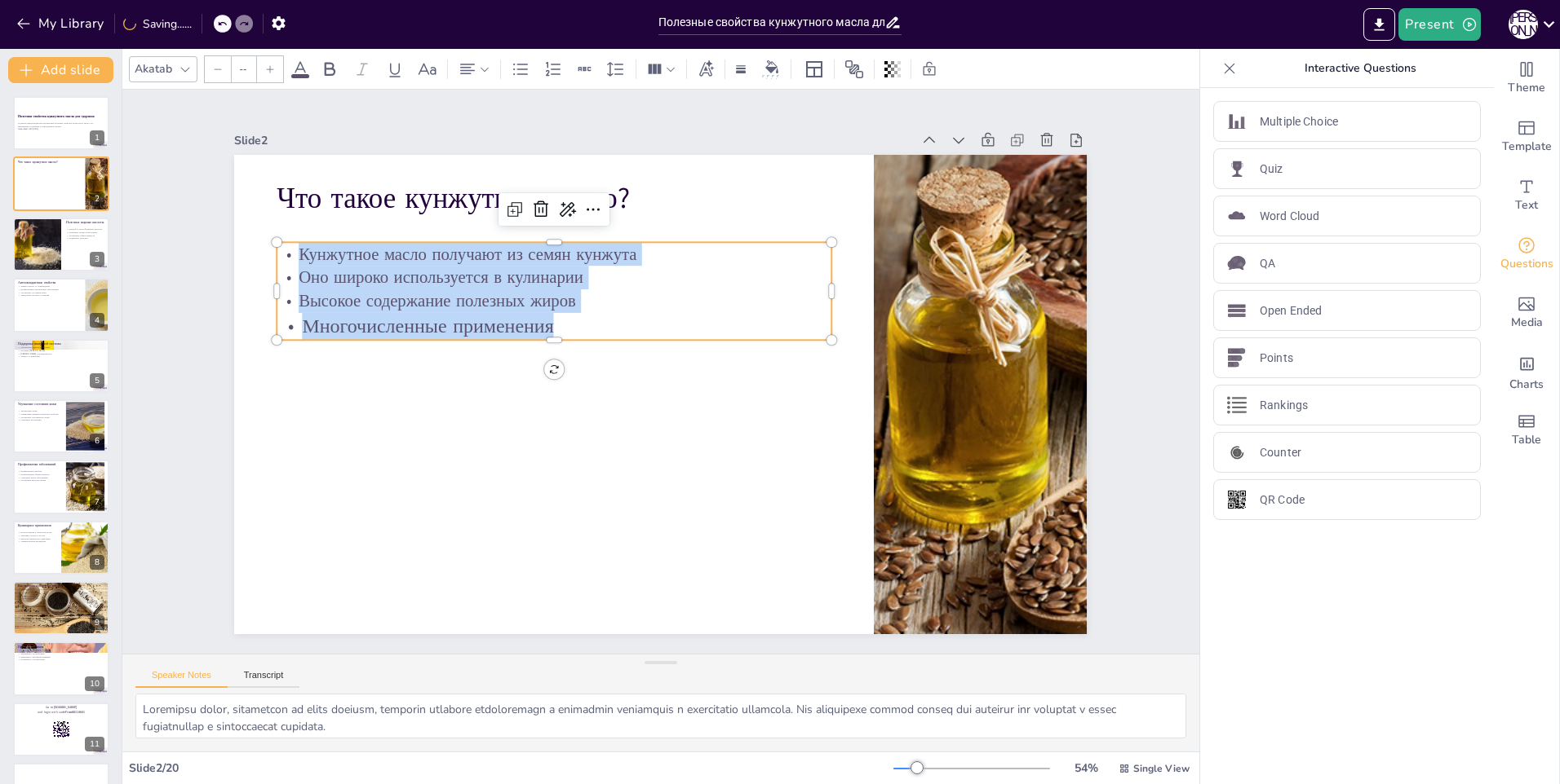
click at [269, 79] on div at bounding box center [269, 69] width 26 height 26
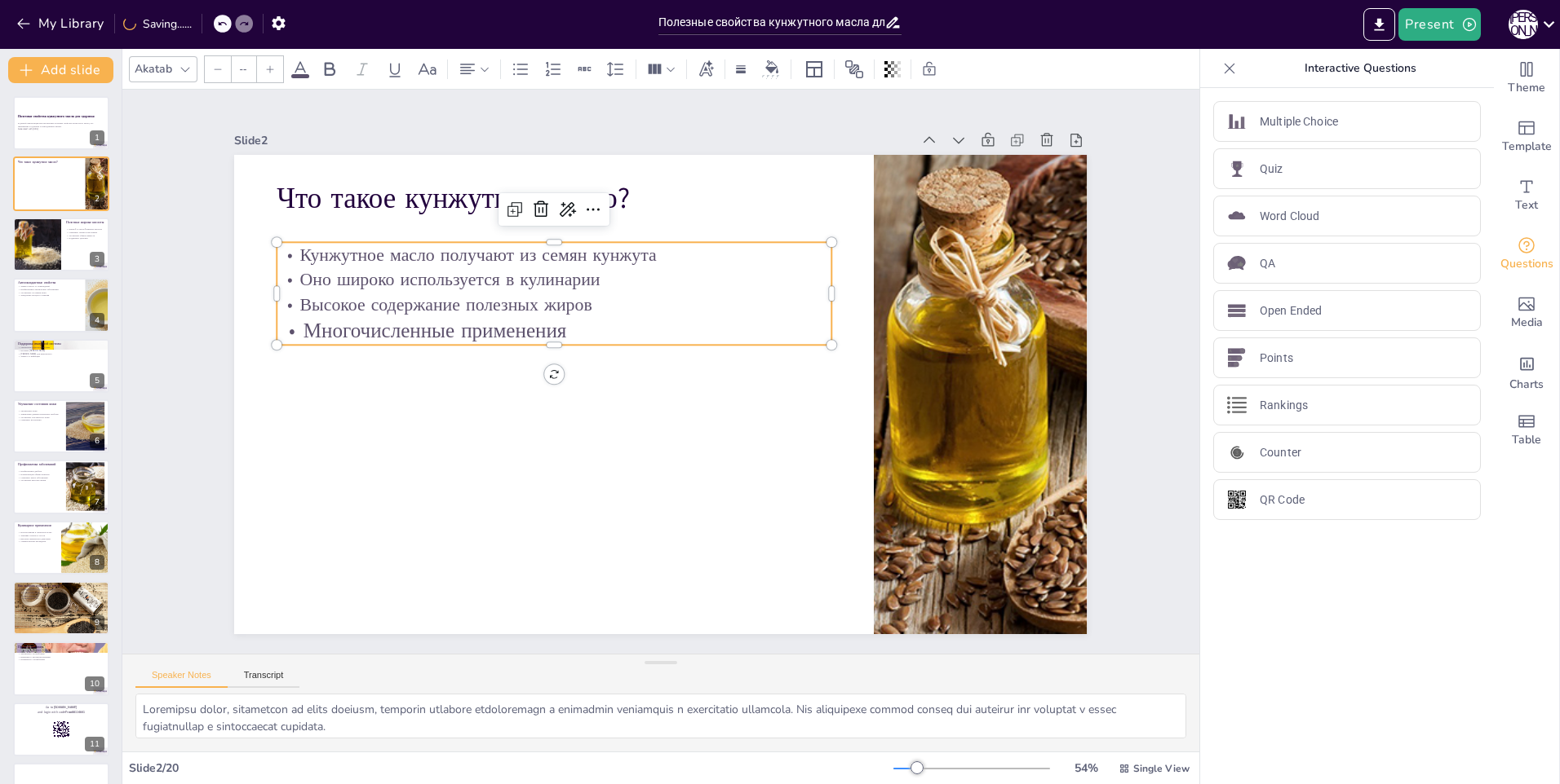
click at [269, 79] on div at bounding box center [269, 69] width 26 height 26
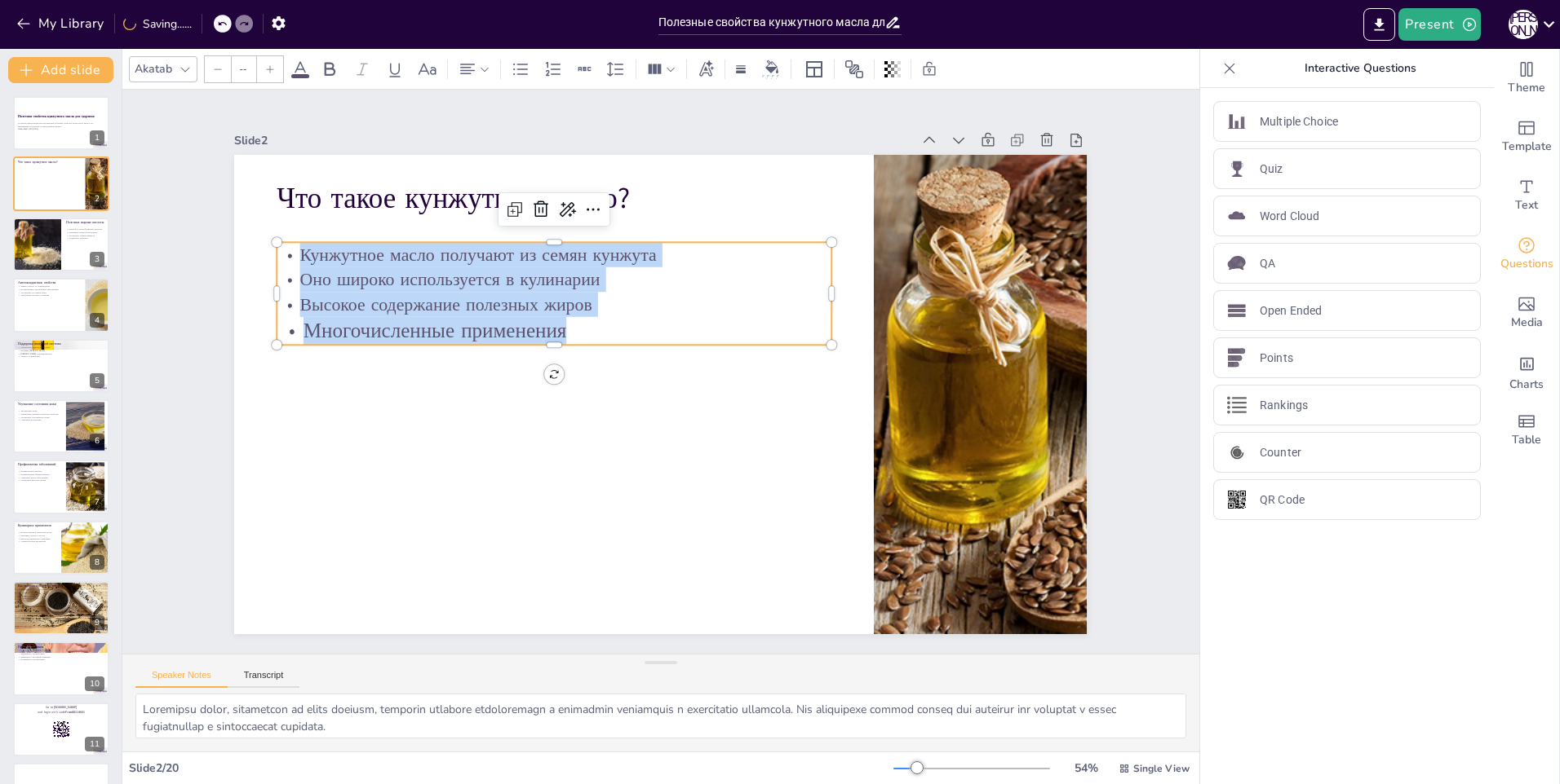
click at [269, 79] on div at bounding box center [269, 69] width 26 height 26
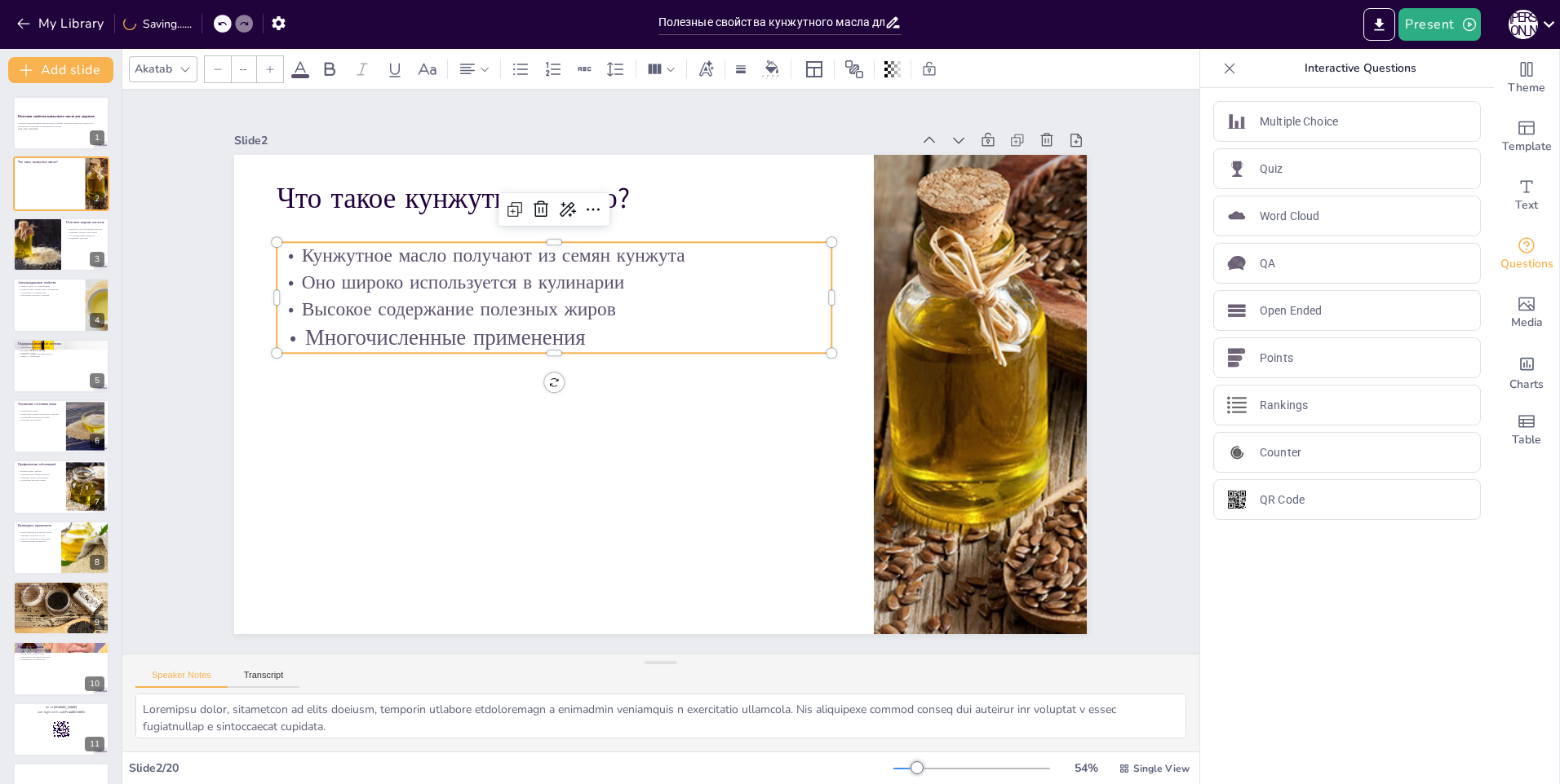
click at [415, 342] on p "Многочисленные применения" at bounding box center [563, 317] width 548 height 145
click at [416, 335] on p "Многочисленные применения" at bounding box center [577, 297] width 519 height 254
click at [418, 335] on p "Многочисленные применения" at bounding box center [614, 270] width 393 height 432
click at [416, 335] on p "Многочисленные применения" at bounding box center [584, 288] width 495 height 304
click at [207, 73] on div at bounding box center [217, 69] width 26 height 26
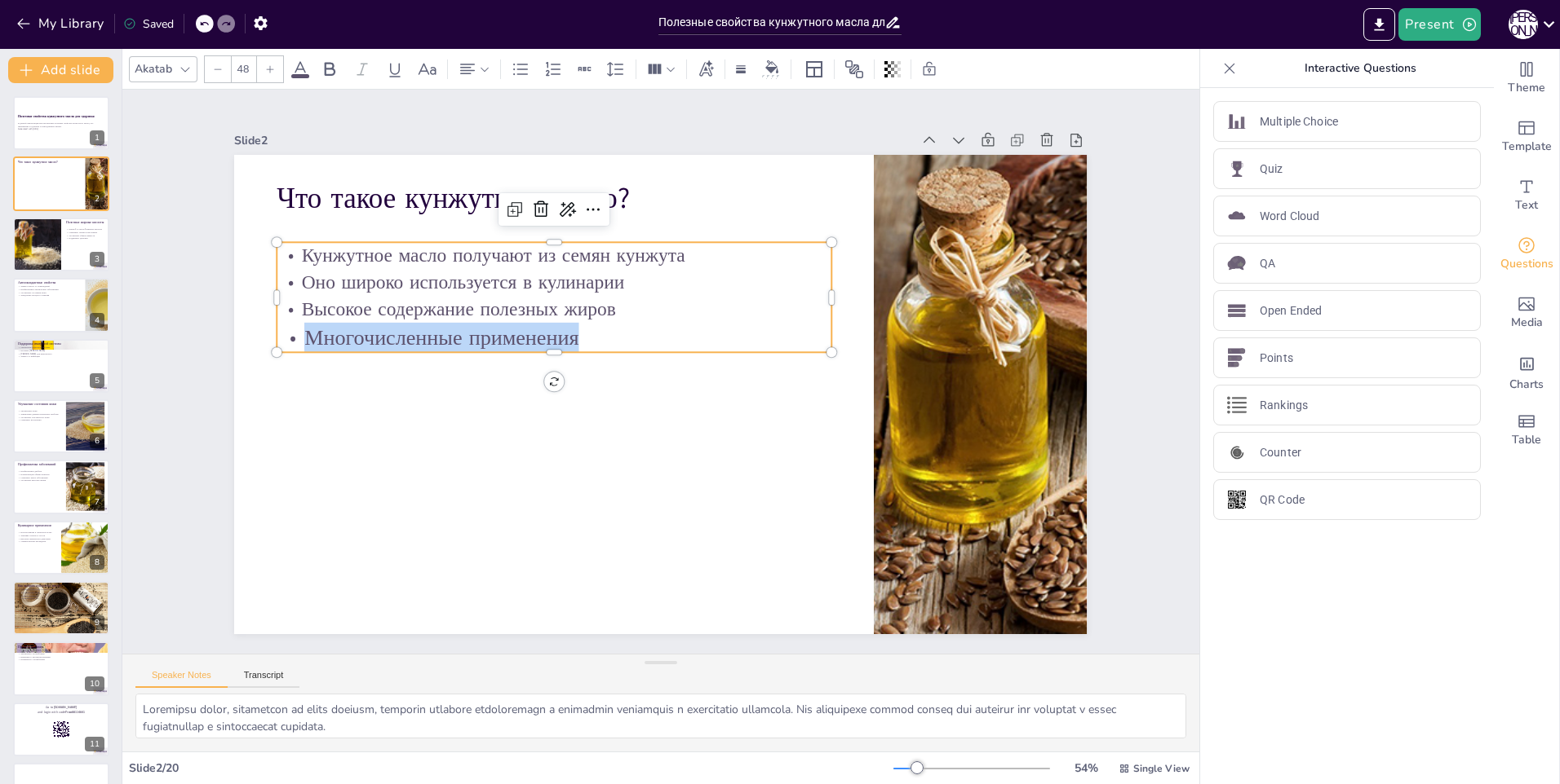
click at [207, 73] on div at bounding box center [217, 69] width 26 height 26
click at [208, 73] on div at bounding box center [217, 69] width 26 height 26
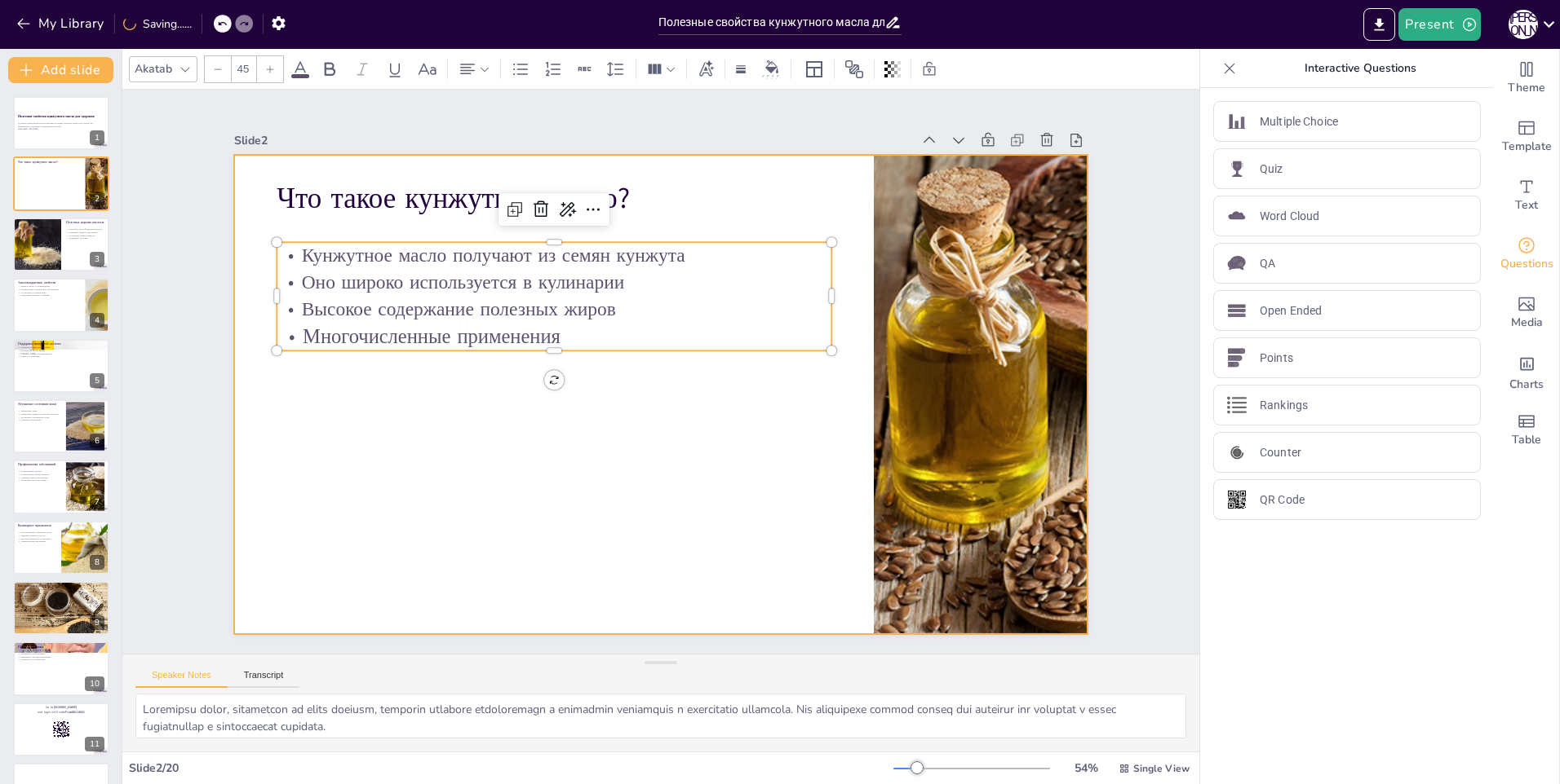
click at [379, 569] on div at bounding box center [644, 388] width 927 height 954
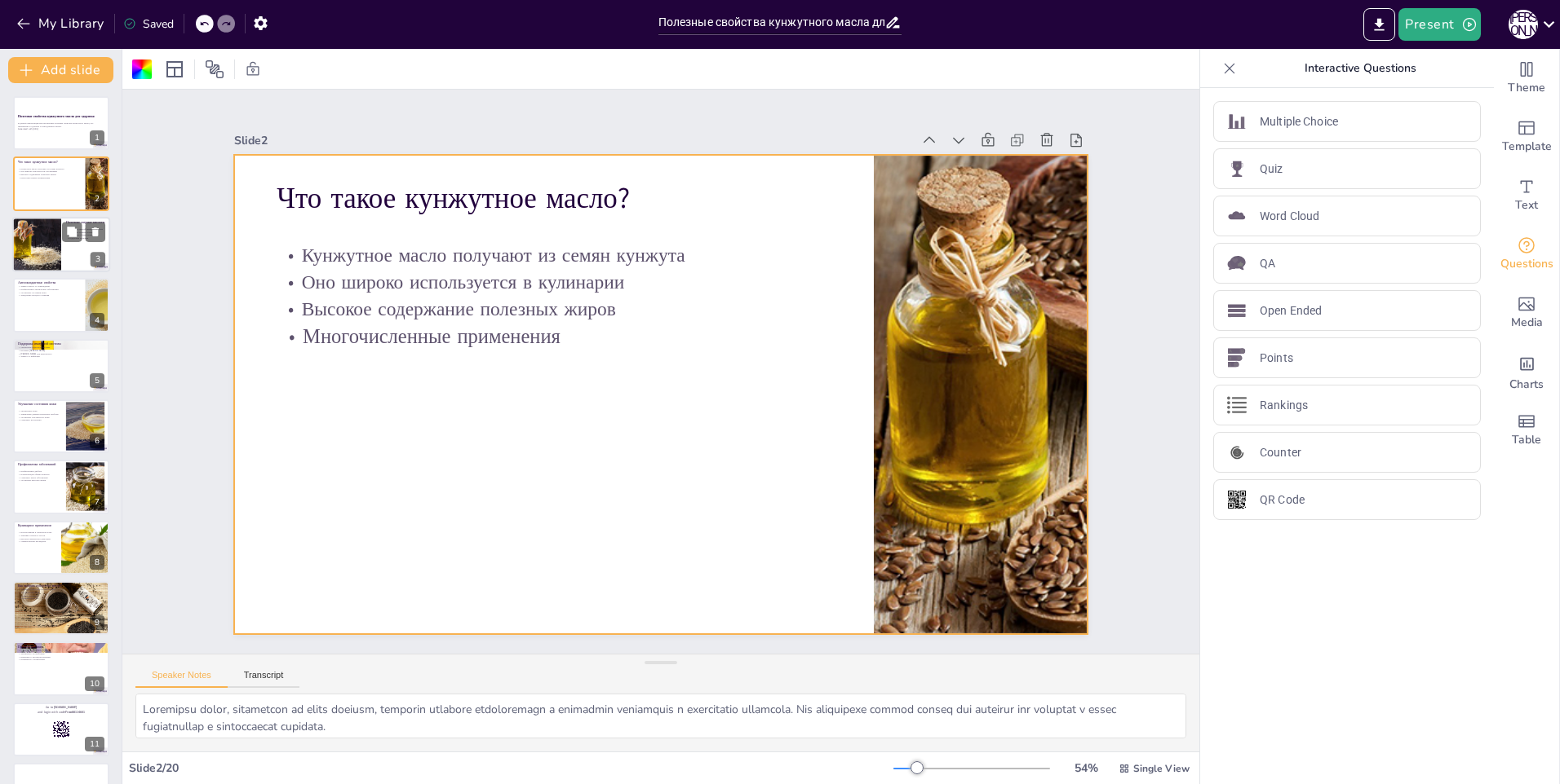
click at [72, 257] on div at bounding box center [61, 244] width 98 height 56
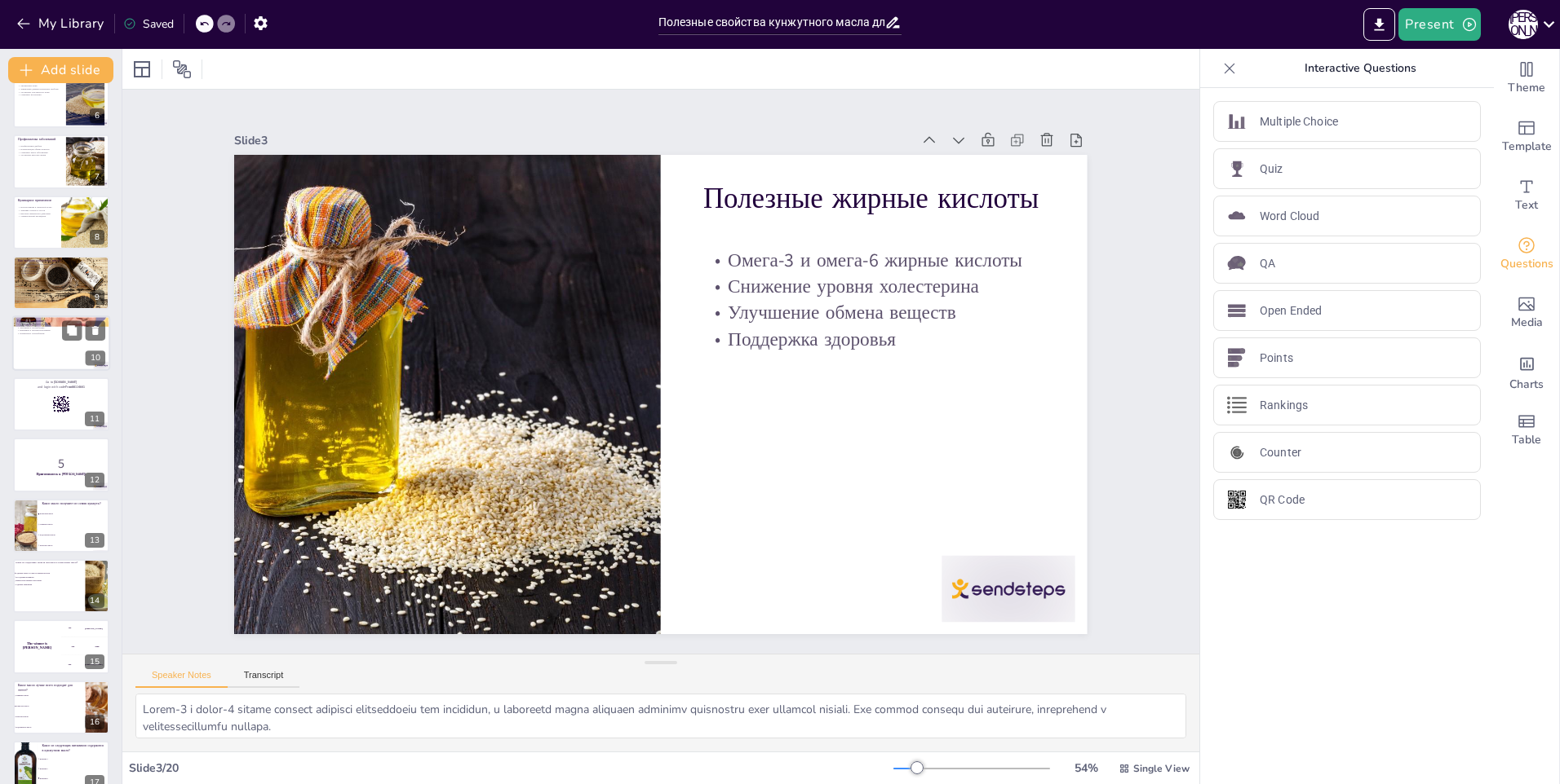
scroll to position [327, 0]
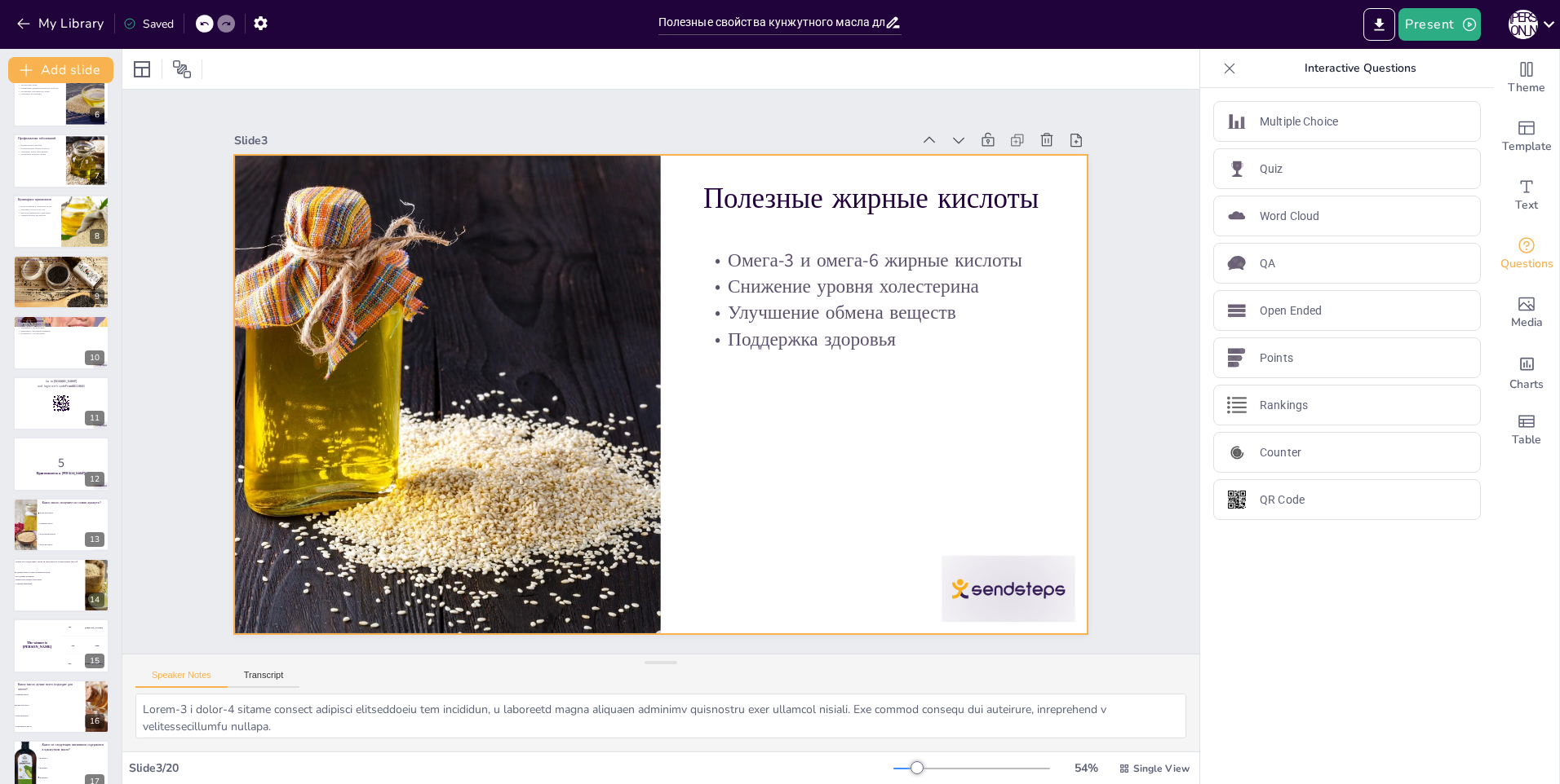
click at [789, 473] on div at bounding box center [652, 392] width 974 height 785
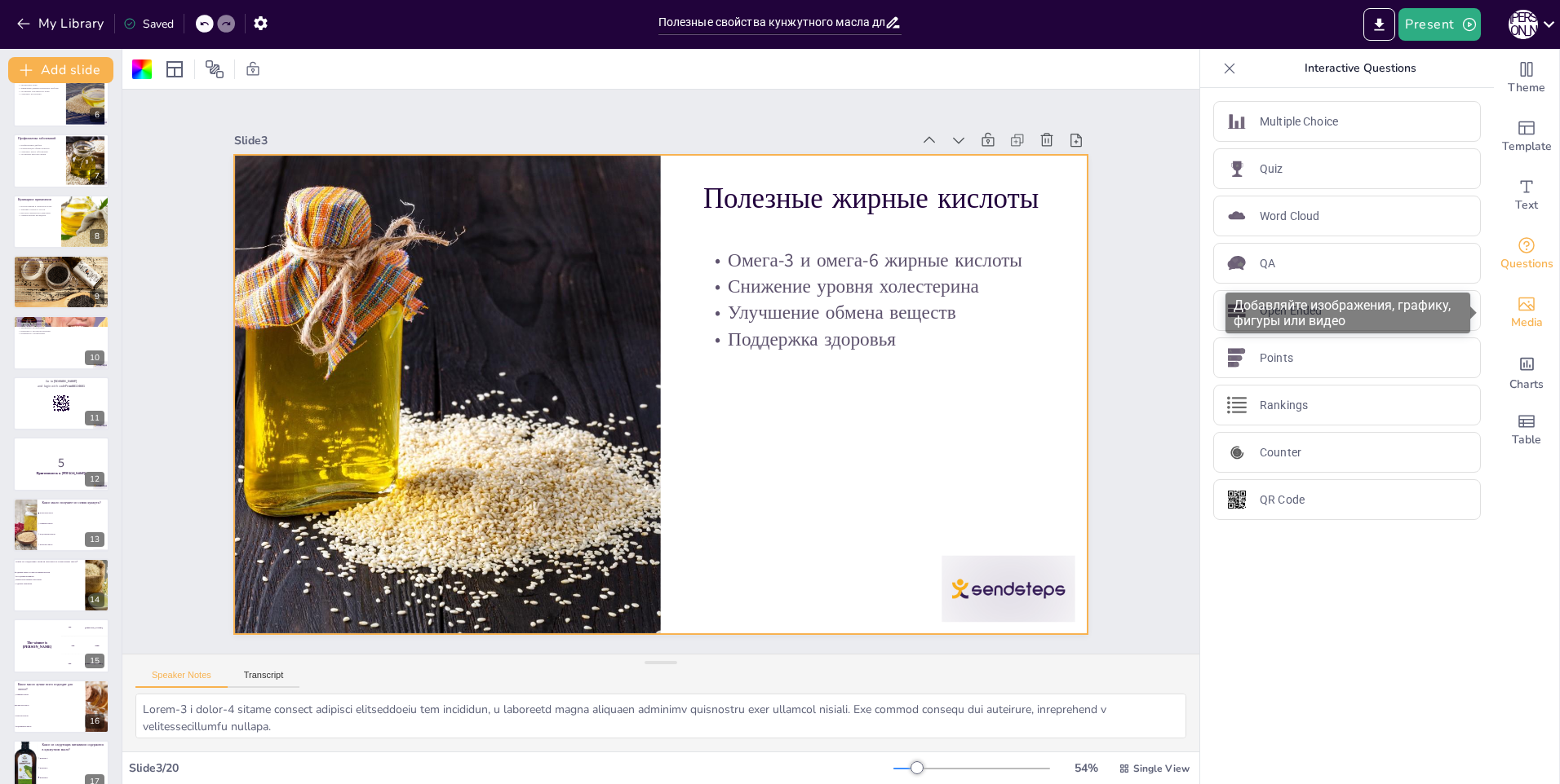
click at [1496, 316] on div "Media" at bounding box center [1526, 313] width 66 height 58
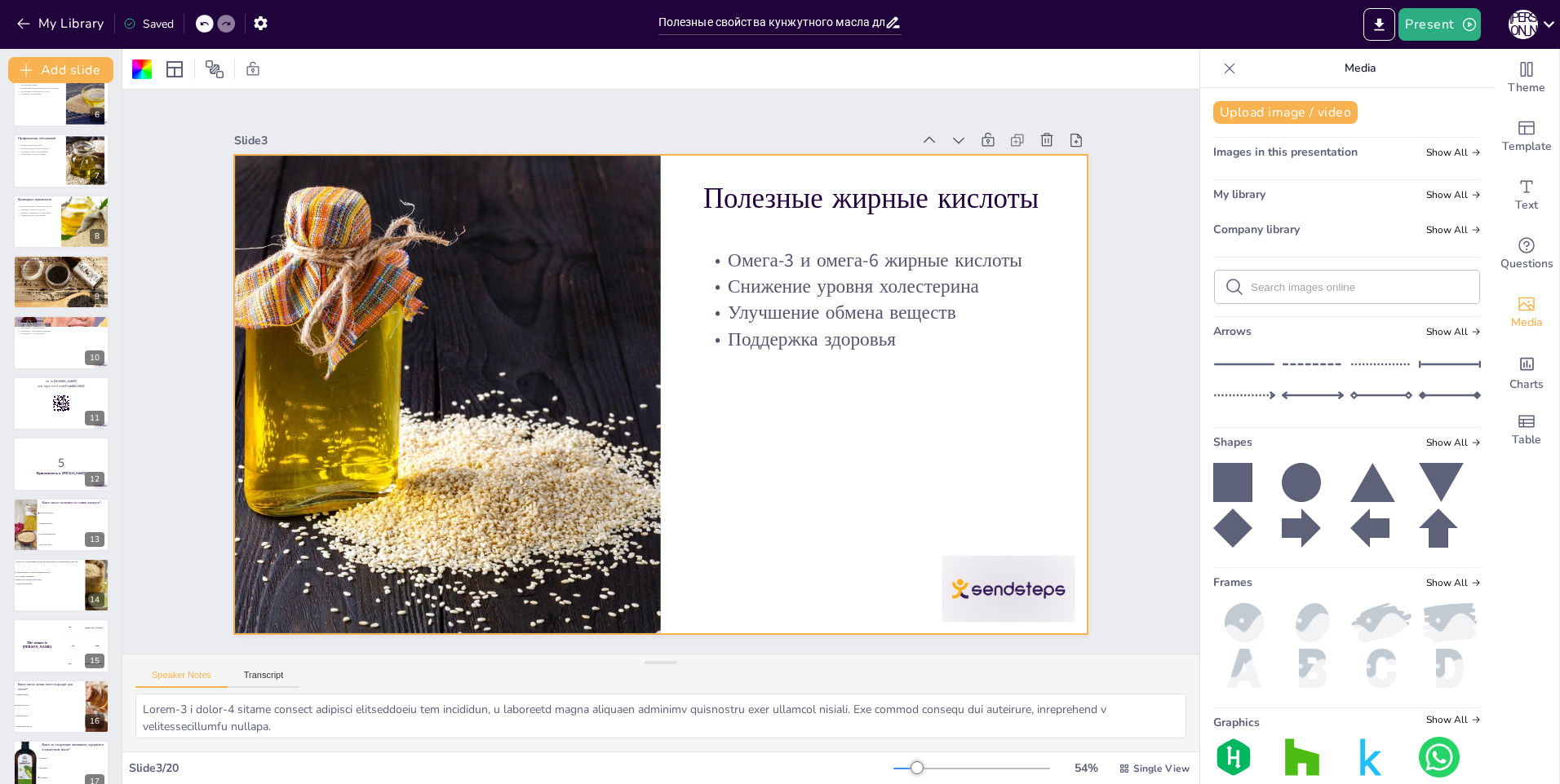
click at [140, 82] on div at bounding box center [660, 68] width 1077 height 40
click at [143, 71] on div at bounding box center [142, 69] width 19 height 19
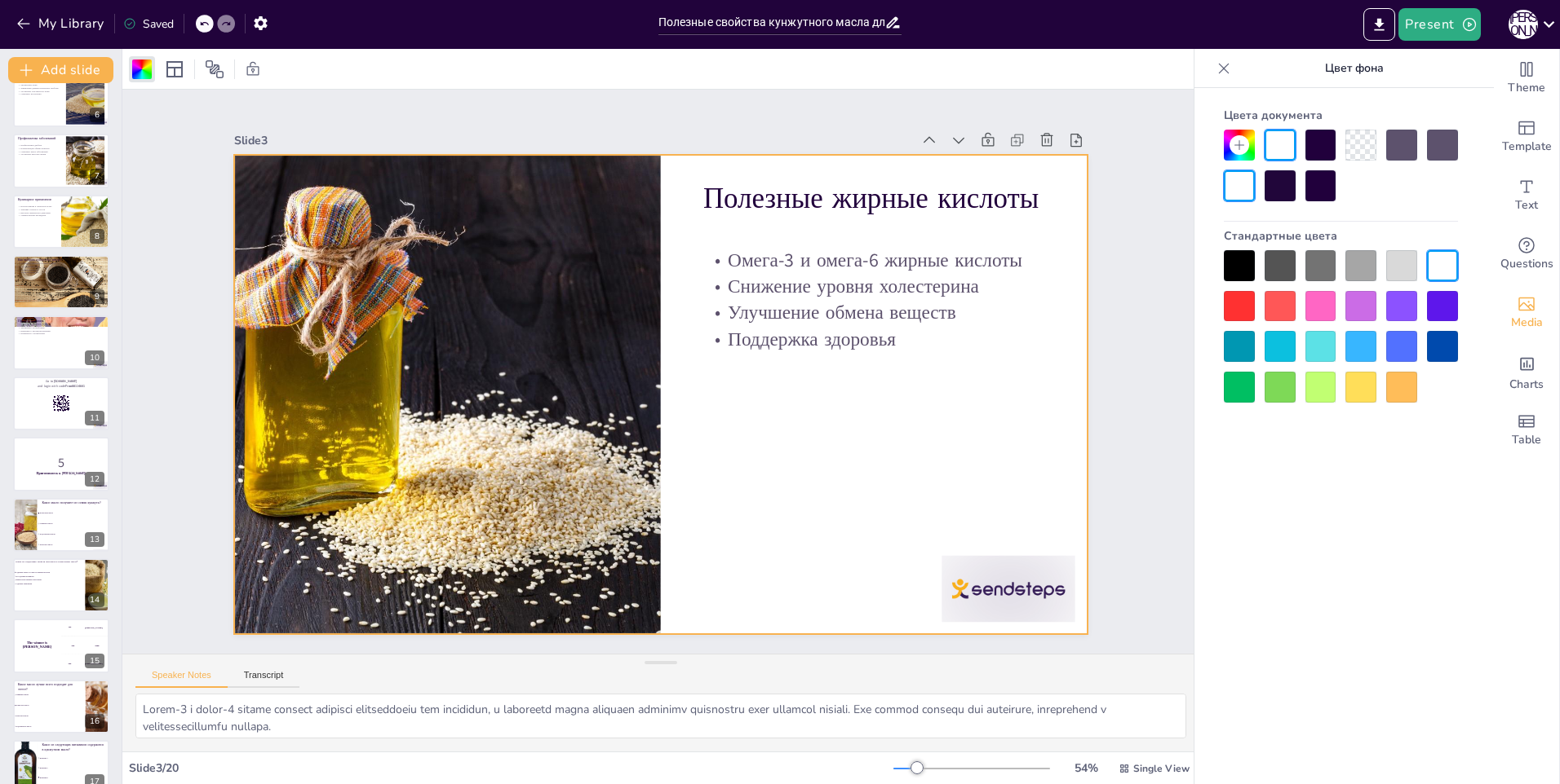
click at [1317, 264] on div at bounding box center [1320, 265] width 31 height 31
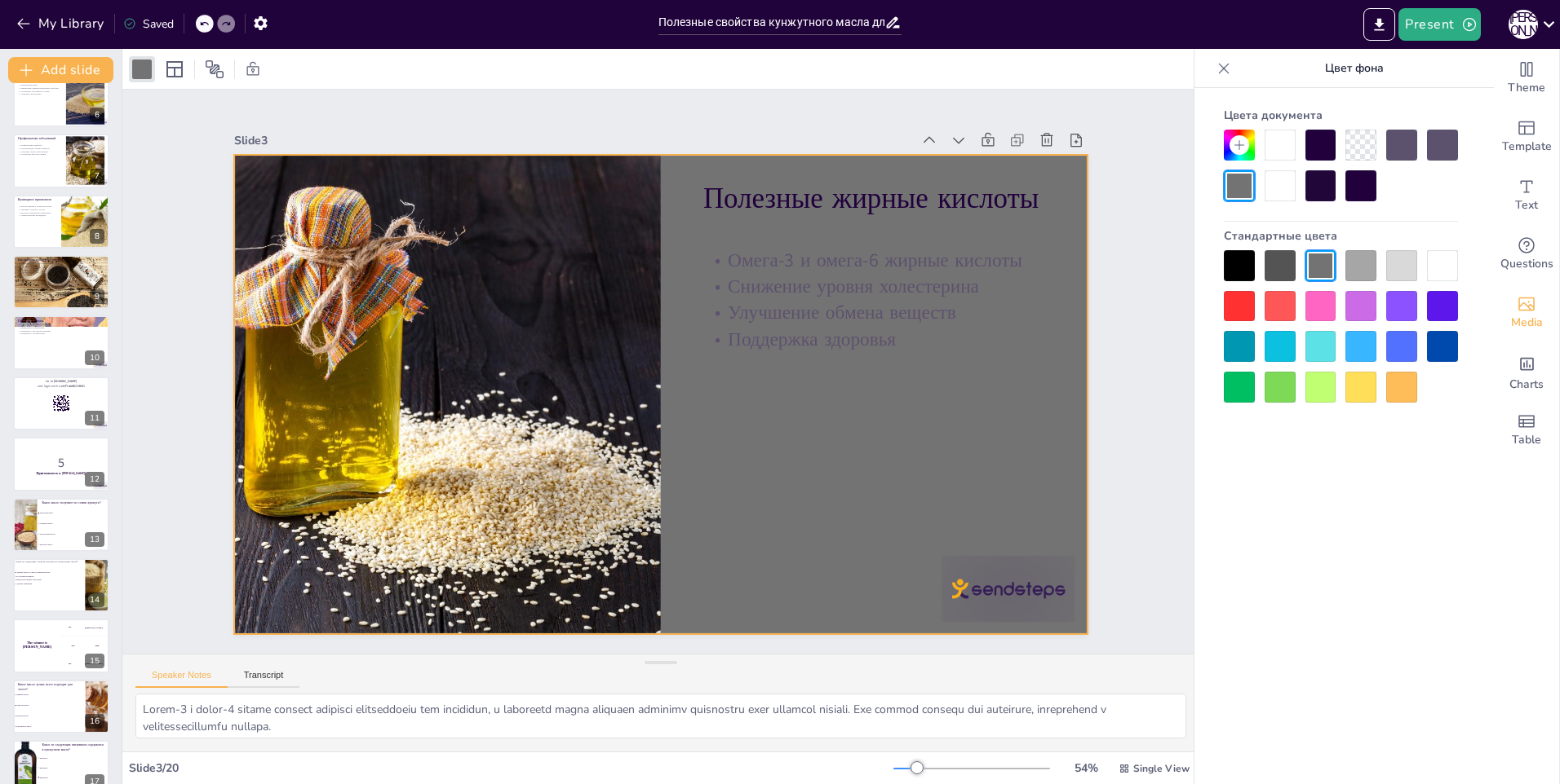
click at [1310, 303] on div at bounding box center [1320, 306] width 31 height 31
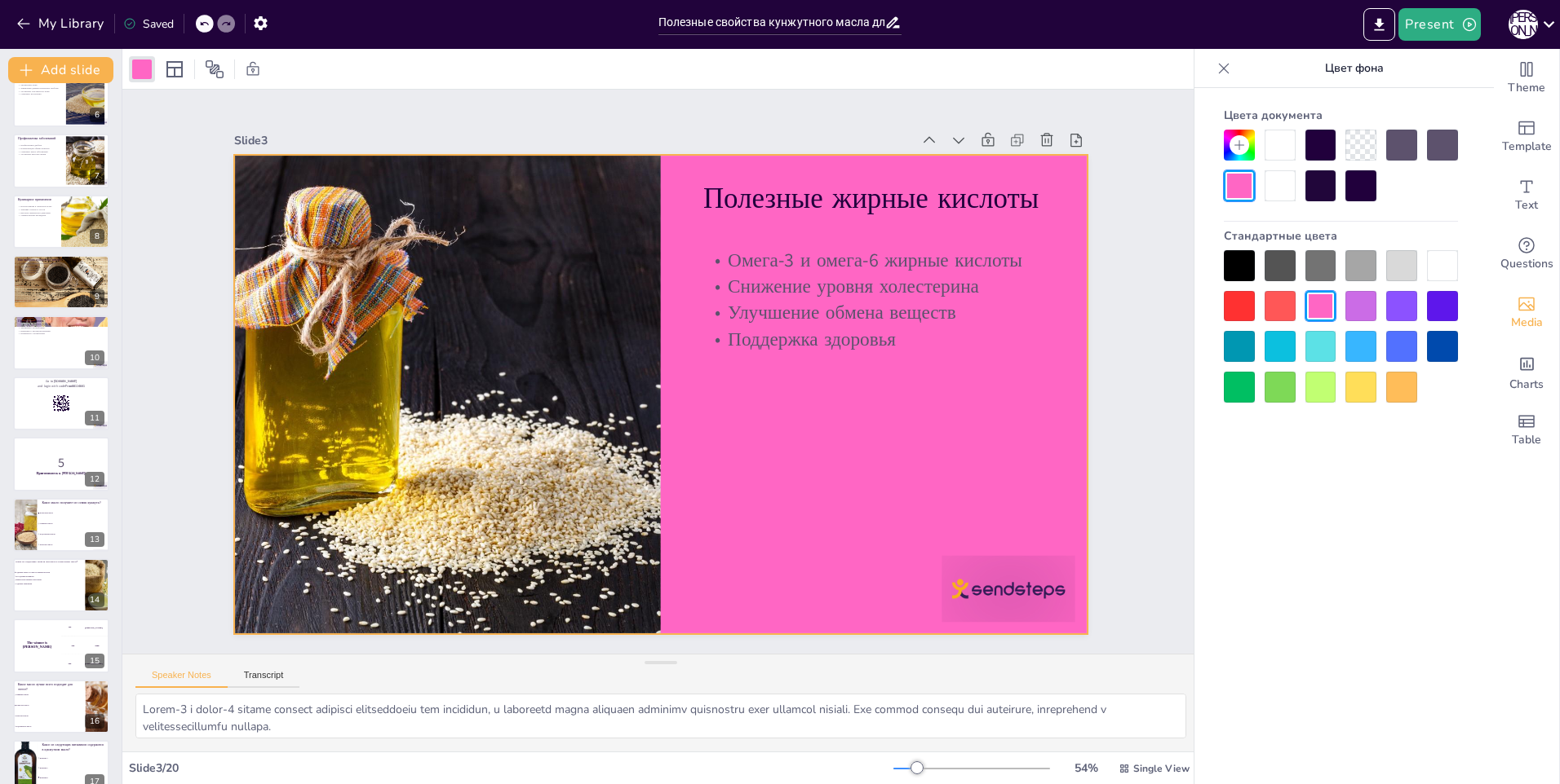
click at [1317, 332] on div at bounding box center [1320, 346] width 31 height 31
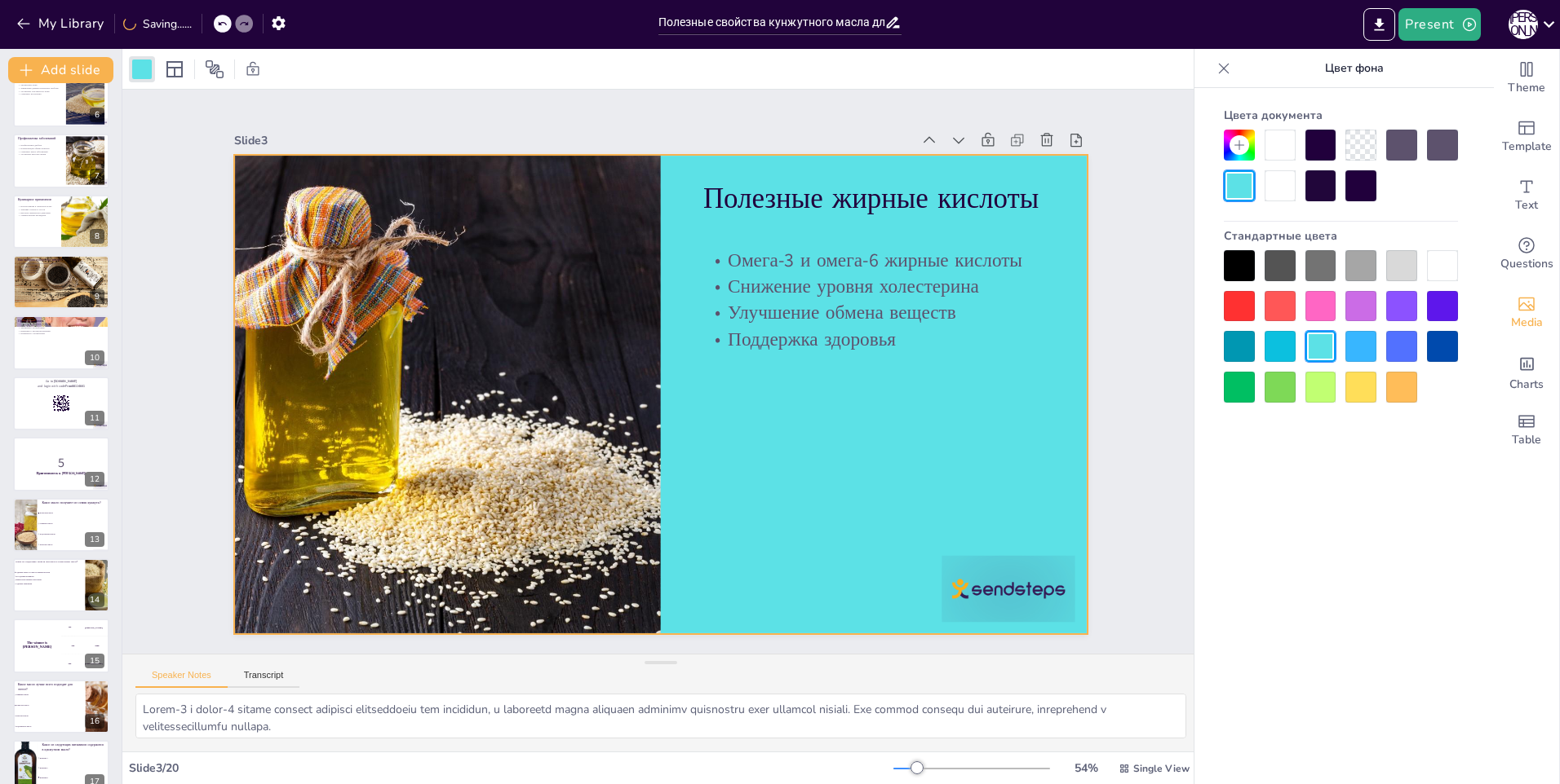
click at [1309, 391] on div at bounding box center [1320, 387] width 31 height 31
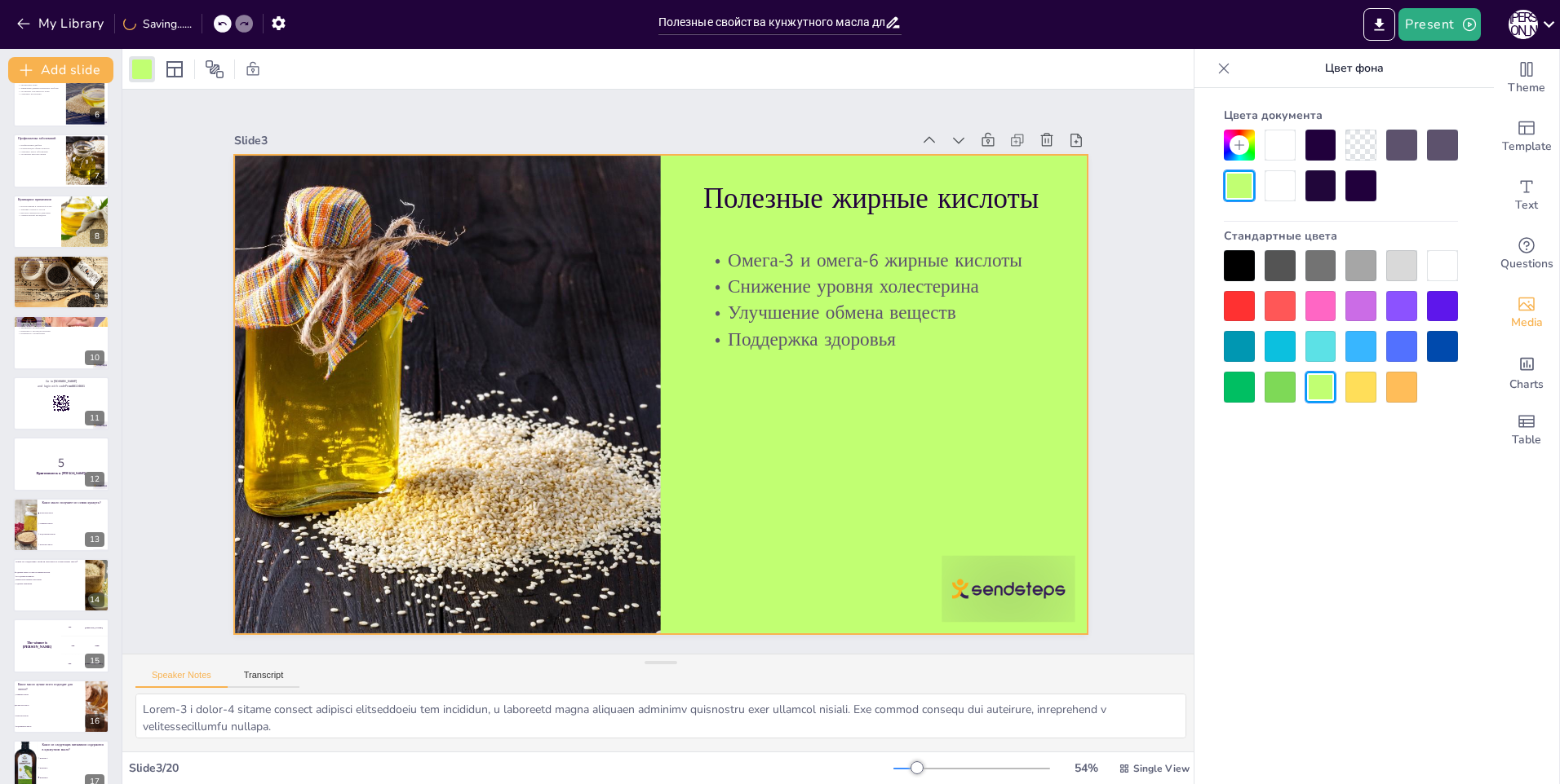
click at [1406, 265] on div at bounding box center [1402, 265] width 31 height 31
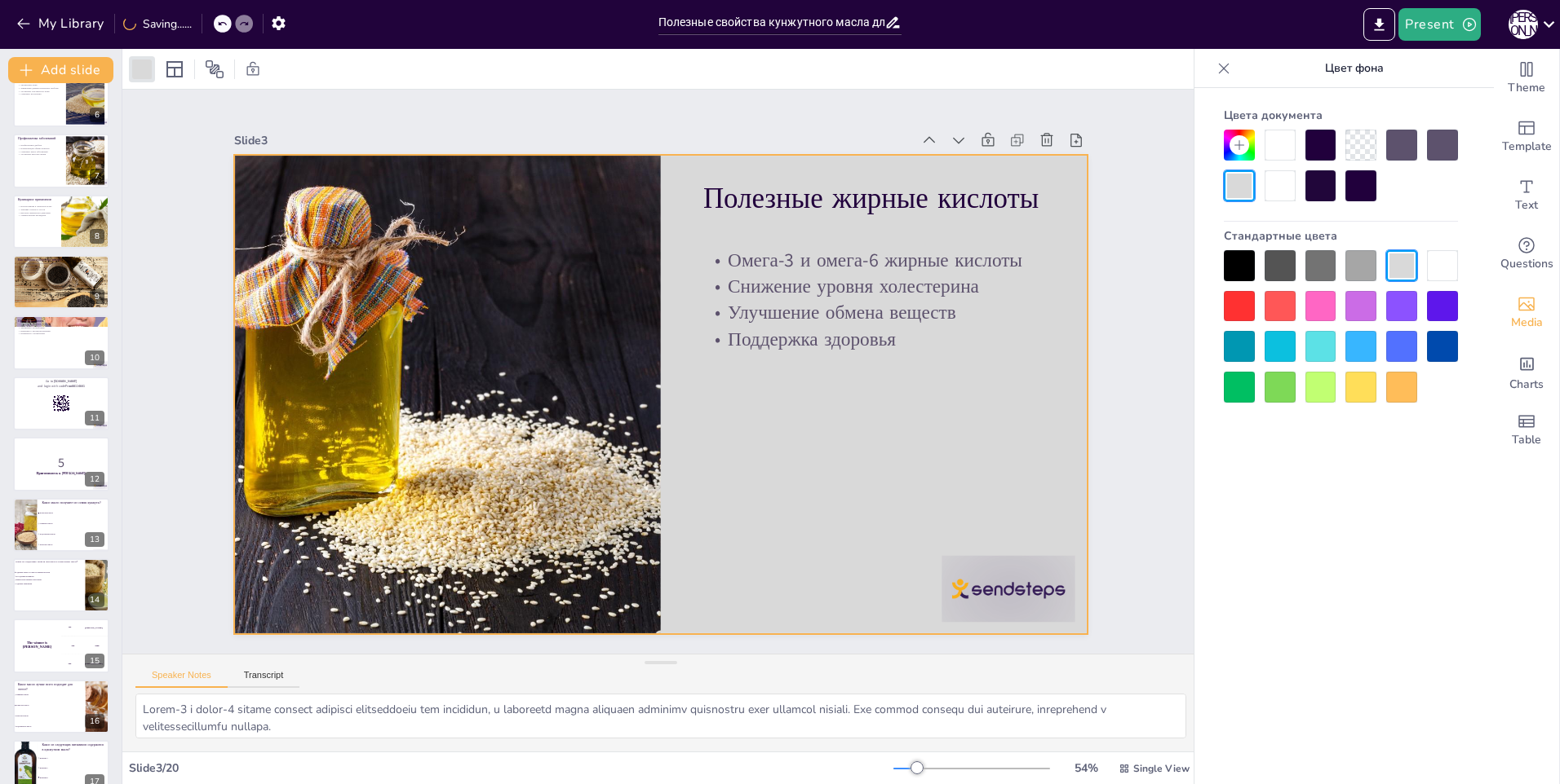
click at [1435, 276] on div at bounding box center [1442, 265] width 31 height 31
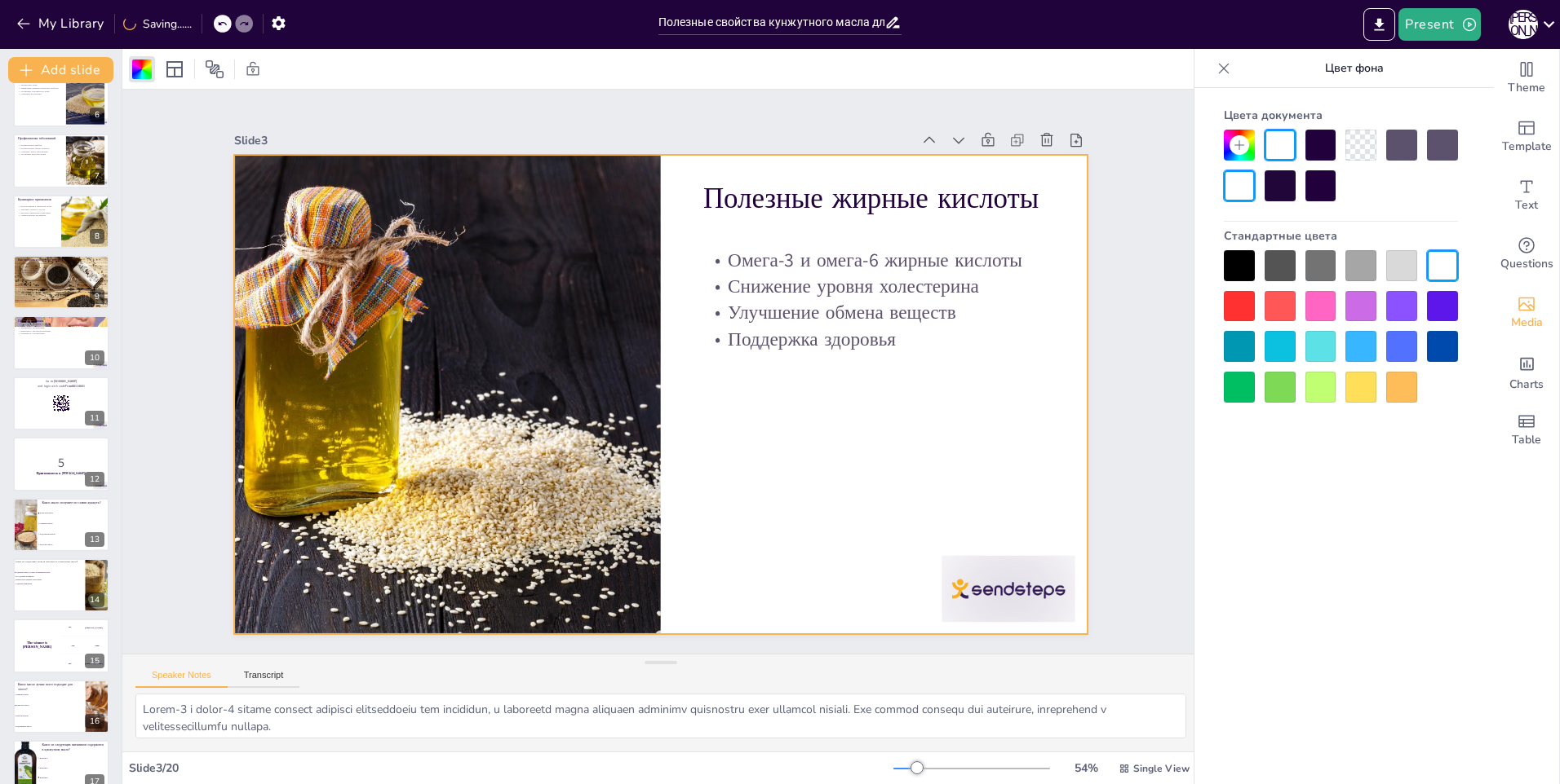
click at [1270, 352] on div at bounding box center [1279, 346] width 31 height 31
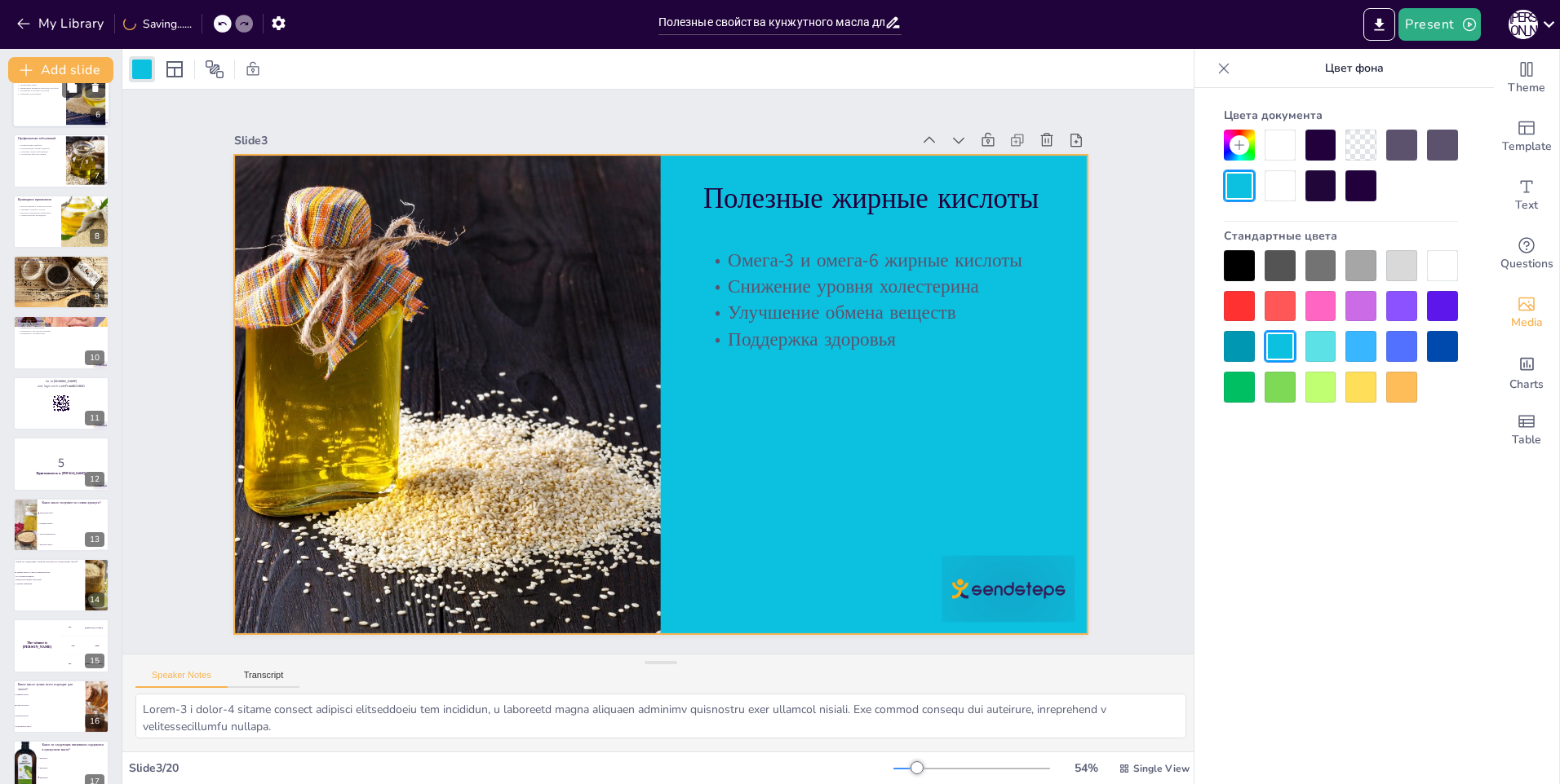
scroll to position [0, 0]
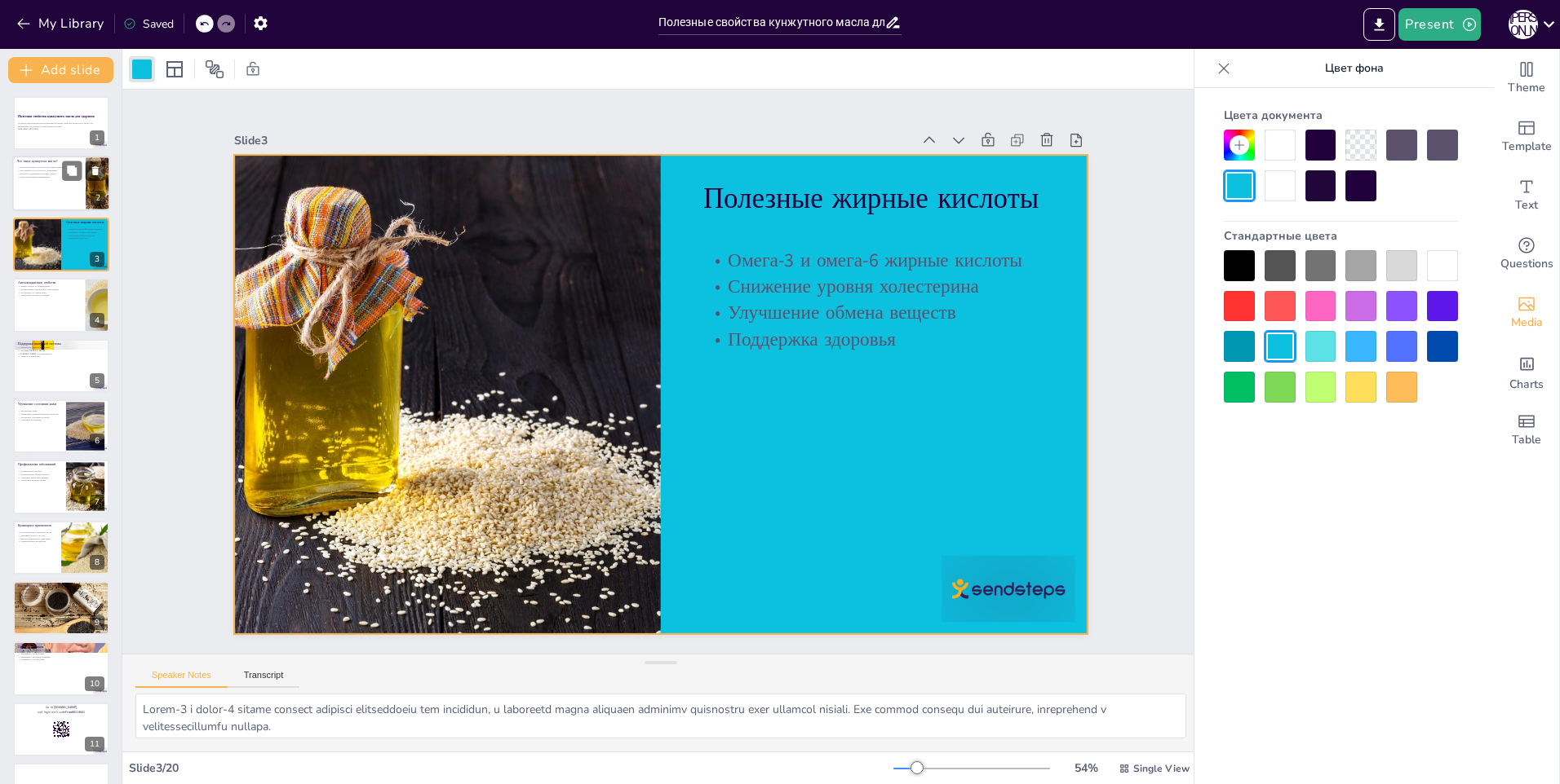
click at [42, 182] on div at bounding box center [61, 184] width 98 height 56
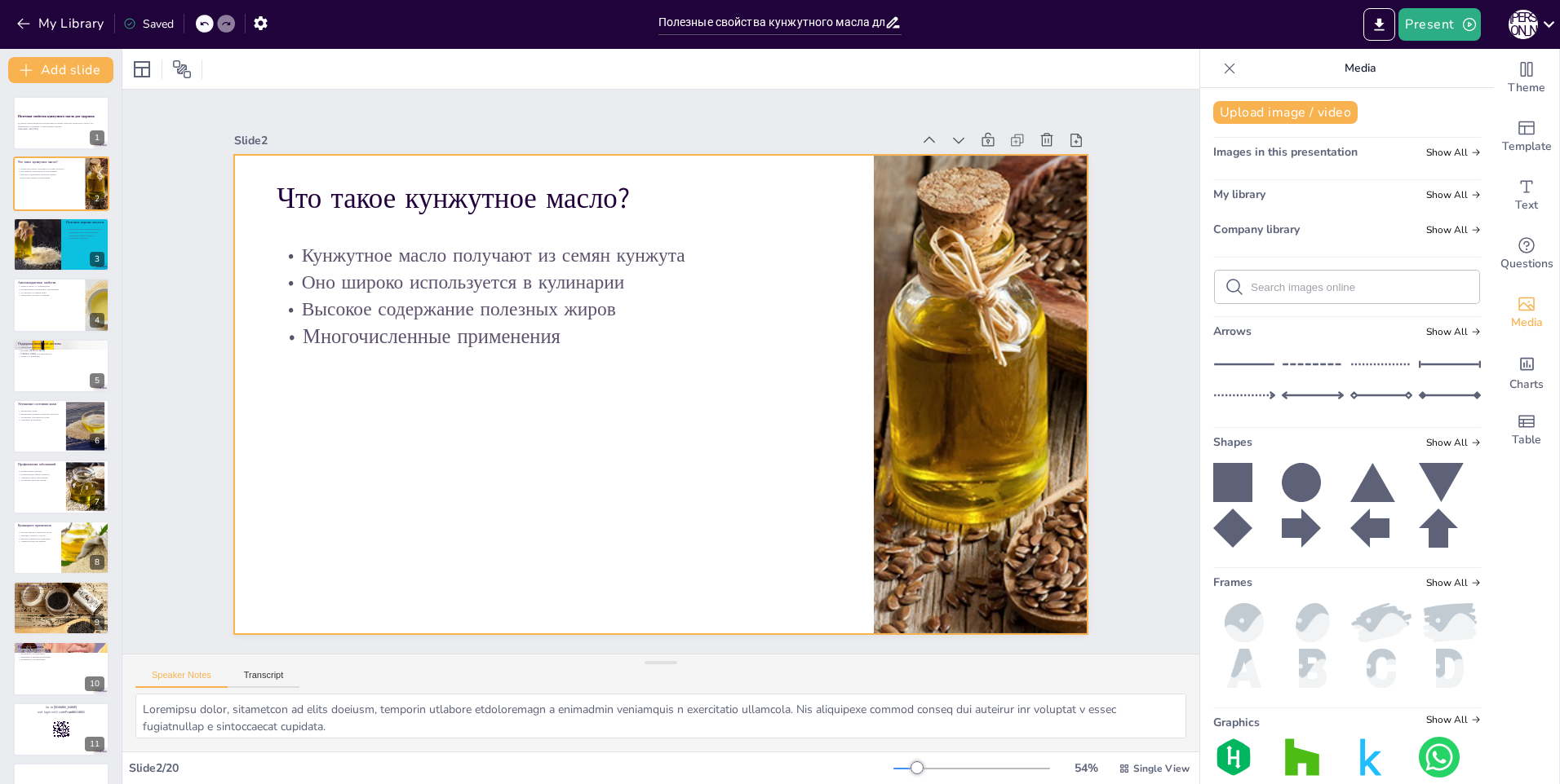
click at [629, 498] on div at bounding box center [681, 363] width 785 height 973
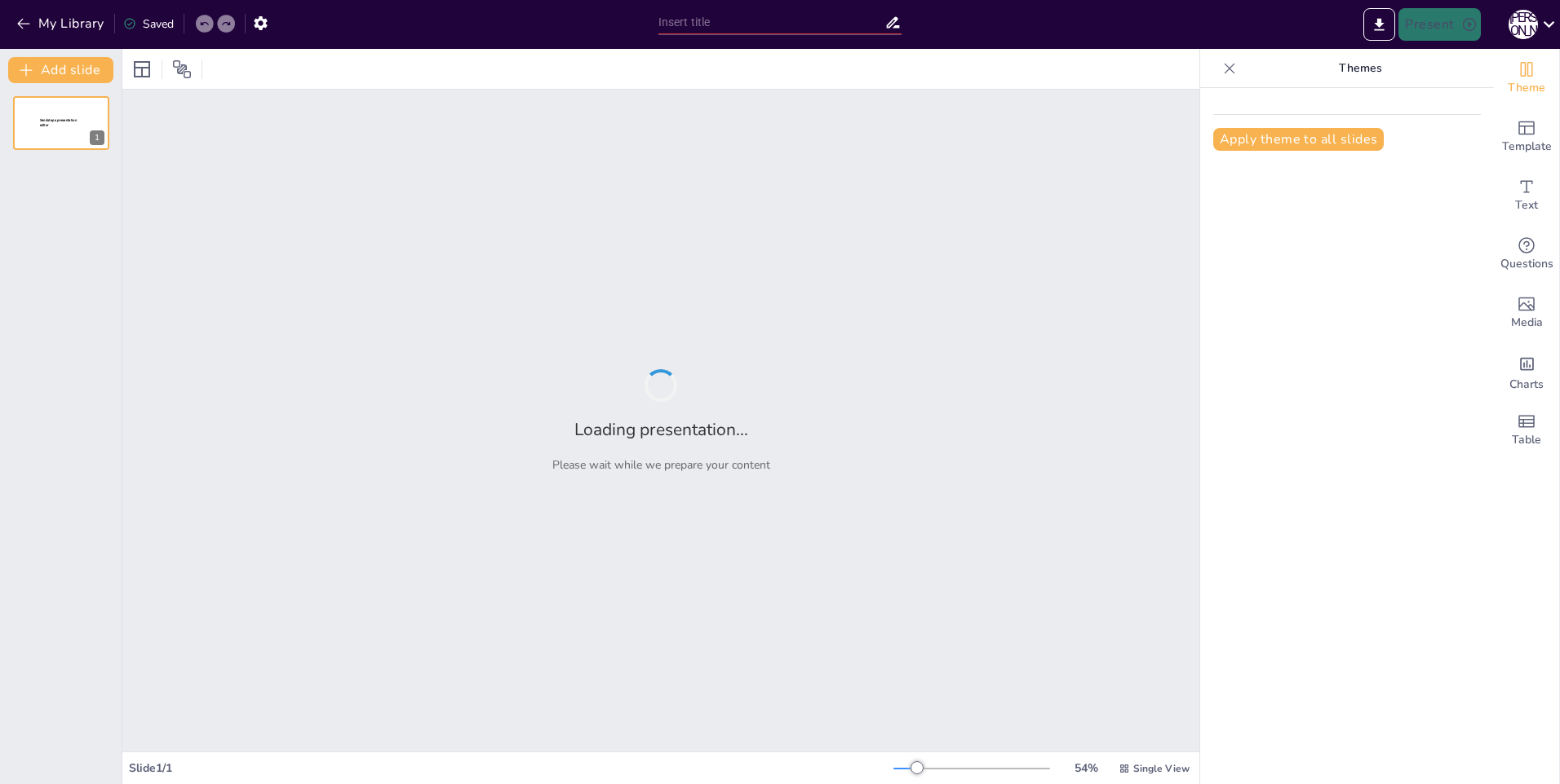
type input "Полезные свойства кунжутного масла для здоровья"
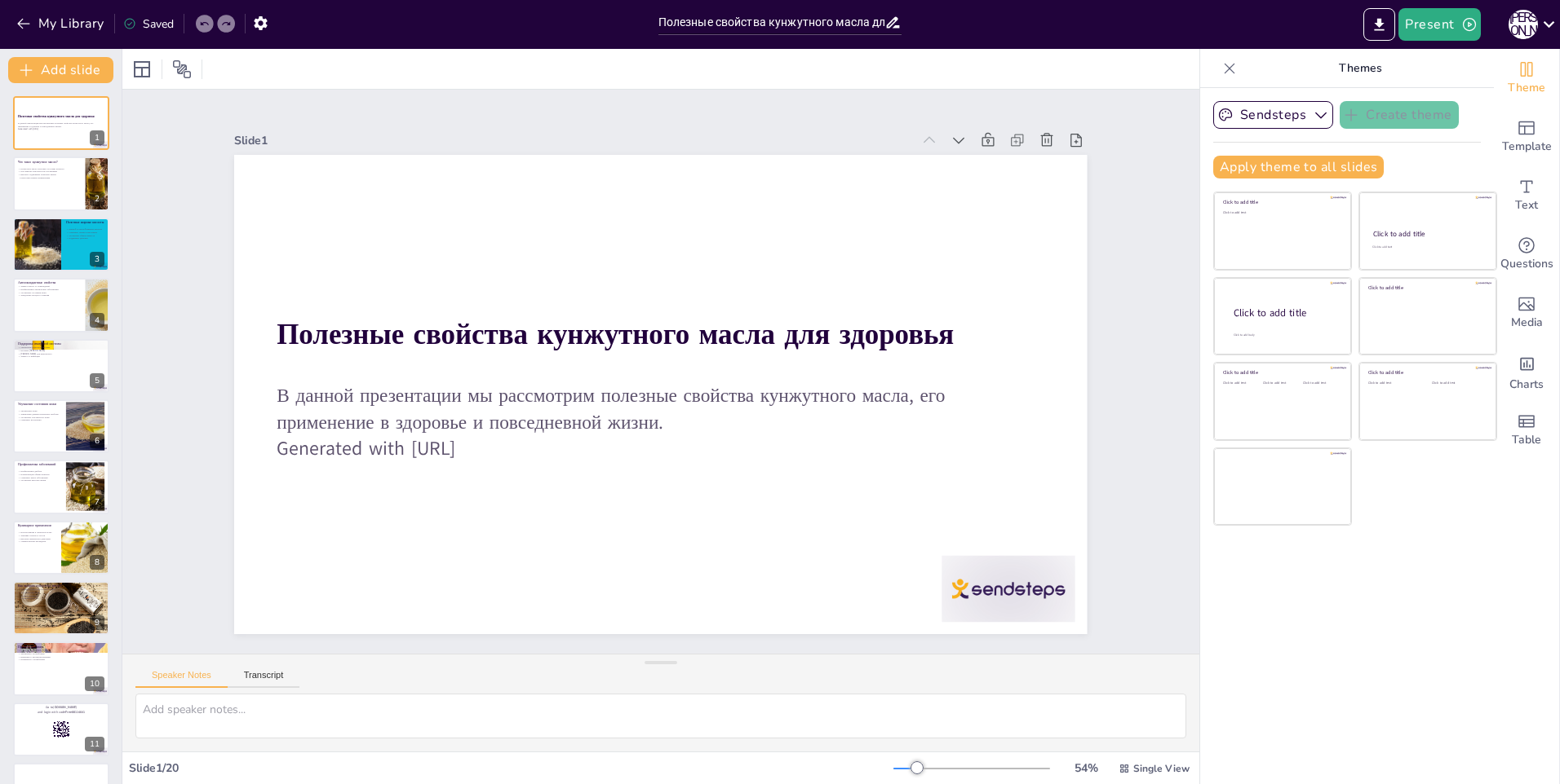
checkbox input "true"
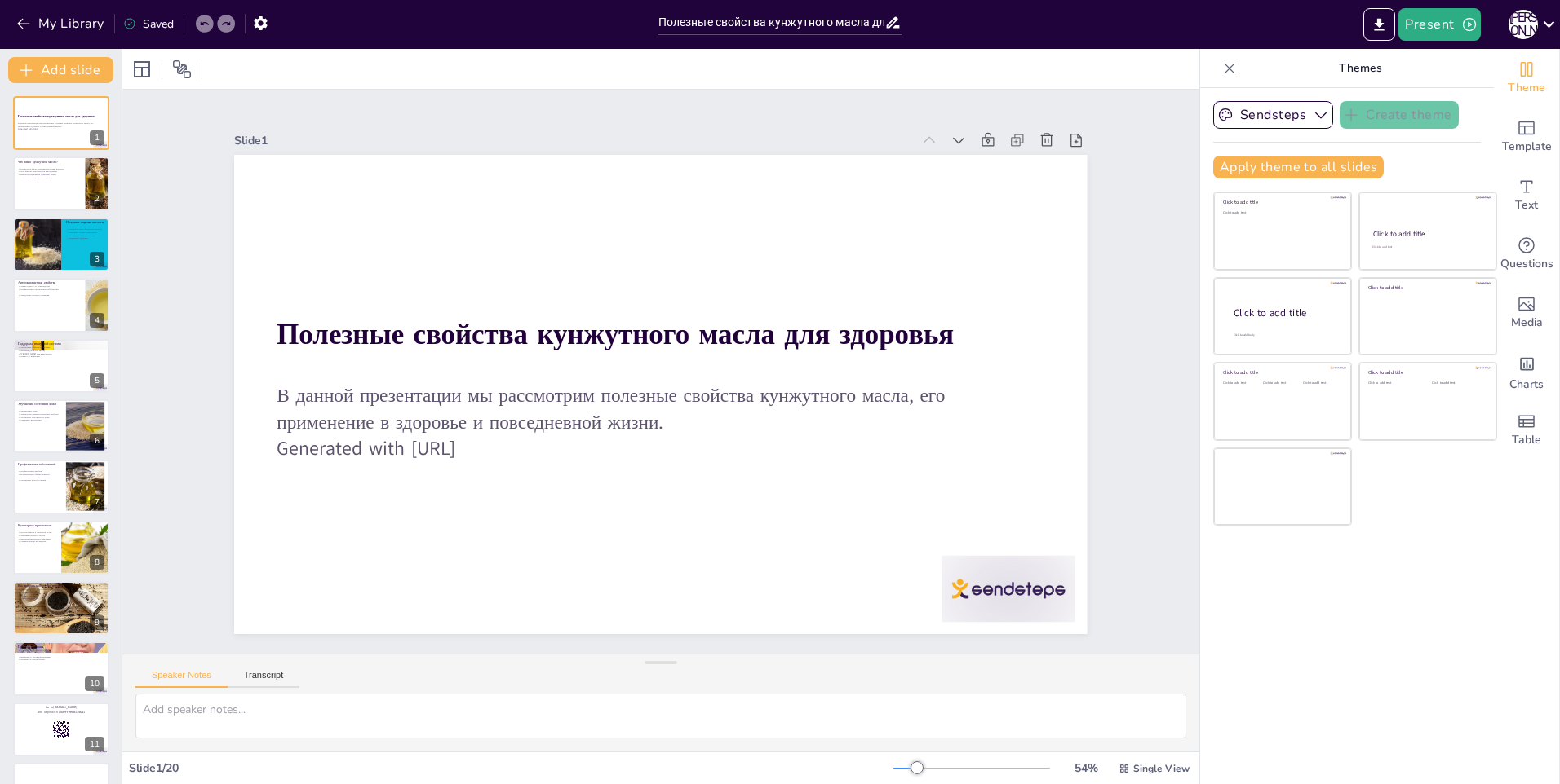
checkbox input "true"
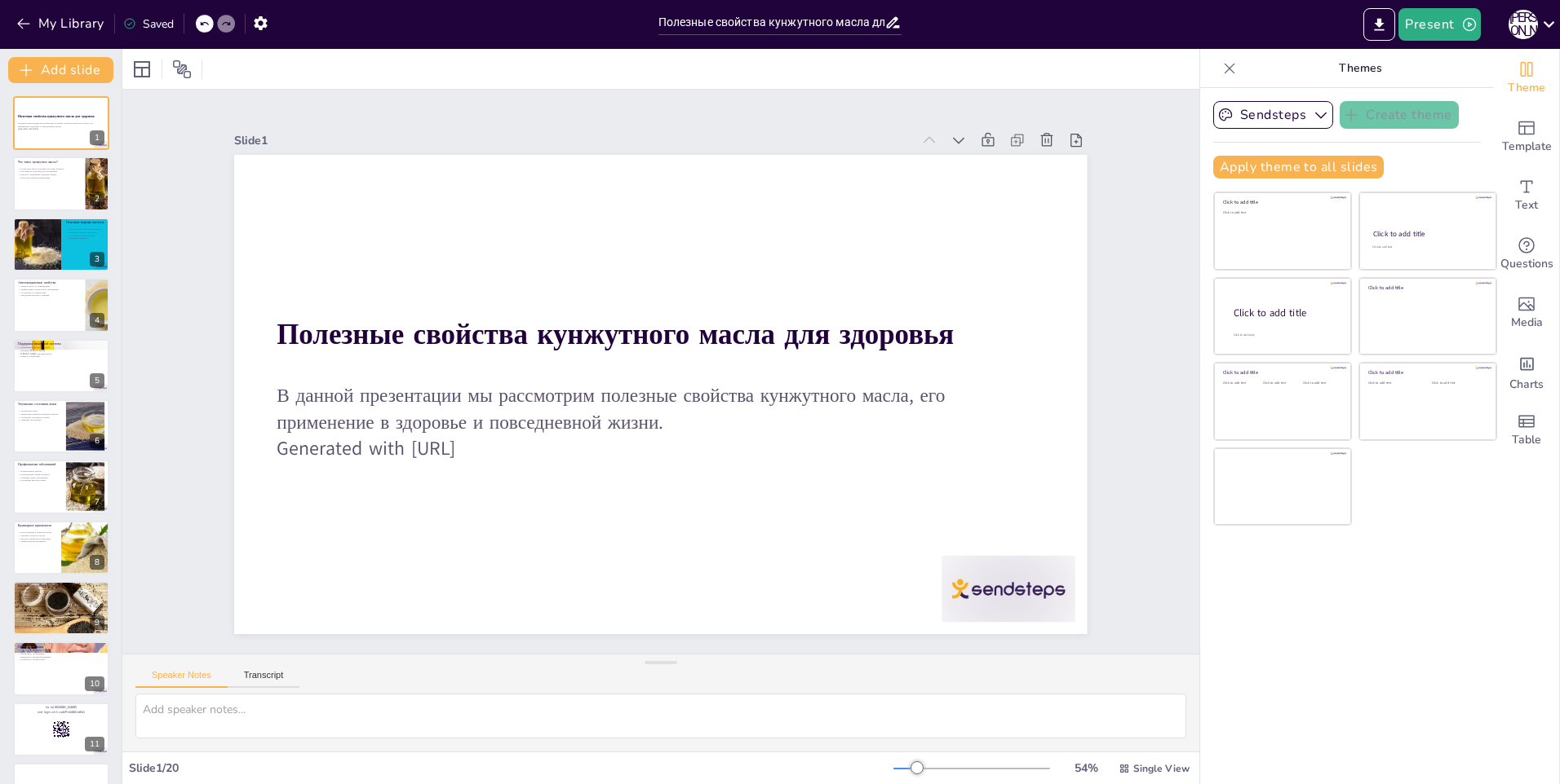
checkbox input "true"
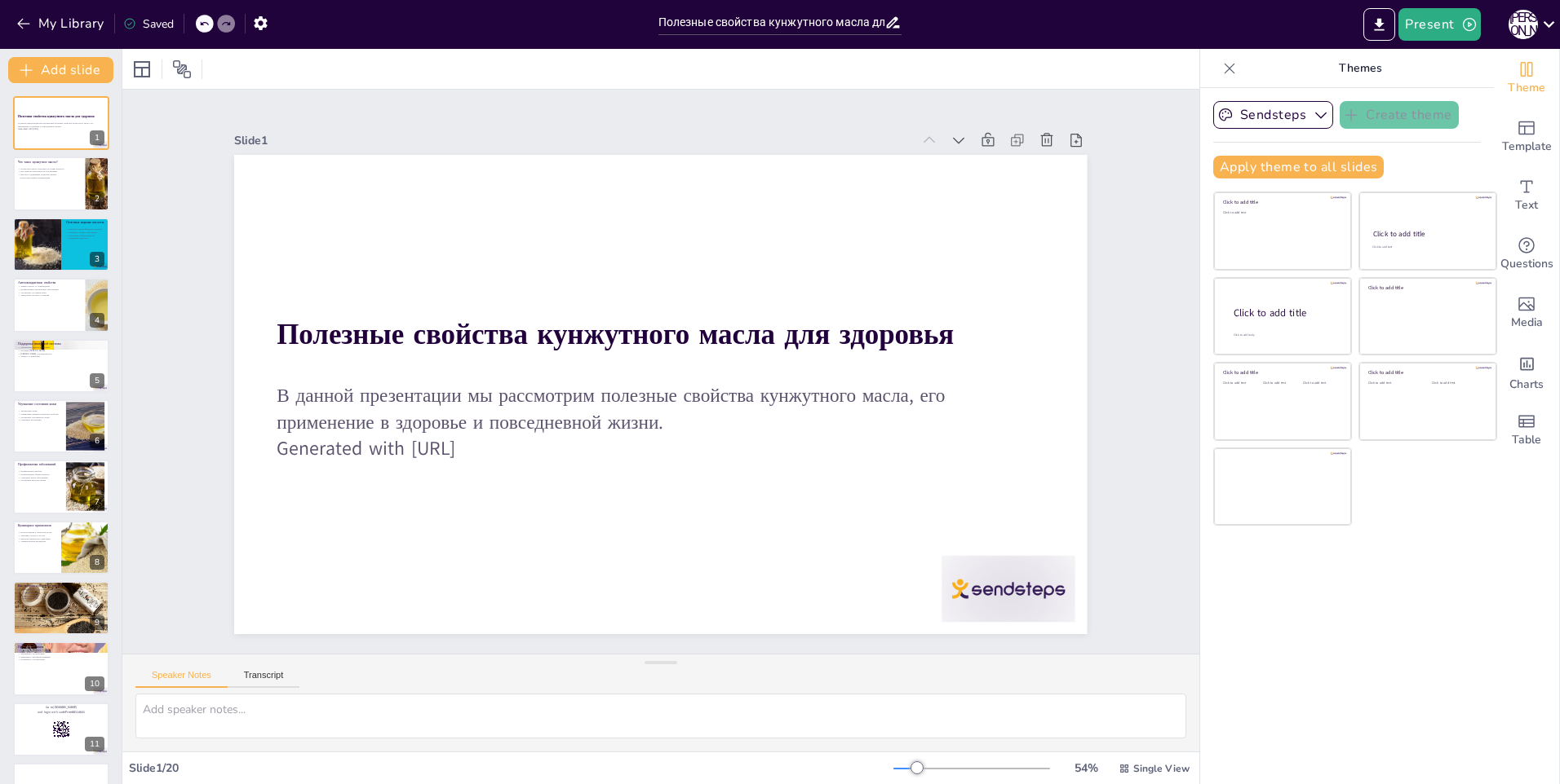
checkbox input "true"
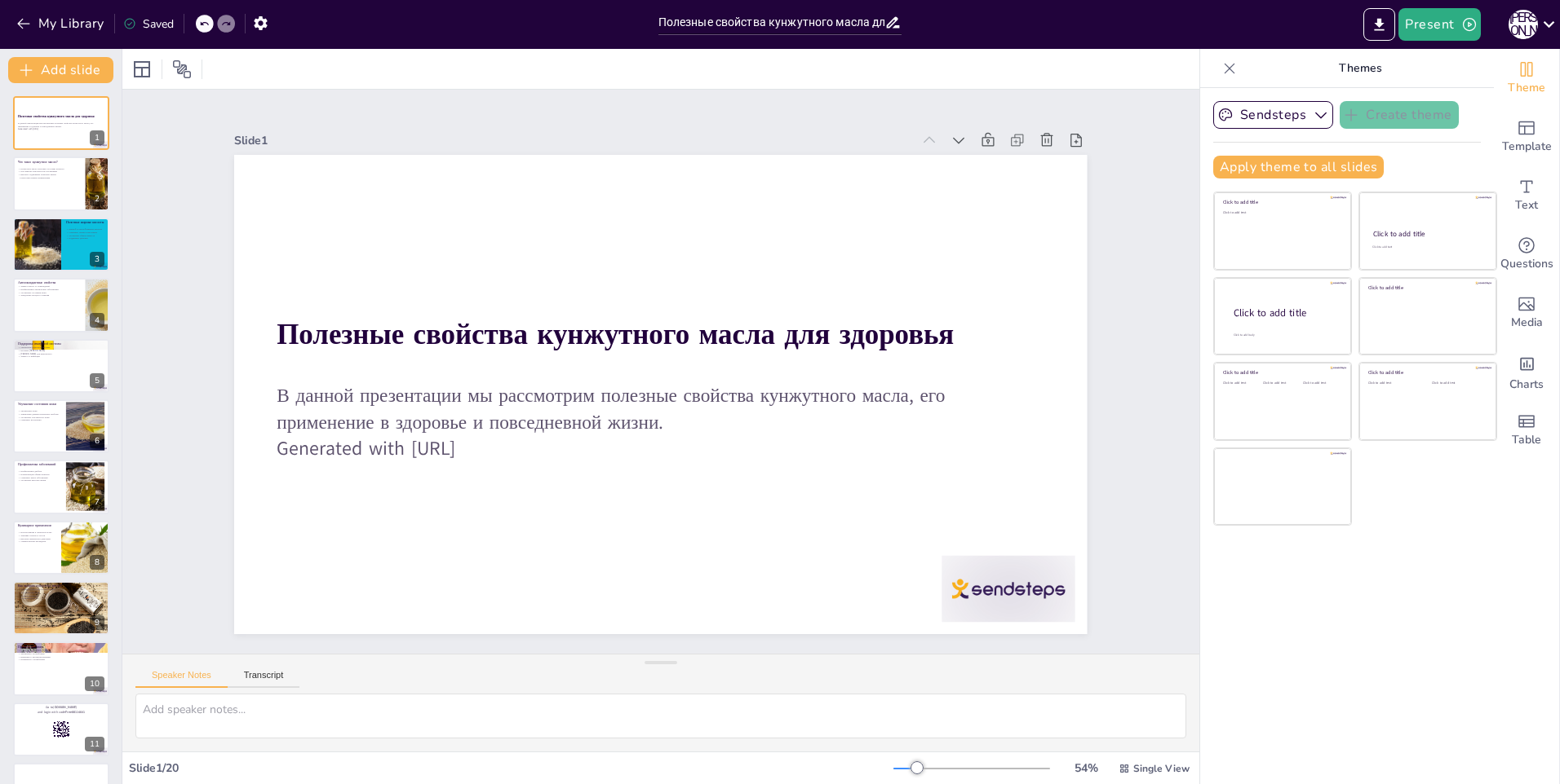
checkbox input "true"
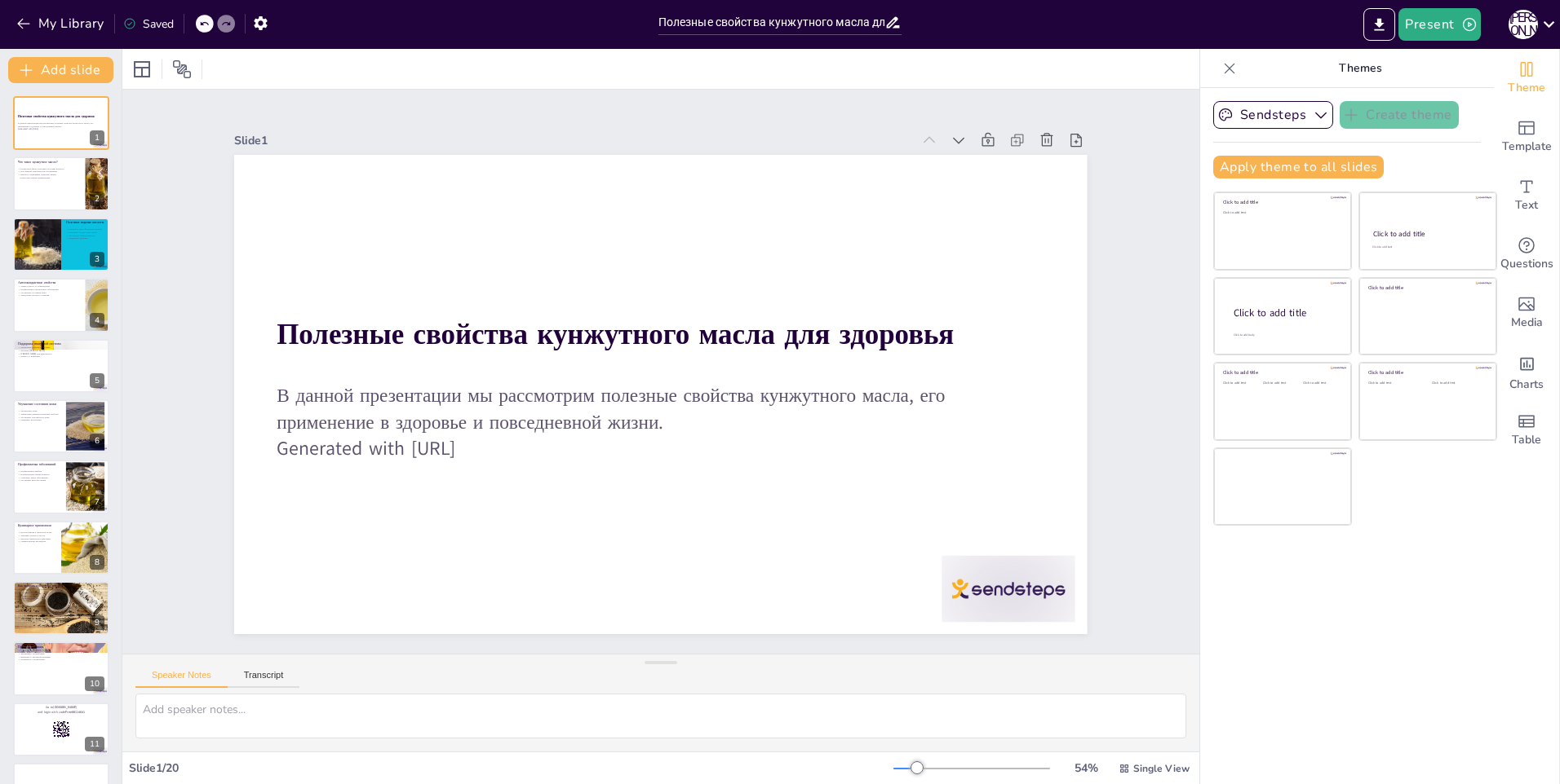
checkbox input "true"
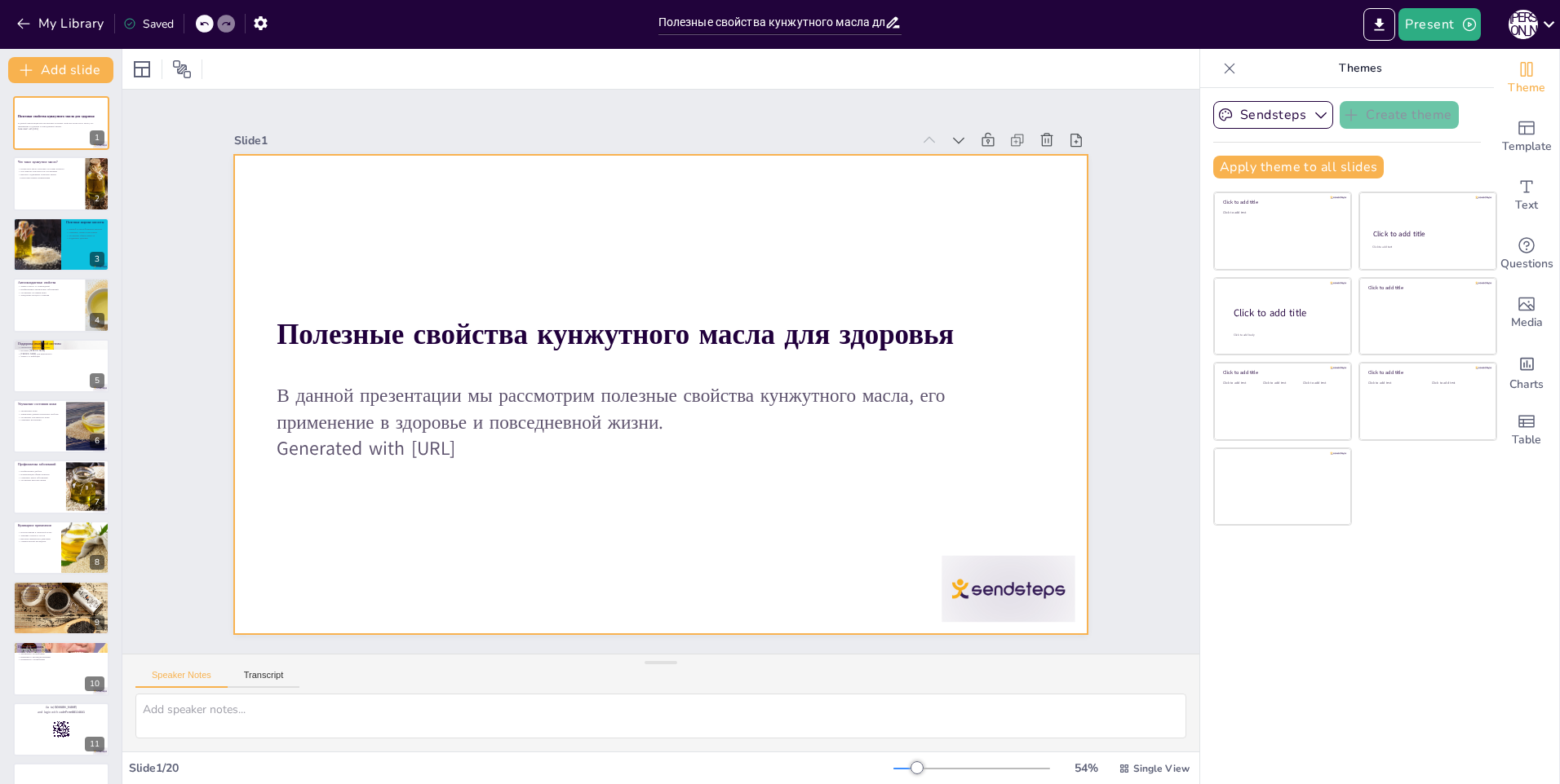
checkbox input "true"
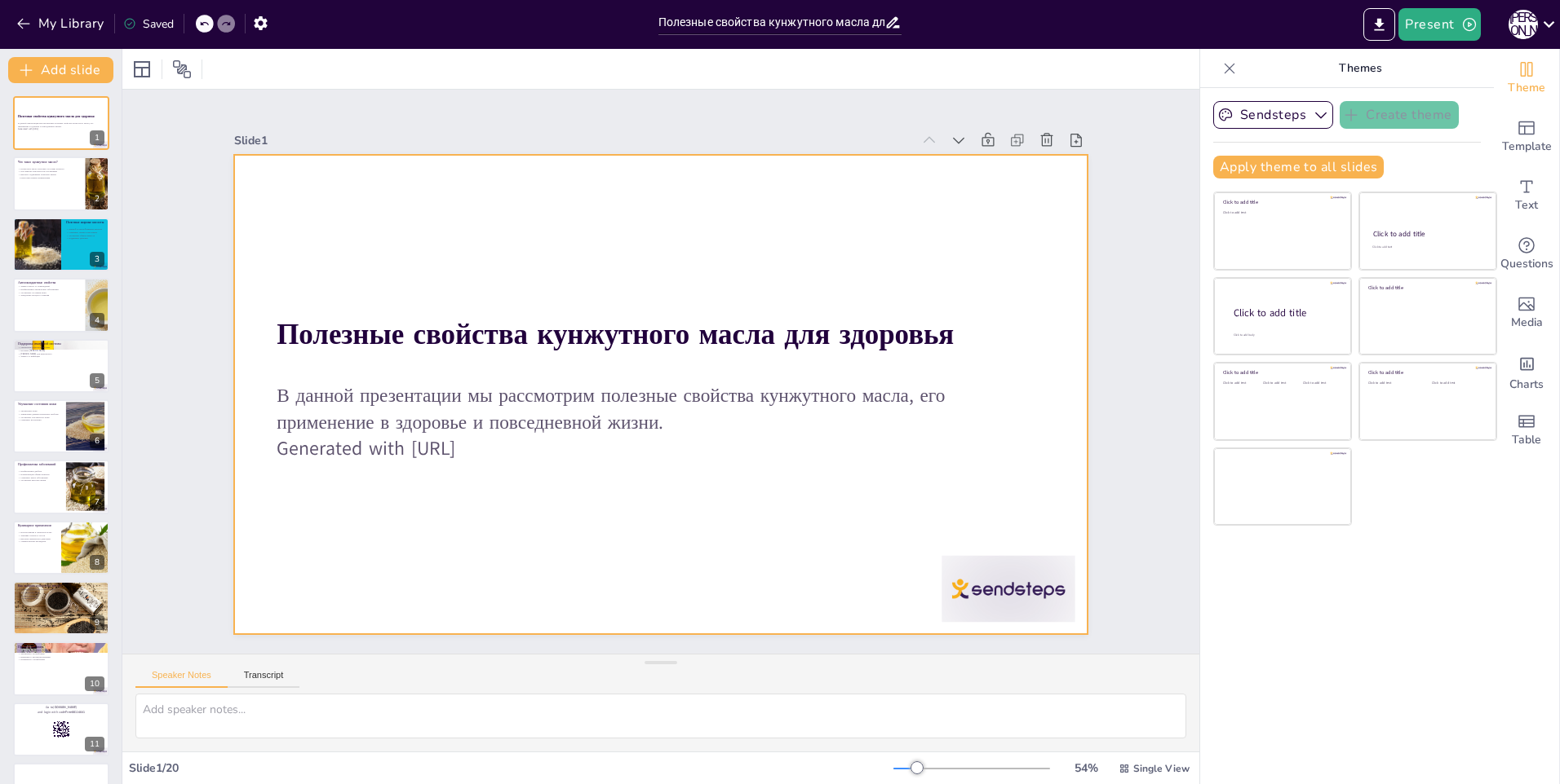
checkbox input "true"
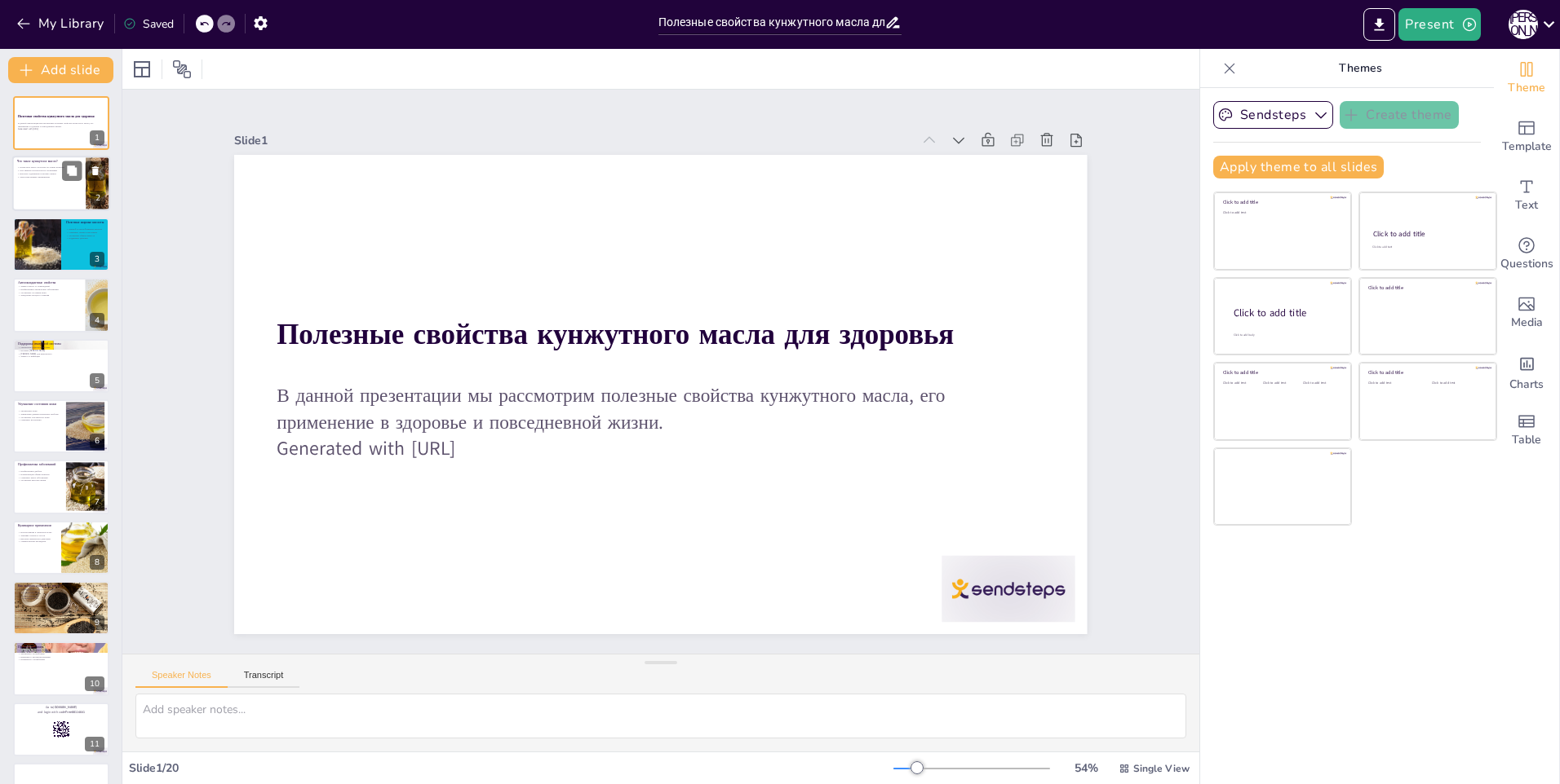
checkbox input "true"
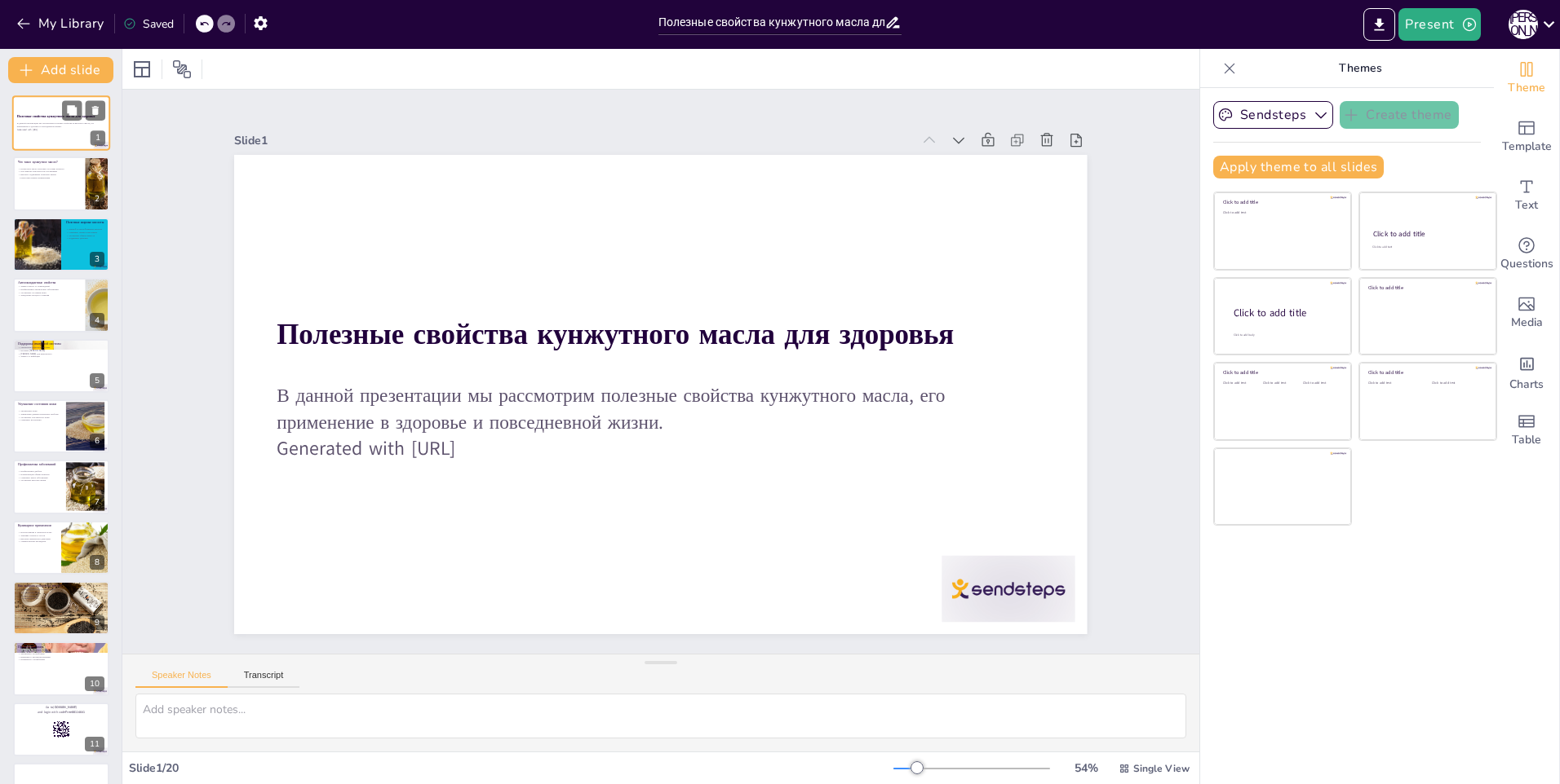
checkbox input "true"
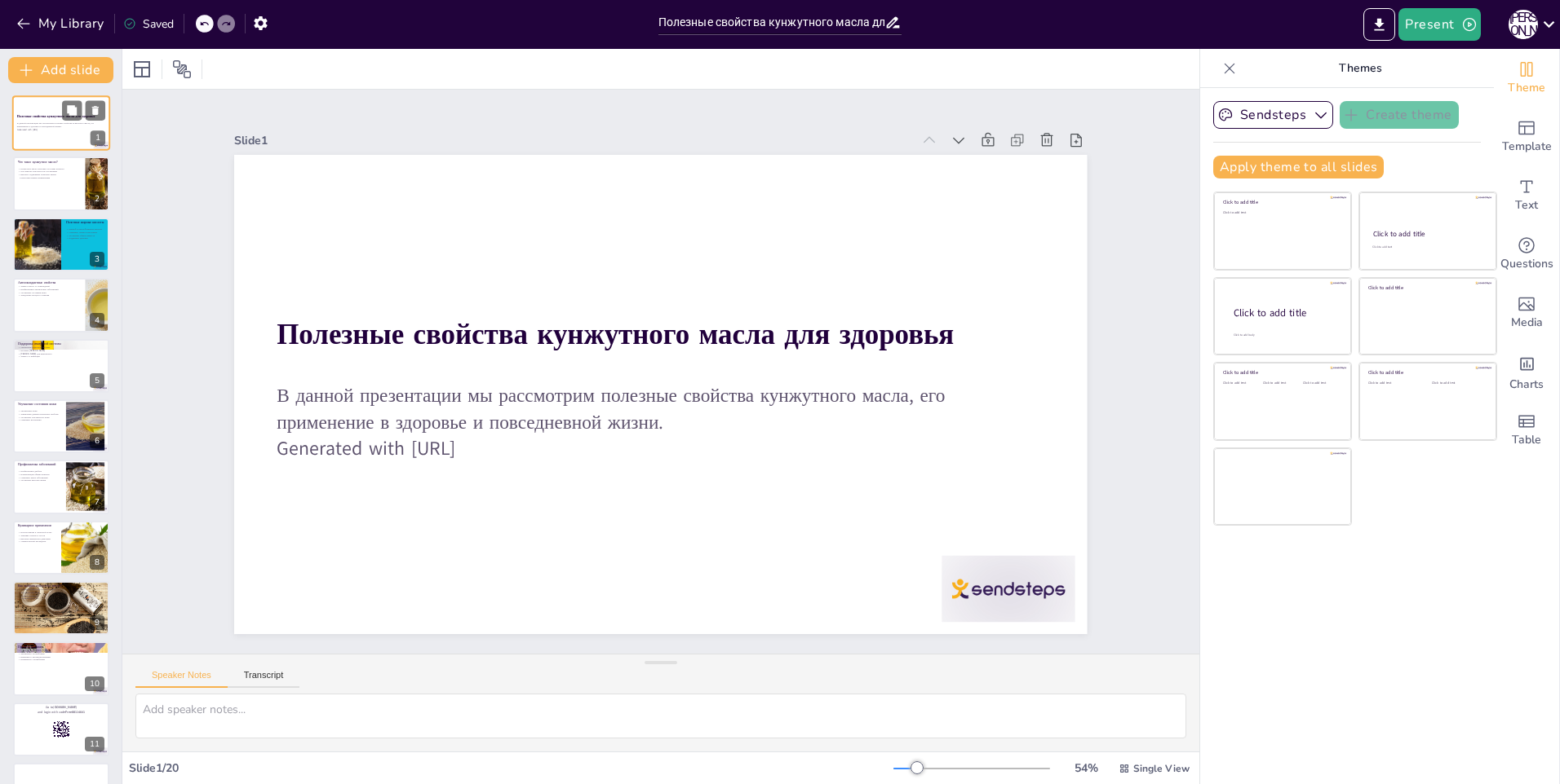
checkbox input "true"
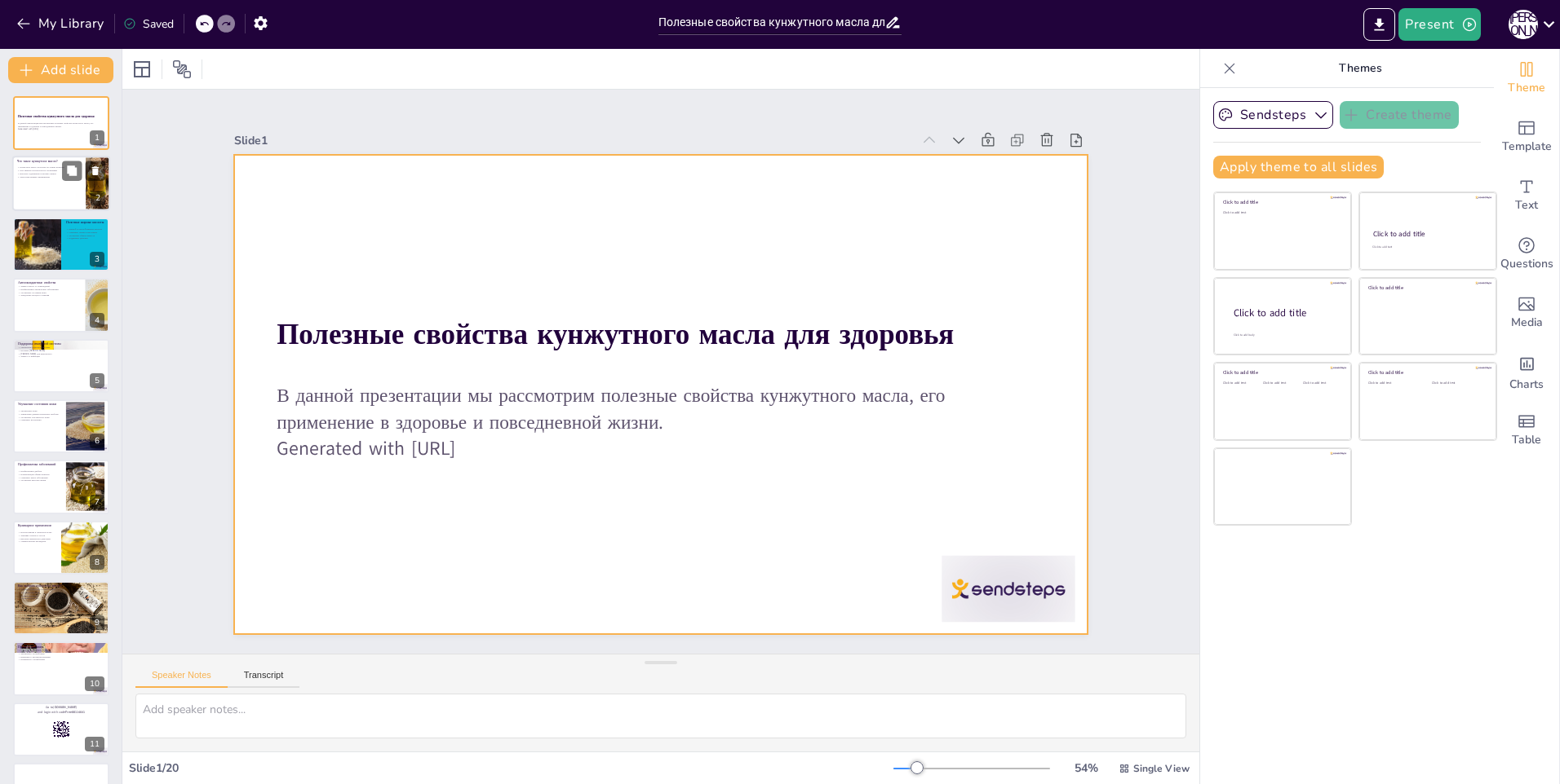
checkbox input "true"
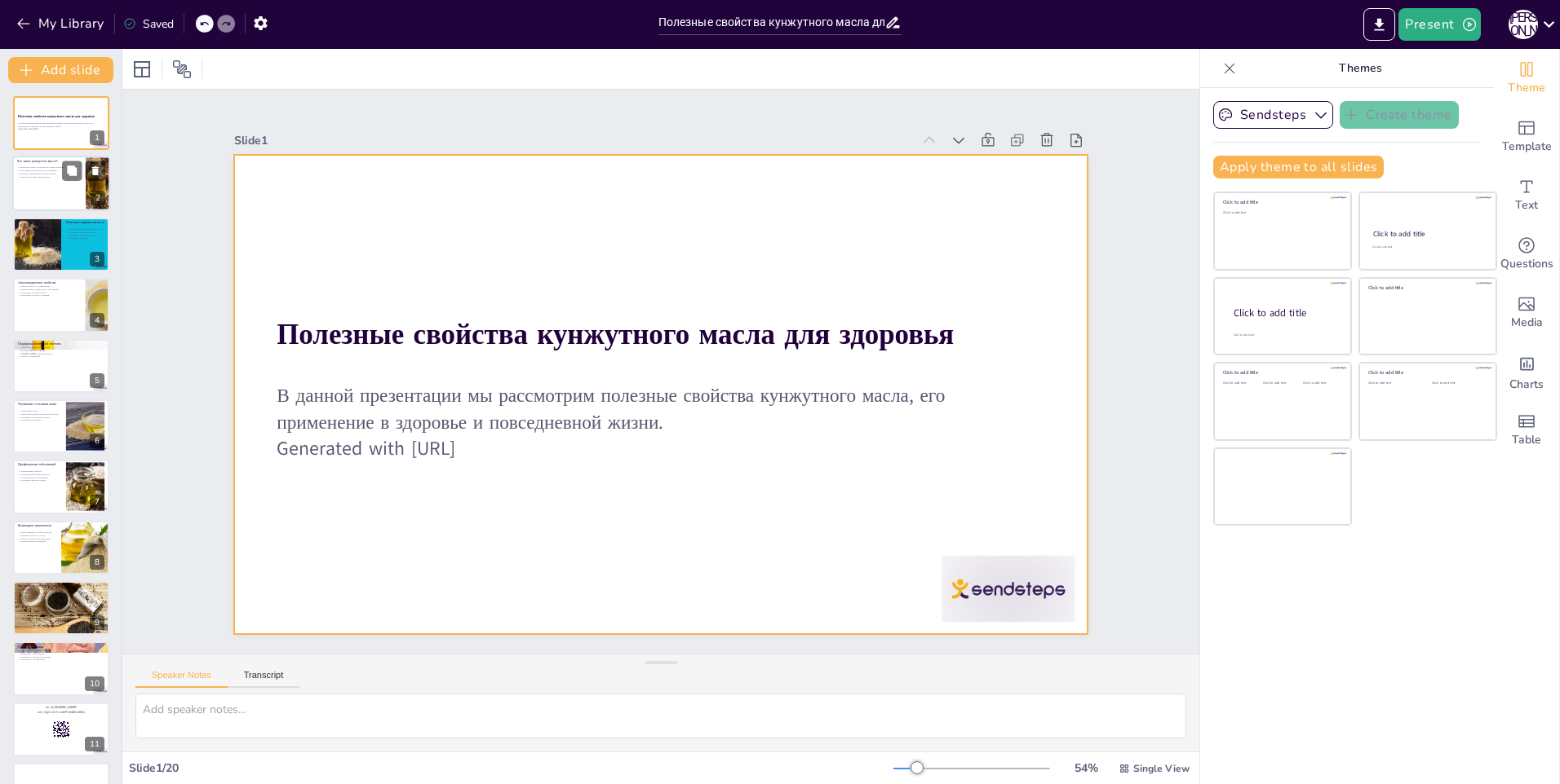
checkbox input "true"
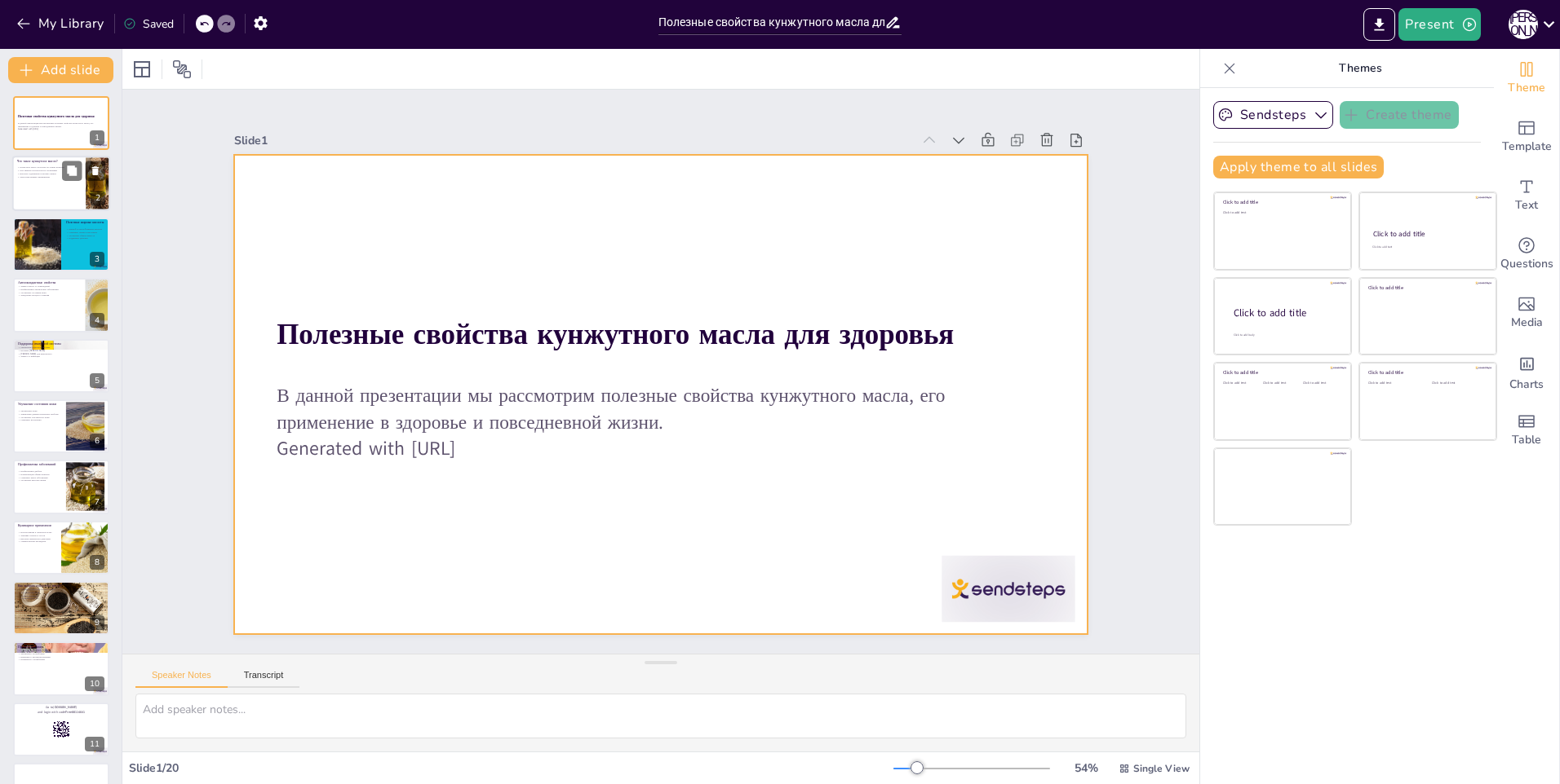
checkbox input "true"
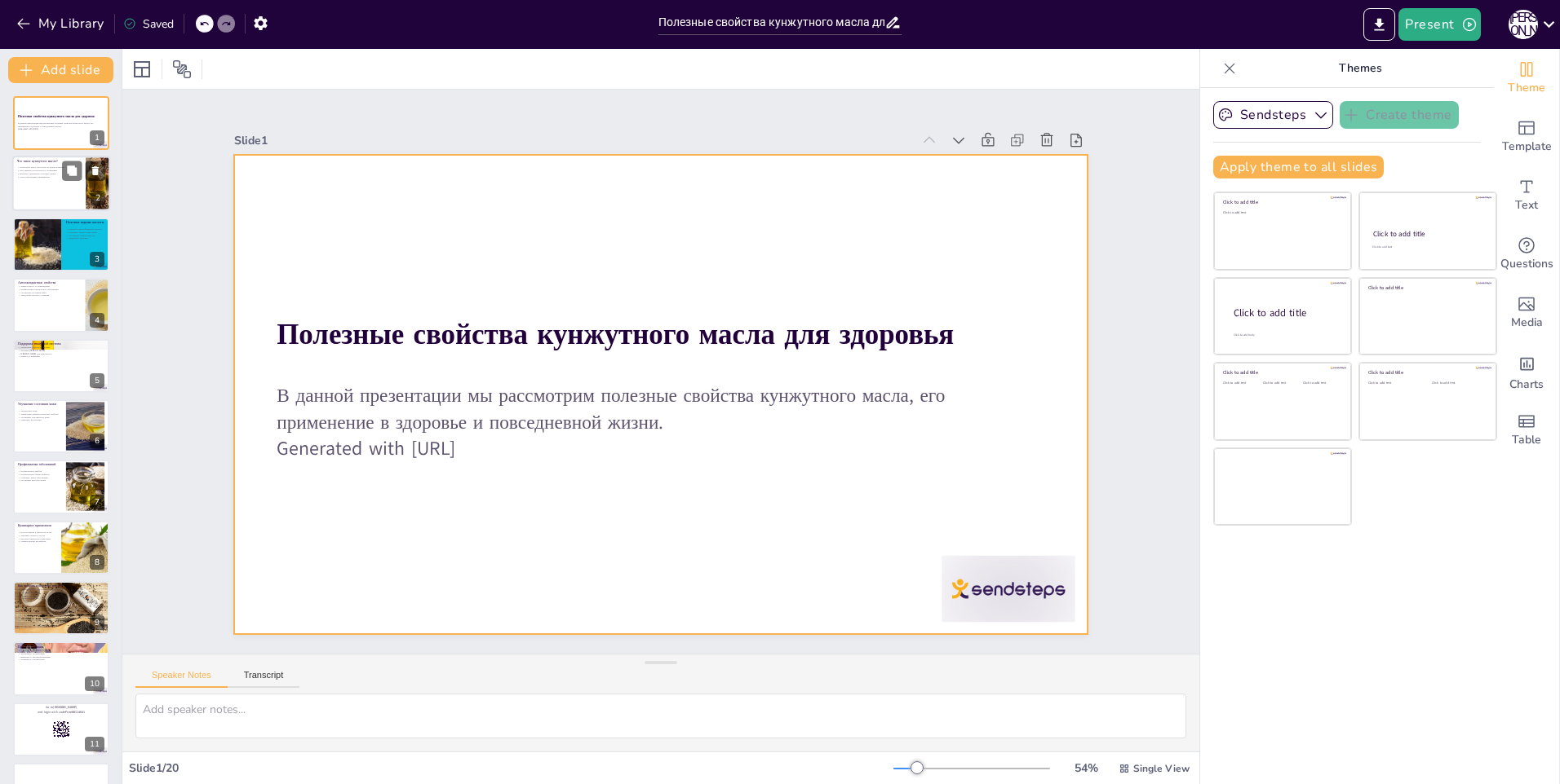
checkbox input "true"
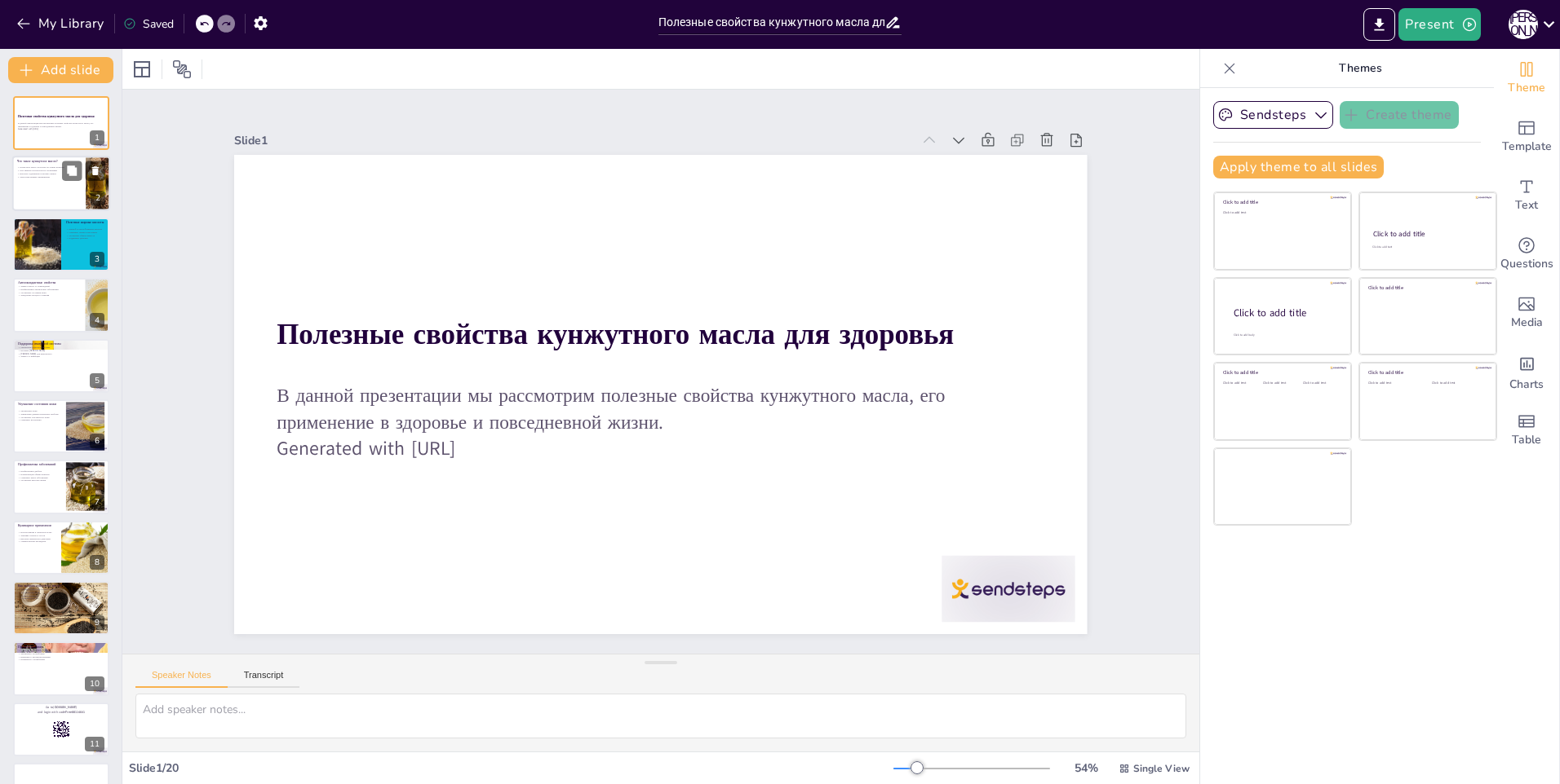
click at [43, 177] on p "Многочисленные применения" at bounding box center [49, 177] width 64 height 4
type textarea "Loremipsu dolor, sitametcon ad elits doeiusm, temporin utlabore etdoloremagn a …"
checkbox input "true"
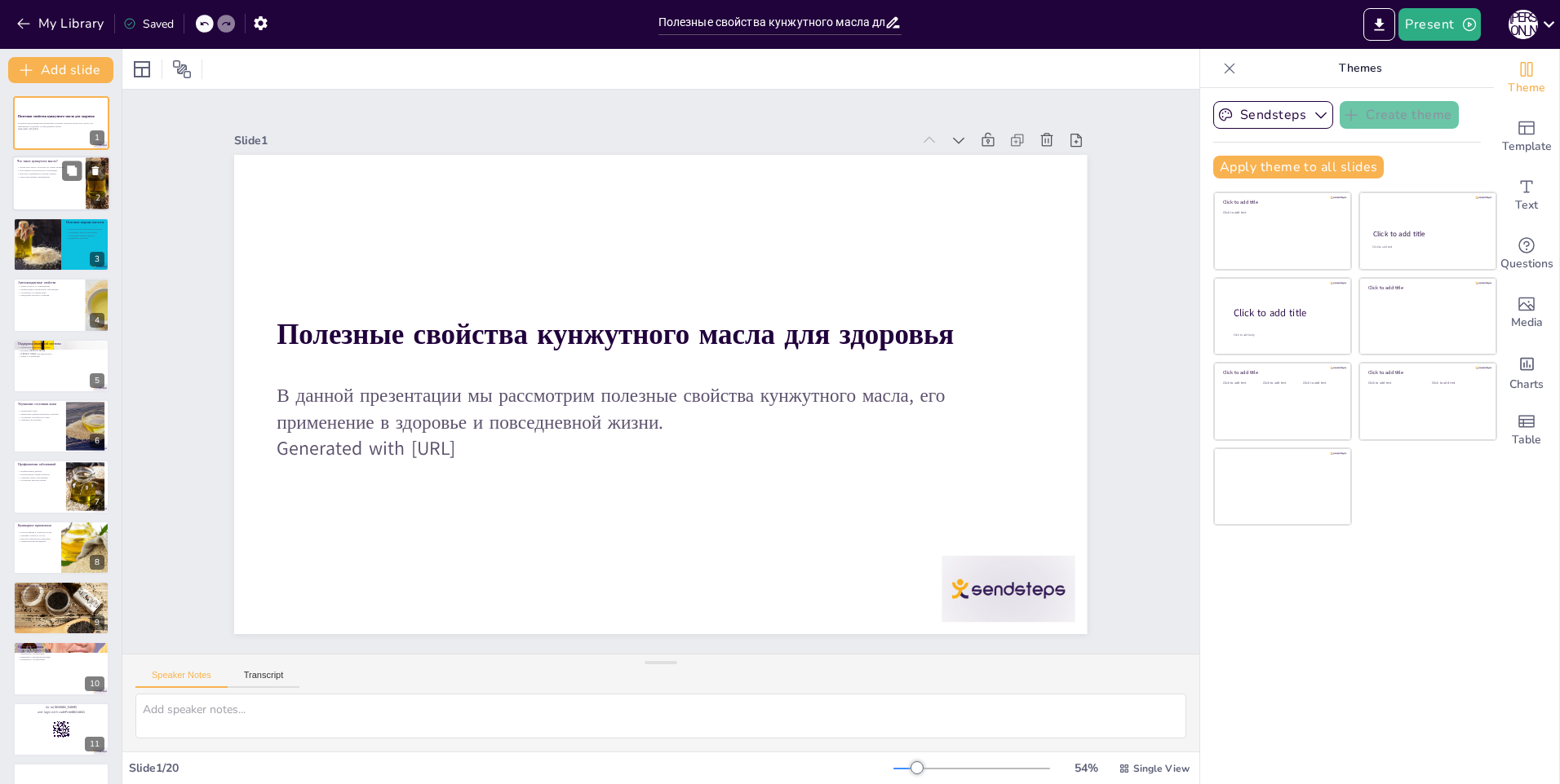
checkbox input "true"
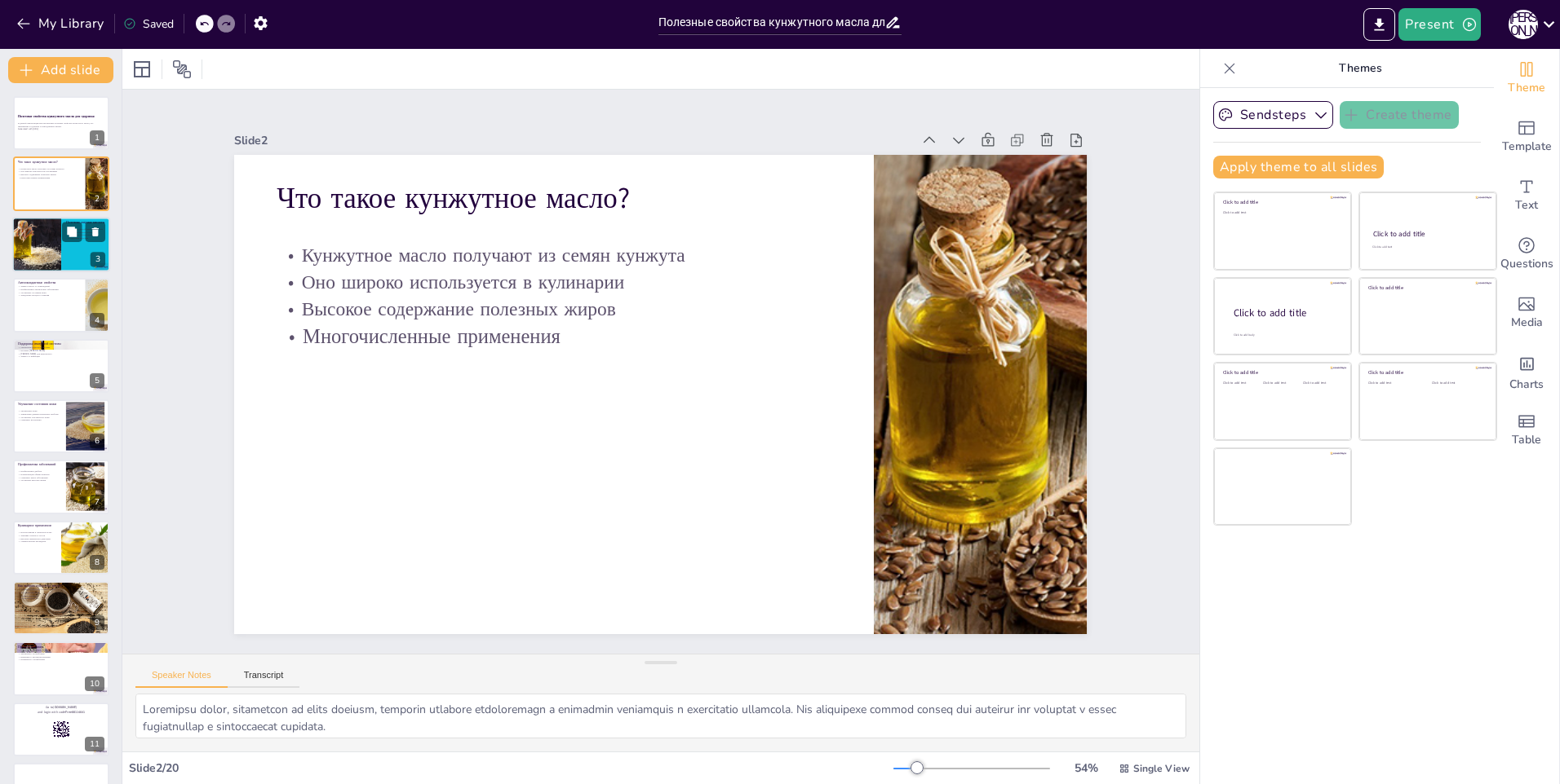
checkbox input "true"
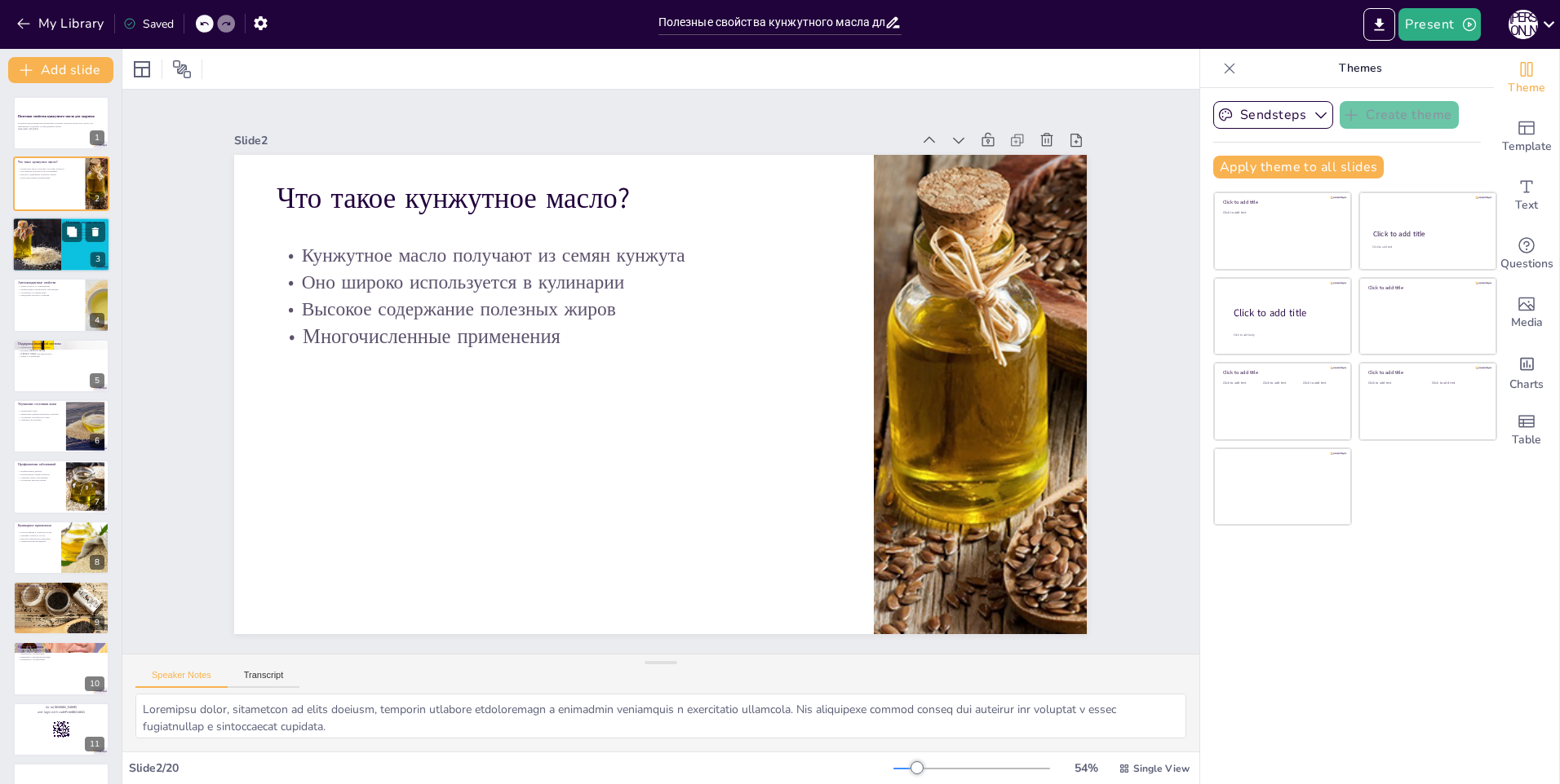
checkbox input "true"
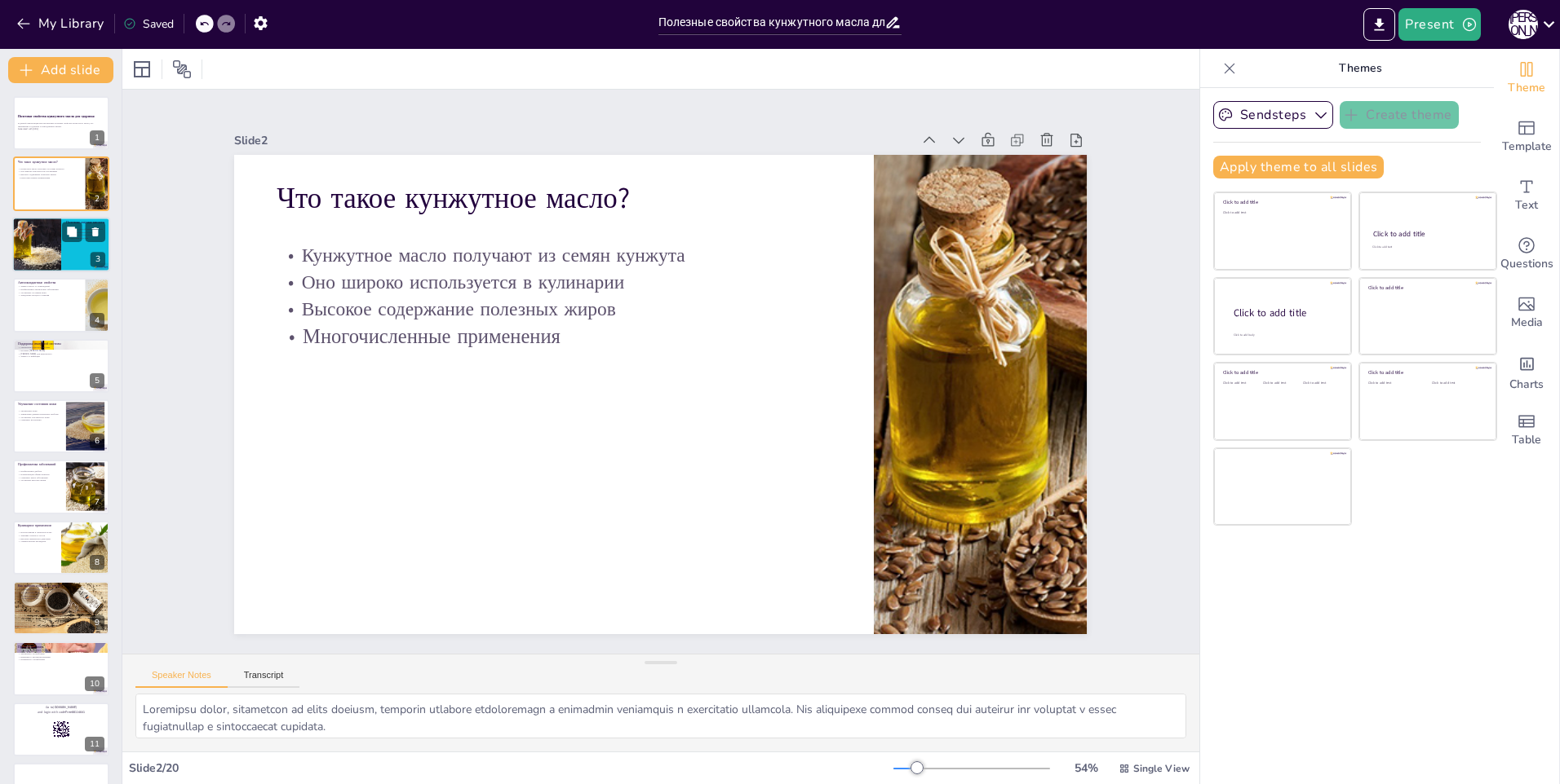
checkbox input "true"
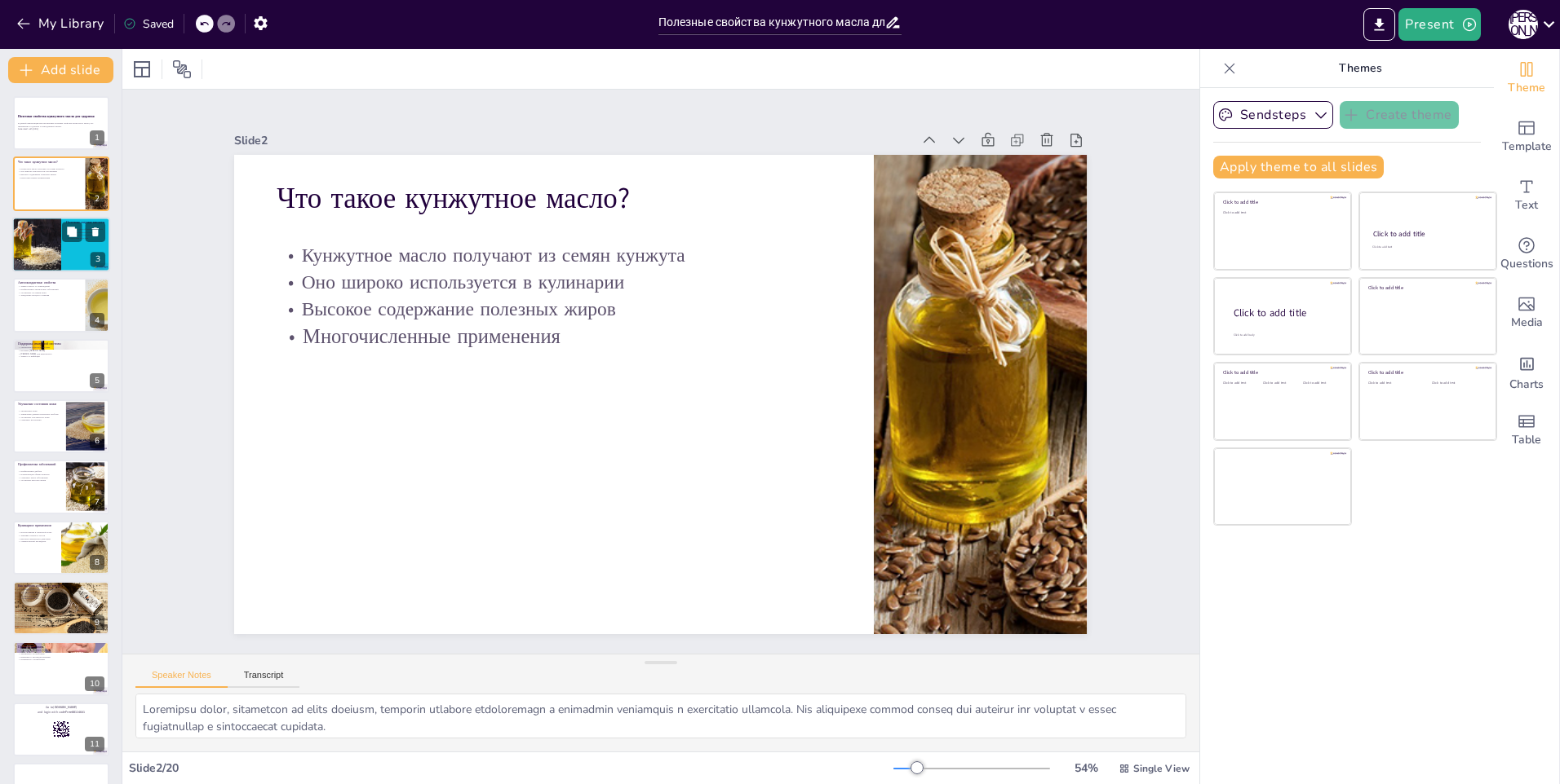
click at [52, 253] on div at bounding box center [36, 244] width 83 height 56
type textarea "Lorem-5 i dolor-8 sitame consect adipisci elitseddoeiu tem incididun, u laboree…"
checkbox input "true"
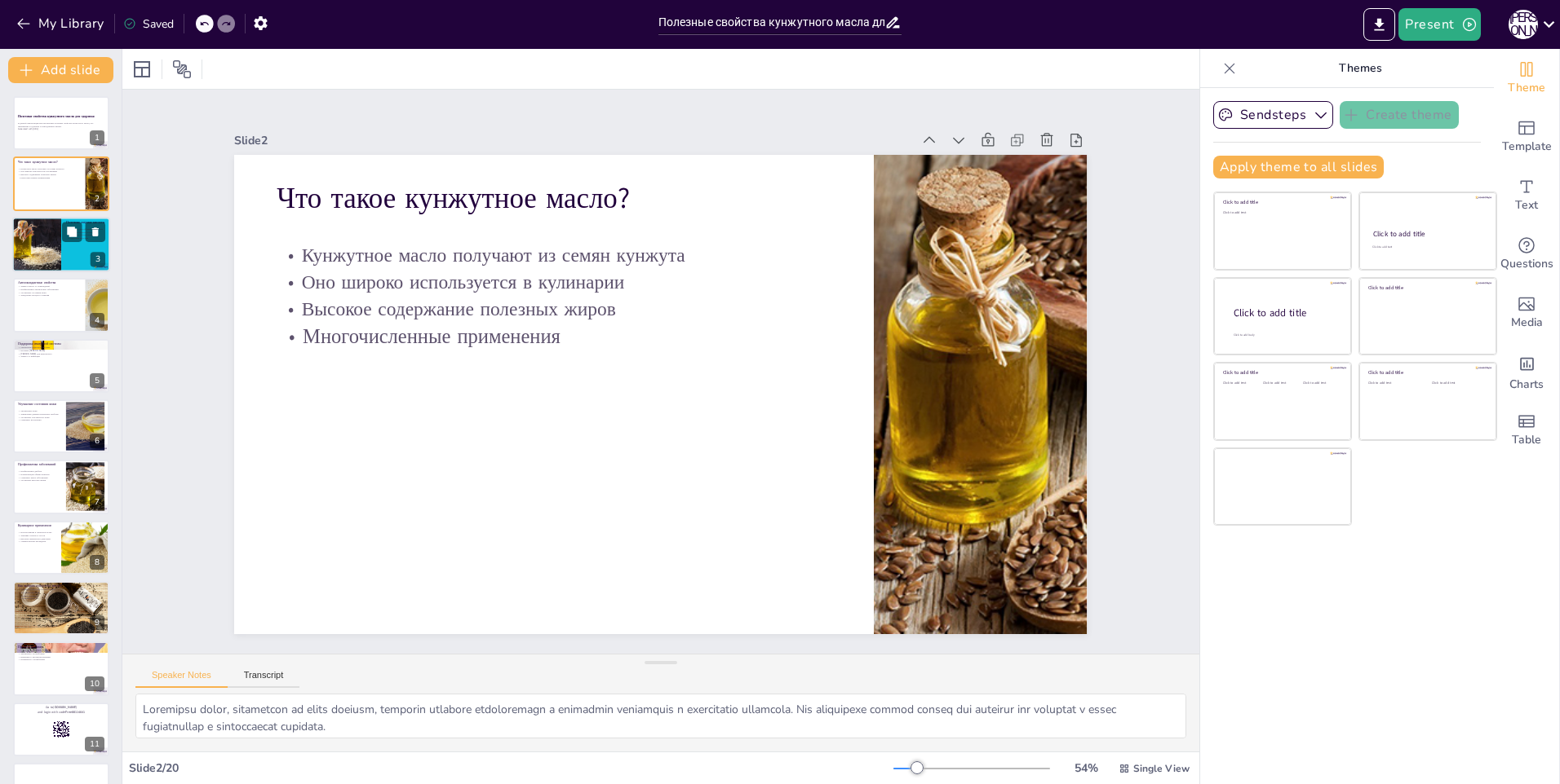
checkbox input "true"
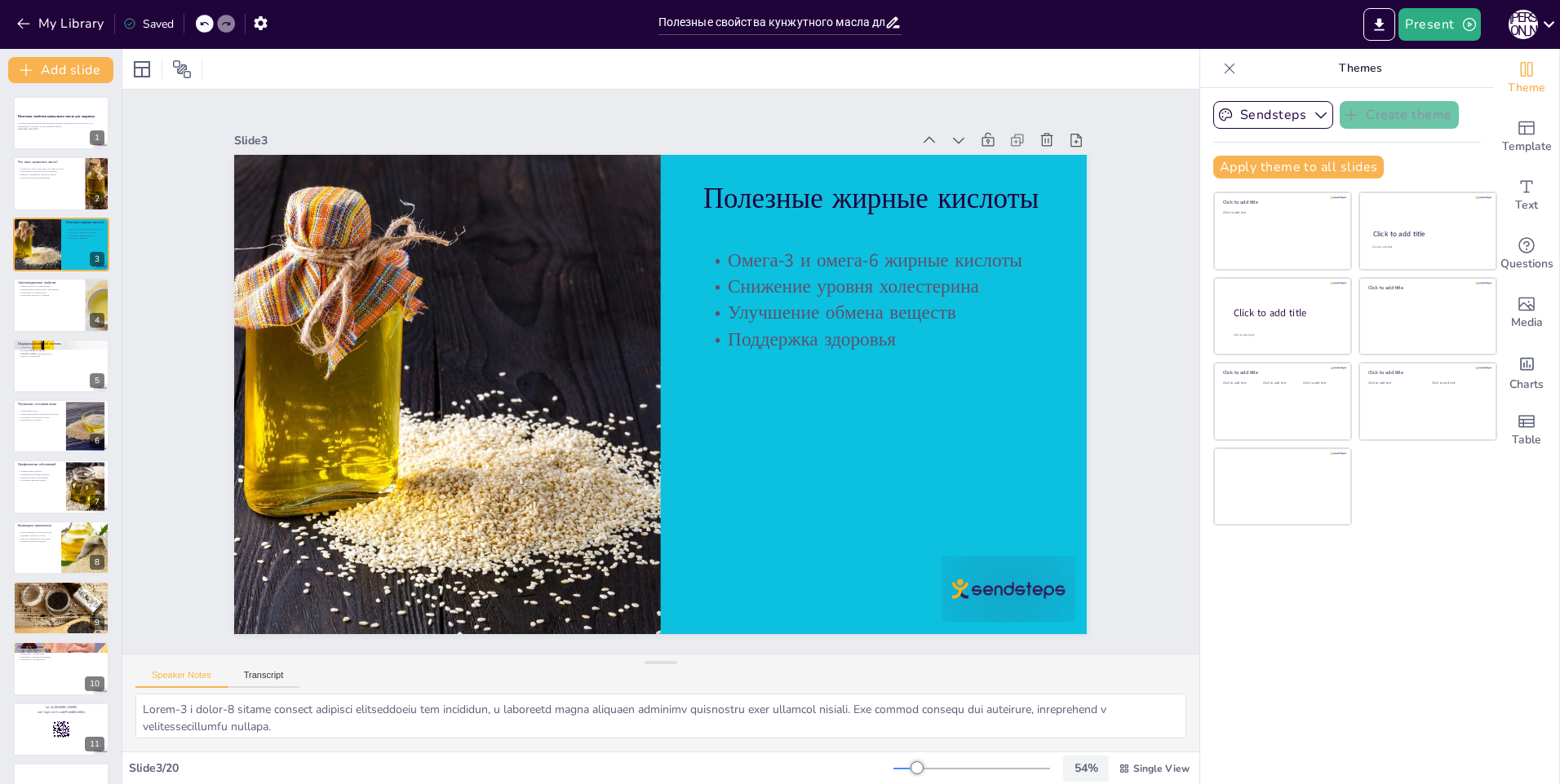
checkbox input "true"
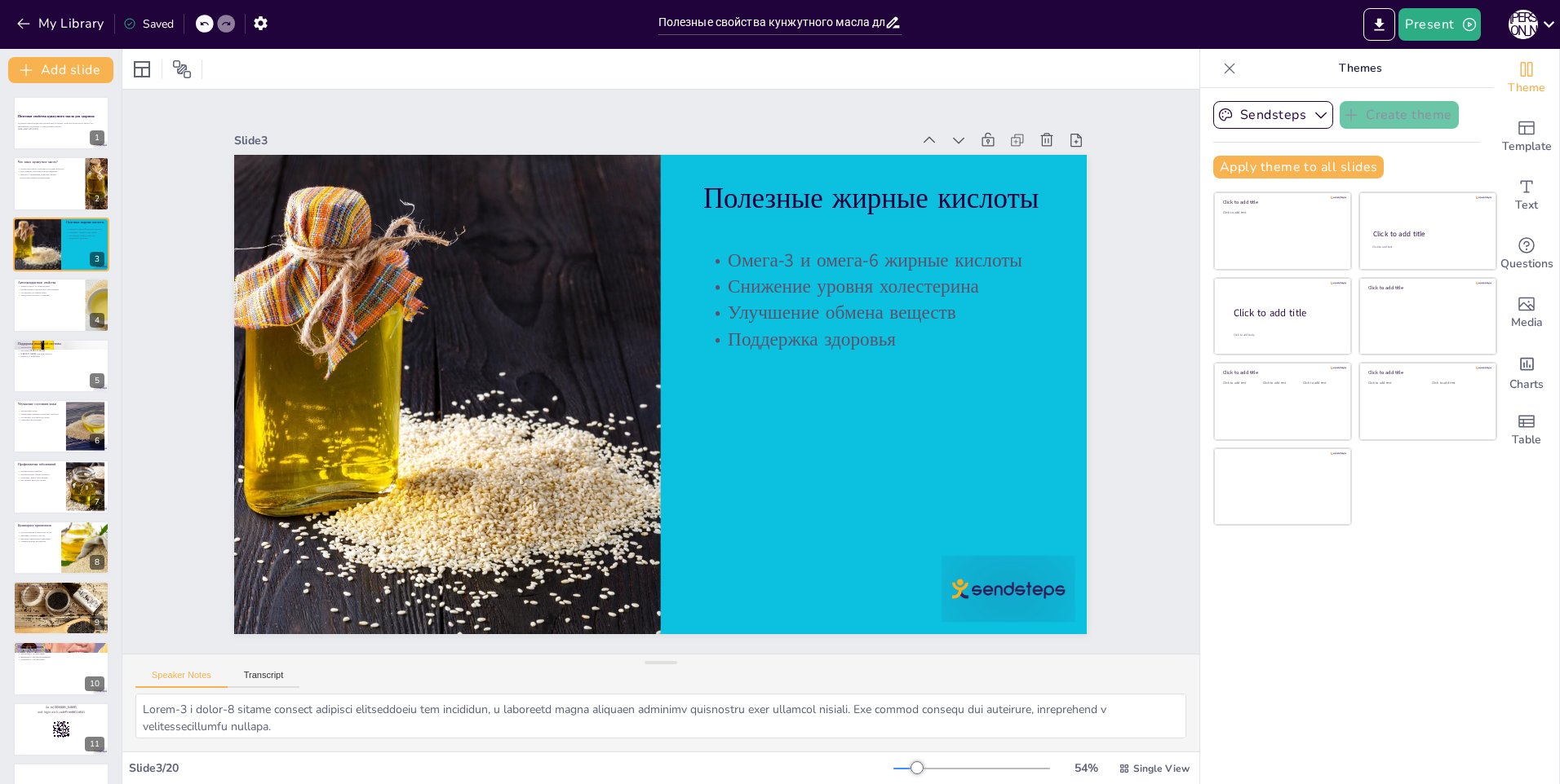
checkbox input "true"
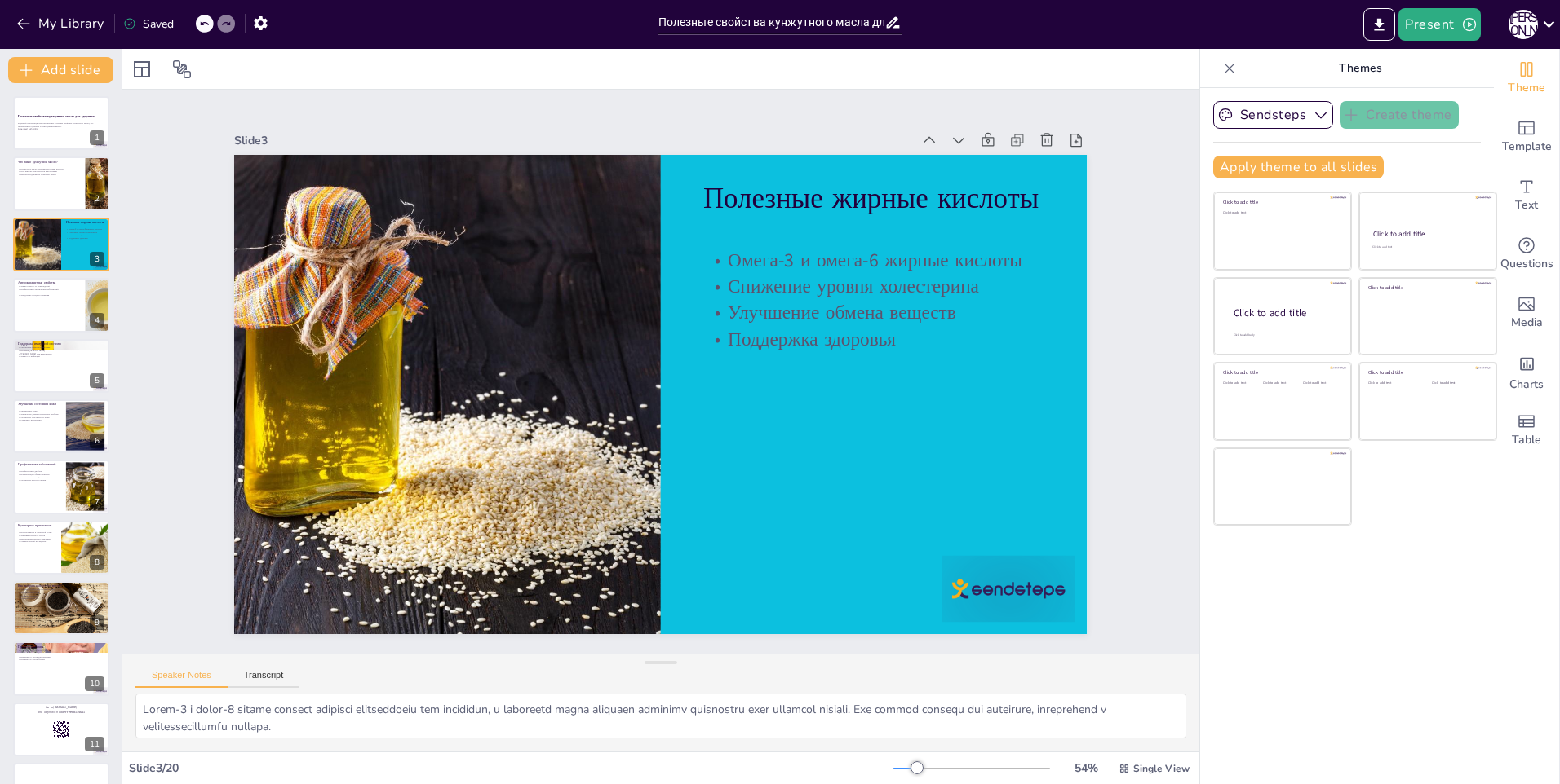
checkbox input "true"
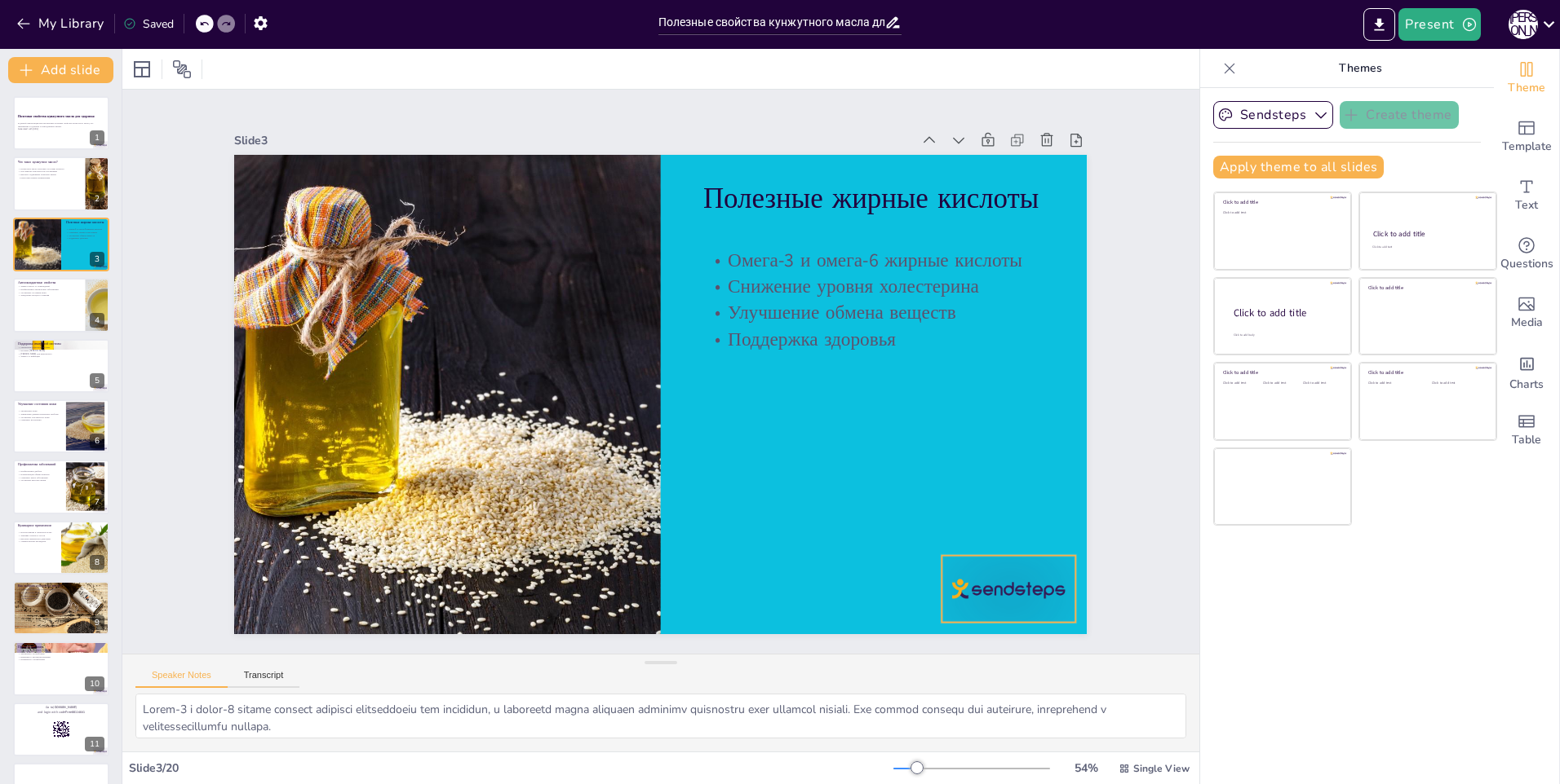
checkbox input "true"
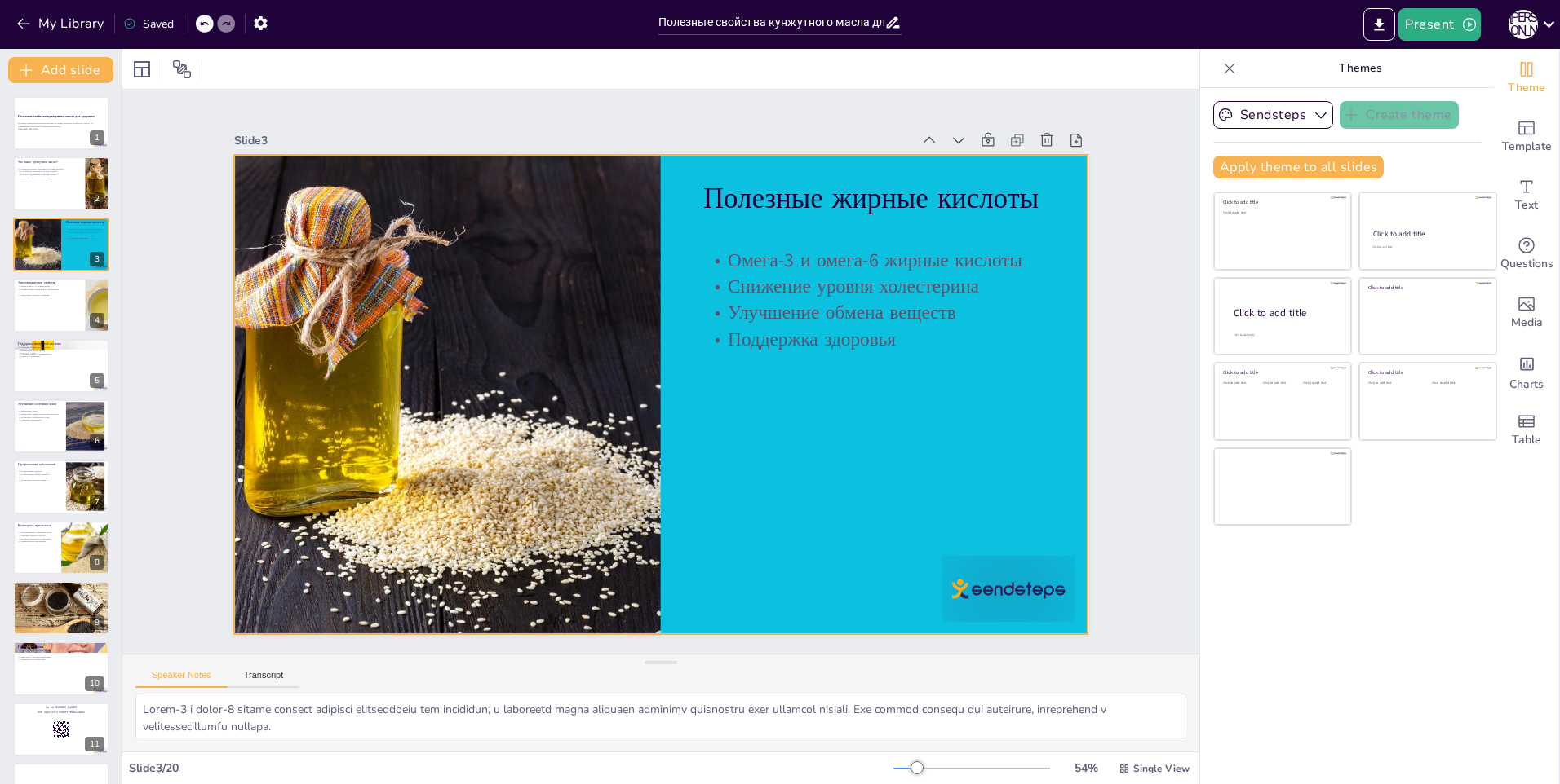
checkbox input "true"
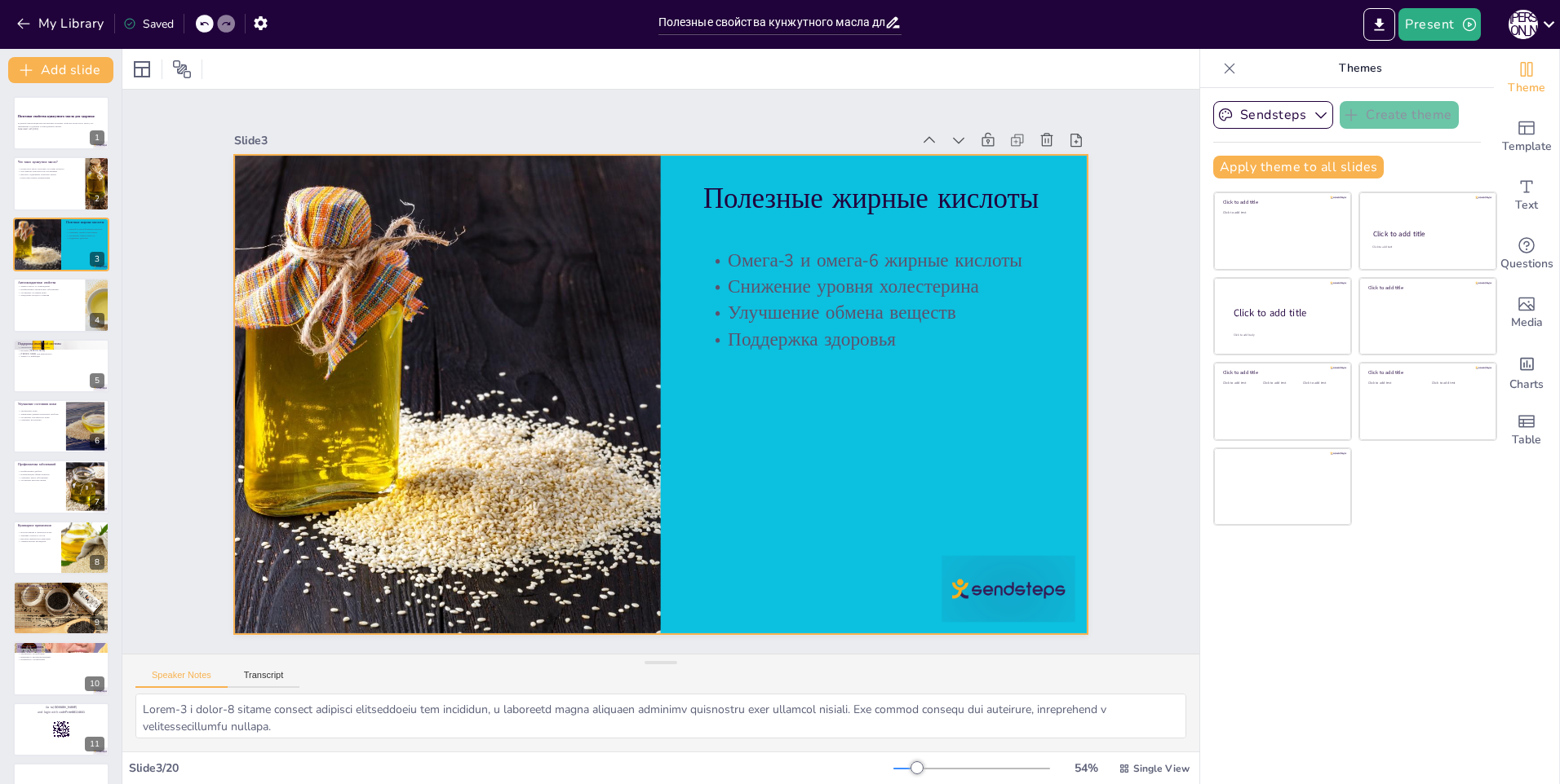
checkbox input "true"
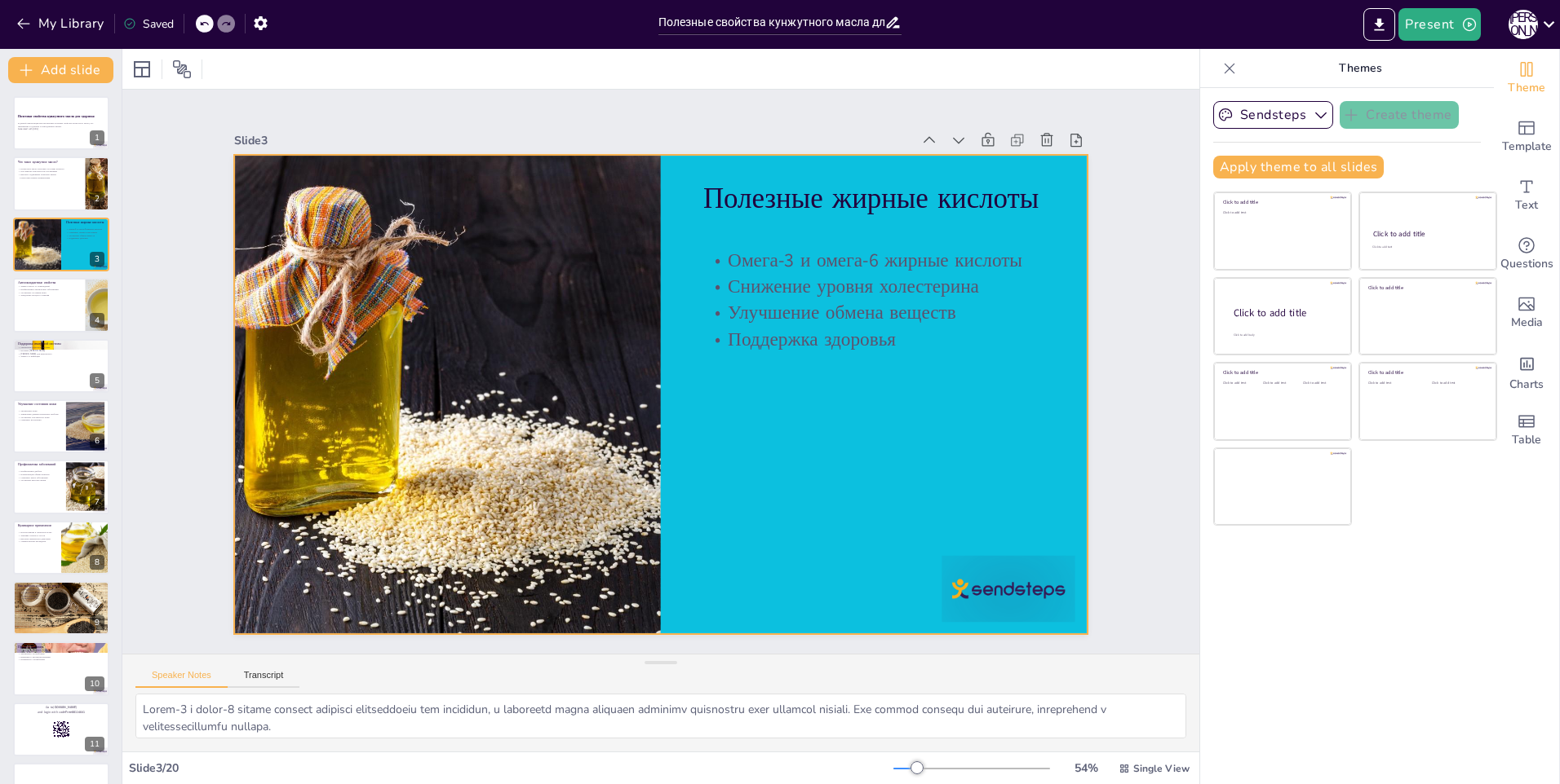
checkbox input "true"
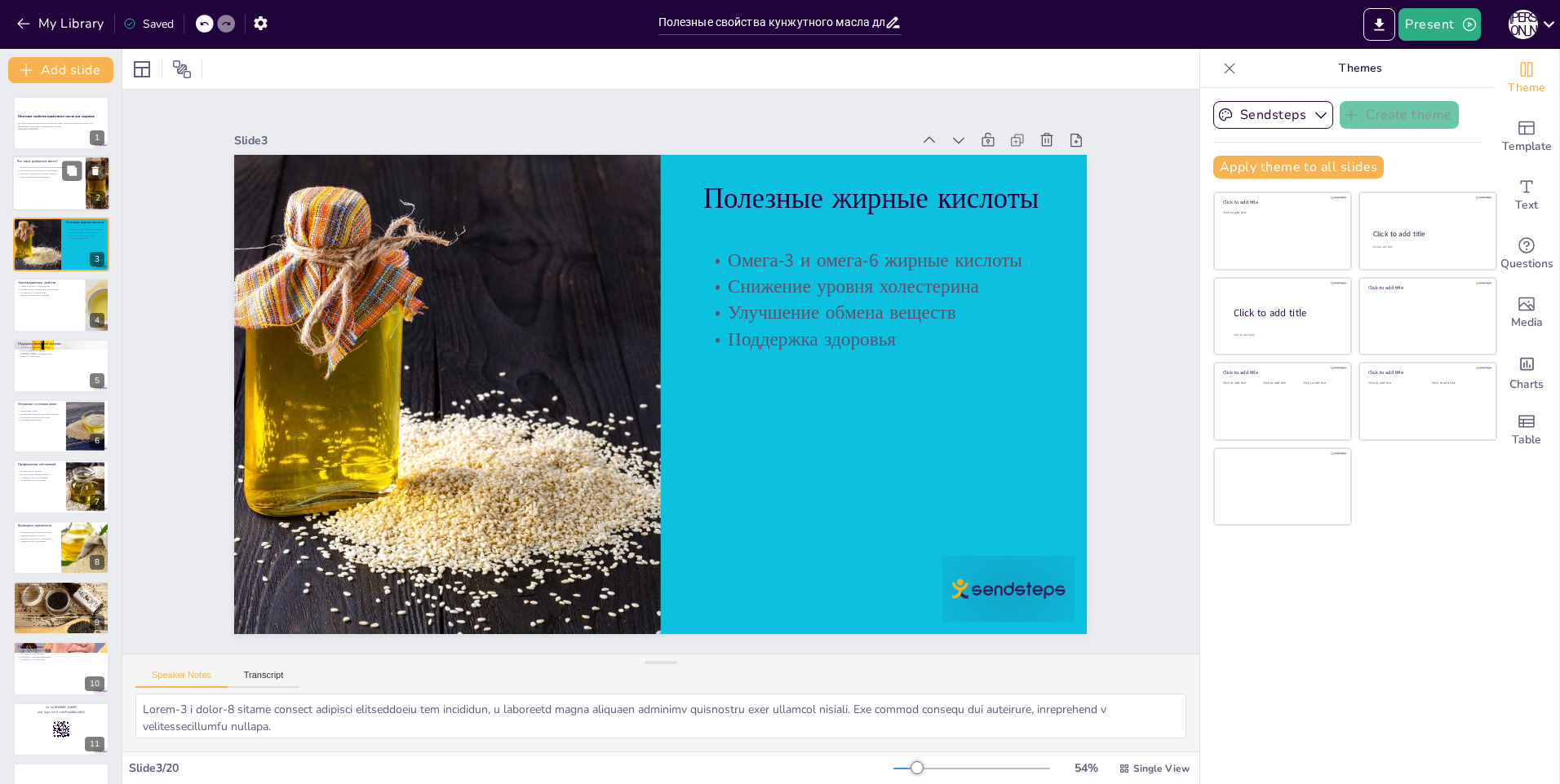
checkbox input "true"
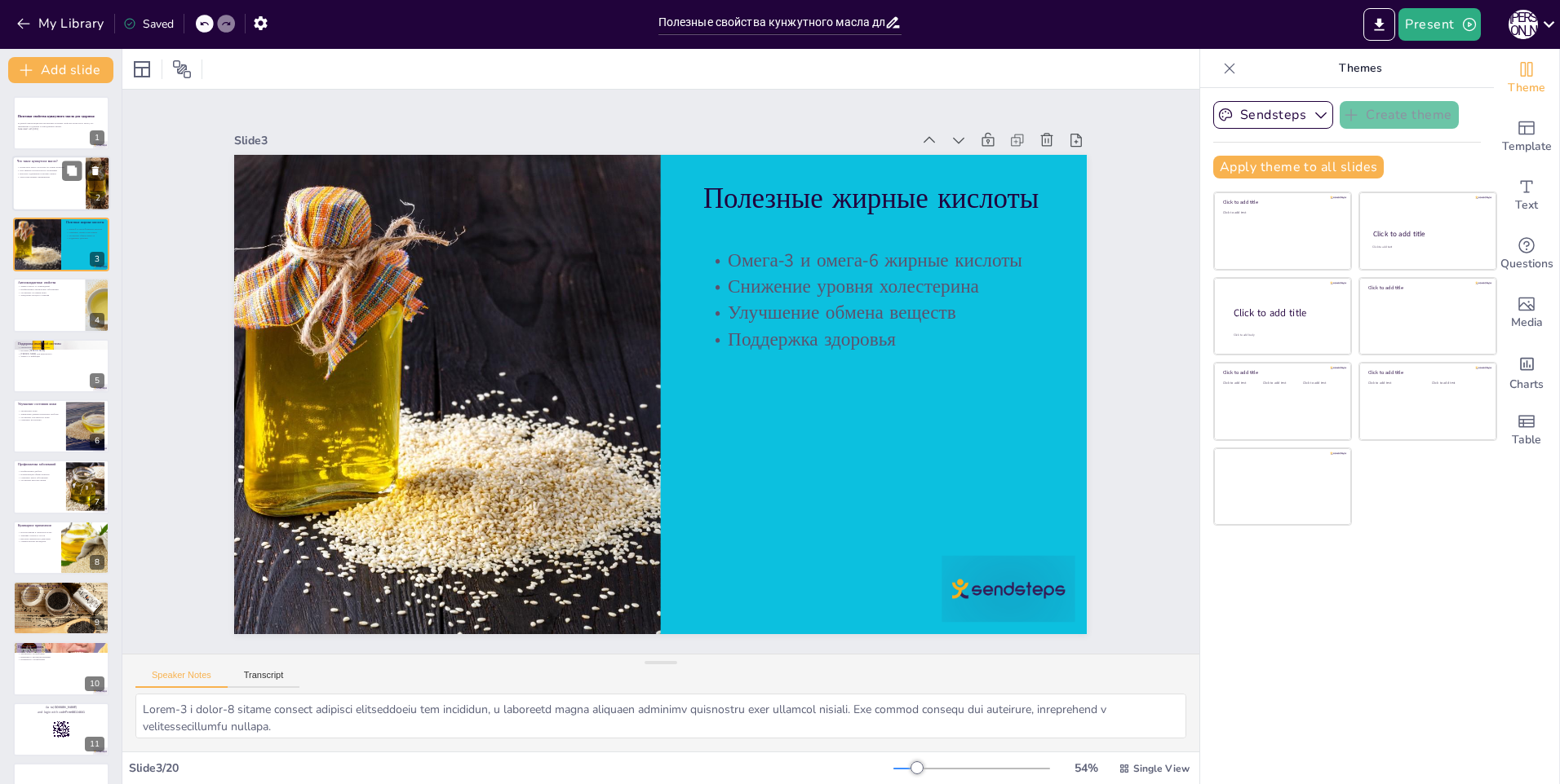
click at [18, 192] on div at bounding box center [61, 184] width 98 height 56
type textarea "Loremipsu dolor, sitametcon ad elits doeiusm, temporin utlabore etdoloremagn a …"
checkbox input "true"
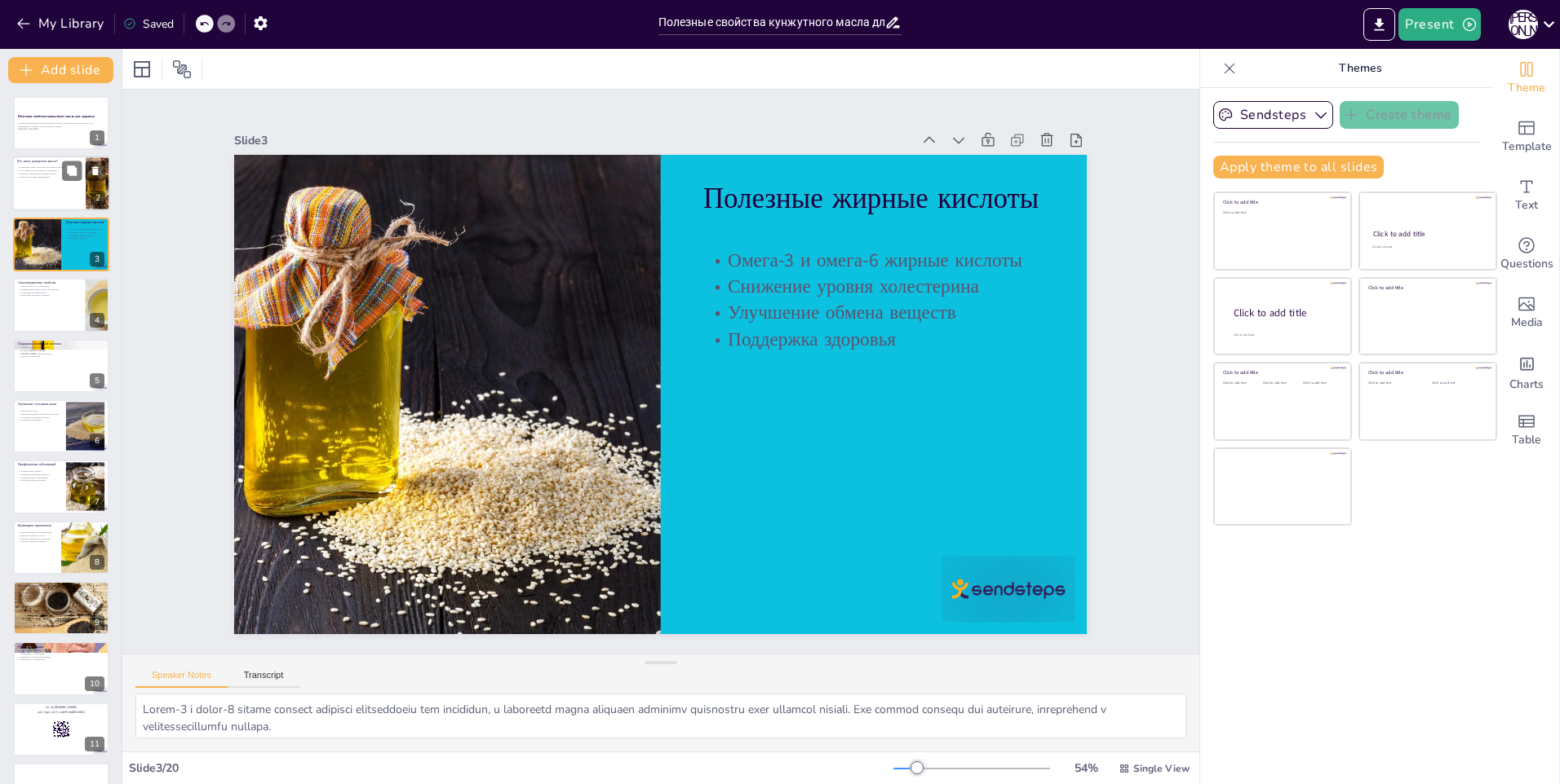
checkbox input "true"
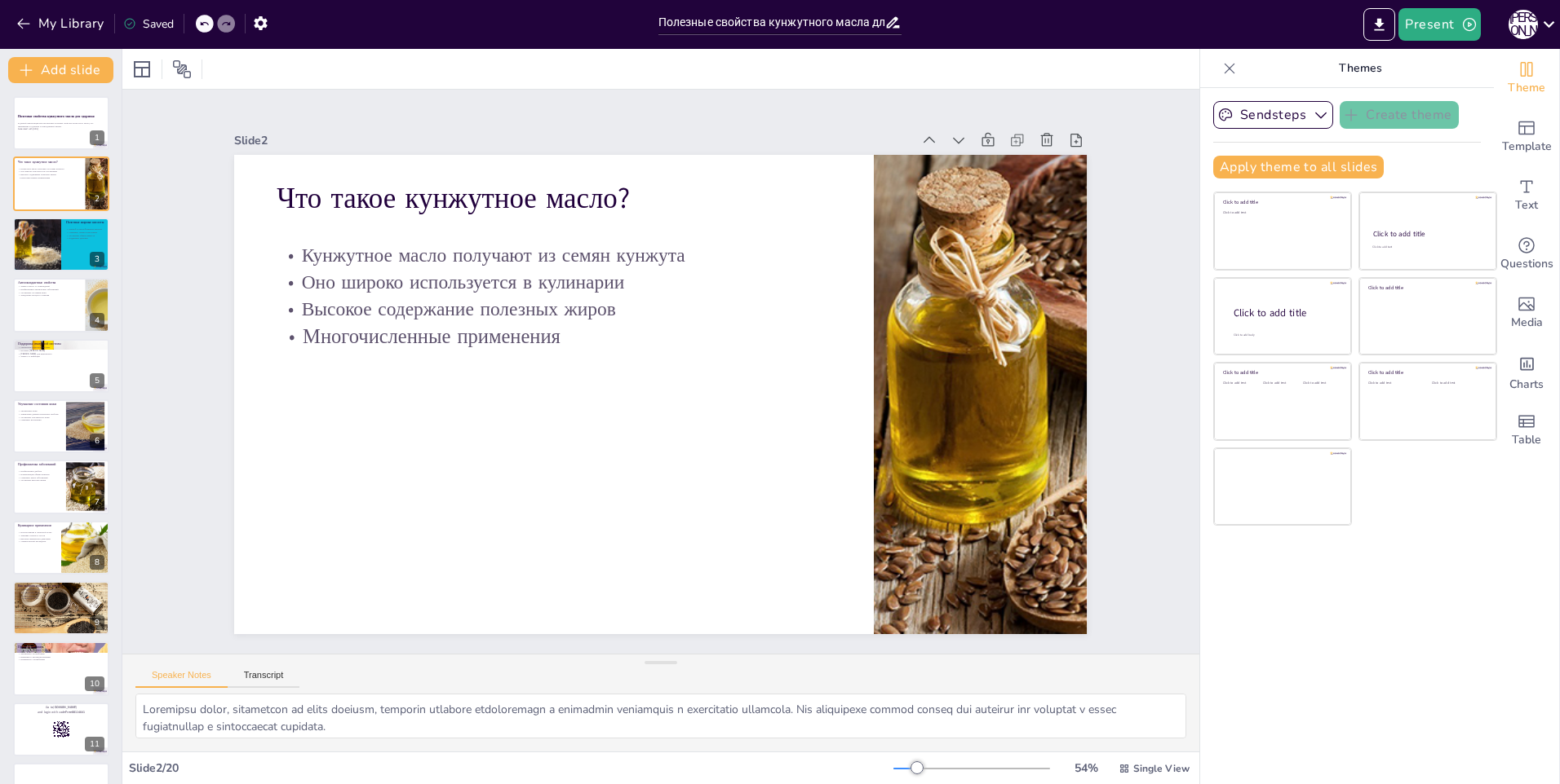
checkbox input "true"
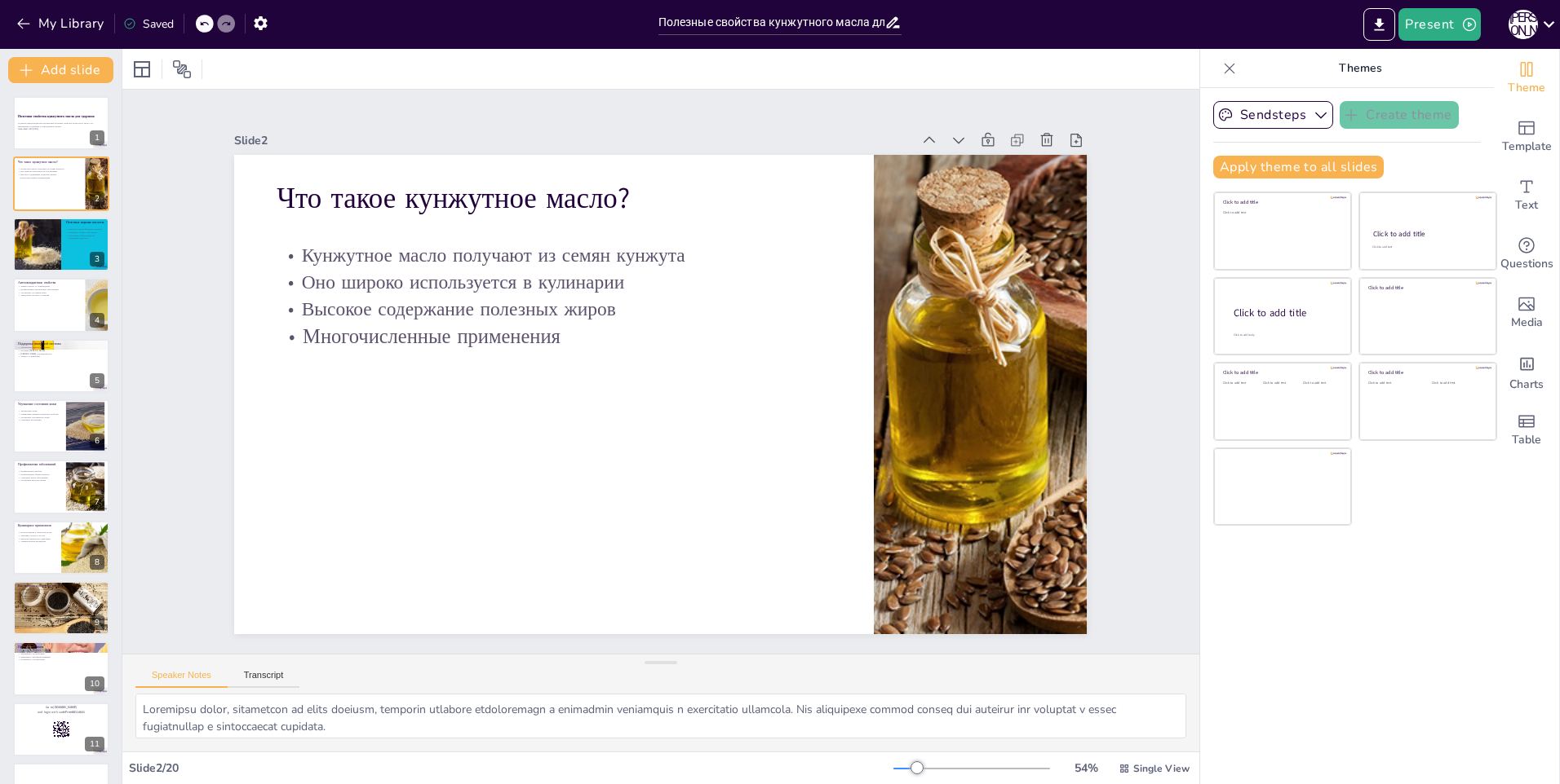
checkbox input "true"
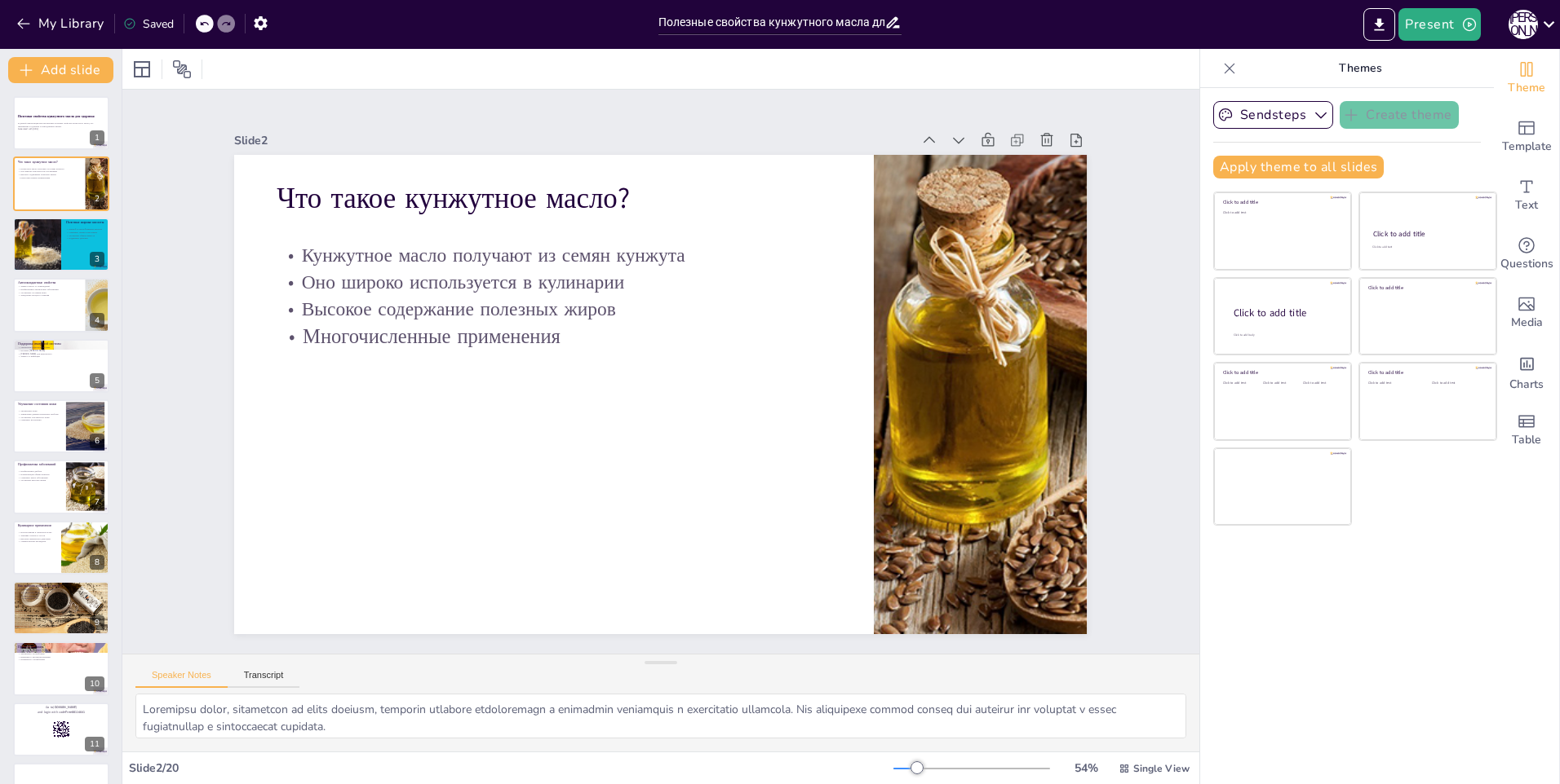
checkbox input "true"
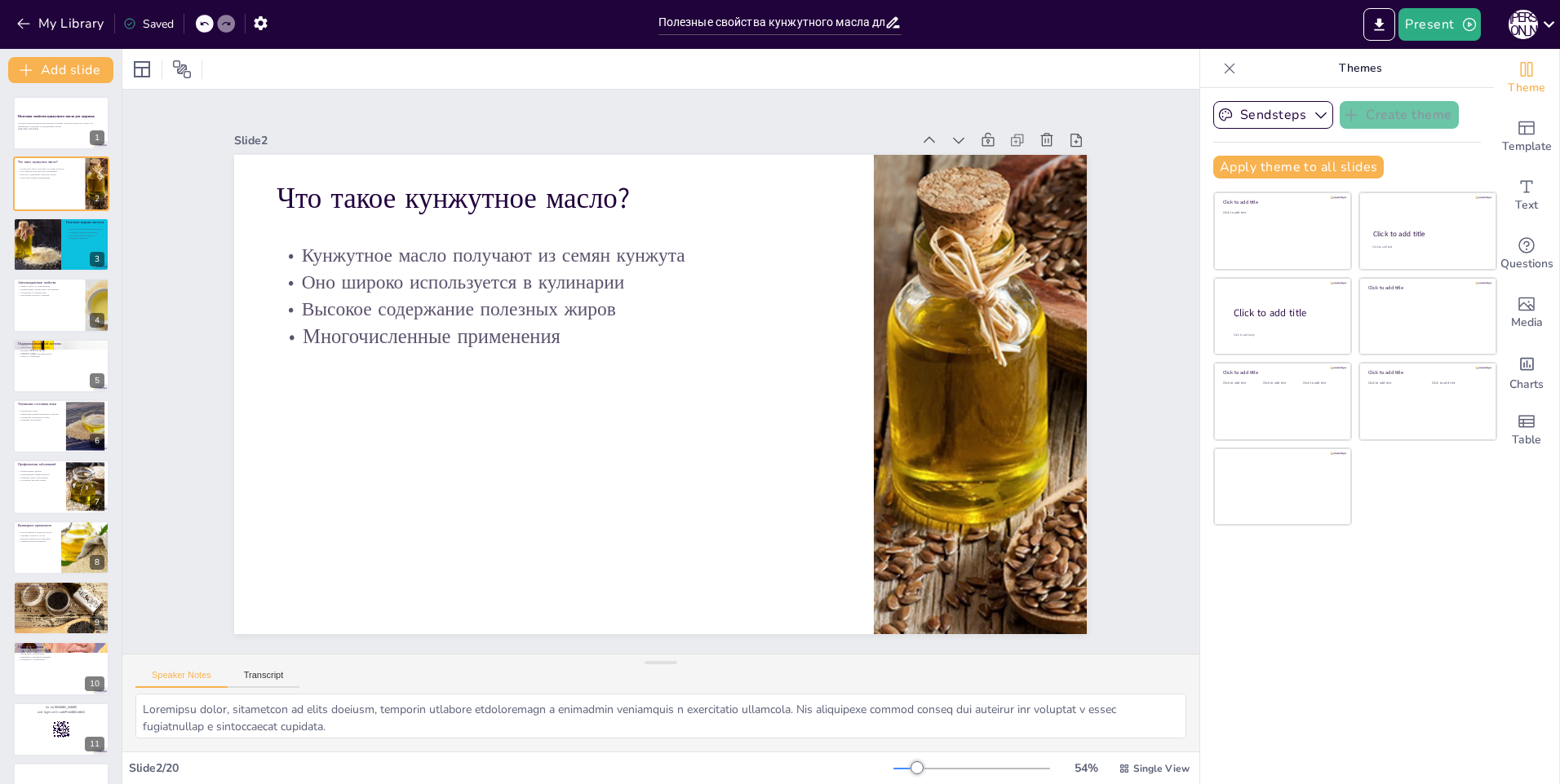
checkbox input "true"
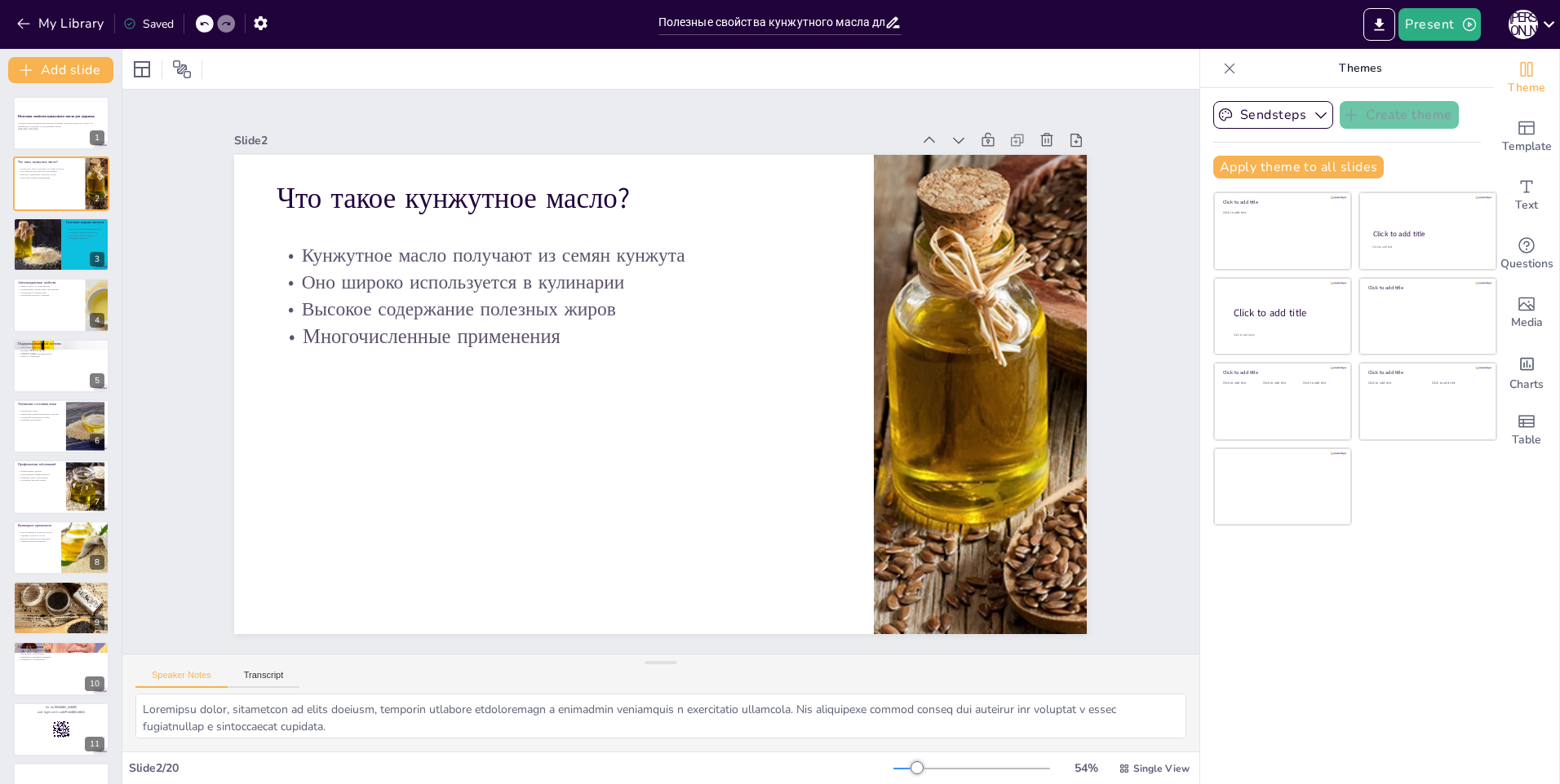
checkbox input "true"
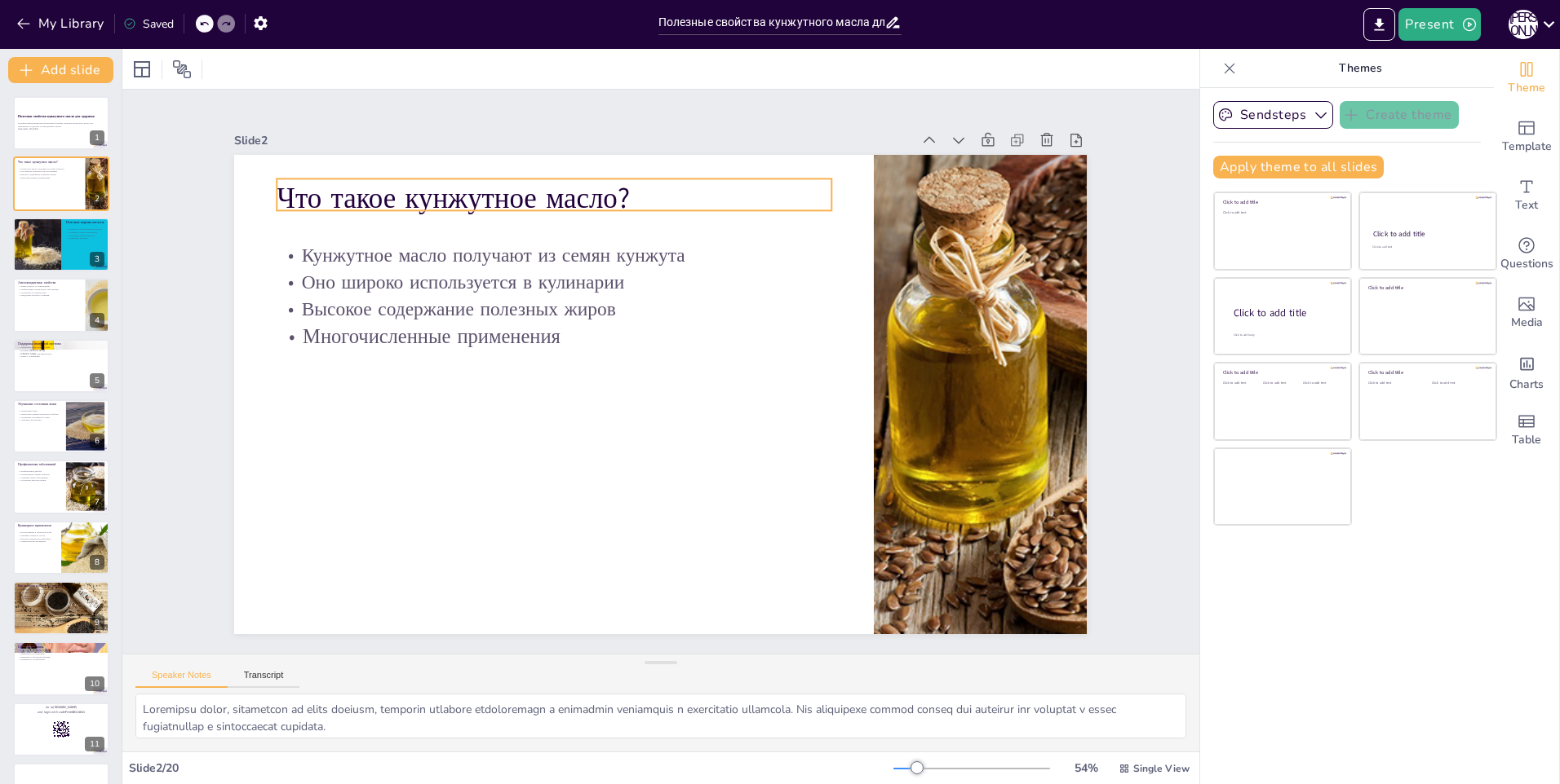
checkbox input "true"
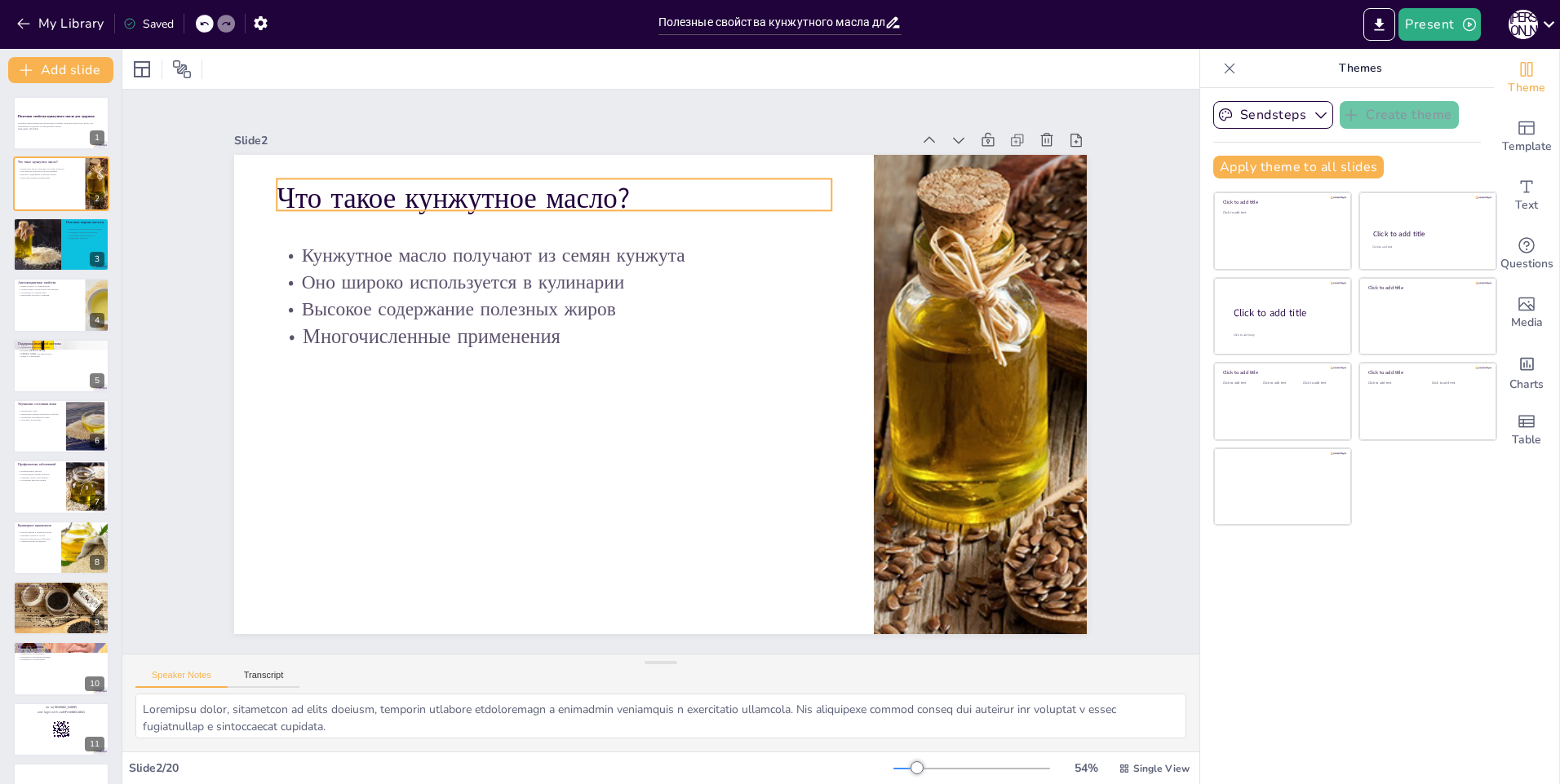
checkbox input "true"
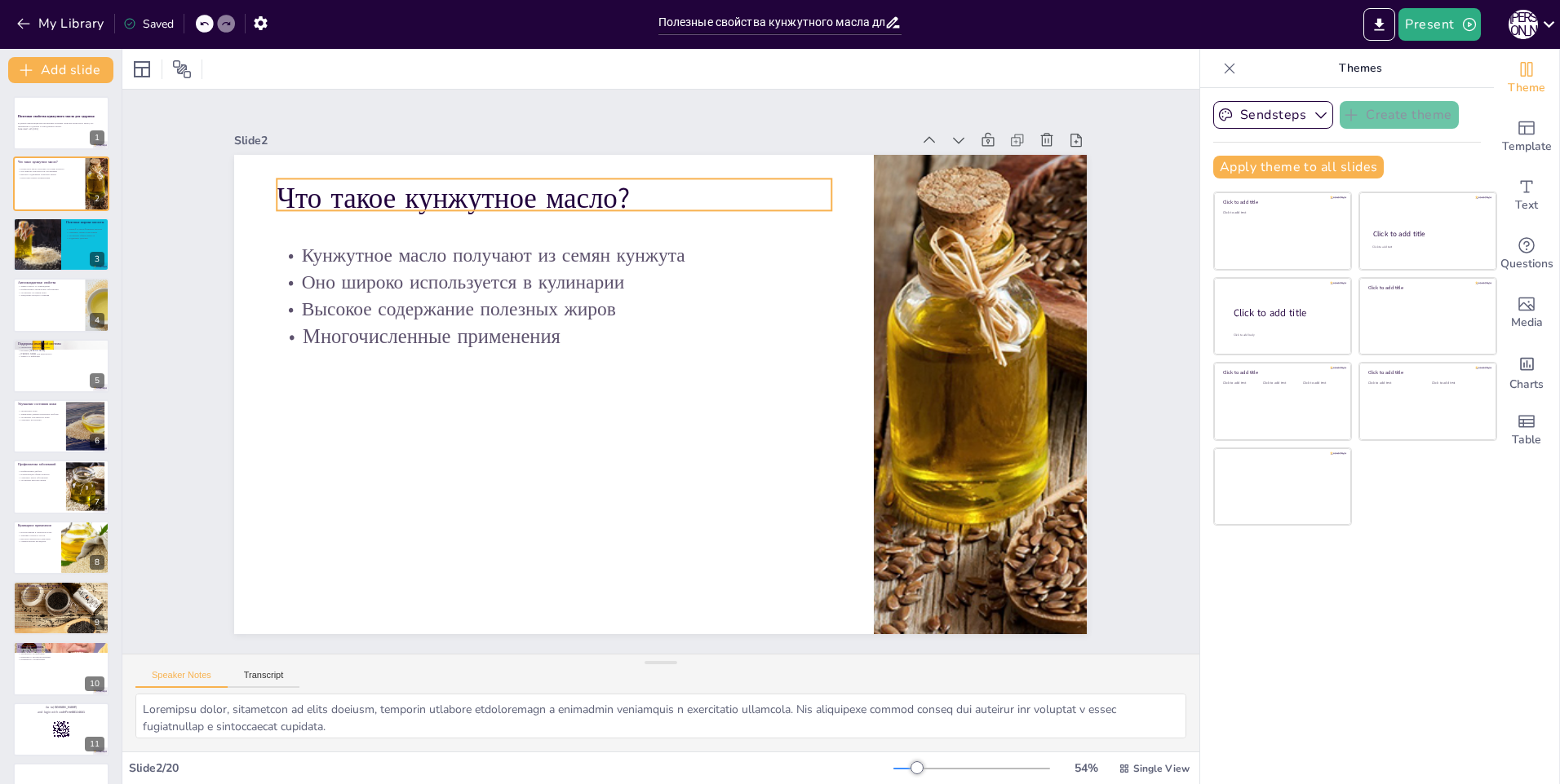
checkbox input "true"
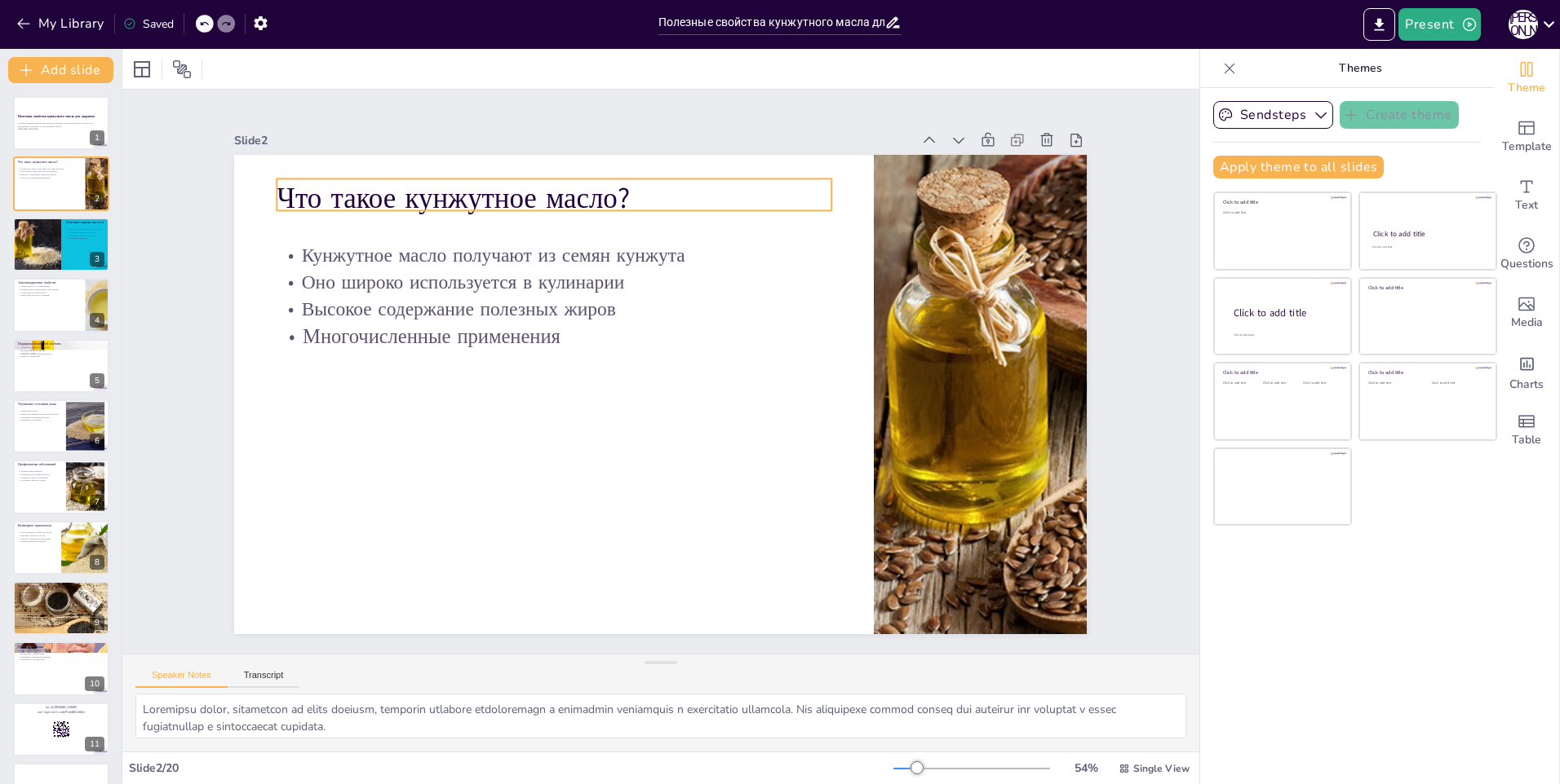
checkbox input "true"
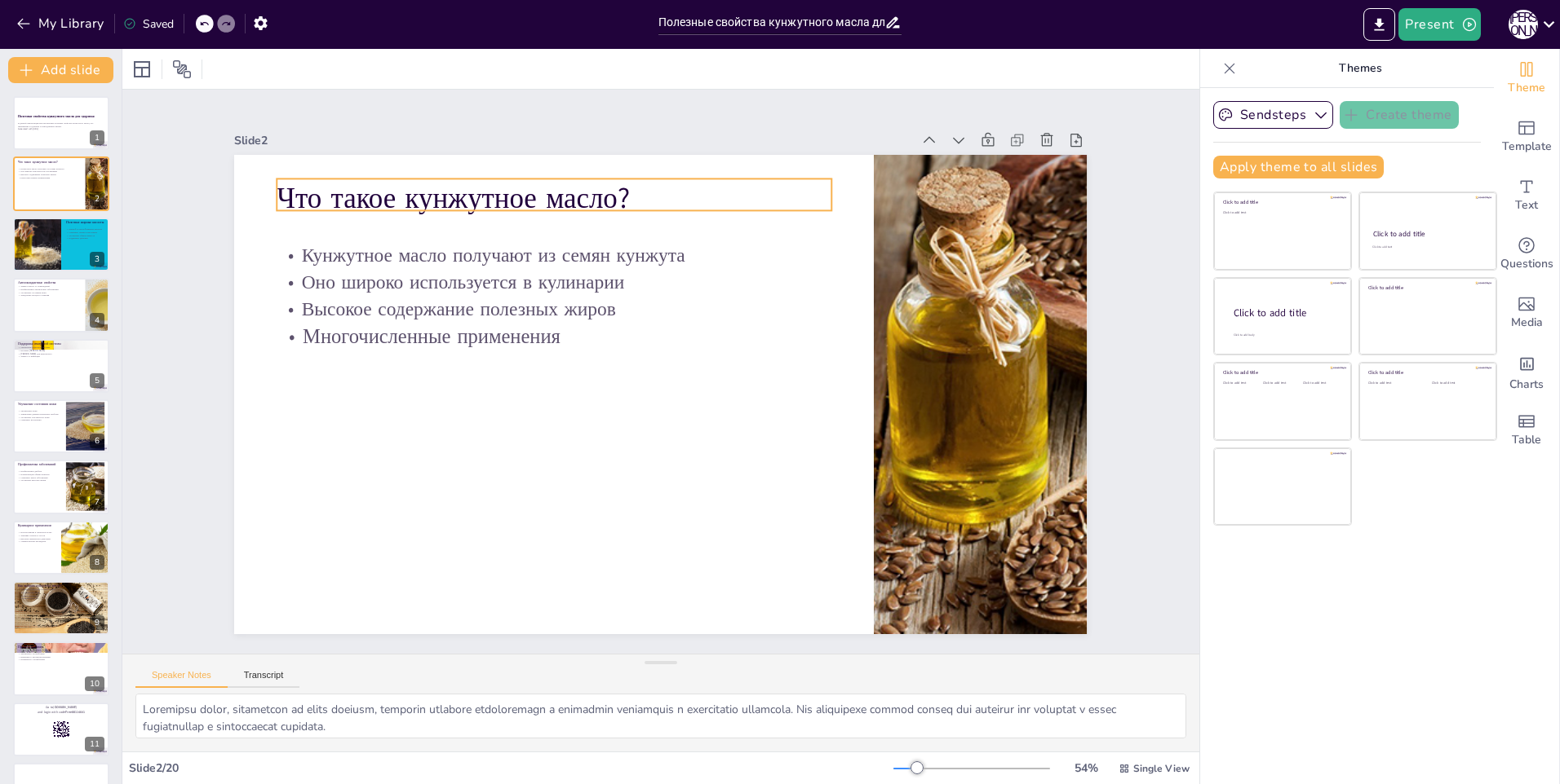
checkbox input "true"
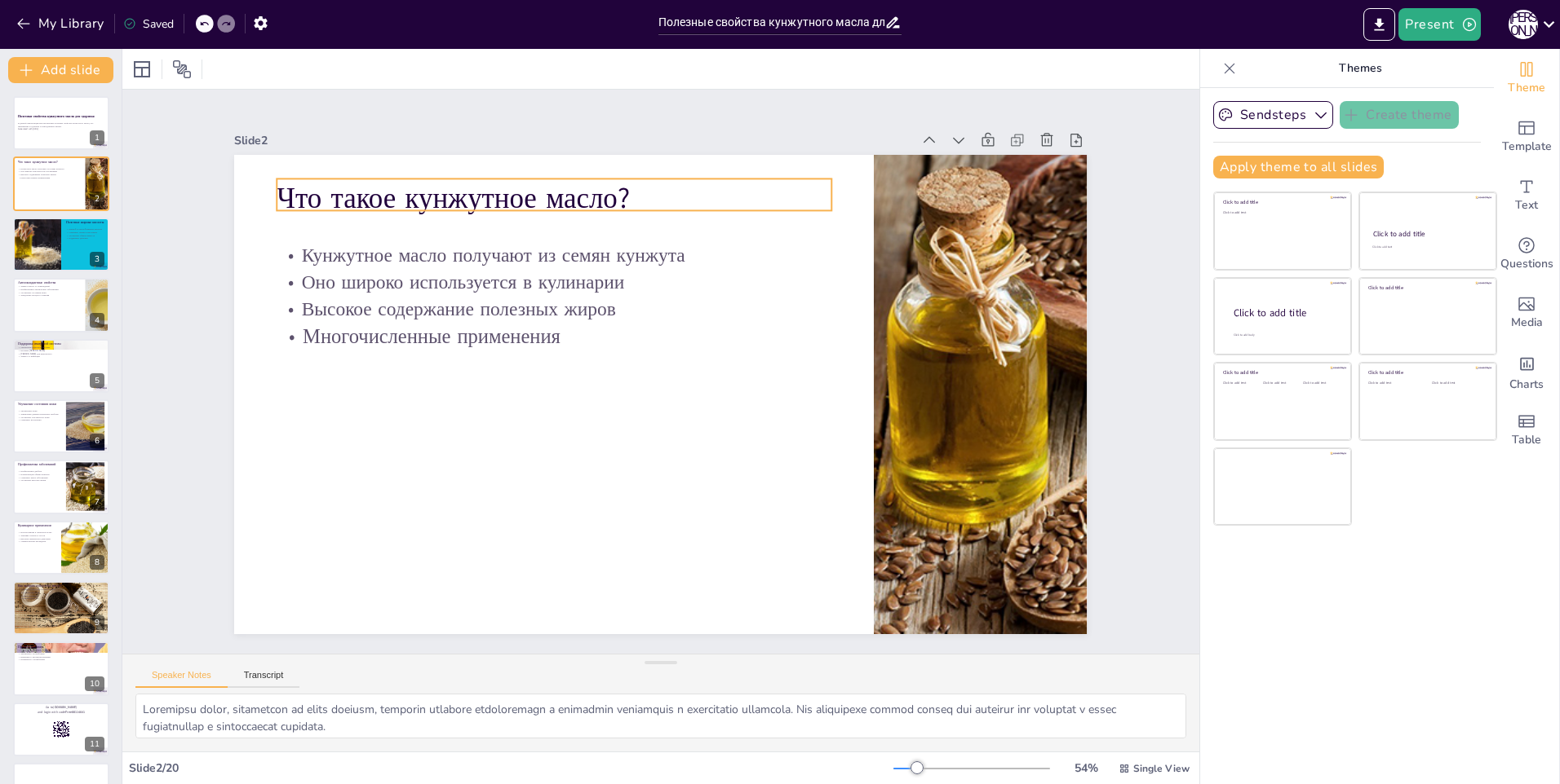
checkbox input "true"
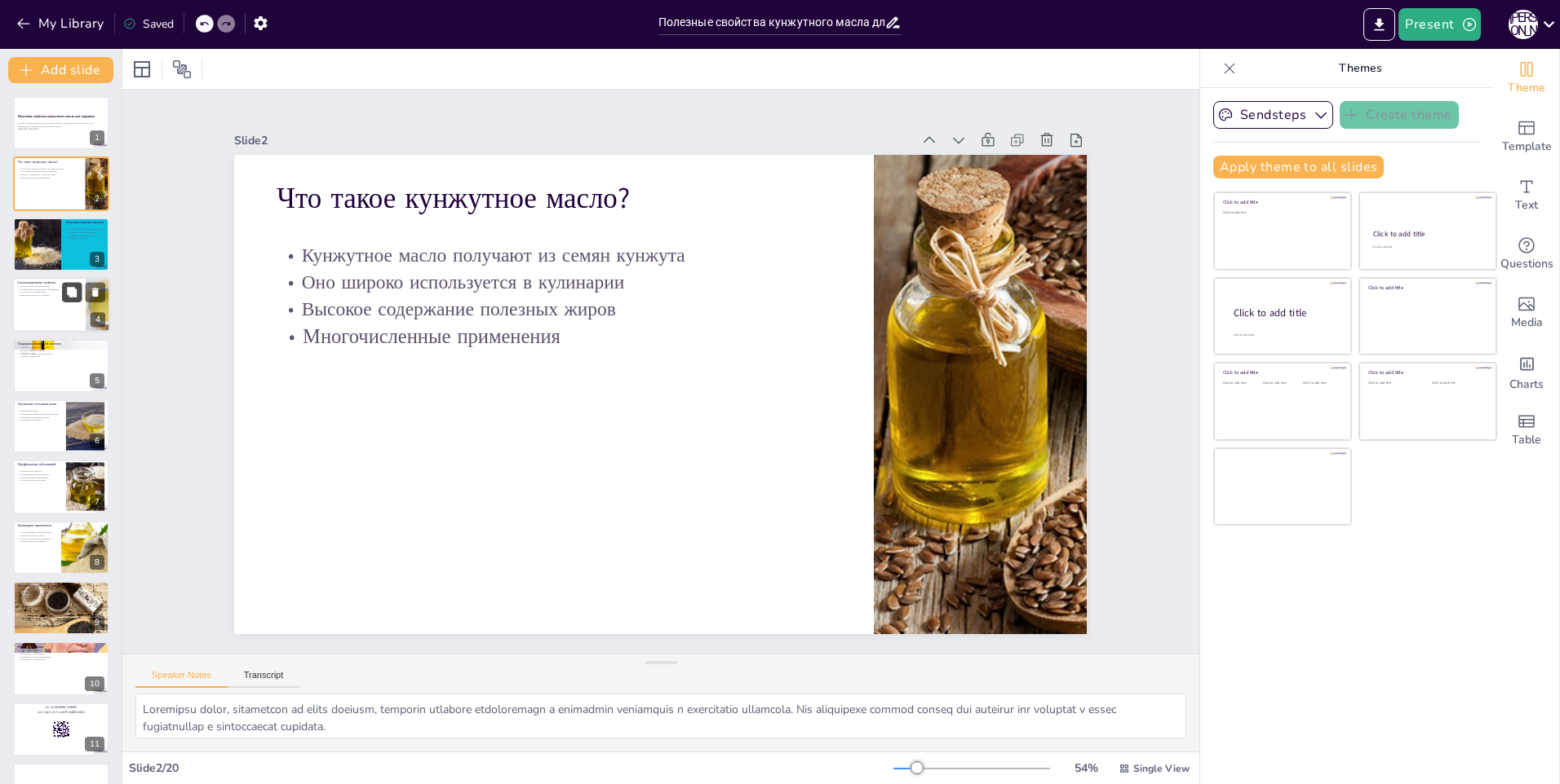
click at [71, 298] on button at bounding box center [72, 293] width 19 height 19
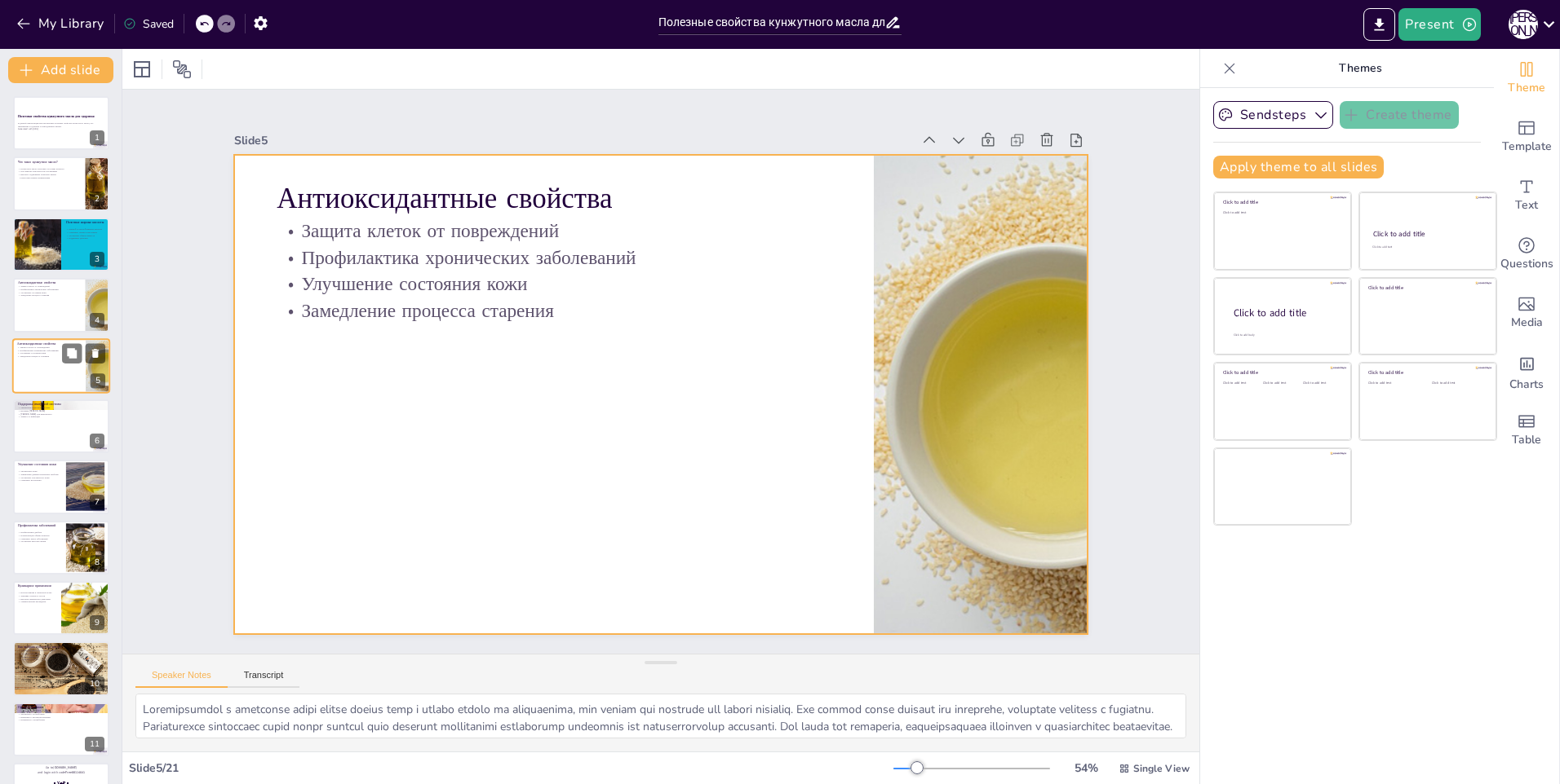
click at [48, 365] on div at bounding box center [61, 365] width 98 height 56
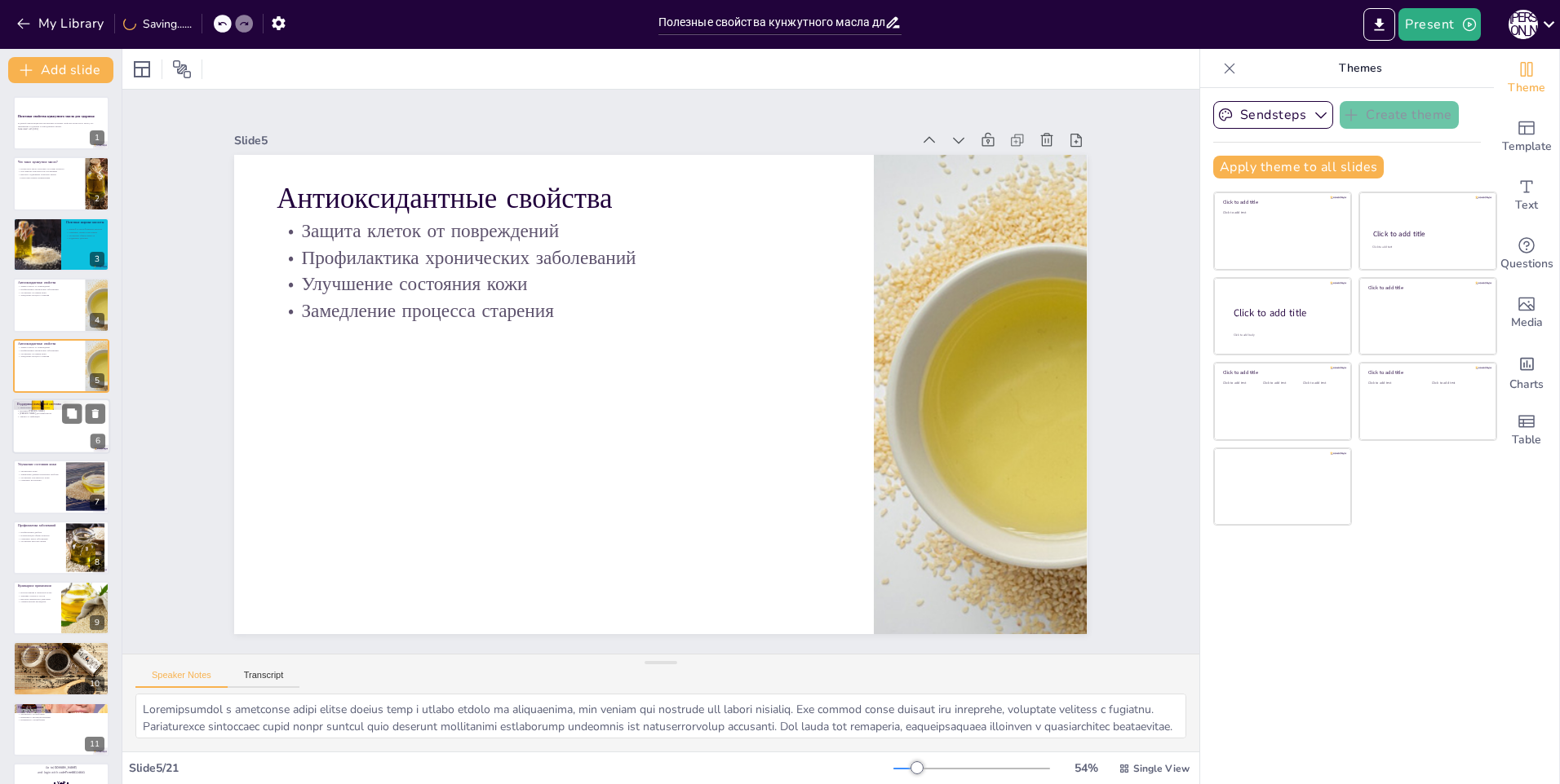
click at [47, 441] on div at bounding box center [61, 427] width 98 height 56
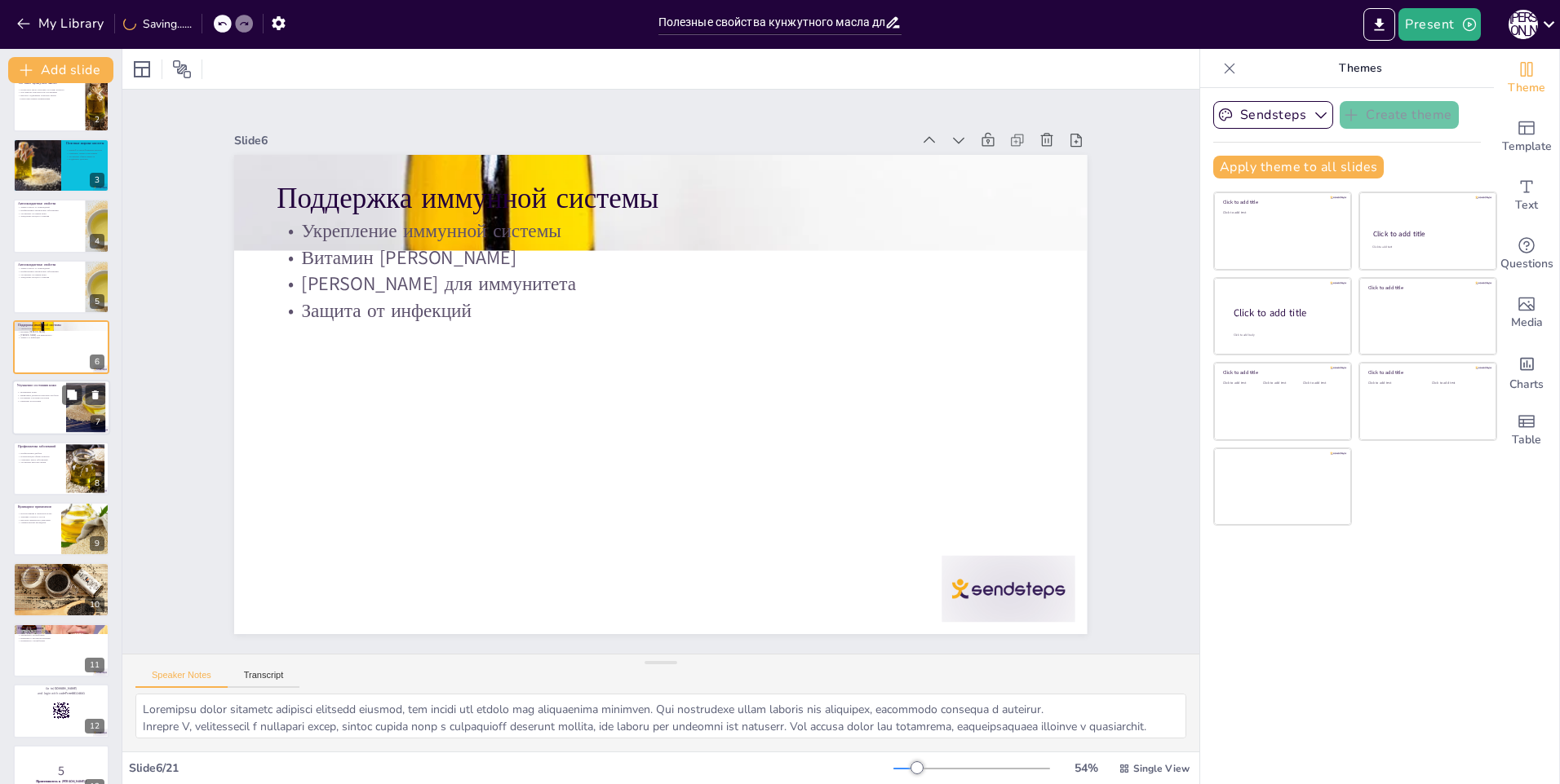
scroll to position [81, 0]
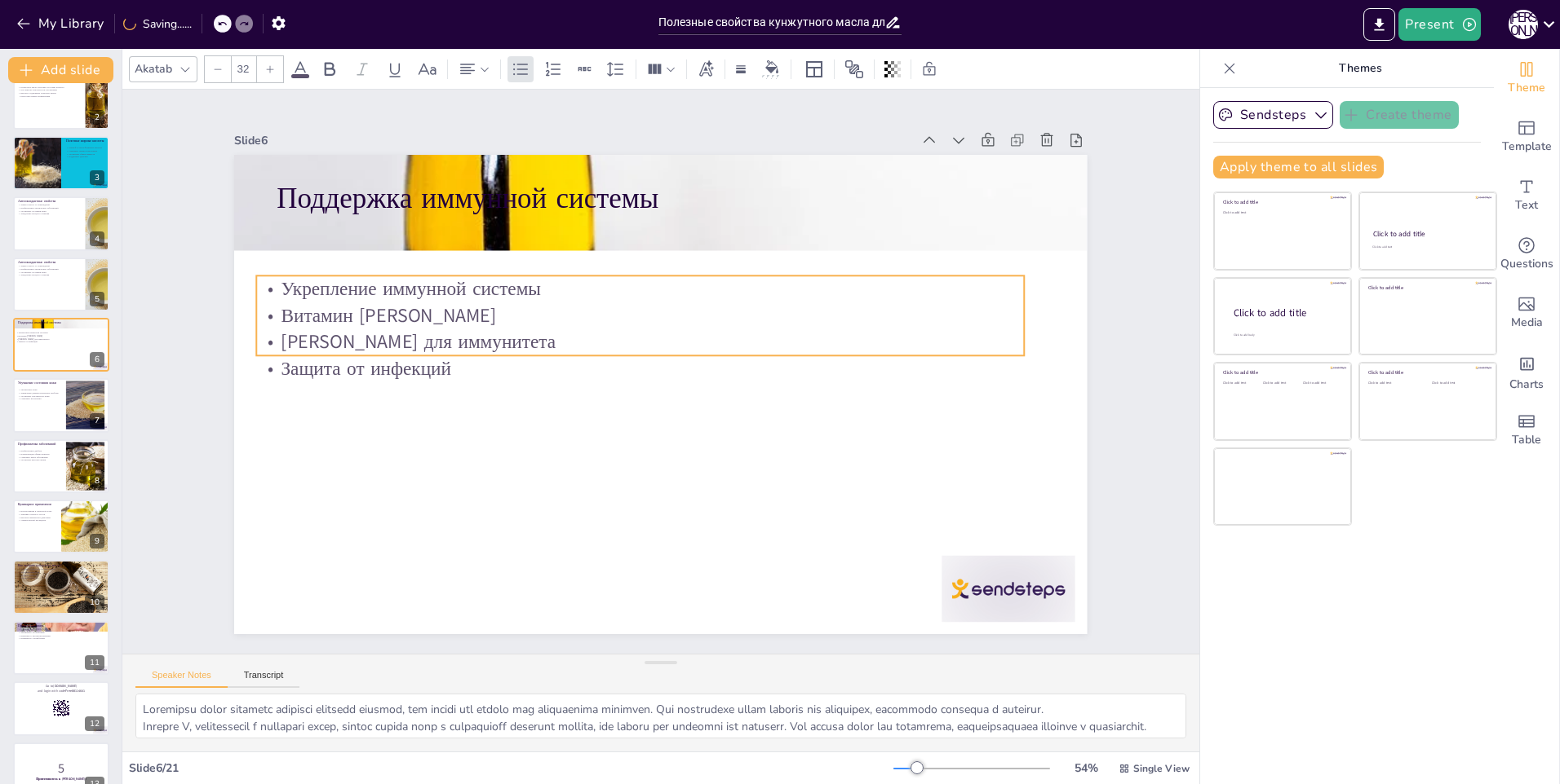
drag, startPoint x: 497, startPoint y: 295, endPoint x: 476, endPoint y: 352, distance: 60.7
click at [476, 356] on p "Защита от инфекций" at bounding box center [640, 369] width 768 height 27
click at [35, 409] on div at bounding box center [61, 406] width 98 height 56
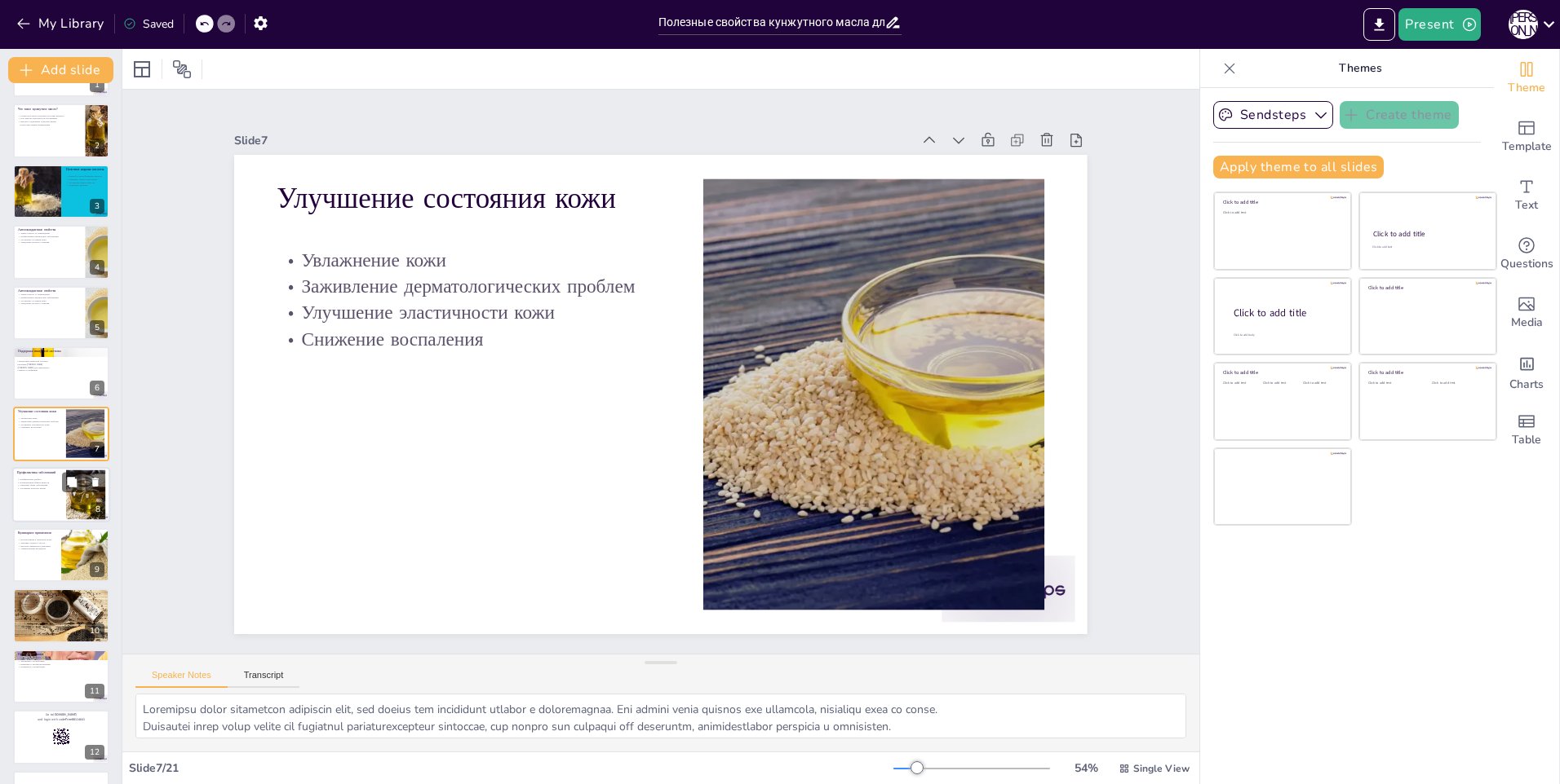
click at [42, 483] on p "Нормализация обмена веществ" at bounding box center [39, 483] width 44 height 4
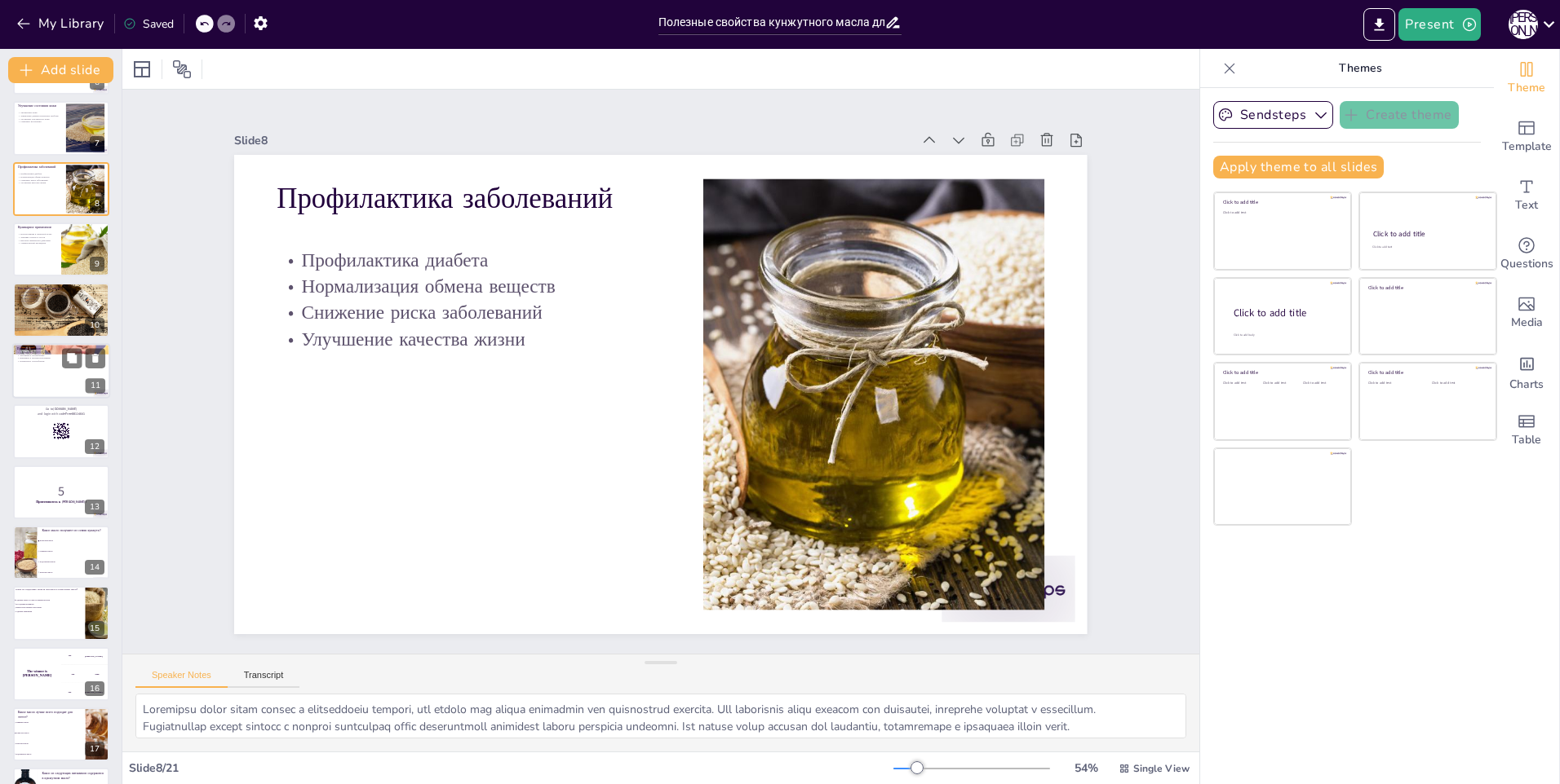
click at [66, 384] on div at bounding box center [61, 371] width 98 height 56
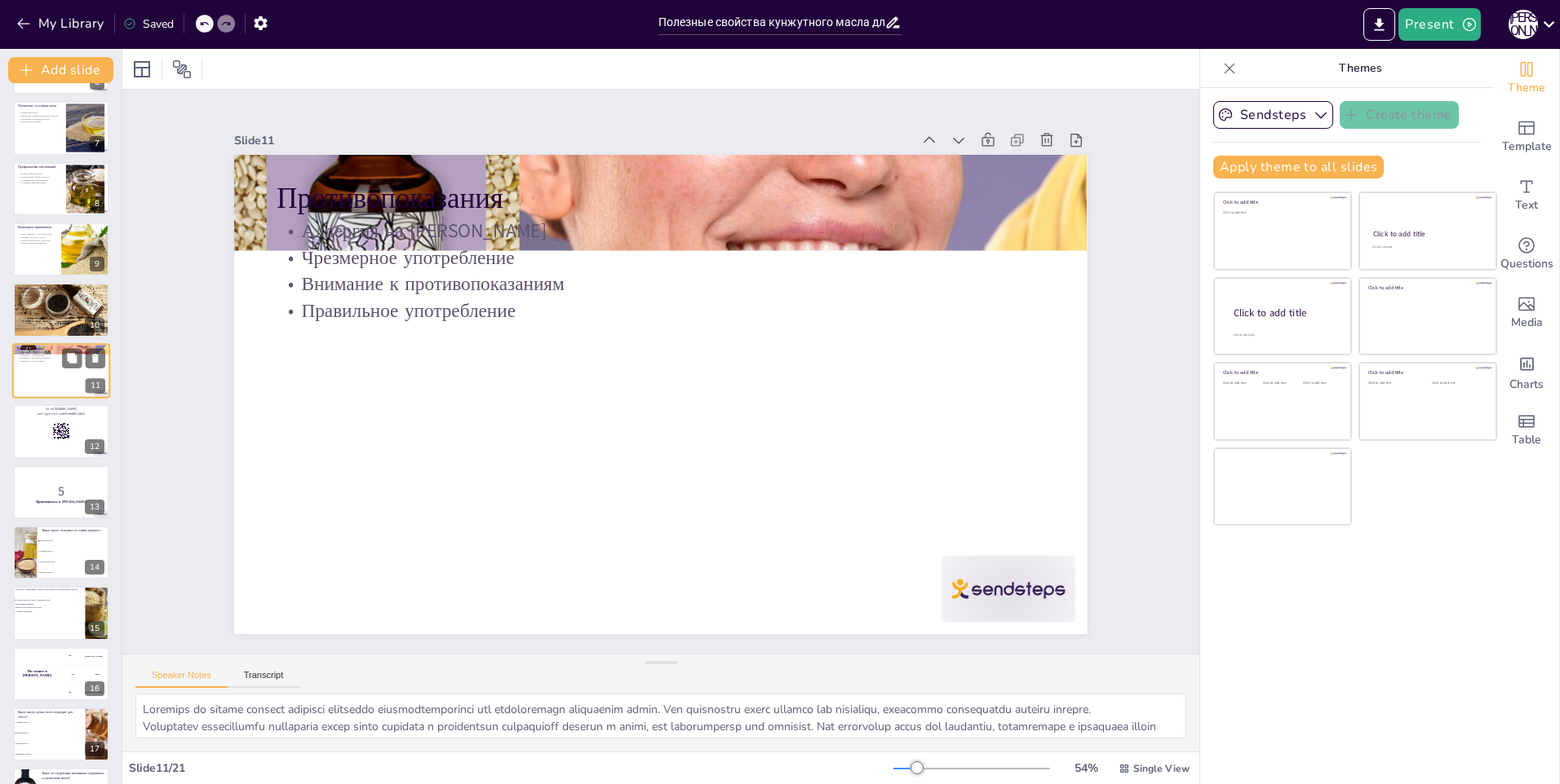
scroll to position [296, 0]
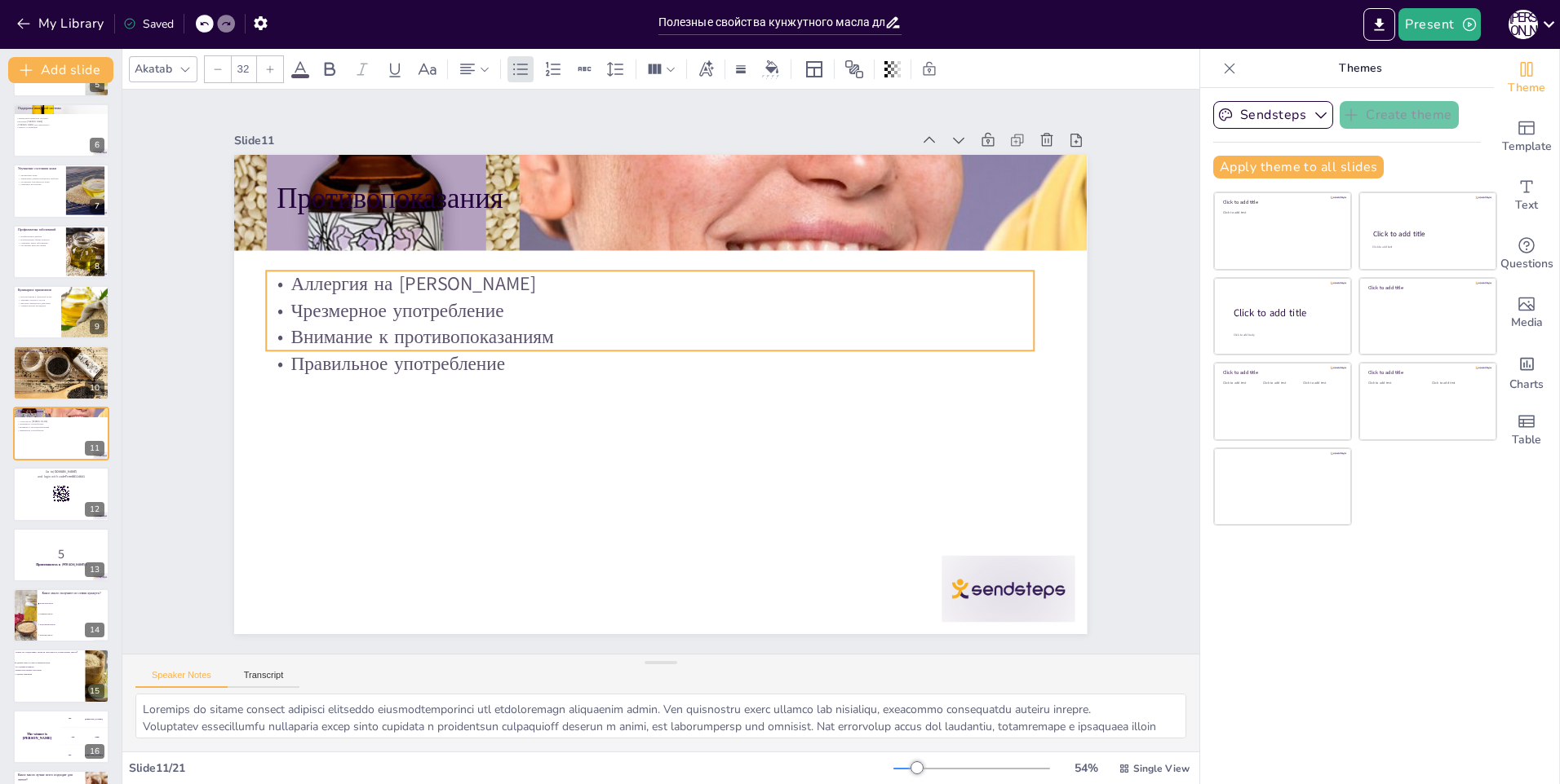
drag, startPoint x: 487, startPoint y: 305, endPoint x: 476, endPoint y: 358, distance: 54.1
click at [476, 358] on p "Правильное употребление" at bounding box center [651, 363] width 766 height 106
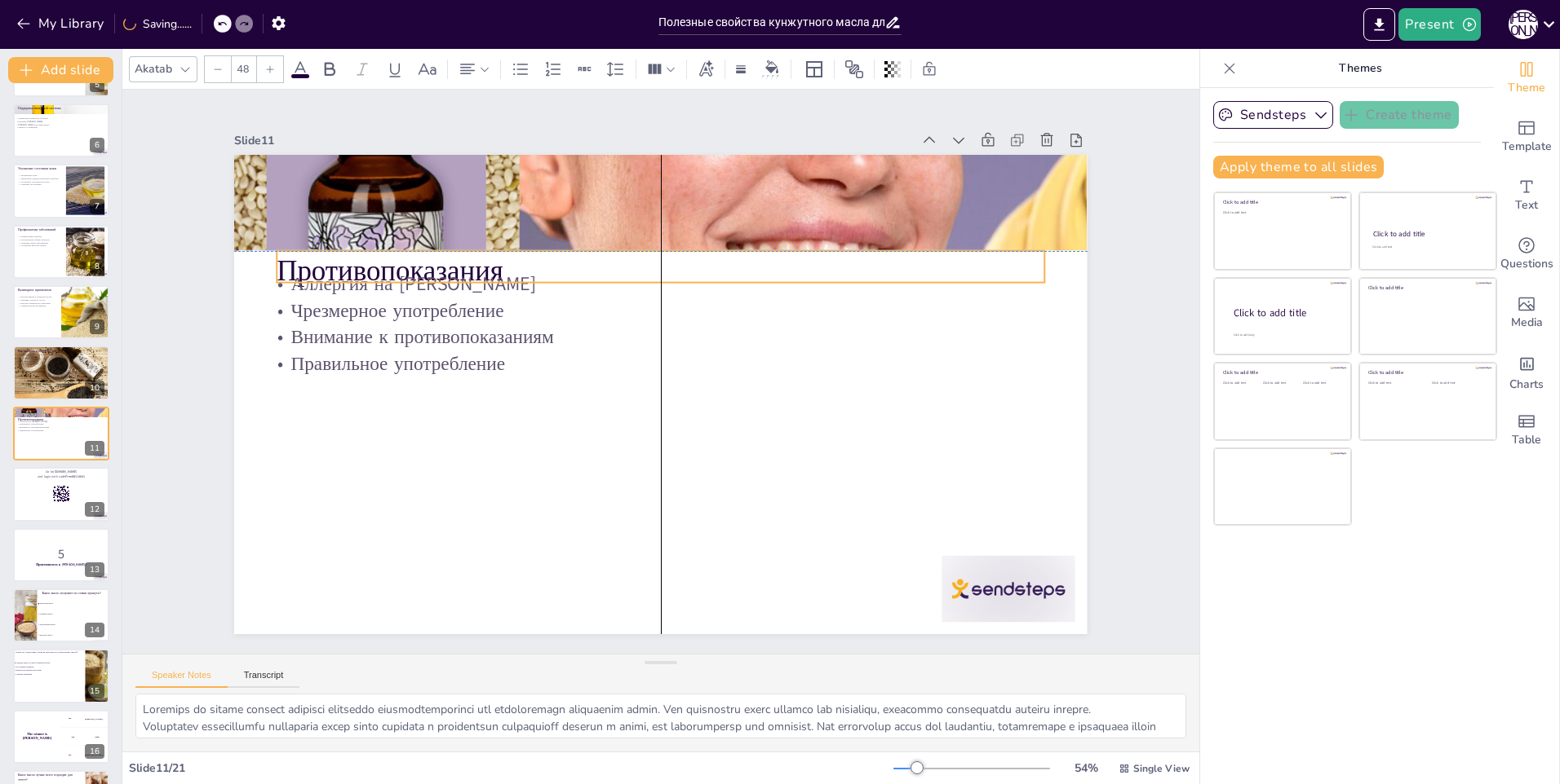
drag, startPoint x: 465, startPoint y: 201, endPoint x: 462, endPoint y: 262, distance: 61.1
click at [462, 262] on p "Противопоказания" at bounding box center [660, 271] width 768 height 40
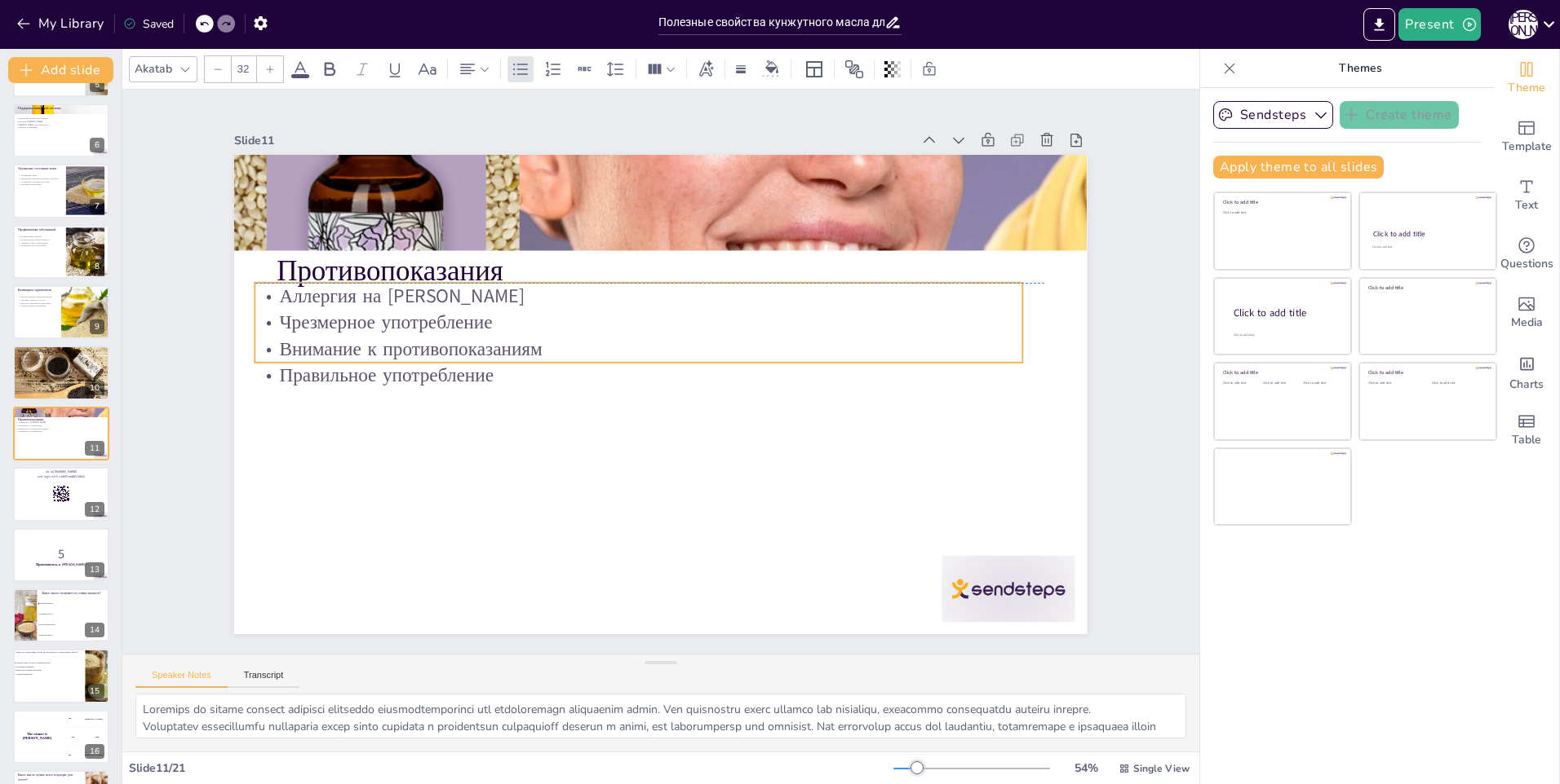
drag, startPoint x: 429, startPoint y: 340, endPoint x: 418, endPoint y: 355, distance: 18.6
click at [418, 355] on p "Внимание к противопоказаниям" at bounding box center [641, 347] width 766 height 107
click at [72, 491] on button at bounding box center [72, 482] width 19 height 19
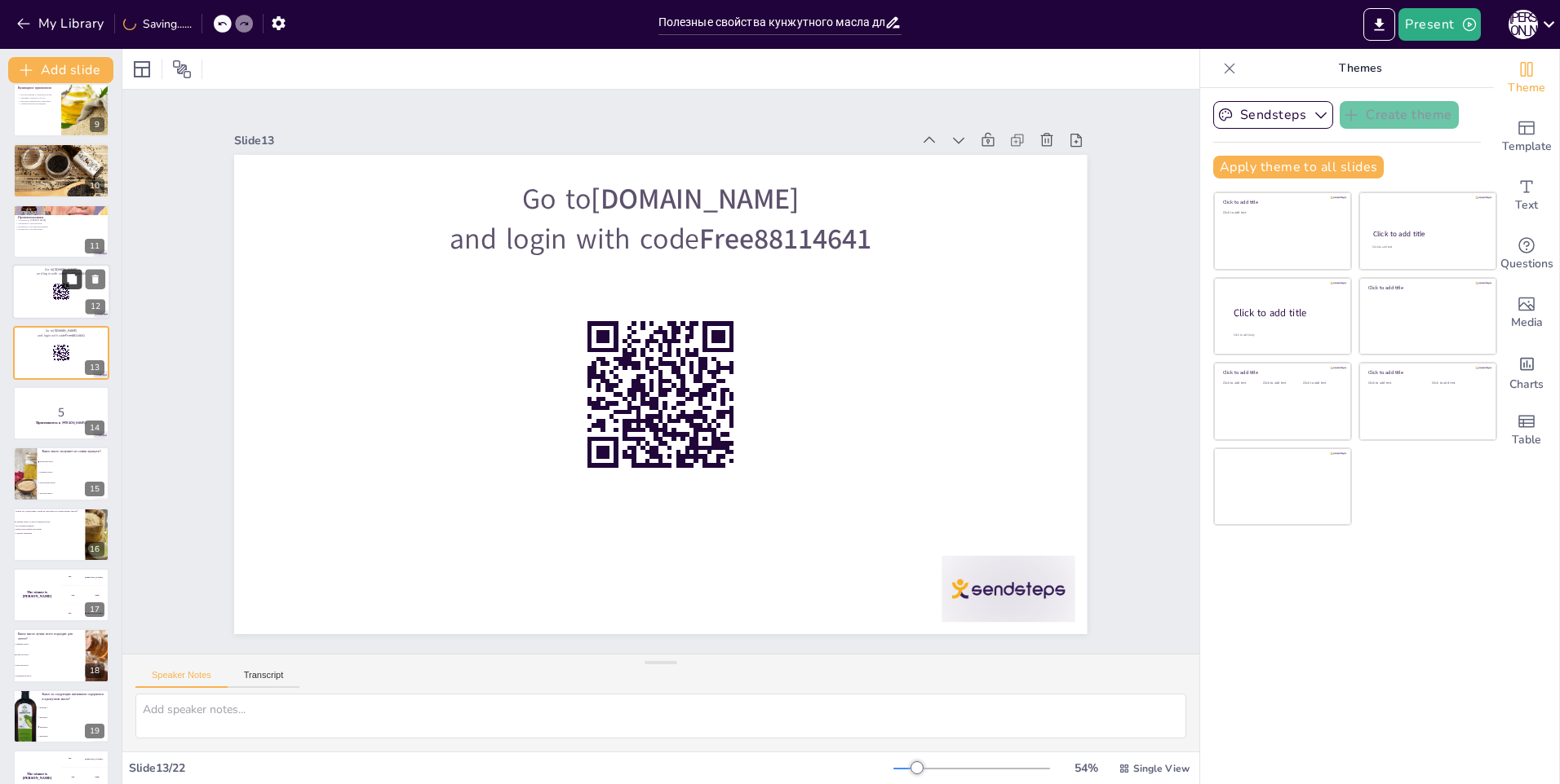
scroll to position [499, 0]
click at [52, 417] on p "5" at bounding box center [61, 411] width 89 height 18
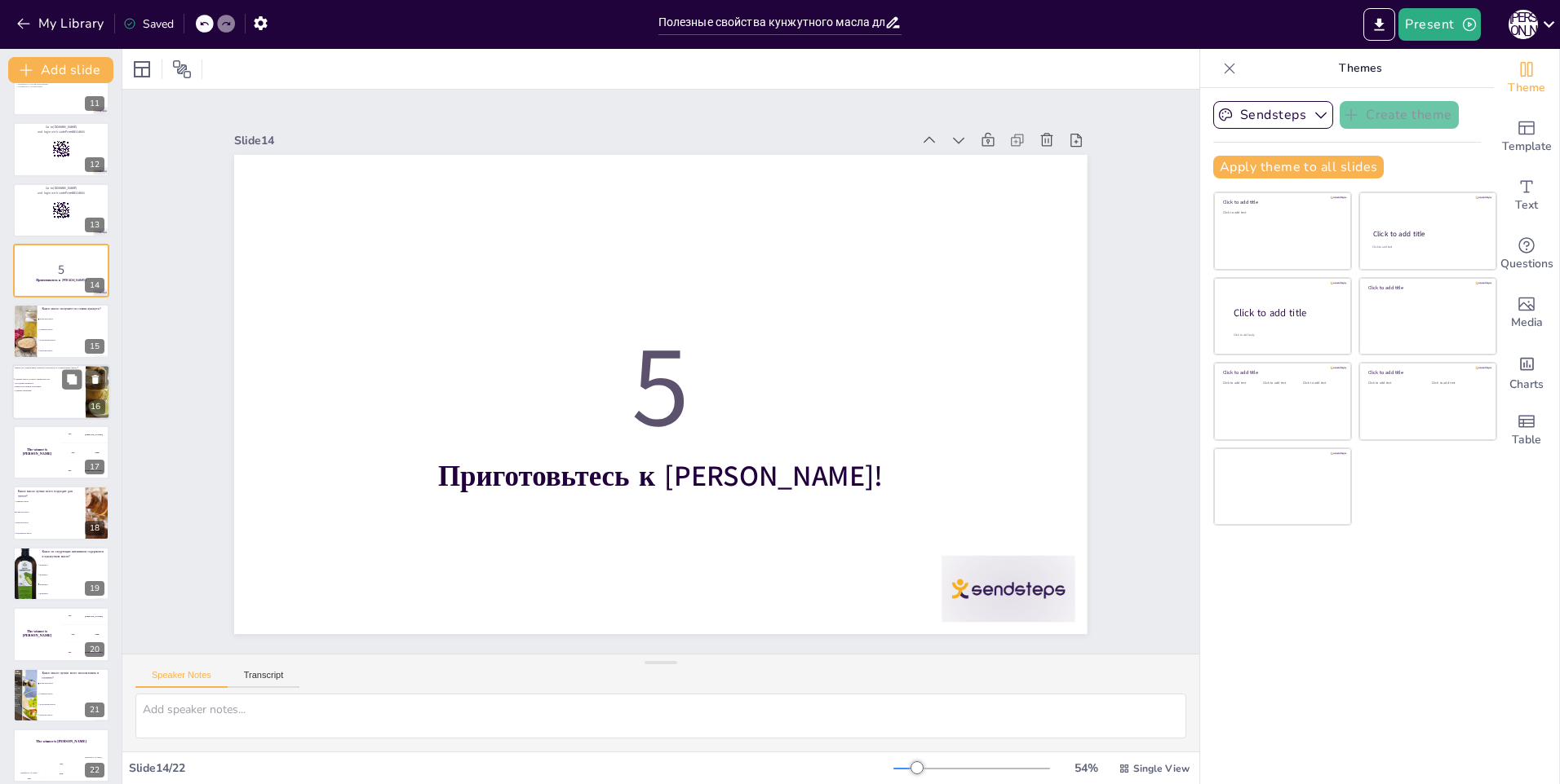
click at [57, 406] on div at bounding box center [61, 392] width 98 height 56
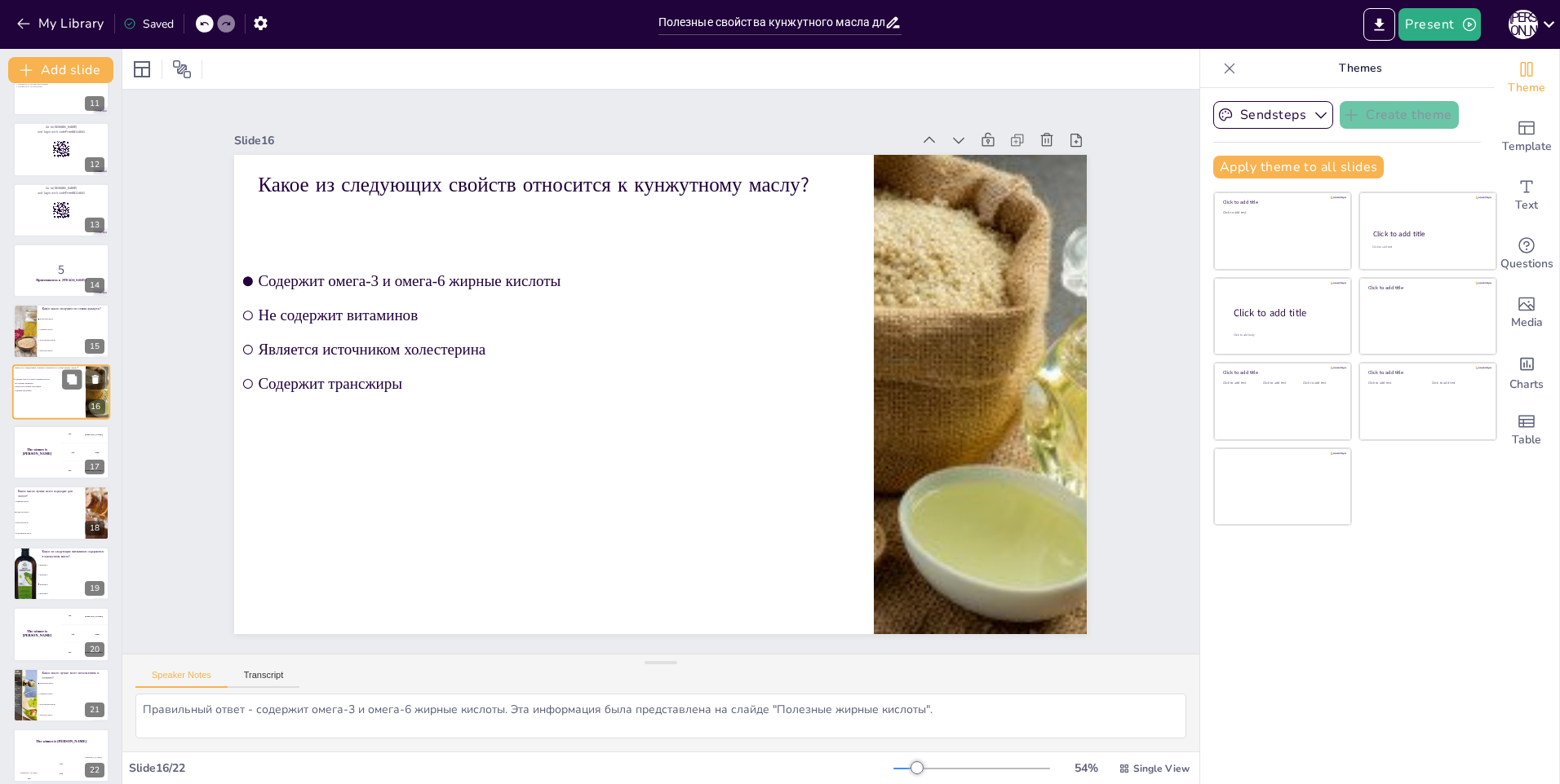
scroll to position [599, 0]
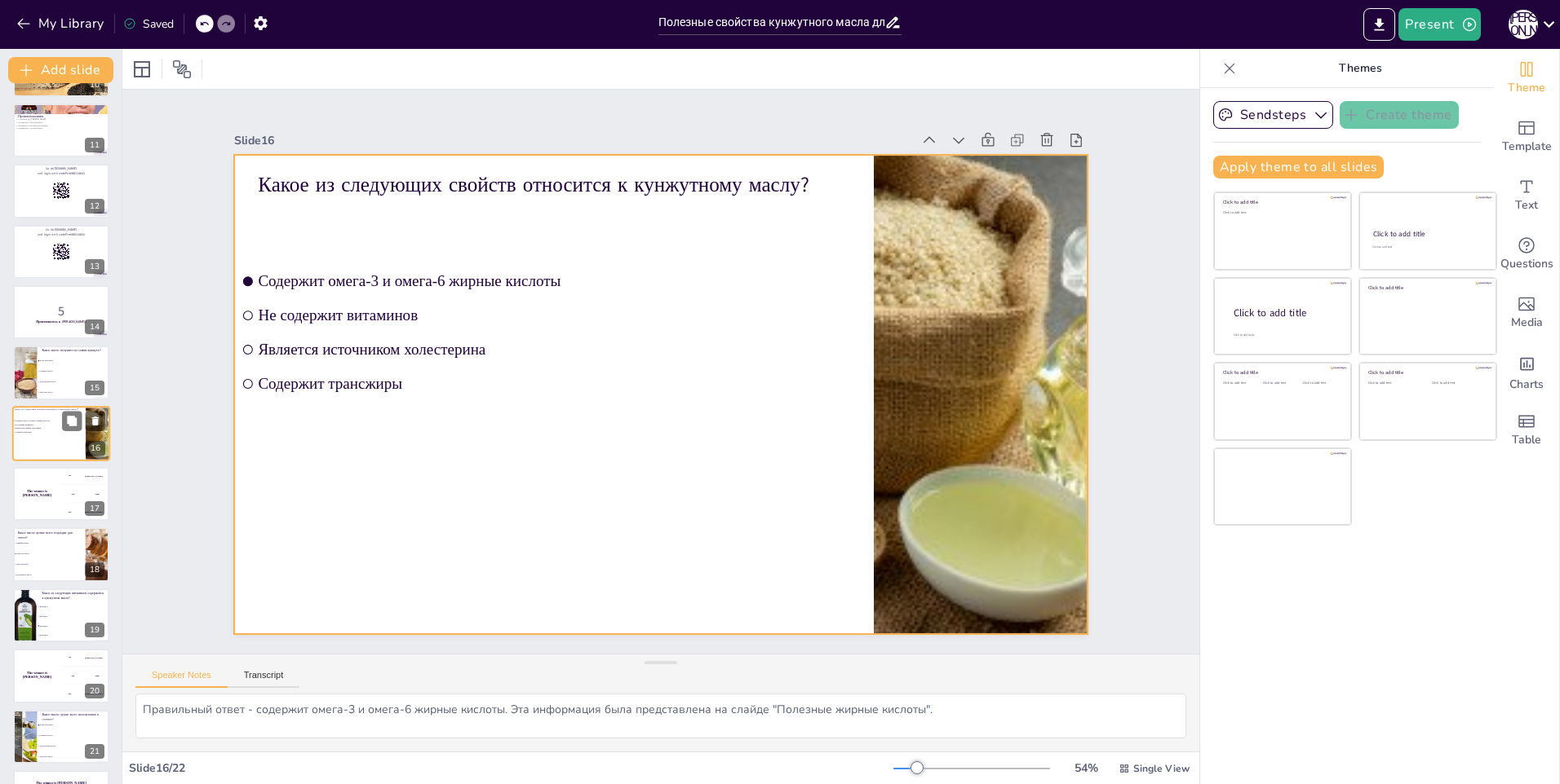
click at [40, 449] on div at bounding box center [61, 434] width 98 height 56
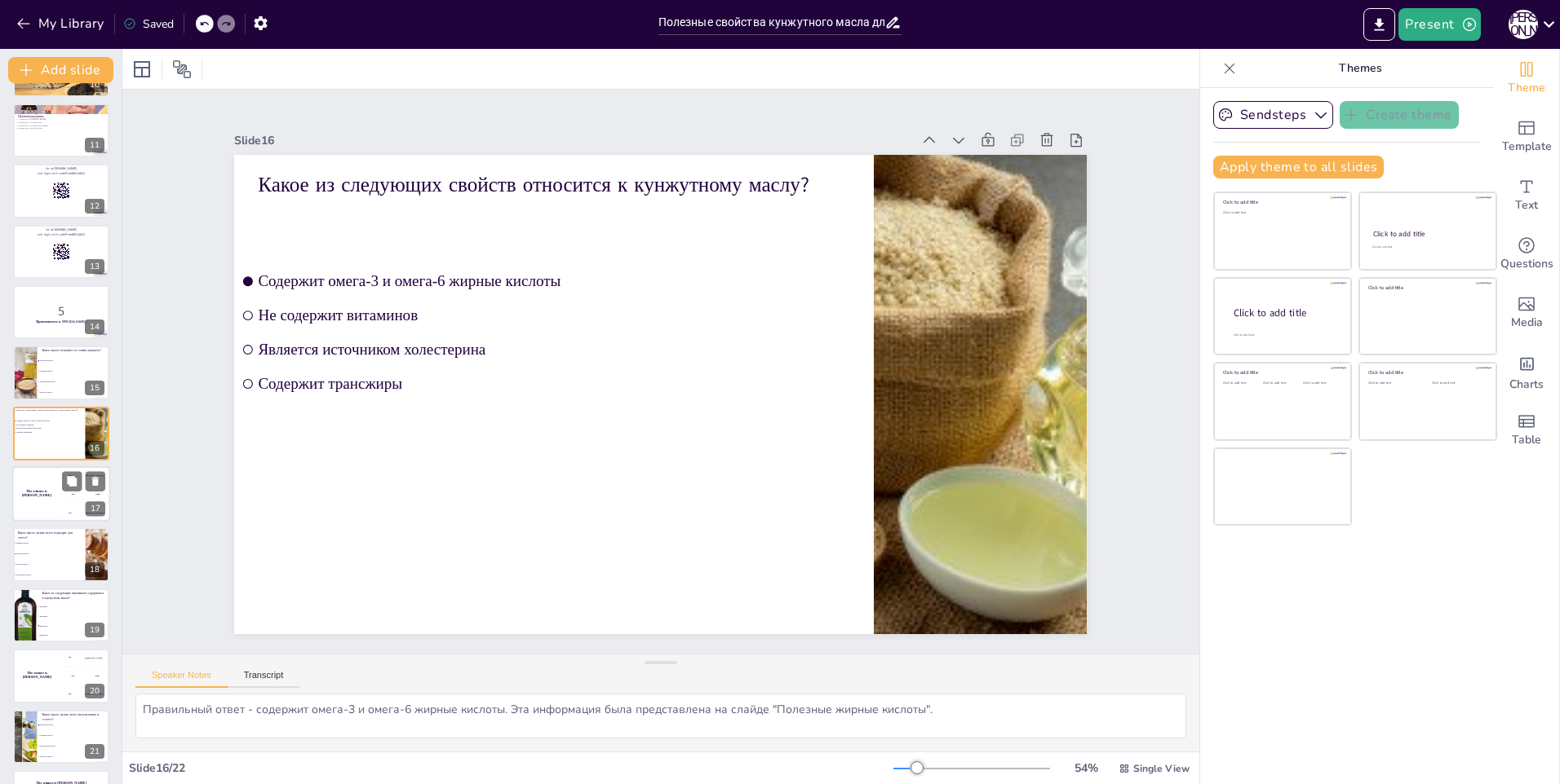
click at [42, 503] on div "The winner is [PERSON_NAME]" at bounding box center [36, 494] width 49 height 56
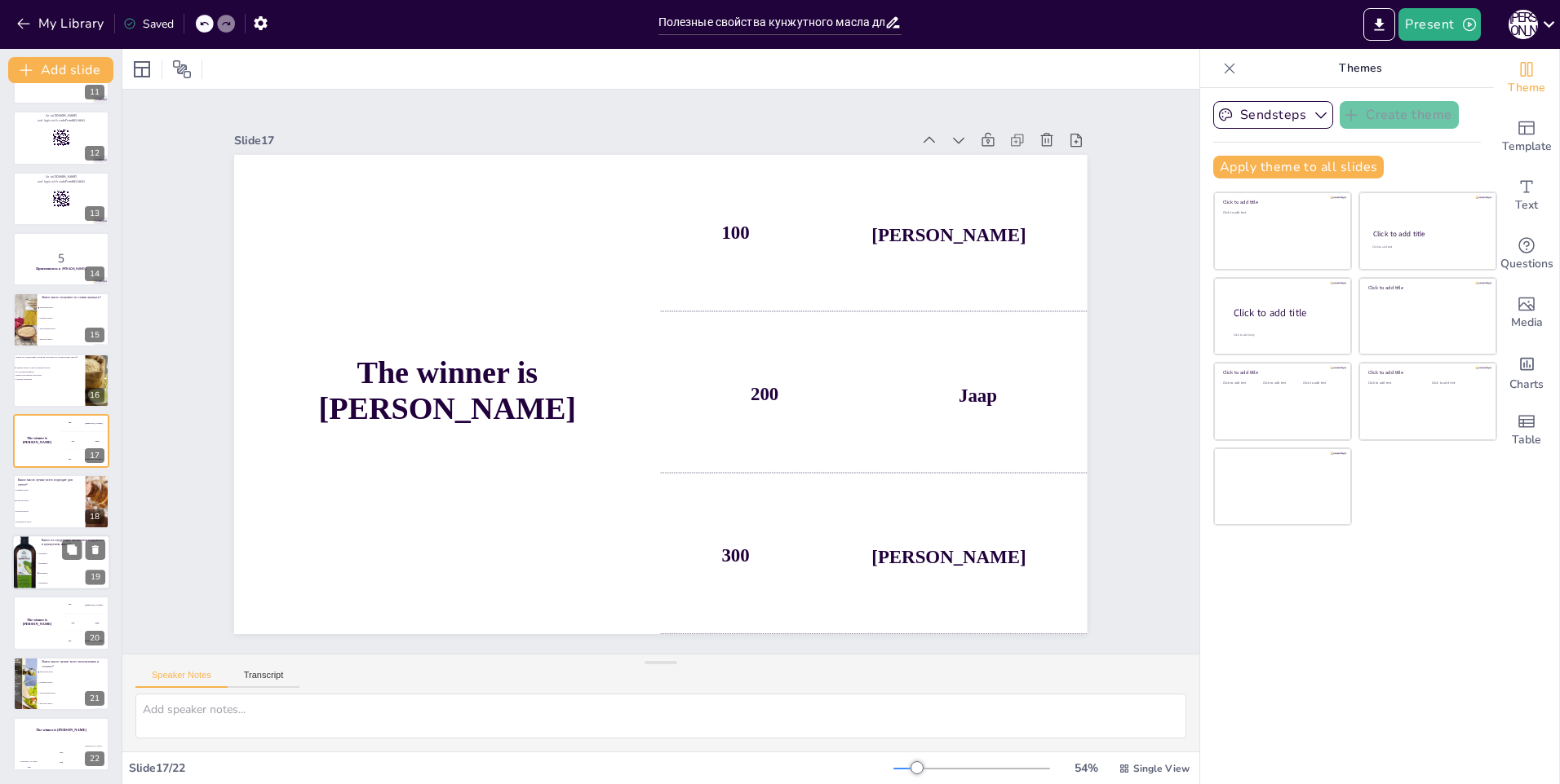
click at [35, 559] on div at bounding box center [25, 562] width 25 height 63
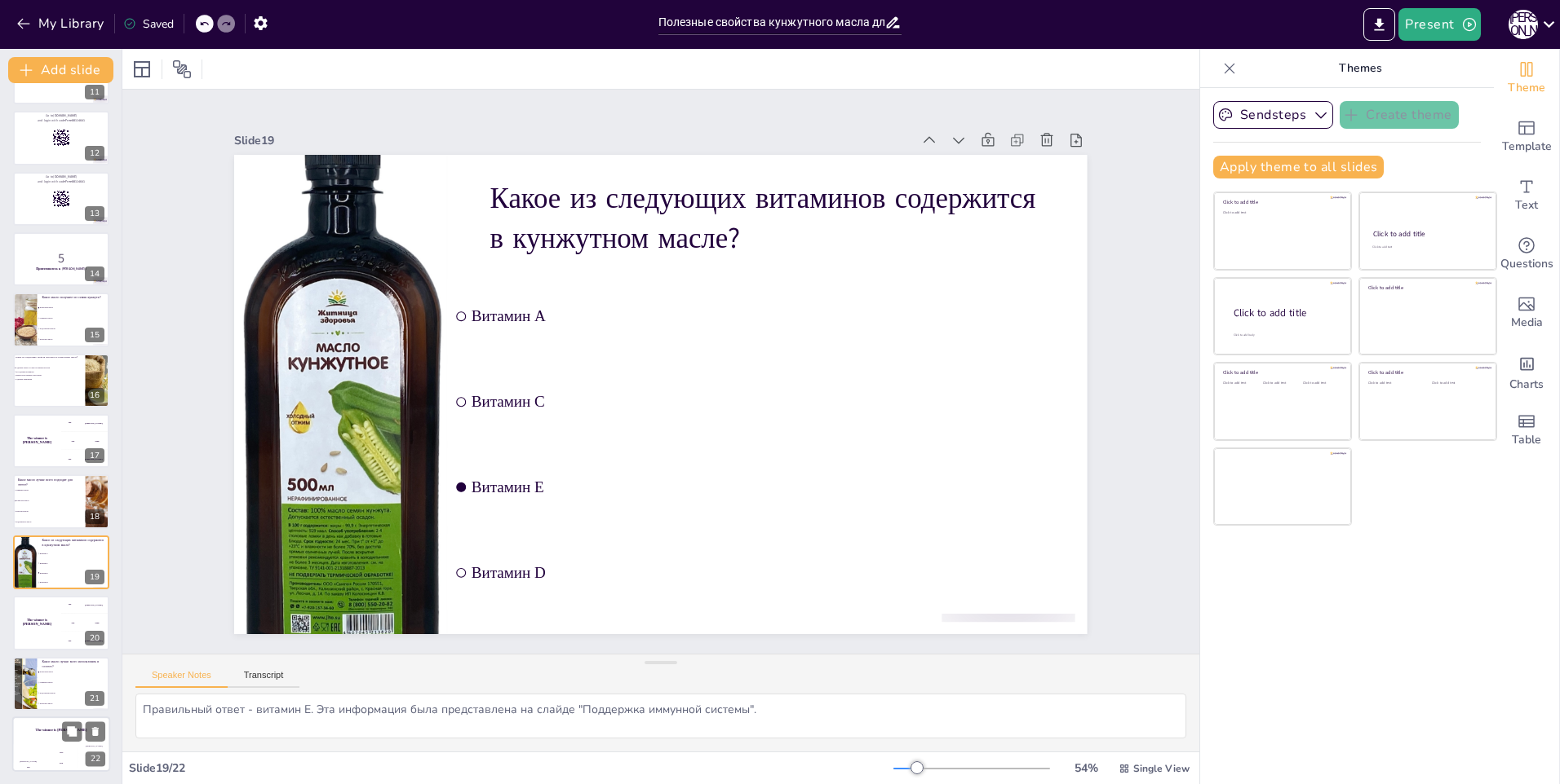
click at [47, 752] on div "Jaap" at bounding box center [61, 753] width 33 height 3
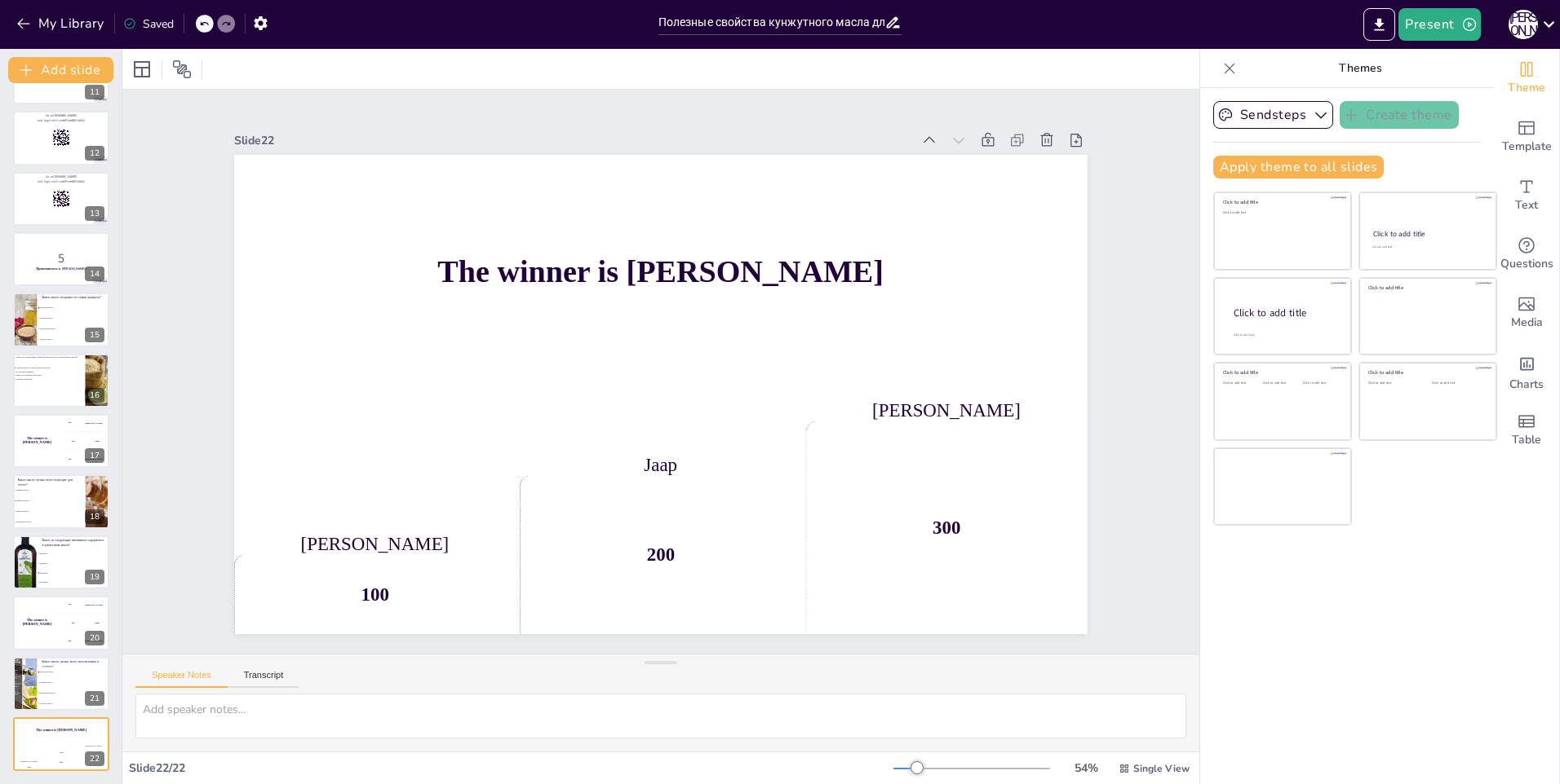
click at [1529, 19] on div "К [PERSON_NAME]" at bounding box center [1523, 24] width 29 height 29
click at [1434, 114] on p "My profile" at bounding box center [1440, 116] width 44 height 15
